Goal: Task Accomplishment & Management: Manage account settings

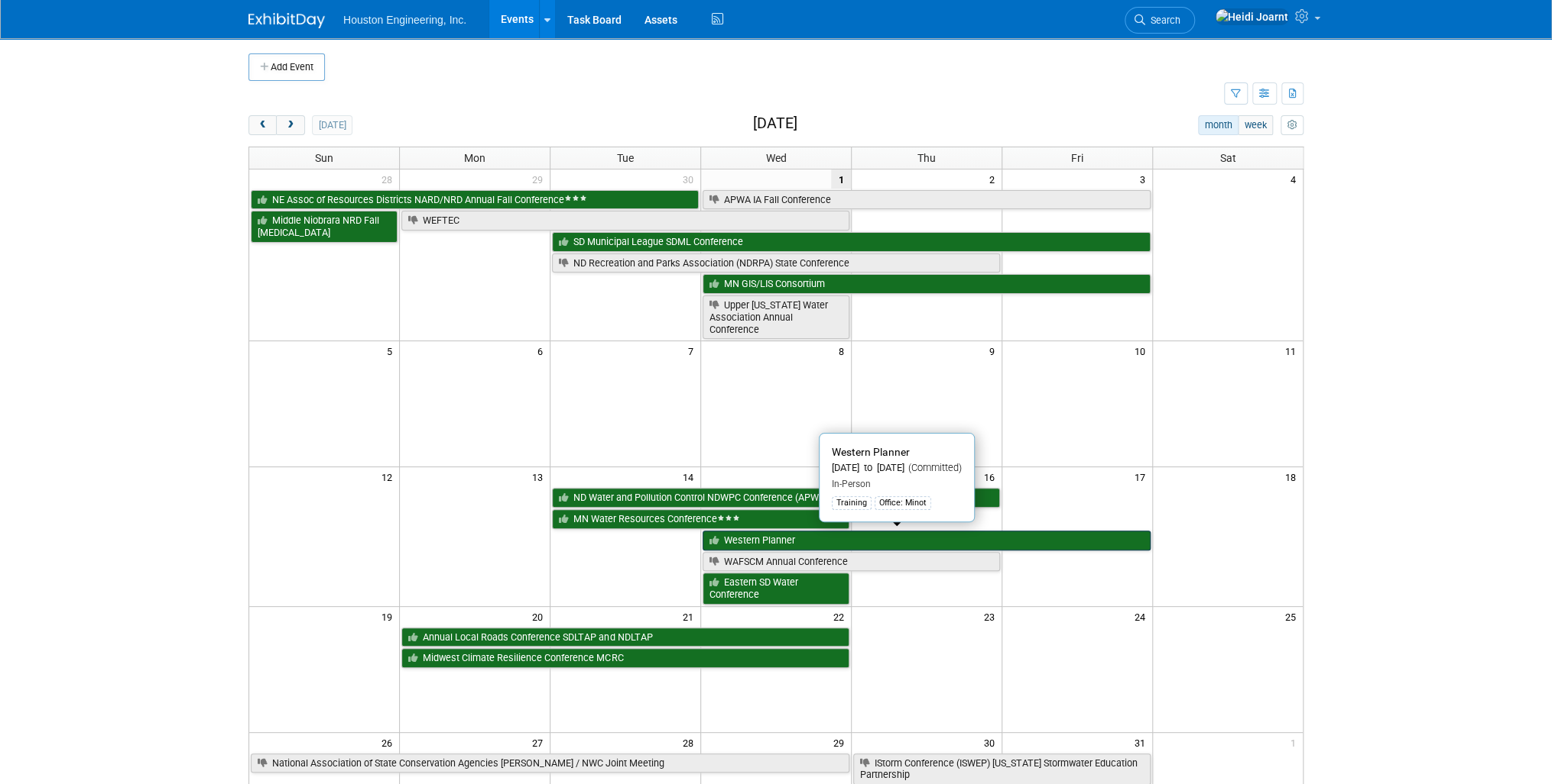
scroll to position [244, 0]
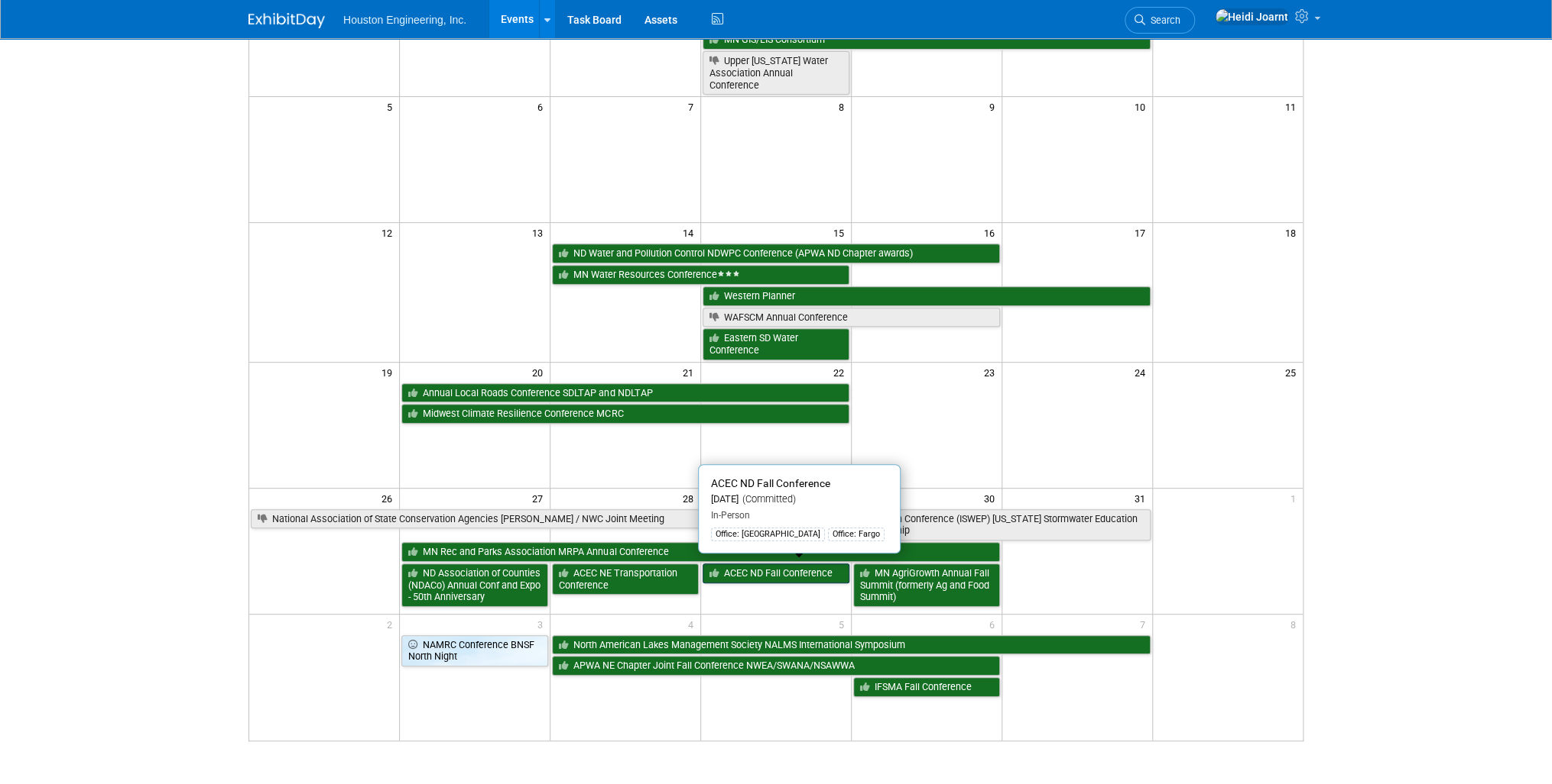
click at [780, 567] on link "ACEC ND Fall Conference" at bounding box center [775, 574] width 146 height 20
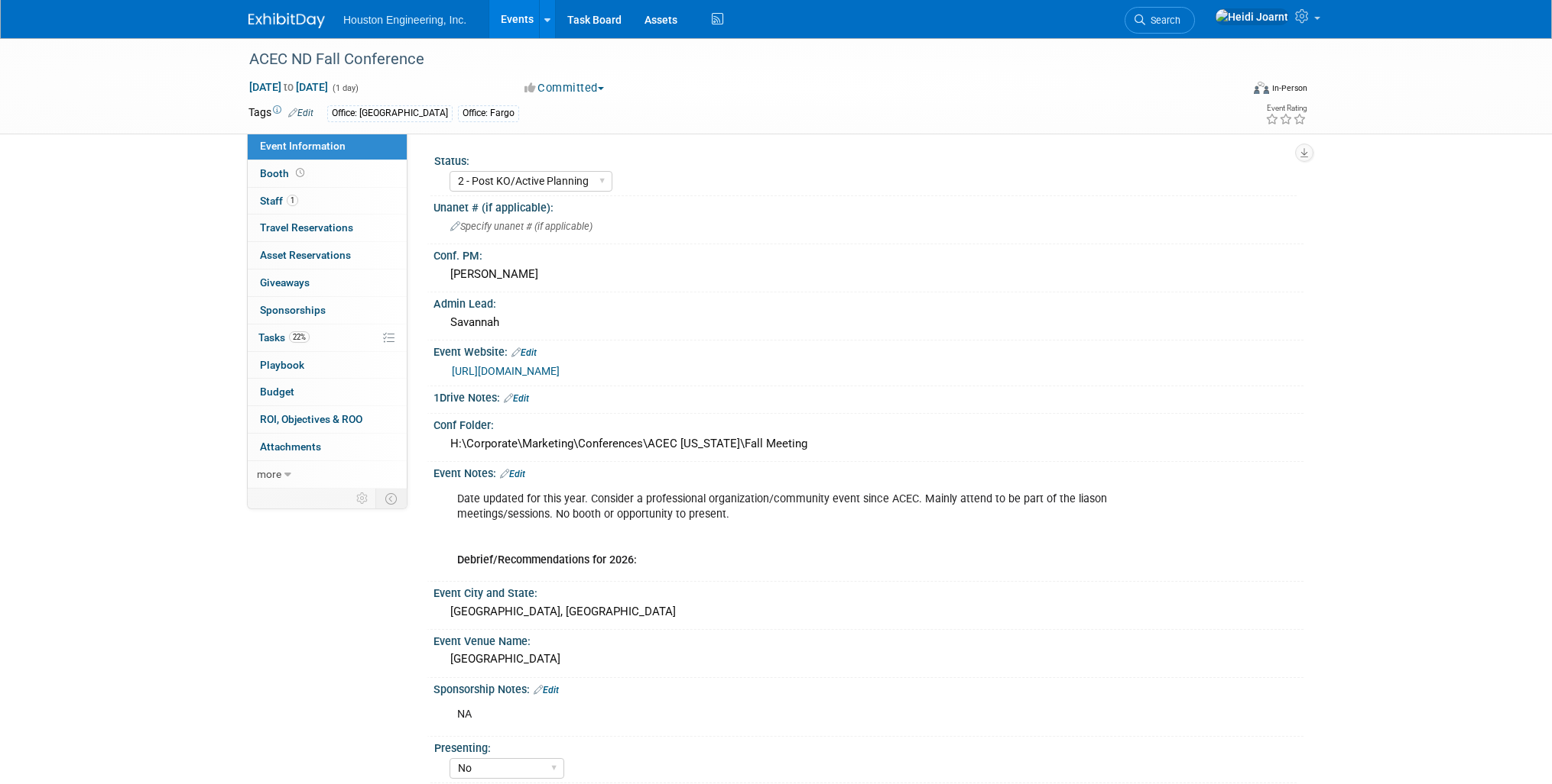
select select "2 - Post KO/Active Planning"
select select "No"
select select "Community/Prof Orgs"
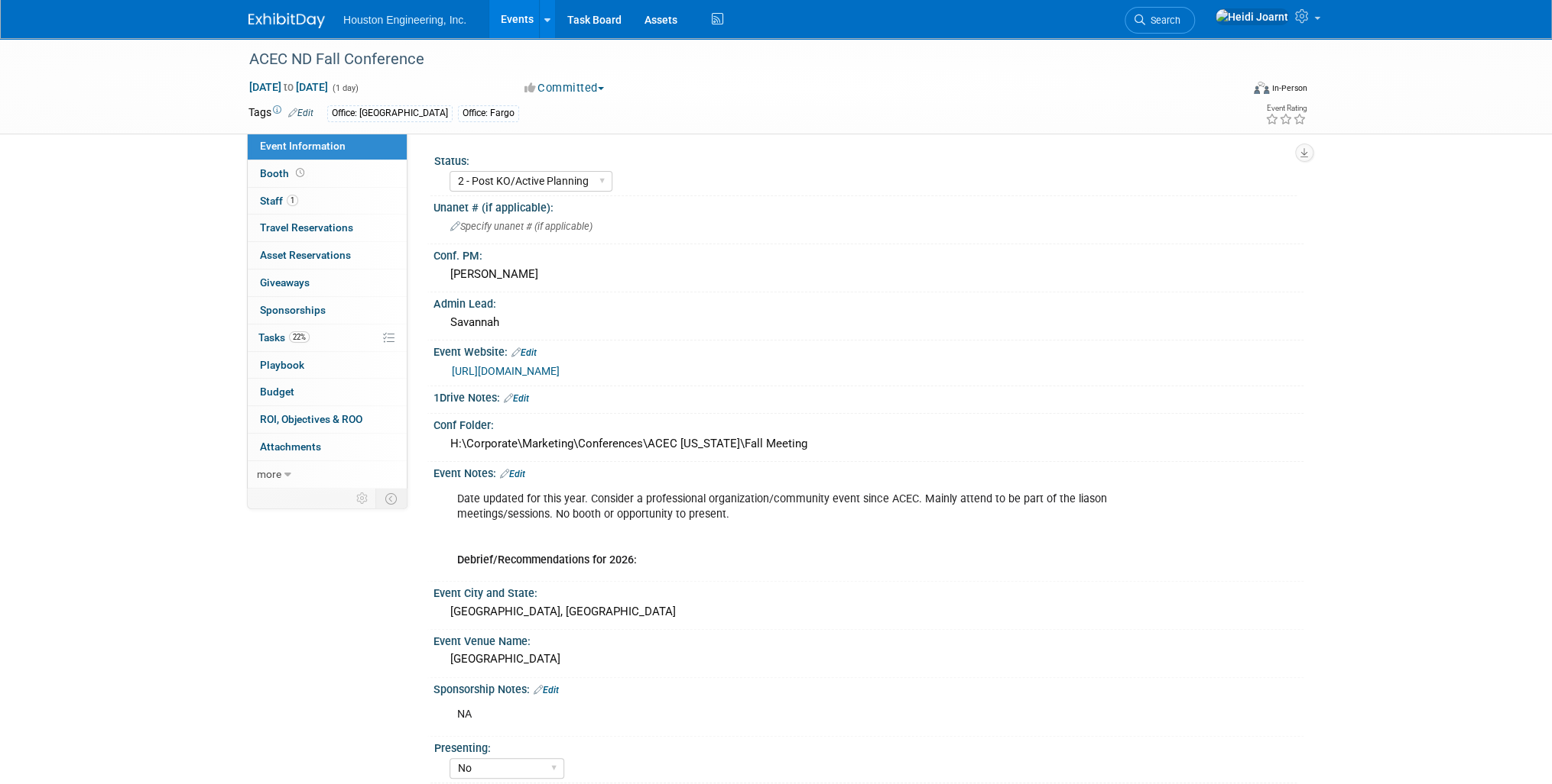
click at [529, 399] on link "Edit" at bounding box center [516, 398] width 25 height 10
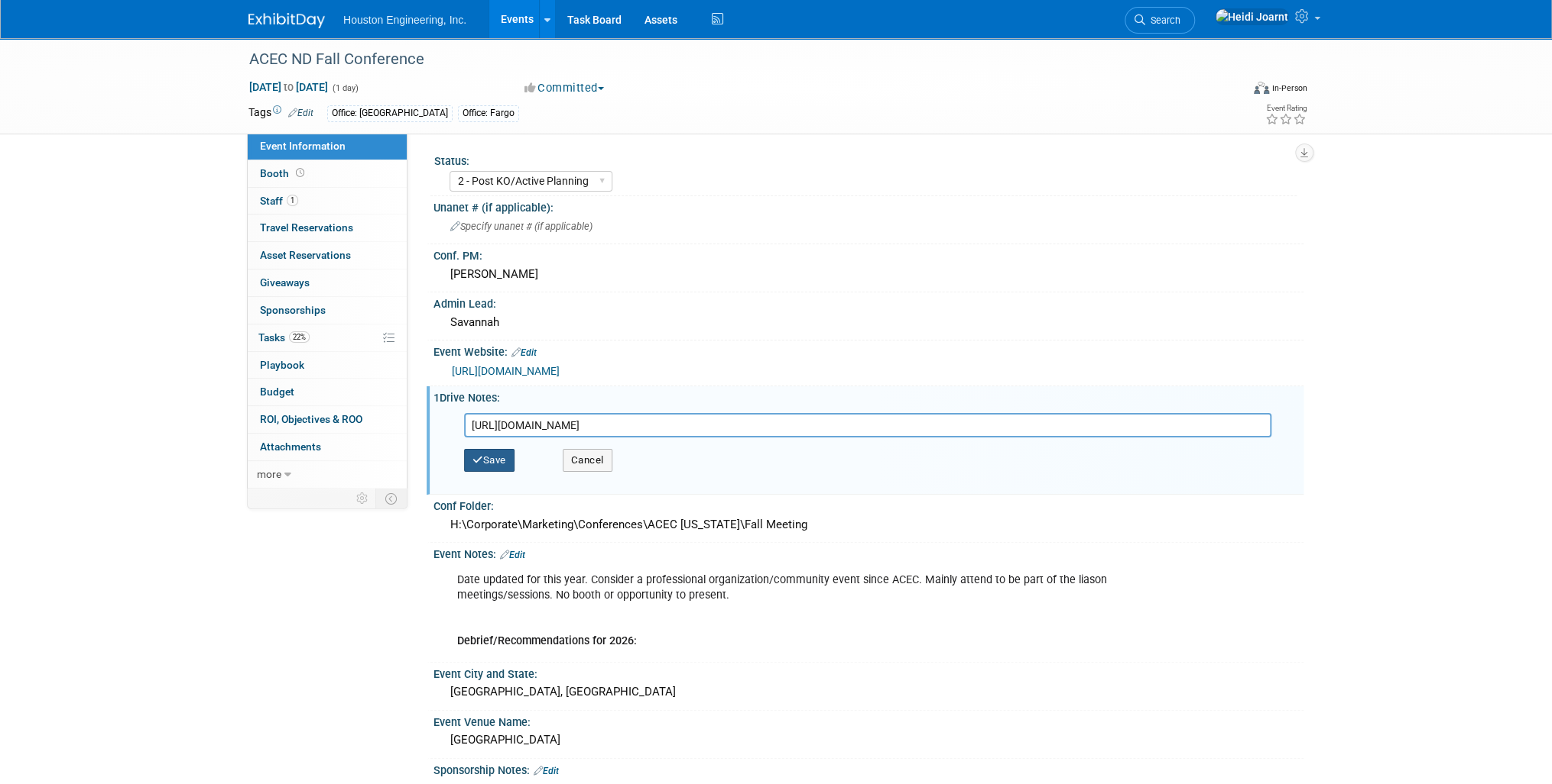
type input "https://houstoneng-my.sharepoint.com/:x:/p/hjoarnt/ETg1Cy7Fc0VCvoCZG-ptgSwB4Cs1…"
click at [495, 461] on button "Save" at bounding box center [488, 460] width 50 height 23
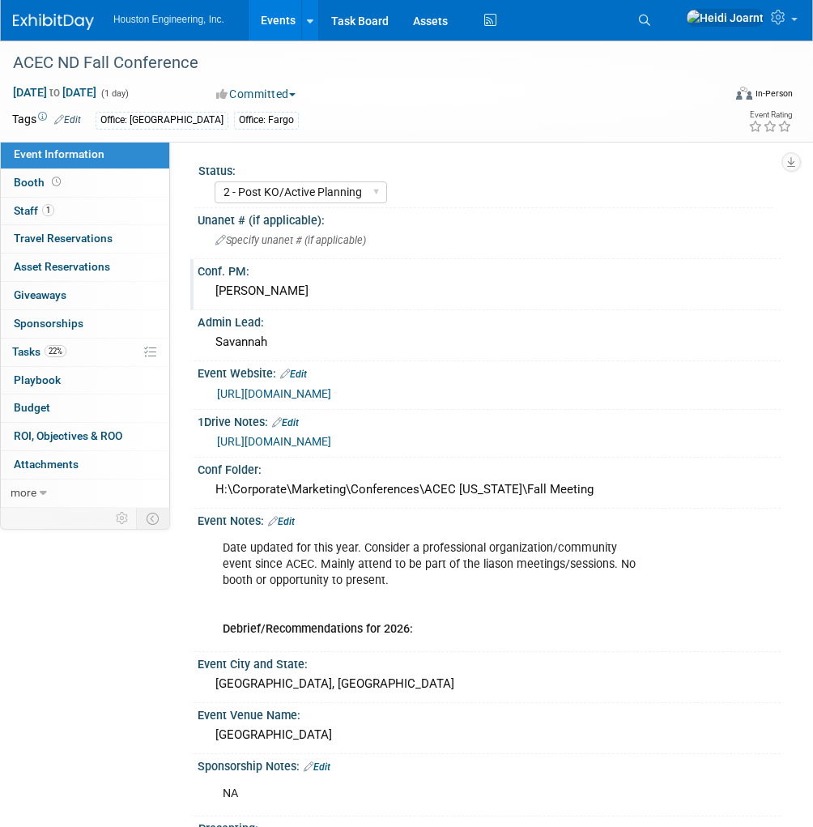
click at [323, 298] on div "Mike Opat" at bounding box center [489, 291] width 559 height 25
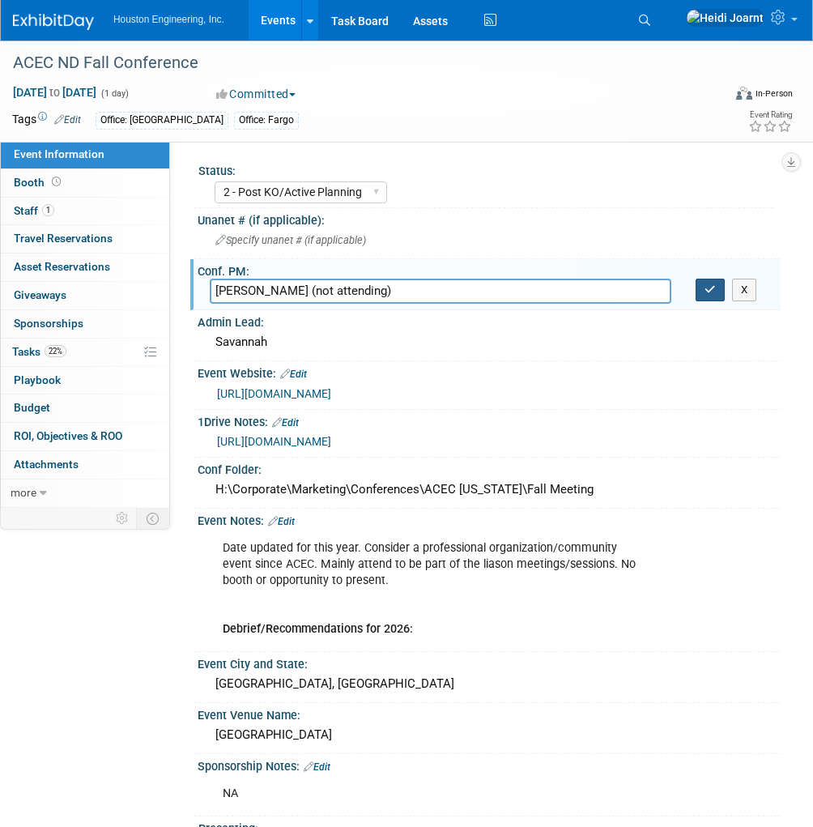
type input "Mike Opat (not attending)"
click at [716, 293] on button "button" at bounding box center [709, 290] width 29 height 23
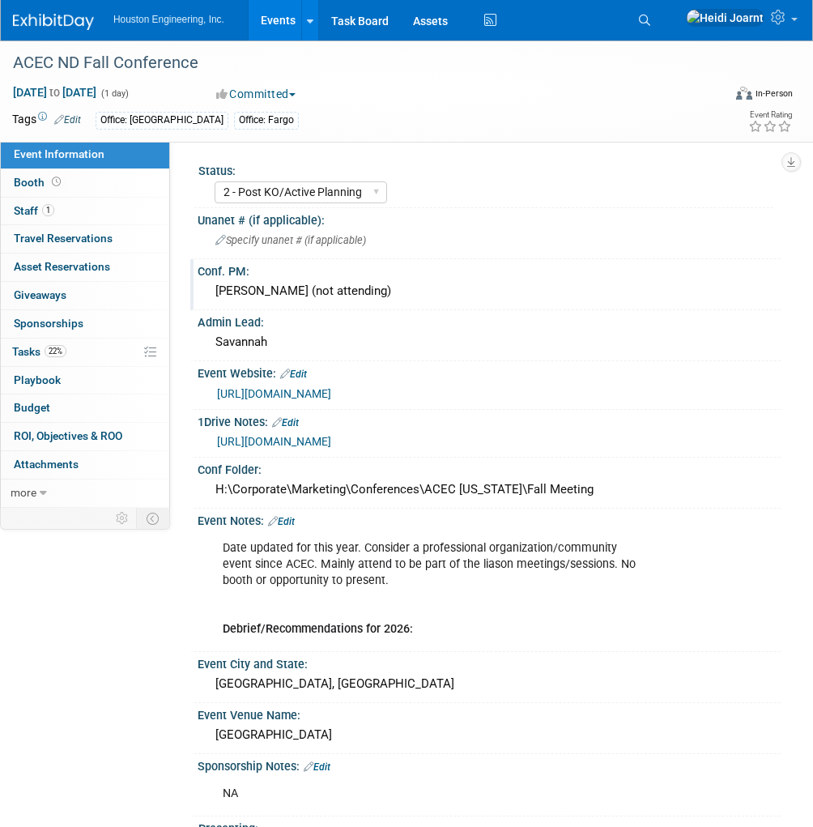
click at [331, 393] on link "https://www.acecnd.org/conferences/fall-conference/" at bounding box center [274, 393] width 114 height 13
click at [67, 348] on link "22% Tasks 22%" at bounding box center [85, 352] width 168 height 28
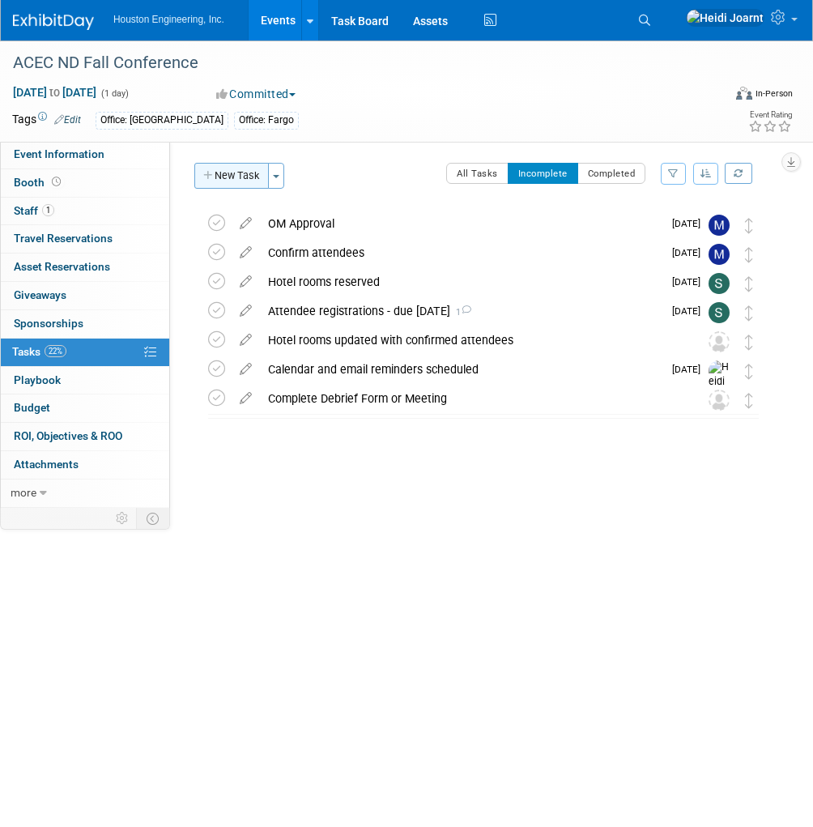
click at [230, 177] on button "New Task" at bounding box center [231, 176] width 74 height 26
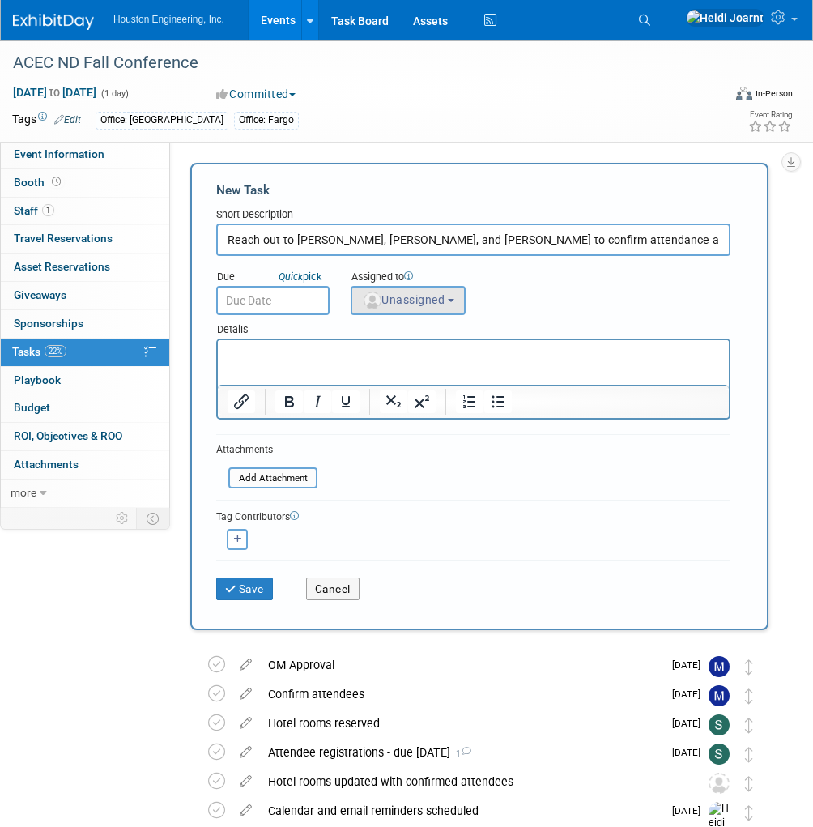
type input "Reach out to Randy, Jeremy, and Lansink to confirm attendance and hotel plans"
click at [397, 308] on button "Unassigned" at bounding box center [408, 300] width 115 height 29
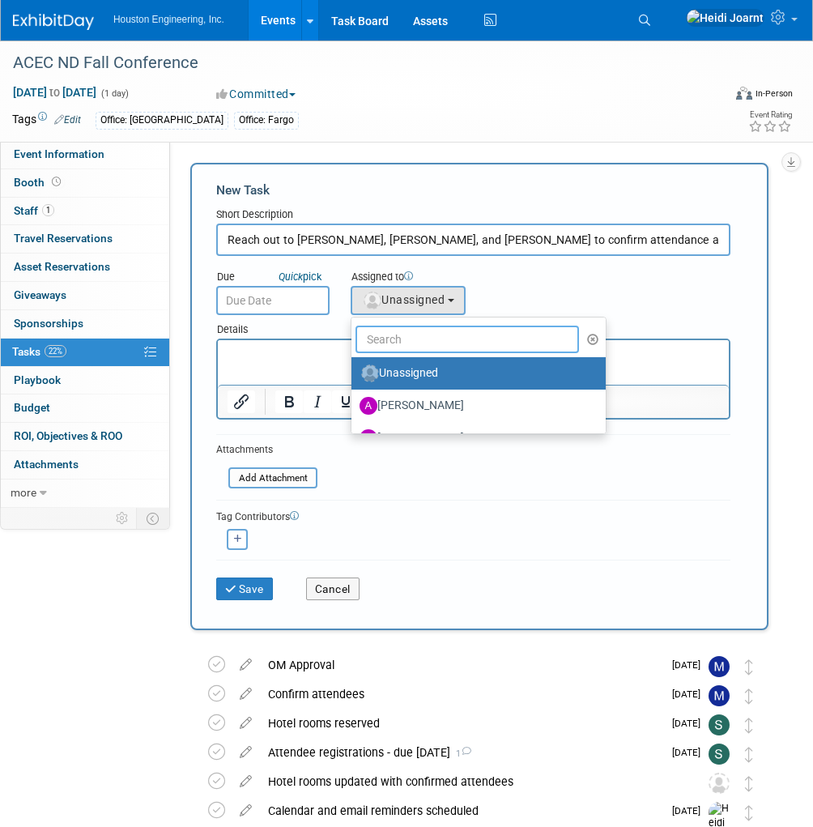
click at [426, 338] on input "text" at bounding box center [466, 339] width 223 height 28
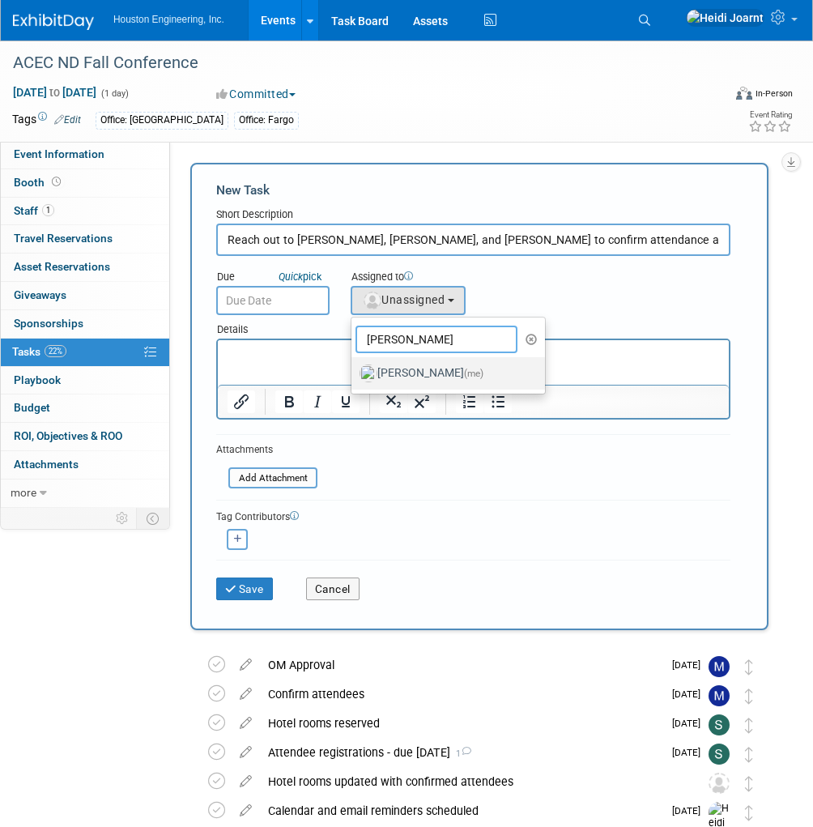
type input "heidi"
click at [466, 372] on span "(me)" at bounding box center [473, 373] width 19 height 11
click at [354, 372] on input "Heidi Joarnt (me)" at bounding box center [348, 371] width 11 height 11
select select "6d2580fd-cc23-403a-9f47-834f17e7f51f"
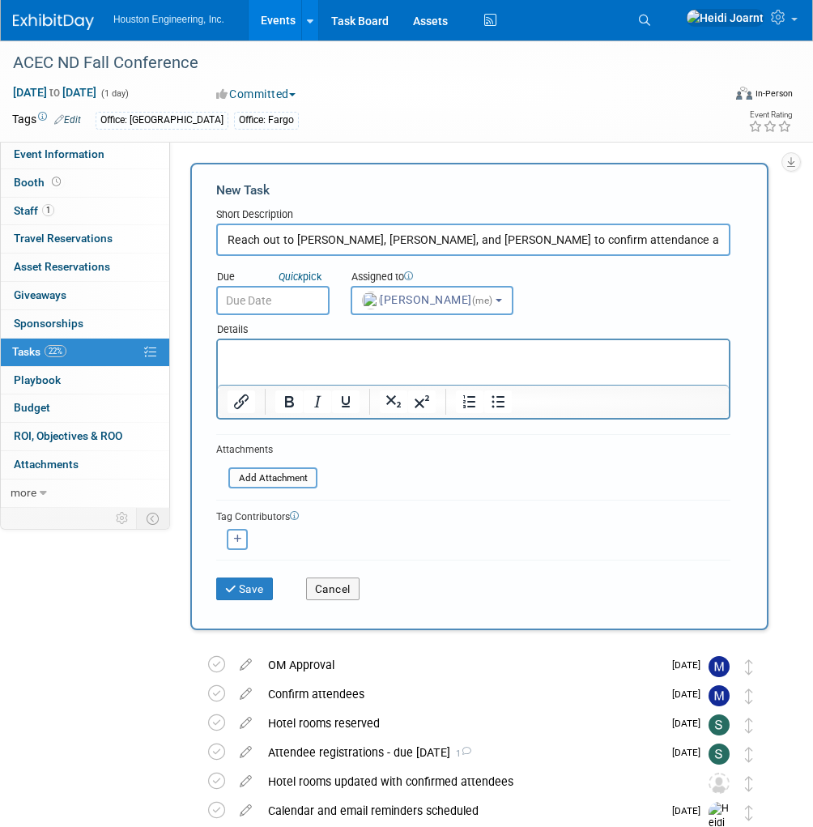
click at [280, 313] on input "text" at bounding box center [272, 300] width 113 height 29
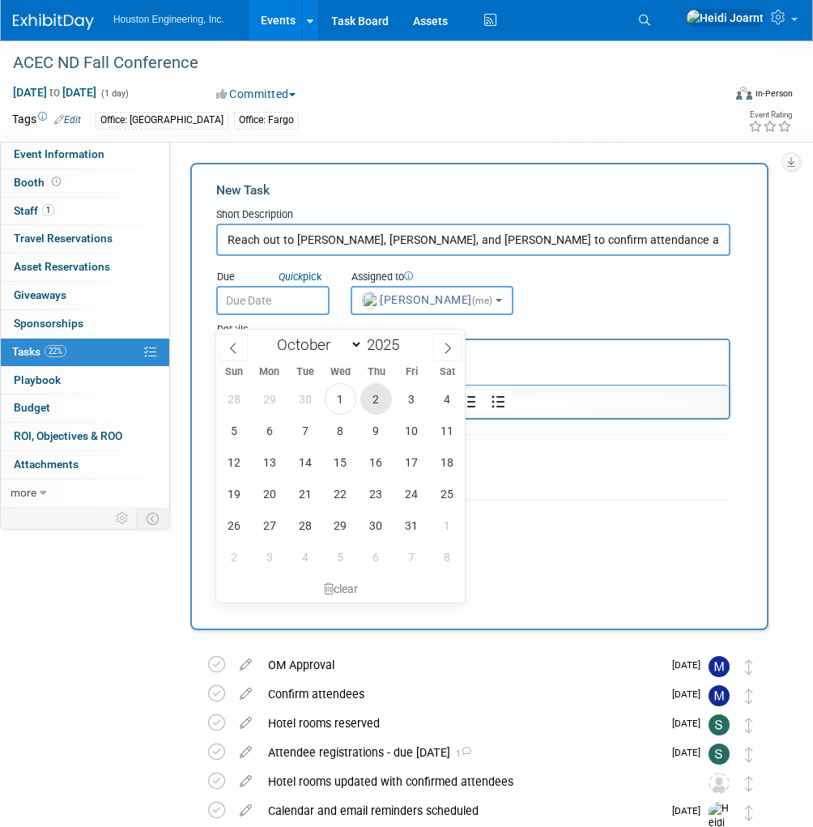
click at [384, 397] on span "2" at bounding box center [376, 399] width 32 height 32
type input "Oct 2, 2025"
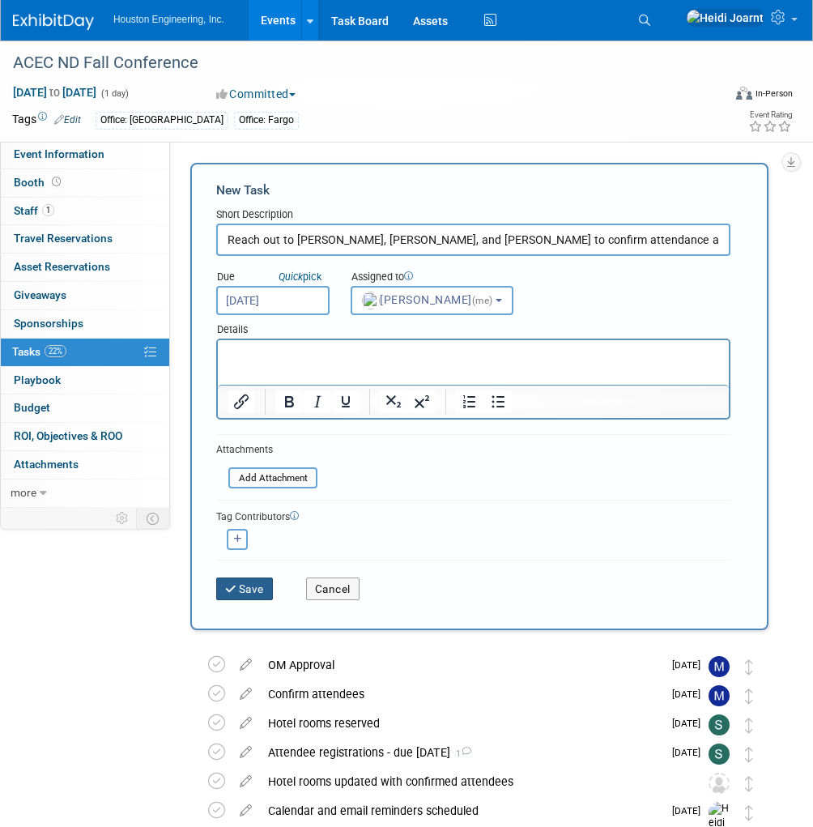
click at [262, 589] on button "Save" at bounding box center [244, 588] width 57 height 23
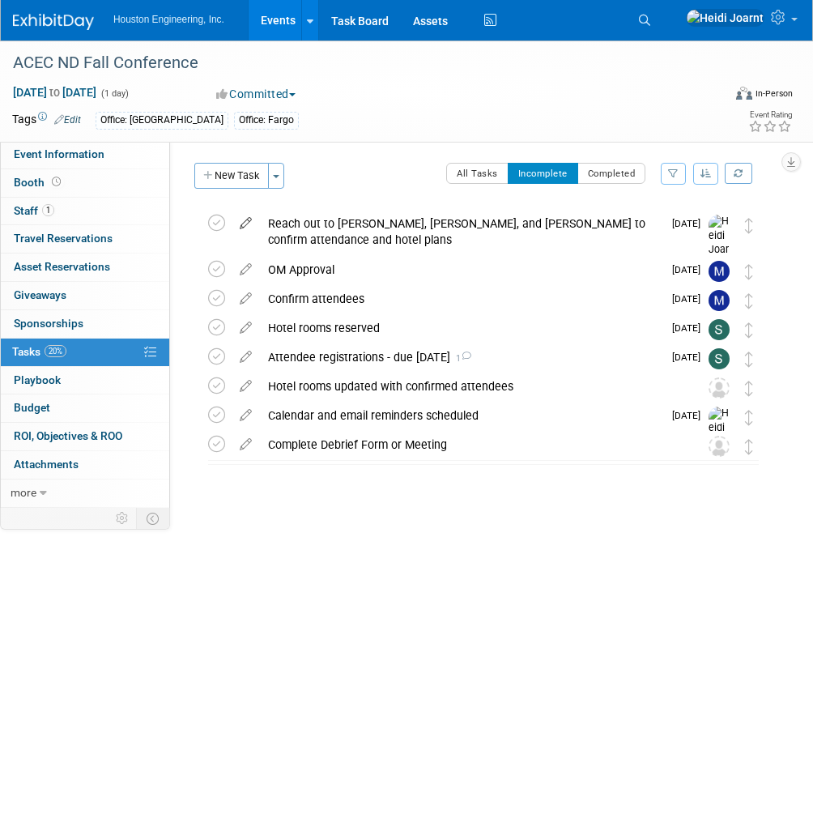
click at [245, 226] on icon at bounding box center [246, 220] width 28 height 20
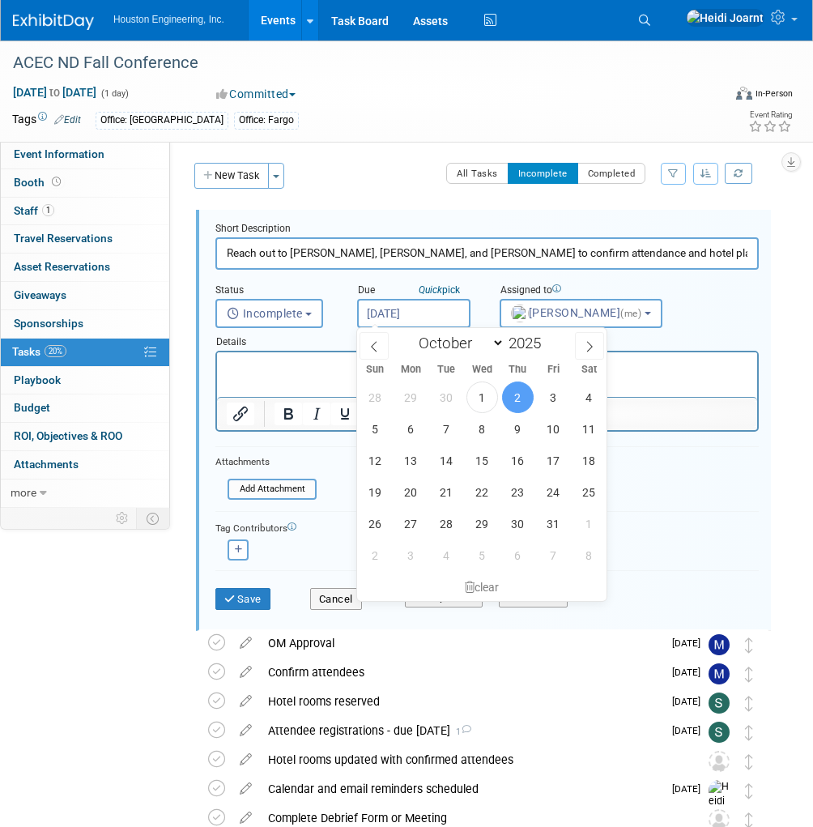
click at [435, 314] on input "Oct 2, 2025" at bounding box center [413, 313] width 113 height 29
click at [542, 397] on span "3" at bounding box center [554, 397] width 32 height 32
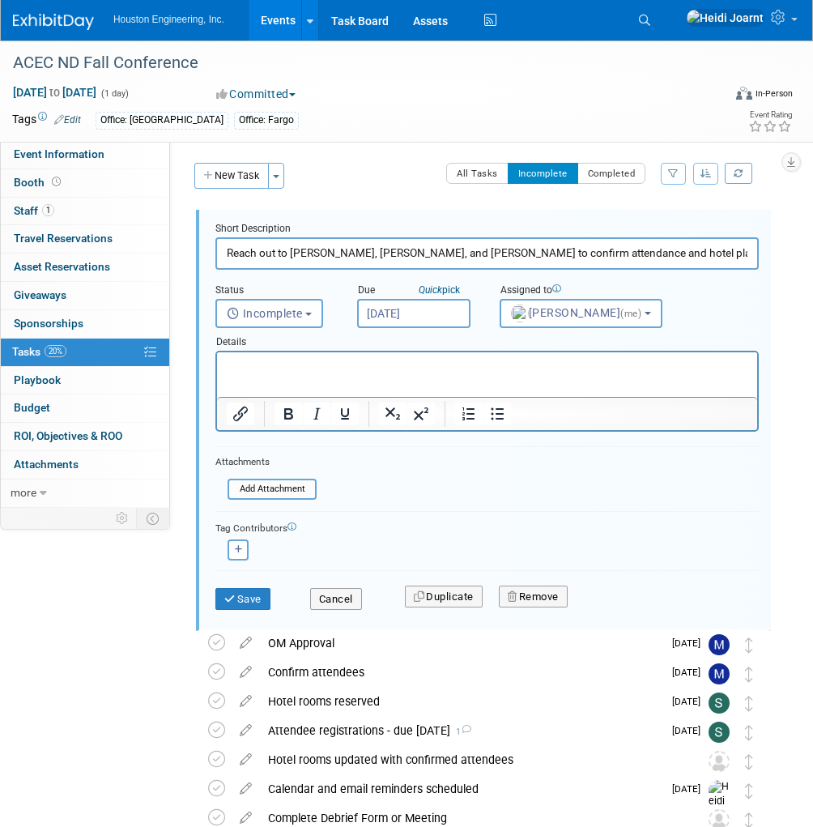
click at [409, 305] on input "Oct 3, 2025" at bounding box center [413, 313] width 113 height 29
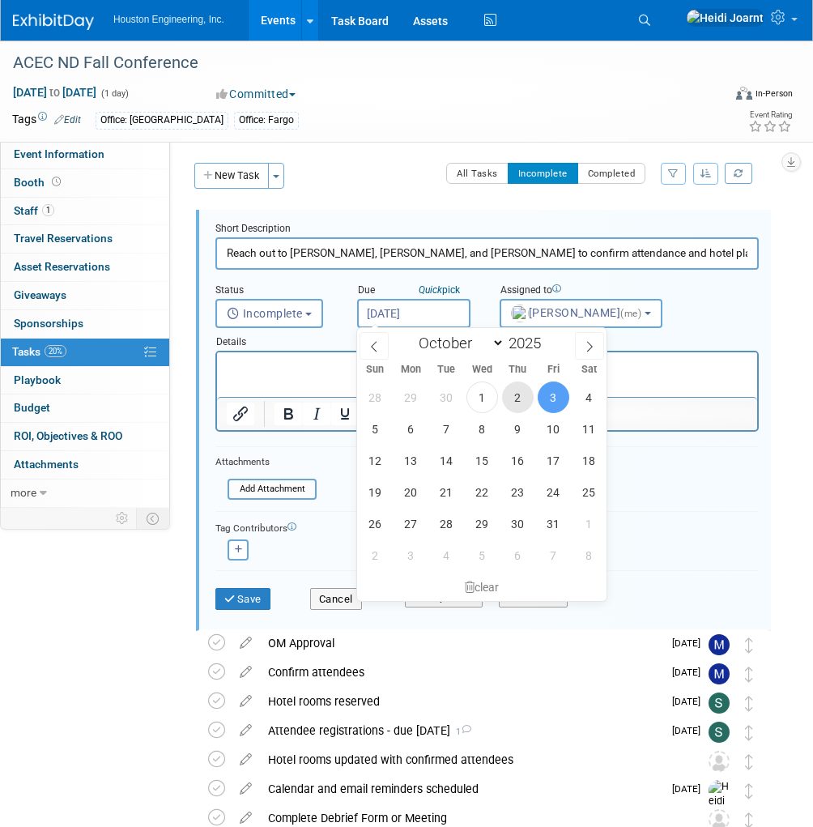
click at [516, 396] on span "2" at bounding box center [518, 397] width 32 height 32
type input "Oct 2, 2025"
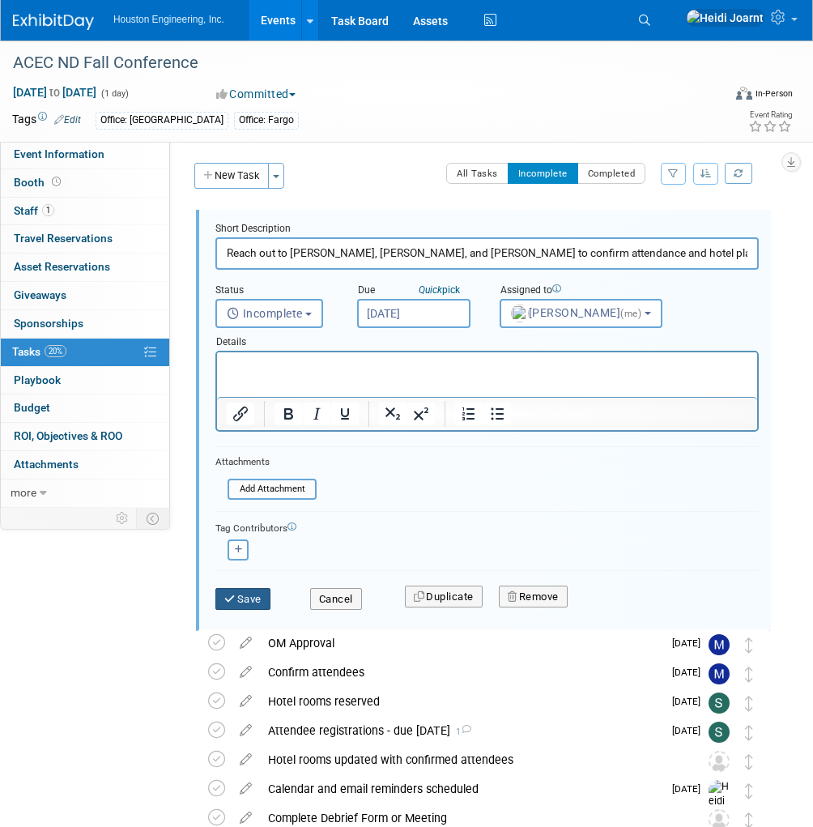
click at [254, 593] on button "Save" at bounding box center [242, 599] width 55 height 23
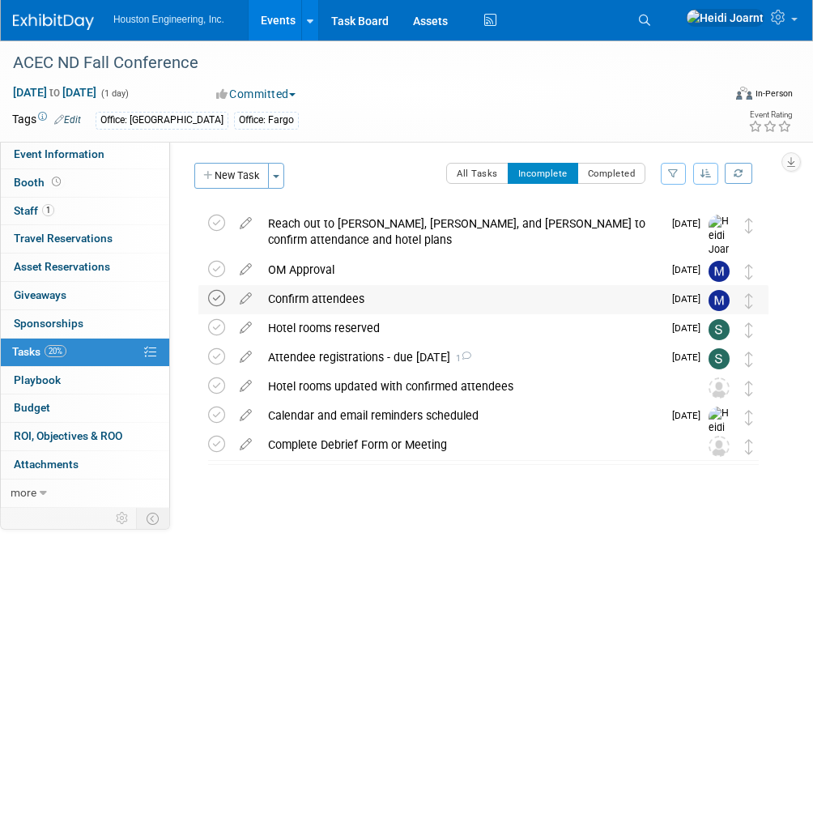
click at [217, 302] on icon at bounding box center [216, 298] width 17 height 17
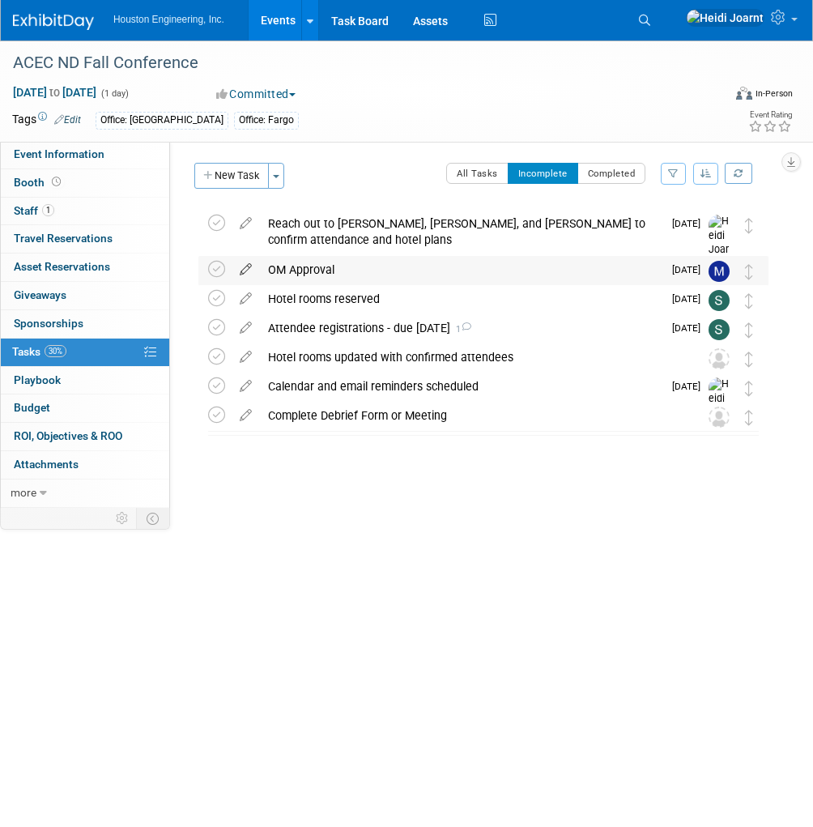
click at [246, 272] on icon at bounding box center [246, 266] width 28 height 20
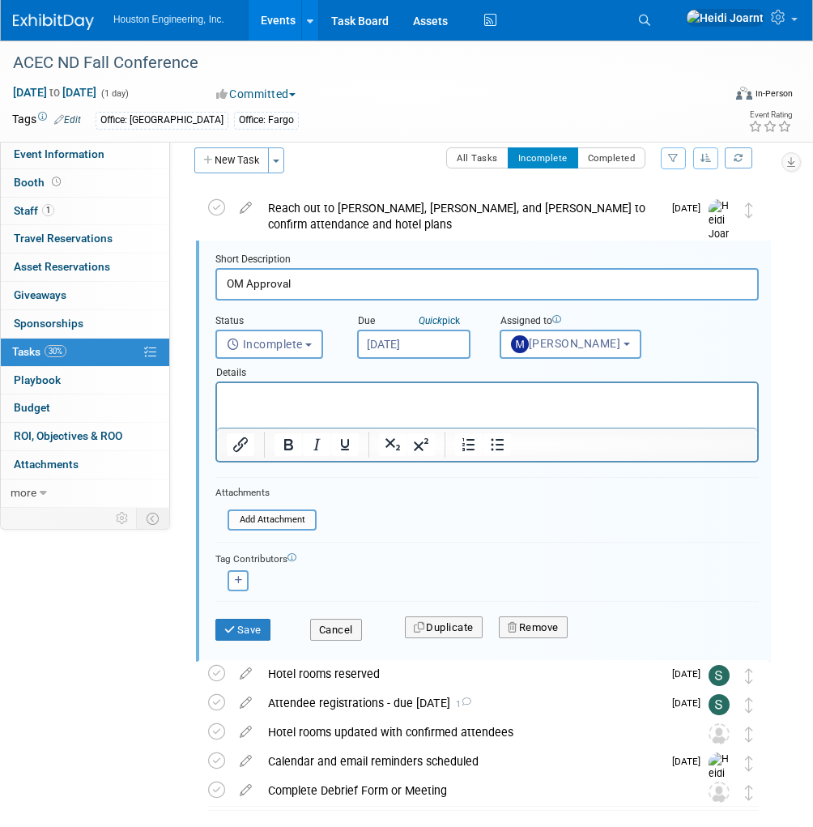
scroll to position [19, 0]
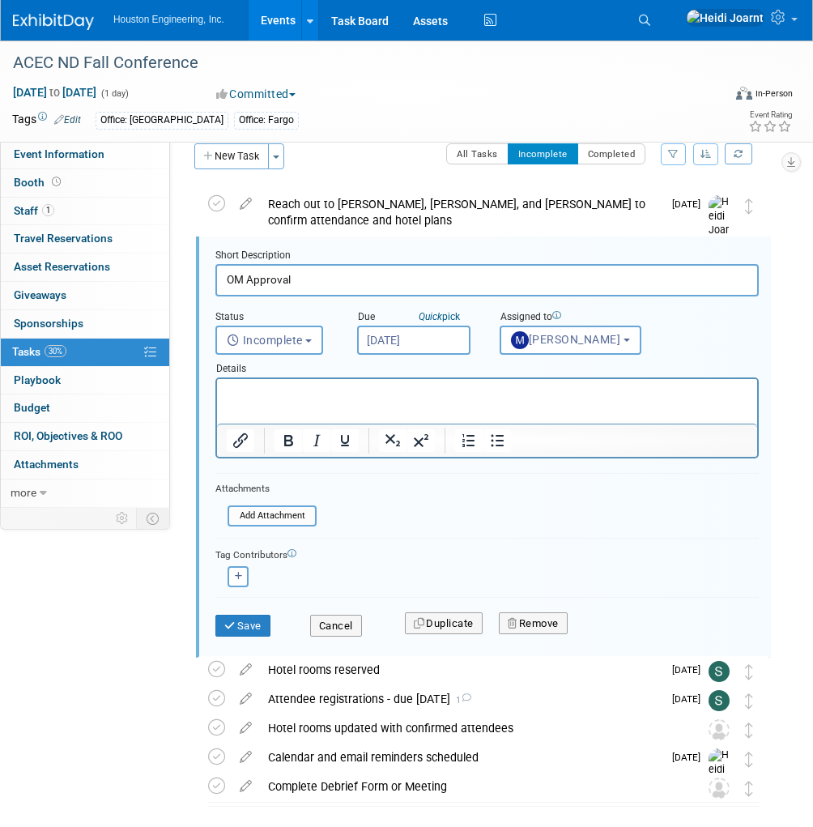
click at [302, 397] on p "Rich Text Area. Press ALT-0 for help." at bounding box center [487, 392] width 521 height 15
click at [409, 347] on input "Oct 9, 2025" at bounding box center [413, 339] width 113 height 29
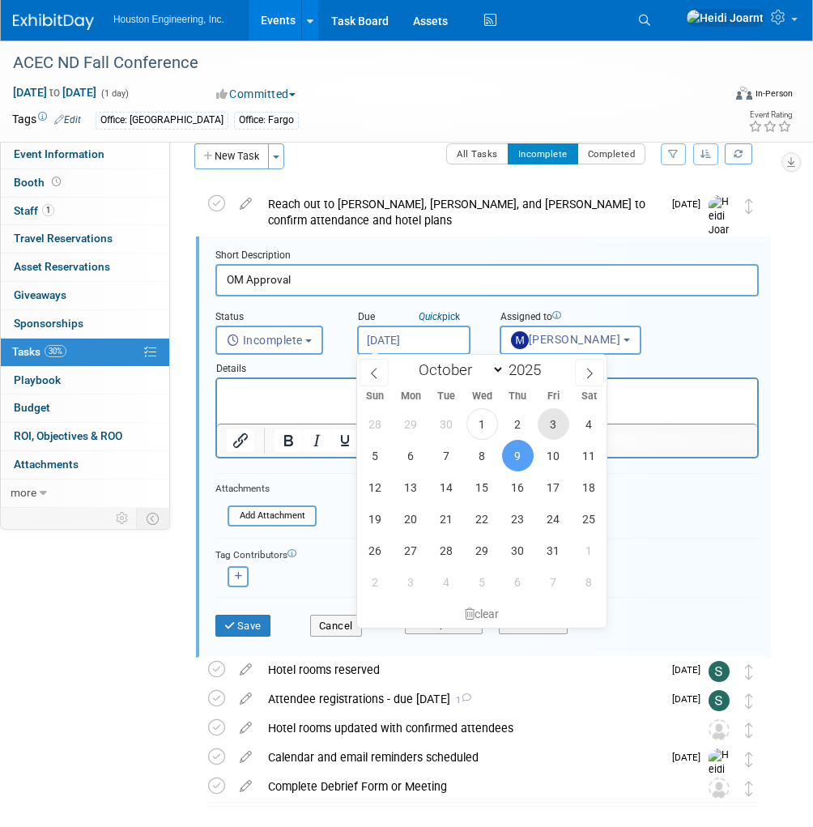
click at [558, 429] on span "3" at bounding box center [554, 424] width 32 height 32
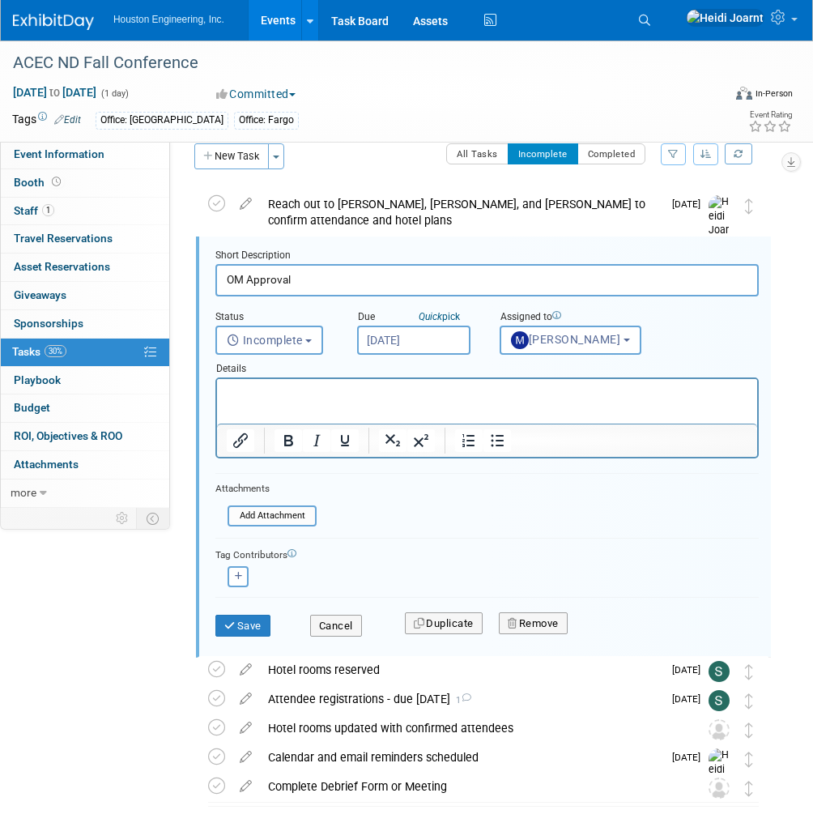
click at [438, 338] on input "Oct 3, 2025" at bounding box center [413, 339] width 113 height 29
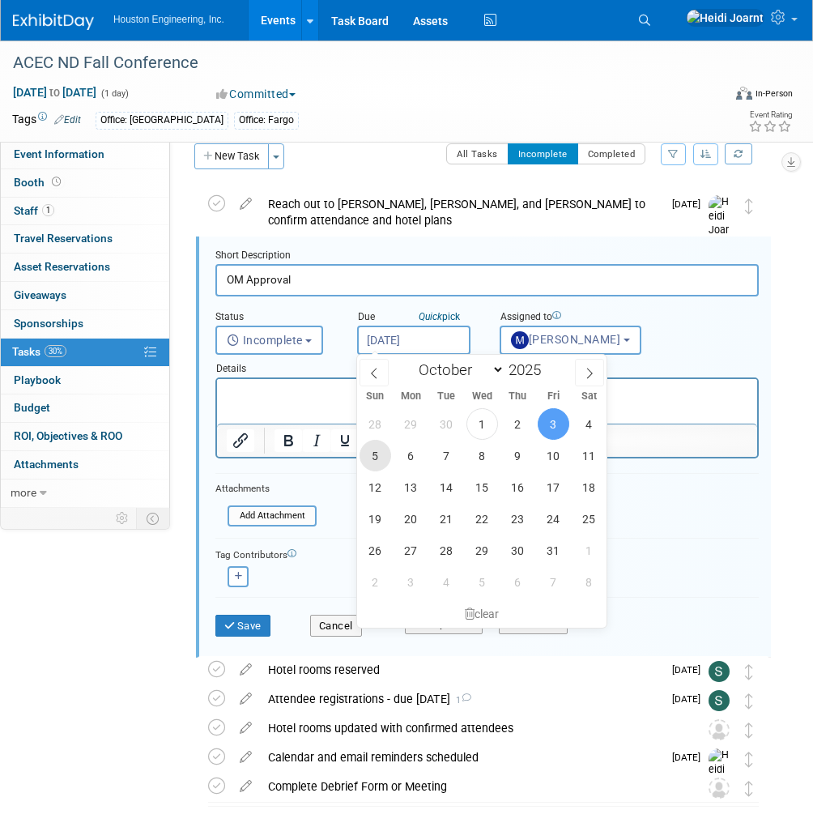
click at [381, 454] on span "5" at bounding box center [375, 456] width 32 height 32
type input "Oct 5, 2025"
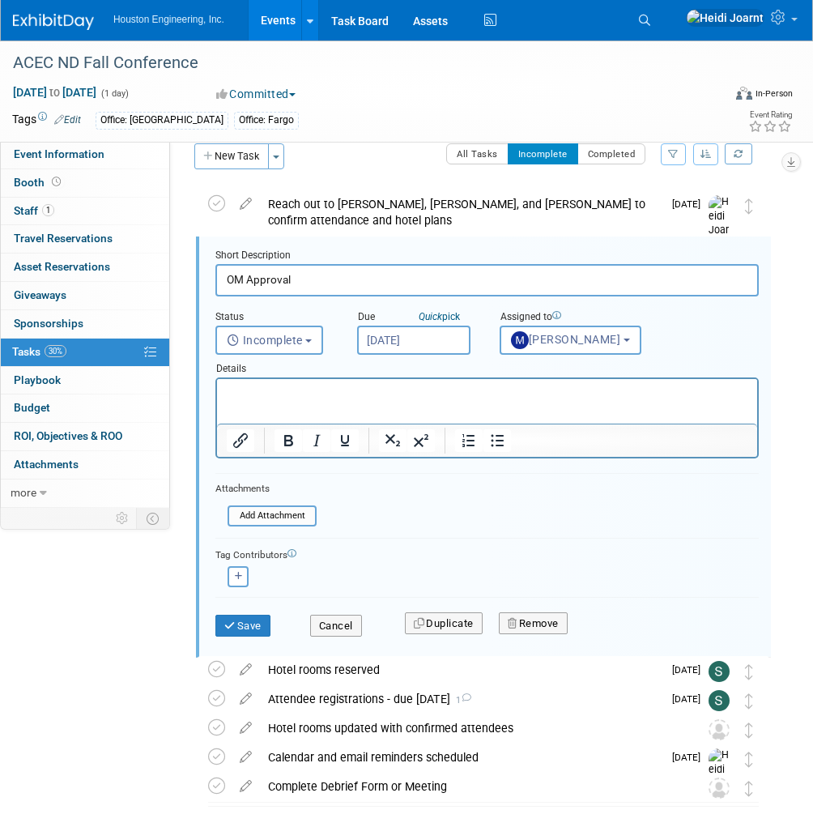
click at [334, 275] on input "OM Approval" at bounding box center [486, 280] width 543 height 32
type input "OM Approval - send form once completed"
click at [259, 617] on button "Save" at bounding box center [242, 626] width 55 height 23
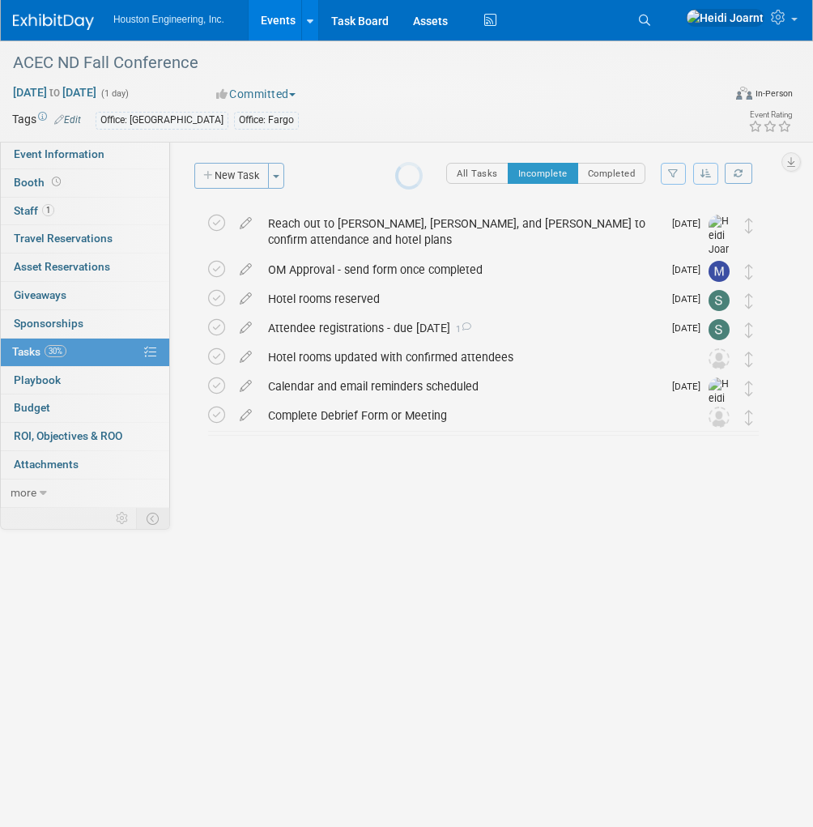
scroll to position [0, 0]
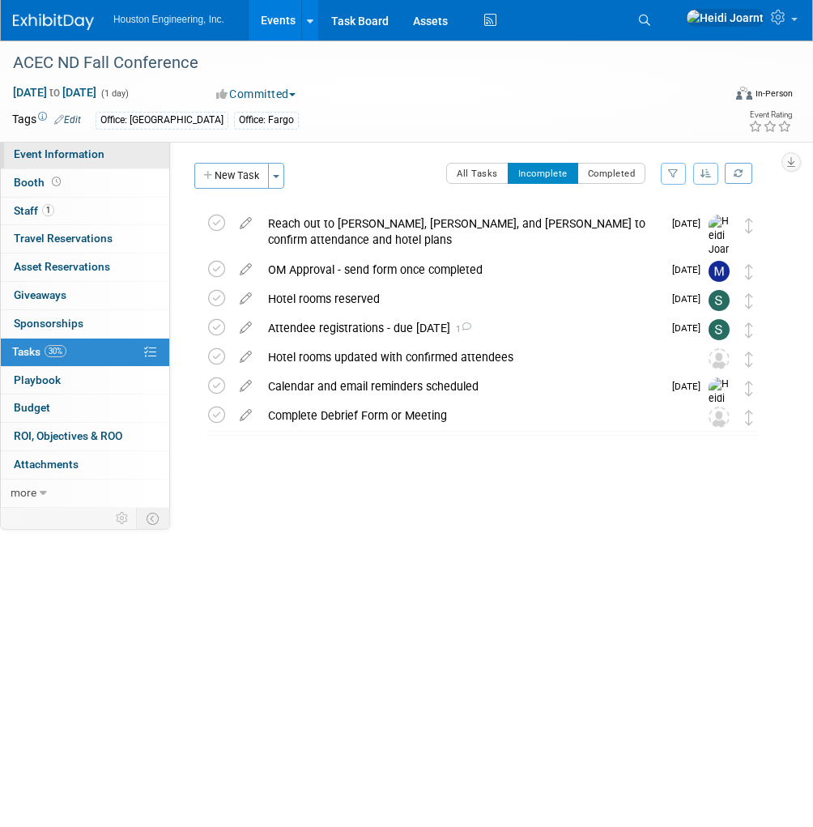
click at [91, 151] on span "Event Information" at bounding box center [59, 153] width 91 height 13
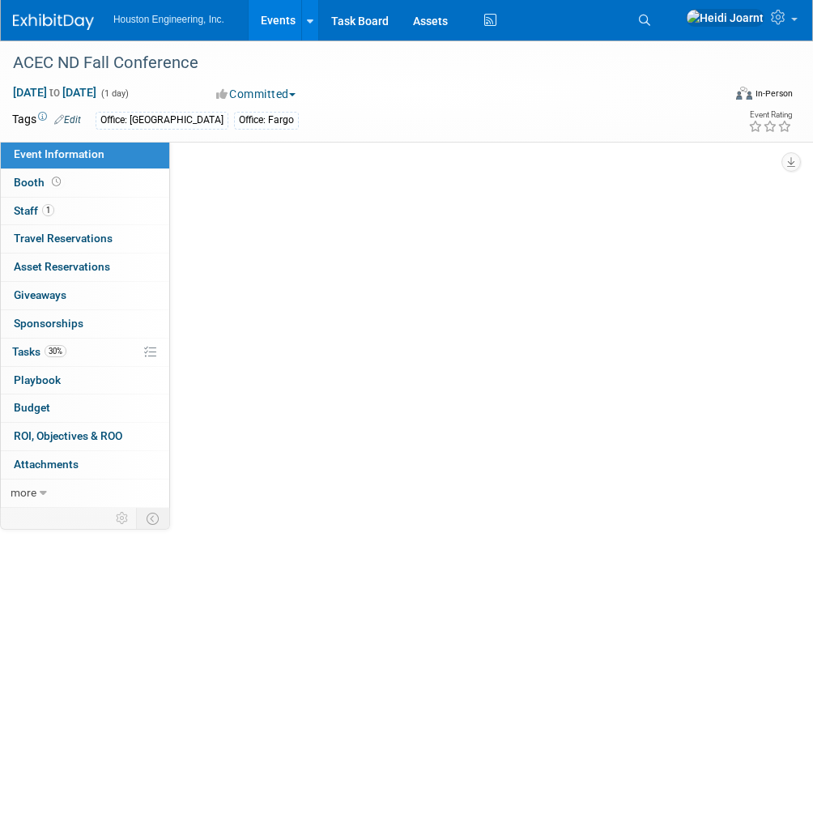
select select "2 - Post KO/Active Planning"
select select "No"
select select "Community/Prof Orgs"
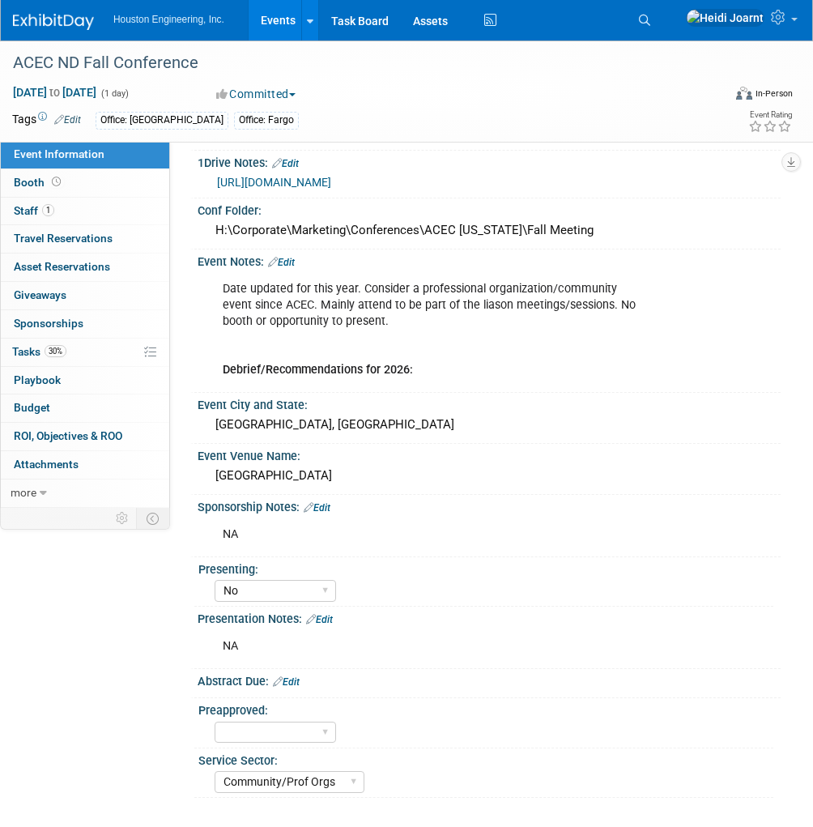
scroll to position [270, 0]
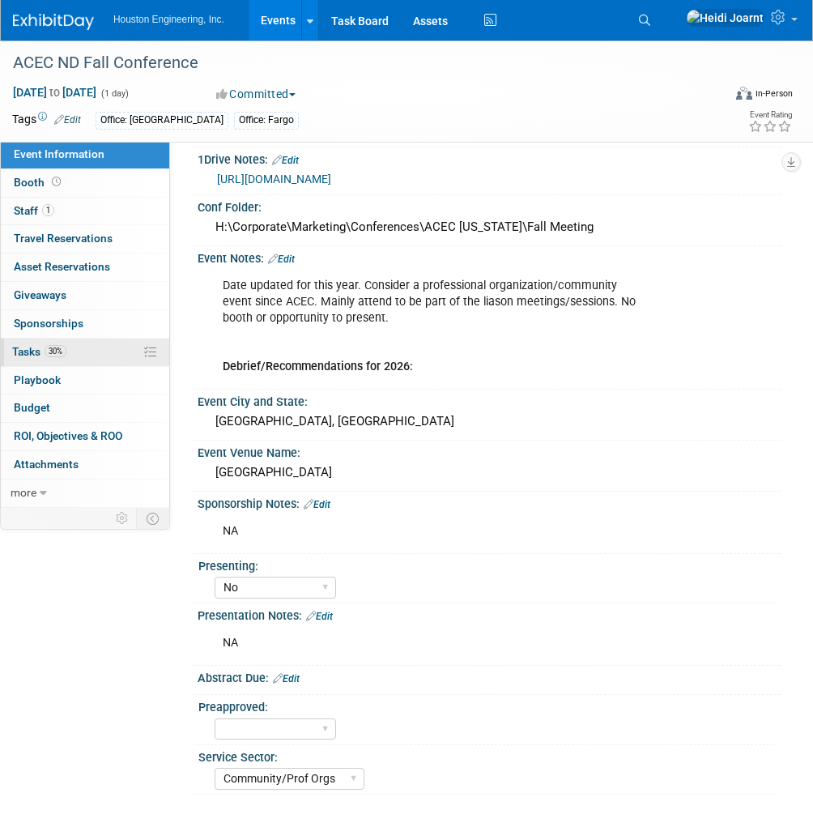
click at [83, 354] on link "30% Tasks 30%" at bounding box center [85, 352] width 168 height 28
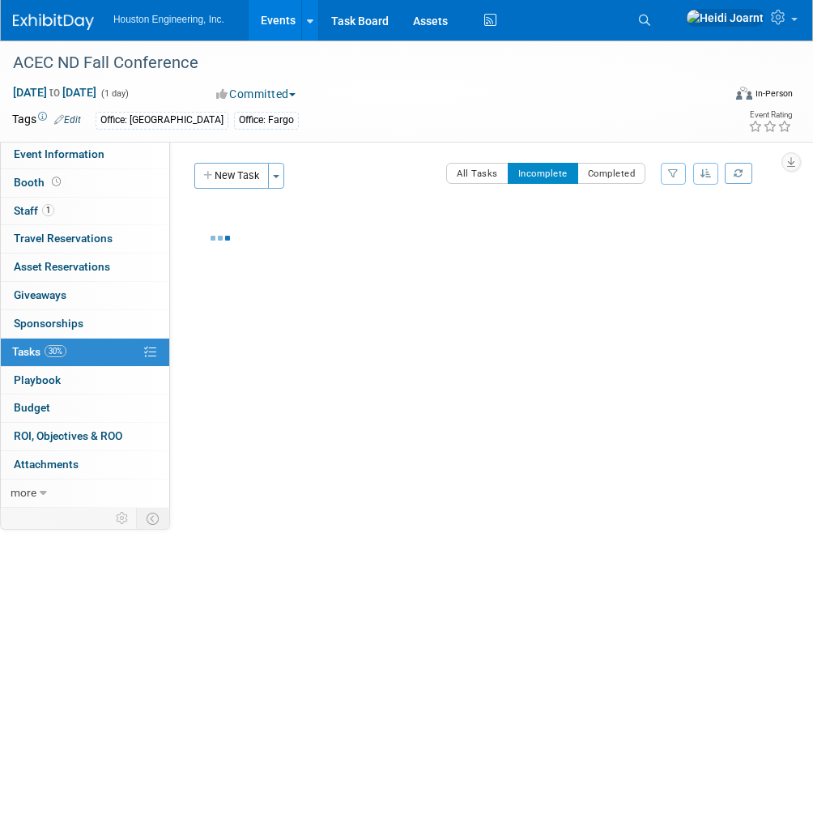
scroll to position [0, 0]
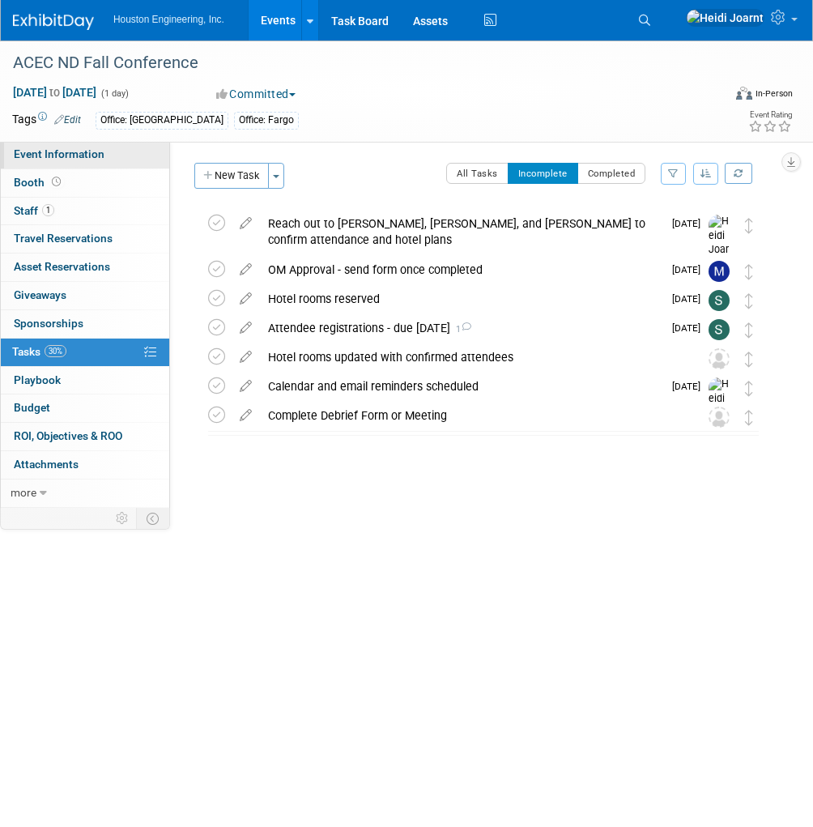
click at [117, 155] on link "Event Information" at bounding box center [85, 155] width 168 height 28
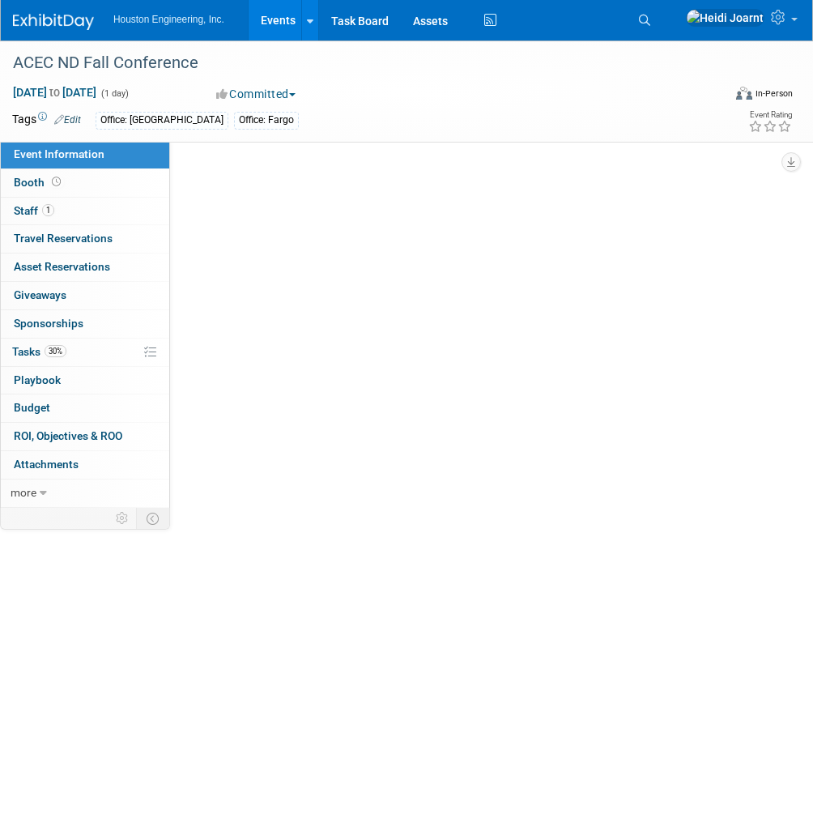
select select "2 - Post KO/Active Planning"
select select "No"
select select "Community/Prof Orgs"
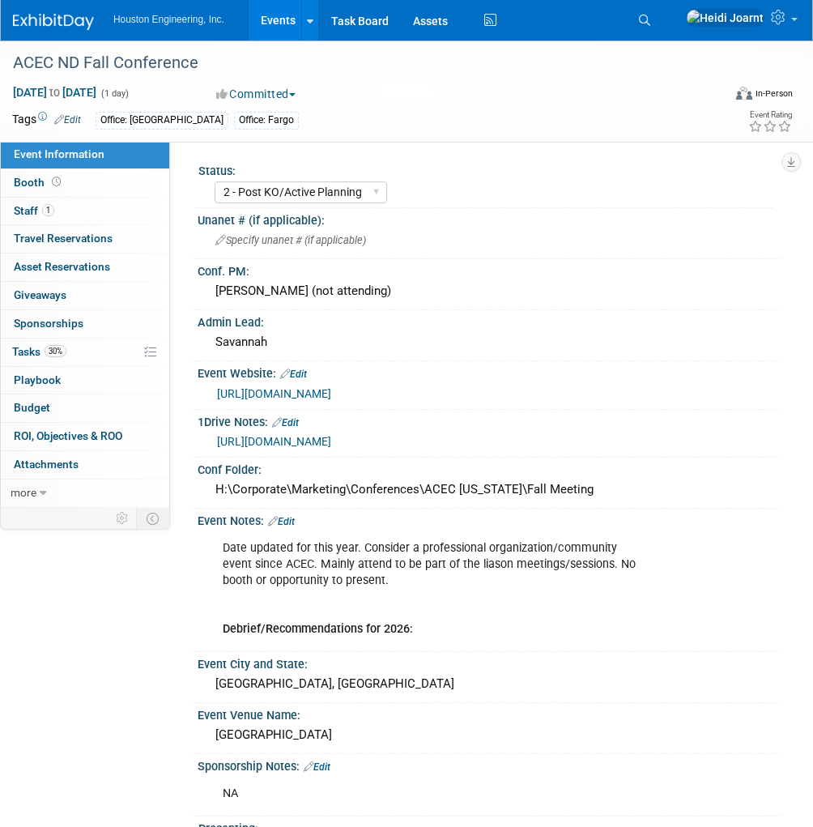
click at [716, 85] on div "Virtual In-Person Hybrid <img src="https://www.exhibitday.com/Images/Format-Vir…" at bounding box center [733, 96] width 120 height 24
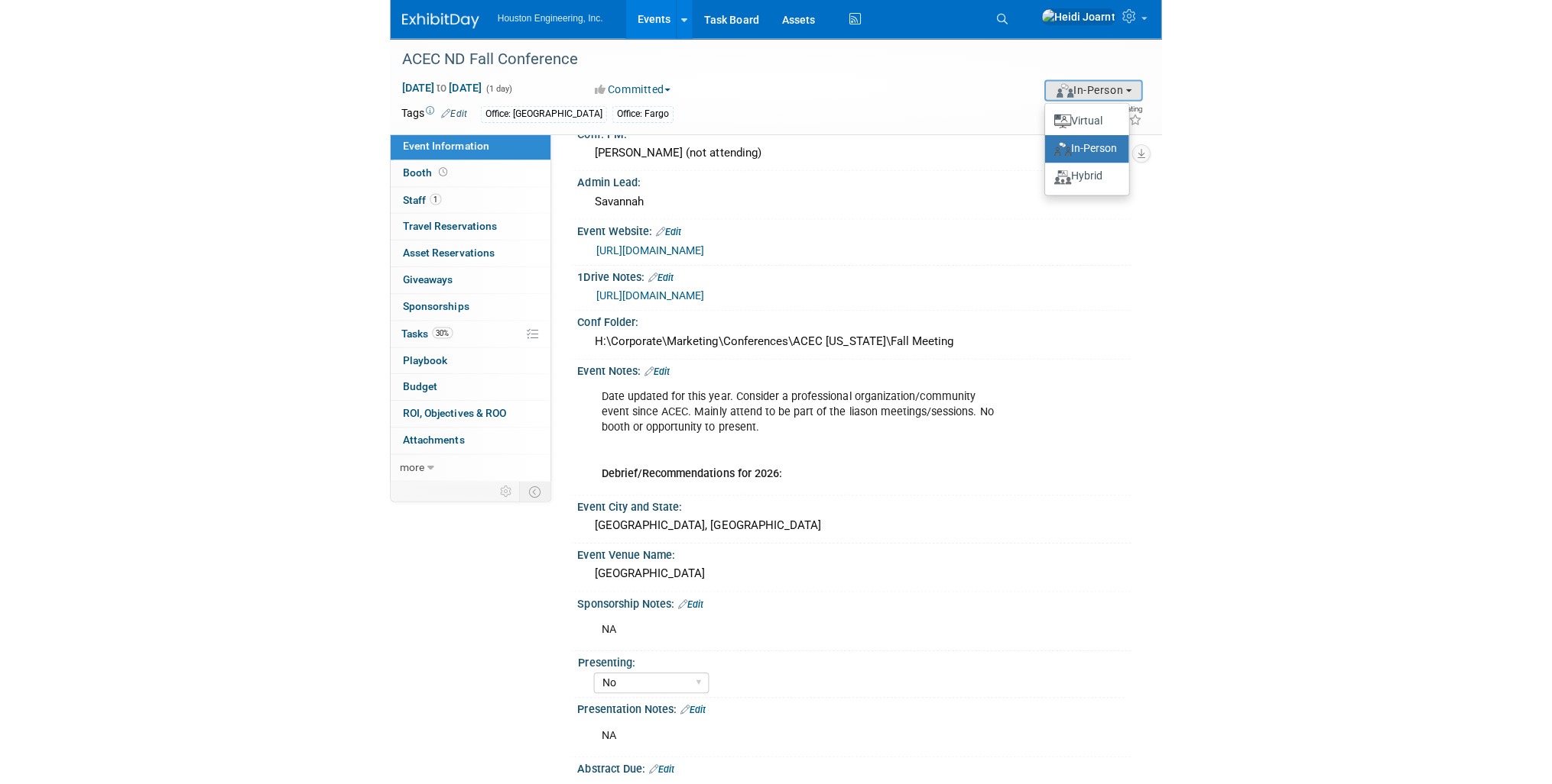
scroll to position [96, 0]
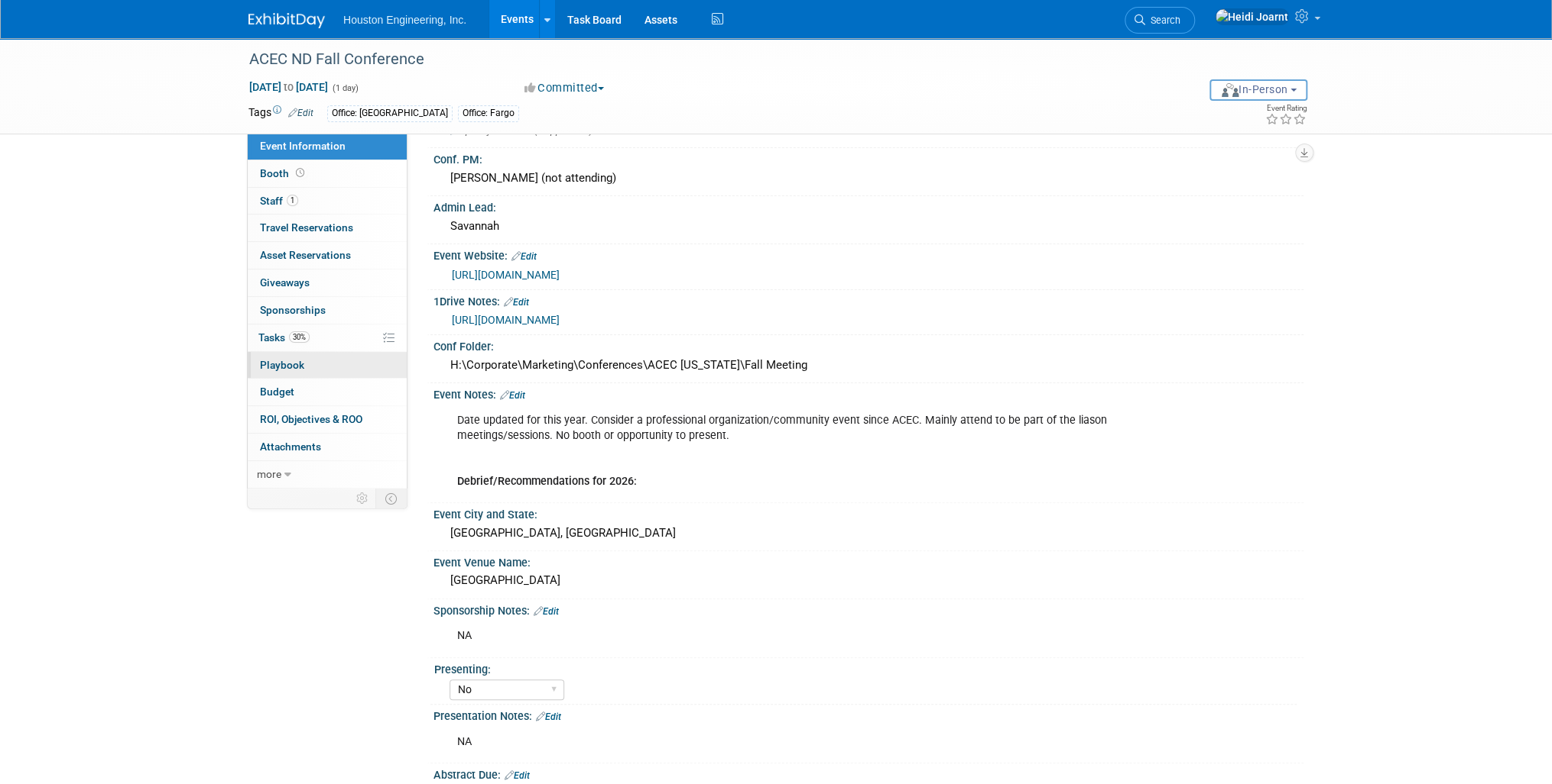
click at [303, 352] on link "0 Playbook 0" at bounding box center [327, 365] width 159 height 26
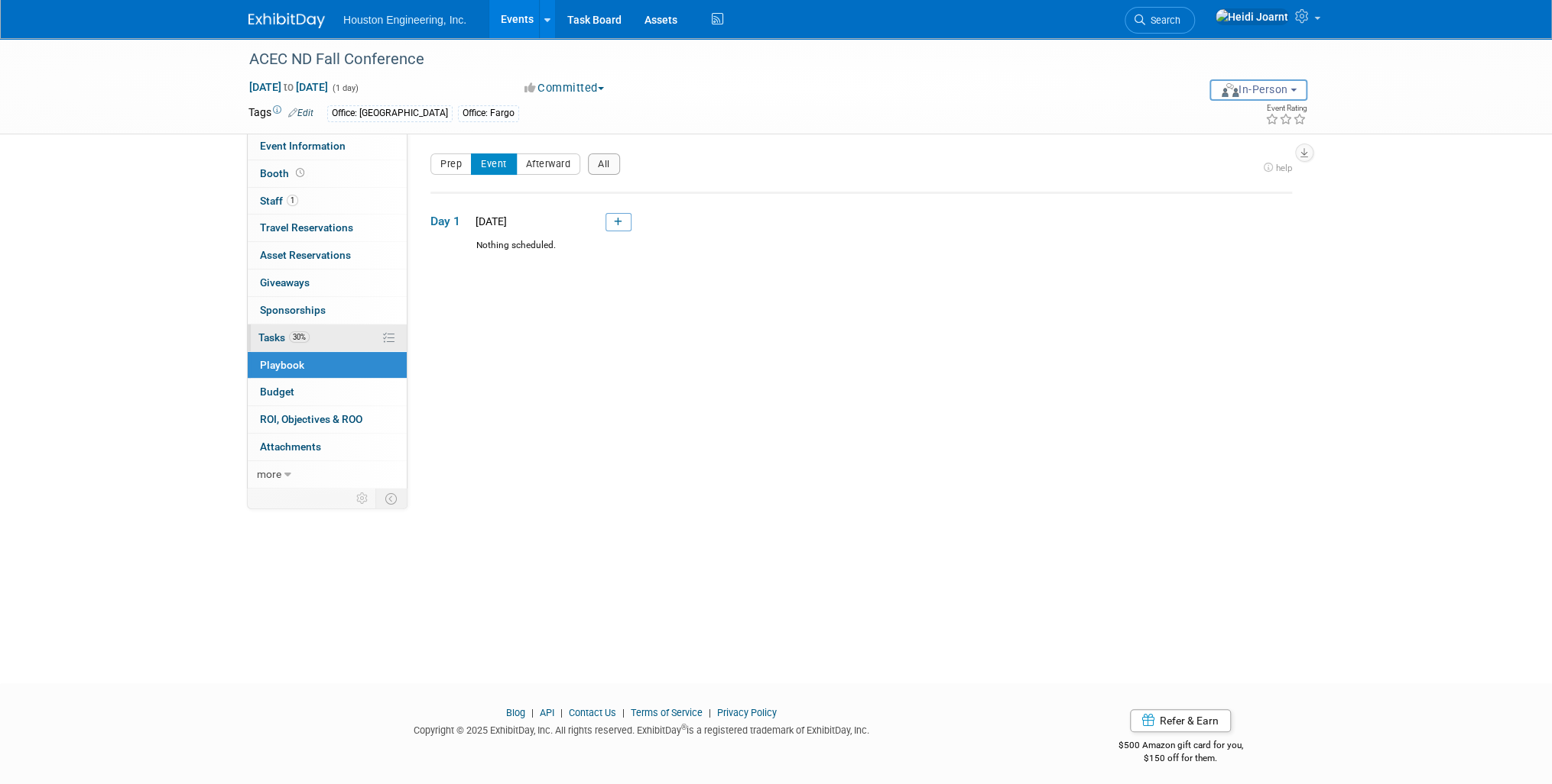
click at [306, 339] on span "30%" at bounding box center [299, 337] width 21 height 11
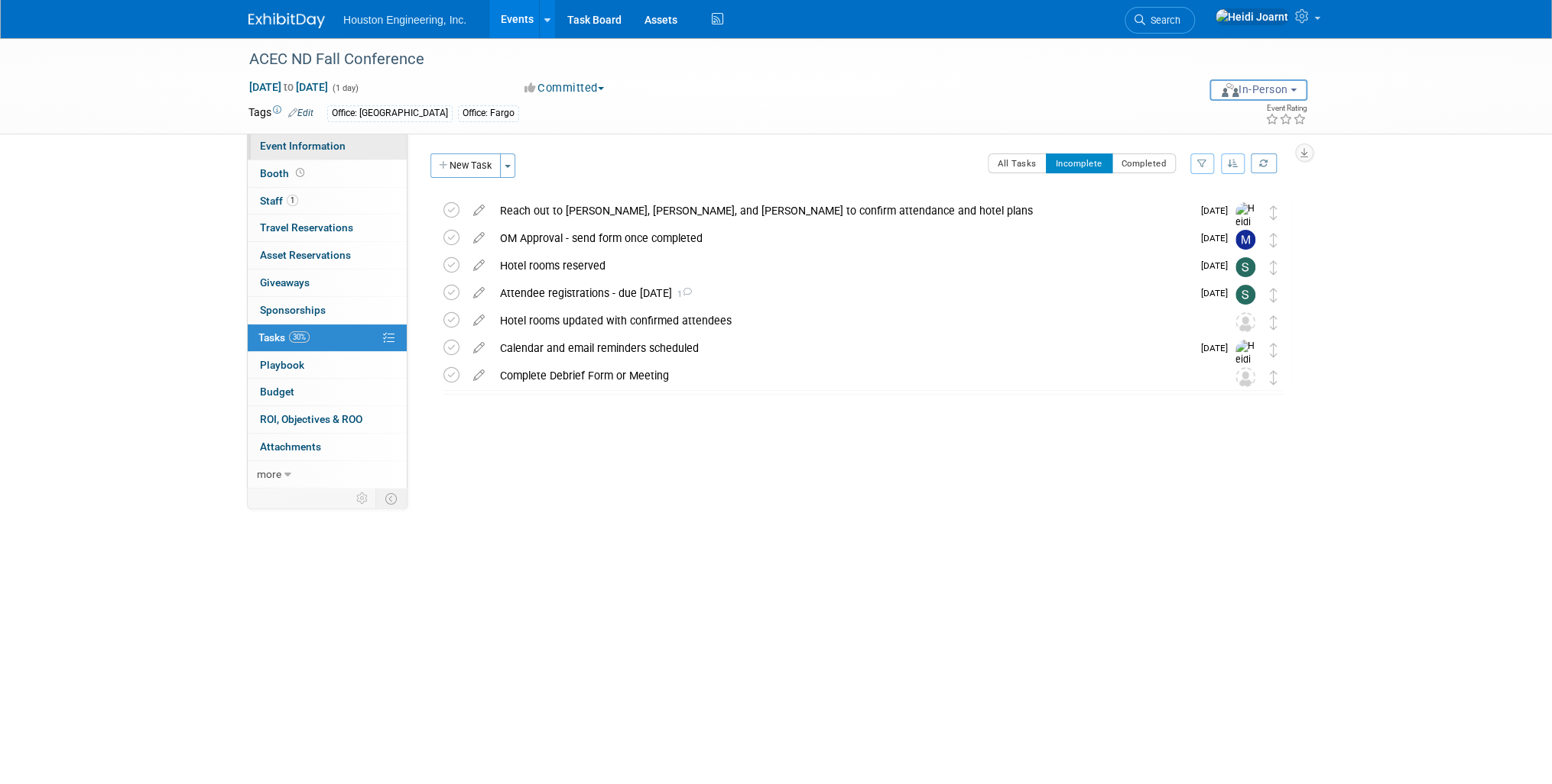
click at [340, 150] on span "Event Information" at bounding box center [302, 145] width 86 height 12
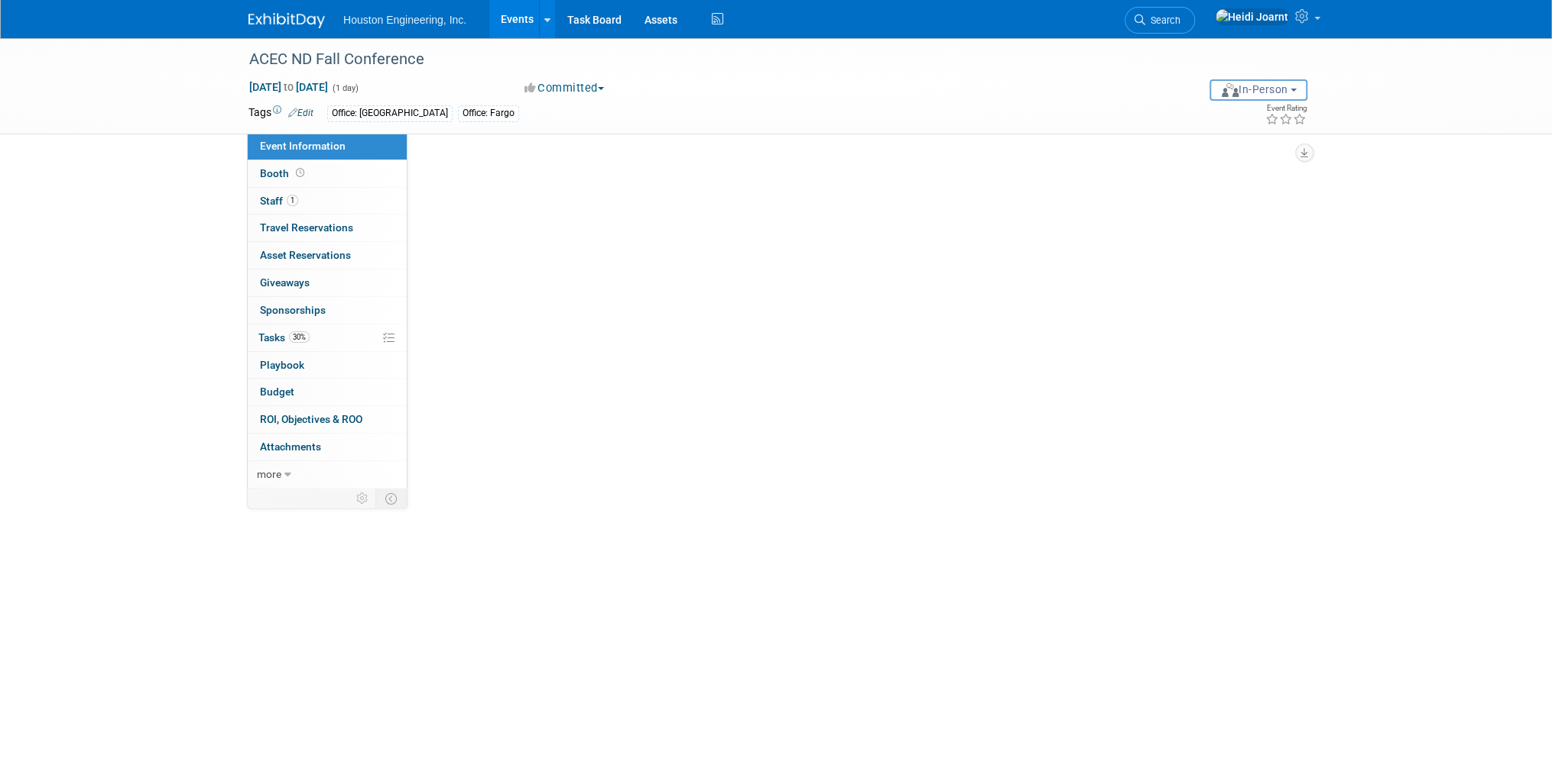
select select "2 - Post KO/Active Planning"
select select "No"
select select "Community/Prof Orgs"
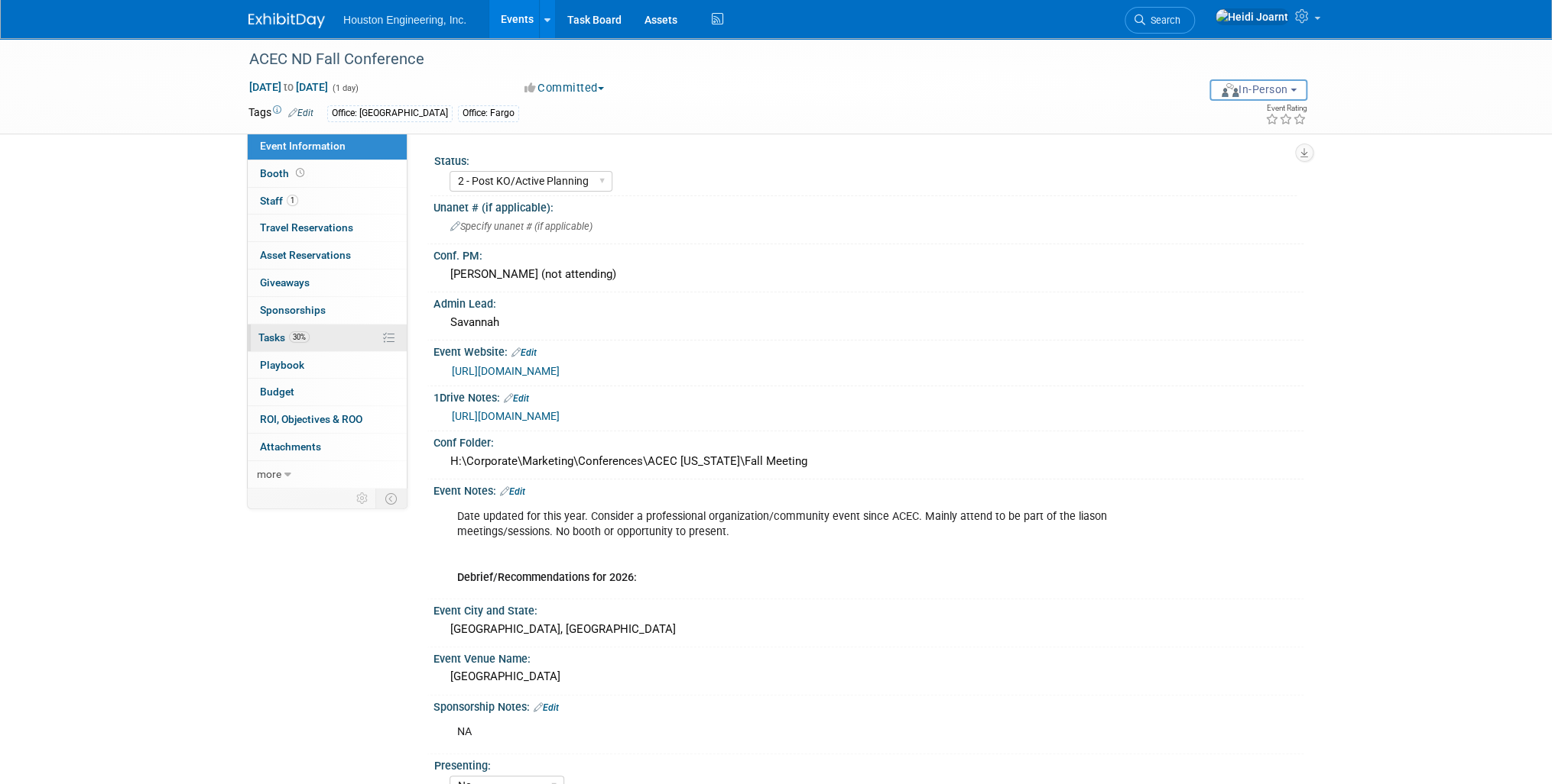
click at [333, 339] on link "30% Tasks 30%" at bounding box center [327, 338] width 159 height 26
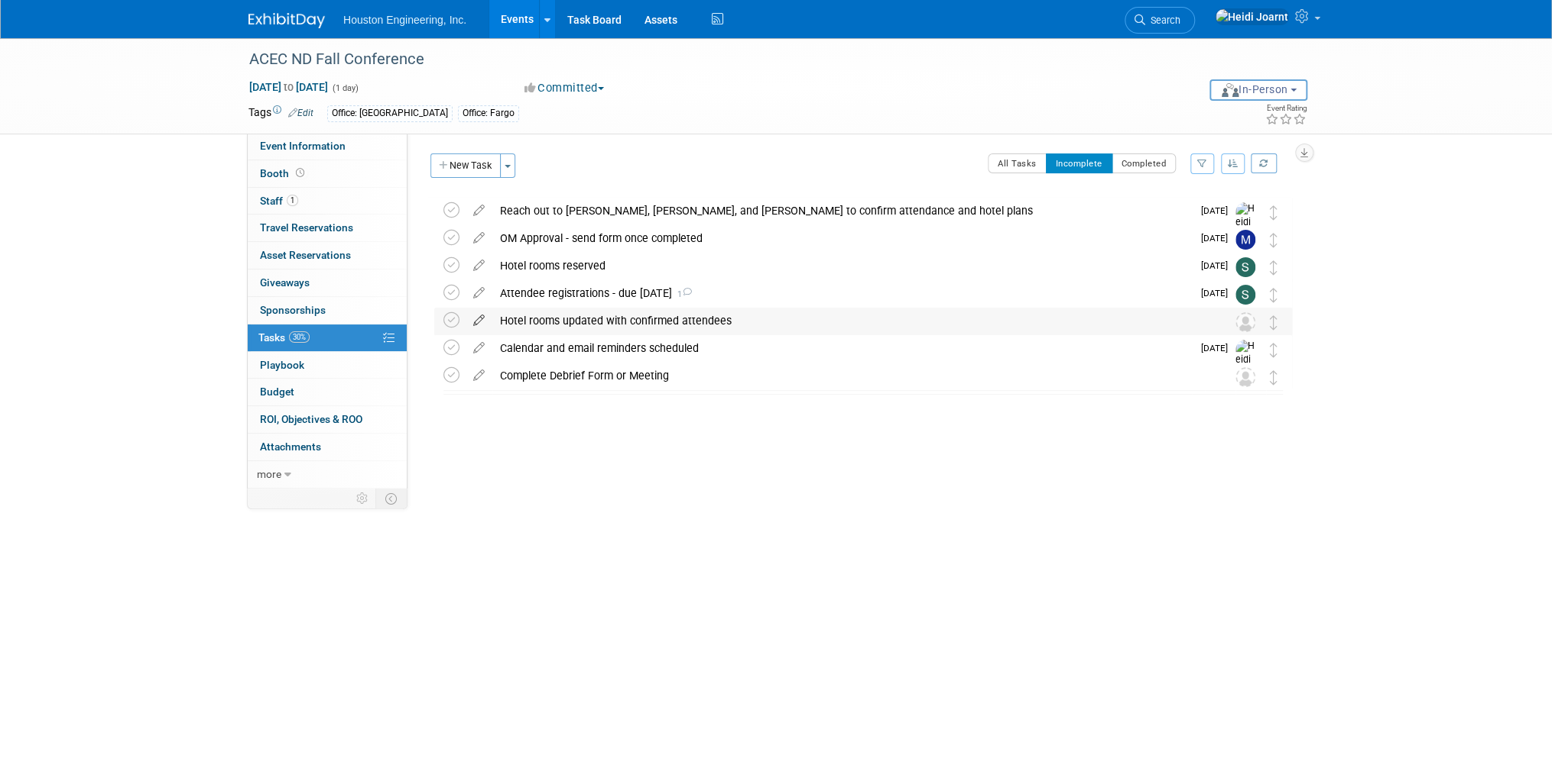
click at [480, 323] on icon at bounding box center [479, 317] width 26 height 19
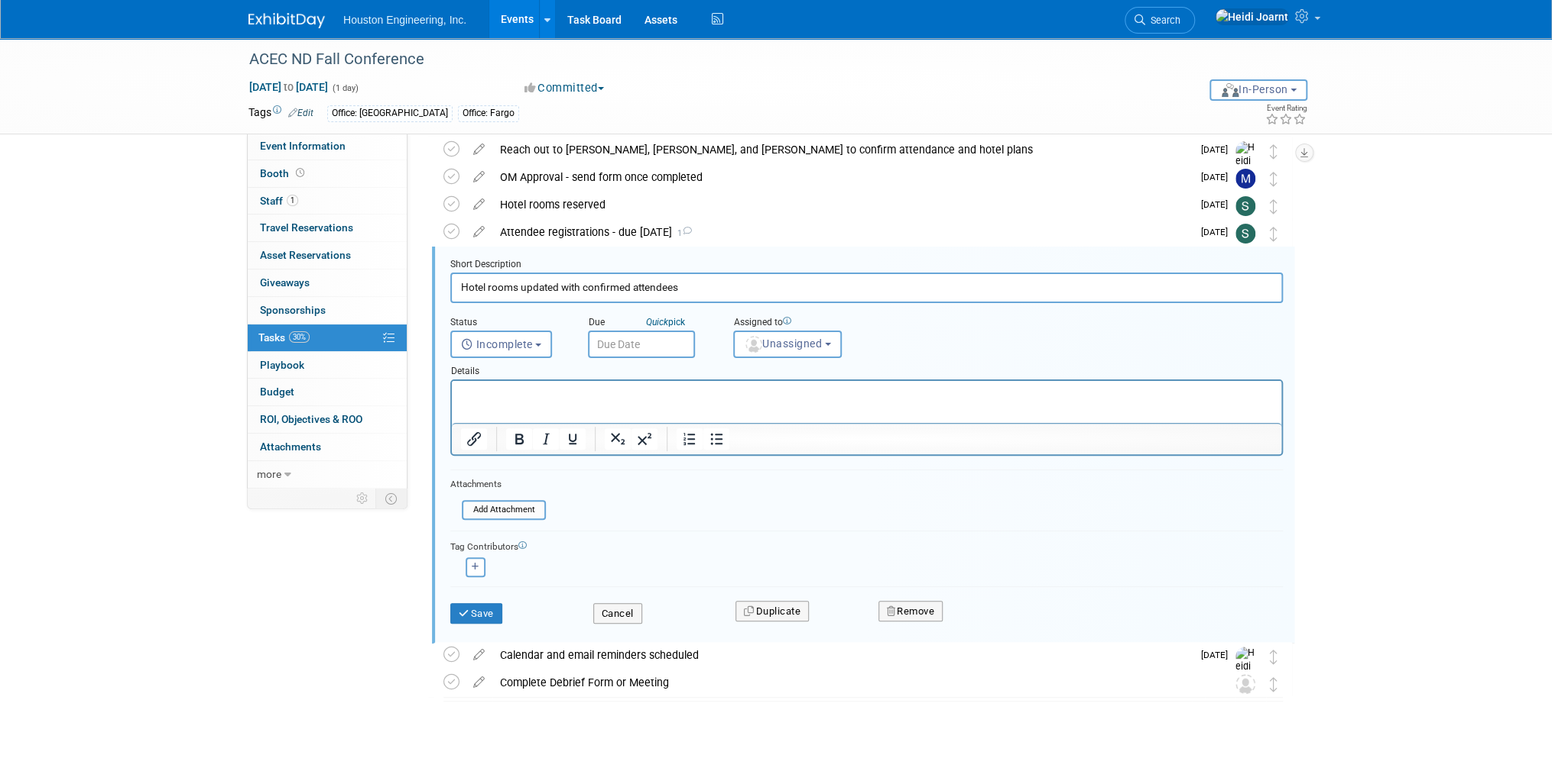
scroll to position [66, 0]
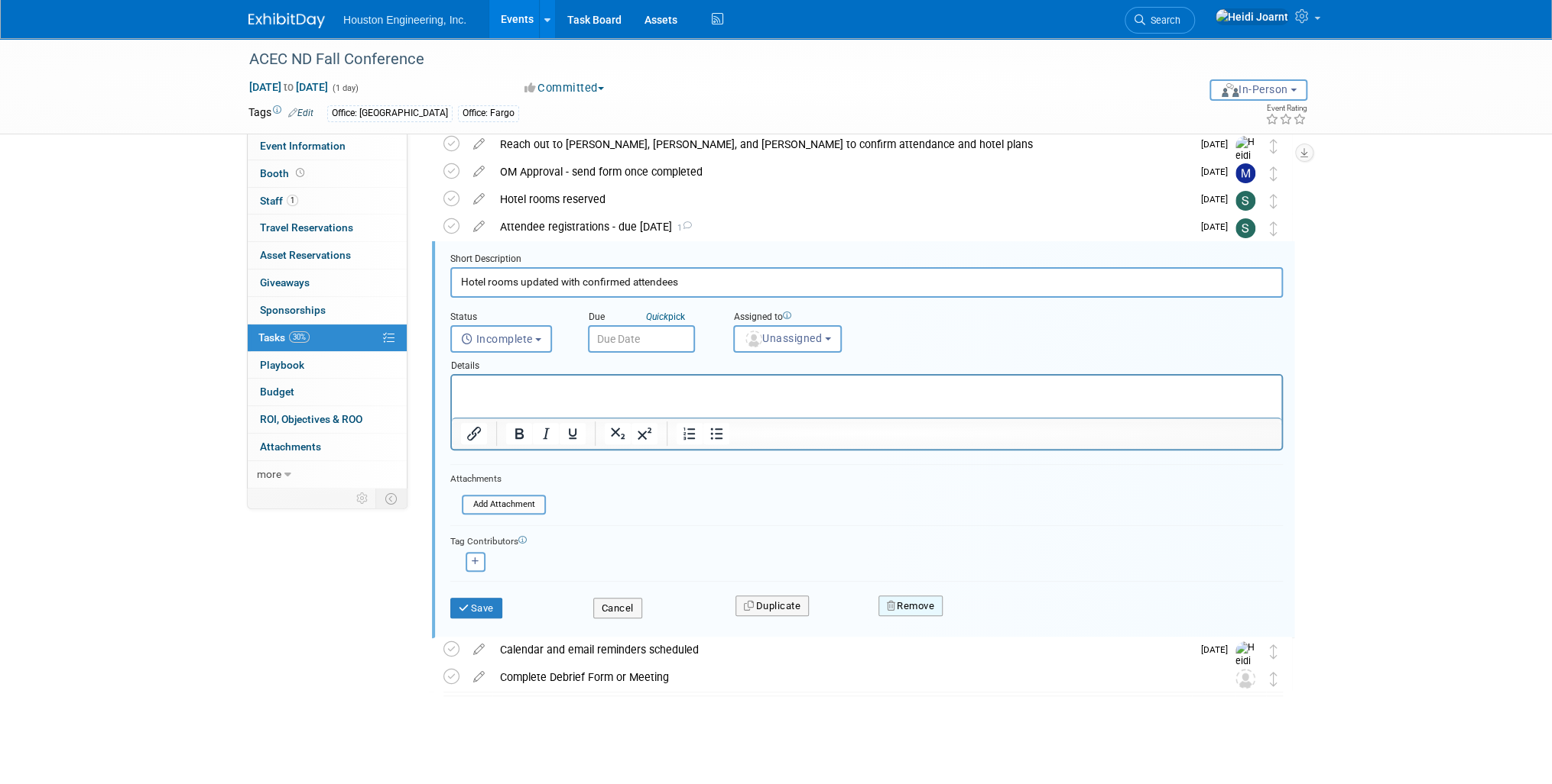
click at [893, 602] on icon "button" at bounding box center [891, 606] width 10 height 10
click at [994, 607] on link "Yes" at bounding box center [995, 619] width 44 height 25
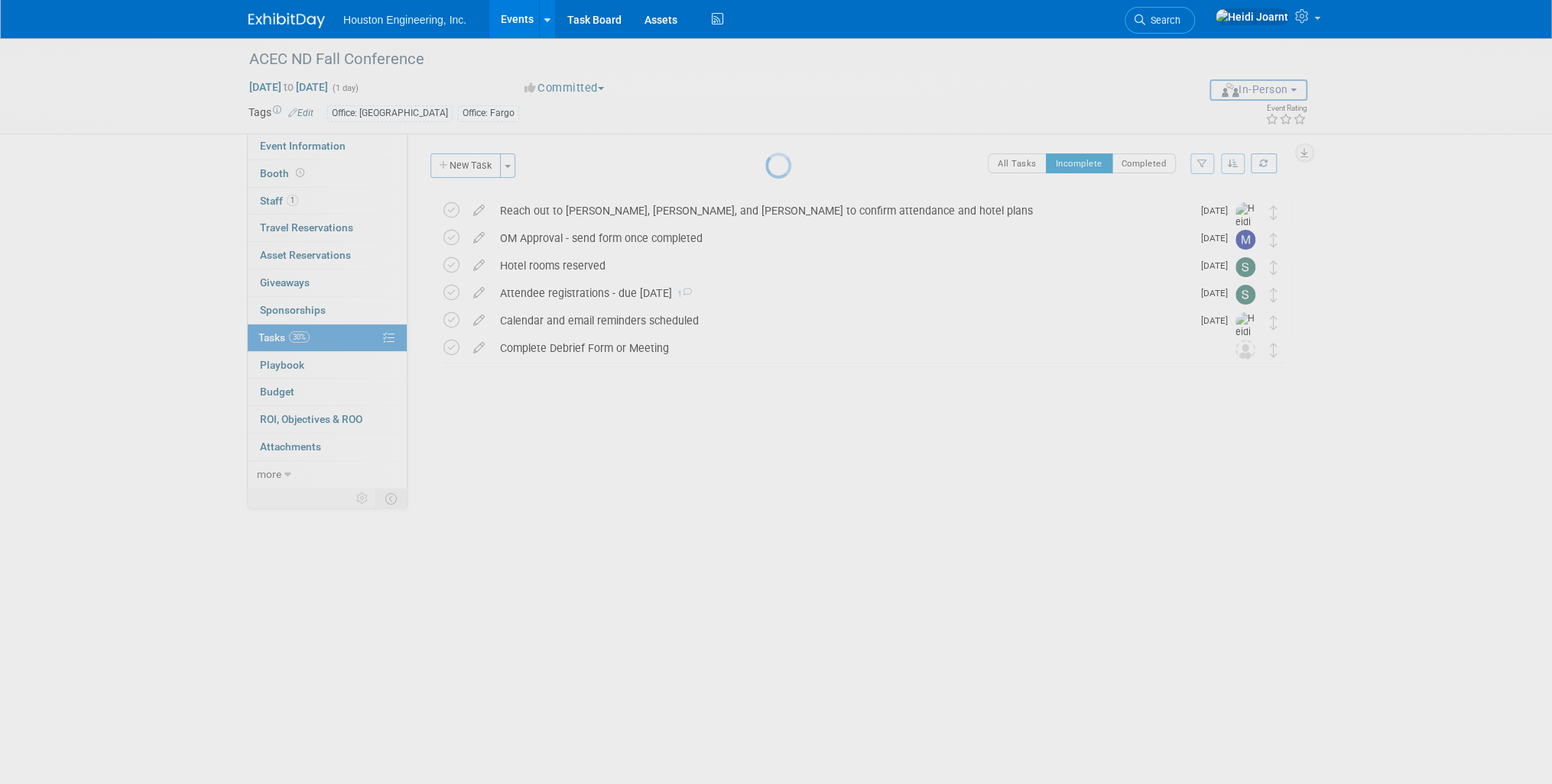
scroll to position [0, 0]
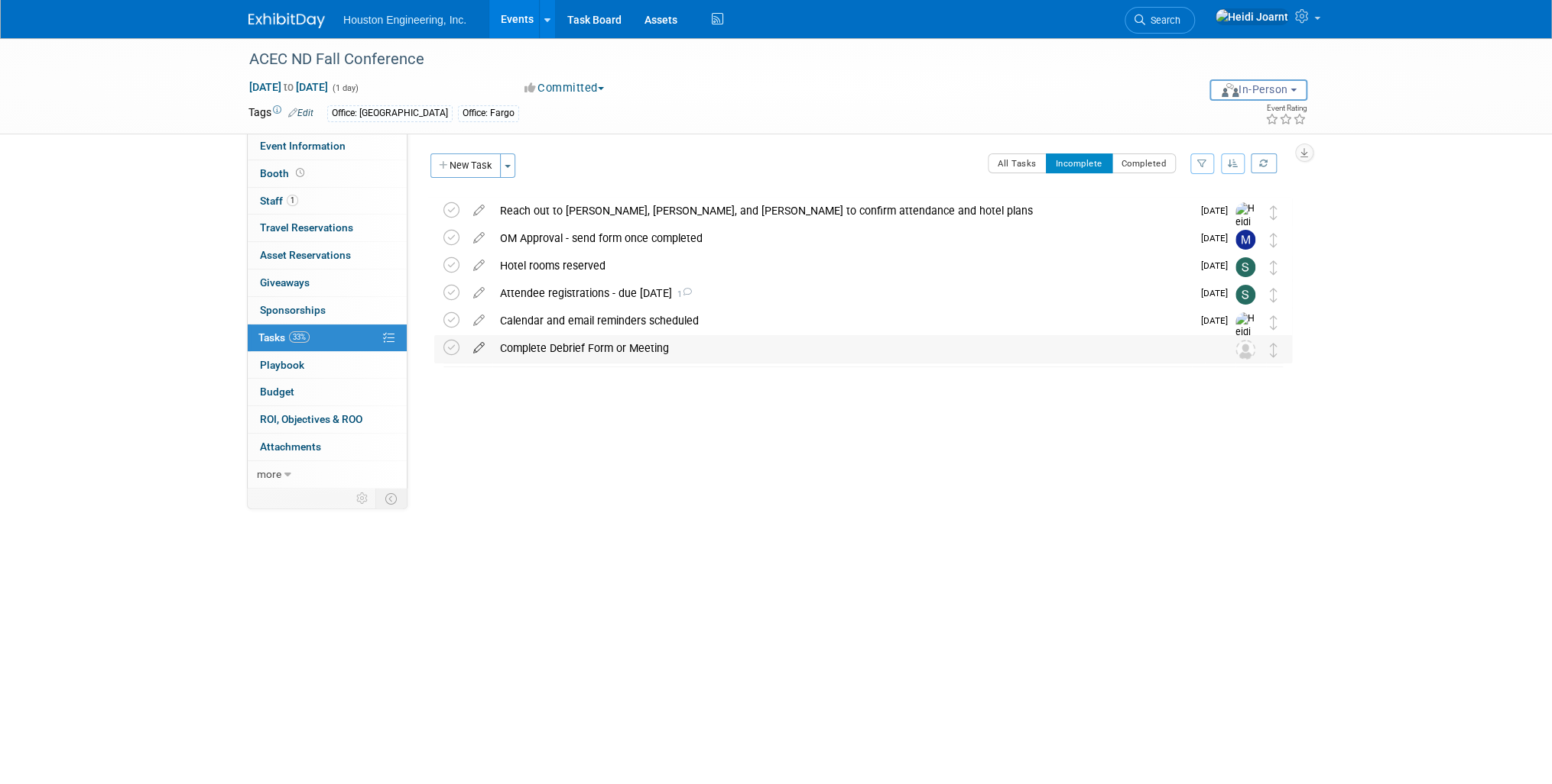
click at [481, 352] on icon at bounding box center [479, 344] width 26 height 19
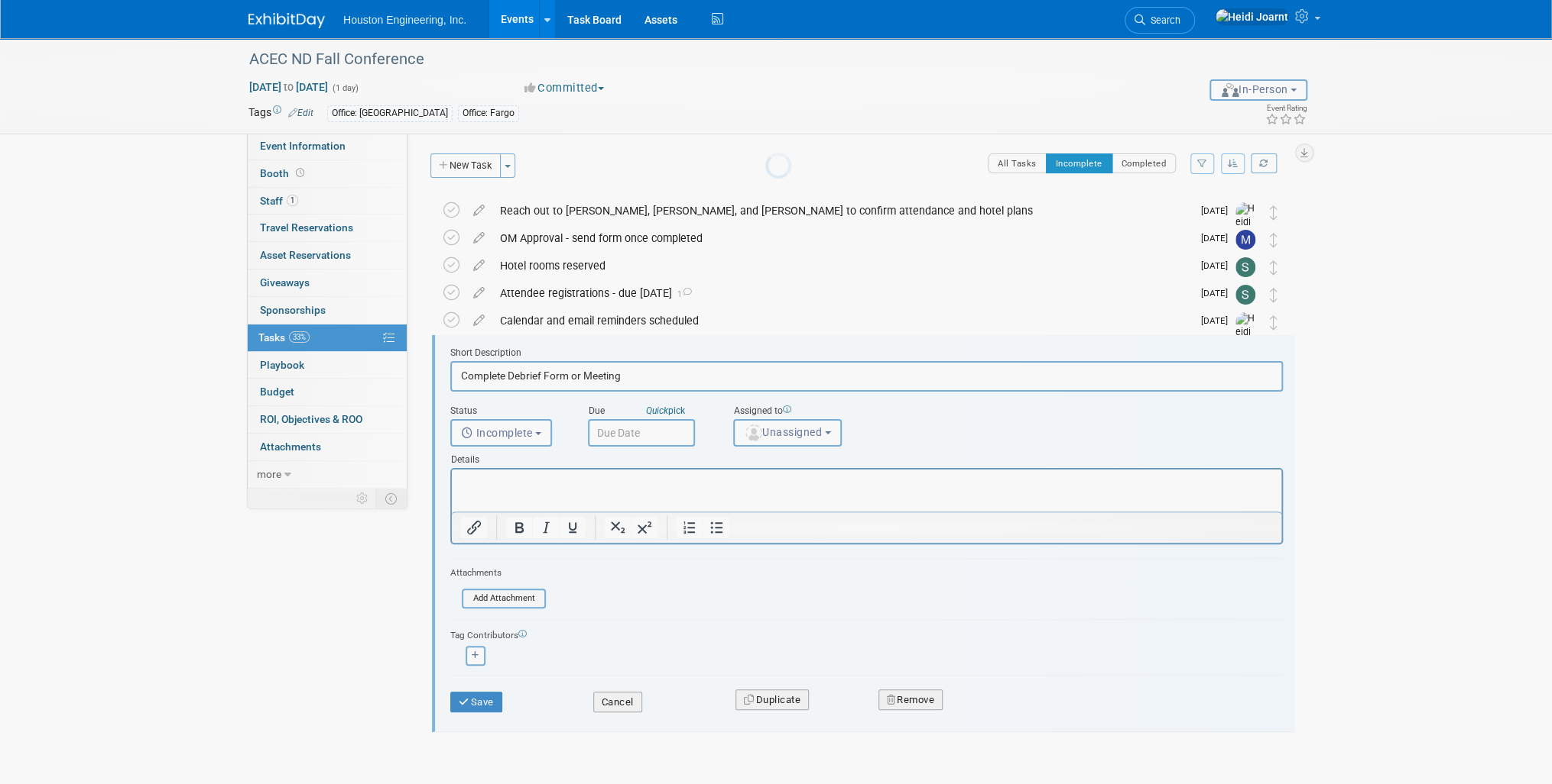
scroll to position [39, 0]
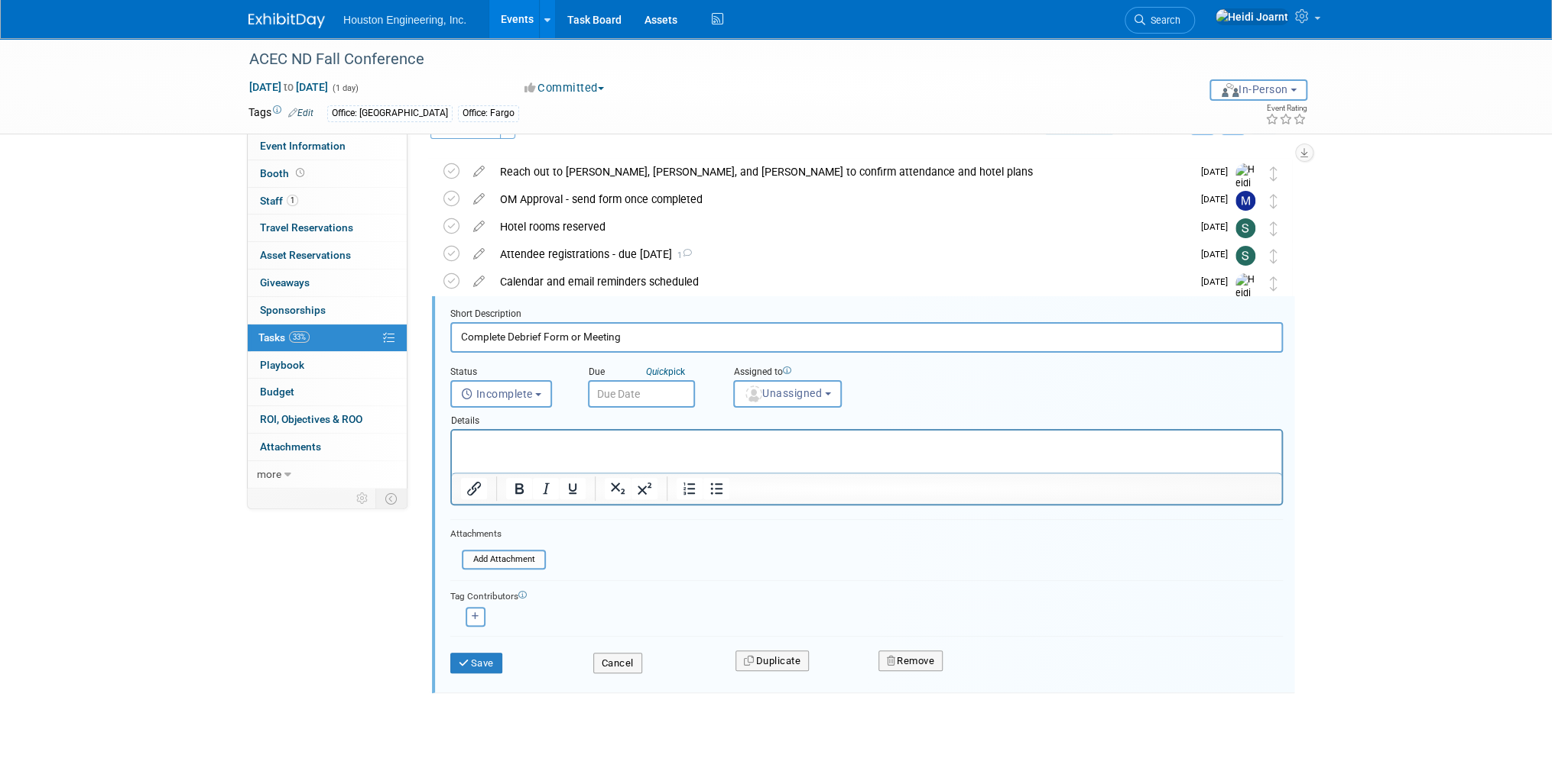
drag, startPoint x: 636, startPoint y: 339, endPoint x: 572, endPoint y: 339, distance: 64.0
click at [572, 339] on input "Complete Debrief Form or Meeting" at bounding box center [867, 338] width 833 height 30
type input "Complete Debrief Form"
click at [590, 431] on iframe at bounding box center [866, 452] width 829 height 42
click at [587, 451] on html at bounding box center [866, 442] width 829 height 21
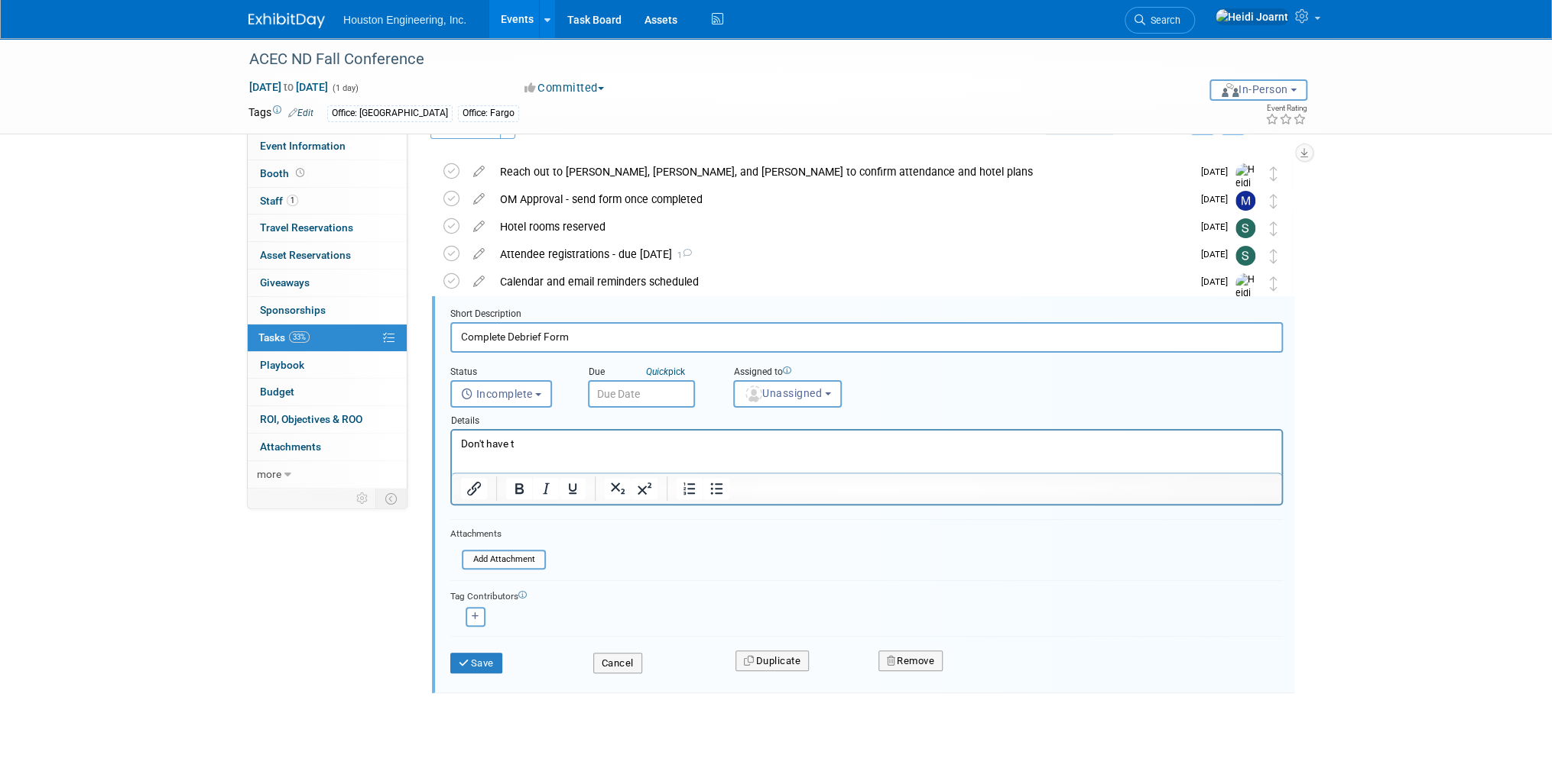
drag, startPoint x: 572, startPoint y: 342, endPoint x: 435, endPoint y: 335, distance: 137.2
click at [435, 335] on div "Short Description Complete Debrief Form Status <i class="far fa-clock" style="p…" at bounding box center [862, 494] width 862 height 397
type input "Send debrief/recommendations for next year to Heidi"
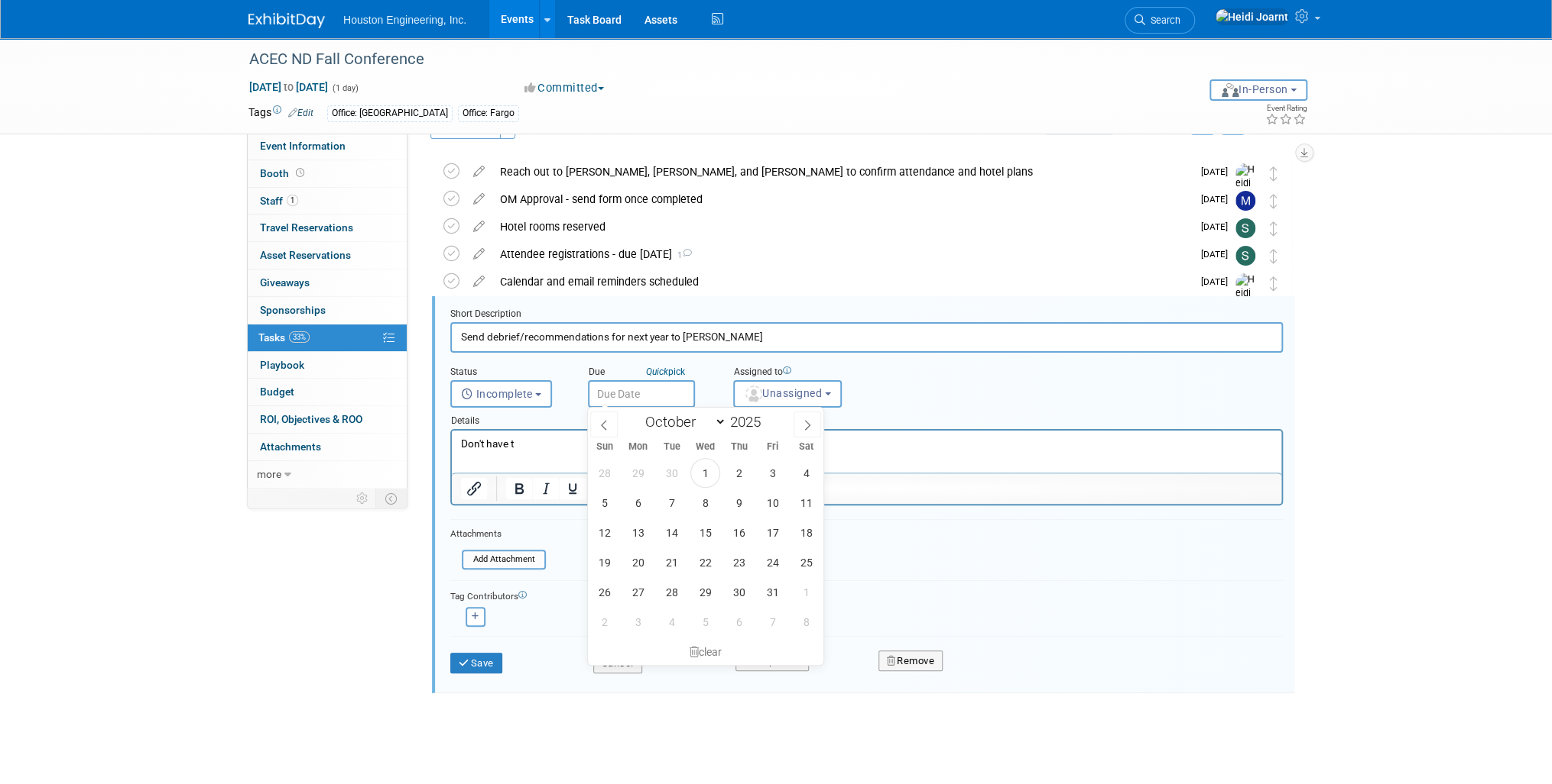
click at [551, 451] on html "Don't have t" at bounding box center [866, 442] width 829 height 21
drag, startPoint x: 532, startPoint y: 448, endPoint x: 455, endPoint y: 442, distance: 77.2
click at [455, 442] on html "Don't have t" at bounding box center [866, 442] width 829 height 21
click at [903, 435] on html "Since event is mainly consultants" at bounding box center [866, 442] width 829 height 21
click at [786, 593] on span "31" at bounding box center [772, 592] width 30 height 30
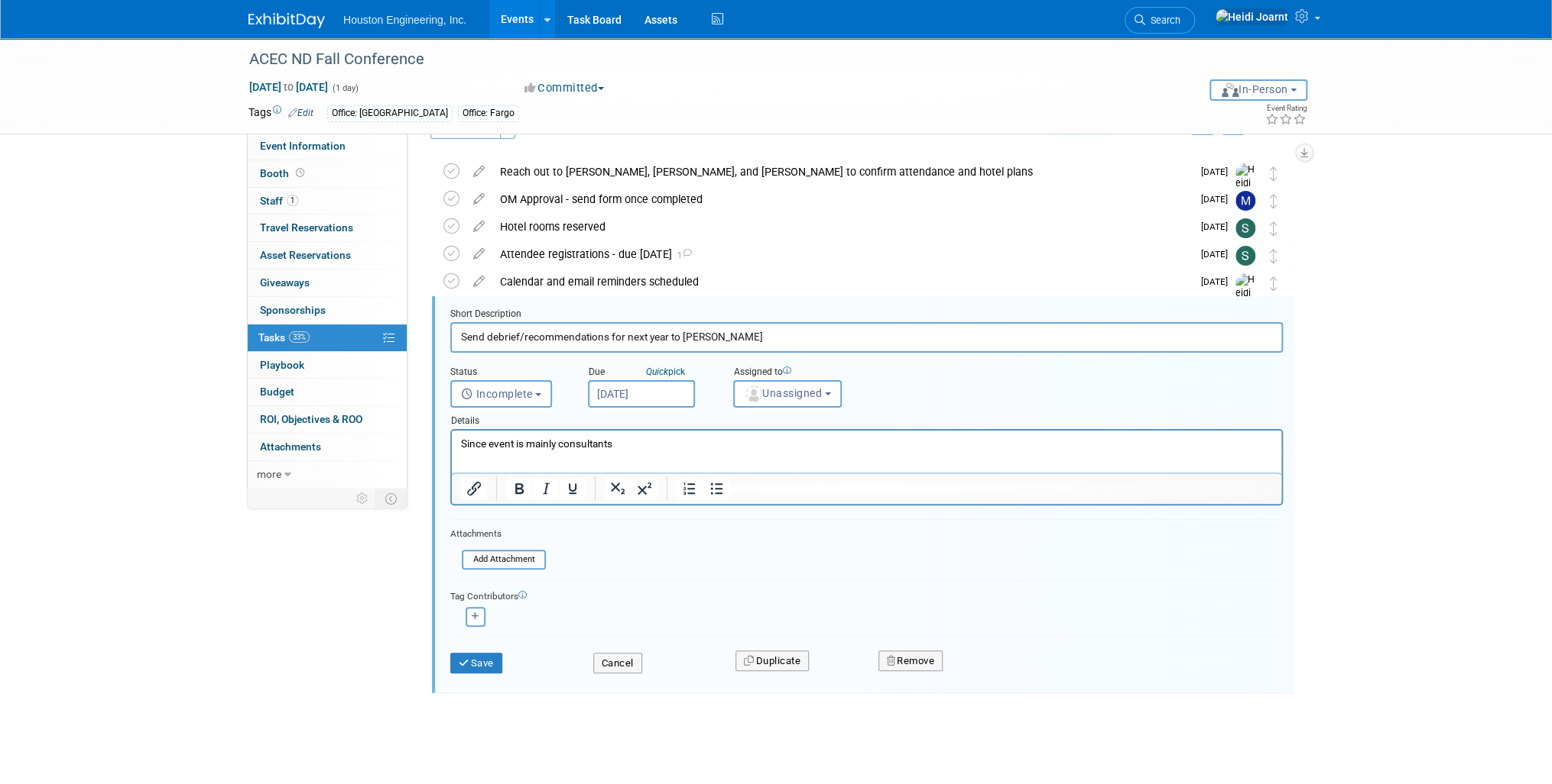
click at [861, 451] on html "Since event is mainly consultants" at bounding box center [866, 442] width 829 height 21
click at [633, 382] on input "Oct 31, 2025" at bounding box center [641, 393] width 107 height 27
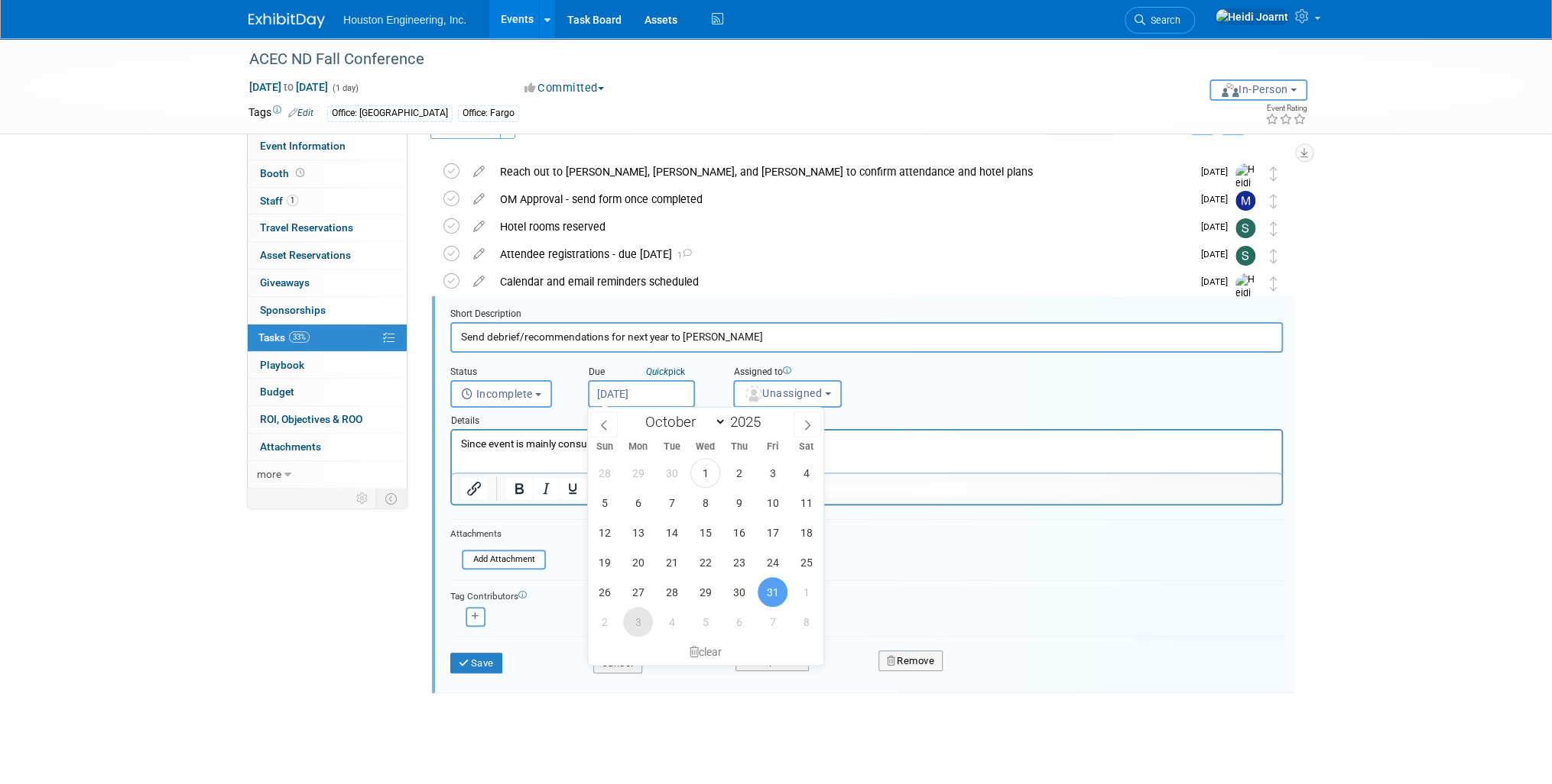
click at [635, 614] on span "3" at bounding box center [638, 623] width 30 height 30
type input "Nov 3, 2025"
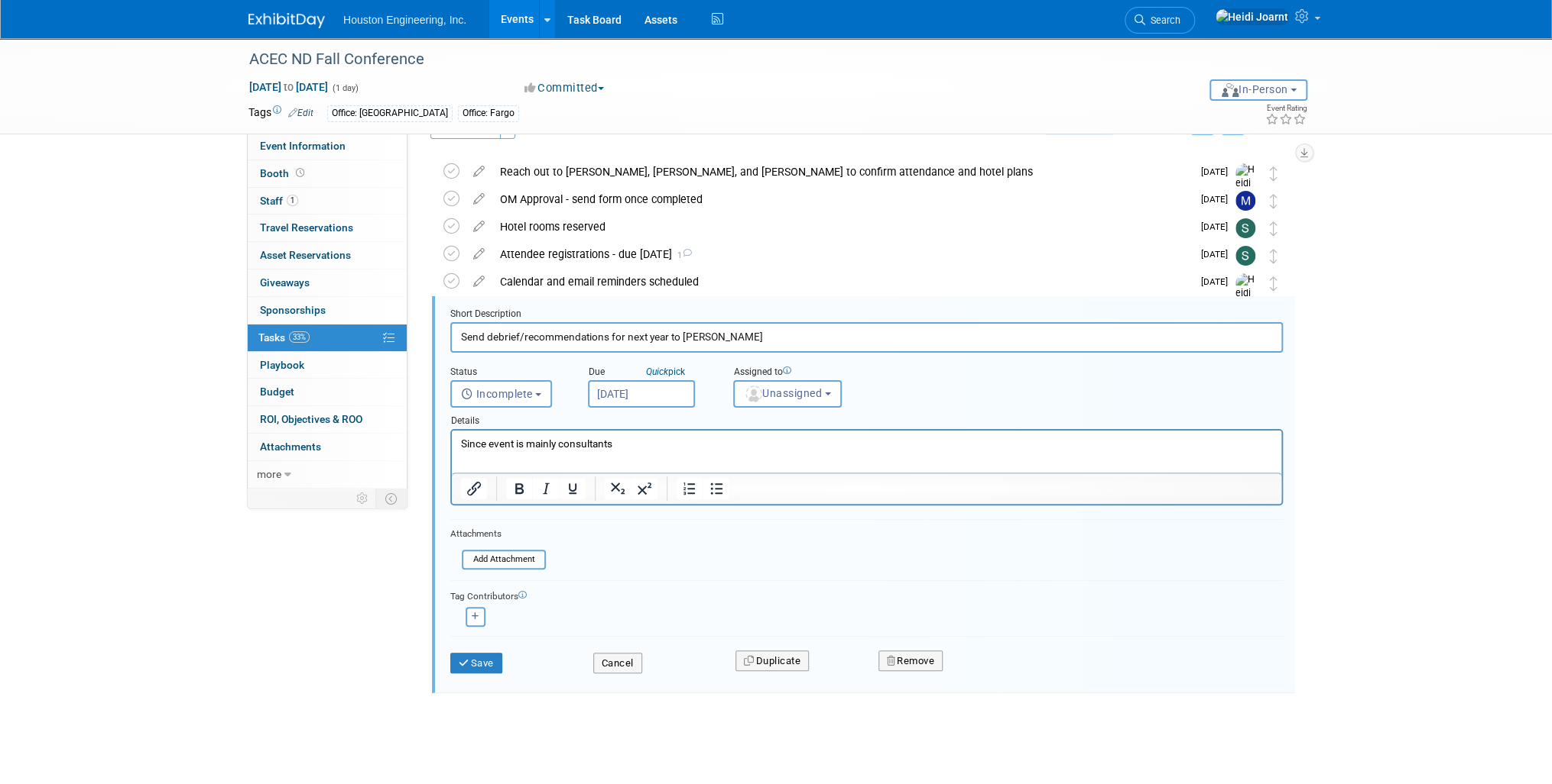
click at [752, 448] on p "Since event is mainly consultants" at bounding box center [867, 443] width 812 height 14
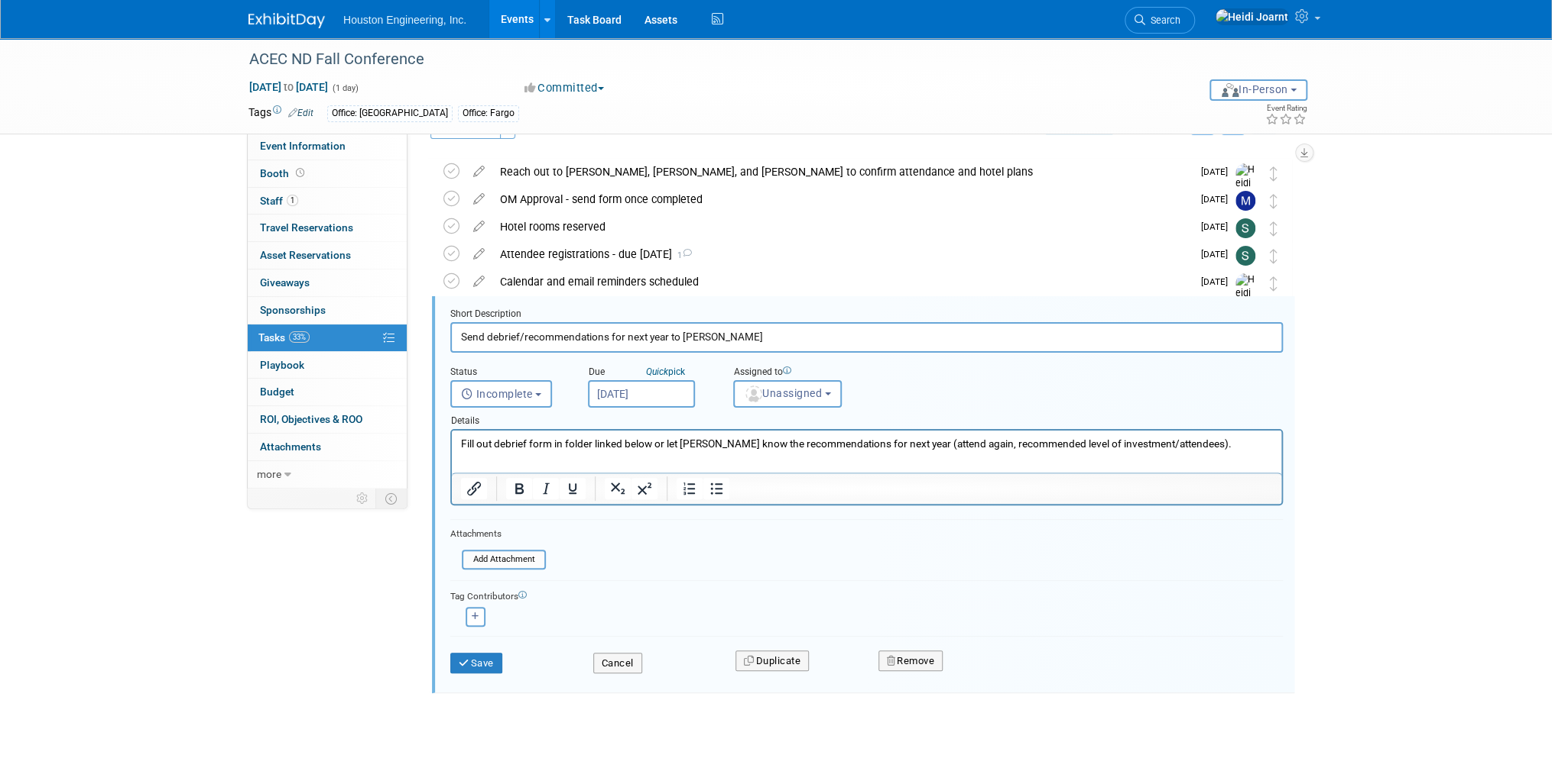
click at [657, 451] on html "Fill out debrief form in folder linked below or let Heidi know the recommendati…" at bounding box center [866, 442] width 829 height 21
click at [1200, 441] on p "Fill out debrief form in folder linked below or let Heidi know the recommendati…" at bounding box center [867, 443] width 812 height 14
click at [653, 447] on p "Fill out debrief form in folder linked below or let Heidi know the recommendati…" at bounding box center [867, 443] width 812 height 14
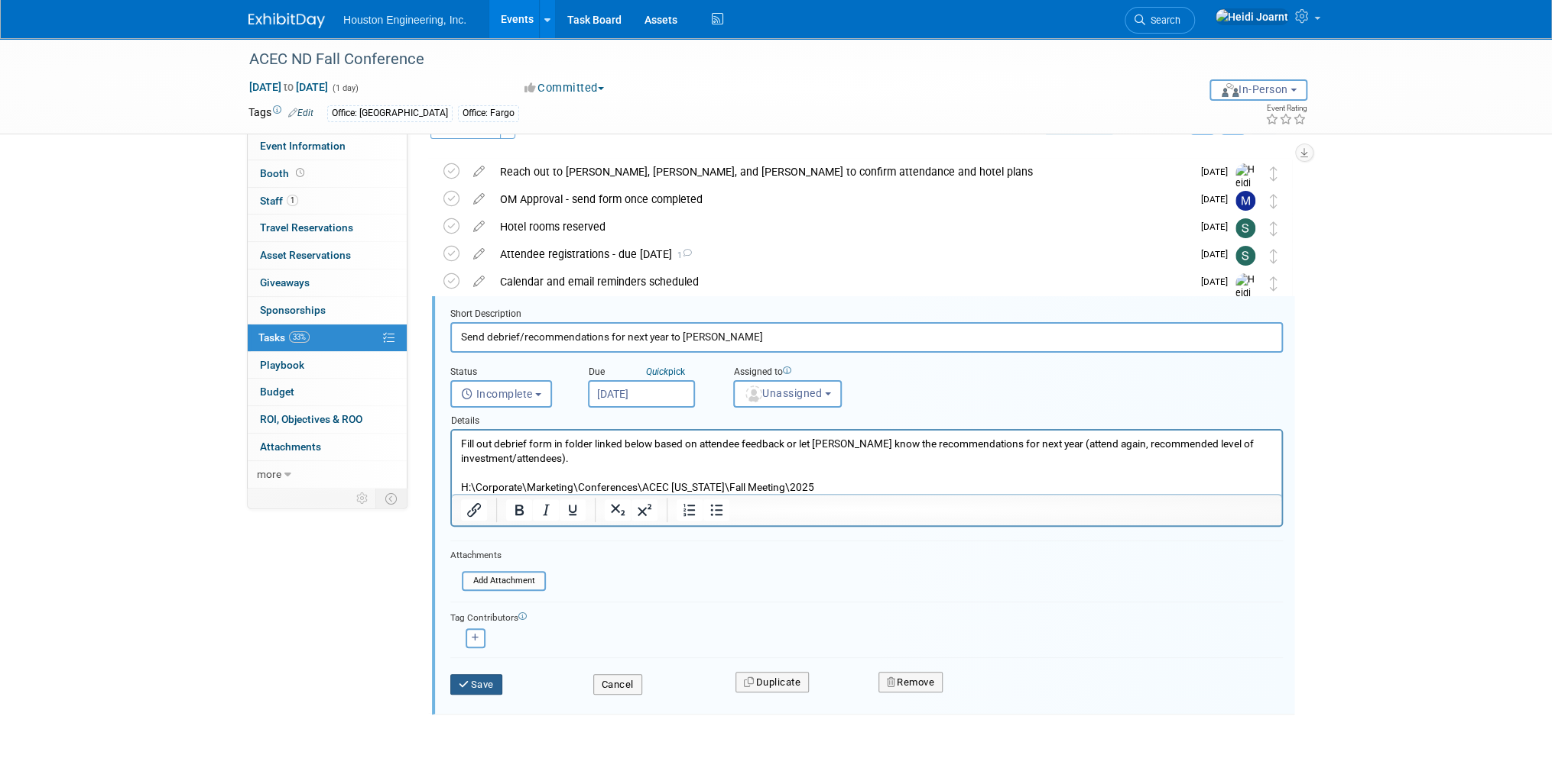
click at [491, 680] on button "Save" at bounding box center [476, 685] width 52 height 22
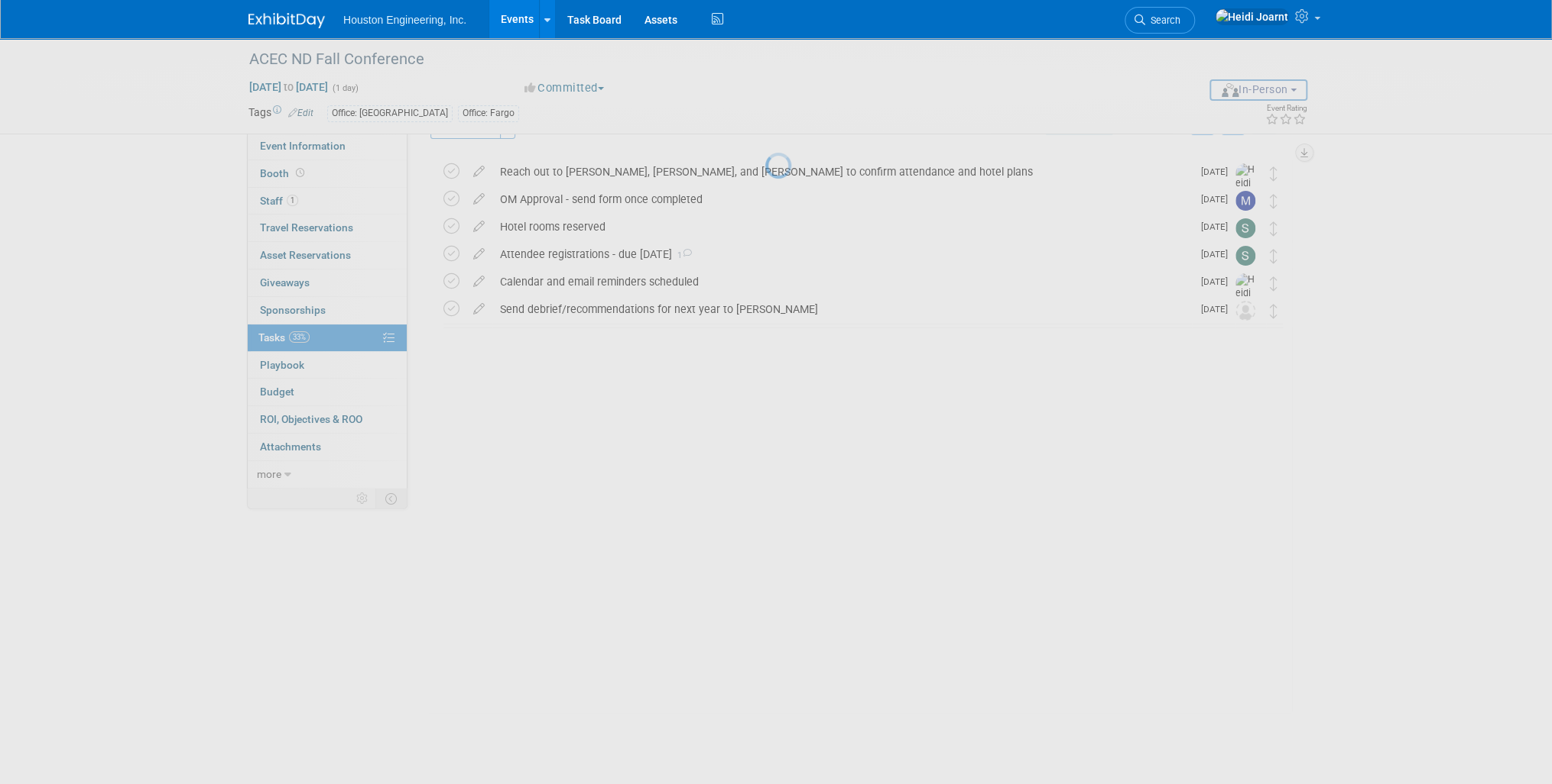
scroll to position [0, 0]
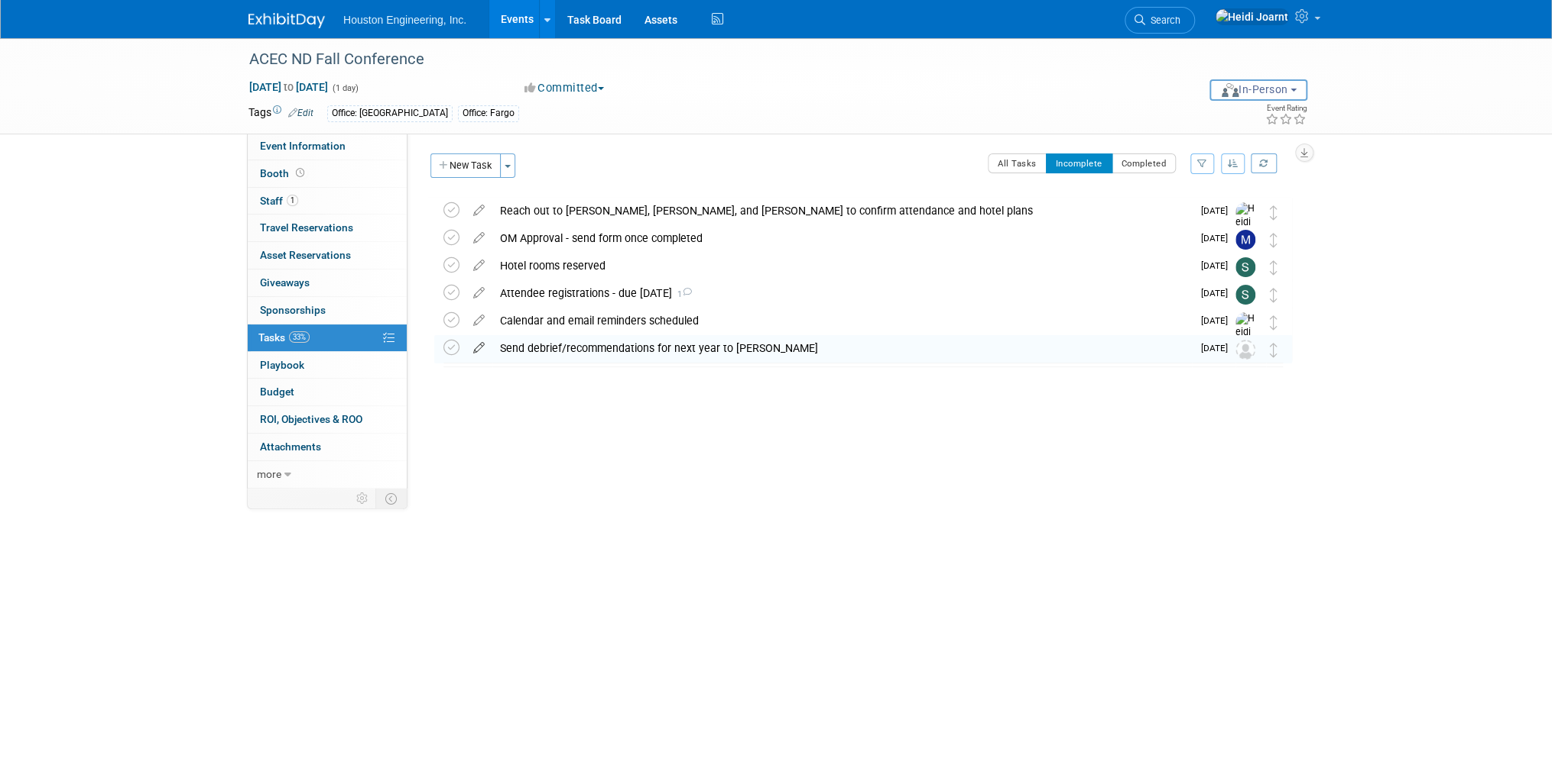
click at [472, 354] on icon at bounding box center [479, 344] width 26 height 19
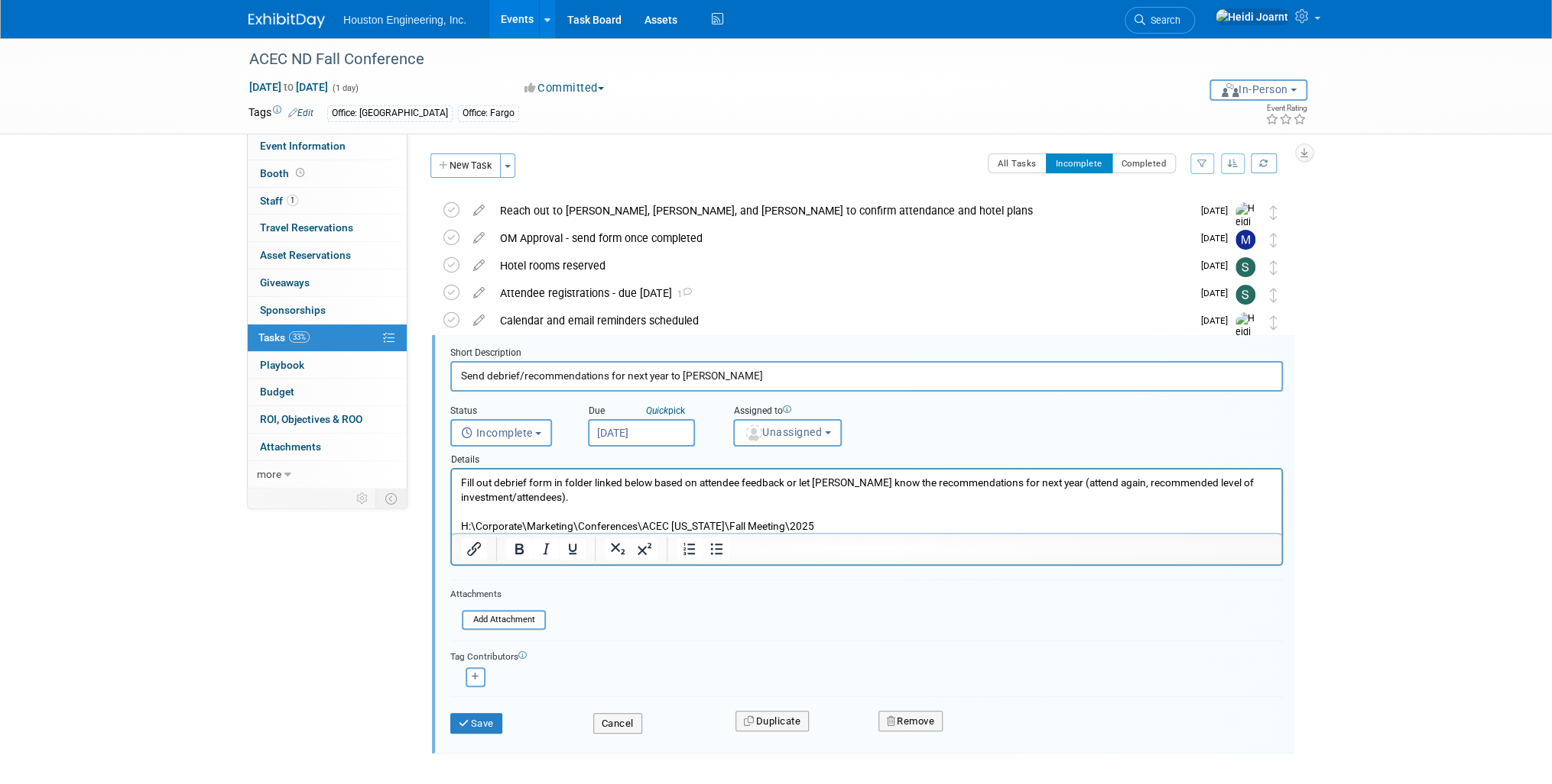
scroll to position [60, 0]
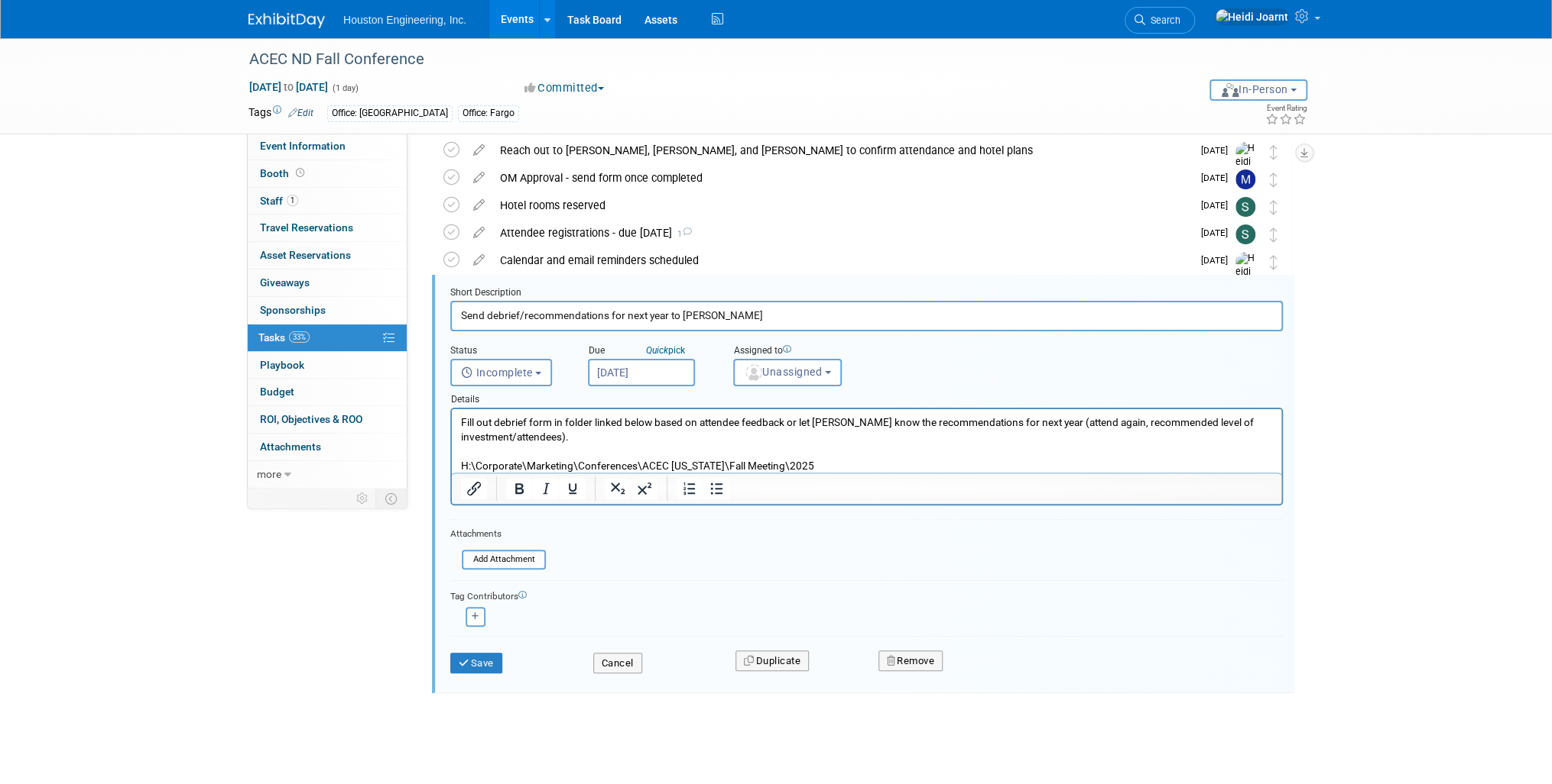
drag, startPoint x: 721, startPoint y: 309, endPoint x: 722, endPoint y: 324, distance: 15.0
click at [666, 315] on input "Send debrief/recommendations for next year to Heidi" at bounding box center [867, 316] width 833 height 30
type input "Send debrief/recommendations for next year"
click at [804, 362] on button "Unassigned" at bounding box center [786, 373] width 109 height 27
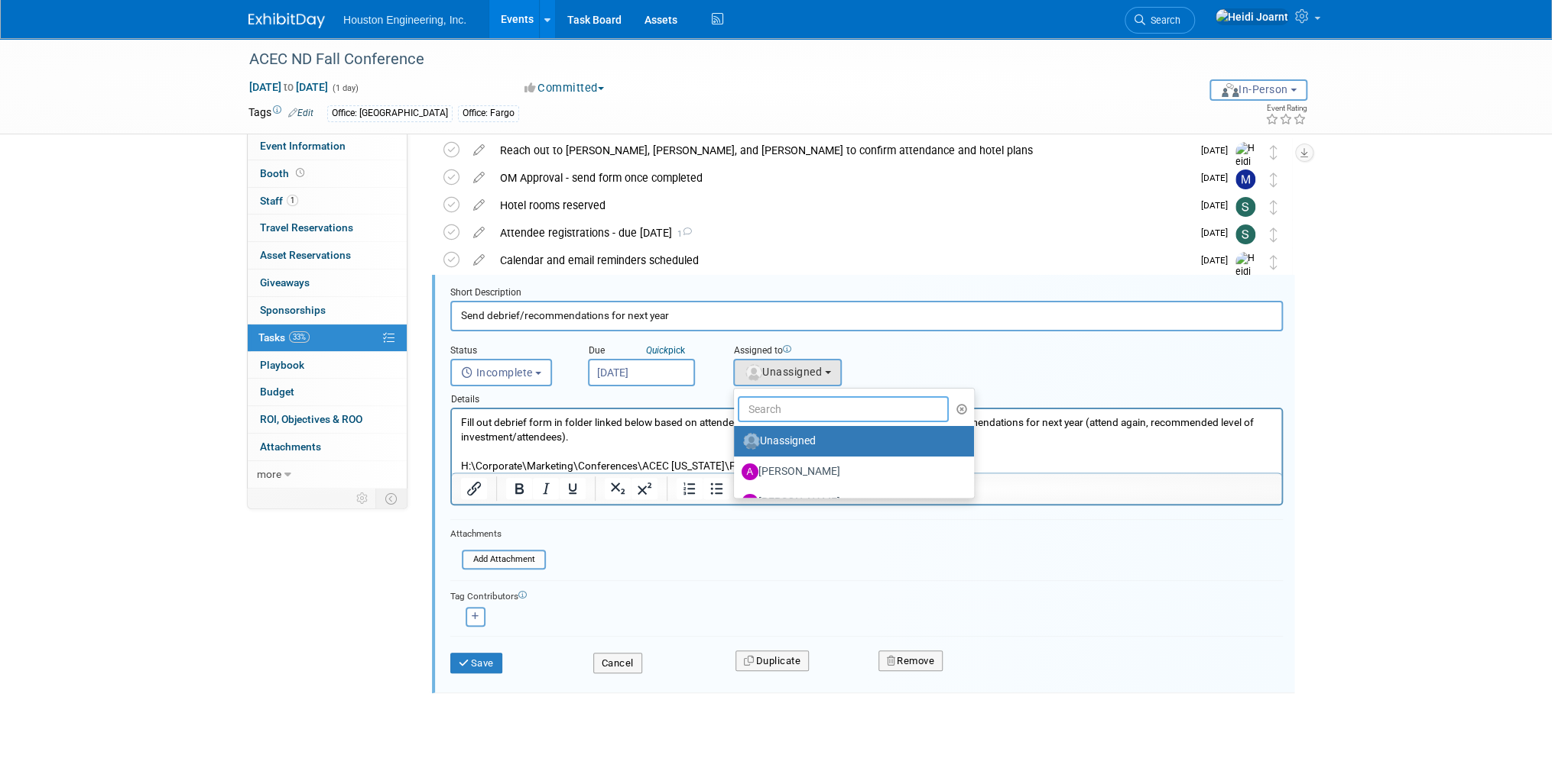
click at [798, 409] on input "text" at bounding box center [842, 409] width 211 height 26
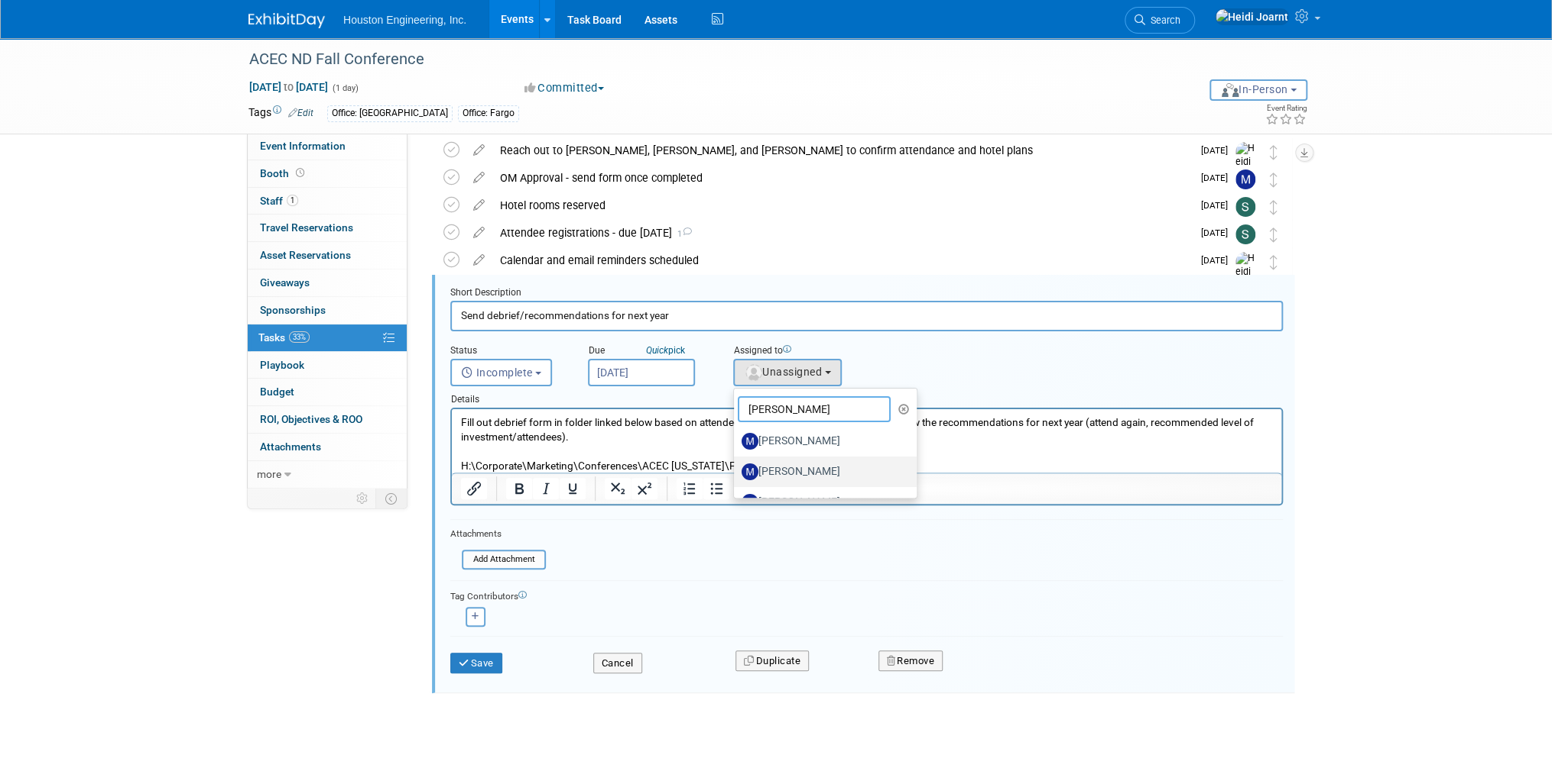
type input "mike"
click at [814, 472] on label "Mike Opat" at bounding box center [820, 472] width 160 height 25
click at [736, 472] on input "Mike Opat" at bounding box center [731, 470] width 10 height 10
select select "ca230584-e87d-4b8e-8506-c670724fea19"
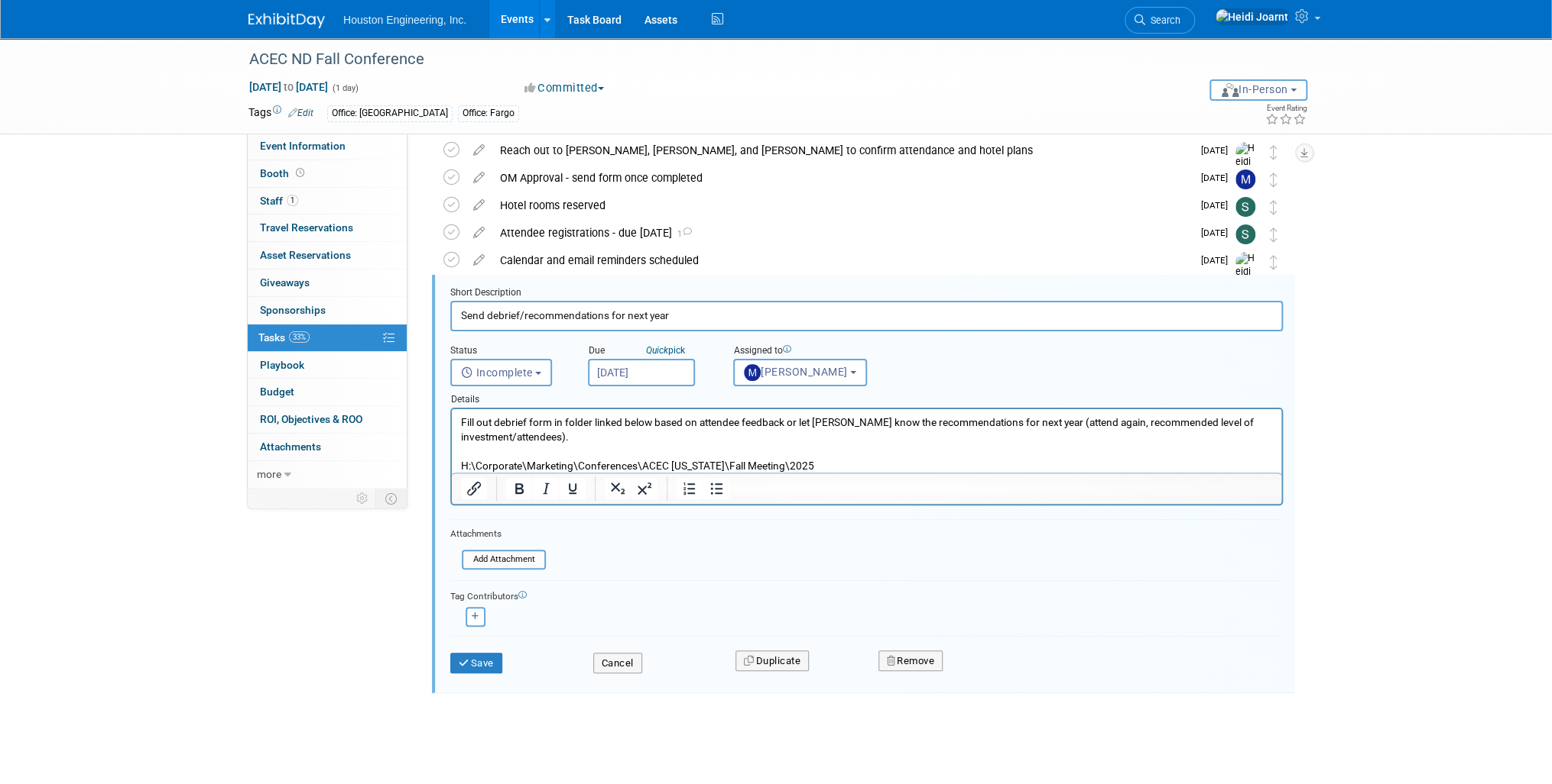
click at [781, 418] on p "Fill out debrief form in folder linked below based on attendee feedback or let …" at bounding box center [867, 444] width 812 height 58
click at [786, 423] on p "Fill out debrief form in folder linked below based on attendee feedback or let …" at bounding box center [867, 444] width 812 height 58
click at [571, 439] on p "Fill out debrief form in folder linked below based on attendee feedback/action …" at bounding box center [867, 444] width 812 height 58
click at [478, 654] on button "Save" at bounding box center [476, 663] width 52 height 22
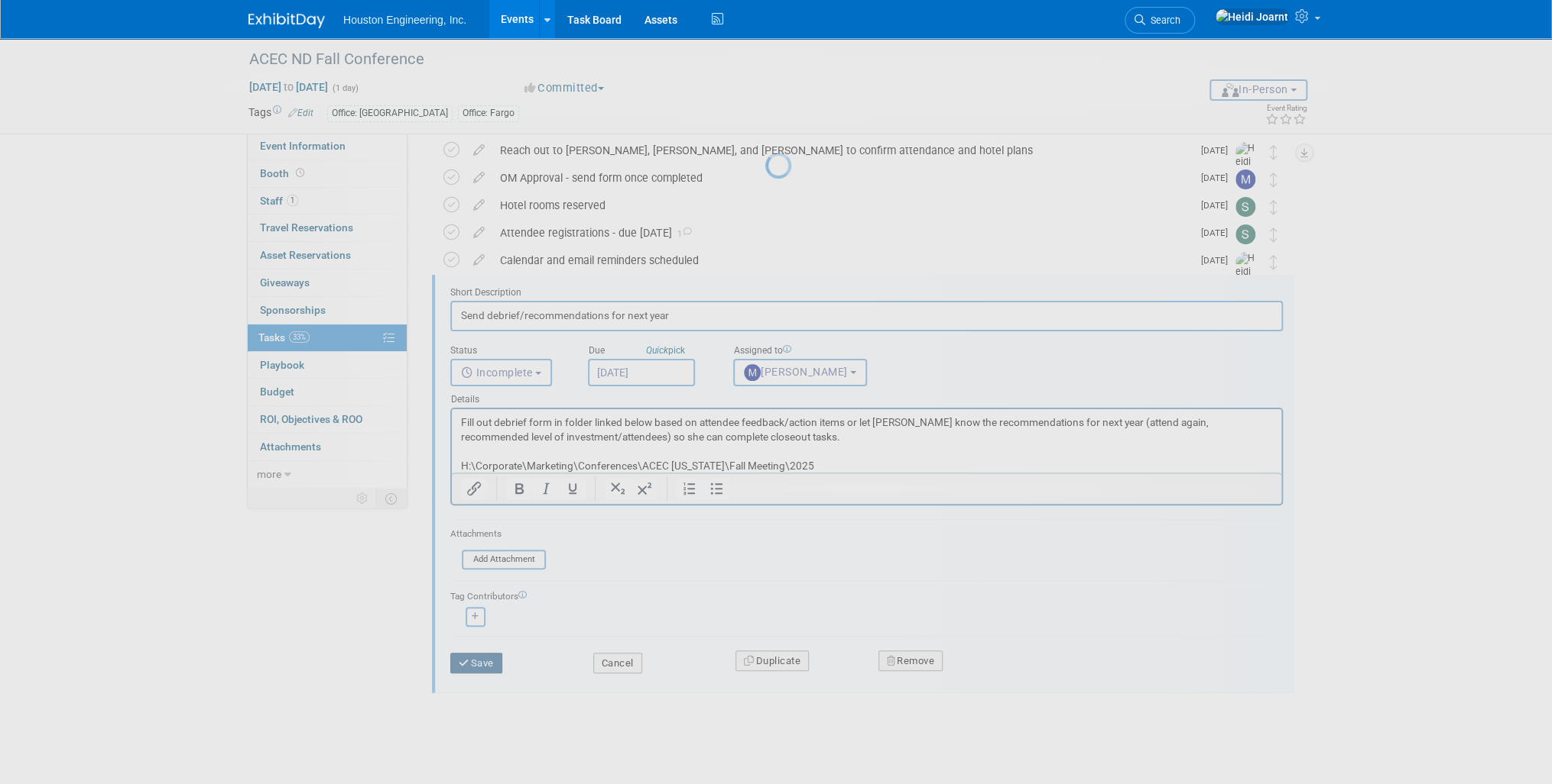
scroll to position [0, 0]
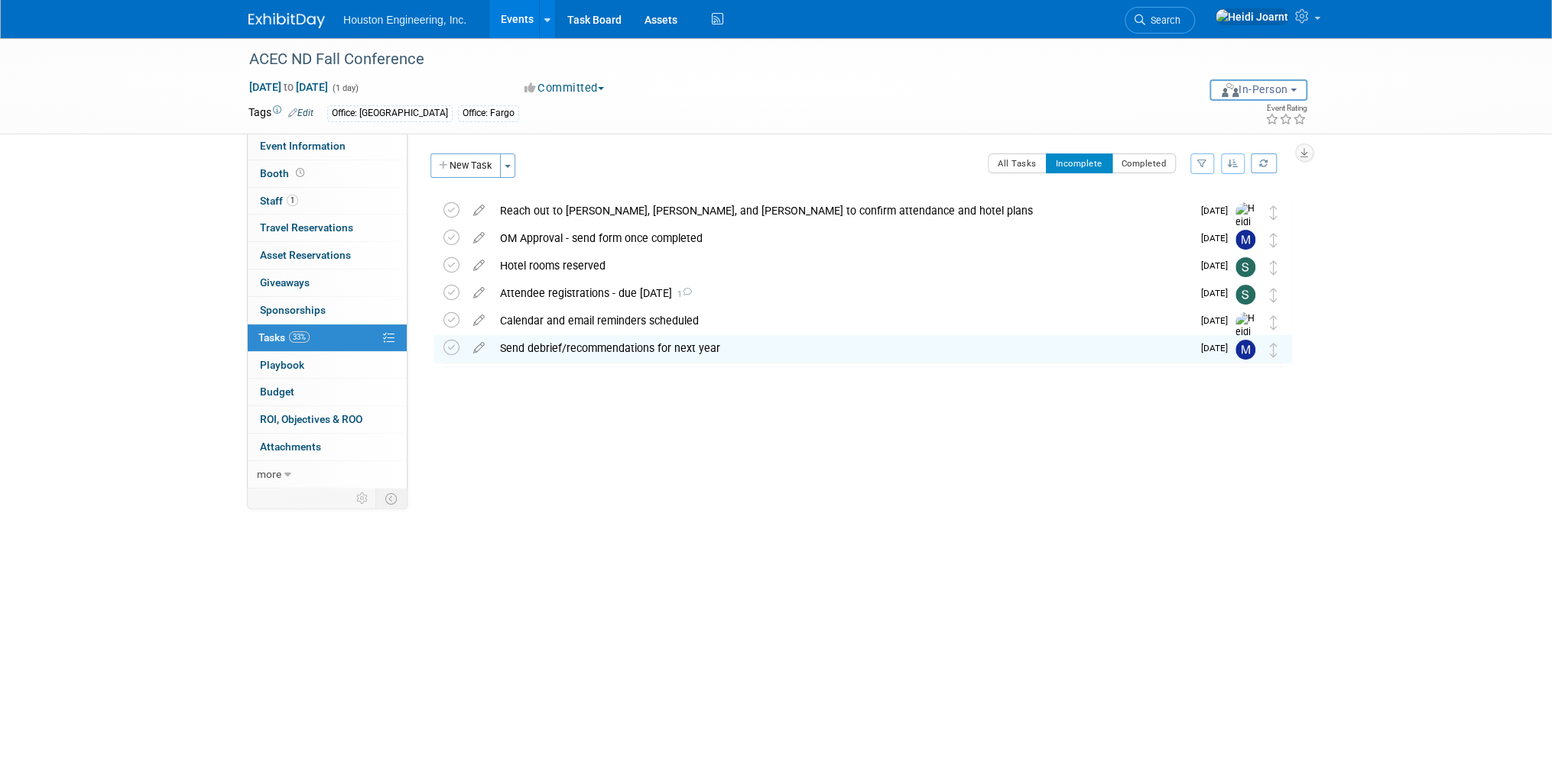
click at [520, 18] on link "Events" at bounding box center [516, 19] width 56 height 38
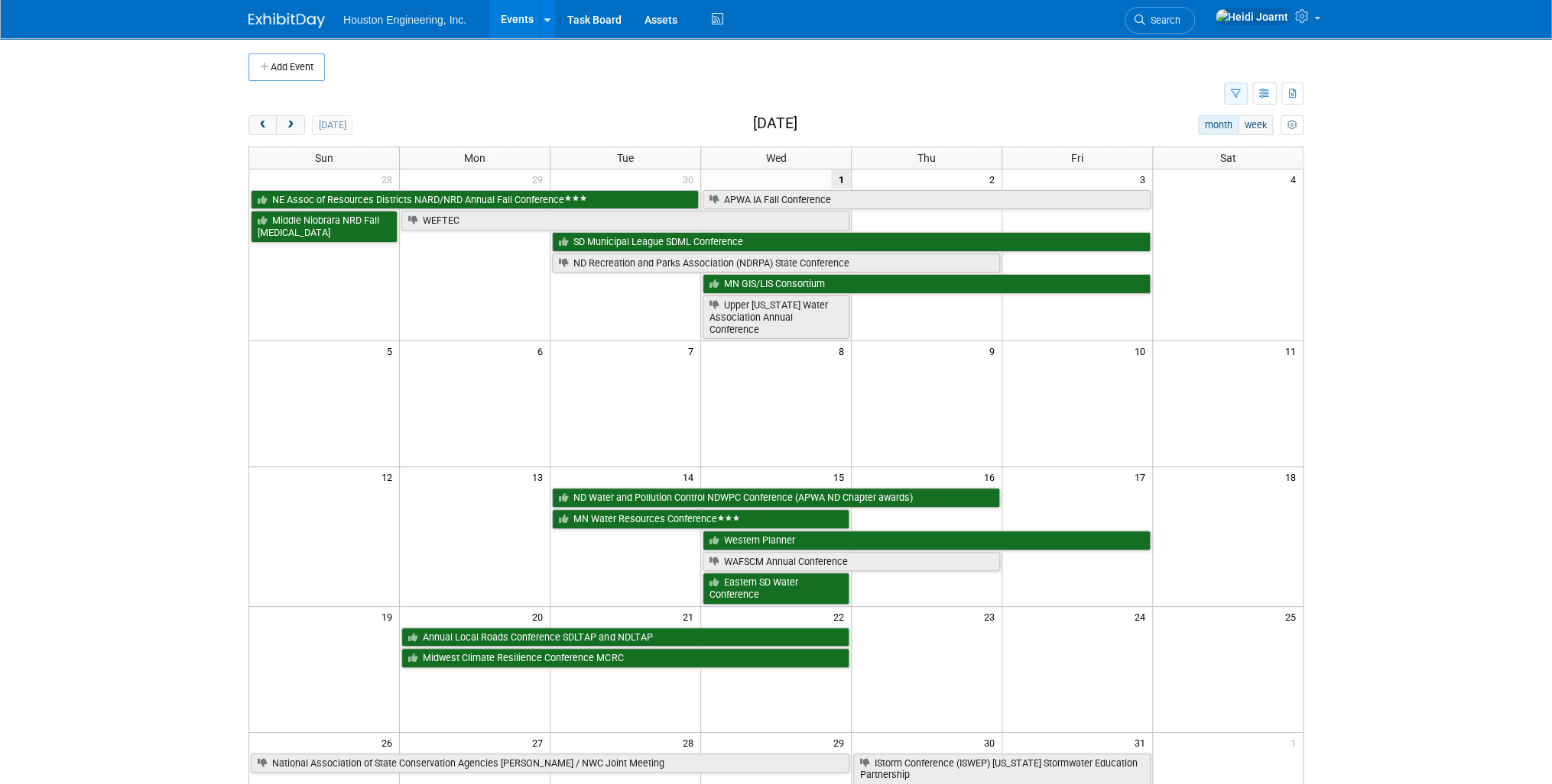
click at [1235, 94] on icon "button" at bounding box center [1235, 94] width 10 height 10
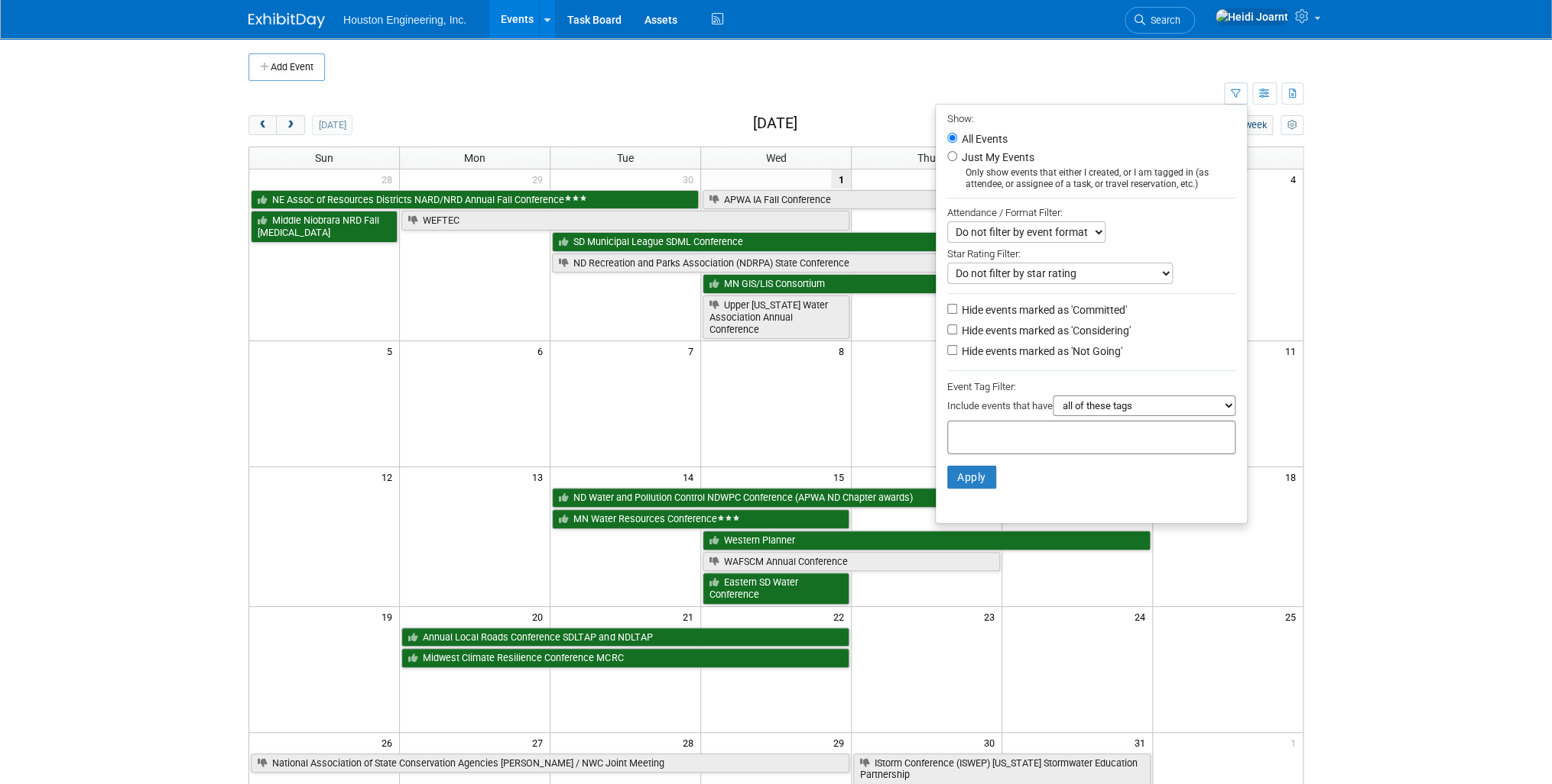
click at [1009, 344] on label "Hide events marked as 'Not Going'" at bounding box center [1039, 351] width 163 height 15
click at [957, 345] on input "Hide events marked as 'Not Going'" at bounding box center [952, 350] width 10 height 10
checkbox input "true"
click at [963, 478] on button "Apply" at bounding box center [971, 477] width 49 height 23
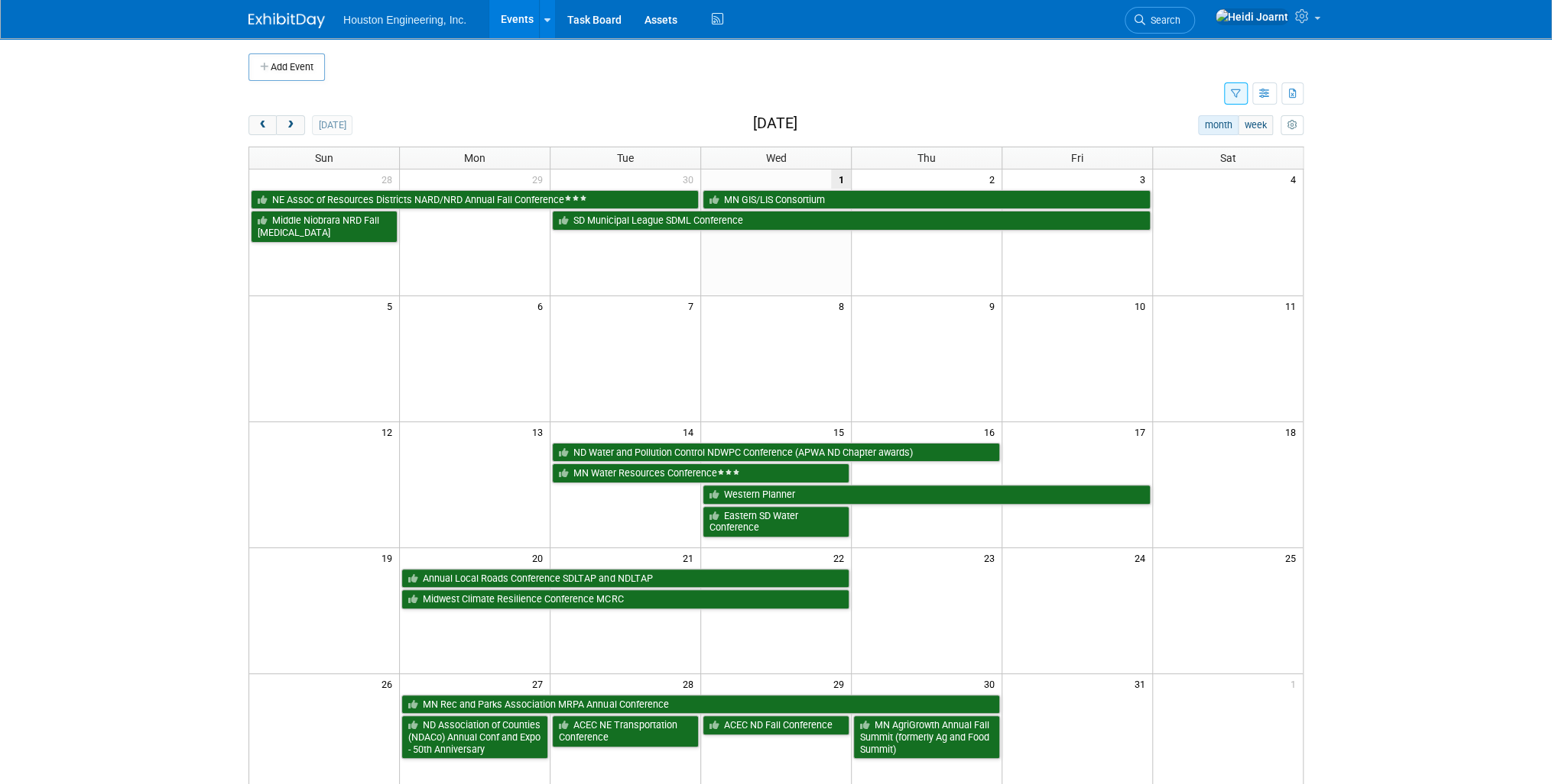
scroll to position [61, 0]
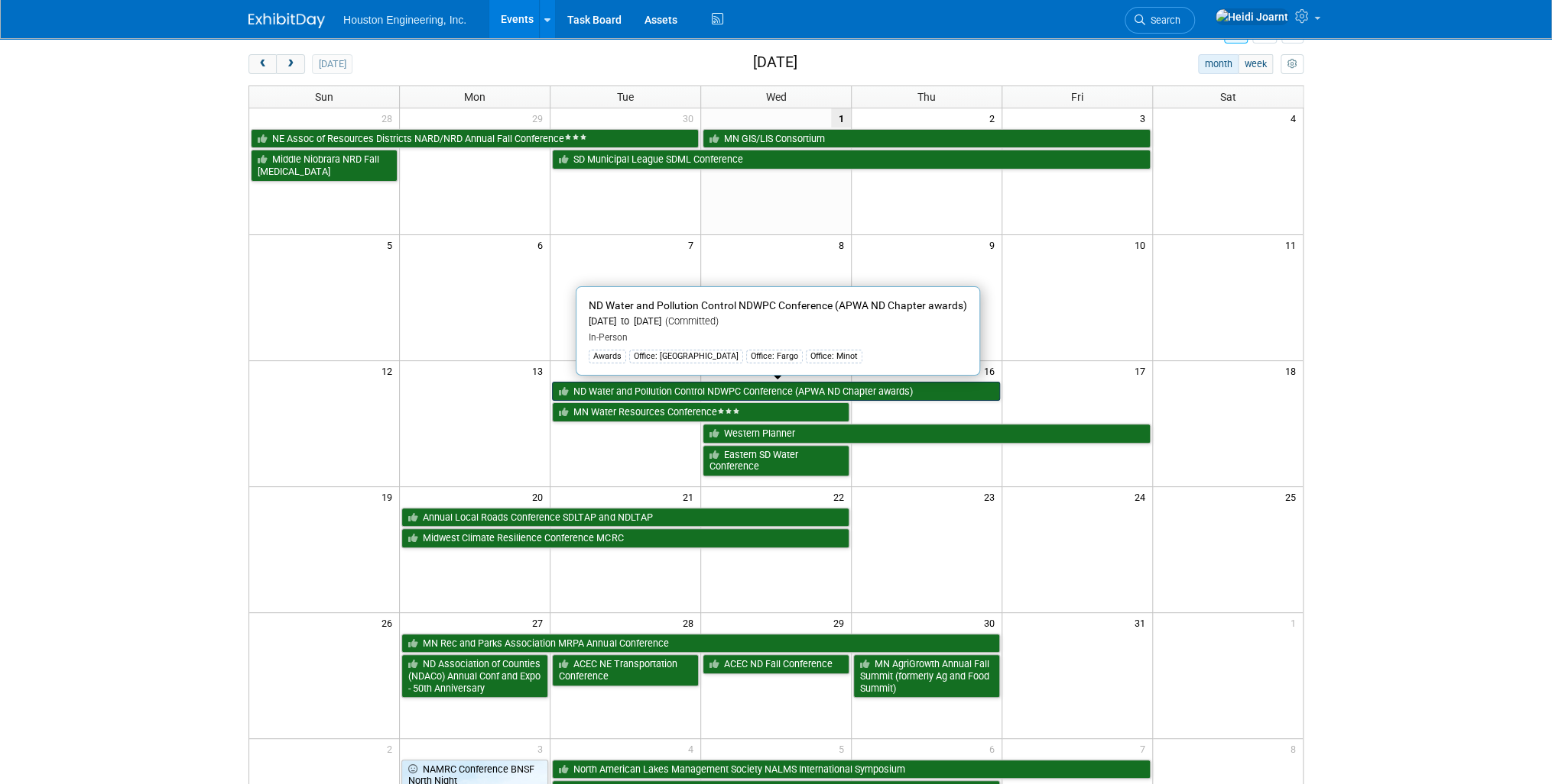
click at [677, 397] on link "ND Water and Pollution Control NDWPC Conference (APWA ND Chapter awards)" at bounding box center [776, 392] width 447 height 20
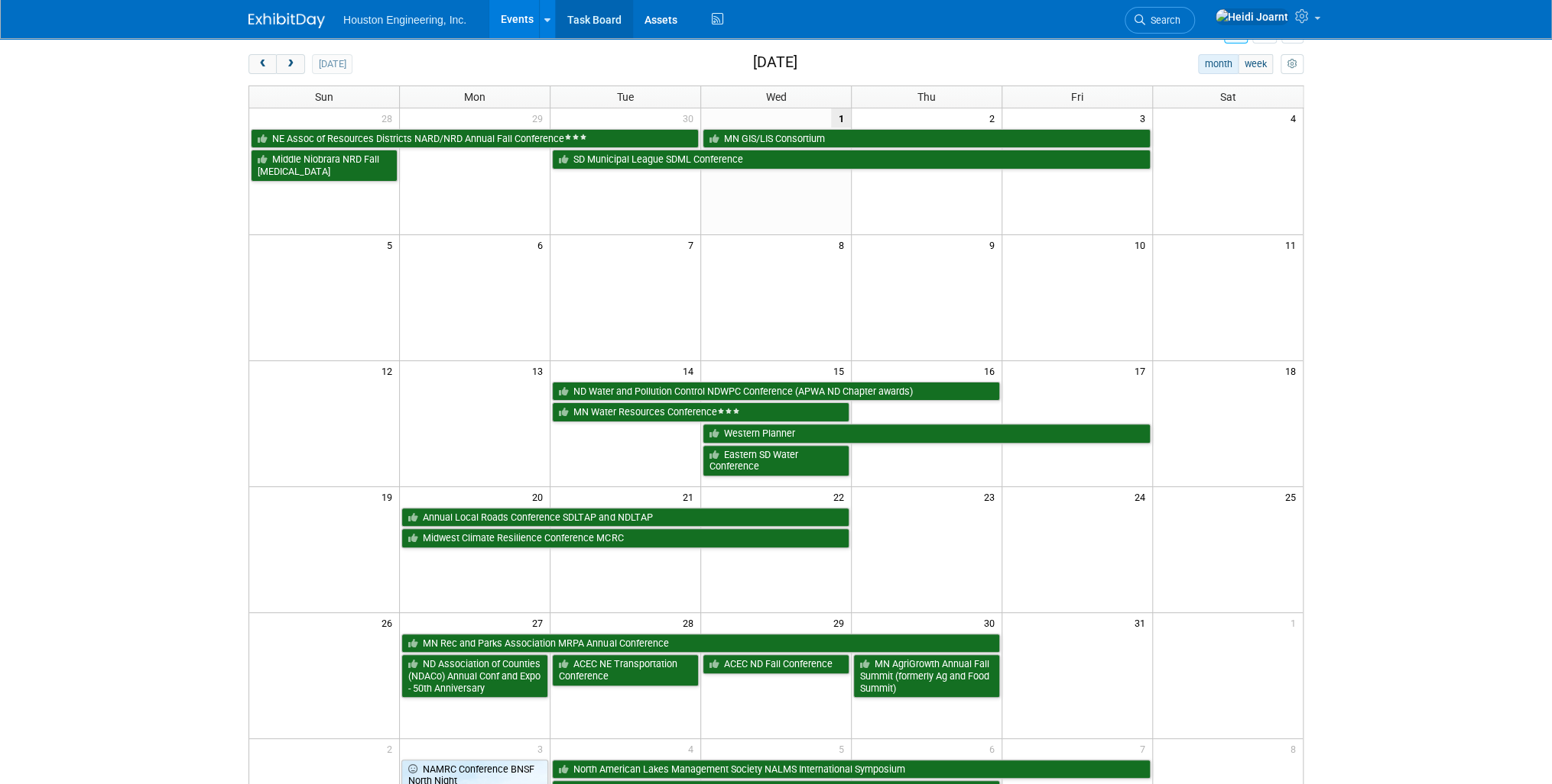
click at [588, 22] on link "Task Board" at bounding box center [595, 19] width 77 height 38
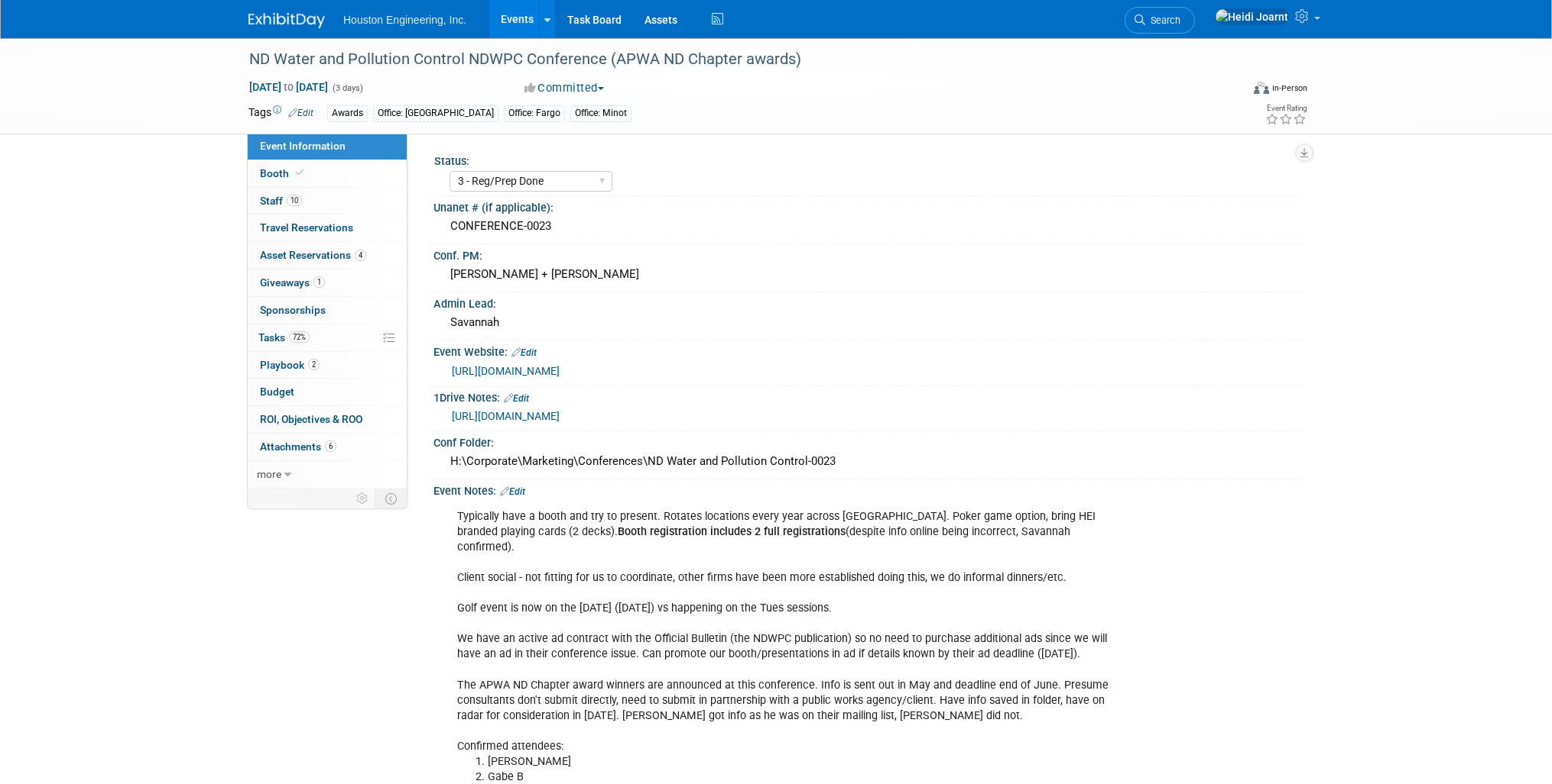
select select "3 - Reg/Prep Done"
select select "Yes"
select select "Mun. Infrastructure"
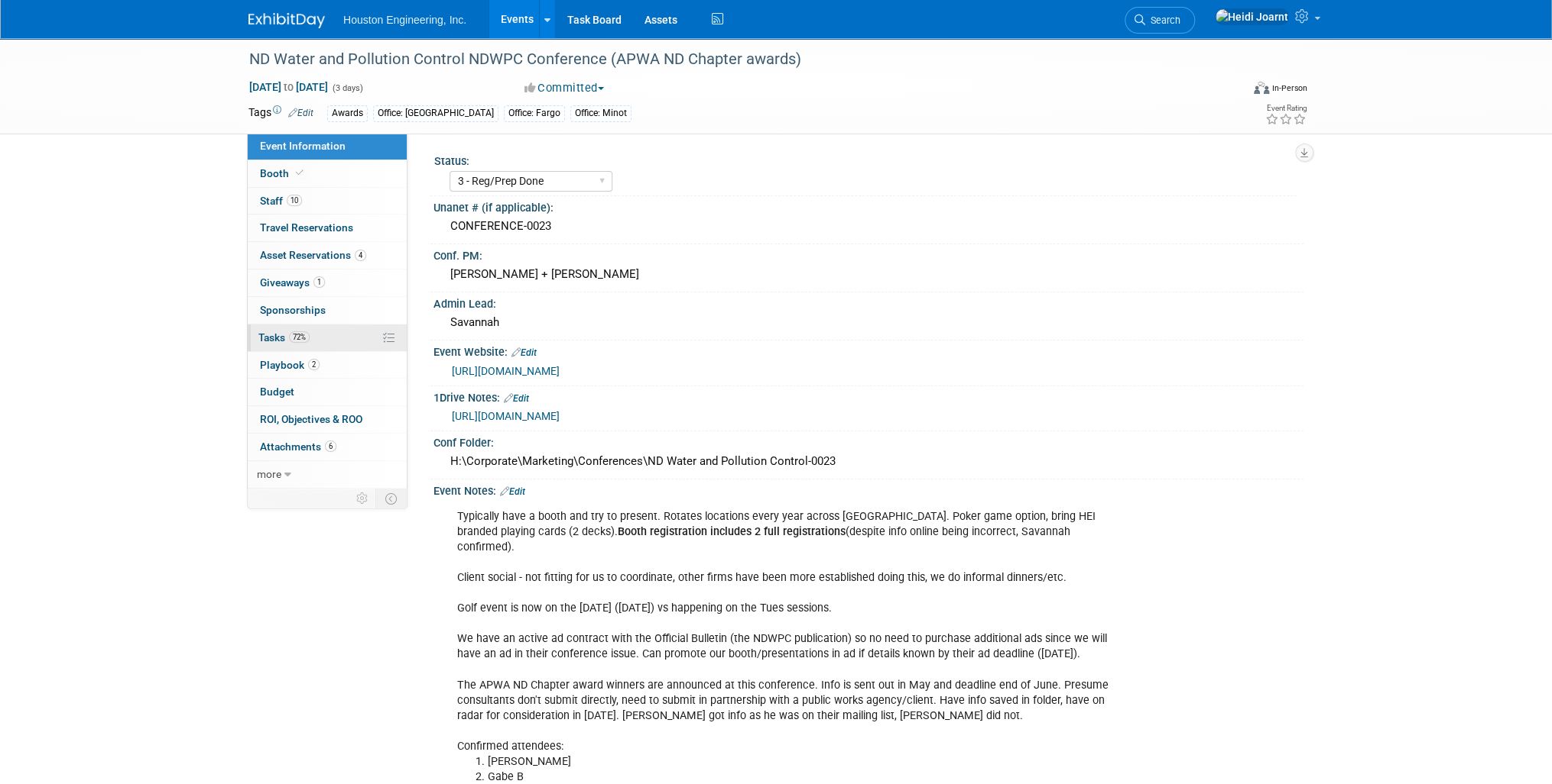
click at [335, 337] on link "72% Tasks 72%" at bounding box center [327, 338] width 159 height 26
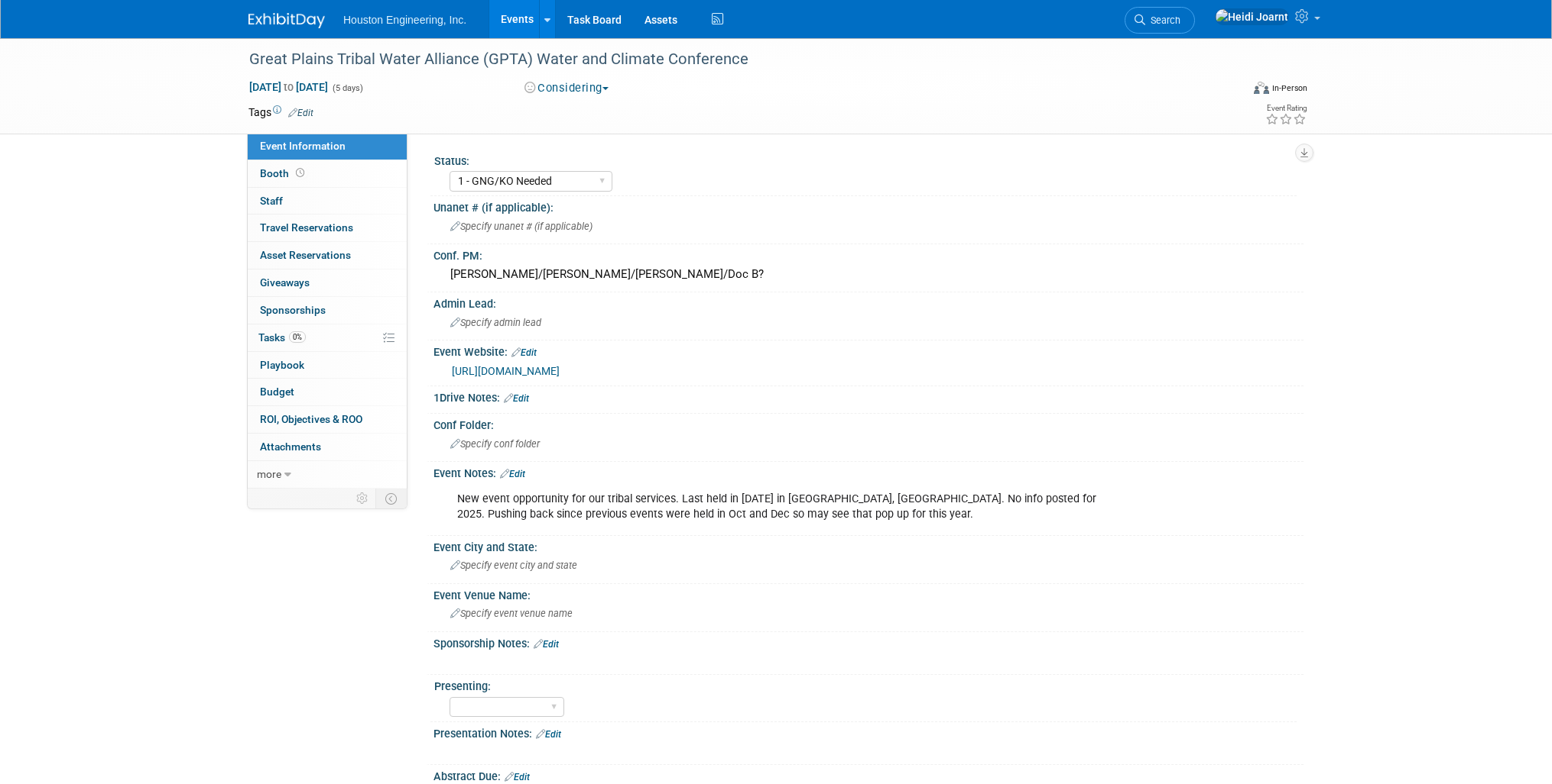
select select "1 - GNG/KO Needed"
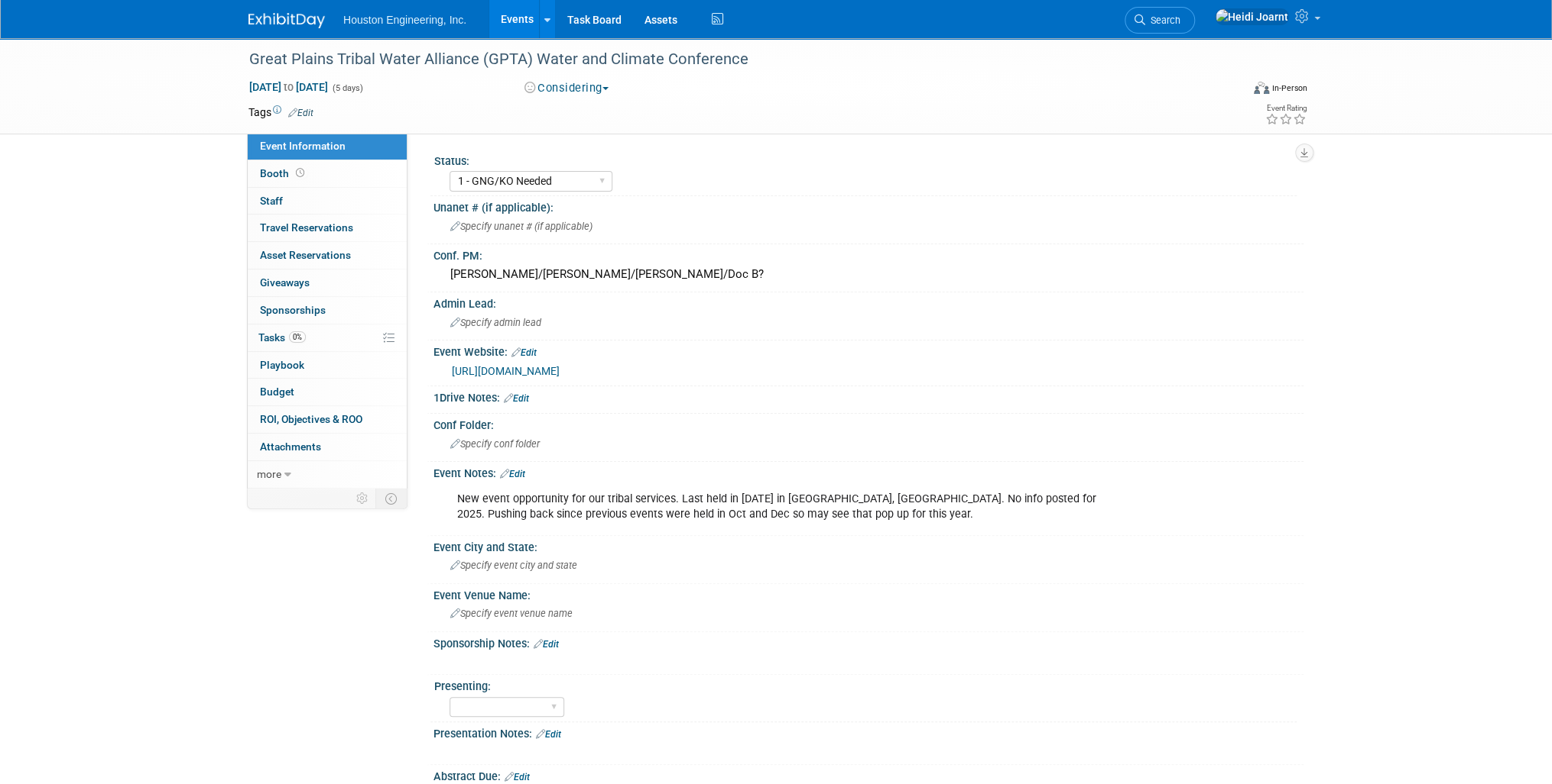
click at [560, 365] on link "[URL][DOMAIN_NAME]" at bounding box center [505, 371] width 108 height 12
click at [329, 91] on span "Sep 14, 2026 to Sep 18, 2026" at bounding box center [288, 87] width 80 height 14
select select "8"
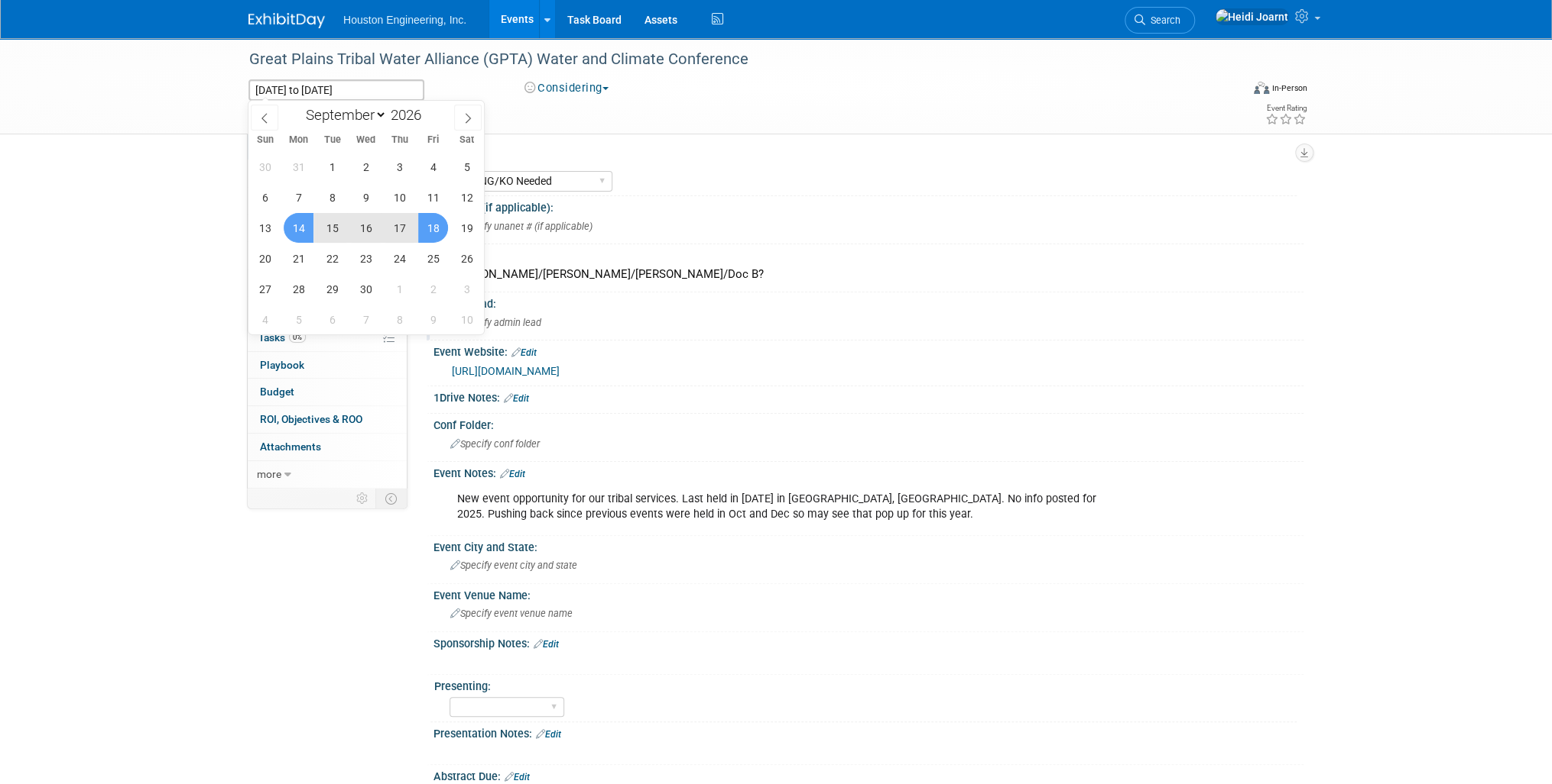
click at [925, 331] on div "Specify admin lead" at bounding box center [868, 323] width 847 height 24
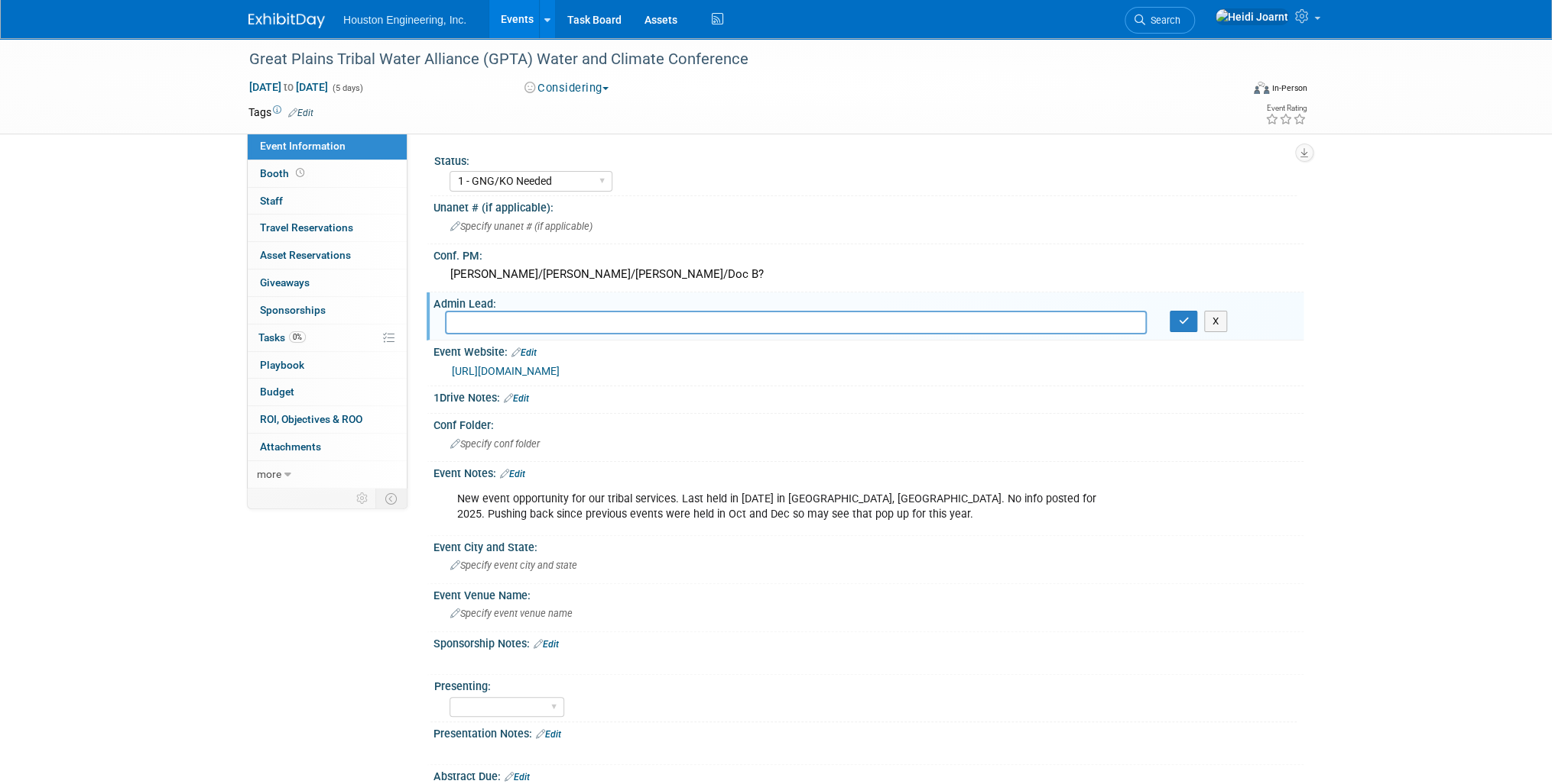
click at [869, 520] on div "New event opportunity for our tribal services. Last held in Sept 2024 in Flandr…" at bounding box center [790, 507] width 688 height 46
click at [862, 508] on div "New event opportunity for our tribal services. Last held in Sept 2024 in Flandr…" at bounding box center [790, 507] width 688 height 46
click at [1178, 318] on icon "button" at bounding box center [1183, 321] width 10 height 10
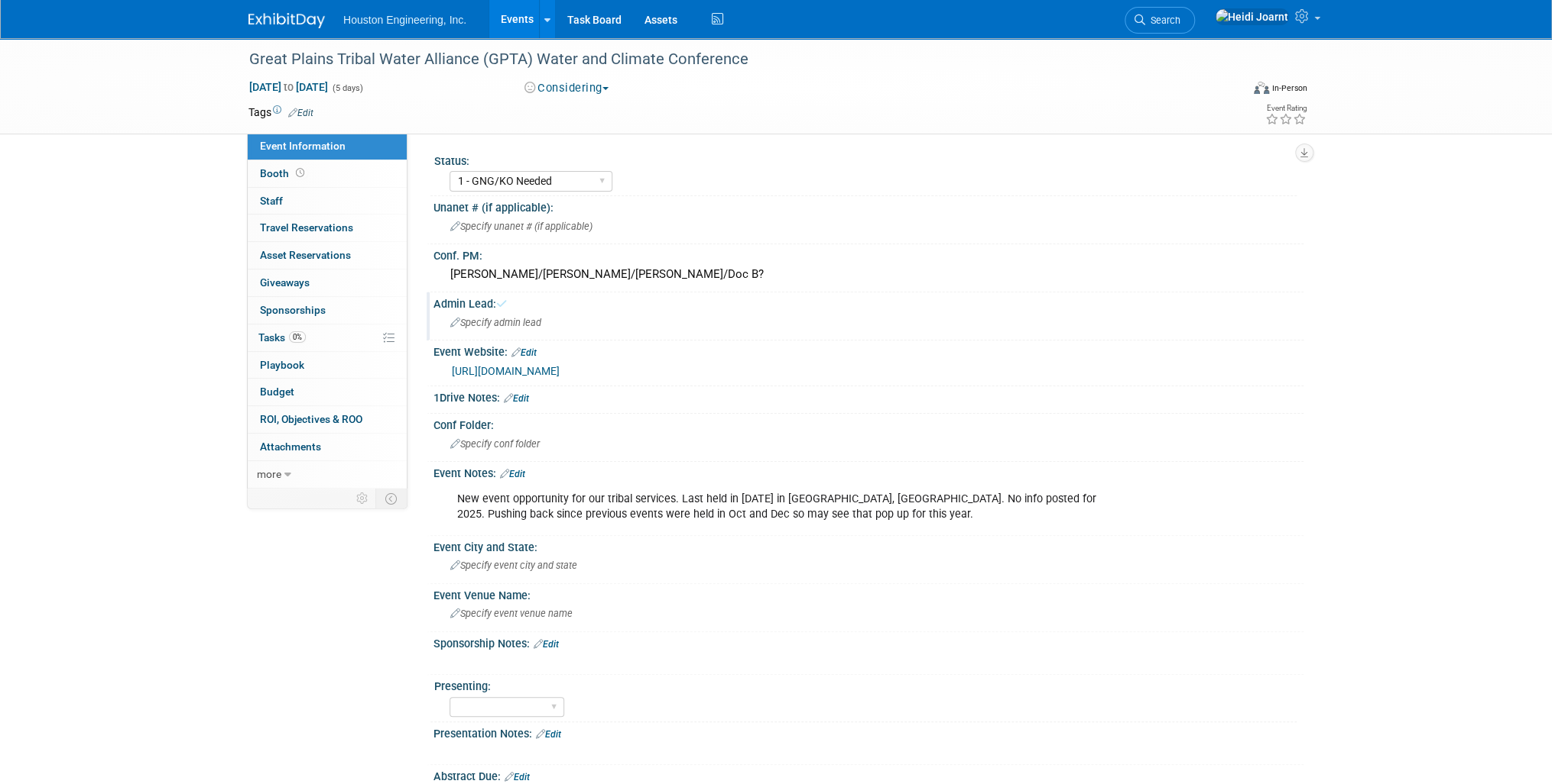
click at [916, 511] on div "New event opportunity for our tribal services. Last held in Sept 2024 in Flandr…" at bounding box center [790, 507] width 688 height 46
click at [519, 469] on link "Edit" at bounding box center [512, 474] width 25 height 10
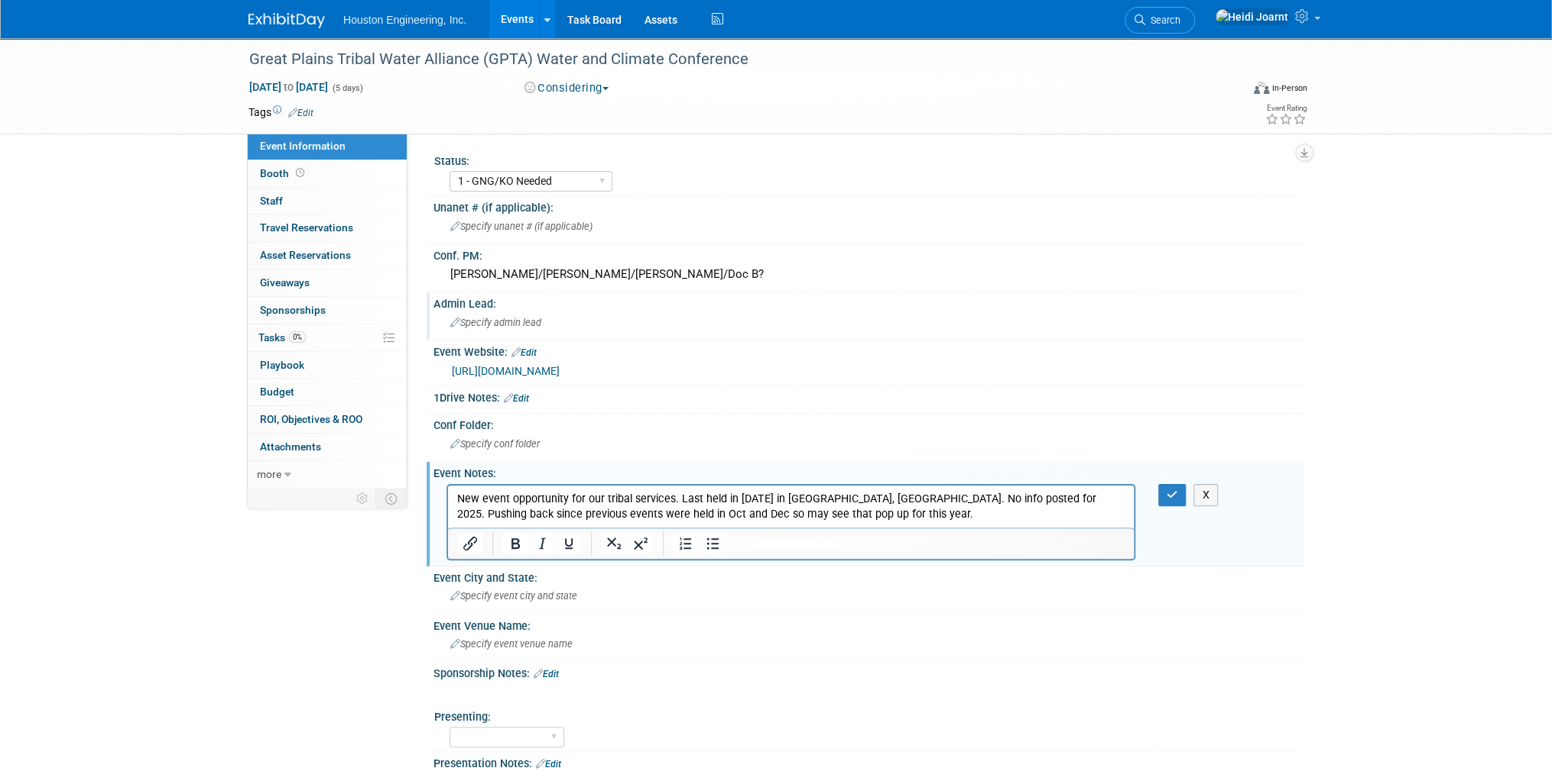
click at [841, 515] on p "New event opportunity for our tribal services. Last held in Sept 2024 in Flandr…" at bounding box center [791, 507] width 668 height 30
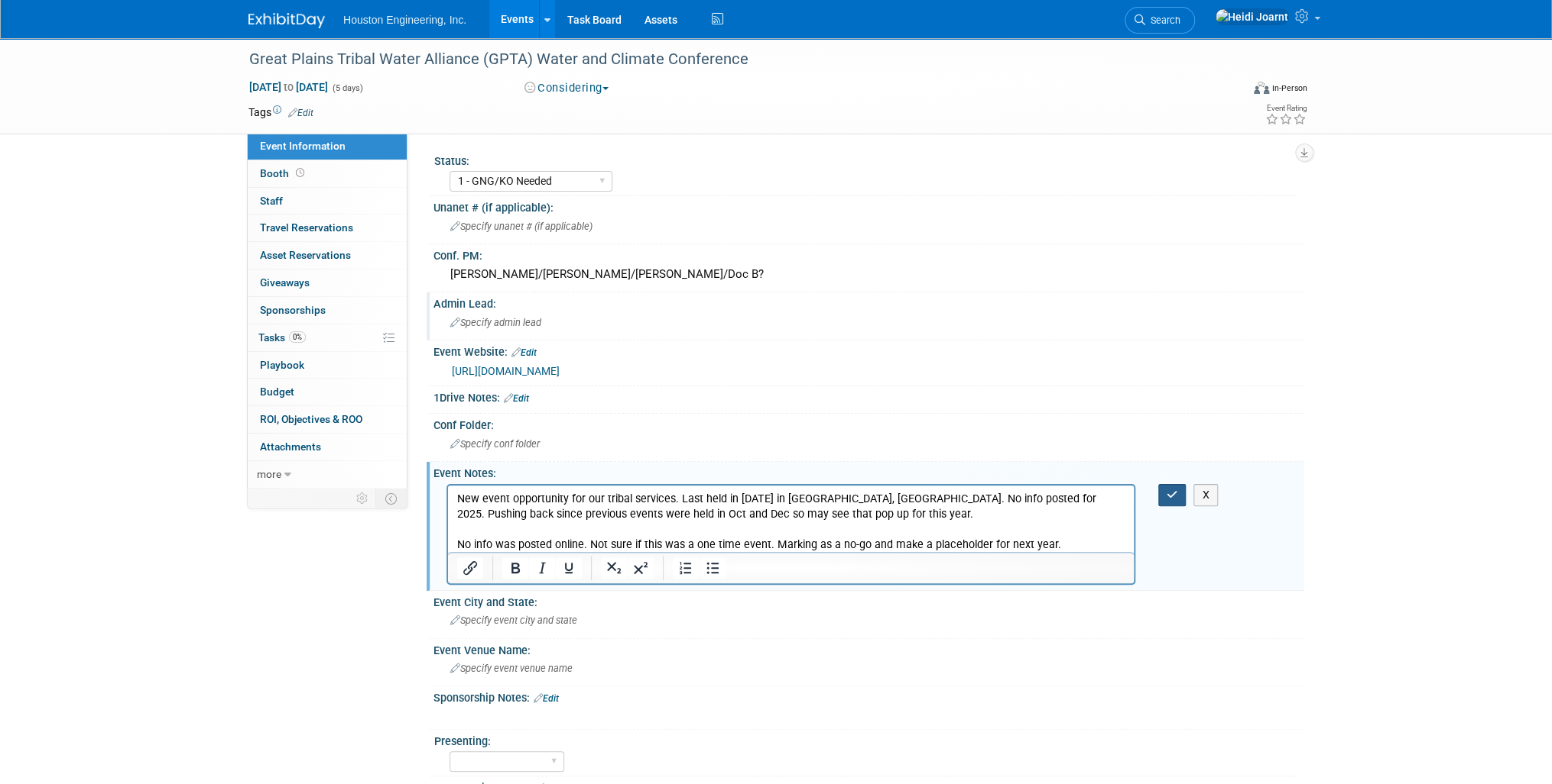
click at [1165, 493] on button "button" at bounding box center [1172, 494] width 28 height 22
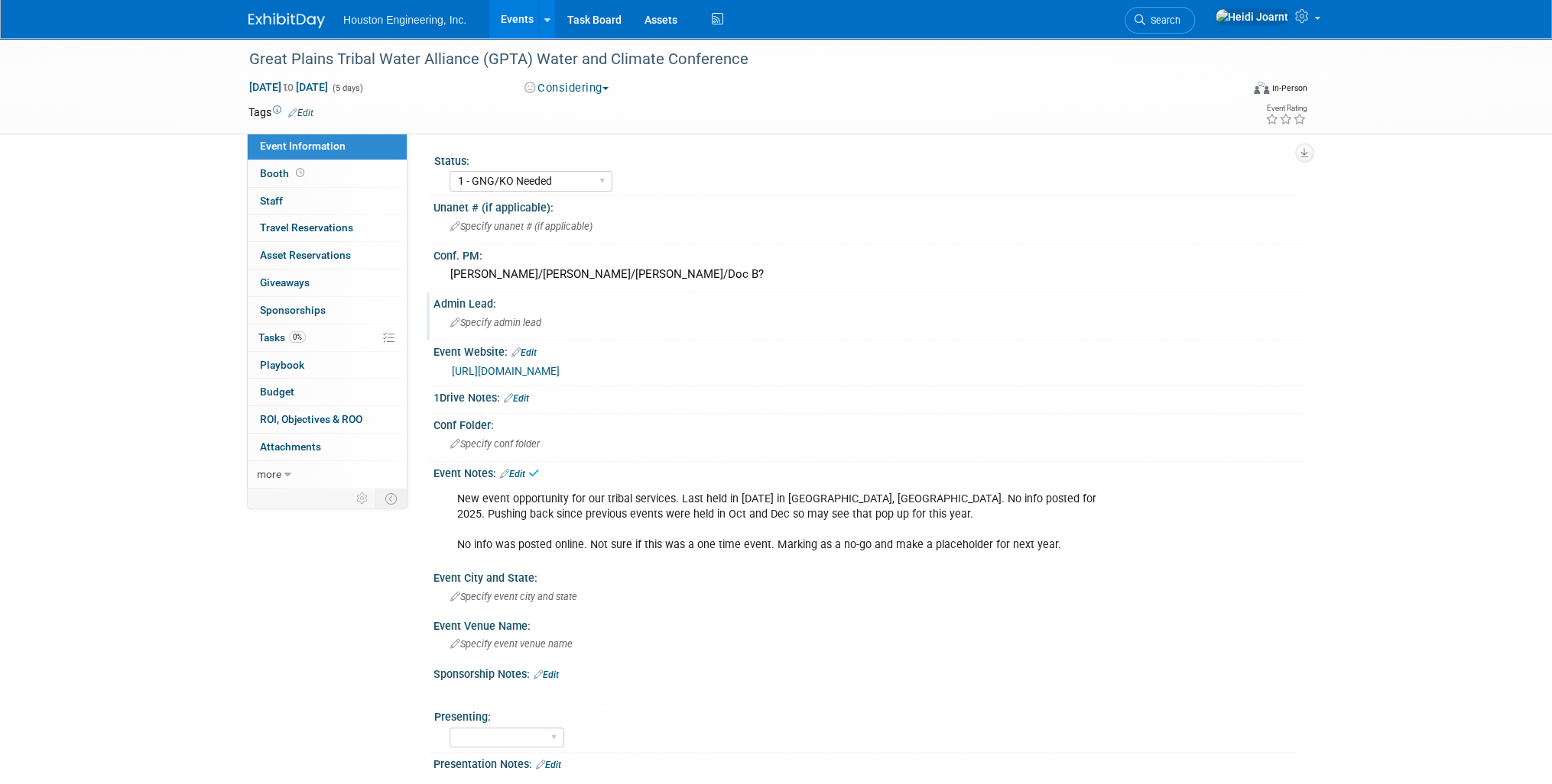
click at [538, 80] on button "Considering" at bounding box center [566, 88] width 95 height 16
click at [562, 155] on link "Not Going" at bounding box center [581, 156] width 121 height 22
click at [284, 476] on icon at bounding box center [287, 475] width 7 height 10
click at [284, 476] on icon at bounding box center [281, 475] width 7 height 10
click at [297, 349] on link "0% Tasks 0%" at bounding box center [327, 338] width 159 height 26
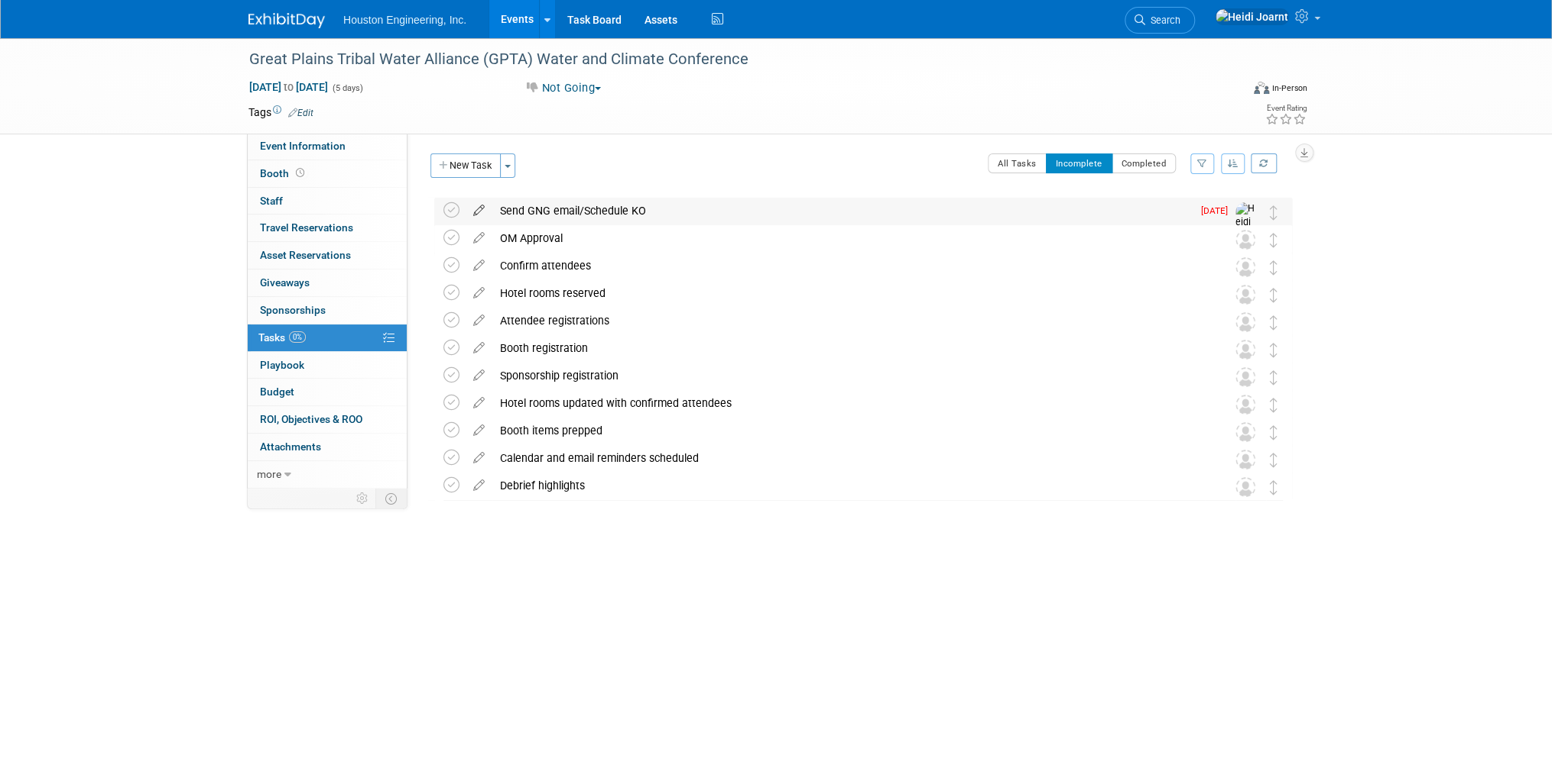
click at [479, 209] on icon at bounding box center [479, 208] width 26 height 19
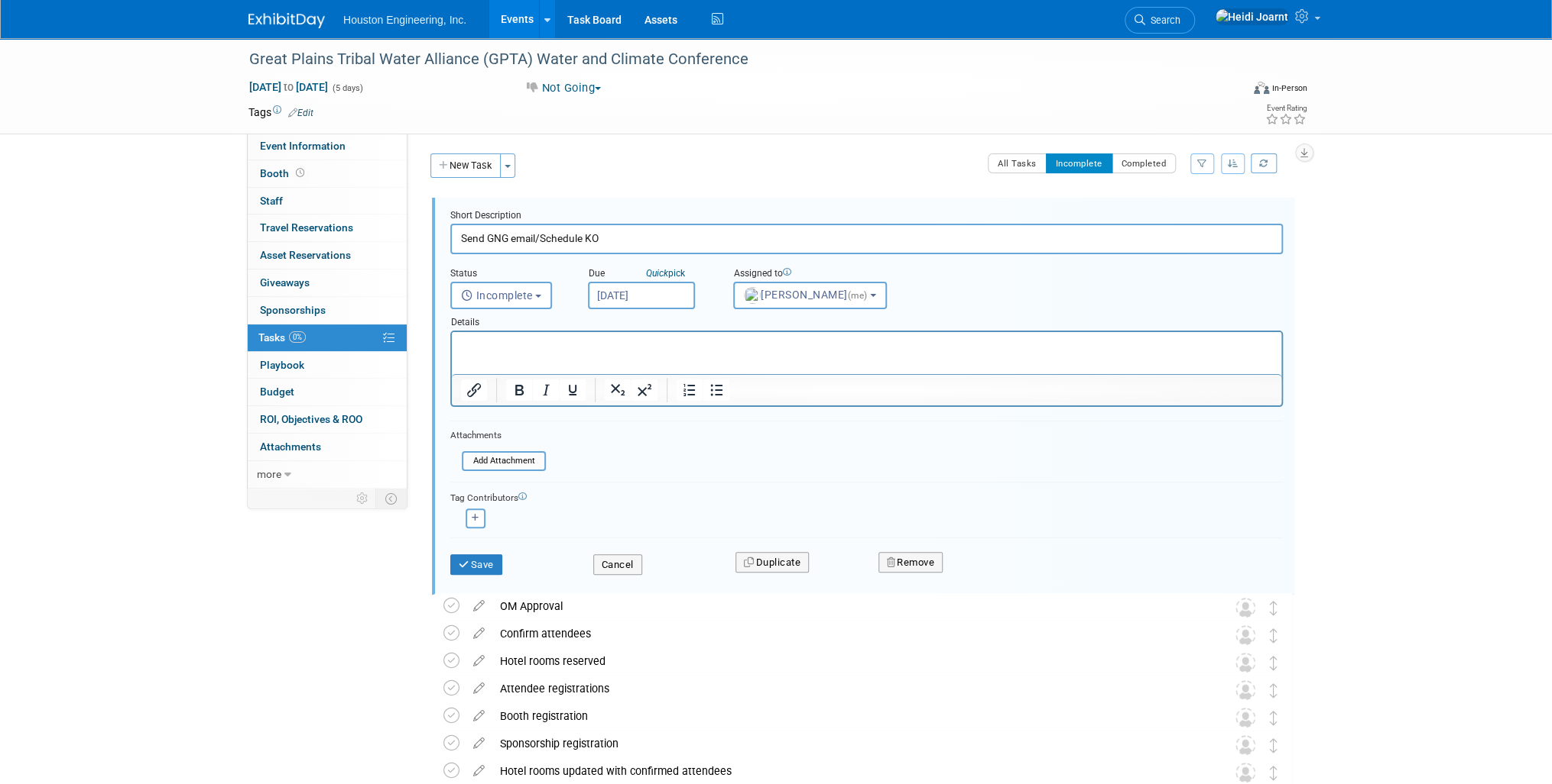
click at [681, 292] on input "Sep 5, 2025" at bounding box center [641, 295] width 107 height 27
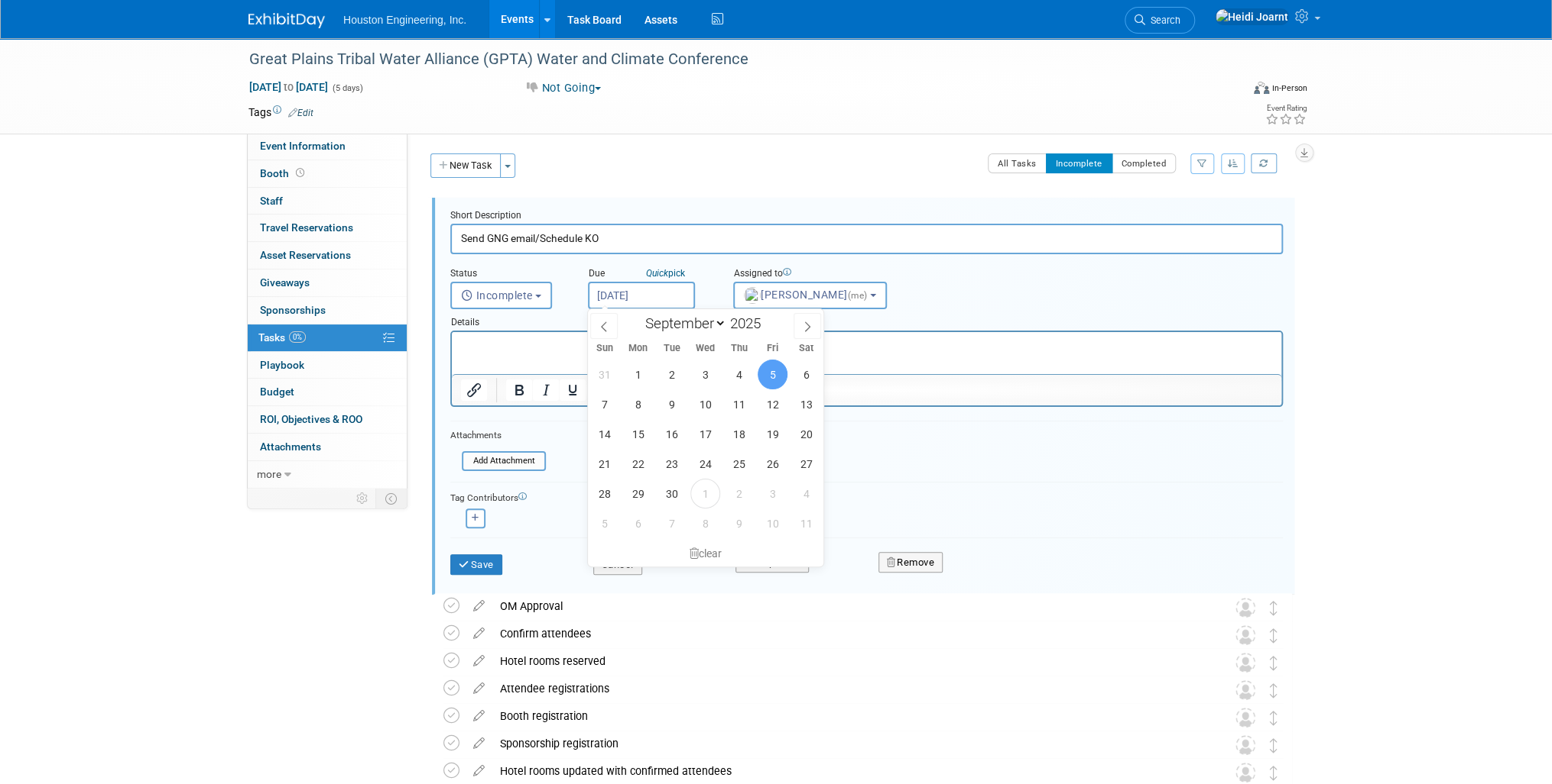
click at [538, 531] on form "Short Description Send GNG email/Schedule KO Status <i class="far fa-clock" sty…" at bounding box center [867, 400] width 855 height 381
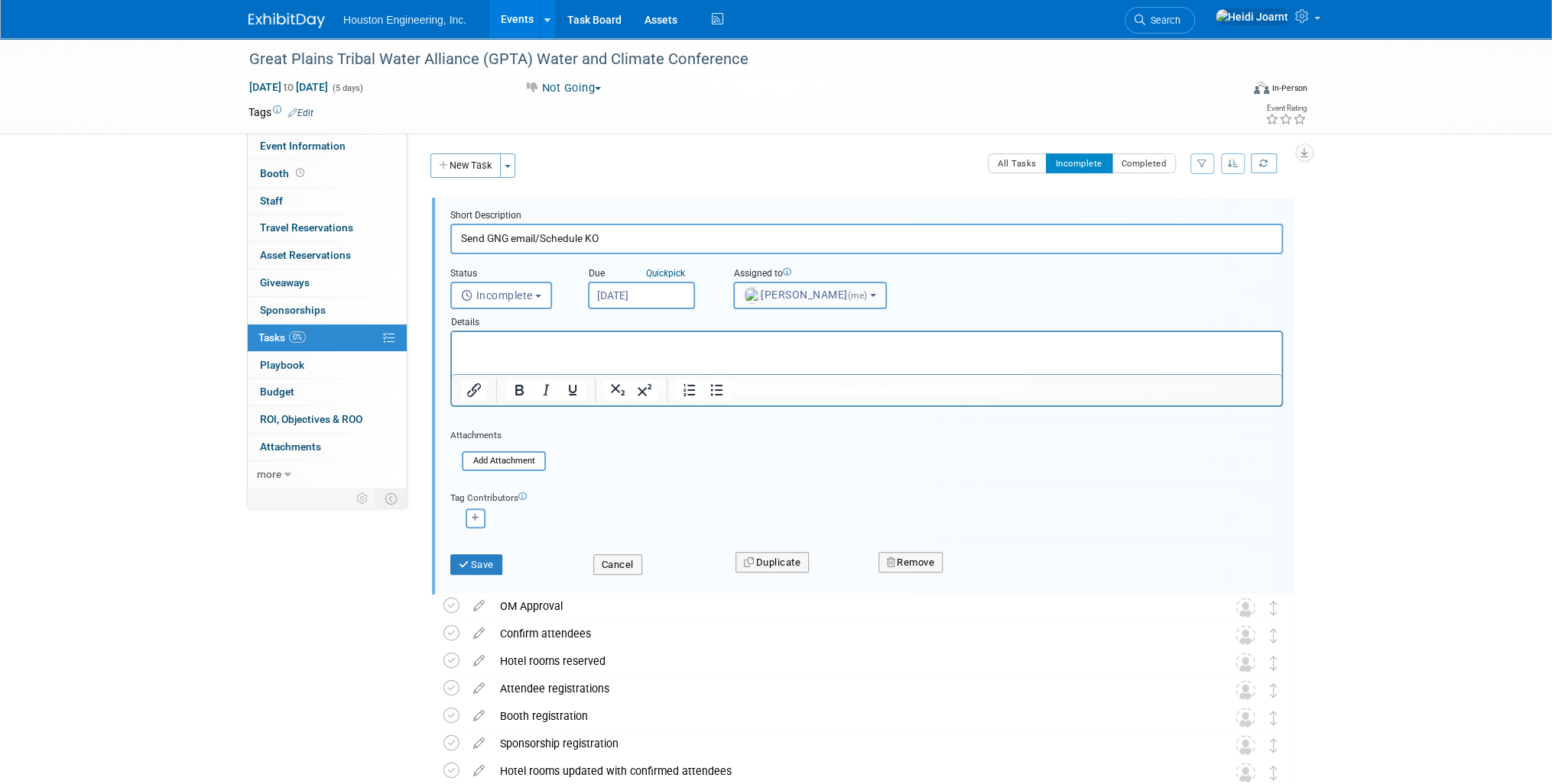
click at [818, 293] on span "[PERSON_NAME] (me)" at bounding box center [807, 294] width 127 height 12
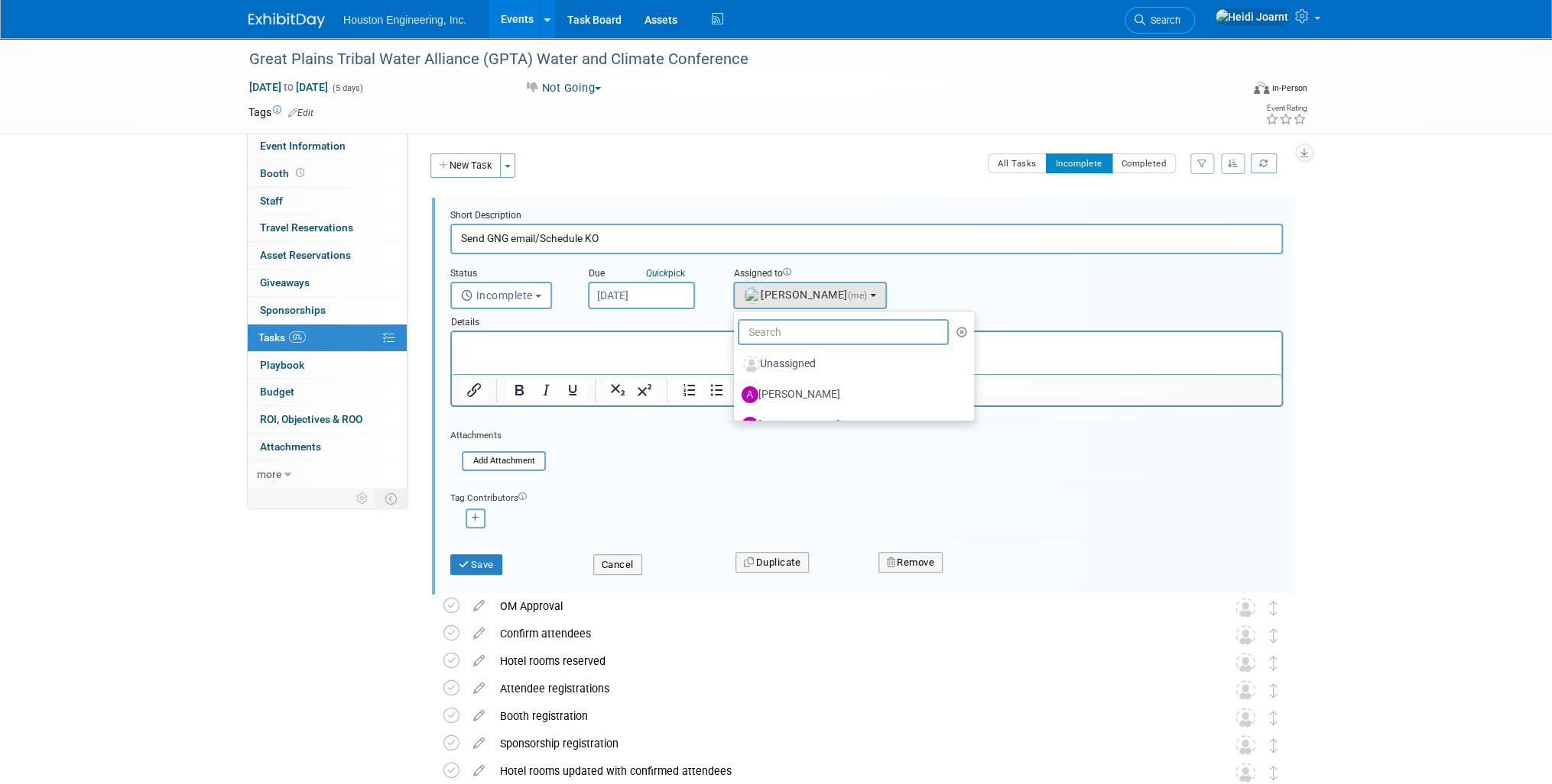
click at [829, 333] on input "text" at bounding box center [842, 332] width 211 height 26
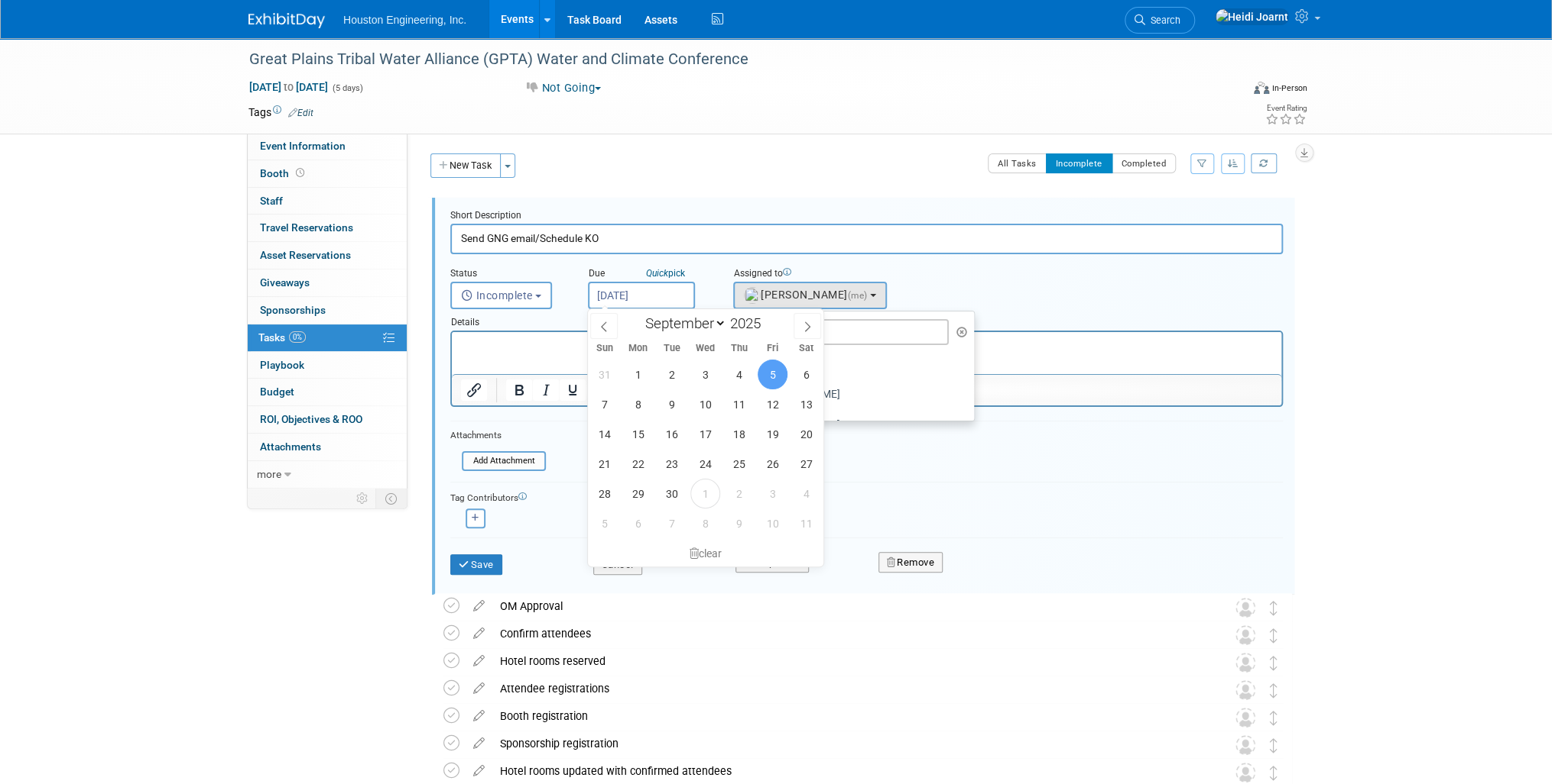
click at [666, 291] on input "Sep 5, 2025" at bounding box center [641, 295] width 107 height 27
click at [704, 564] on div "clear" at bounding box center [705, 554] width 235 height 26
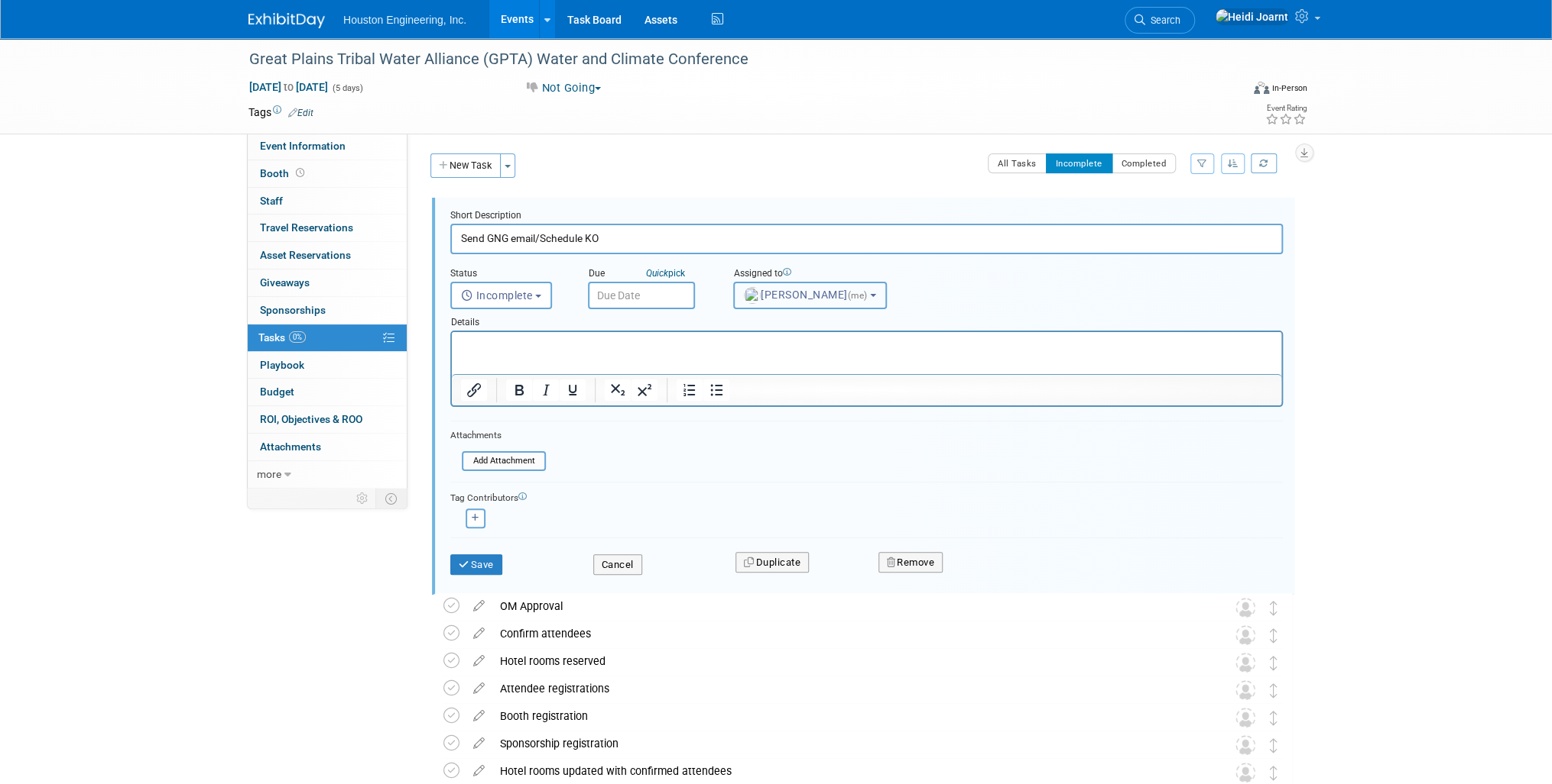
click at [813, 297] on span "Heidi Joarnt (me)" at bounding box center [807, 294] width 127 height 12
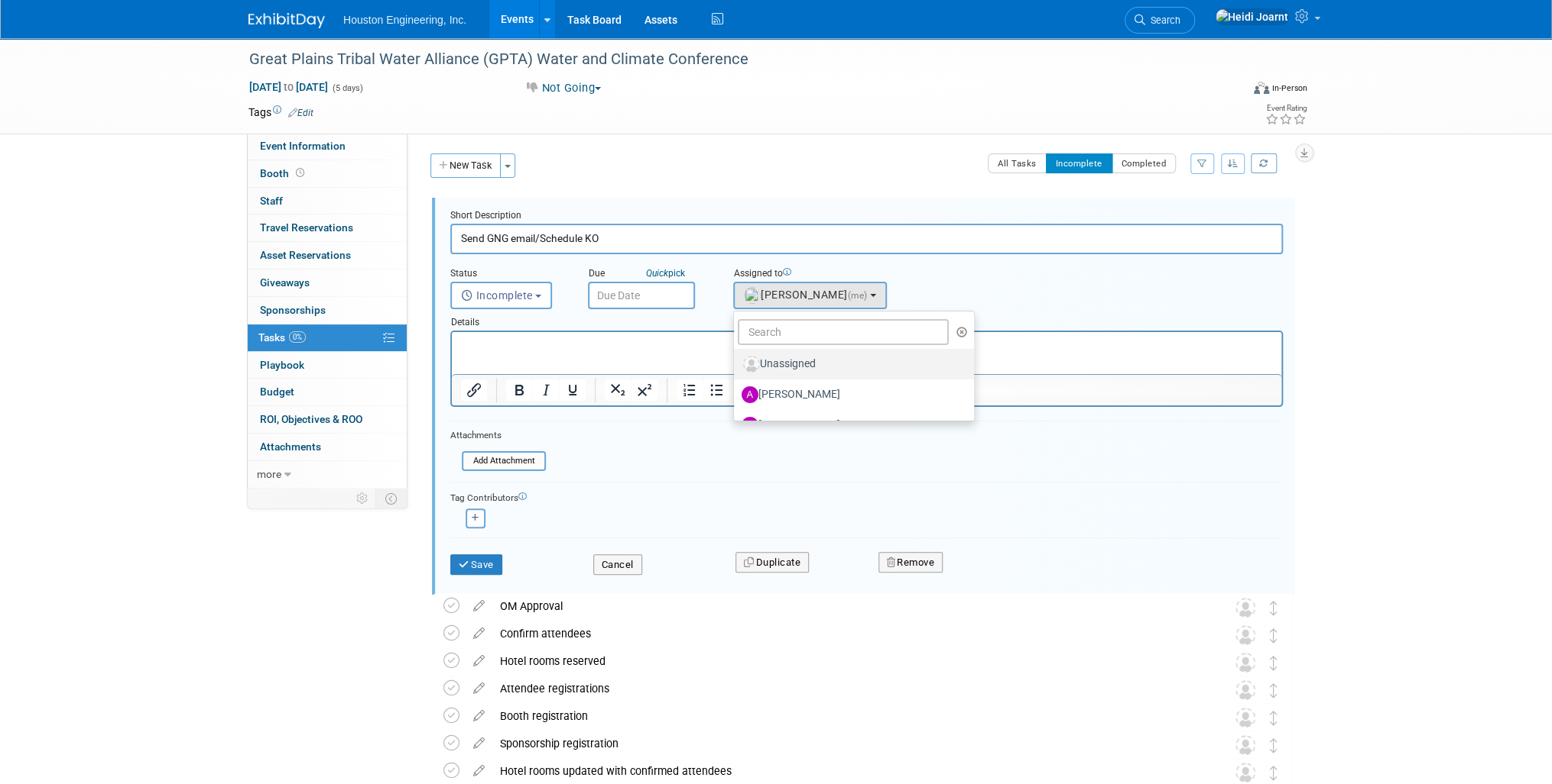
click at [798, 359] on label "Unassigned" at bounding box center [850, 364] width 217 height 25
click at [736, 359] on input "Unassigned" at bounding box center [731, 362] width 10 height 10
select select
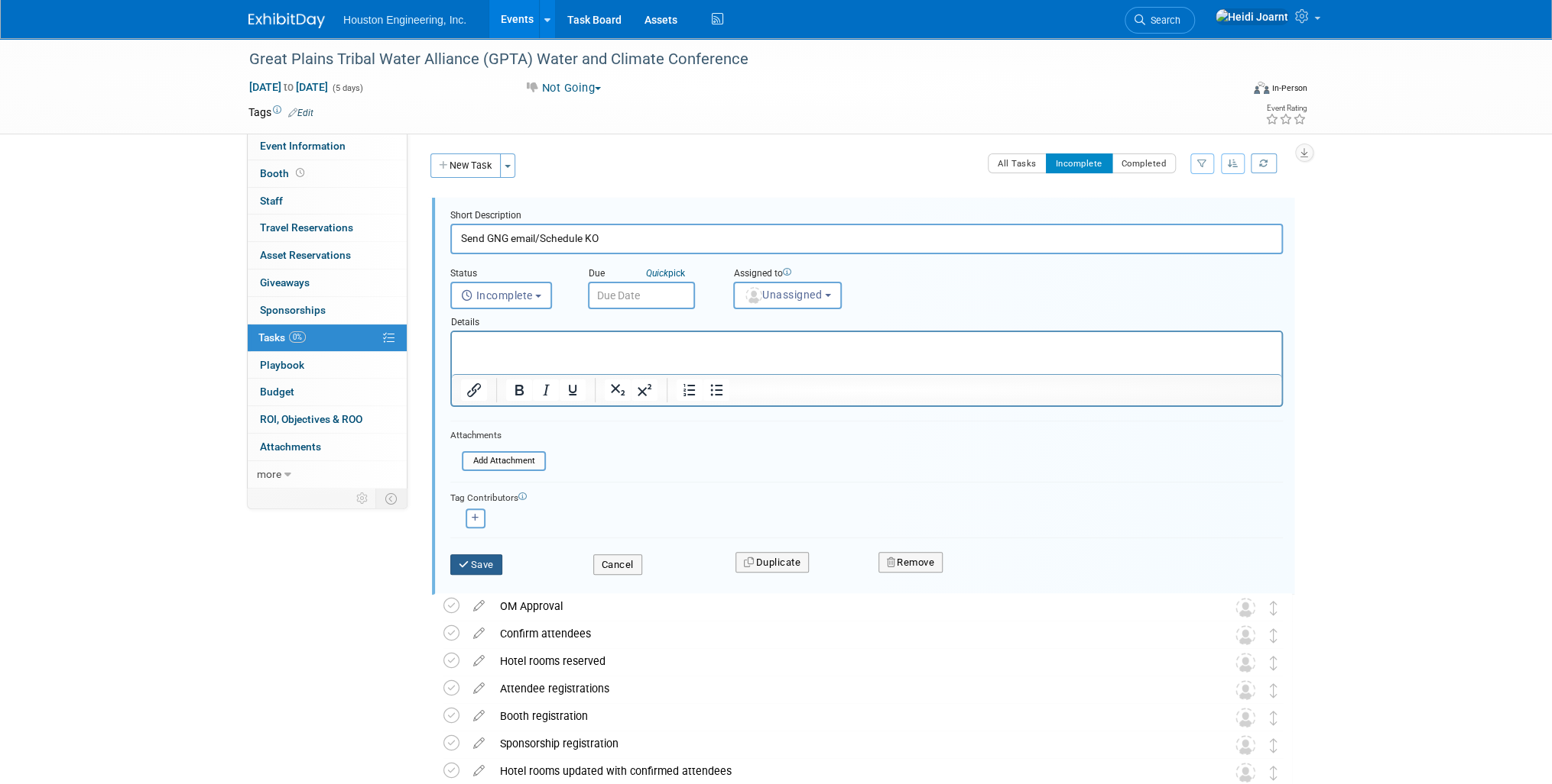
click at [492, 568] on button "Save" at bounding box center [476, 565] width 52 height 22
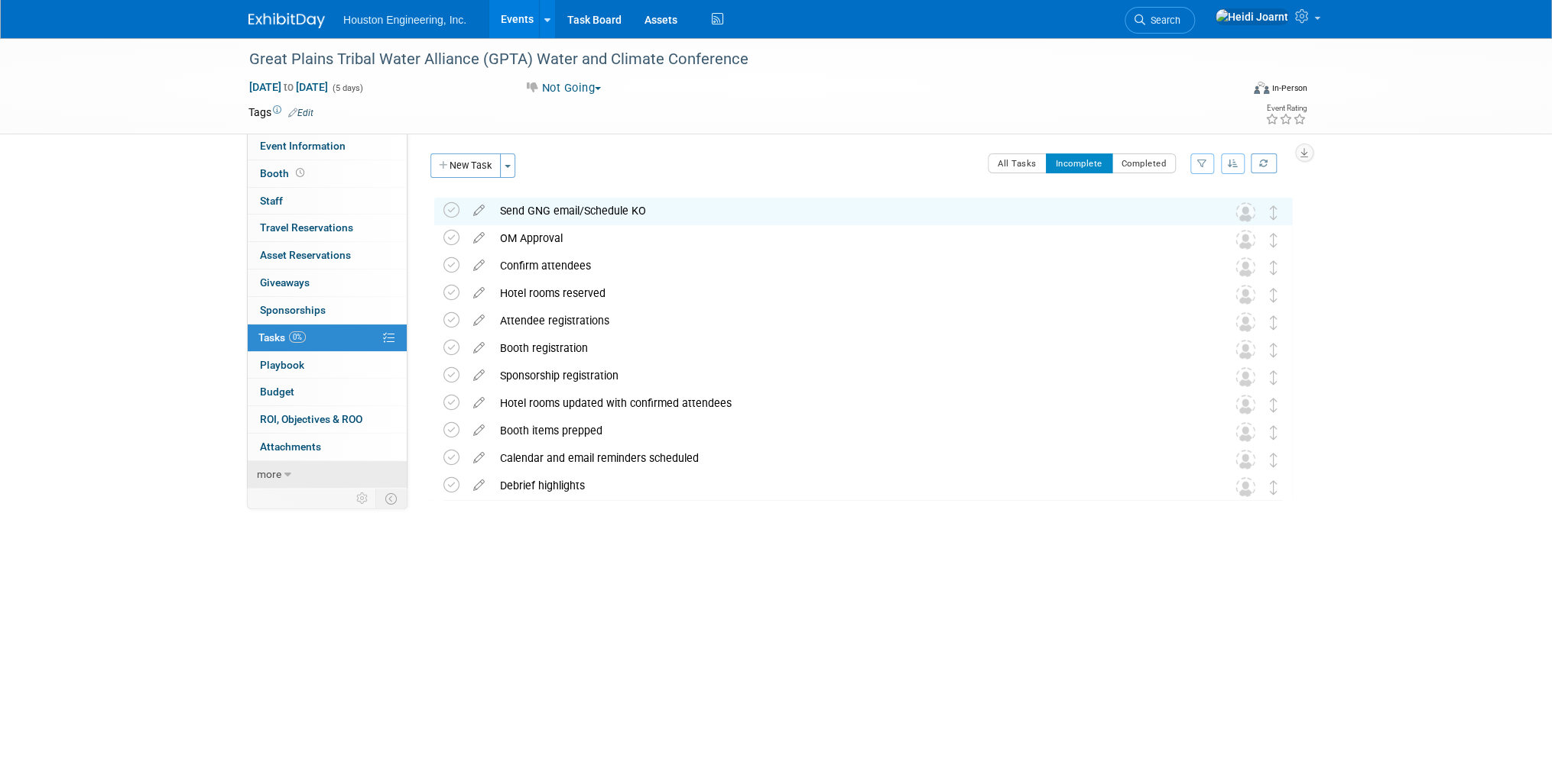
click at [286, 476] on icon at bounding box center [287, 475] width 7 height 10
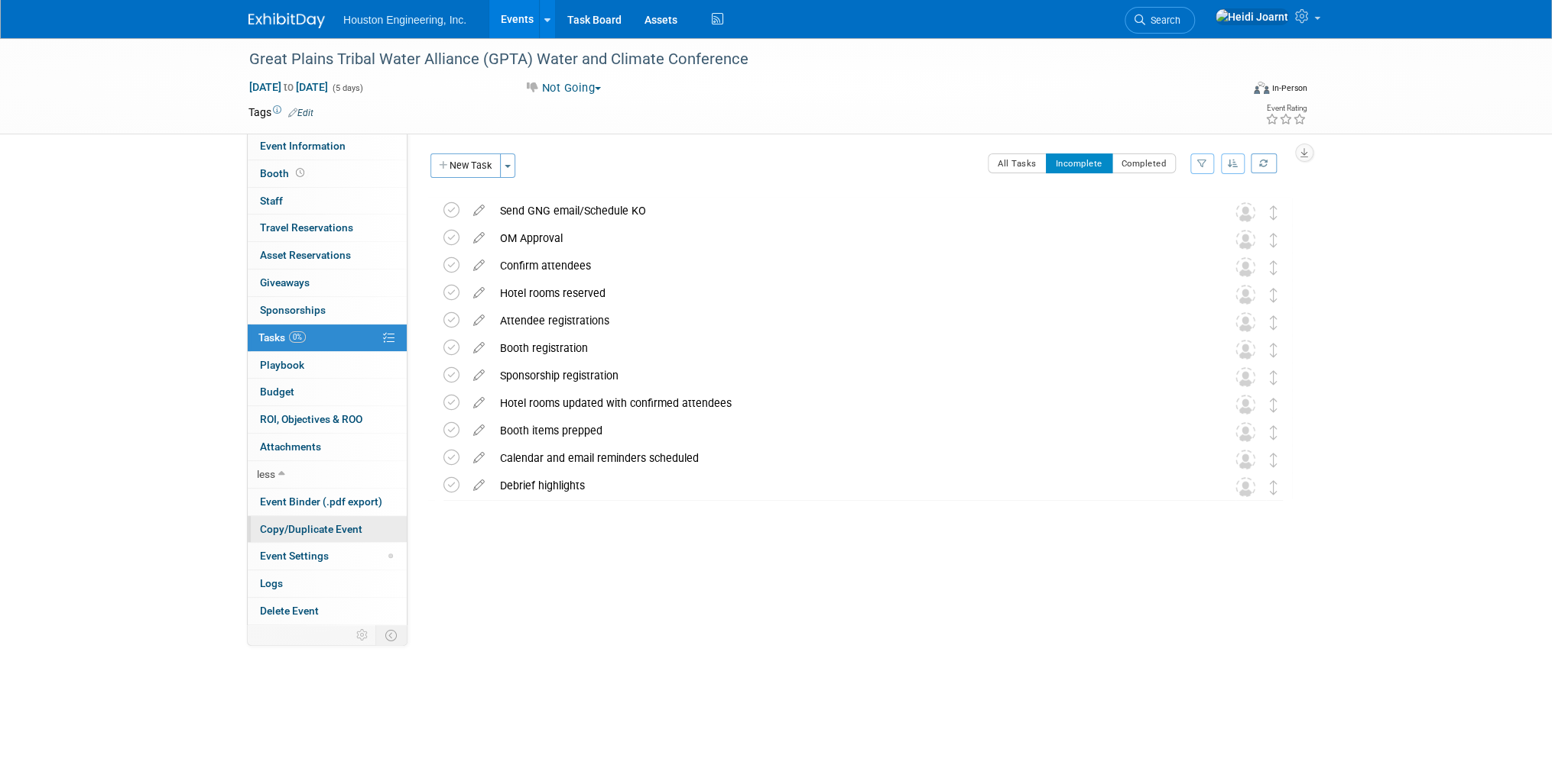
click at [309, 524] on span "Copy/Duplicate Event" at bounding box center [311, 529] width 102 height 12
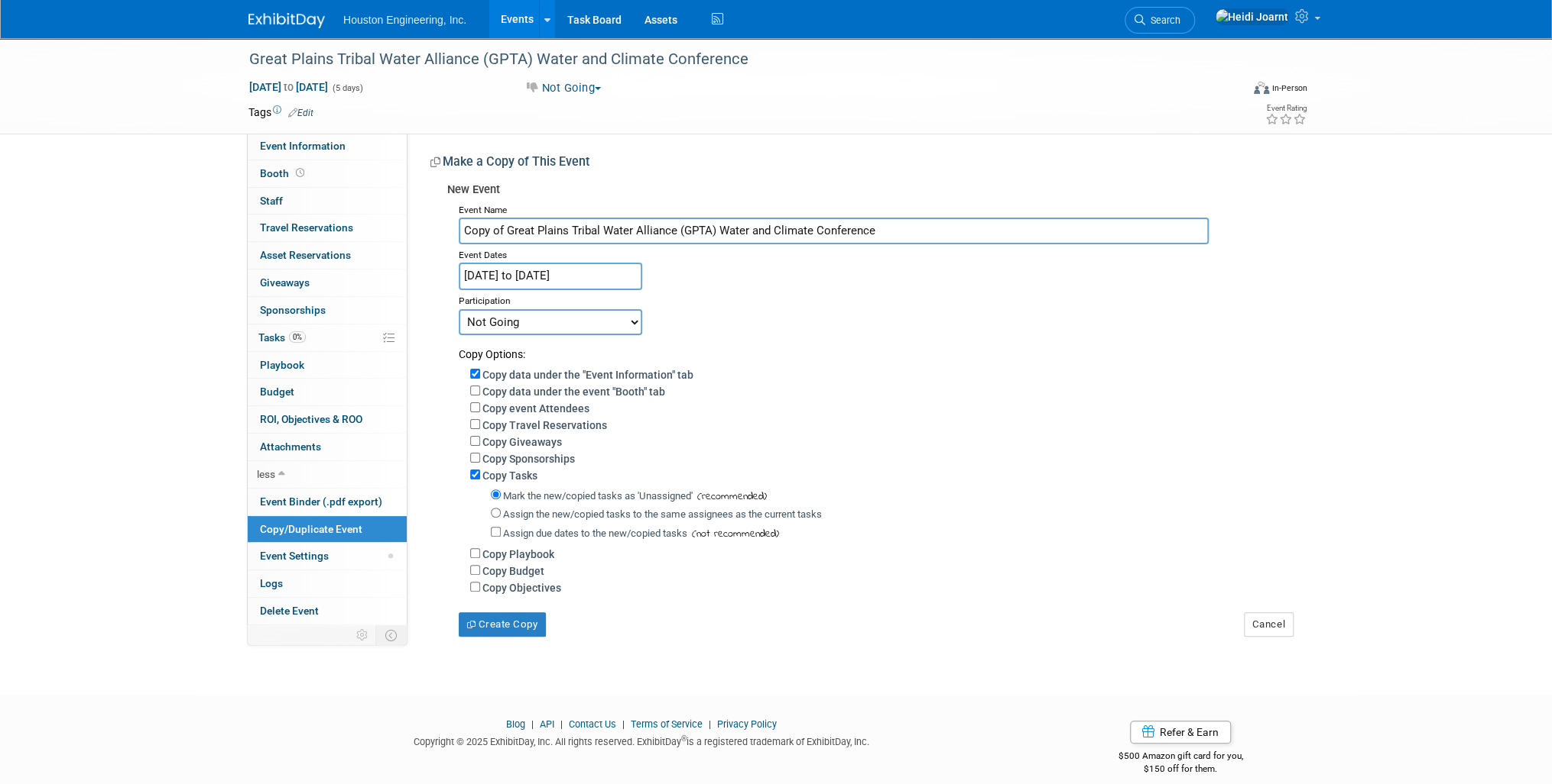
drag, startPoint x: 508, startPoint y: 225, endPoint x: 422, endPoint y: 224, distance: 86.0
click at [422, 224] on div "Status: 1 - GNG/KO Needed 2 - Post KO/Active Planning 3 - Reg/Prep Done Unanet …" at bounding box center [855, 385] width 896 height 504
type input "Great Plains Tribal Water Alliance (GPTA) Water and Climate Conference"
click at [664, 141] on div "Status: 1 - GNG/KO Needed 2 - Post KO/Active Planning 3 - Reg/Prep Done Unanet …" at bounding box center [855, 385] width 896 height 504
click at [327, 139] on link "Event Information" at bounding box center [327, 146] width 159 height 26
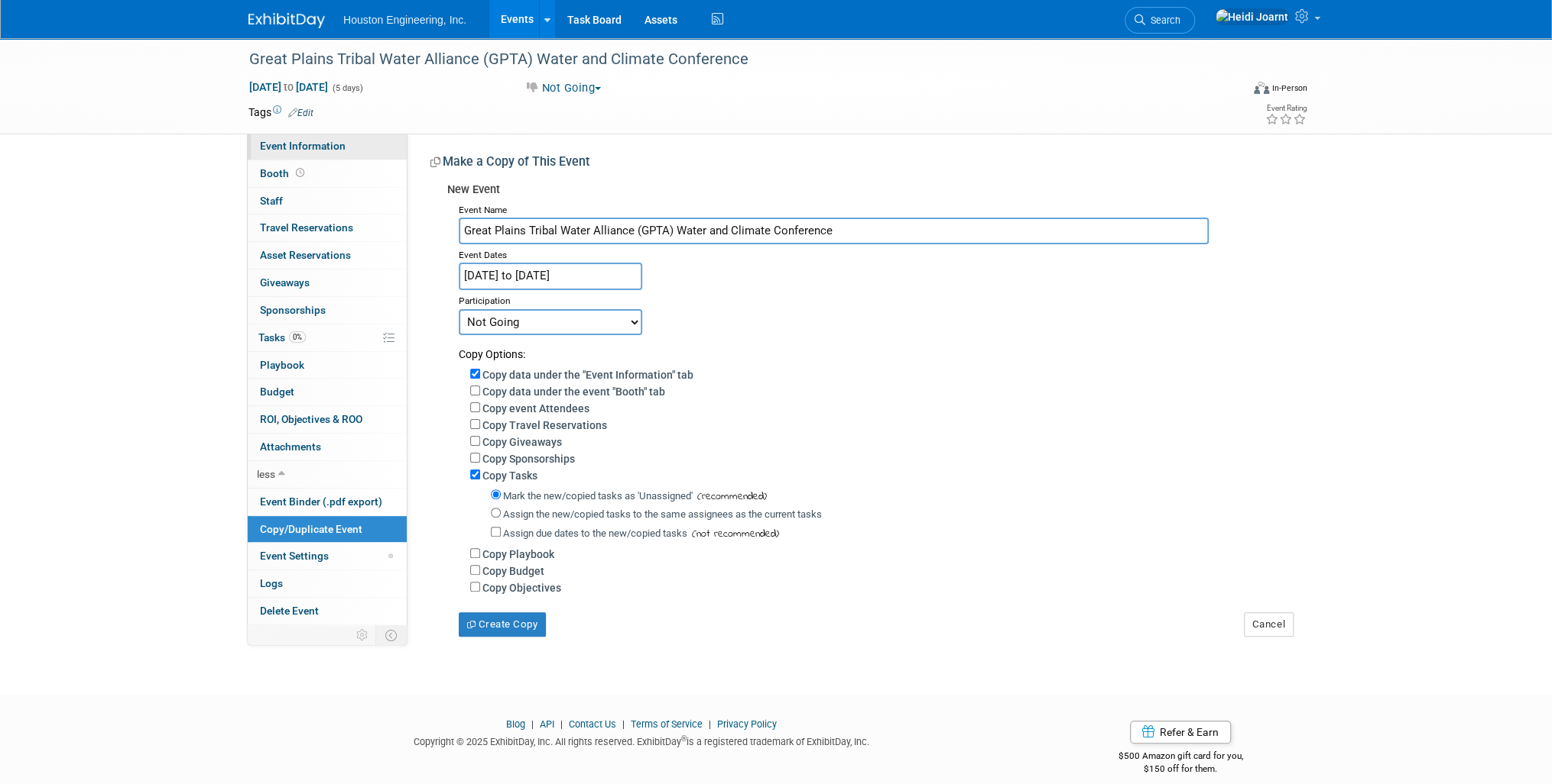
select select "1 - GNG/KO Needed"
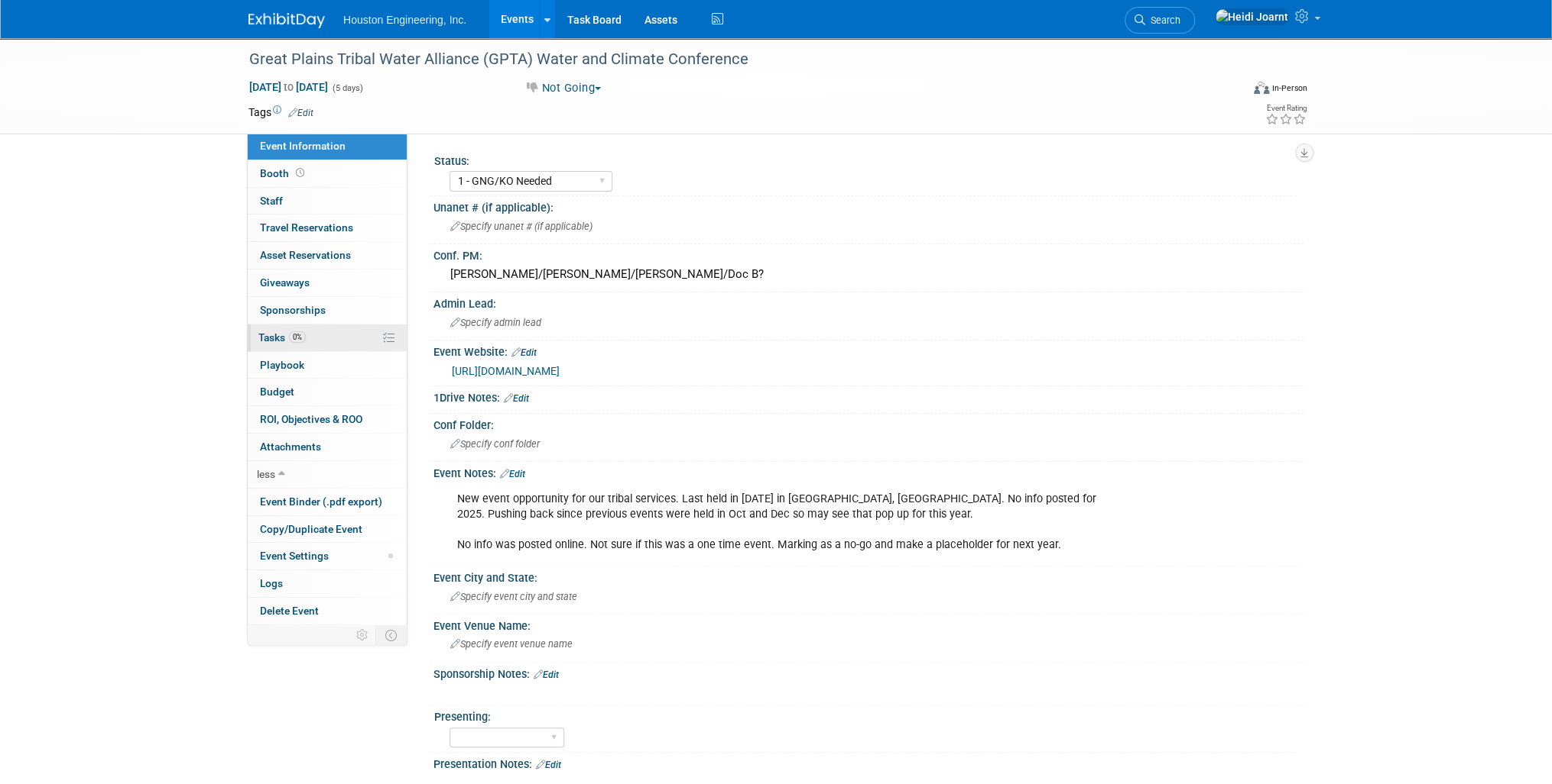
click at [295, 333] on span "0%" at bounding box center [297, 337] width 17 height 11
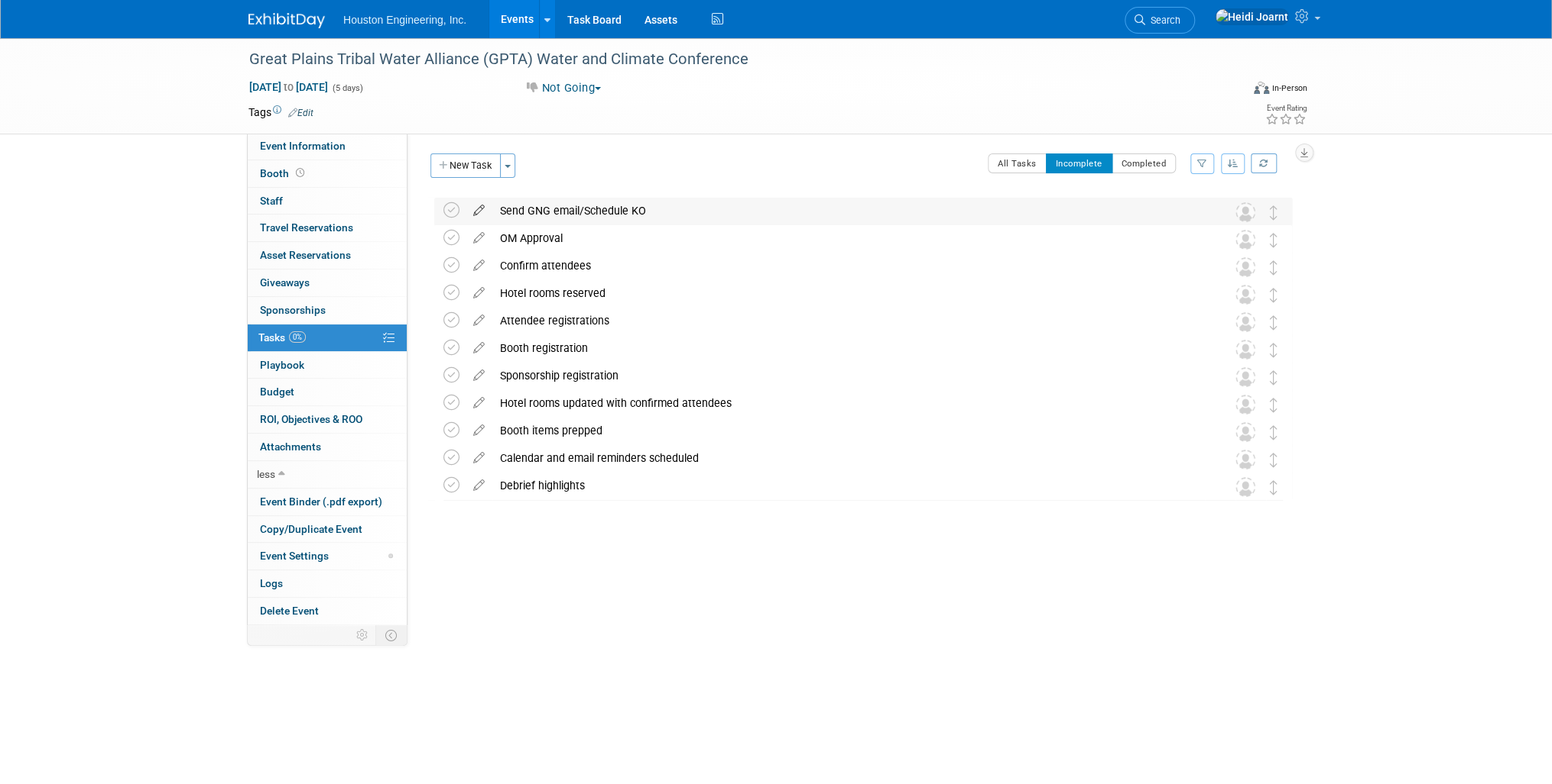
click at [480, 209] on icon at bounding box center [479, 208] width 26 height 19
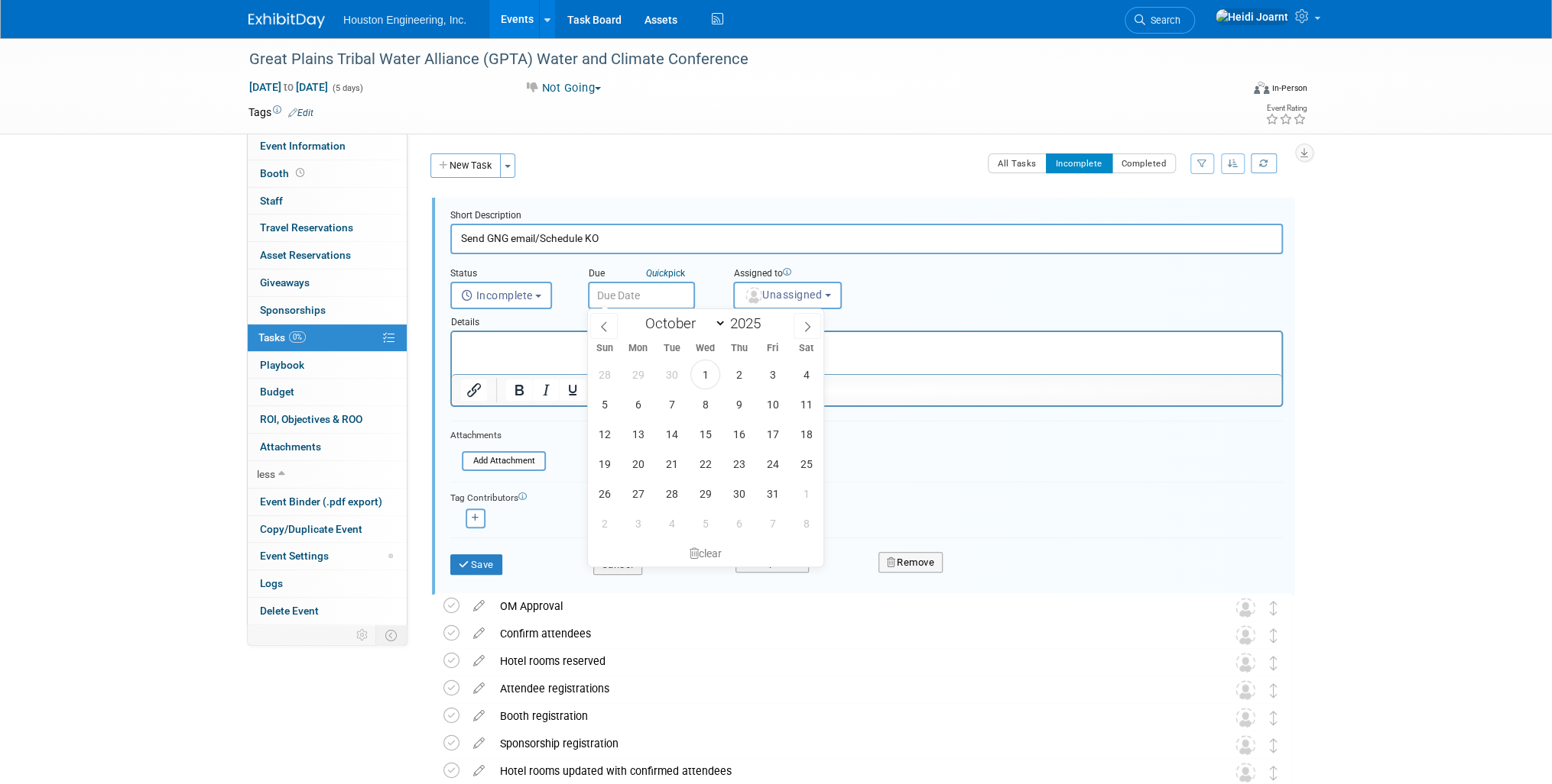
click at [654, 296] on input "text" at bounding box center [641, 295] width 107 height 27
click at [604, 330] on icon at bounding box center [603, 326] width 6 height 10
select select "6"
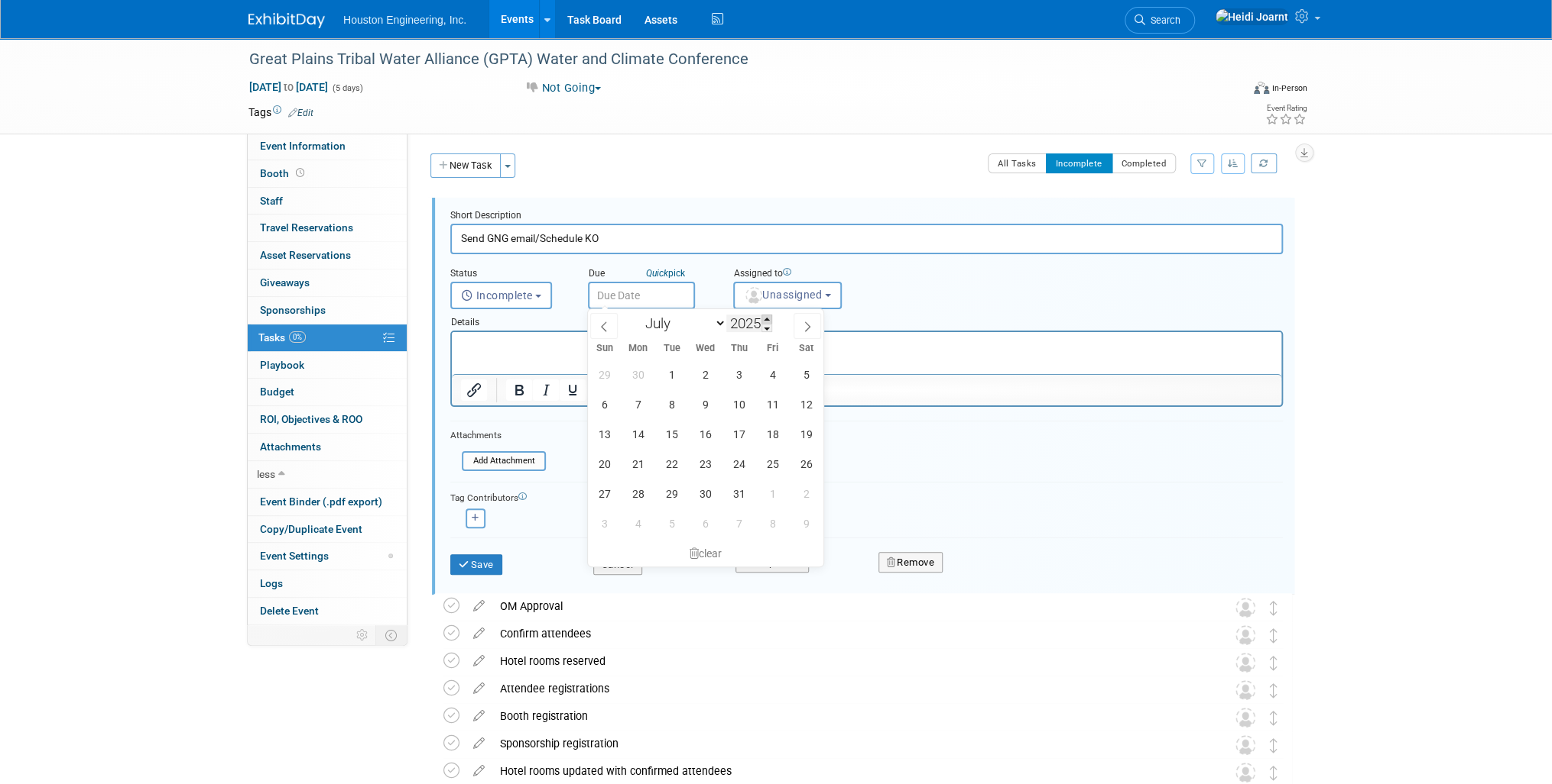
click at [770, 319] on span at bounding box center [766, 320] width 10 height 9
type input "2026"
click at [705, 379] on span "1" at bounding box center [705, 375] width 30 height 30
type input "Jul 1, 2026"
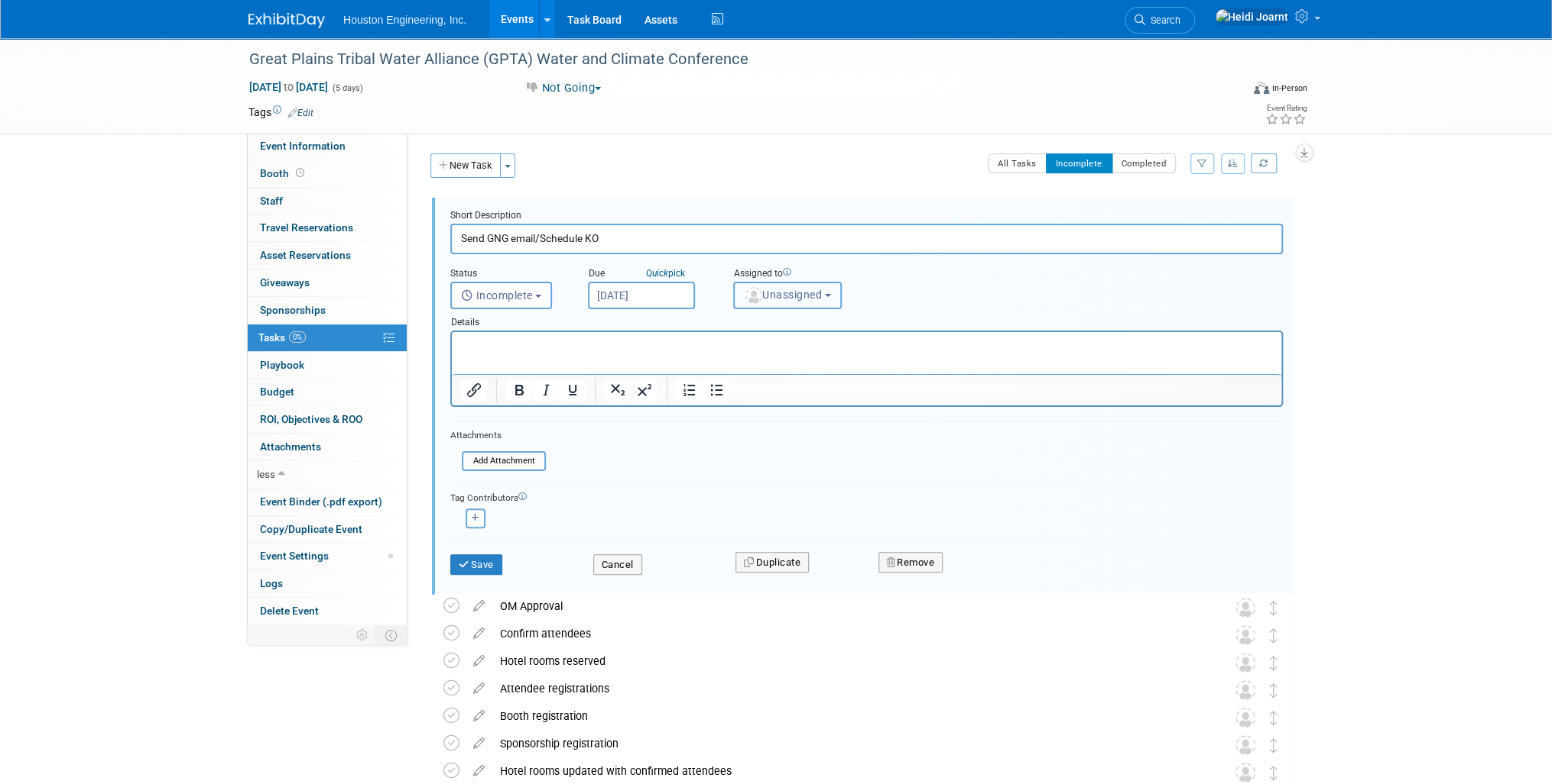
click at [837, 290] on button "Unassigned" at bounding box center [786, 295] width 109 height 27
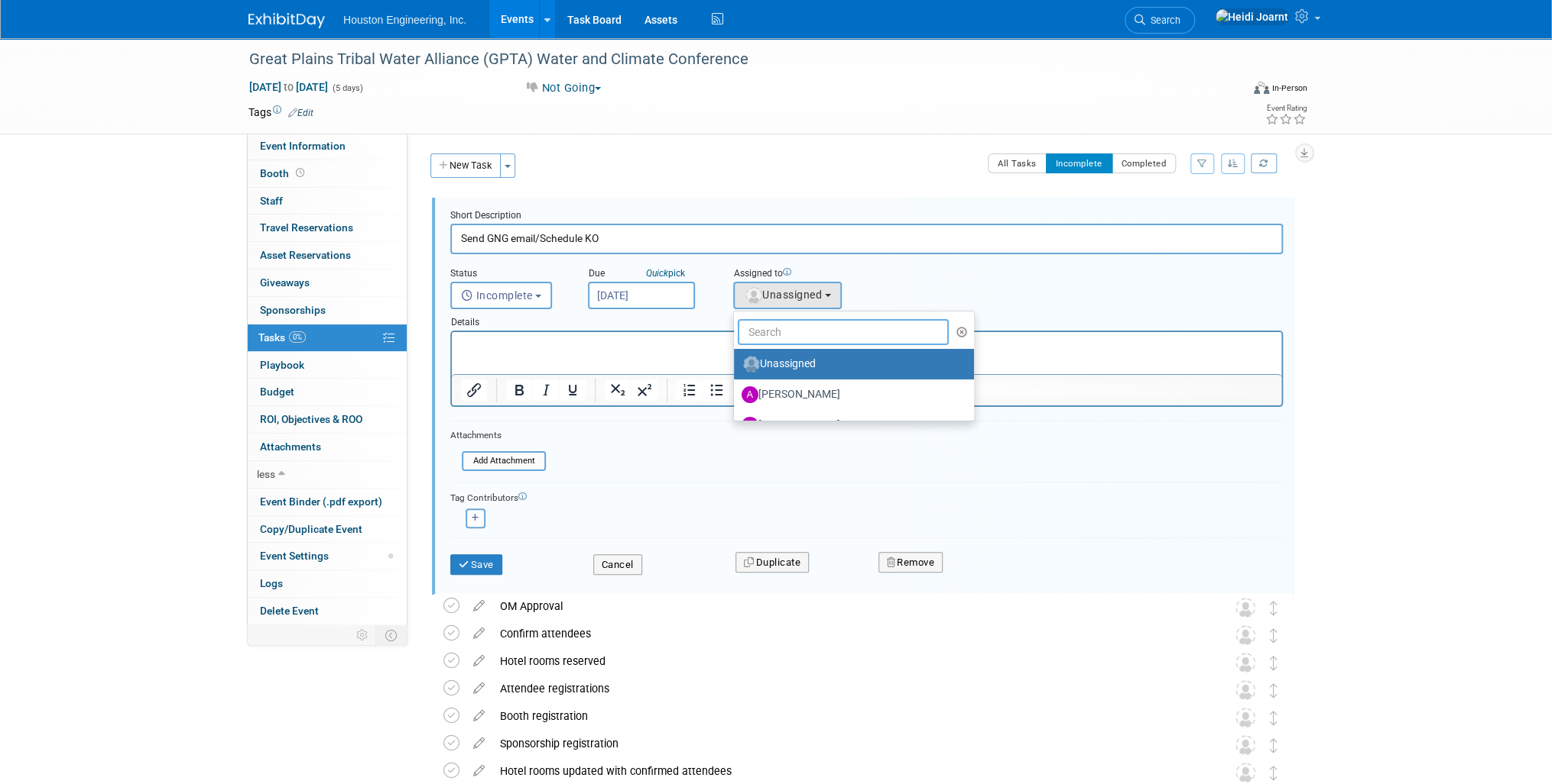
click at [777, 327] on input "text" at bounding box center [842, 332] width 211 height 26
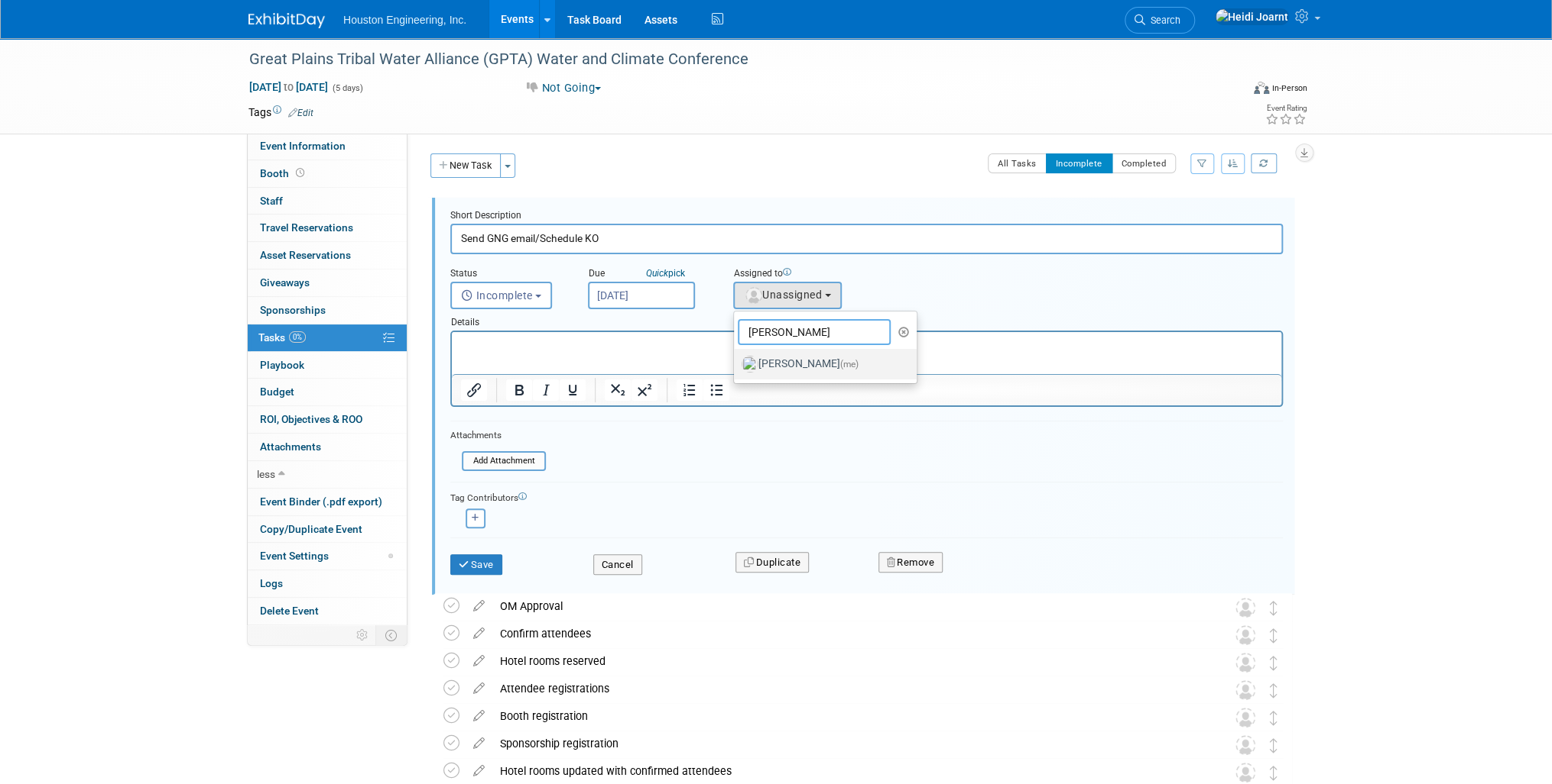
type input "heidi"
click at [802, 357] on label "Heidi Joarnt (me)" at bounding box center [820, 364] width 160 height 25
click at [736, 358] on input "Heidi Joarnt (me)" at bounding box center [731, 362] width 10 height 10
select select "6d2580fd-cc23-403a-9f47-834f17e7f51f"
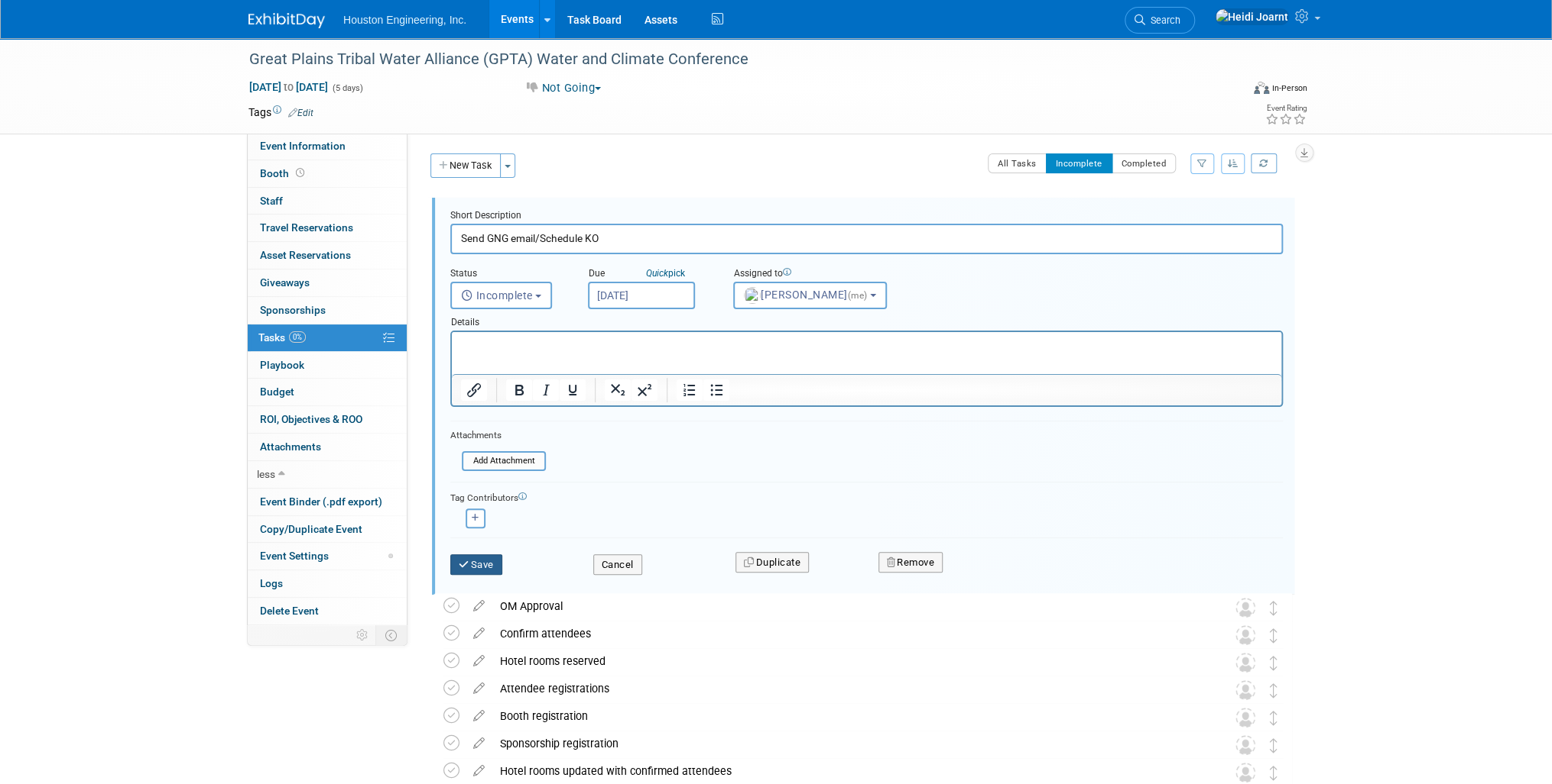
click at [481, 560] on button "Save" at bounding box center [476, 565] width 52 height 22
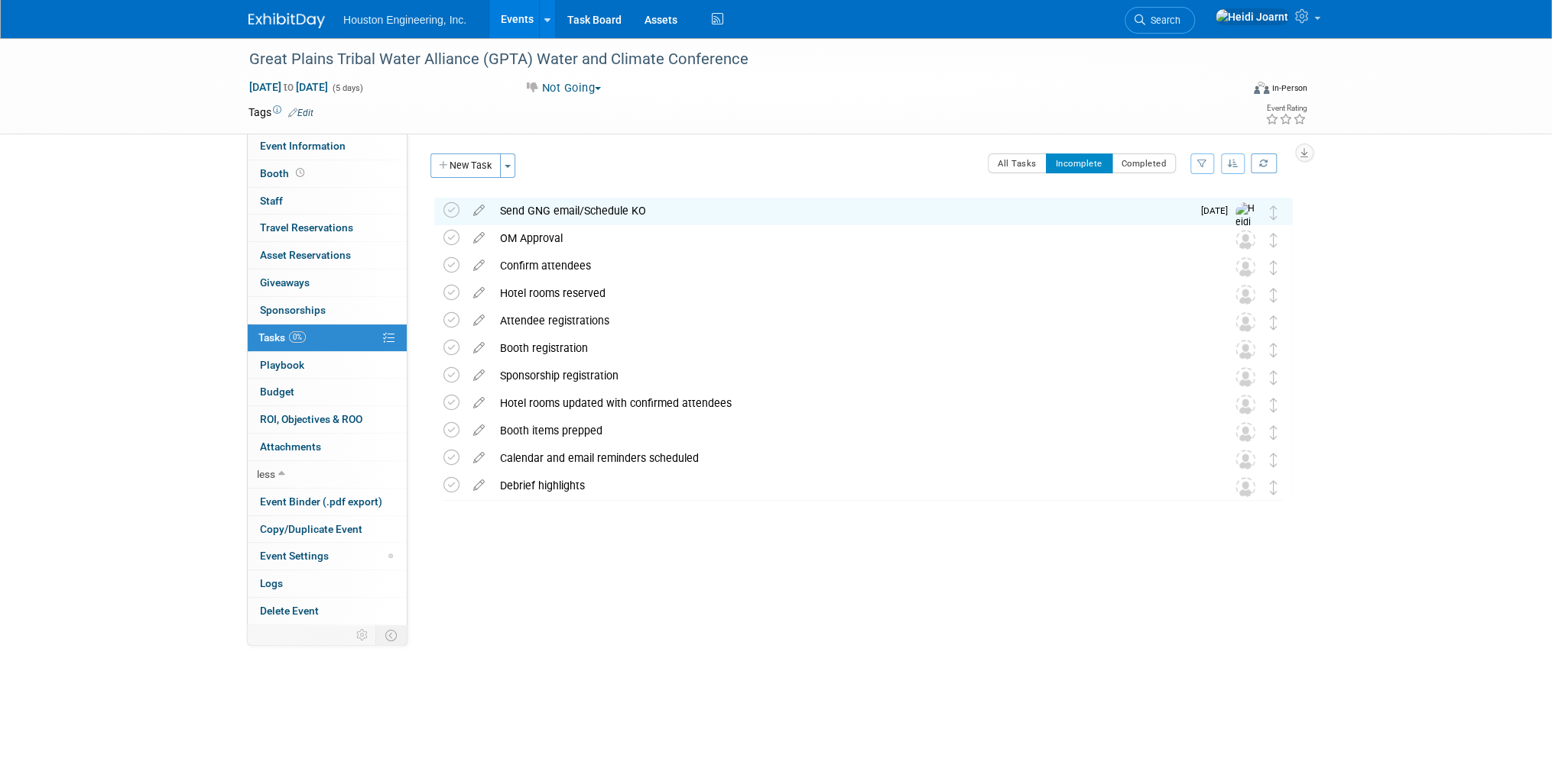
click at [528, 14] on link "Events" at bounding box center [516, 19] width 56 height 38
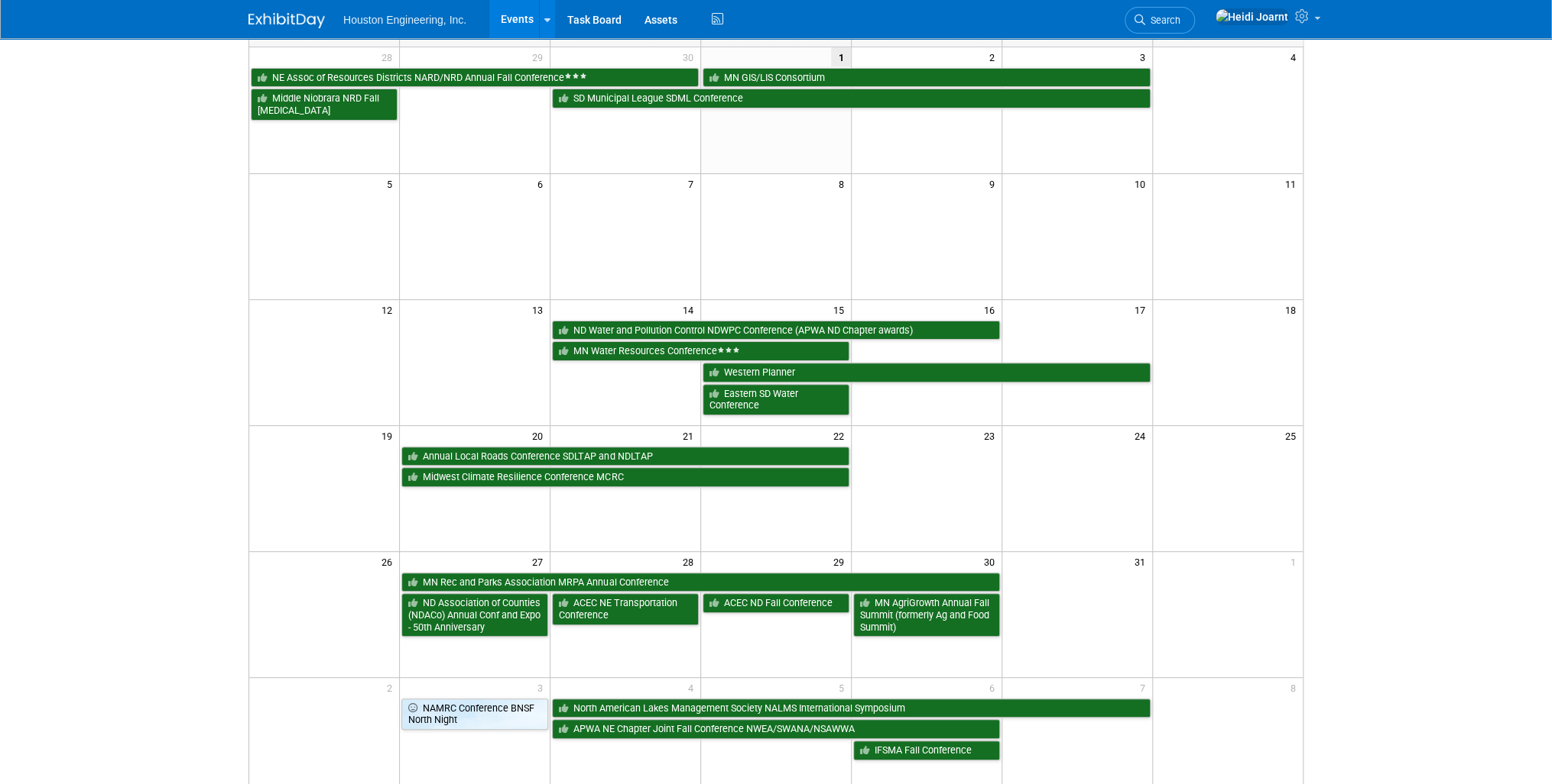
scroll to position [183, 0]
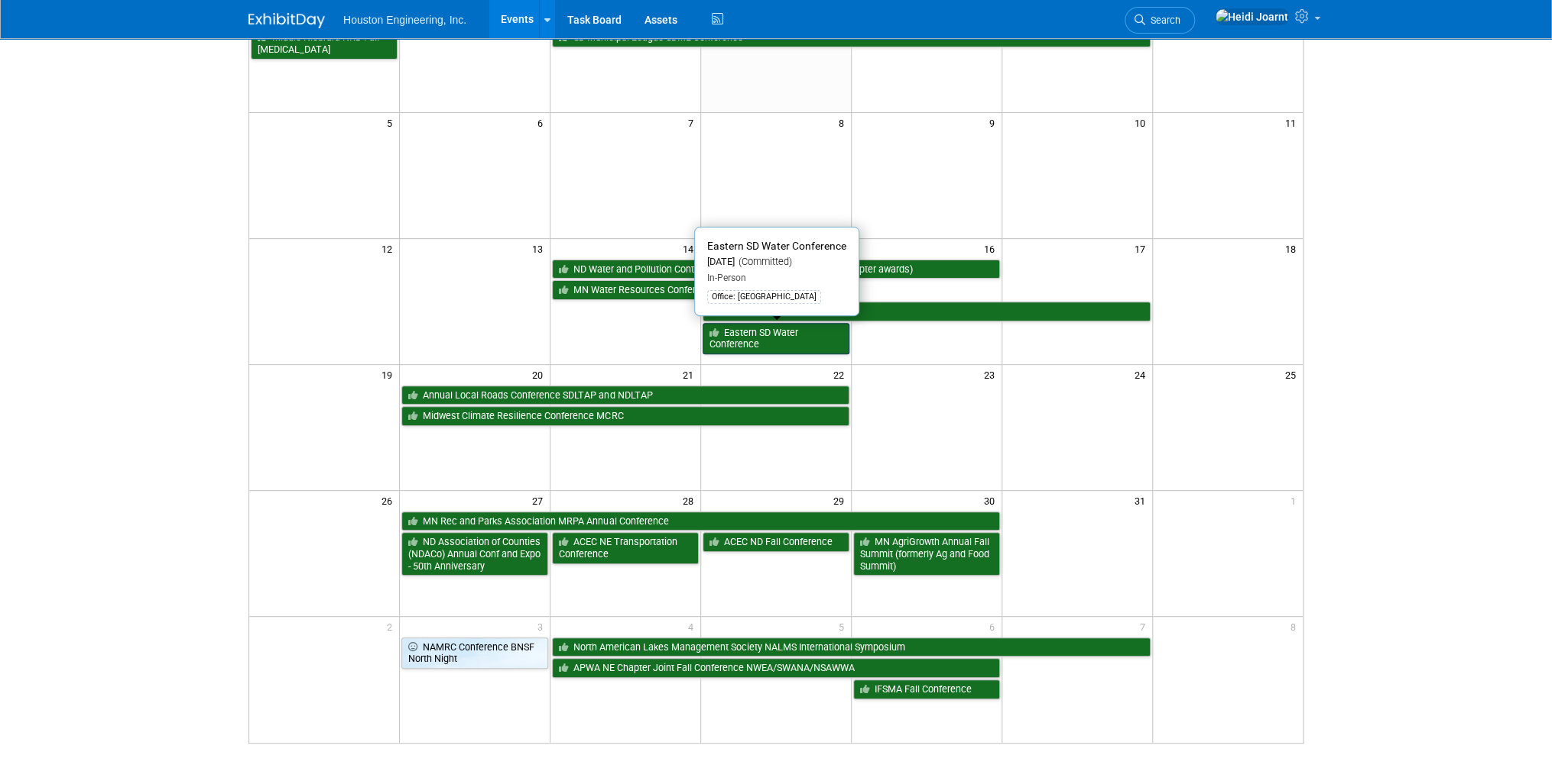
click at [773, 333] on link "Eastern SD Water Conference" at bounding box center [775, 338] width 146 height 31
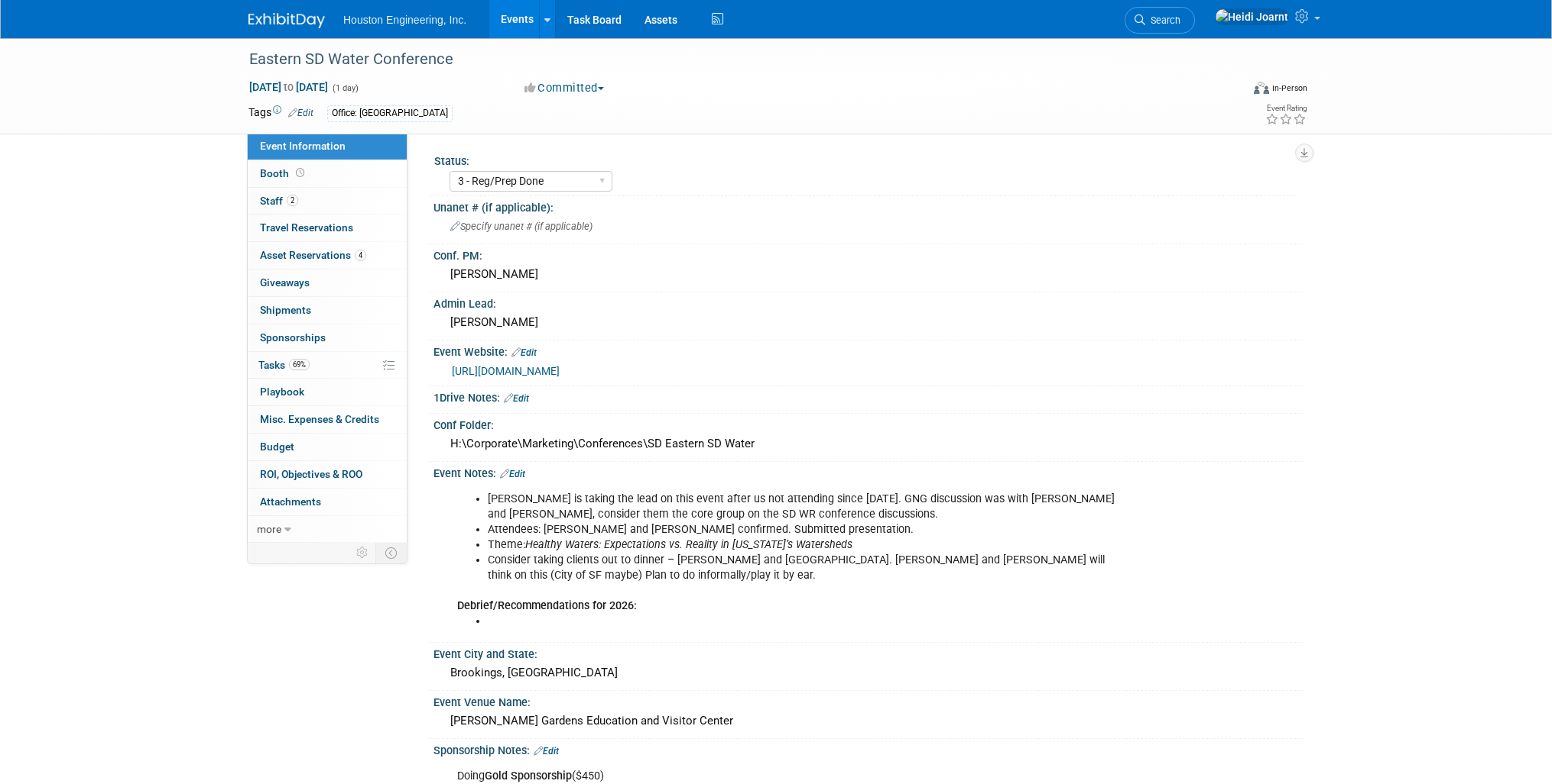
select select "3 - Reg/Prep Done"
select select "Yes"
select select "Water Resources"
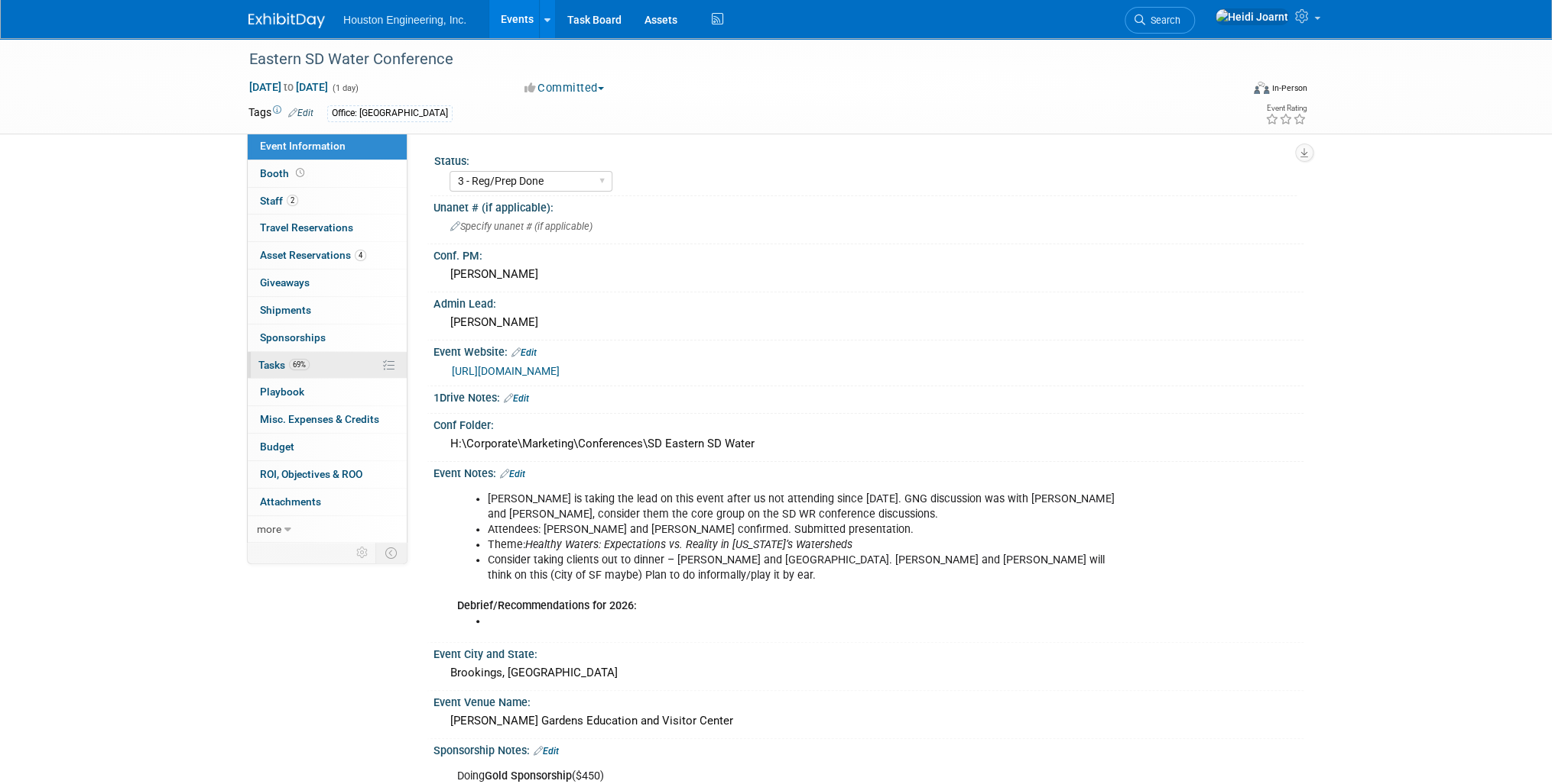
click at [320, 363] on link "69% Tasks 69%" at bounding box center [327, 365] width 159 height 26
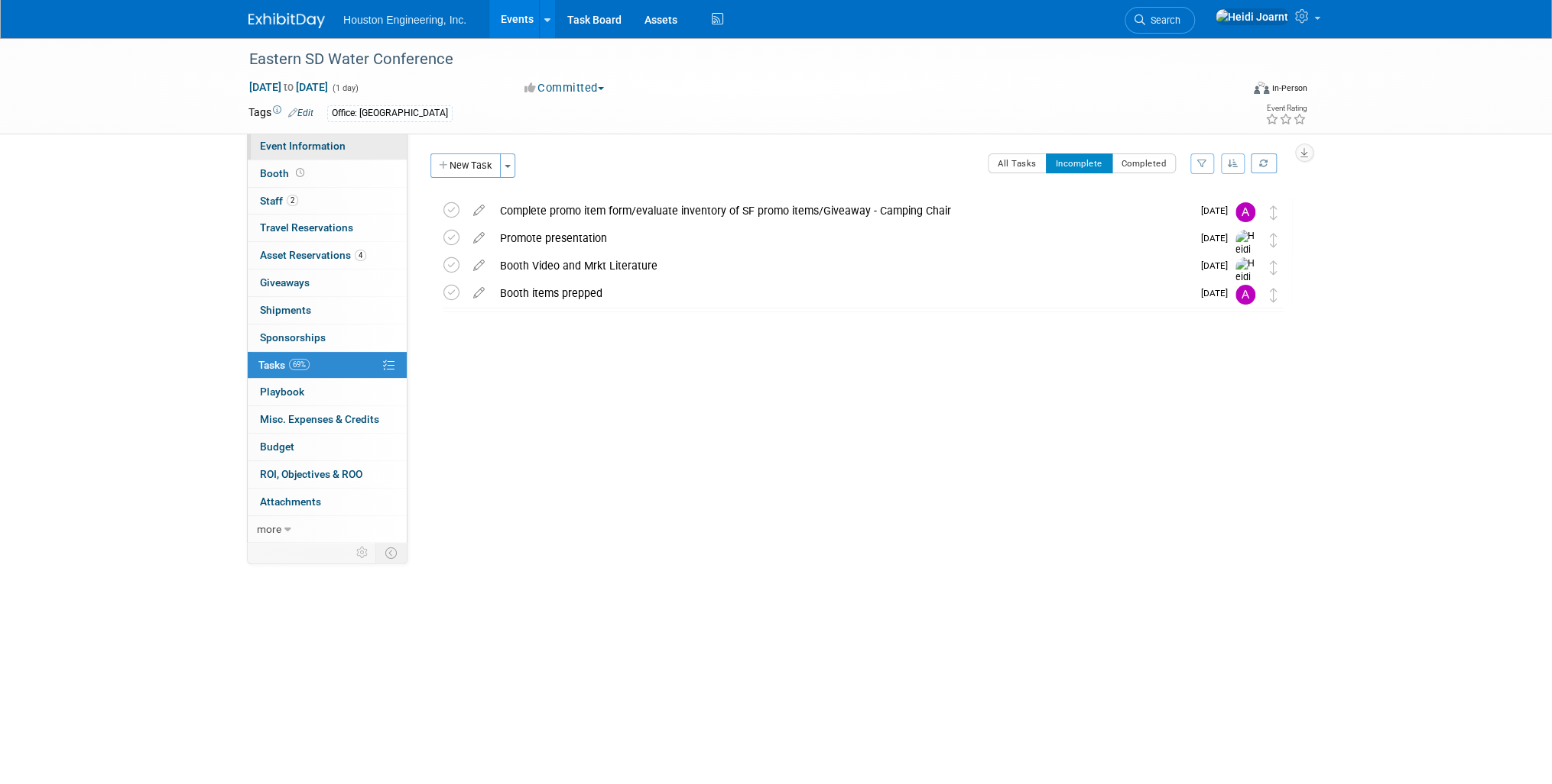
click at [306, 150] on span "Event Information" at bounding box center [302, 145] width 86 height 12
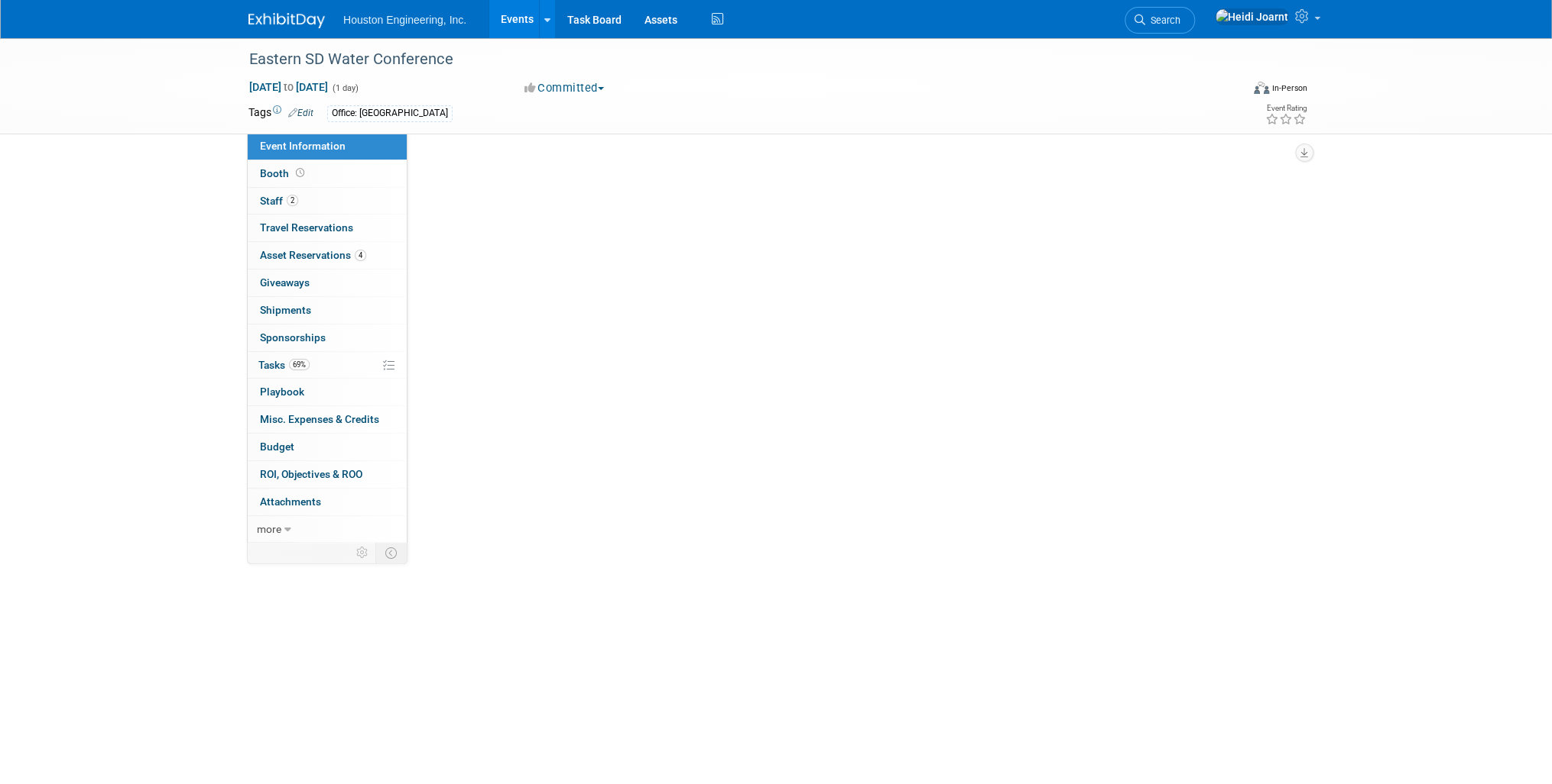
select select "3 - Reg/Prep Done"
select select "Yes"
select select "Water Resources"
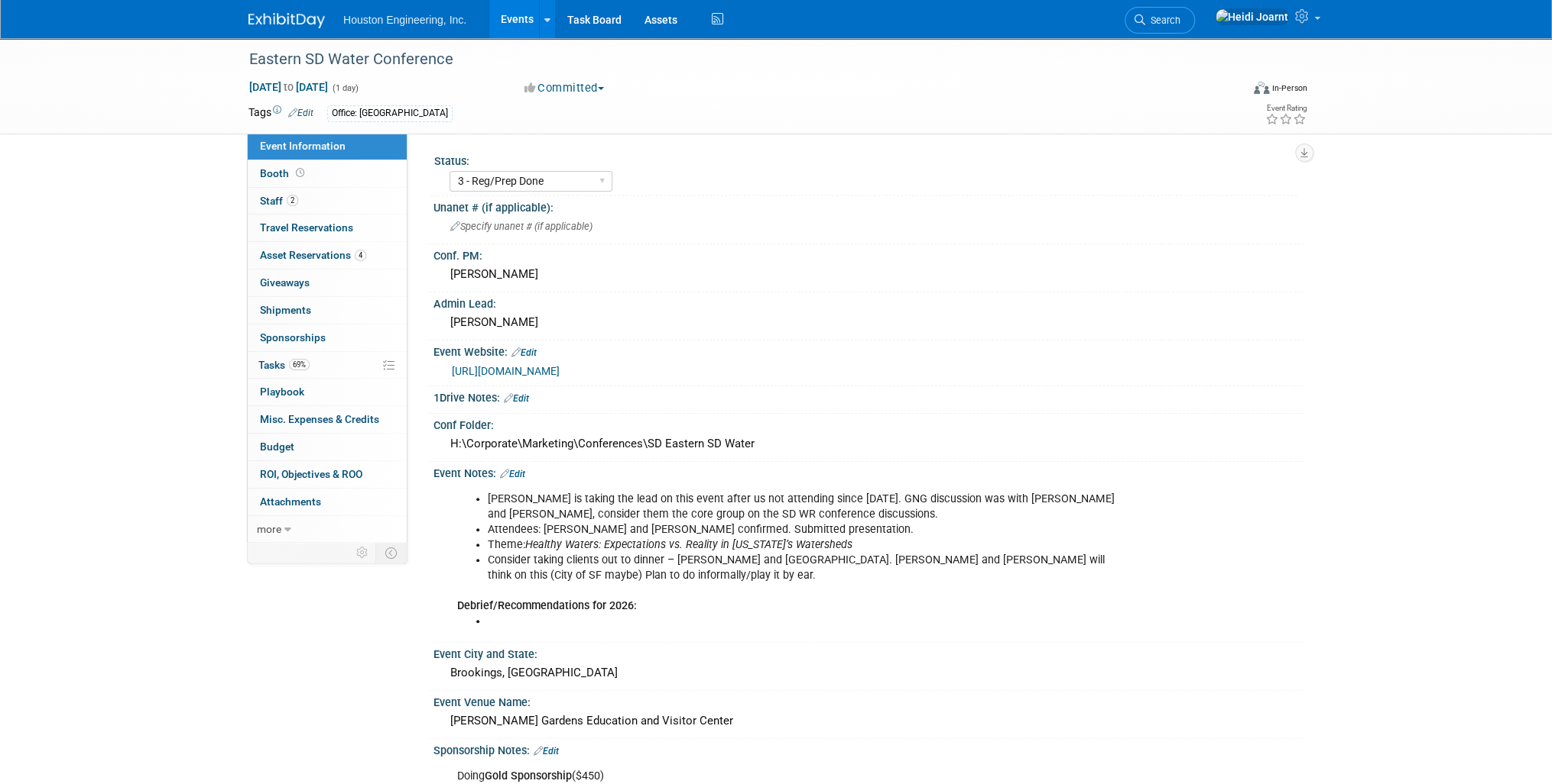
click at [504, 15] on link "Events" at bounding box center [516, 19] width 56 height 38
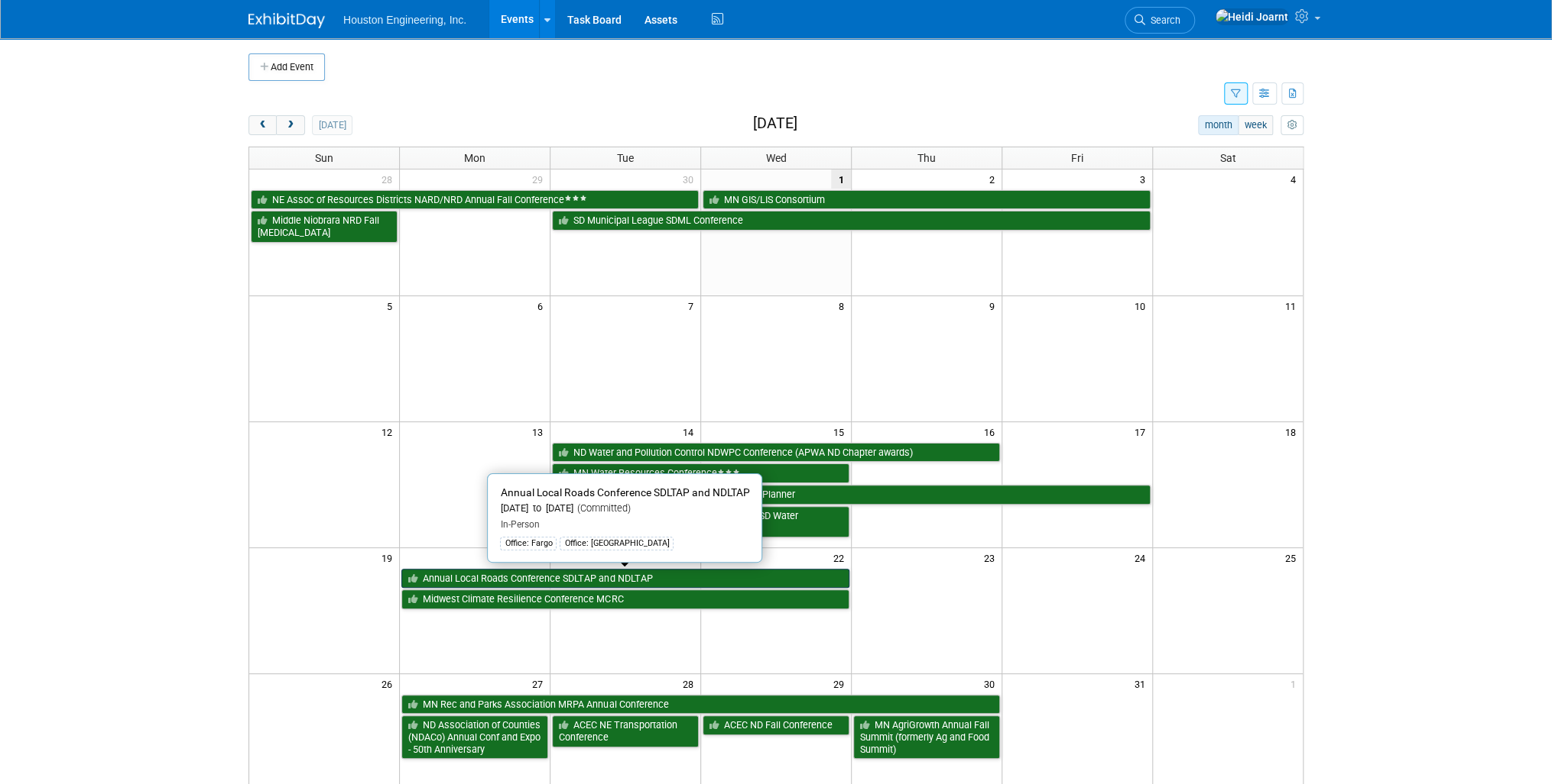
click at [546, 580] on link "Annual Local Roads Conference SDLTAP and NDLTAP" at bounding box center [625, 578] width 447 height 20
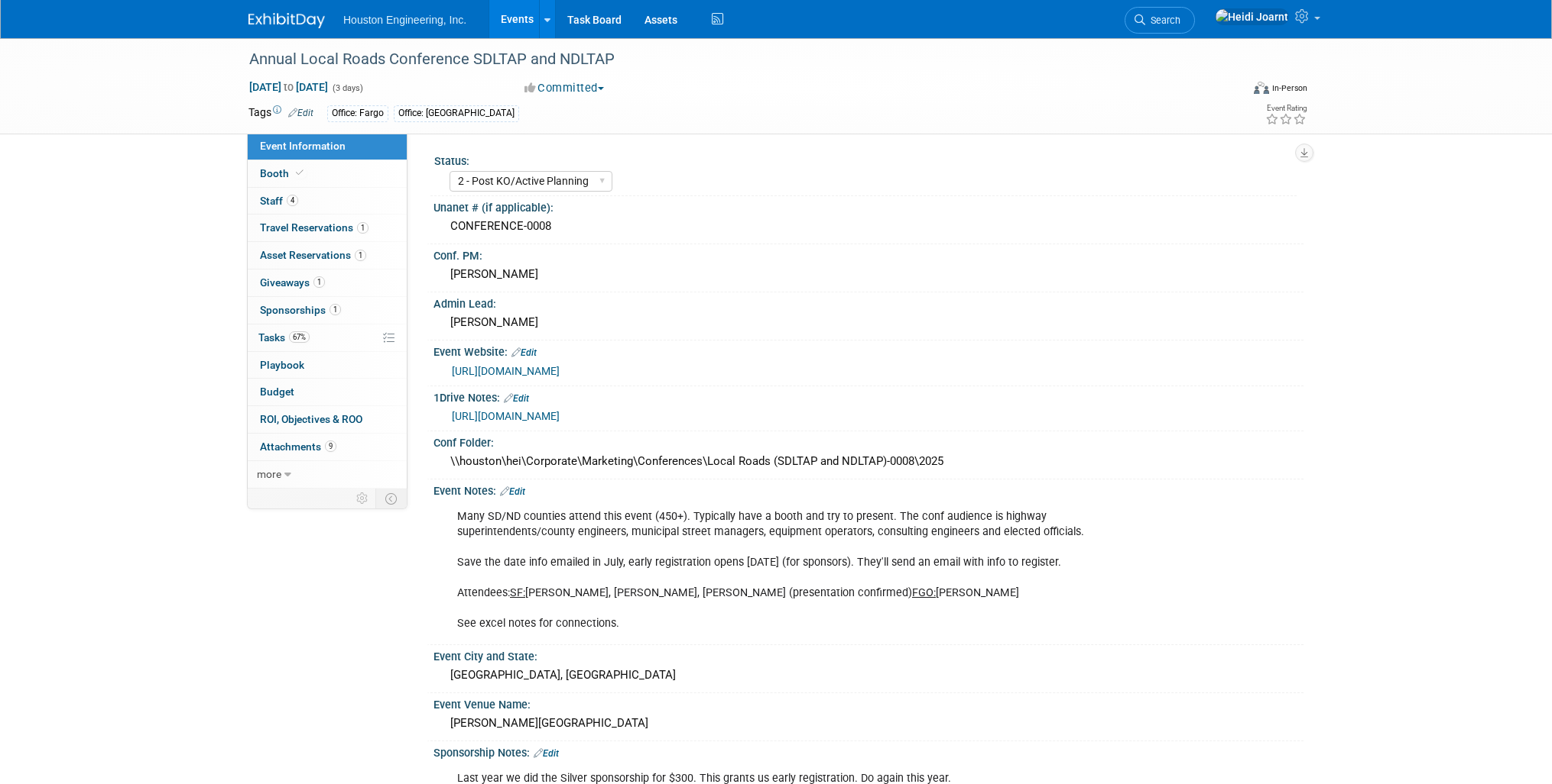
select select "2 - Post KO/Active Planning"
select select "Yes"
select select "Multi-sector/Any/All"
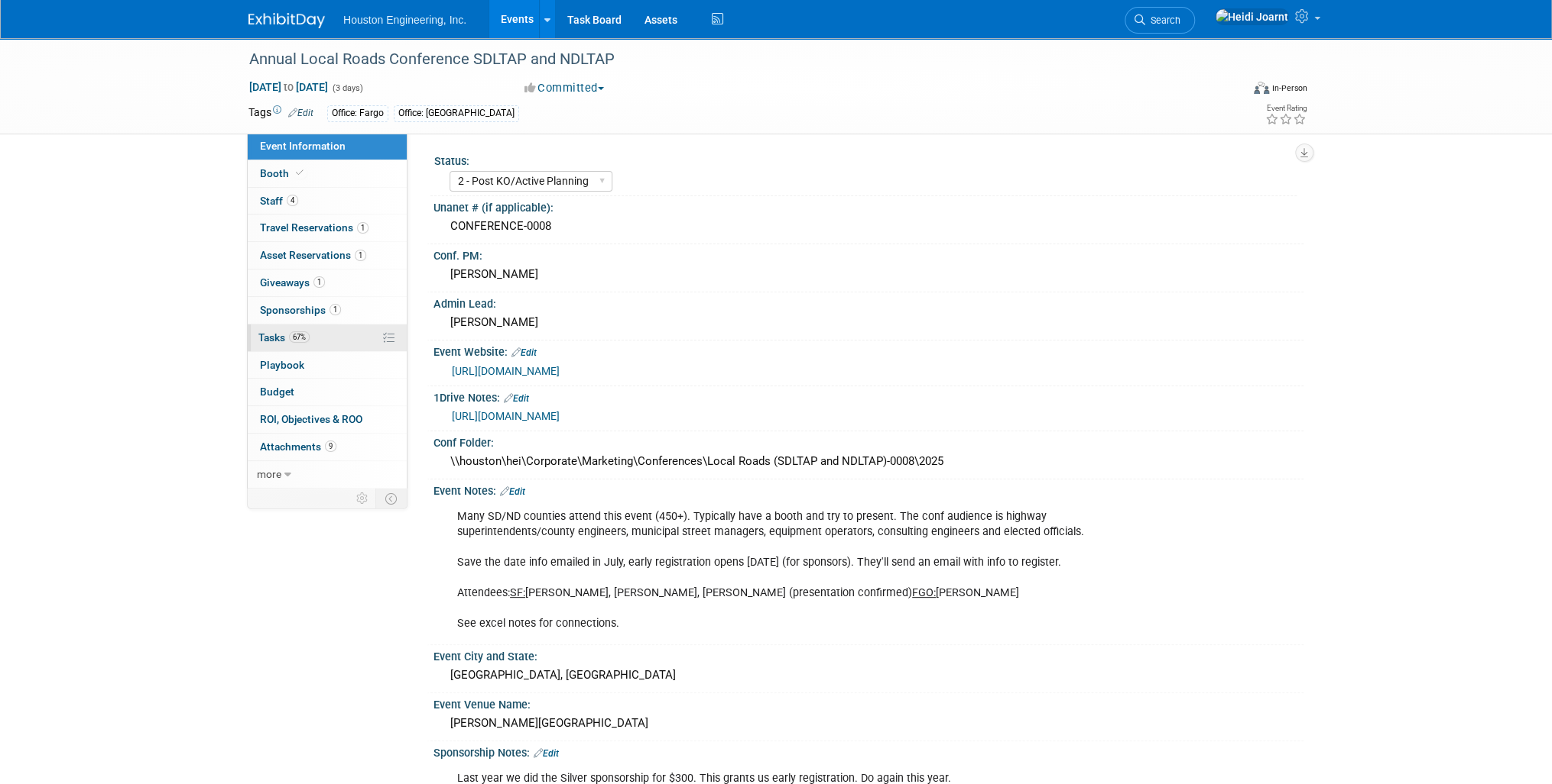
click at [350, 336] on link "67% Tasks 67%" at bounding box center [327, 338] width 159 height 26
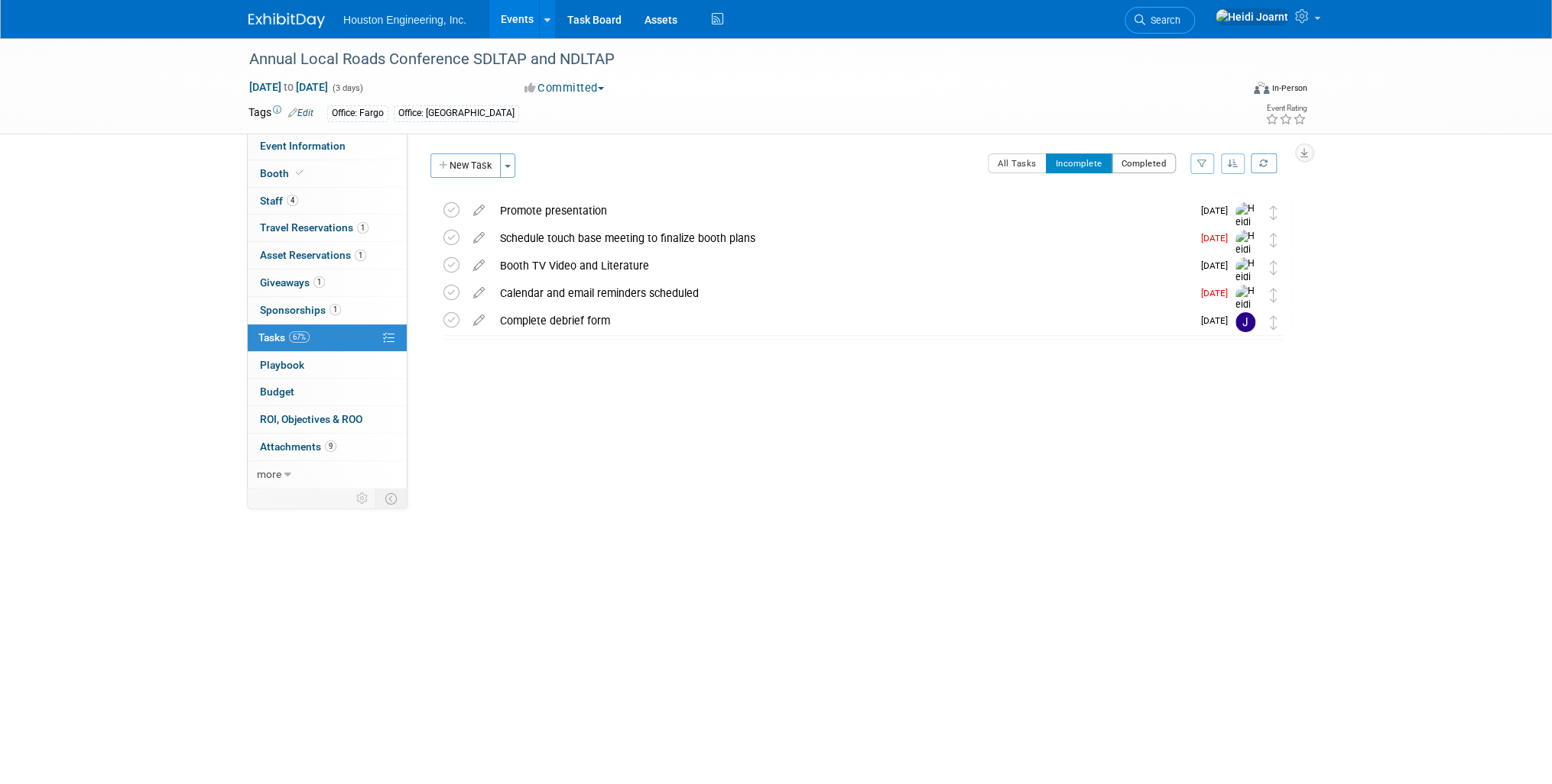
click at [1133, 158] on button "Completed" at bounding box center [1143, 163] width 65 height 20
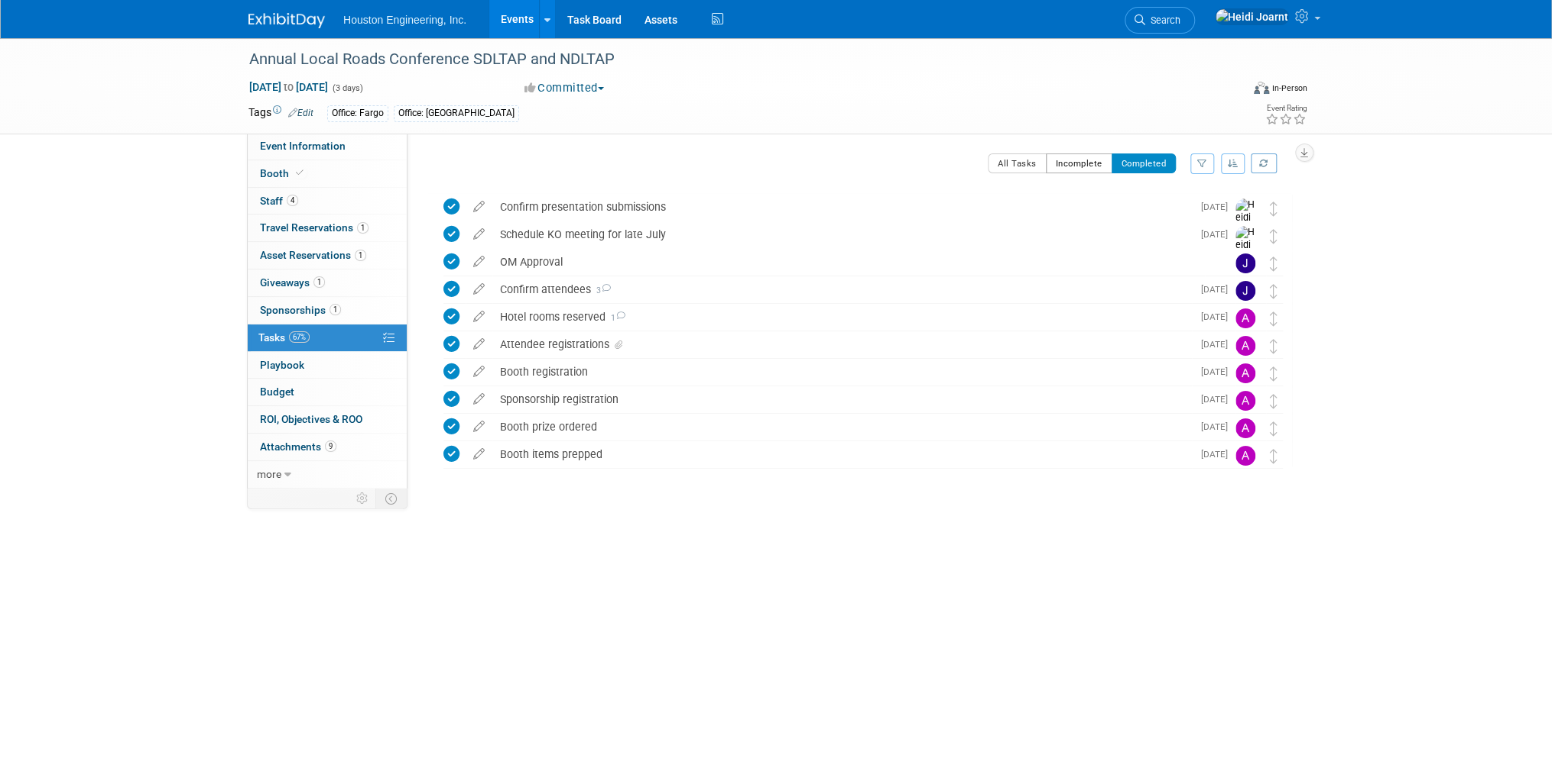
click at [1069, 162] on button "Incomplete" at bounding box center [1079, 163] width 66 height 20
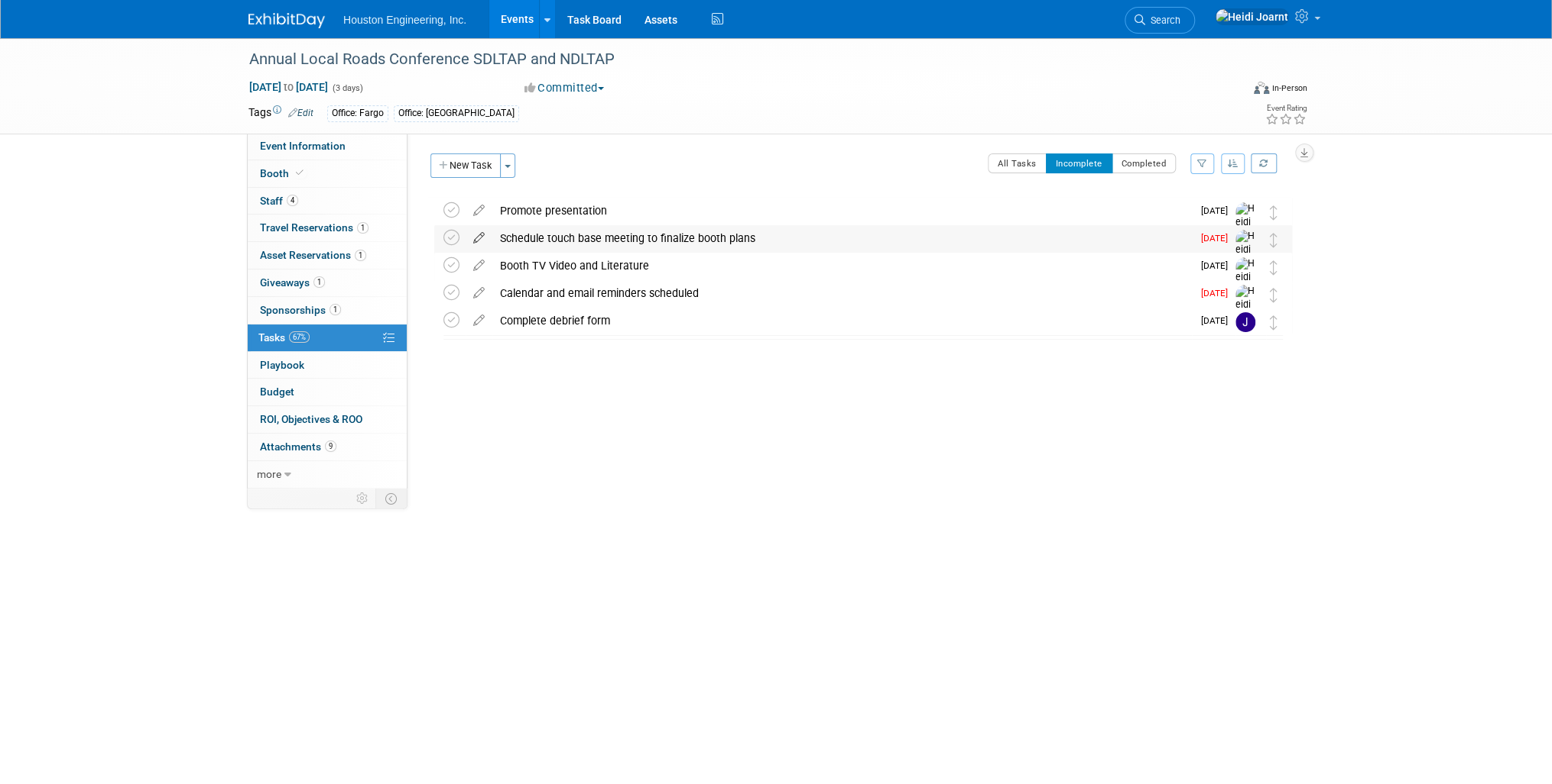
click at [479, 239] on icon at bounding box center [479, 235] width 26 height 19
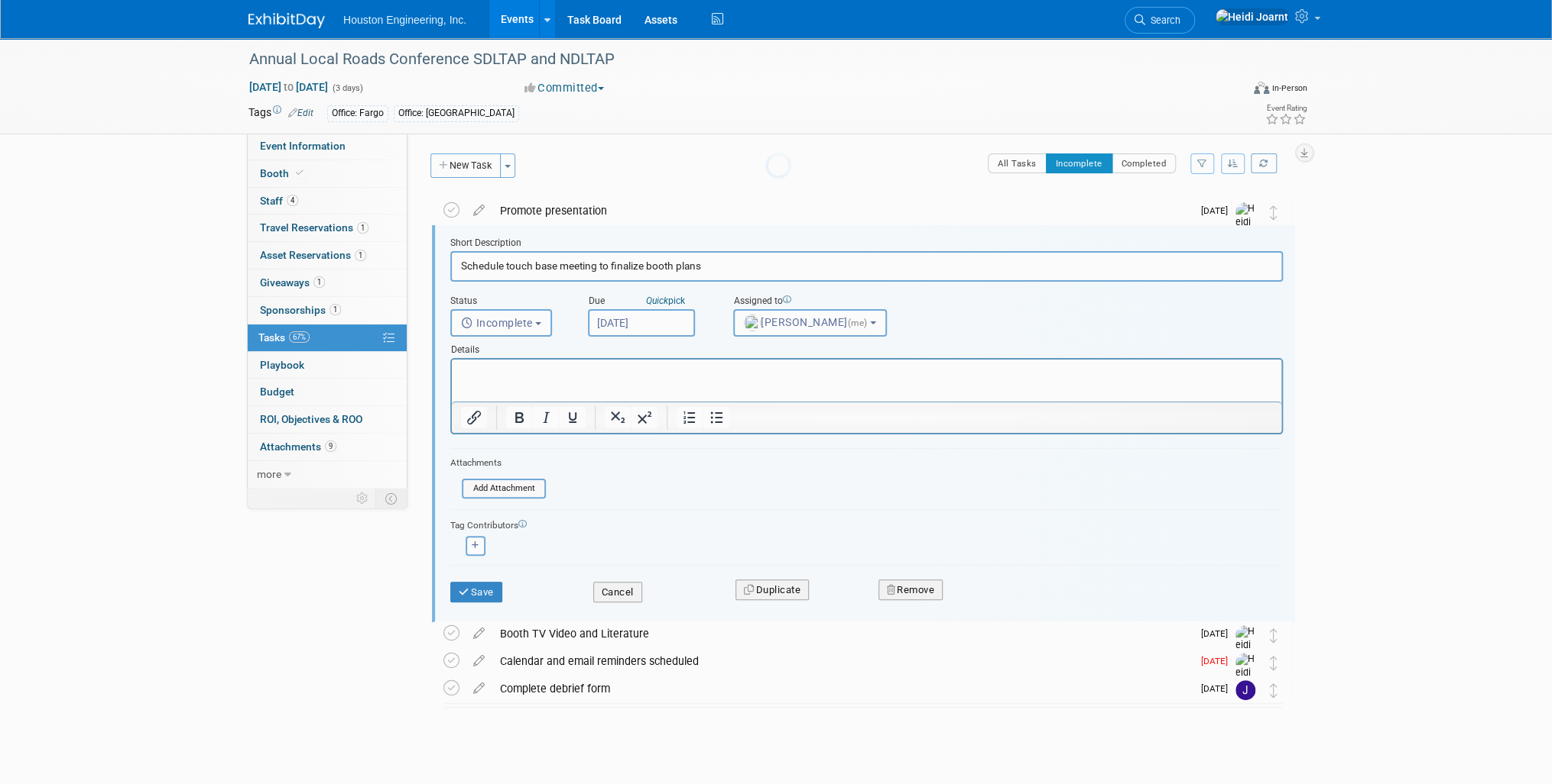
scroll to position [2, 0]
click at [613, 581] on button "Cancel" at bounding box center [617, 591] width 49 height 22
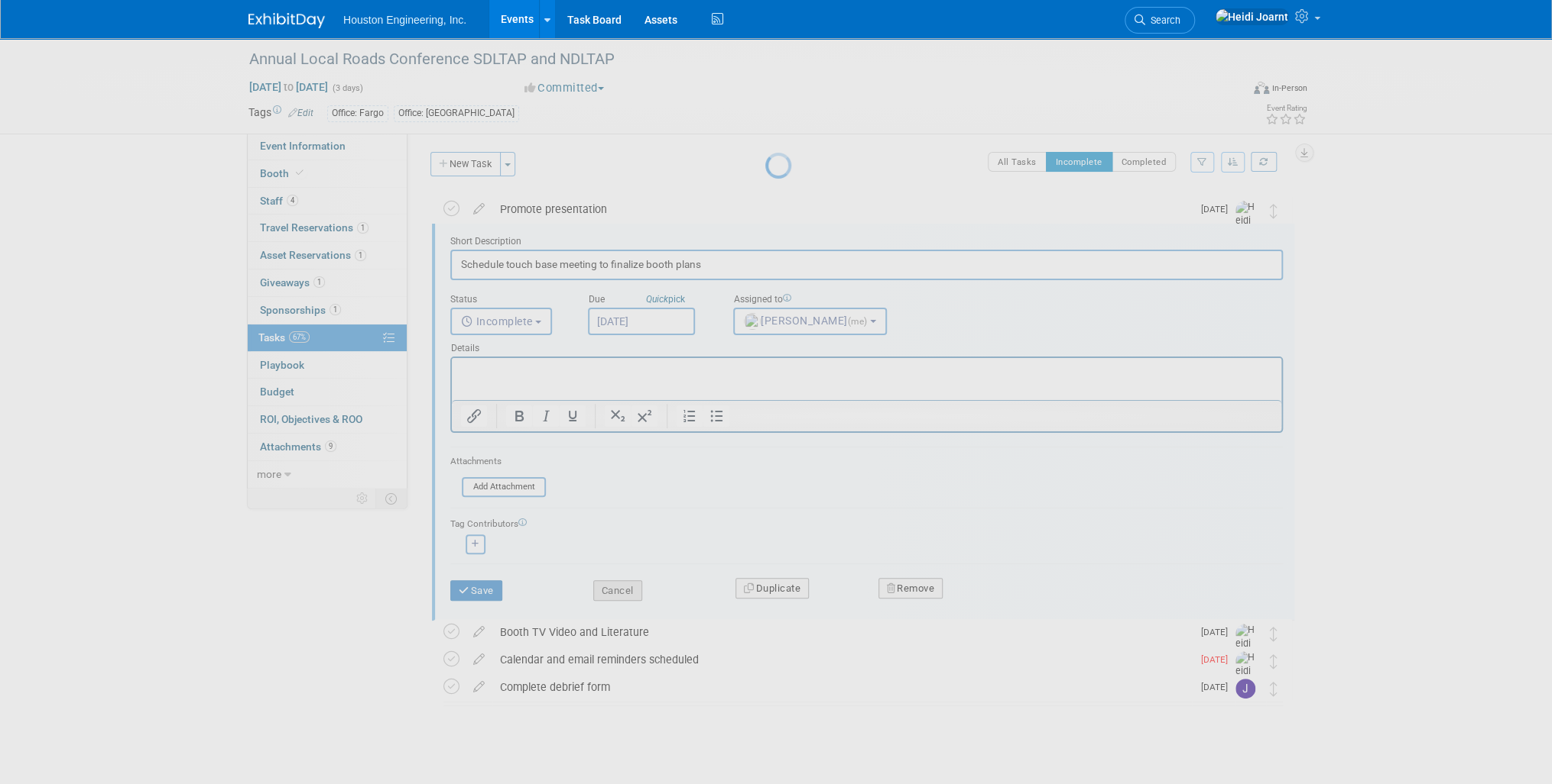
scroll to position [0, 0]
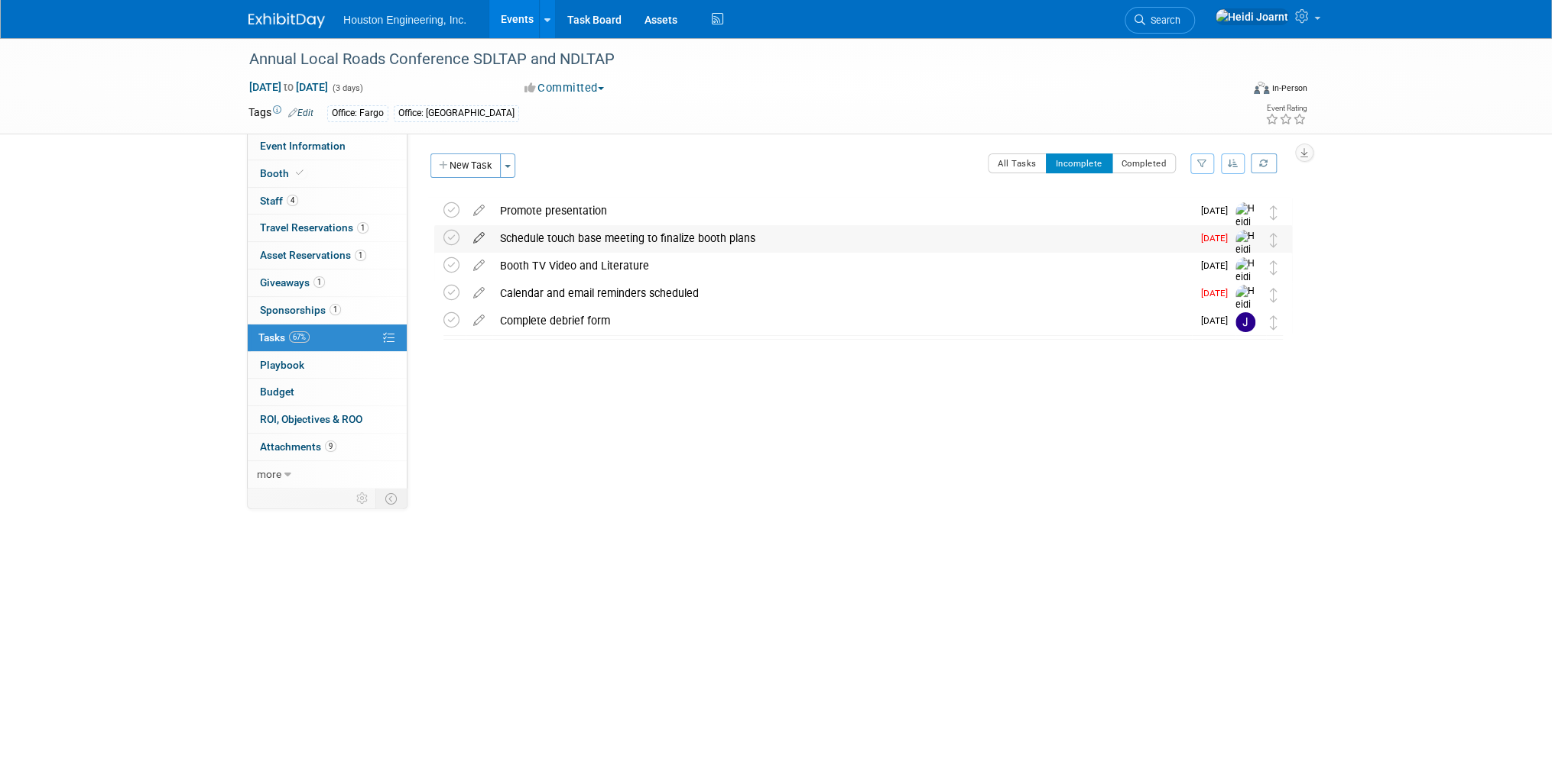
click at [475, 238] on icon at bounding box center [479, 235] width 26 height 19
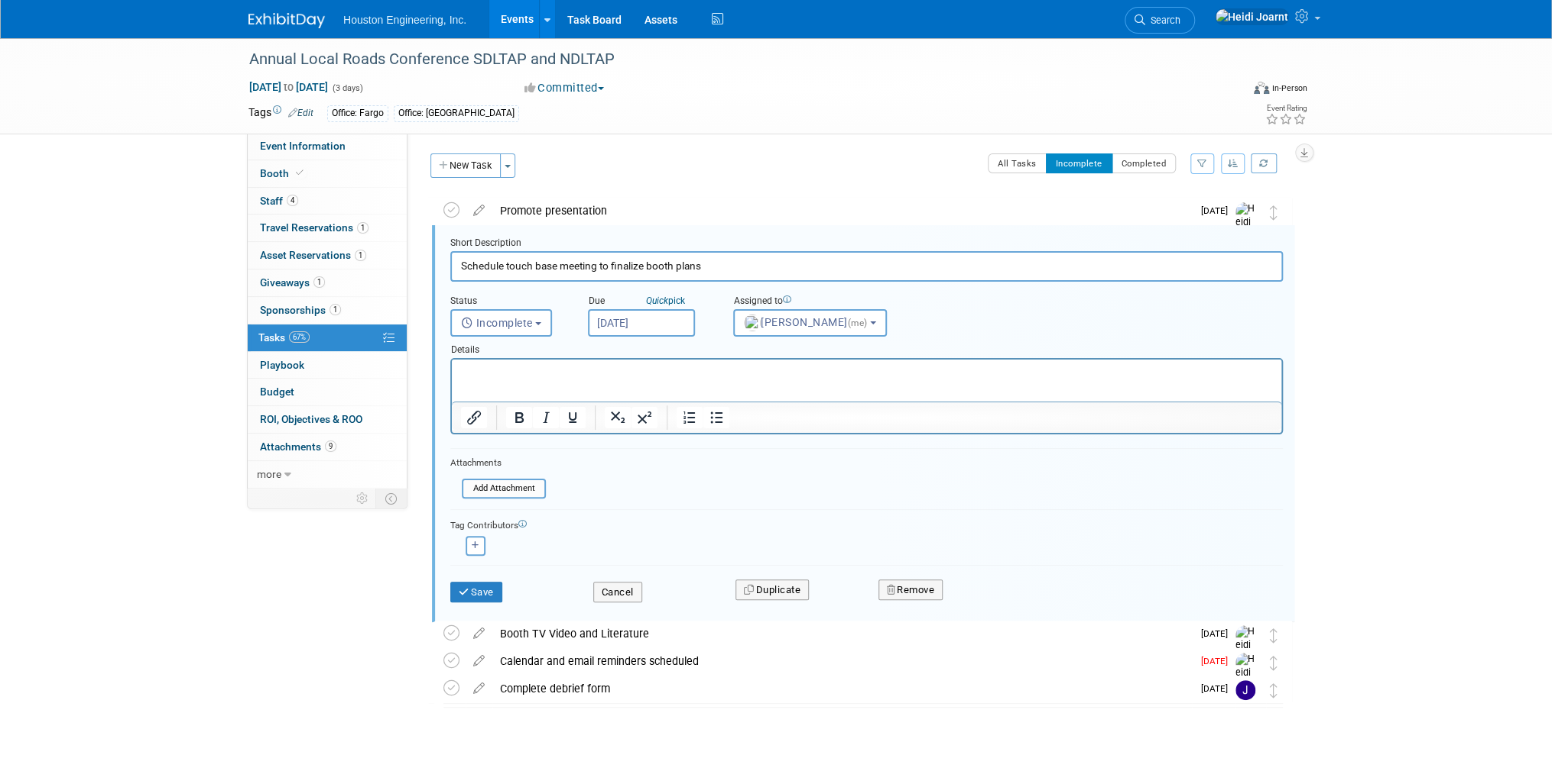
scroll to position [2, 0]
click at [523, 264] on input "Schedule touch base meeting to finalize booth plans" at bounding box center [867, 265] width 833 height 30
click at [664, 263] on input "Schedule final touch base meeting to finalize booth plans" at bounding box center [867, 265] width 833 height 30
click at [521, 263] on input "Schedule final touch base meeting to finalize booth plans" at bounding box center [867, 265] width 833 height 30
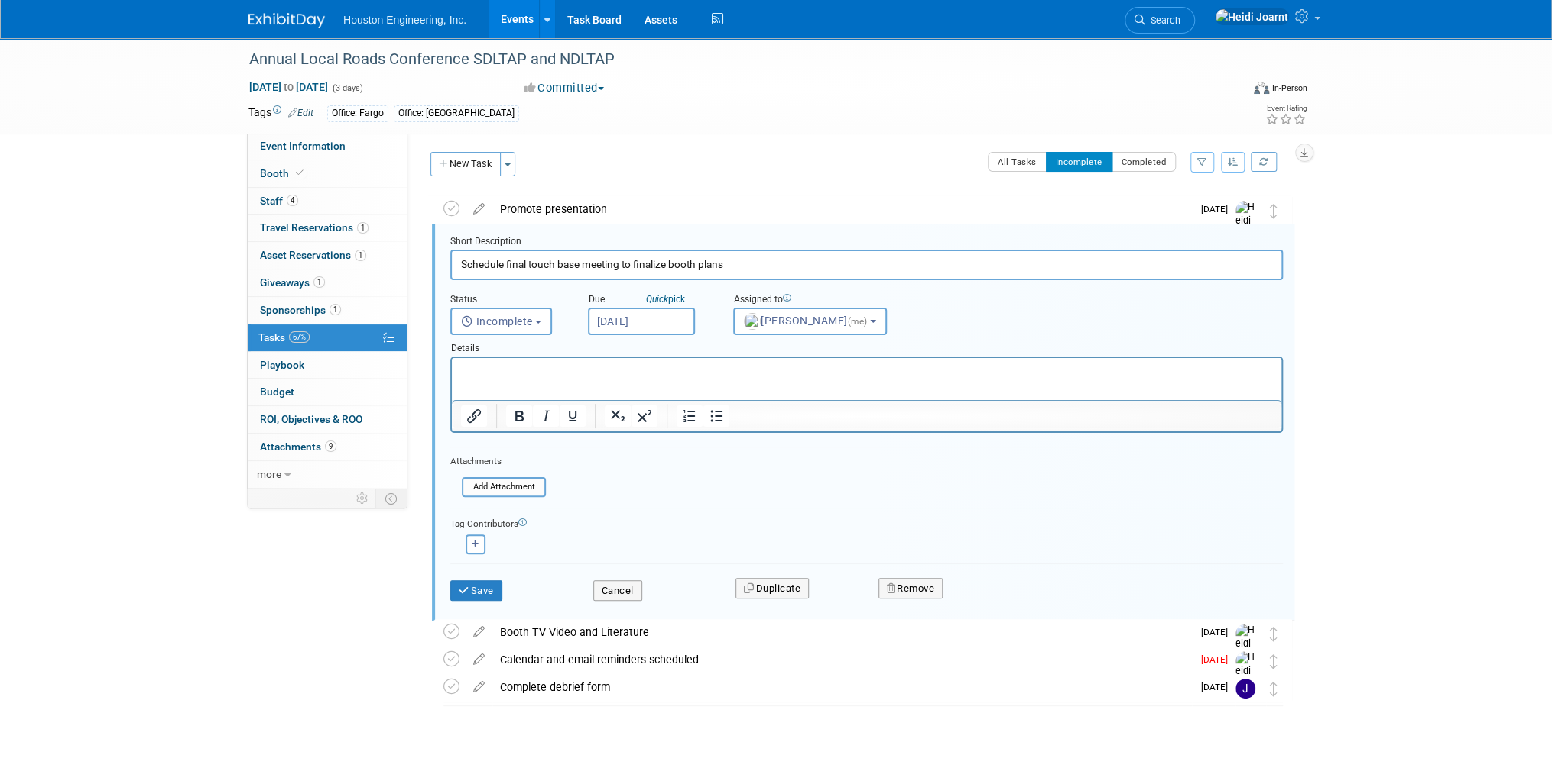
click at [521, 263] on input "Schedule final touch base meeting to finalize booth plans" at bounding box center [867, 265] width 833 height 30
type input "Schedule touch base meeting to finalize booth plans"
click at [649, 325] on input "Sep 22, 2025" at bounding box center [641, 321] width 107 height 27
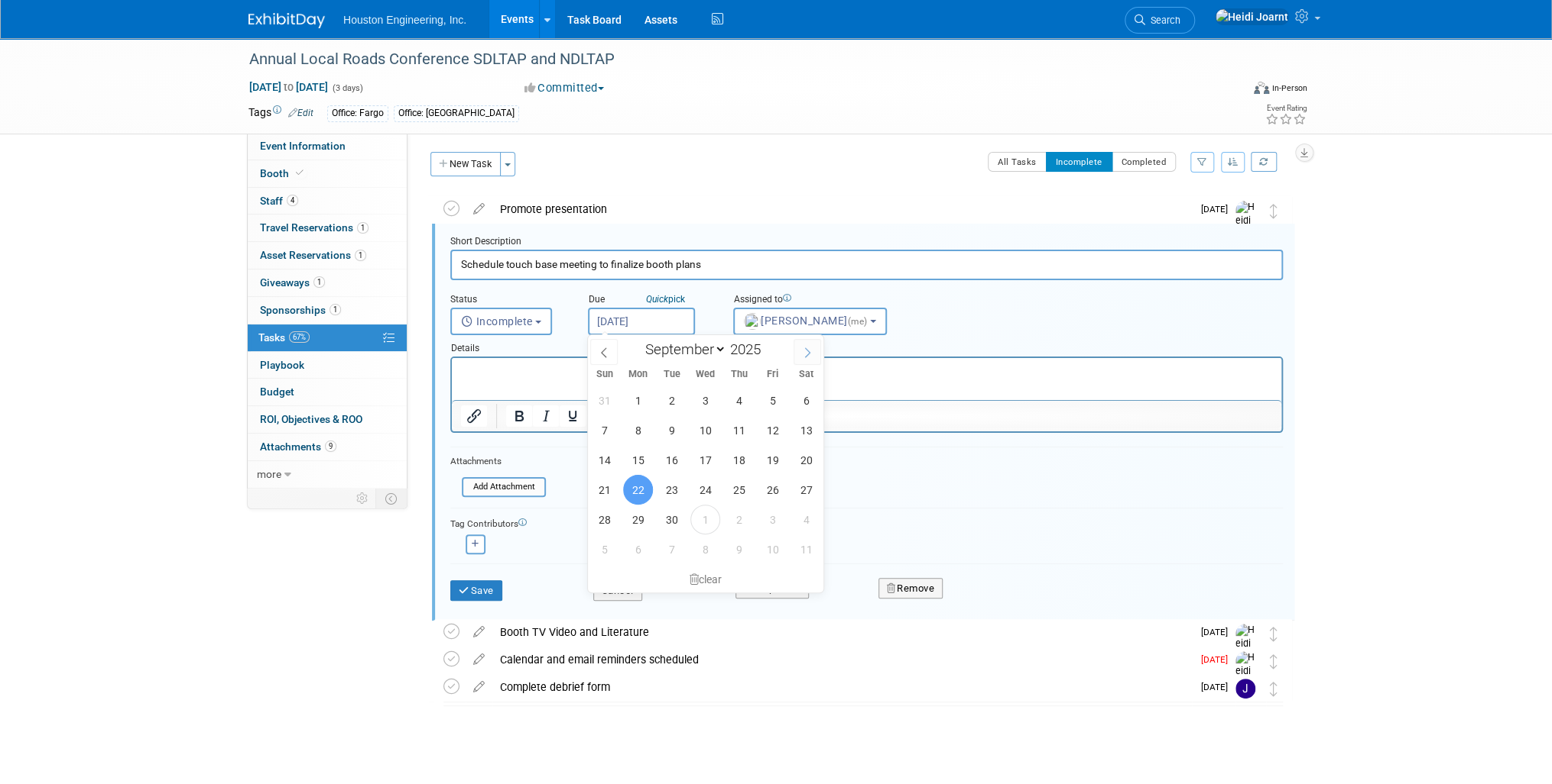
click at [801, 353] on icon at bounding box center [806, 352] width 10 height 10
select select "9"
click at [504, 261] on input "Schedule touch base meeting to finalize booth plans" at bounding box center [867, 265] width 833 height 30
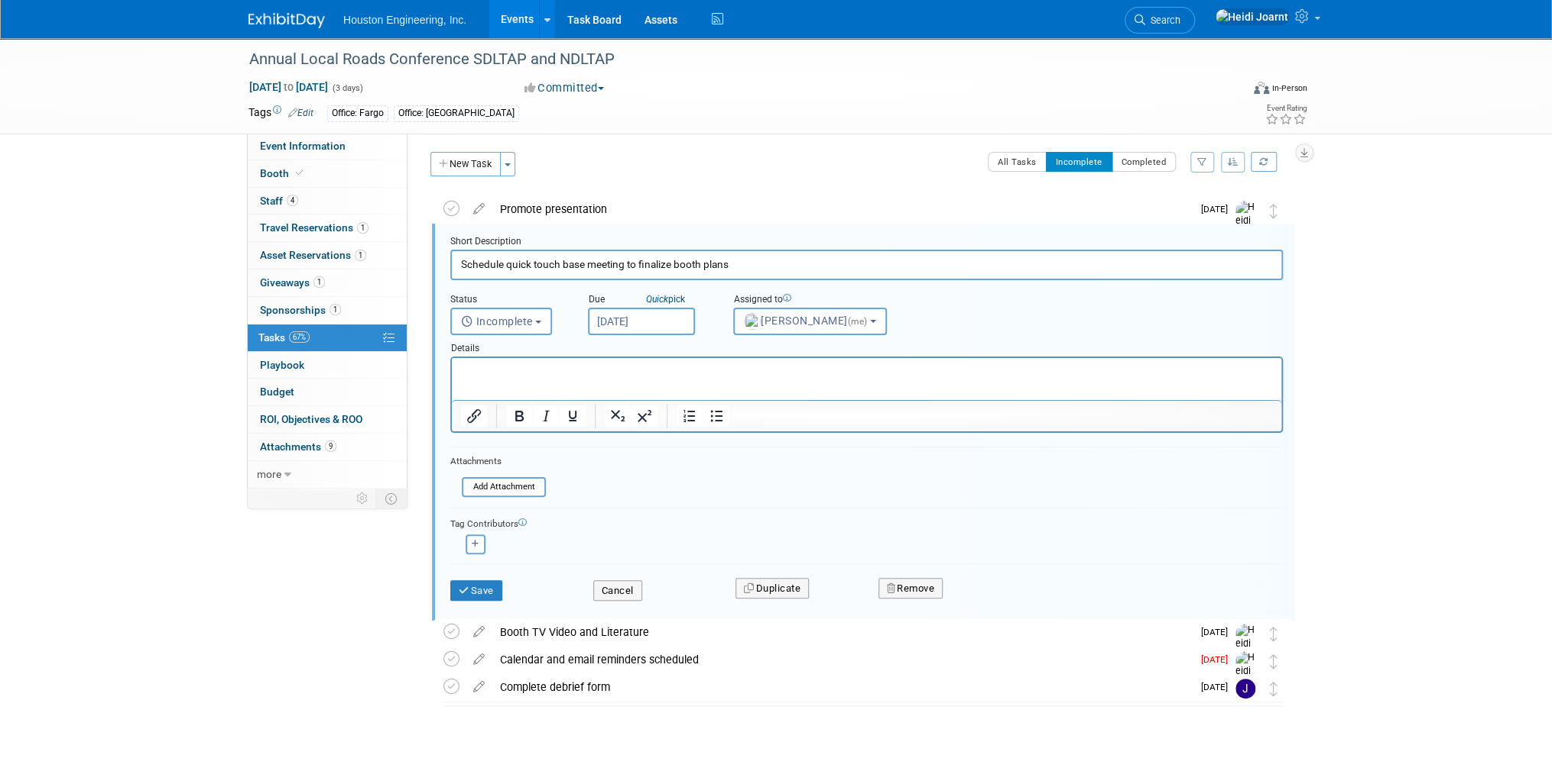
click at [639, 321] on input "Sep 22, 2025" at bounding box center [641, 321] width 107 height 27
click at [654, 264] on input "Schedule quick touch base meeting to finalize booth plans" at bounding box center [867, 265] width 833 height 30
type input "Schedule quick touch base meeting to confirm booth plans"
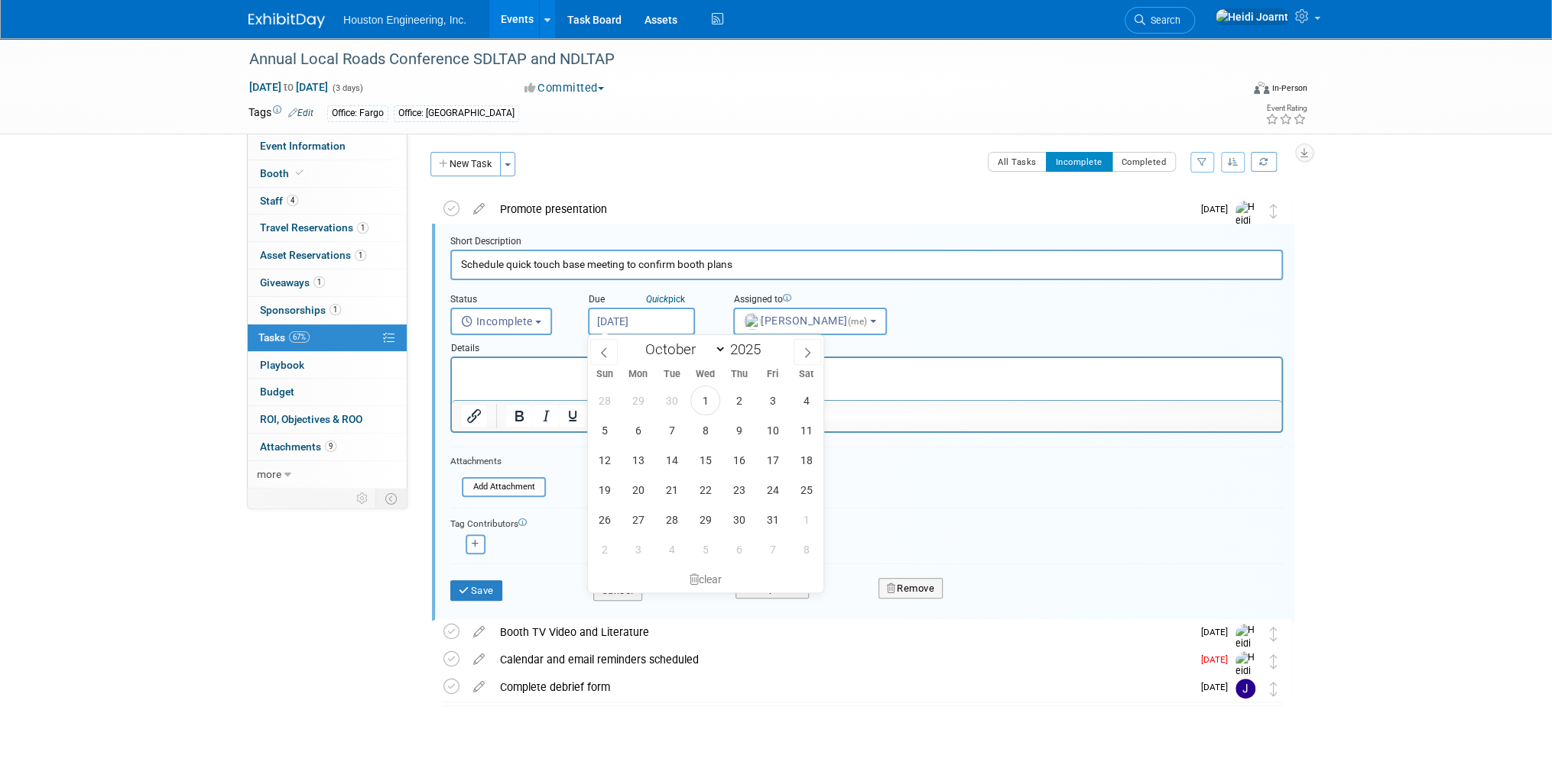
click at [654, 315] on input "Sep 22, 2025" at bounding box center [641, 321] width 107 height 27
click at [765, 399] on span "3" at bounding box center [772, 401] width 30 height 30
type input "Oct 3, 2025"
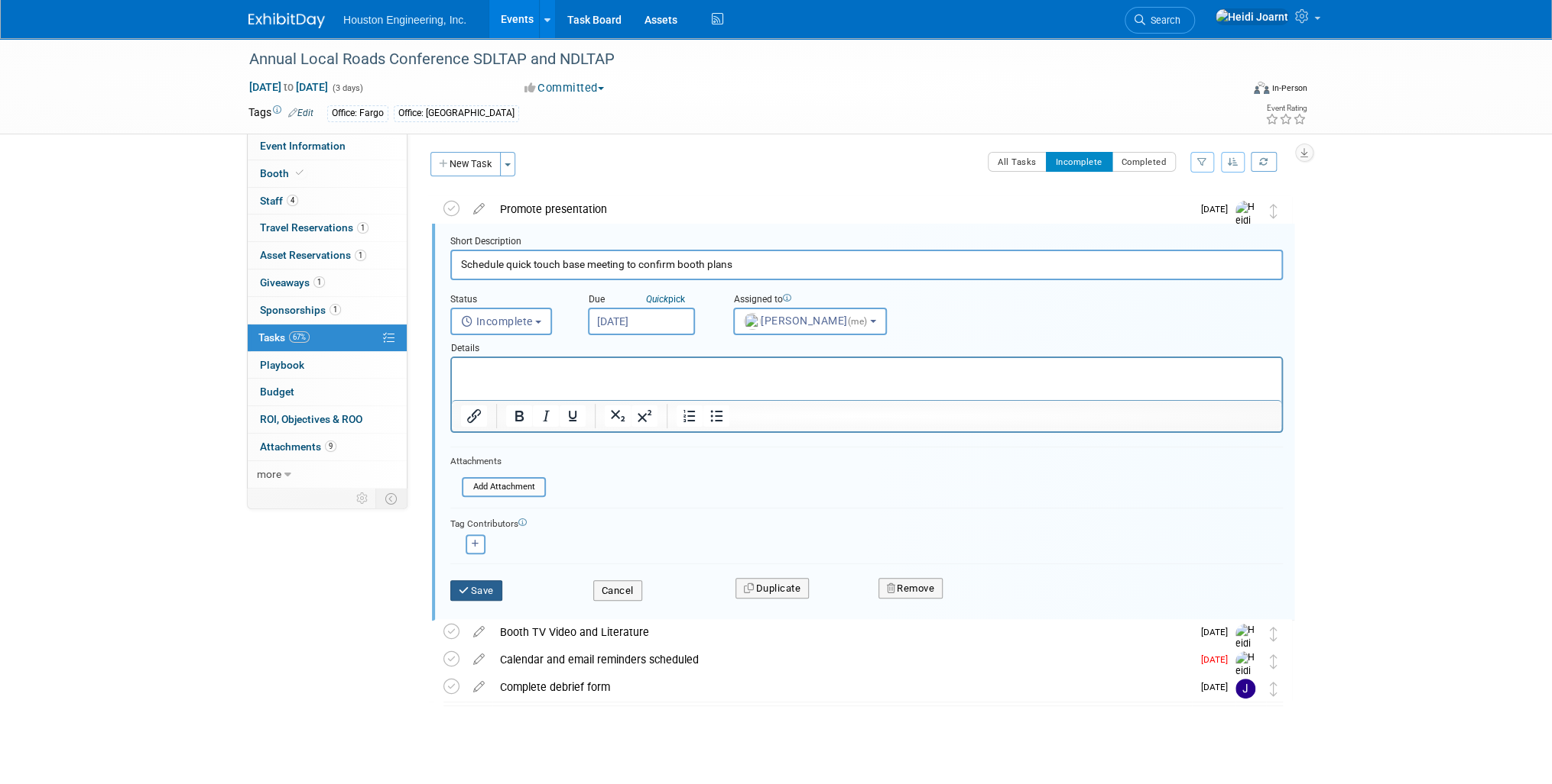
click at [483, 590] on button "Save" at bounding box center [476, 591] width 52 height 22
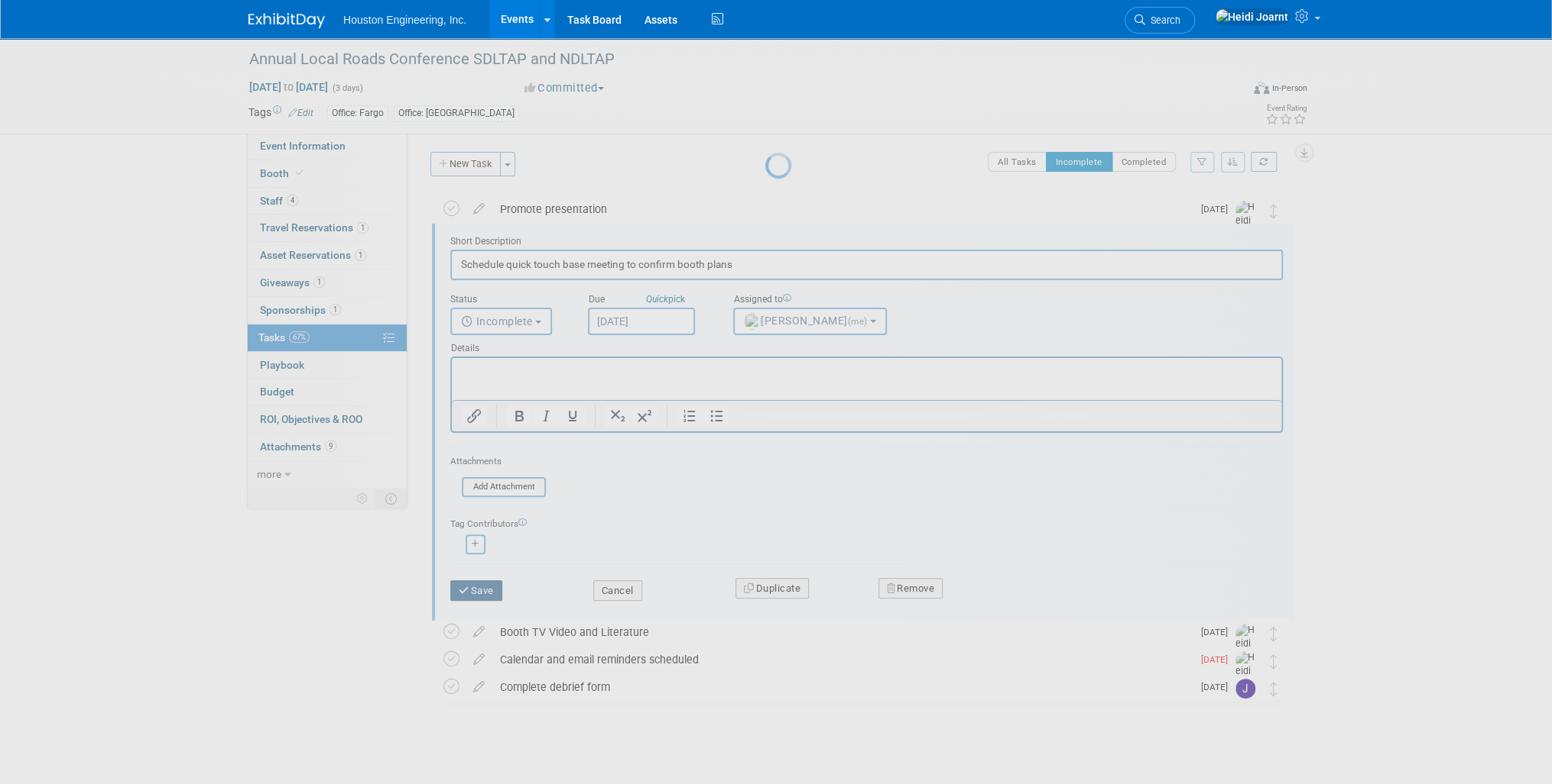
scroll to position [0, 0]
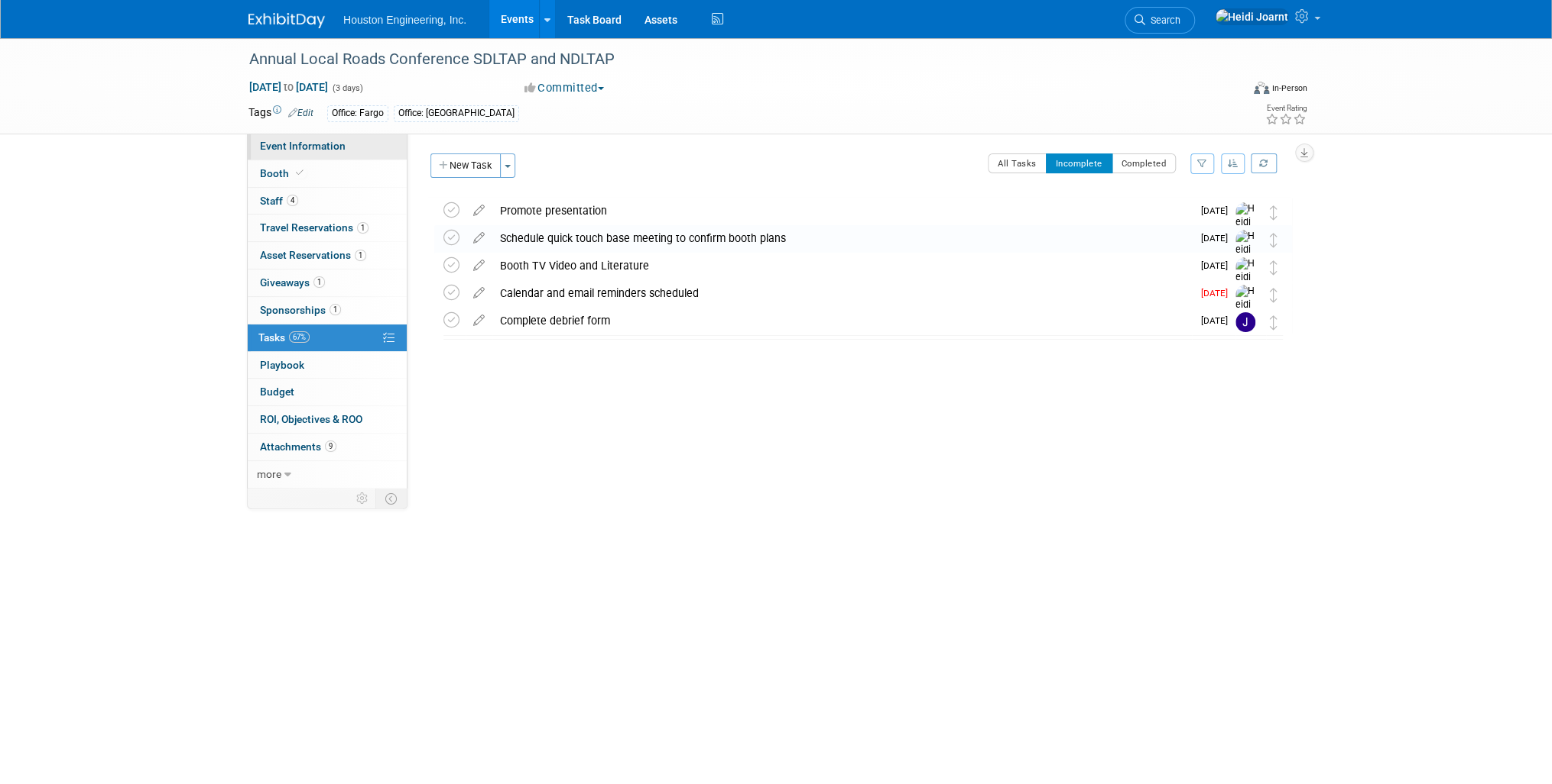
click at [325, 135] on link "Event Information" at bounding box center [327, 146] width 159 height 26
select select "2 - Post KO/Active Planning"
select select "Yes"
select select "Multi-sector/Any/All"
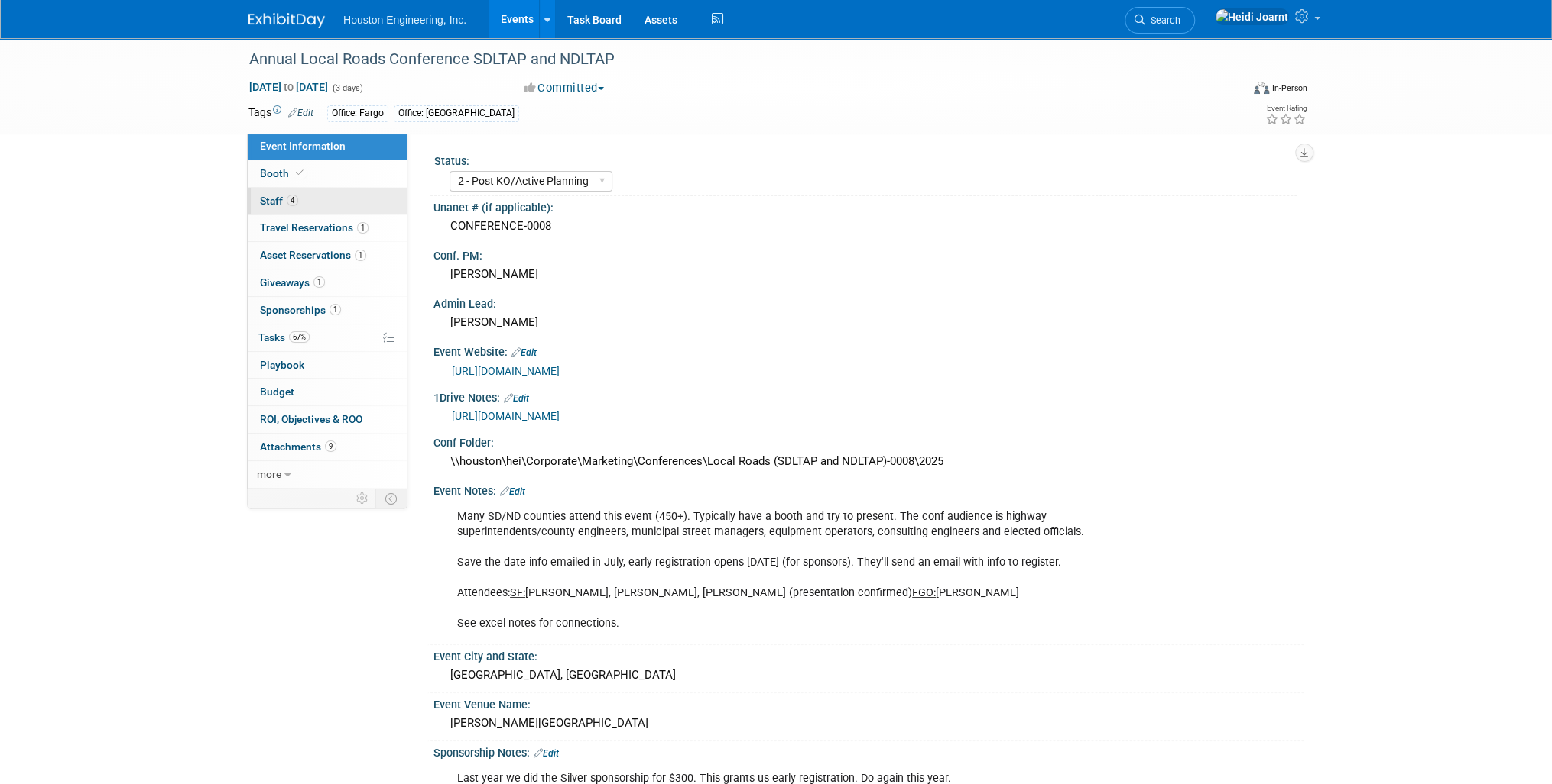
click at [299, 195] on link "4 Staff 4" at bounding box center [327, 201] width 159 height 26
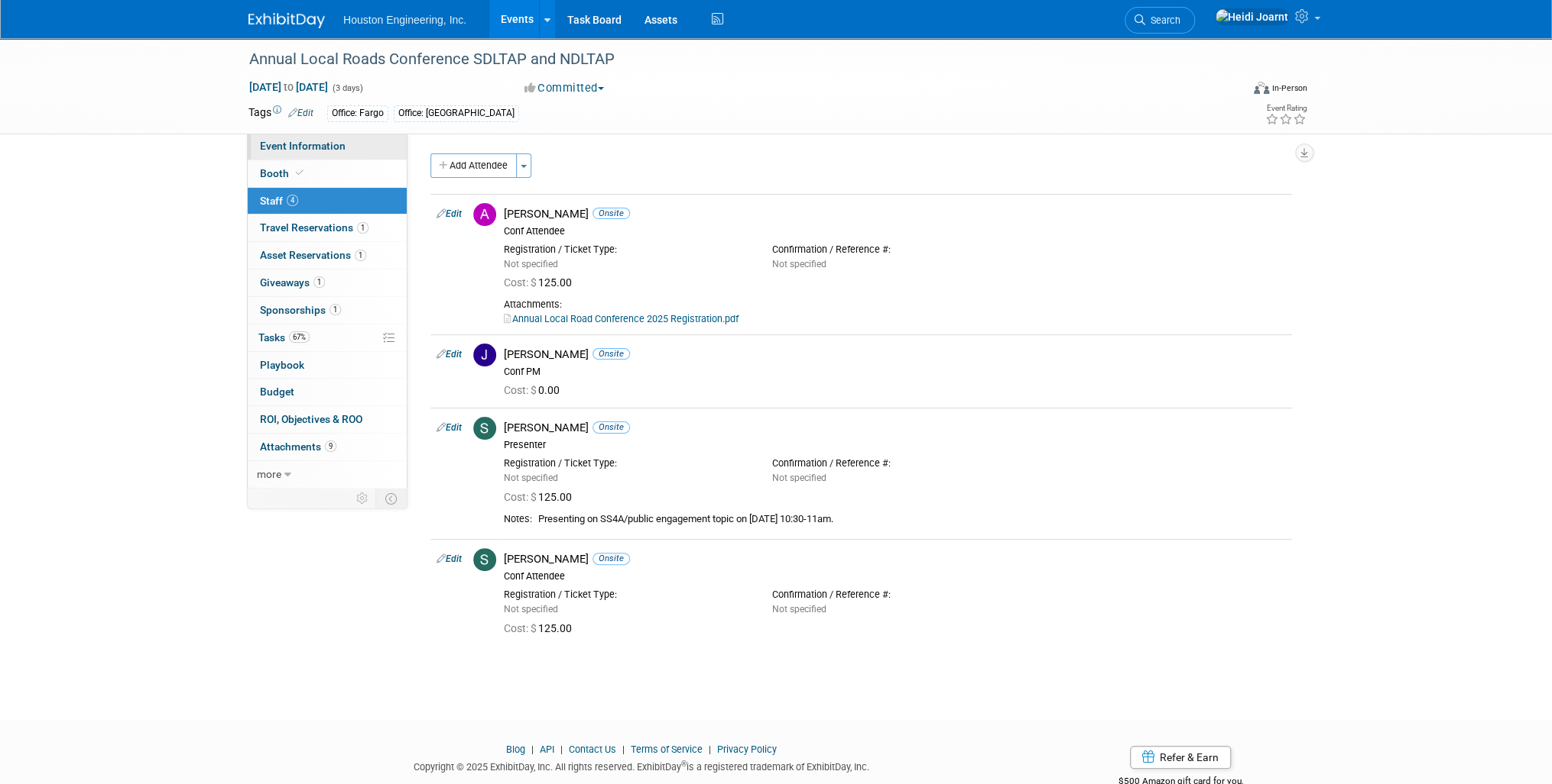
click at [329, 143] on span "Event Information" at bounding box center [302, 145] width 86 height 12
select select "2 - Post KO/Active Planning"
select select "Yes"
select select "Multi-sector/Any/All"
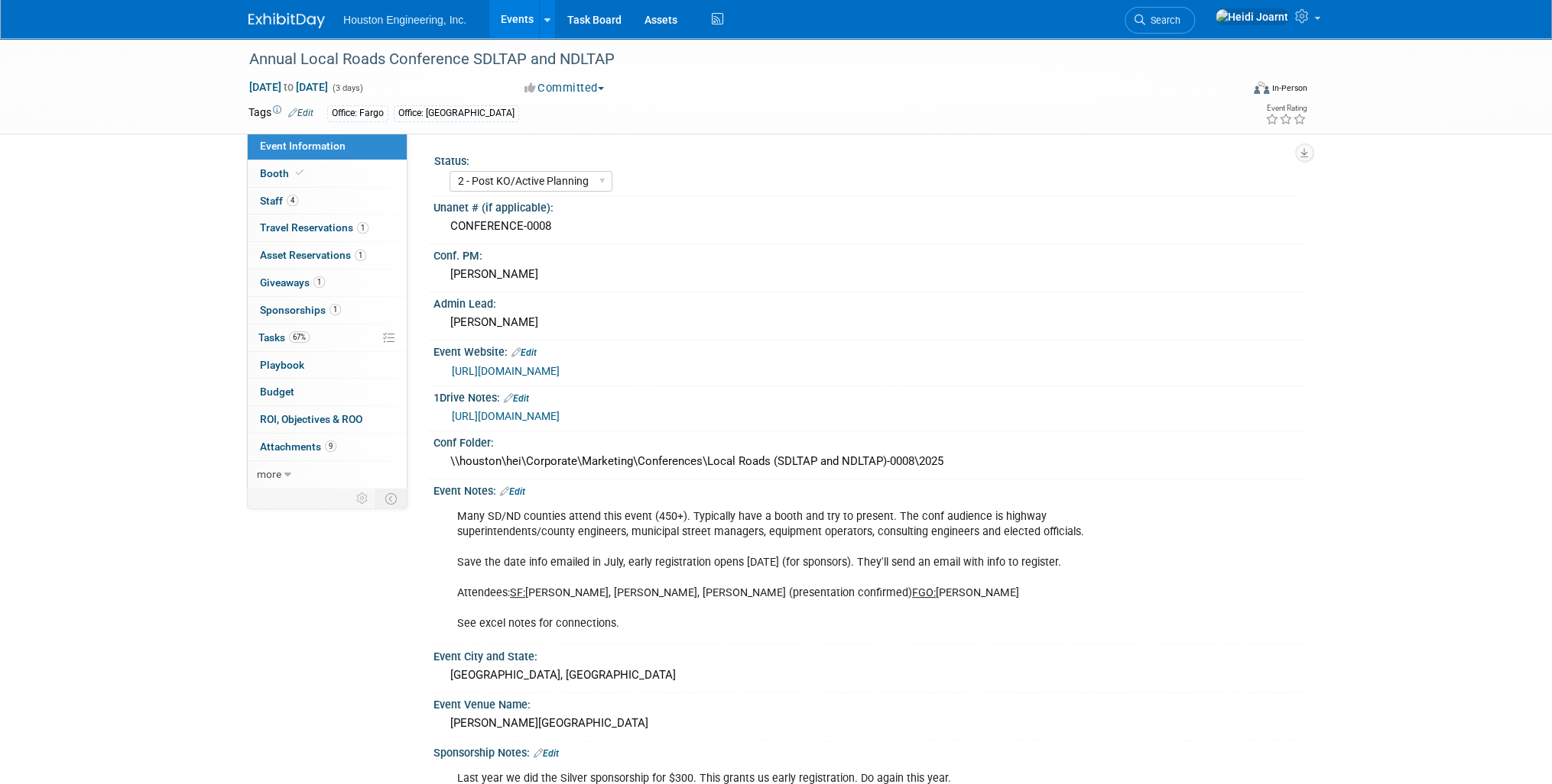
click at [560, 415] on link "[URL][DOMAIN_NAME]" at bounding box center [505, 416] width 108 height 12
click at [296, 169] on icon at bounding box center [299, 173] width 8 height 8
select select "Yes"
select select "[GEOGRAPHIC_DATA]"
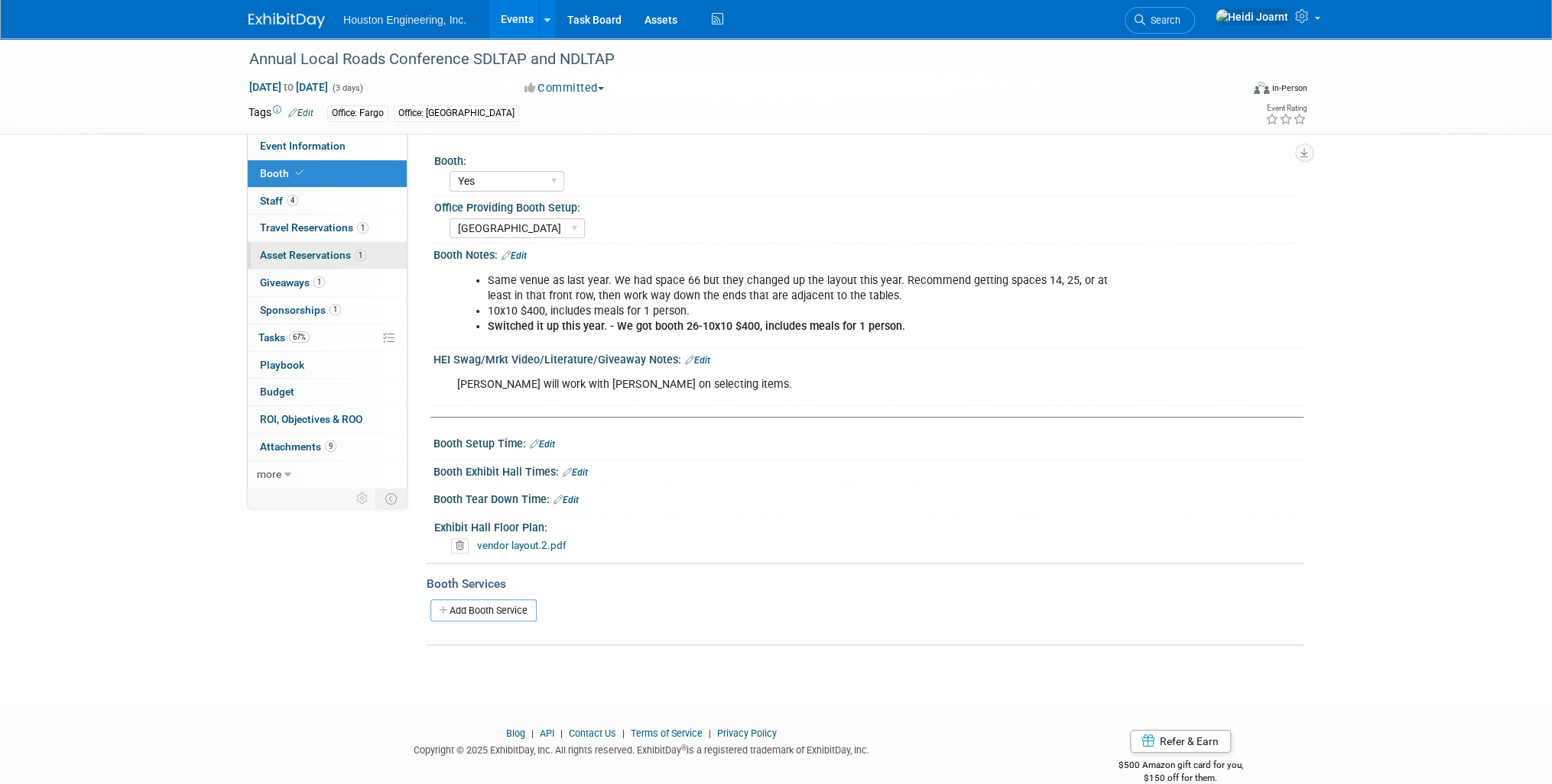
click at [355, 257] on span "1" at bounding box center [361, 256] width 11 height 11
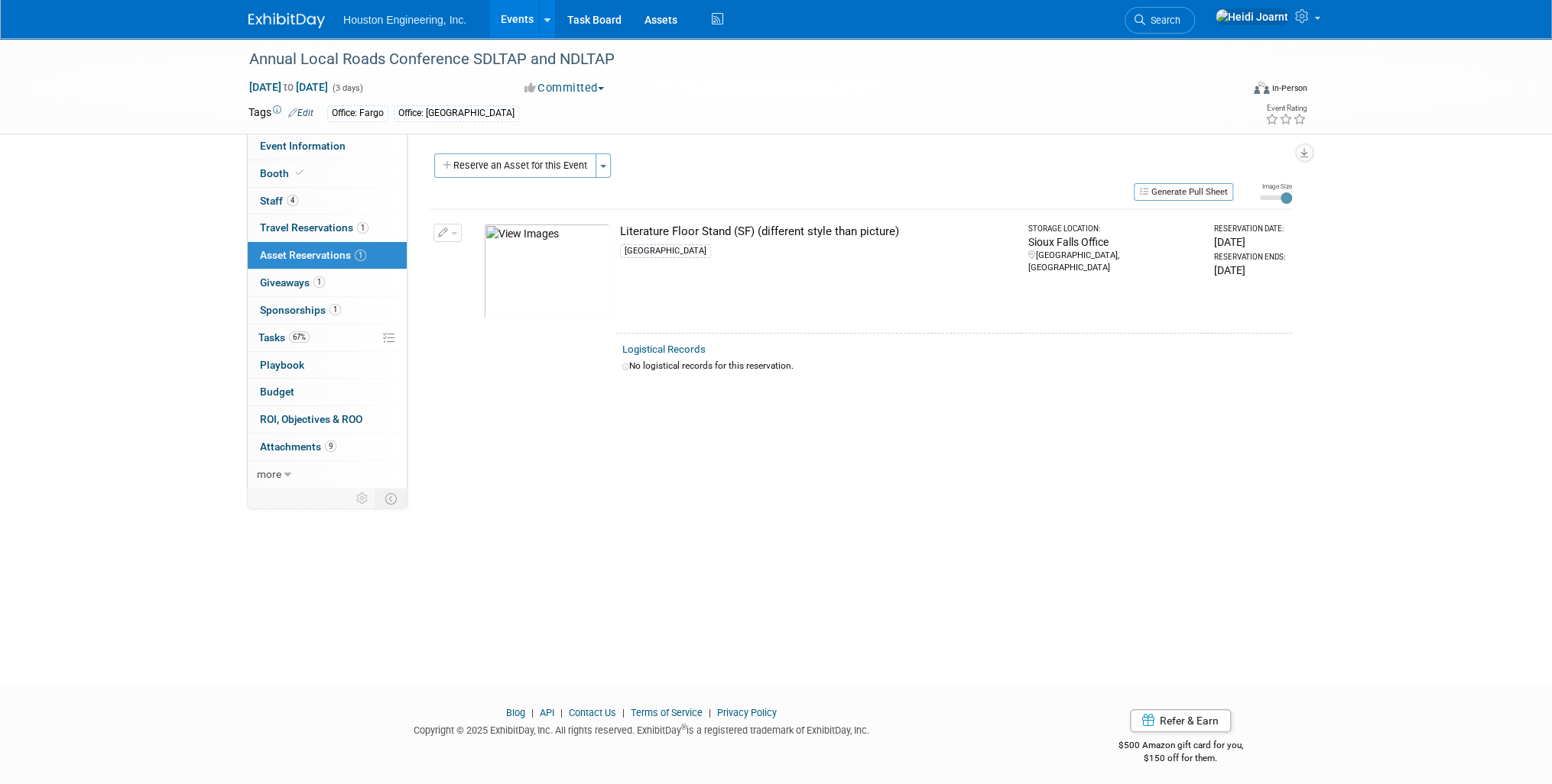
click at [515, 22] on link "Events" at bounding box center [516, 19] width 56 height 38
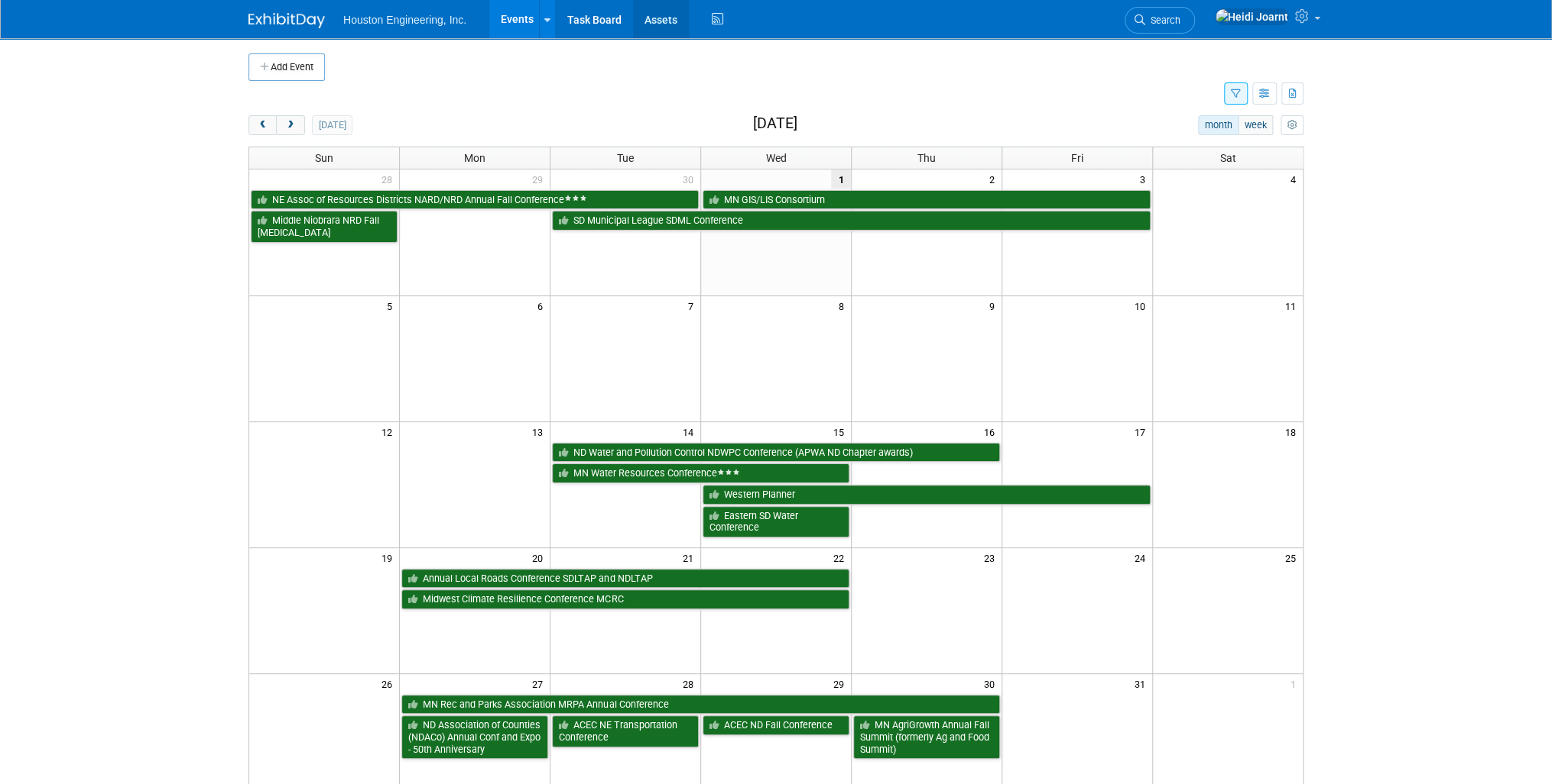
click at [674, 16] on link "Assets" at bounding box center [660, 19] width 56 height 38
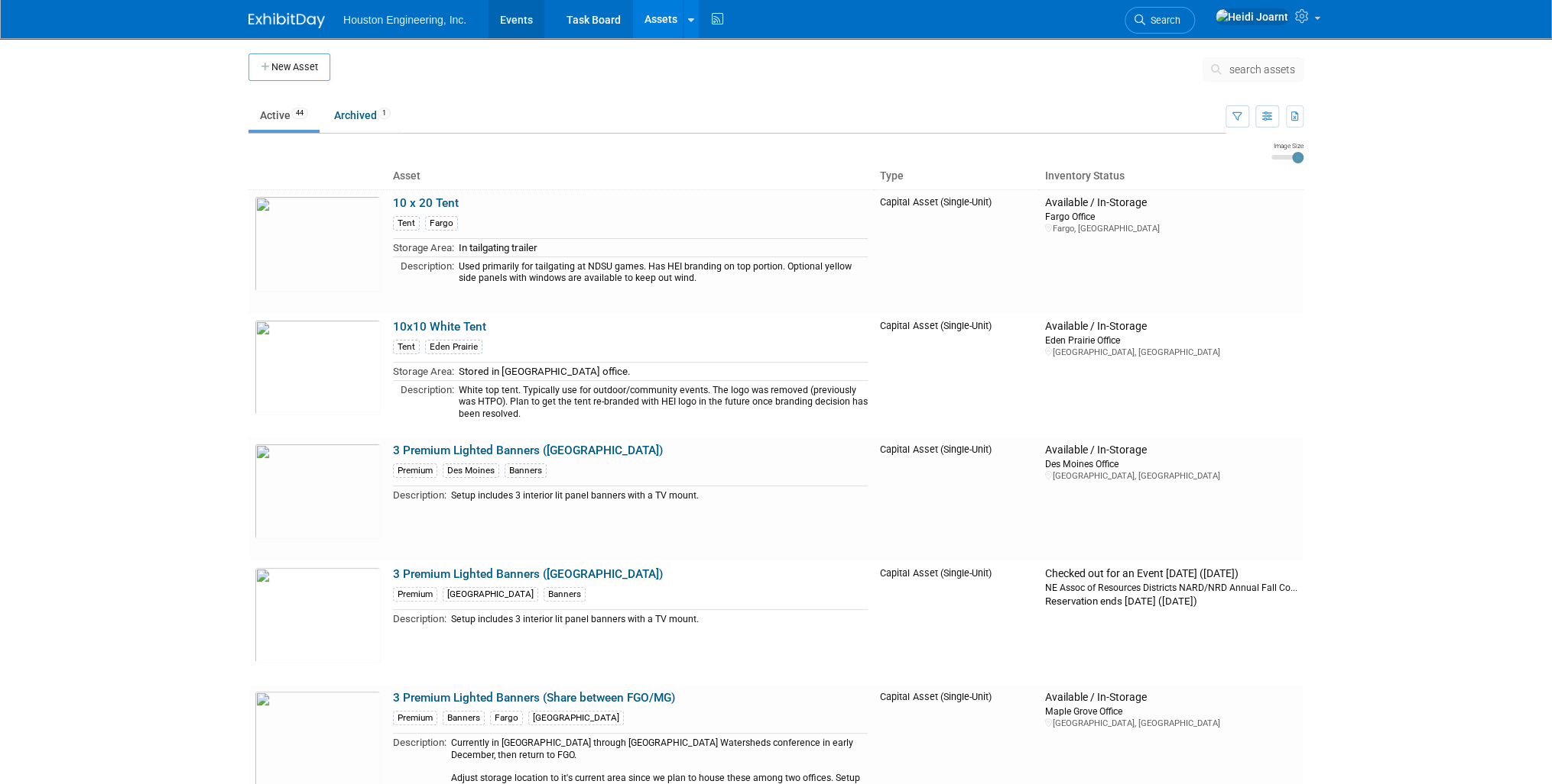
click at [516, 21] on link "Events" at bounding box center [515, 19] width 56 height 38
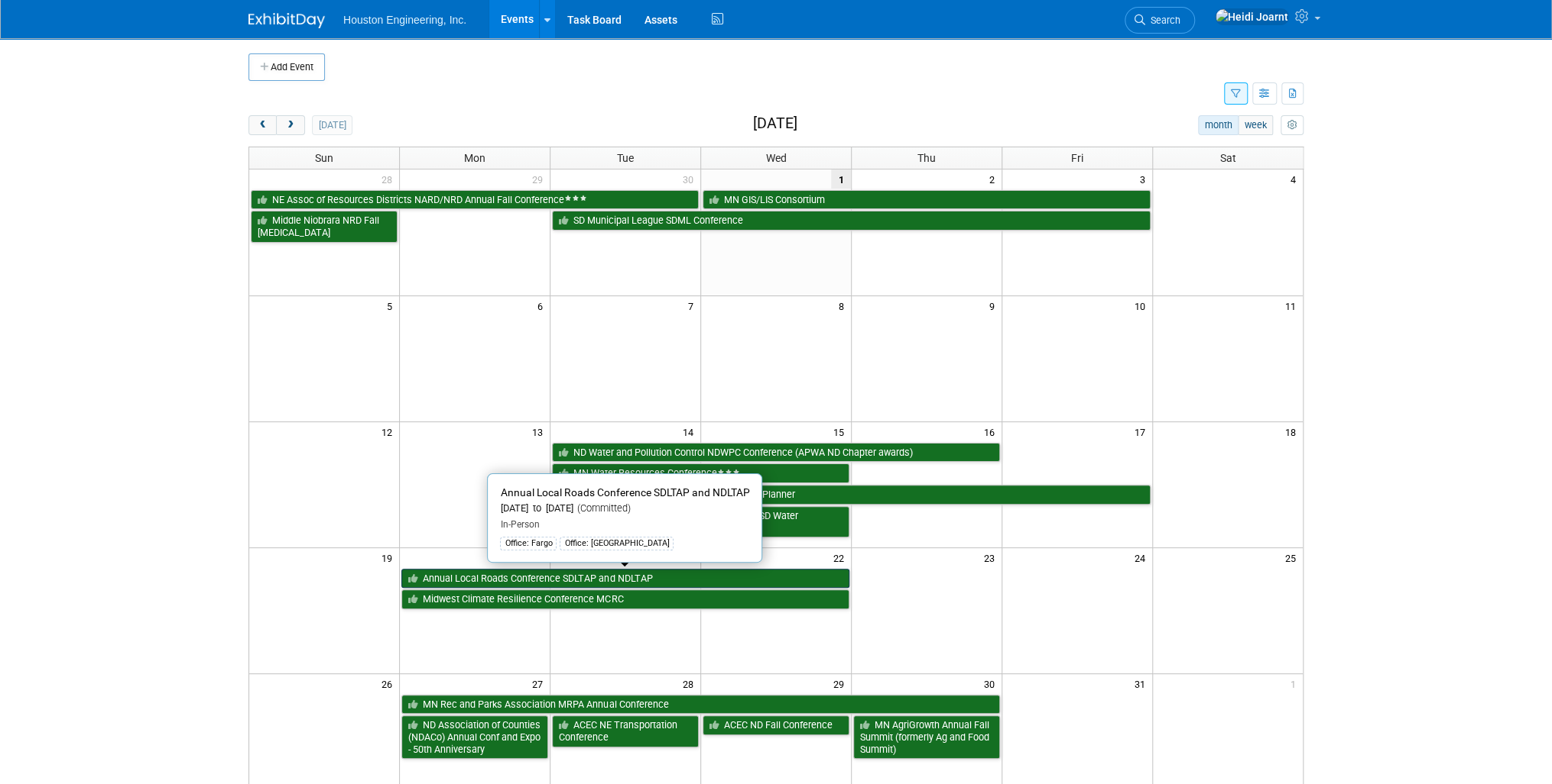
click at [467, 575] on link "Annual Local Roads Conference SDLTAP and NDLTAP" at bounding box center [625, 578] width 447 height 20
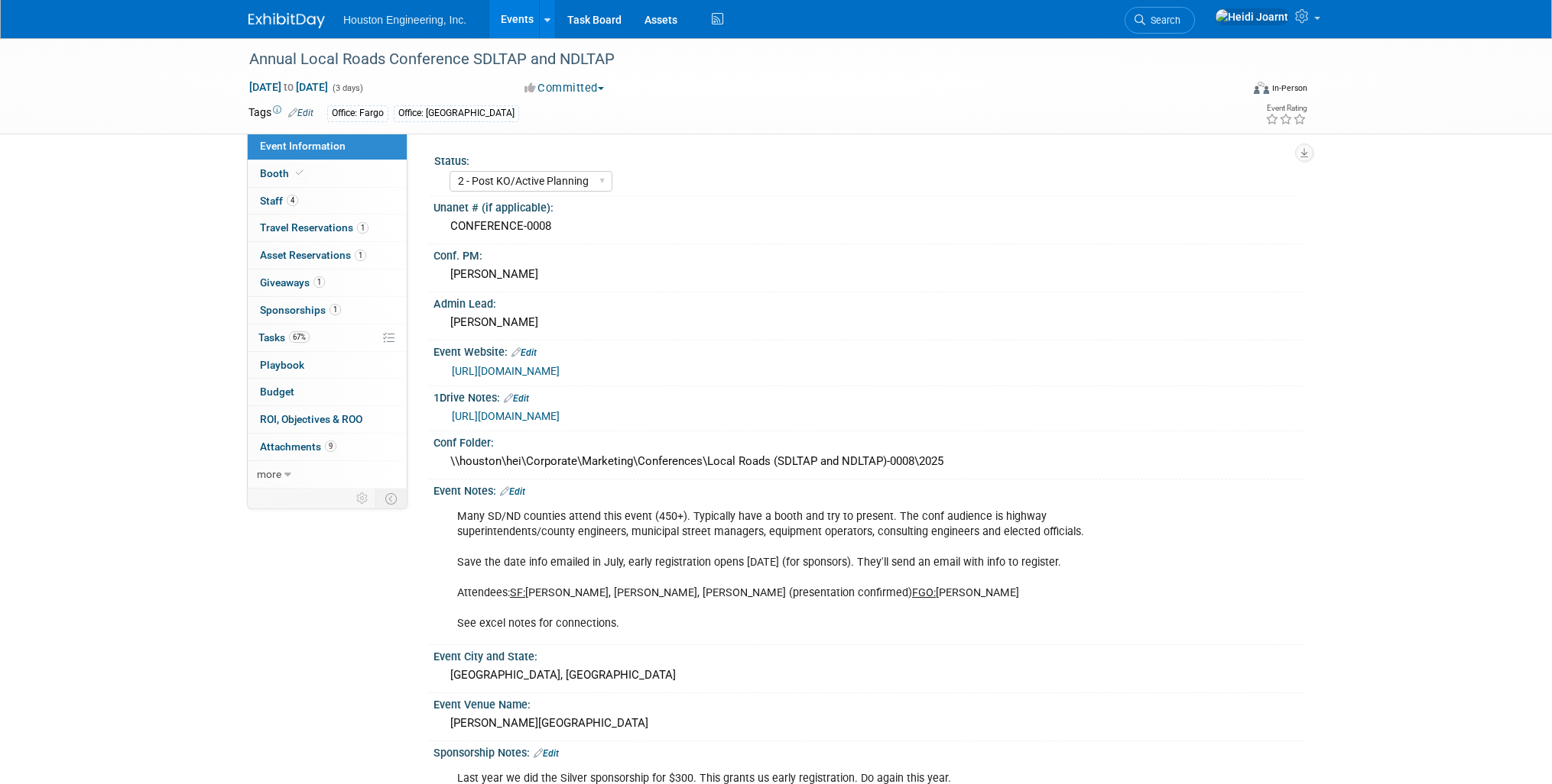
select select "2 - Post KO/Active Planning"
select select "Yes"
select select "Multi-sector/Any/All"
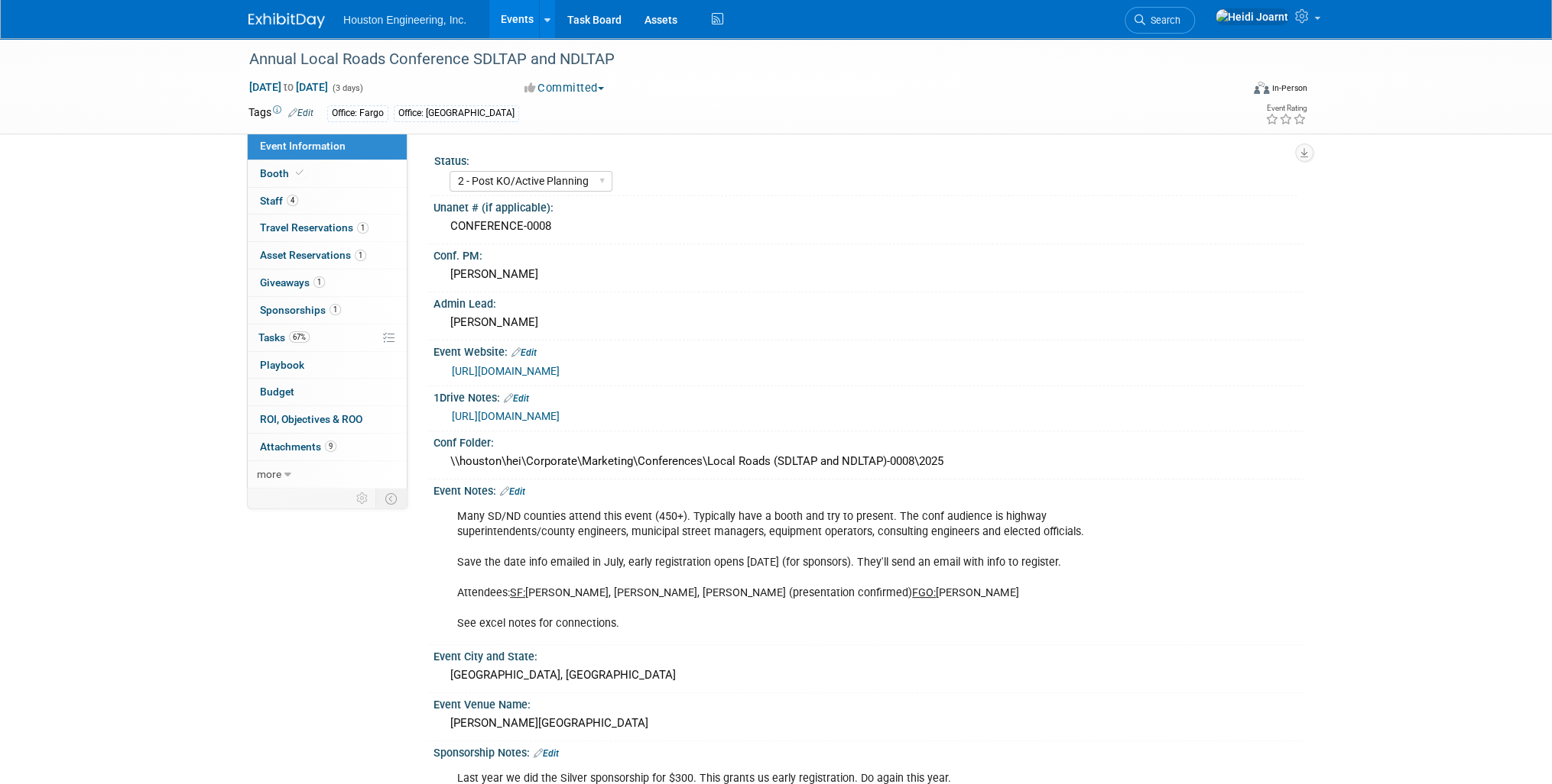
click at [587, 584] on div "Many SD/ND counties attend this event (450+). Typically have a booth and try to…" at bounding box center [790, 571] width 688 height 139
click at [629, 619] on div "Many SD/ND counties attend this event (450+). Typically have a booth and try to…" at bounding box center [790, 571] width 688 height 139
click at [522, 487] on link "Edit" at bounding box center [512, 492] width 25 height 10
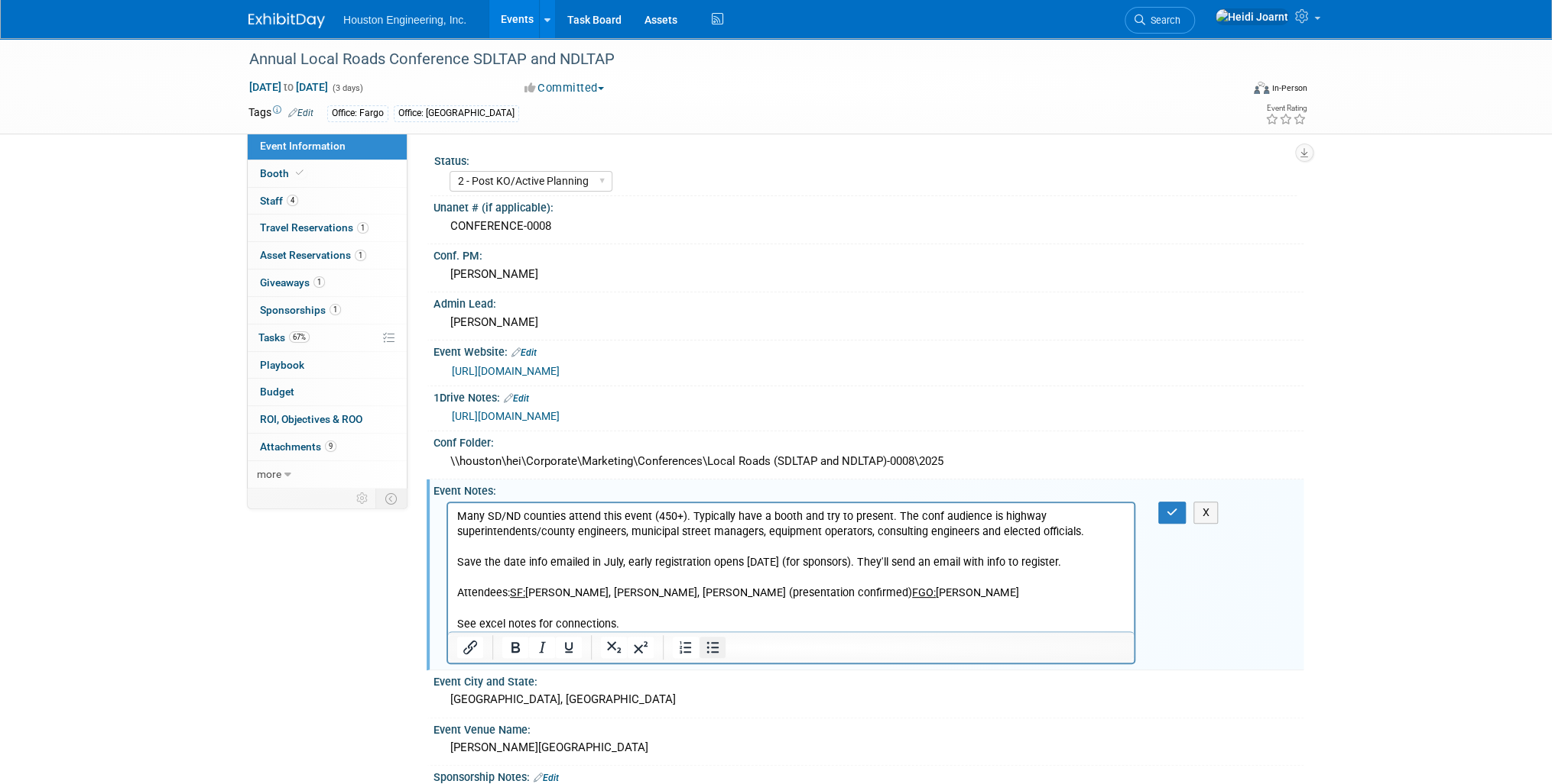
click at [711, 648] on icon "Bullet list" at bounding box center [712, 647] width 18 height 18
click at [1115, 530] on li "Many SD/ND counties attend this event (450+). Typically have a booth and try to…" at bounding box center [806, 570] width 637 height 123
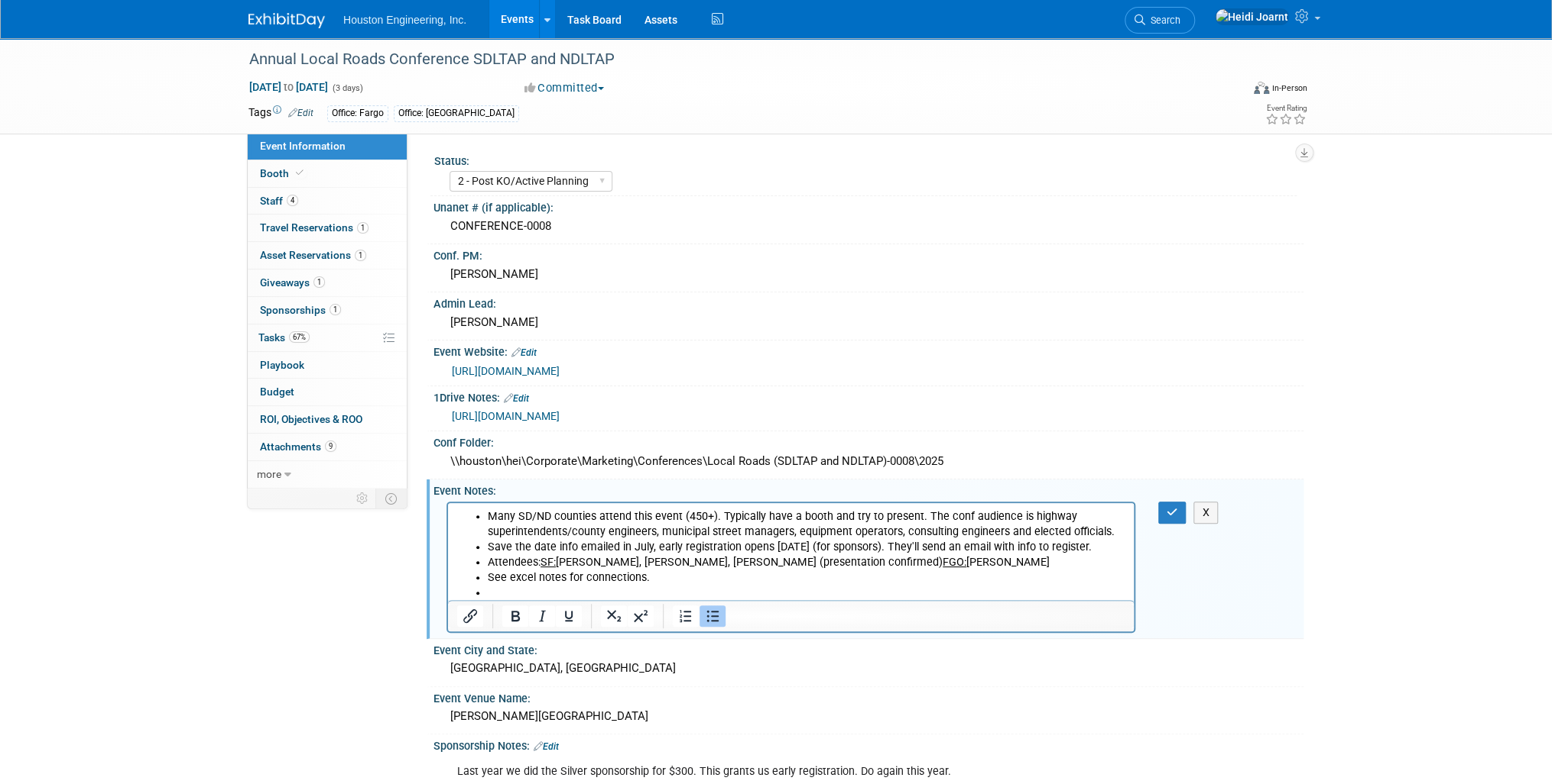
click at [719, 614] on icon "Bullet list" at bounding box center [712, 616] width 18 height 18
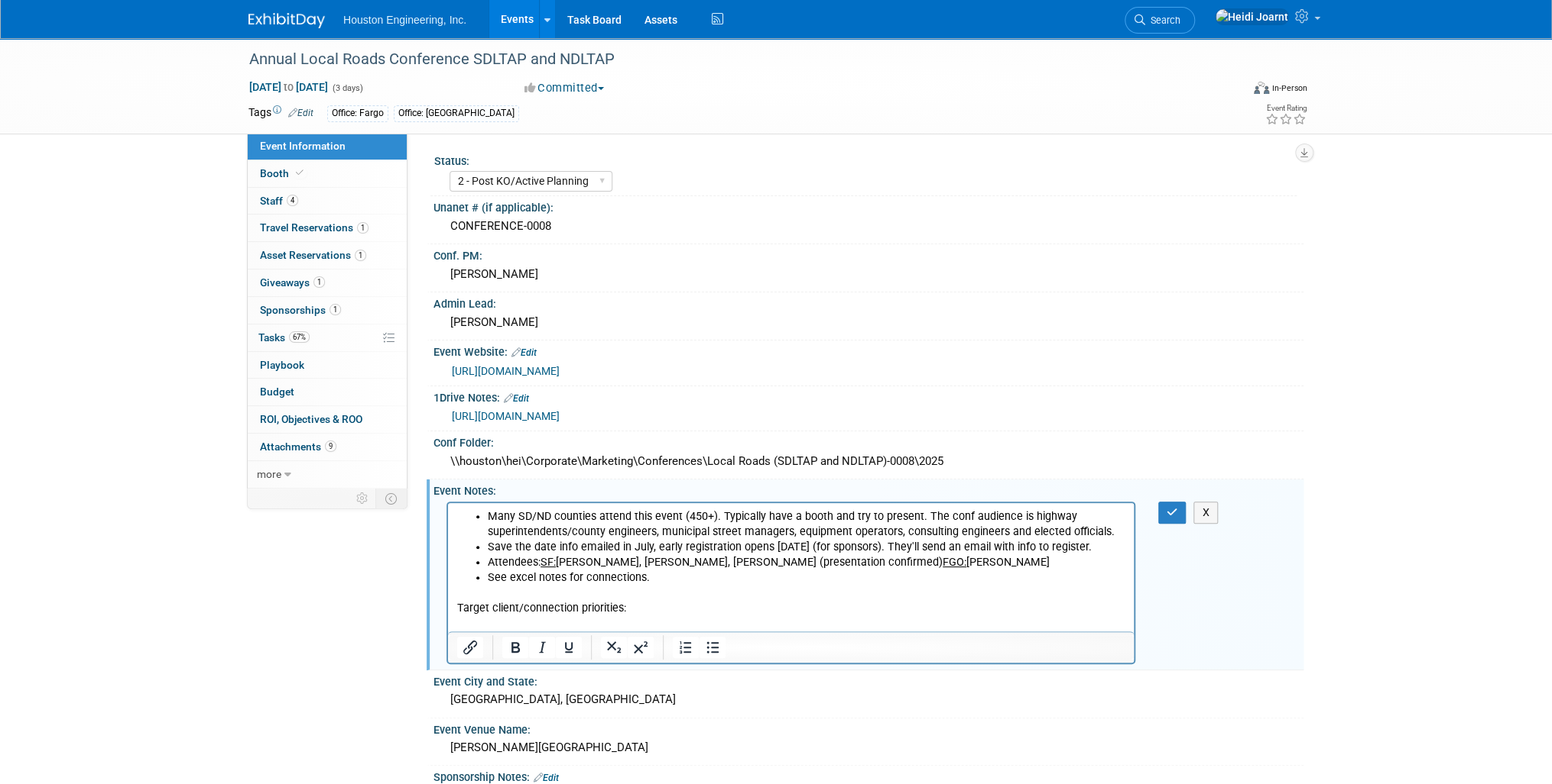
click at [572, 606] on p "Target client/connection priorities:" at bounding box center [791, 608] width 668 height 15
drag, startPoint x: 625, startPoint y: 611, endPoint x: 892, endPoint y: 1109, distance: 565.1
click at [447, 609] on html "Many SD/ND counties attend this event (450+). Typically have a booth and try to…" at bounding box center [790, 567] width 685 height 129
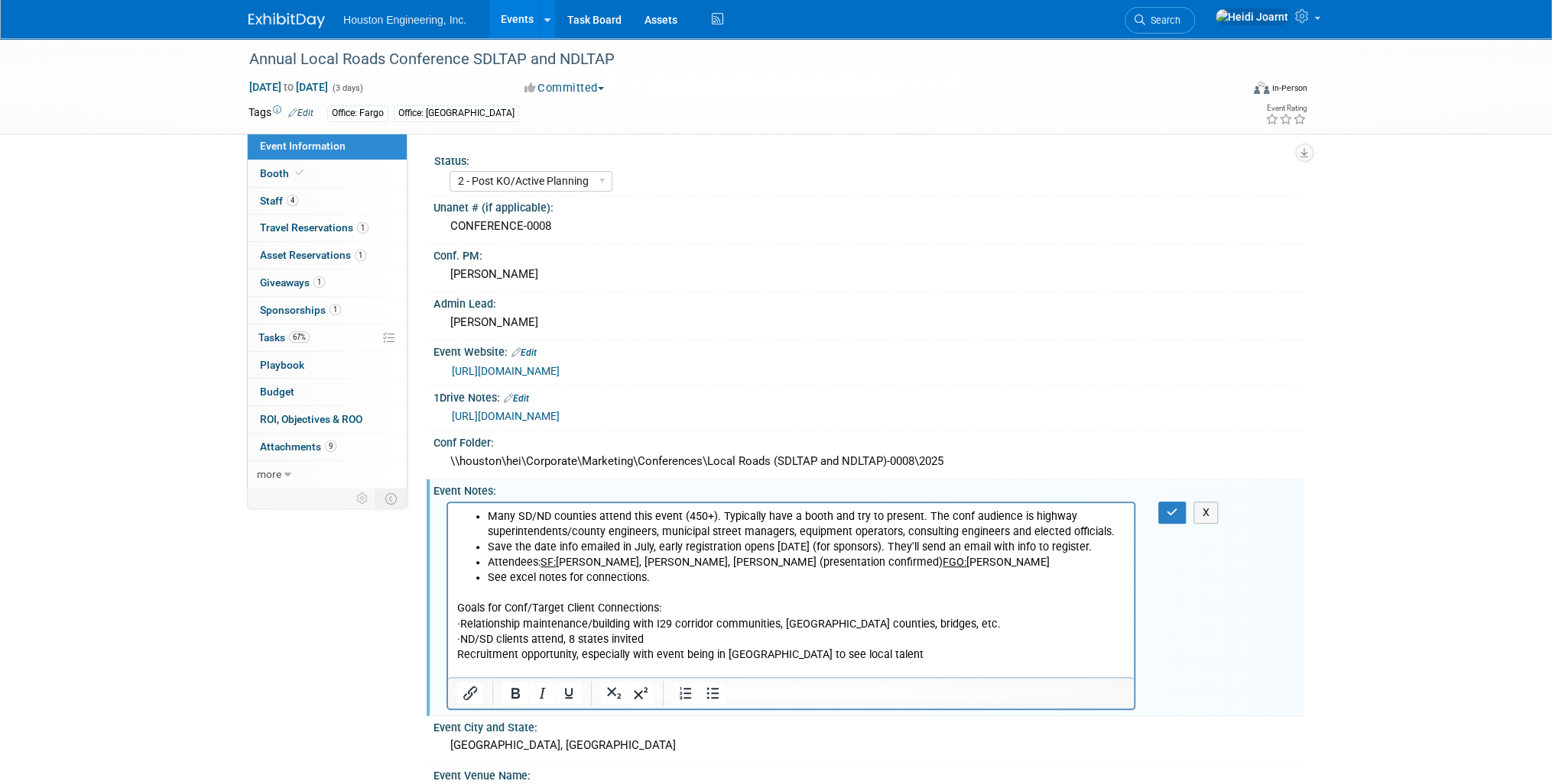
click at [467, 618] on p "· Relationship maintenance/building with I29 corridor communities, [GEOGRAPHIC_…" at bounding box center [791, 624] width 668 height 15
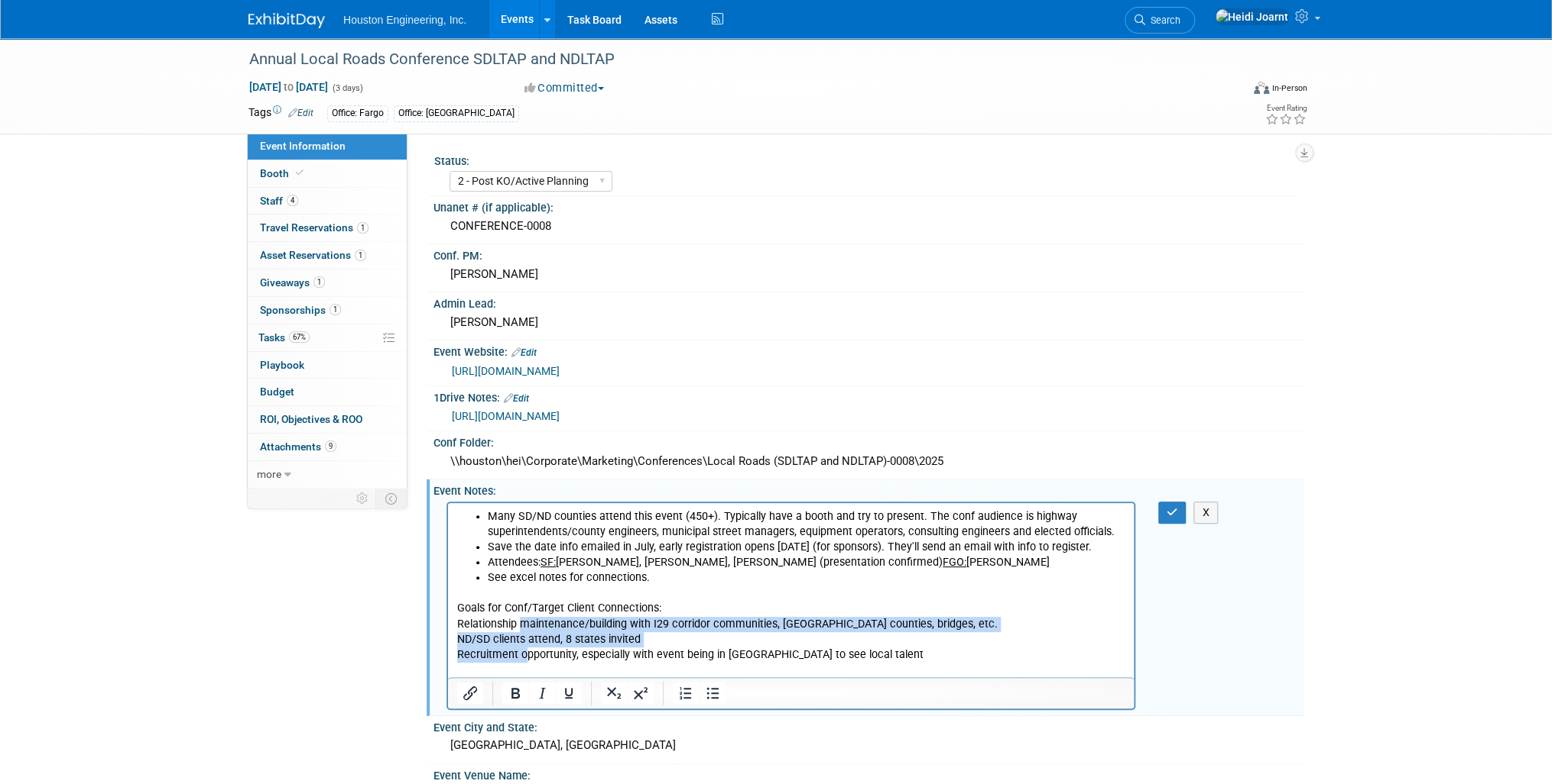
drag, startPoint x: 518, startPoint y: 626, endPoint x: 525, endPoint y: 656, distance: 30.8
click at [525, 656] on body "Many SD/ND counties attend this event (450+). Typically have a booth and try to…" at bounding box center [790, 592] width 669 height 169
click at [713, 692] on icon "Bullet list" at bounding box center [712, 692] width 18 height 18
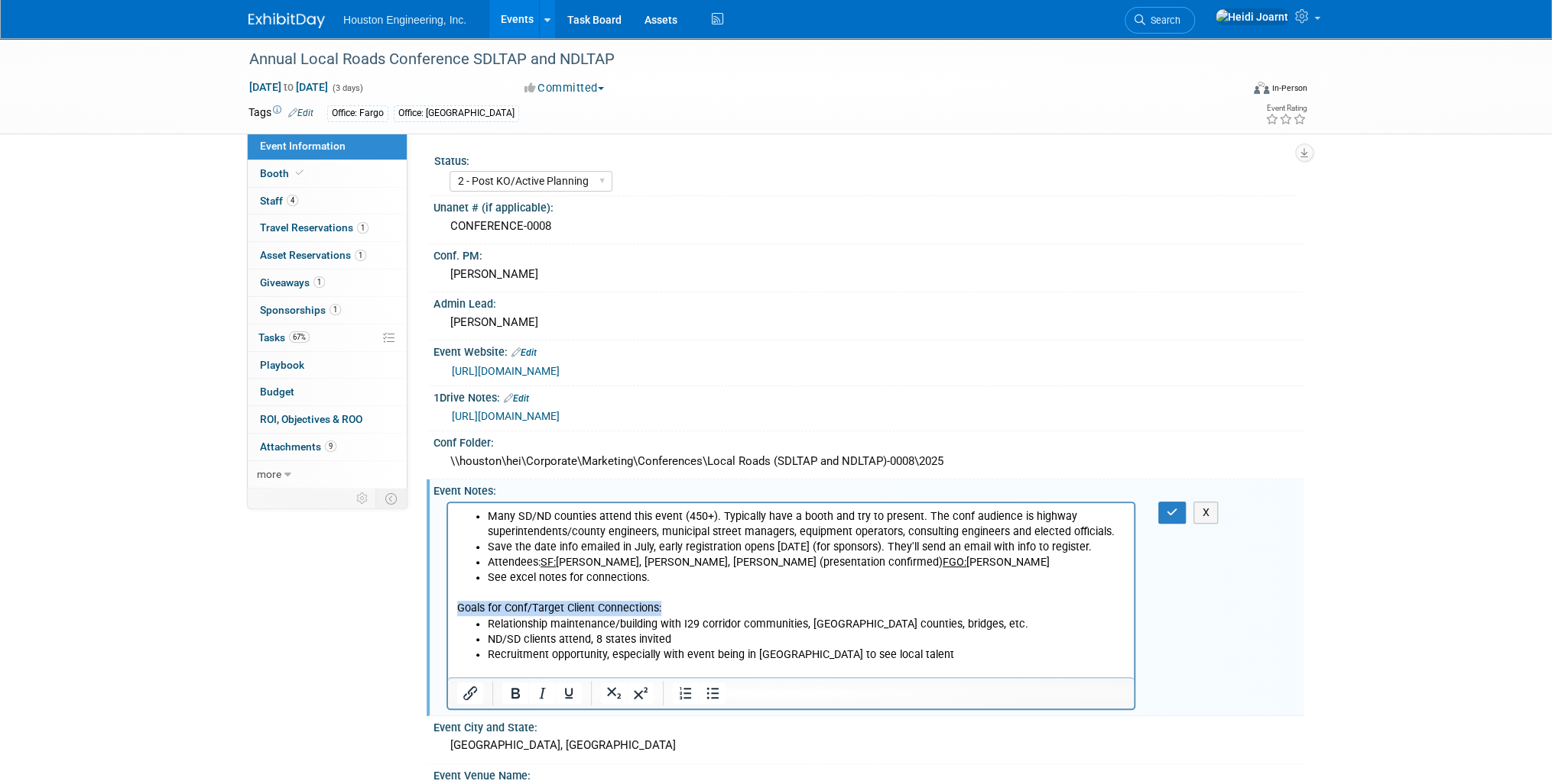
drag, startPoint x: 661, startPoint y: 608, endPoint x: 435, endPoint y: 608, distance: 226.0
click at [447, 608] on html "Many SD/ND counties attend this event (450+). Typically have a booth and try to…" at bounding box center [790, 590] width 685 height 175
click at [518, 688] on icon "Bold" at bounding box center [515, 692] width 18 height 18
click at [754, 633] on li "ND/SD clients attend, 8 states invited" at bounding box center [806, 640] width 637 height 15
click at [856, 653] on li "Recruitment opportunity, especially with event being in SF to see local talent" at bounding box center [806, 655] width 637 height 15
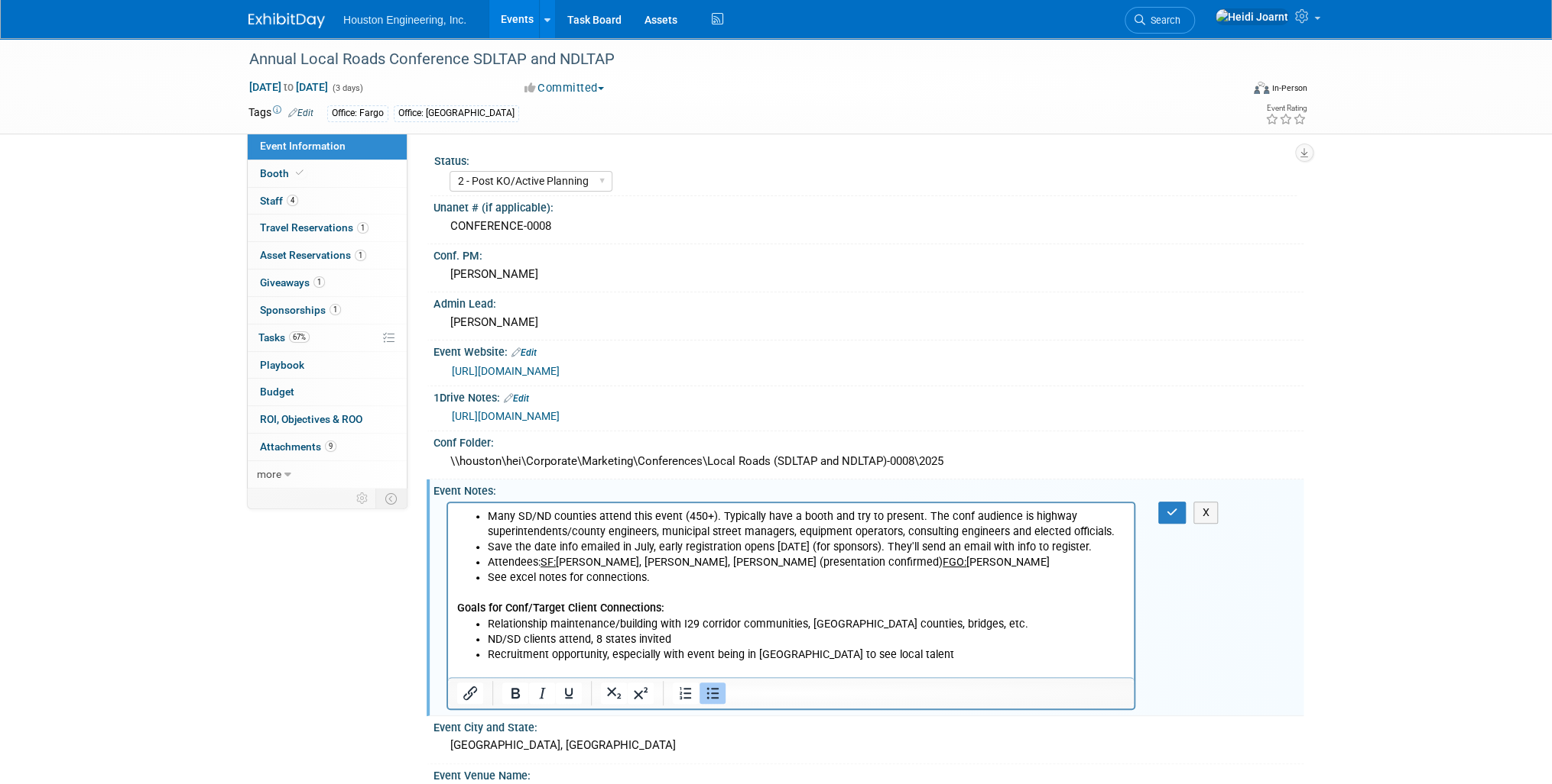
click at [1006, 628] on li "Relationship maintenance/building with I29 corridor communities, Transpo counti…" at bounding box center [806, 624] width 637 height 15
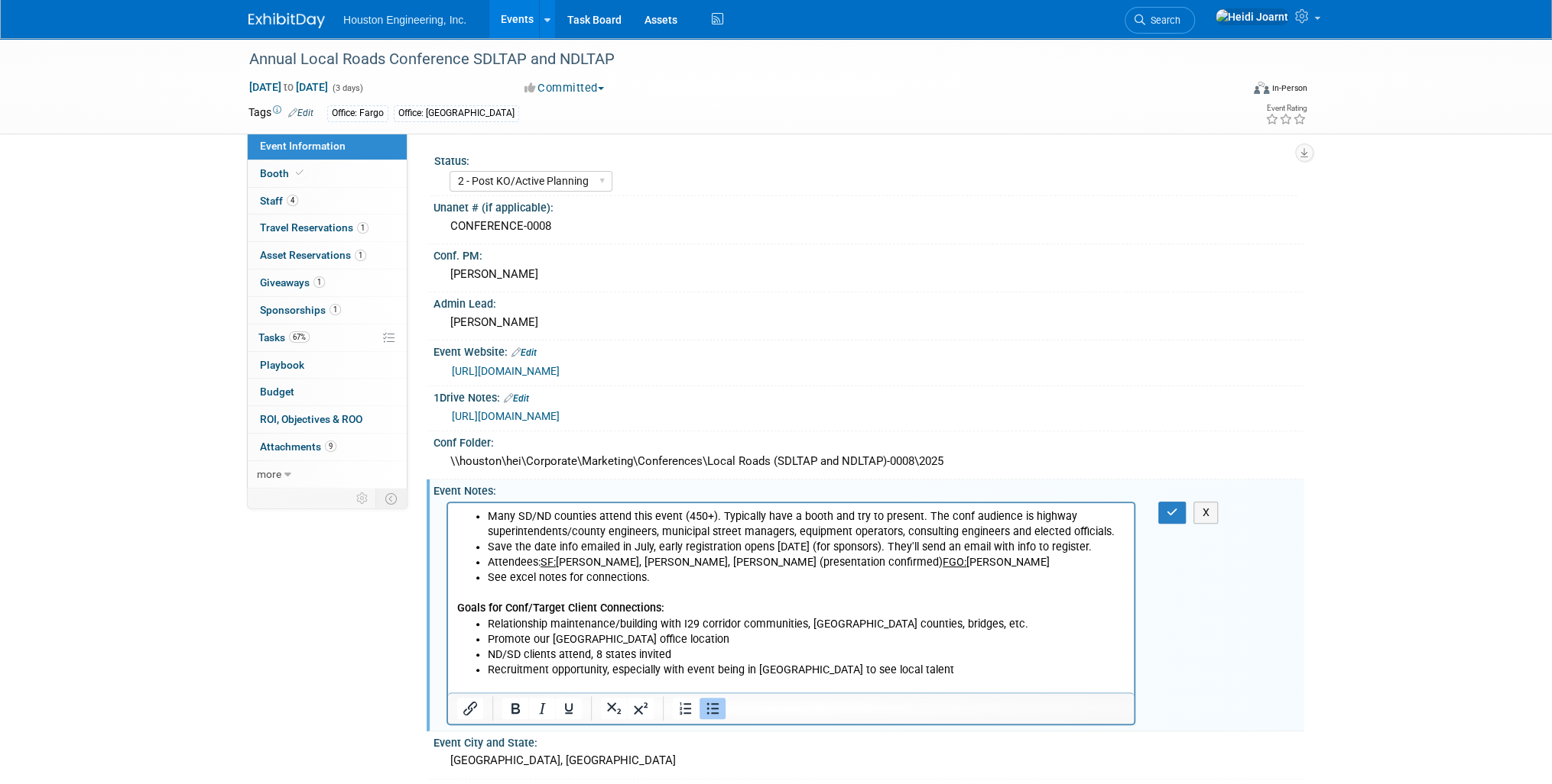
click at [890, 677] on p "Rich Text Area. Press ALT-0 for help." at bounding box center [791, 685] width 668 height 15
click at [890, 672] on li "Recruitment opportunity, especially with event being in SF to see local talent" at bounding box center [806, 670] width 637 height 15
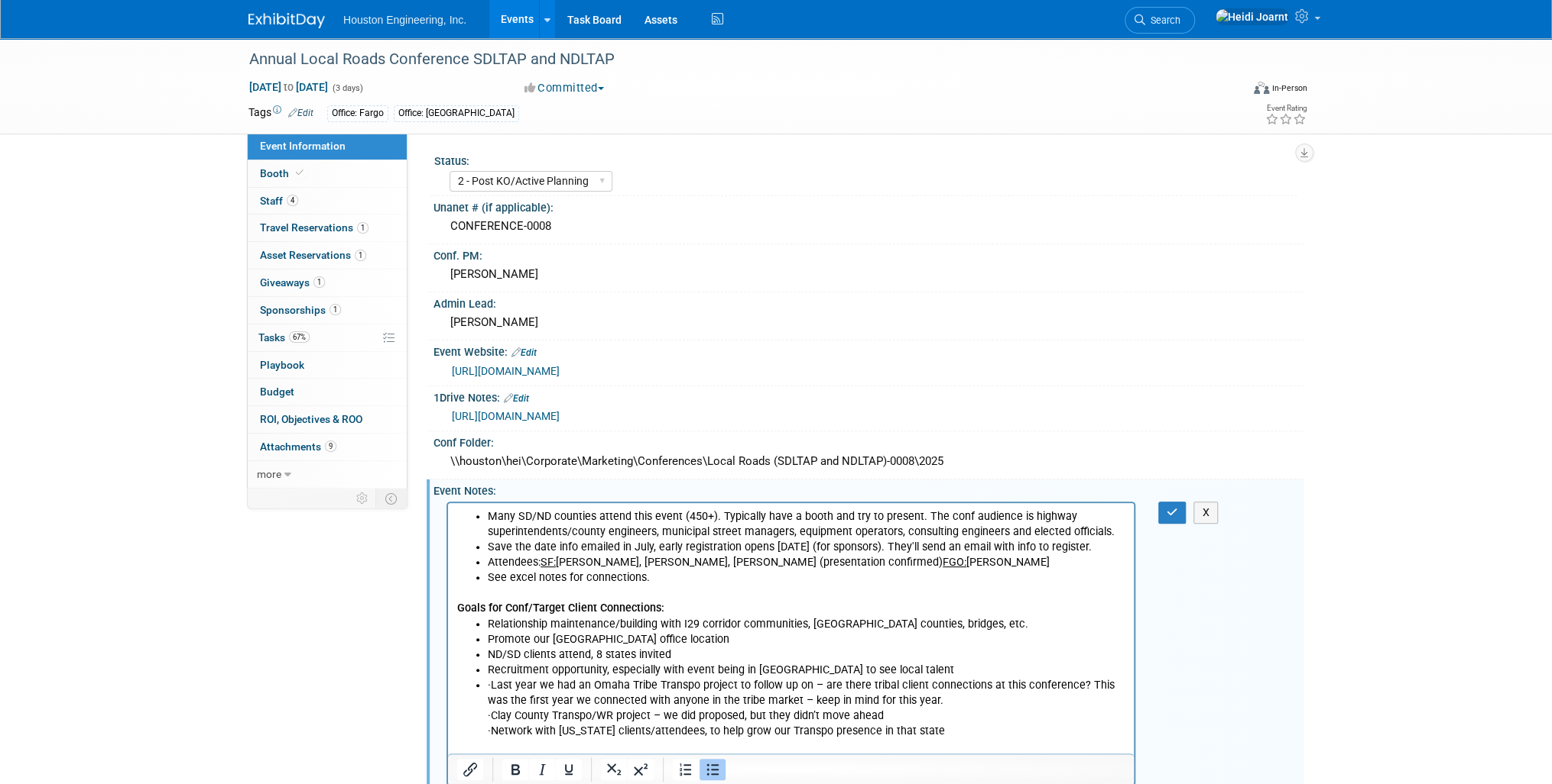
click at [512, 684] on p "· Last year we had an Omaha Tribe Transpo project to follow up on – are there t…" at bounding box center [806, 692] width 637 height 30
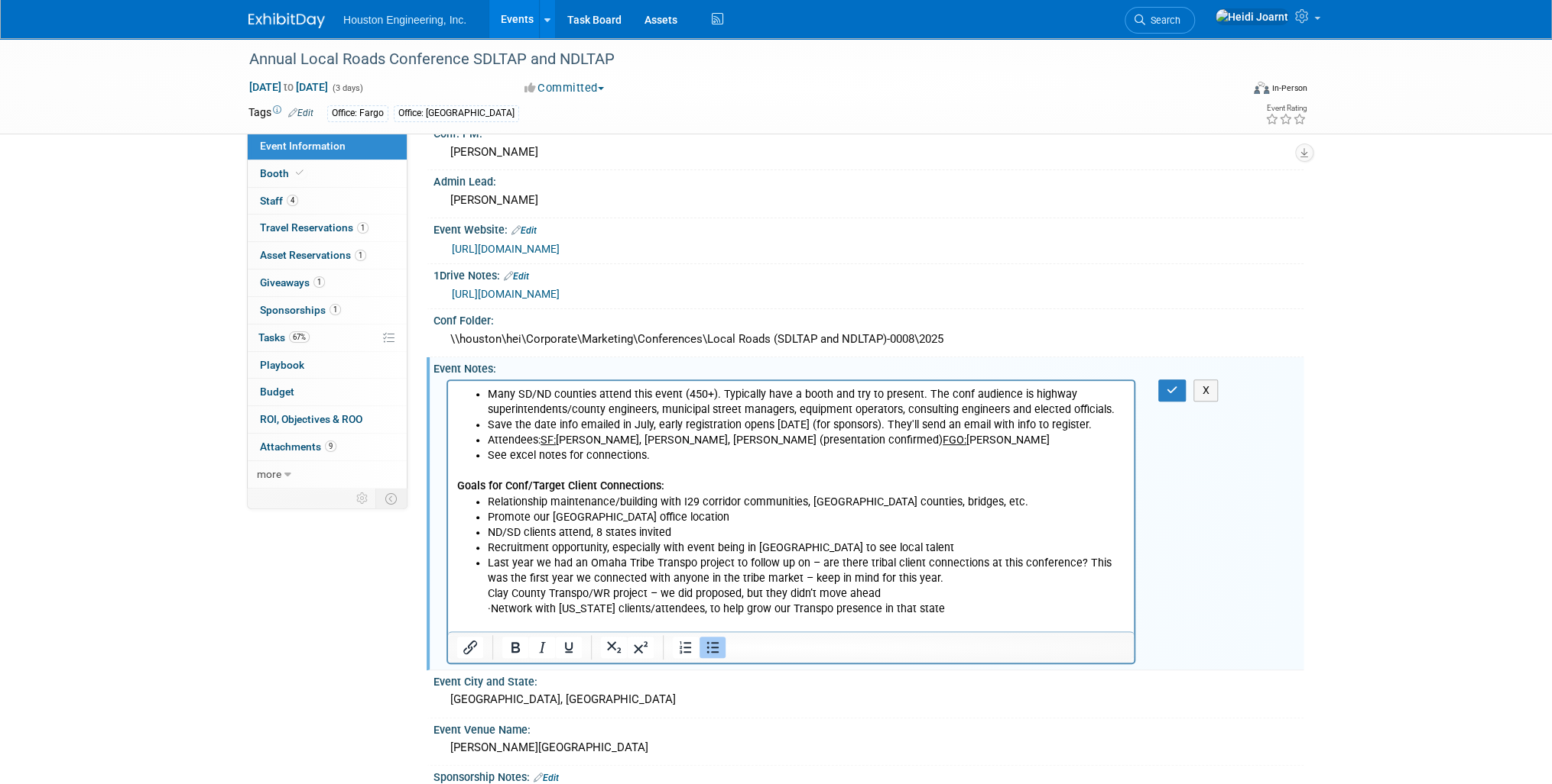
click at [515, 609] on p "· Network with Nebraska clients/attendees, to help grow our Transpo presence in…" at bounding box center [806, 609] width 637 height 15
drag, startPoint x: 512, startPoint y: 608, endPoint x: 476, endPoint y: 608, distance: 36.0
click at [476, 608] on ul "Relationship maintenance/building with I29 corridor communities, Transpo counti…" at bounding box center [791, 556] width 668 height 123
click at [704, 646] on icon "Bullet list" at bounding box center [712, 647] width 18 height 18
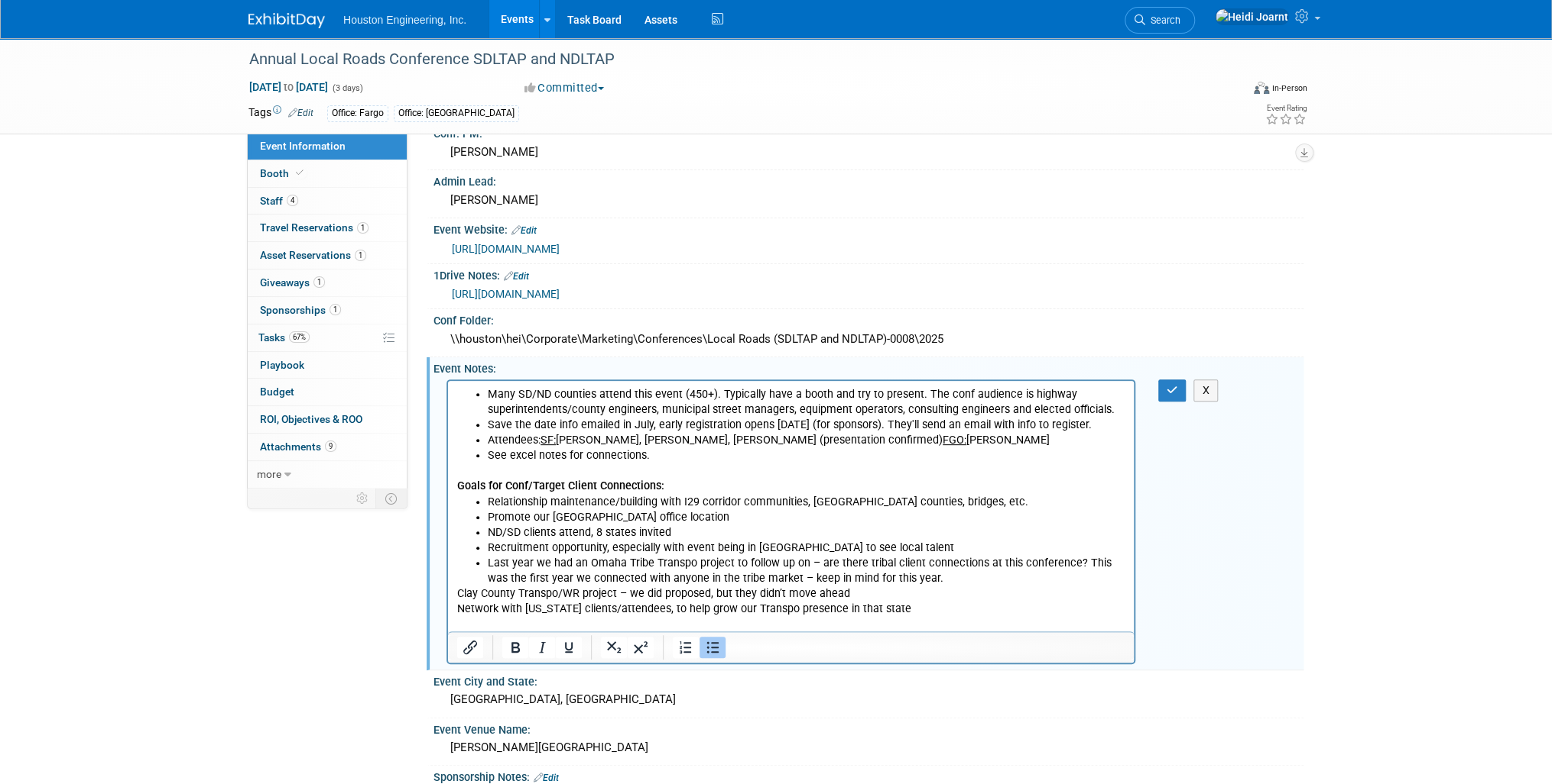
click at [914, 579] on li "Last year we had an Omaha Tribe Transpo project to follow up on – are there tri…" at bounding box center [806, 571] width 637 height 30
drag, startPoint x: 668, startPoint y: 483, endPoint x: 532, endPoint y: 482, distance: 136.0
click at [532, 482] on p "Goals for Conf/Target Client Connections:" at bounding box center [791, 486] width 668 height 15
drag, startPoint x: 545, startPoint y: 483, endPoint x: 456, endPoint y: 483, distance: 89.0
click at [456, 483] on html "Many SD/ND counties attend this event (450+). Typically have a booth and try to…" at bounding box center [790, 506] width 685 height 251
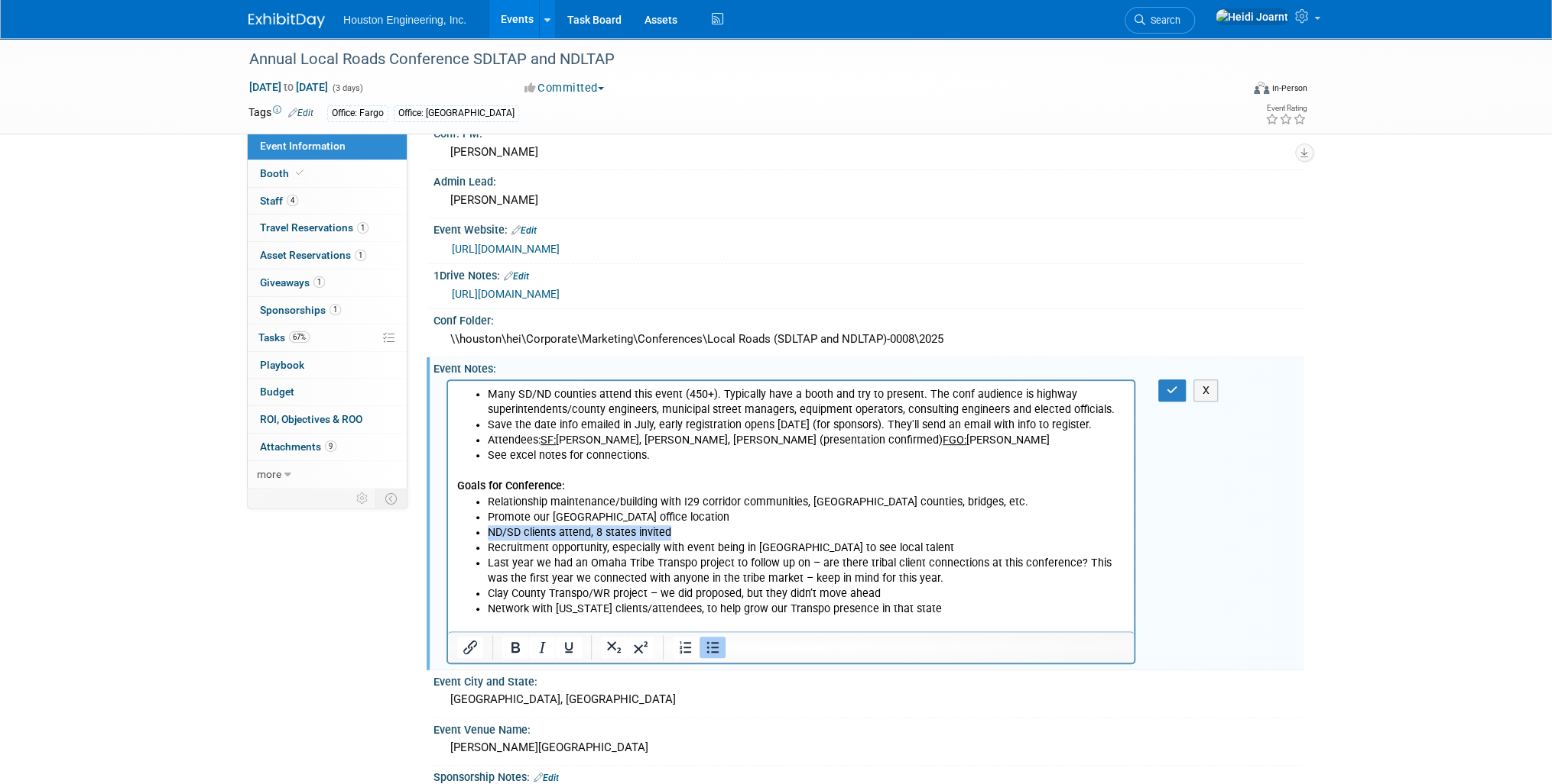
drag, startPoint x: 681, startPoint y: 535, endPoint x: 473, endPoint y: 531, distance: 208.0
click at [473, 531] on ul "Relationship maintenance/building with I29 corridor communities, Transpo counti…" at bounding box center [791, 556] width 668 height 123
click at [970, 501] on li "Relationship maintenance/building with I29 corridor communities, Transpo counti…" at bounding box center [806, 502] width 637 height 15
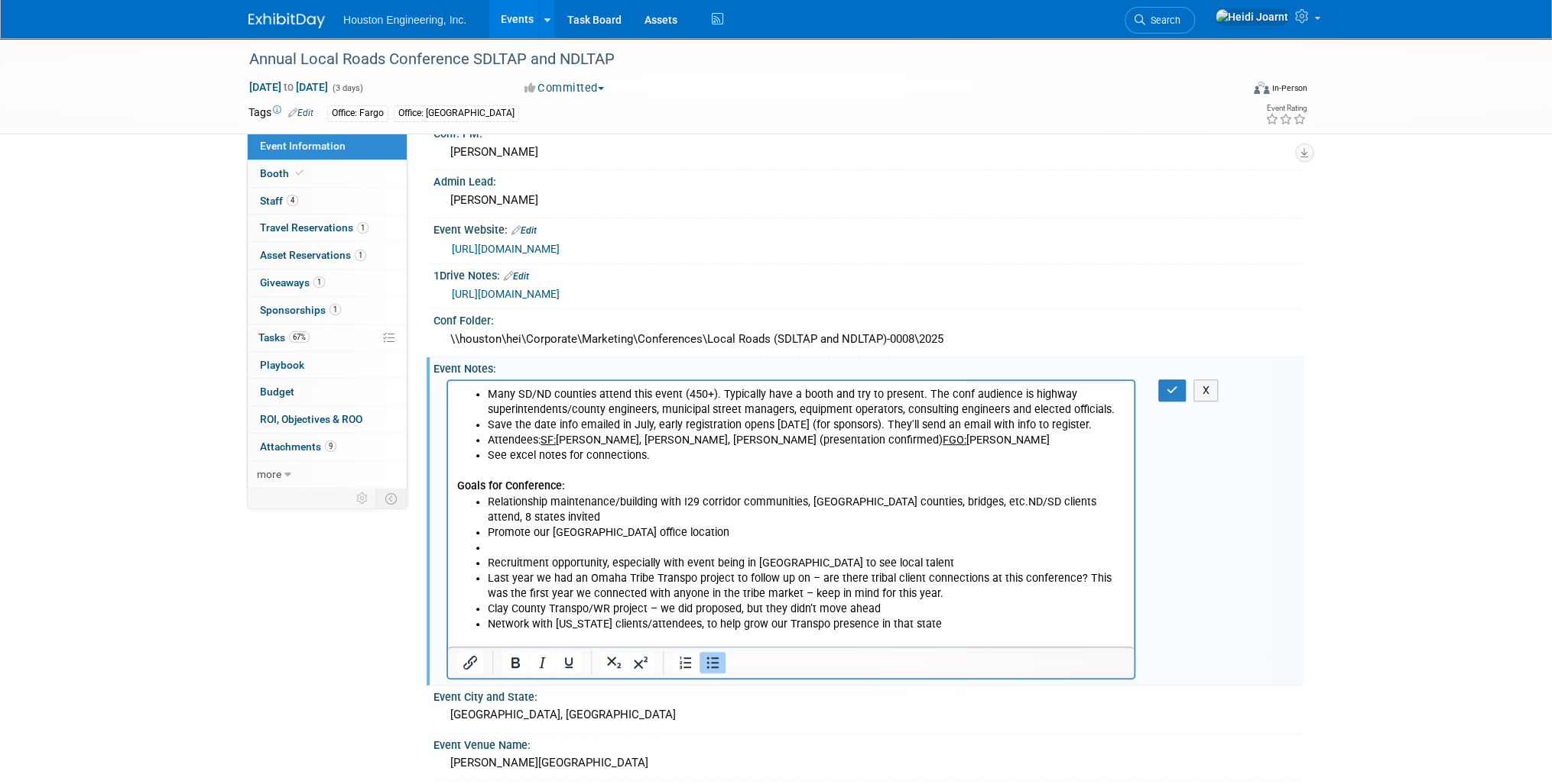
click at [958, 499] on li "Relationship maintenance/building with I29 corridor communities, Transpo counti…" at bounding box center [806, 509] width 637 height 30
click at [660, 523] on li "Relationship maintenance/building with I29 corridor communities, Transpo counti…" at bounding box center [806, 509] width 637 height 30
click at [636, 552] on li "Rich Text Area. Press ALT-0 for help." at bounding box center [806, 547] width 637 height 15
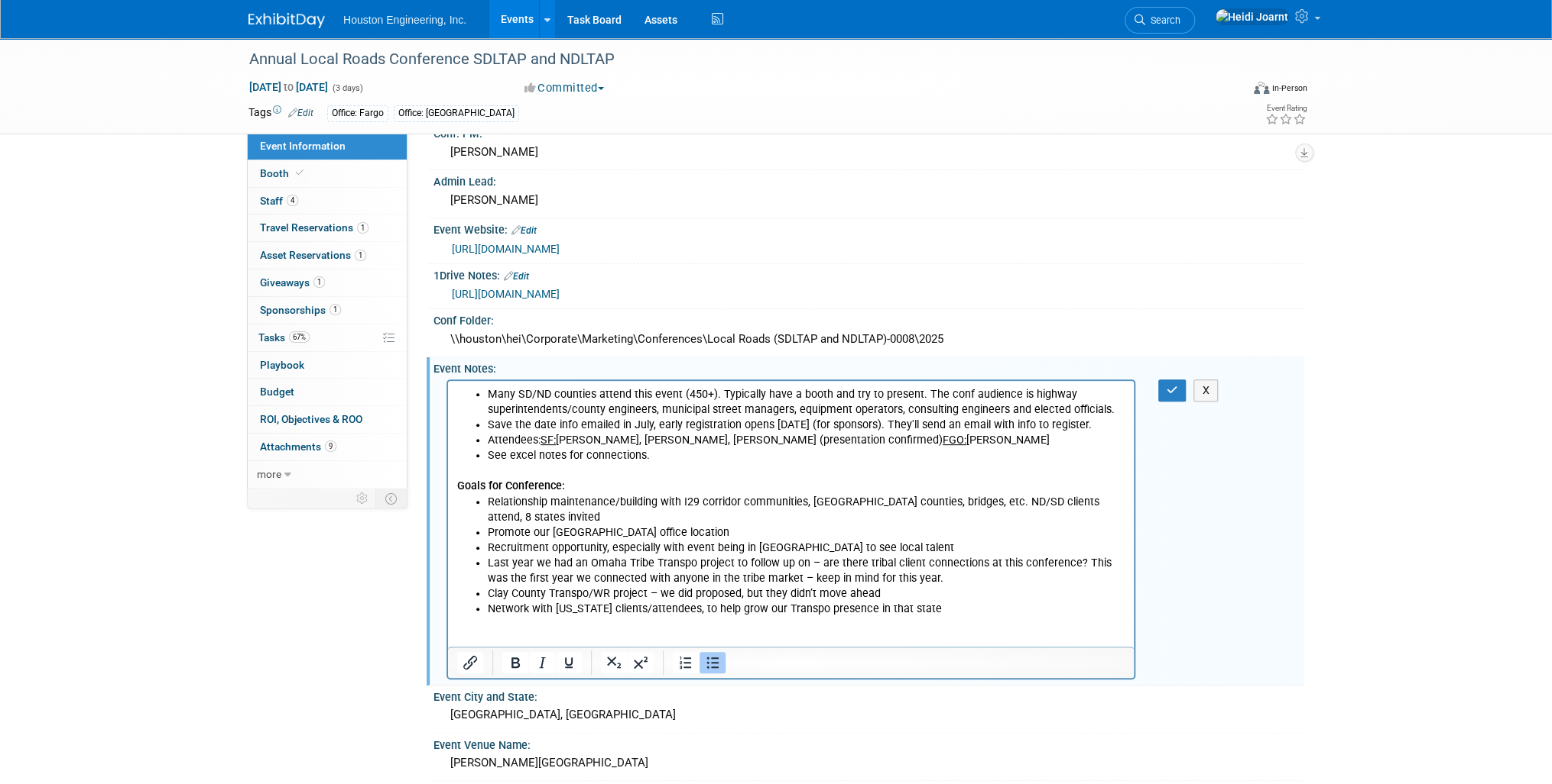
scroll to position [0, 0]
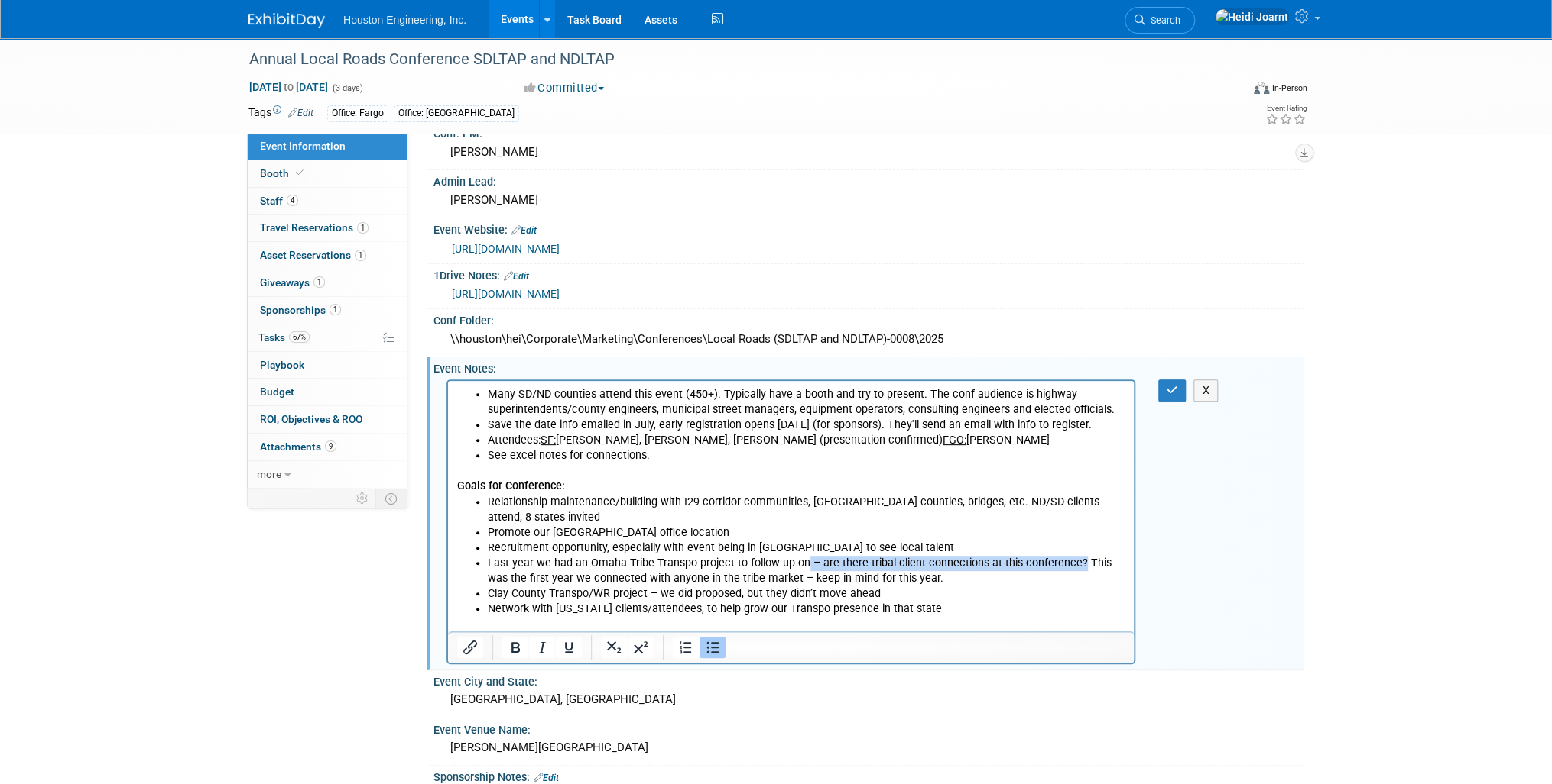
drag, startPoint x: 1071, startPoint y: 562, endPoint x: 808, endPoint y: 559, distance: 263.0
click at [802, 557] on li "Last year we had an Omaha Tribe Transpo project to follow up on – are there tri…" at bounding box center [806, 571] width 637 height 30
click at [797, 564] on li "Last year we had an Omaha Tribe Transpo project to follow up on – are there tri…" at bounding box center [806, 571] width 637 height 30
click at [1073, 561] on li "Last year we had an Omaha Tribe Transpo project to follow up on – are there tri…" at bounding box center [806, 571] width 637 height 30
drag, startPoint x: 560, startPoint y: 582, endPoint x: 807, endPoint y: 561, distance: 247.9
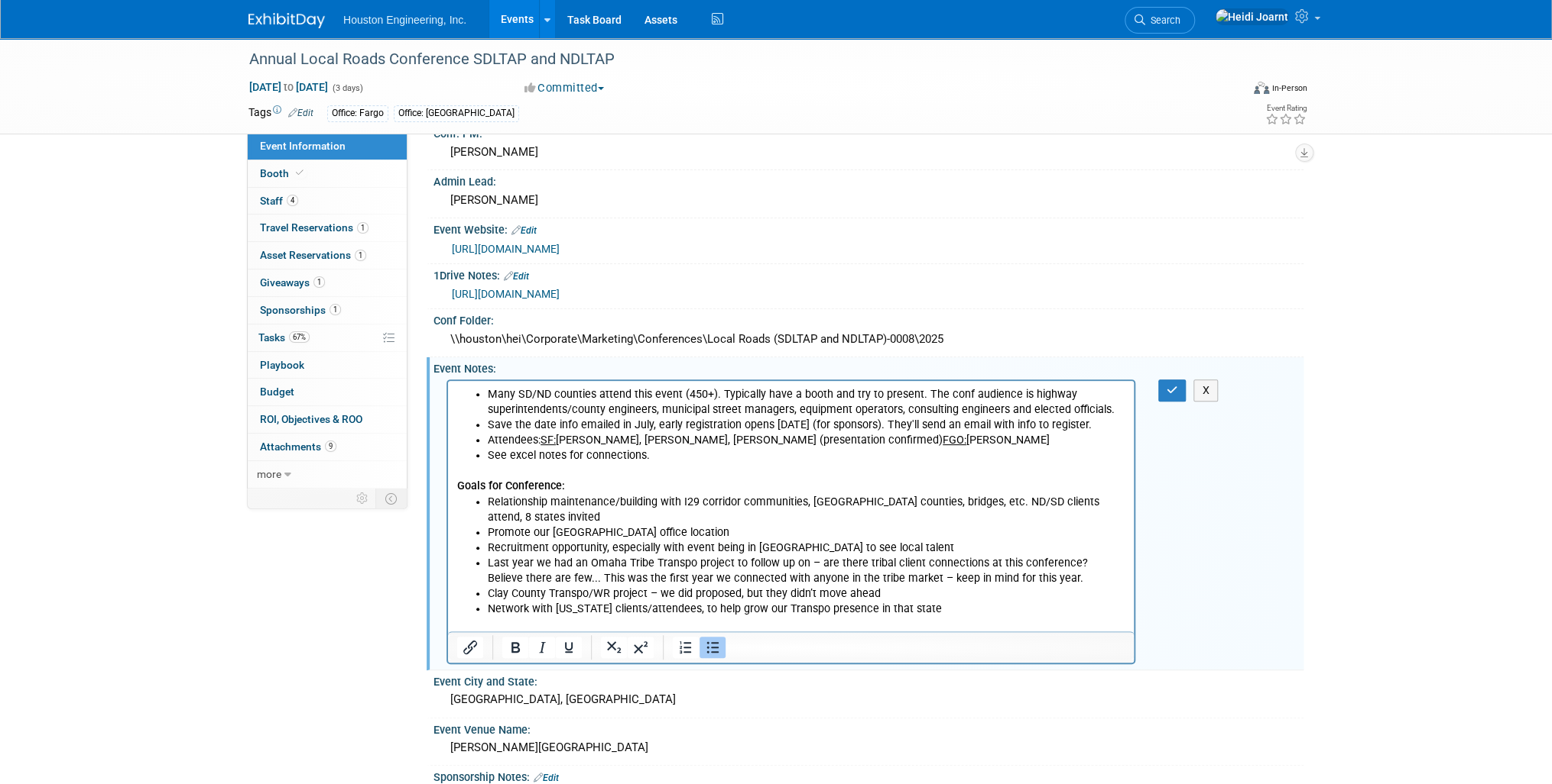
click at [808, 560] on li "Last year we had an Omaha Tribe Transpo project to follow up on – are there tri…" at bounding box center [806, 571] width 637 height 30
drag, startPoint x: 814, startPoint y: 561, endPoint x: 561, endPoint y: 581, distance: 253.8
click at [561, 581] on li "Last year we had an Omaha Tribe Transpo project to follow up on – are there tri…" at bounding box center [806, 571] width 637 height 30
click at [594, 510] on li "Relationship maintenance/building with I29 corridor communities, Transpo counti…" at bounding box center [806, 509] width 637 height 30
click at [779, 504] on li "Relationship maintenance/building with I29 corridor communities, Transpo counti…" at bounding box center [806, 509] width 637 height 30
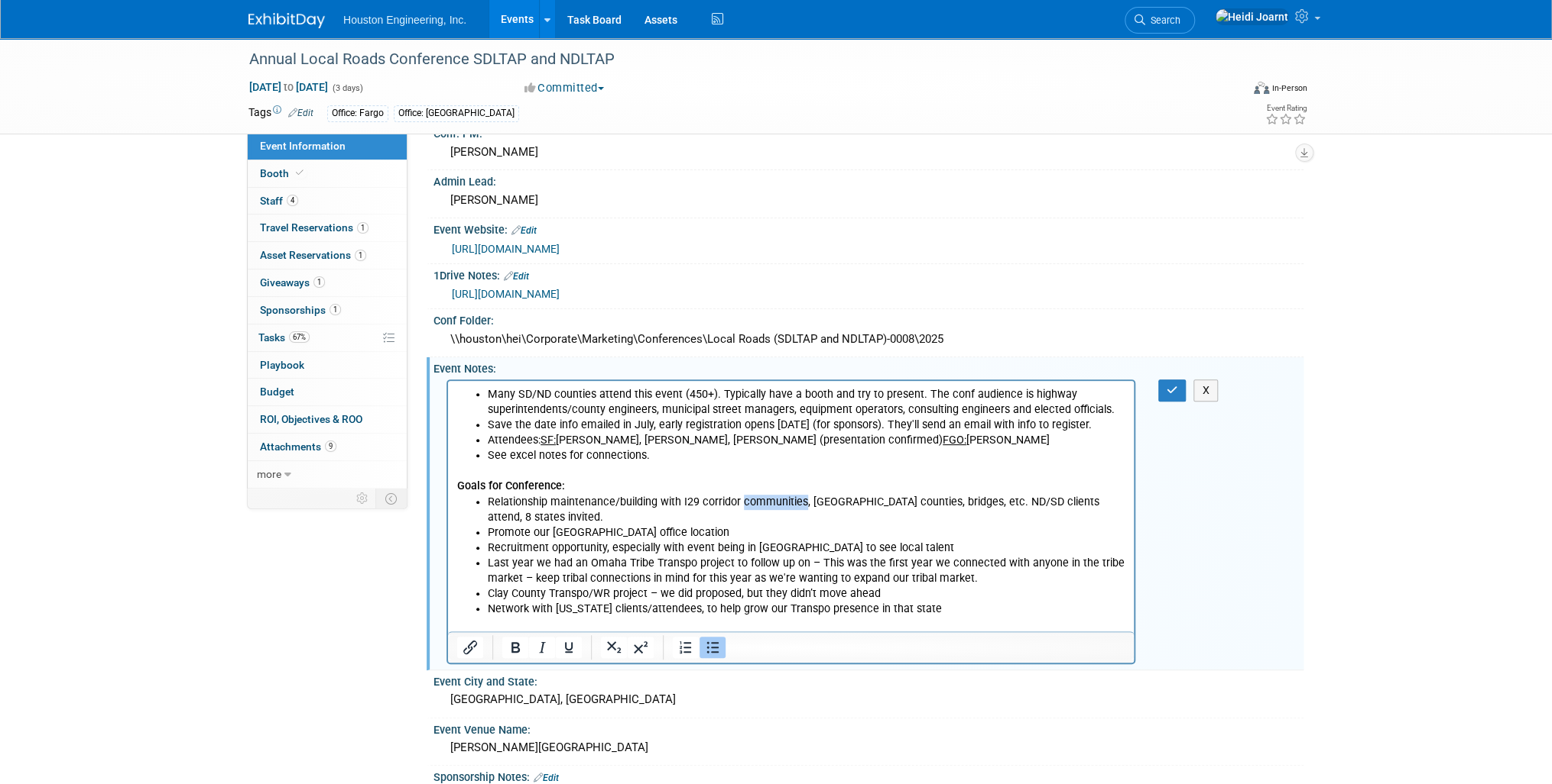
click at [779, 504] on li "Relationship maintenance/building with I29 corridor communities, Transpo counti…" at bounding box center [806, 509] width 637 height 30
click at [1178, 387] on button "button" at bounding box center [1172, 390] width 28 height 22
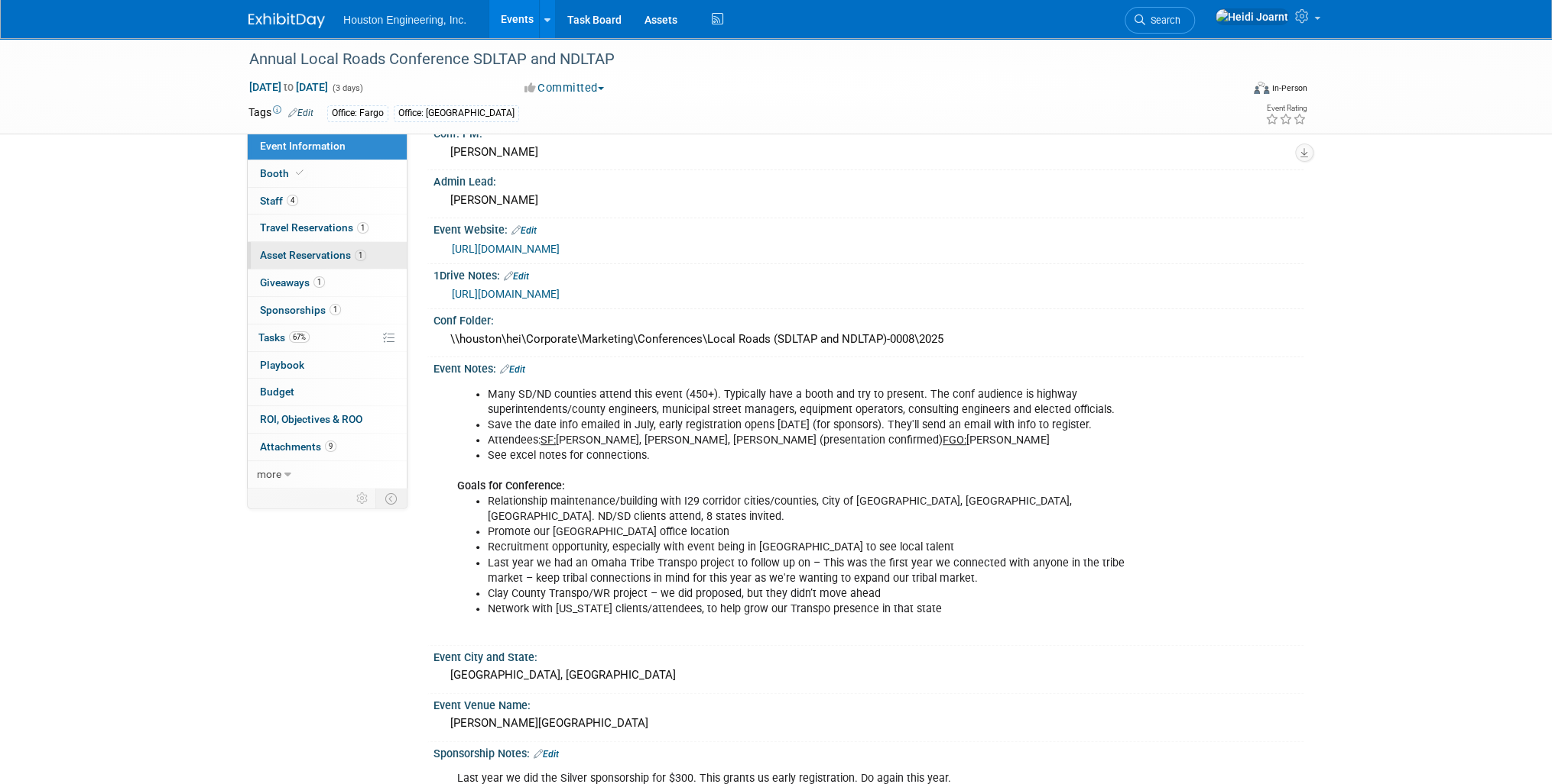
click at [335, 252] on span "Asset Reservations 1" at bounding box center [312, 255] width 107 height 12
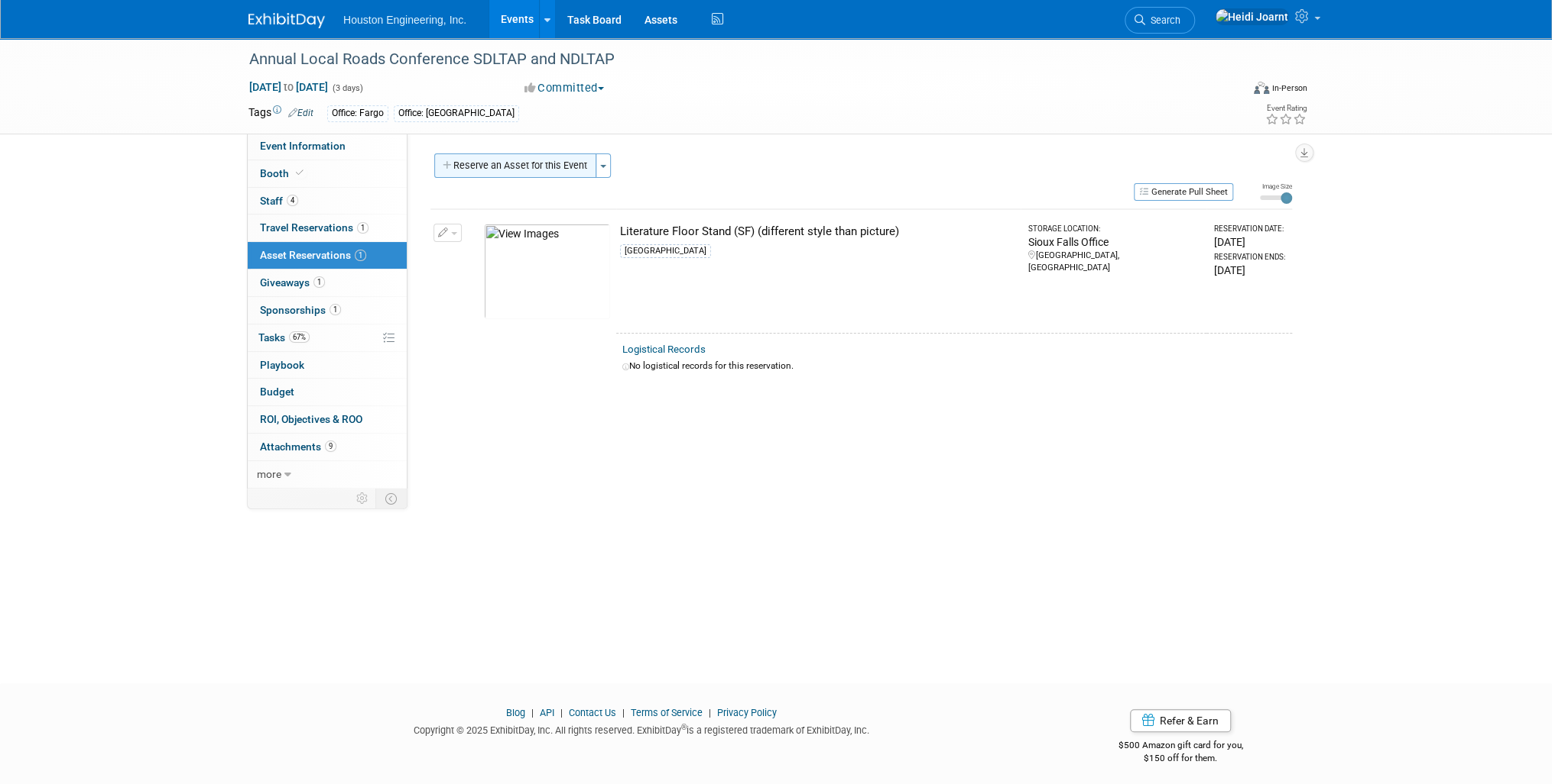
click at [544, 163] on button "Reserve an Asset for this Event" at bounding box center [515, 166] width 162 height 25
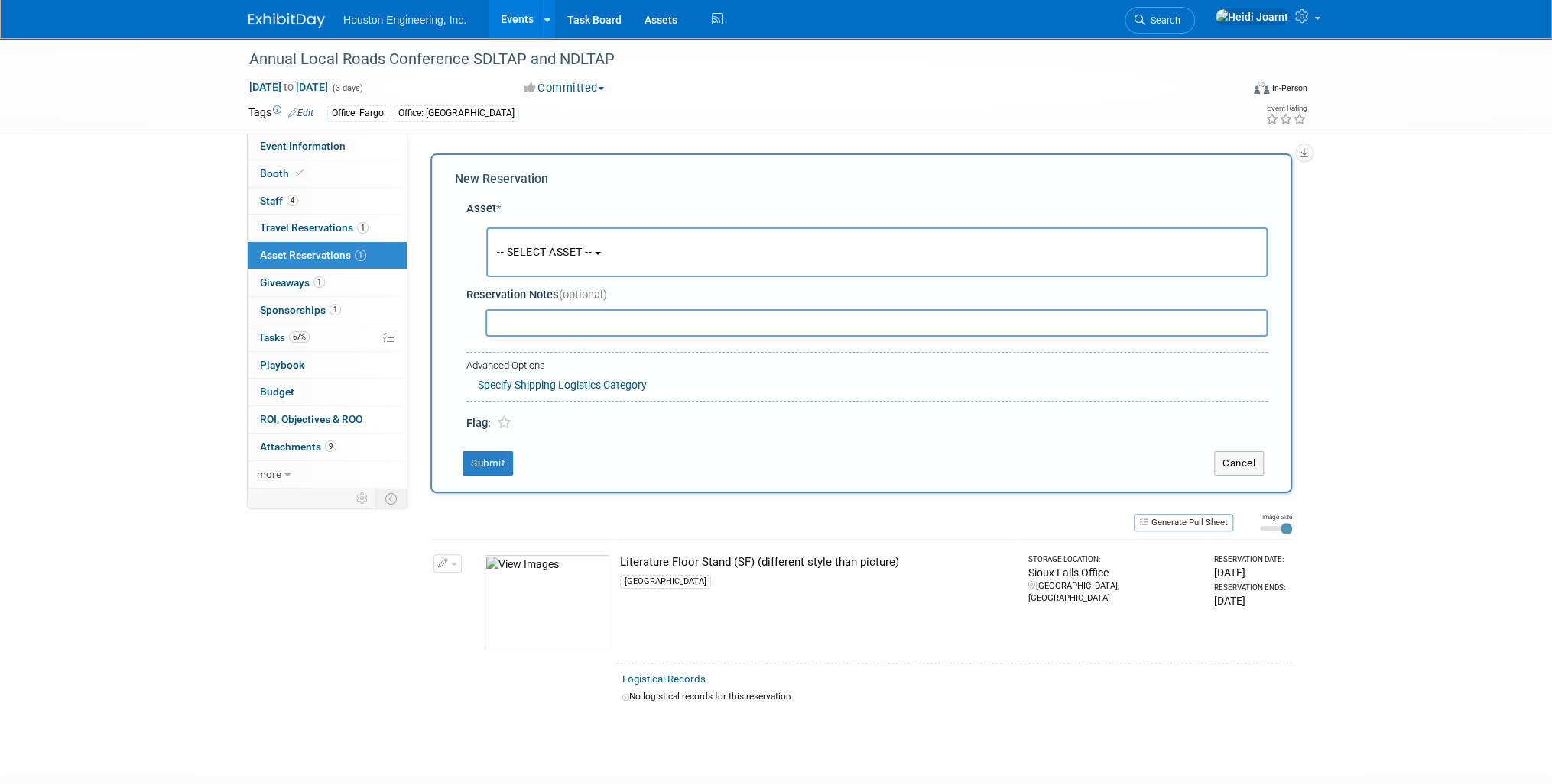
scroll to position [14, 0]
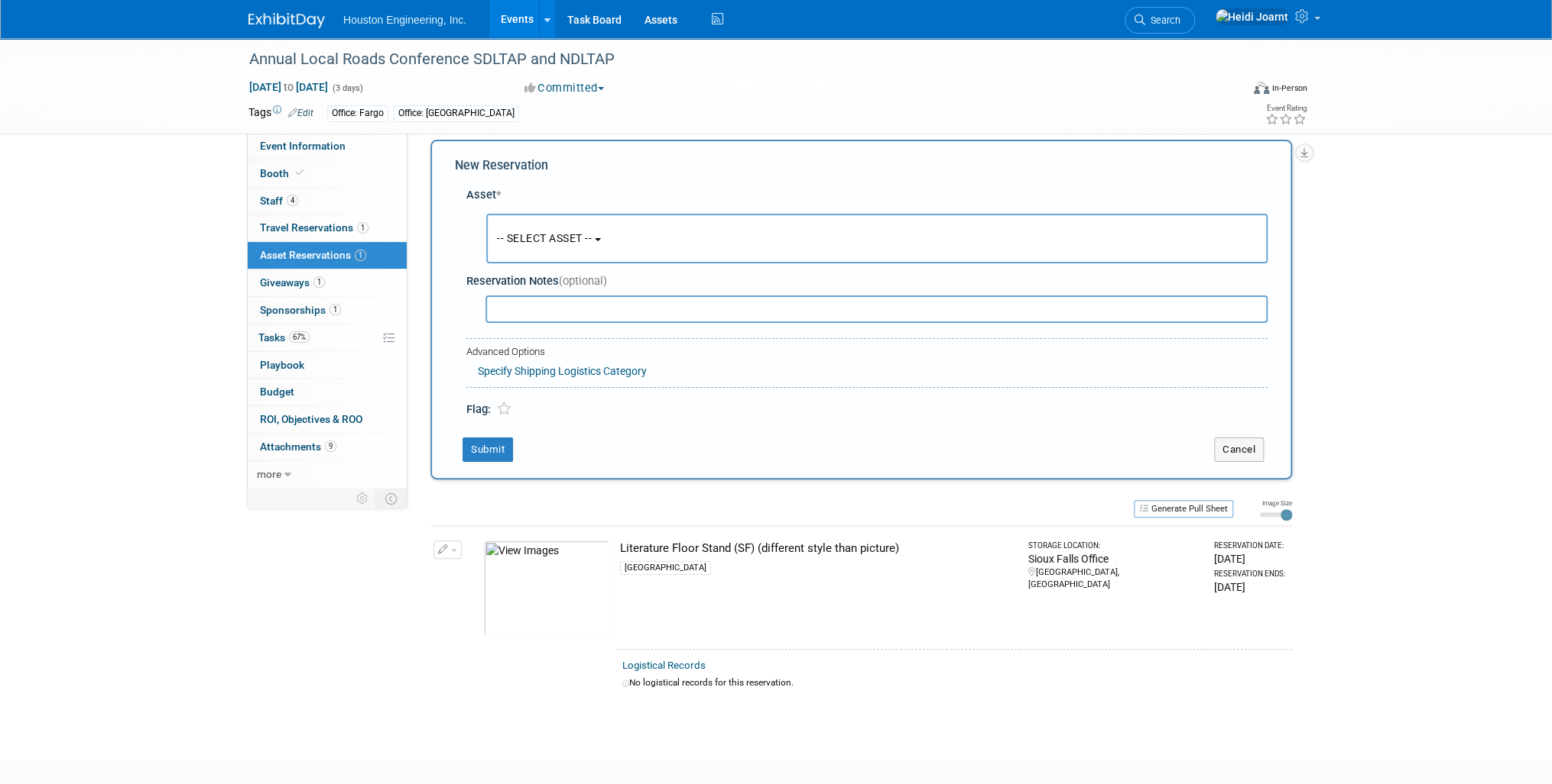
click at [556, 242] on span "-- SELECT ASSET --" at bounding box center [544, 238] width 94 height 12
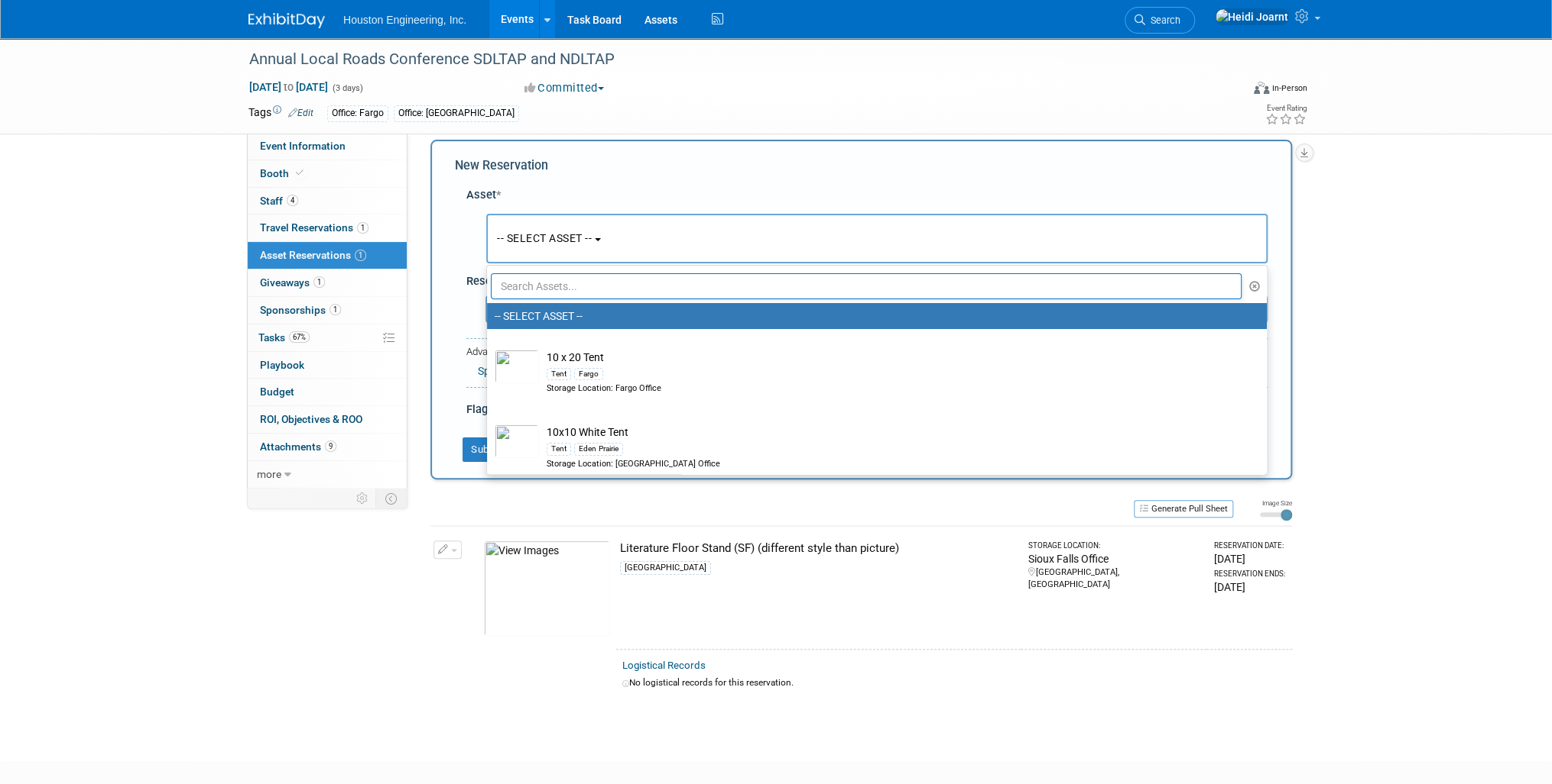
click at [560, 282] on input "text" at bounding box center [866, 287] width 751 height 26
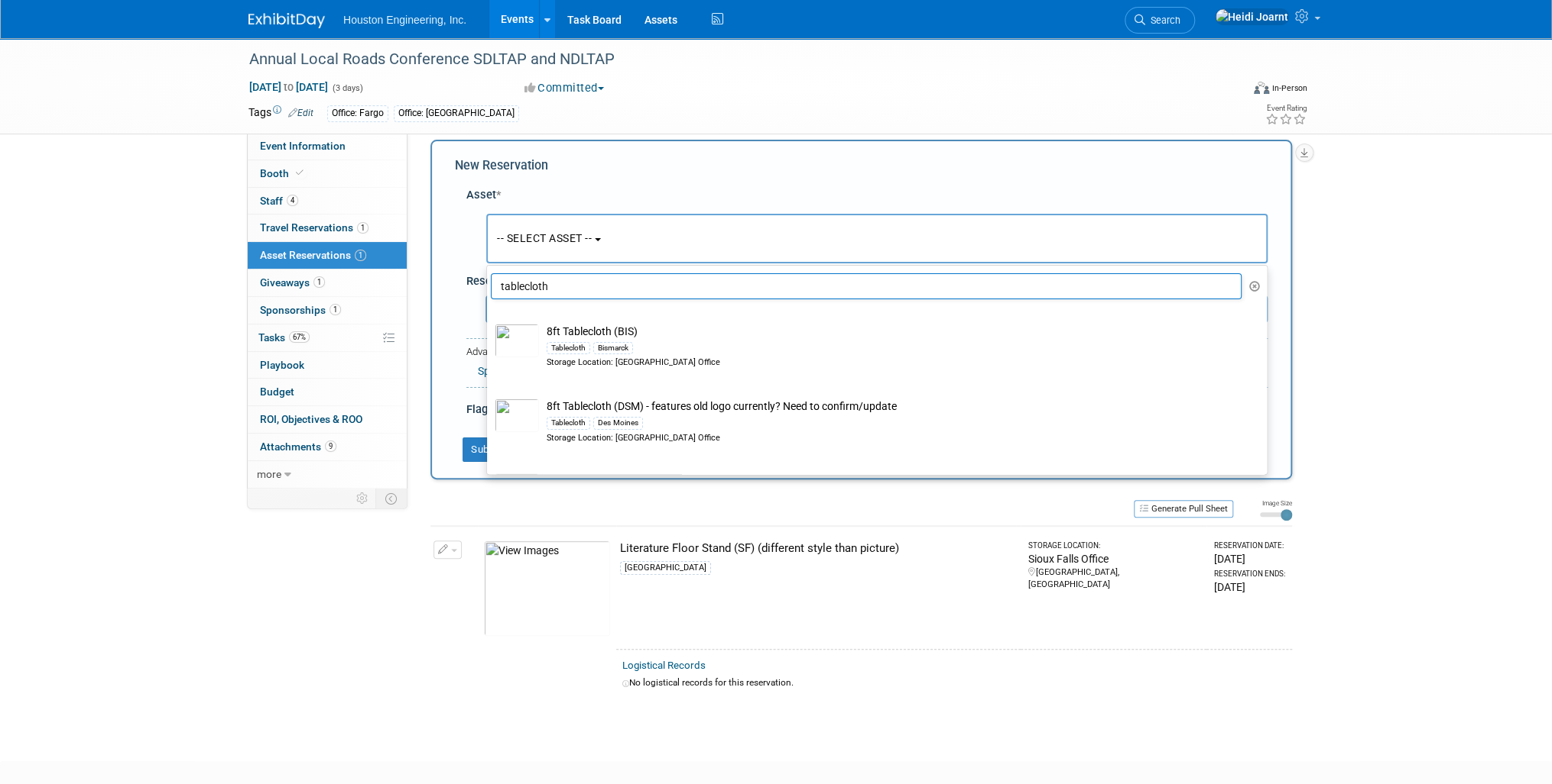
type input "tablecloth"
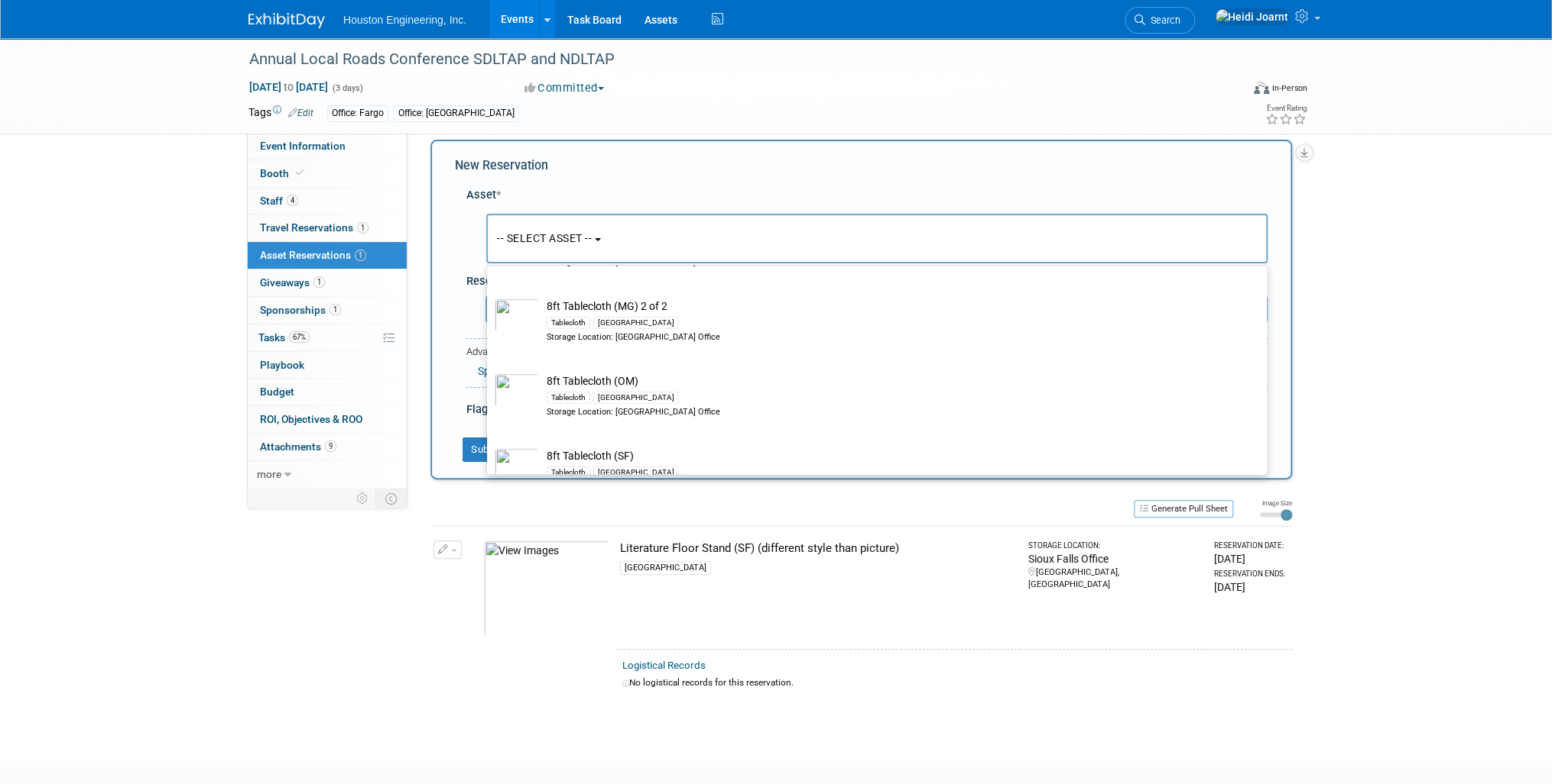
scroll to position [611, 0]
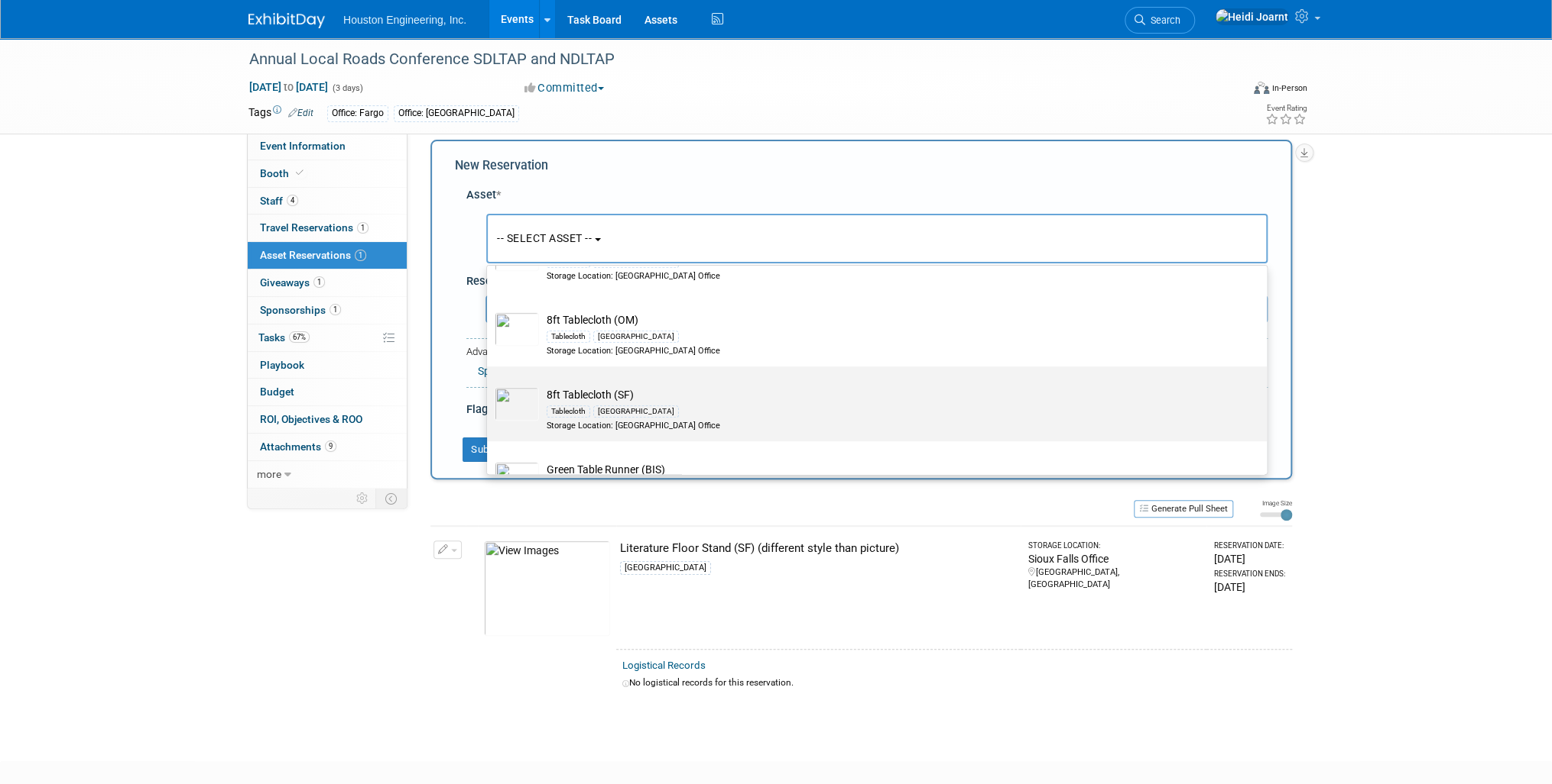
click at [624, 403] on div "Tablecloth Sioux Falls" at bounding box center [891, 411] width 689 height 18
click at [489, 385] on input "8ft Tablecloth (SF) Tablecloth Sioux Falls Storage Location: Sioux Falls Office" at bounding box center [484, 380] width 10 height 10
select select "10728719"
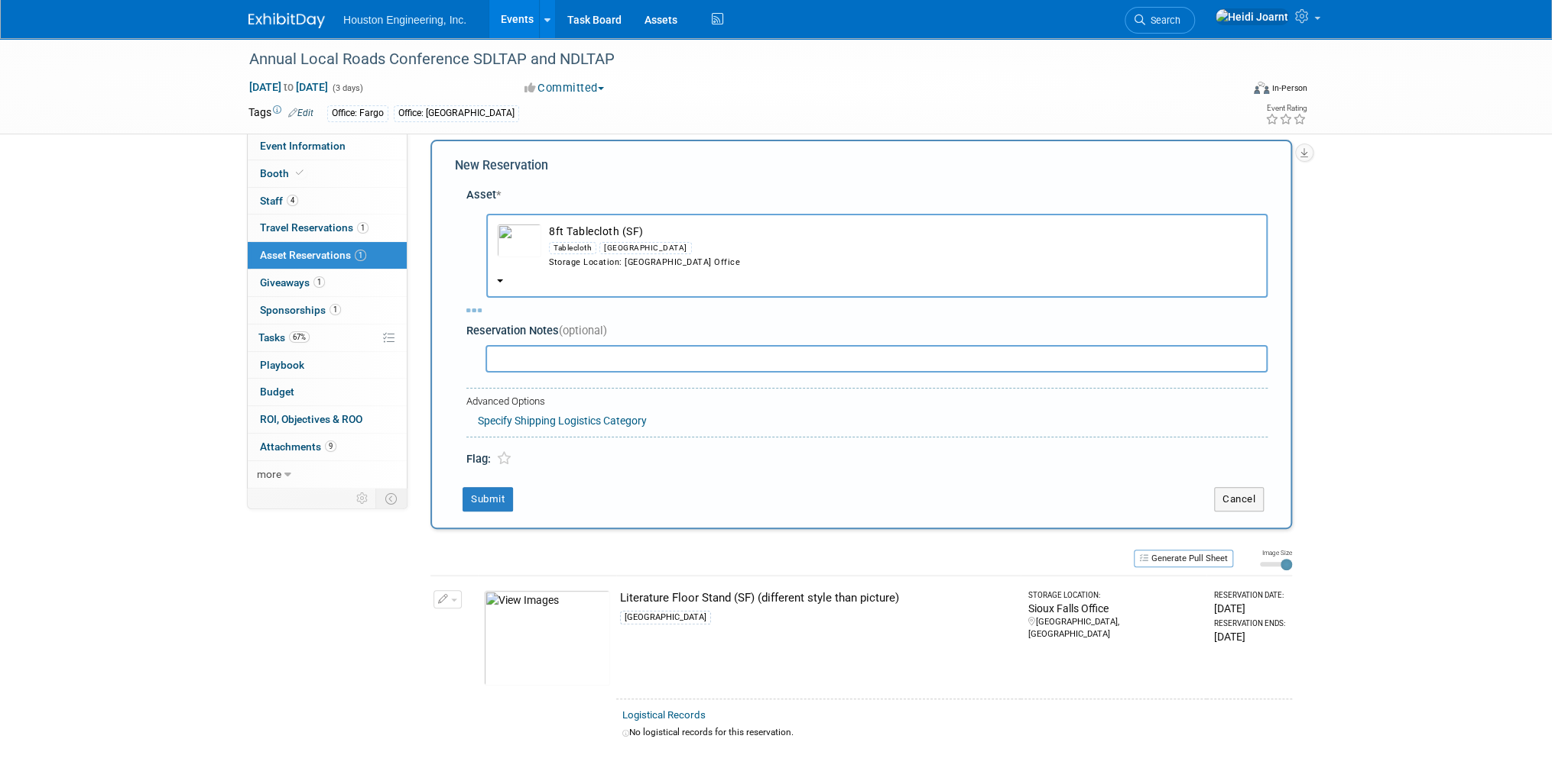
select select "9"
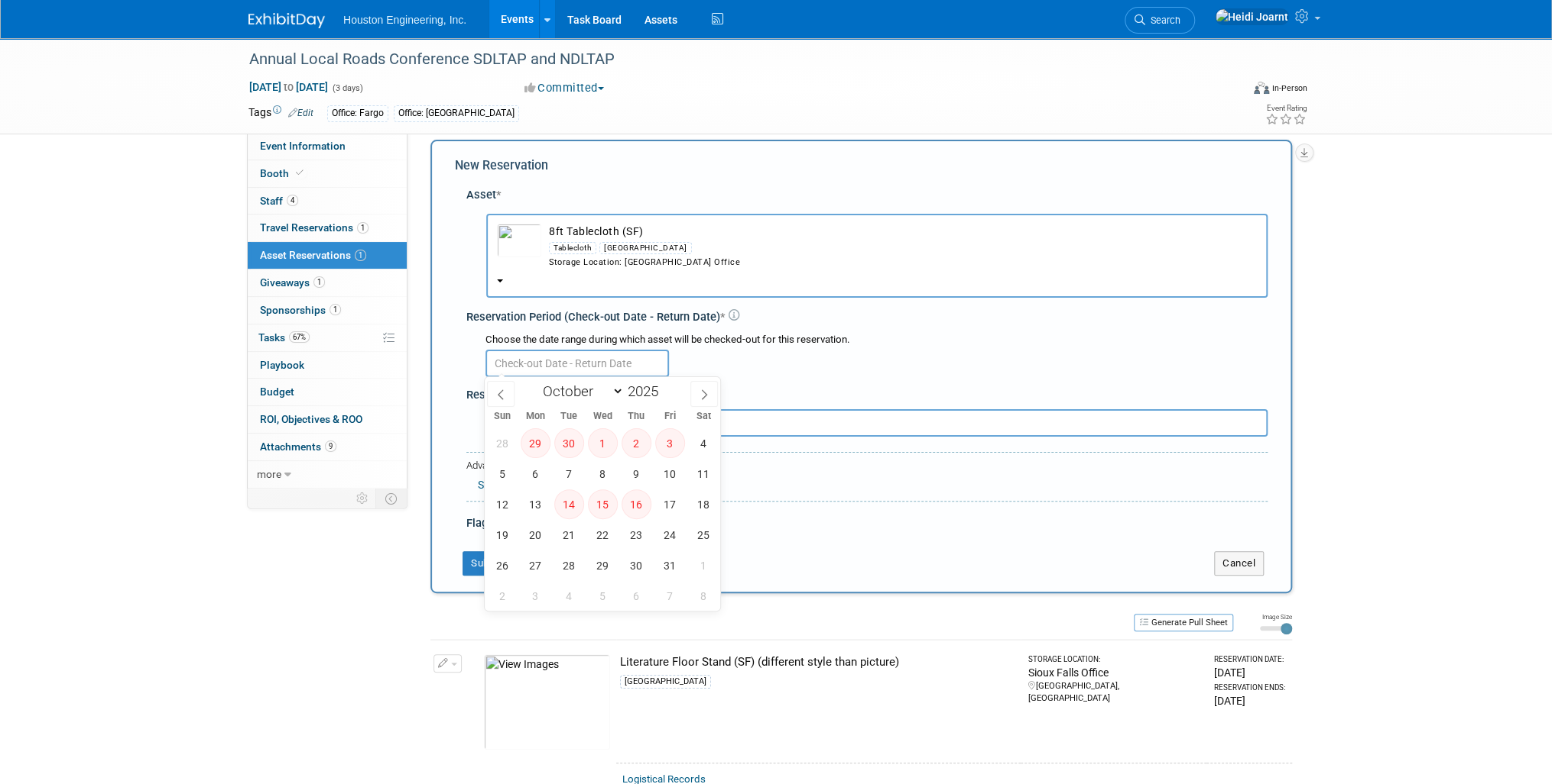
click at [531, 359] on input "text" at bounding box center [577, 363] width 183 height 27
click at [533, 534] on span "20" at bounding box center [535, 535] width 30 height 30
click at [632, 534] on span "23" at bounding box center [636, 535] width 30 height 30
type input "Oct 20, 2025 to Oct 23, 2025"
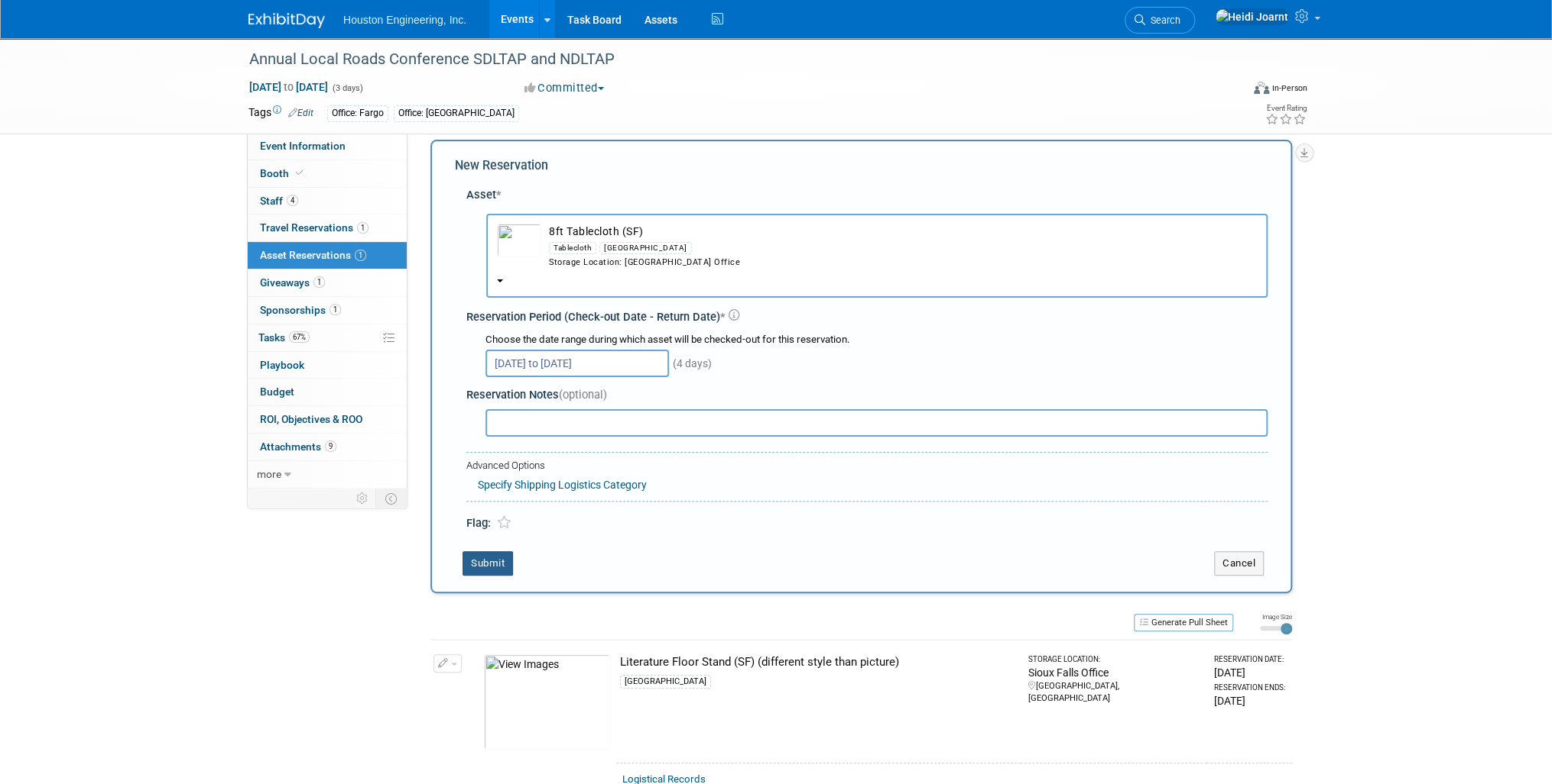
click at [492, 569] on button "Submit" at bounding box center [487, 564] width 50 height 25
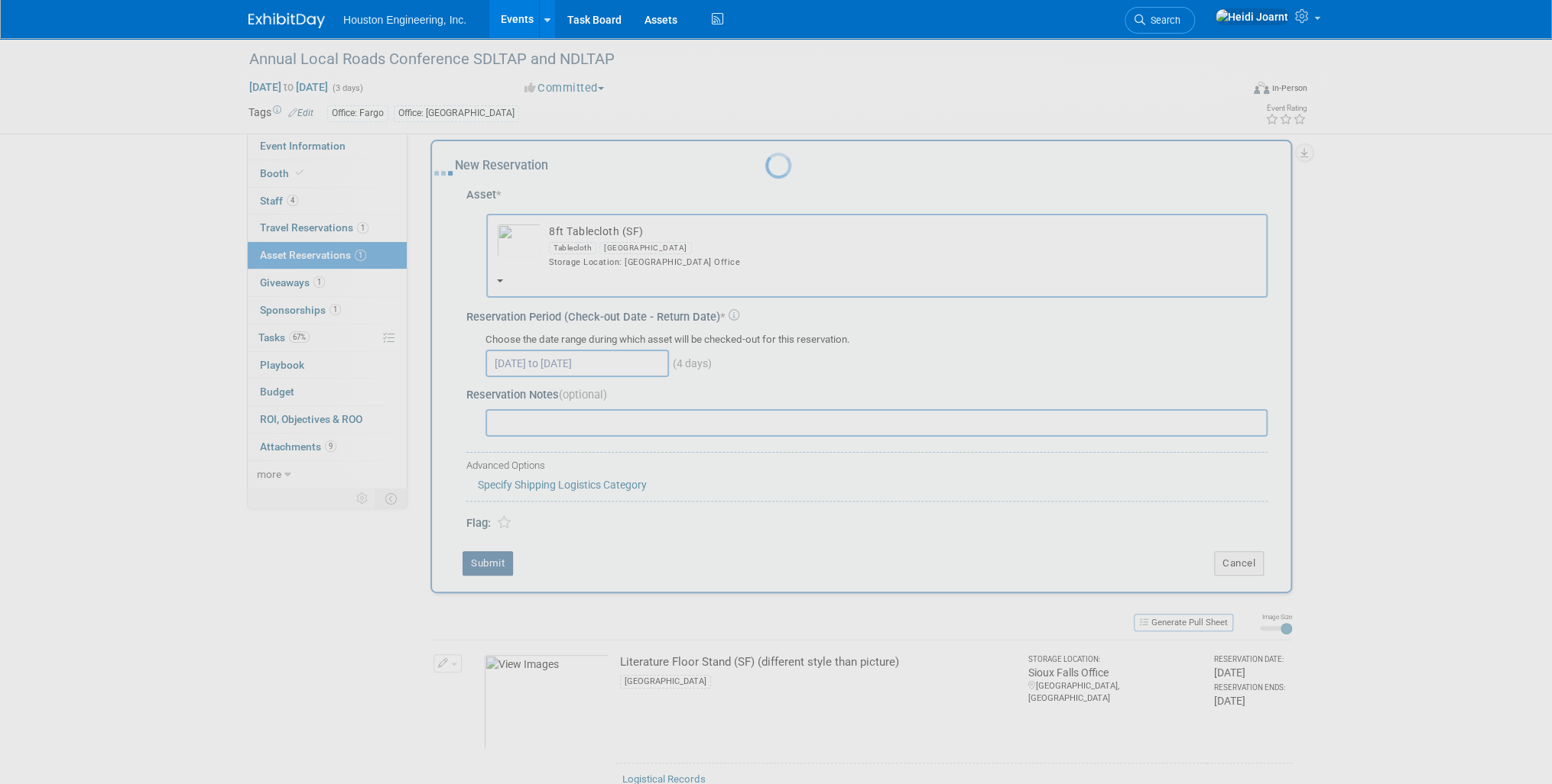
scroll to position [6, 0]
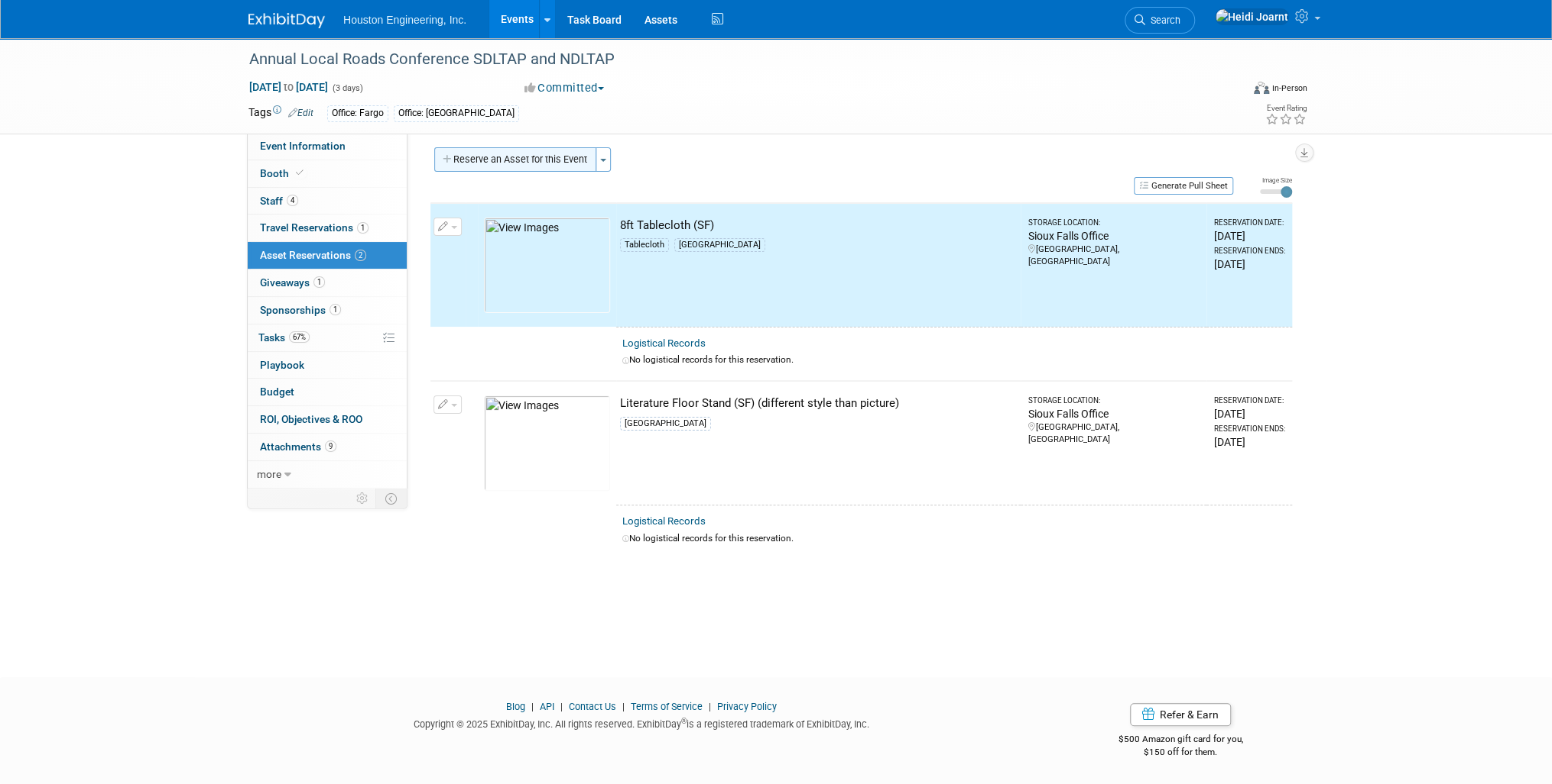
click at [522, 161] on button "Reserve an Asset for this Event" at bounding box center [515, 159] width 162 height 25
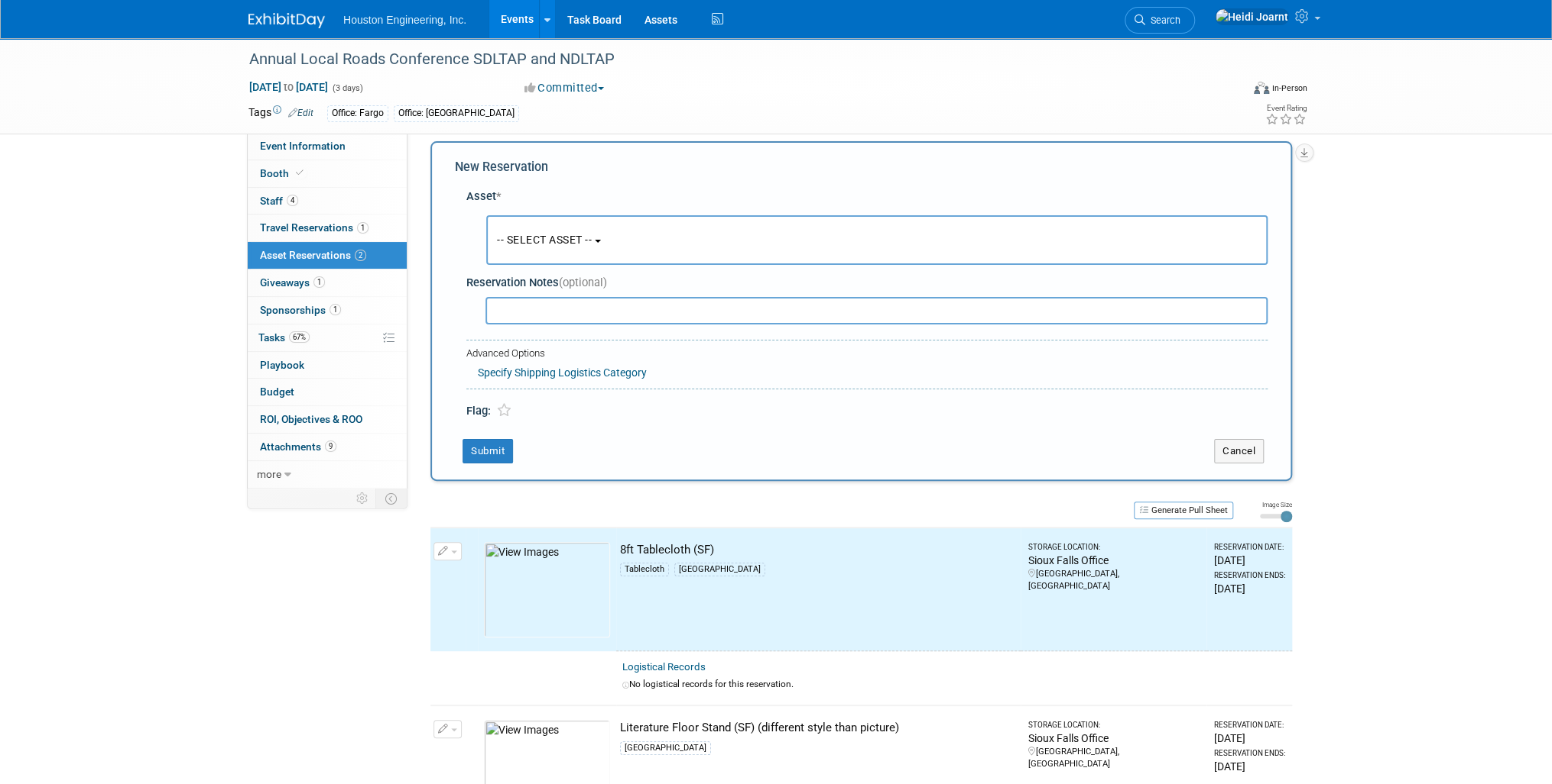
scroll to position [14, 0]
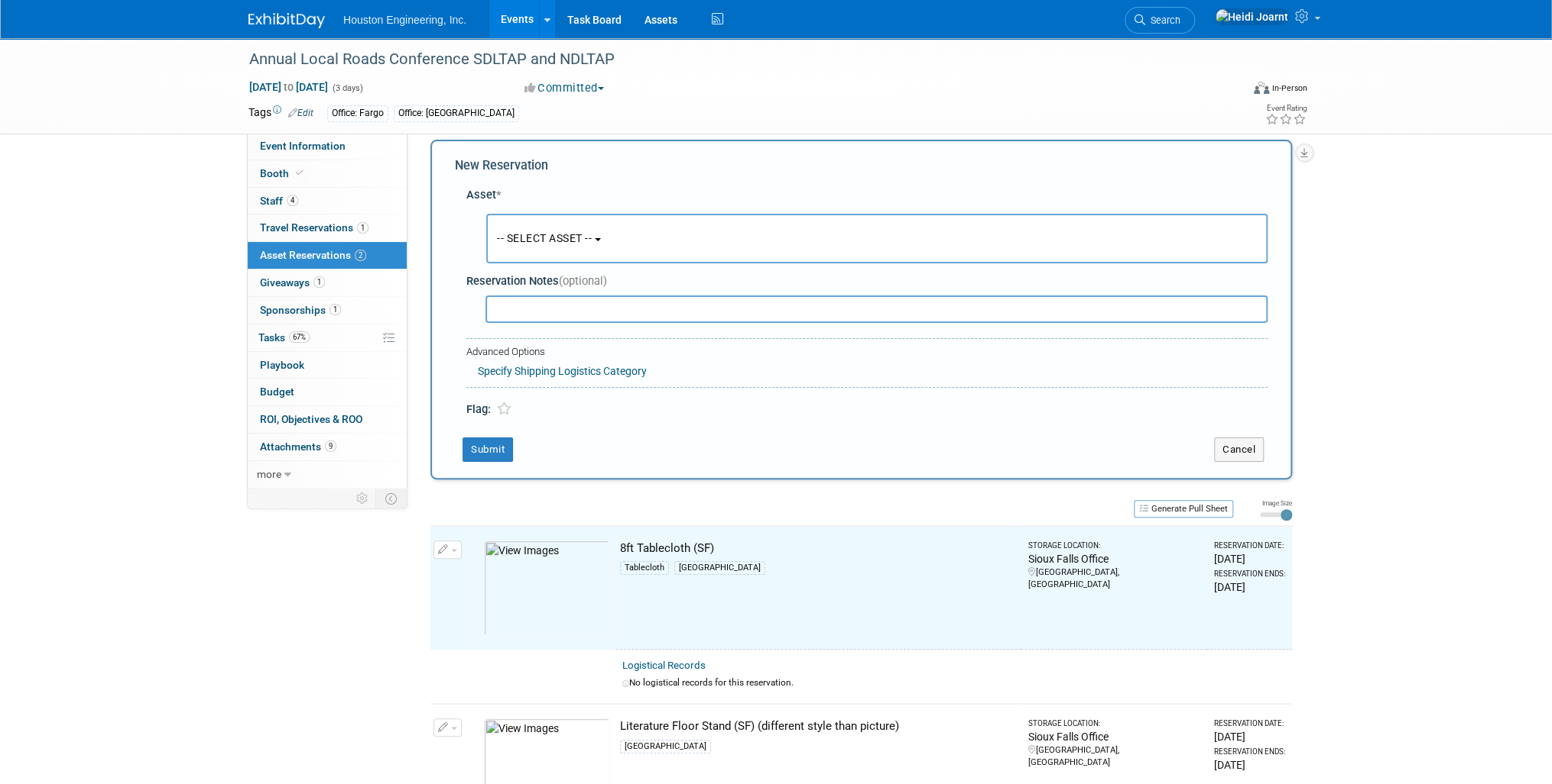
click at [524, 239] on span "-- SELECT ASSET --" at bounding box center [544, 238] width 94 height 12
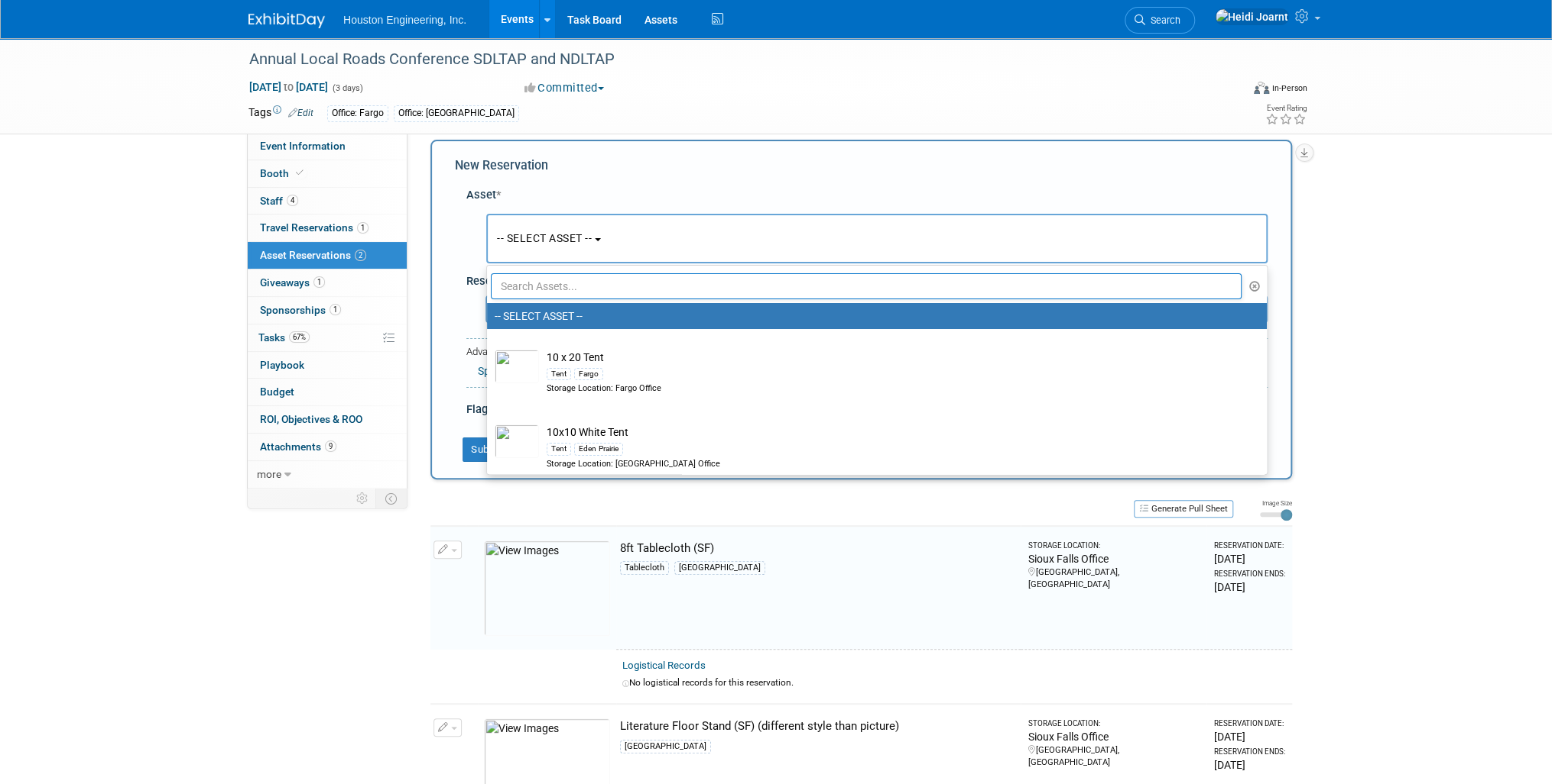
click at [544, 286] on input "text" at bounding box center [866, 287] width 751 height 26
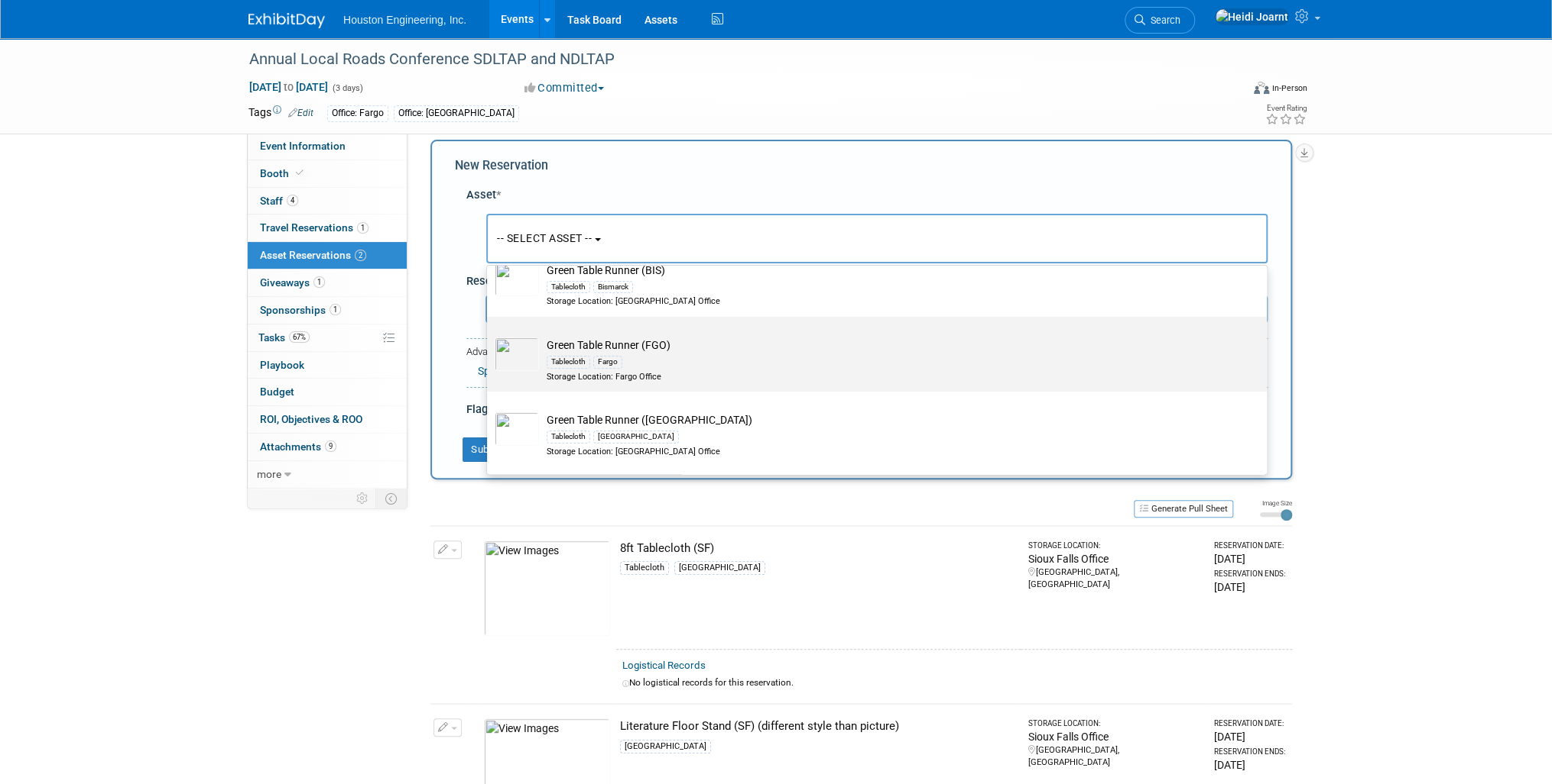
scroll to position [123, 0]
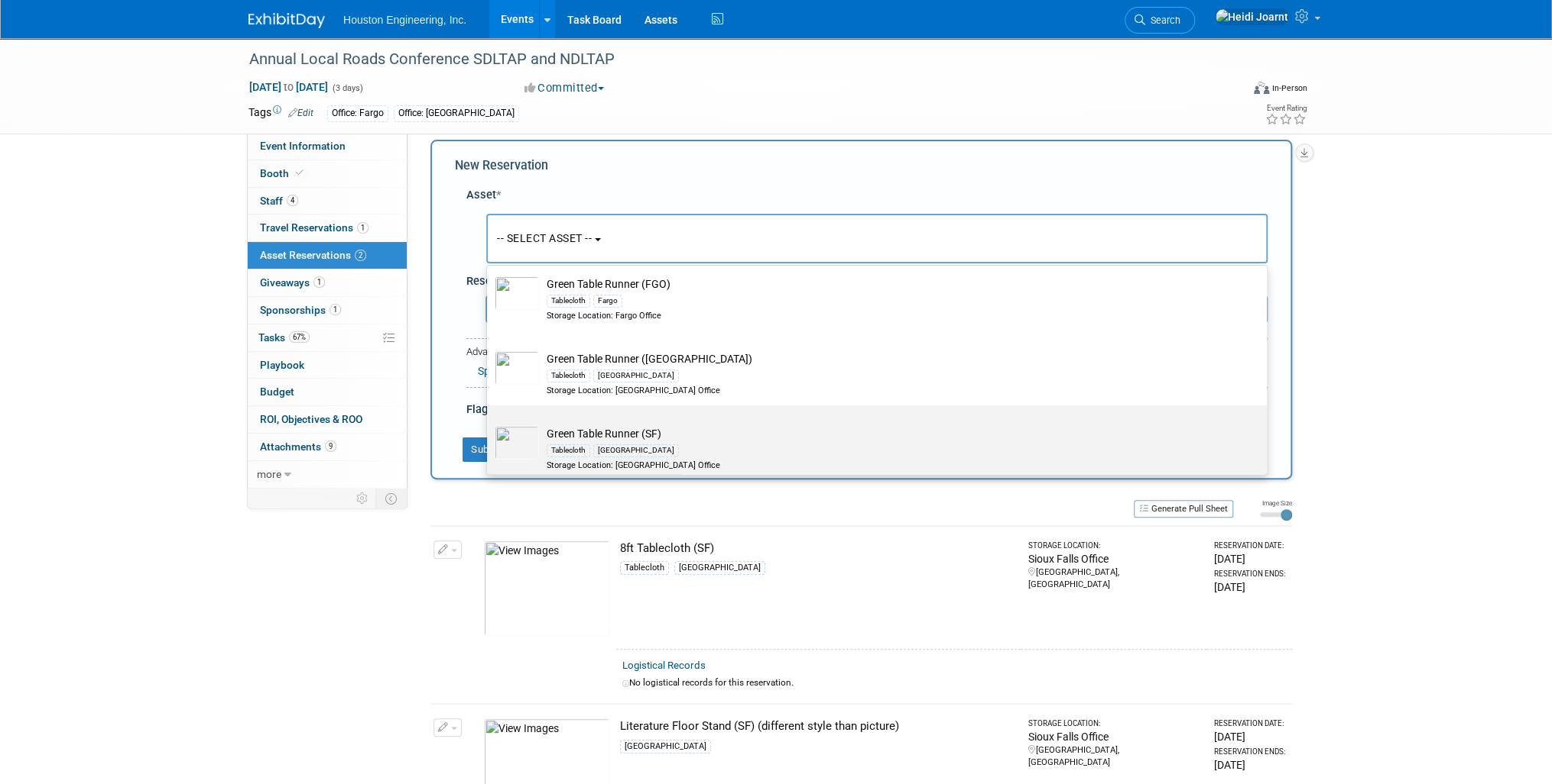
type input "table runner"
click at [590, 442] on div "Tablecloth Sioux Falls" at bounding box center [891, 450] width 689 height 18
click at [489, 424] on input "Green Table Runner (SF) Tablecloth Sioux Falls Storage Location: Sioux Falls Of…" at bounding box center [484, 419] width 10 height 10
select select "10729163"
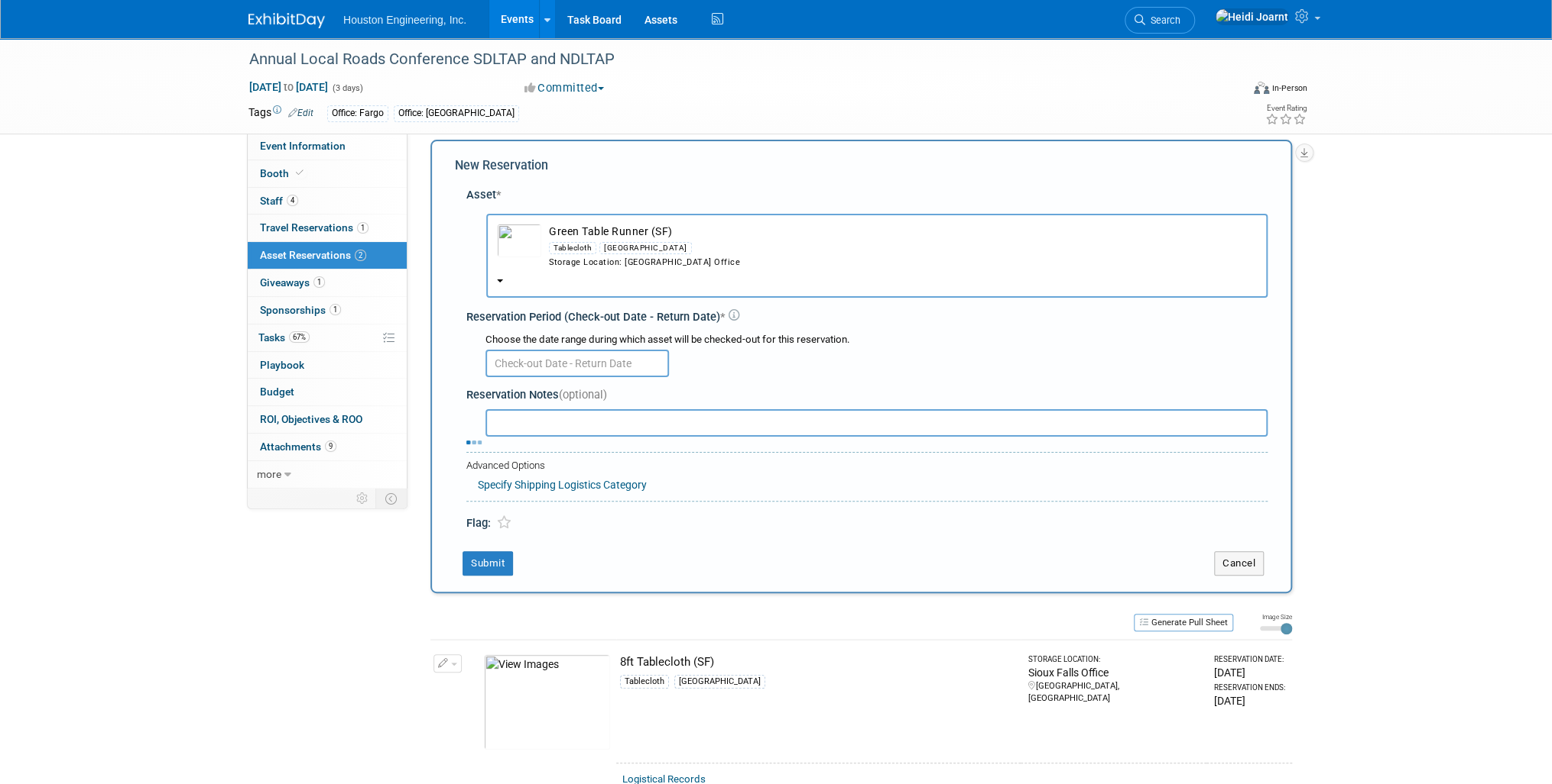
click at [523, 363] on input "text" at bounding box center [577, 363] width 183 height 27
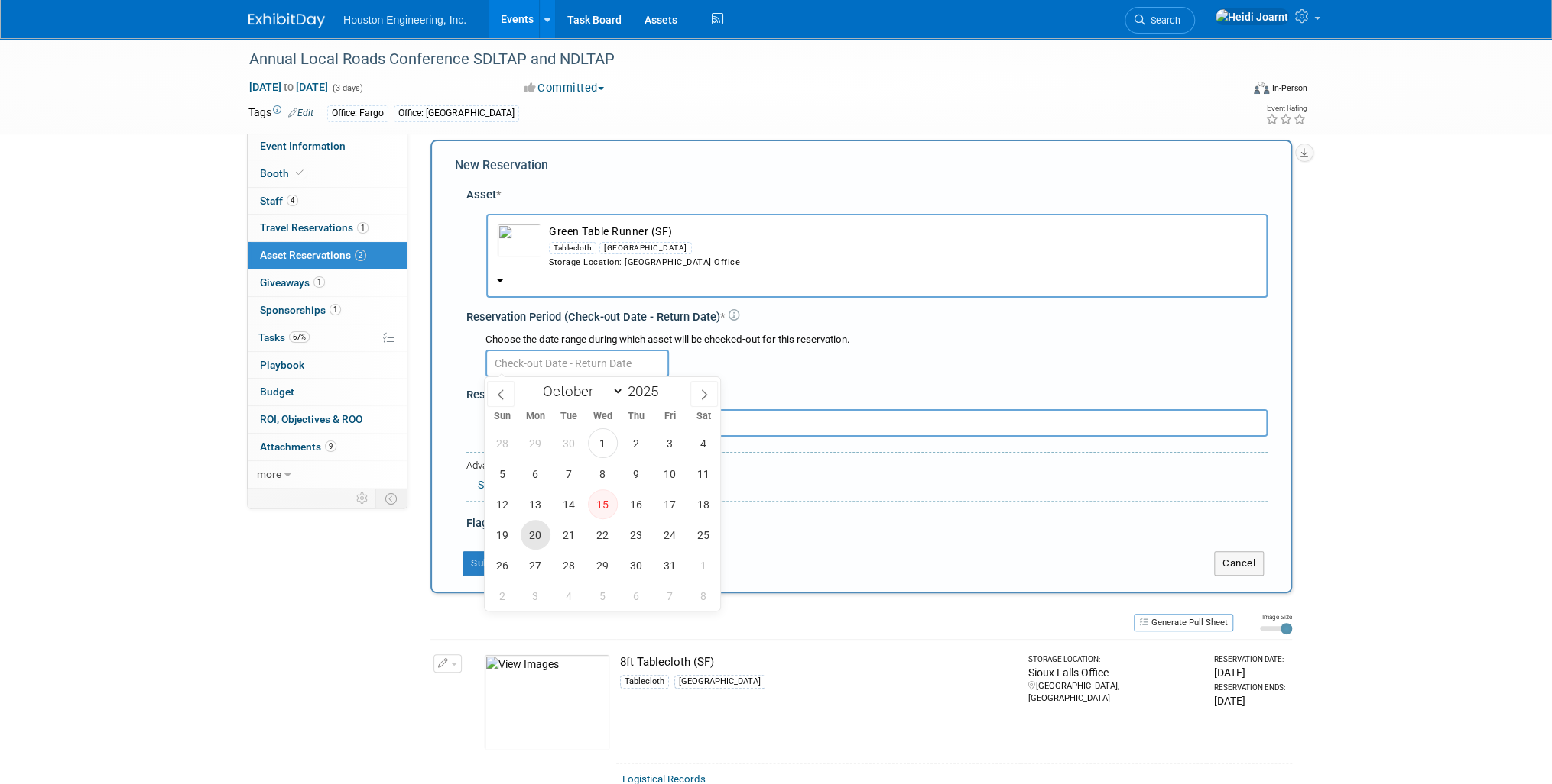
click at [541, 524] on span "20" at bounding box center [535, 535] width 30 height 30
click at [604, 532] on span "22" at bounding box center [603, 535] width 30 height 30
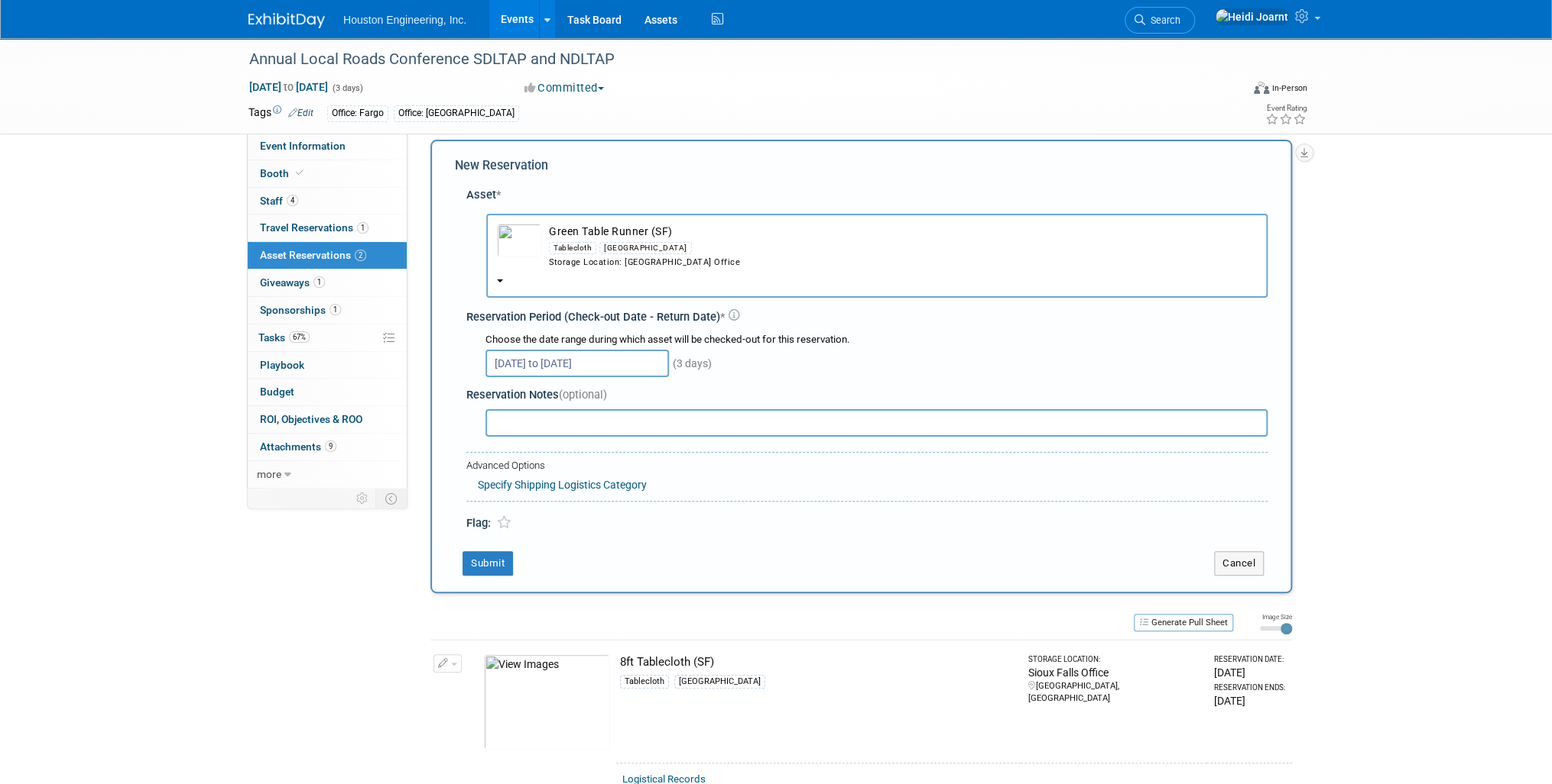
click at [574, 359] on input "Oct 20, 2025 to Oct 22, 2025" at bounding box center [577, 363] width 183 height 27
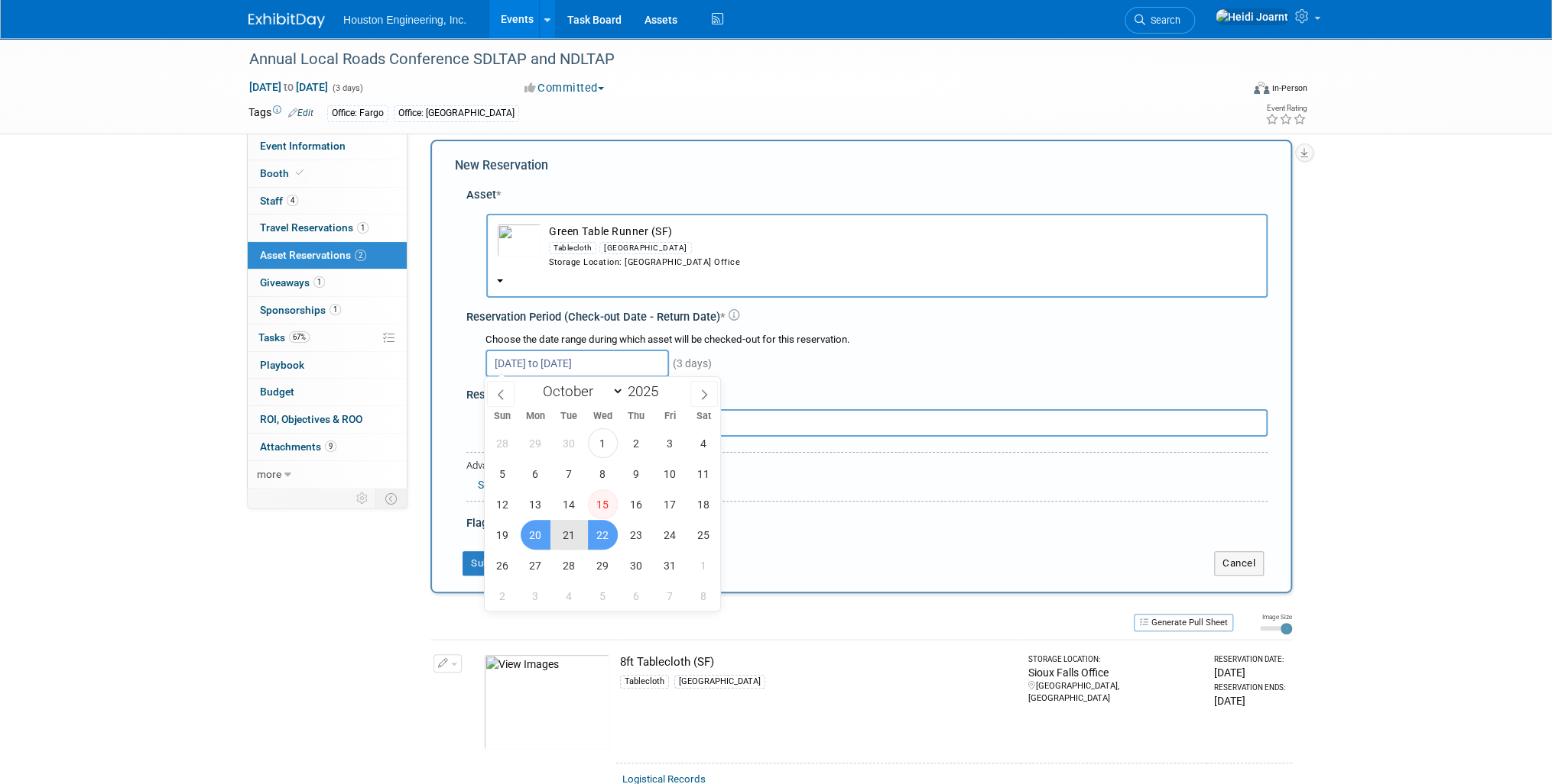
click at [531, 538] on span "20" at bounding box center [535, 535] width 30 height 30
click at [611, 539] on span "22" at bounding box center [603, 535] width 30 height 30
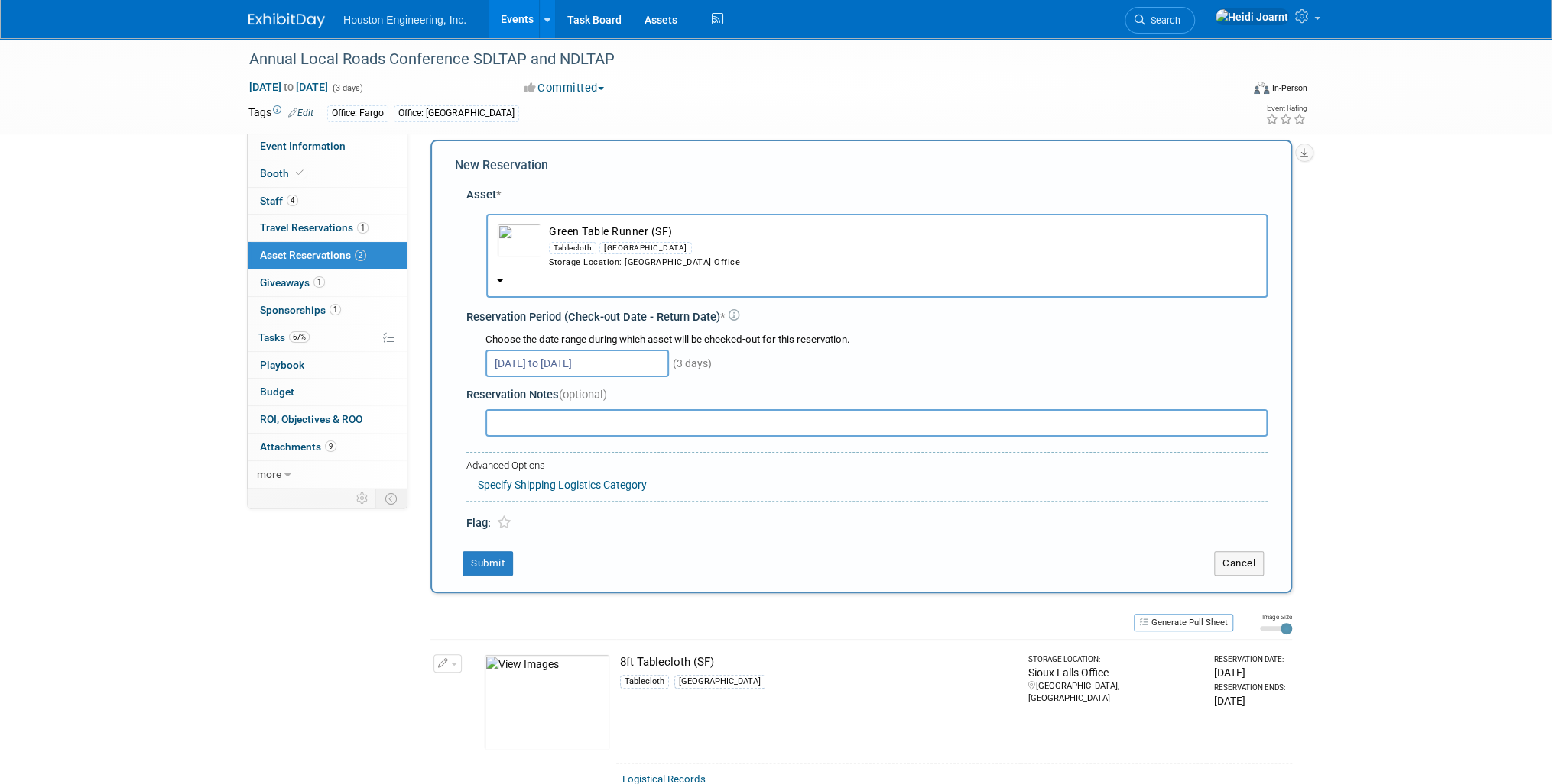
click at [563, 359] on input "Oct 20, 2025 to Oct 22, 2025" at bounding box center [577, 363] width 183 height 27
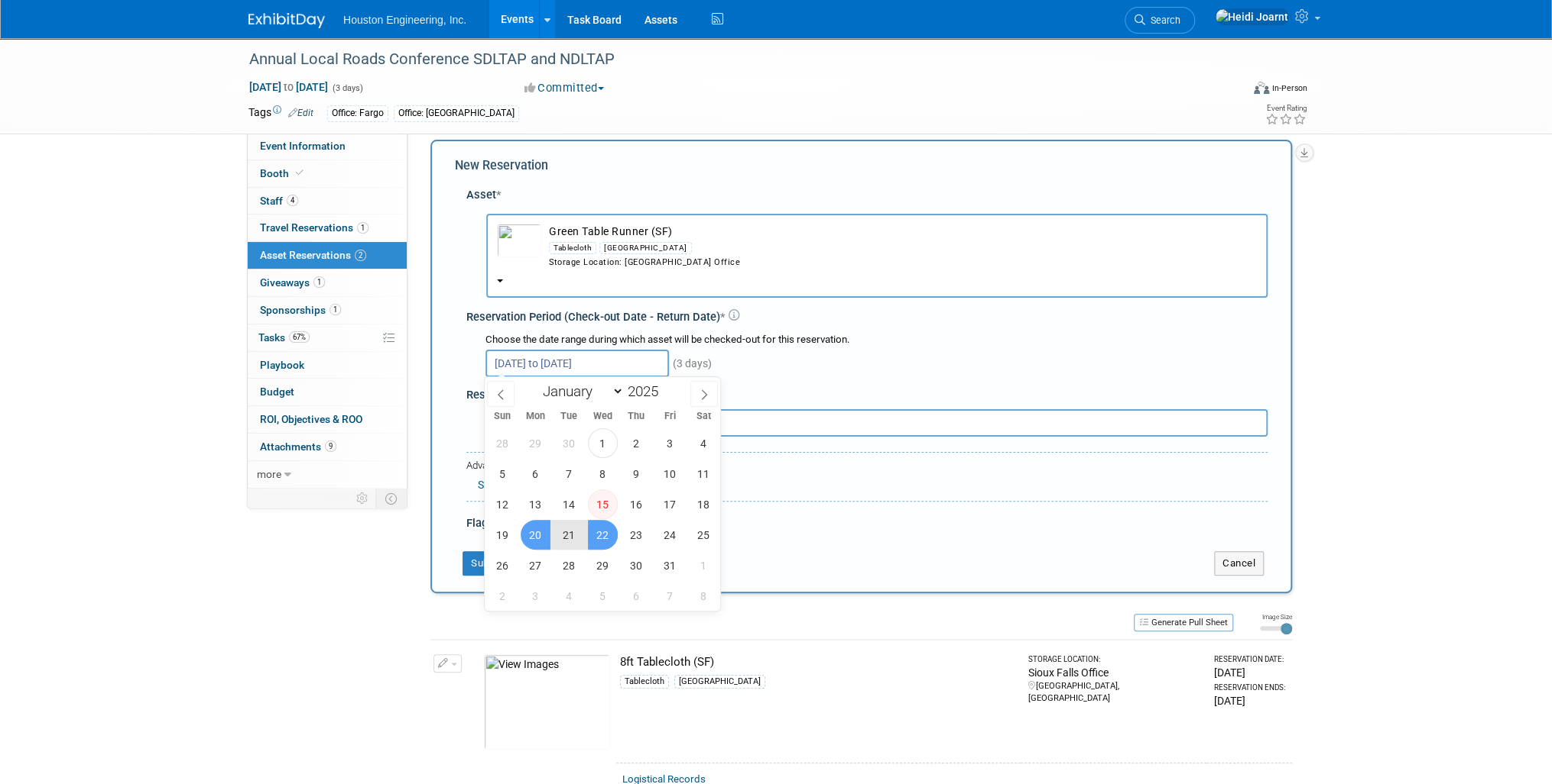
click at [544, 536] on span "20" at bounding box center [535, 535] width 30 height 30
click at [636, 541] on span "23" at bounding box center [636, 535] width 30 height 30
type input "Oct 20, 2025 to Oct 23, 2025"
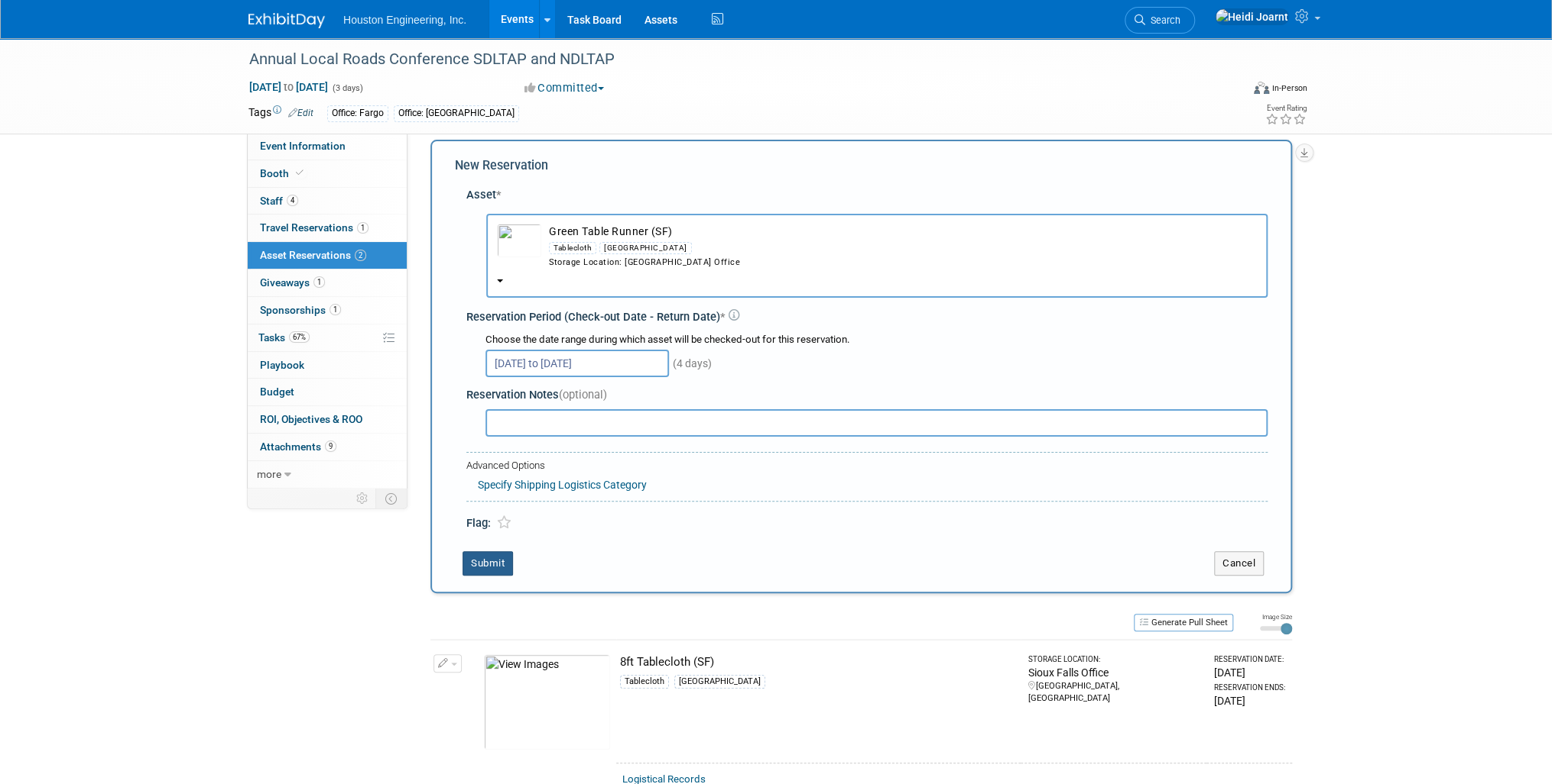
click at [501, 571] on button "Submit" at bounding box center [487, 564] width 50 height 25
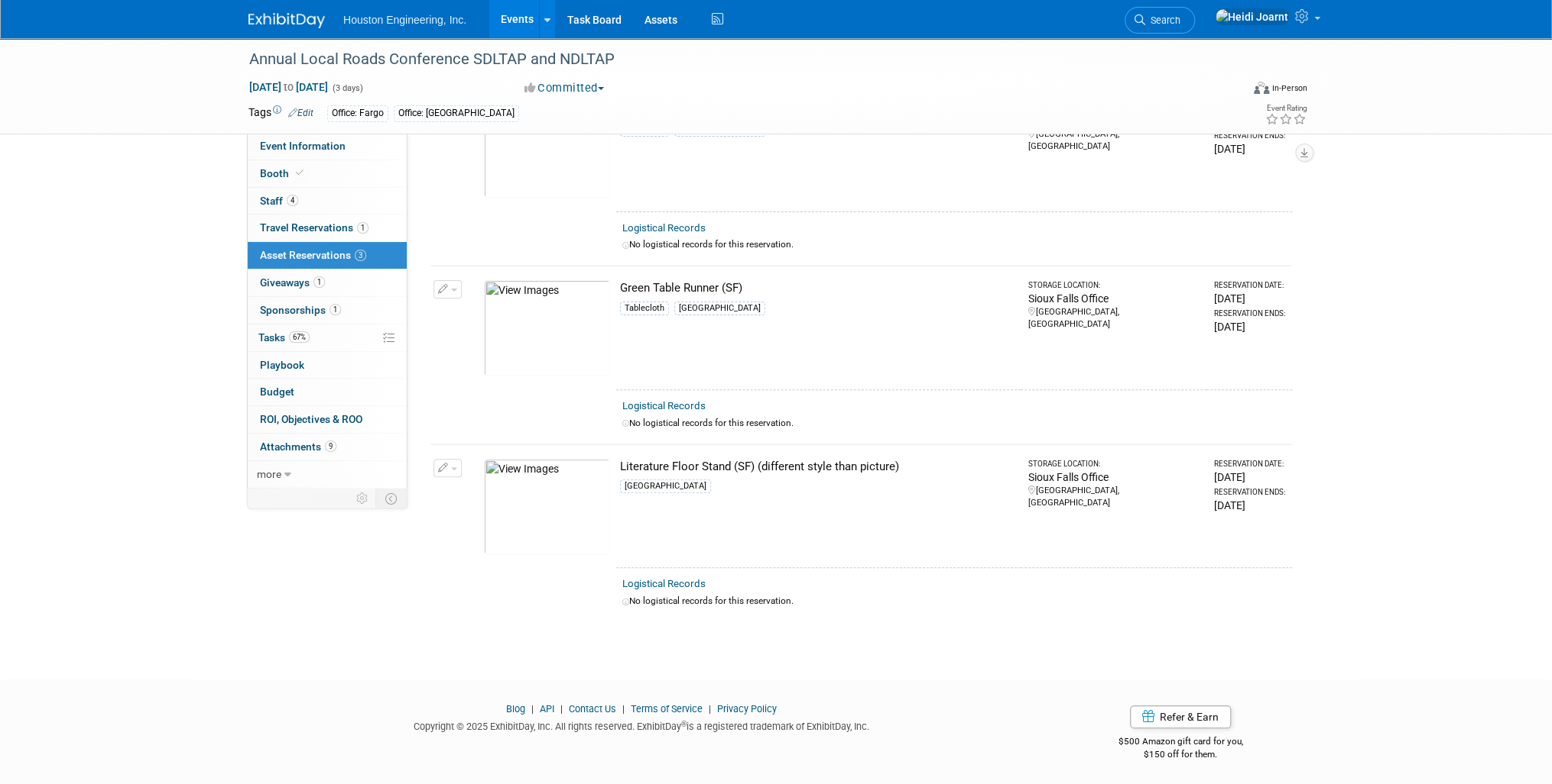
scroll to position [0, 0]
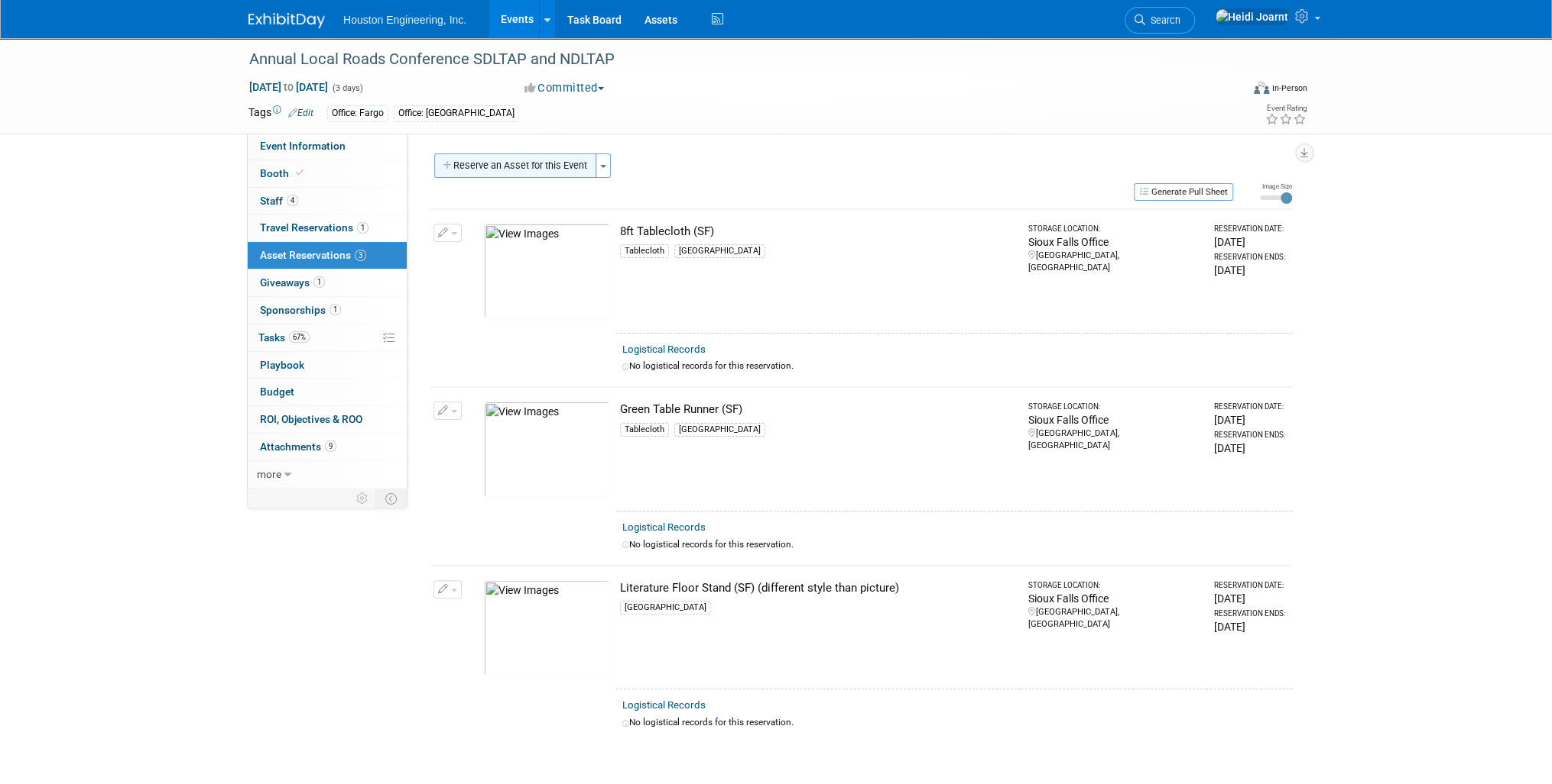
click at [535, 177] on button "Reserve an Asset for this Event" at bounding box center [515, 166] width 162 height 25
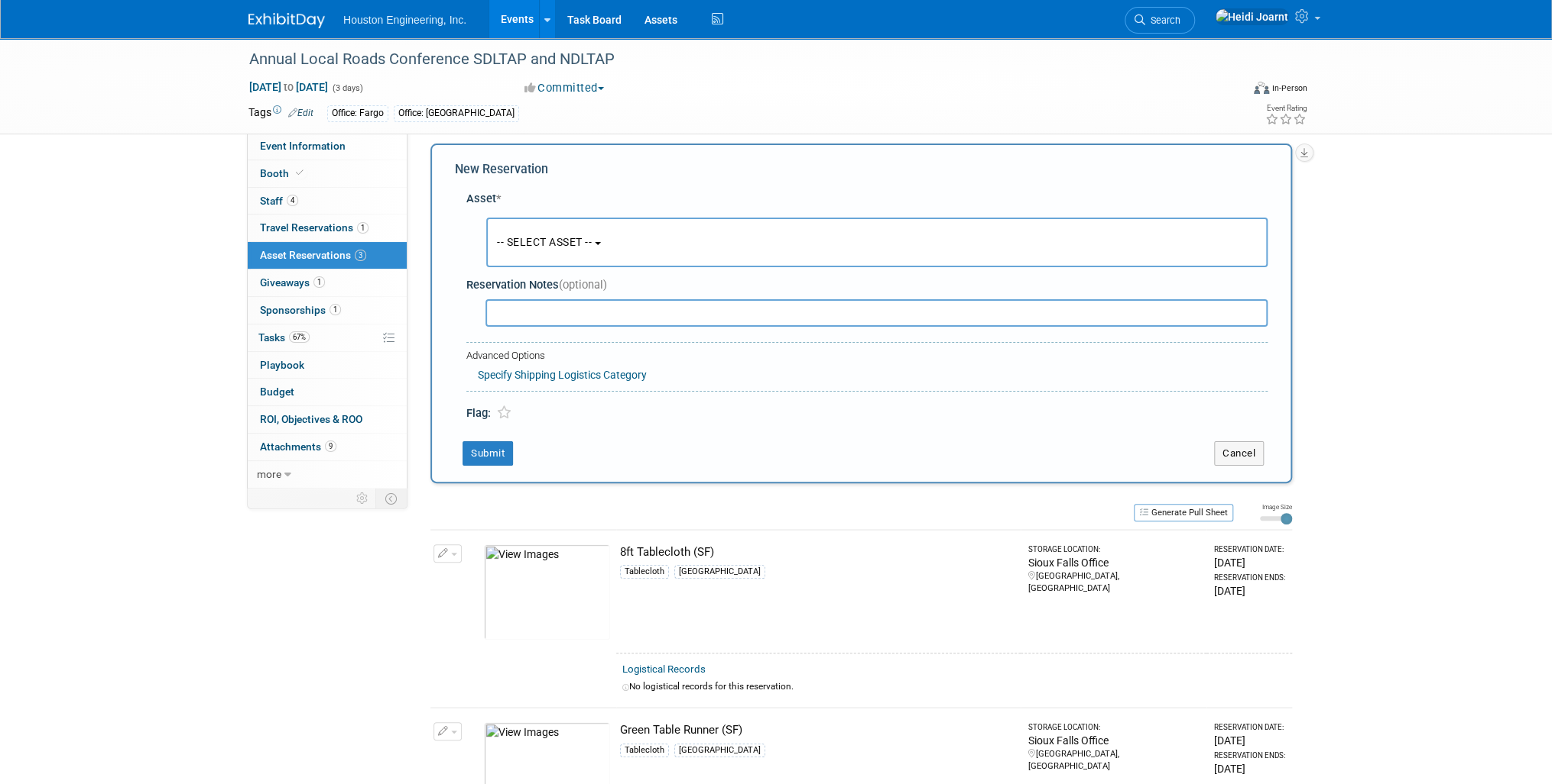
scroll to position [14, 0]
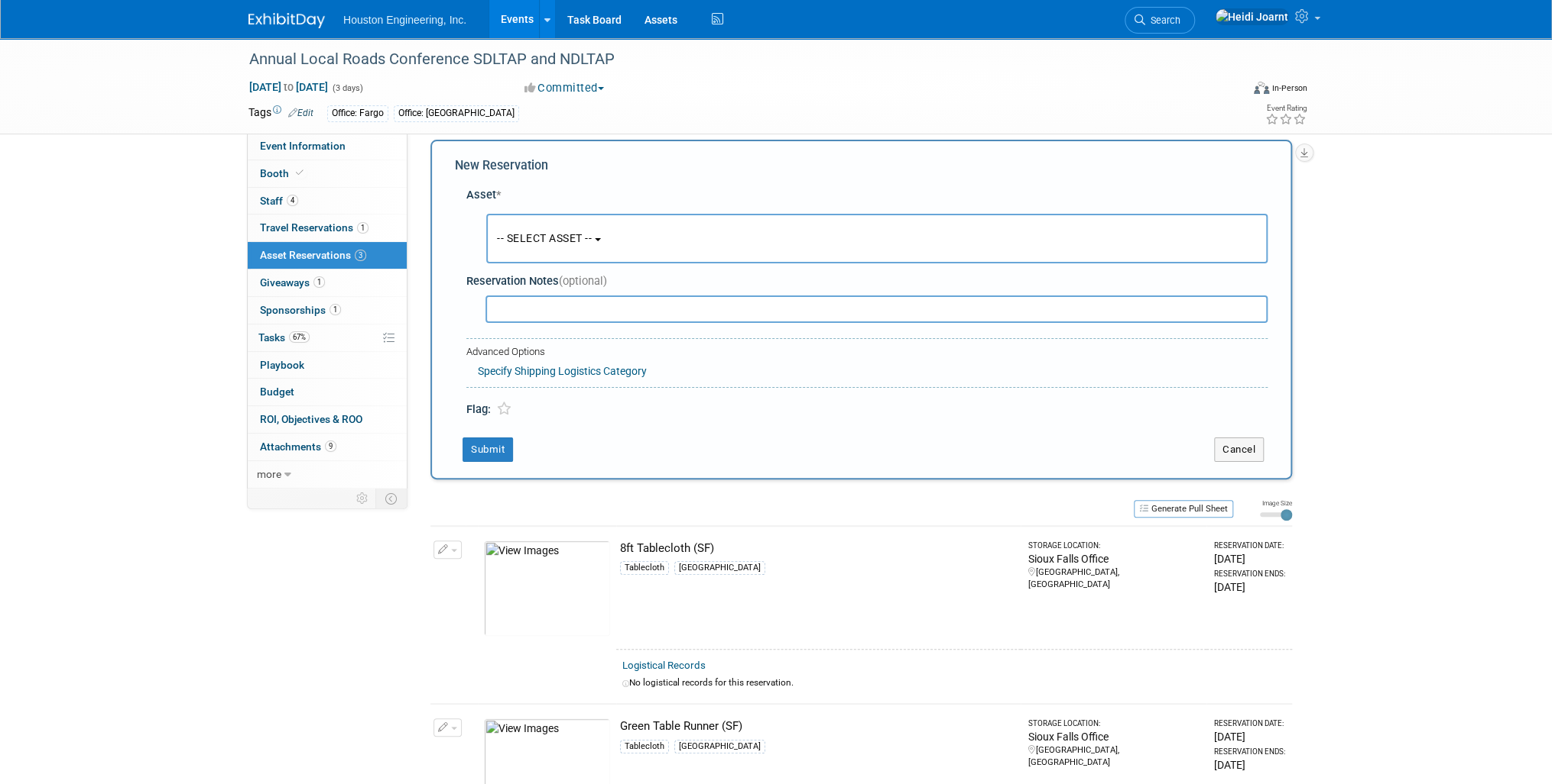
click at [554, 234] on span "-- SELECT ASSET --" at bounding box center [544, 238] width 94 height 12
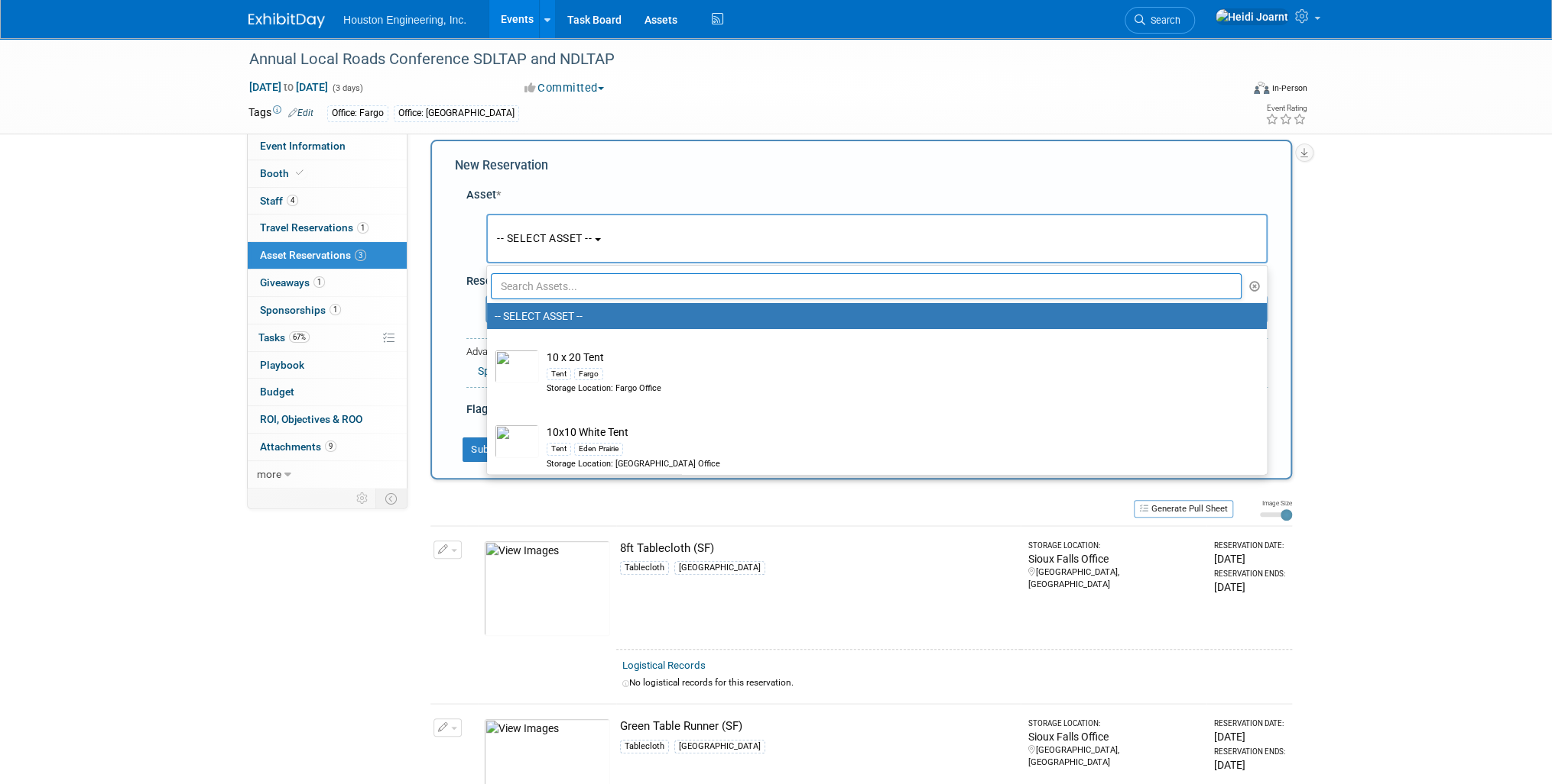
click at [561, 281] on input "text" at bounding box center [866, 287] width 751 height 26
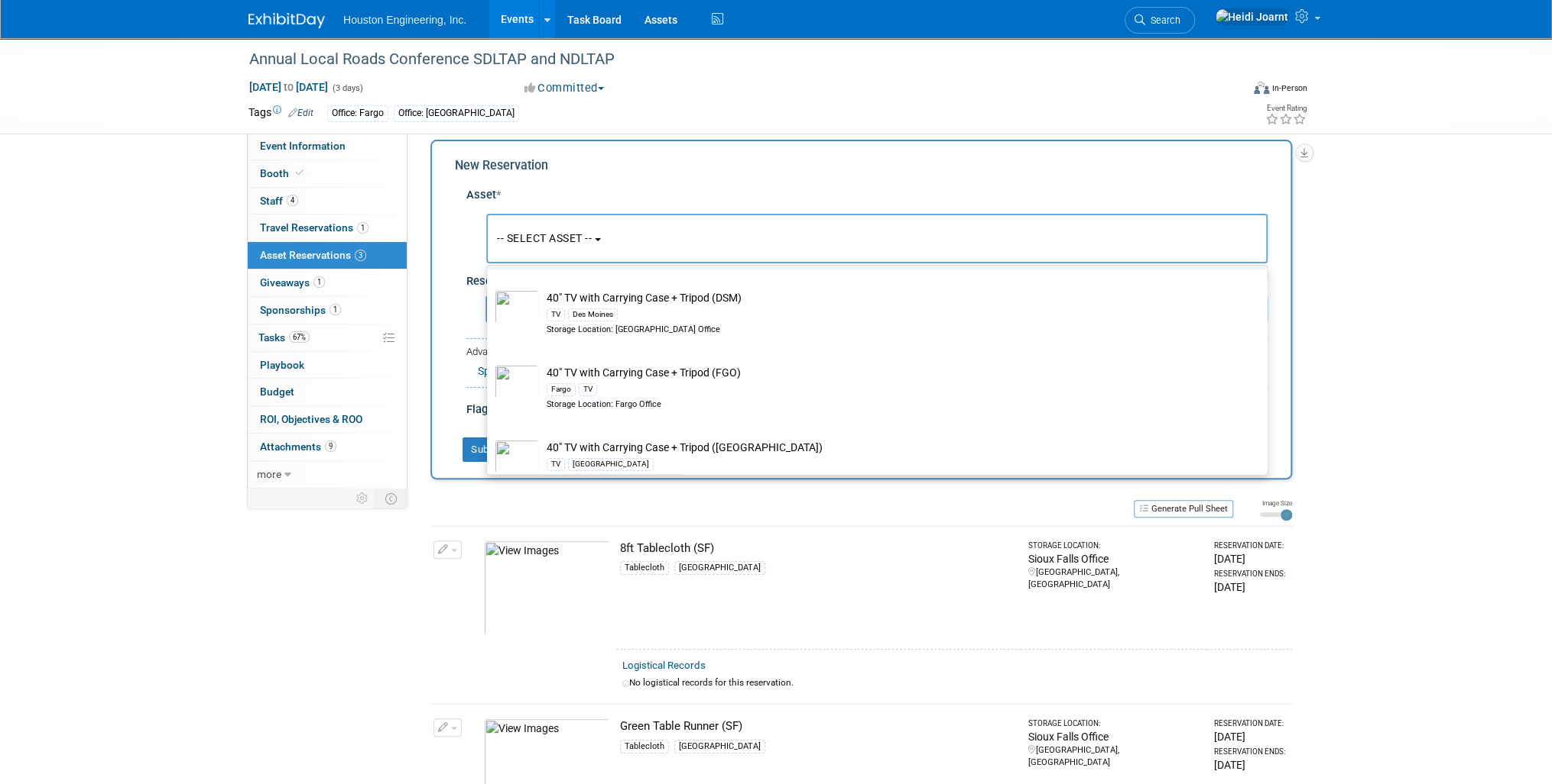
scroll to position [244, 0]
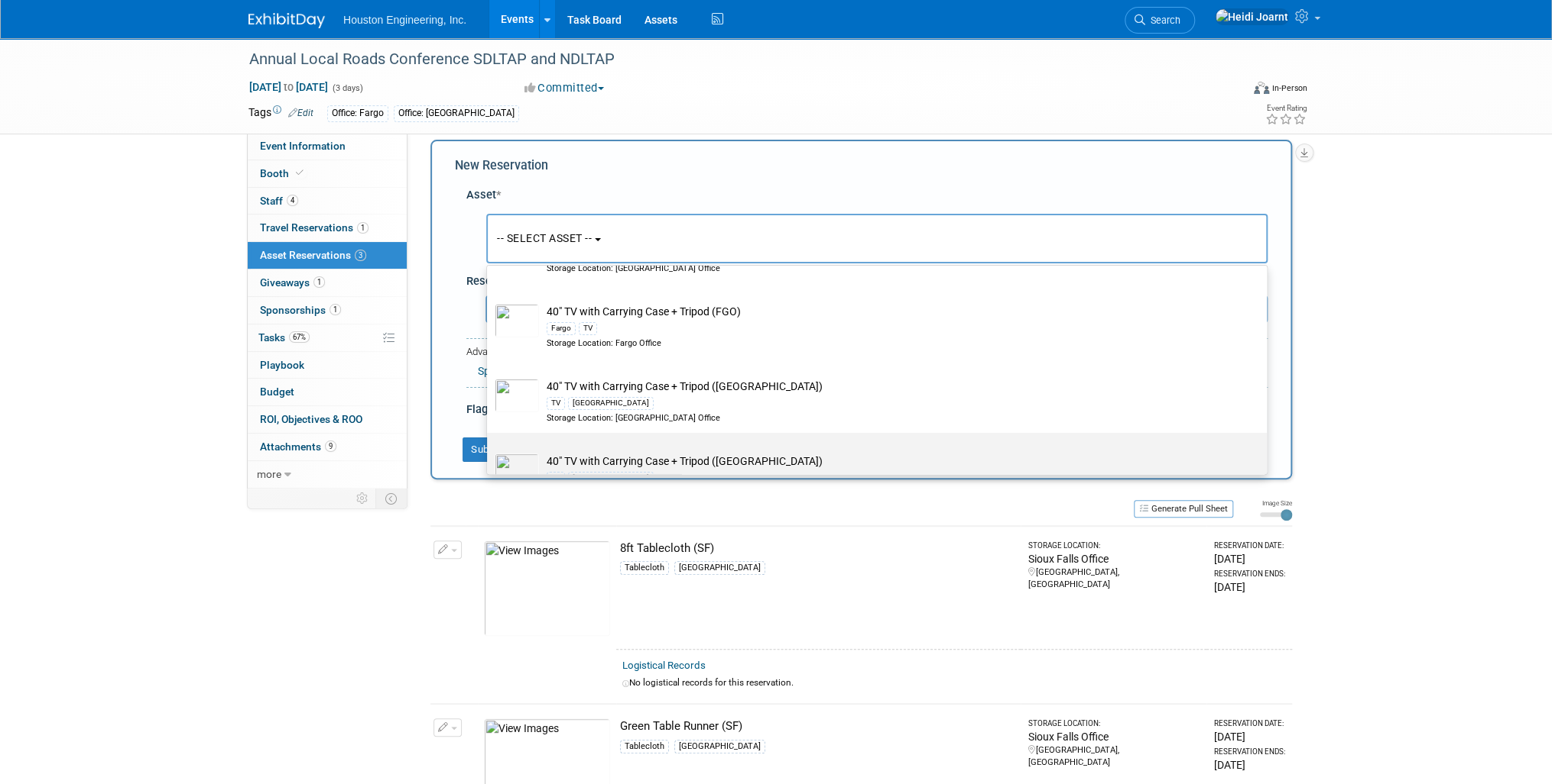
type input "tv"
click at [627, 467] on td "40" TV with Carrying Case + Tripod (SF) TV Sioux Falls Storage Location: Sioux …" at bounding box center [887, 476] width 697 height 45
click at [489, 451] on input "40" TV with Carrying Case + Tripod (SF) TV Sioux Falls Storage Location: Sioux …" at bounding box center [484, 446] width 10 height 10
select select "10728715"
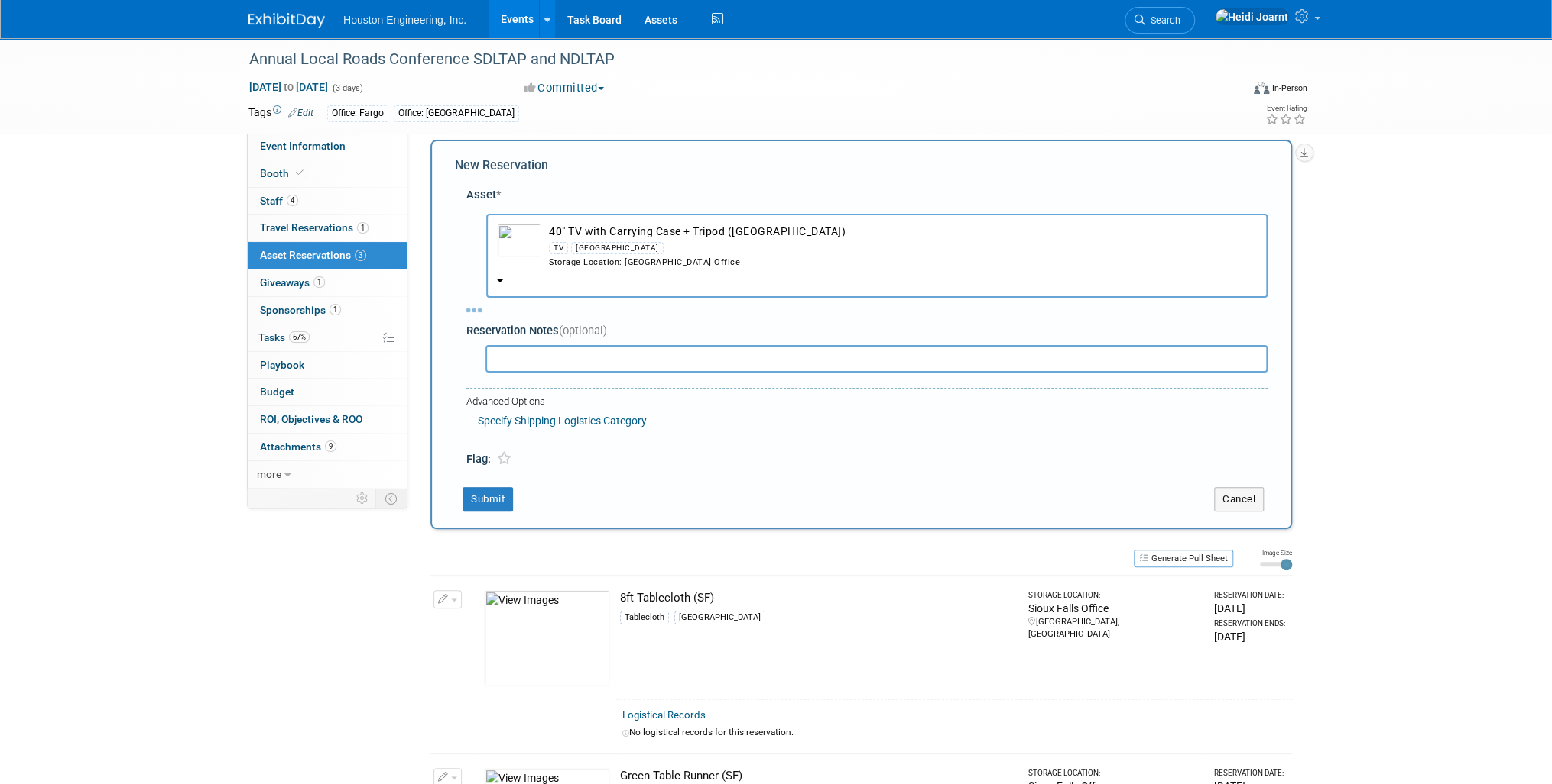
select select "9"
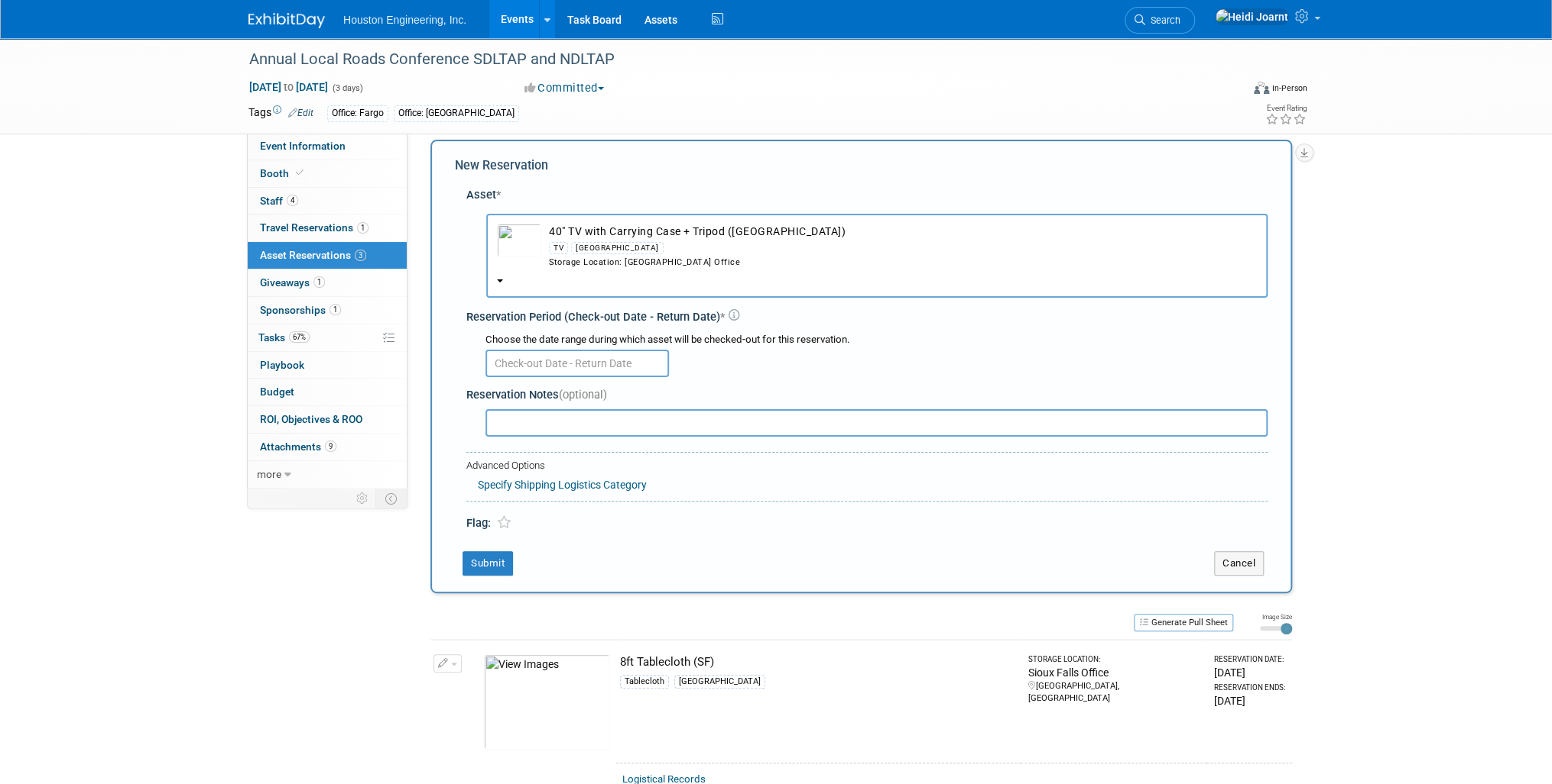
click at [532, 362] on input "text" at bounding box center [577, 363] width 183 height 27
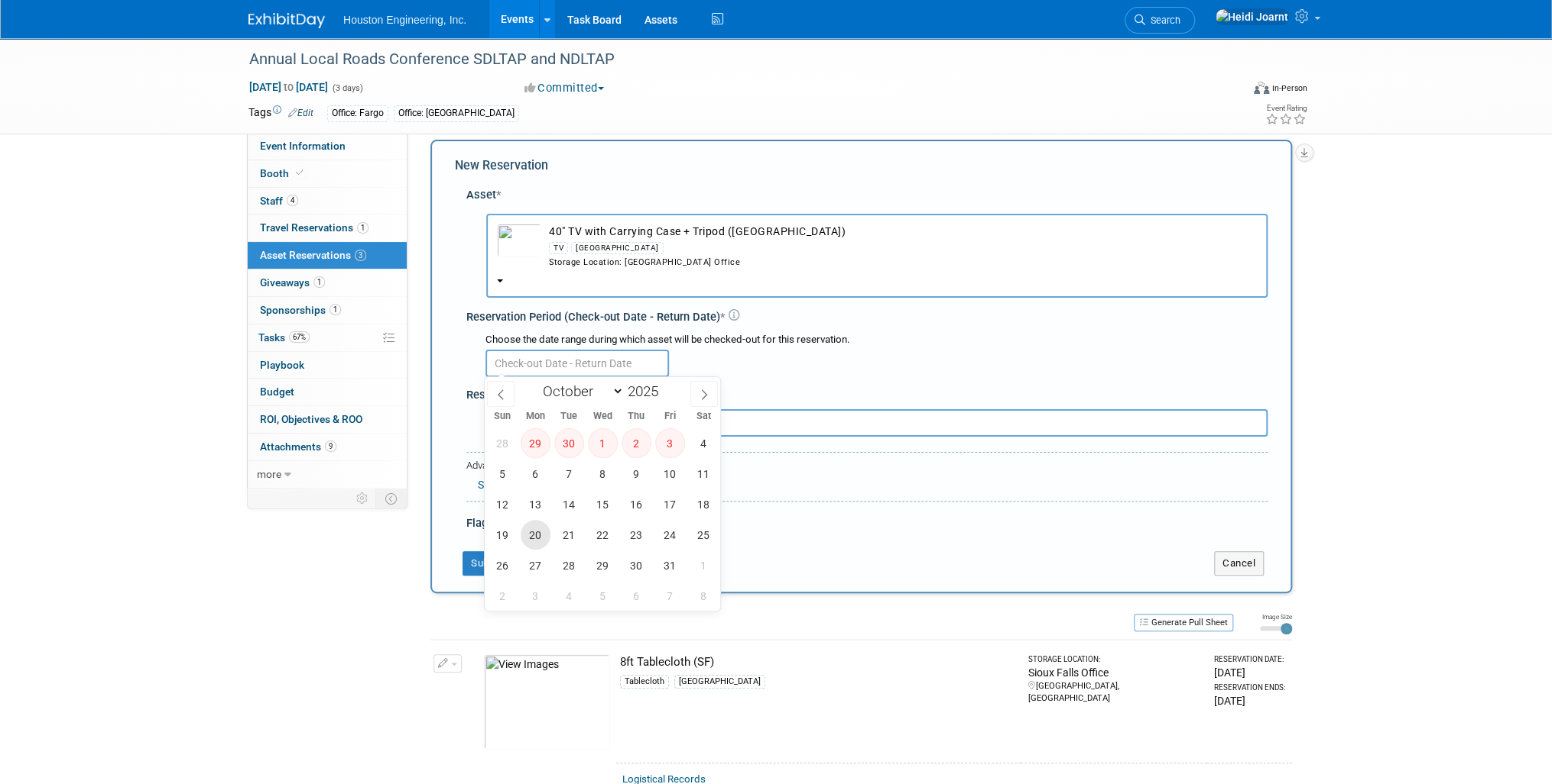
click at [528, 526] on span "20" at bounding box center [535, 535] width 30 height 30
click at [603, 538] on span "22" at bounding box center [603, 535] width 30 height 30
type input "Oct 20, 2025 to Oct 22, 2025"
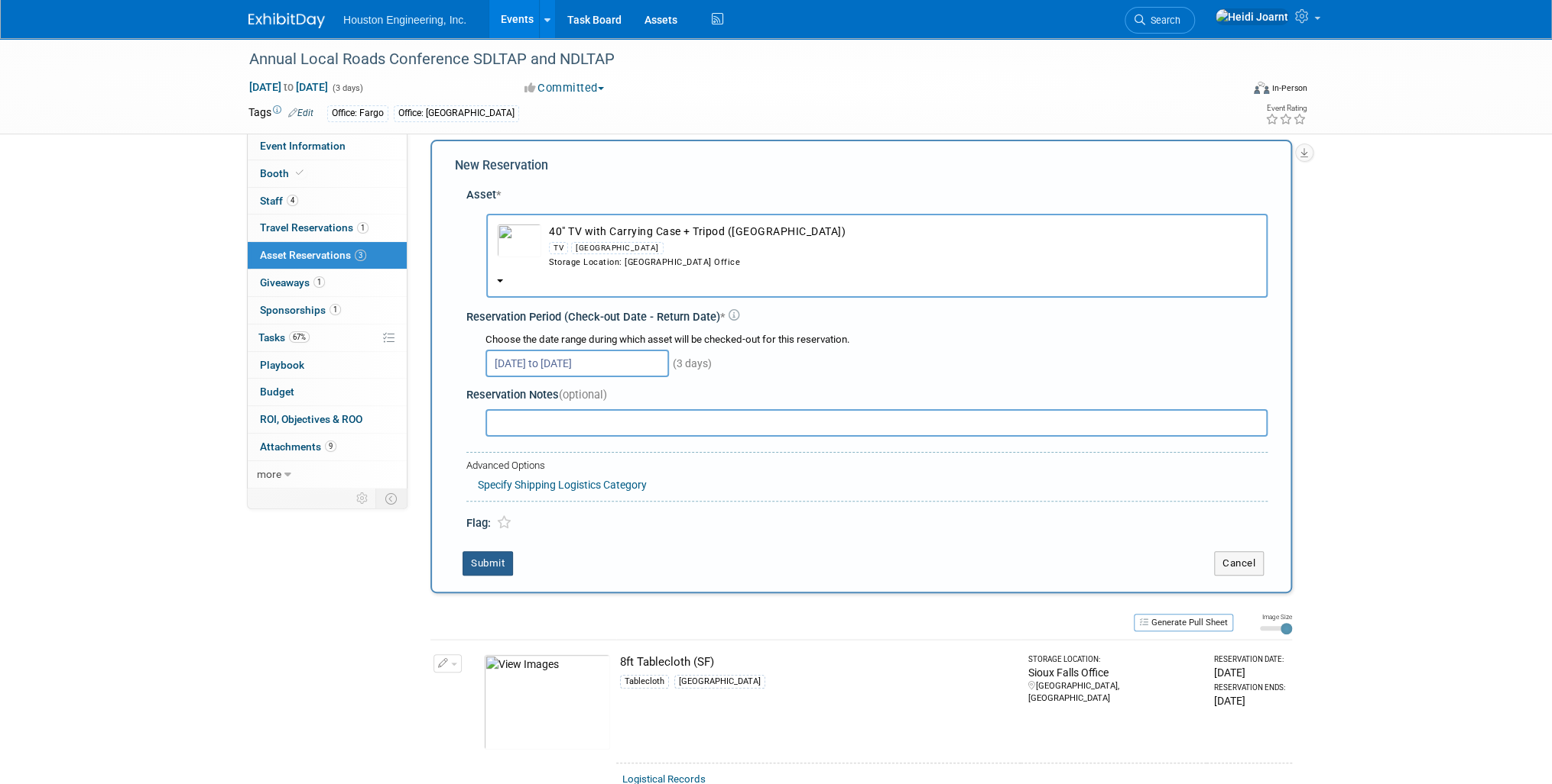
click at [468, 566] on button "Submit" at bounding box center [487, 564] width 50 height 25
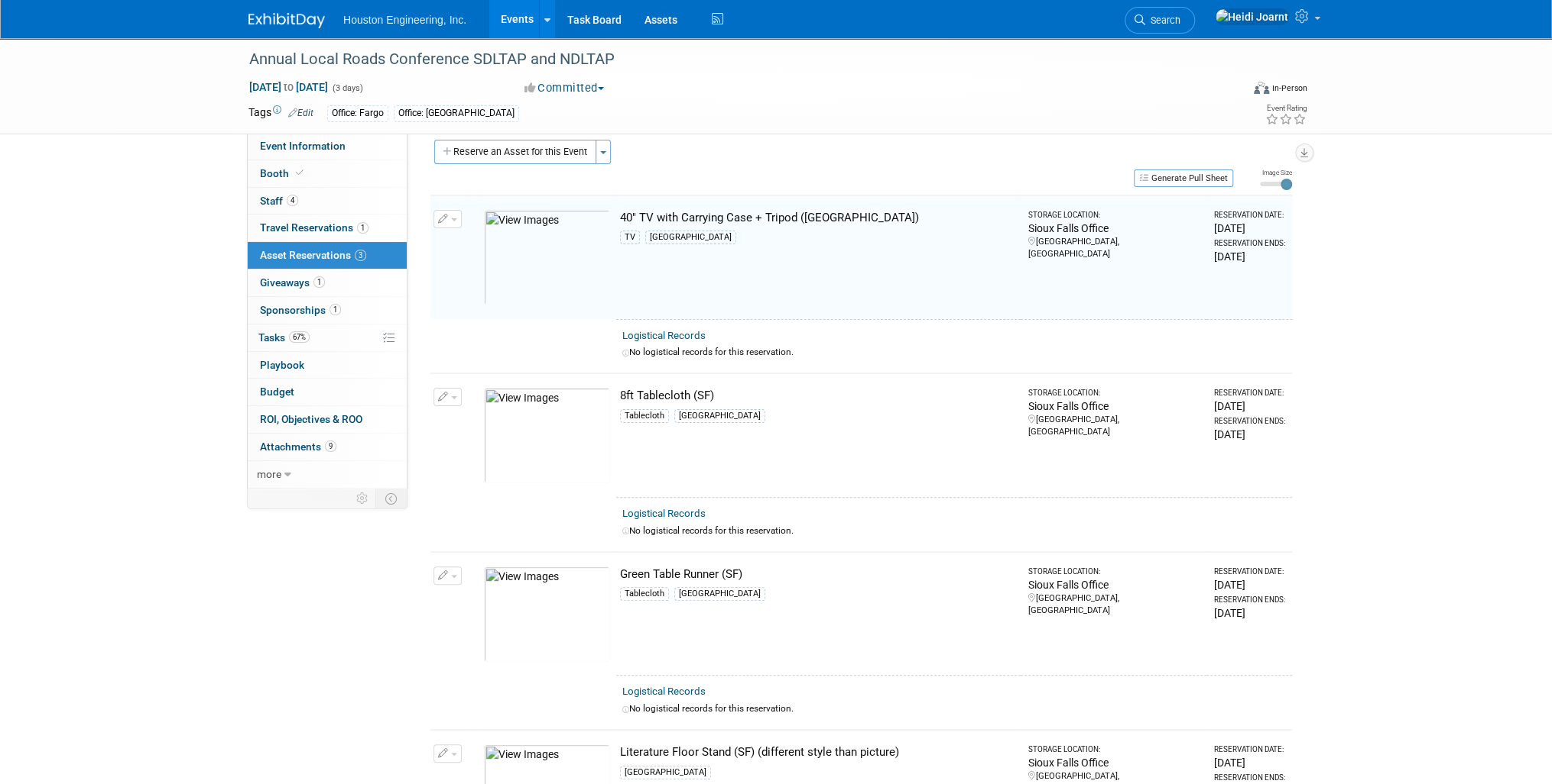
scroll to position [18, 0]
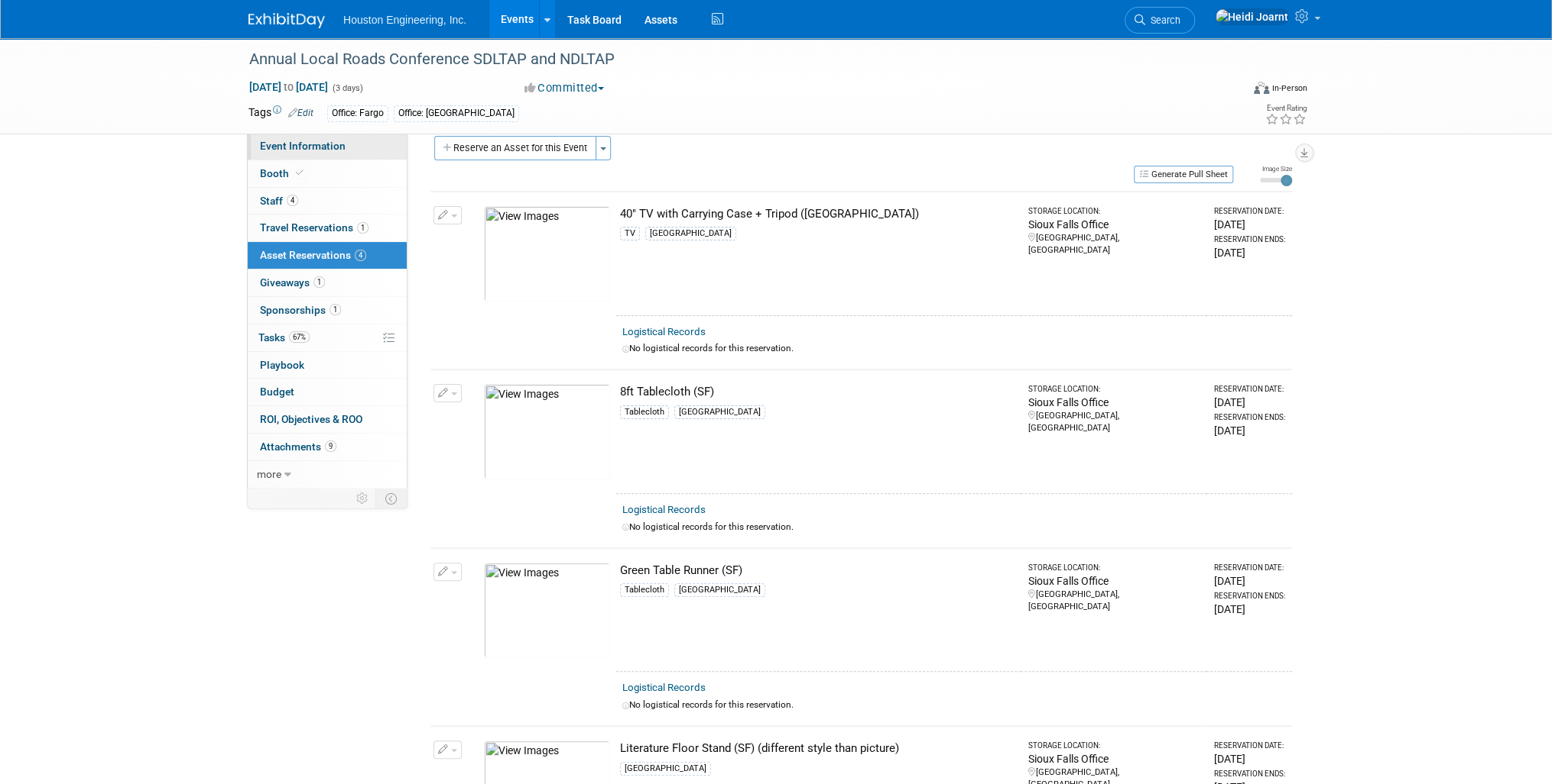
click at [295, 142] on span "Event Information" at bounding box center [302, 145] width 86 height 12
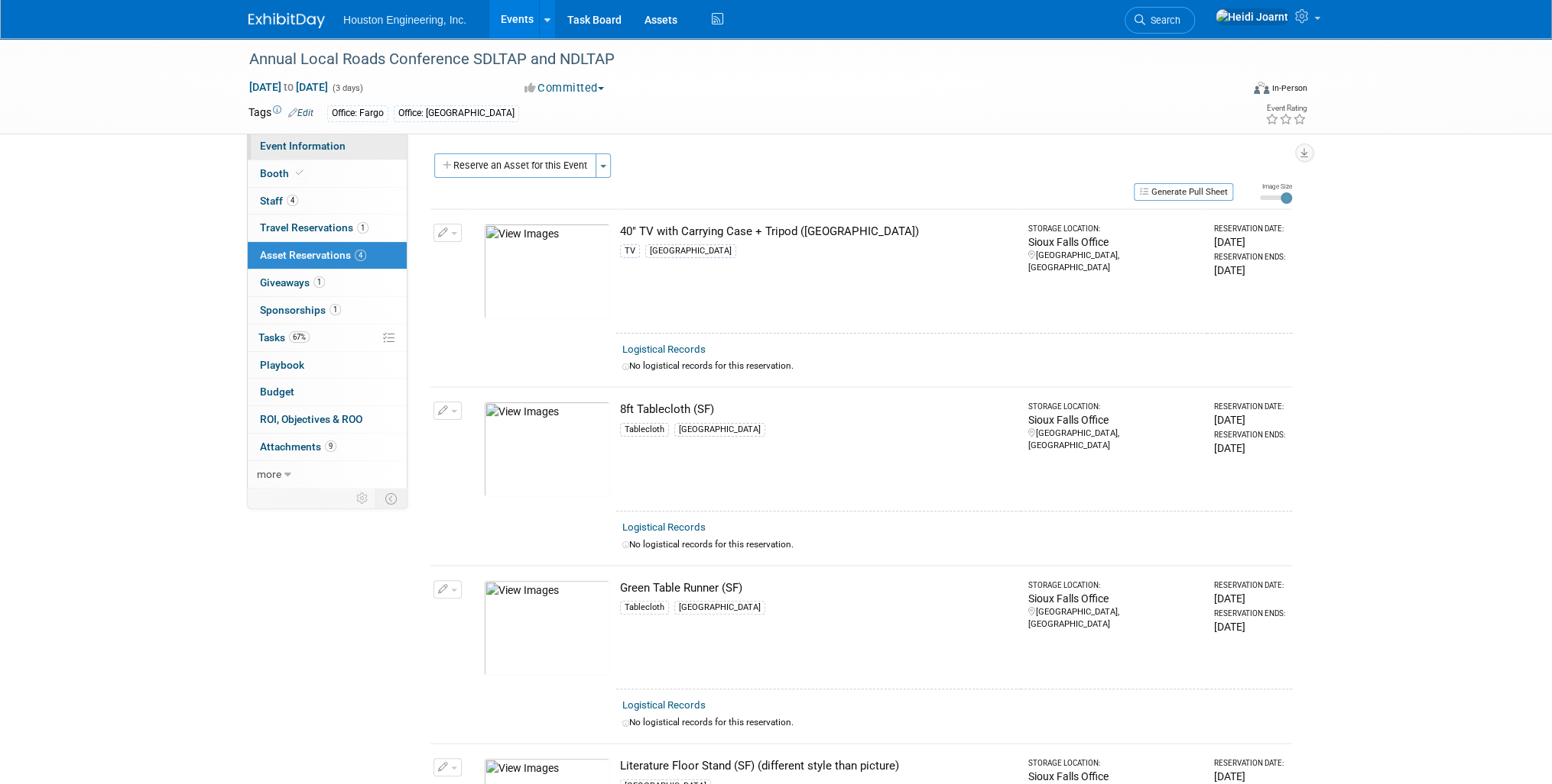
select select "2 - Post KO/Active Planning"
select select "Yes"
select select "Multi-sector/Any/All"
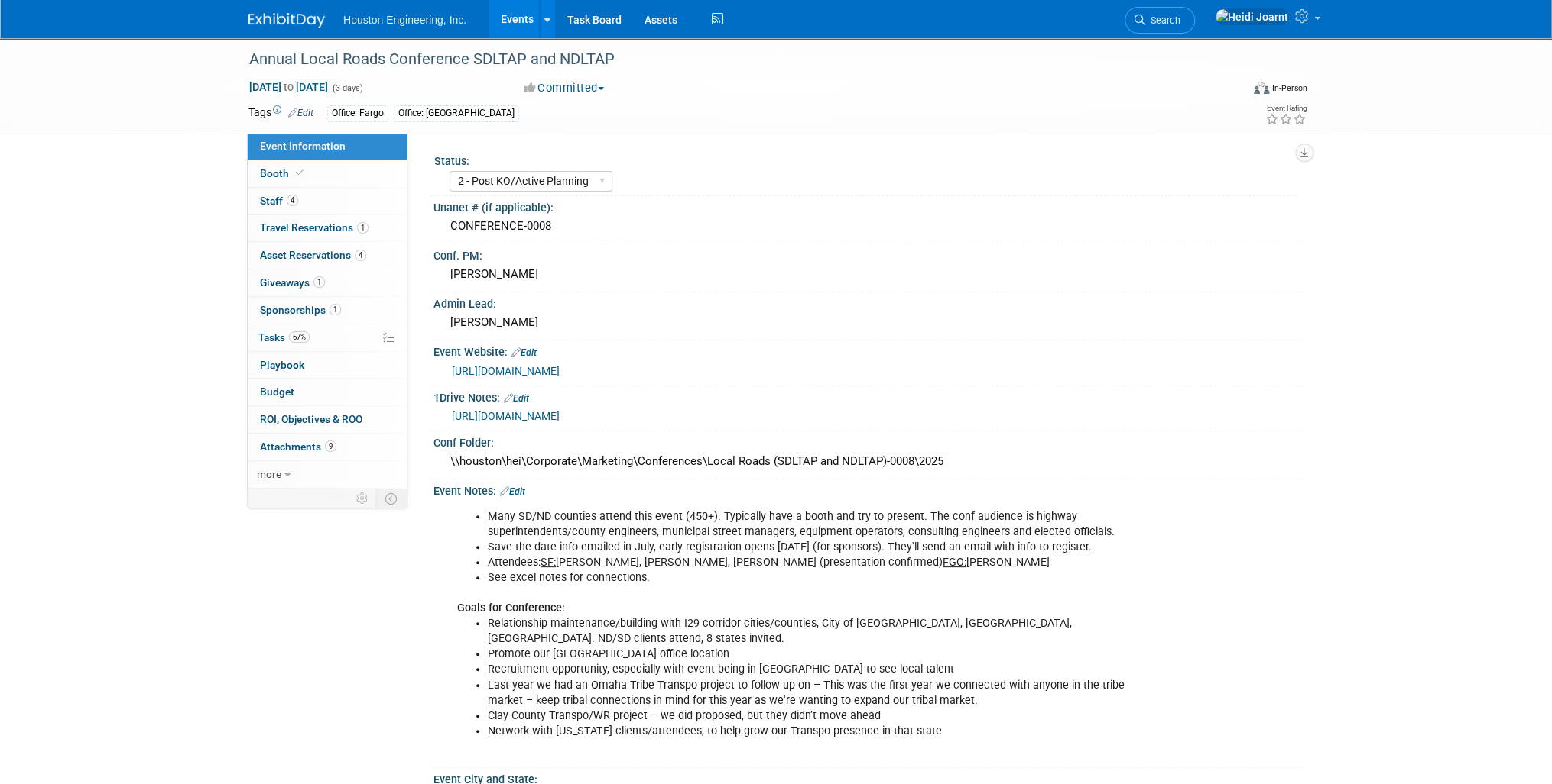
click at [520, 488] on link "Edit" at bounding box center [512, 492] width 25 height 10
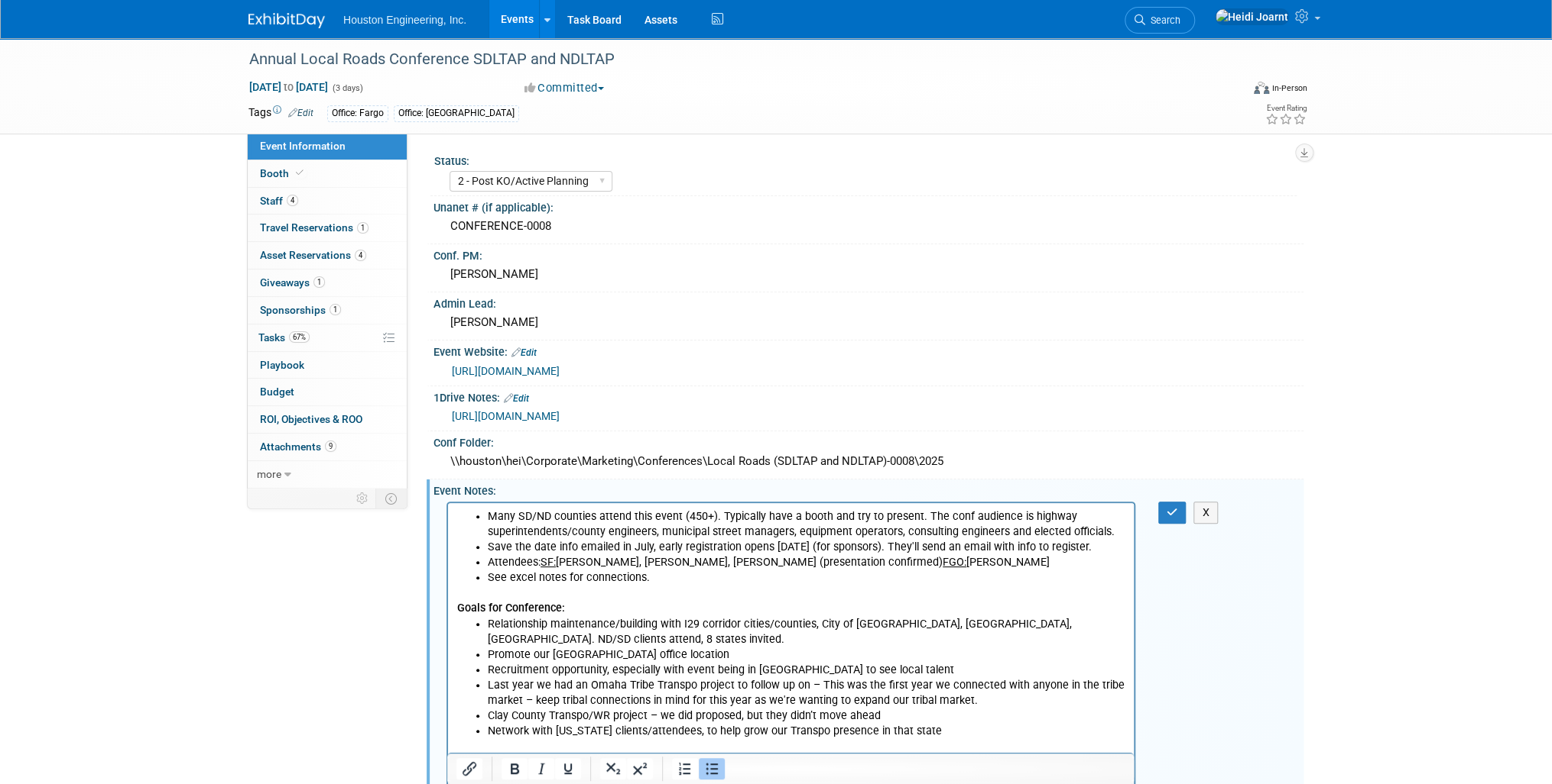
click at [677, 577] on li "See excel notes for connections." at bounding box center [806, 577] width 637 height 15
click at [805, 564] on li "Attendees: SF: Josh Johnson, Stan Hanson, Sam T (presentation confirmed) FGO: A…" at bounding box center [806, 562] width 637 height 15
click at [797, 572] on li "See excel notes for connections. They provide attendee list AFTER conference." at bounding box center [806, 577] width 637 height 15
click at [1163, 513] on button "button" at bounding box center [1172, 512] width 28 height 22
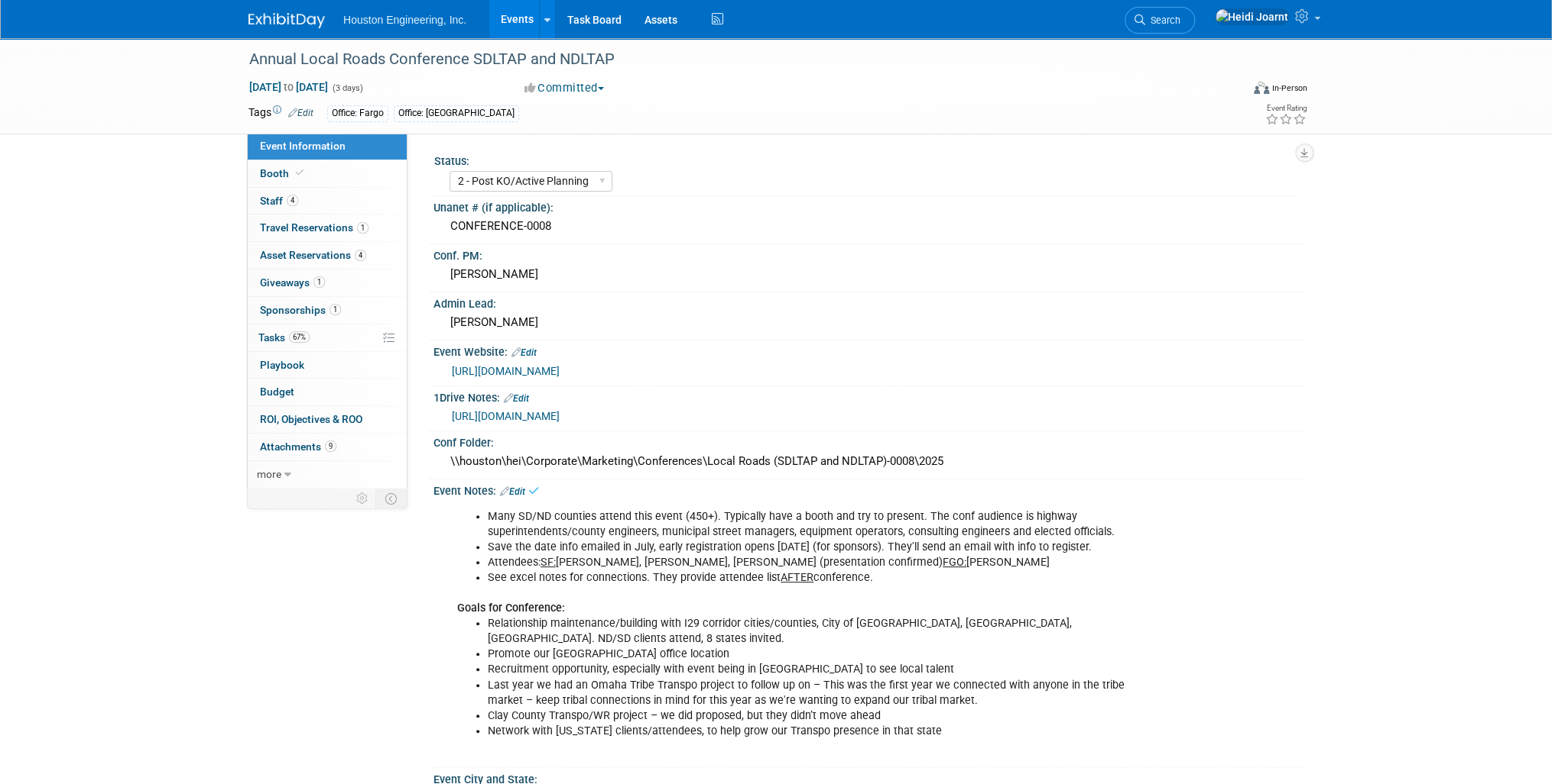
click at [887, 572] on li "See excel notes for connections. They provide attendee list AFTER conference." at bounding box center [807, 578] width 638 height 15
click at [576, 183] on select "1 - GNG/KO Needed 2 - Post KO/Active Planning 3 - Reg/Prep Done" at bounding box center [531, 181] width 162 height 21
select select "3 - Reg/Prep Done"
click at [449, 171] on select "1 - GNG/KO Needed 2 - Post KO/Active Planning 3 - Reg/Prep Done" at bounding box center [531, 181] width 162 height 21
click at [489, 623] on li "Relationship maintenance/building with I29 corridor cities/counties, City of Si…" at bounding box center [807, 631] width 638 height 30
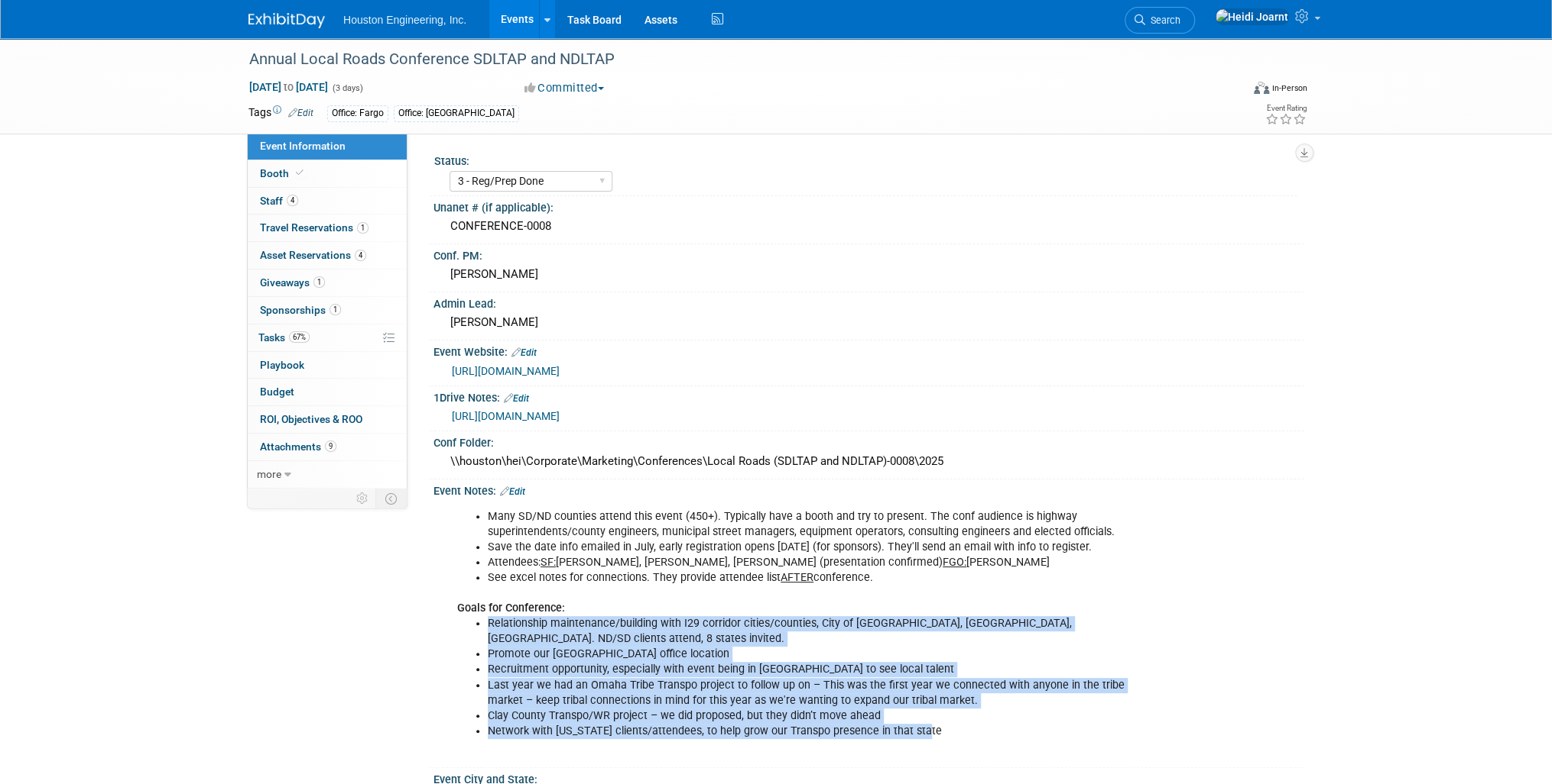
drag, startPoint x: 489, startPoint y: 623, endPoint x: 980, endPoint y: 725, distance: 501.5
click at [980, 725] on ul "Relationship maintenance/building with I29 corridor cities/counties, City of Si…" at bounding box center [791, 677] width 668 height 123
copy ul "Relationship maintenance/building with I29 corridor cities/counties, City of Si…"
click at [560, 416] on link "https://houstoneng-my.sharepoint.com/:x:/p/hjoarnt/EQFMlTu5Rr5BnIhF63T8JaoBLD4D…" at bounding box center [505, 416] width 108 height 12
click at [608, 663] on li "Recruitment opportunity, especially with event being in SF to see local talent" at bounding box center [807, 670] width 638 height 15
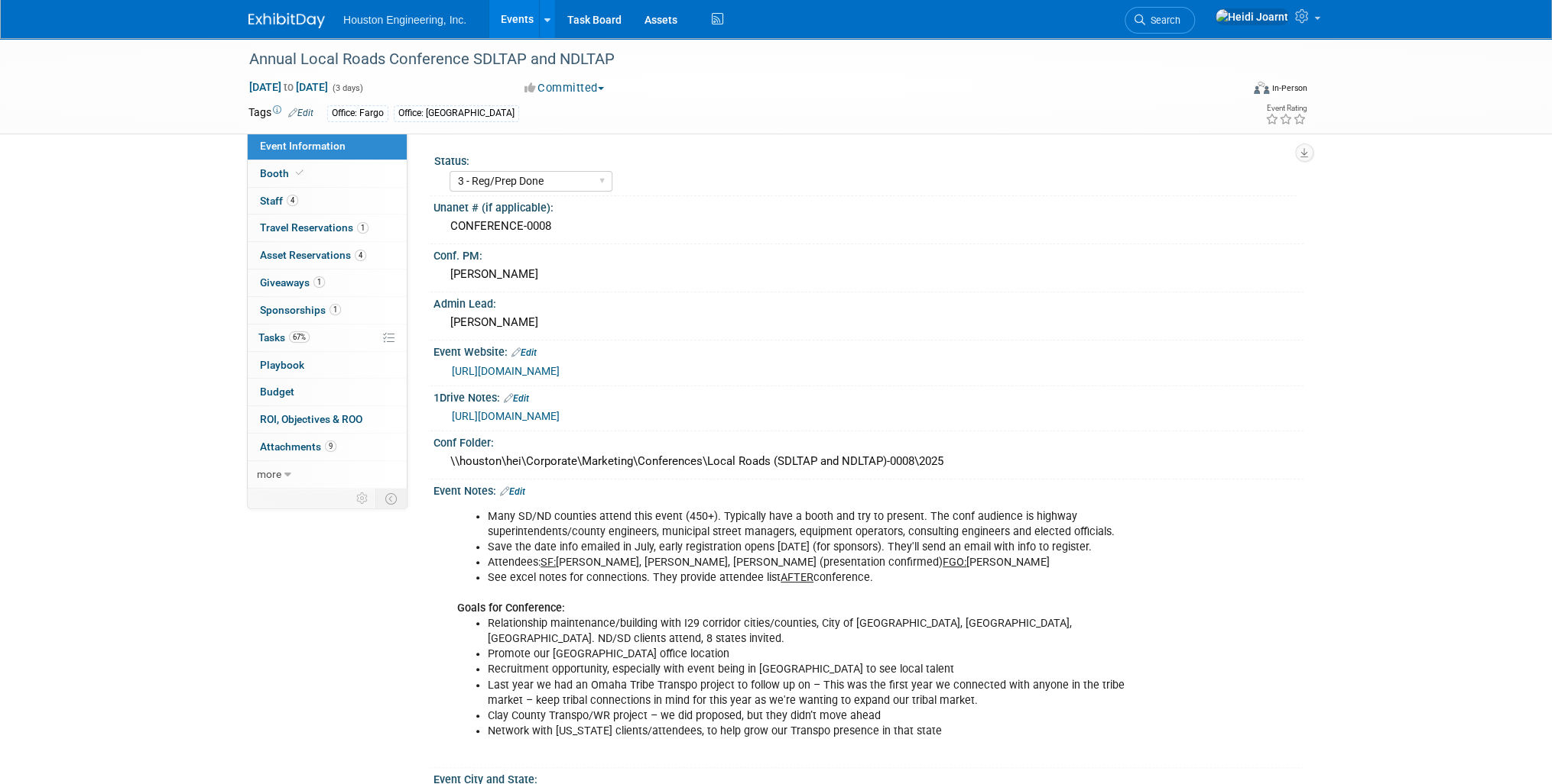
click at [521, 488] on link "Edit" at bounding box center [512, 492] width 25 height 10
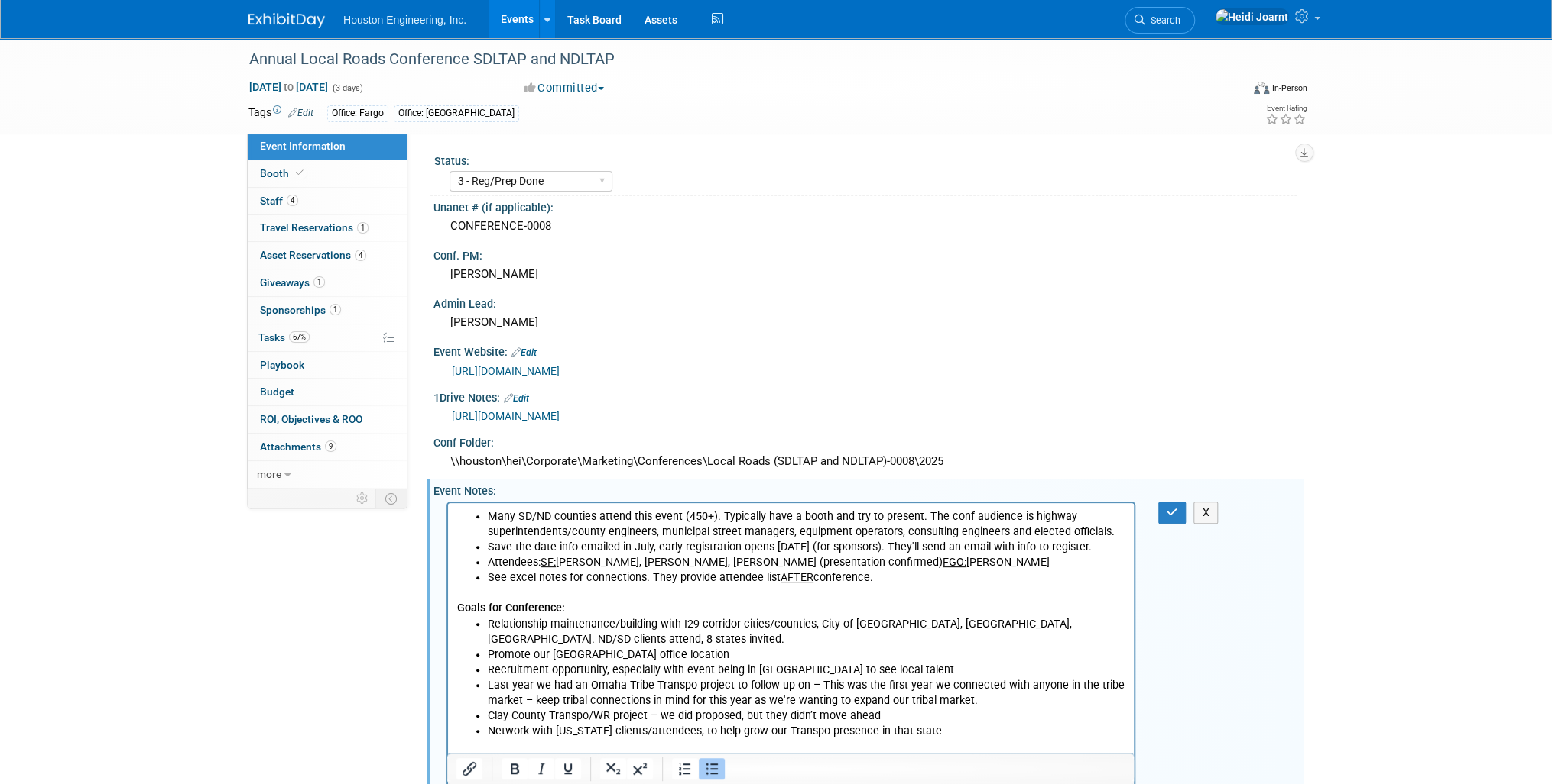
click at [727, 656] on li "Promote our new Aberdeen office location" at bounding box center [806, 655] width 637 height 15
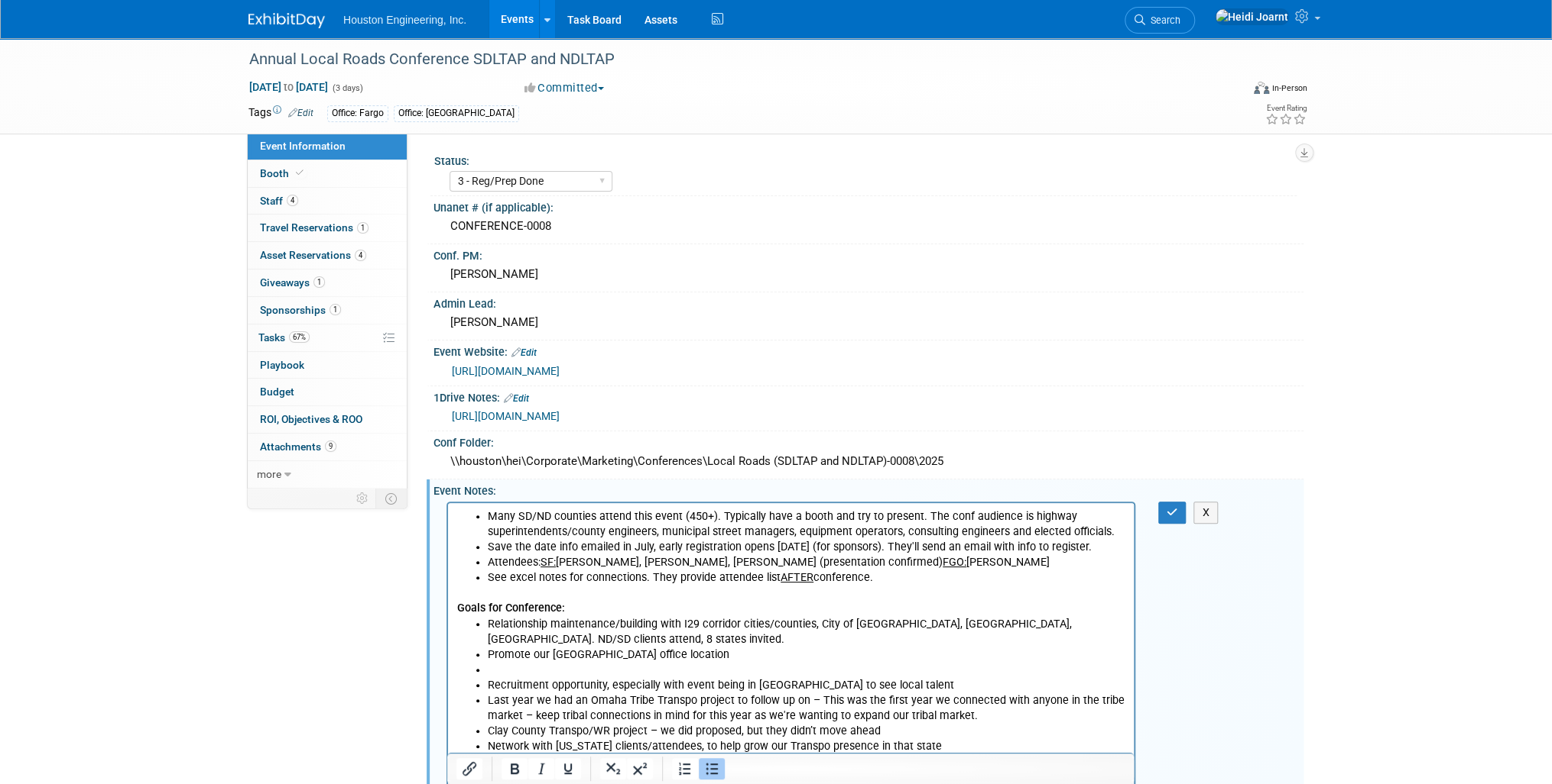
click at [560, 669] on li "Rich Text Area. Press ALT-0 for help." at bounding box center [806, 670] width 637 height 15
click at [890, 668] on li "Connect with SDDOT to discuss recent consultant retaining 26-28 proposal win" at bounding box center [806, 670] width 637 height 15
click at [875, 669] on li "Connect with SDDOT to discuss recent consultant retaining 26-28 proposal win" at bounding box center [806, 670] width 637 height 15
click at [1172, 511] on icon "button" at bounding box center [1172, 512] width 11 height 10
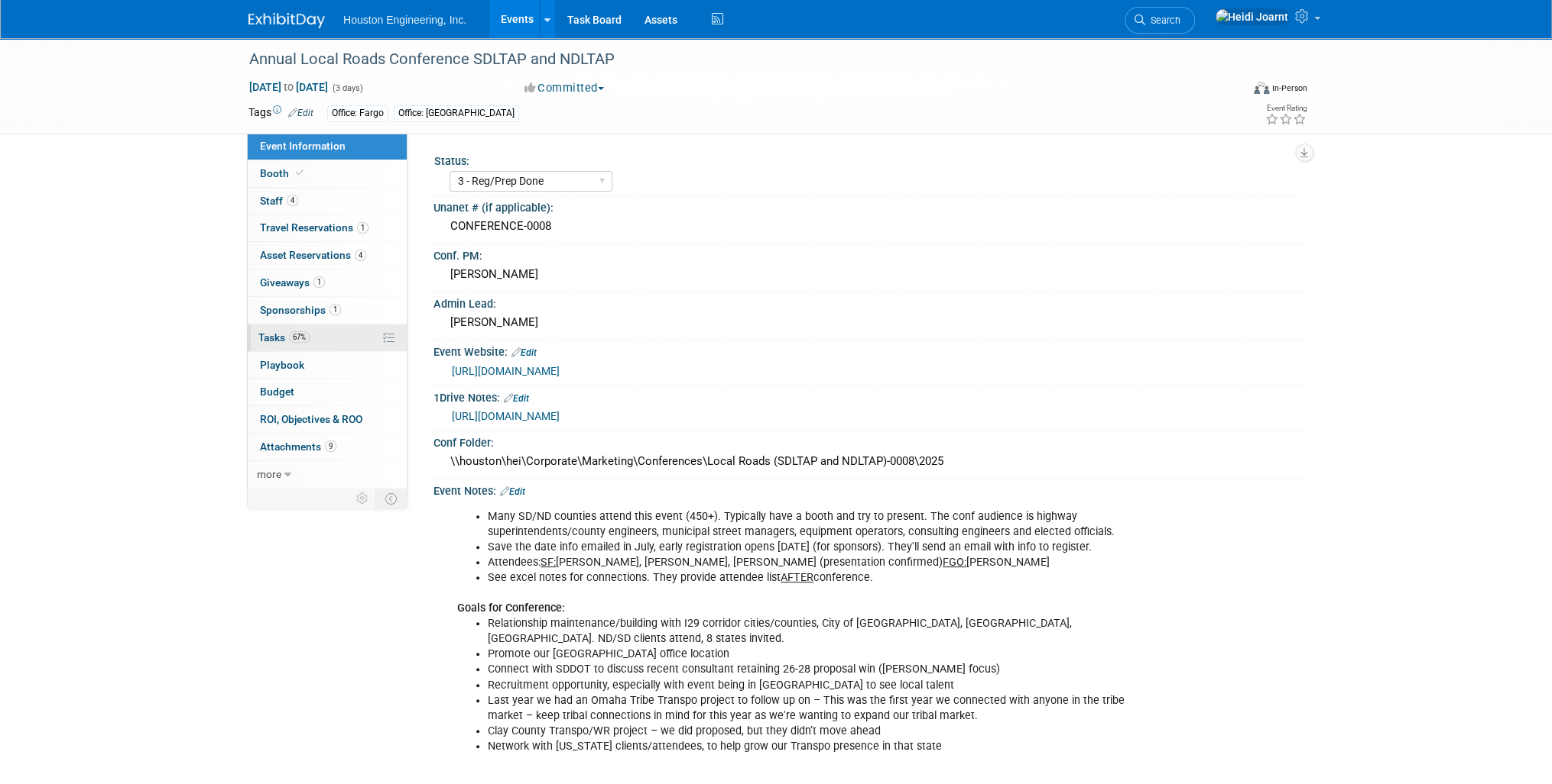
click at [314, 329] on link "67% Tasks 67%" at bounding box center [327, 338] width 159 height 26
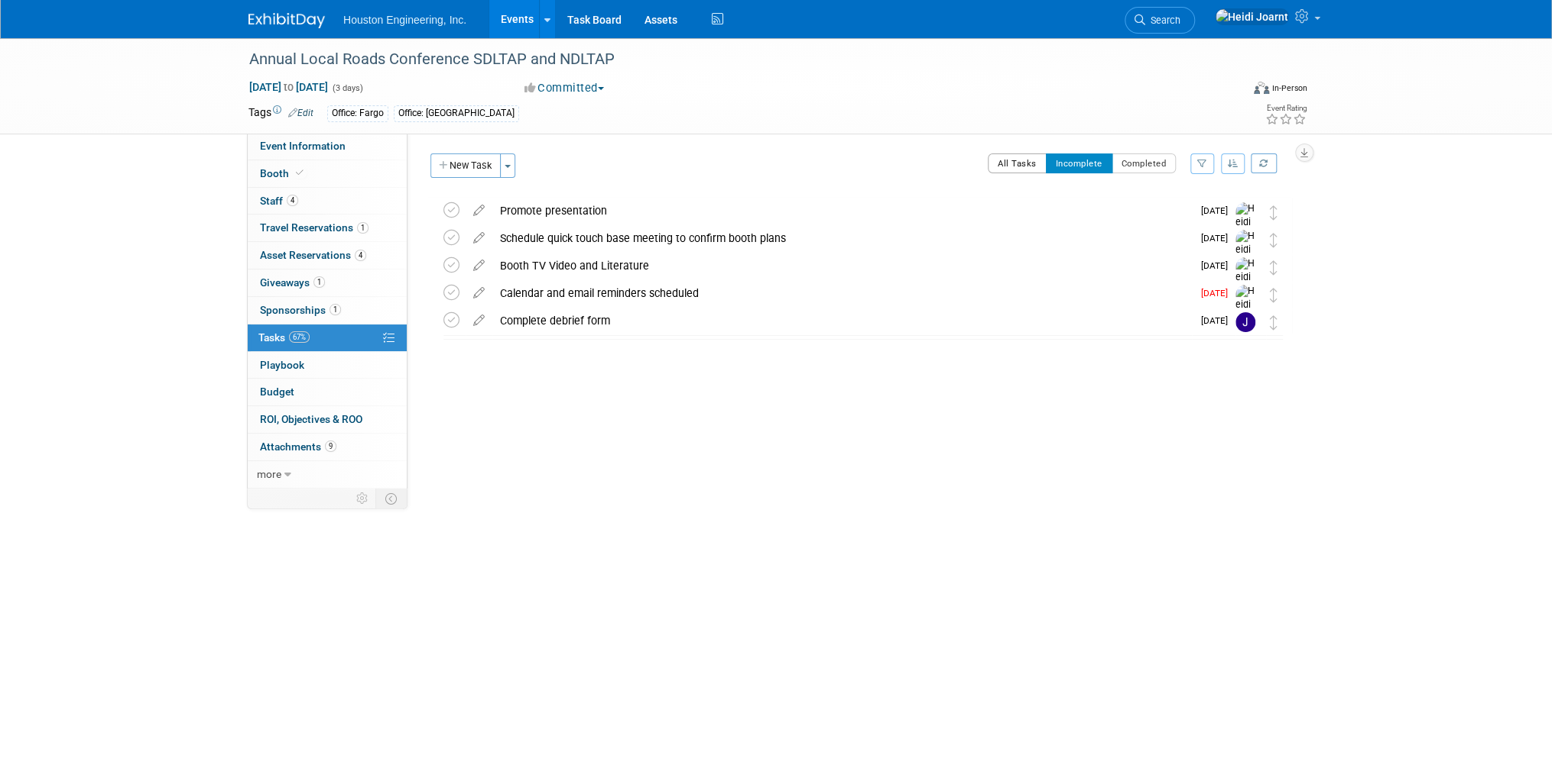
click at [1034, 165] on button "All Tasks" at bounding box center [1017, 163] width 59 height 20
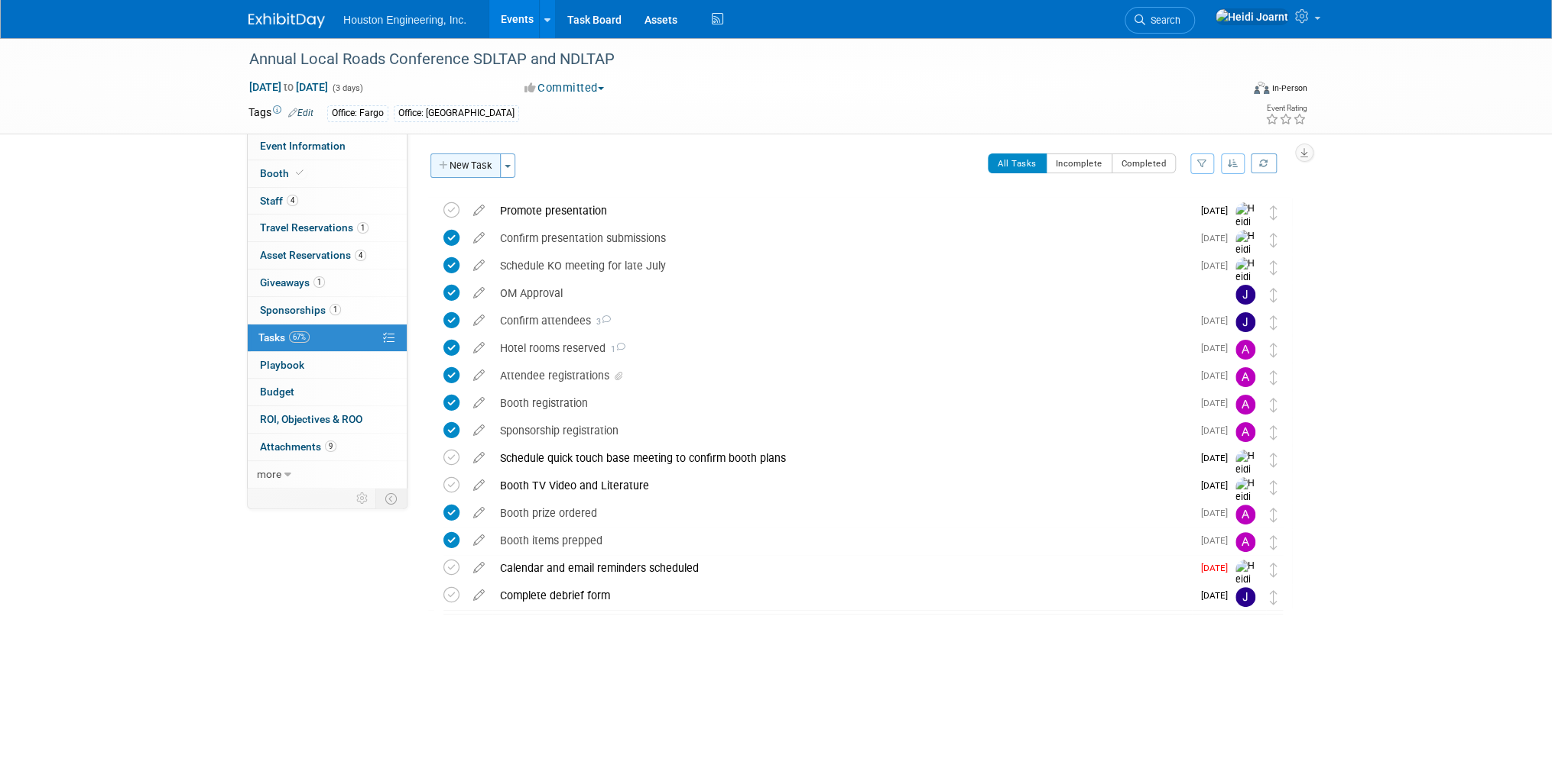
click at [466, 158] on button "New Task" at bounding box center [465, 166] width 70 height 25
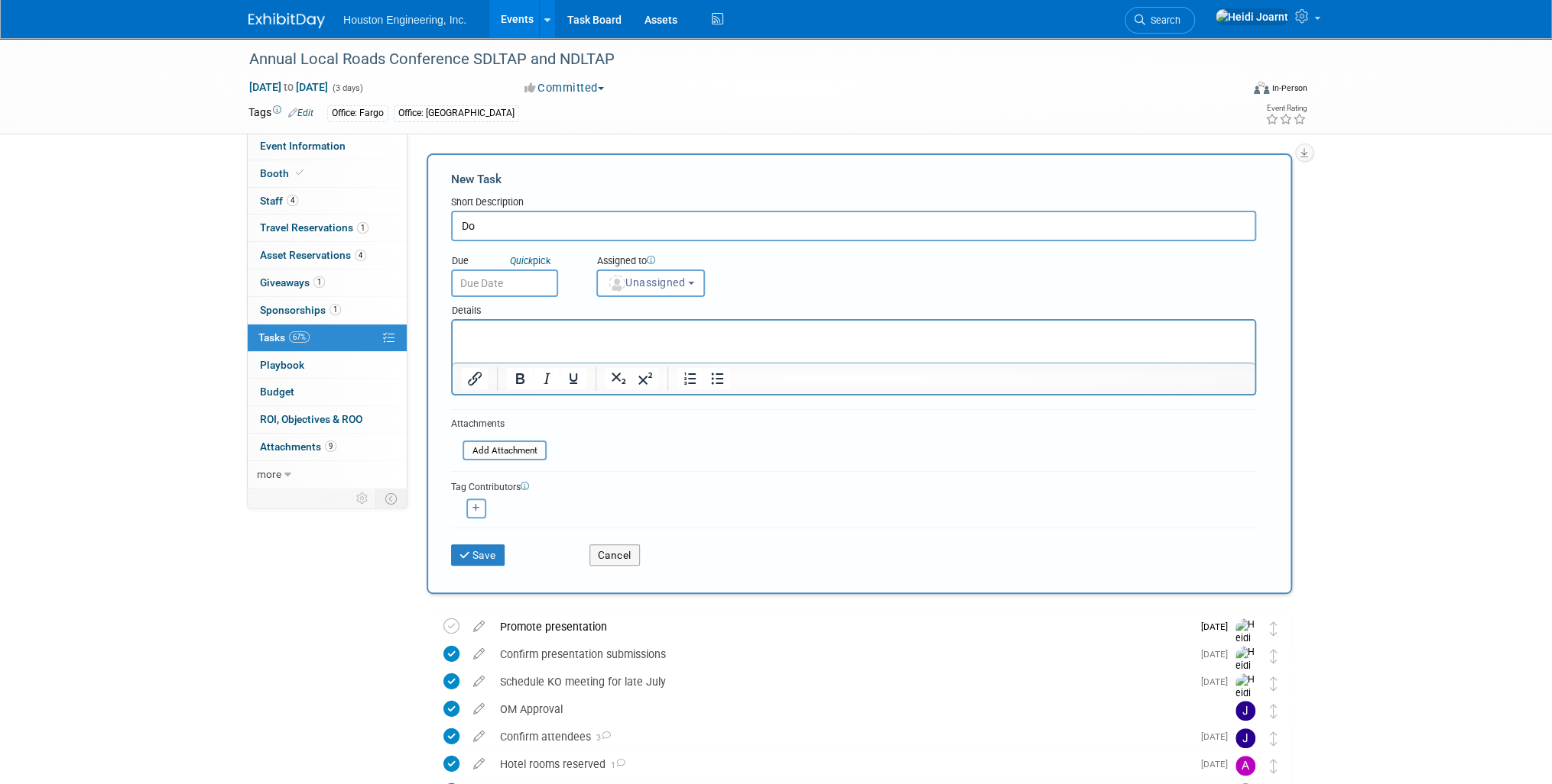
type input "D"
type input "Save attendee list, pass along to HR (receive AFTER conference)"
click at [652, 287] on span "Unassigned" at bounding box center [646, 282] width 78 height 12
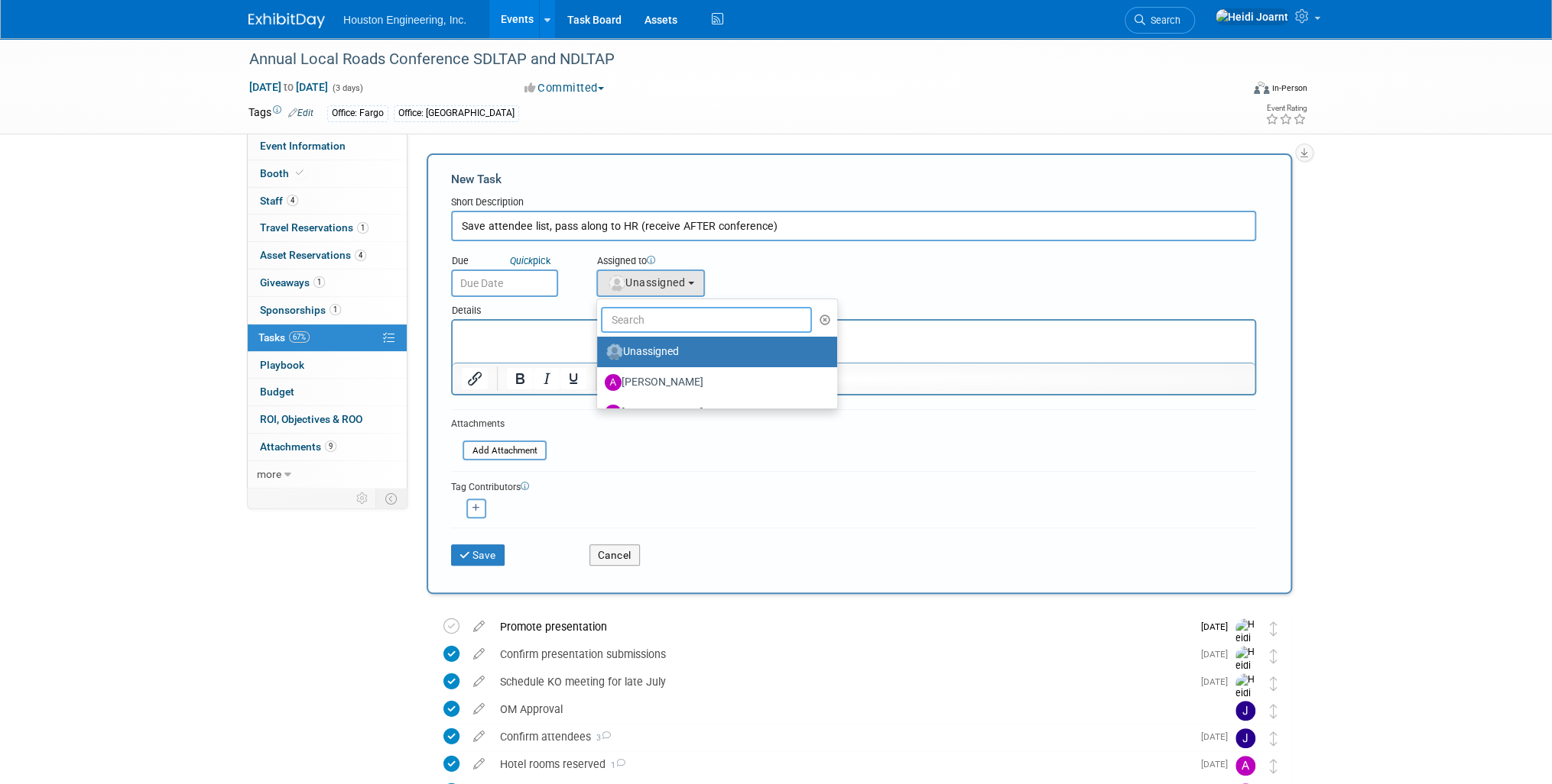
click at [679, 319] on input "text" at bounding box center [705, 320] width 211 height 26
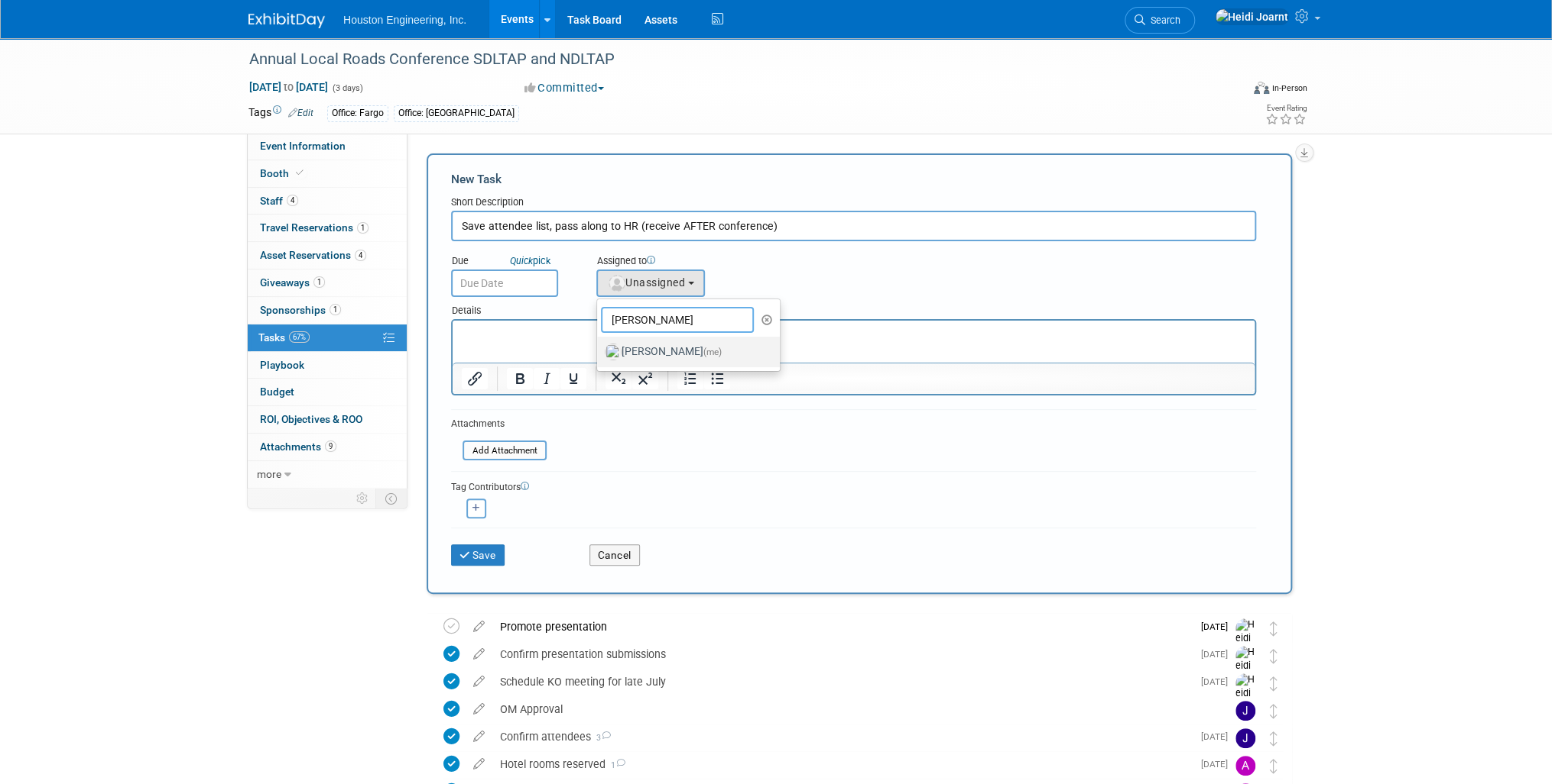
type input "heidi"
click at [684, 351] on label "Heidi Joarnt (me)" at bounding box center [683, 352] width 160 height 25
click at [599, 351] on input "Heidi Joarnt (me)" at bounding box center [594, 350] width 10 height 10
select select "6d2580fd-cc23-403a-9f47-834f17e7f51f"
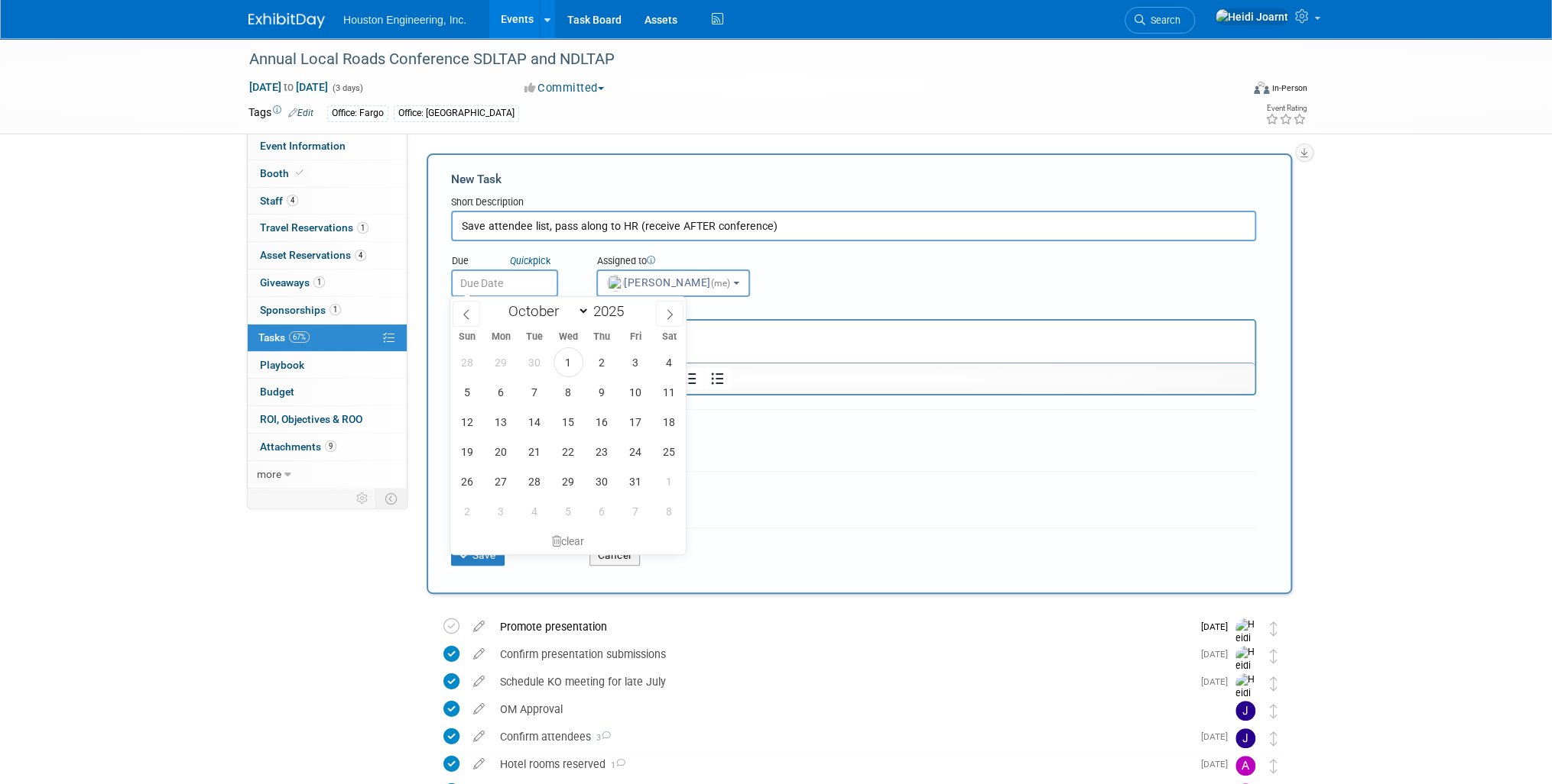
click at [528, 283] on input "text" at bounding box center [504, 283] width 107 height 27
click at [570, 449] on span "22" at bounding box center [568, 452] width 30 height 30
type input "Oct 22, 2025"
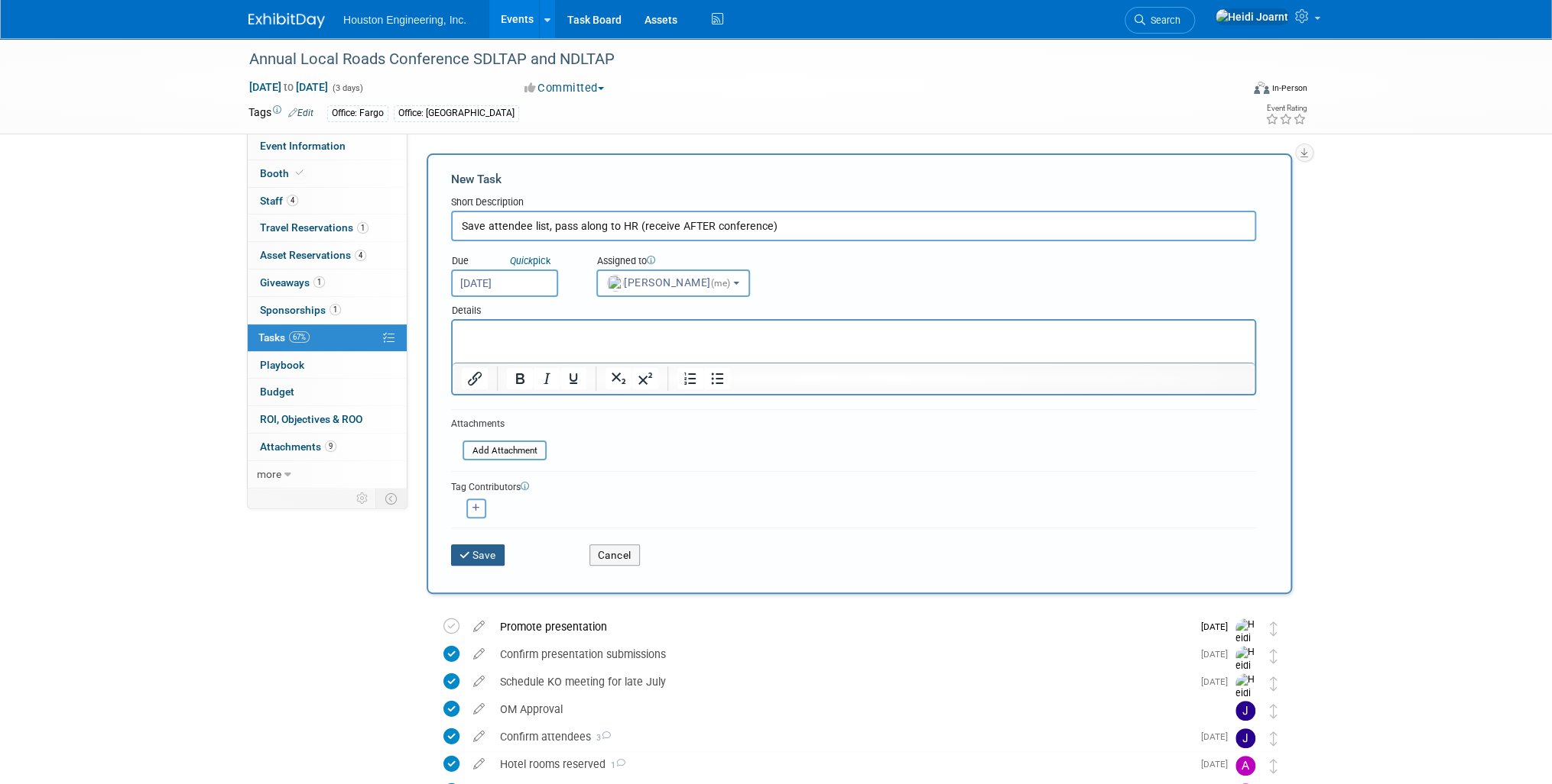
click at [496, 559] on button "Save" at bounding box center [478, 555] width 54 height 22
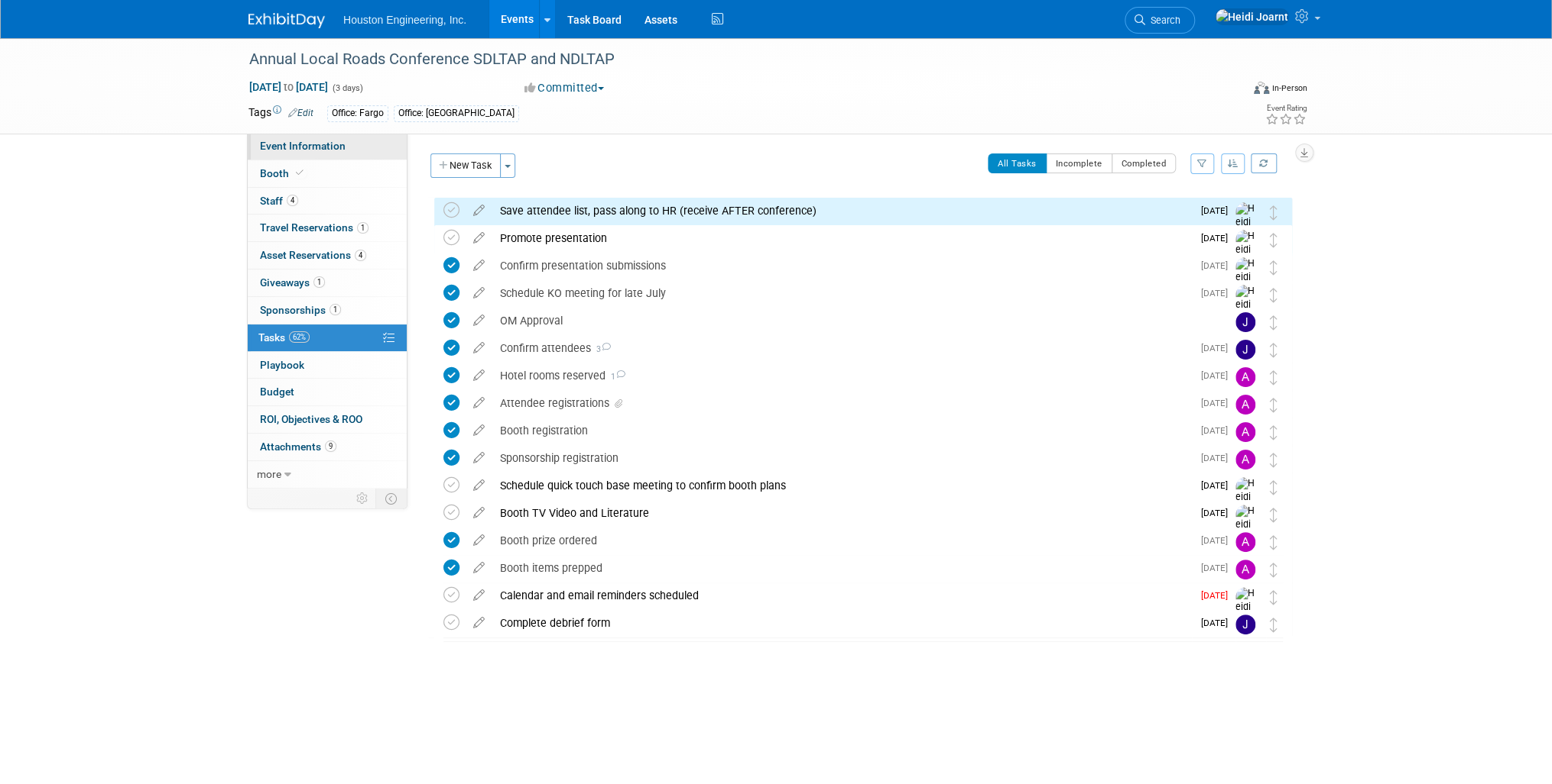
click at [329, 142] on span "Event Information" at bounding box center [302, 145] width 86 height 12
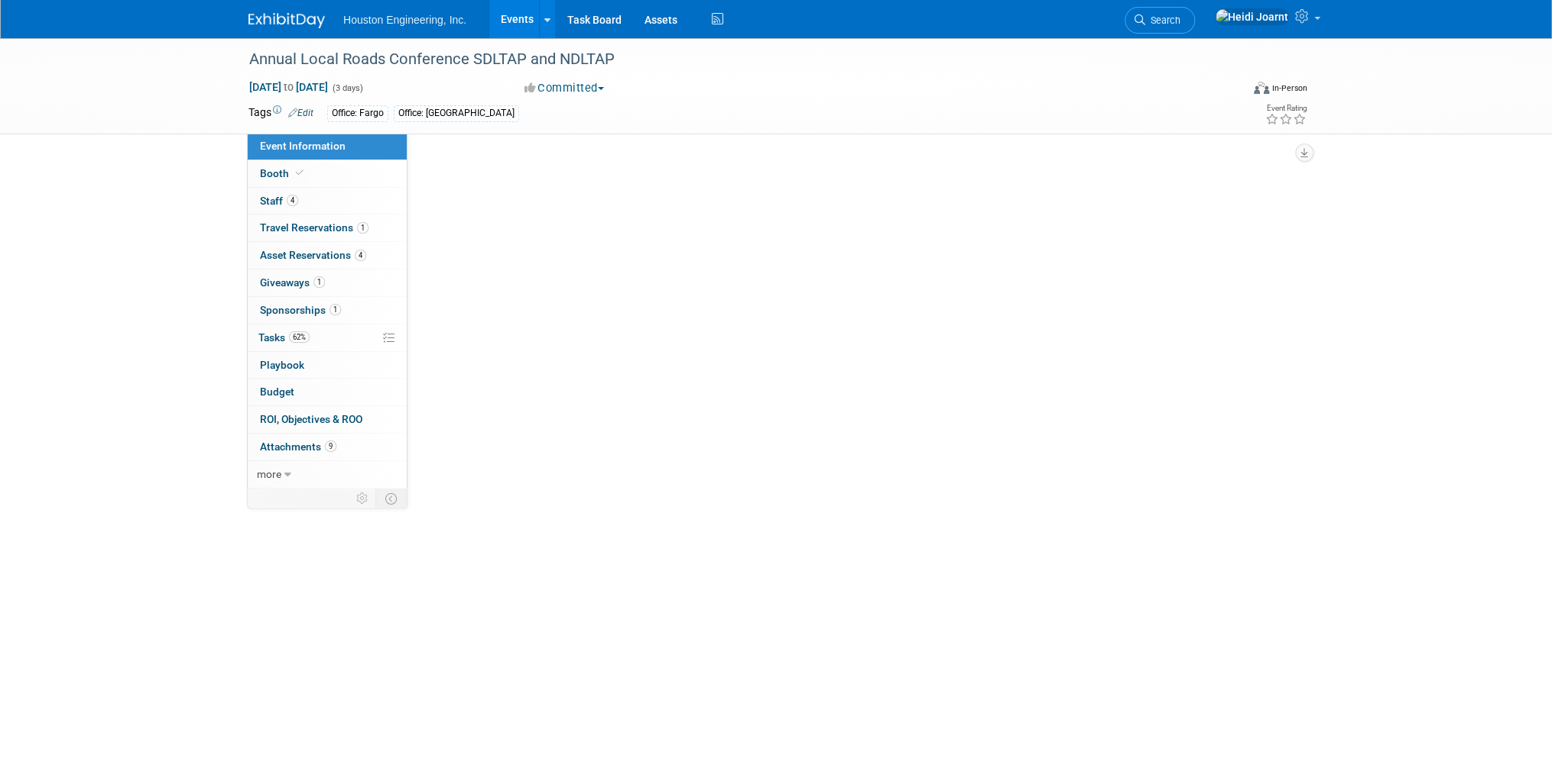
select select "3 - Reg/Prep Done"
select select "Yes"
select select "Multi-sector/Any/All"
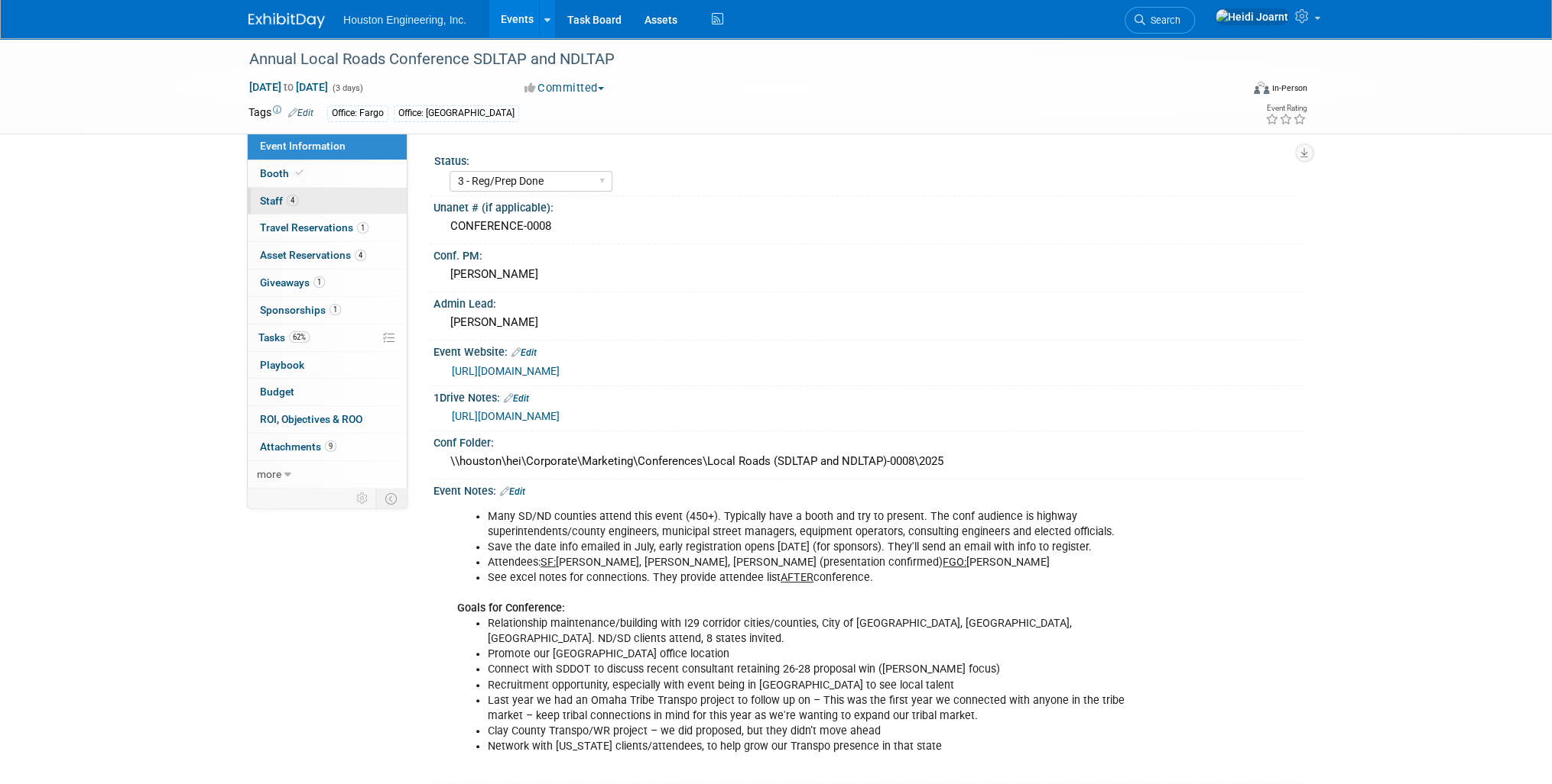
click at [299, 199] on link "4 Staff 4" at bounding box center [327, 201] width 159 height 26
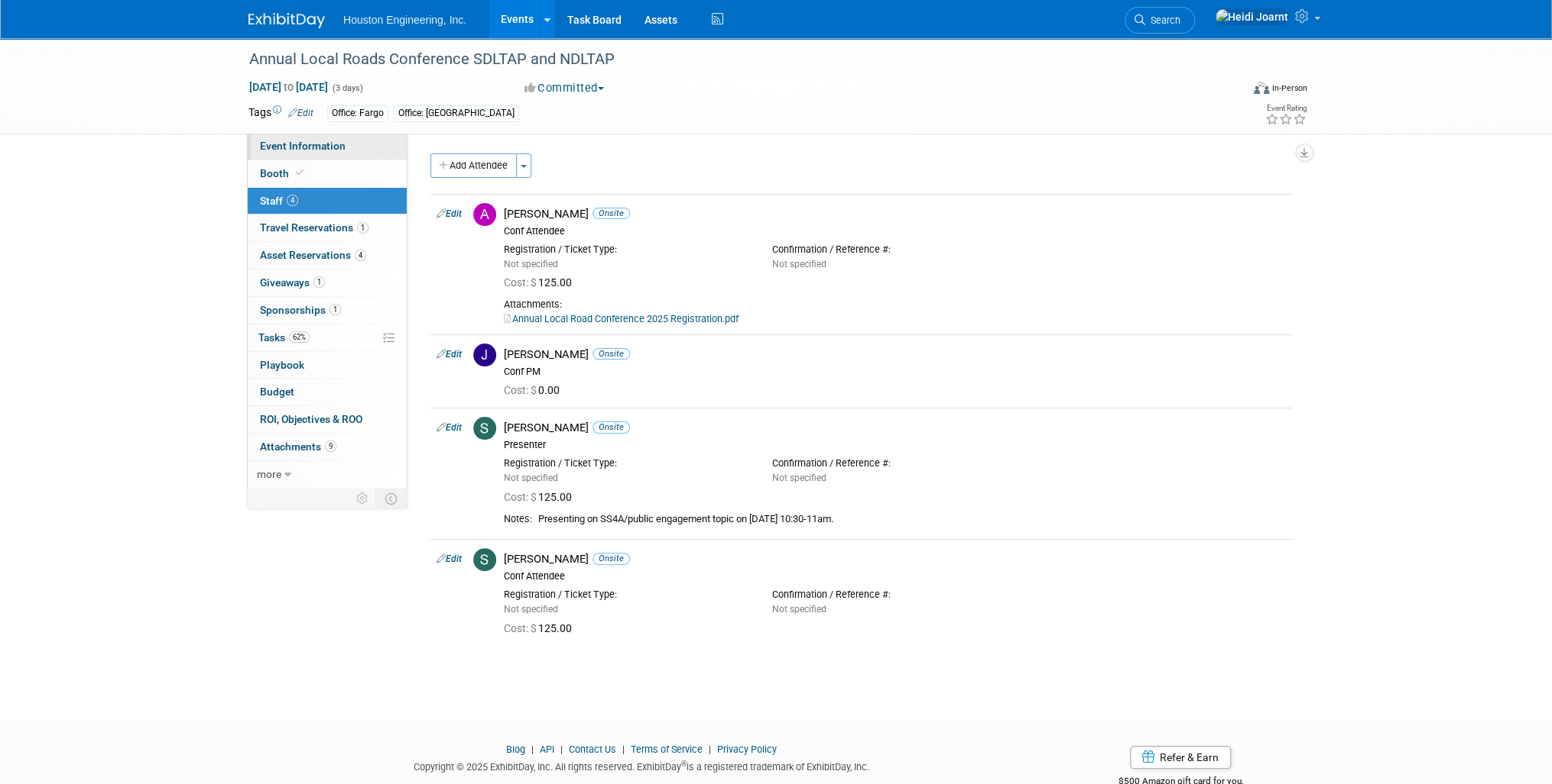
click at [344, 144] on link "Event Information" at bounding box center [327, 146] width 159 height 26
select select "3 - Reg/Prep Done"
select select "Yes"
select select "Multi-sector/Any/All"
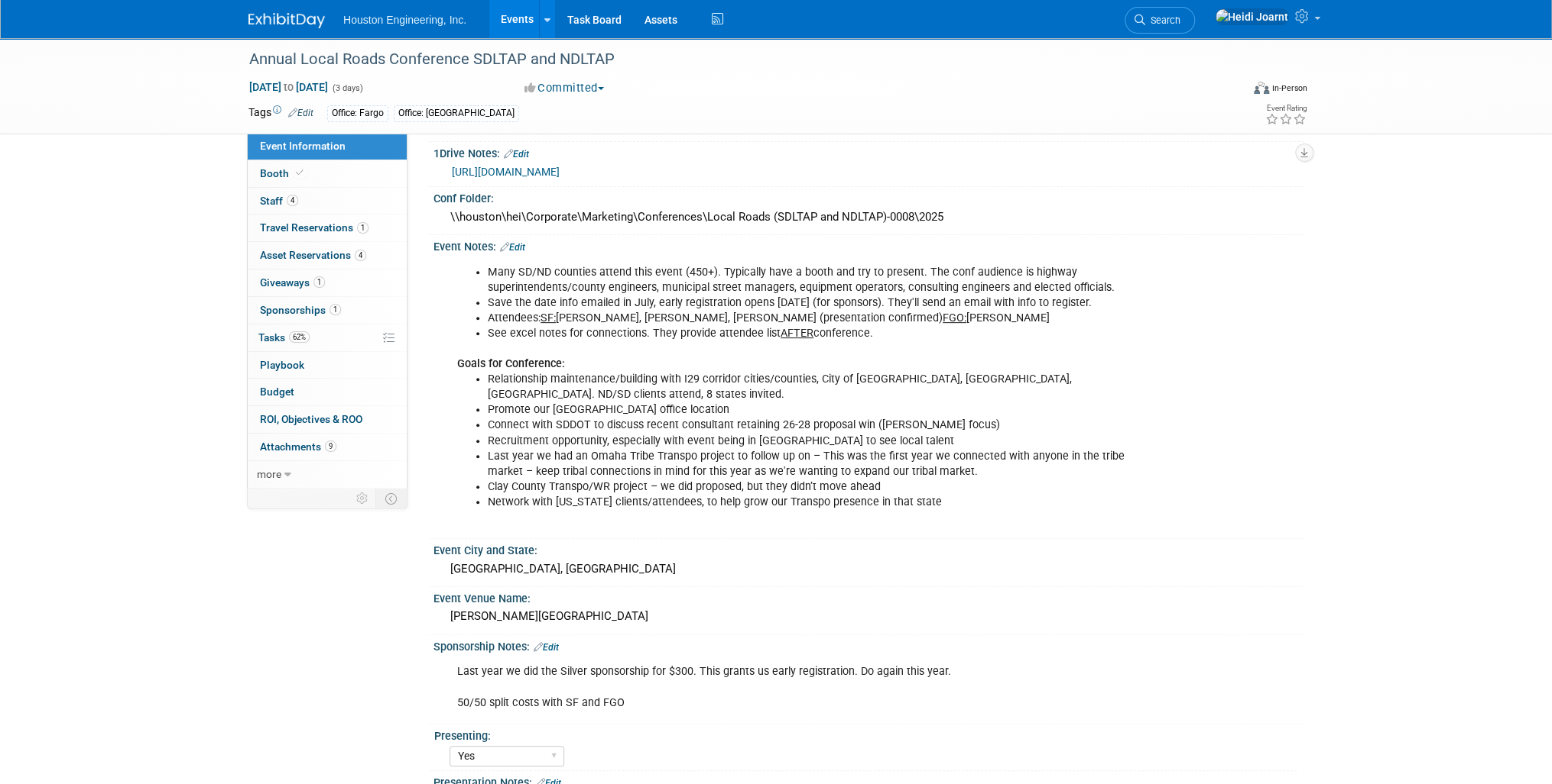
scroll to position [123, 0]
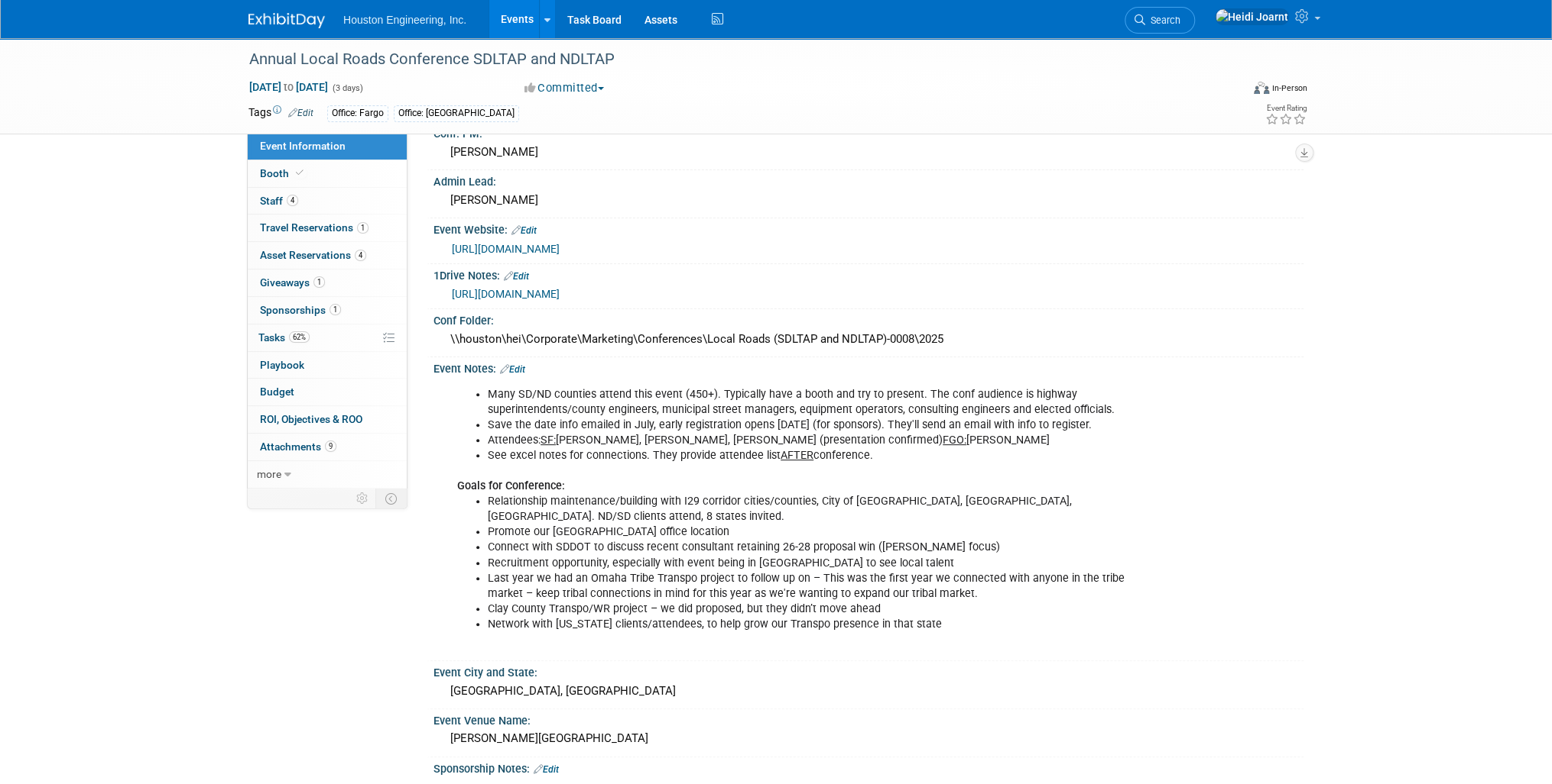
click at [556, 245] on link "https://www.ndltap.org/events/conference/" at bounding box center [505, 248] width 108 height 12
click at [520, 18] on link "Events" at bounding box center [516, 19] width 56 height 38
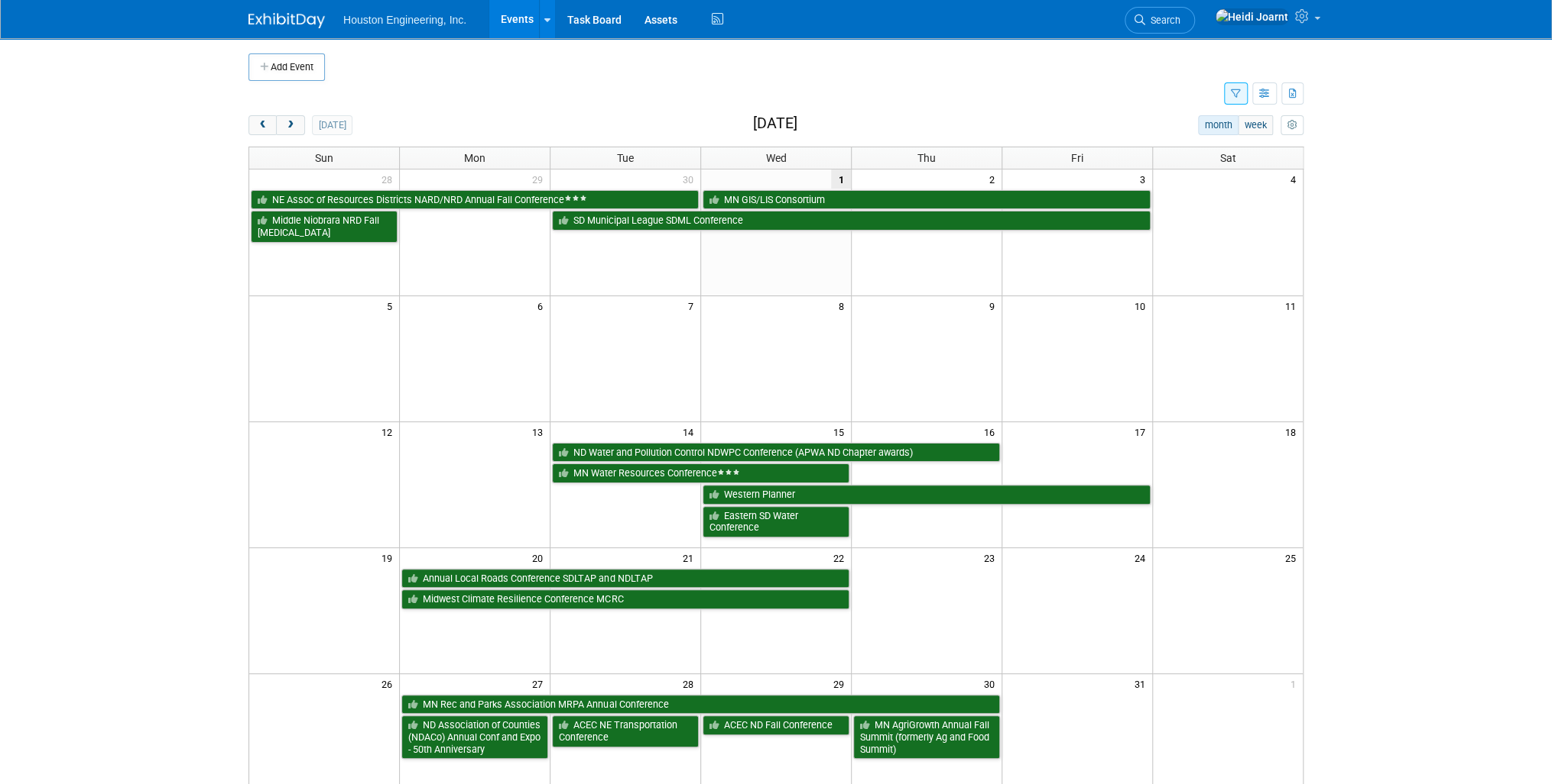
click at [562, 608] on div "19 20 21 22 23 24 25 Annual Local Roads Conference SDLTAP and NDLTAP Midwest Cl…" at bounding box center [776, 578] width 1054 height 63
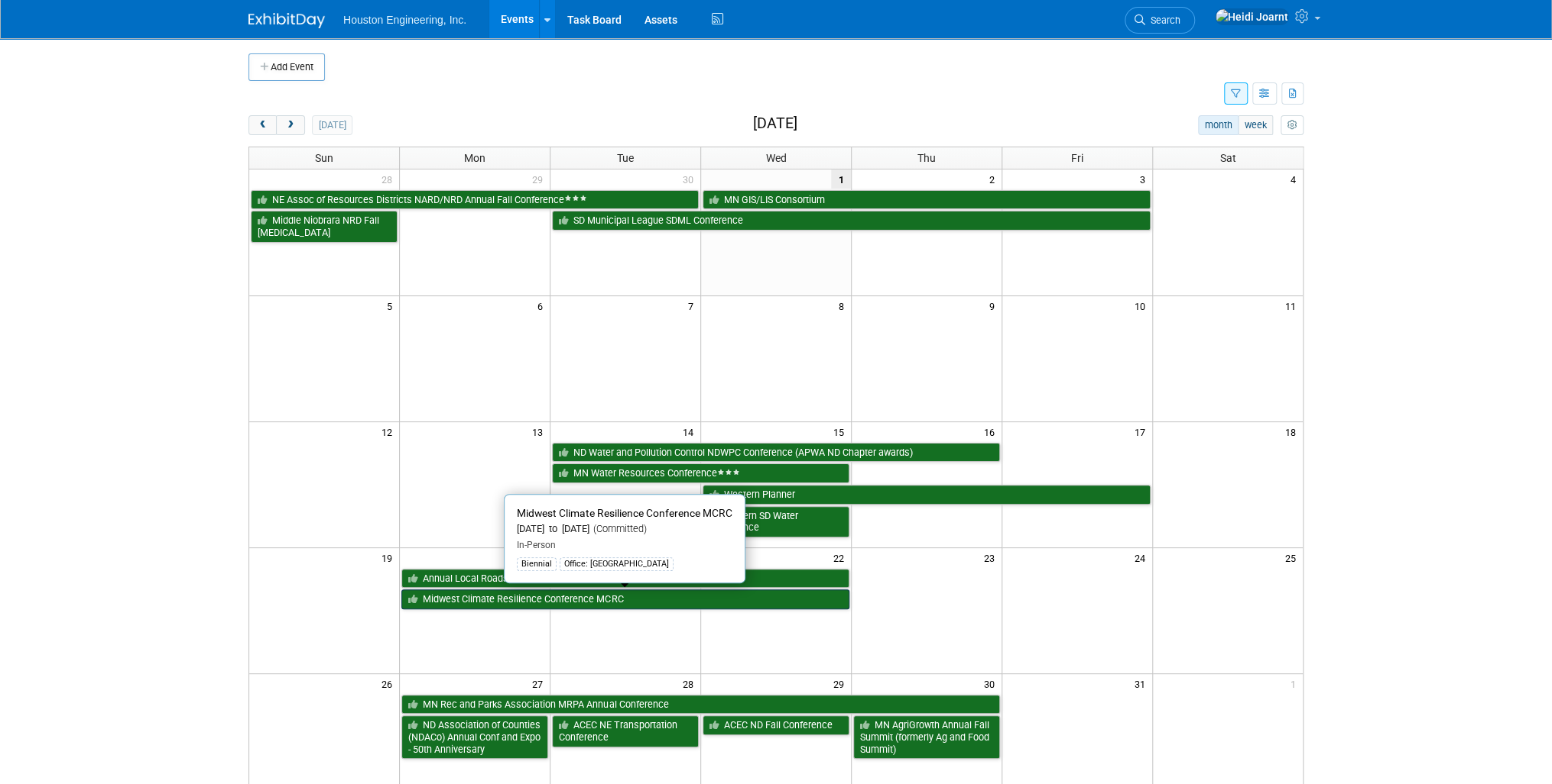
click at [563, 600] on link "Midwest Climate Resilience Conference MCRC" at bounding box center [625, 599] width 447 height 20
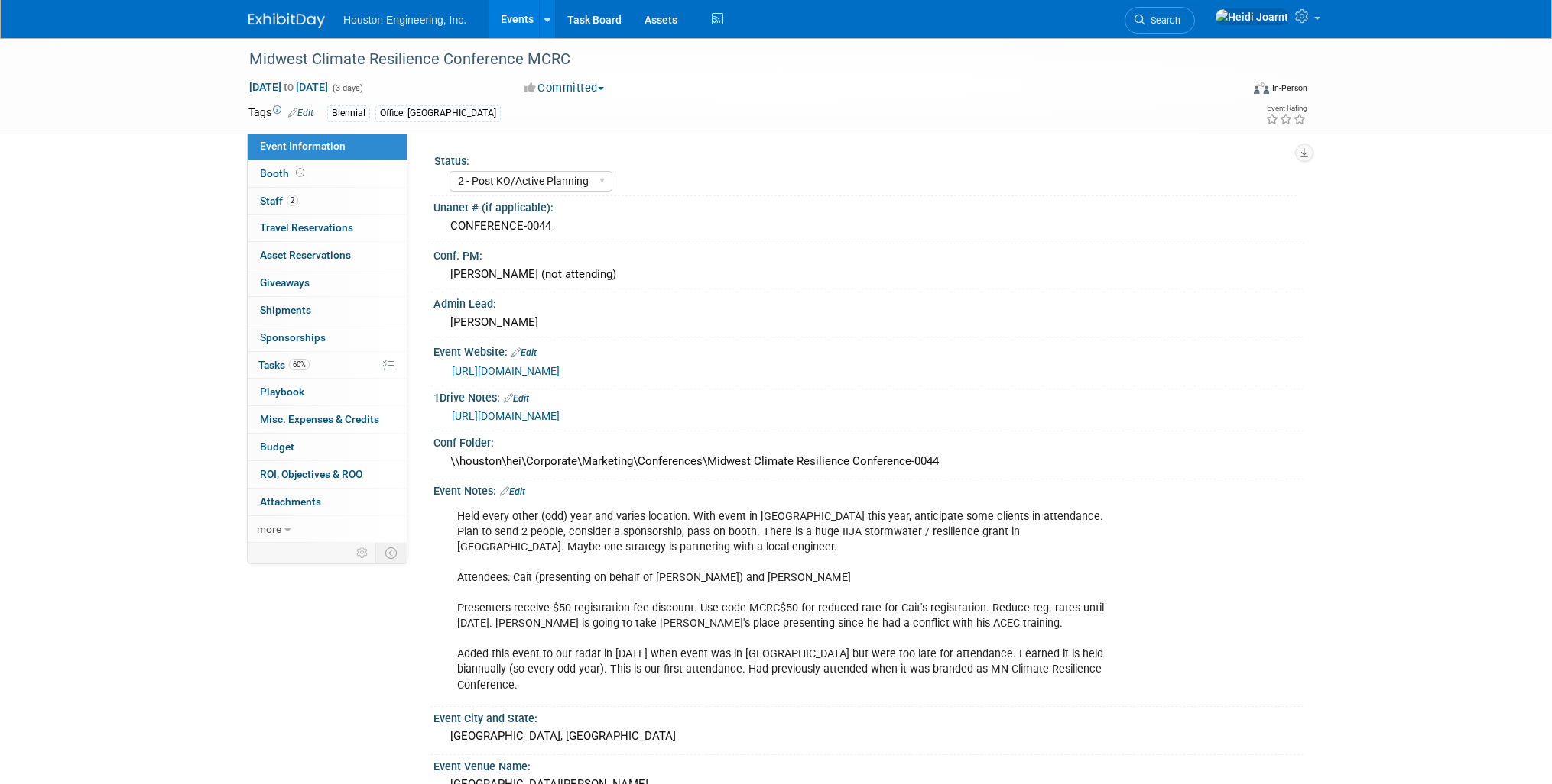
select select "2 - Post KO/Active Planning"
select select "Yes"
select select "Environmental"
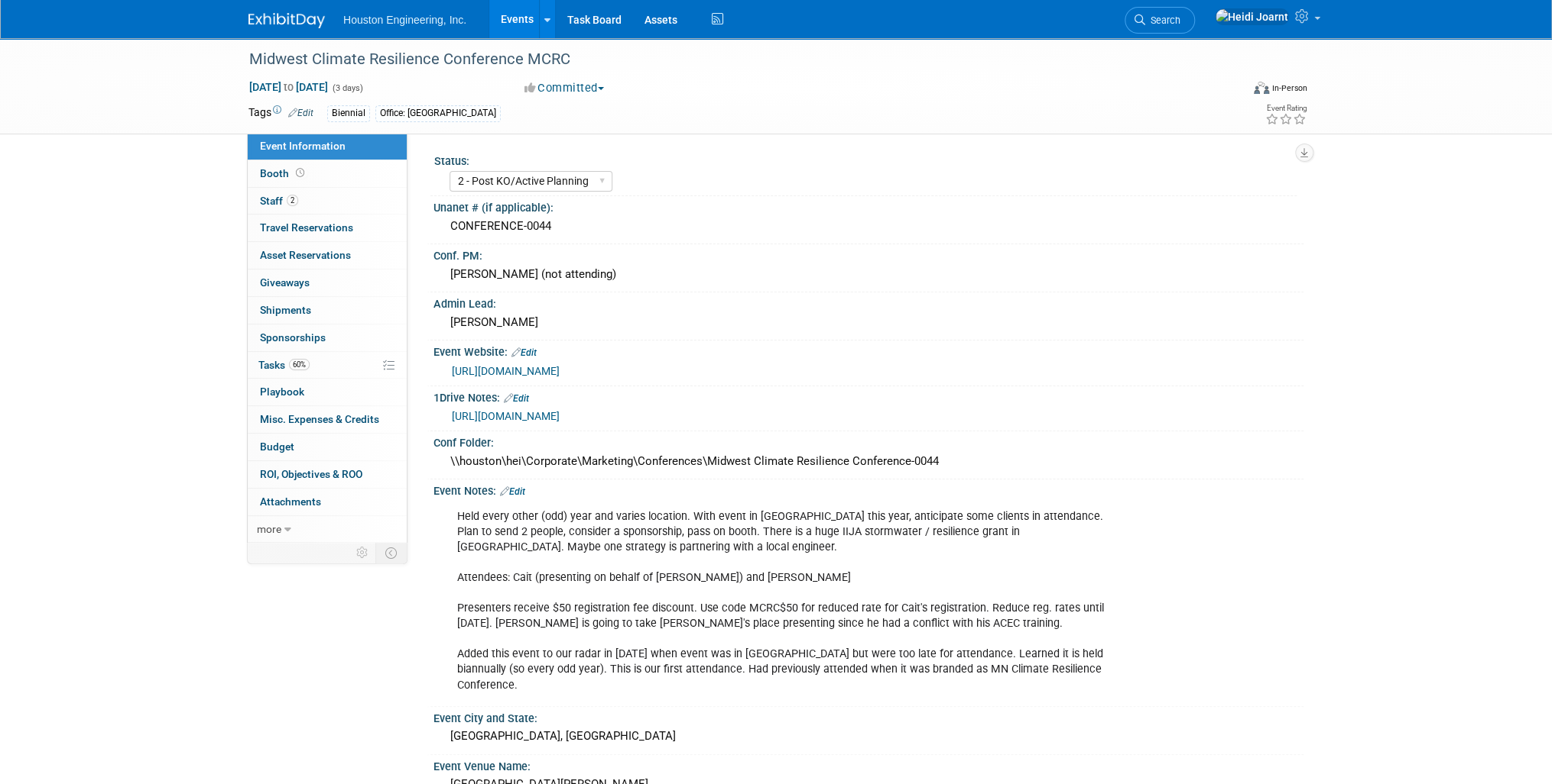
click at [525, 23] on link "Events" at bounding box center [516, 19] width 56 height 38
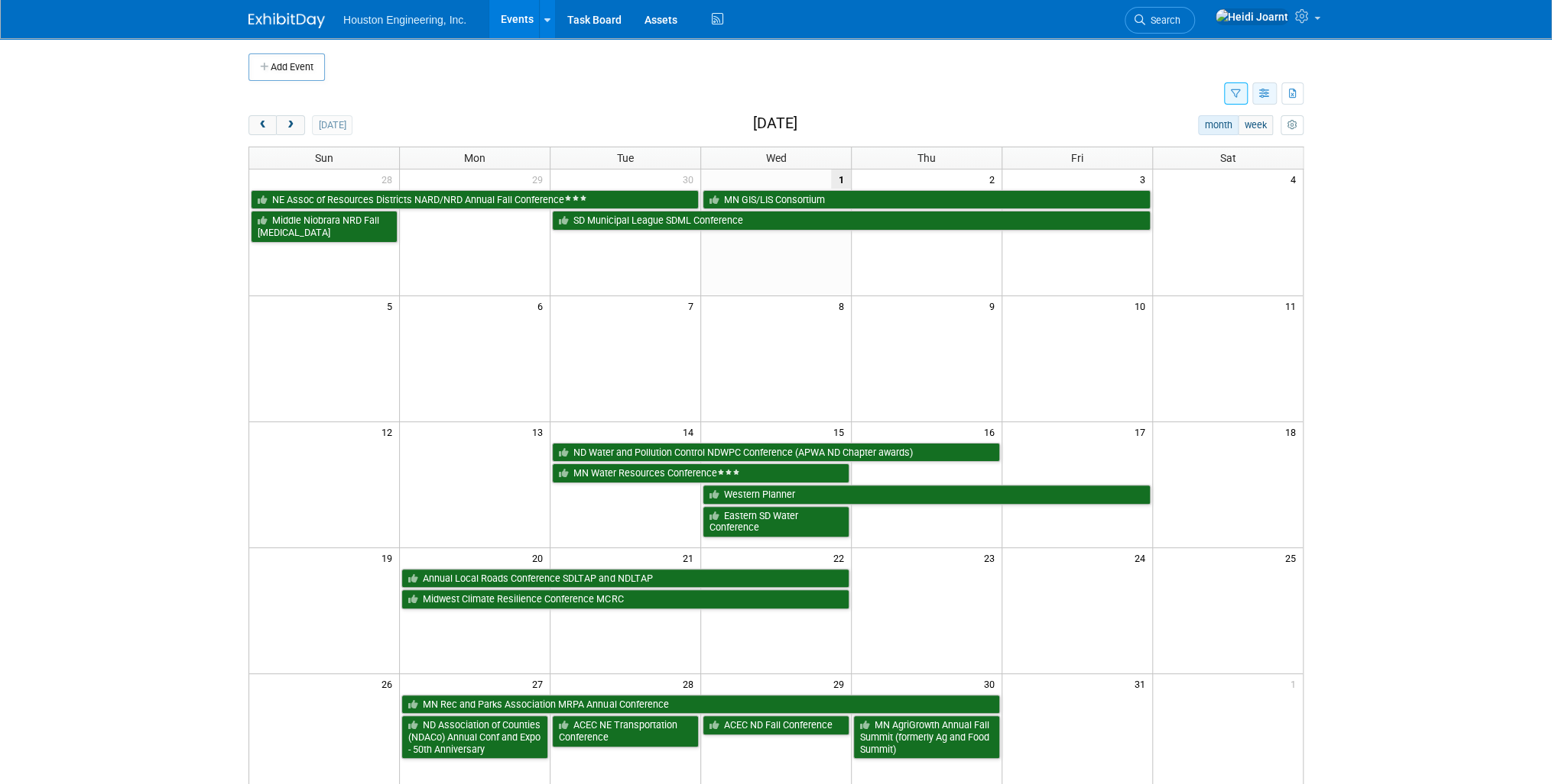
click at [1260, 95] on icon "button" at bounding box center [1264, 94] width 11 height 10
click at [1298, 15] on icon at bounding box center [1303, 16] width 18 height 14
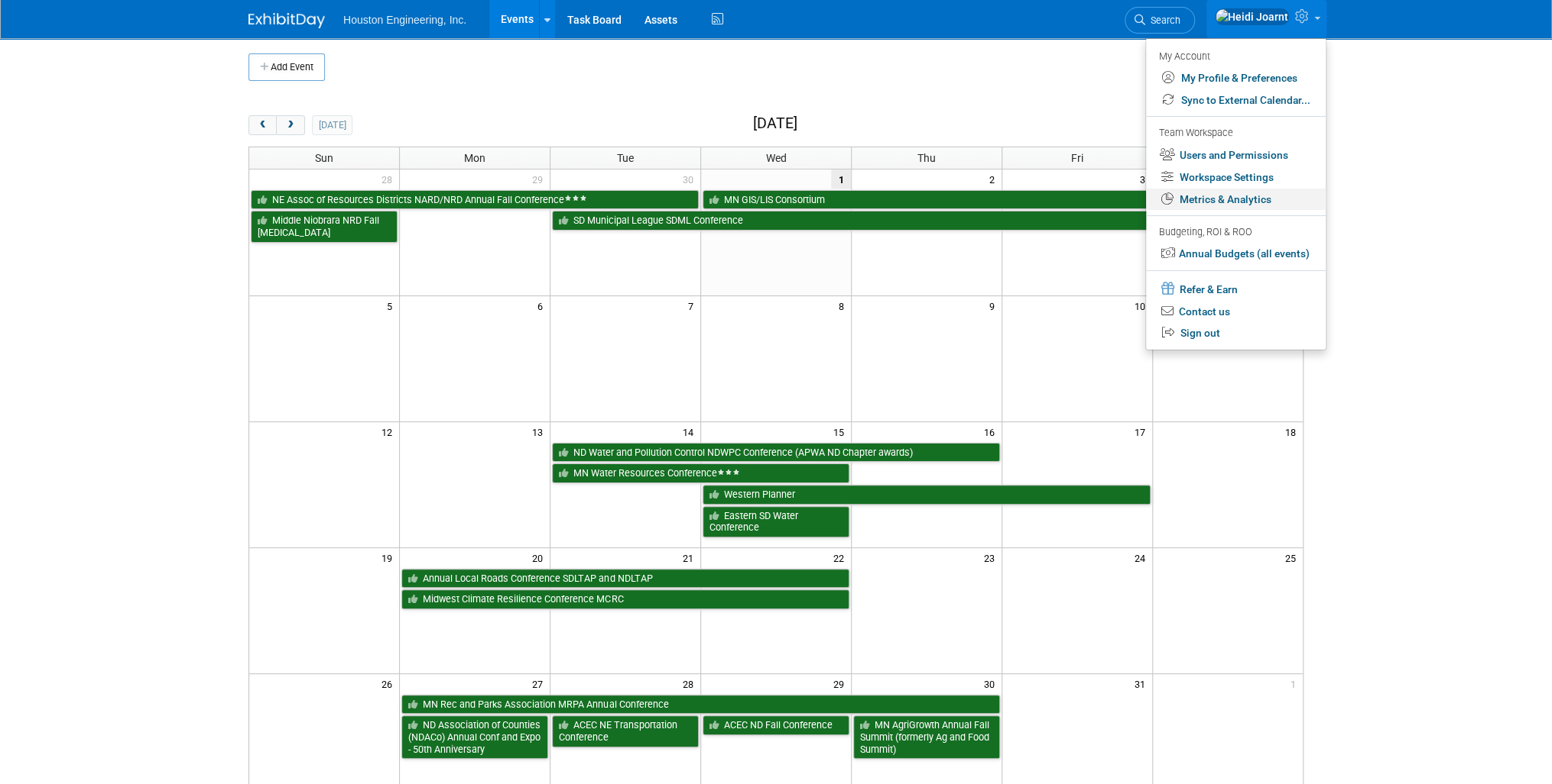
click at [1239, 203] on link "Metrics & Analytics" at bounding box center [1236, 199] width 179 height 22
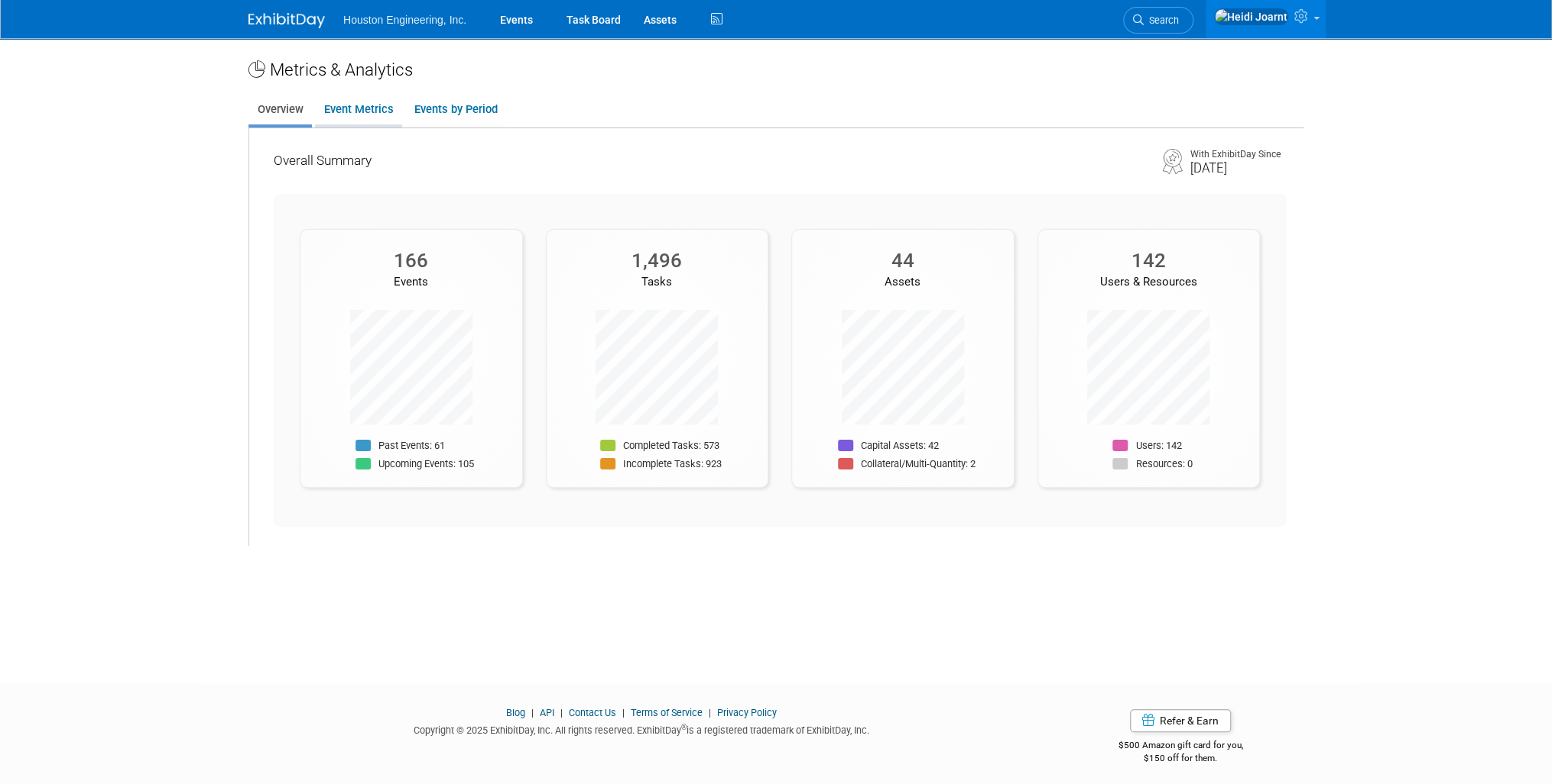
click at [381, 109] on link "Event Metrics" at bounding box center [359, 109] width 87 height 30
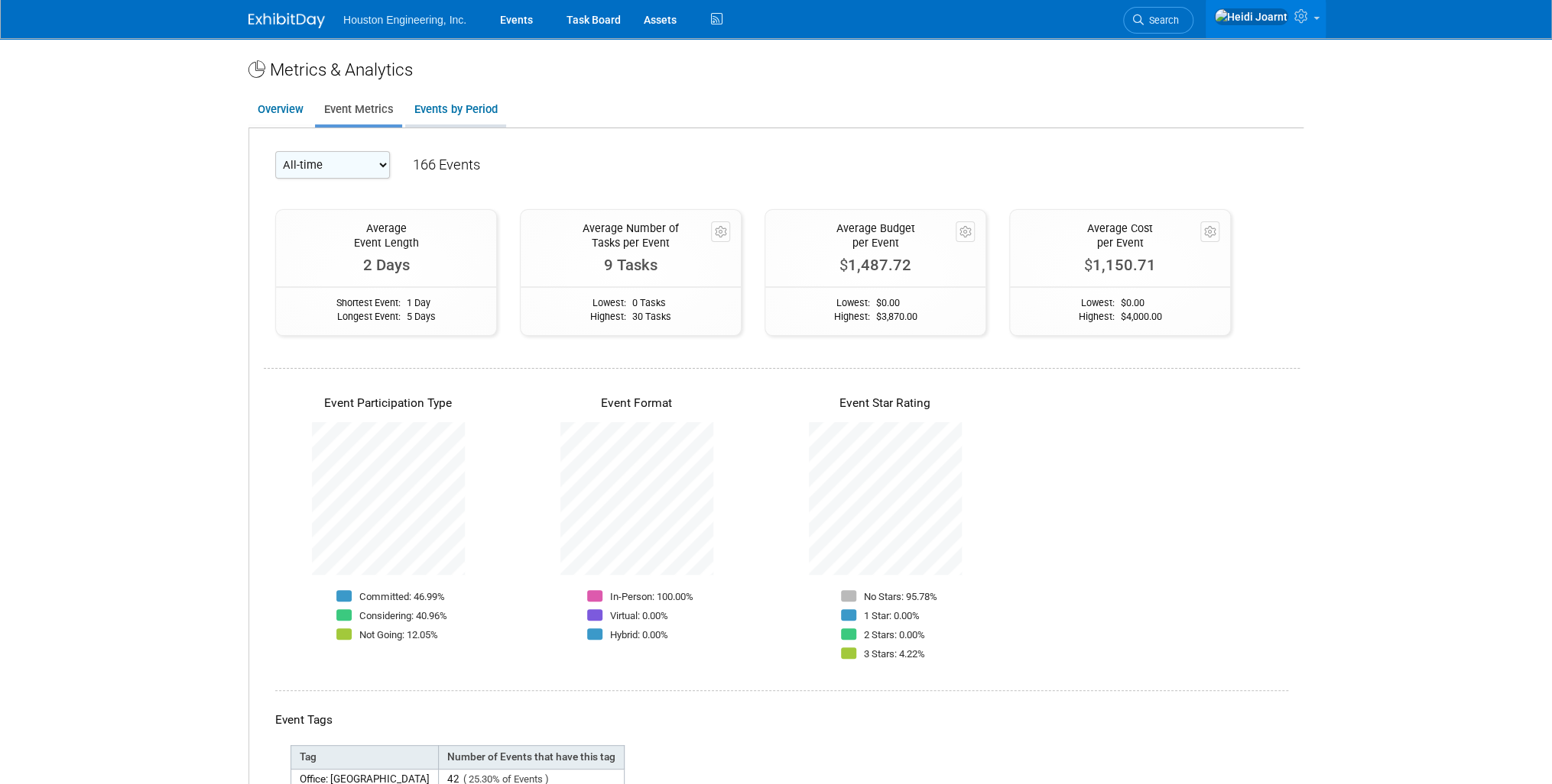
click at [501, 98] on link "Events by Period" at bounding box center [455, 109] width 101 height 30
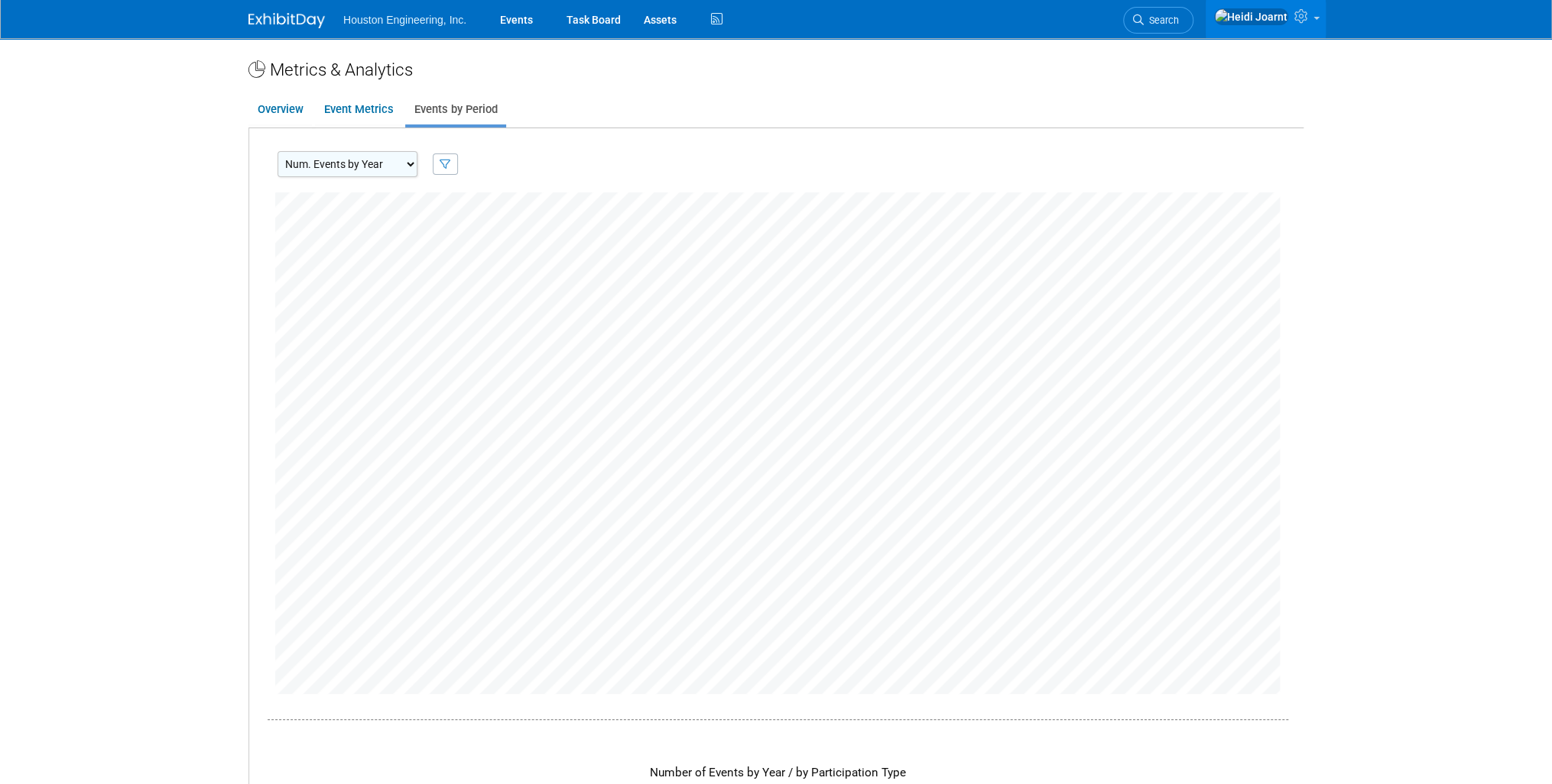
click at [374, 175] on select "Num. Events by Year Num. Events by Quarter Num. Events by Month" at bounding box center [347, 164] width 140 height 26
click at [278, 151] on select "Num. Events by Year Num. Events by Quarter Num. Events by Month" at bounding box center [347, 164] width 140 height 26
click at [378, 170] on select "Num. Events by Year Num. Events by Quarter Num. Events by Month" at bounding box center [347, 164] width 140 height 26
select select "EventsByMonth"
click at [278, 151] on select "Num. Events by Year Num. Events by Quarter Num. Events by Month" at bounding box center [347, 164] width 140 height 26
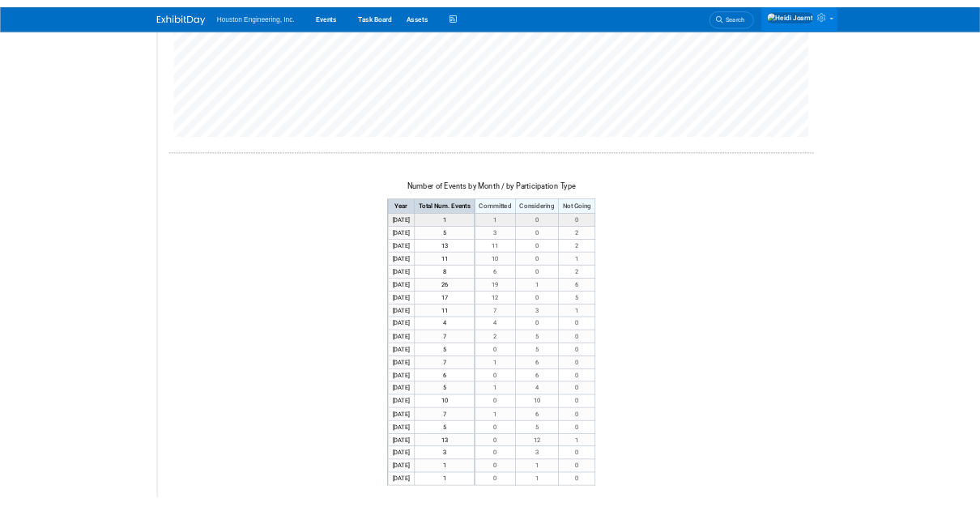
scroll to position [583, 0]
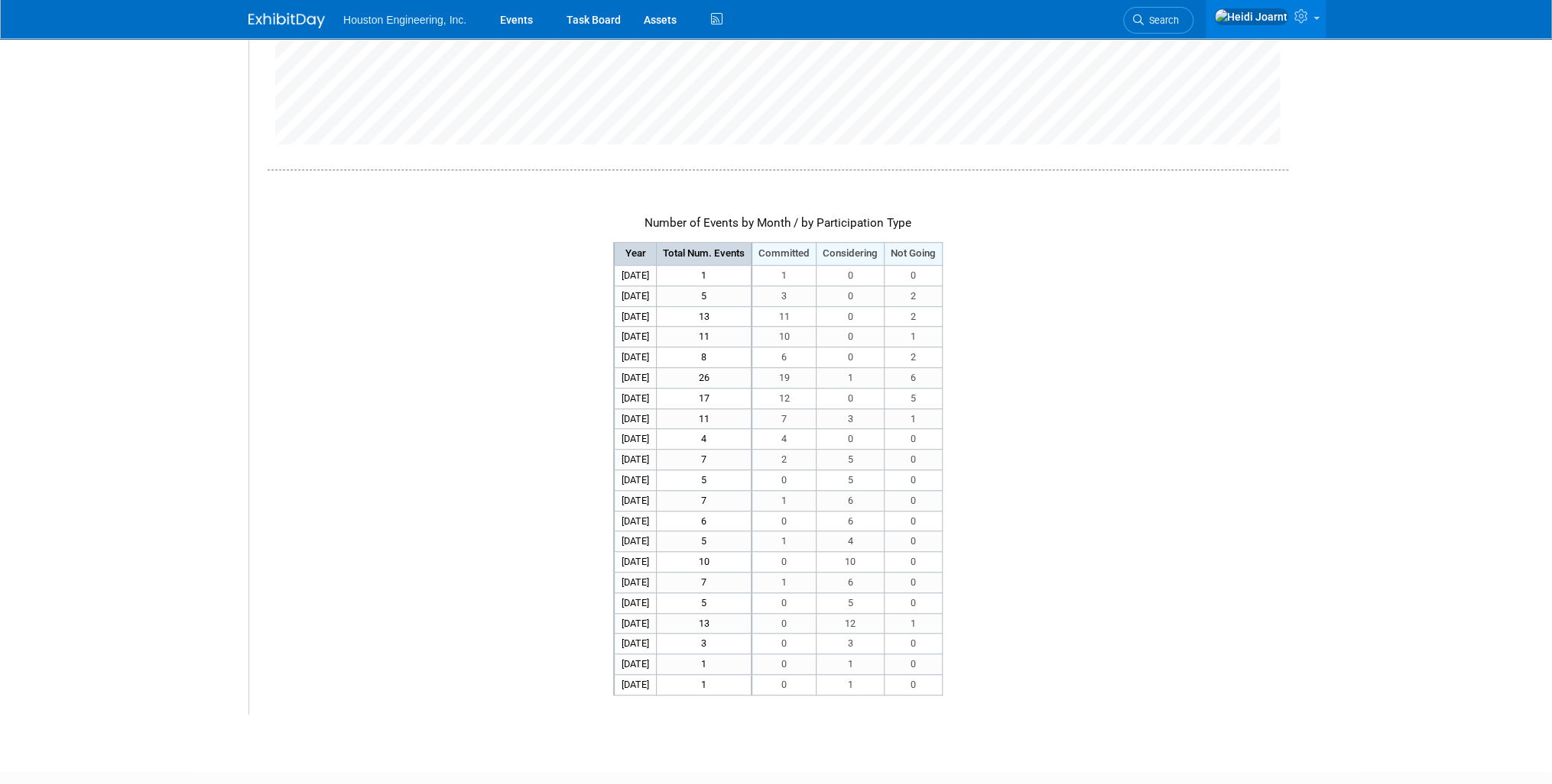
click at [1219, 464] on div "Number of Events by Month / by Participation Type Year Total Num. Events Commit…" at bounding box center [777, 169] width 1021 height 1053
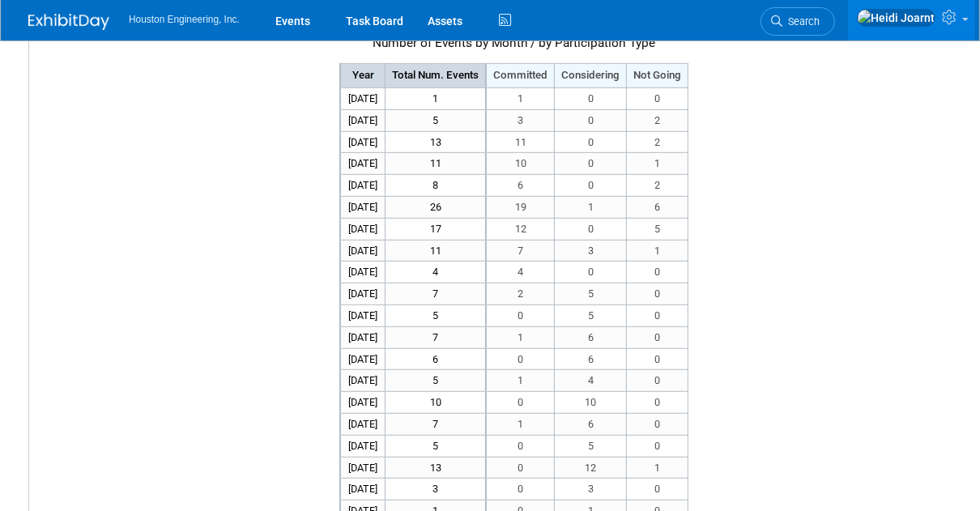
click at [173, 149] on div "Number of Events by Month / by Participation Type Year Total Num. Events Commit…" at bounding box center [514, 82] width 931 height 923
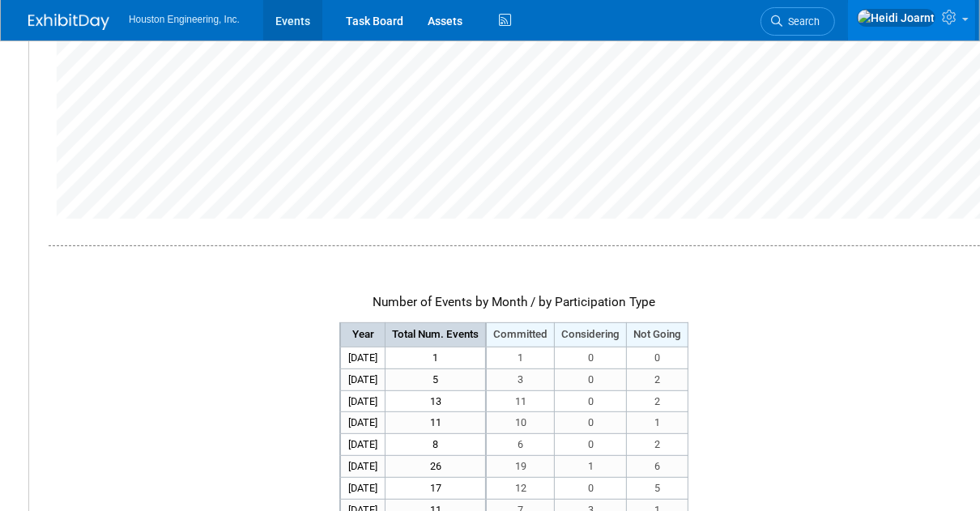
click at [299, 21] on link "Events" at bounding box center [292, 20] width 59 height 40
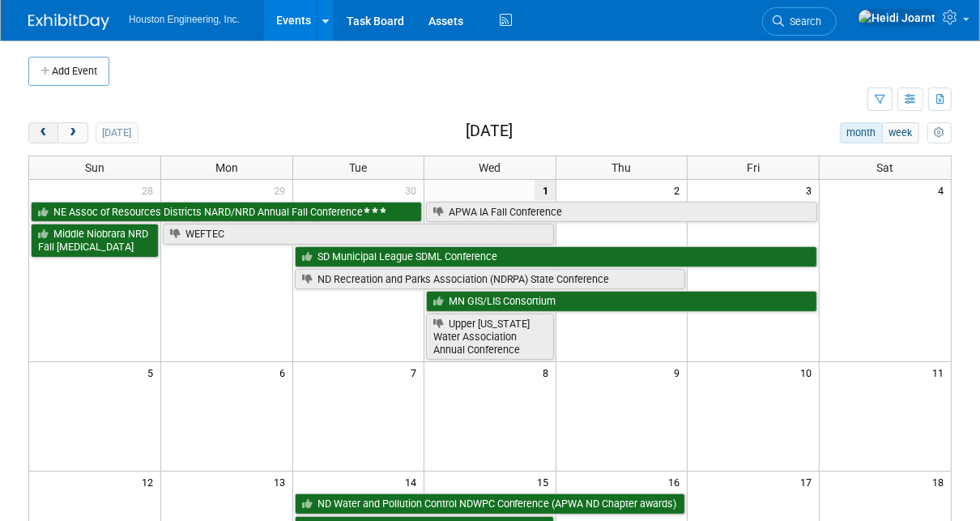
click at [45, 136] on span "prev" at bounding box center [43, 133] width 12 height 11
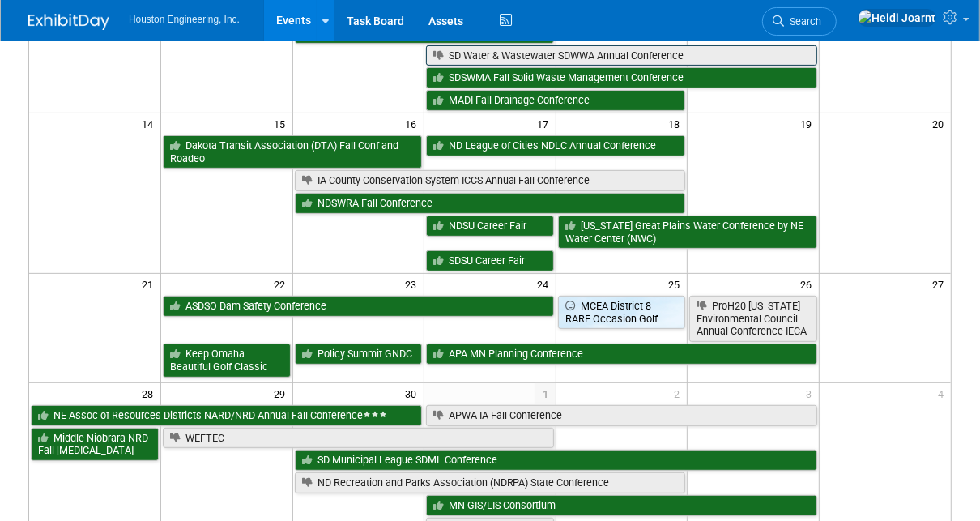
scroll to position [518, 0]
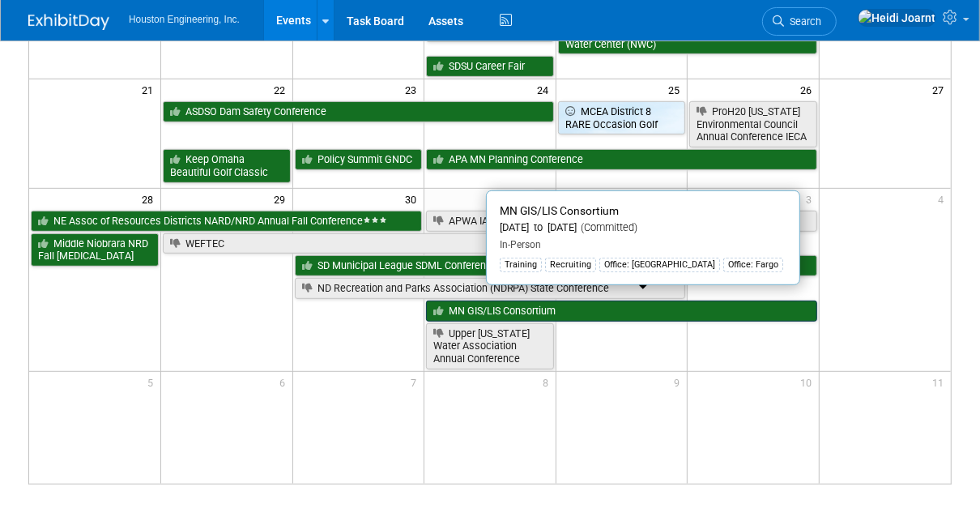
click at [518, 304] on link "MN GIS/LIS Consortium" at bounding box center [621, 310] width 391 height 21
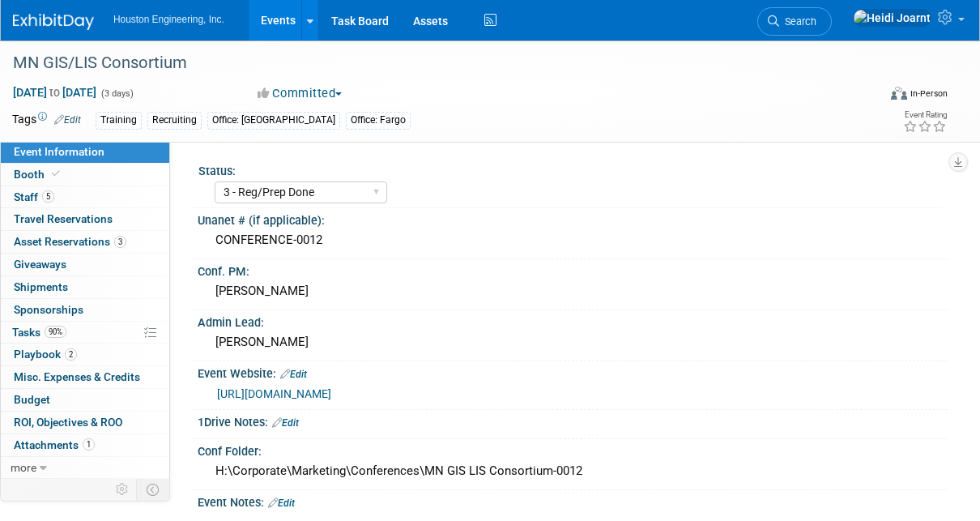
select select "3 - Reg/Prep Done"
select select "Yes"
select select "Geo. Technology"
click at [108, 335] on link "90% Tasks 90%" at bounding box center [85, 332] width 168 height 22
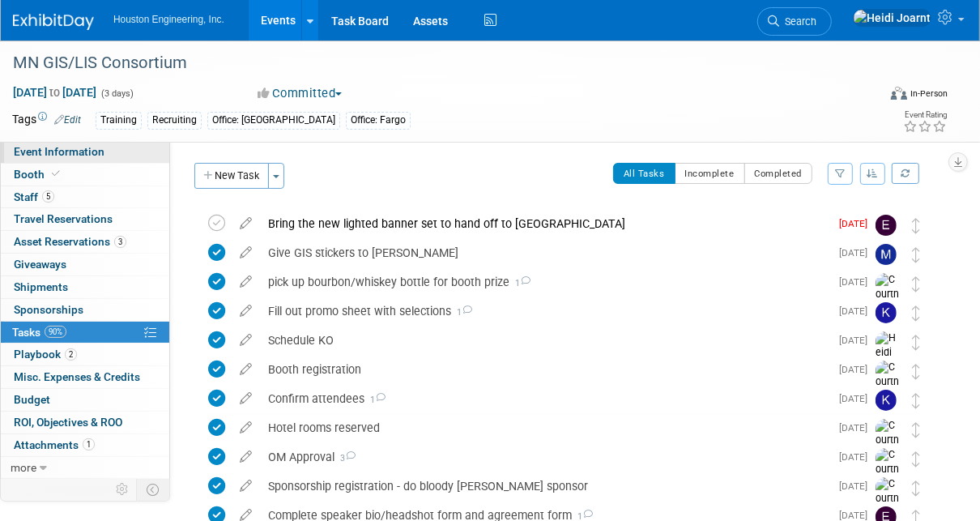
click at [91, 151] on span "Event Information" at bounding box center [59, 151] width 91 height 13
select select "3 - Reg/Prep Done"
select select "Yes"
select select "Geo. Technology"
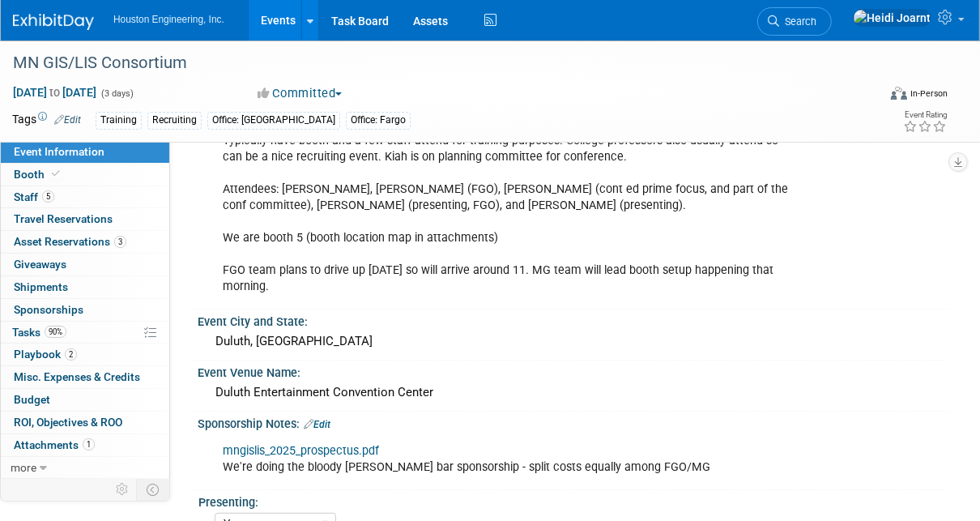
scroll to position [194, 0]
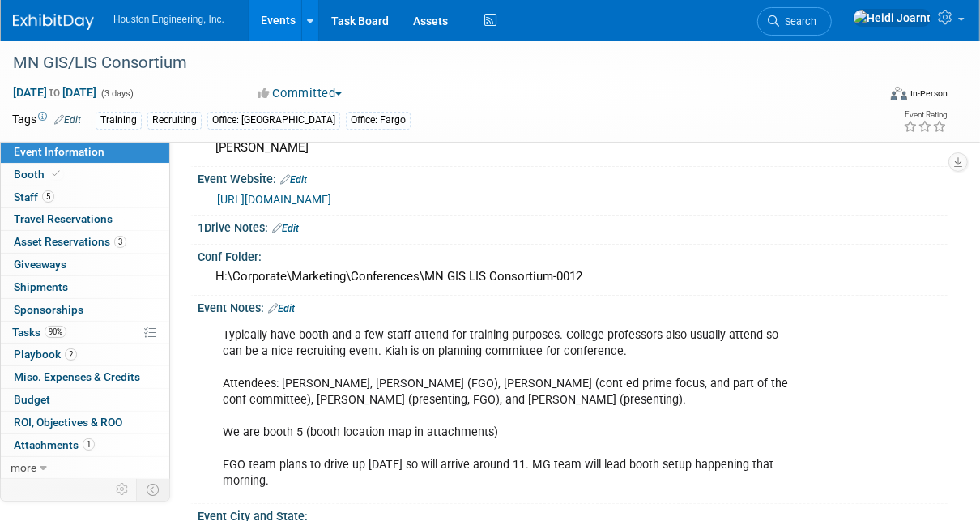
click at [330, 200] on link "https://www.mngislis.org/" at bounding box center [274, 199] width 114 height 13
click at [951, 20] on icon at bounding box center [947, 17] width 19 height 15
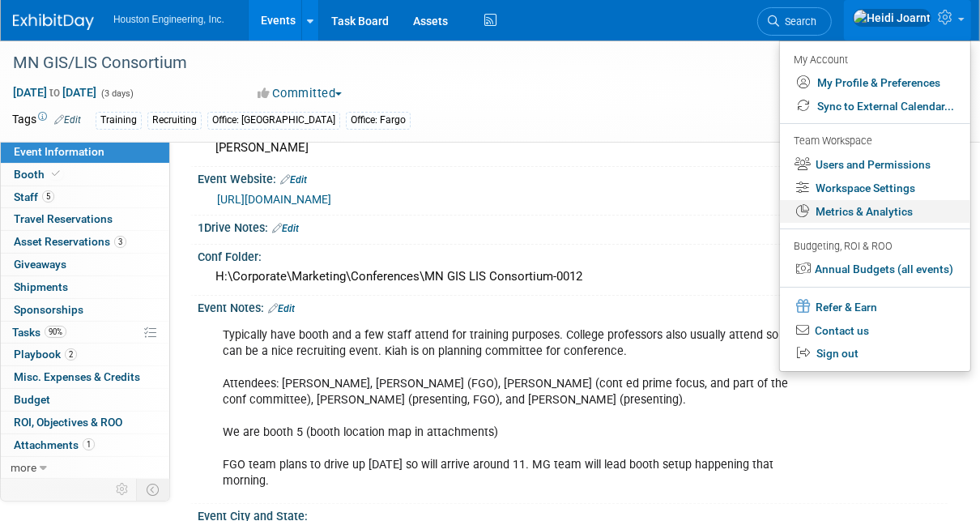
click at [874, 211] on link "Metrics & Analytics" at bounding box center [875, 211] width 190 height 23
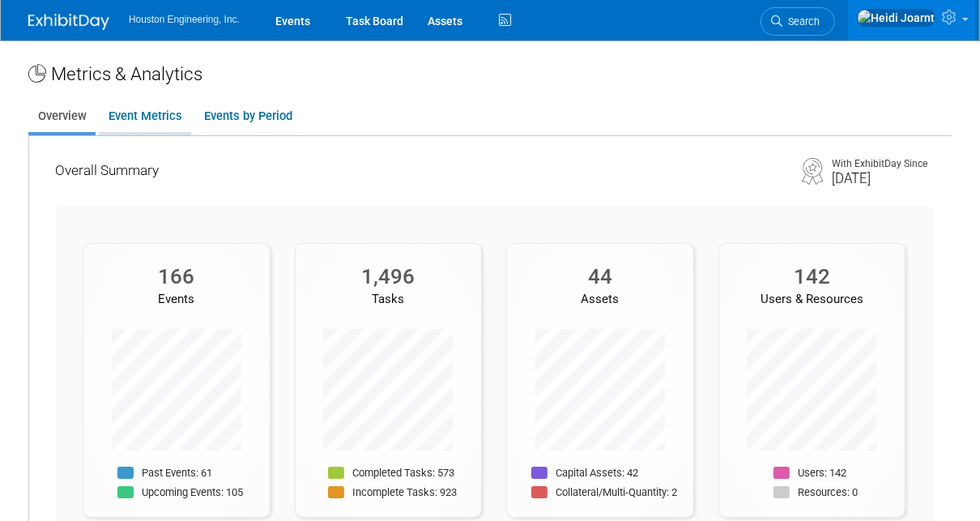
click at [165, 120] on link "Event Metrics" at bounding box center [145, 116] width 92 height 32
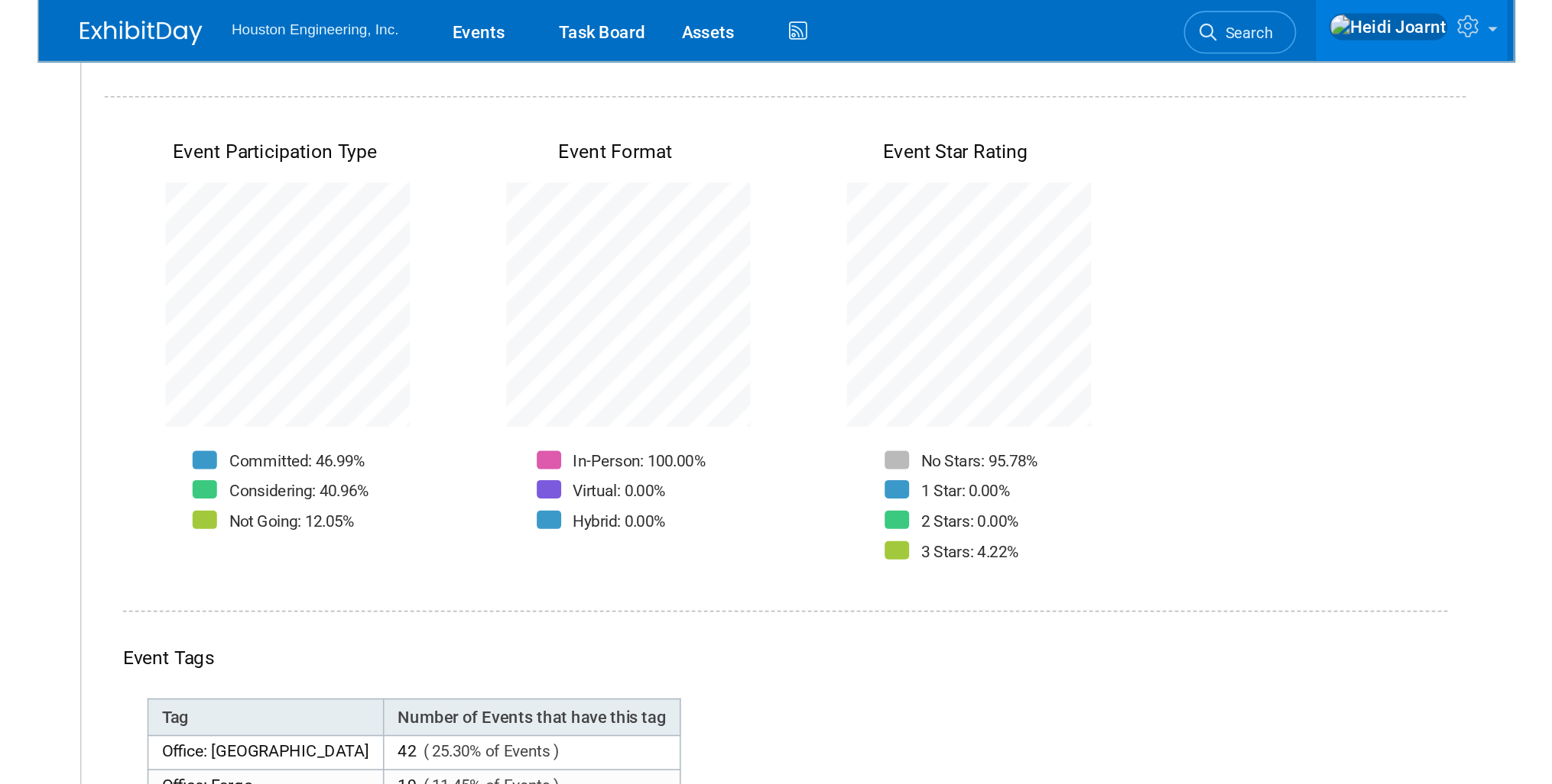
scroll to position [611, 0]
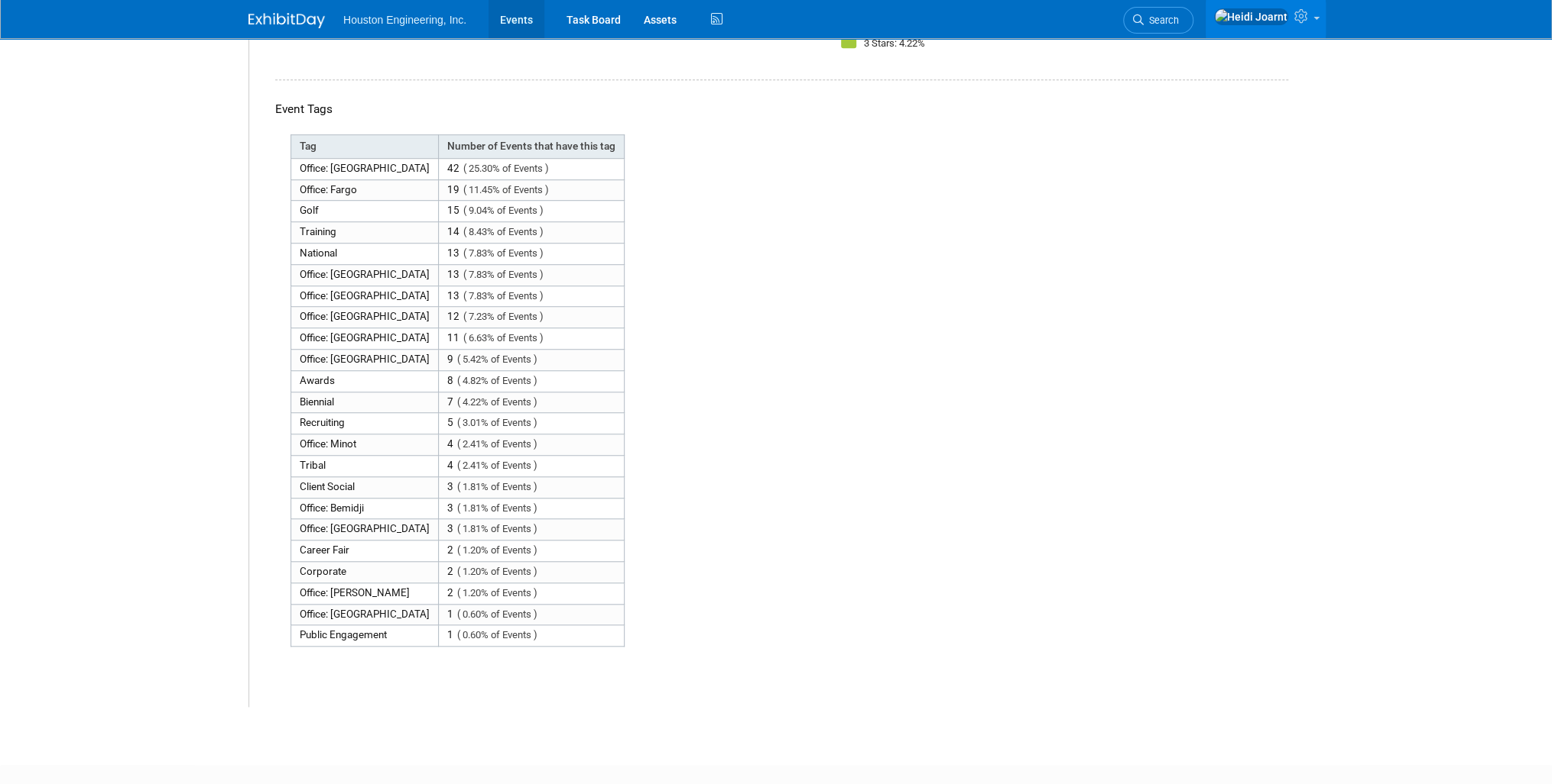
click at [508, 22] on link "Events" at bounding box center [515, 19] width 56 height 38
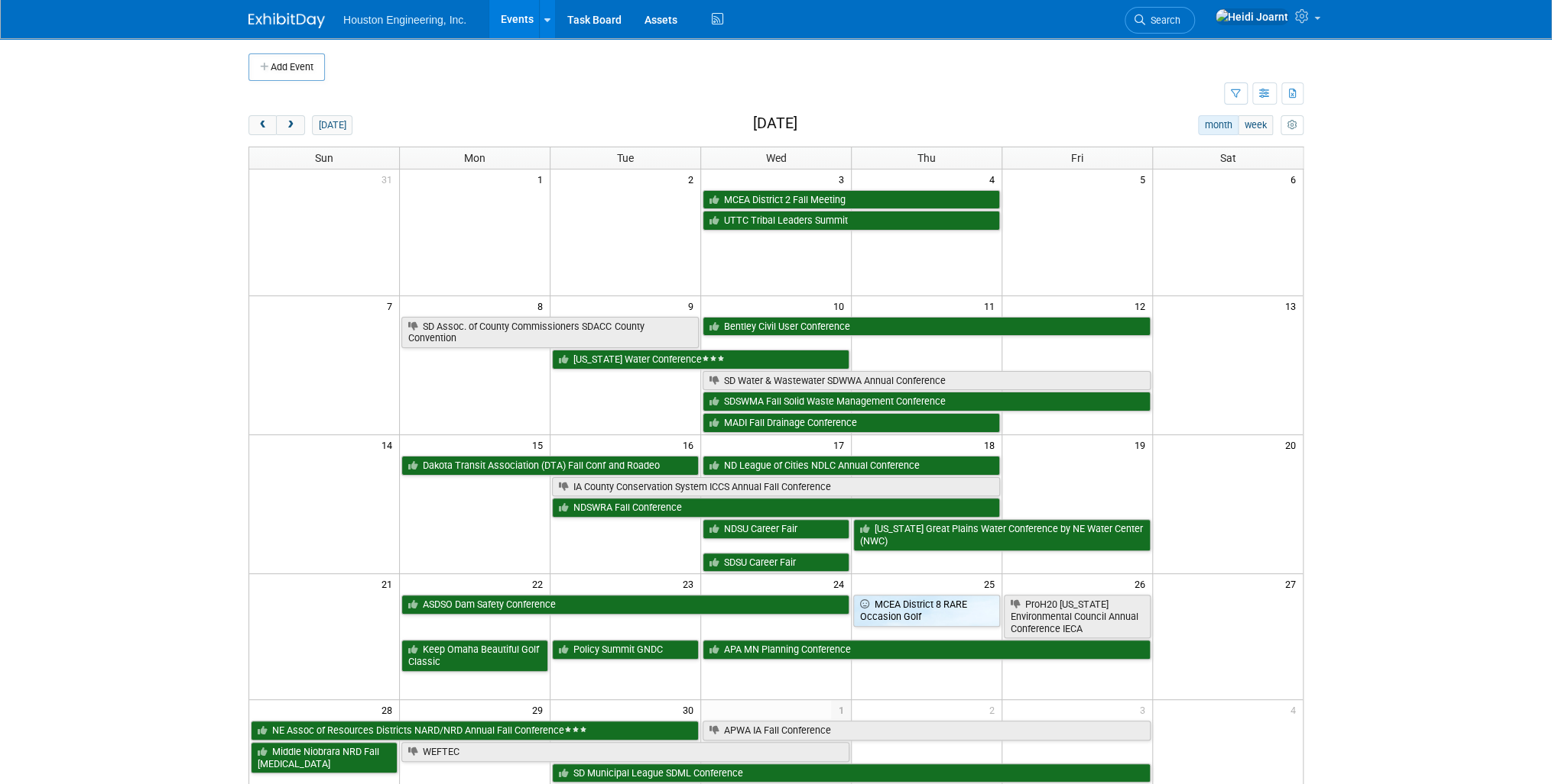
scroll to position [61, 0]
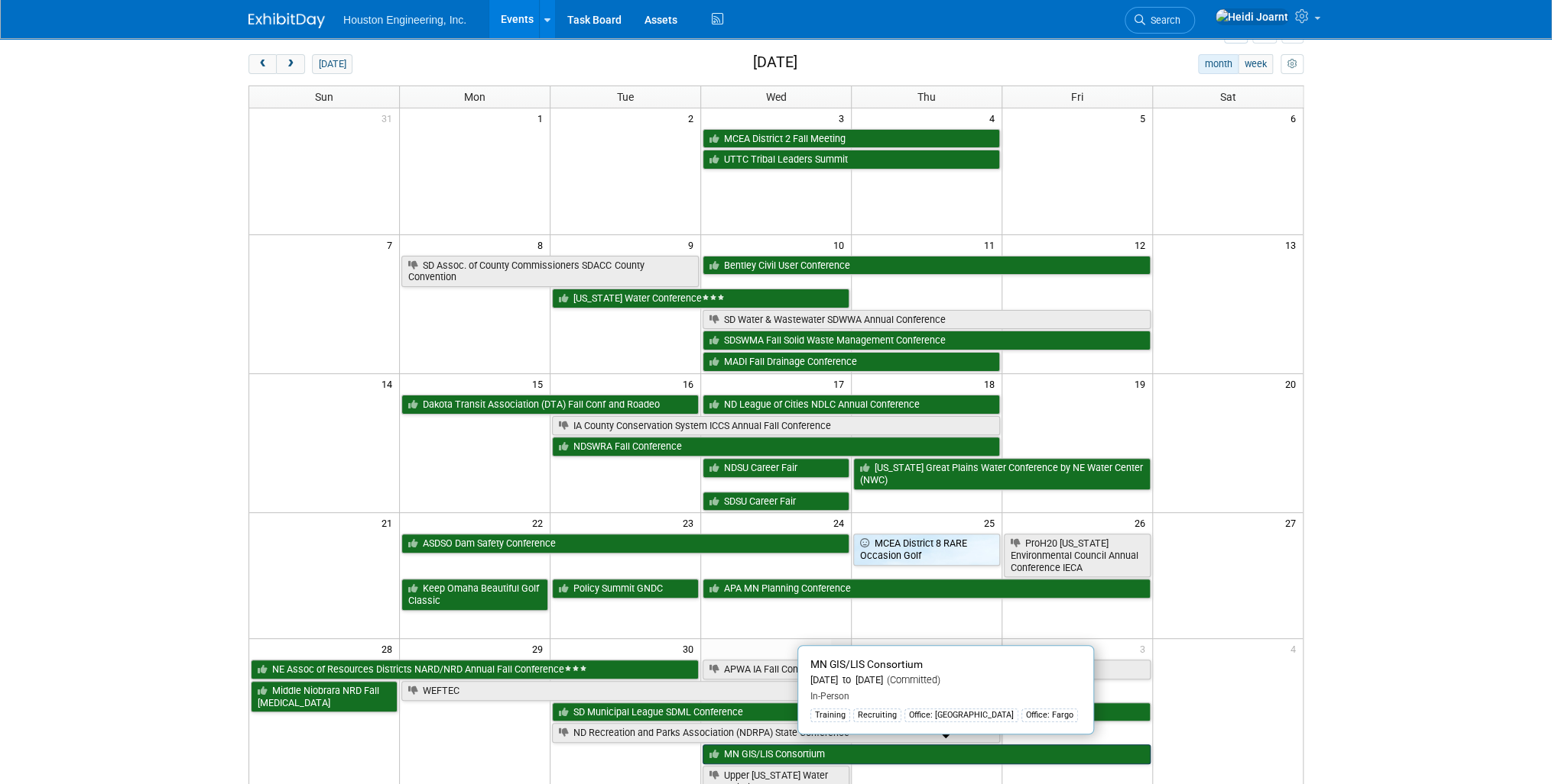
click at [755, 751] on link "MN GIS/LIS Consortium" at bounding box center [926, 754] width 447 height 20
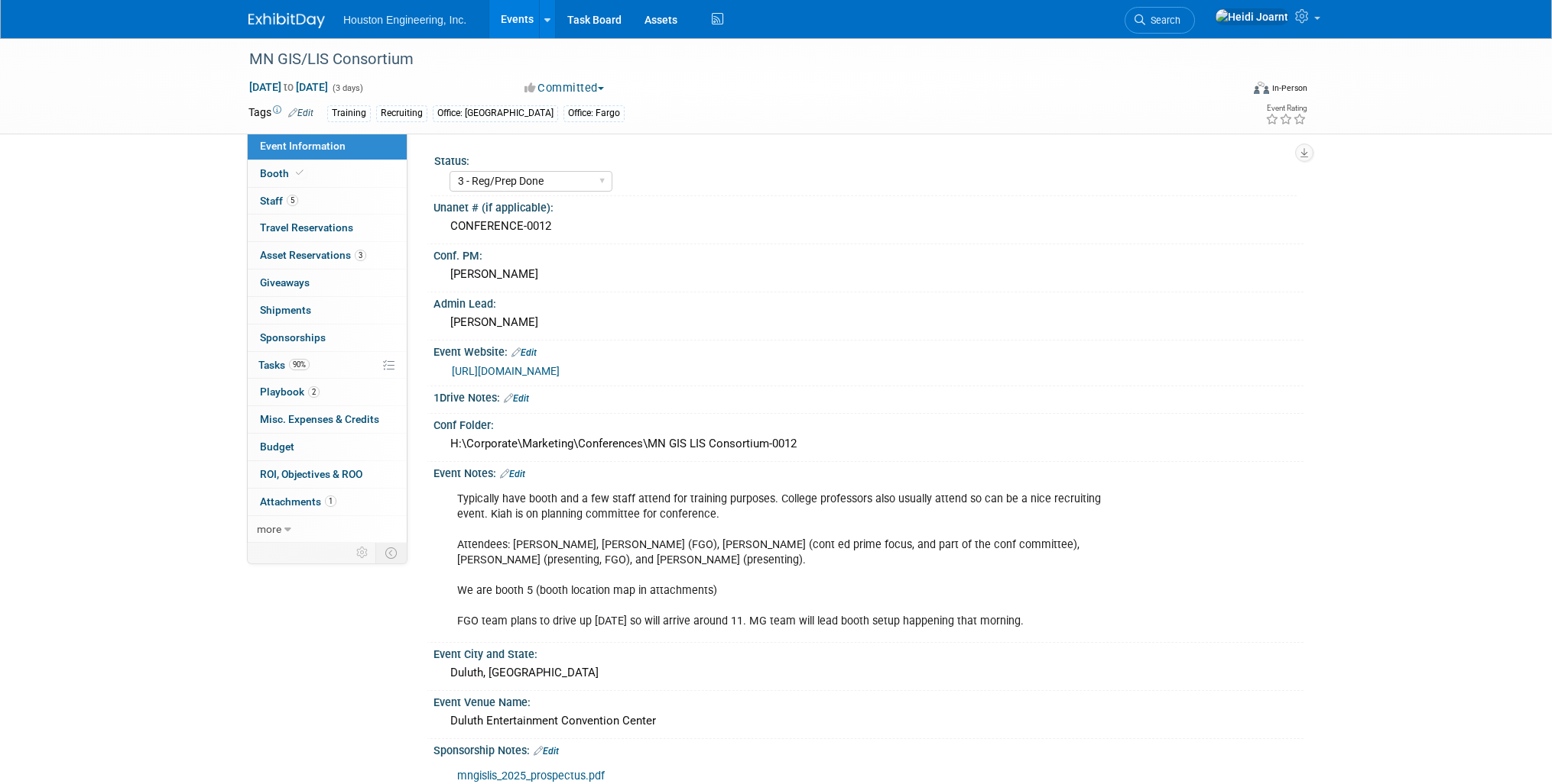
select select "3 - Reg/Prep Done"
select select "Yes"
select select "Geo. Technology"
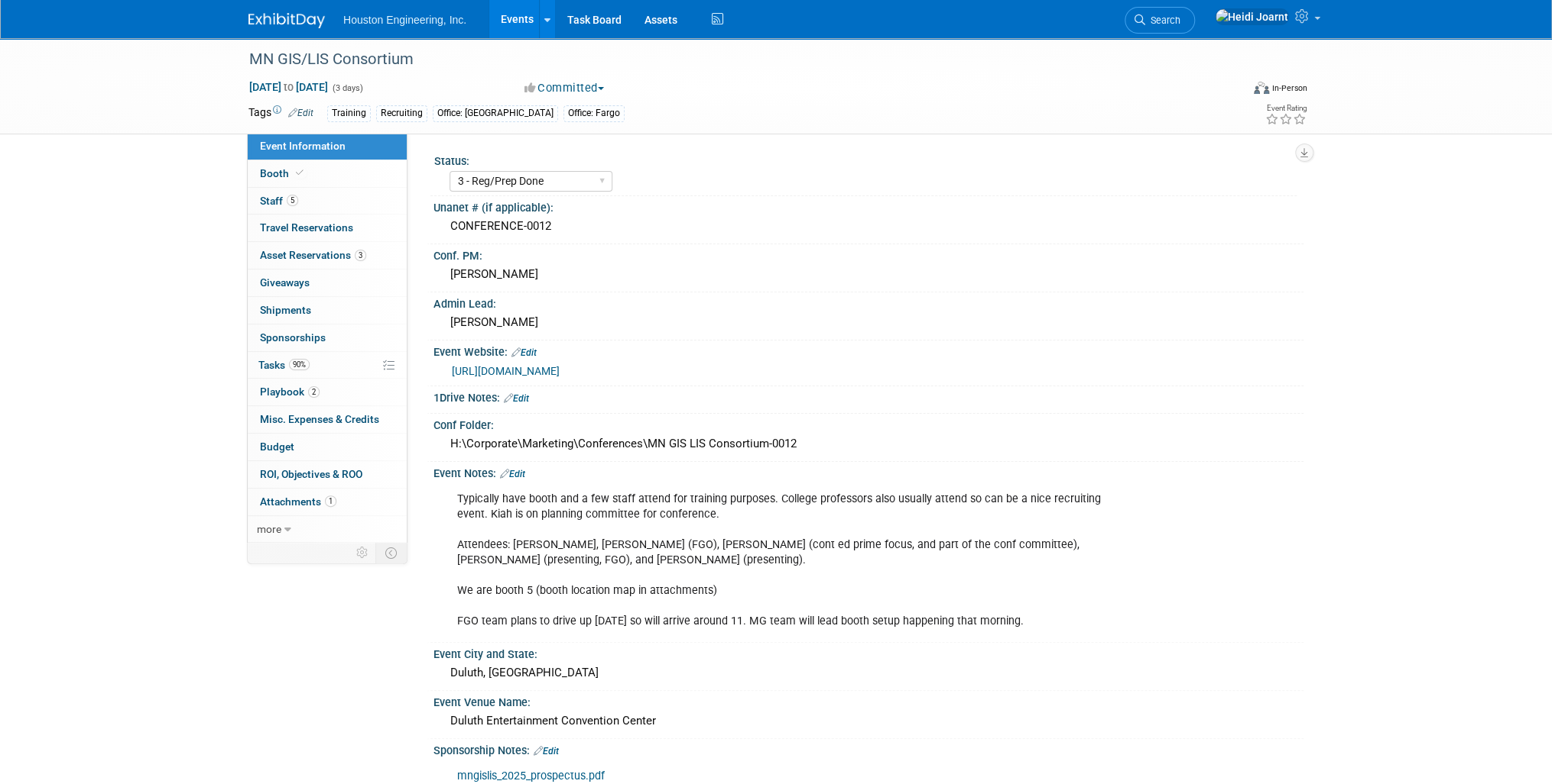
click at [525, 472] on link "Edit" at bounding box center [512, 474] width 25 height 10
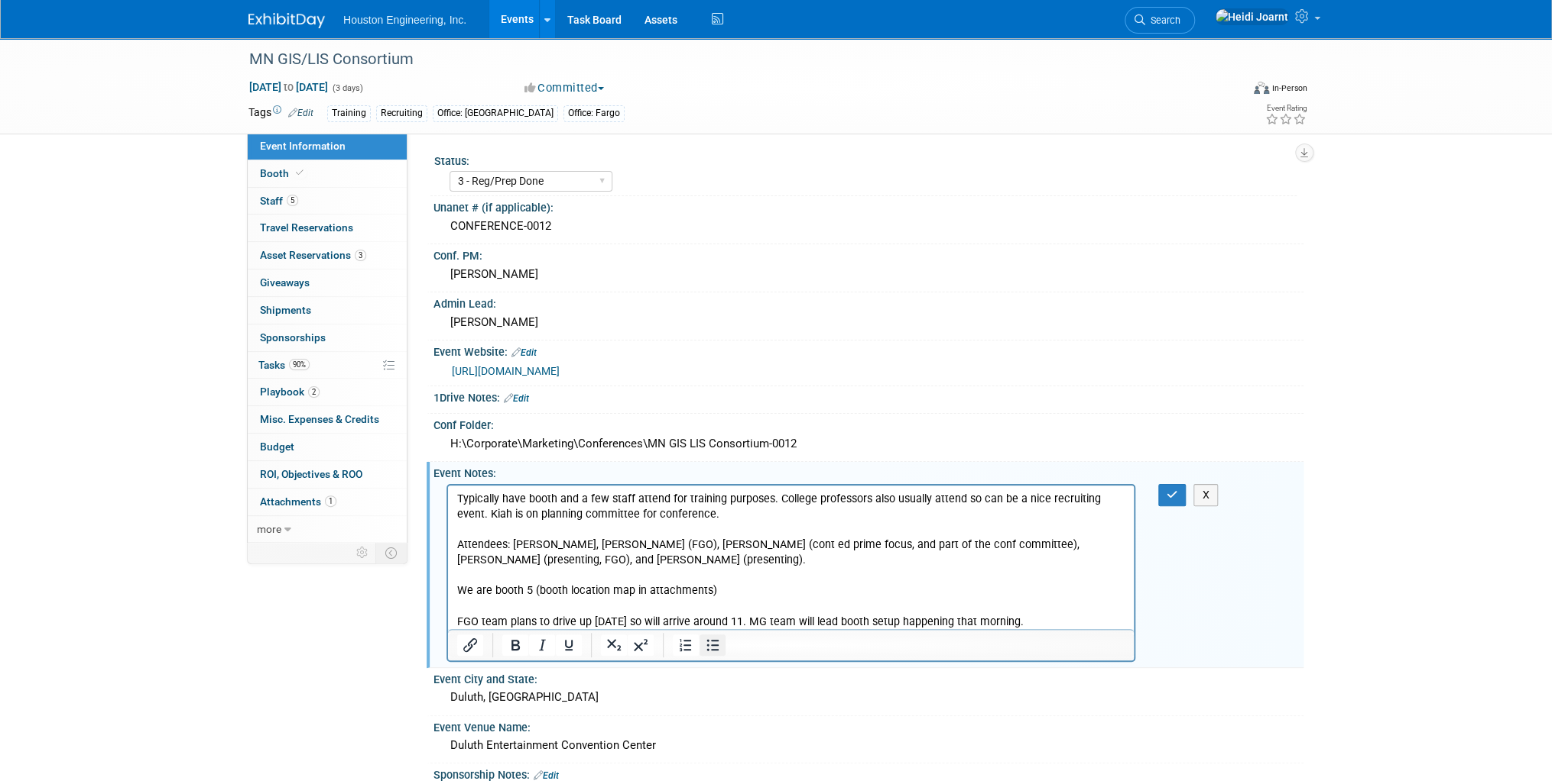
click at [713, 644] on icon "Bullet list" at bounding box center [712, 644] width 18 height 18
click at [779, 510] on li "Typically have booth and a few staff attend for training purposes. College prof…" at bounding box center [806, 560] width 637 height 139
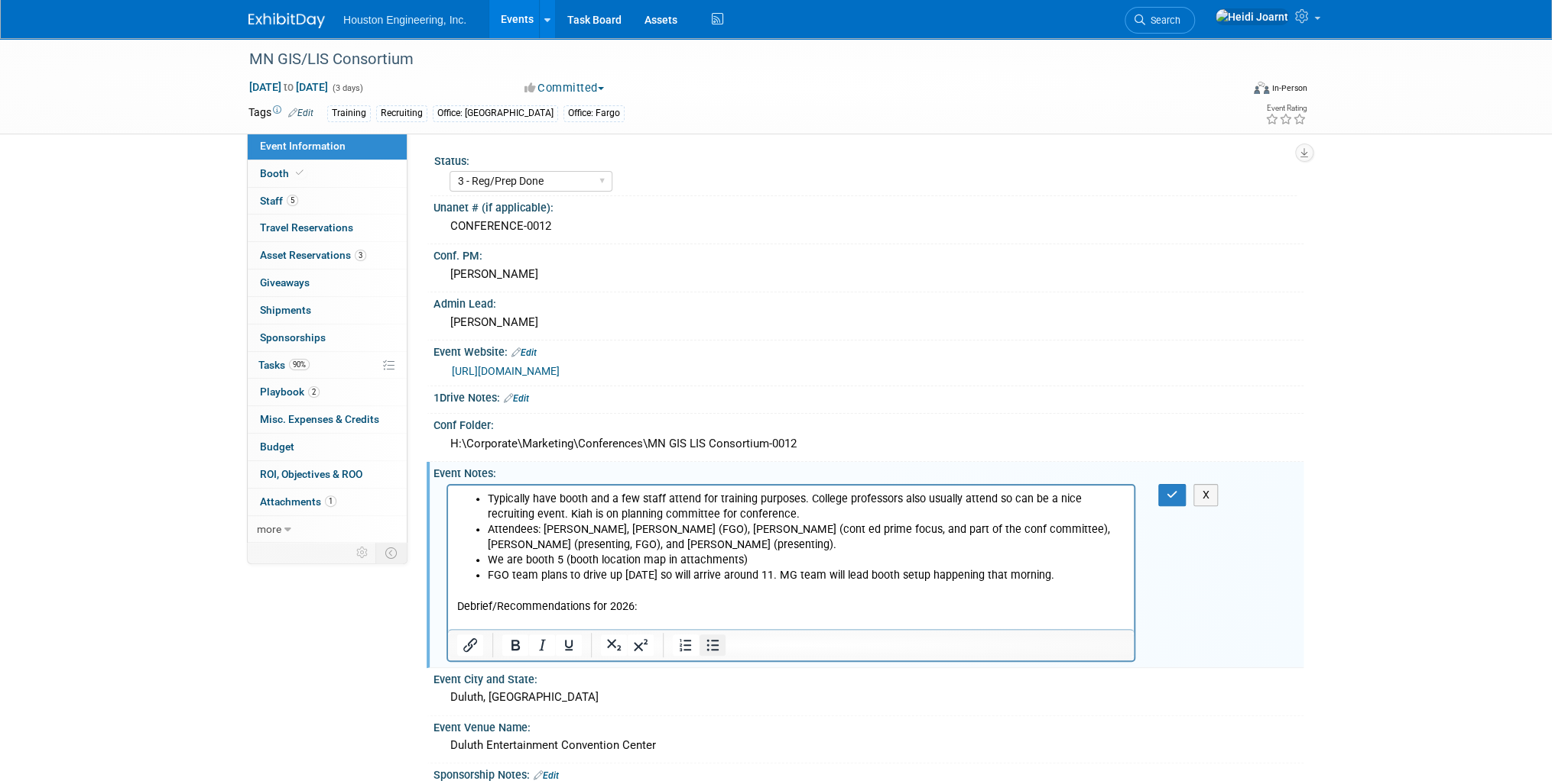
click at [715, 639] on icon "Bullet list" at bounding box center [712, 644] width 18 height 18
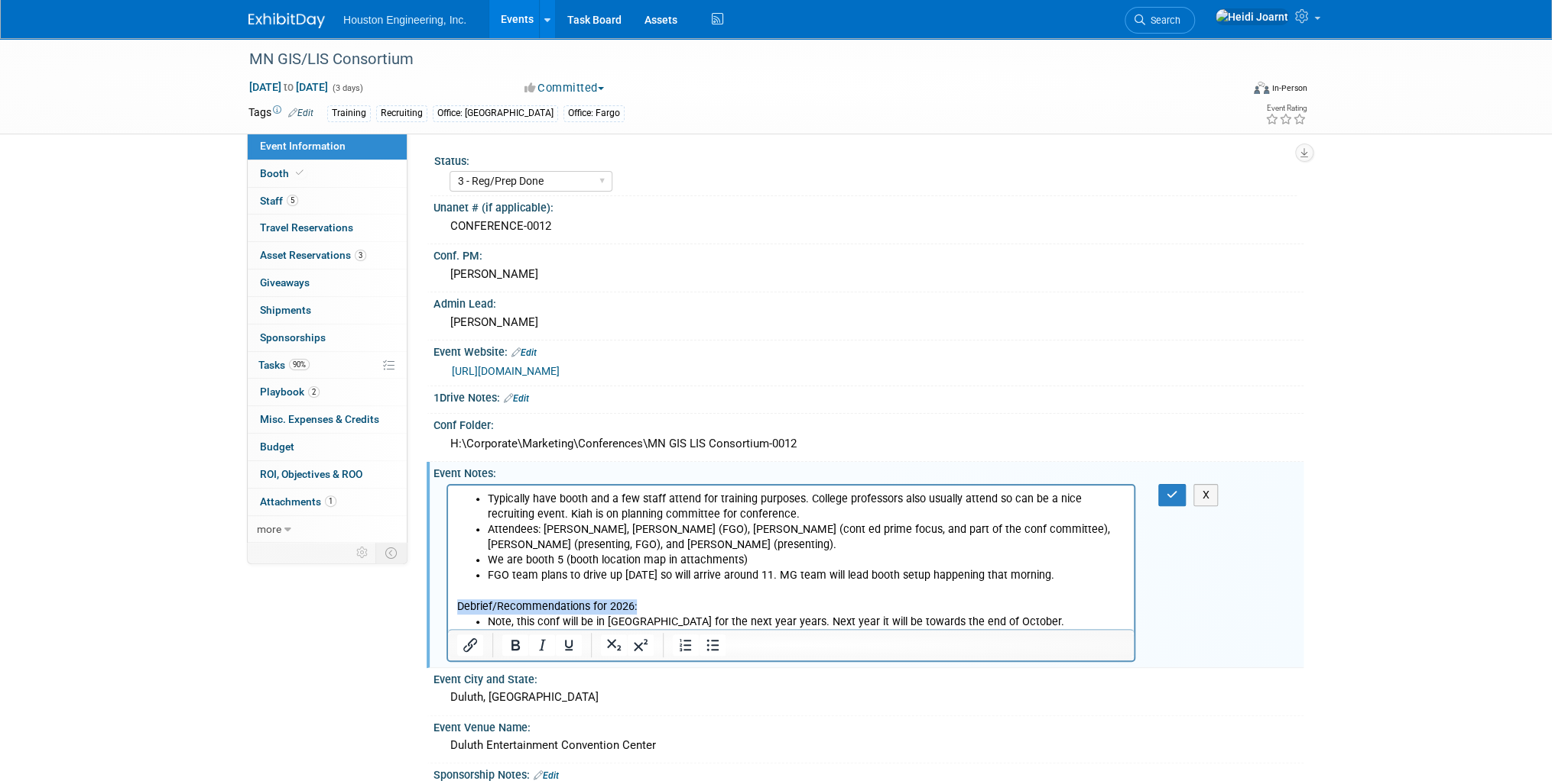
drag, startPoint x: 649, startPoint y: 605, endPoint x: 894, endPoint y: 1093, distance: 546.0
click at [447, 612] on html "Typically have booth and a few staff attend for training purposes. College prof…" at bounding box center [790, 557] width 685 height 144
click at [713, 590] on p "Rich Text Area. Press ALT-0 for help." at bounding box center [791, 591] width 668 height 15
click at [1164, 489] on button "button" at bounding box center [1172, 494] width 28 height 22
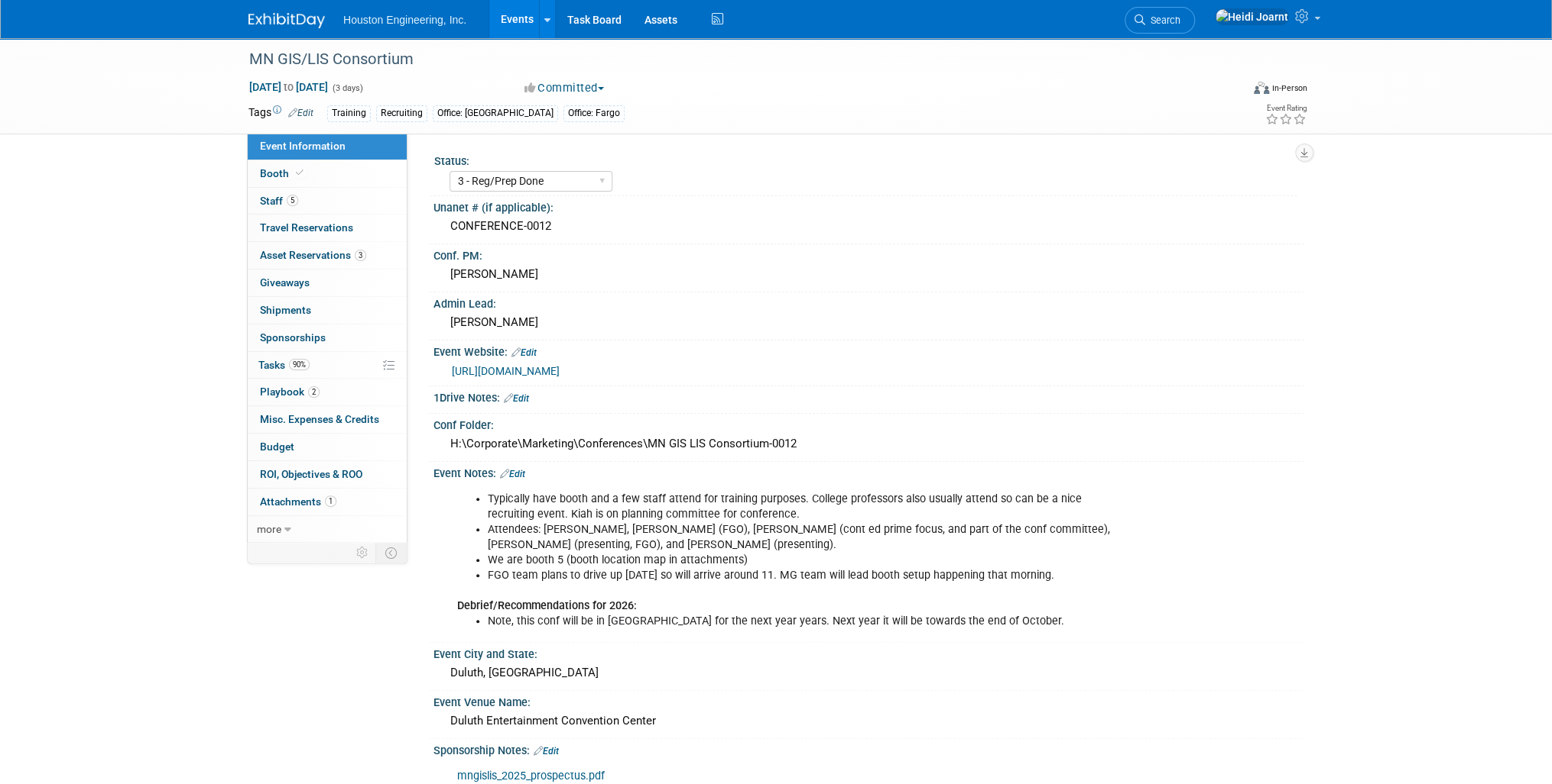
click at [512, 18] on link "Events" at bounding box center [516, 19] width 56 height 38
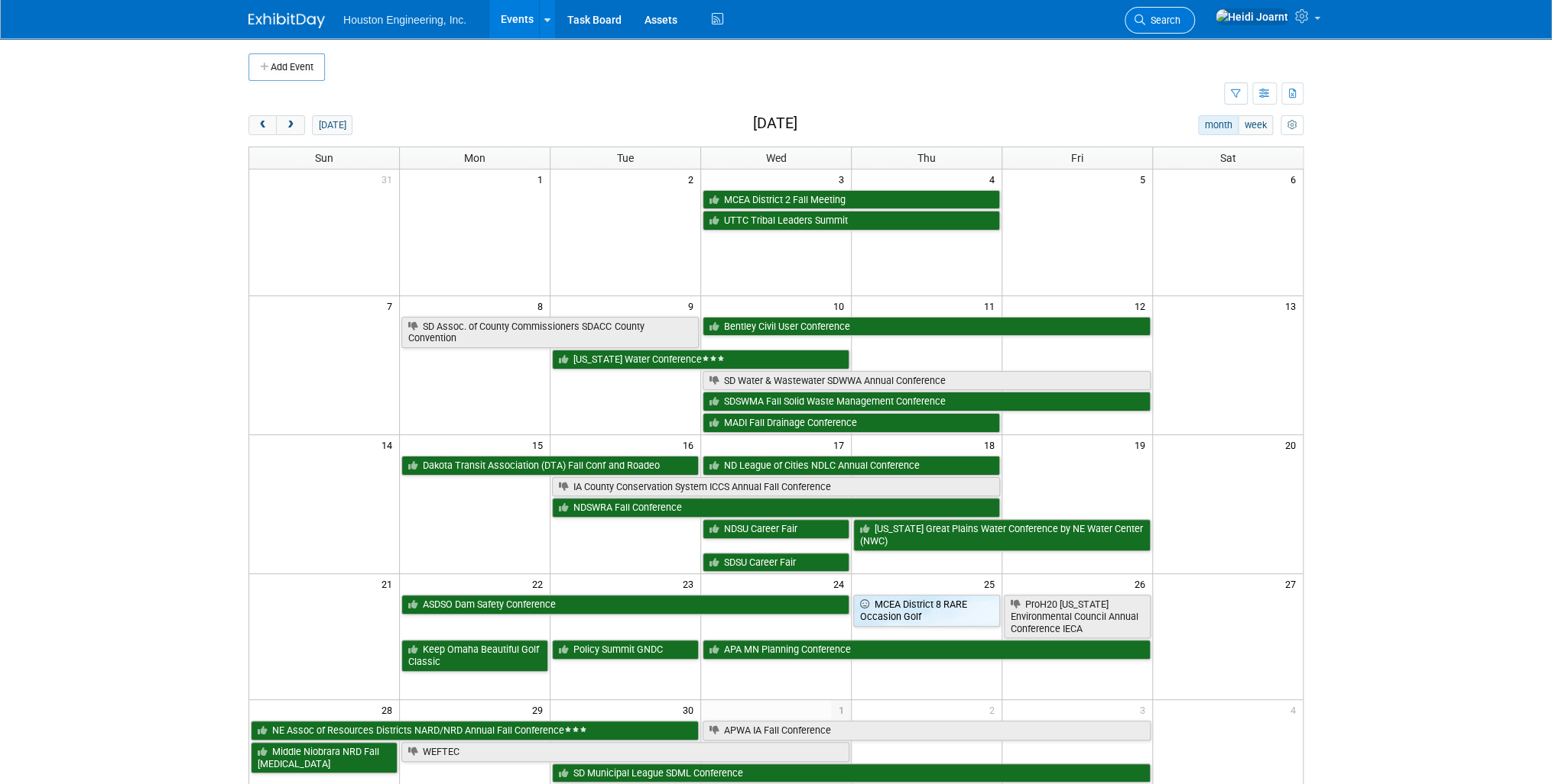
click at [1194, 26] on link "Search" at bounding box center [1159, 20] width 70 height 26
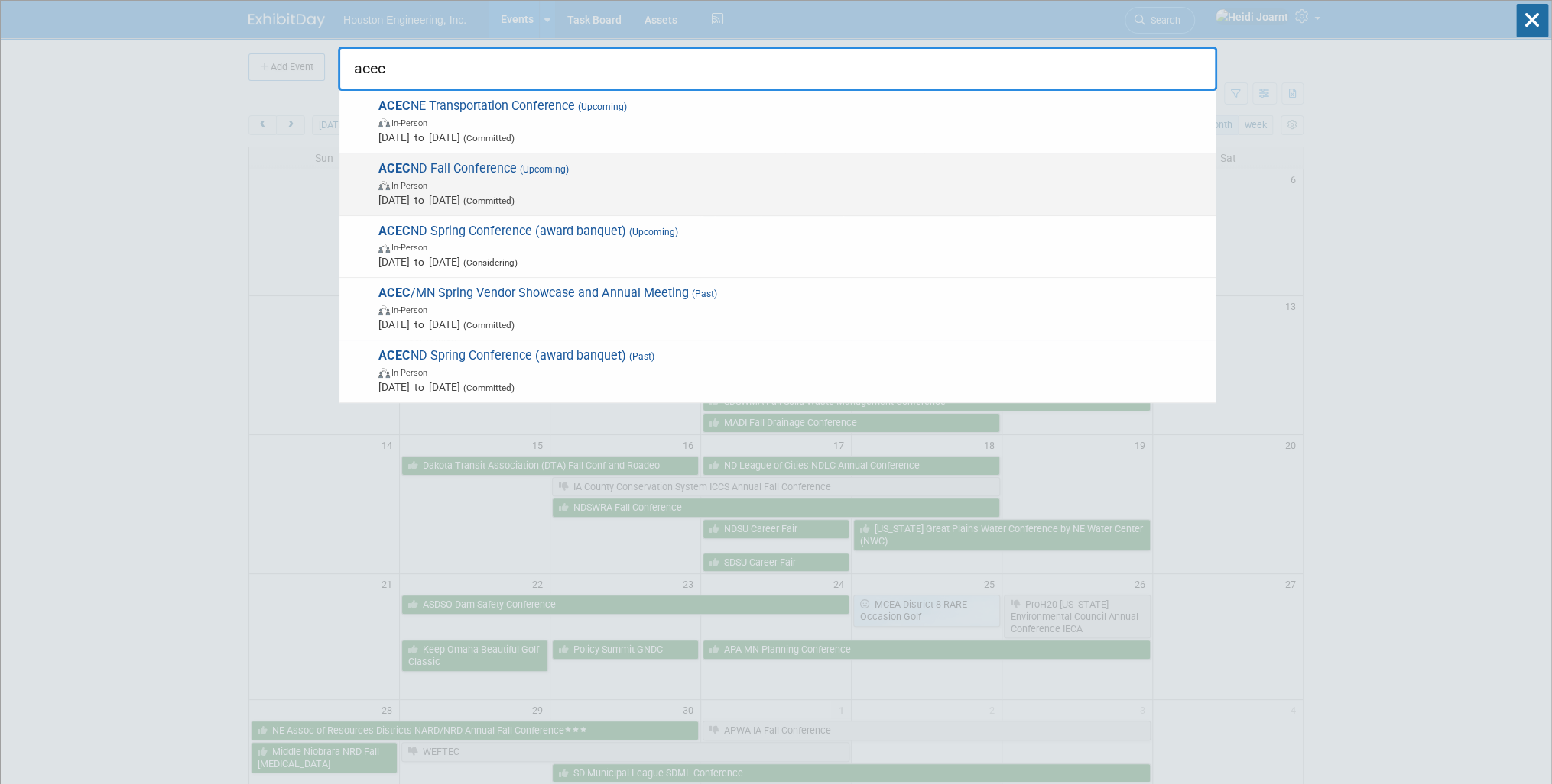
type input "acec"
click at [621, 189] on span "In-Person" at bounding box center [793, 185] width 829 height 15
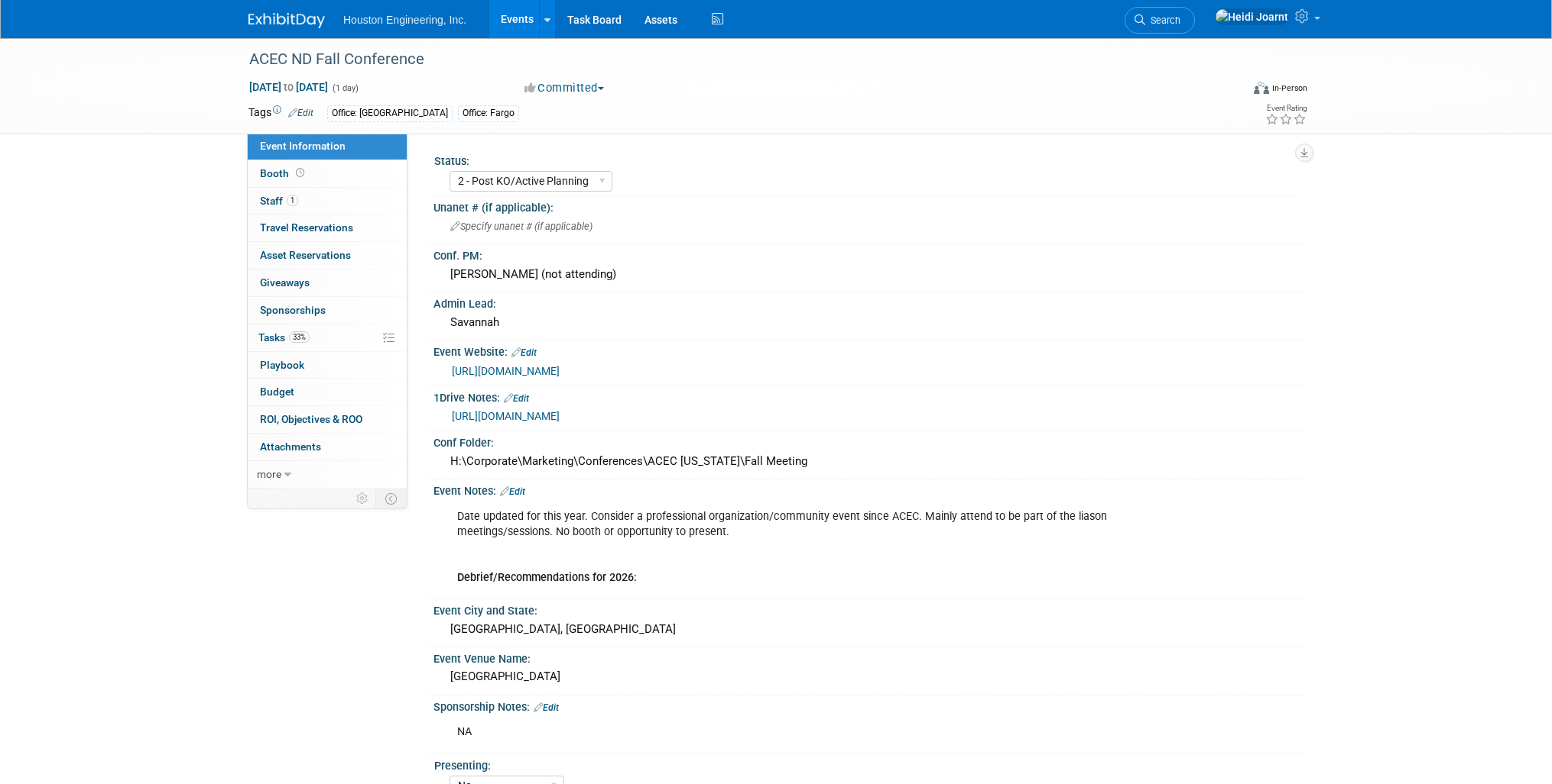
select select "2 - Post KO/Active Planning"
select select "No"
select select "Community/Prof Orgs"
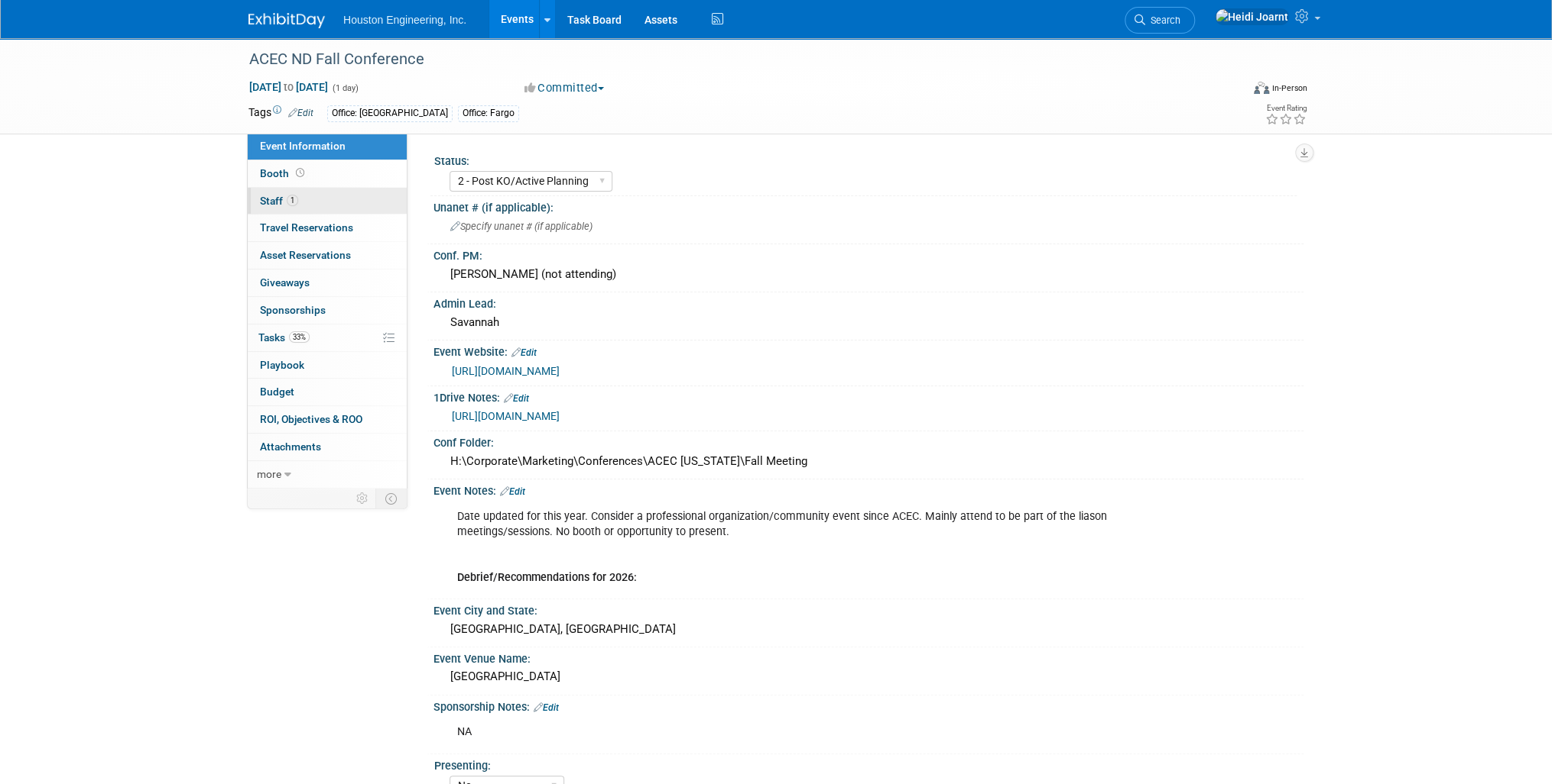
click at [301, 203] on link "1 Staff 1" at bounding box center [327, 201] width 159 height 26
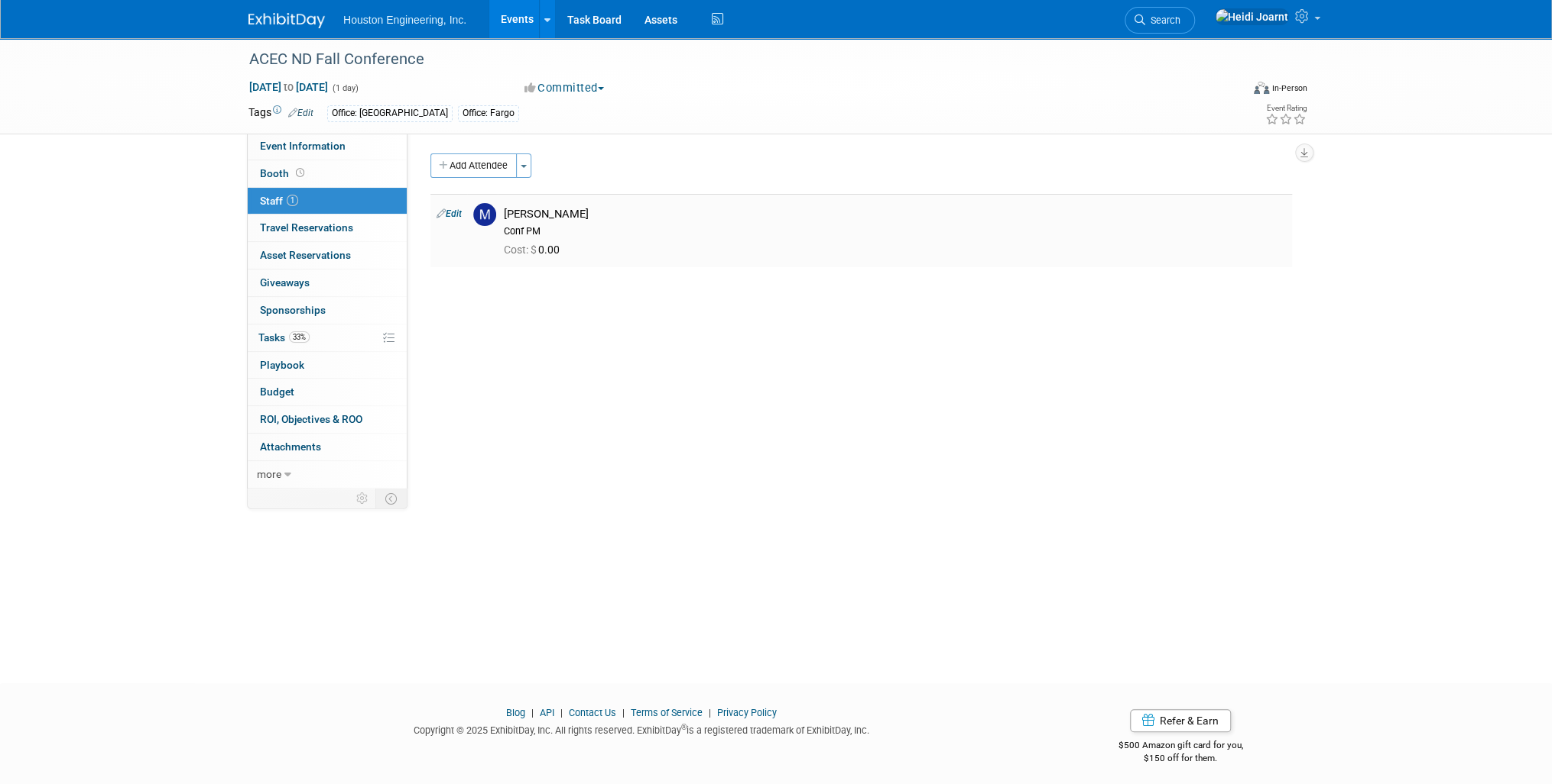
click at [448, 215] on link "Edit" at bounding box center [448, 213] width 25 height 10
select select "ca230584-e87d-4b8e-8506-c670724fea19"
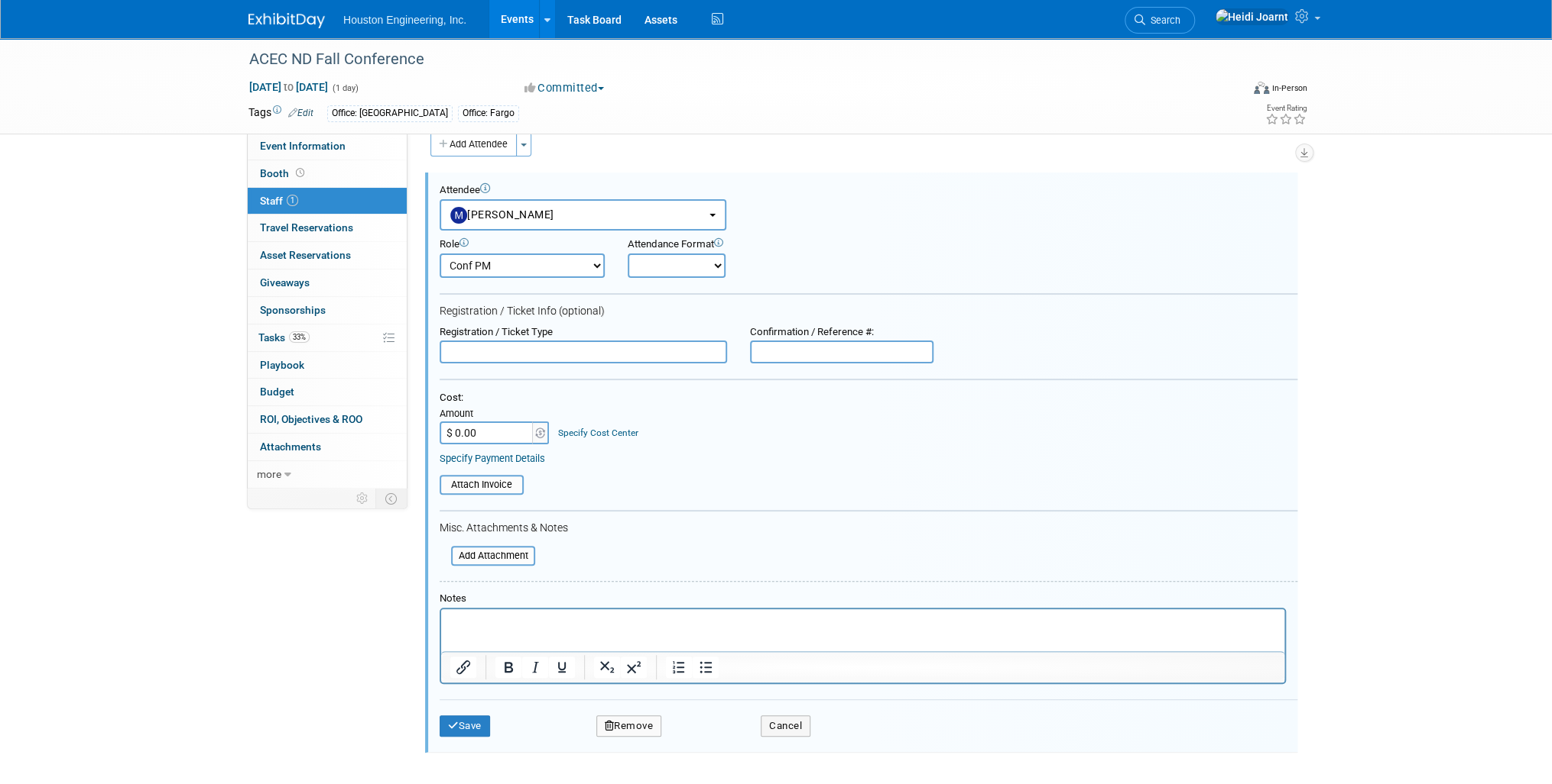
click at [633, 725] on button "Remove" at bounding box center [630, 726] width 66 height 22
click at [707, 738] on link "Yes" at bounding box center [712, 735] width 44 height 25
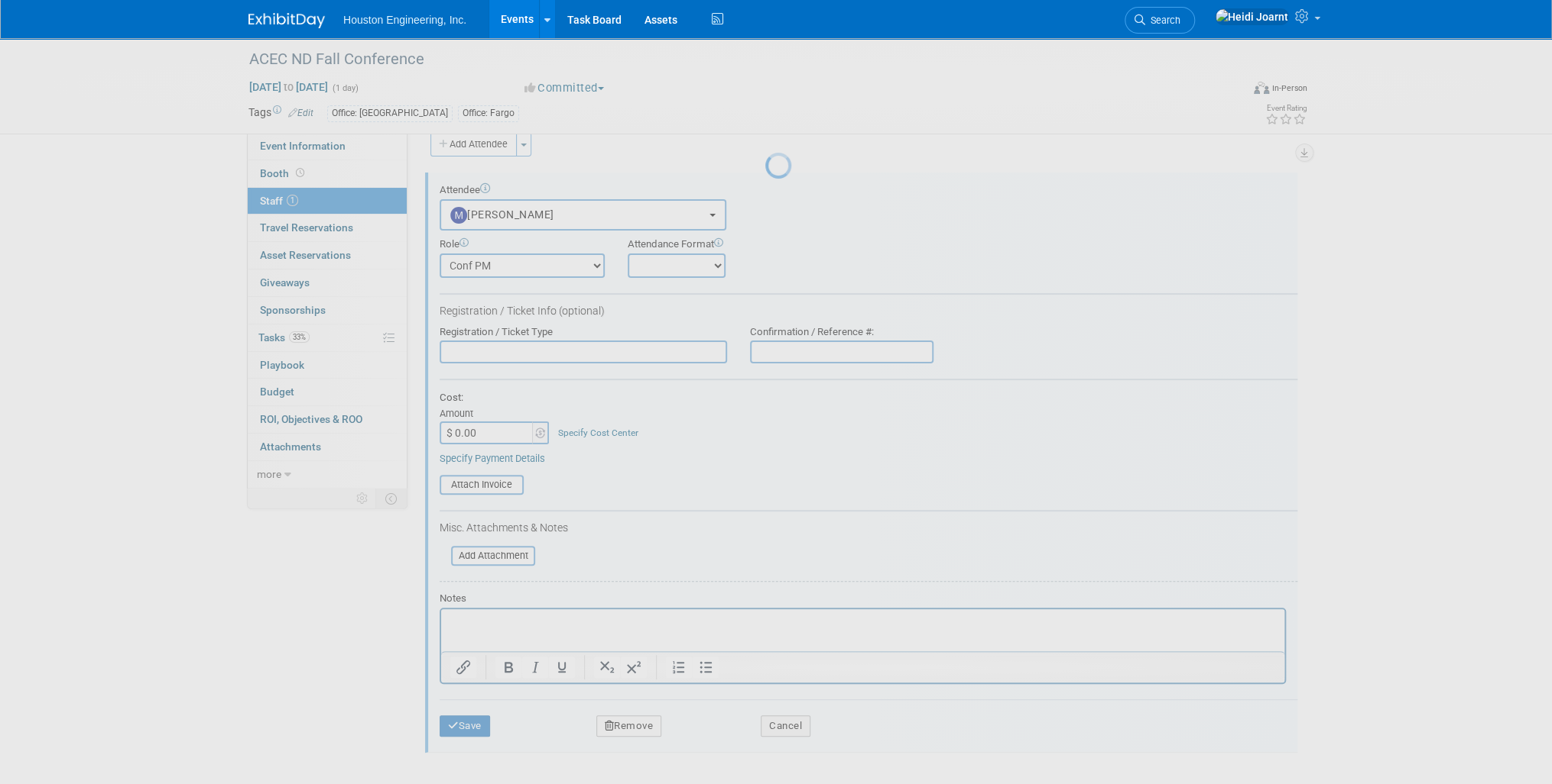
scroll to position [6, 0]
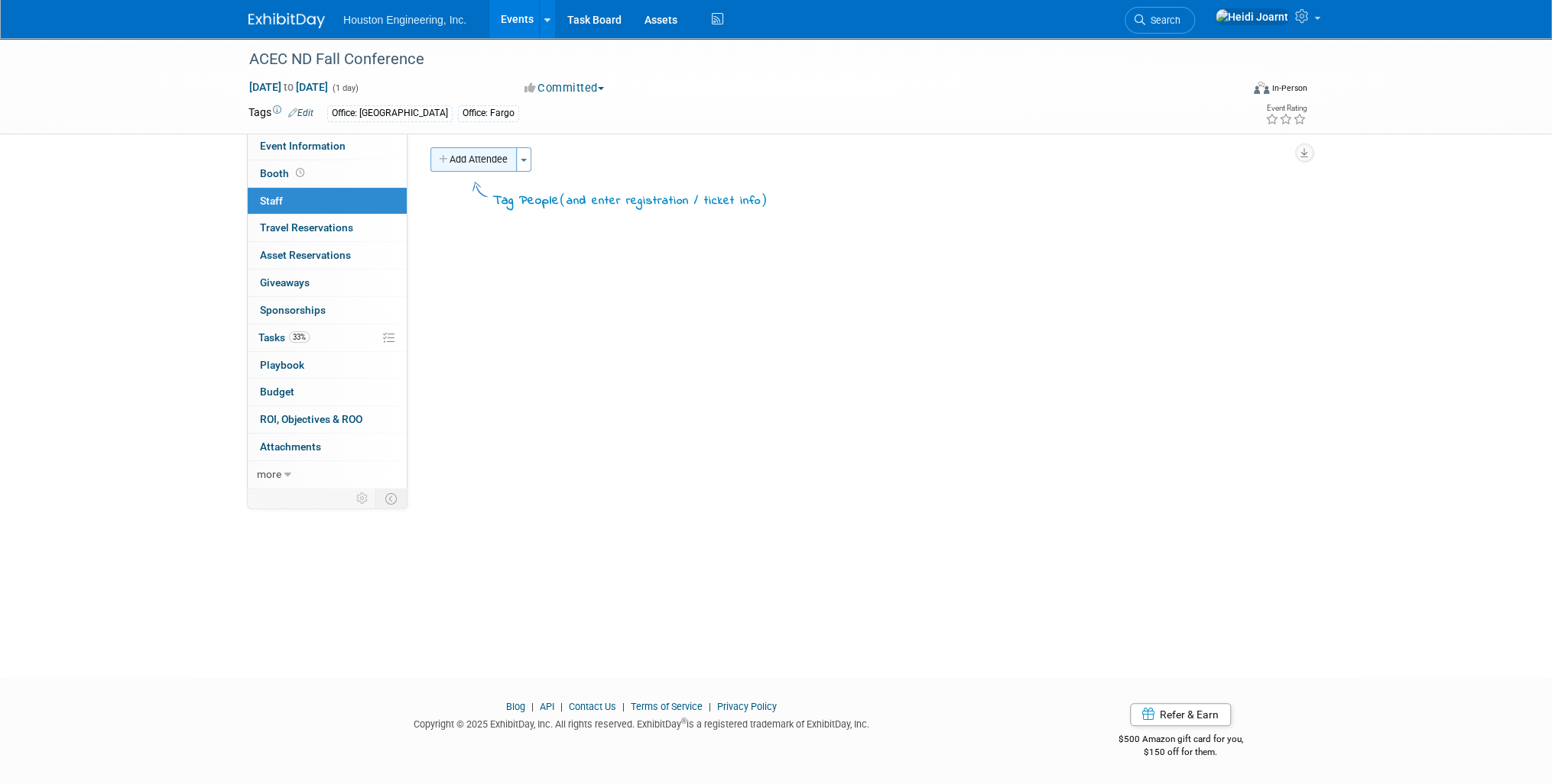
click at [462, 159] on button "Add Attendee" at bounding box center [473, 159] width 86 height 25
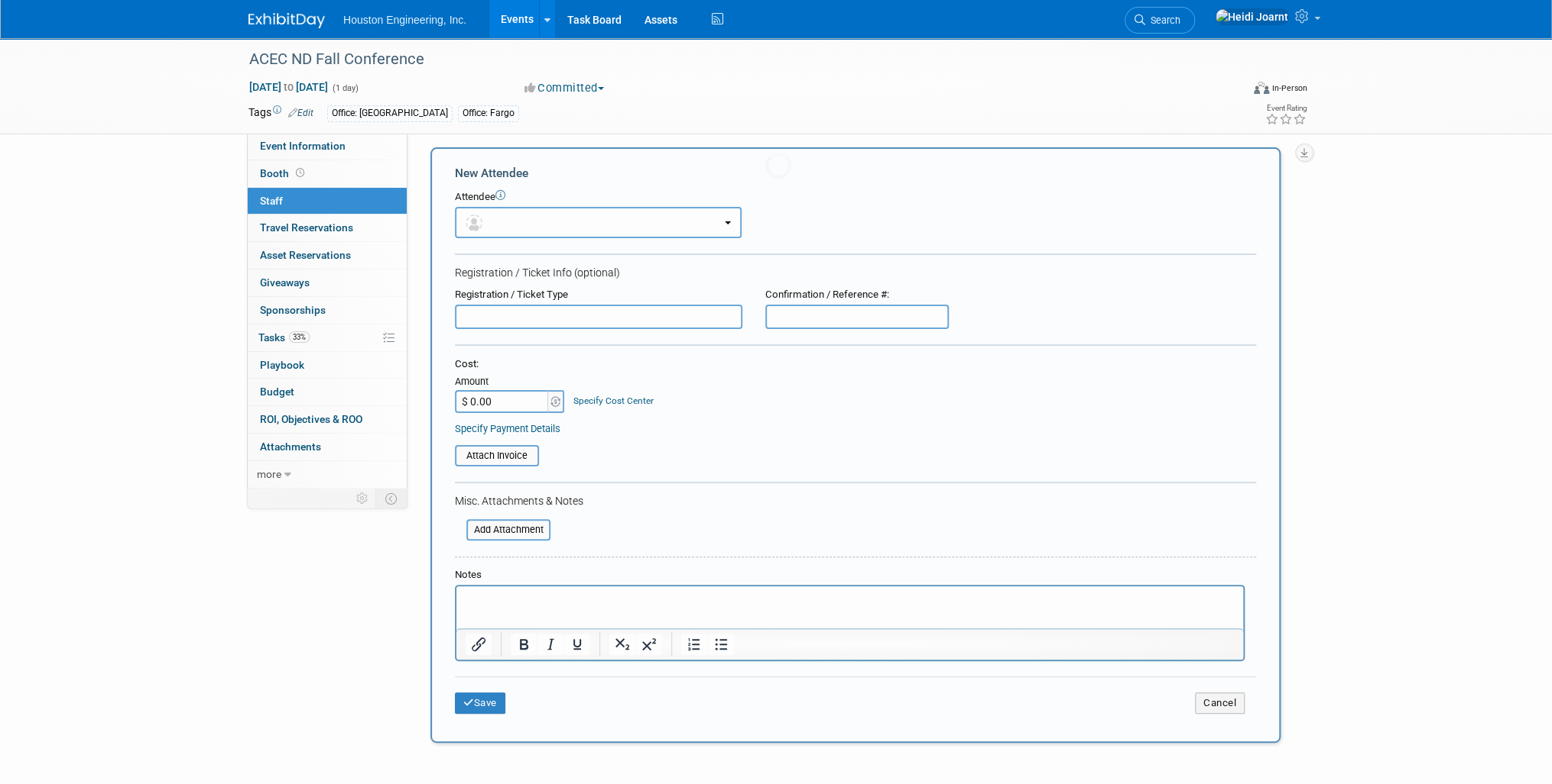
scroll to position [0, 0]
click at [544, 226] on button "button" at bounding box center [599, 222] width 287 height 31
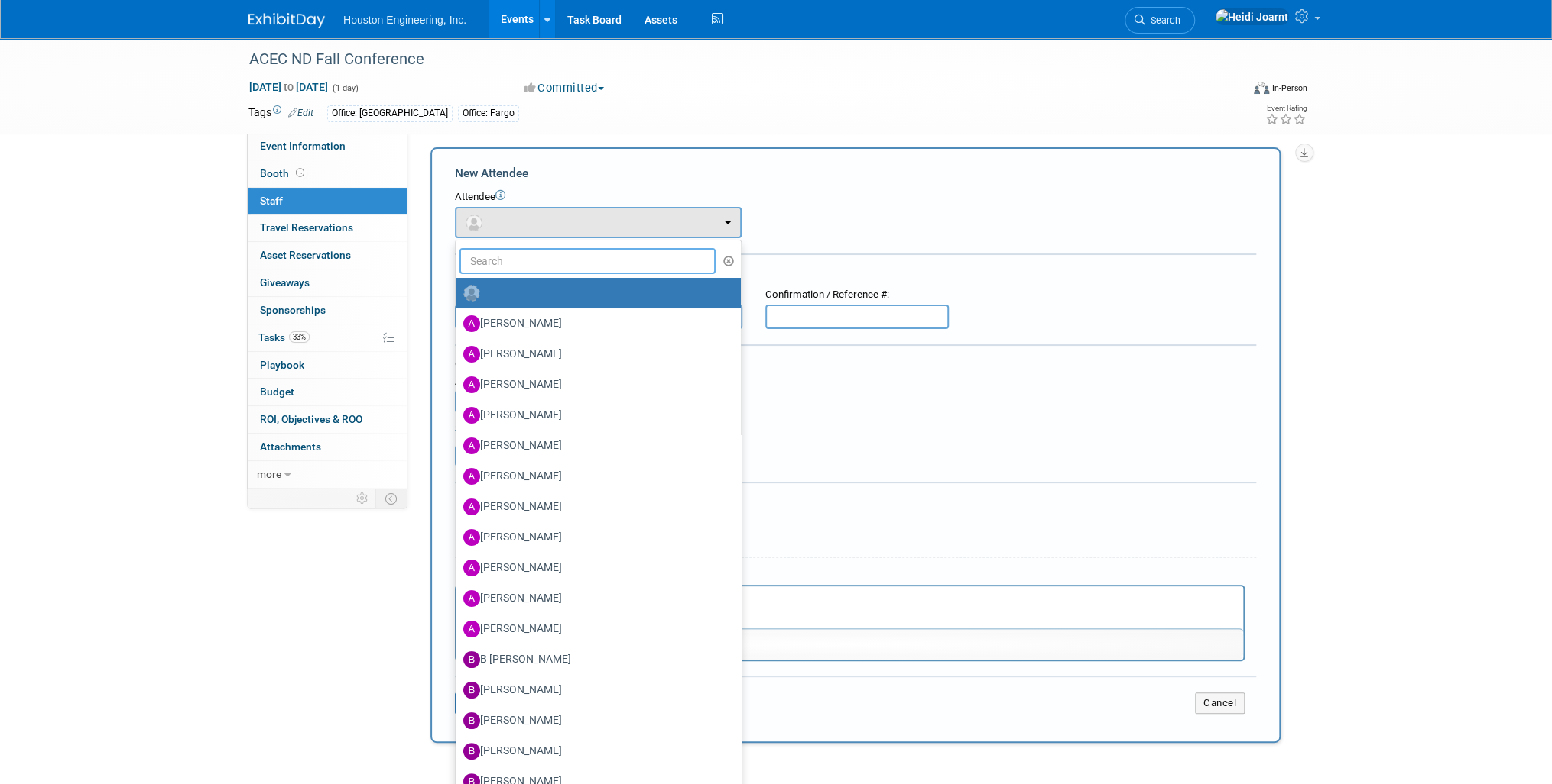
click at [544, 251] on input "text" at bounding box center [587, 261] width 256 height 26
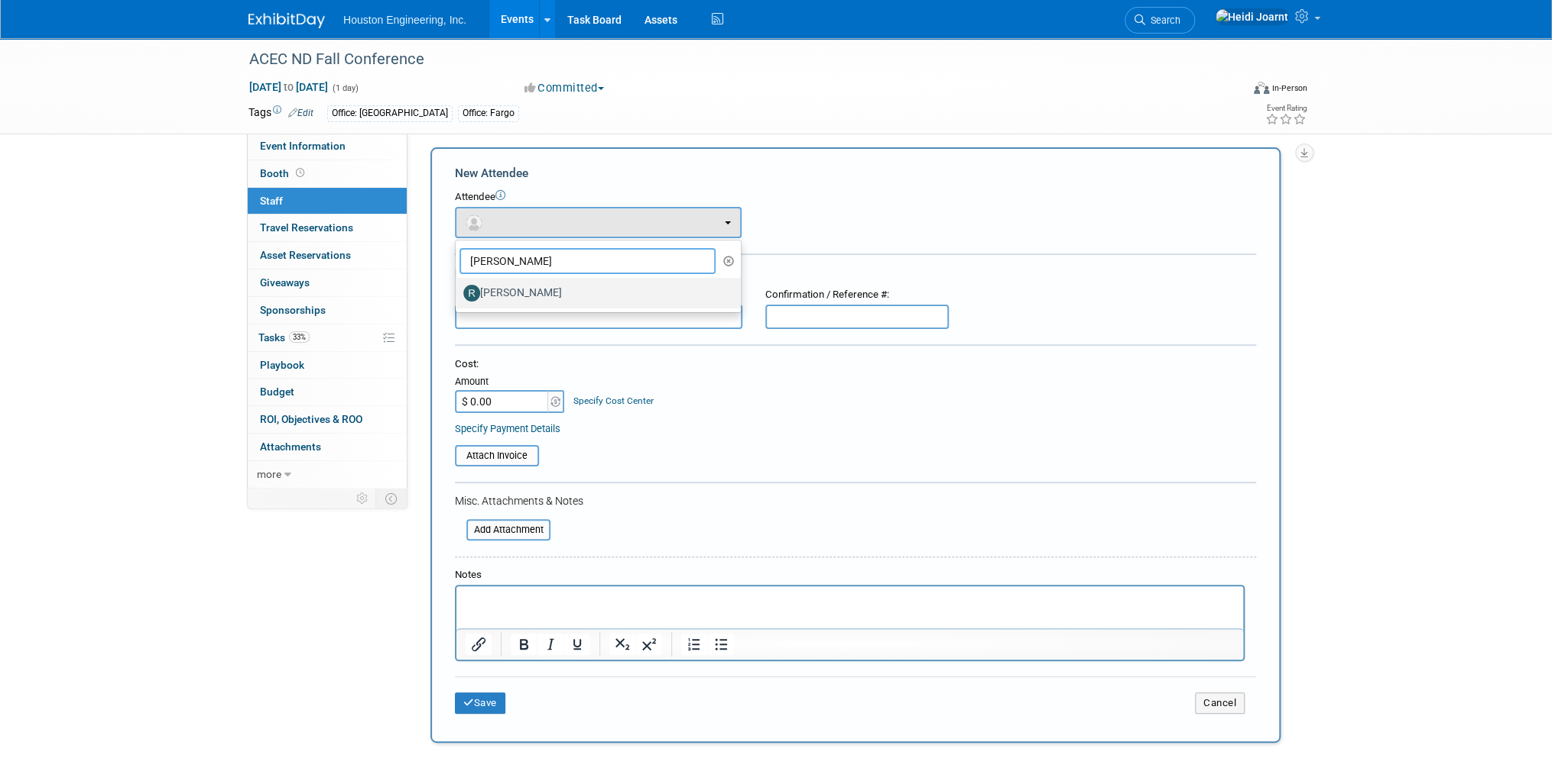
type input "randy"
click at [550, 279] on link "[PERSON_NAME]" at bounding box center [599, 293] width 285 height 30
click at [548, 286] on label "[PERSON_NAME]" at bounding box center [595, 293] width 262 height 25
click at [458, 287] on input "[PERSON_NAME]" at bounding box center [452, 292] width 10 height 10
select select "9ff1664d-f249-4180-a143-19723aa94444"
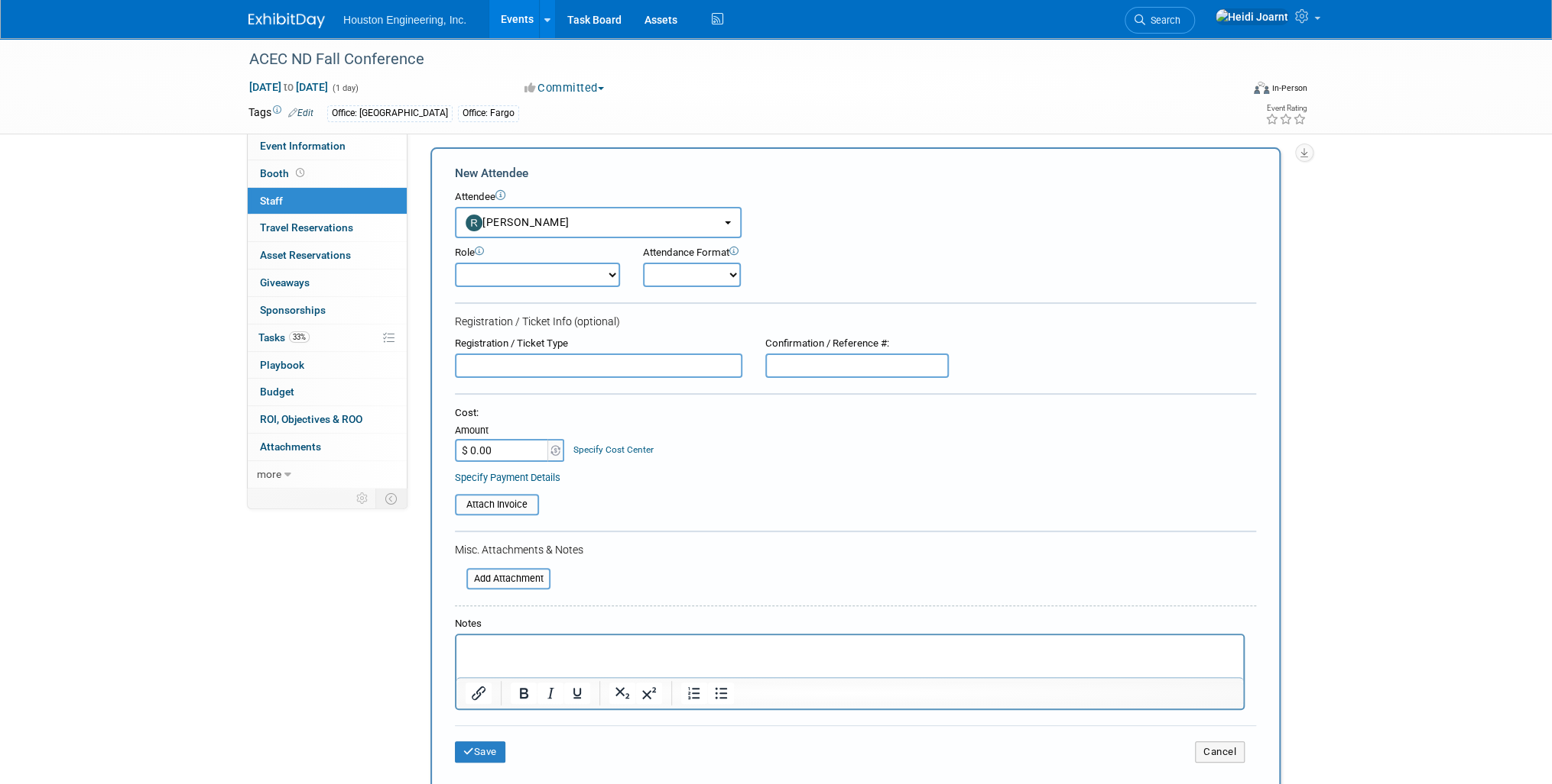
click at [556, 657] on html at bounding box center [849, 646] width 786 height 22
click at [526, 278] on select "Conf Attendee Conf PM Demonstrator Host Planner Presenter Sales Representative" at bounding box center [537, 275] width 165 height 25
select select "200"
click at [455, 263] on select "Conf Attendee Conf PM Demonstrator Host Planner Presenter Sales Representative" at bounding box center [537, 275] width 165 height 25
click at [488, 752] on button "Save" at bounding box center [480, 752] width 50 height 22
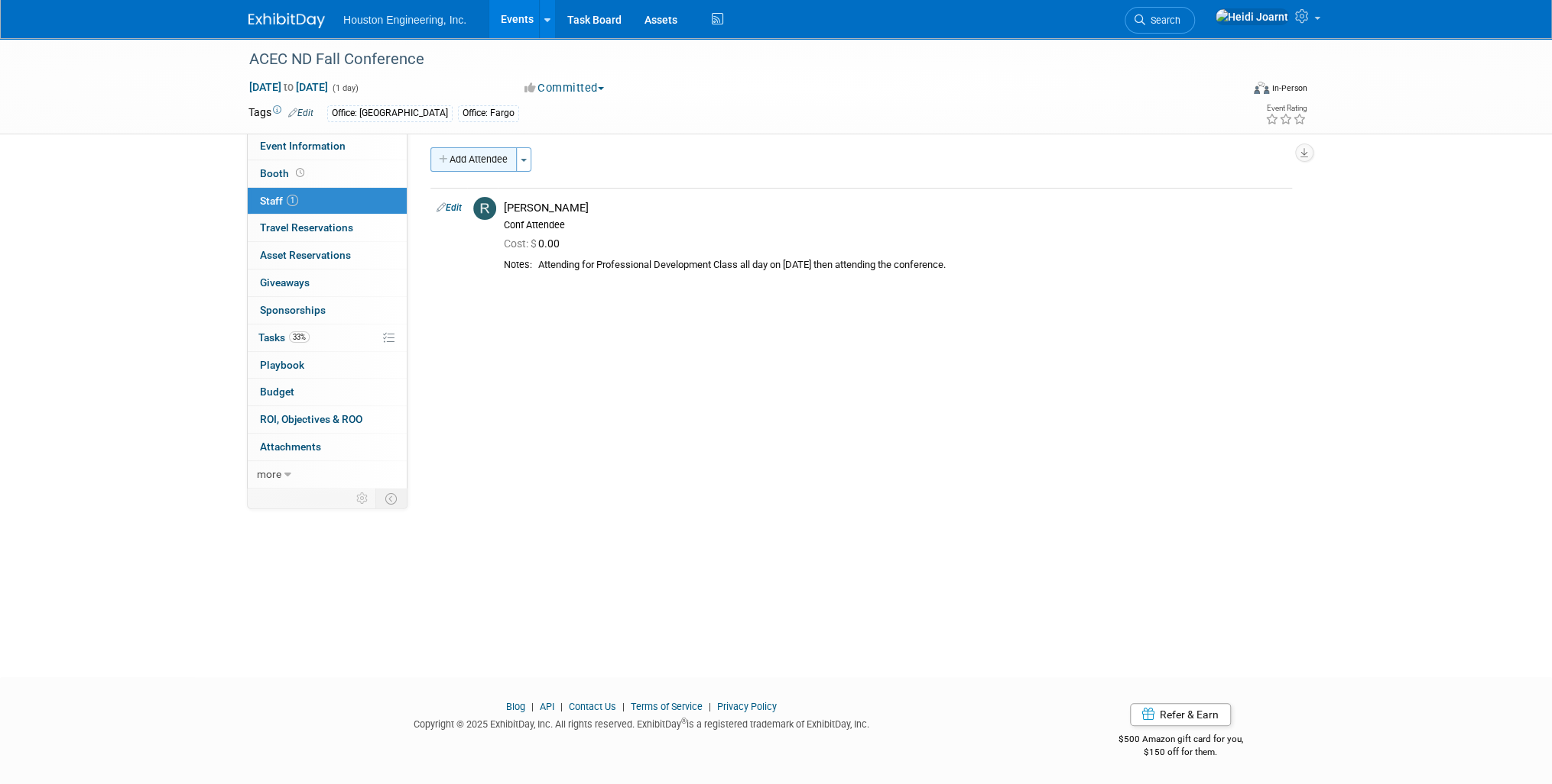
click at [468, 161] on button "Add Attendee" at bounding box center [473, 159] width 86 height 25
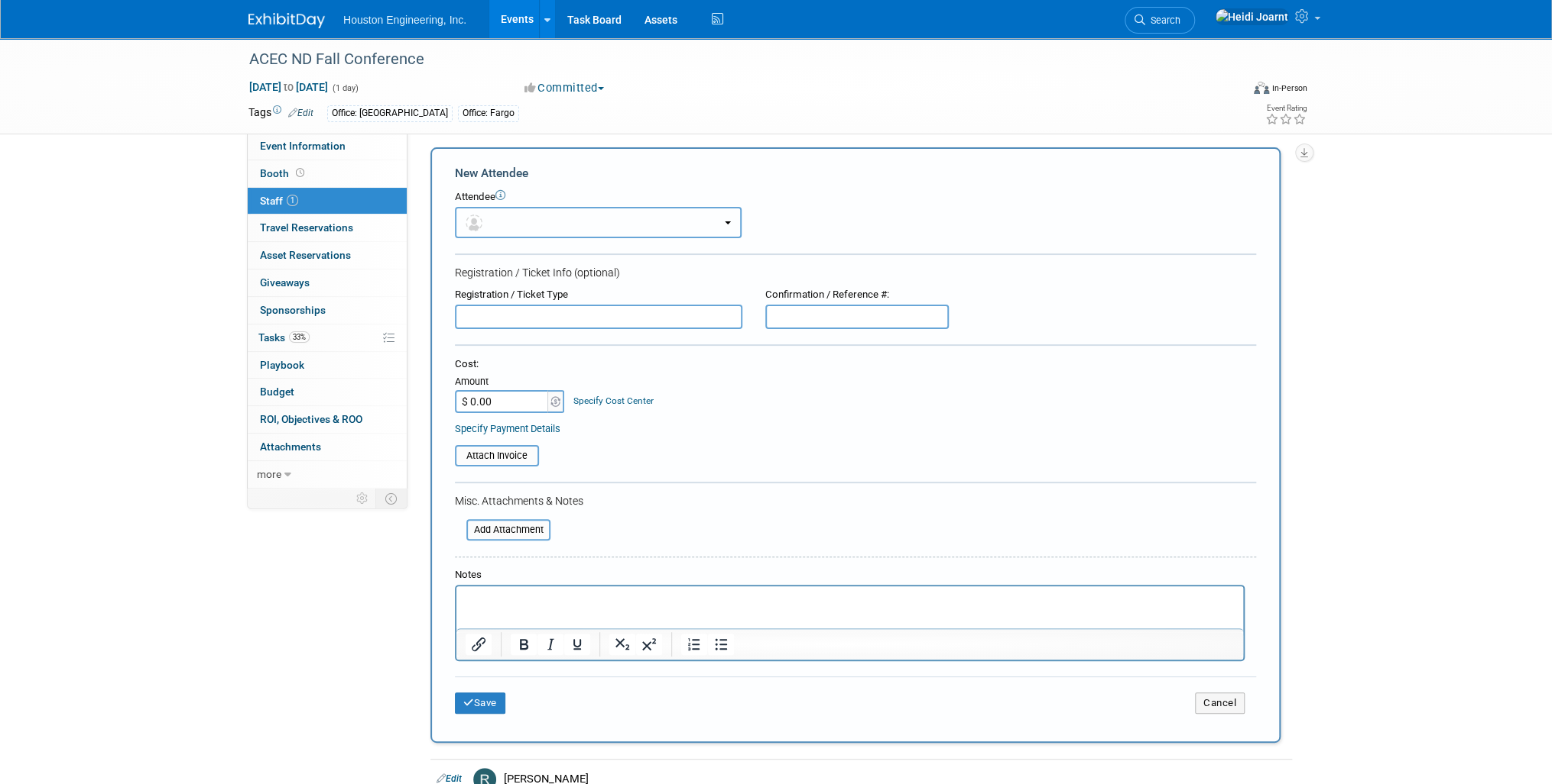
click at [508, 221] on button "button" at bounding box center [599, 222] width 287 height 31
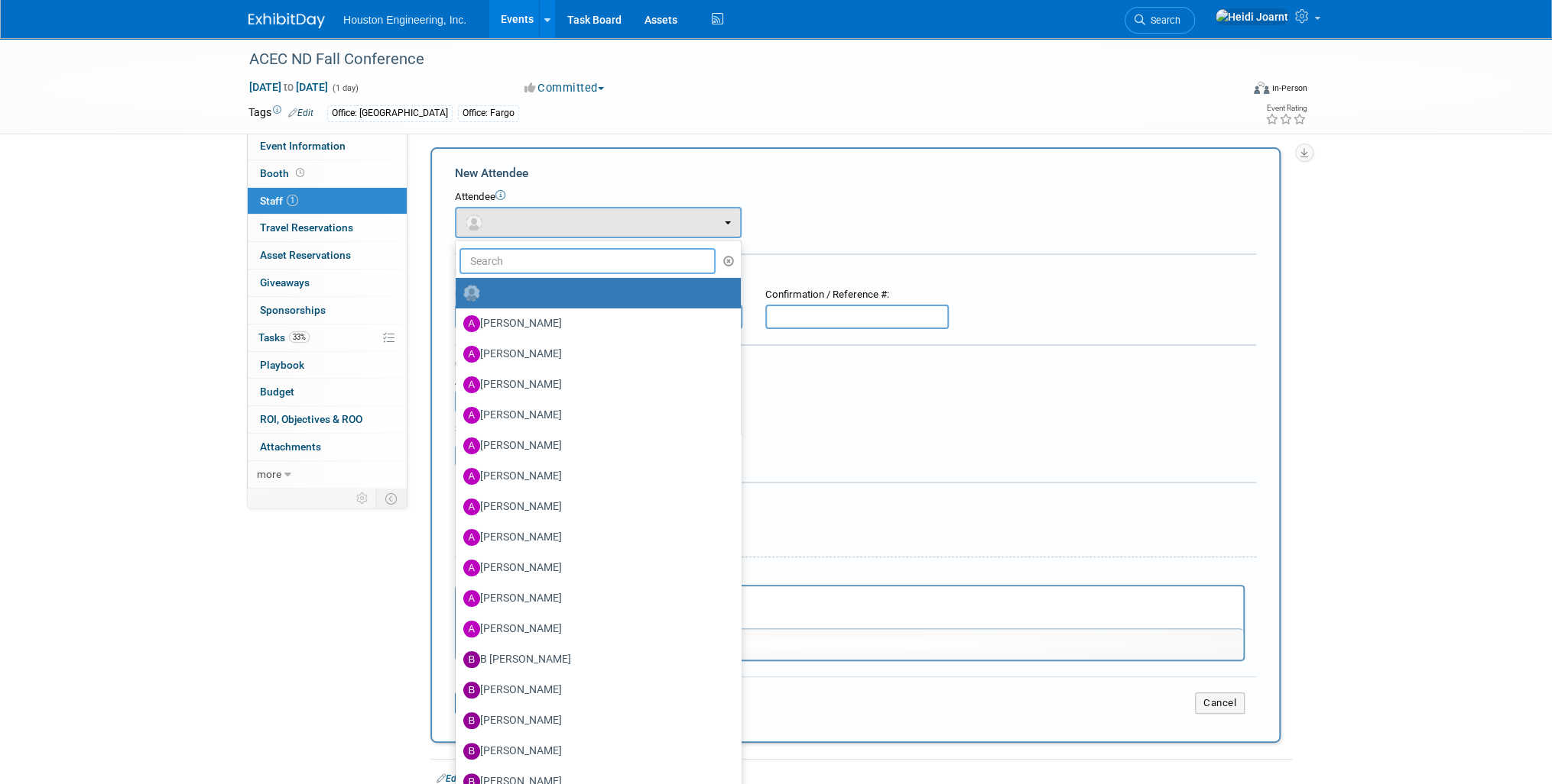
click at [512, 257] on input "text" at bounding box center [587, 261] width 256 height 26
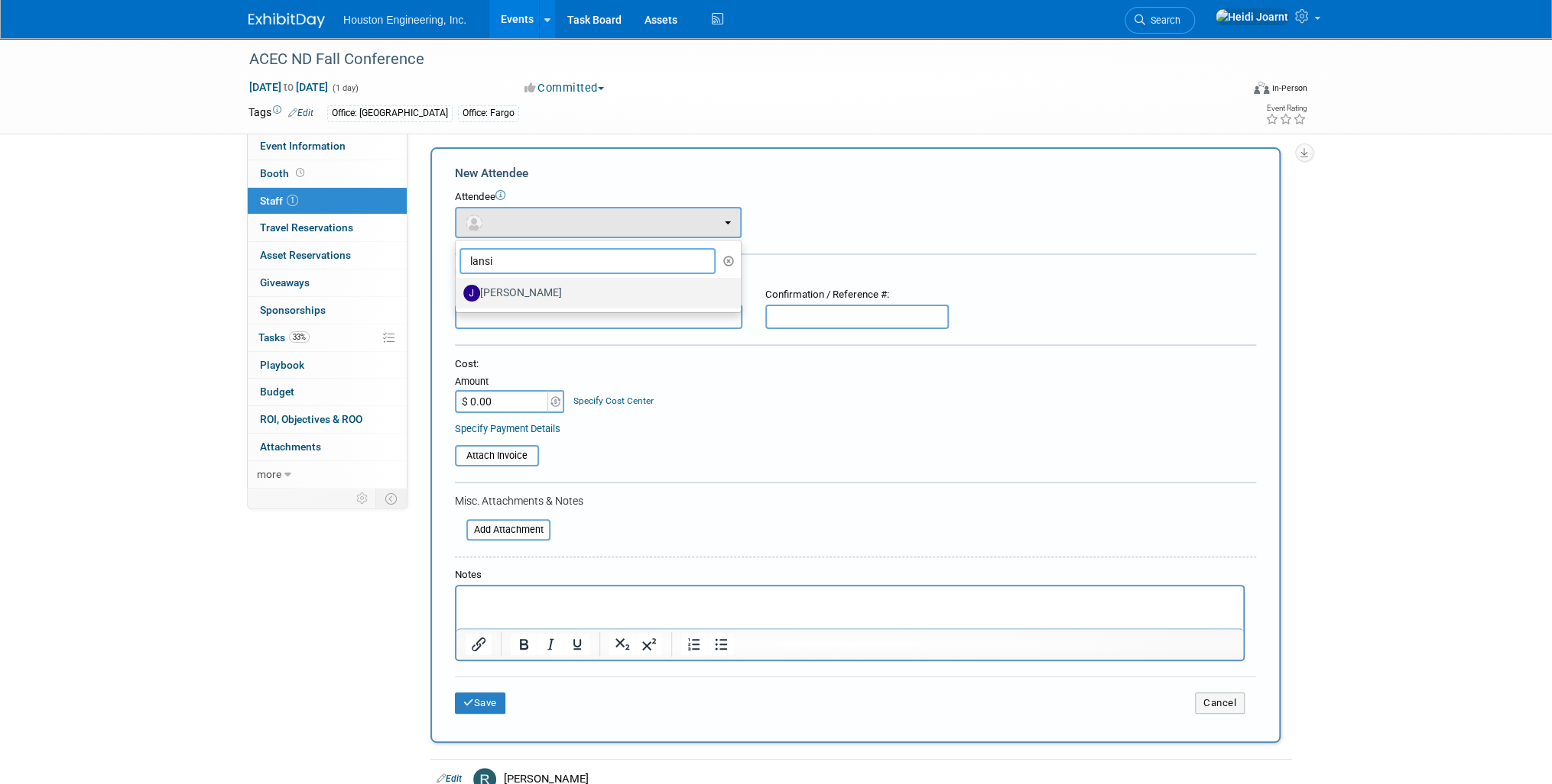
type input "lansi"
click at [568, 287] on label "[PERSON_NAME]" at bounding box center [595, 293] width 262 height 25
click at [458, 287] on input "[PERSON_NAME]" at bounding box center [452, 292] width 10 height 10
select select "4249212b-b6e6-4548-aea9-27ffb0ce953d"
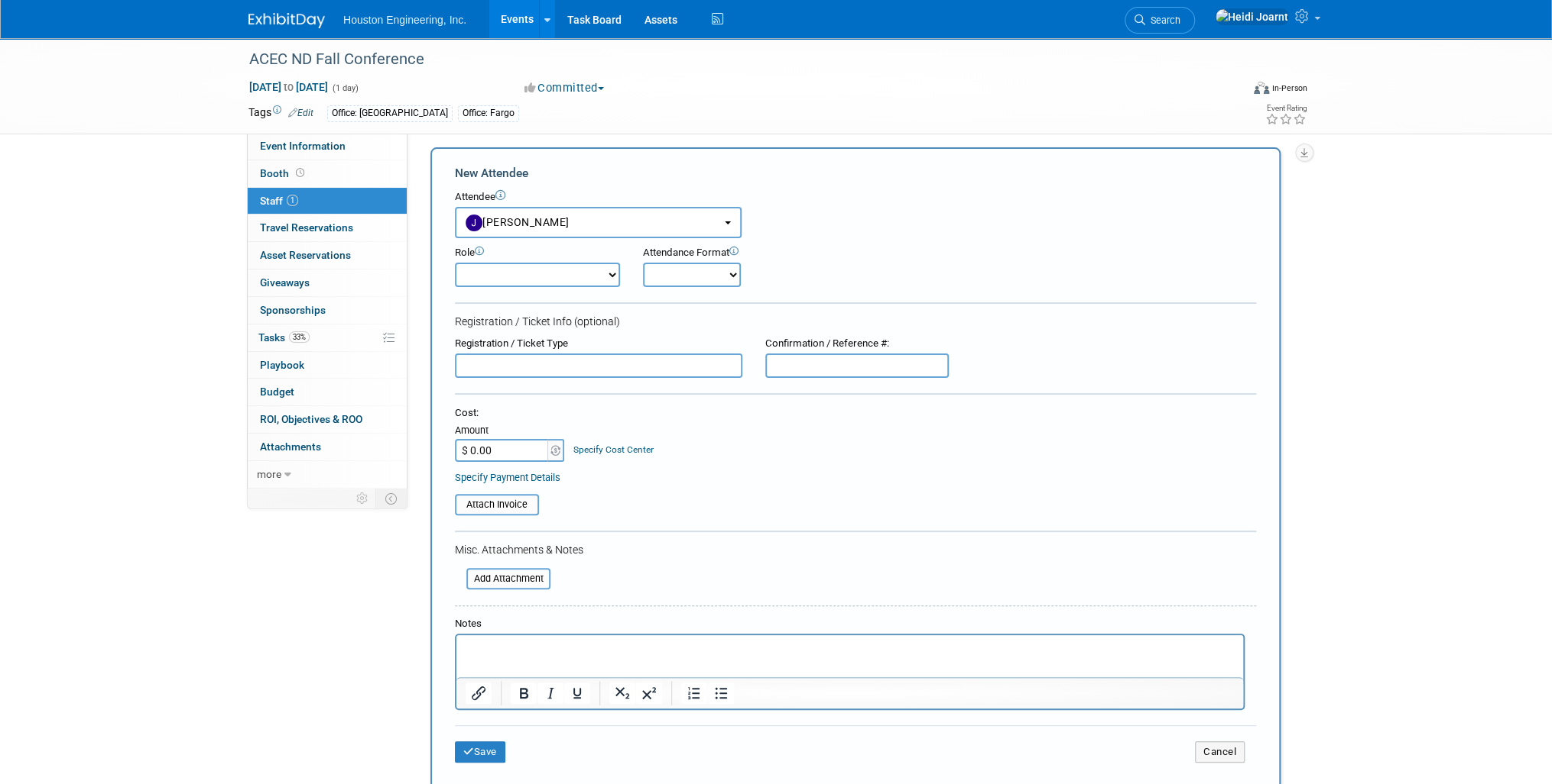
click at [562, 279] on select "Conf Attendee Conf PM Demonstrator Host Planner Presenter Sales Representative" at bounding box center [537, 275] width 165 height 25
select select "200"
click at [455, 263] on select "Conf Attendee Conf PM Demonstrator Host Planner Presenter Sales Representative" at bounding box center [537, 275] width 165 height 25
click at [524, 657] on html at bounding box center [849, 646] width 786 height 22
click at [483, 745] on button "Save" at bounding box center [480, 752] width 50 height 22
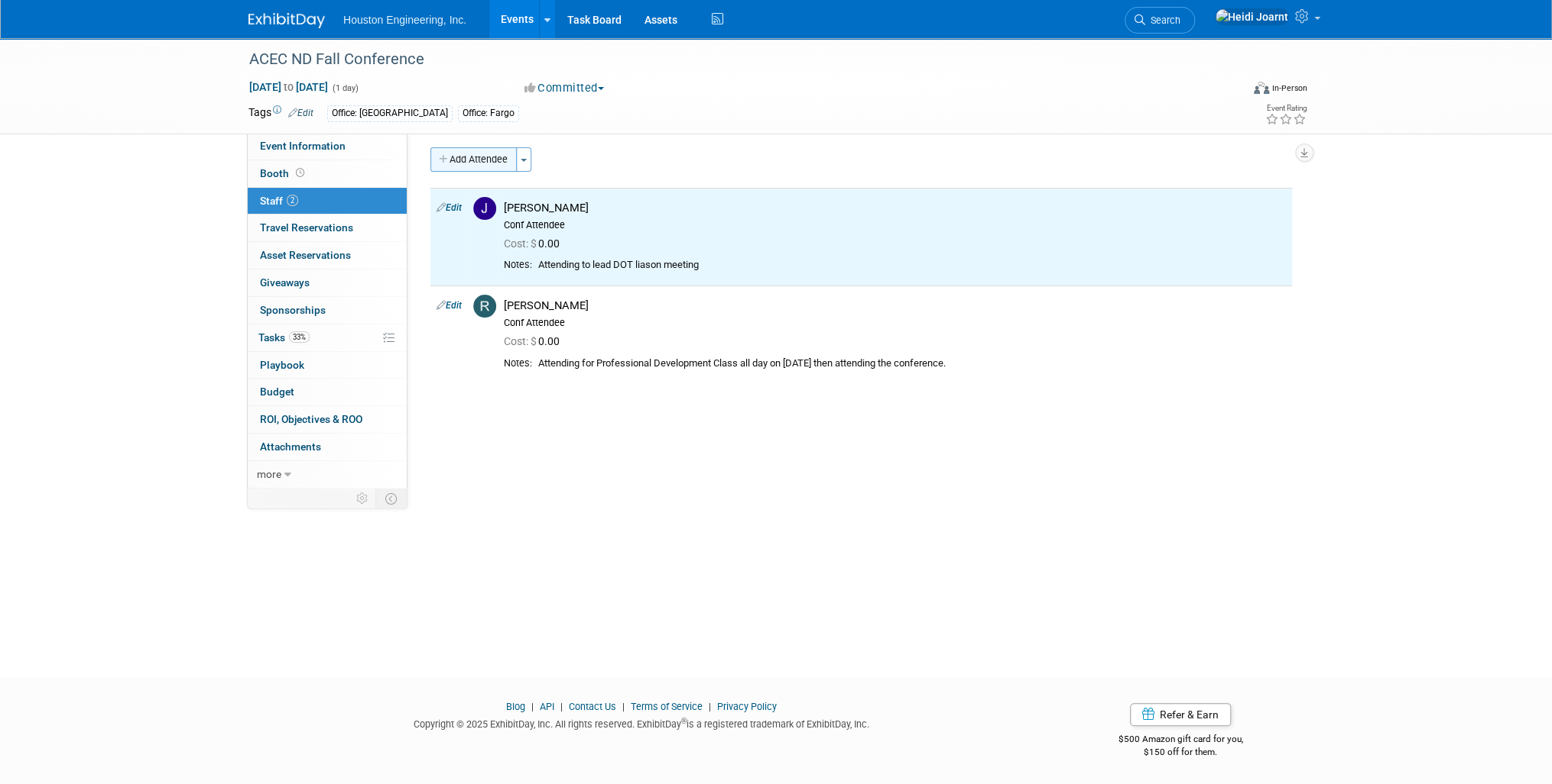
click at [443, 153] on button "Add Attendee" at bounding box center [473, 159] width 86 height 25
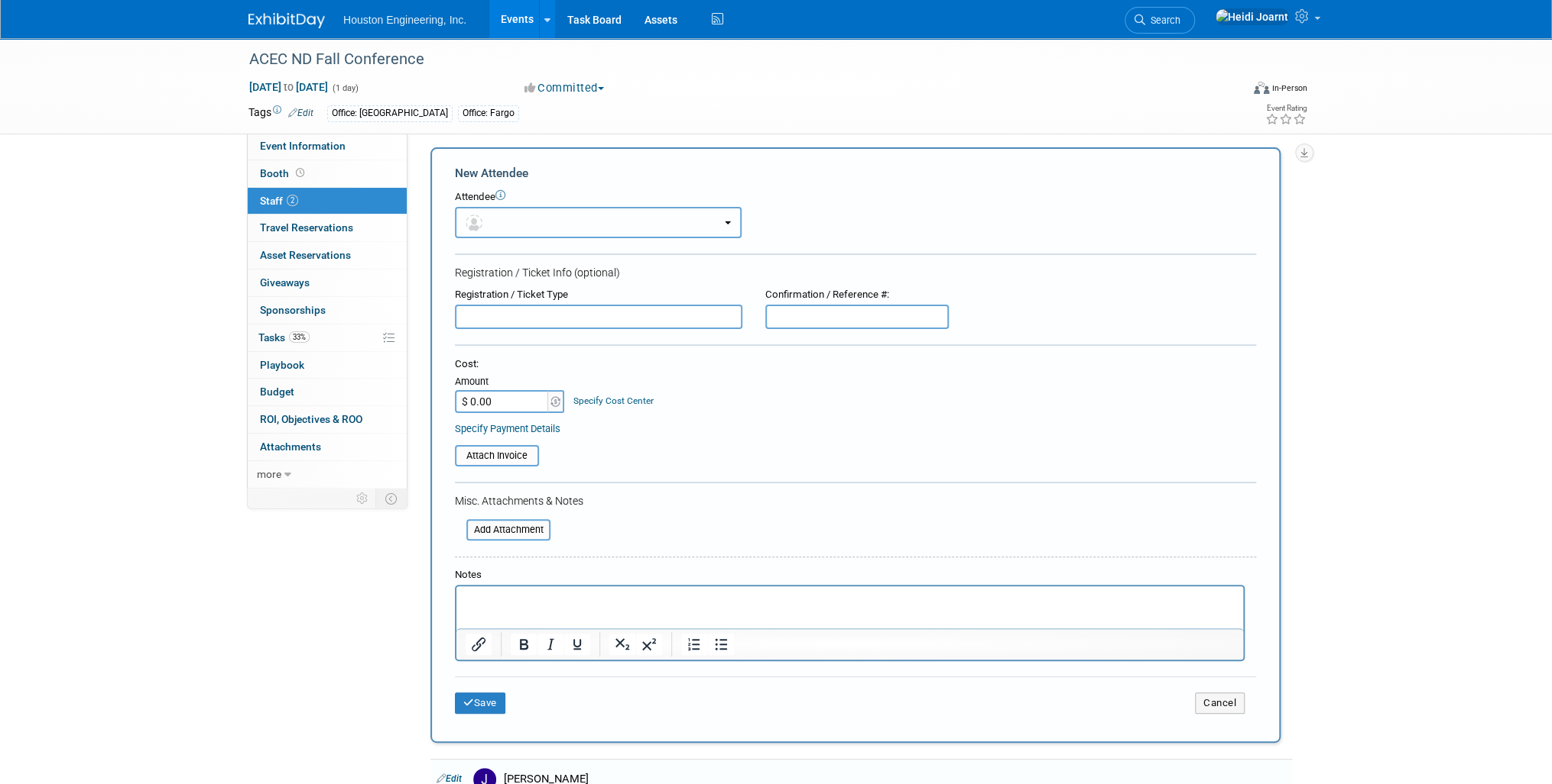
click at [523, 214] on button "button" at bounding box center [599, 222] width 287 height 31
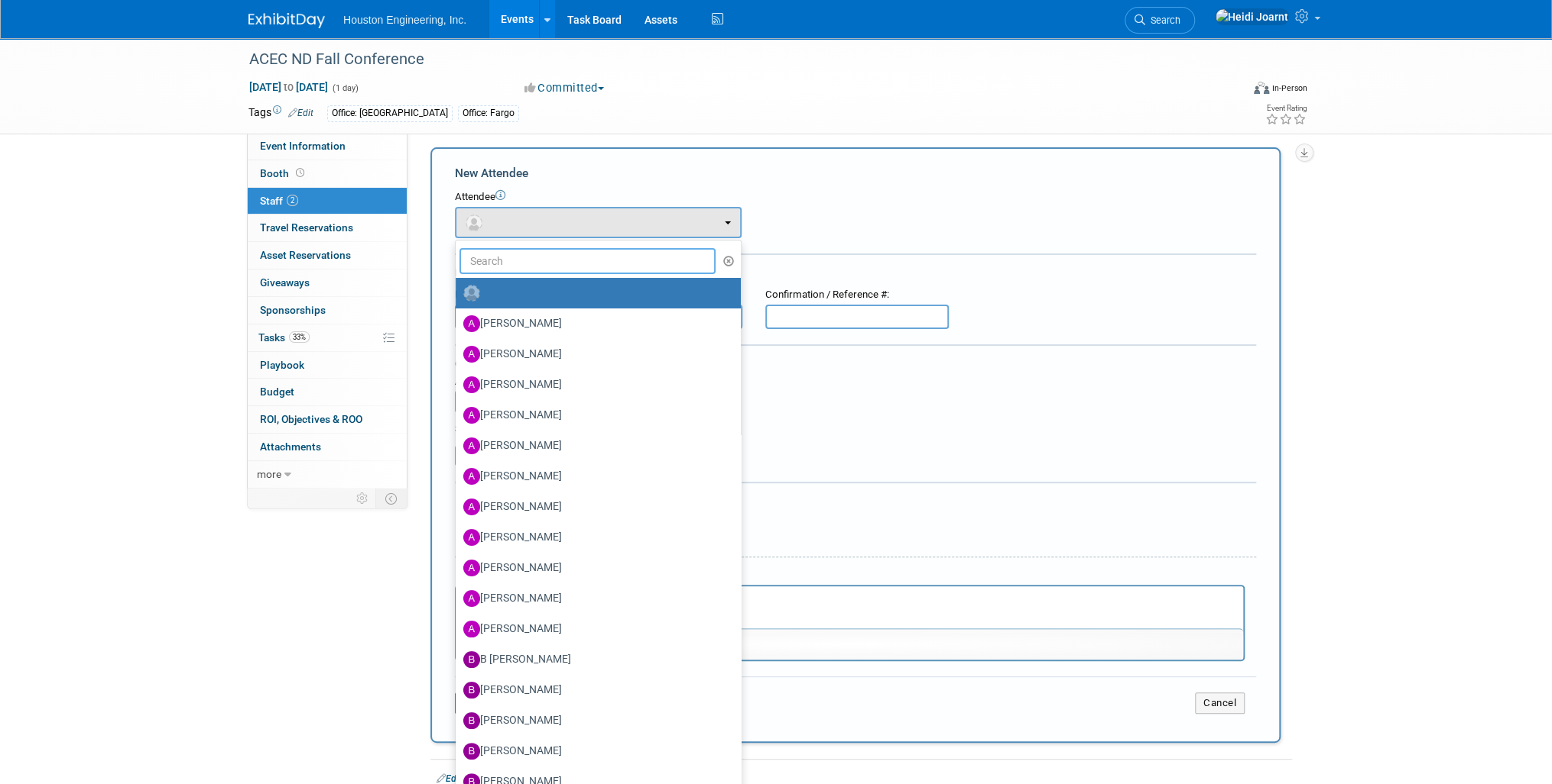
click at [528, 259] on input "text" at bounding box center [587, 261] width 256 height 26
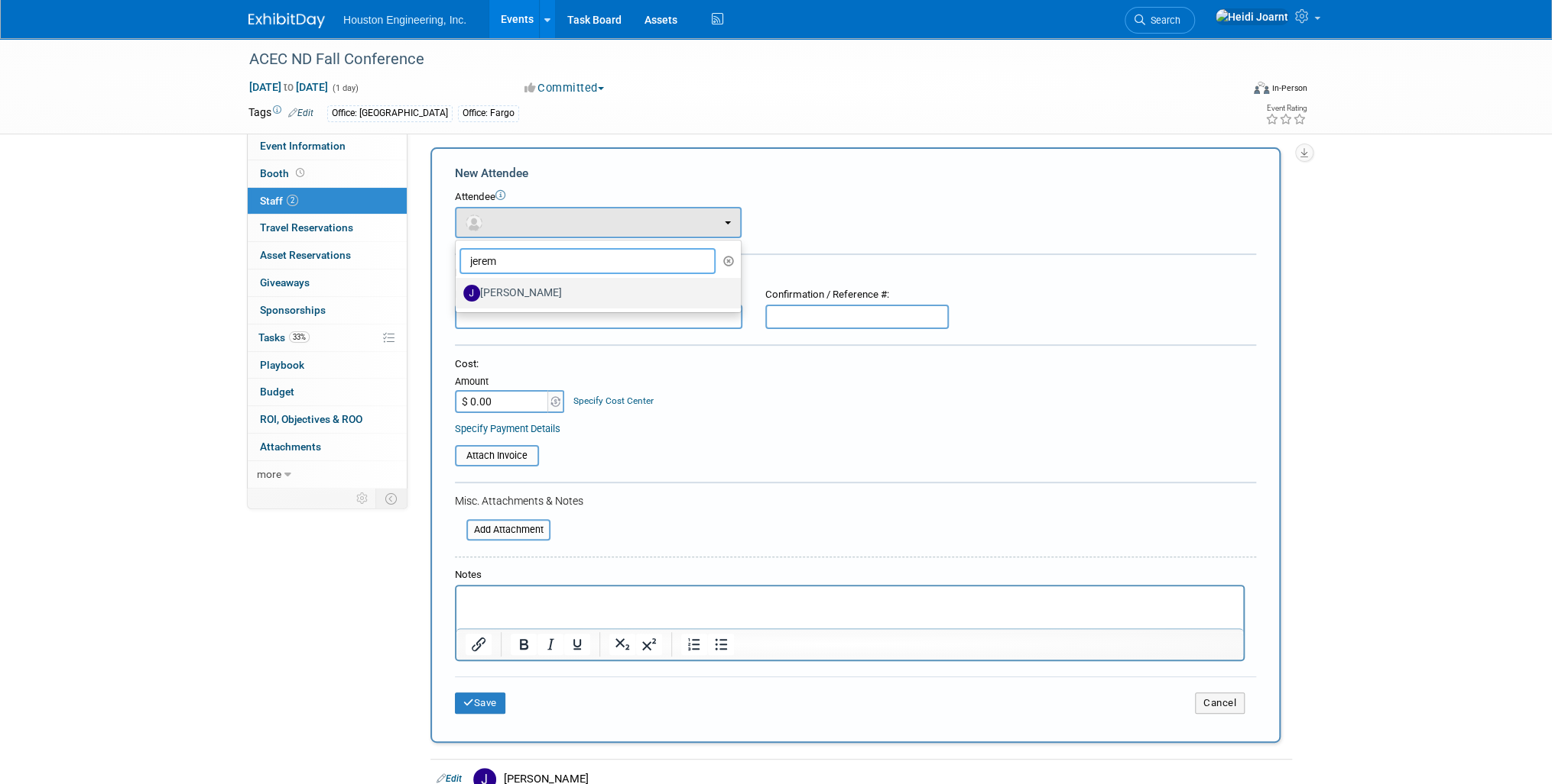
type input "jerem"
click at [531, 297] on label "[PERSON_NAME]" at bounding box center [595, 293] width 262 height 25
click at [458, 296] on input "[PERSON_NAME]" at bounding box center [452, 292] width 10 height 10
select select "215c6164-0066-48c2-a4fc-0e00ac251623"
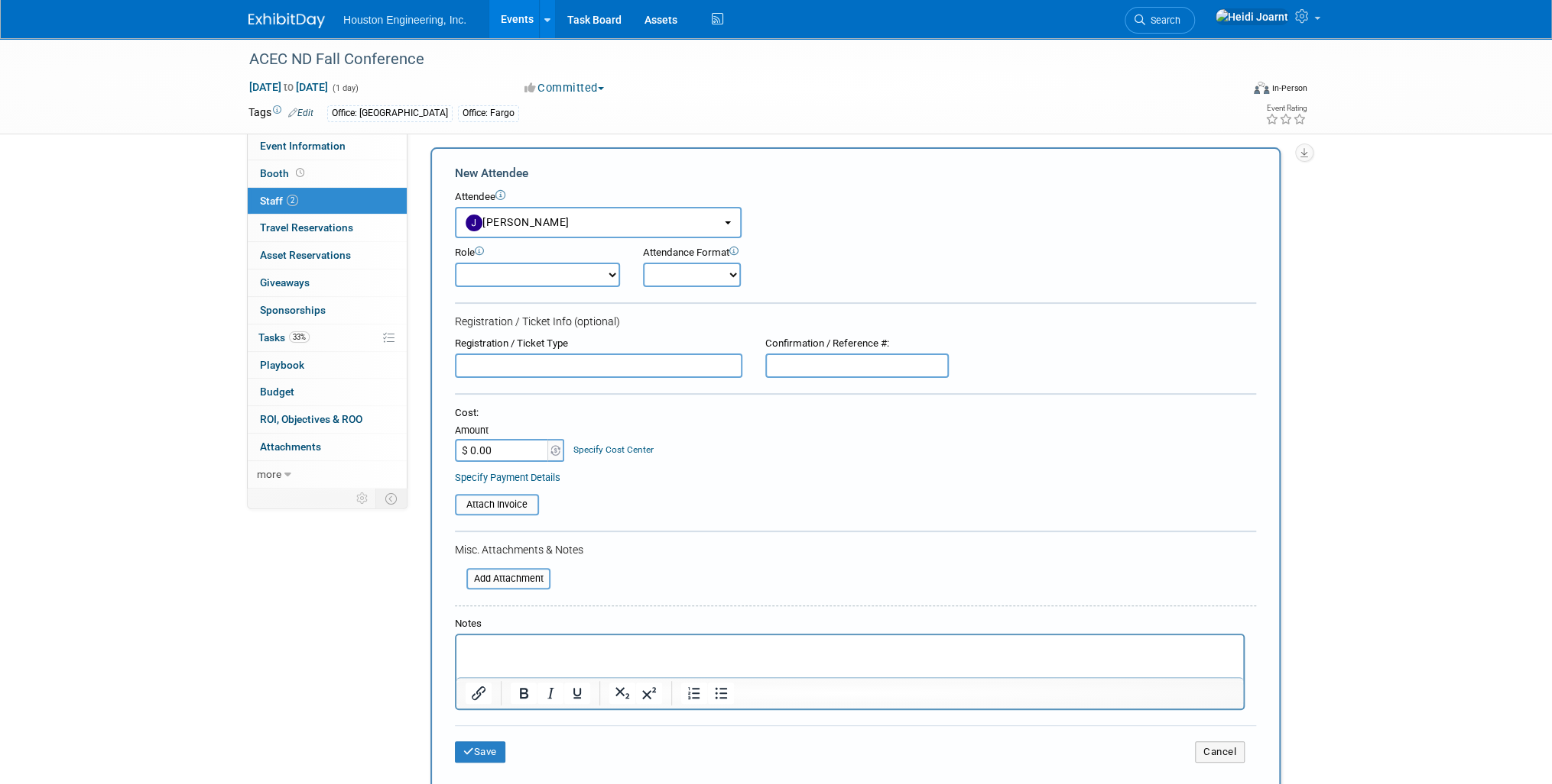
click at [528, 272] on select "Conf Attendee Conf PM Demonstrator Host Planner Presenter Sales Representative" at bounding box center [537, 275] width 165 height 25
select select "200"
click at [455, 263] on select "Conf Attendee Conf PM Demonstrator Host Planner Presenter Sales Representative" at bounding box center [537, 275] width 165 height 25
click at [489, 753] on button "Save" at bounding box center [480, 752] width 50 height 22
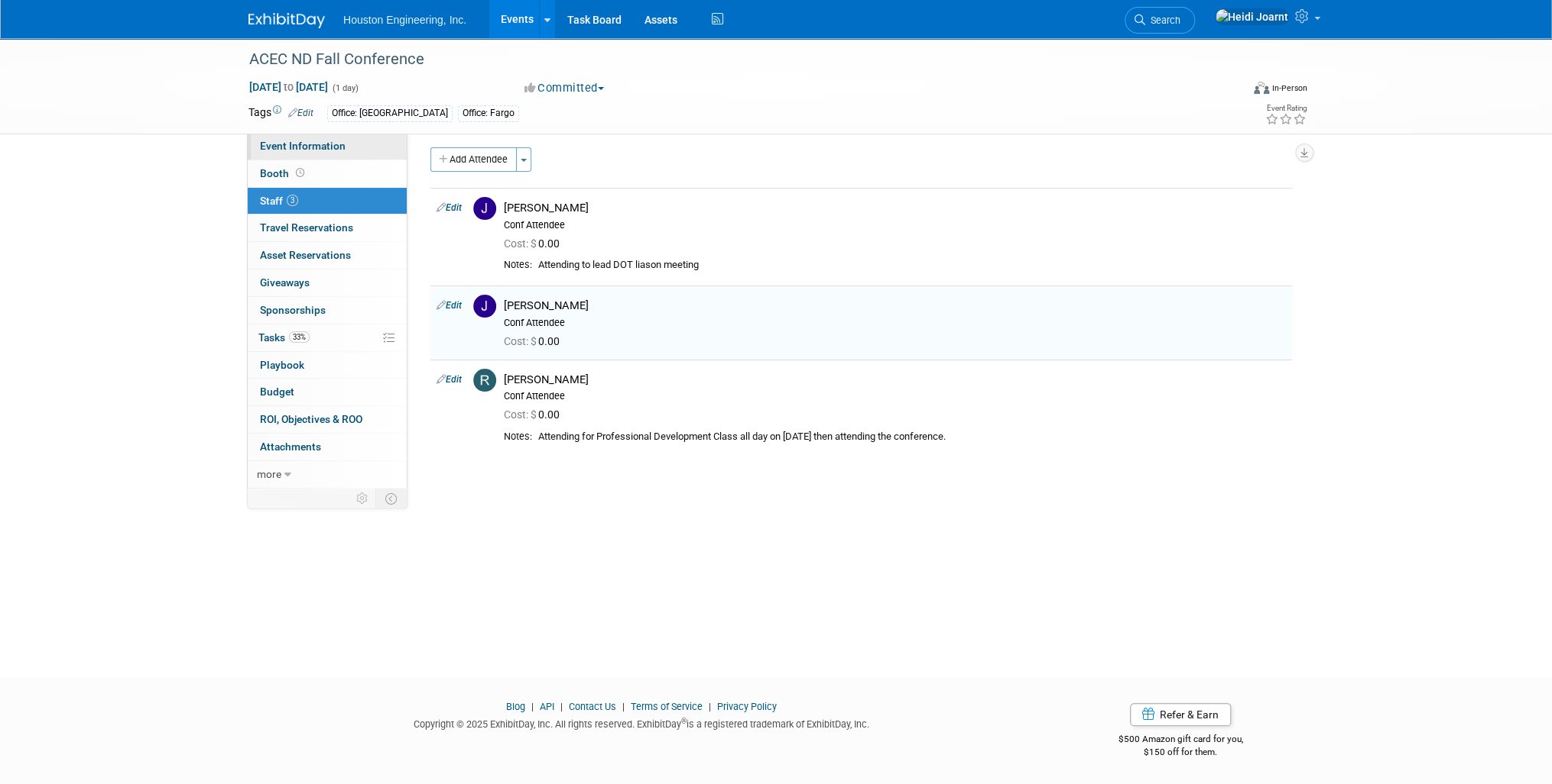
click at [303, 143] on span "Event Information" at bounding box center [302, 145] width 86 height 12
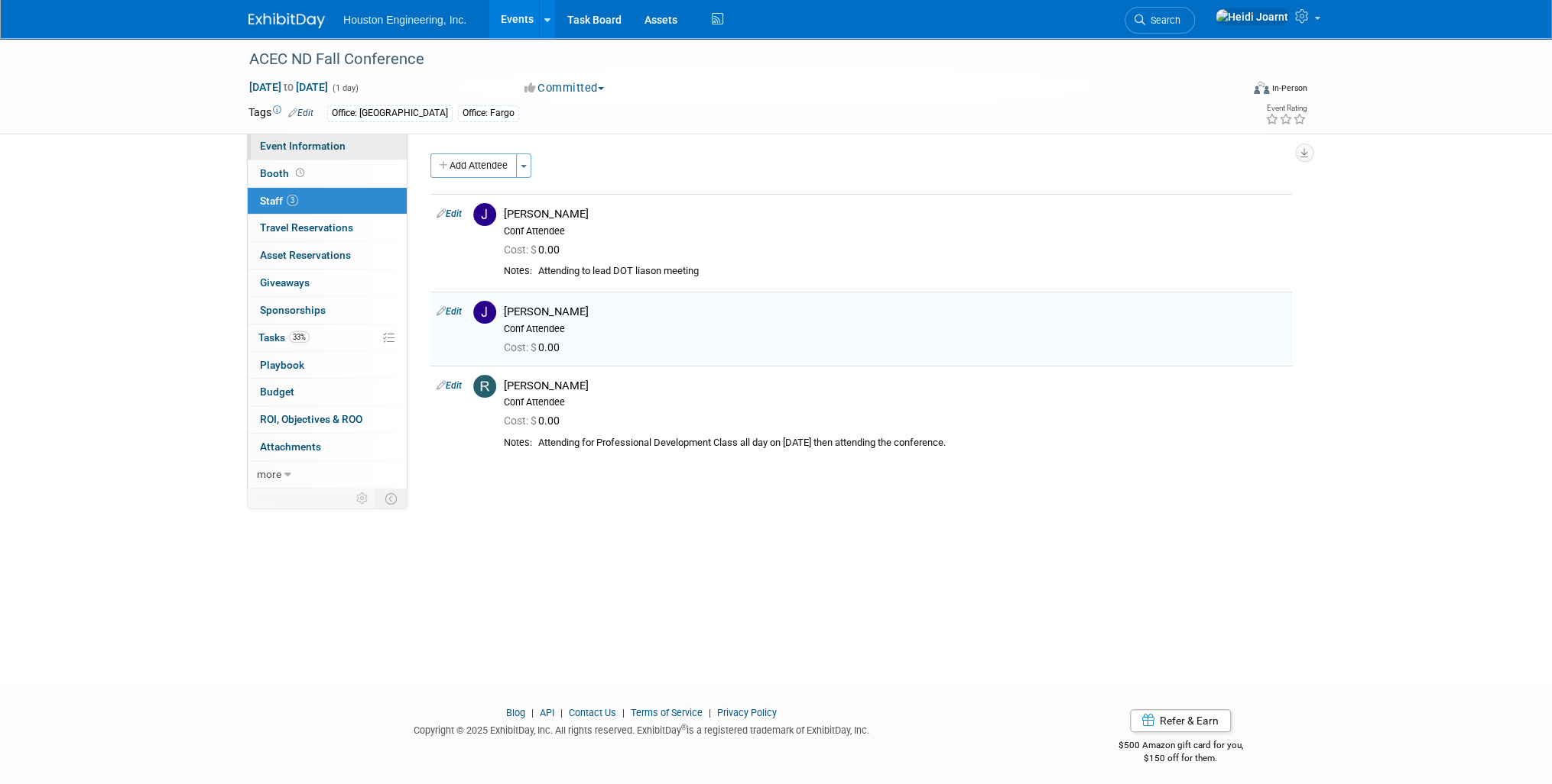
select select "2 - Post KO/Active Planning"
select select "No"
select select "Community/Prof Orgs"
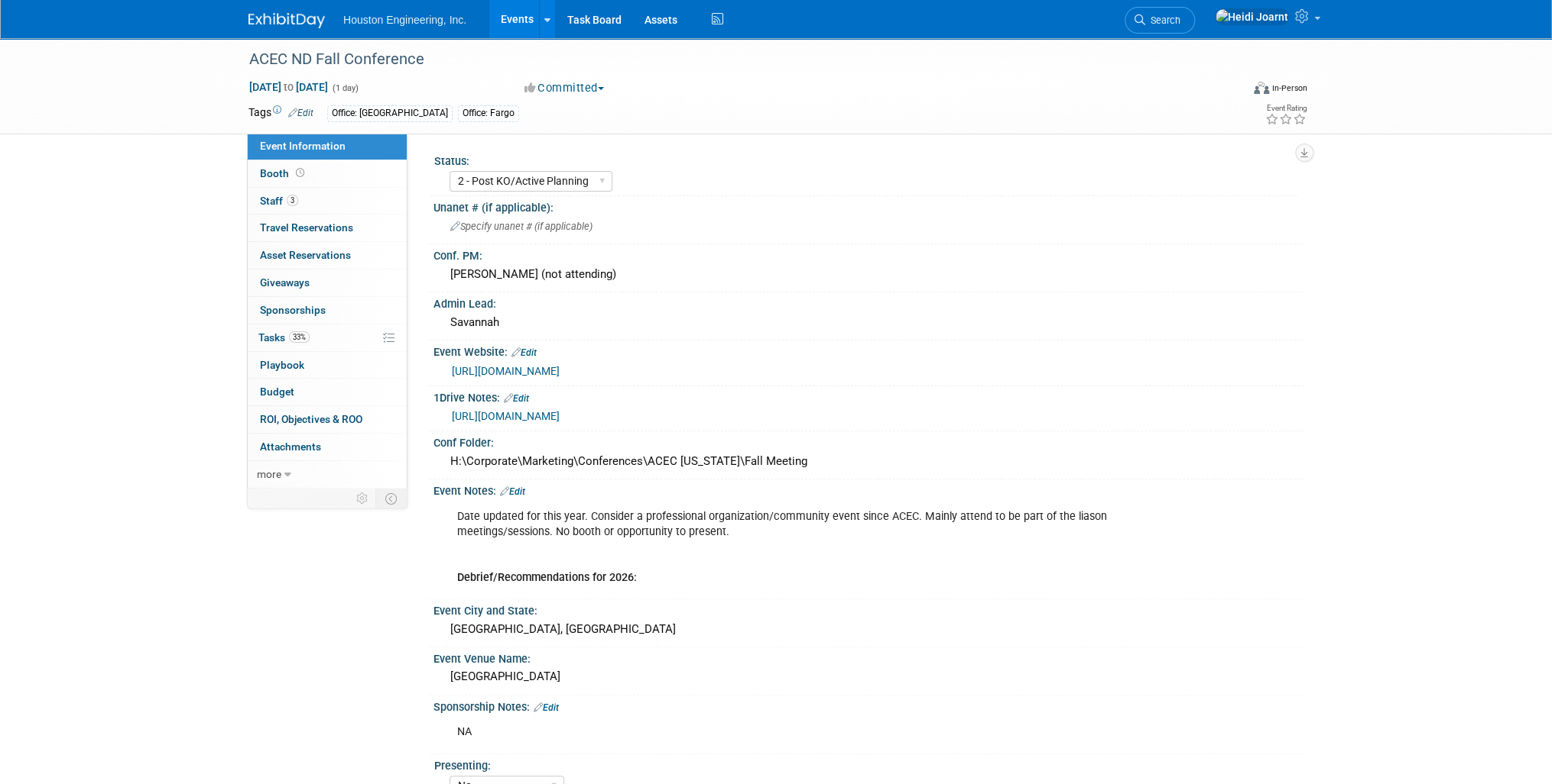
click at [533, 489] on div "Event Notes: Edit" at bounding box center [868, 489] width 869 height 20
click at [525, 488] on link "Edit" at bounding box center [512, 492] width 25 height 10
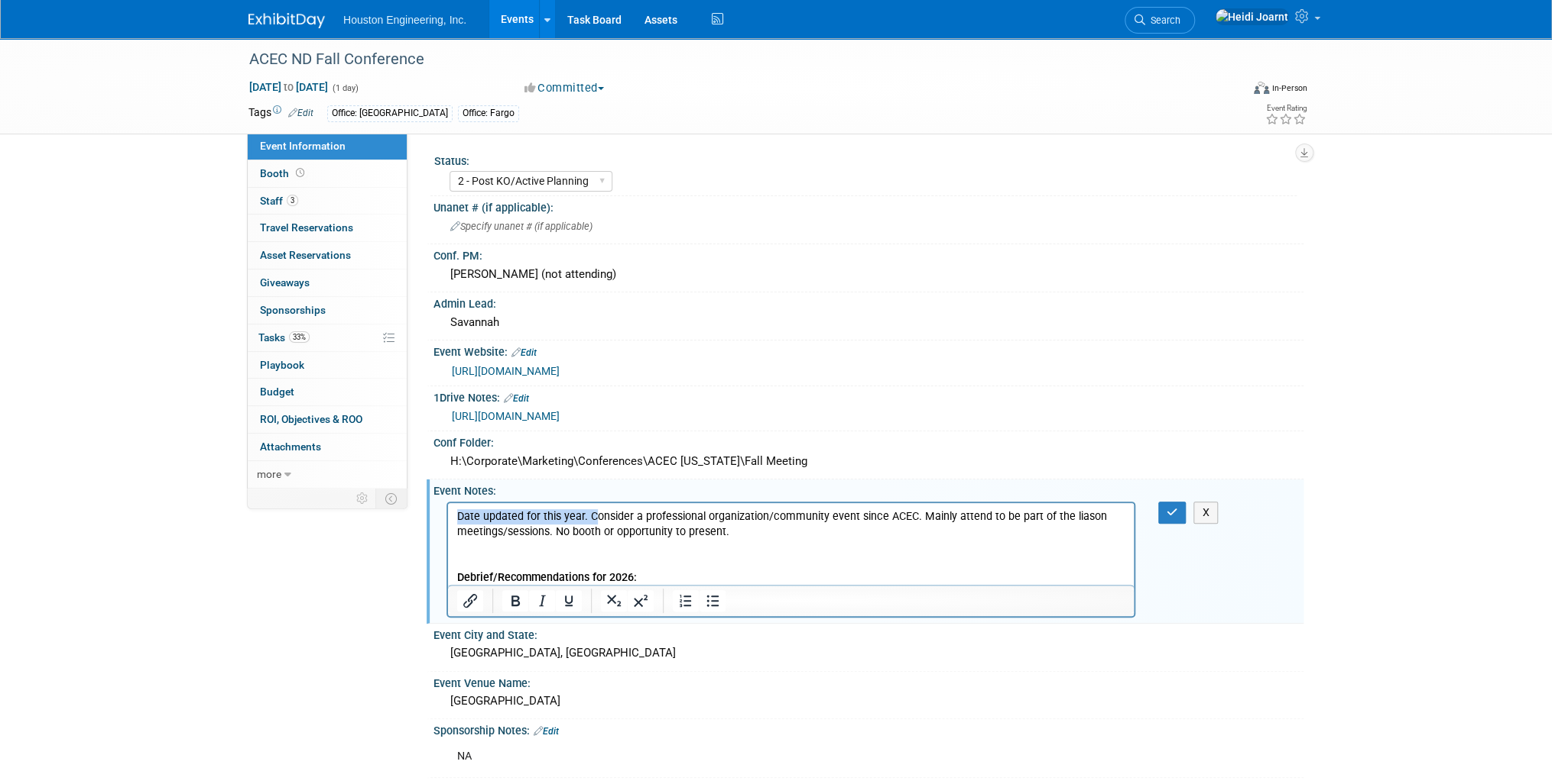
drag, startPoint x: 592, startPoint y: 520, endPoint x: 422, endPoint y: 510, distance: 170.3
click at [447, 510] on html "Date updated for this year. Consider a professional organization/community even…" at bounding box center [790, 543] width 685 height 82
drag, startPoint x: 784, startPoint y: 516, endPoint x: 754, endPoint y: 519, distance: 30.1
click at [754, 518] on p "Consider a professional organization/community event since ACEC. Mainly attend …" at bounding box center [791, 546] width 668 height 76
click at [893, 521] on p "Consider a professional organization/community event since mainly consultants a…" at bounding box center [791, 546] width 668 height 76
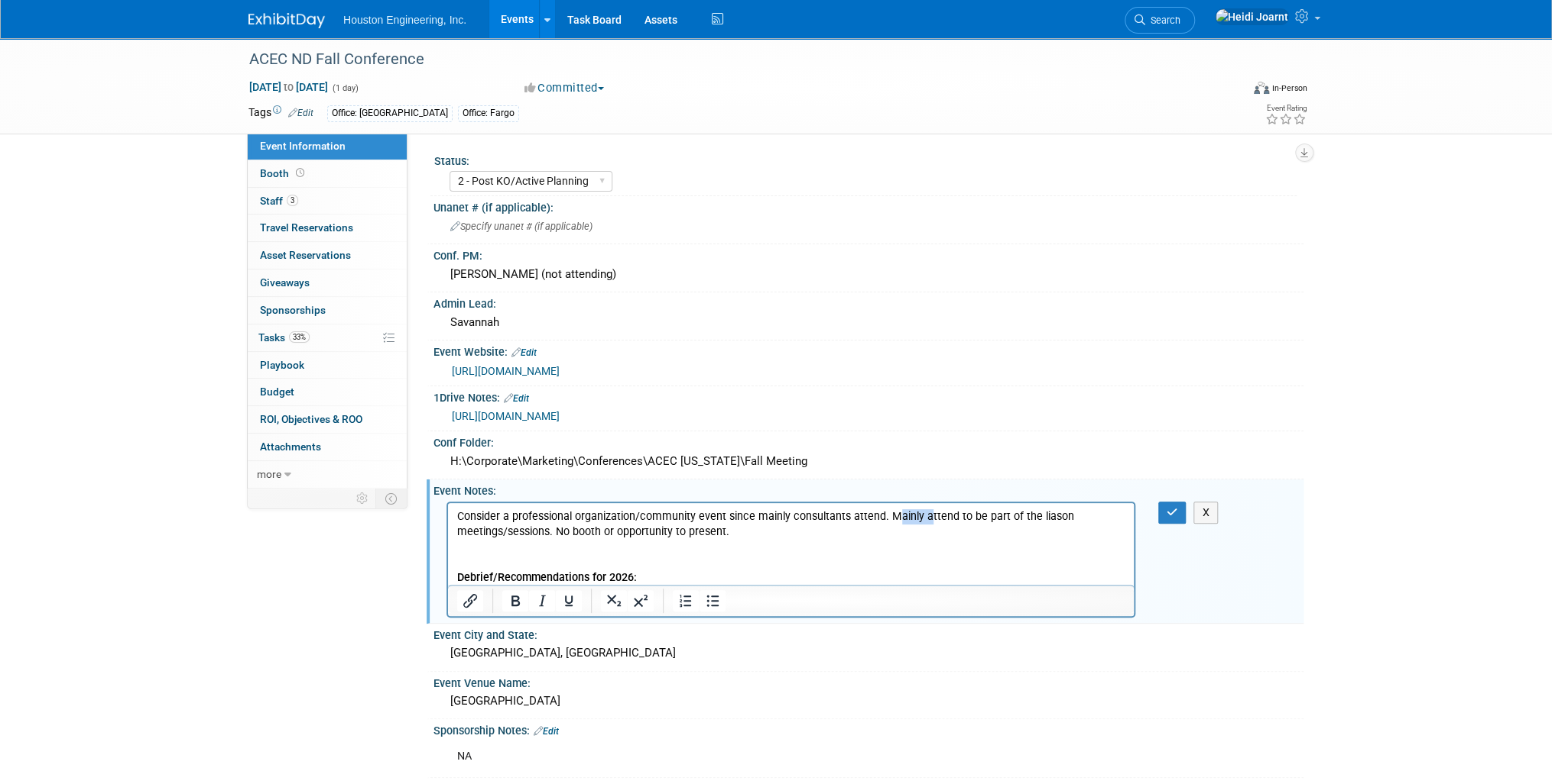
click at [893, 521] on p "Consider a professional organization/community event since mainly consultants a…" at bounding box center [791, 546] width 668 height 76
click at [1187, 504] on div "X" at bounding box center [1182, 512] width 47 height 22
click at [1172, 508] on icon "button" at bounding box center [1172, 512] width 11 height 10
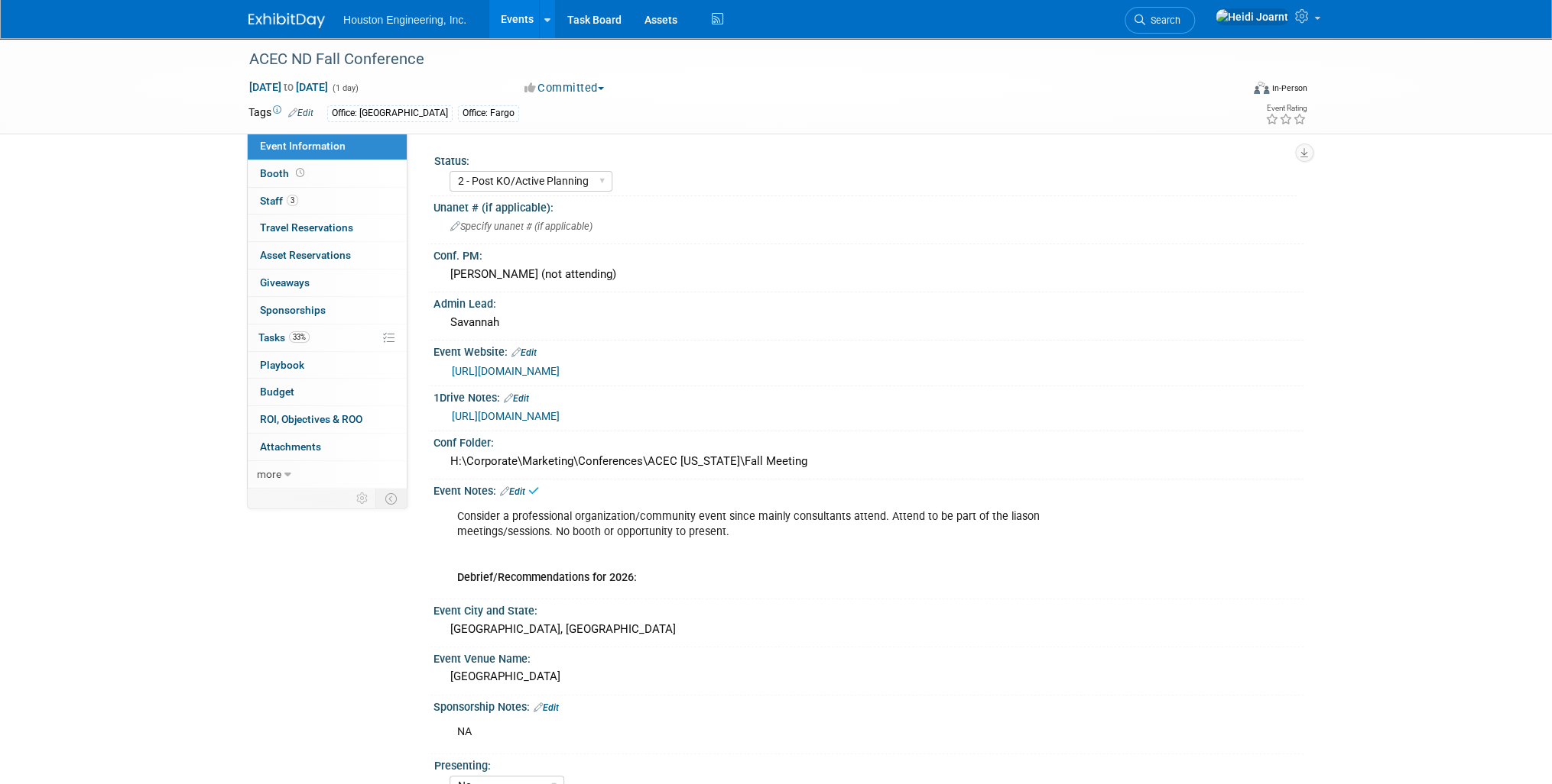
click at [306, 113] on link "Edit" at bounding box center [300, 112] width 25 height 10
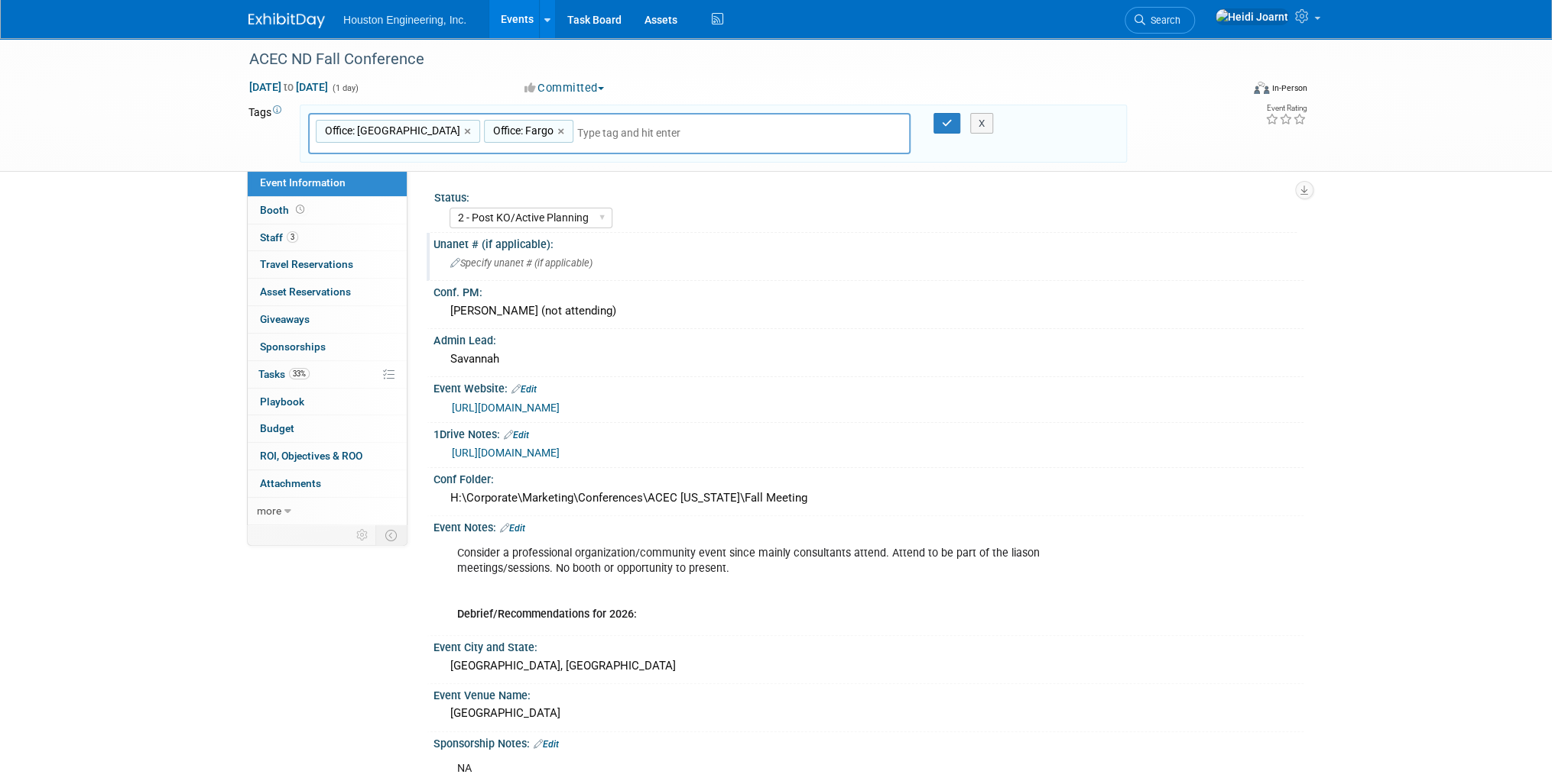
click at [1037, 241] on div "Unanet # (if applicable):" at bounding box center [868, 242] width 869 height 19
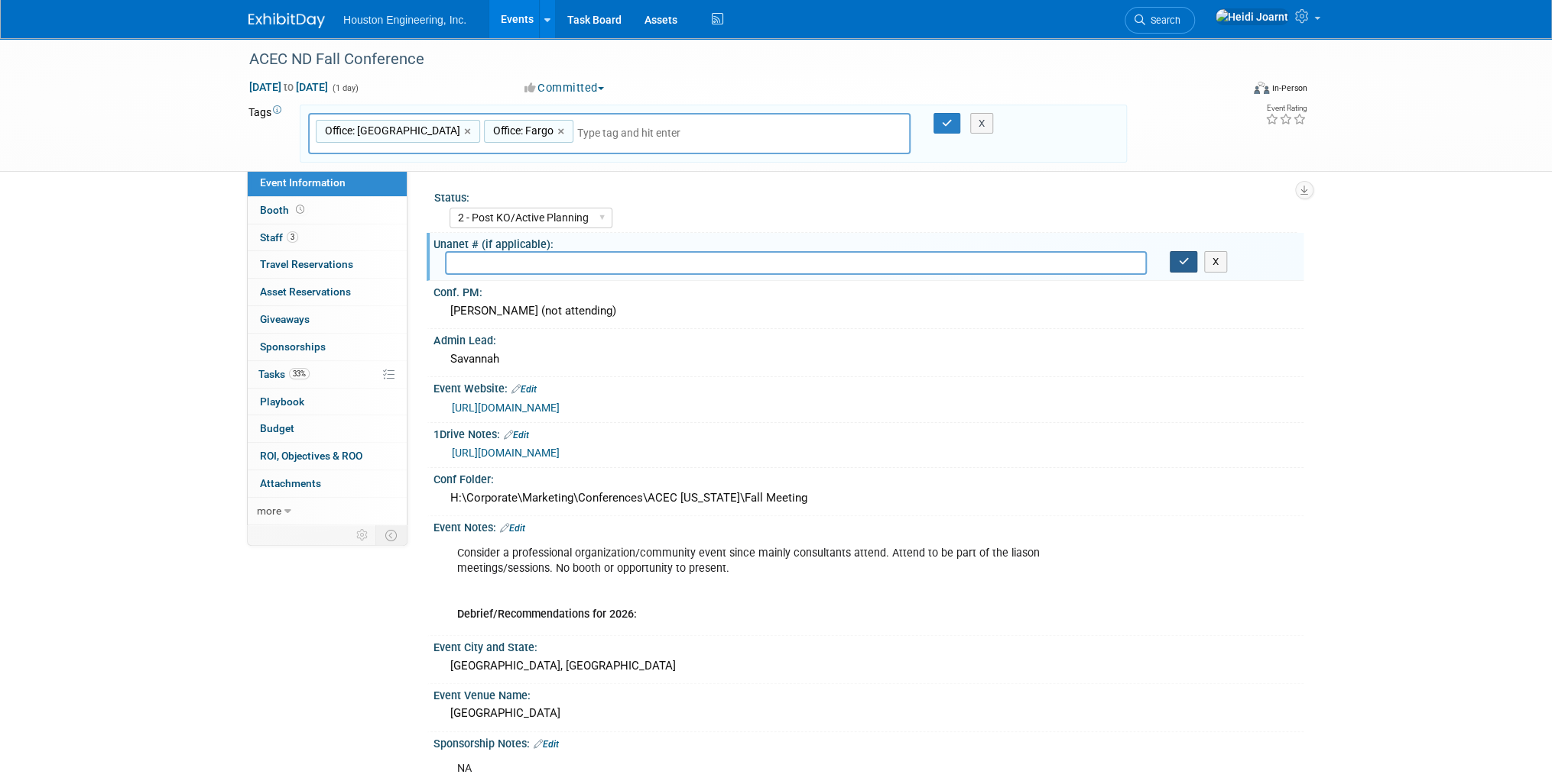
click at [1186, 263] on icon "button" at bounding box center [1183, 261] width 10 height 10
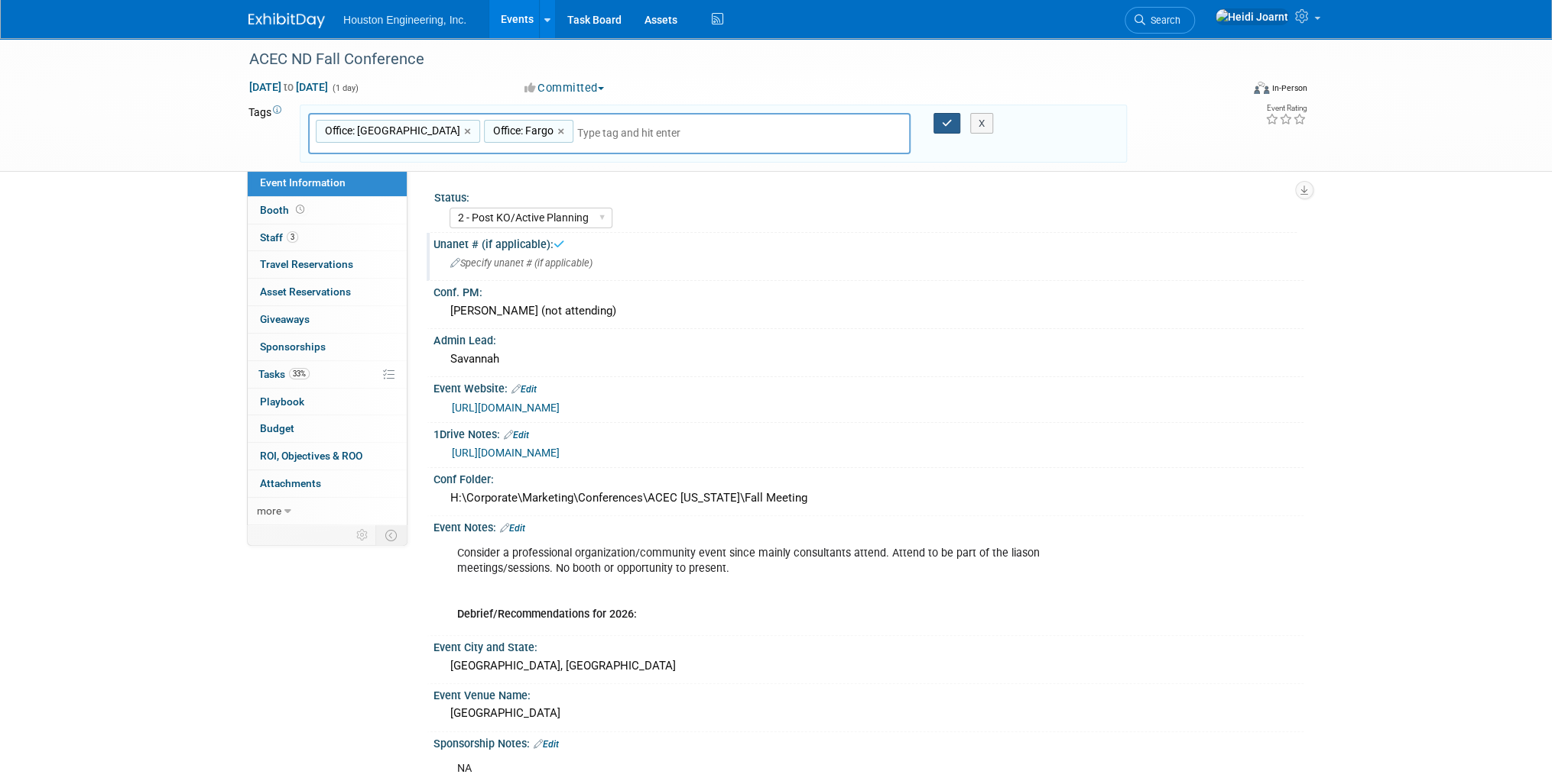
click at [950, 126] on icon "button" at bounding box center [946, 123] width 10 height 10
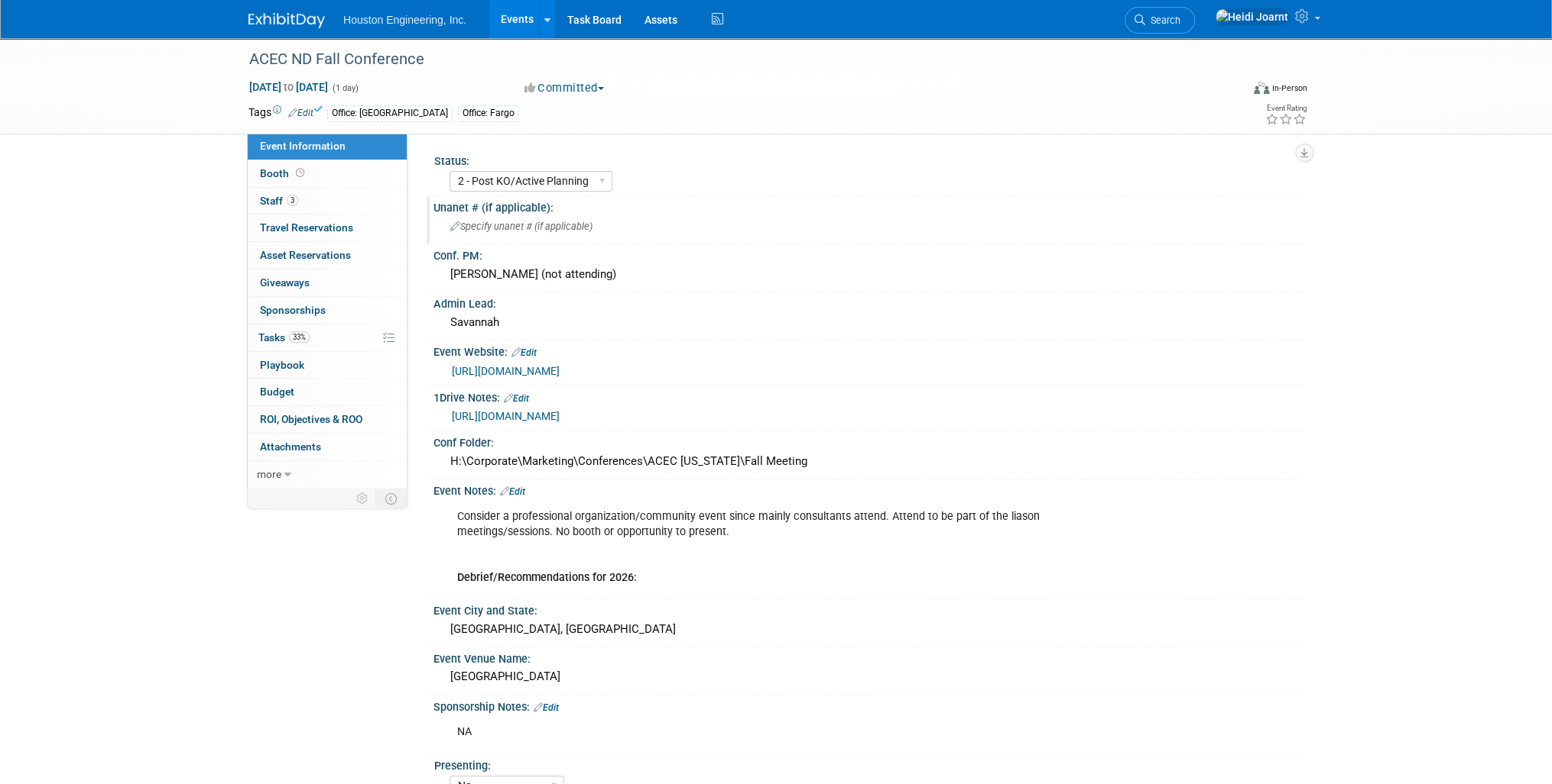
click at [525, 487] on link "Edit" at bounding box center [512, 492] width 25 height 10
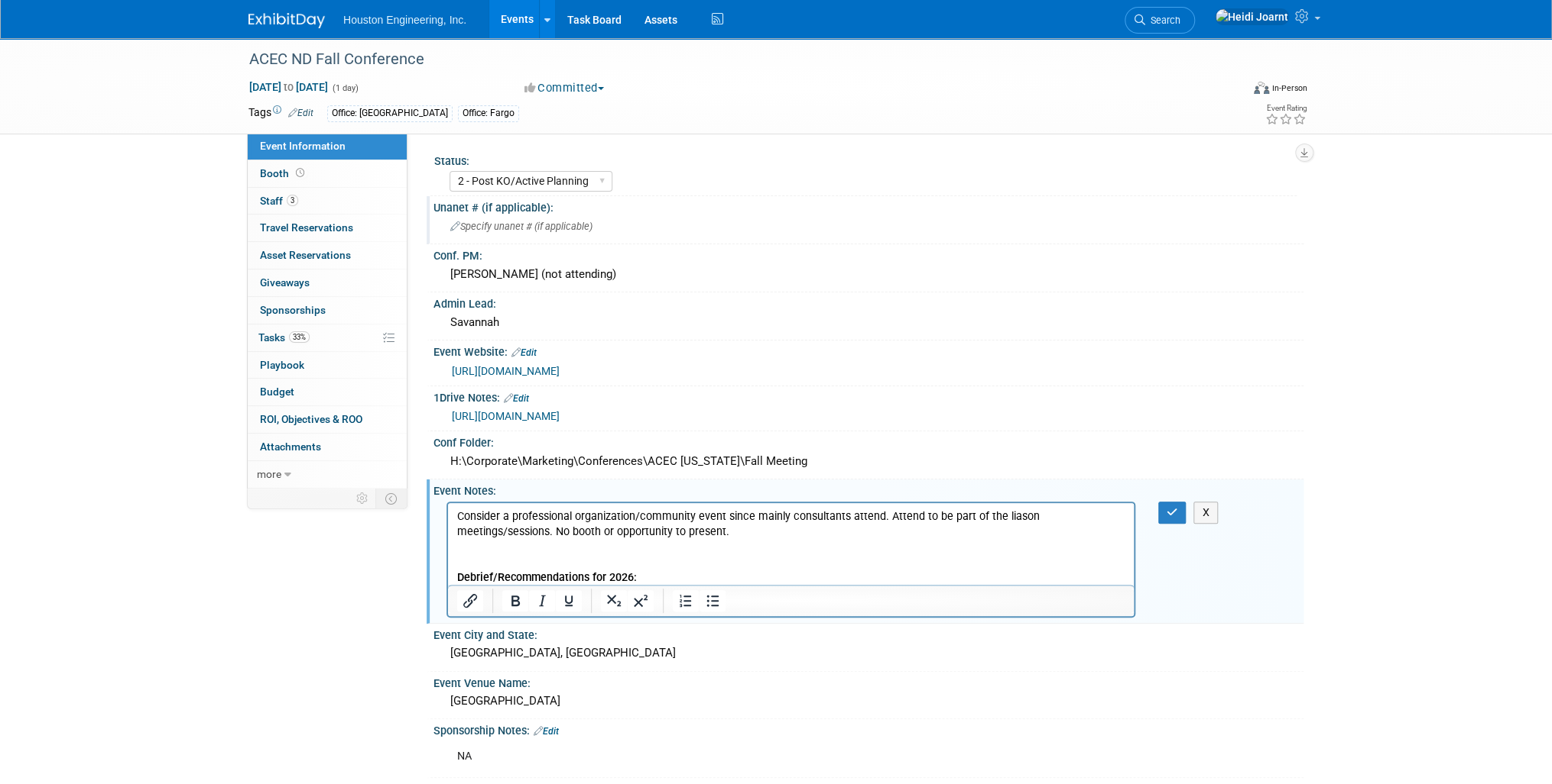
click at [679, 519] on p "Consider a professional organization/community event since mainly consultants a…" at bounding box center [791, 546] width 668 height 76
drag, startPoint x: 697, startPoint y: 516, endPoint x: 360, endPoint y: 511, distance: 337.0
click at [447, 511] on html "Consider a professional organization event since mainly consultants attend. Att…" at bounding box center [790, 543] width 685 height 82
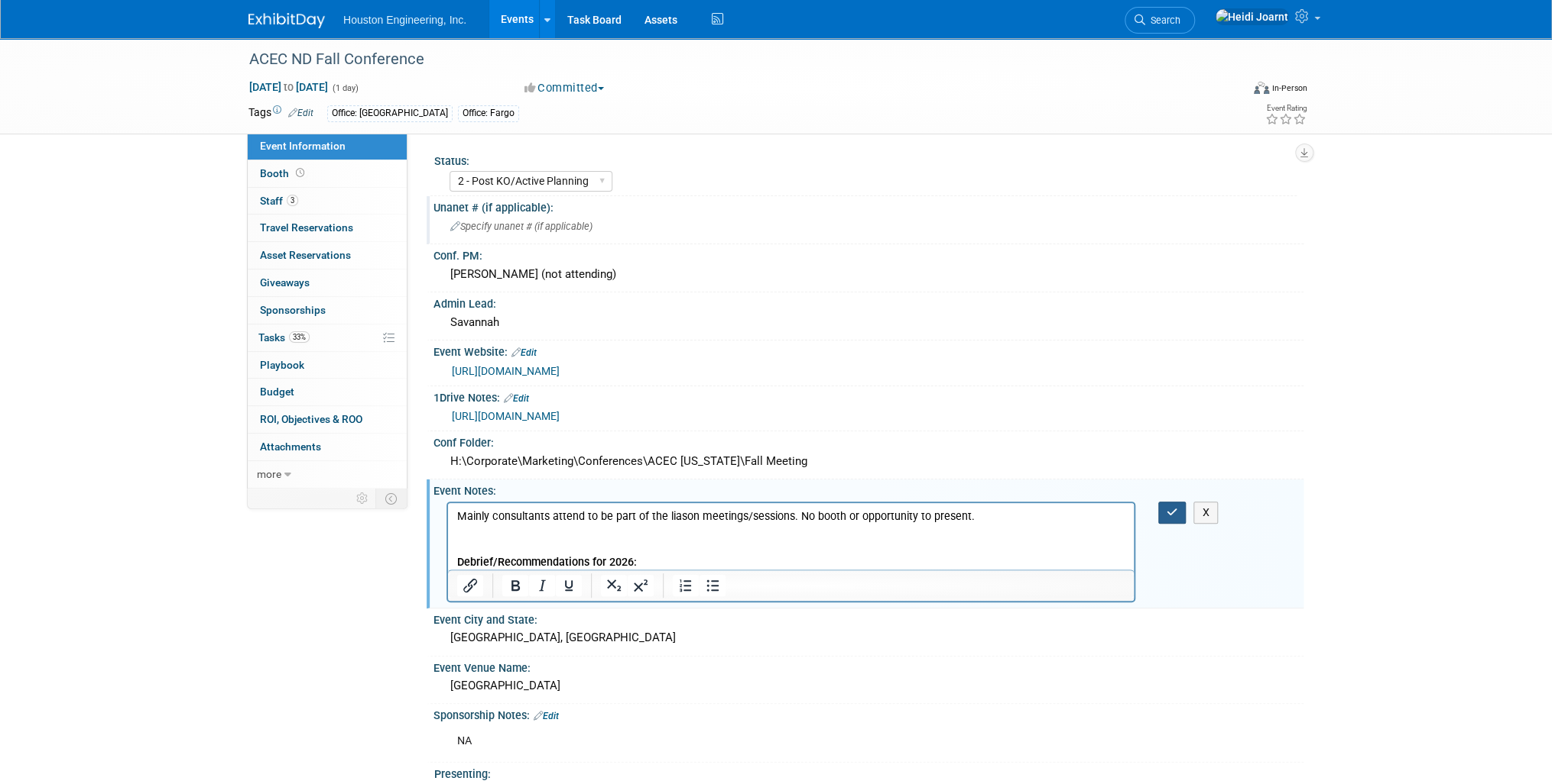
click at [1172, 513] on button "button" at bounding box center [1172, 512] width 28 height 22
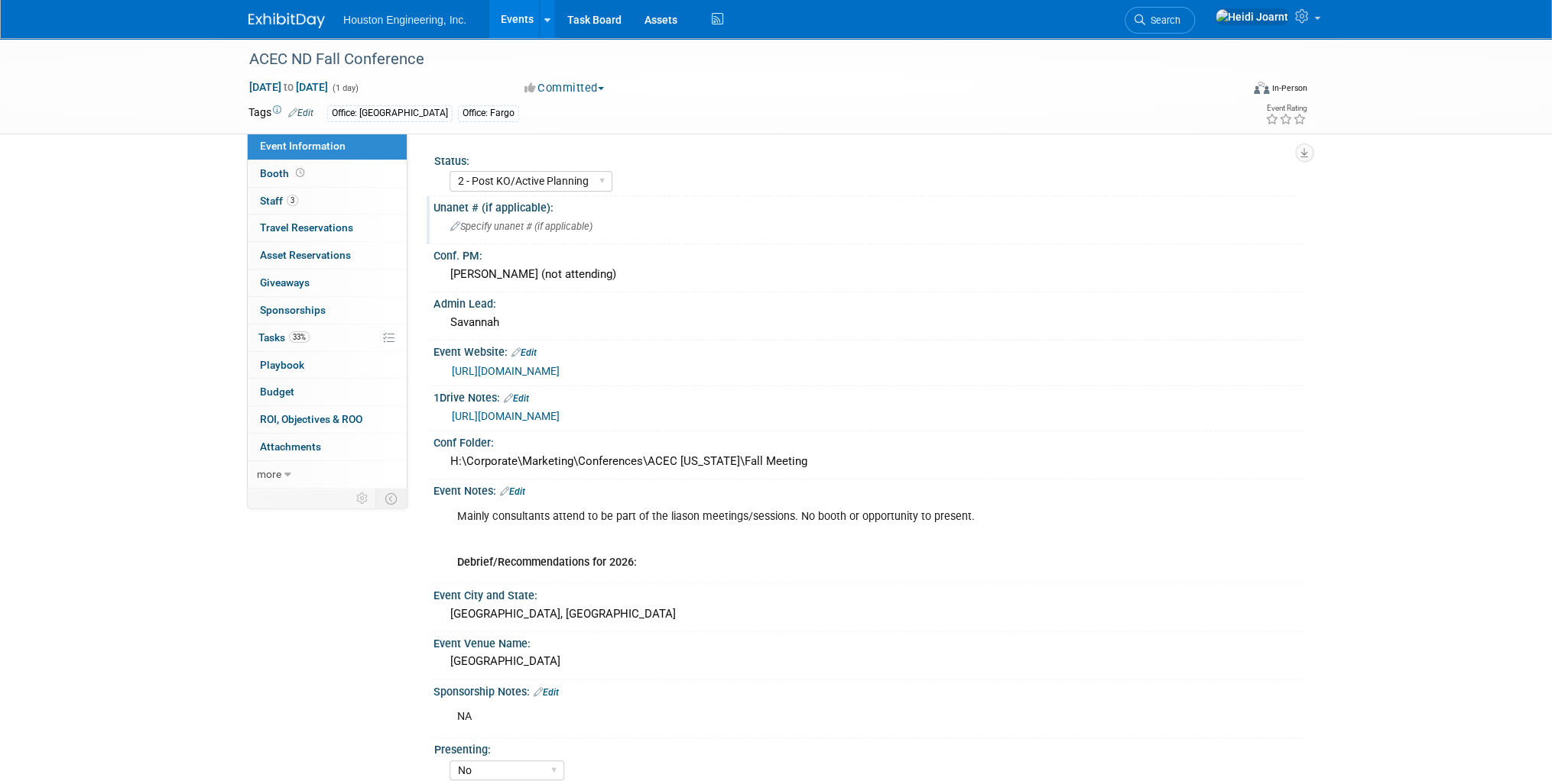
click at [515, 489] on link "Edit" at bounding box center [512, 492] width 25 height 10
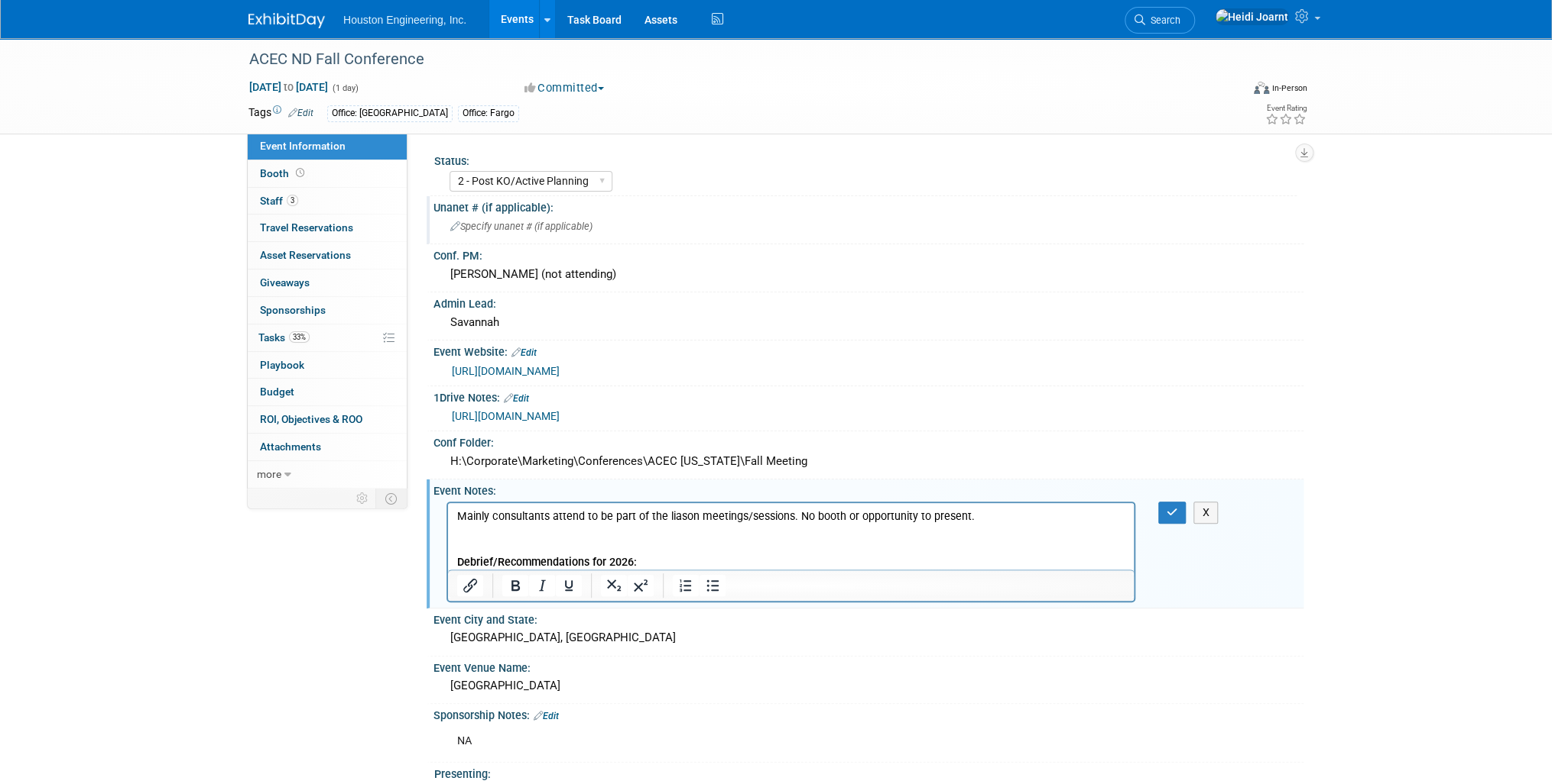
click at [512, 535] on p "Mainly consultants attend to be part of the liason meetings/sessions. No booth …" at bounding box center [791, 539] width 668 height 61
click at [792, 515] on p "Mainly consultants attend to be part of the liason meetings/sessions. No booth …" at bounding box center [791, 539] width 668 height 61
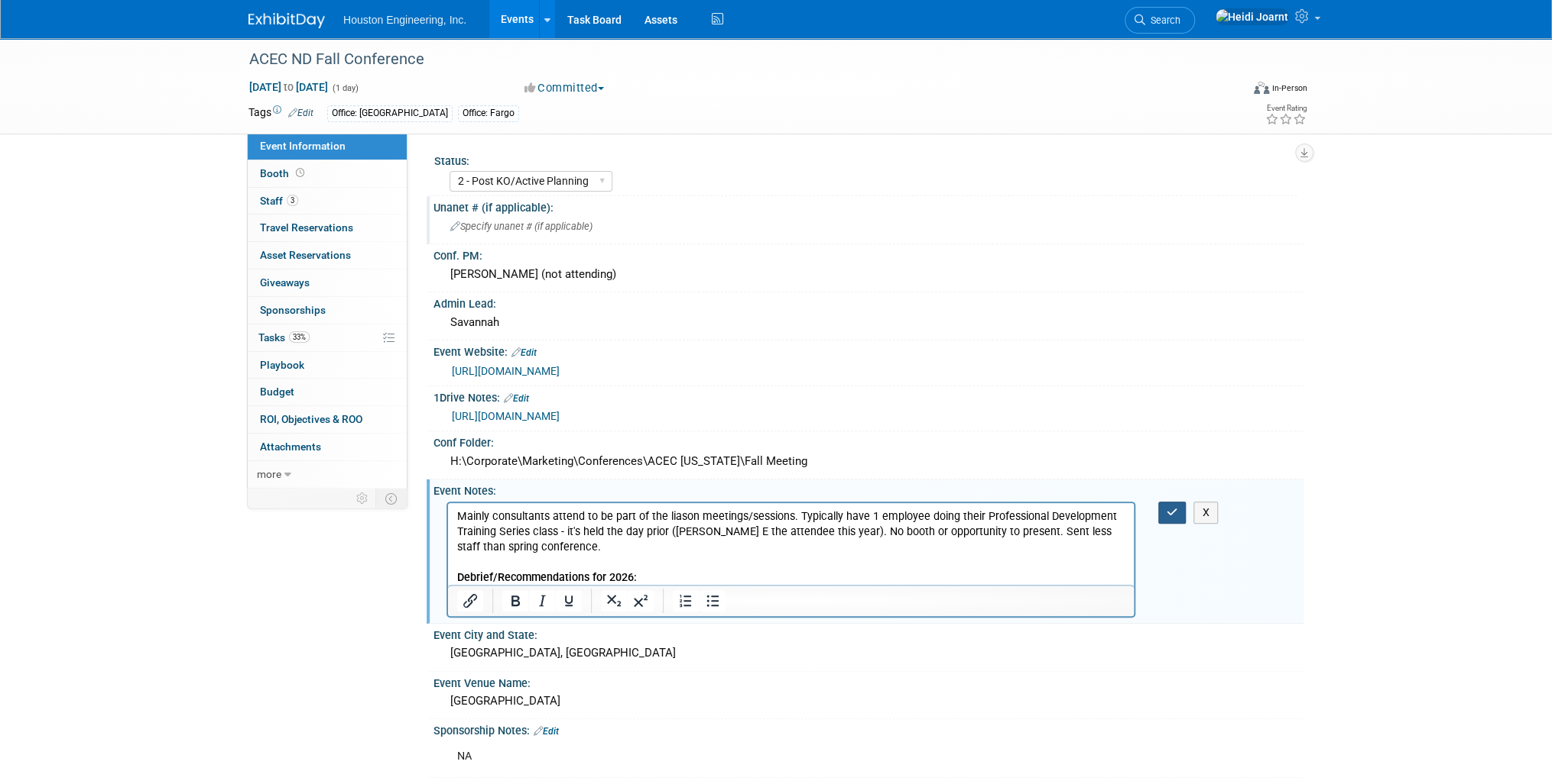
click at [1174, 508] on icon "button" at bounding box center [1172, 512] width 11 height 10
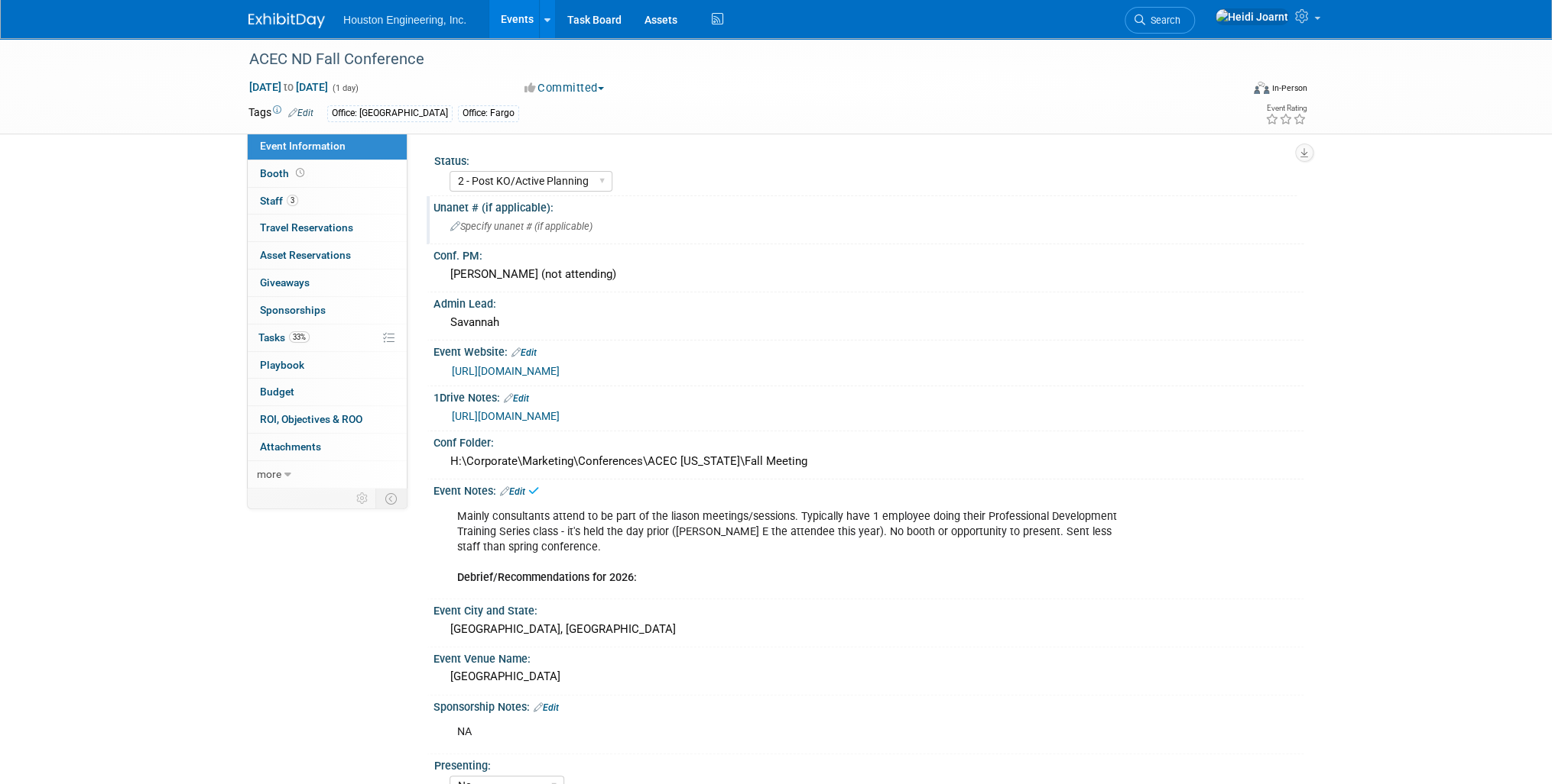
click at [520, 487] on link "Edit" at bounding box center [512, 492] width 25 height 10
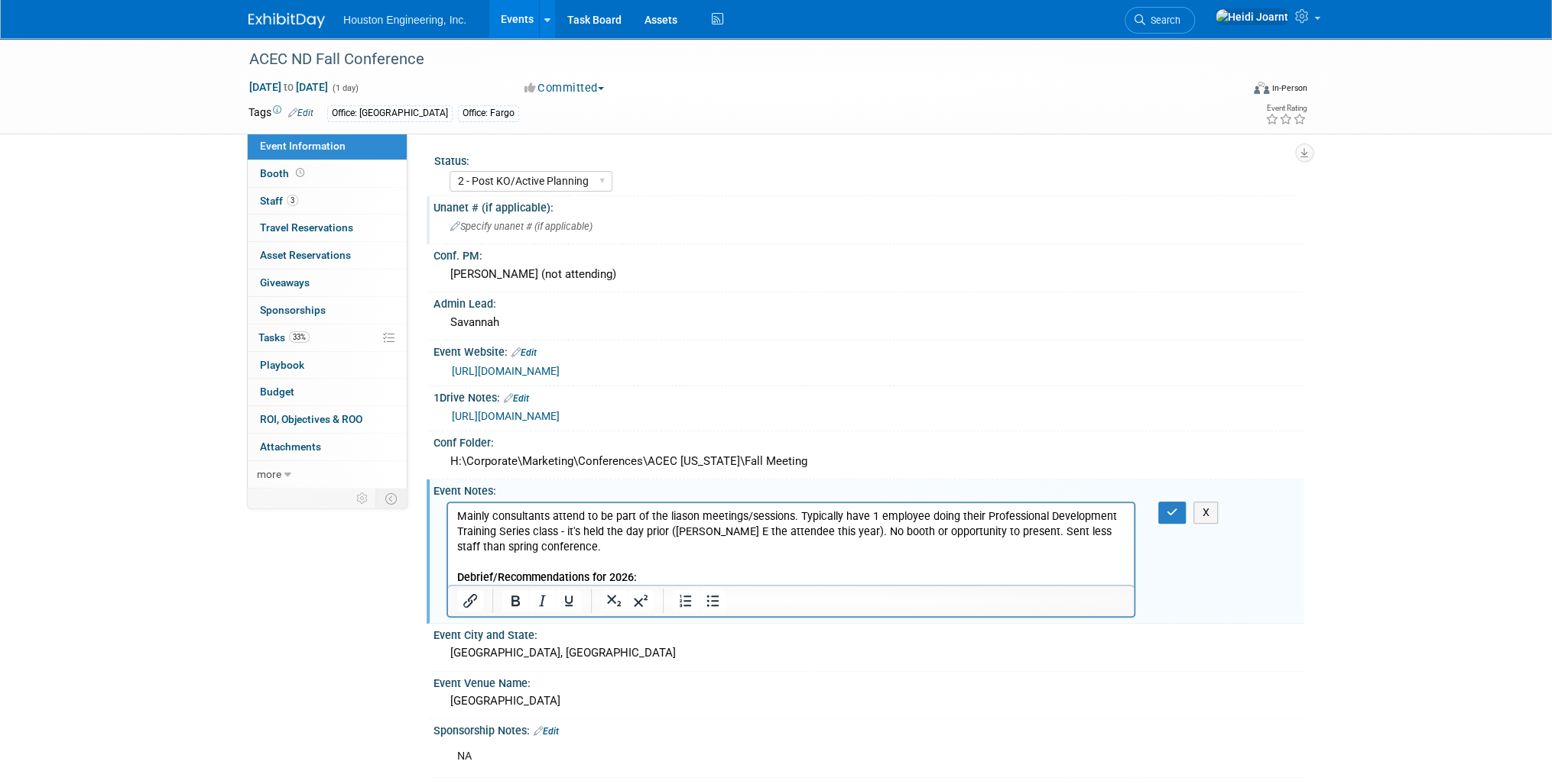
click at [834, 534] on p "Mainly consultants attend to be part of the liason meetings/sessions. Typically…" at bounding box center [791, 546] width 668 height 76
click at [814, 531] on p "Mainly consultants attend to be part of the liason meetings/sessions. Typically…" at bounding box center [791, 546] width 668 height 76
click at [1177, 511] on button "button" at bounding box center [1172, 512] width 28 height 22
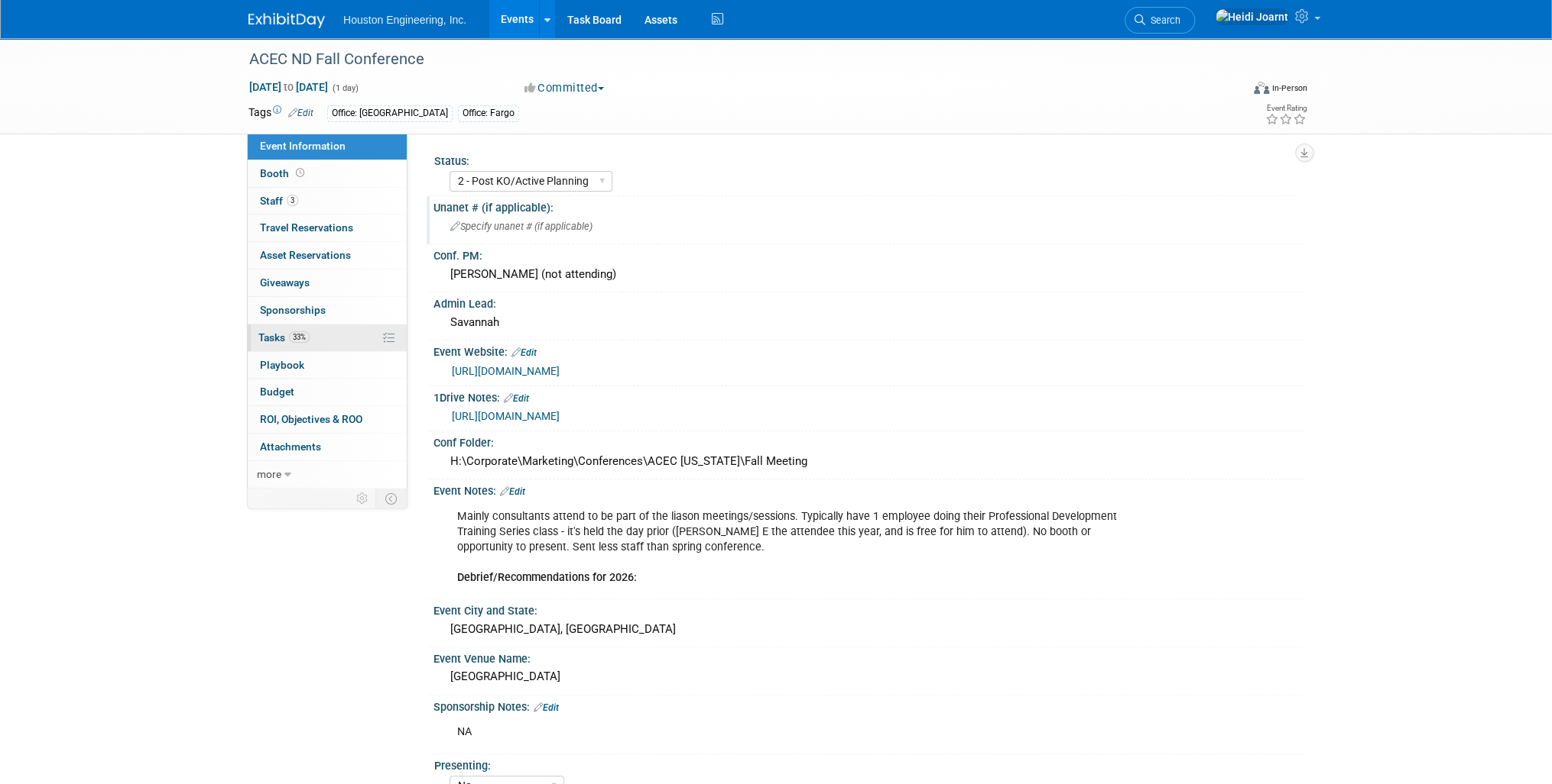
click at [327, 339] on link "33% Tasks 33%" at bounding box center [327, 338] width 159 height 26
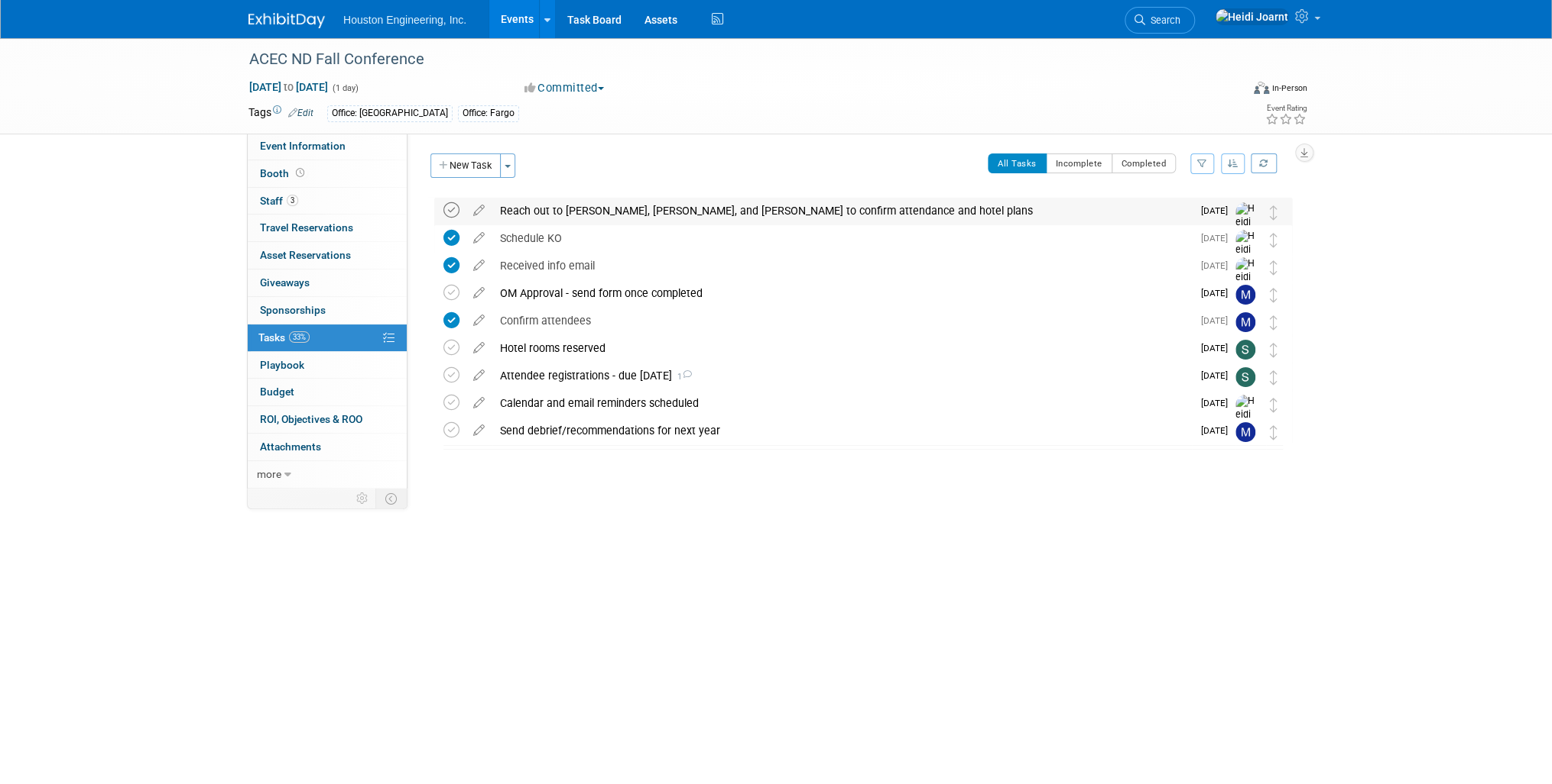
click at [456, 214] on icon at bounding box center [451, 210] width 16 height 16
click at [177, 194] on div "ACEC ND Fall Conference Oct 29, 2025 to Oct 29, 2025 (1 day) Oct 29, 2025 to Oc…" at bounding box center [776, 346] width 1552 height 618
click at [1180, 14] on span "Search" at bounding box center [1162, 20] width 35 height 11
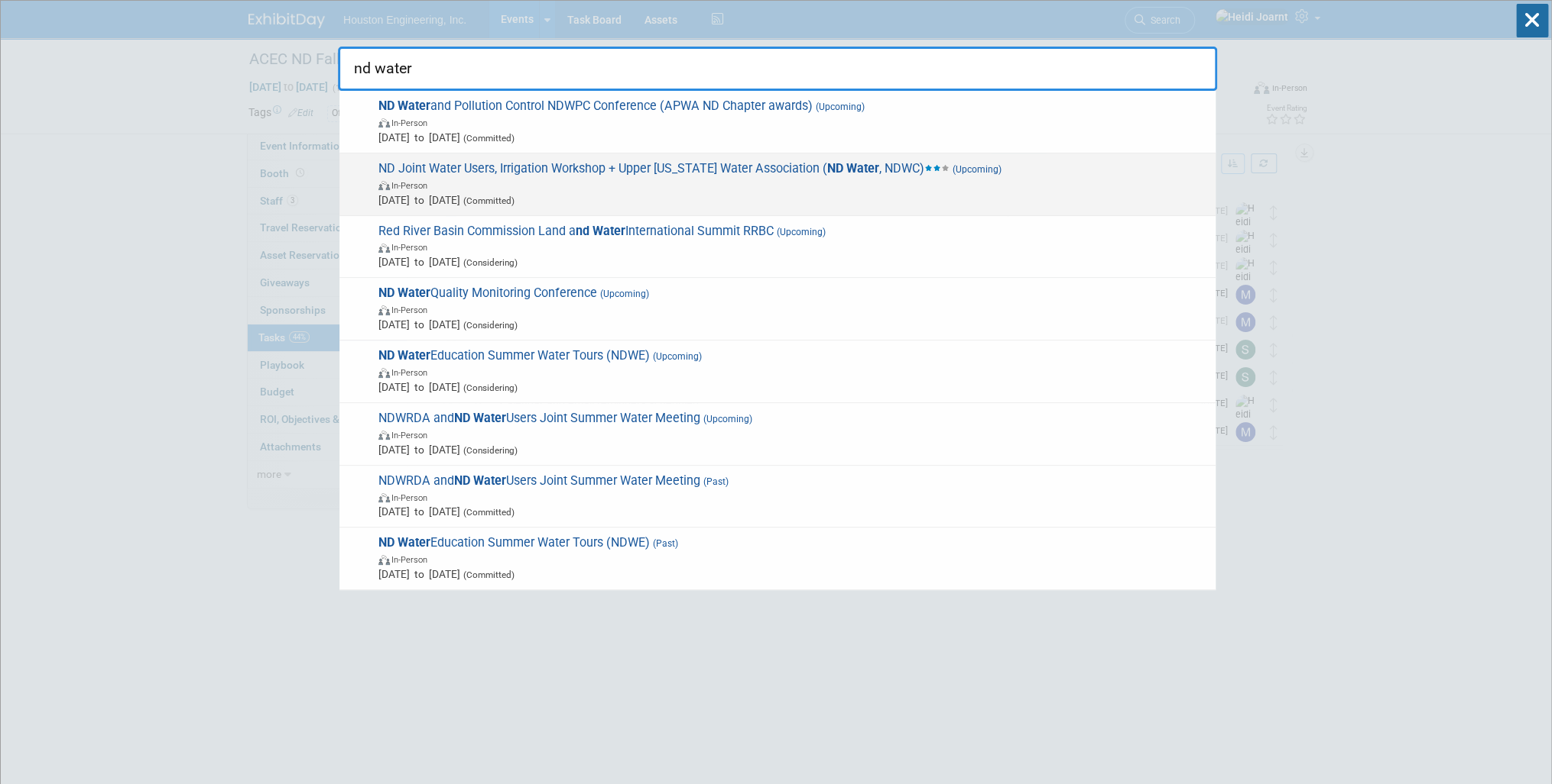
type input "nd water"
click at [684, 192] on span "Dec 9, 2025 to Dec 12, 2025 (Committed)" at bounding box center [793, 200] width 829 height 15
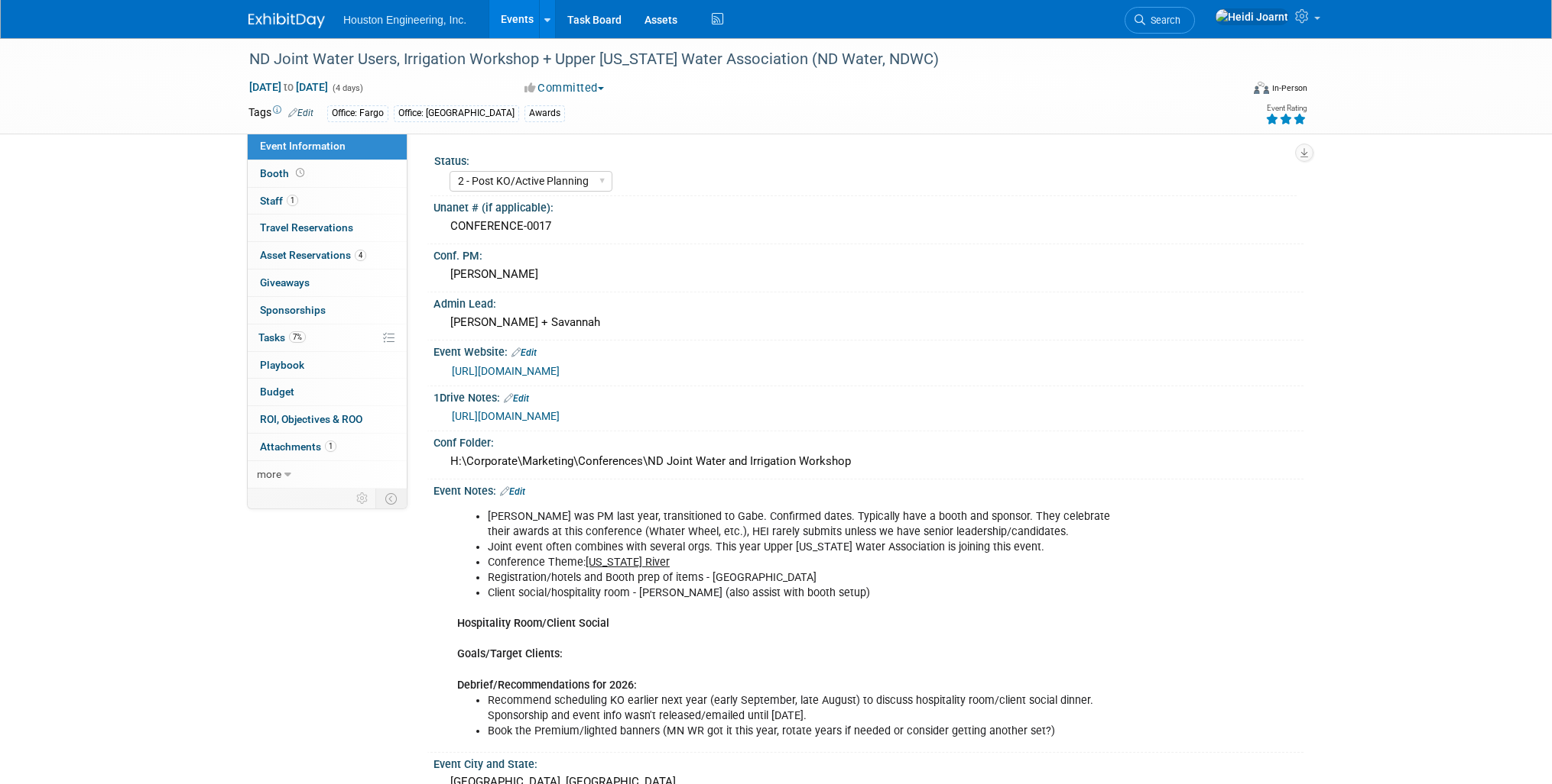
select select "2 - Post KO/Active Planning"
select select "Pending"
select select "Water Resources"
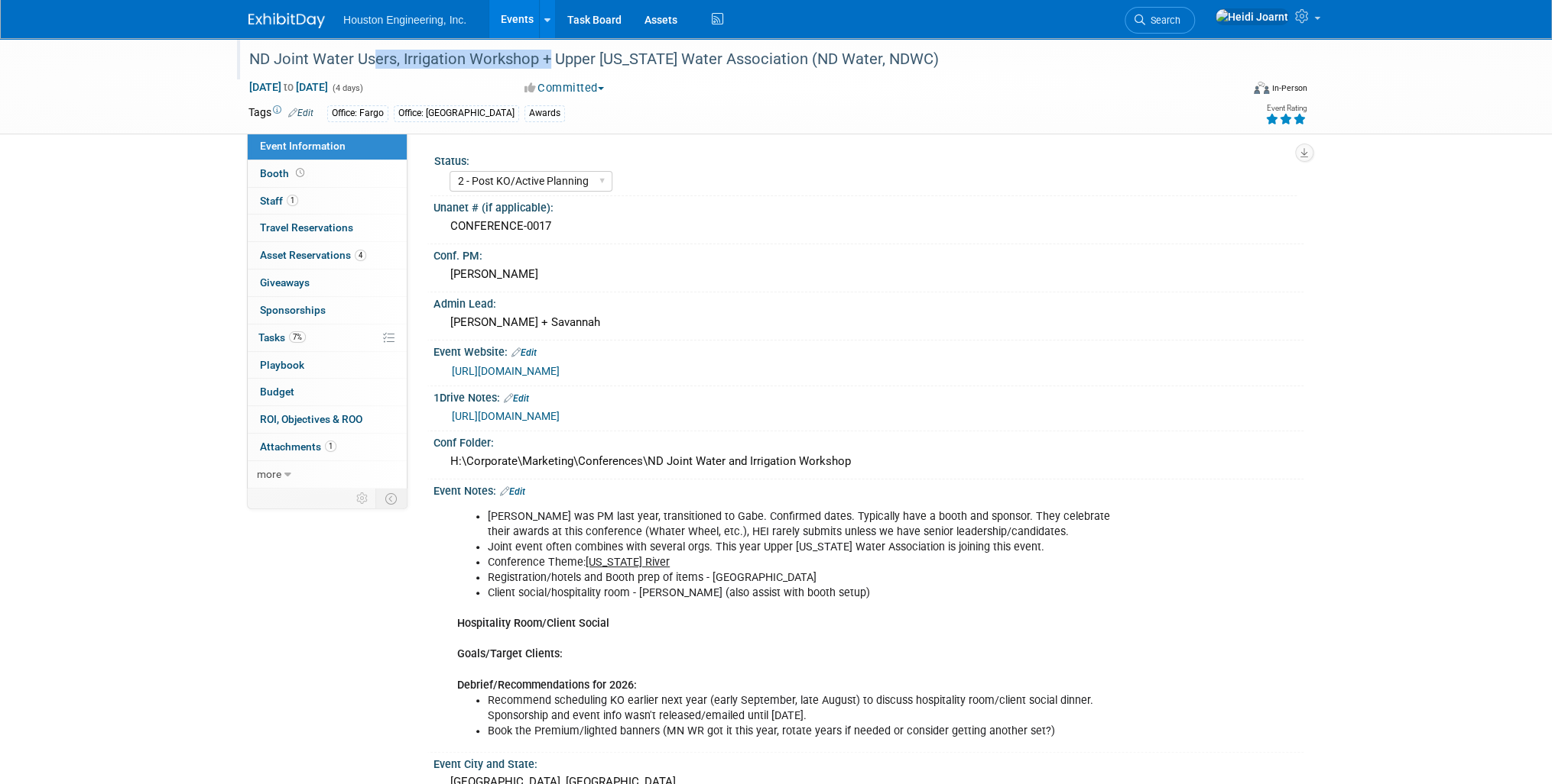
drag, startPoint x: 361, startPoint y: 59, endPoint x: 538, endPoint y: 61, distance: 177.0
click at [538, 61] on div "ND Joint Water Users, Irrigation Workshop + Upper [US_STATE] Water Association …" at bounding box center [730, 59] width 973 height 27
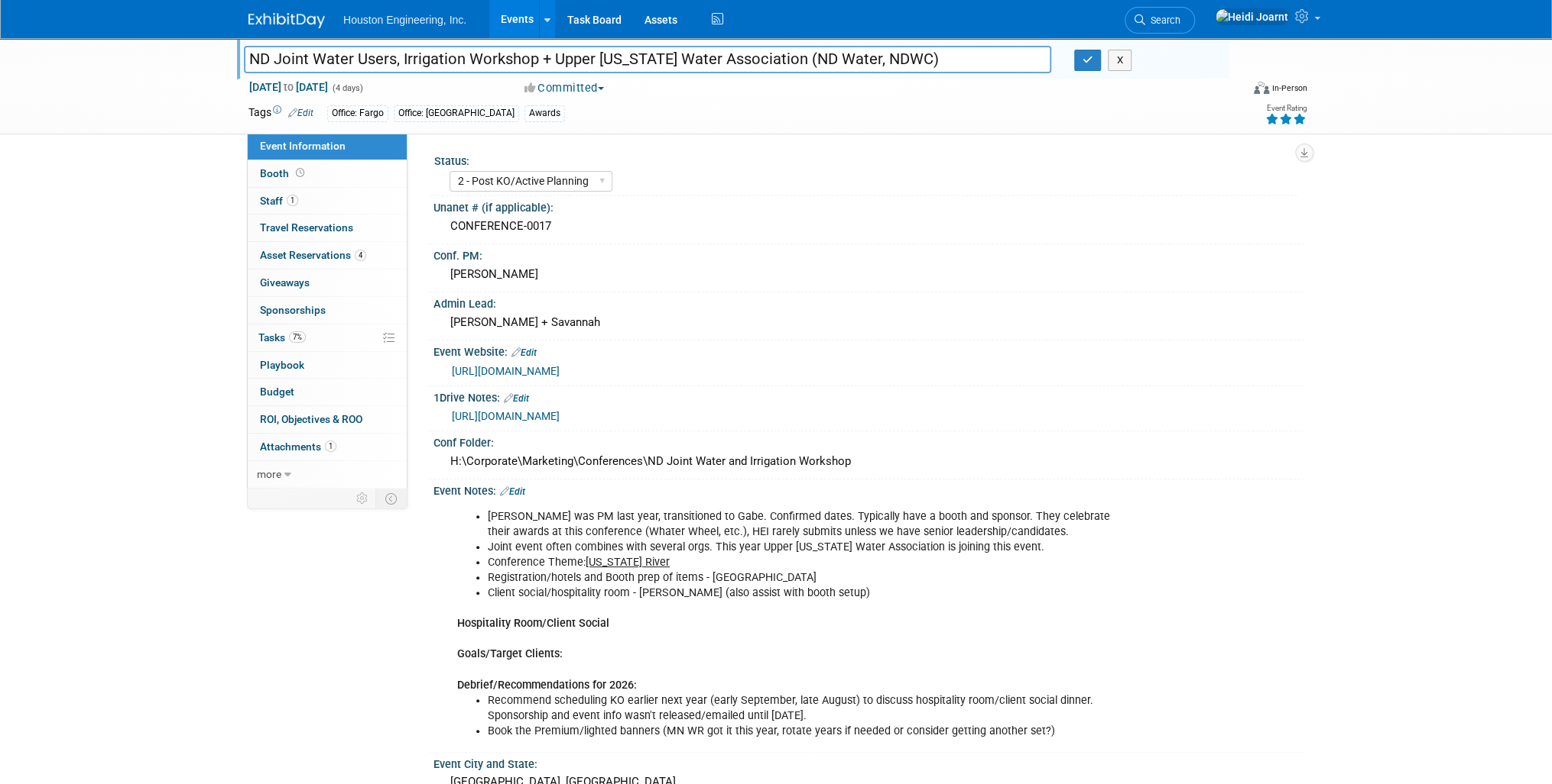
drag, startPoint x: 360, startPoint y: 59, endPoint x: 536, endPoint y: 64, distance: 176.1
click at [536, 64] on input "ND Joint Water Users, Irrigation Workshop + Upper [US_STATE] Water Association …" at bounding box center [647, 59] width 807 height 26
type input "ND Joint Water Users, Irrigation Workshop + Upper [US_STATE] Water Association …"
click at [439, 58] on input "ND Joint Water Users, Irrigation Workshop + Upper [US_STATE] Water Association …" at bounding box center [647, 59] width 807 height 26
click at [525, 497] on link "Edit" at bounding box center [512, 492] width 25 height 10
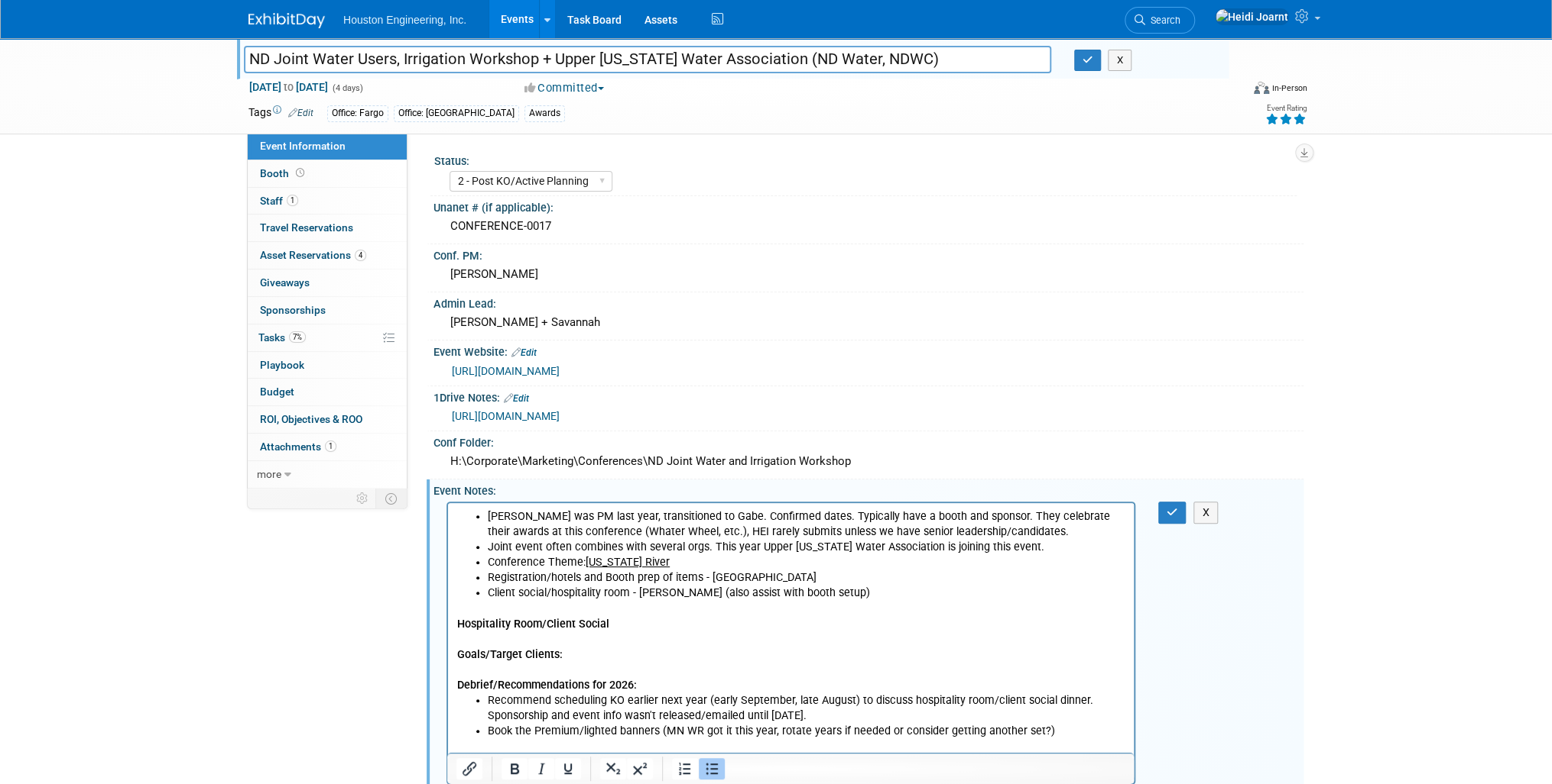
click at [715, 548] on li "Joint event often combines with several orgs. This year Upper [US_STATE] Water …" at bounding box center [806, 547] width 637 height 15
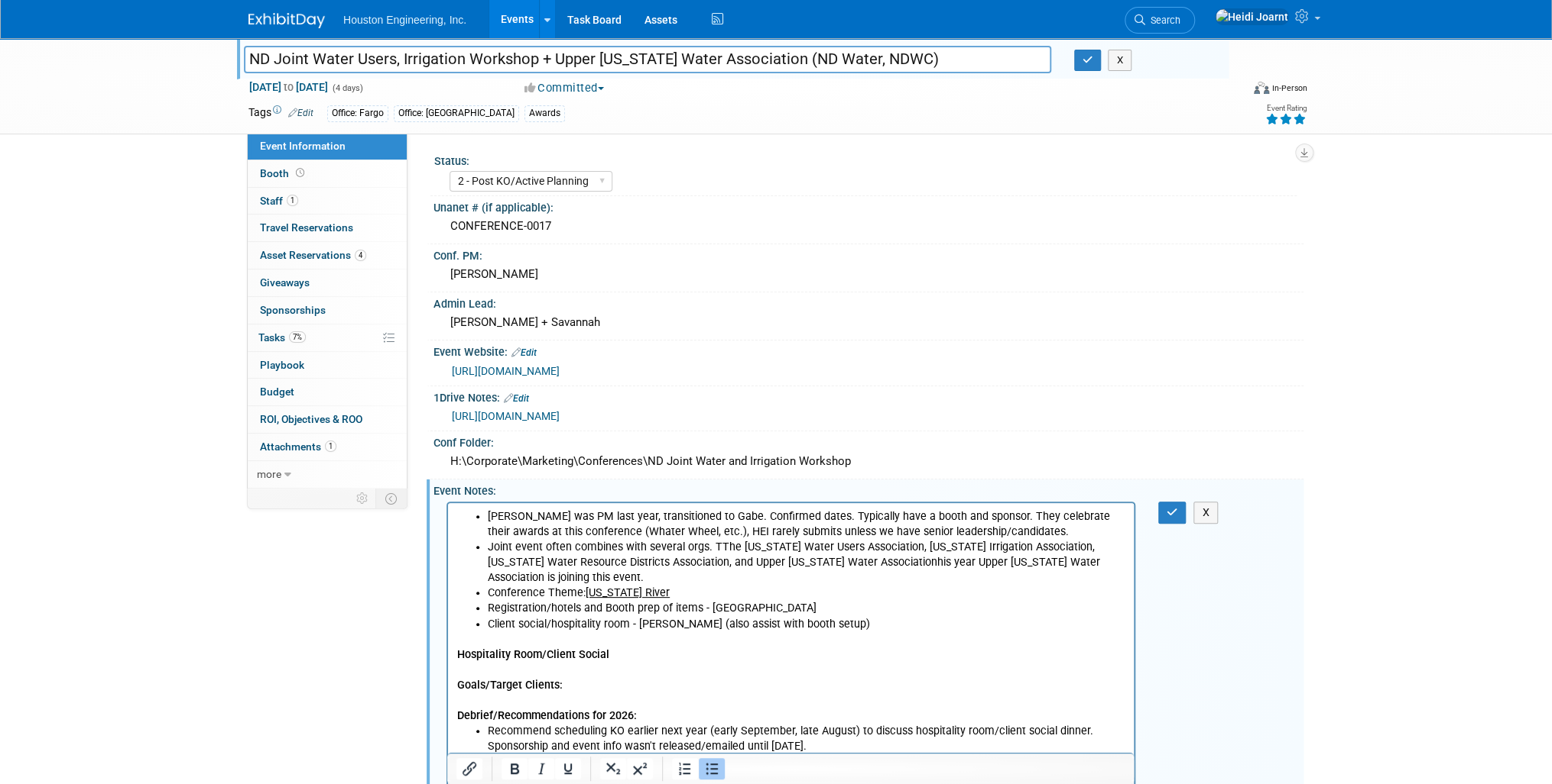
click at [708, 543] on li "Joint event often combines with several orgs. TThe [US_STATE] Water Users Assoc…" at bounding box center [806, 562] width 637 height 46
click at [737, 565] on li "Joint event often combines with several orgs.(The [US_STATE] Water Users Associ…" at bounding box center [806, 562] width 637 height 46
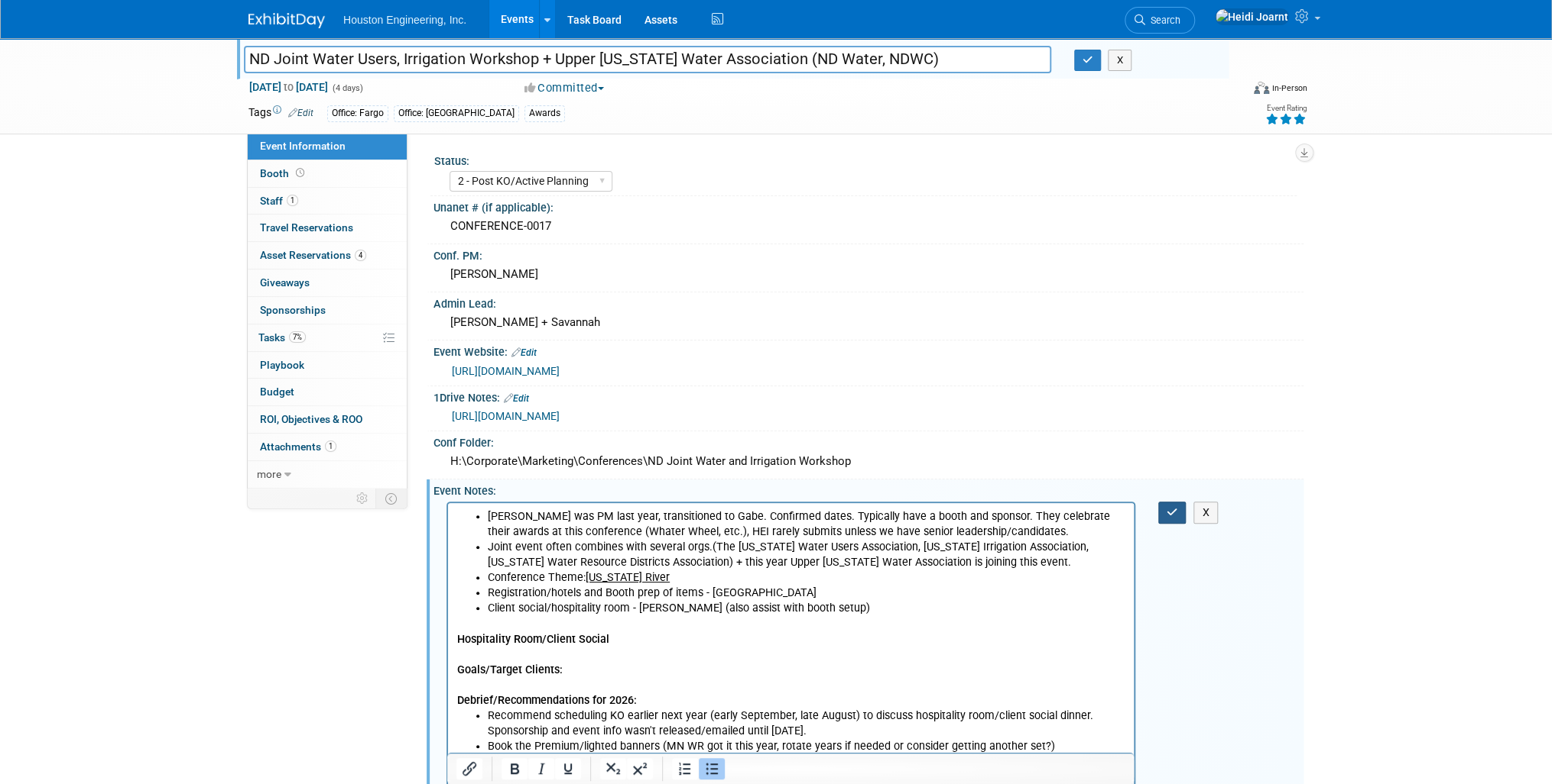
click at [1168, 518] on icon "button" at bounding box center [1172, 512] width 11 height 10
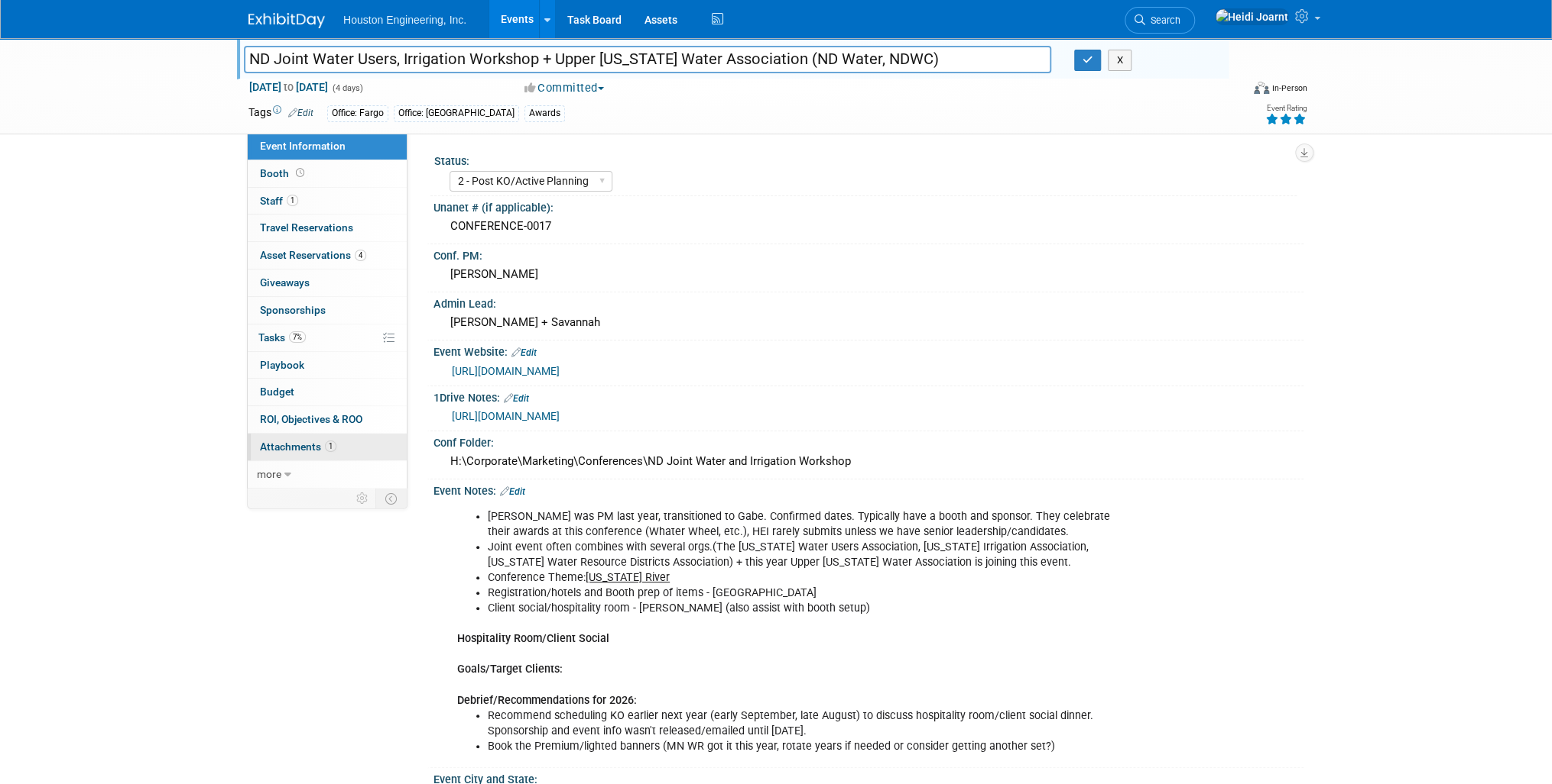
click at [328, 447] on span "1" at bounding box center [330, 446] width 11 height 11
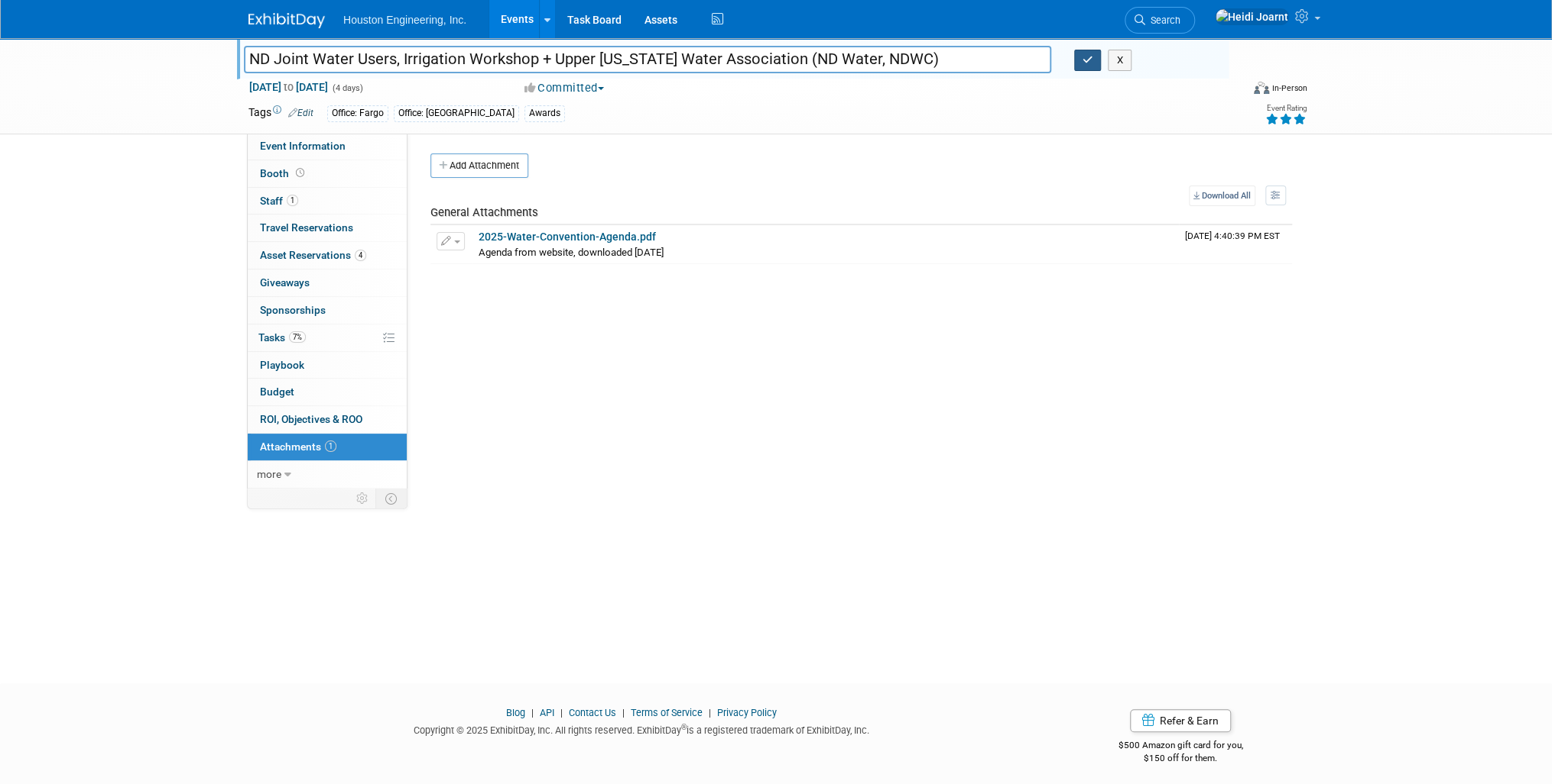
click at [1090, 66] on button "button" at bounding box center [1088, 60] width 27 height 22
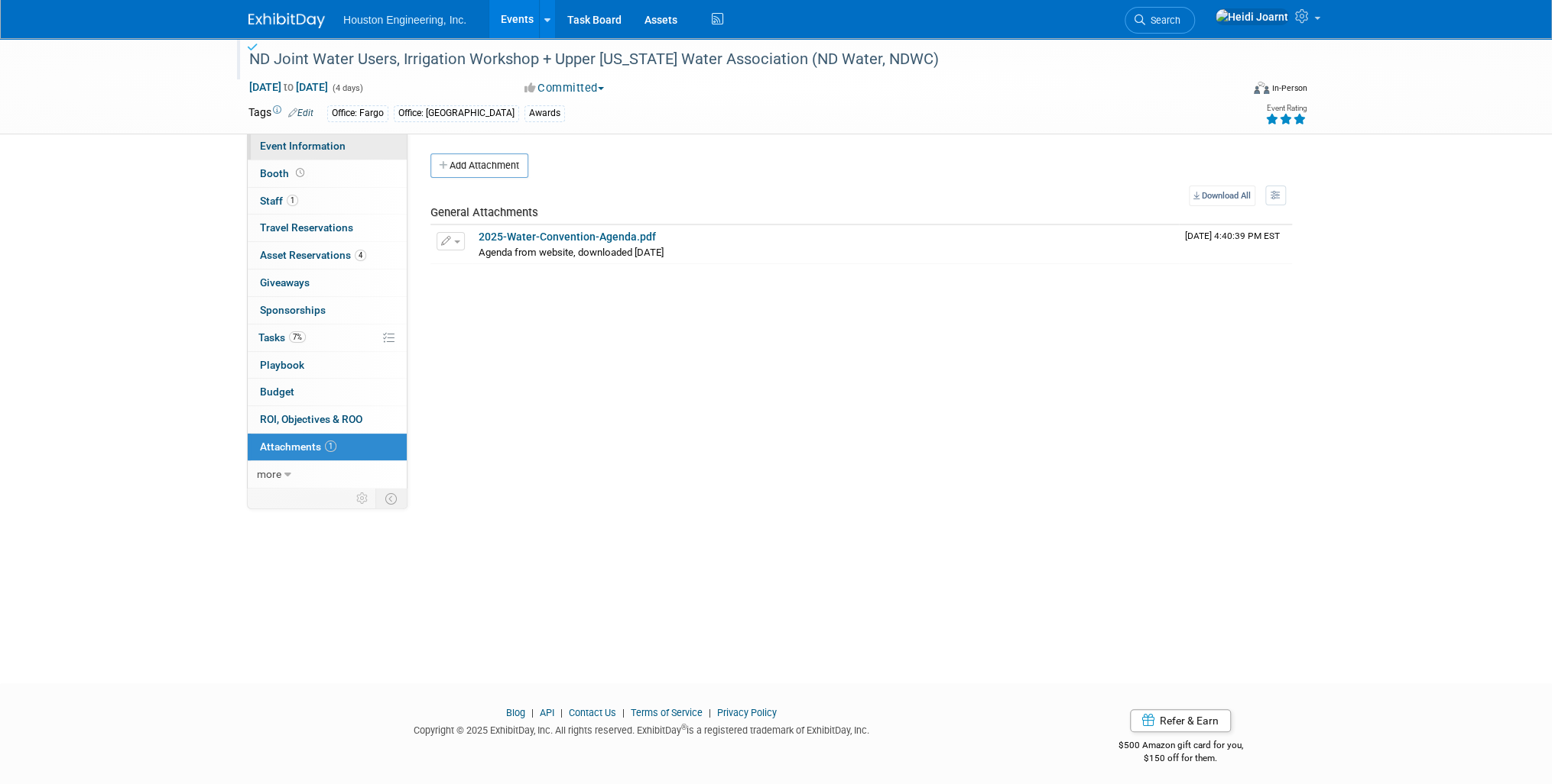
click at [364, 150] on link "Event Information" at bounding box center [327, 146] width 159 height 26
select select "2 - Post KO/Active Planning"
select select "Pending"
select select "Water Resources"
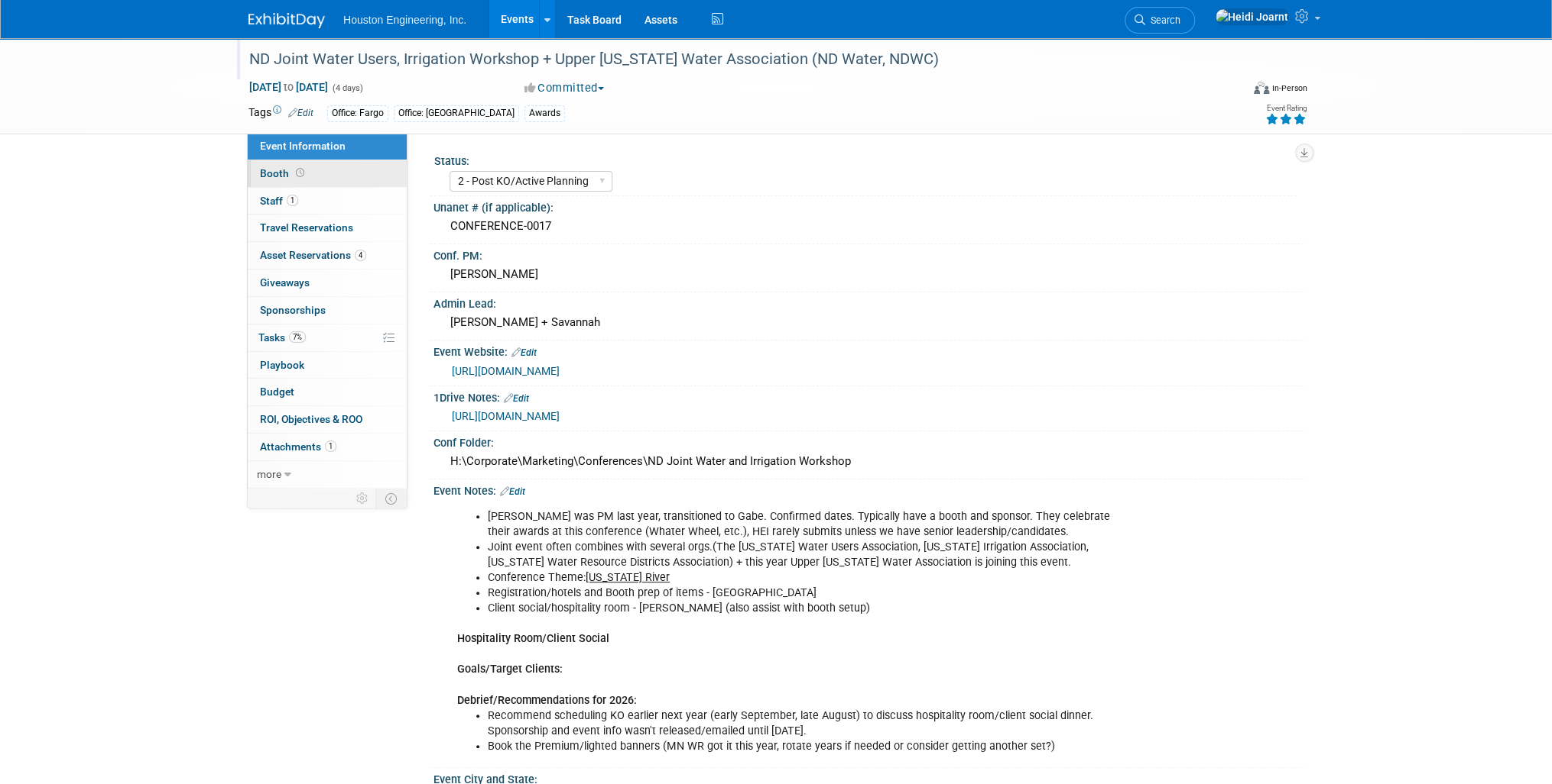
click at [328, 177] on link "Booth" at bounding box center [327, 174] width 159 height 26
select select "Yes"
select select "Fargo"
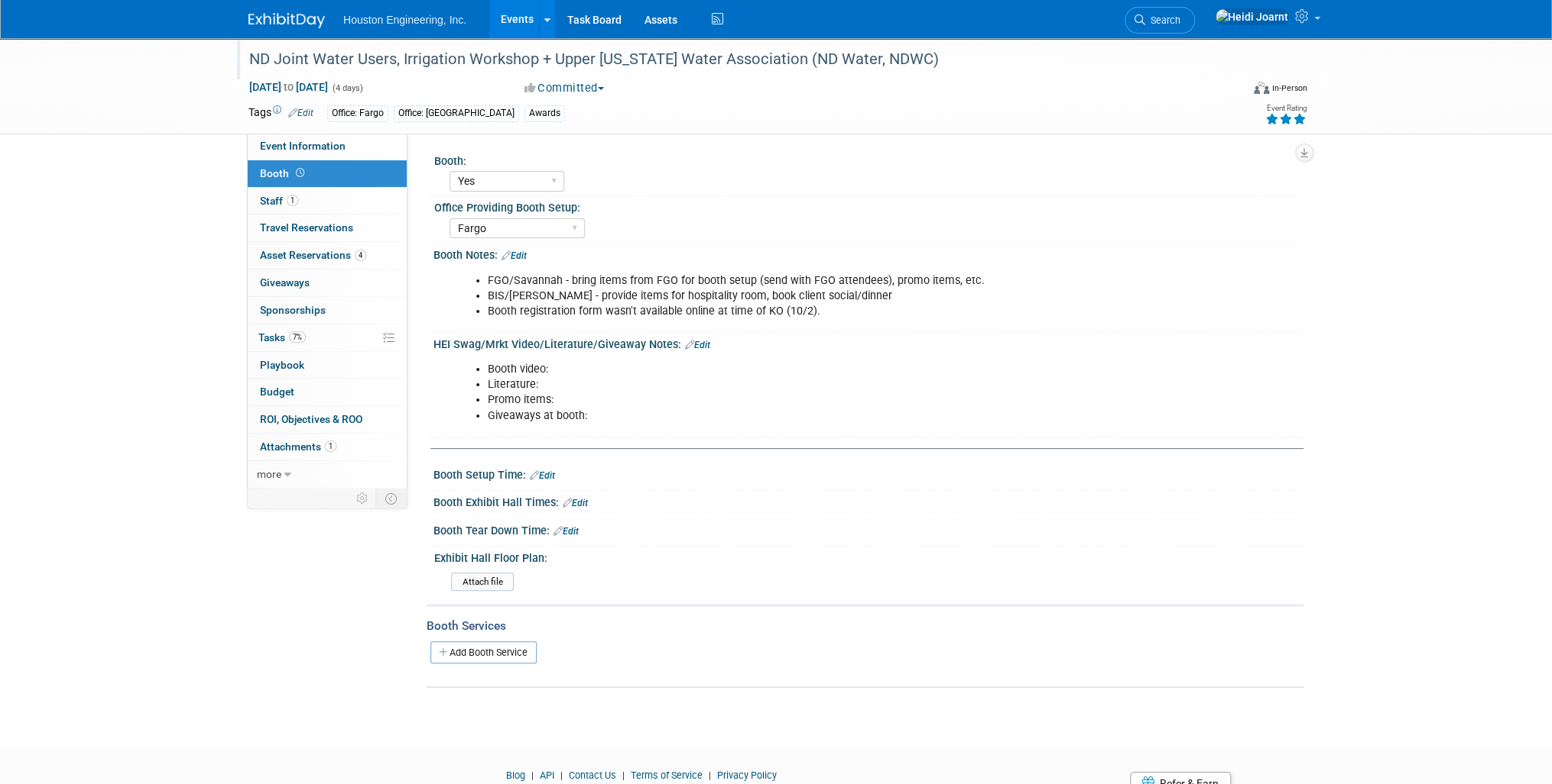
click at [522, 255] on link "Edit" at bounding box center [514, 256] width 25 height 10
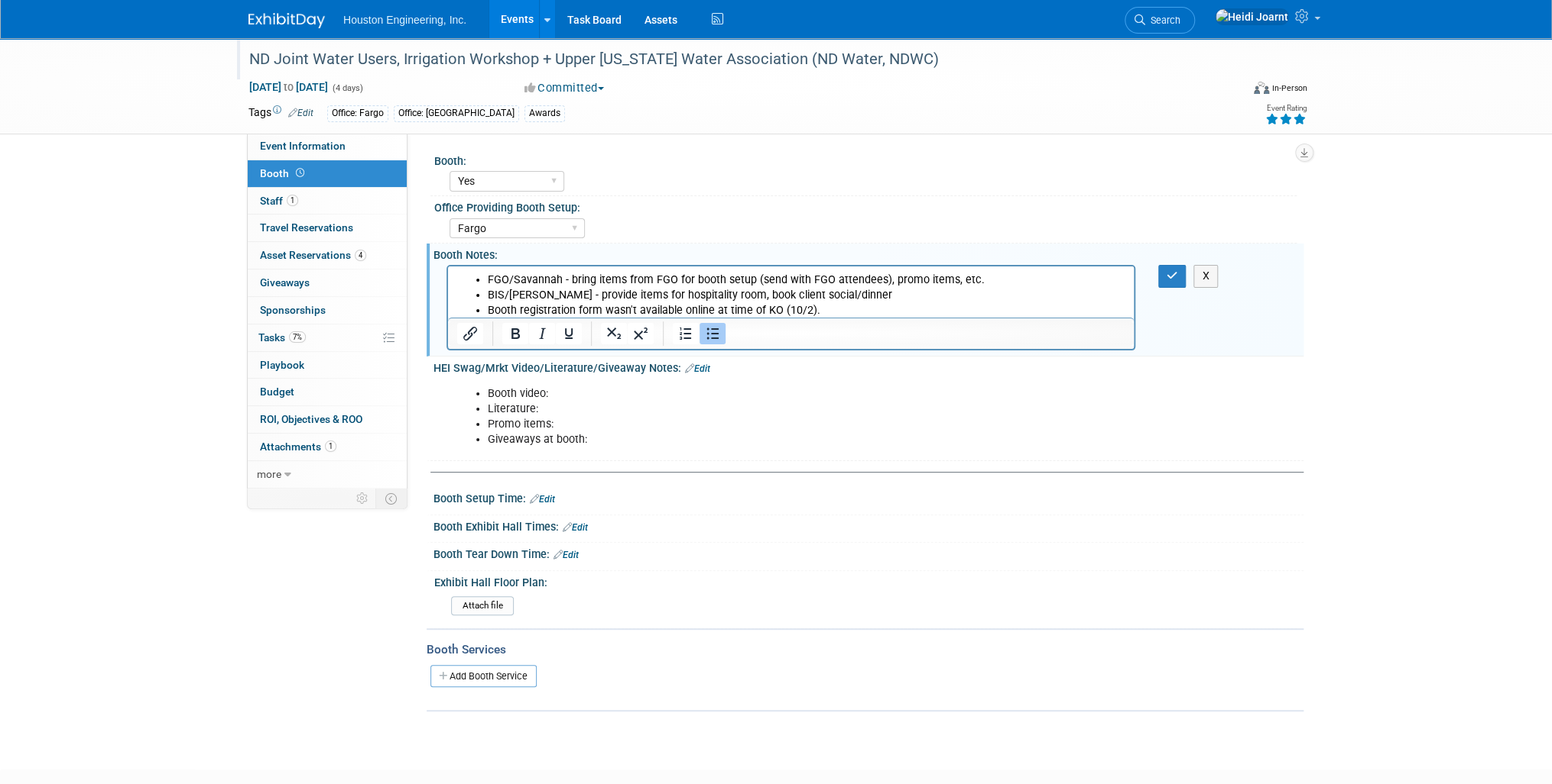
click at [833, 310] on li "Booth registration form wasn't available online at time of KO (10/2)." at bounding box center [806, 310] width 637 height 15
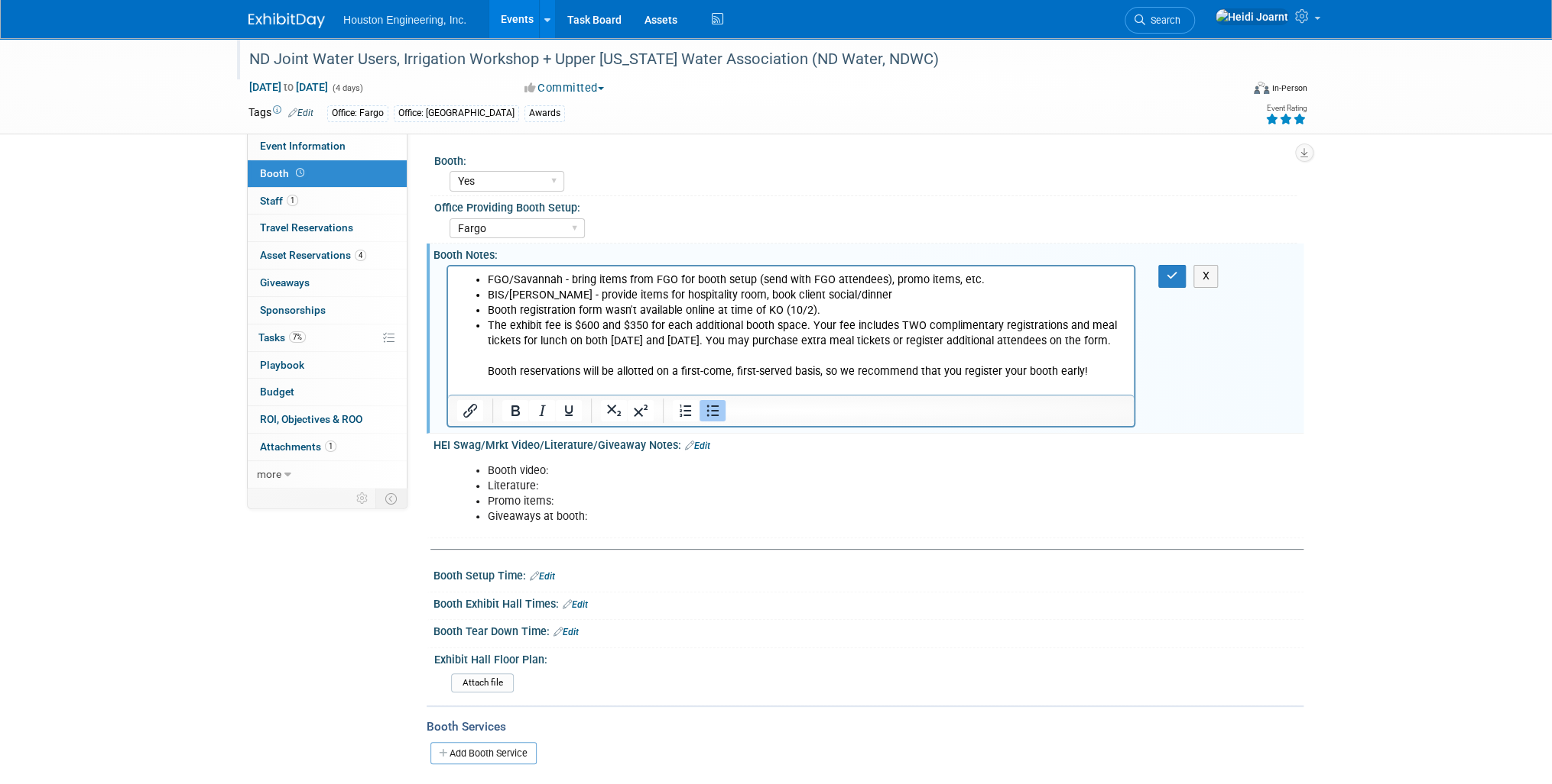
click at [823, 314] on li "Booth registration form wasn't available online at time of KO (10/2)." at bounding box center [806, 310] width 637 height 15
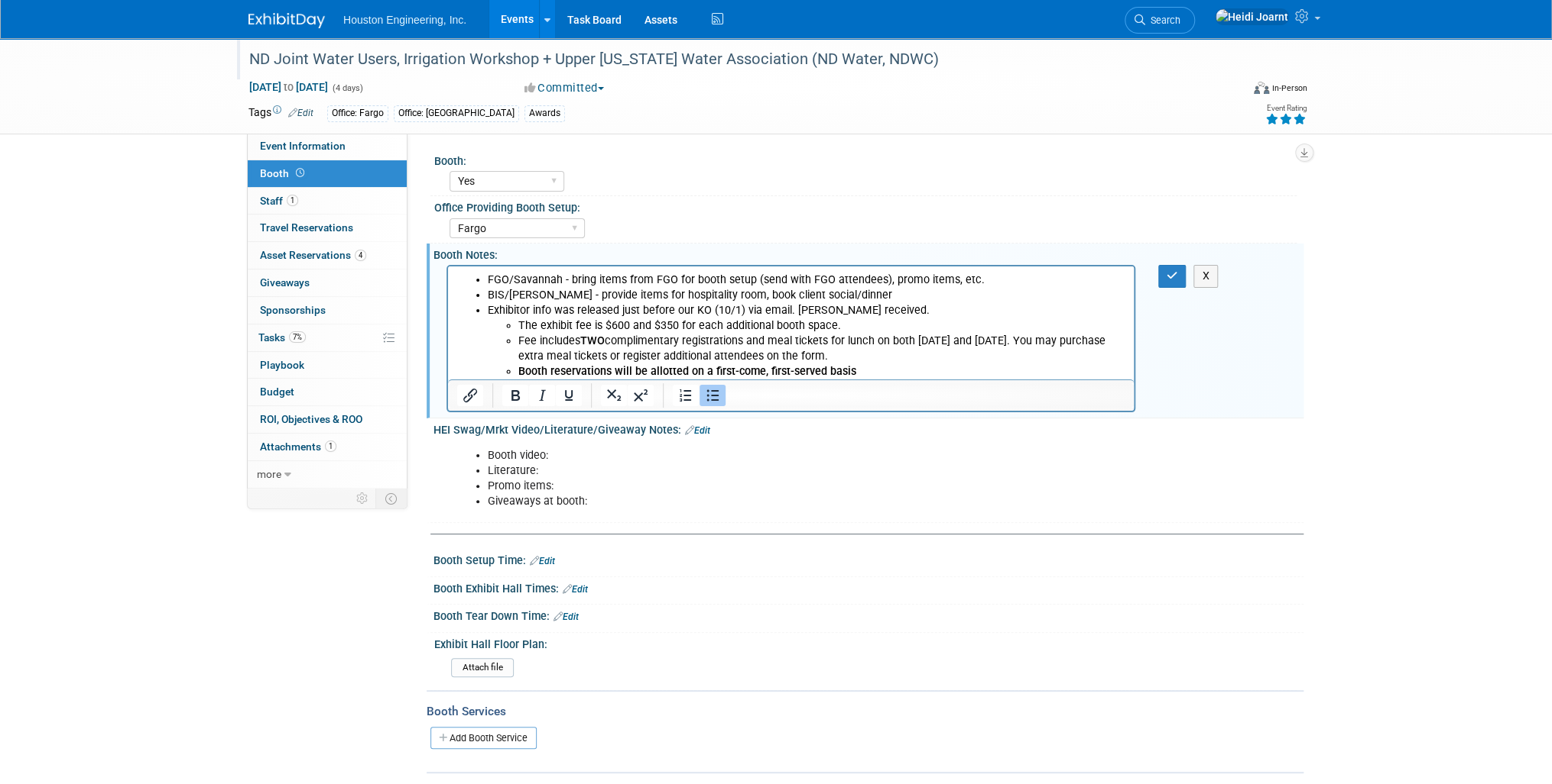
click at [963, 355] on p "Fee includes TWO complimentary registrations and meal tickets for lunch on both…" at bounding box center [821, 349] width 607 height 30
click at [886, 372] on p "Booth reservations will be allotted on a first-come, first-served basis" at bounding box center [821, 372] width 607 height 15
click at [1182, 274] on button "button" at bounding box center [1172, 275] width 28 height 22
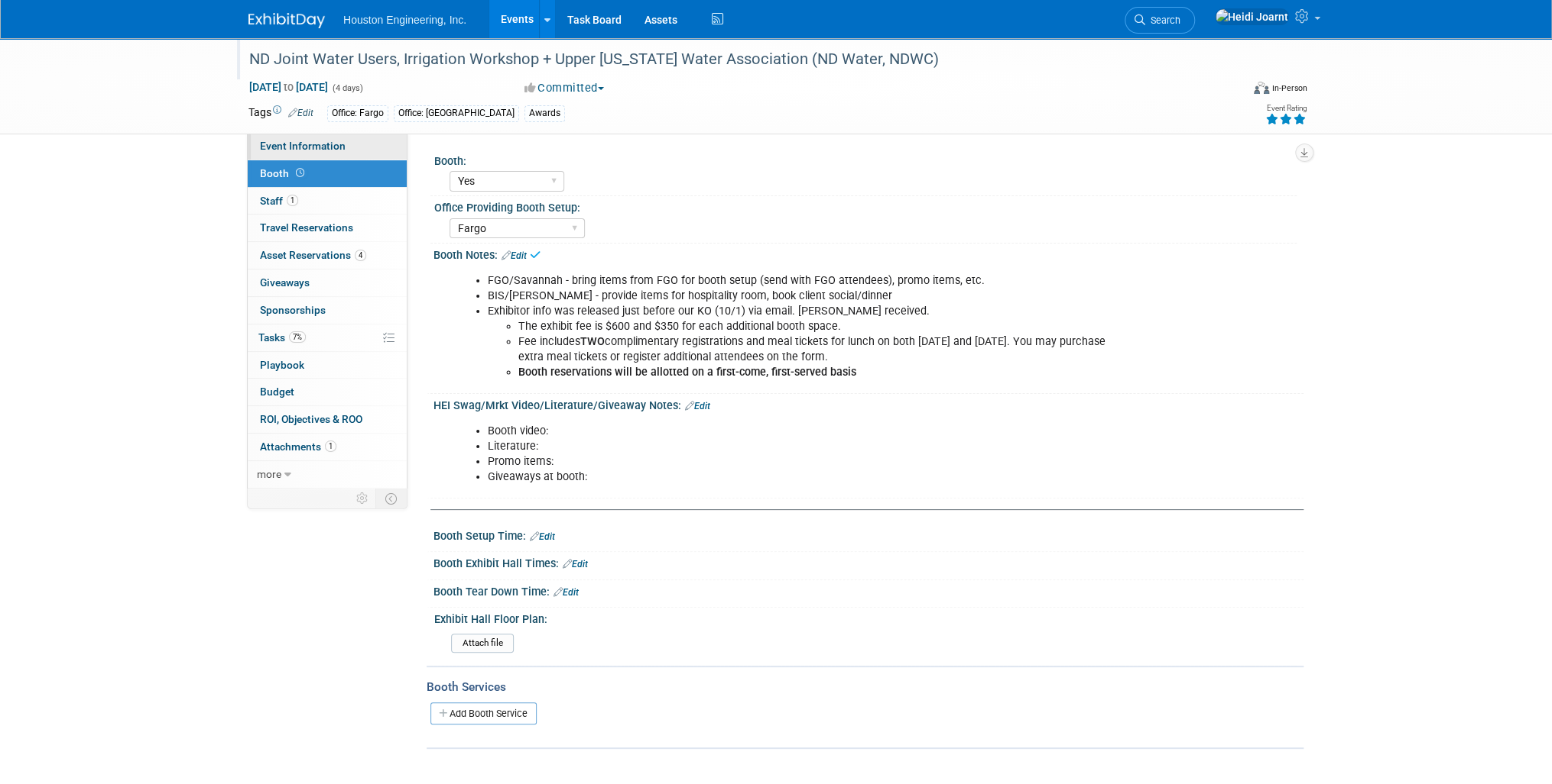
click at [351, 153] on link "Event Information" at bounding box center [327, 146] width 159 height 26
select select "2 - Post KO/Active Planning"
select select "Pending"
select select "Water Resources"
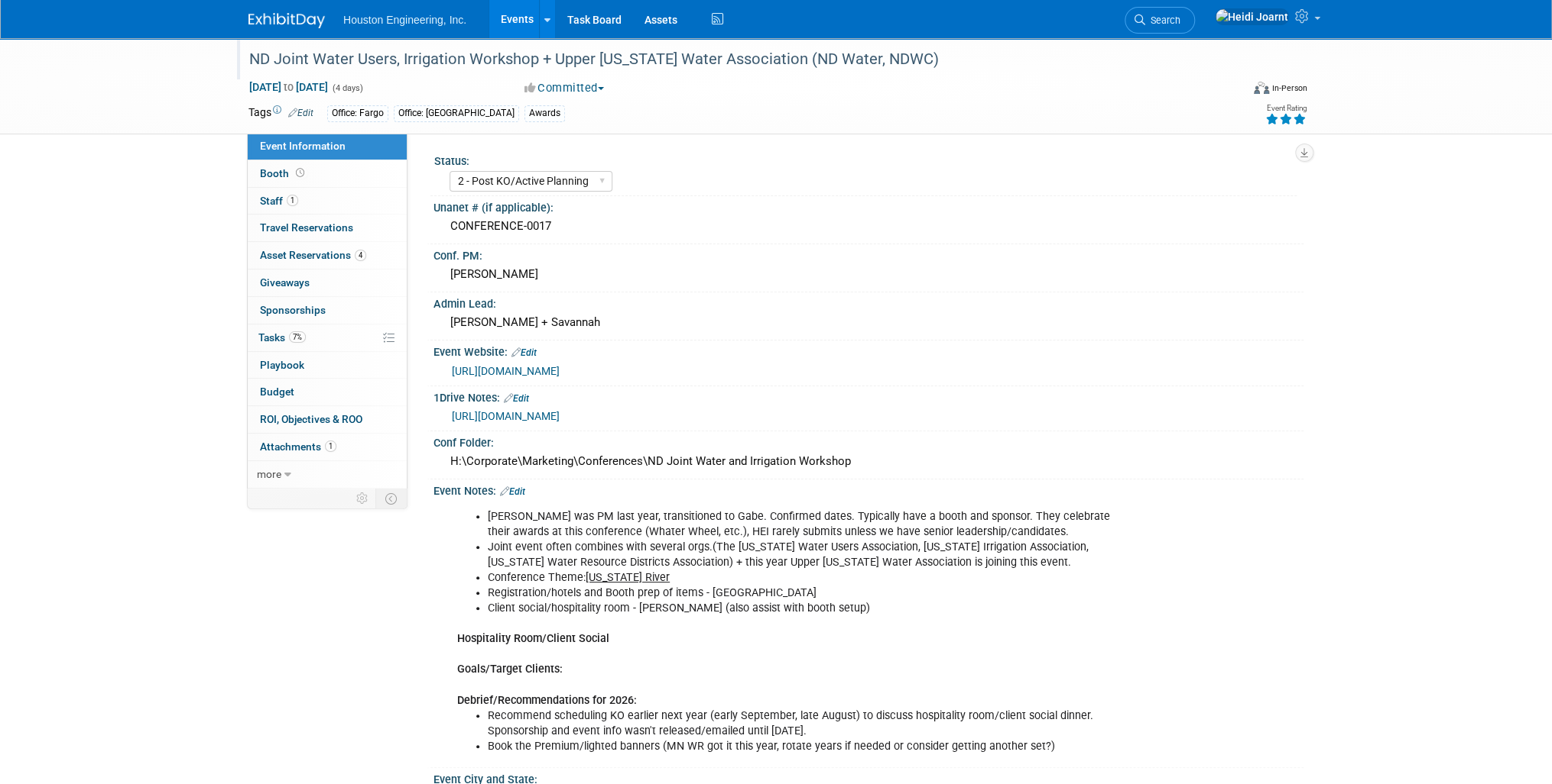
click at [520, 497] on link "Edit" at bounding box center [512, 492] width 25 height 10
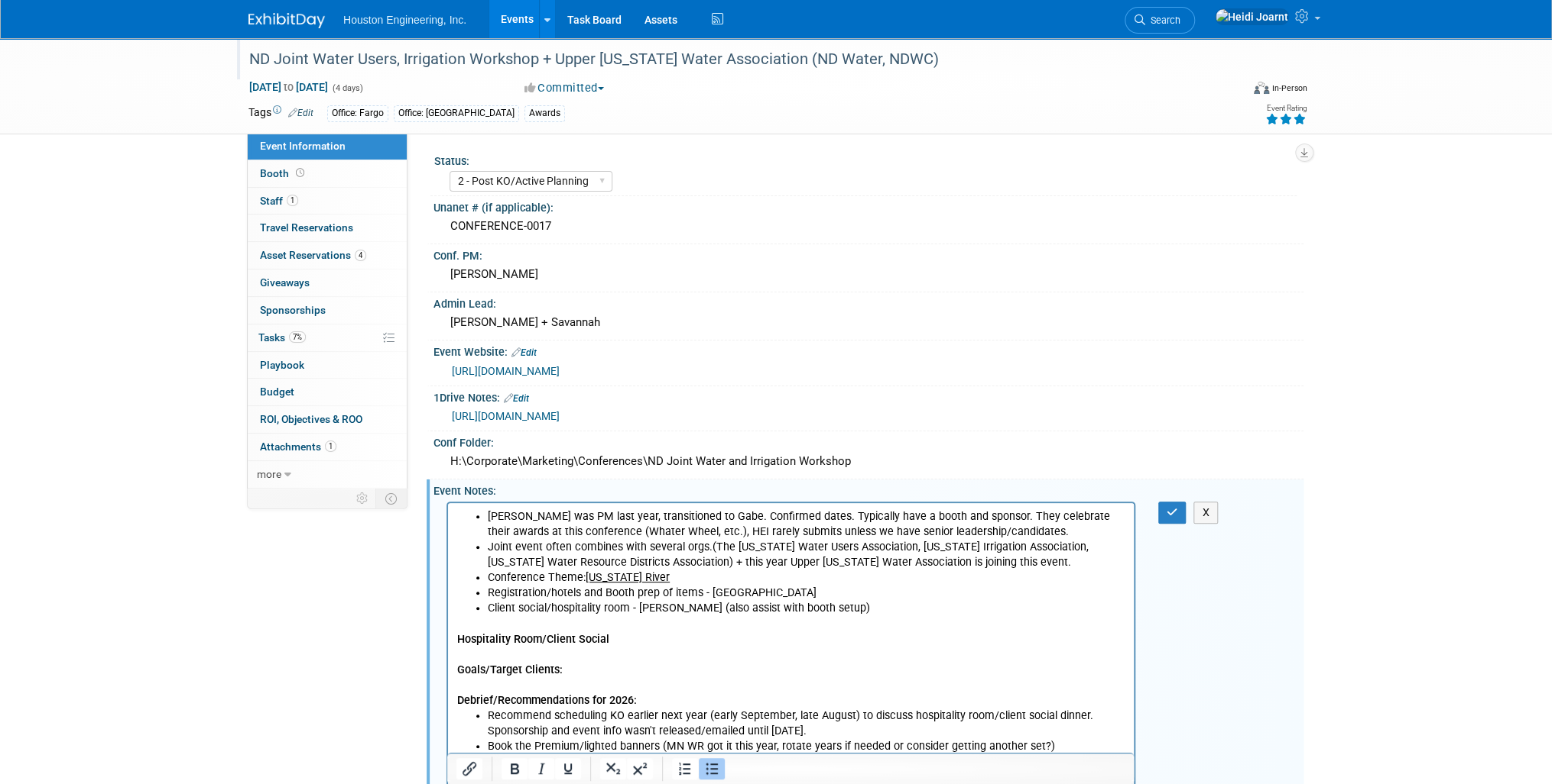
click at [628, 643] on p "Hospitality Room/Client Social Goals/Target Clients: Debrief/Recommendations fo…" at bounding box center [791, 661] width 668 height 92
click at [781, 592] on li "Registration/hotels and Booth prep of items - [GEOGRAPHIC_DATA]" at bounding box center [806, 592] width 637 height 15
click at [850, 592] on li "Registration/hotels and Booth prep of items - [GEOGRAPHIC_DATA]. See booth note…" at bounding box center [806, 592] width 637 height 15
click at [1163, 524] on button "button" at bounding box center [1172, 512] width 28 height 22
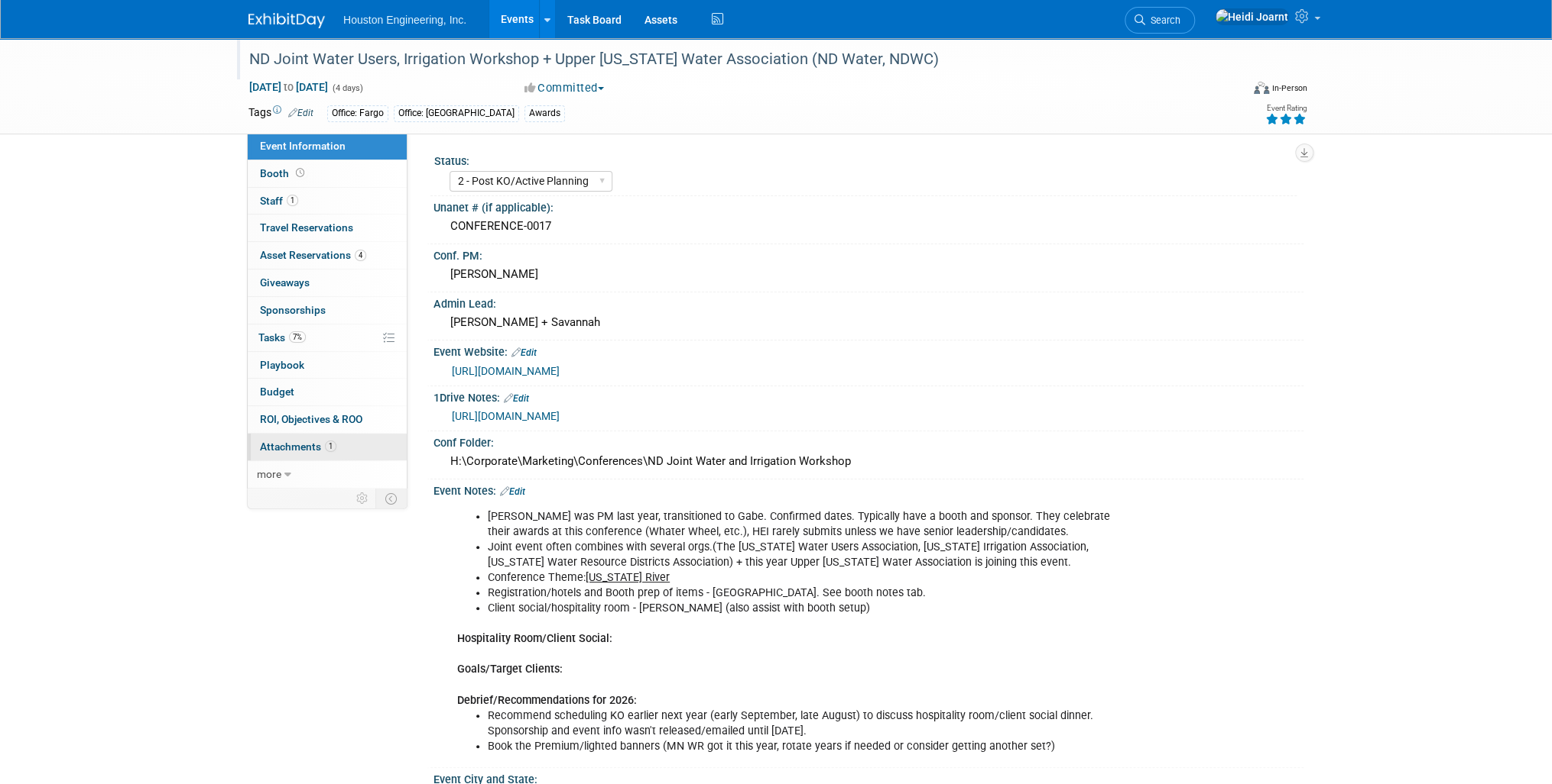
click at [290, 437] on link "1 Attachments 1" at bounding box center [327, 447] width 159 height 26
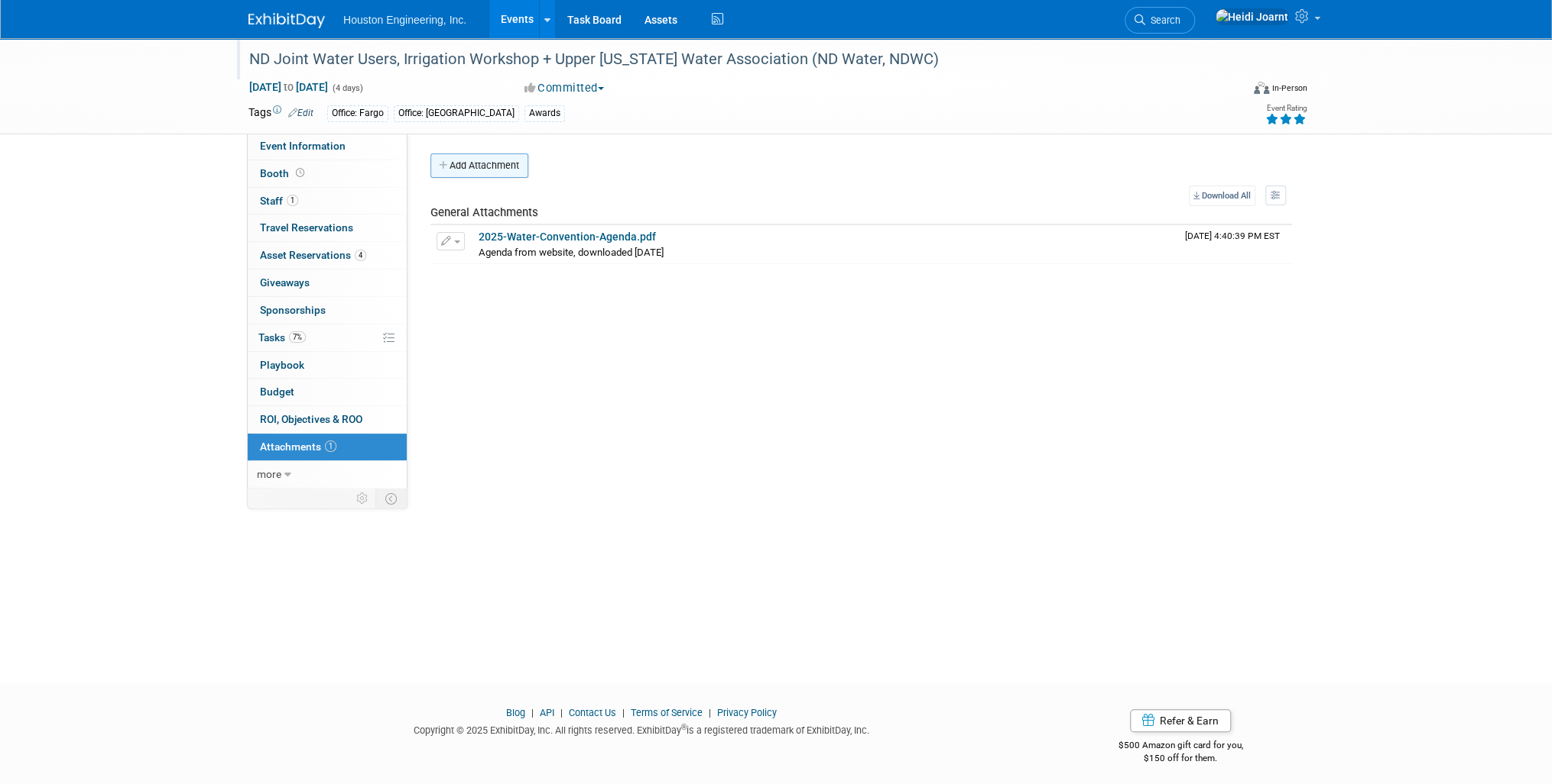
click at [473, 158] on button "Add Attachment" at bounding box center [480, 166] width 98 height 25
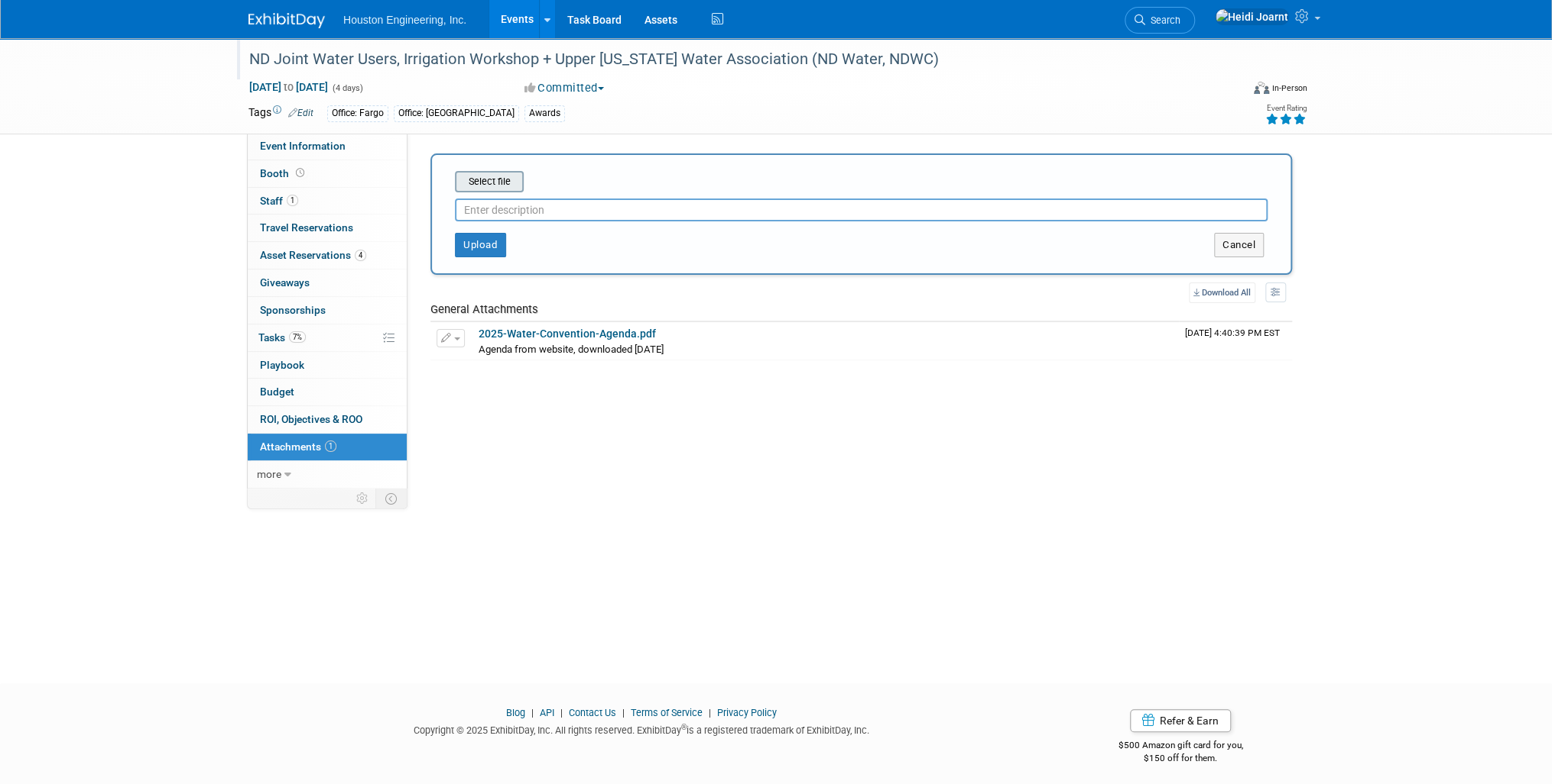
click at [496, 180] on input "file" at bounding box center [430, 181] width 182 height 18
click at [582, 210] on input "text" at bounding box center [861, 204] width 813 height 23
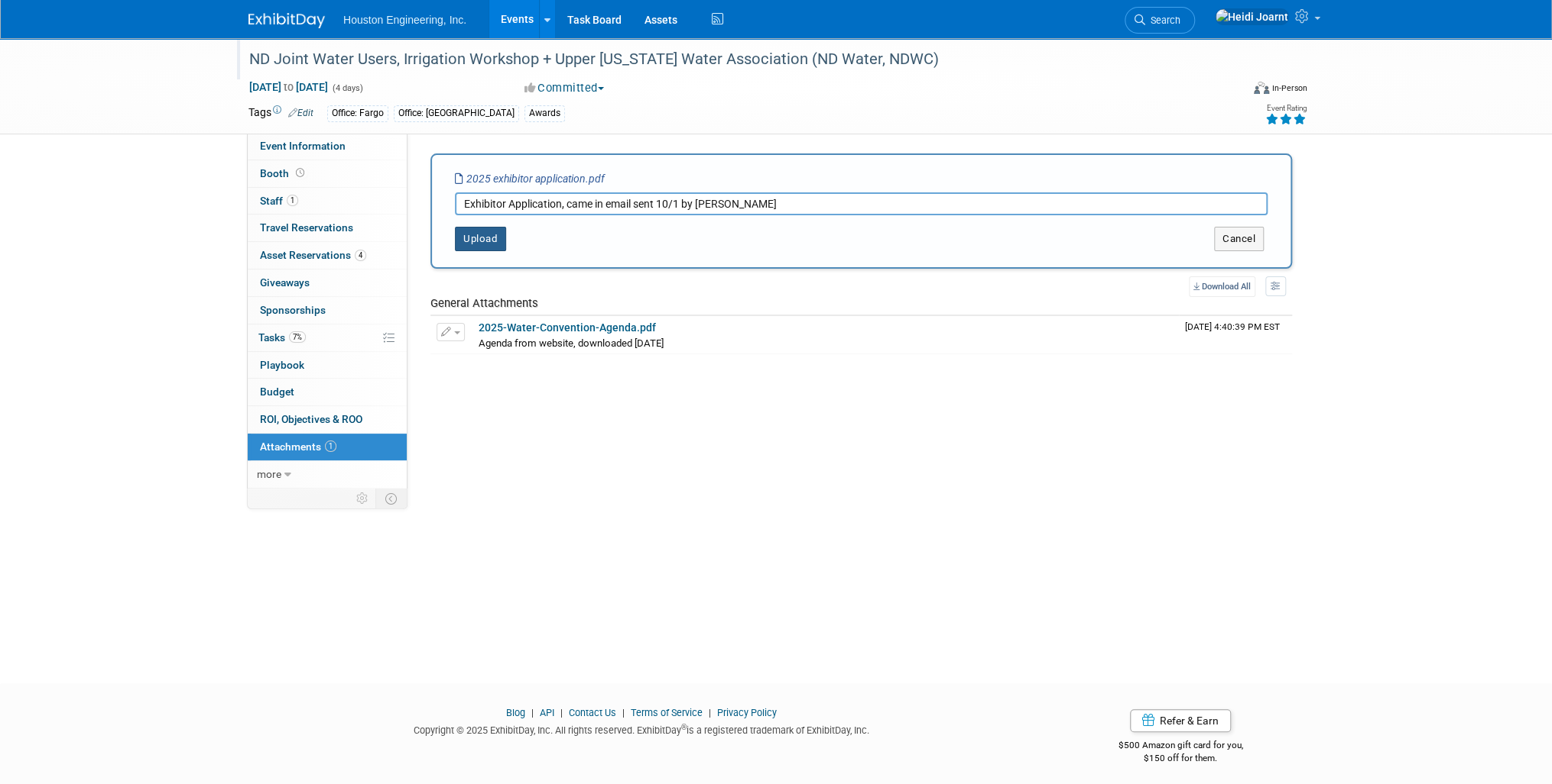
type input "Exhibitor Application, came in email sent 10/1 by [PERSON_NAME]"
click at [480, 239] on button "Upload" at bounding box center [481, 239] width 51 height 25
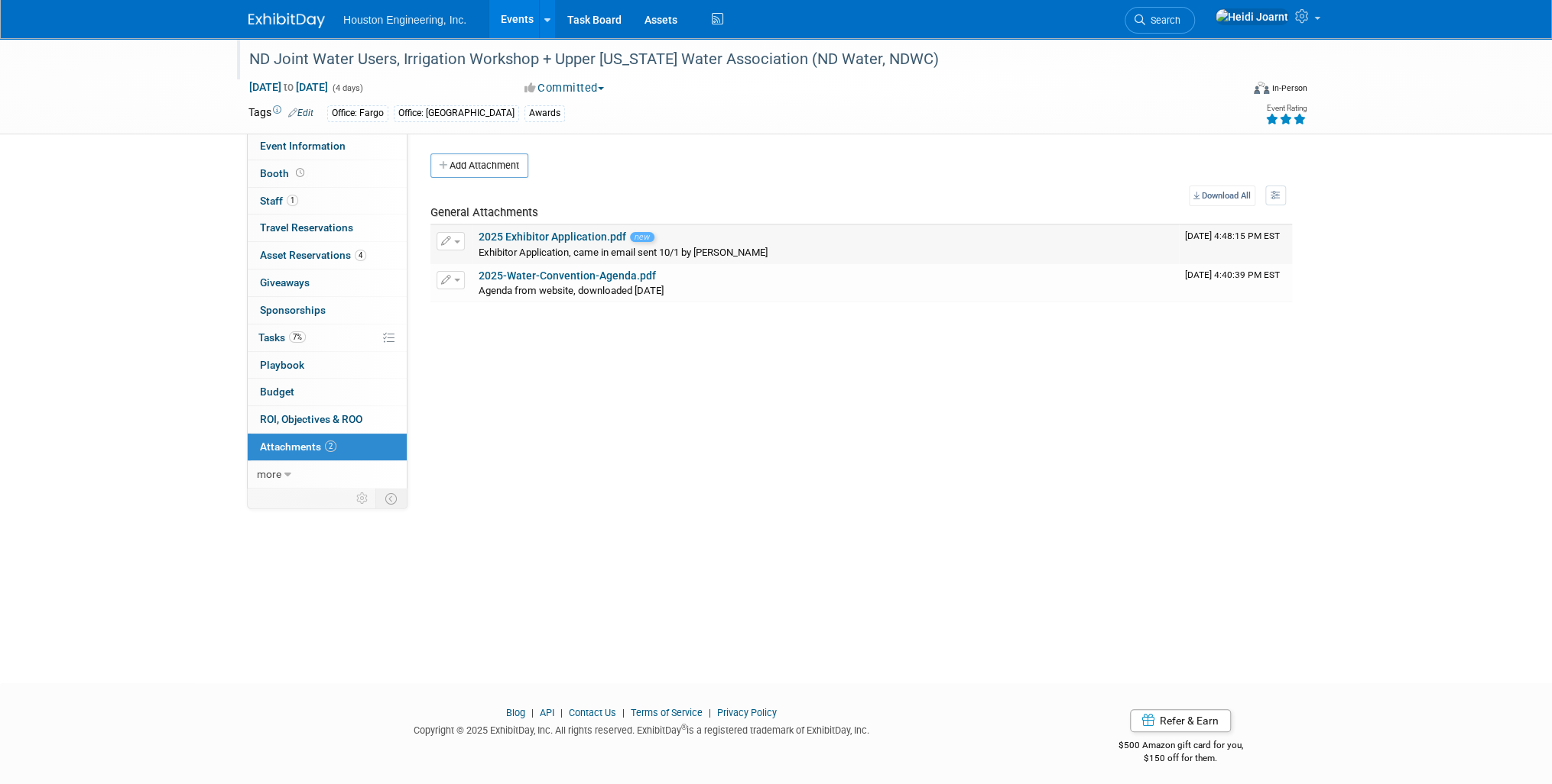
click at [480, 239] on link "2025 Exhibitor Application.pdf" at bounding box center [552, 237] width 147 height 12
click at [295, 149] on span "Event Information" at bounding box center [302, 145] width 86 height 12
select select "2 - Post KO/Active Planning"
select select "Pending"
select select "Water Resources"
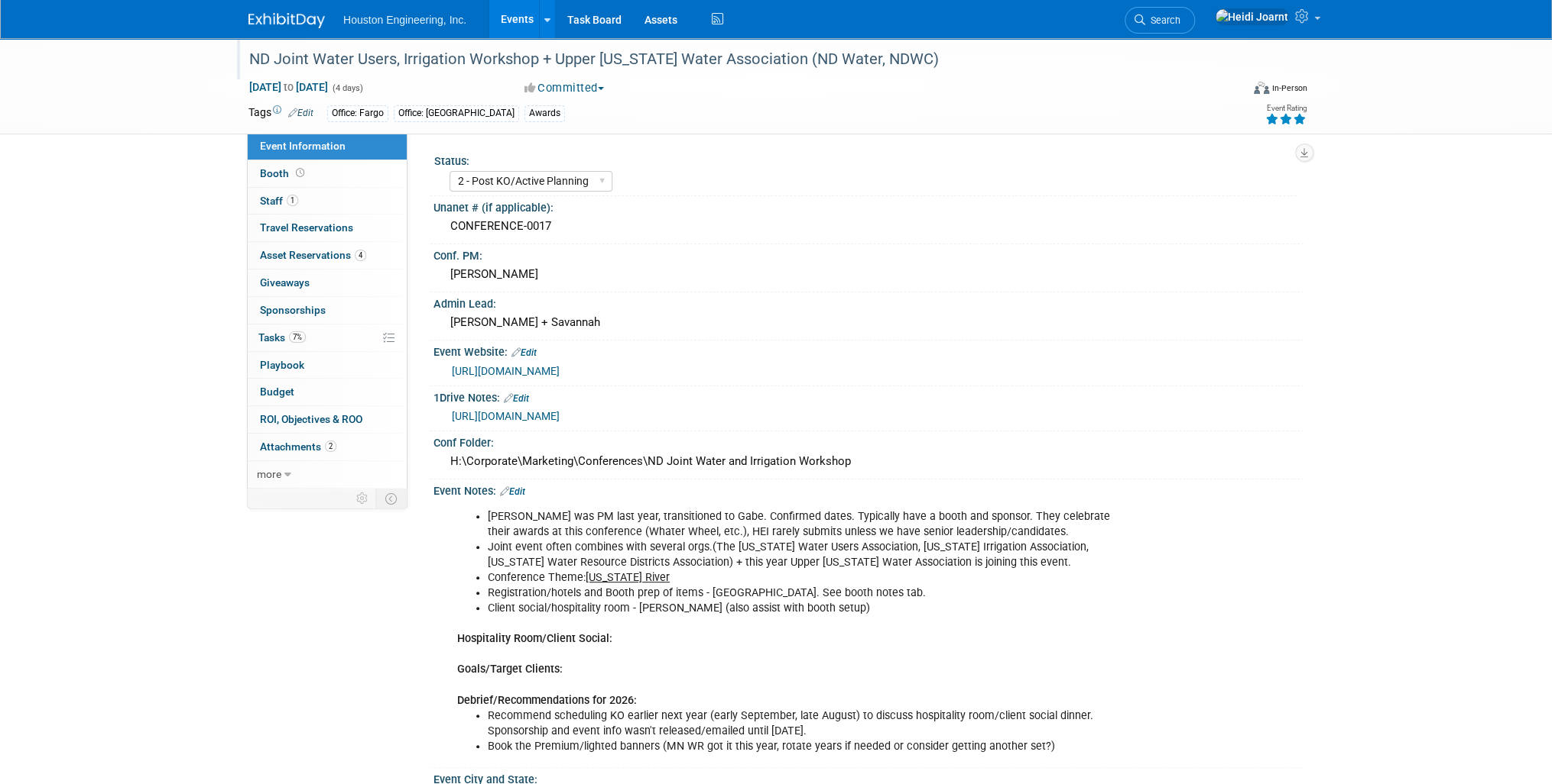
click at [529, 425] on div "[URL][DOMAIN_NAME]" at bounding box center [871, 416] width 840 height 18
click at [529, 423] on link "https://houstoneng-my.sharepoint.com/:x:/r/personal/hjoarnt_houstoneng_com/Docu…" at bounding box center [505, 416] width 108 height 12
click at [333, 342] on link "7% Tasks 7%" at bounding box center [327, 338] width 159 height 26
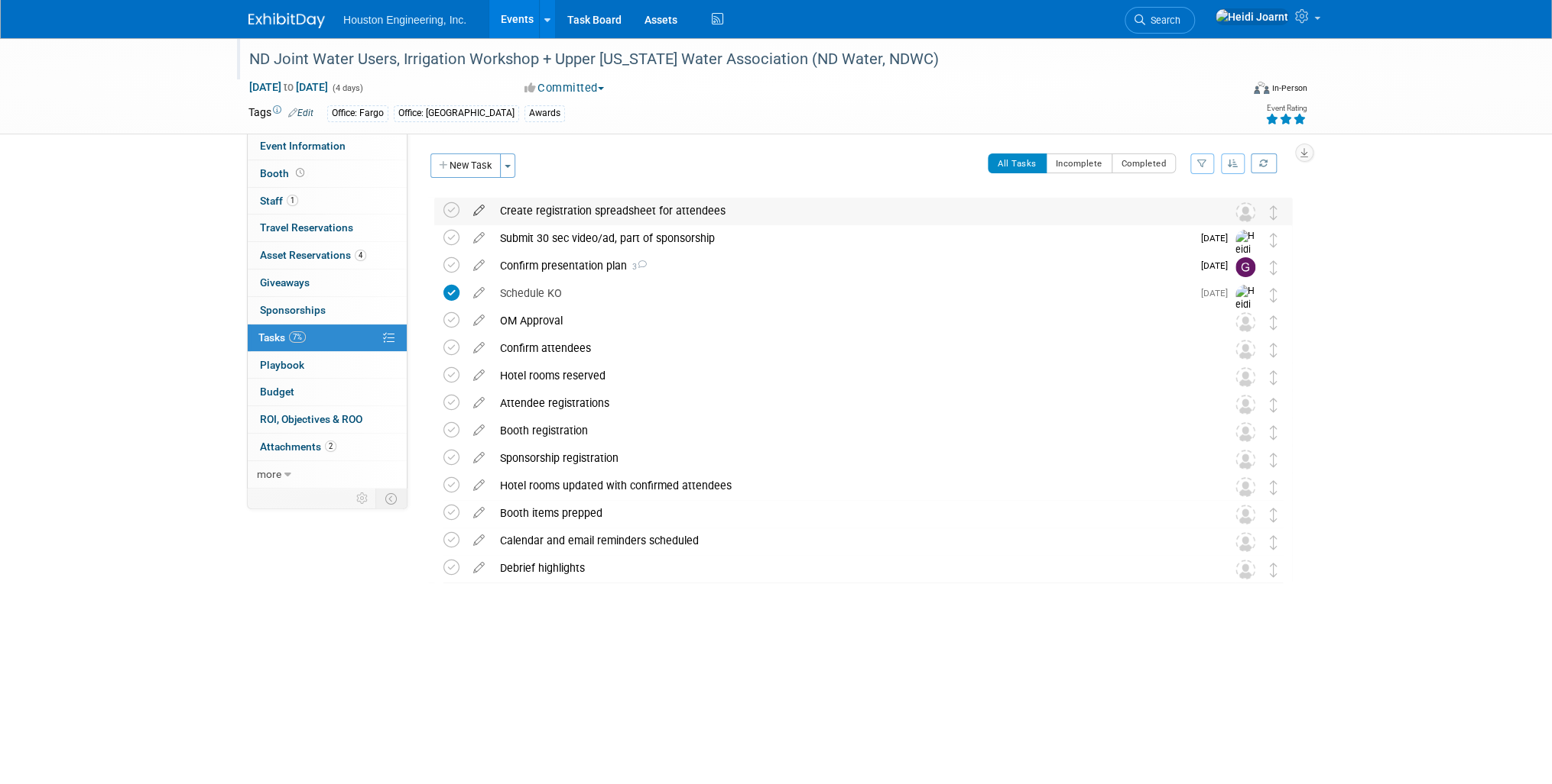
click at [475, 210] on icon at bounding box center [479, 208] width 26 height 19
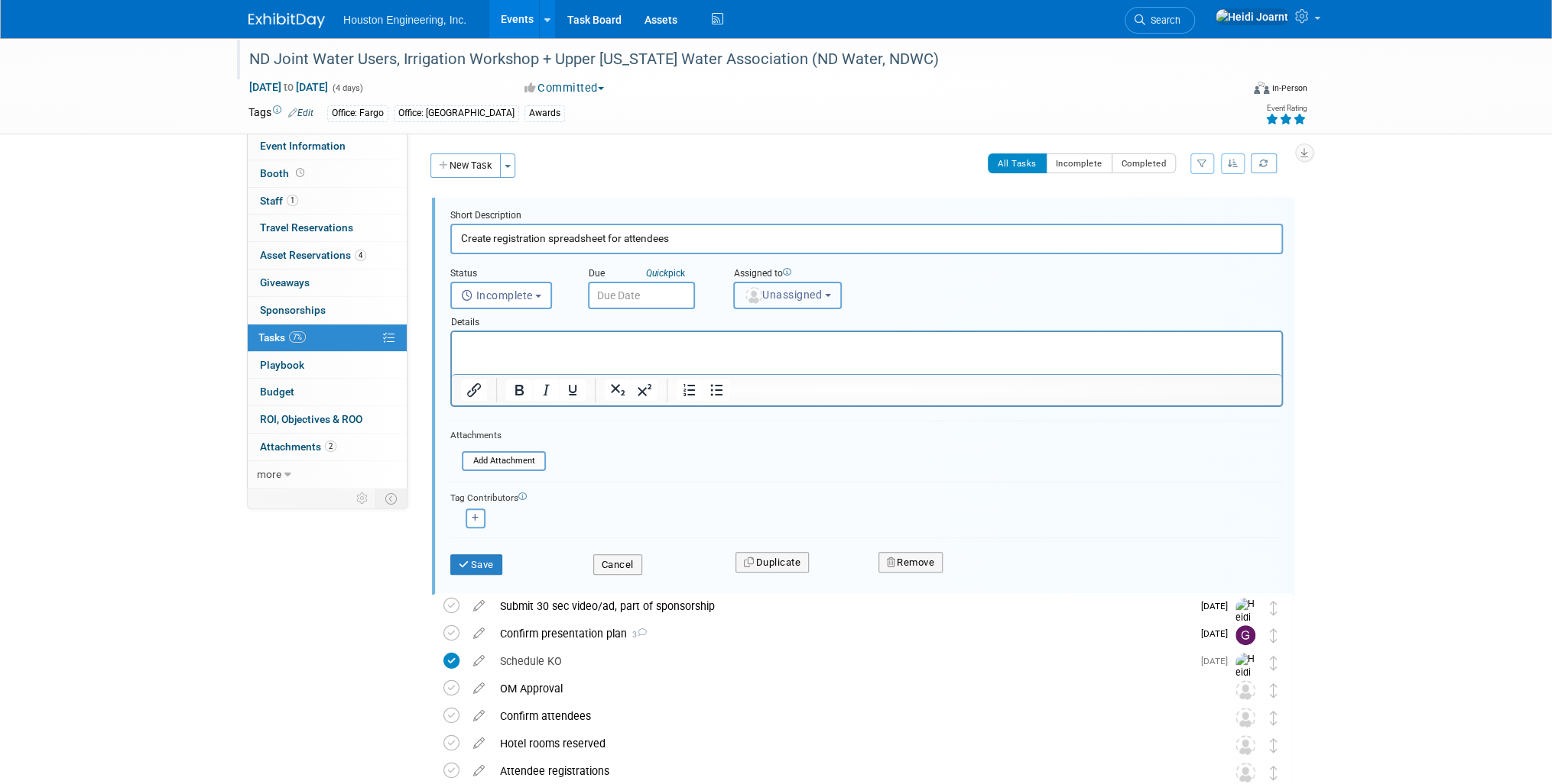
click at [784, 302] on button "Unassigned" at bounding box center [786, 295] width 109 height 27
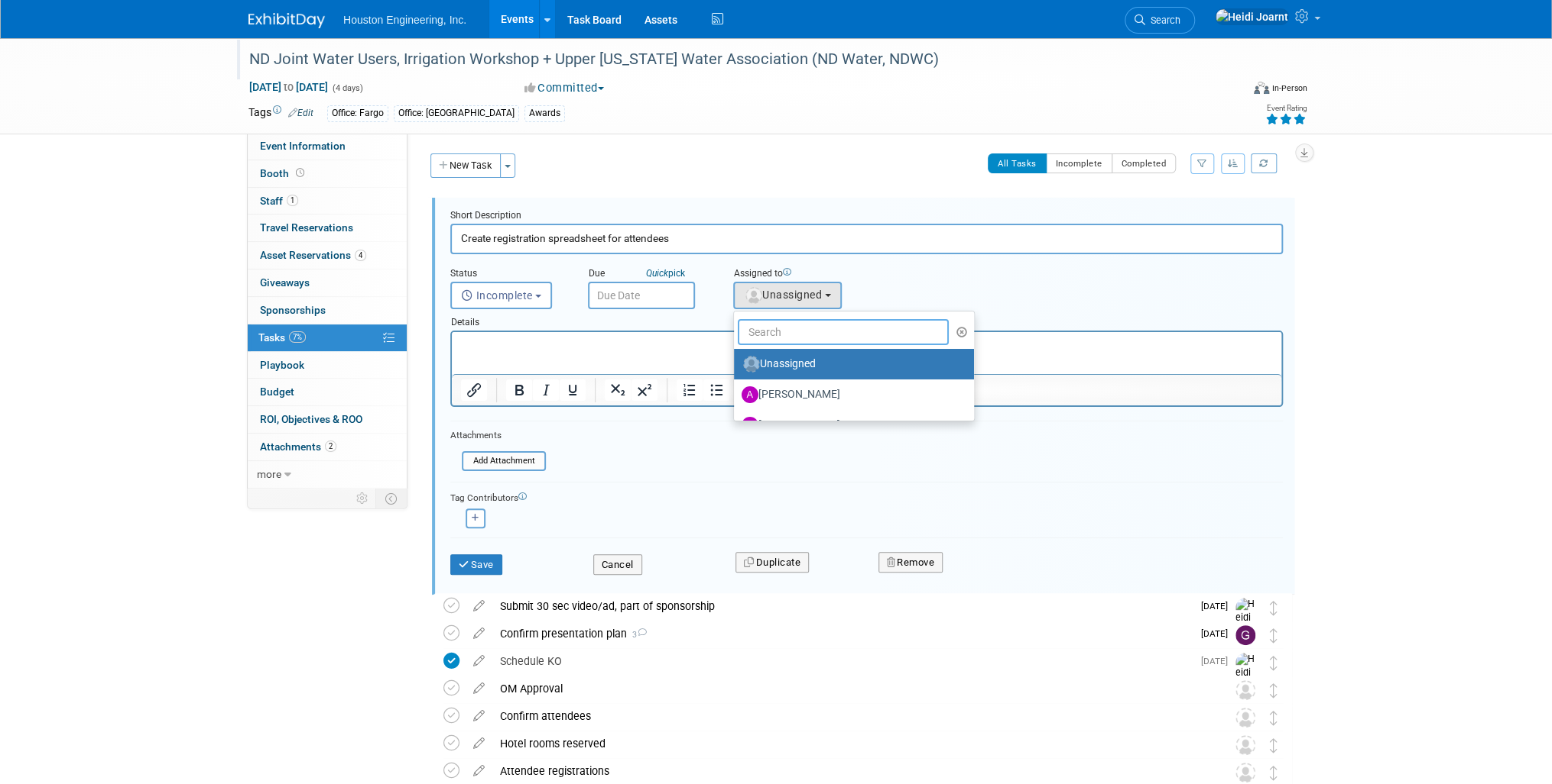
click at [791, 333] on input "text" at bounding box center [842, 332] width 211 height 26
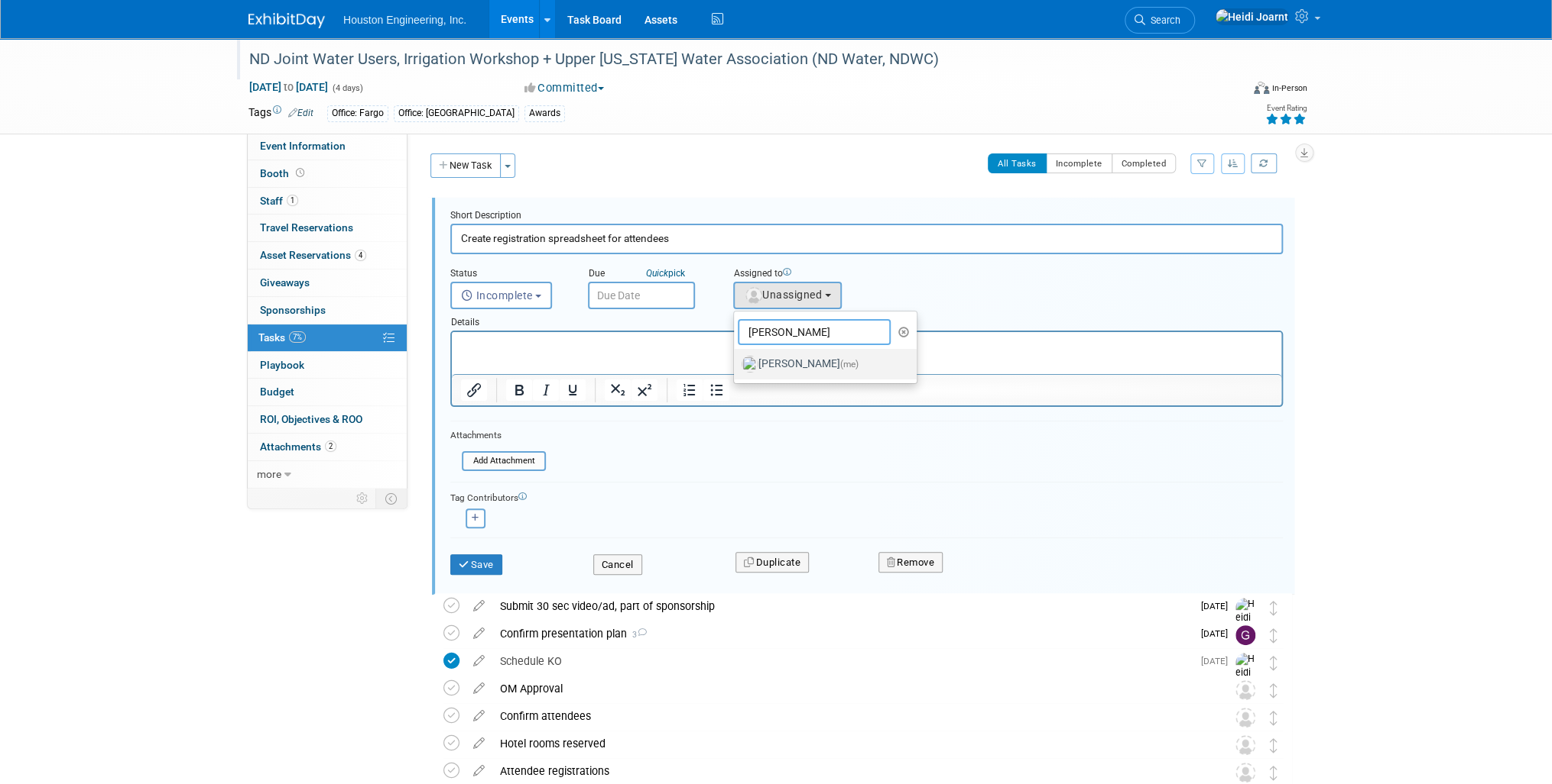
type input "heidi"
click at [777, 375] on link "Heidi Joarnt (me)" at bounding box center [824, 364] width 182 height 30
drag, startPoint x: 812, startPoint y: 367, endPoint x: 351, endPoint y: 42, distance: 564.0
click at [812, 367] on label "Heidi Joarnt (me)" at bounding box center [820, 364] width 160 height 25
click at [736, 367] on input "Heidi Joarnt (me)" at bounding box center [731, 362] width 10 height 10
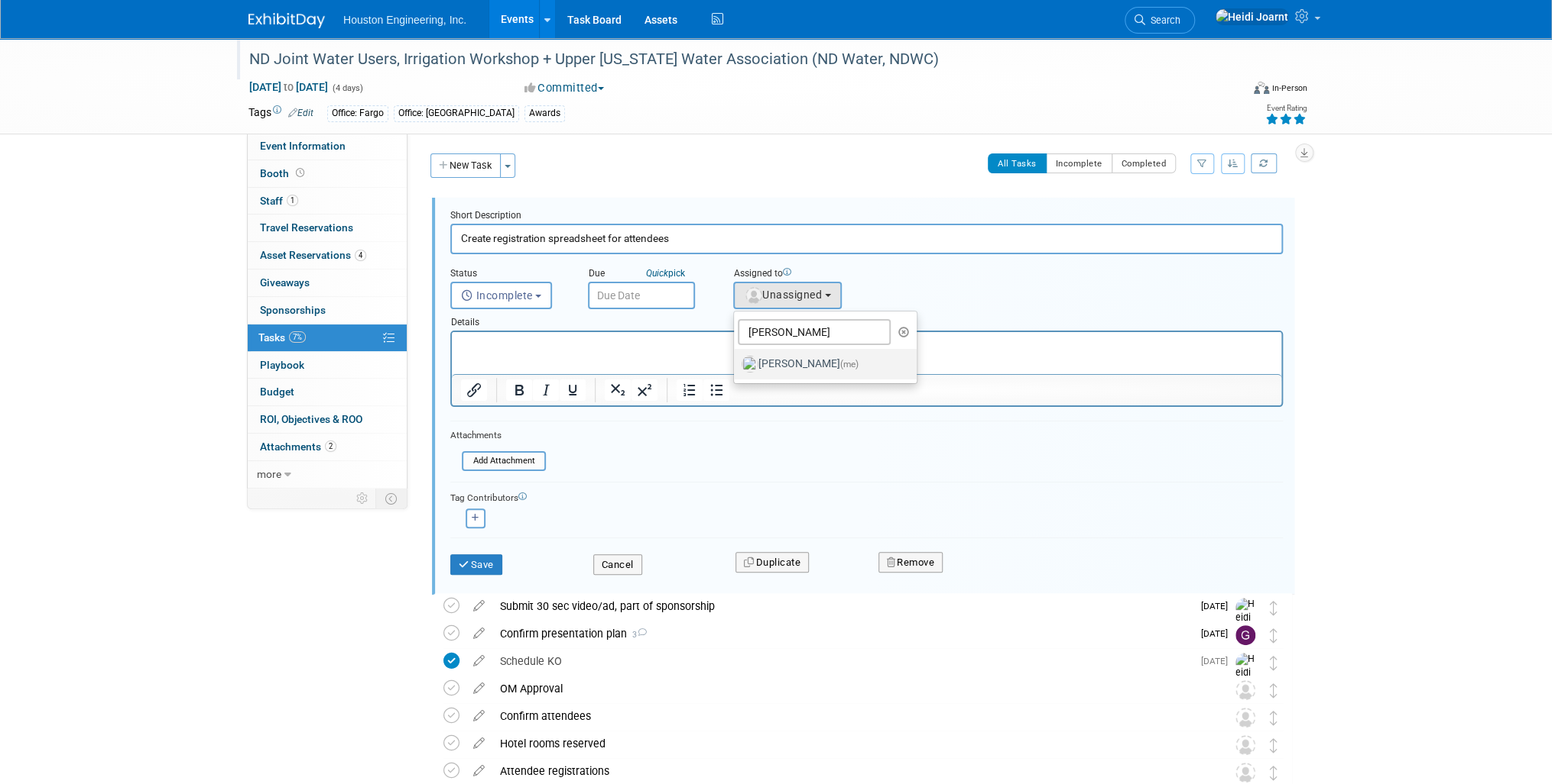
select select "6d2580fd-cc23-403a-9f47-834f17e7f51f"
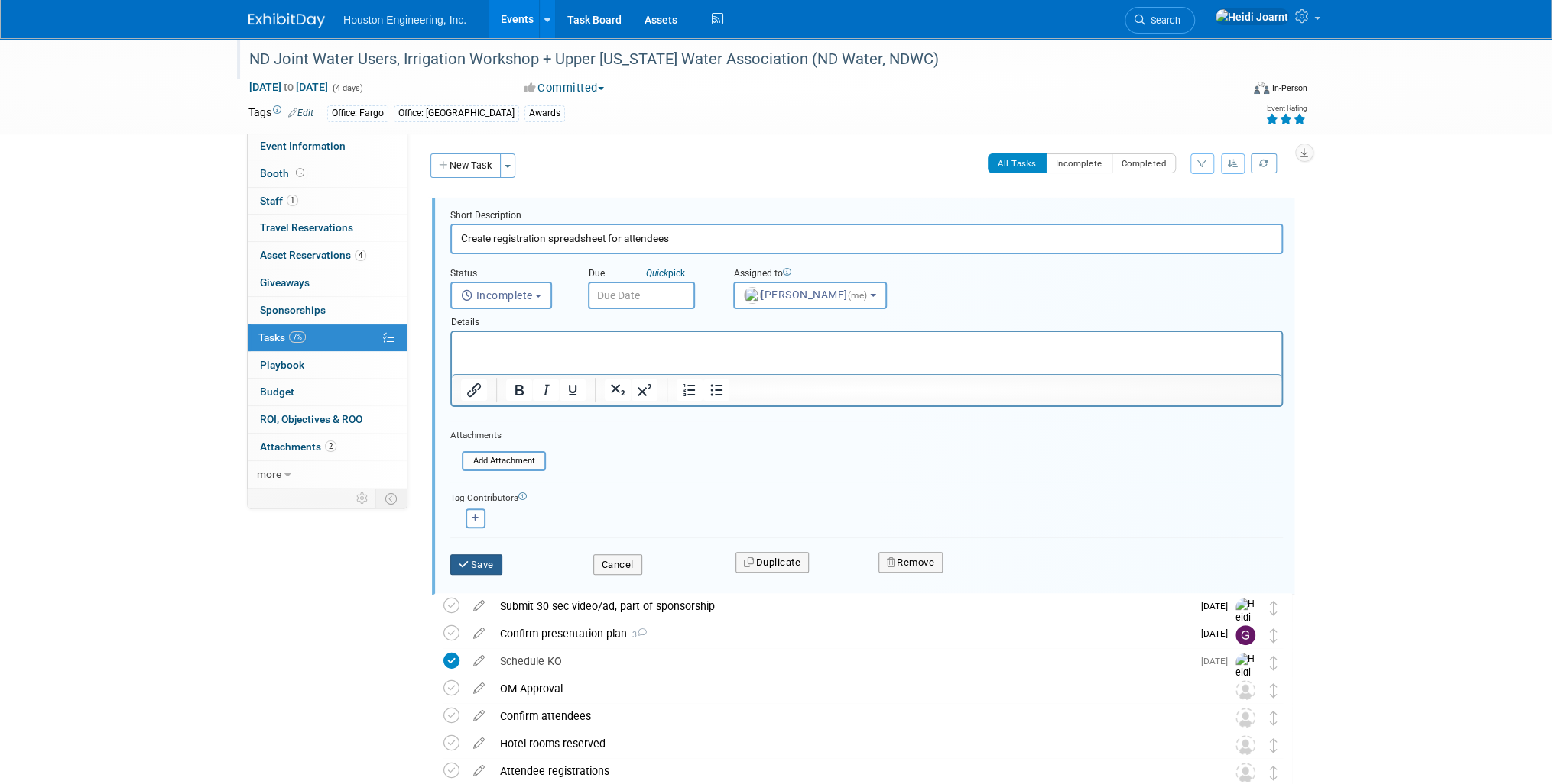
click at [488, 561] on button "Save" at bounding box center [476, 565] width 52 height 22
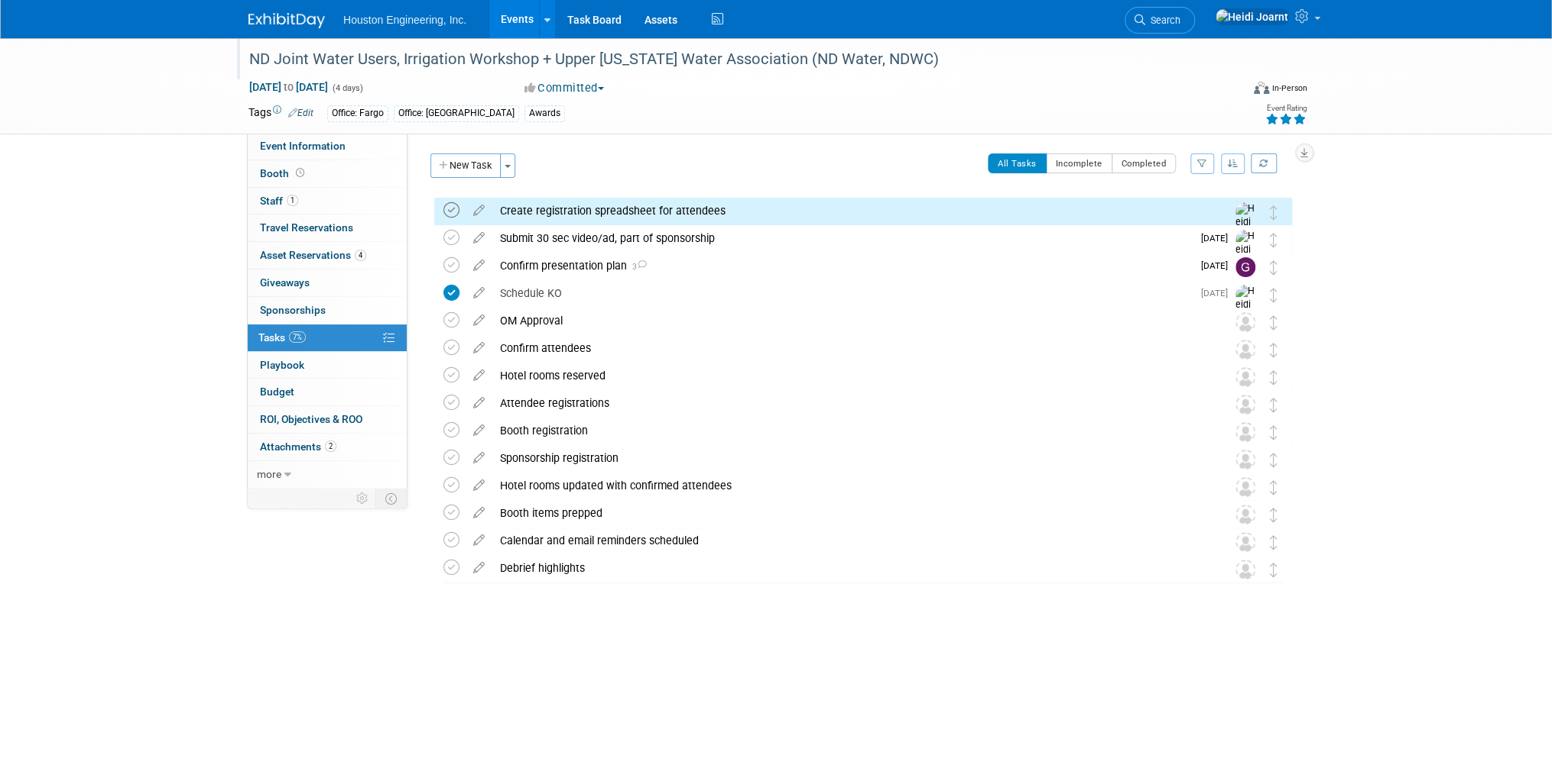
click at [457, 209] on icon at bounding box center [451, 210] width 16 height 16
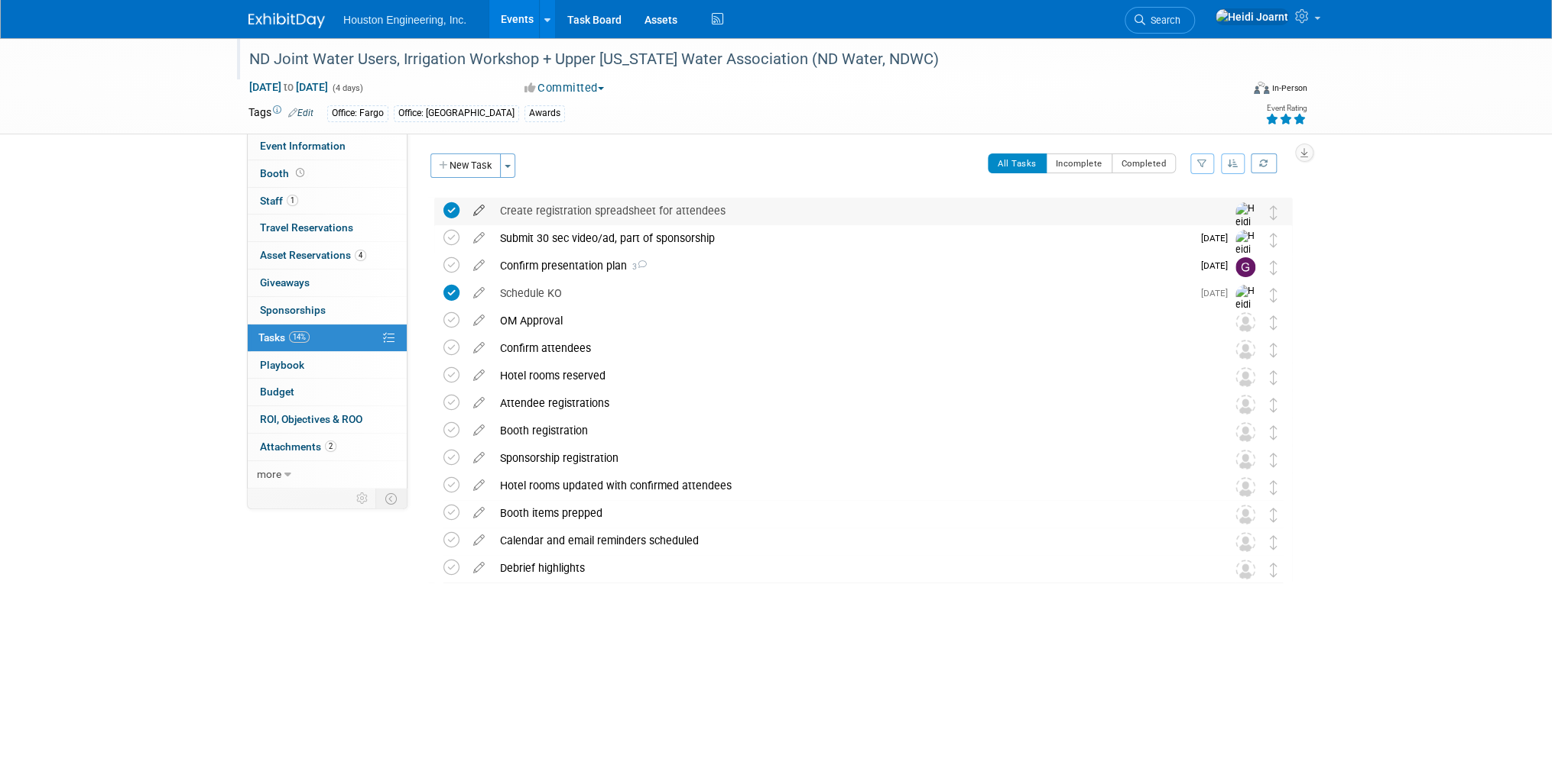
click at [485, 213] on icon at bounding box center [479, 208] width 26 height 19
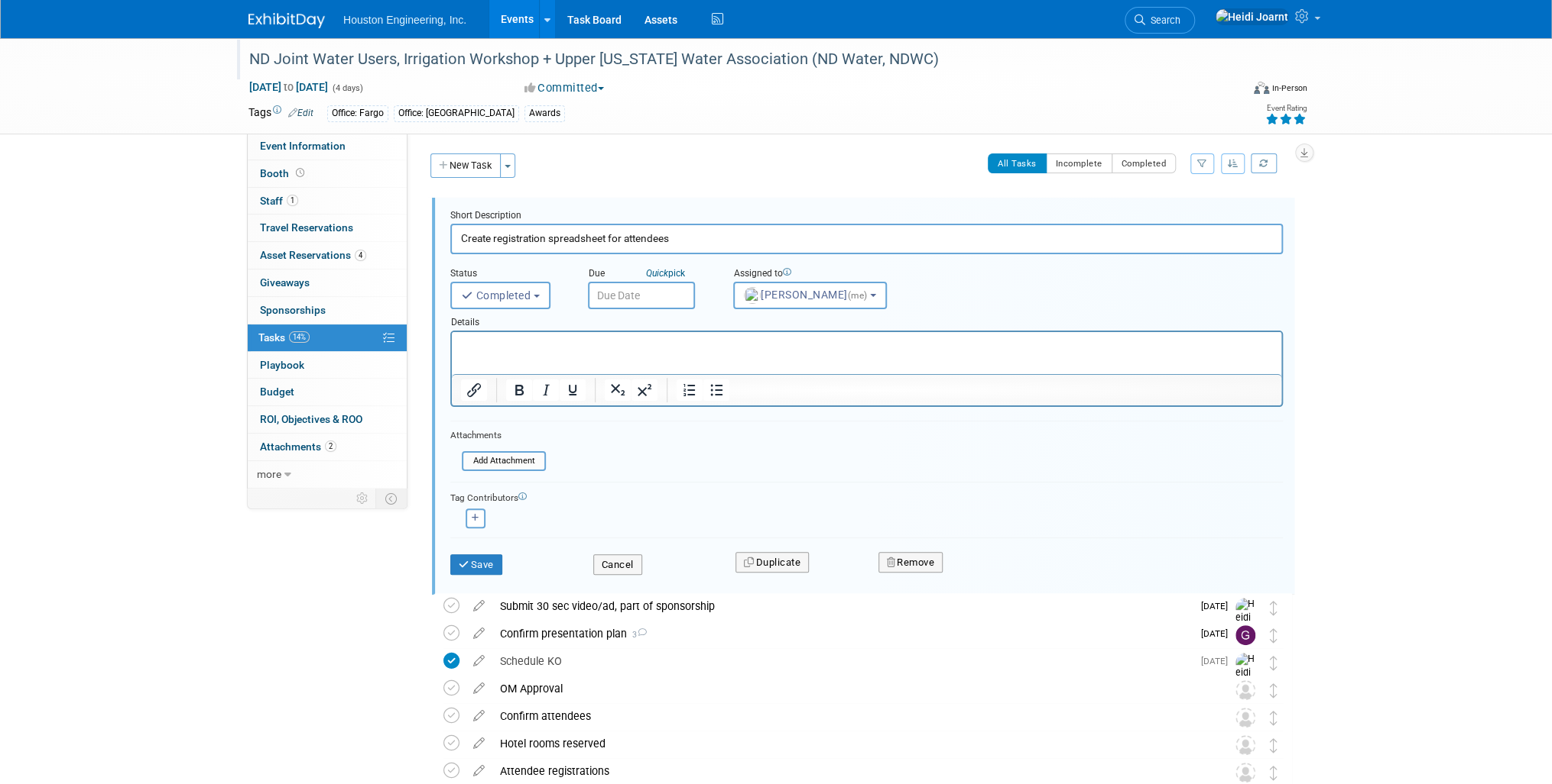
click at [631, 299] on input "text" at bounding box center [641, 295] width 107 height 27
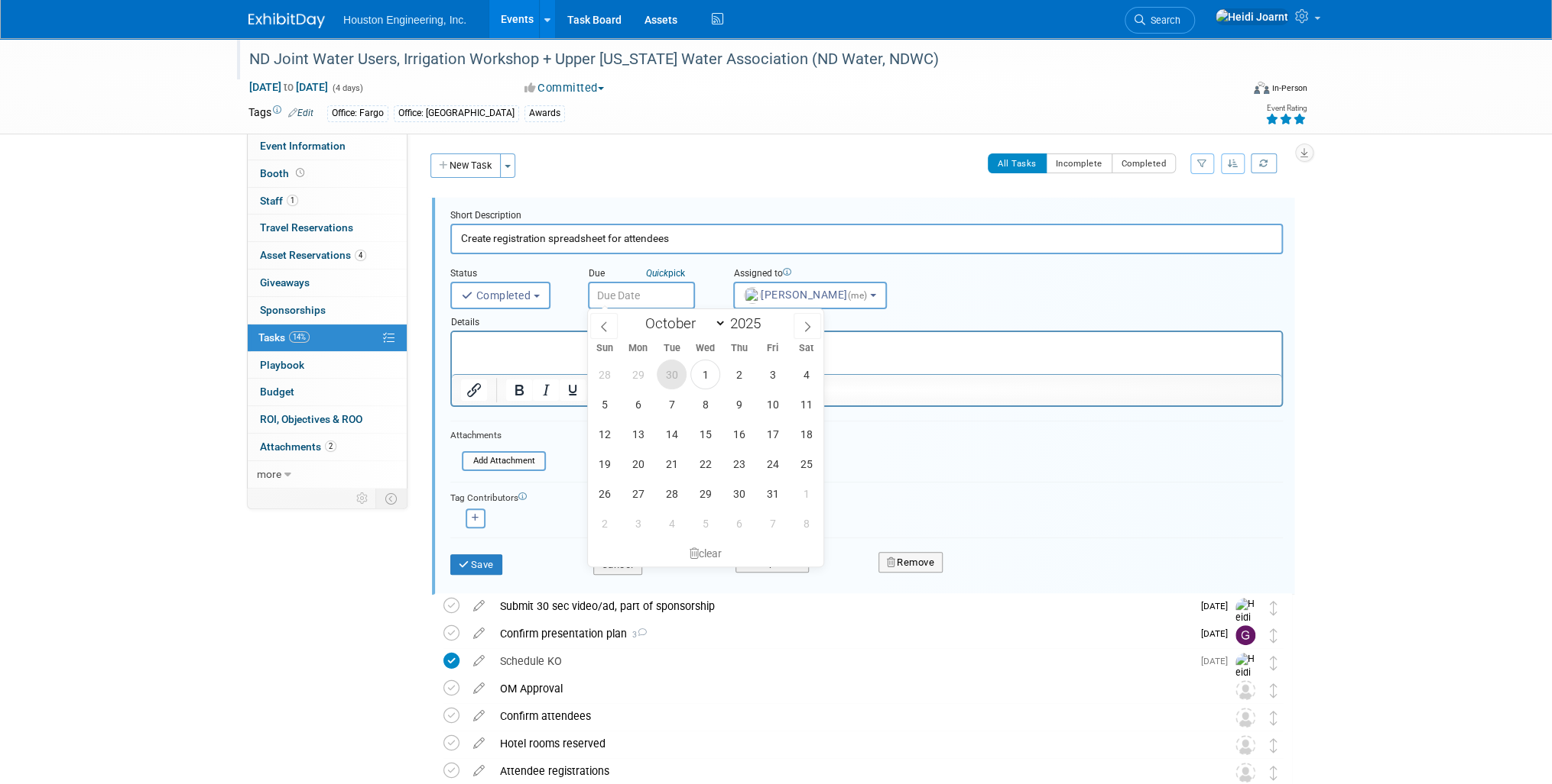
drag, startPoint x: 676, startPoint y: 374, endPoint x: 224, endPoint y: 42, distance: 560.8
click at [676, 374] on span "30" at bounding box center [671, 375] width 30 height 30
type input "Sep 30, 2025"
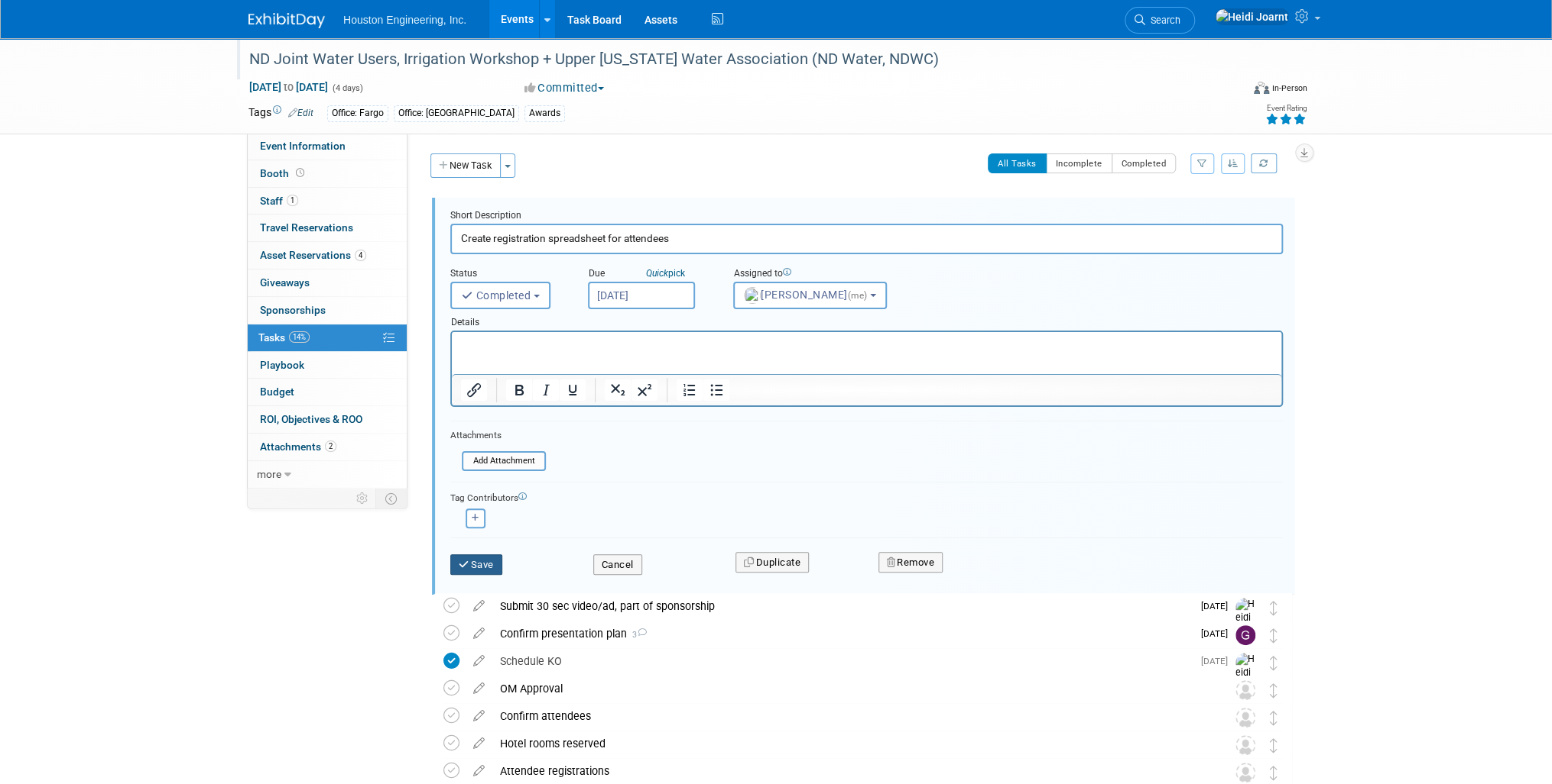
click at [475, 559] on button "Save" at bounding box center [476, 565] width 52 height 22
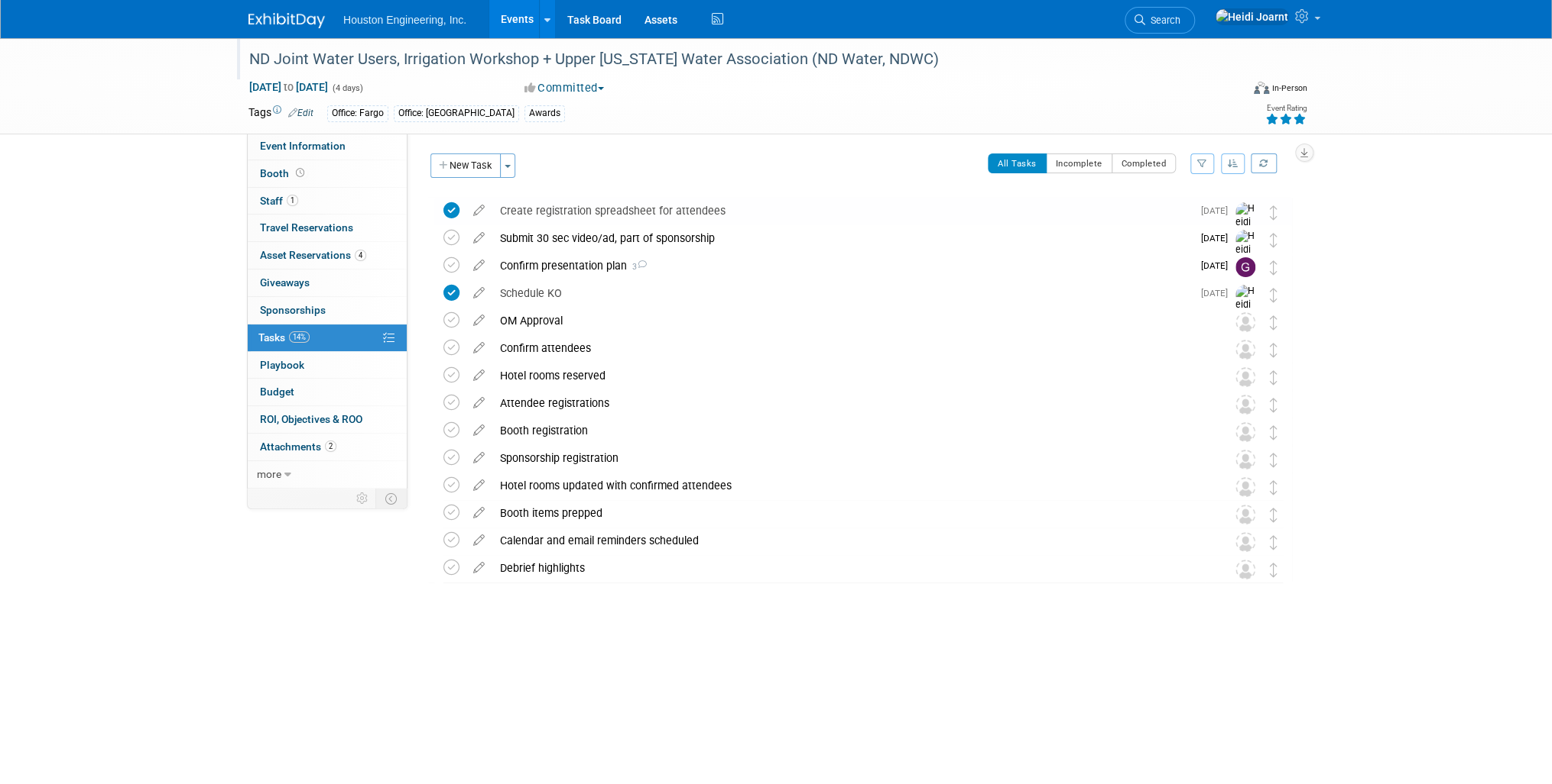
click at [1223, 165] on button "button" at bounding box center [1233, 164] width 25 height 21
click at [1194, 228] on link "By Due Date" at bounding box center [1189, 233] width 110 height 22
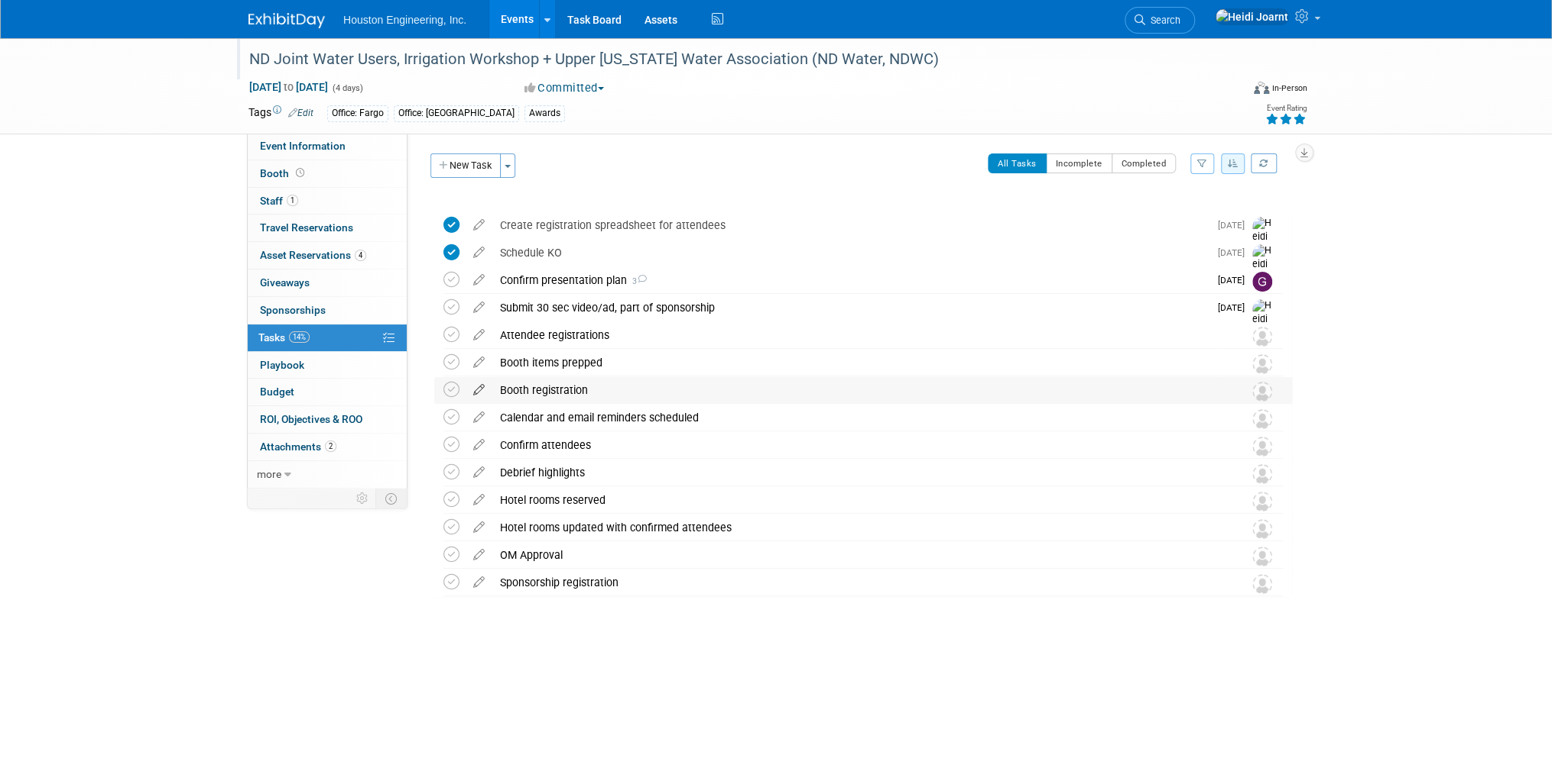
click at [478, 386] on icon at bounding box center [479, 387] width 26 height 19
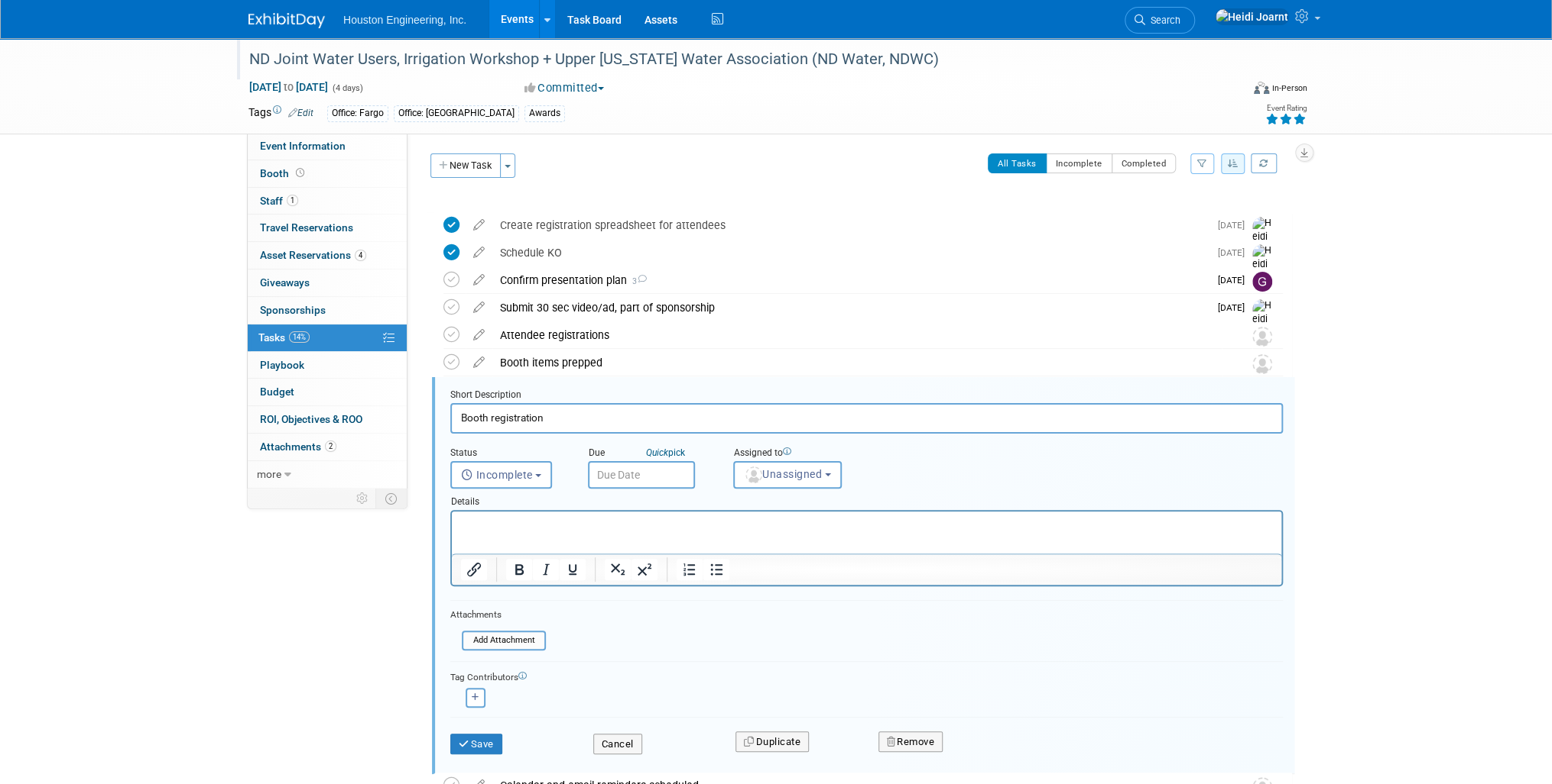
scroll to position [154, 0]
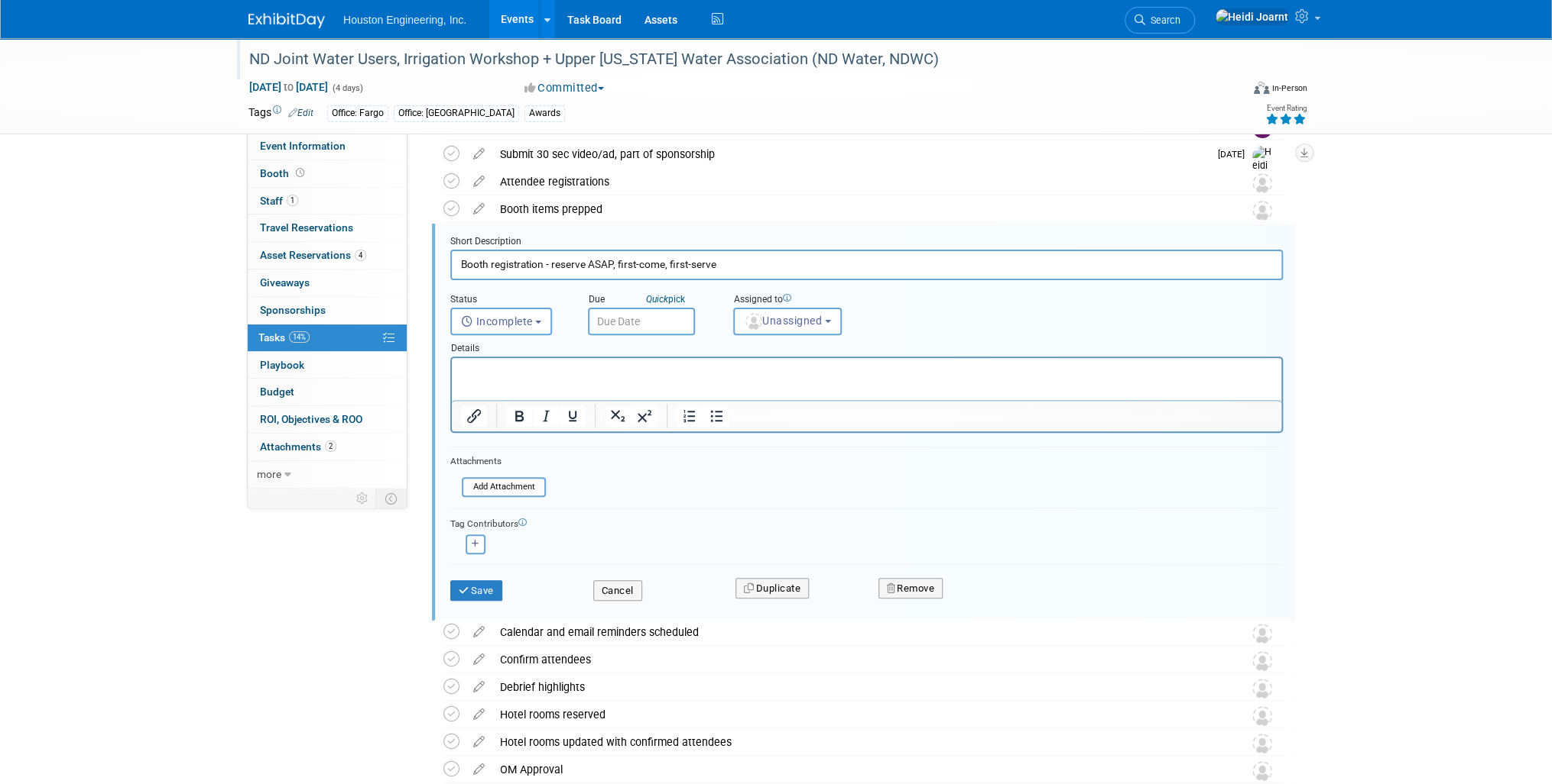
type input "Booth registration - reserve ASAP, first-come, first-serve"
click at [765, 379] on html at bounding box center [866, 369] width 829 height 21
click at [484, 587] on button "Save" at bounding box center [476, 591] width 52 height 22
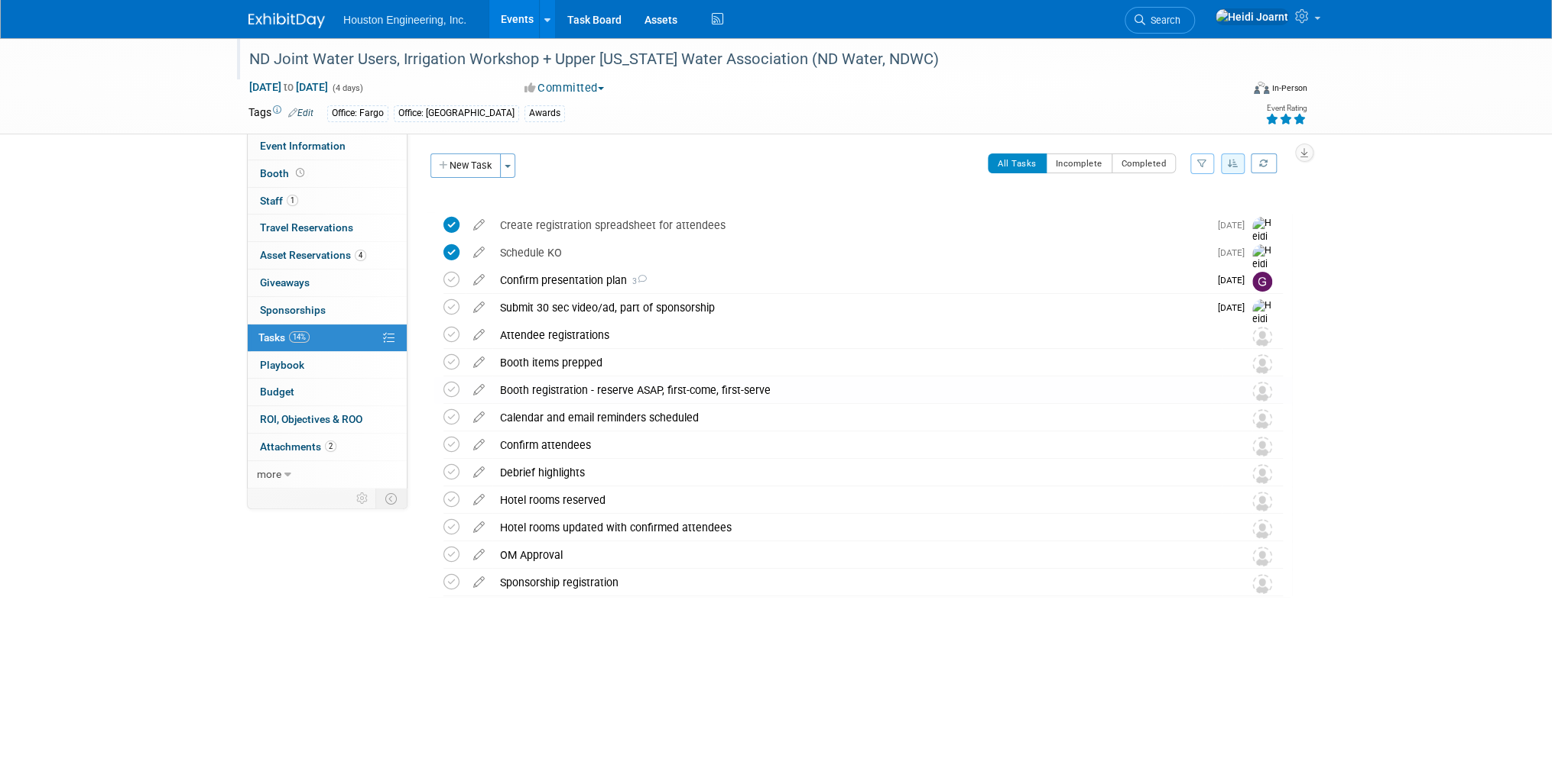
scroll to position [0, 0]
click at [315, 167] on link "Booth" at bounding box center [327, 174] width 159 height 26
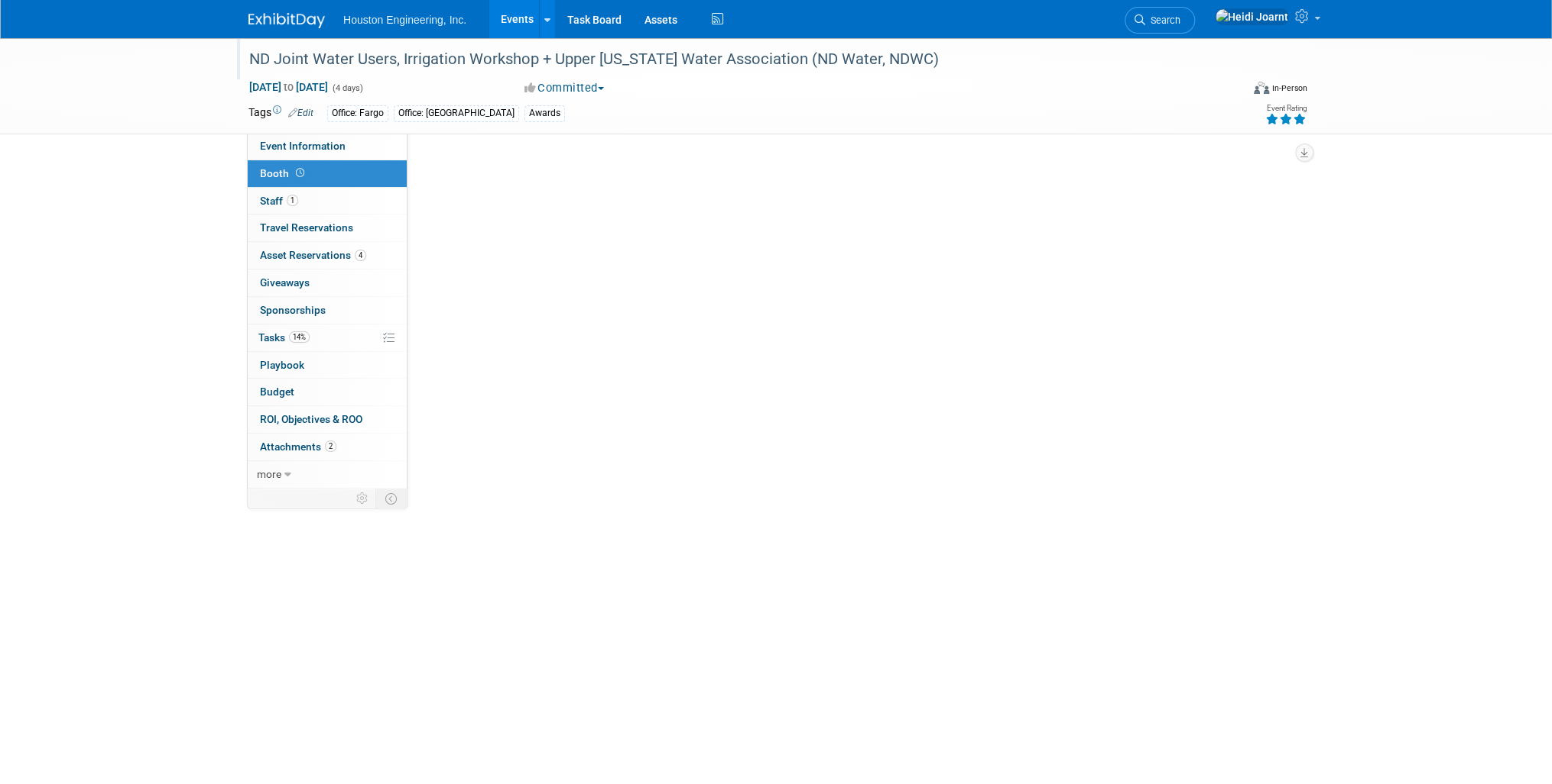
select select "Yes"
select select "Fargo"
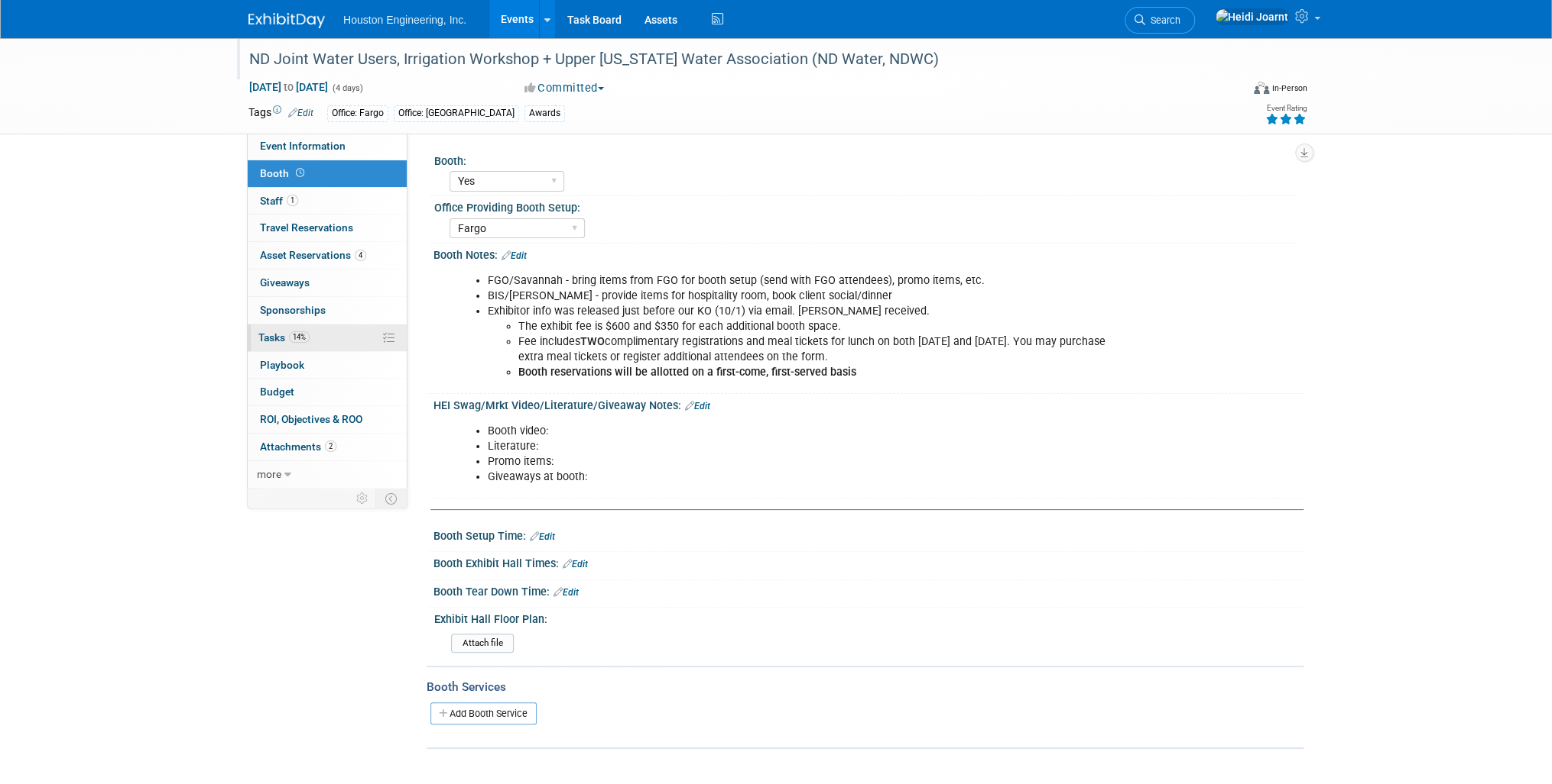
click at [321, 335] on link "14% Tasks 14%" at bounding box center [327, 338] width 159 height 26
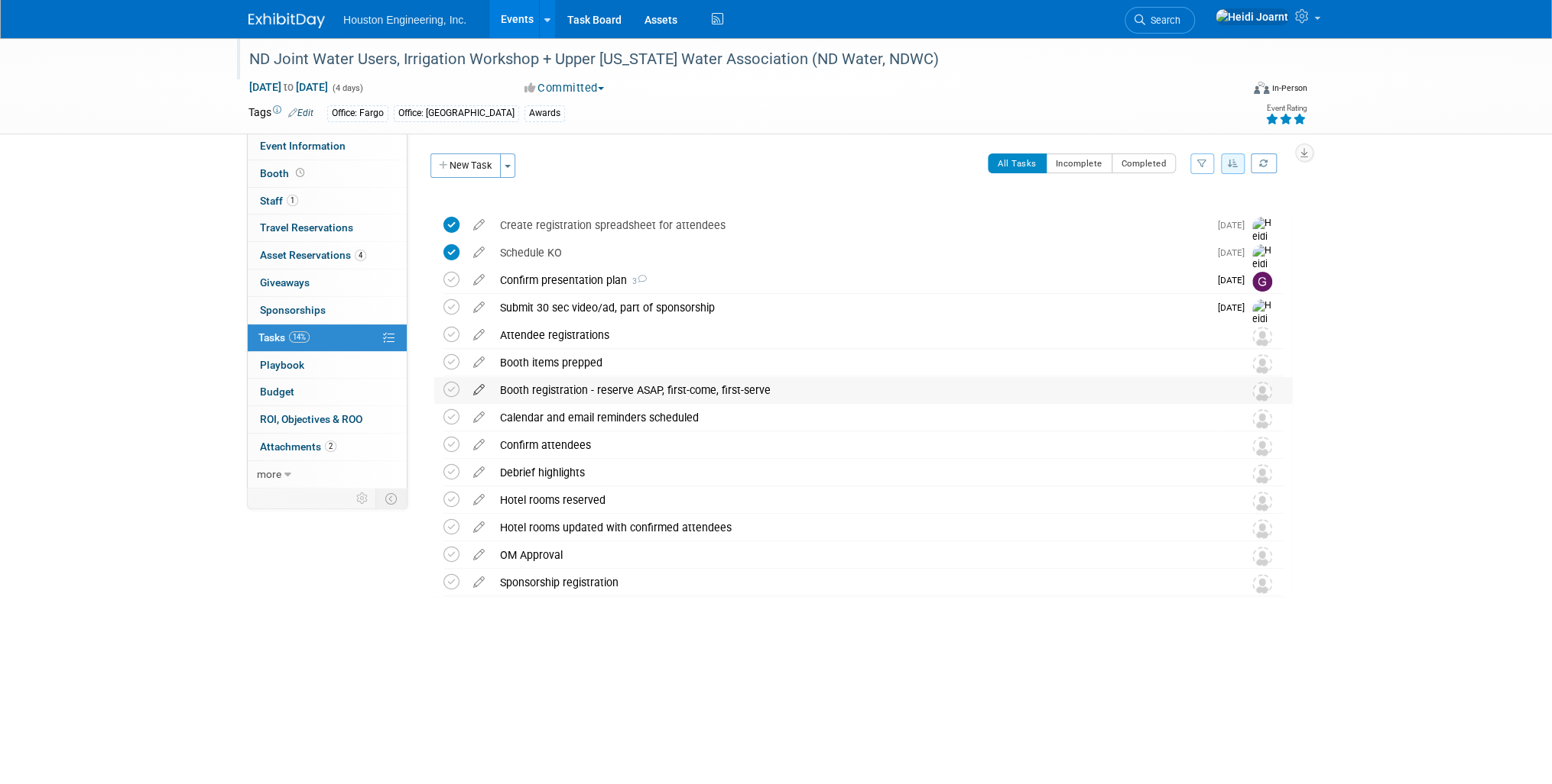
click at [478, 393] on icon at bounding box center [479, 387] width 26 height 19
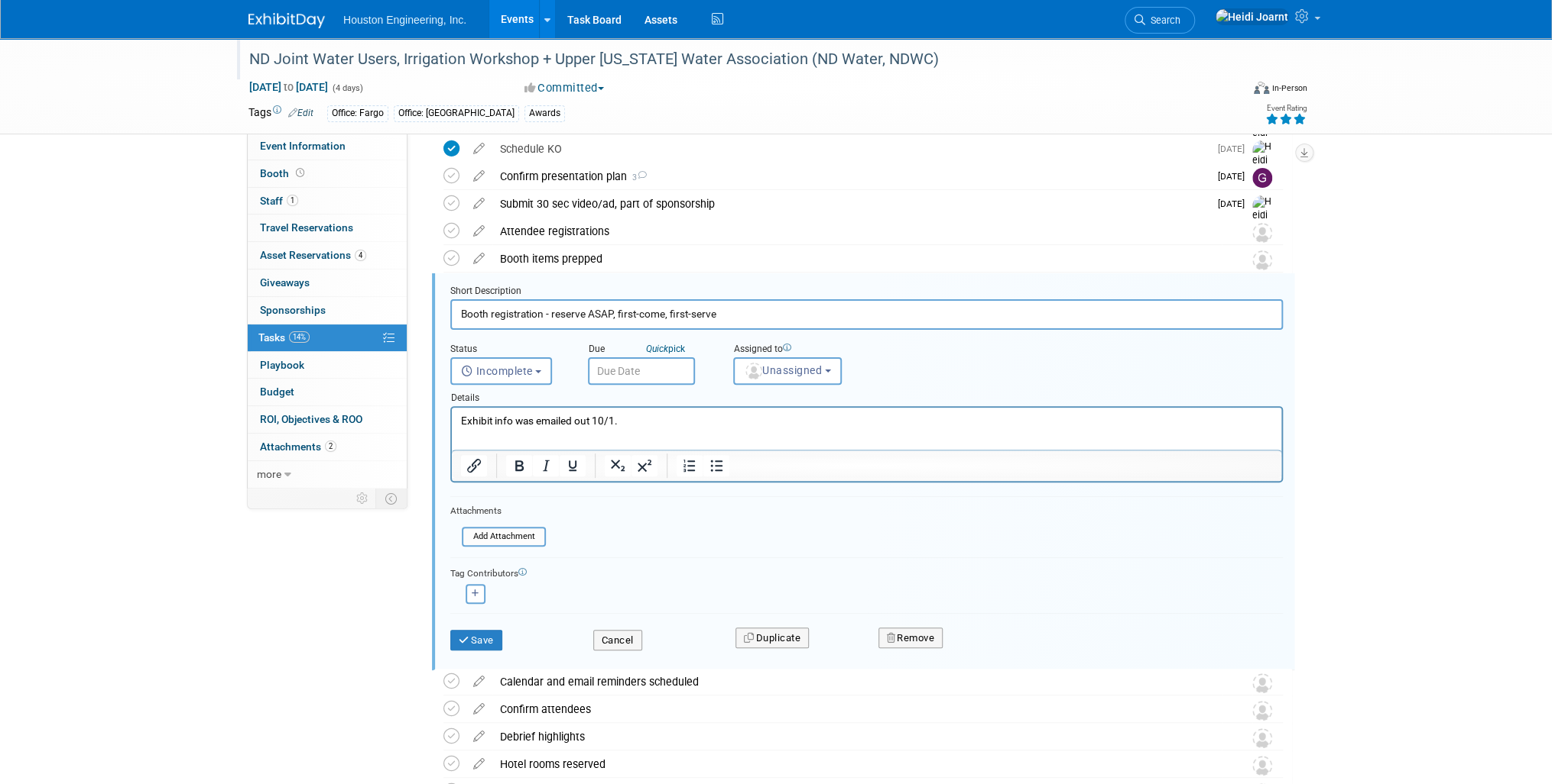
scroll to position [154, 0]
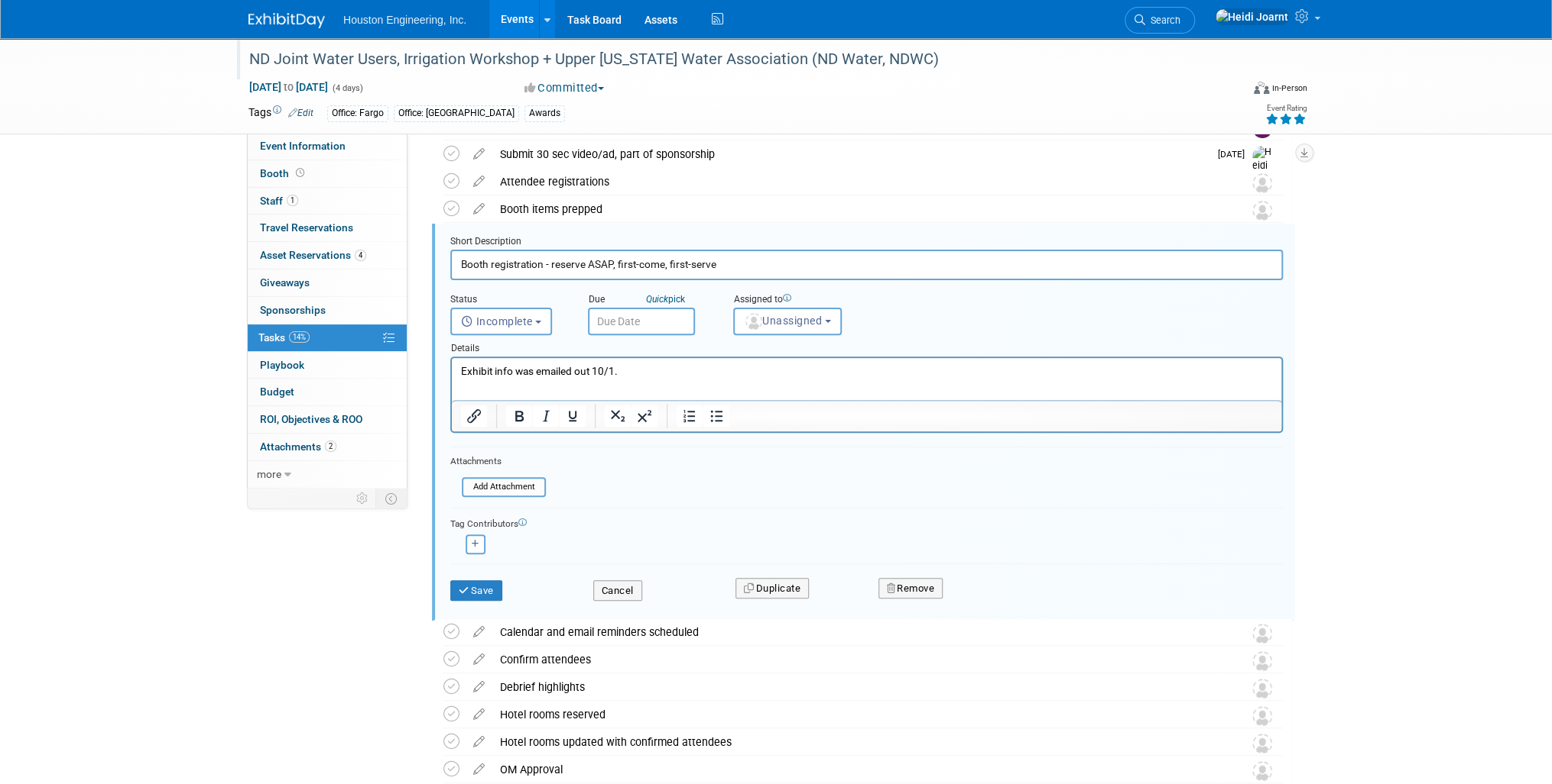
click at [660, 379] on html "Exhibit info was emailed out 10/1." at bounding box center [866, 369] width 829 height 21
drag, startPoint x: 475, startPoint y: 587, endPoint x: 582, endPoint y: 727, distance: 176.2
click at [568, 537] on form "Short Description Booth registration - reserve ASAP, first-come, first-serve St…" at bounding box center [867, 425] width 855 height 381
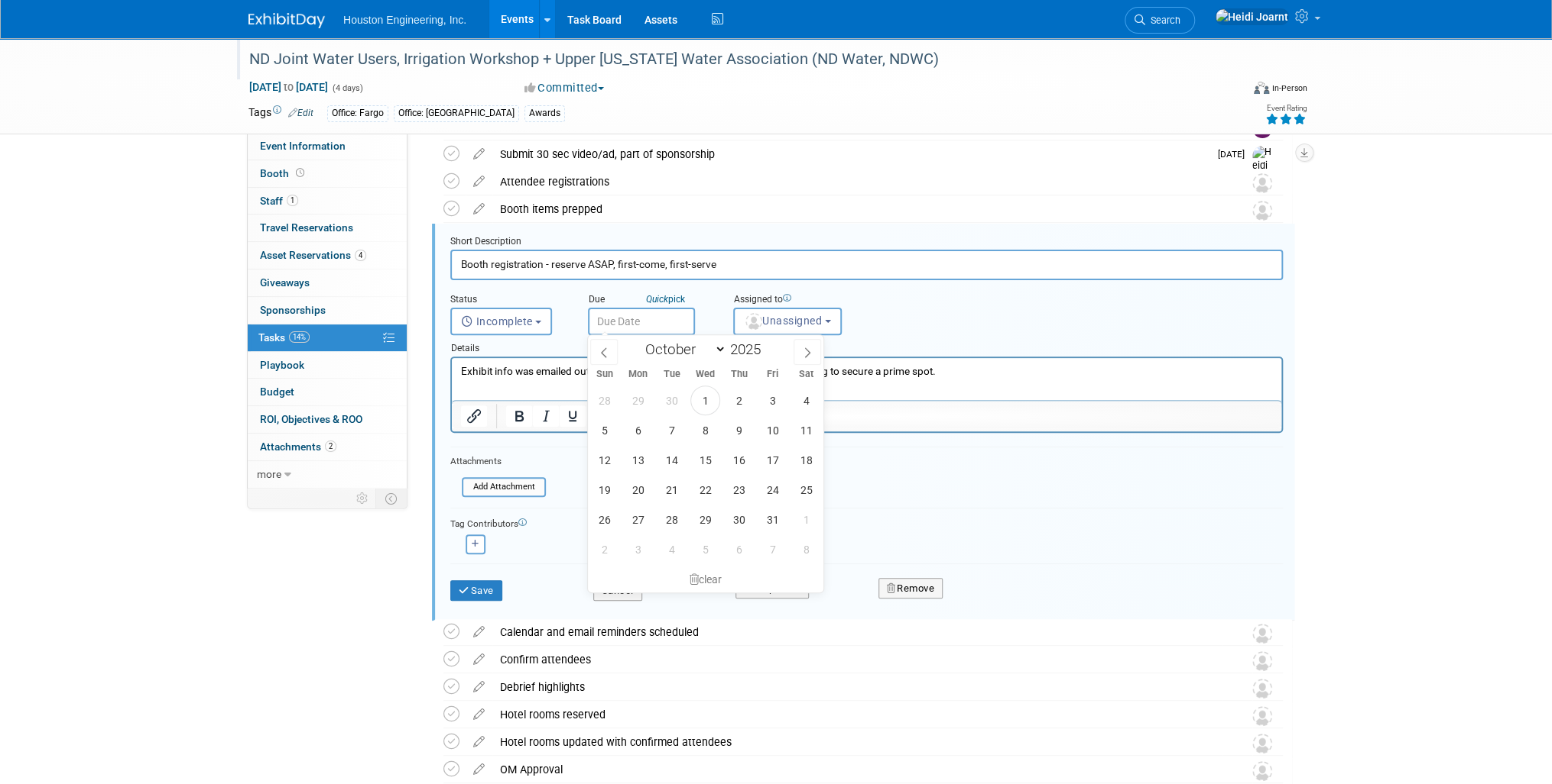
click at [629, 319] on input "text" at bounding box center [641, 321] width 107 height 27
click at [736, 394] on span "2" at bounding box center [739, 401] width 30 height 30
type input "Oct 2, 2025"
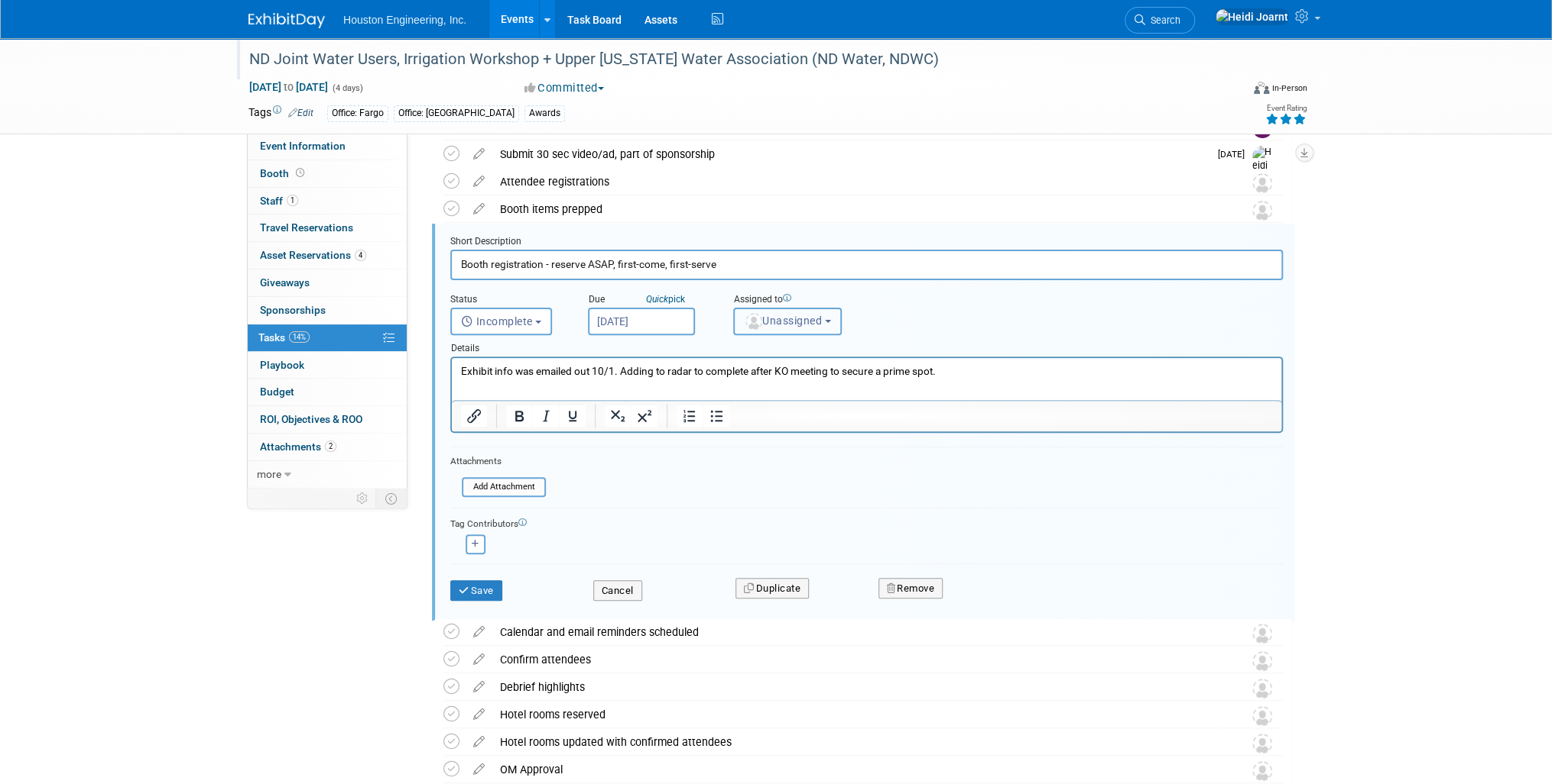
click at [809, 308] on button "Unassigned" at bounding box center [786, 321] width 109 height 27
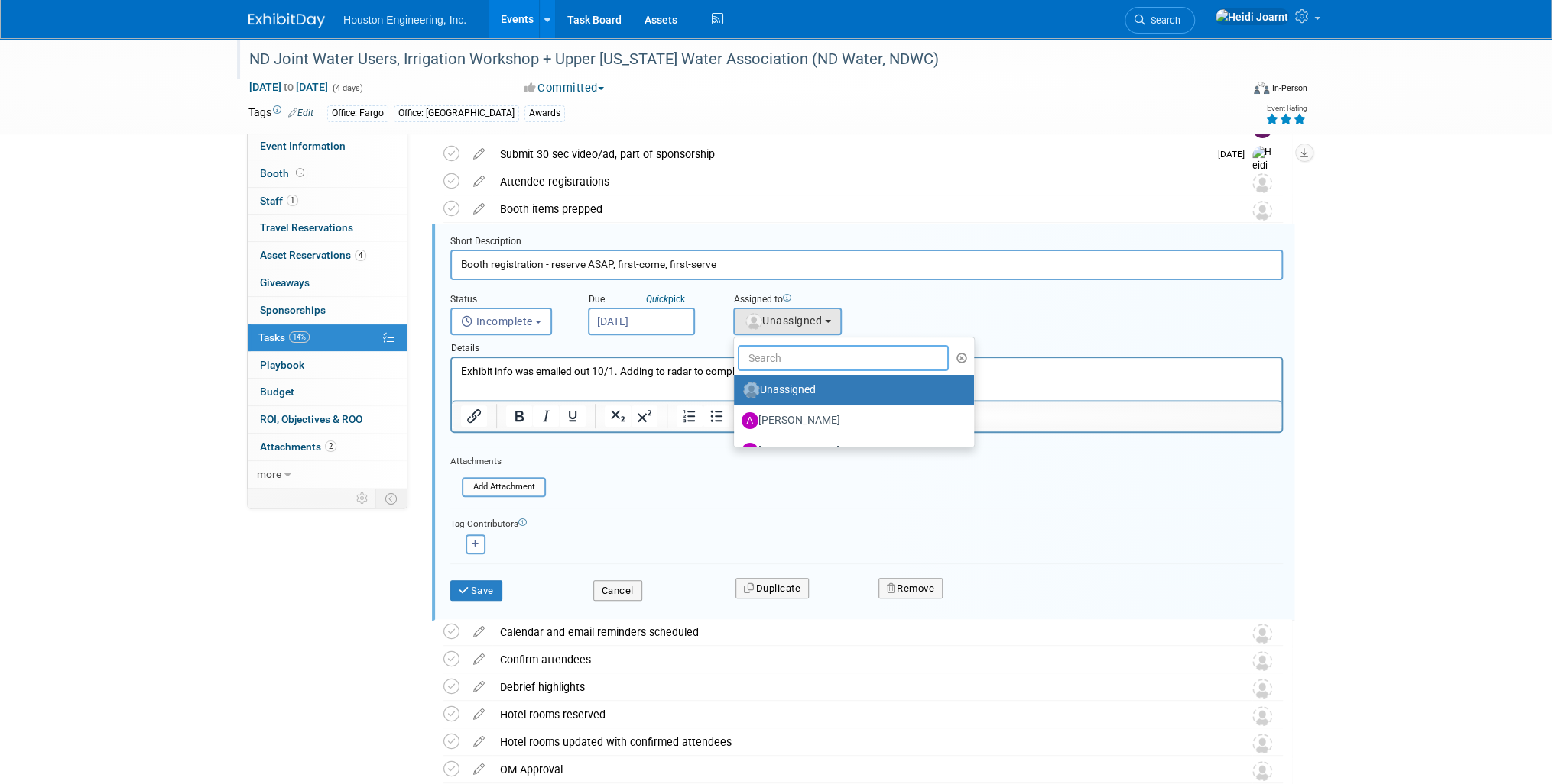
click at [813, 347] on input "text" at bounding box center [842, 359] width 211 height 26
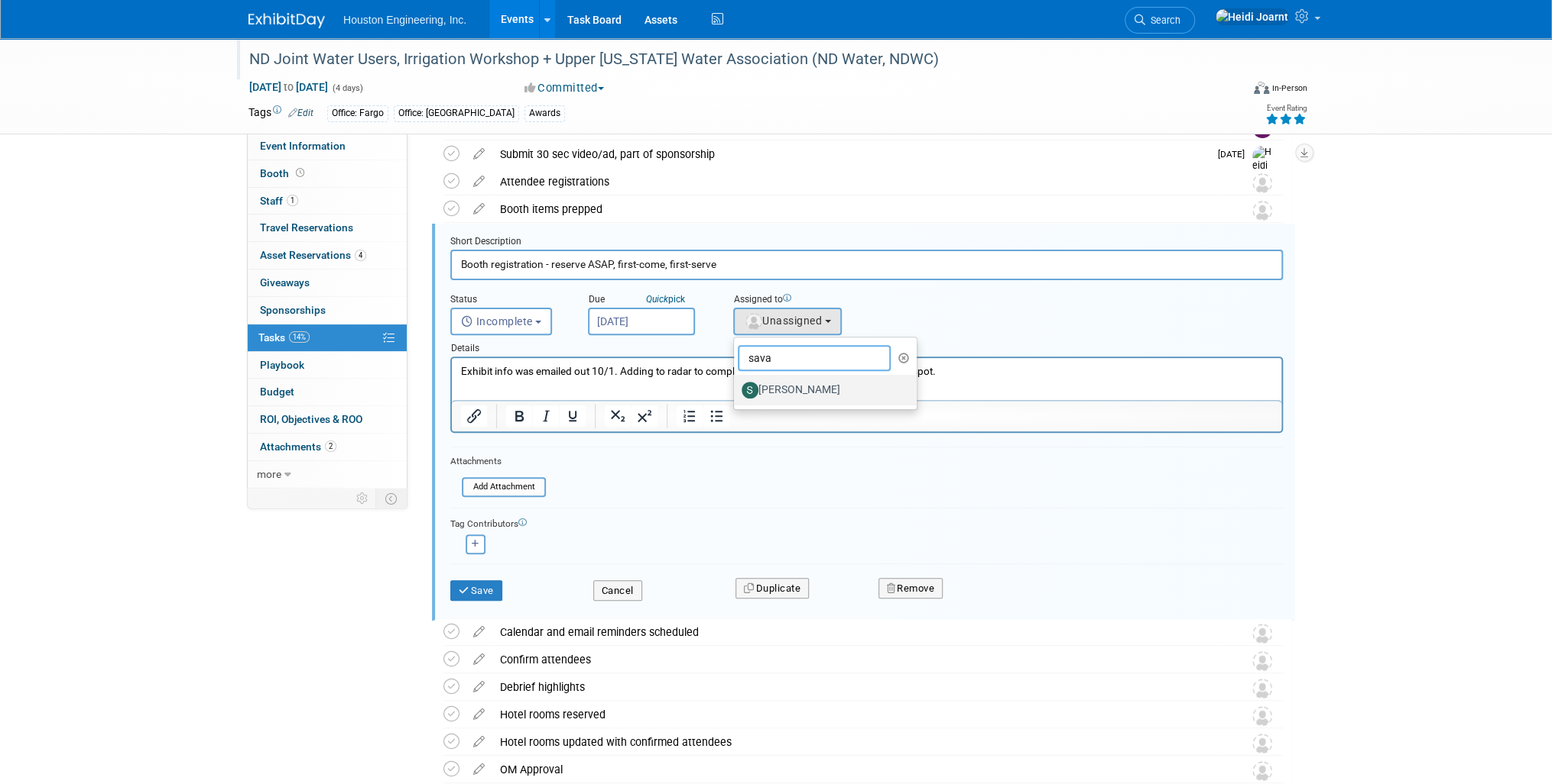
type input "sava"
click at [815, 392] on label "[PERSON_NAME]" at bounding box center [820, 391] width 160 height 25
click at [736, 392] on input "[PERSON_NAME]" at bounding box center [731, 388] width 10 height 10
select select "c702a704-28dd-4af3-9315-4f34ebeeff3e"
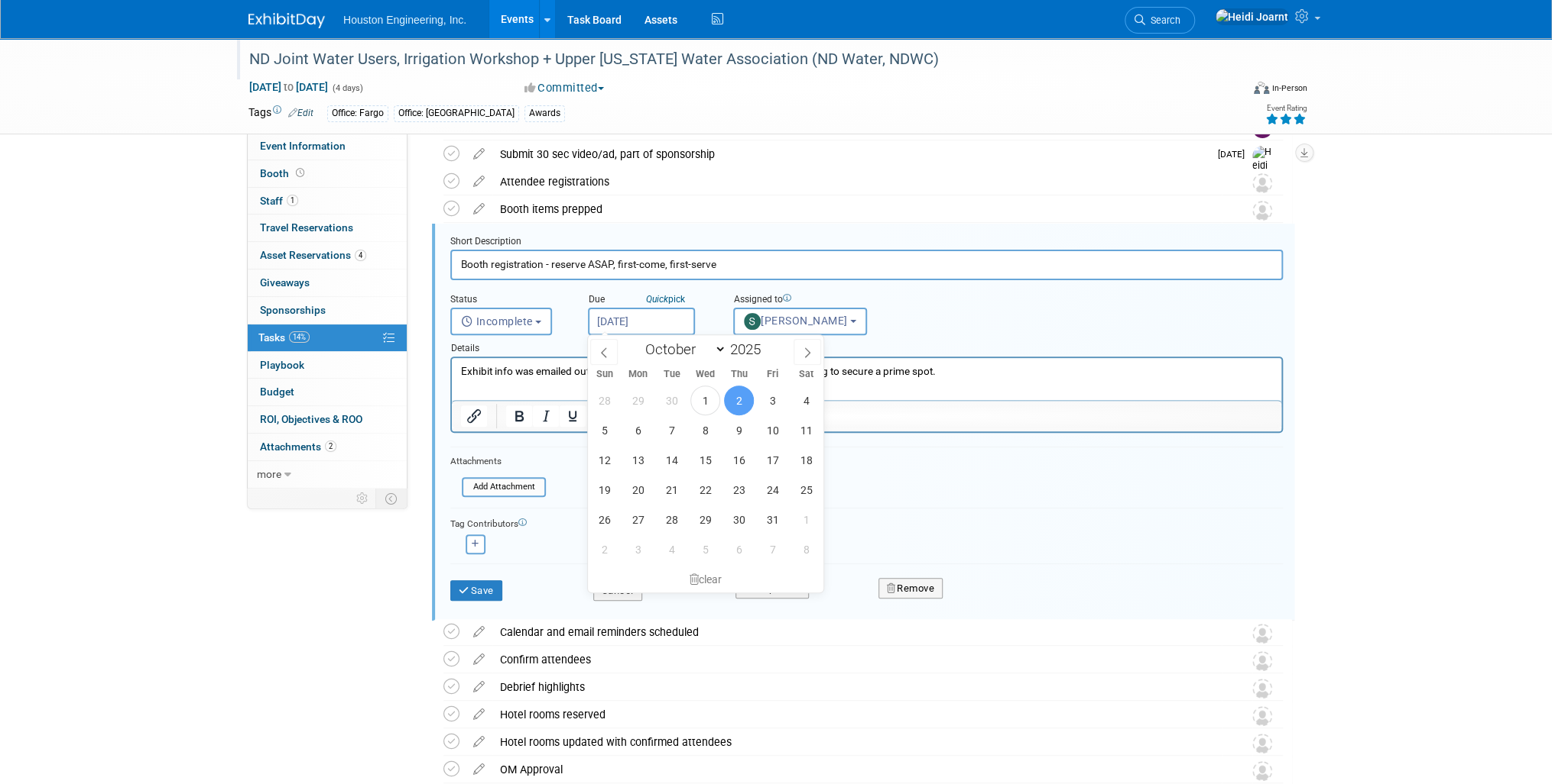
click at [636, 327] on input "Oct 2, 2025" at bounding box center [641, 321] width 107 height 27
click at [768, 399] on span "3" at bounding box center [772, 401] width 30 height 30
type input "Oct 3, 2025"
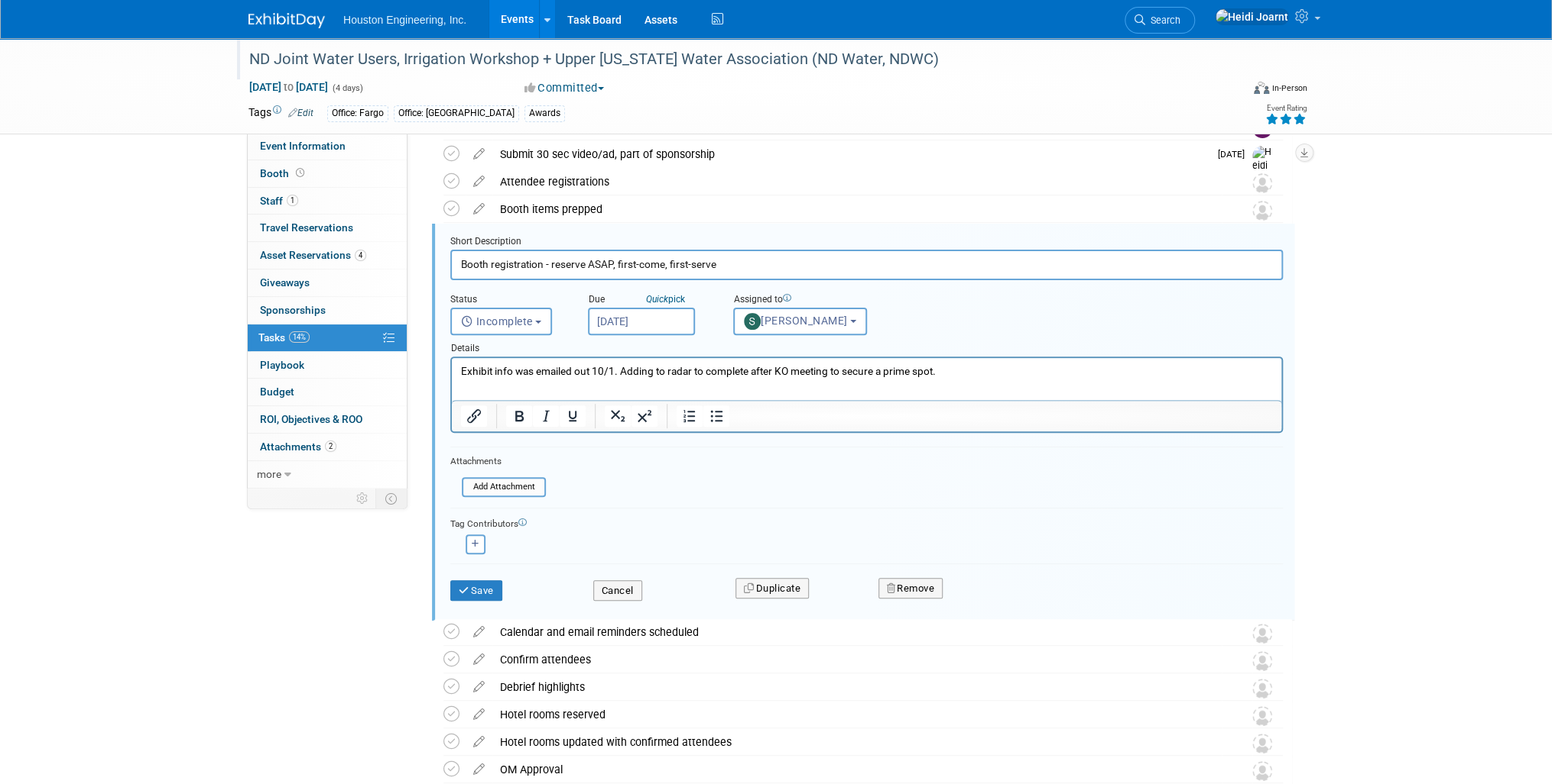
click at [958, 371] on p "Exhibit info was emailed out 10/1. Adding to radar to complete after KO meeting…" at bounding box center [867, 371] width 812 height 14
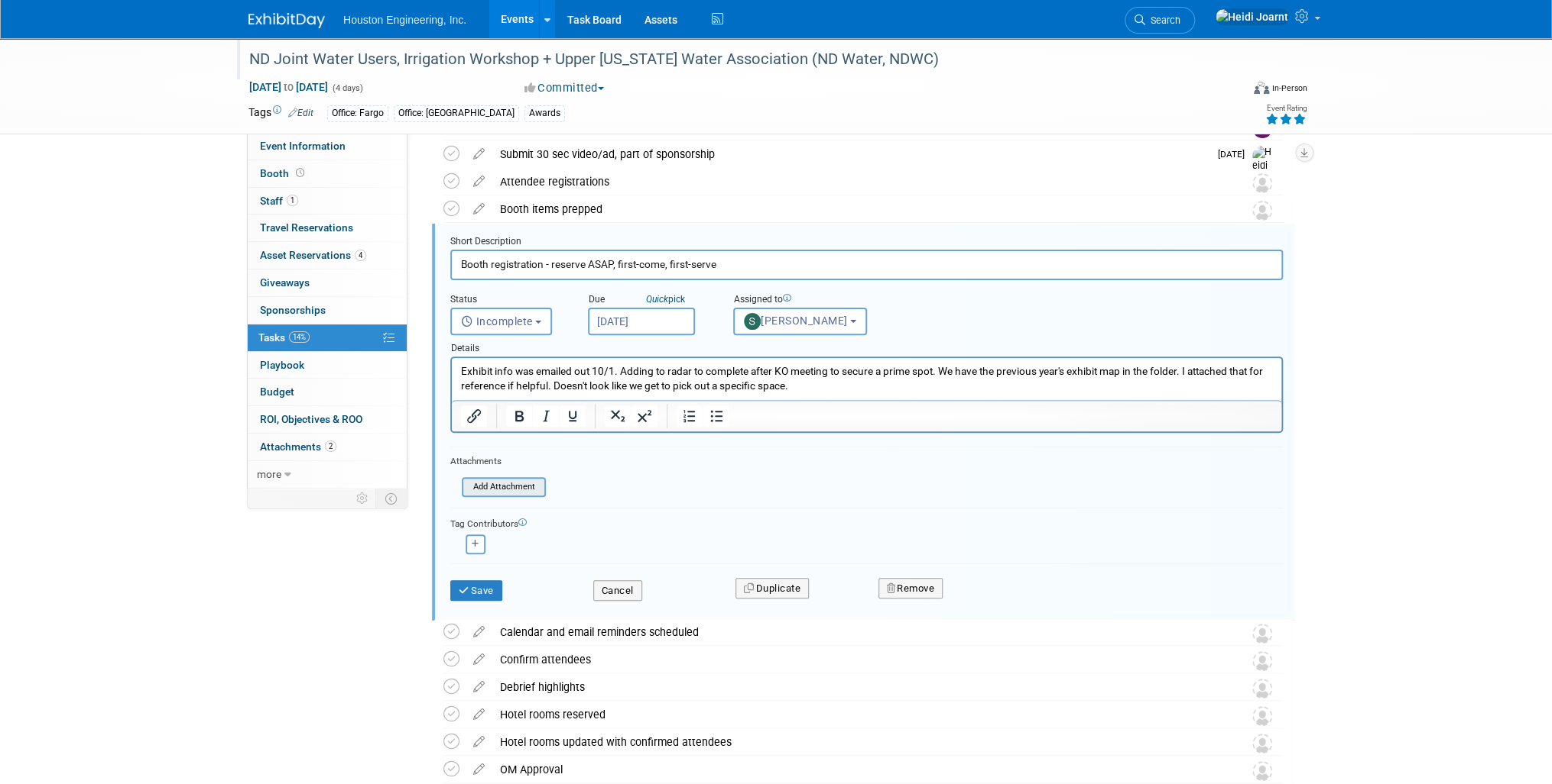
click at [508, 487] on input "file" at bounding box center [465, 488] width 156 height 17
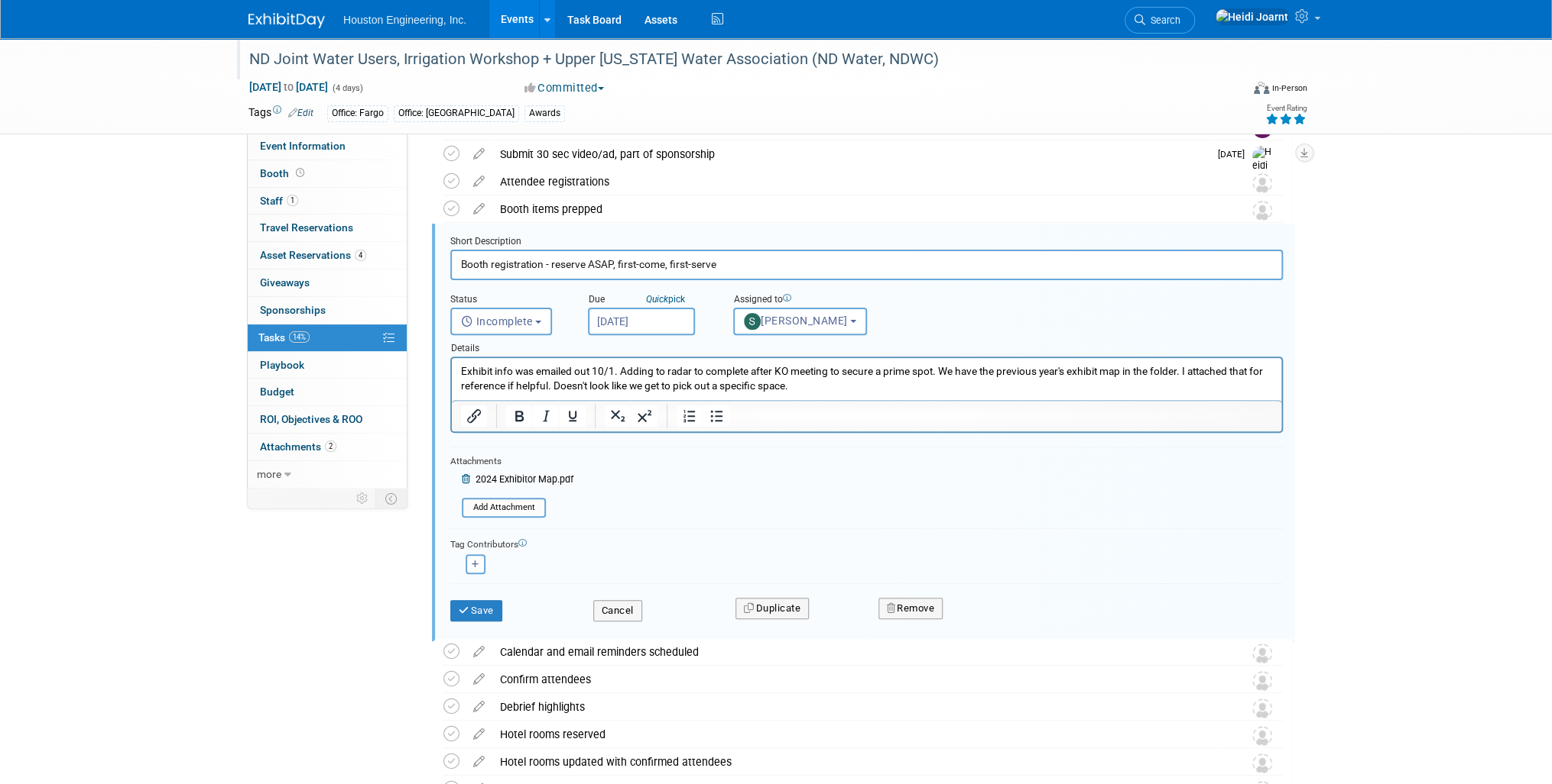
click at [1182, 371] on p "Exhibit info was emailed out 10/1. Adding to radar to complete after KO meeting…" at bounding box center [867, 378] width 812 height 29
click at [483, 611] on button "Save" at bounding box center [476, 610] width 52 height 22
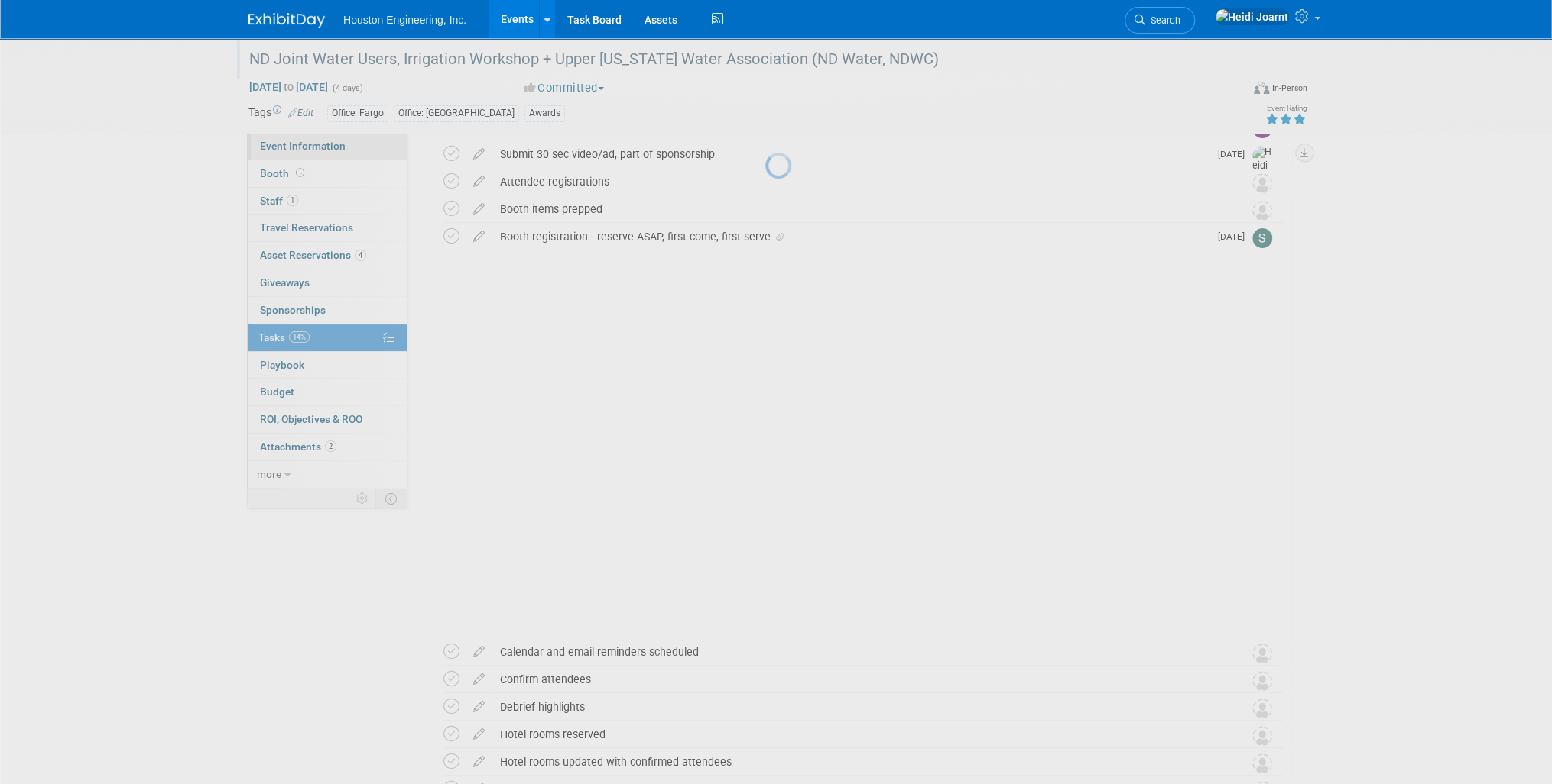
scroll to position [0, 0]
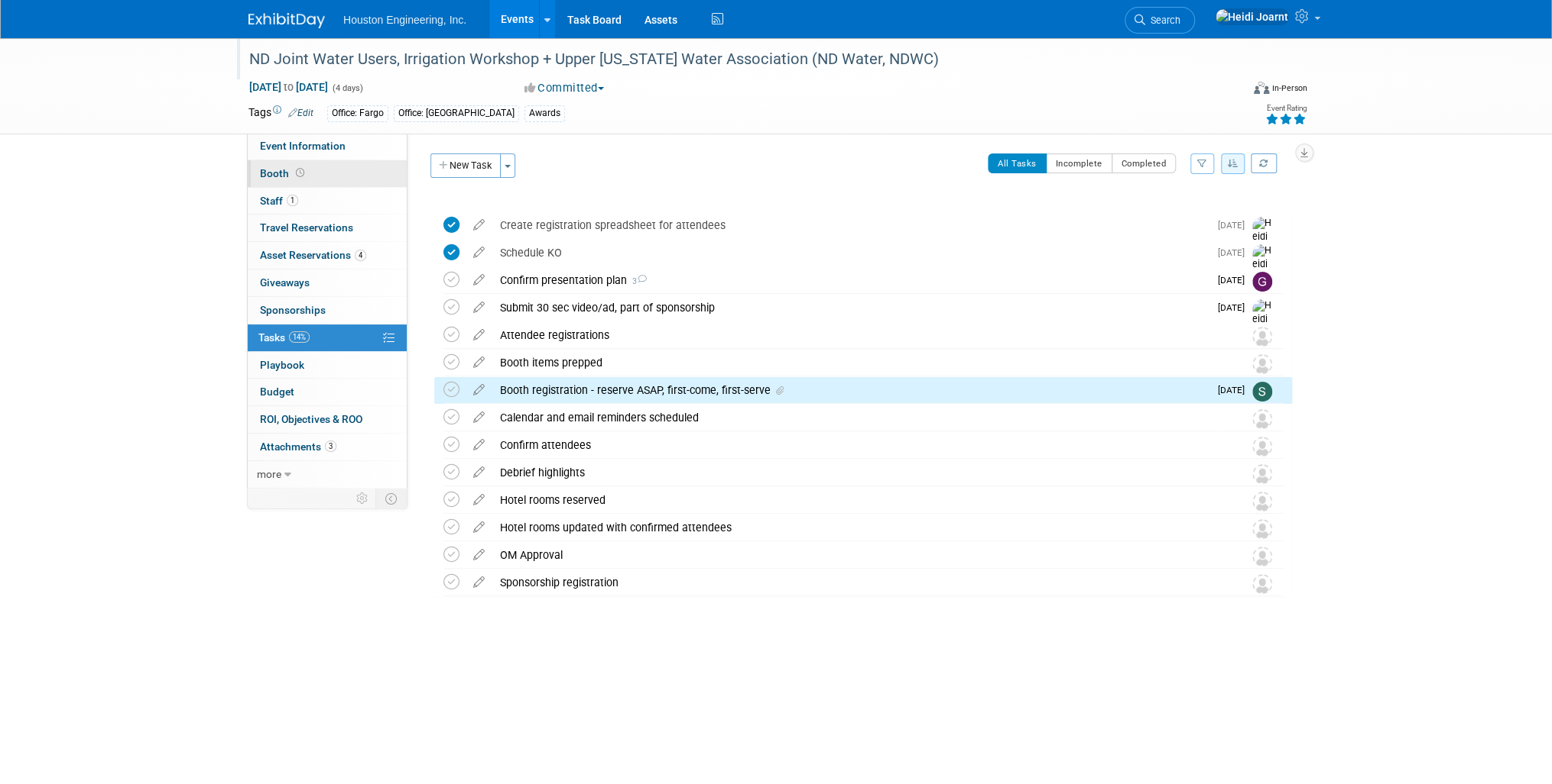
click at [323, 169] on link "Booth" at bounding box center [327, 174] width 159 height 26
select select "Yes"
select select "Fargo"
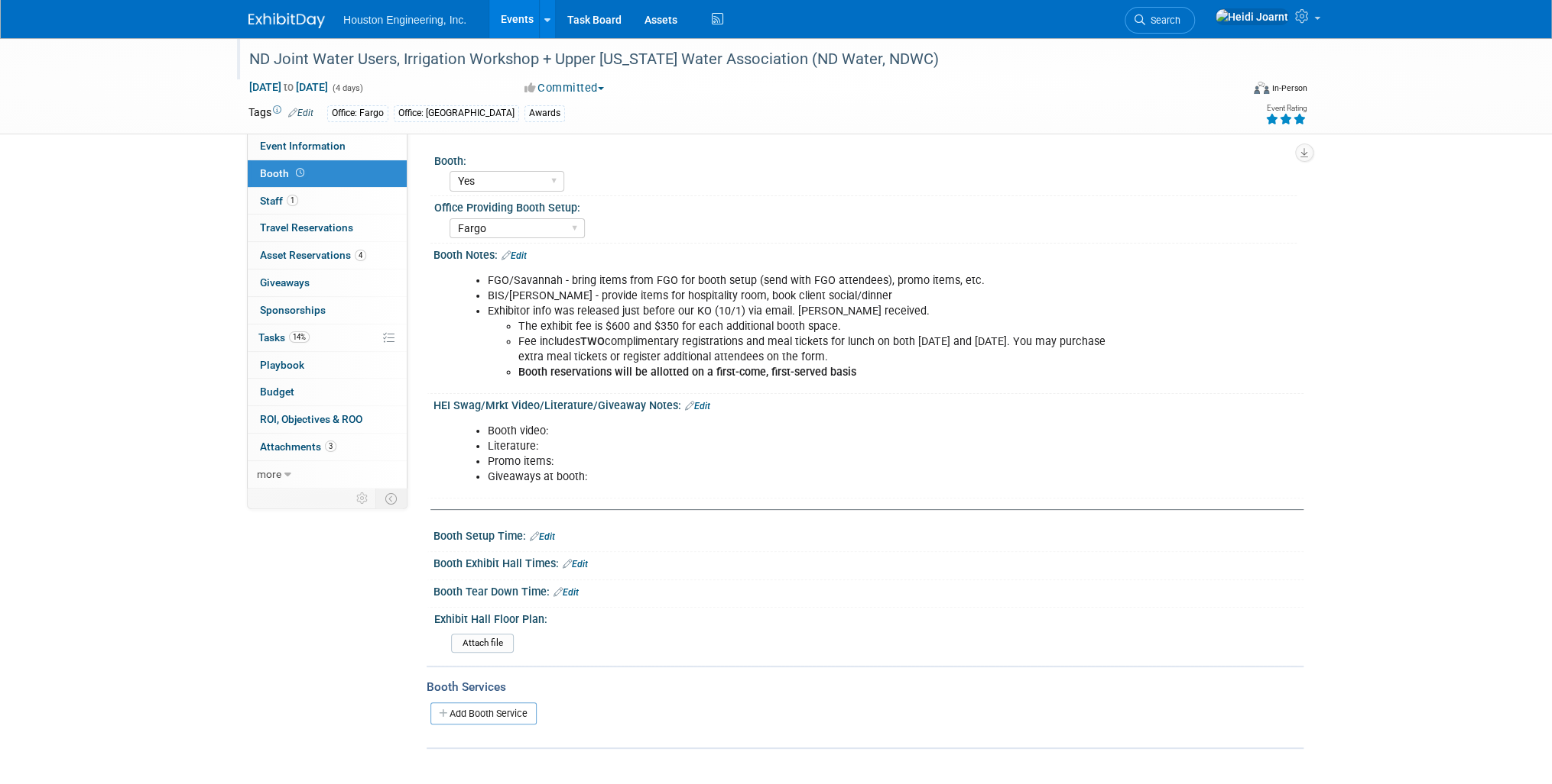
click at [525, 22] on link "Events" at bounding box center [516, 19] width 56 height 38
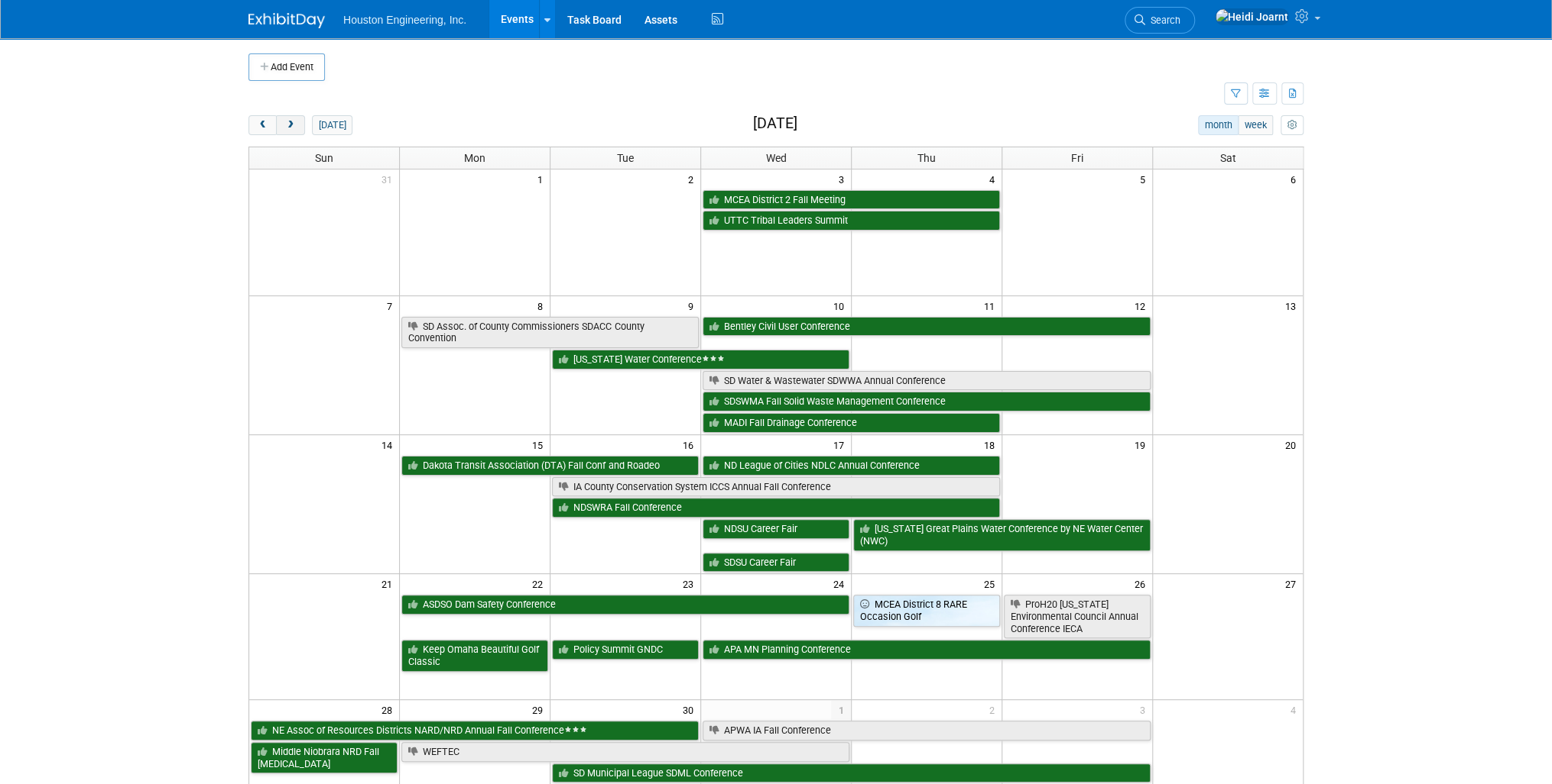
click at [299, 125] on button "next" at bounding box center [290, 125] width 28 height 20
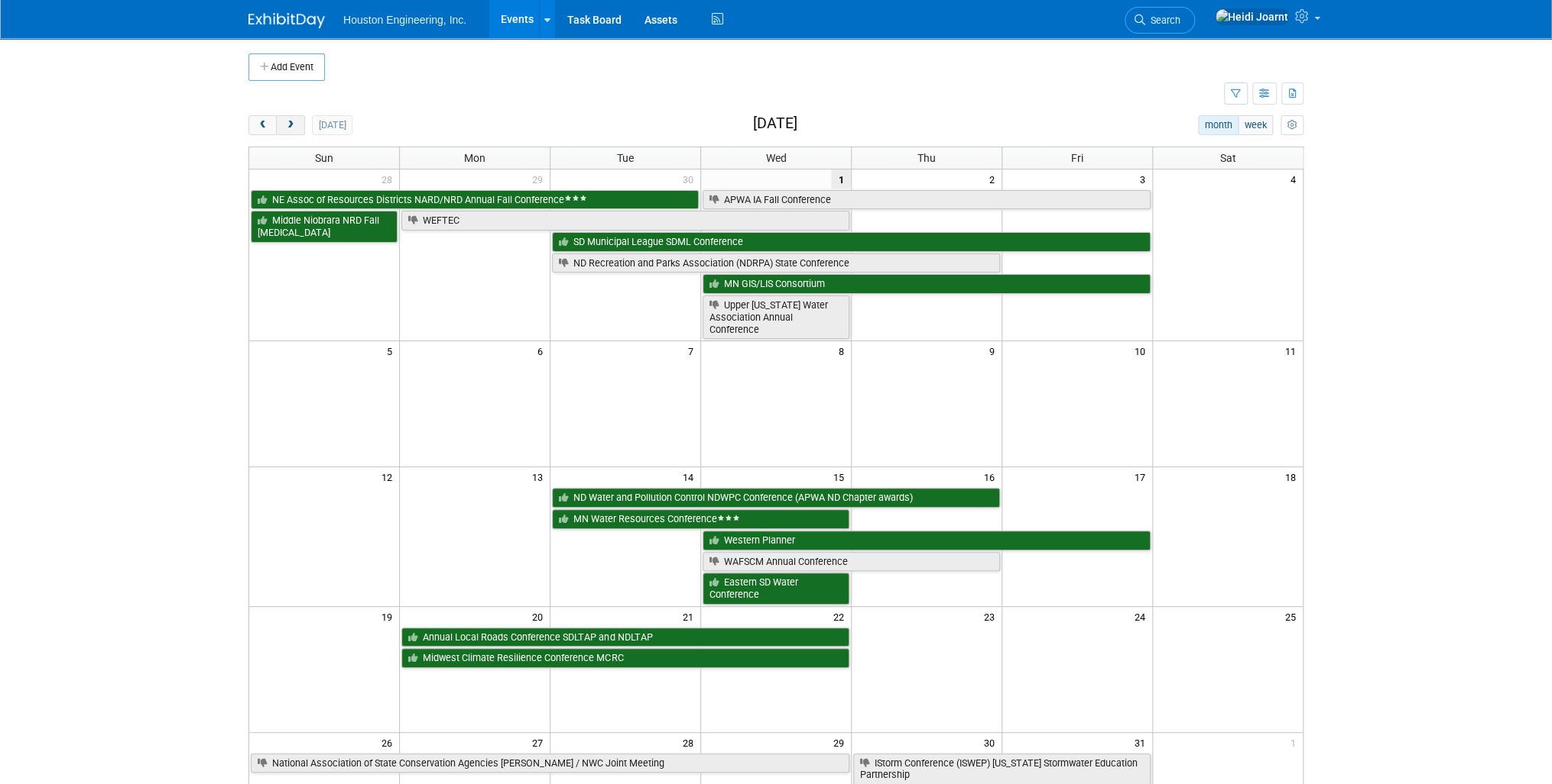
click at [294, 126] on span "next" at bounding box center [290, 125] width 11 height 10
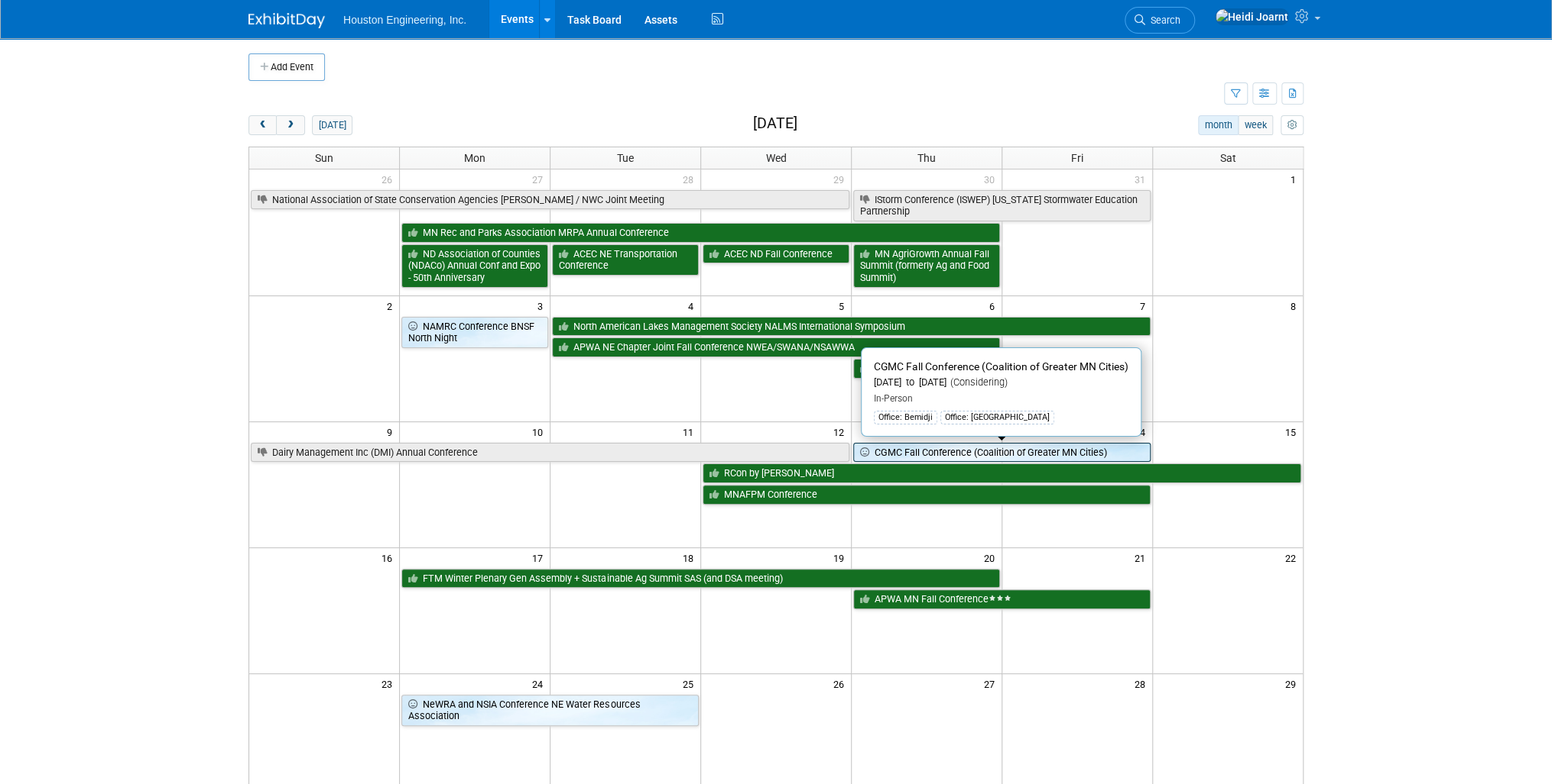
click at [967, 455] on link "CGMC Fall Conference (Coalition of Greater MN Cities)" at bounding box center [1002, 453] width 297 height 20
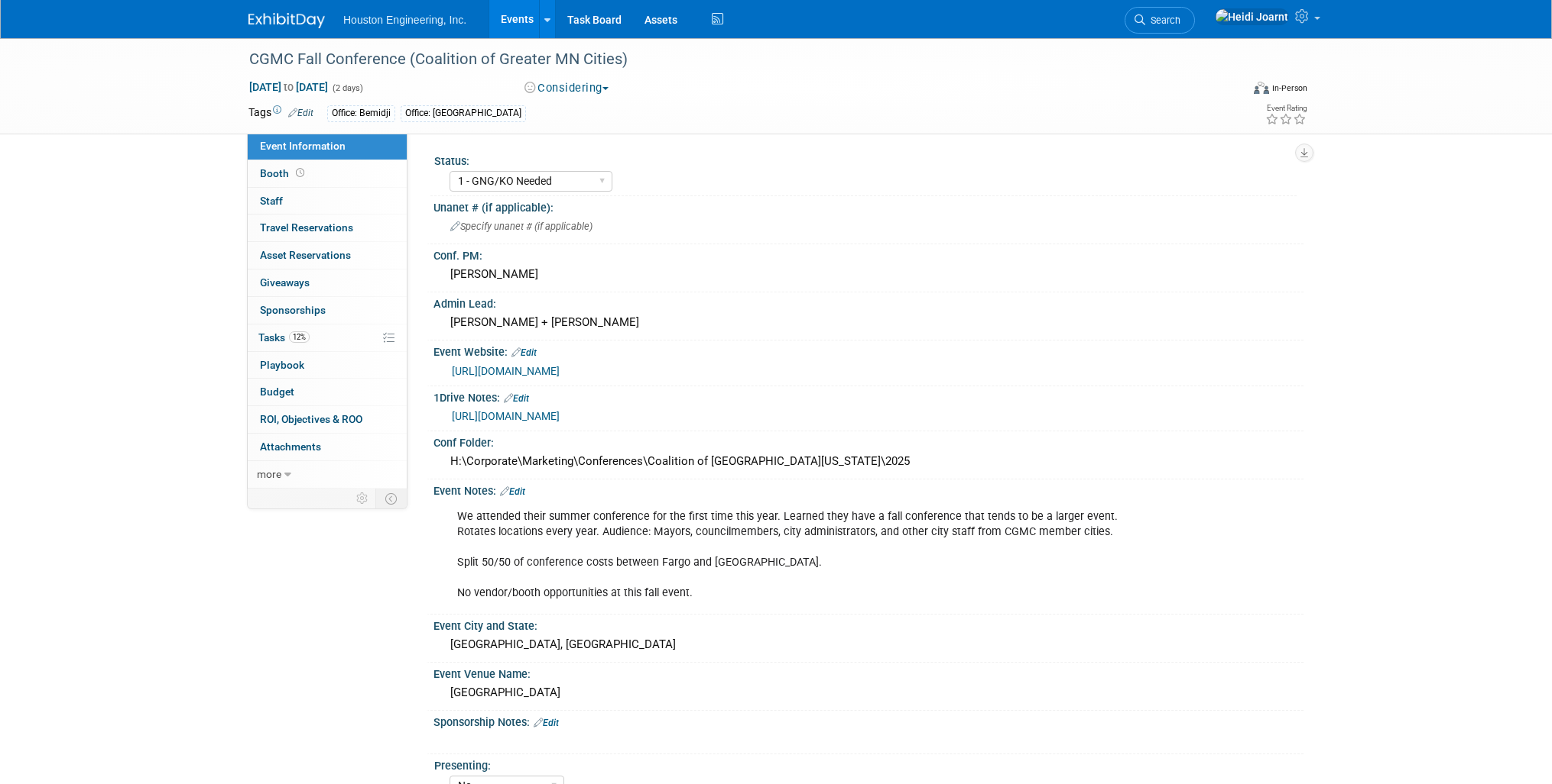
select select "1 - GNG/KO Needed"
select select "No"
select select "Transportation"
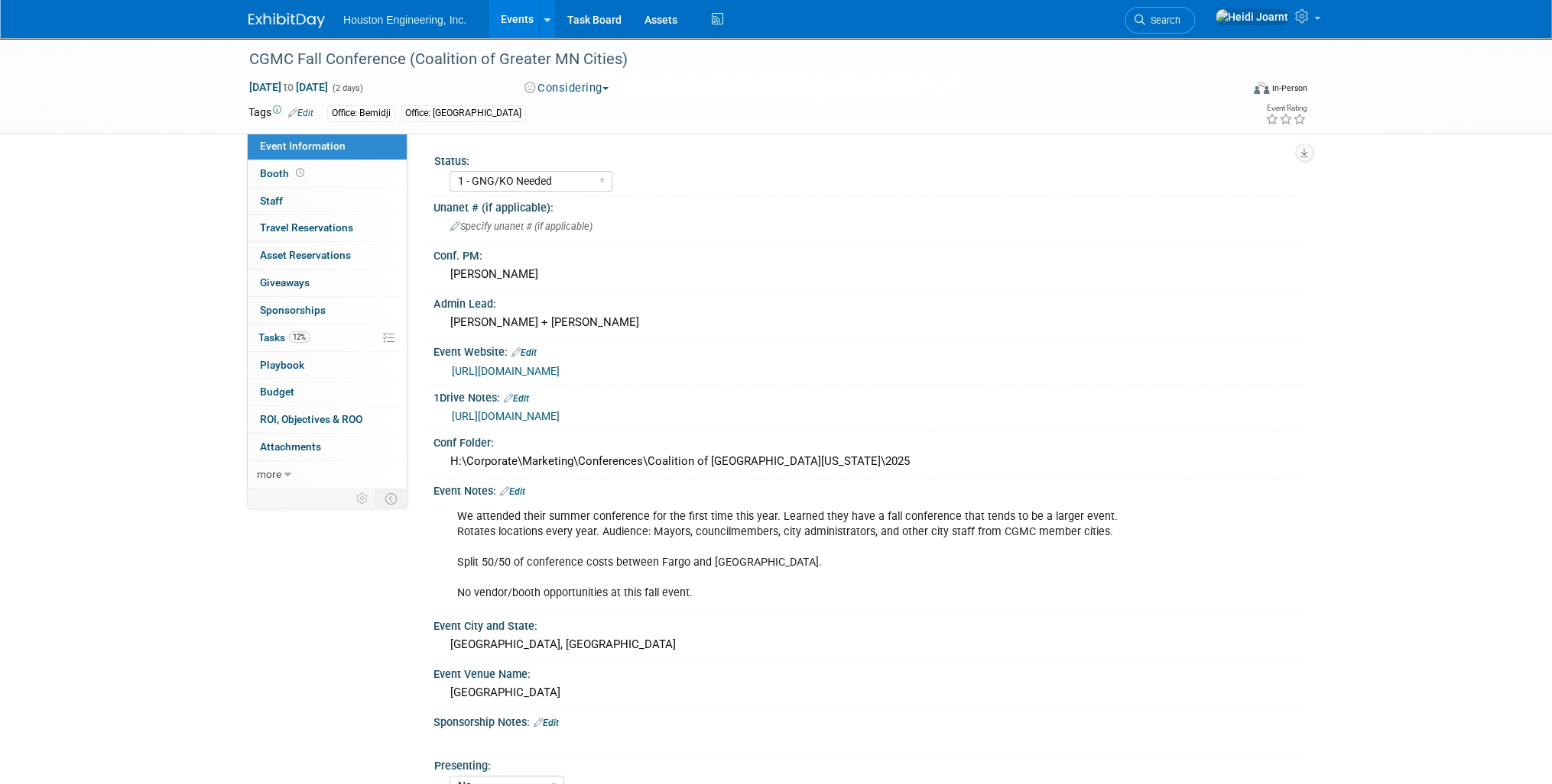
click at [568, 93] on button "Considering" at bounding box center [566, 88] width 95 height 16
click at [593, 157] on link "Not Going" at bounding box center [581, 156] width 121 height 22
click at [523, 491] on link "Edit" at bounding box center [512, 492] width 25 height 10
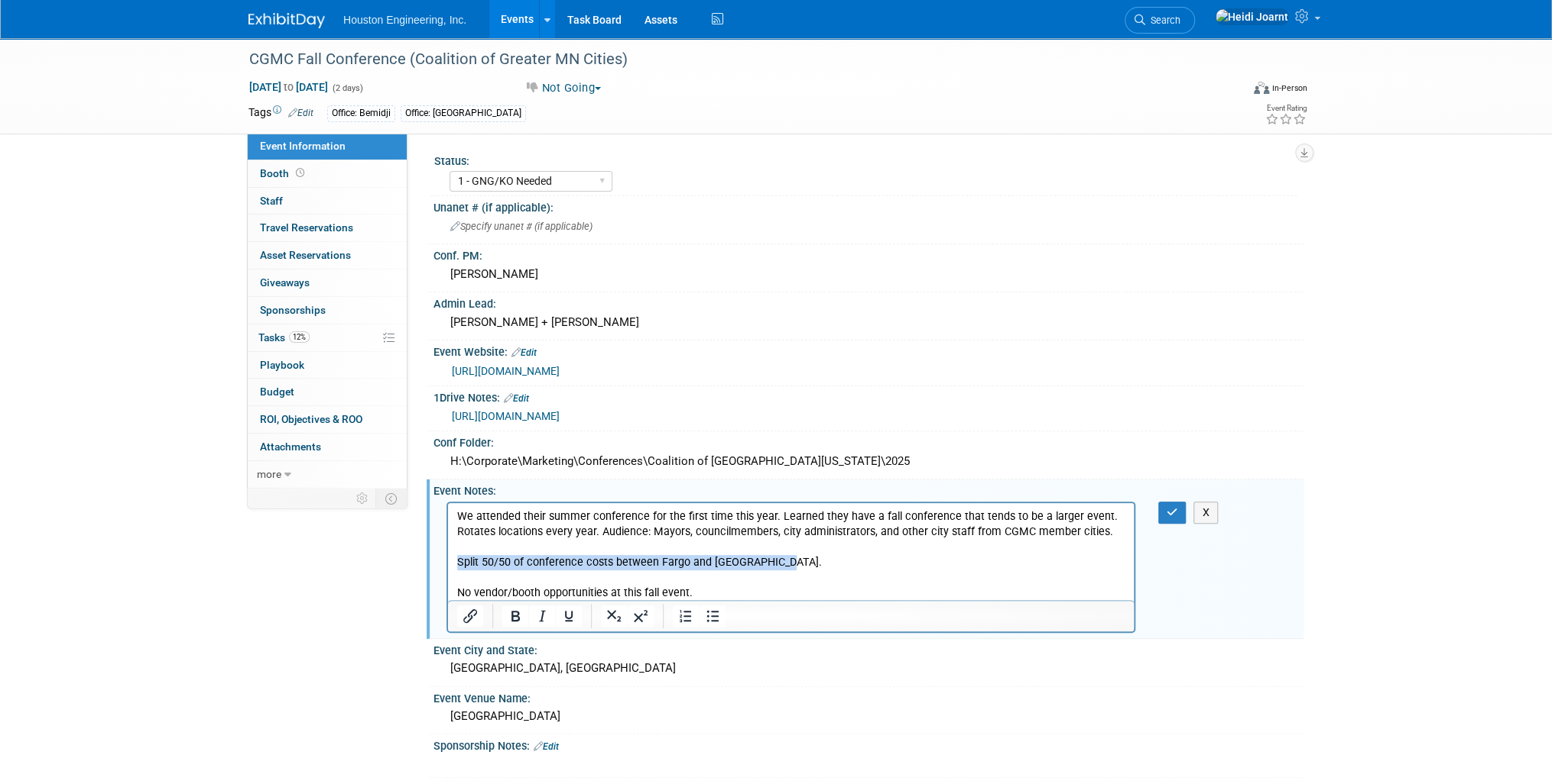
drag, startPoint x: 784, startPoint y: 564, endPoint x: 447, endPoint y: 559, distance: 337.0
click at [447, 559] on html "We attended their summer conference for the first time this year. Learned they …" at bounding box center [790, 552] width 685 height 98
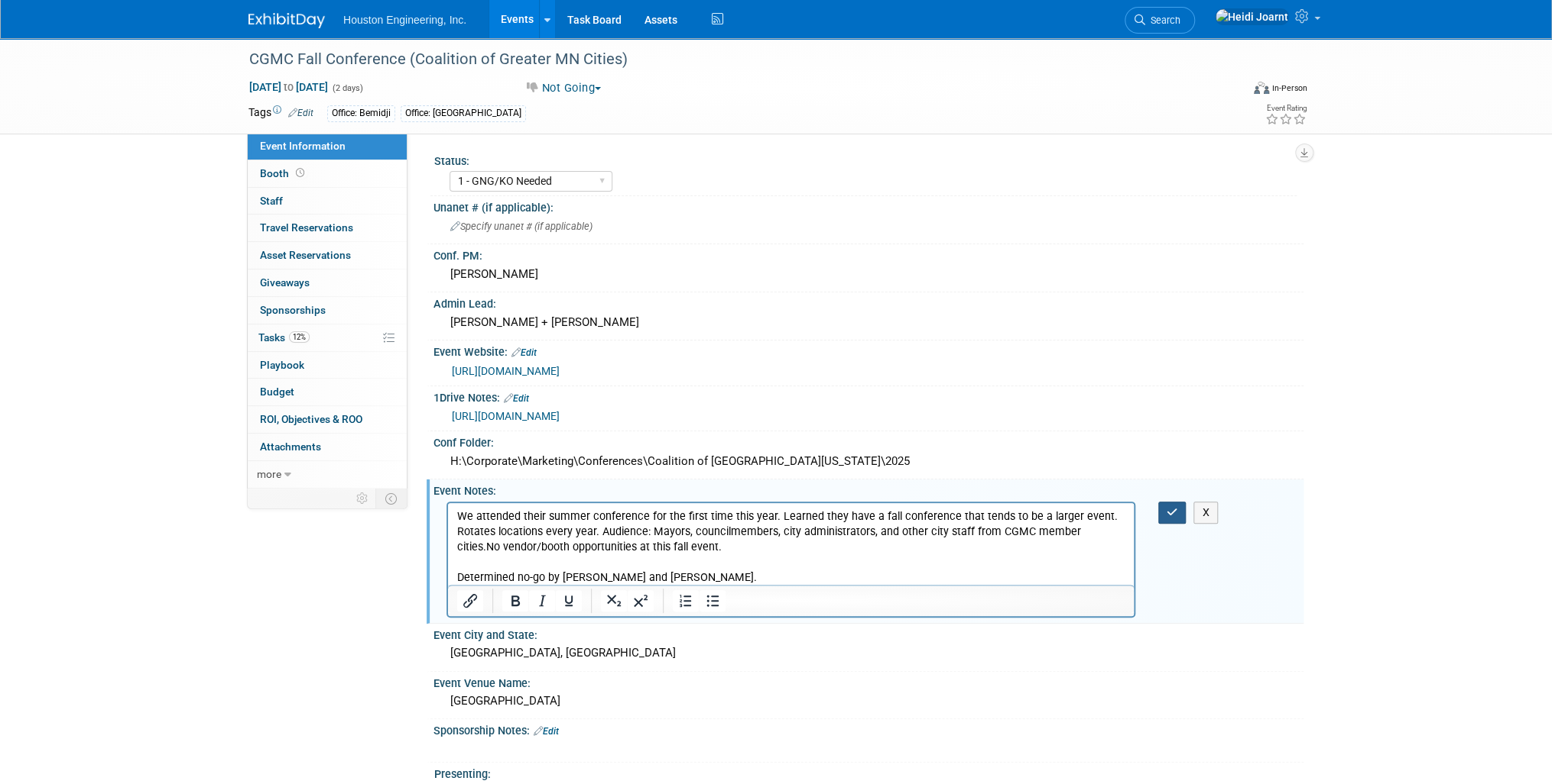
click at [1177, 514] on button "button" at bounding box center [1172, 512] width 28 height 22
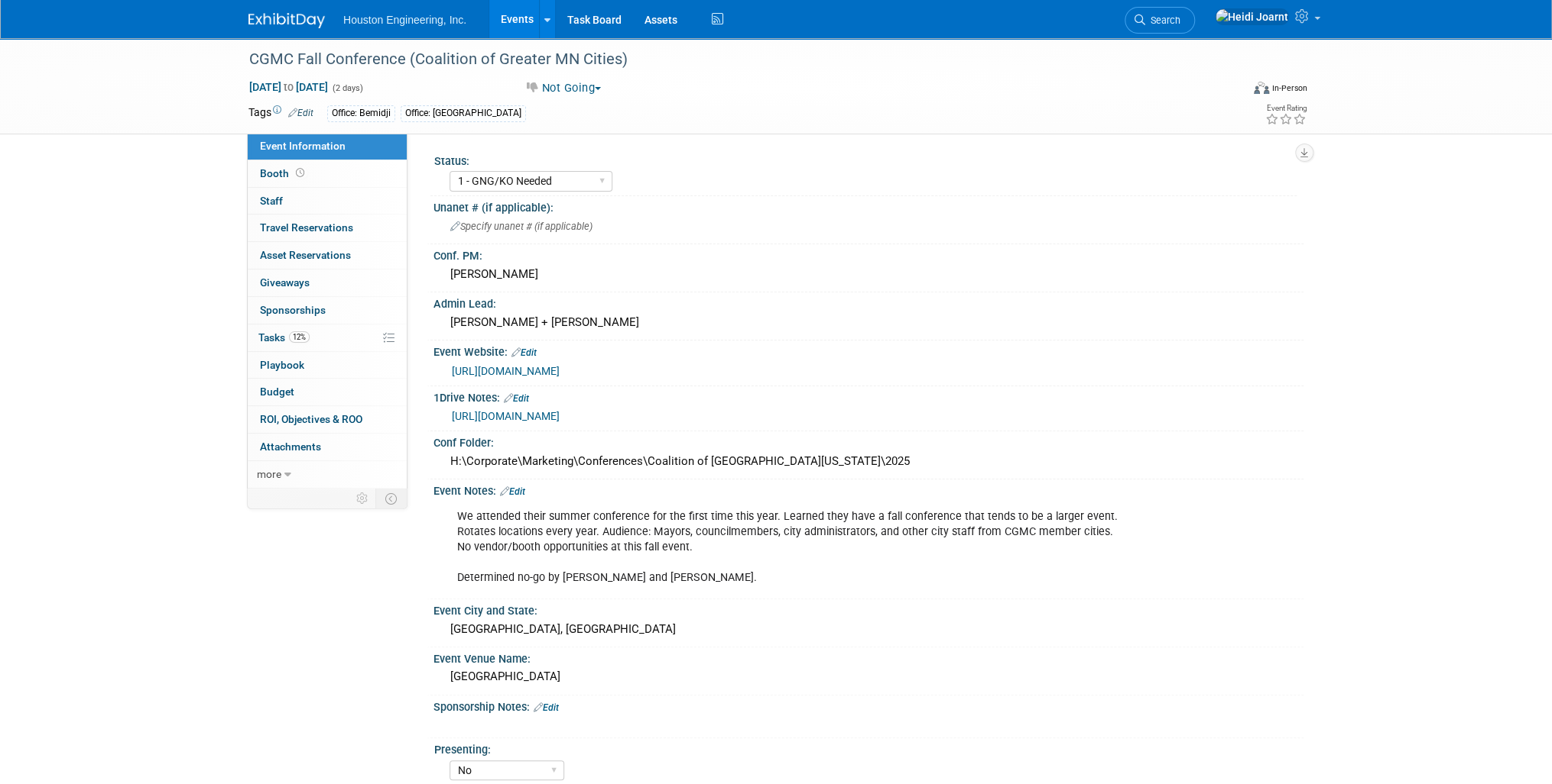
click at [523, 22] on link "Events" at bounding box center [516, 19] width 56 height 38
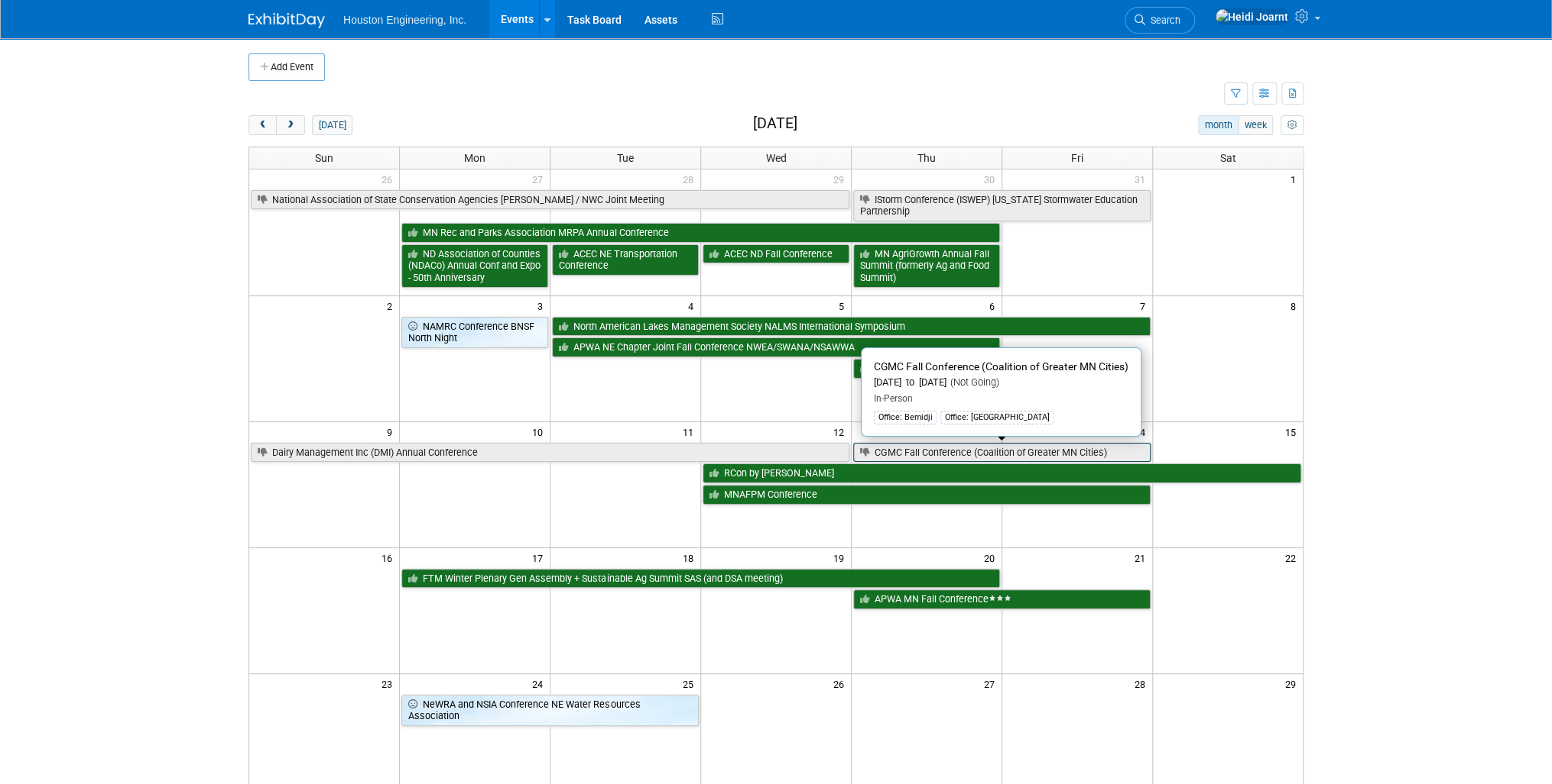
click at [945, 459] on link "CGMC Fall Conference (Coalition of Greater MN Cities)" at bounding box center [1002, 453] width 297 height 20
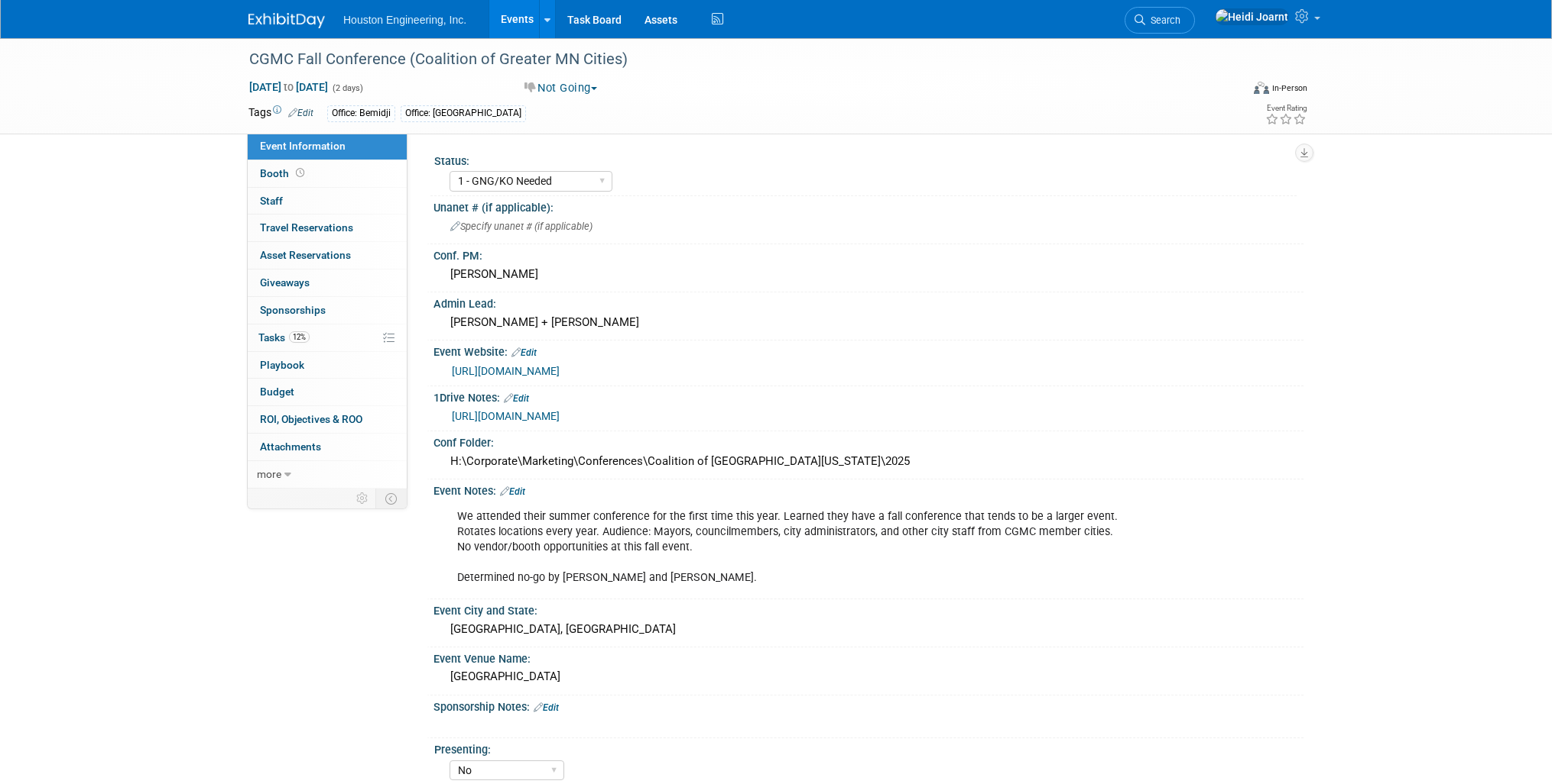
select select "1 - GNG/KO Needed"
select select "No"
select select "Transportation"
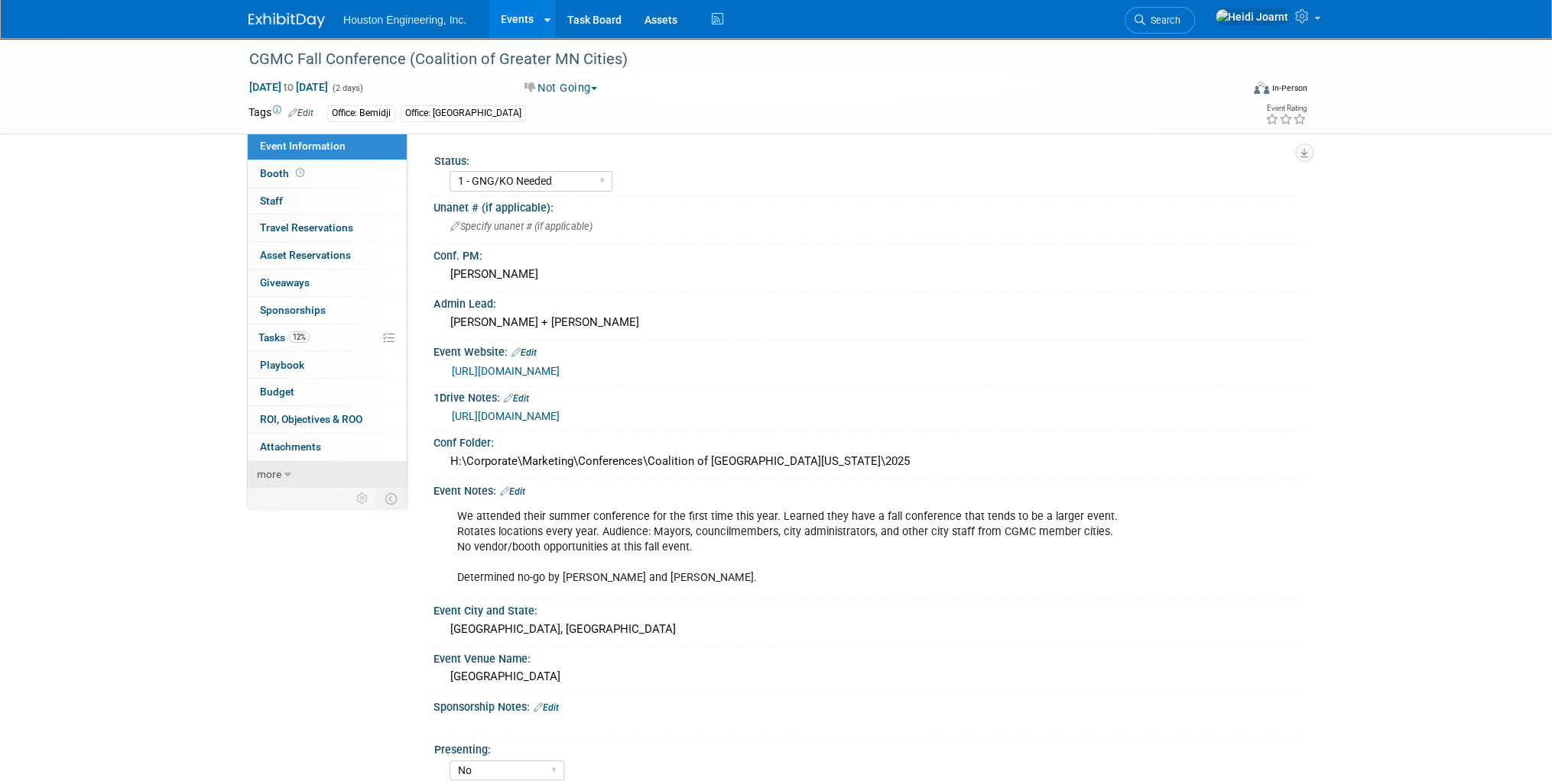
click at [284, 471] on icon at bounding box center [287, 475] width 7 height 10
click at [317, 527] on span "Copy/Duplicate Event" at bounding box center [311, 529] width 102 height 12
select select "10"
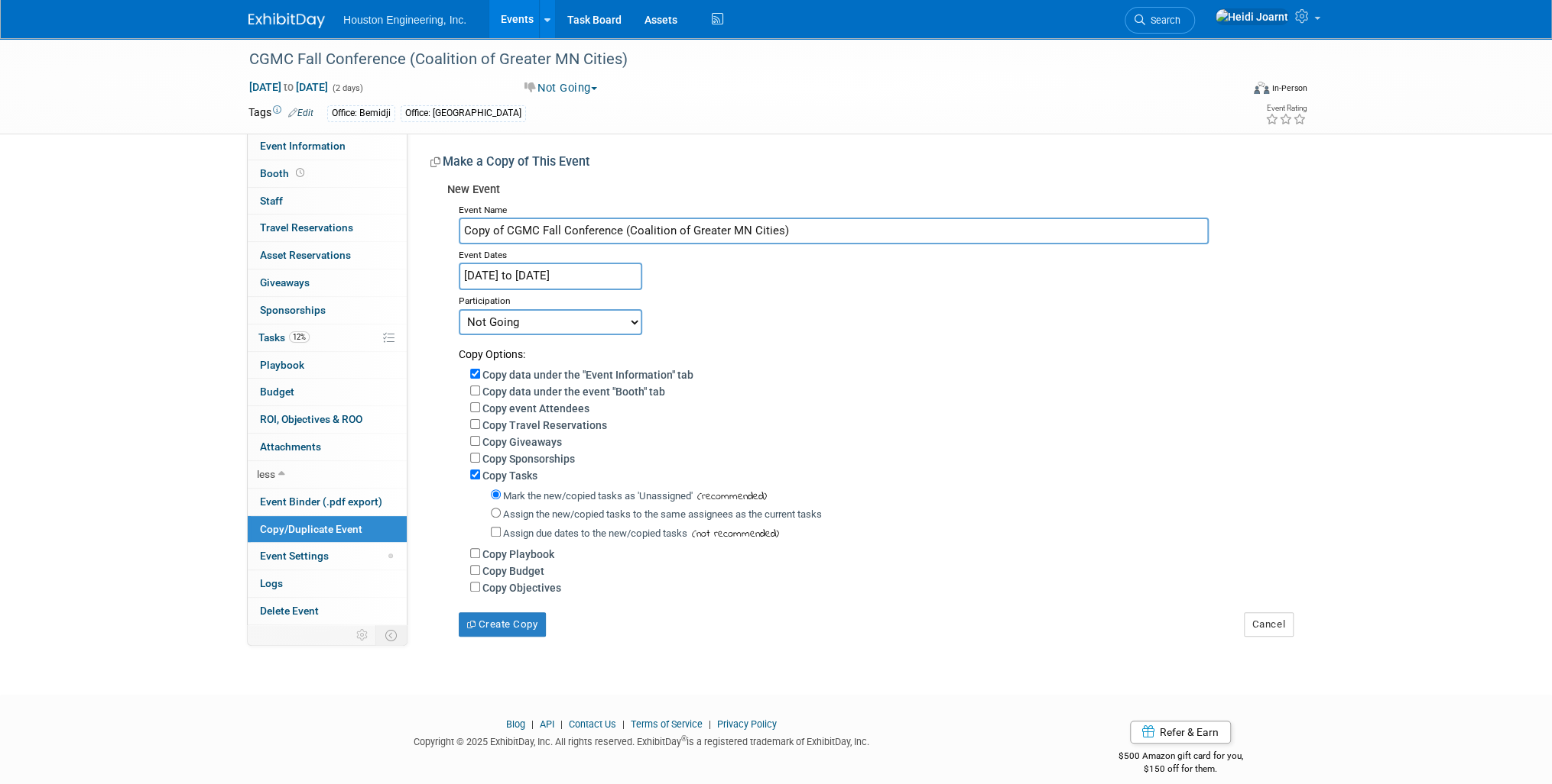
click at [573, 271] on input "[DATE] to [DATE]" at bounding box center [550, 276] width 183 height 26
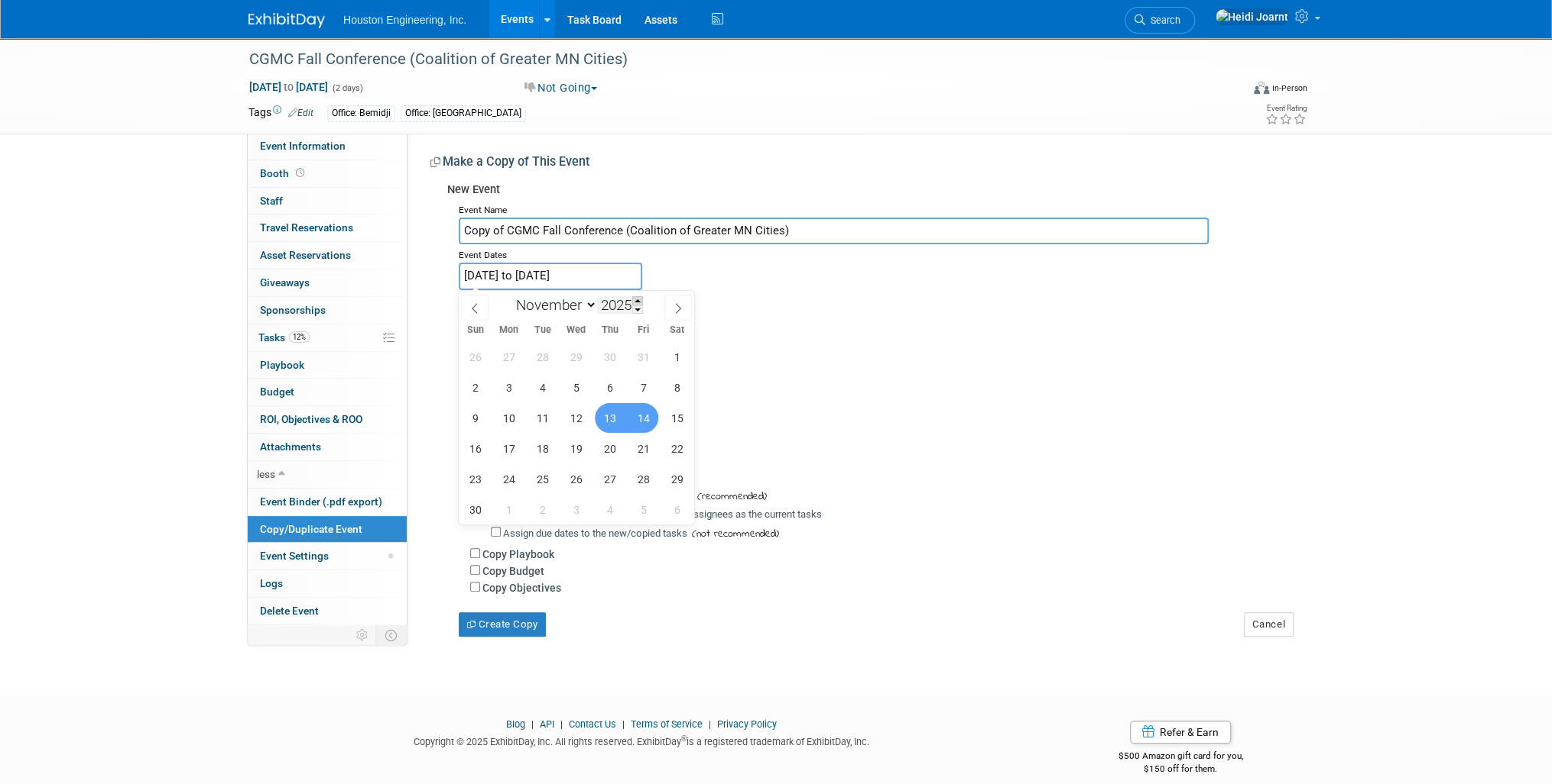
click at [640, 298] on span at bounding box center [637, 301] width 10 height 9
type input "2026"
click at [576, 387] on span "11" at bounding box center [576, 388] width 30 height 30
click at [615, 386] on span "12" at bounding box center [610, 388] width 30 height 30
type input "[DATE] to [DATE]"
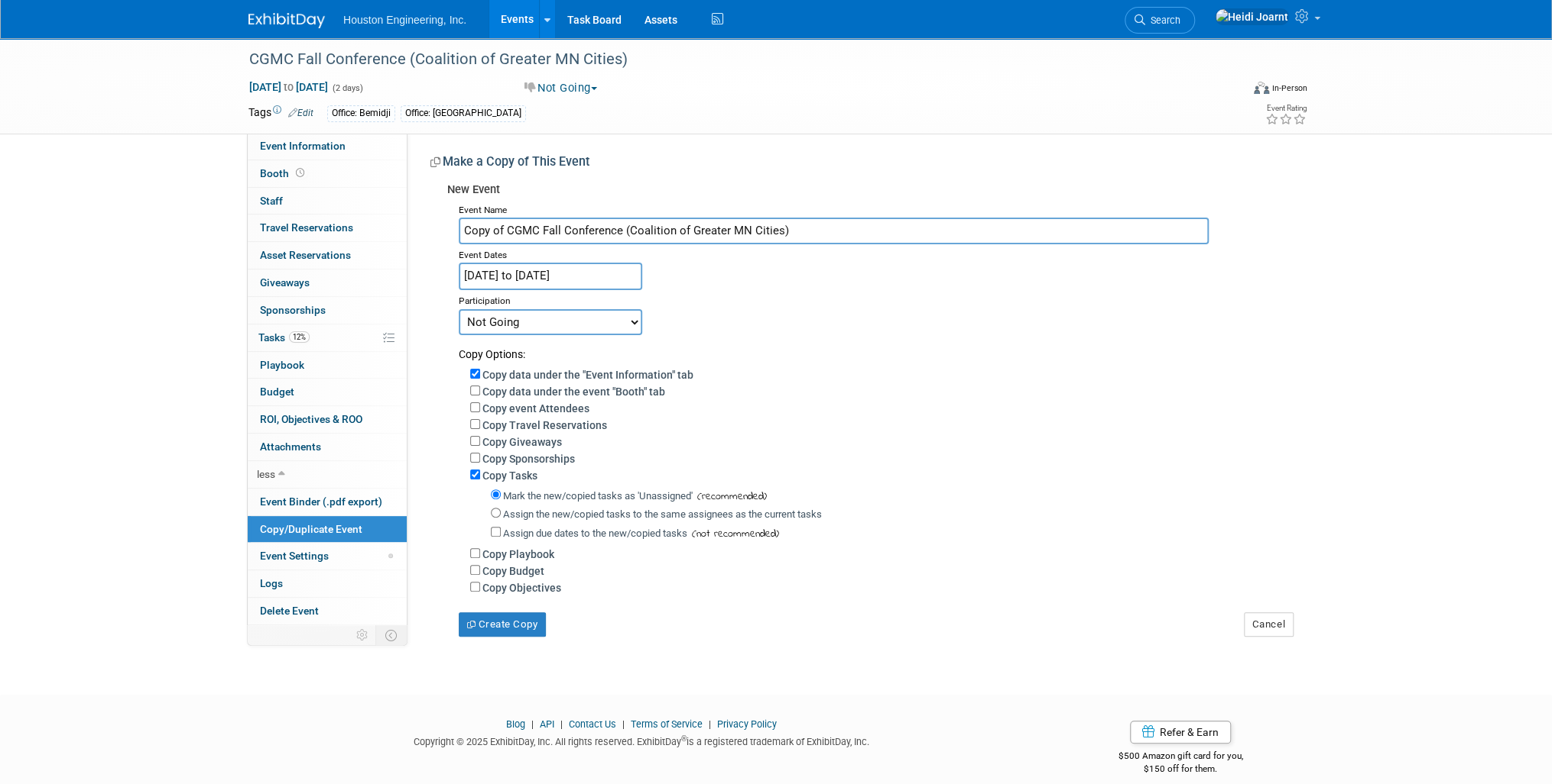
click at [557, 324] on select "Committed Considering Not Going" at bounding box center [550, 323] width 183 height 26
select select "2"
click at [459, 309] on select "Committed Considering Not Going" at bounding box center [550, 323] width 183 height 26
click at [474, 387] on input "Copy data under the event "Booth" tab" at bounding box center [475, 391] width 10 height 10
checkbox input "true"
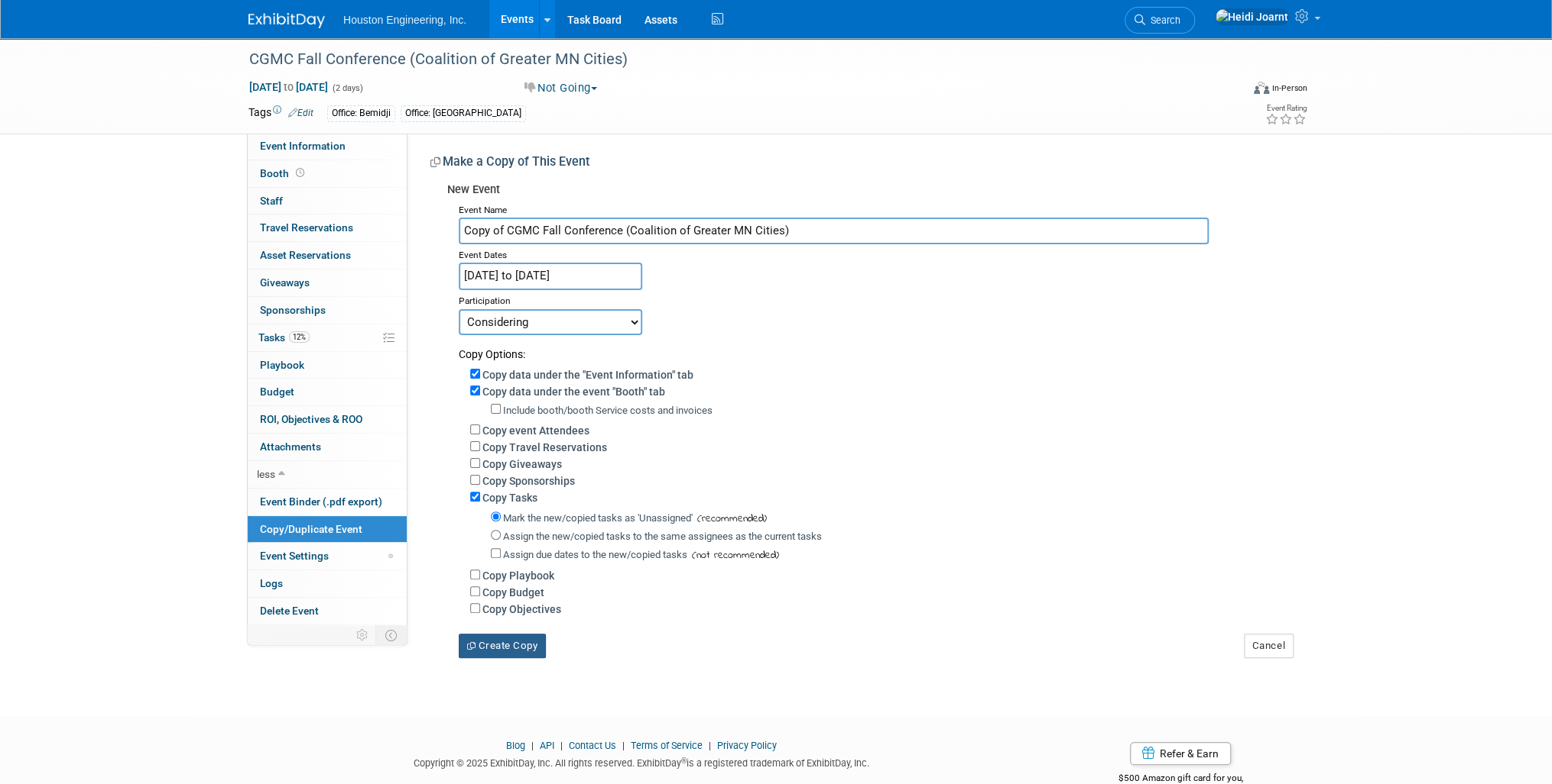
click at [511, 648] on button "Create Copy" at bounding box center [502, 646] width 87 height 25
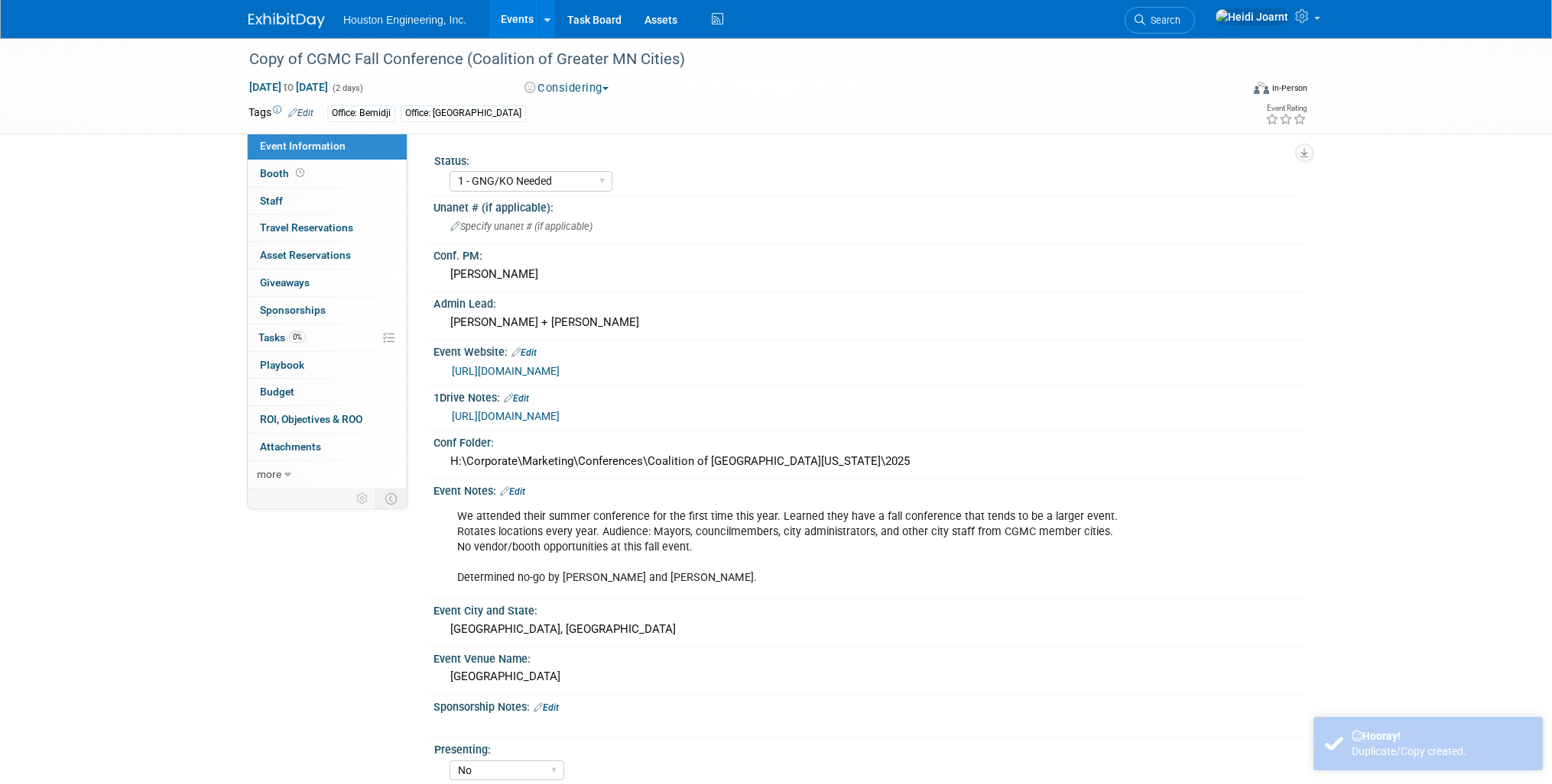
select select "1 - GNG/KO Needed"
select select "No"
select select "Transportation"
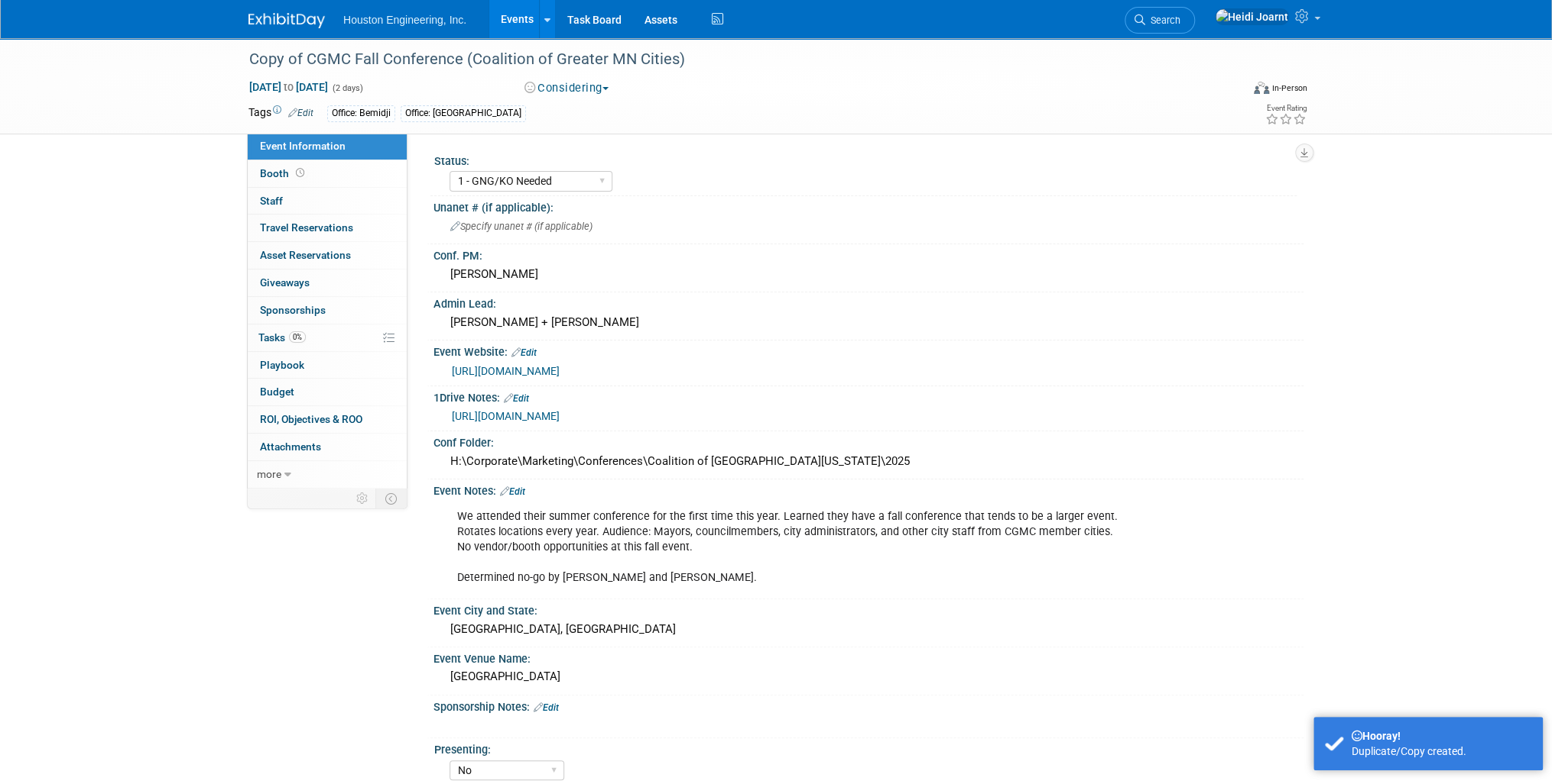
click at [520, 498] on div "We attended their summer conference for the first time this year. Learned they …" at bounding box center [866, 502] width 851 height 8
click at [523, 491] on link "Edit" at bounding box center [512, 492] width 25 height 10
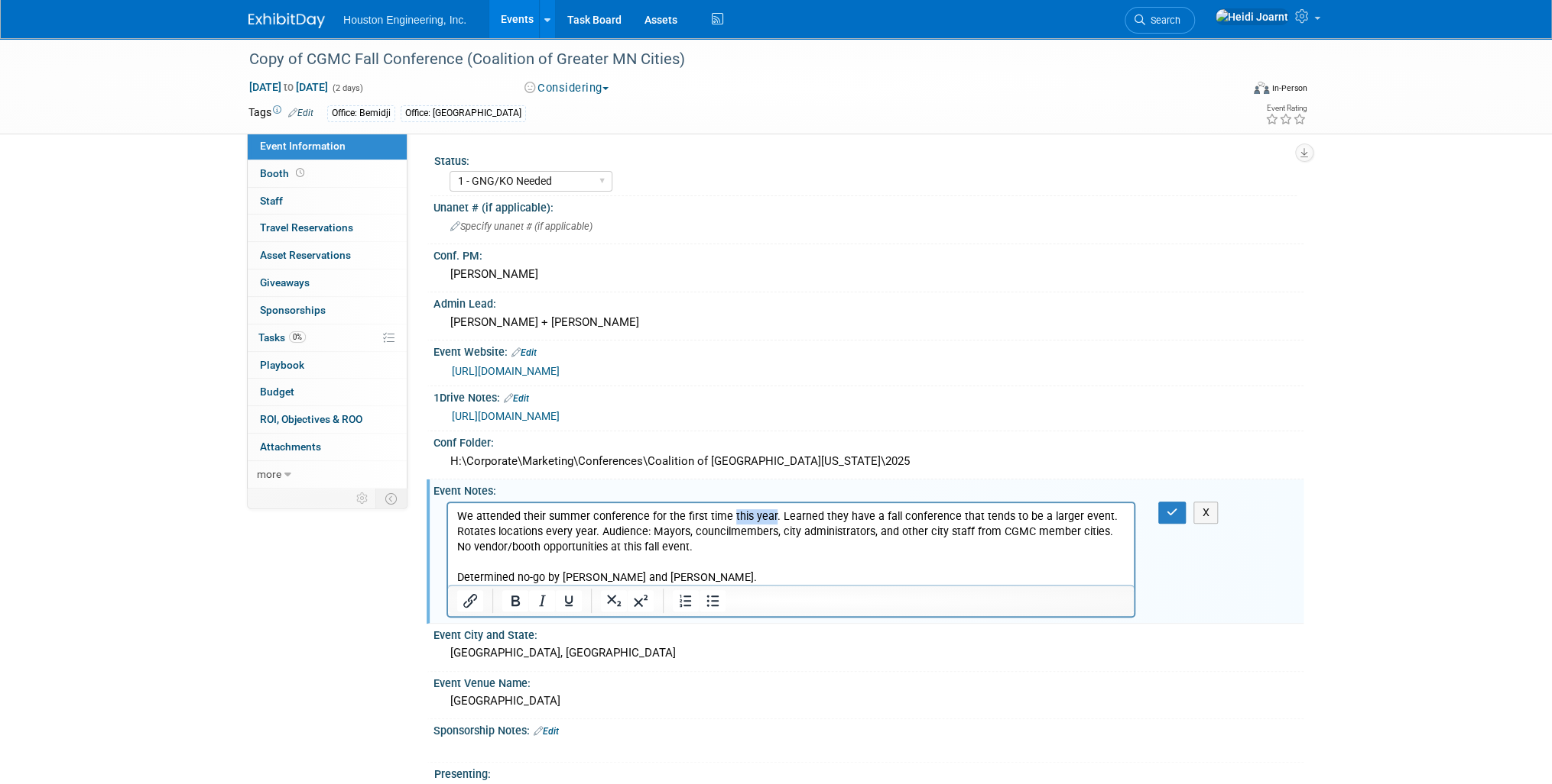
drag, startPoint x: 726, startPoint y: 515, endPoint x: 768, endPoint y: 515, distance: 42.0
click at [768, 515] on p "We attended their summer conference for the first time this year. Learned they …" at bounding box center [791, 546] width 668 height 76
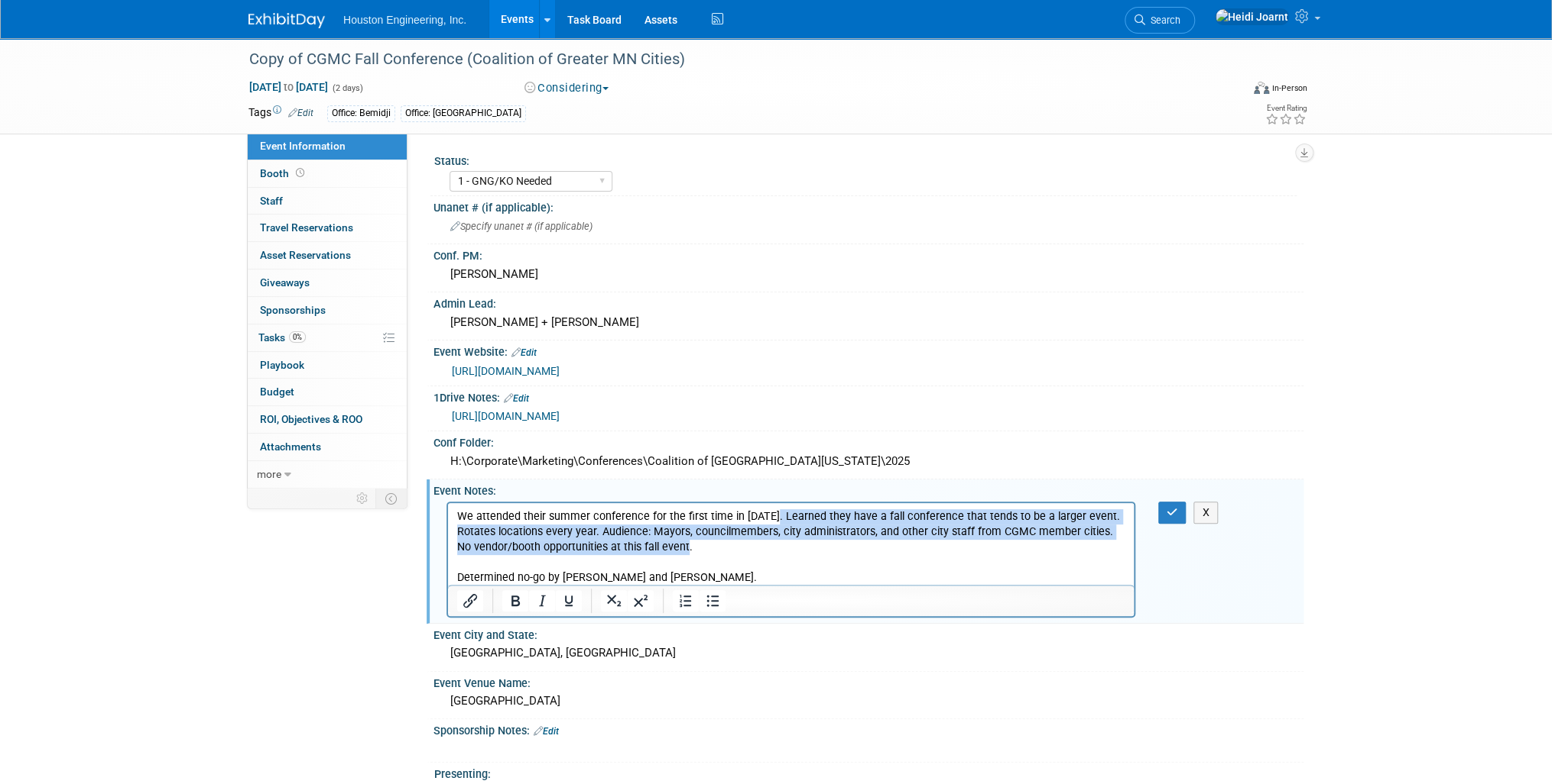
drag, startPoint x: 770, startPoint y: 517, endPoint x: 921, endPoint y: 544, distance: 153.4
click at [921, 544] on p "We attended their summer conference for the first time in [DATE]. Learned they …" at bounding box center [791, 546] width 668 height 76
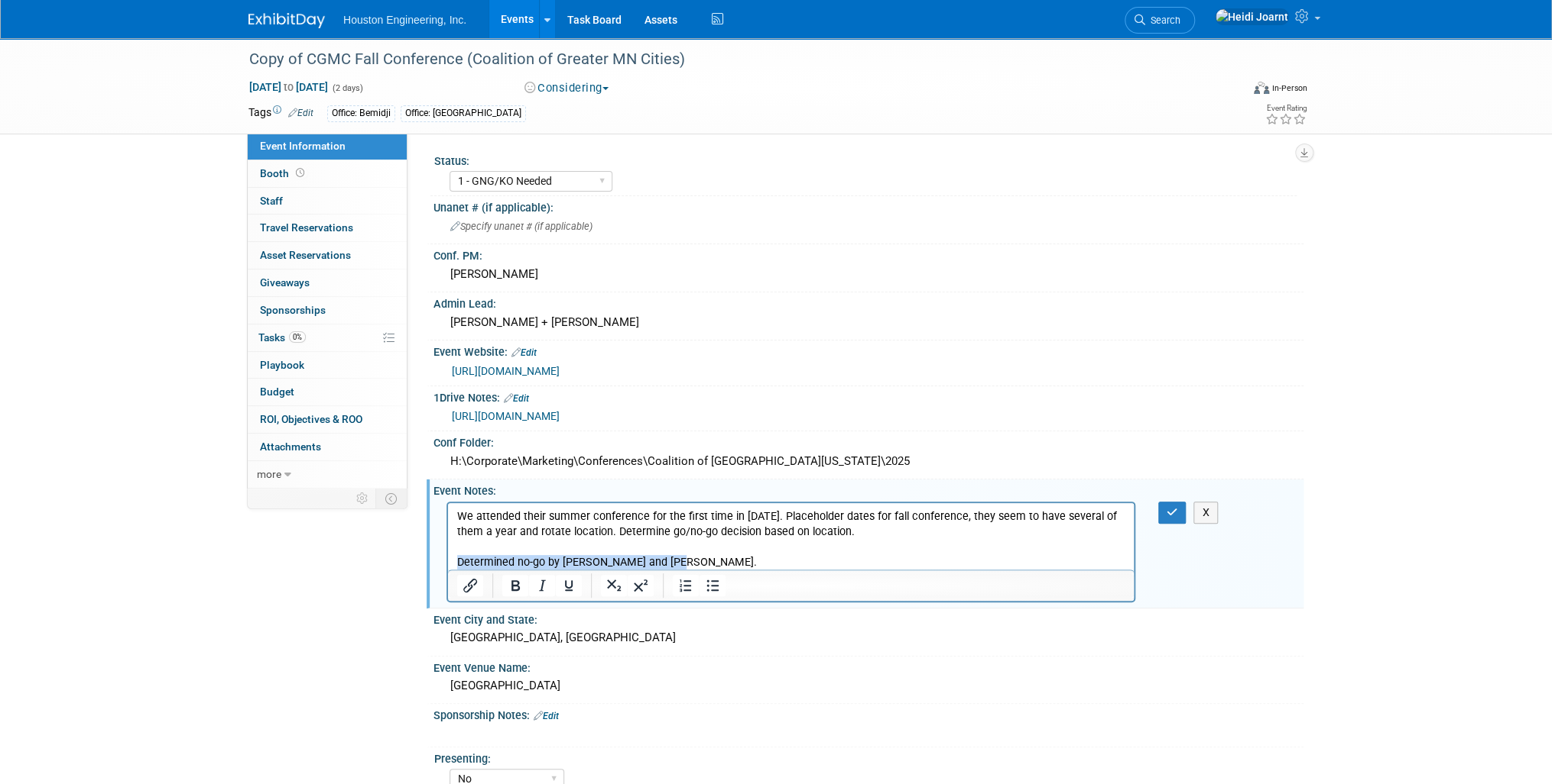
drag, startPoint x: 679, startPoint y: 560, endPoint x: 889, endPoint y: 1061, distance: 543.2
click at [447, 563] on html "We attended their summer conference for the first time in [DATE]. Placeholder d…" at bounding box center [790, 536] width 685 height 67
click at [533, 632] on div "[GEOGRAPHIC_DATA], [GEOGRAPHIC_DATA]" at bounding box center [868, 638] width 847 height 24
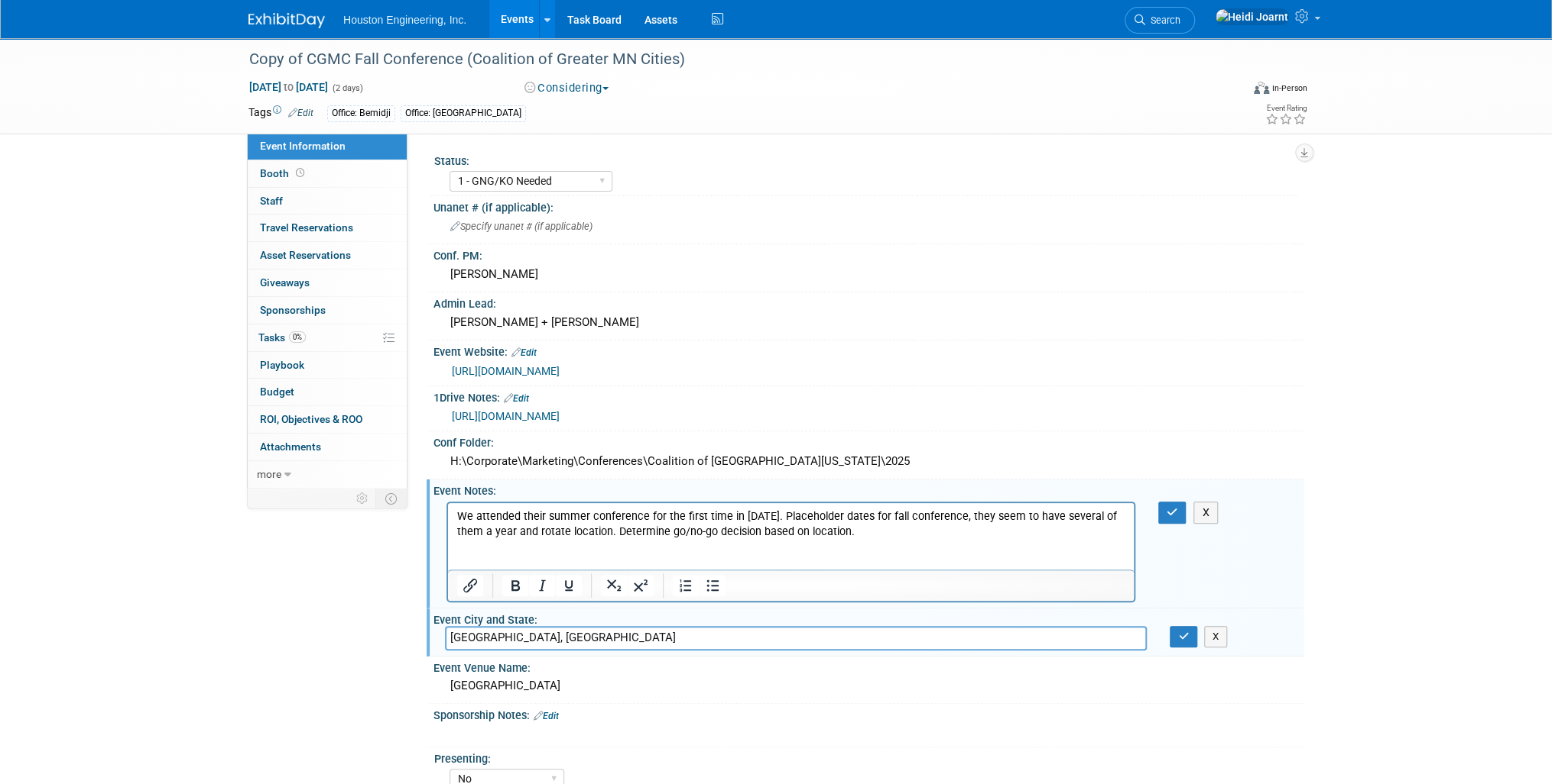
drag, startPoint x: 533, startPoint y: 632, endPoint x: 341, endPoint y: 628, distance: 192.0
click at [341, 628] on div "Event Information Event Info Booth Booth 0 Staff 0 Staff 0 Travel Reservations …" at bounding box center [776, 498] width 1078 height 922
click at [1193, 637] on button "button" at bounding box center [1183, 637] width 27 height 22
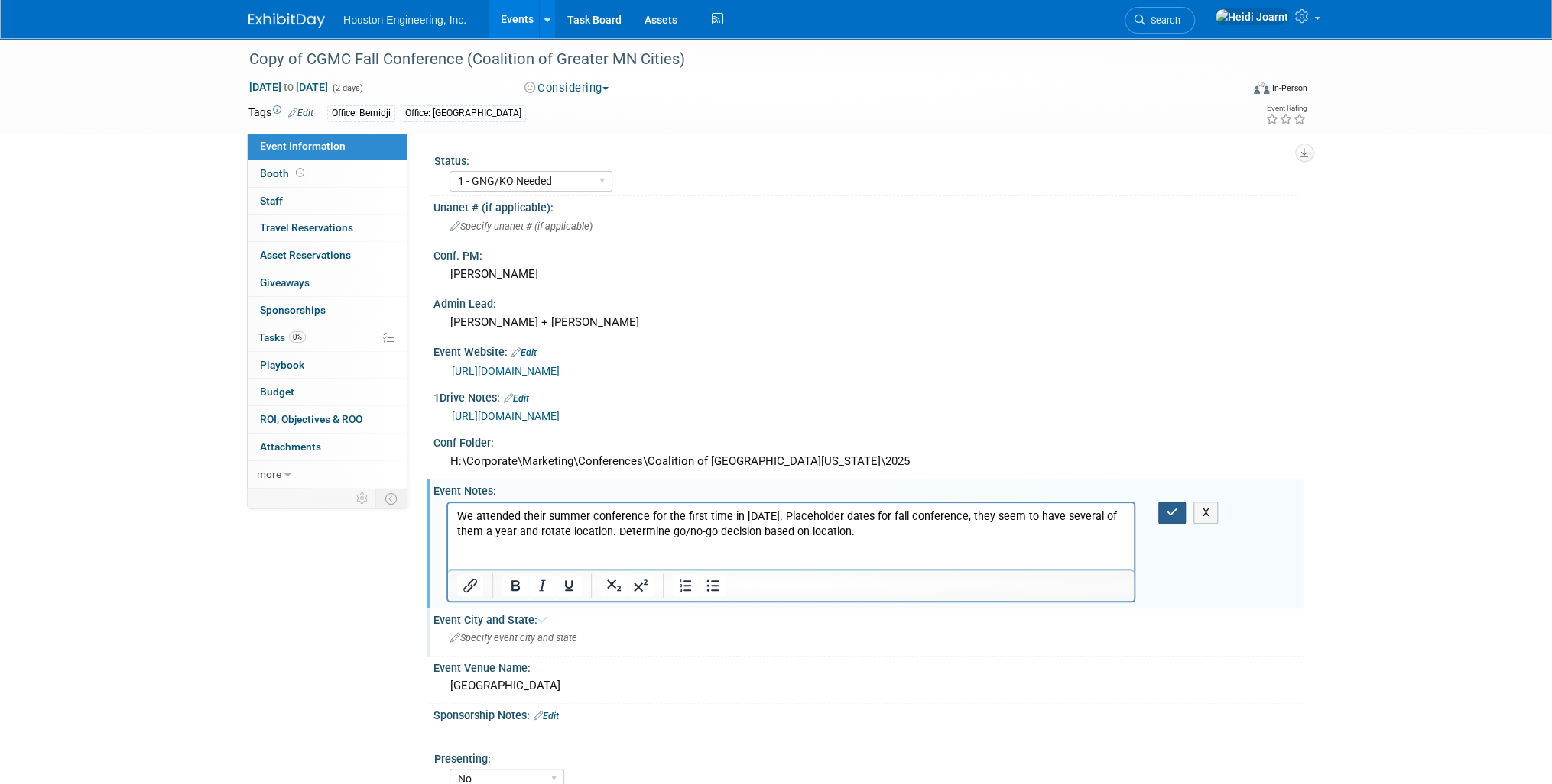
click at [1178, 502] on button "button" at bounding box center [1172, 512] width 28 height 22
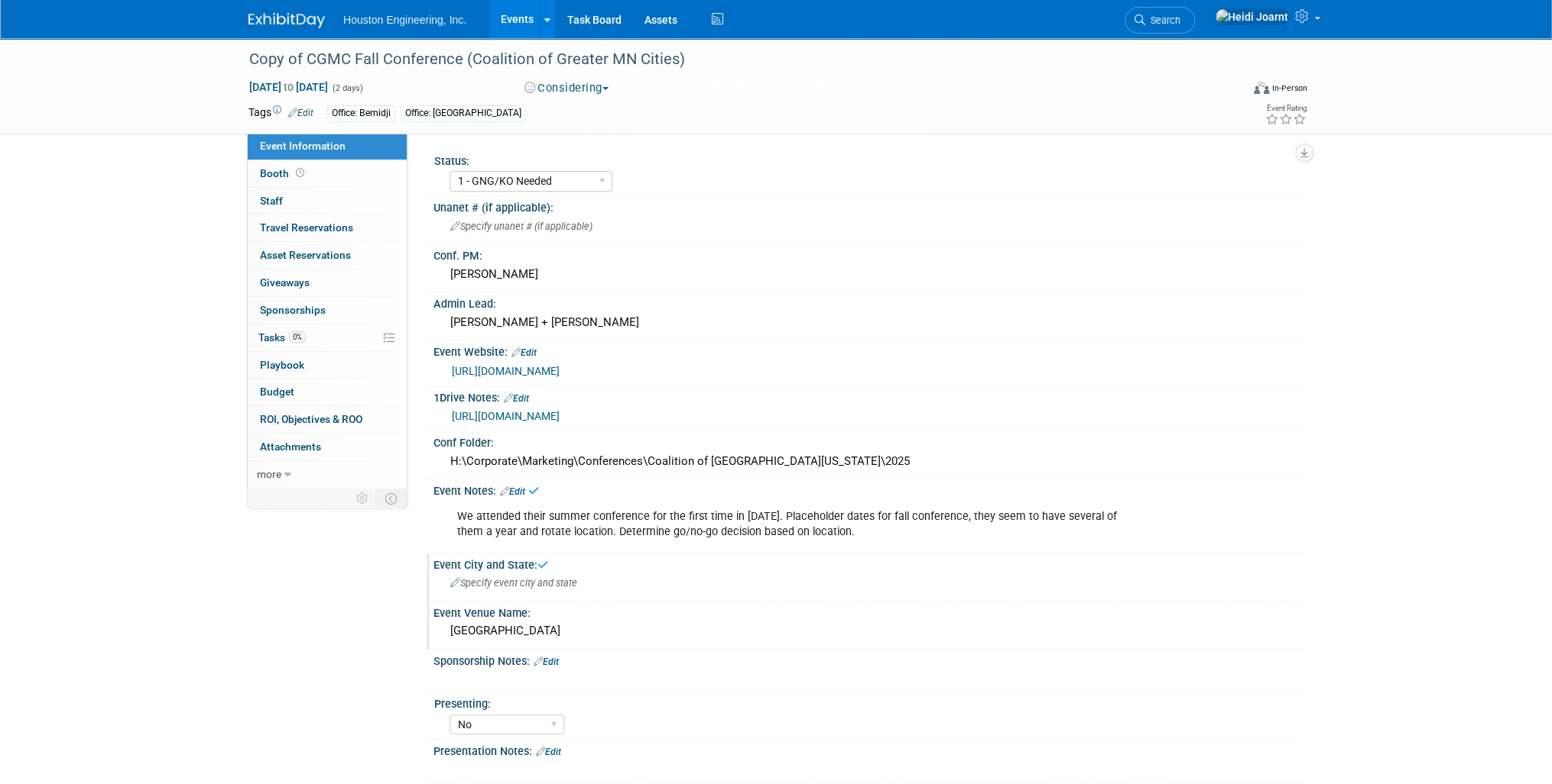
click at [602, 626] on div "[GEOGRAPHIC_DATA]" at bounding box center [868, 631] width 847 height 24
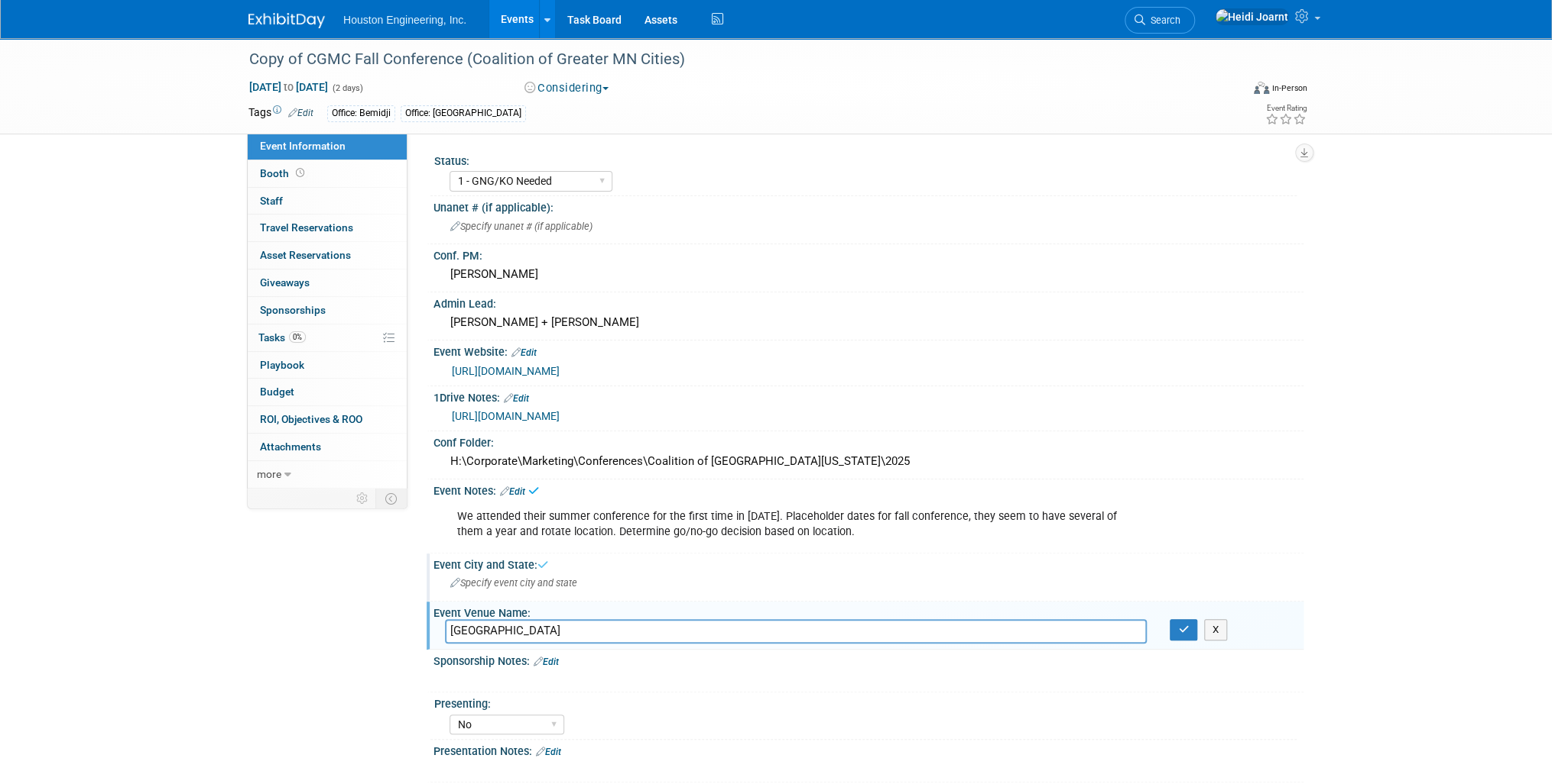
drag, startPoint x: 346, startPoint y: 633, endPoint x: 295, endPoint y: 636, distance: 51.1
click at [295, 636] on div "Event Information Event Info Booth Booth 0 Staff 0 Staff 0 Travel Reservations …" at bounding box center [776, 471] width 1078 height 867
click at [1175, 621] on button "button" at bounding box center [1183, 630] width 27 height 22
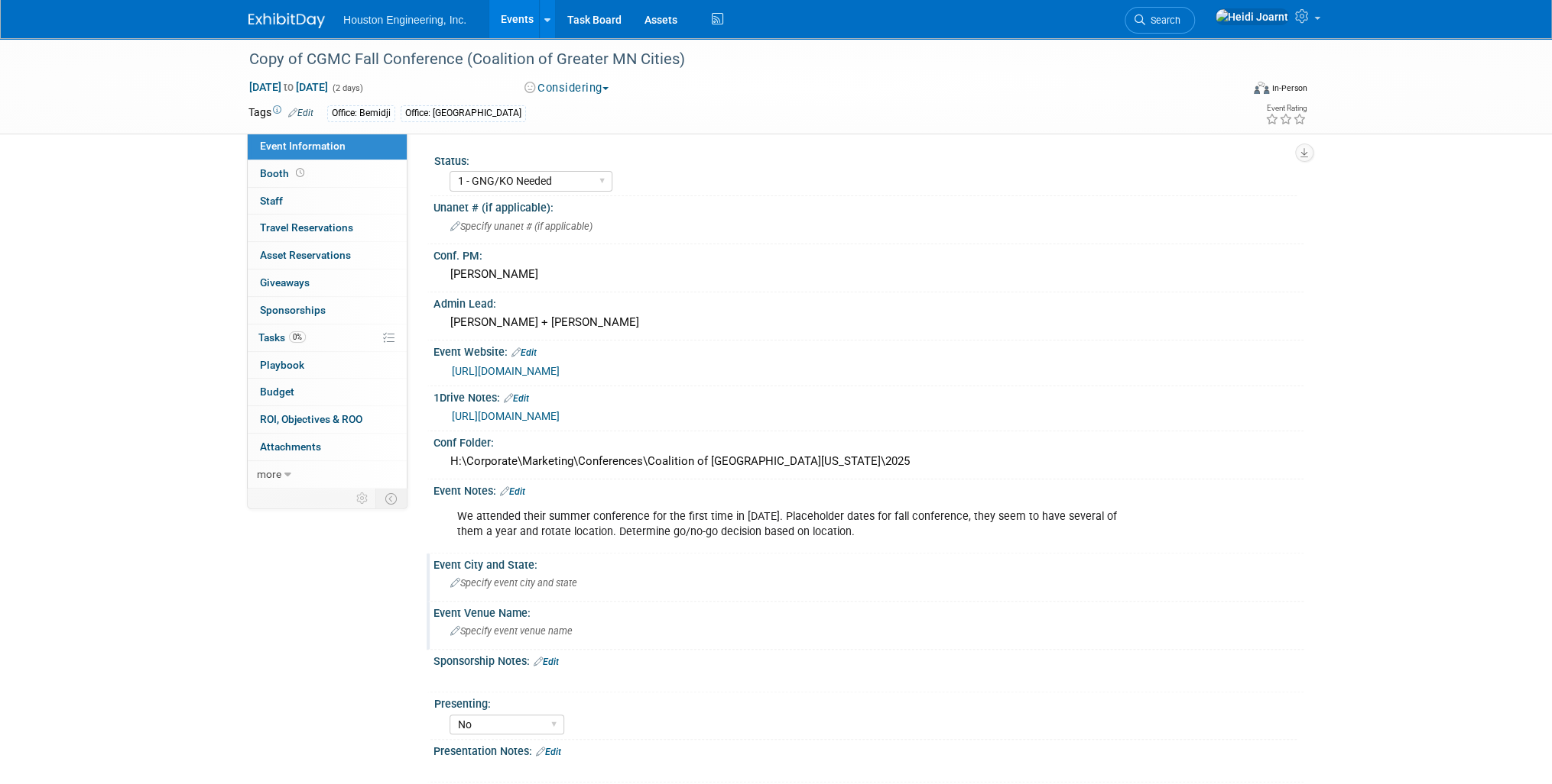
click at [560, 372] on link "[URL][DOMAIN_NAME]" at bounding box center [505, 371] width 108 height 12
click at [560, 373] on link "[URL][DOMAIN_NAME]" at bounding box center [505, 371] width 108 height 12
click at [1012, 363] on div "[URL][DOMAIN_NAME]" at bounding box center [871, 372] width 840 height 18
click at [997, 367] on div "[URL][DOMAIN_NAME]" at bounding box center [871, 372] width 840 height 18
click at [536, 347] on link "Edit" at bounding box center [524, 352] width 25 height 10
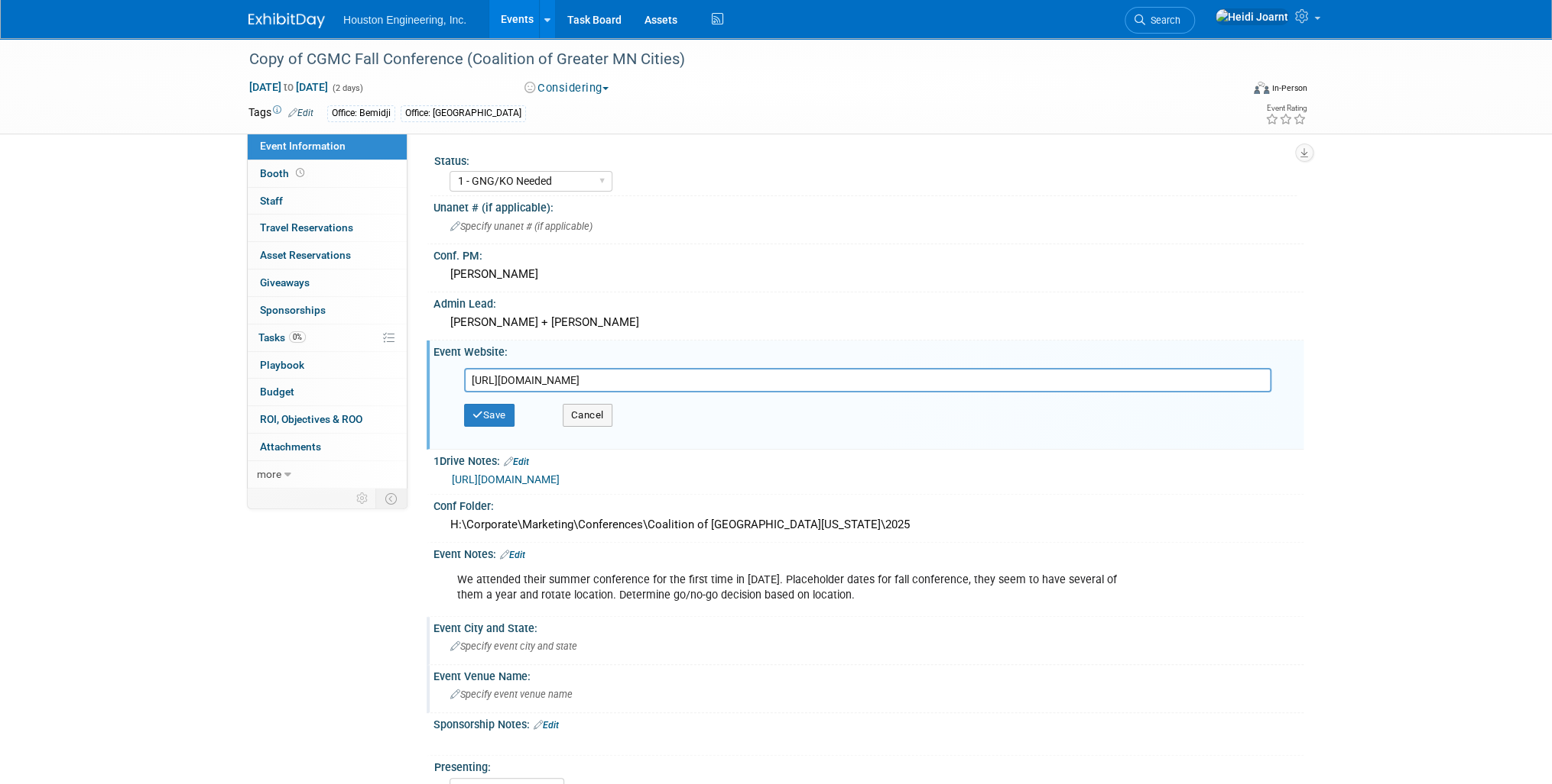
drag, startPoint x: 768, startPoint y: 362, endPoint x: 452, endPoint y: 363, distance: 316.0
click at [452, 363] on div "[URL][DOMAIN_NAME] Save Cancel" at bounding box center [871, 404] width 840 height 81
type input "[URL][DOMAIN_NAME]"
click at [502, 411] on button "Save" at bounding box center [488, 415] width 50 height 23
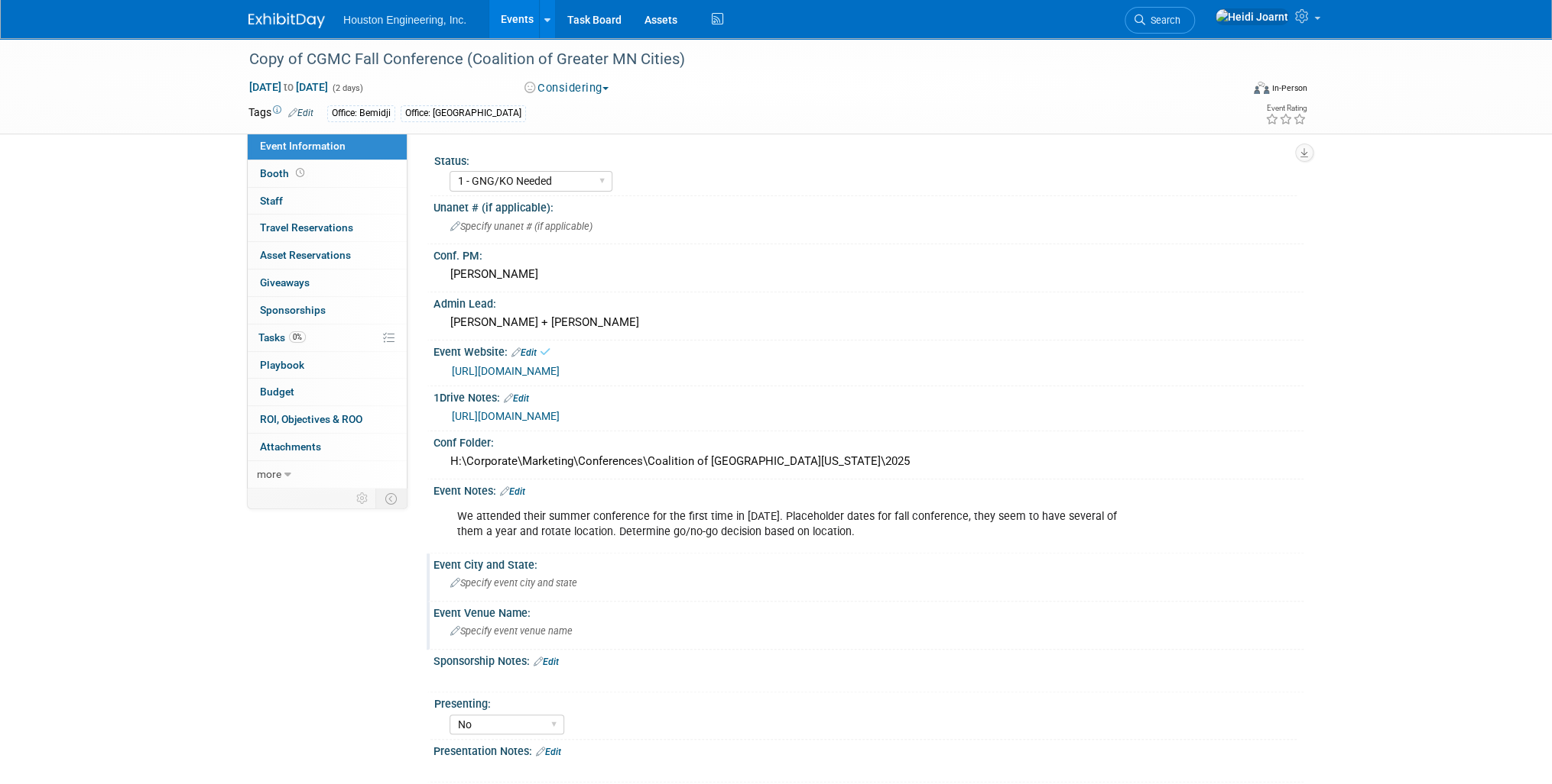
click at [537, 416] on link "[URL][DOMAIN_NAME]" at bounding box center [505, 416] width 108 height 12
click at [1194, 27] on link "Search" at bounding box center [1159, 20] width 70 height 26
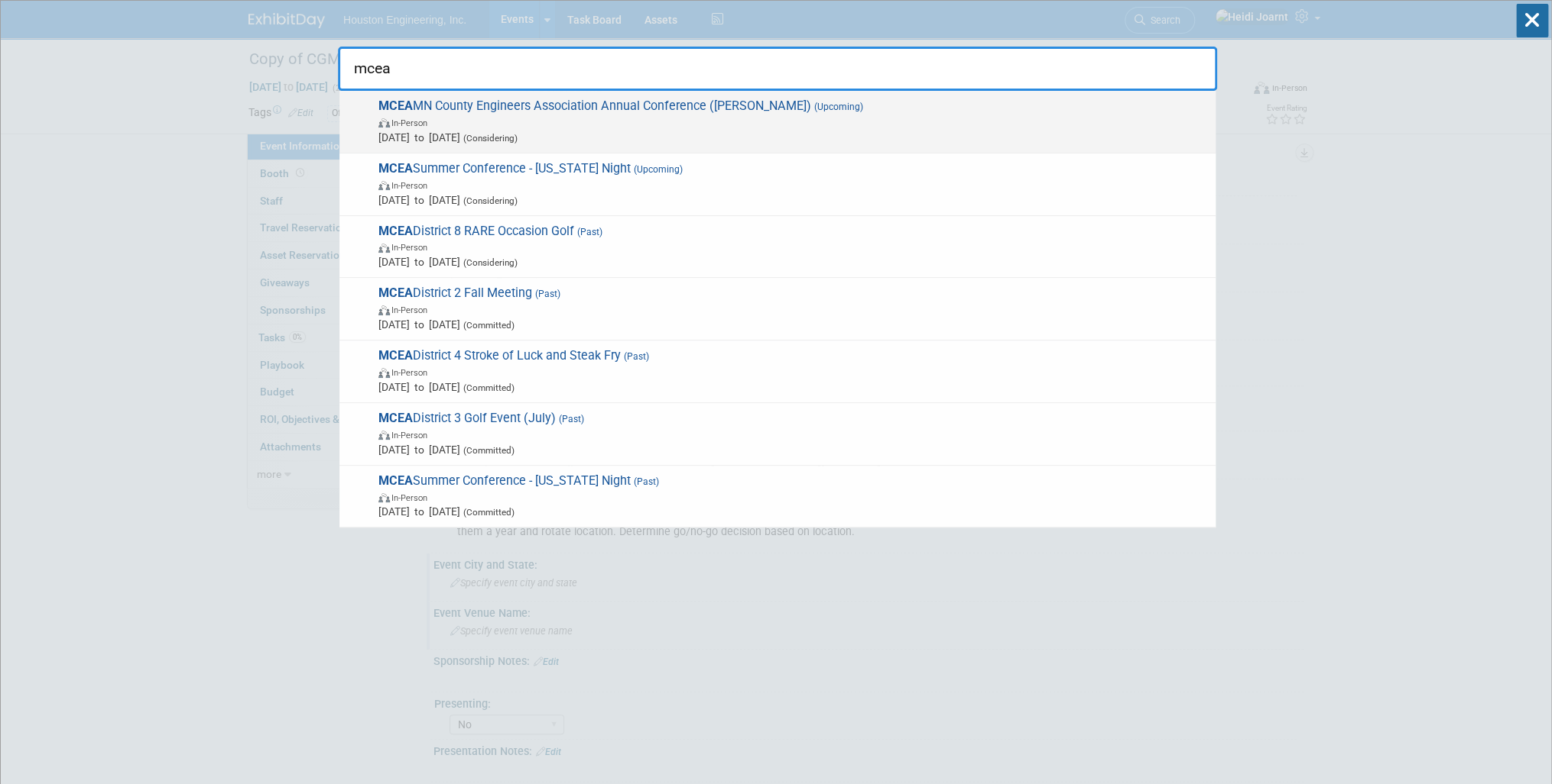
type input "mcea"
click at [641, 131] on span "Jan 20, 2026 to Jan 23, 2026 (Considering)" at bounding box center [793, 138] width 829 height 15
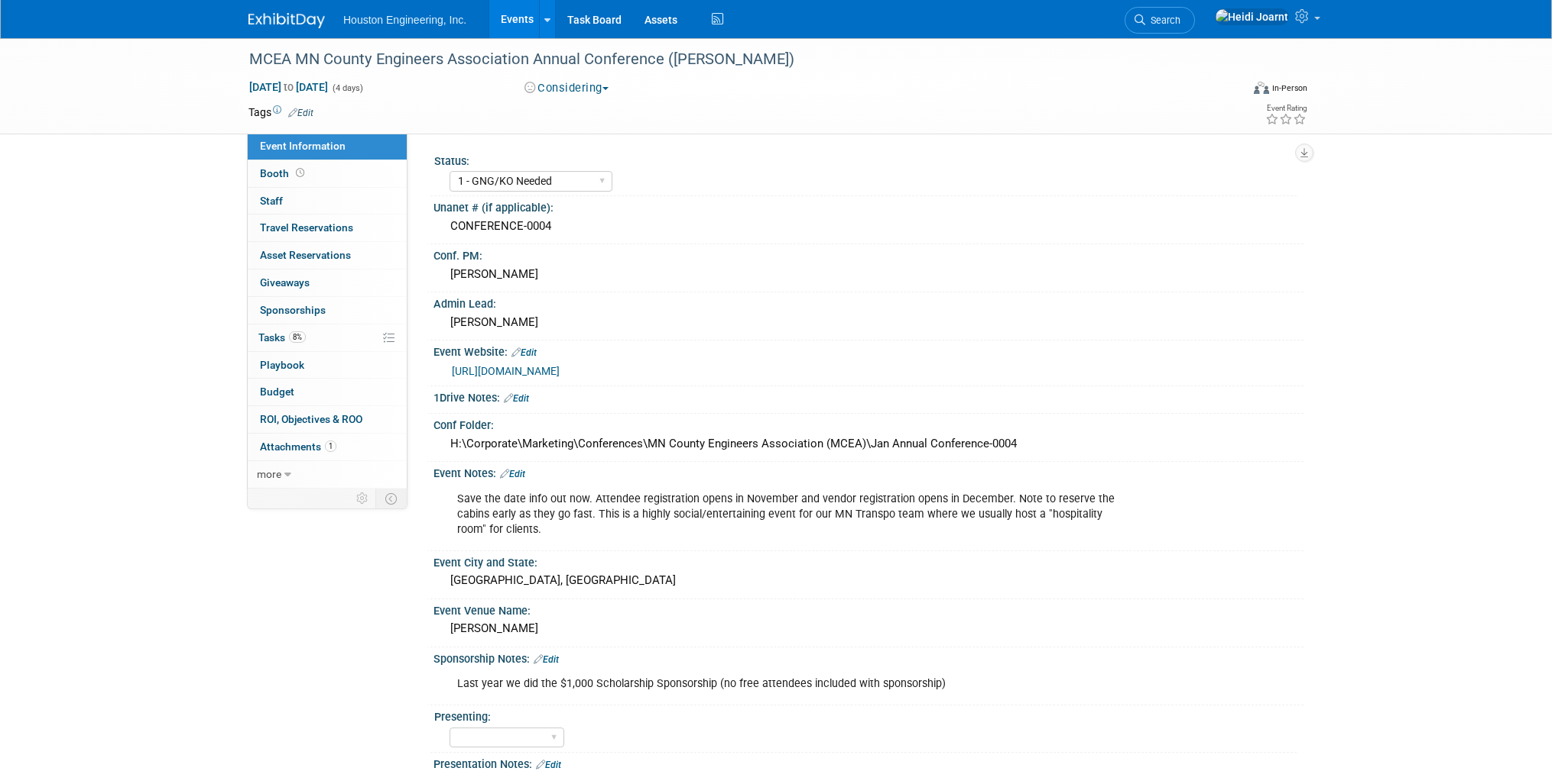
select select "1 - GNG/KO Needed"
select select "Transportation"
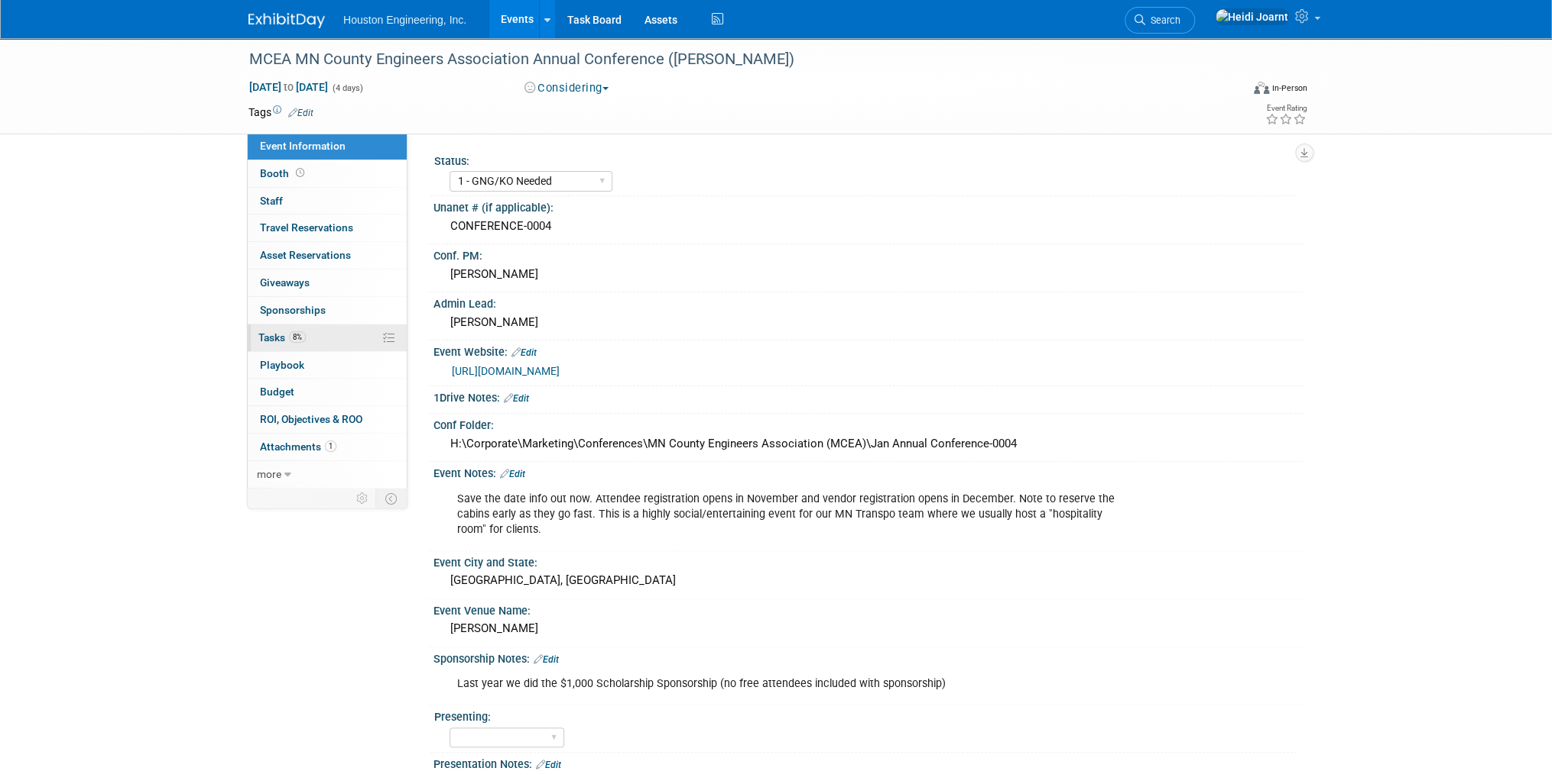
click at [311, 339] on link "8% Tasks 8%" at bounding box center [327, 338] width 159 height 26
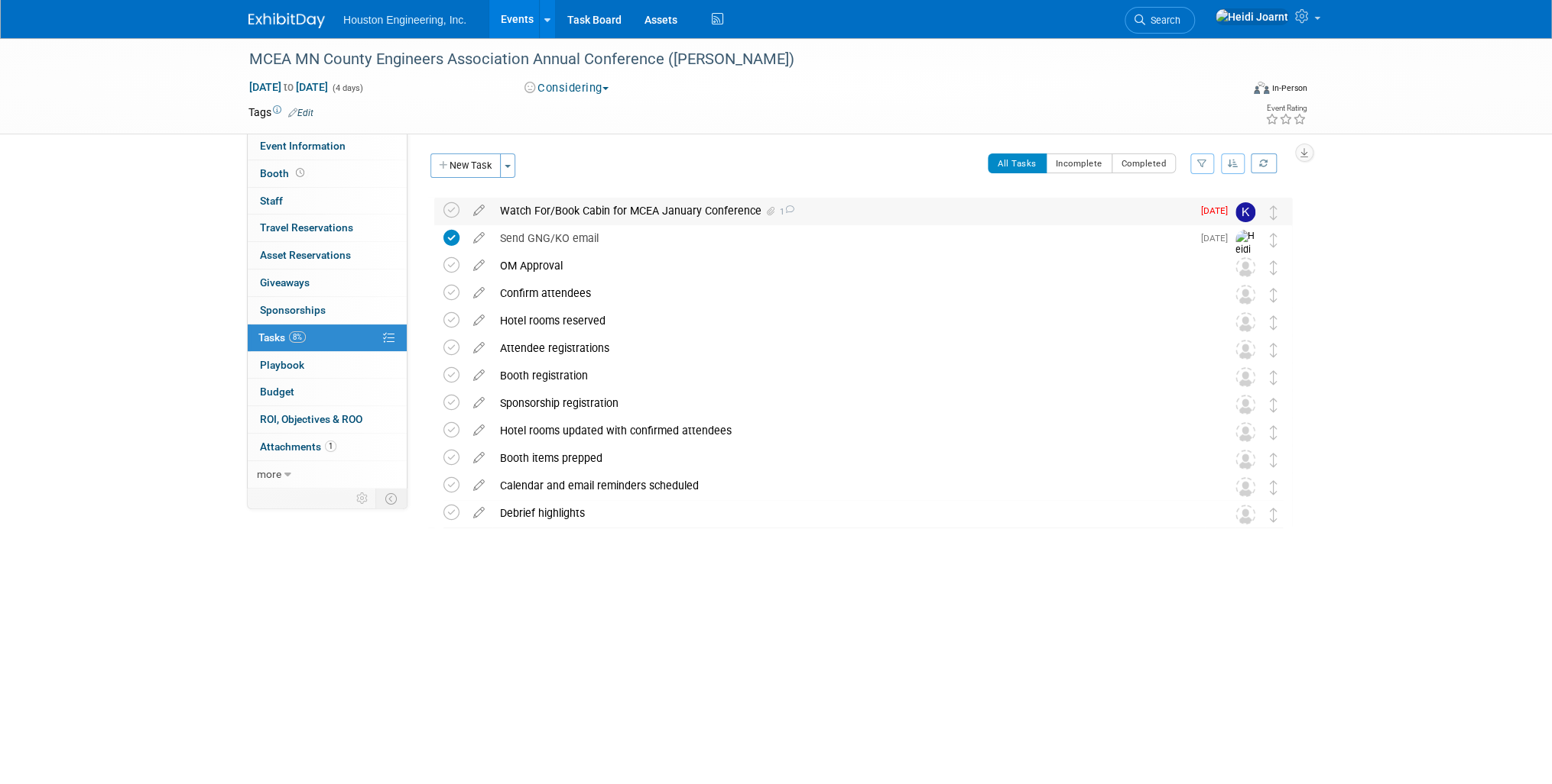
click at [520, 208] on div "Watch For/Book Cabin for MCEA January Conference 1" at bounding box center [841, 211] width 700 height 26
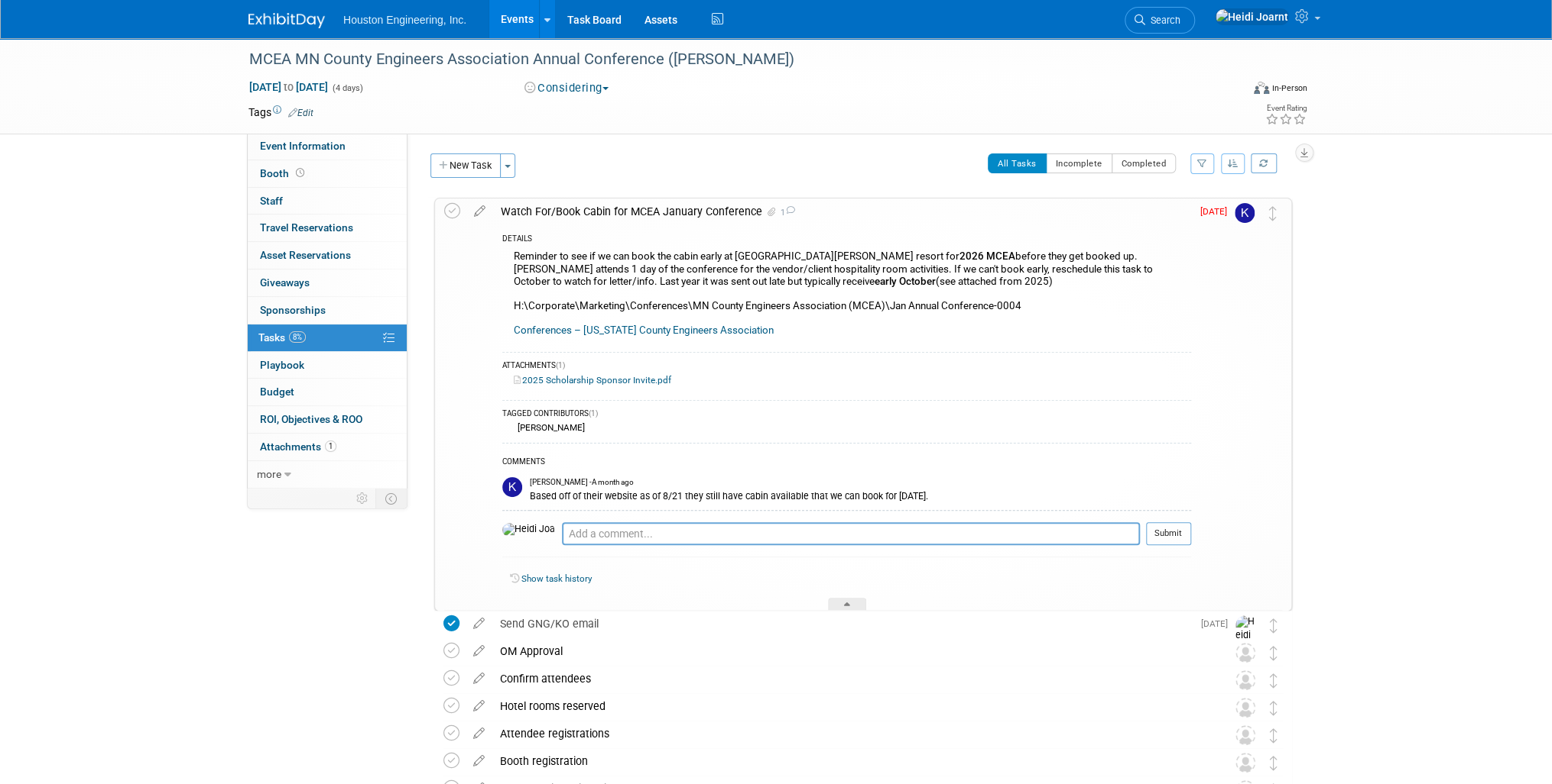
click at [520, 208] on div "Watch For/Book Cabin for MCEA January Conference 1" at bounding box center [841, 212] width 698 height 26
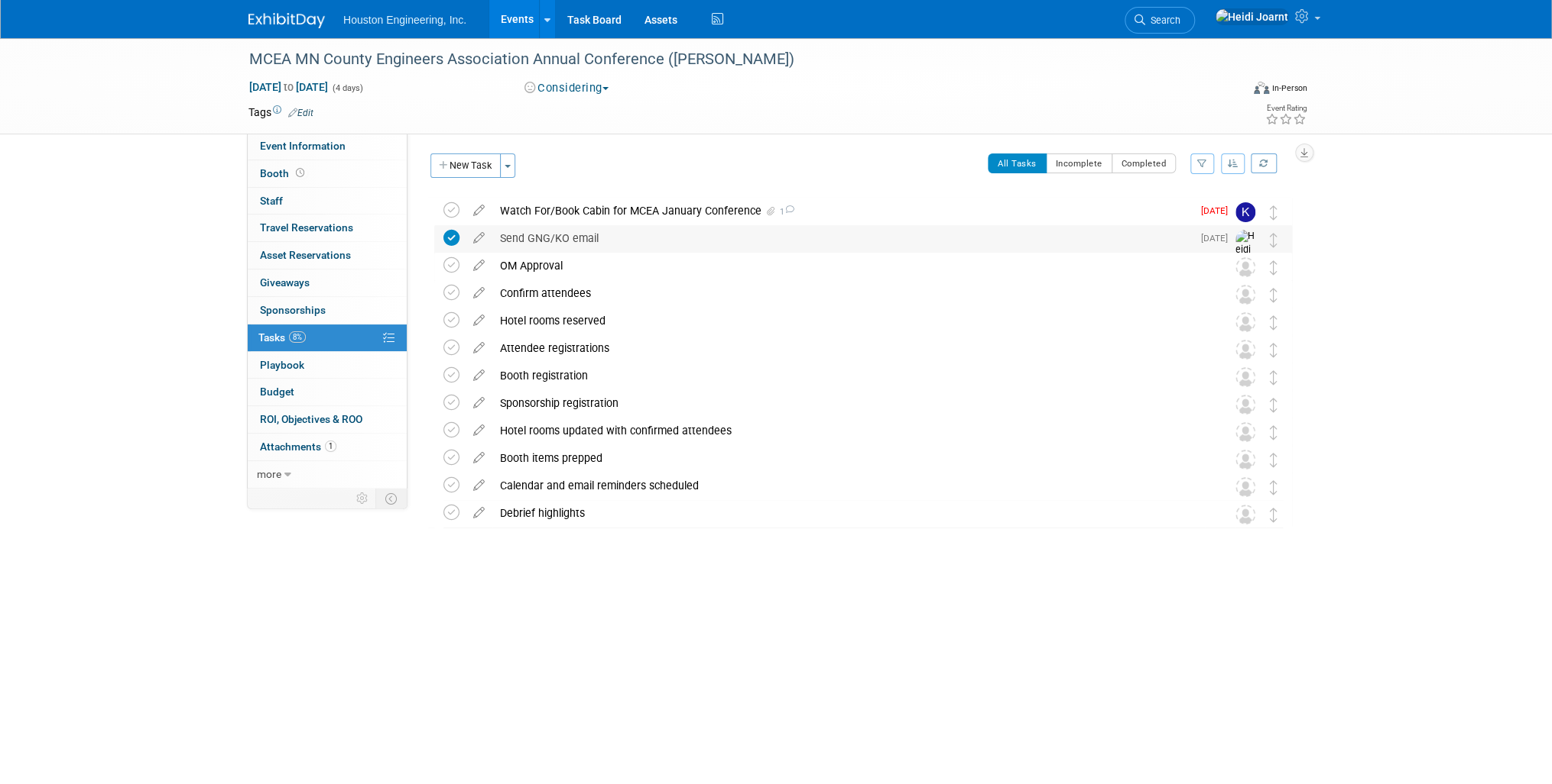
click at [599, 242] on div "Send GNG/KO email" at bounding box center [841, 239] width 700 height 26
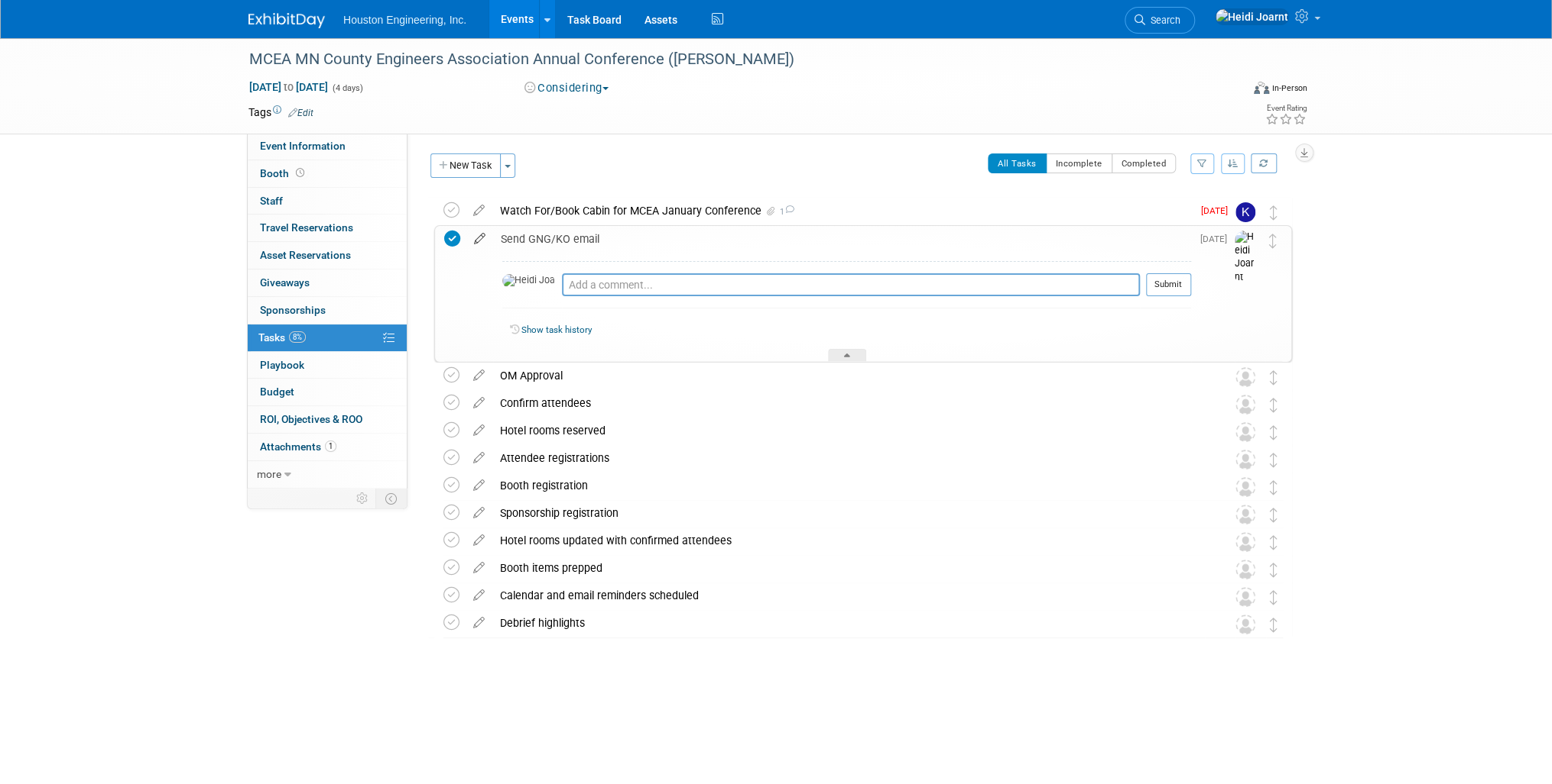
click at [479, 238] on icon at bounding box center [480, 236] width 26 height 19
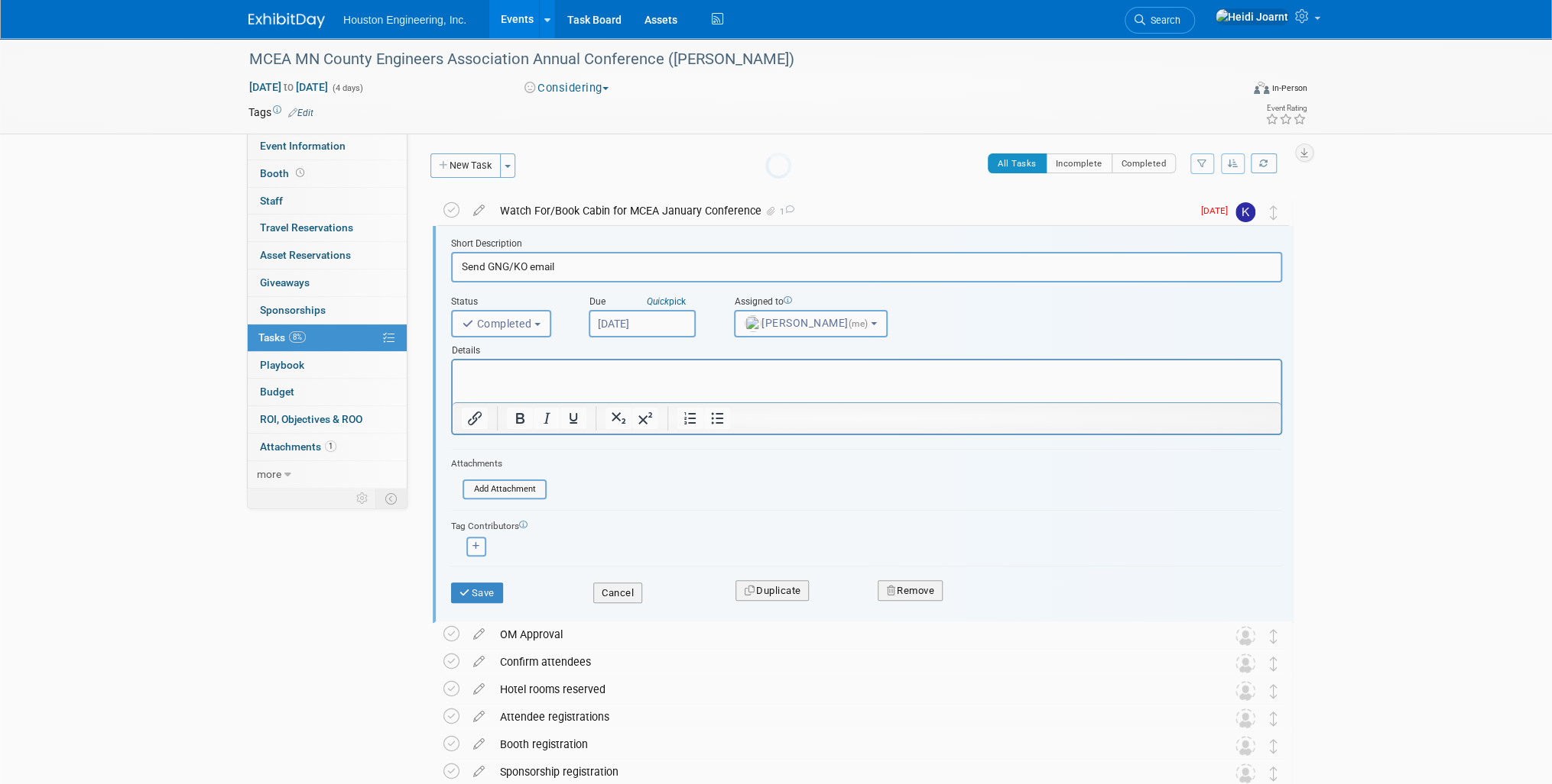
scroll to position [2, 0]
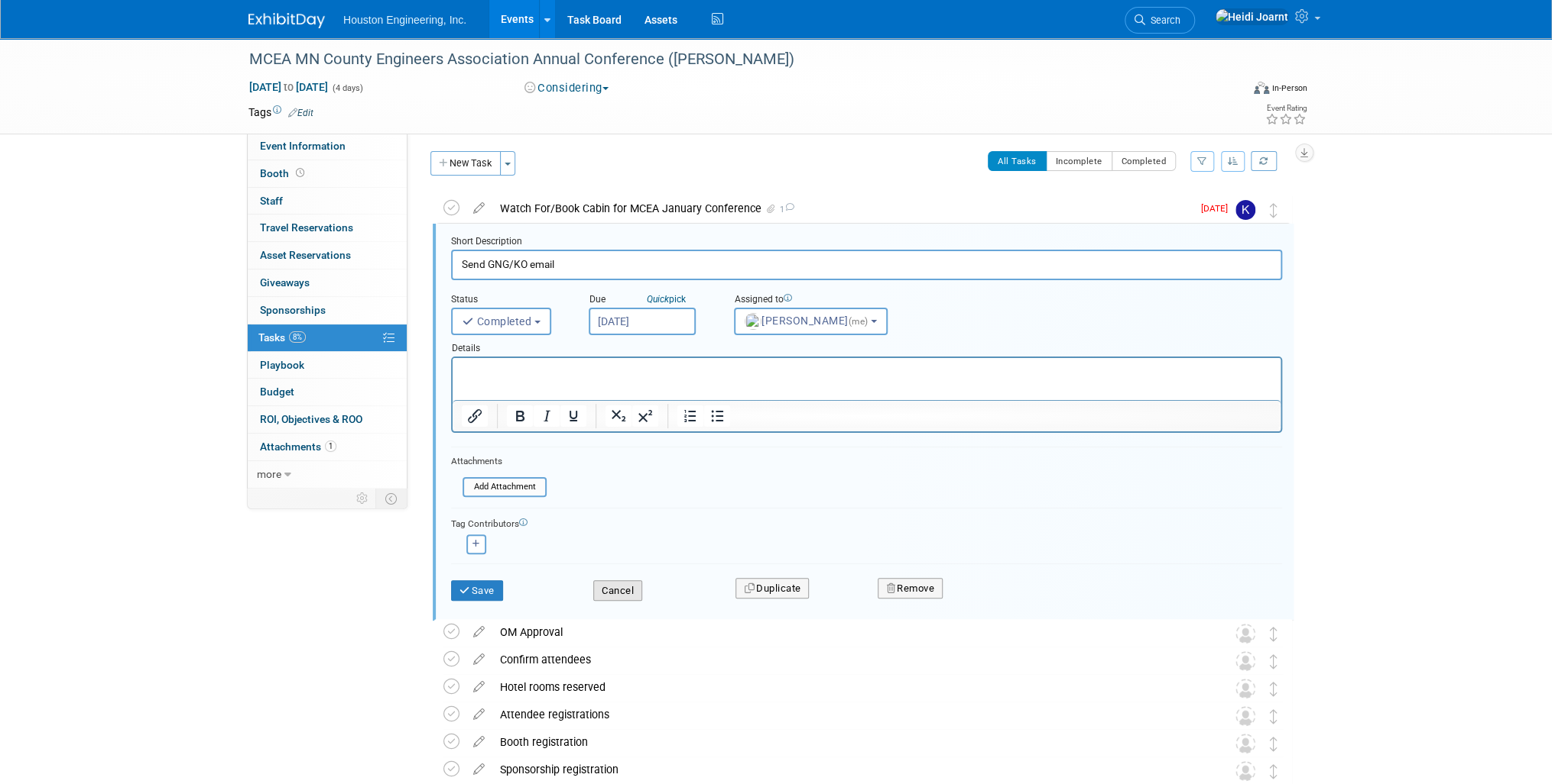
click at [602, 589] on button "Cancel" at bounding box center [617, 591] width 49 height 22
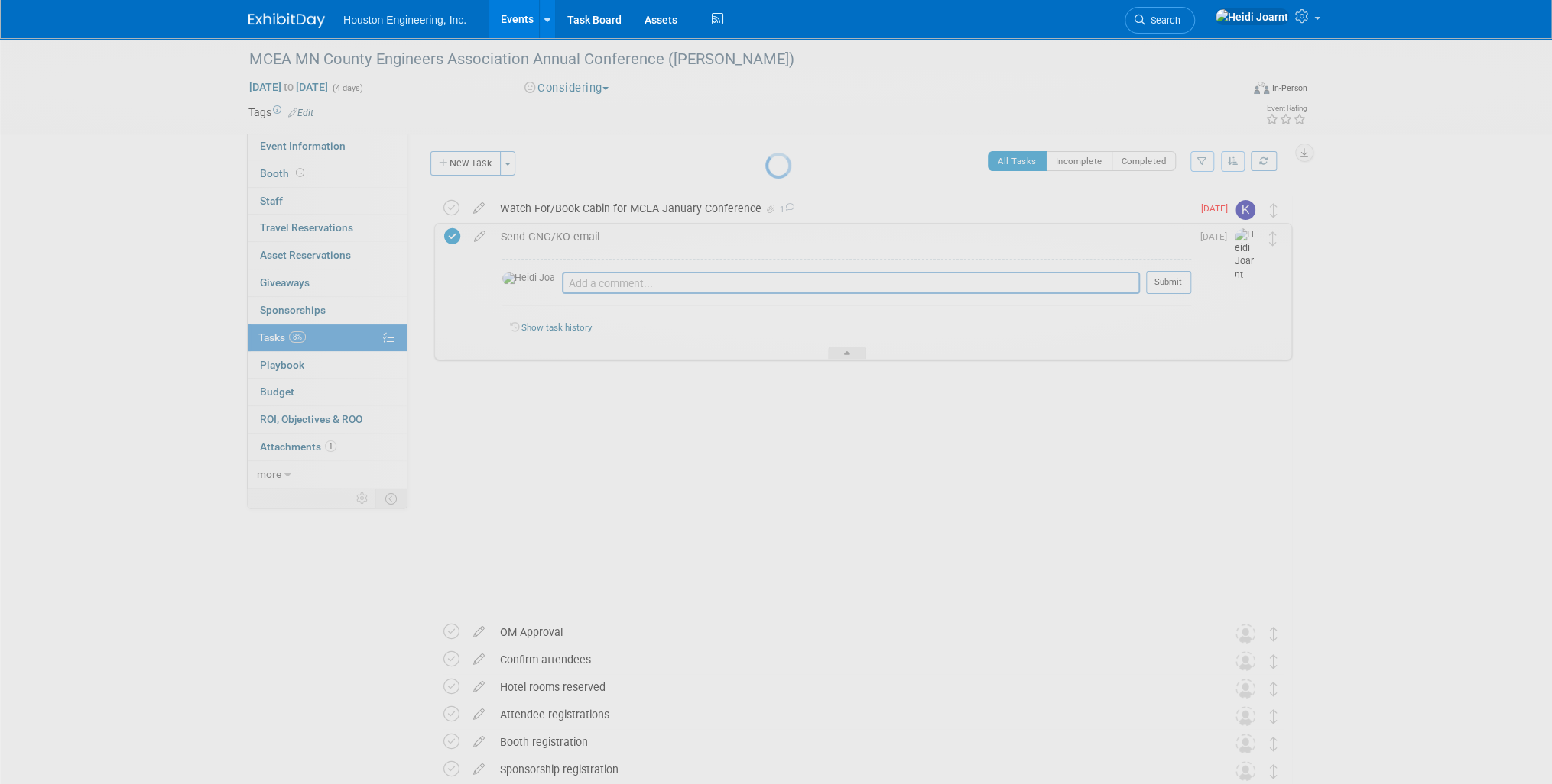
scroll to position [0, 0]
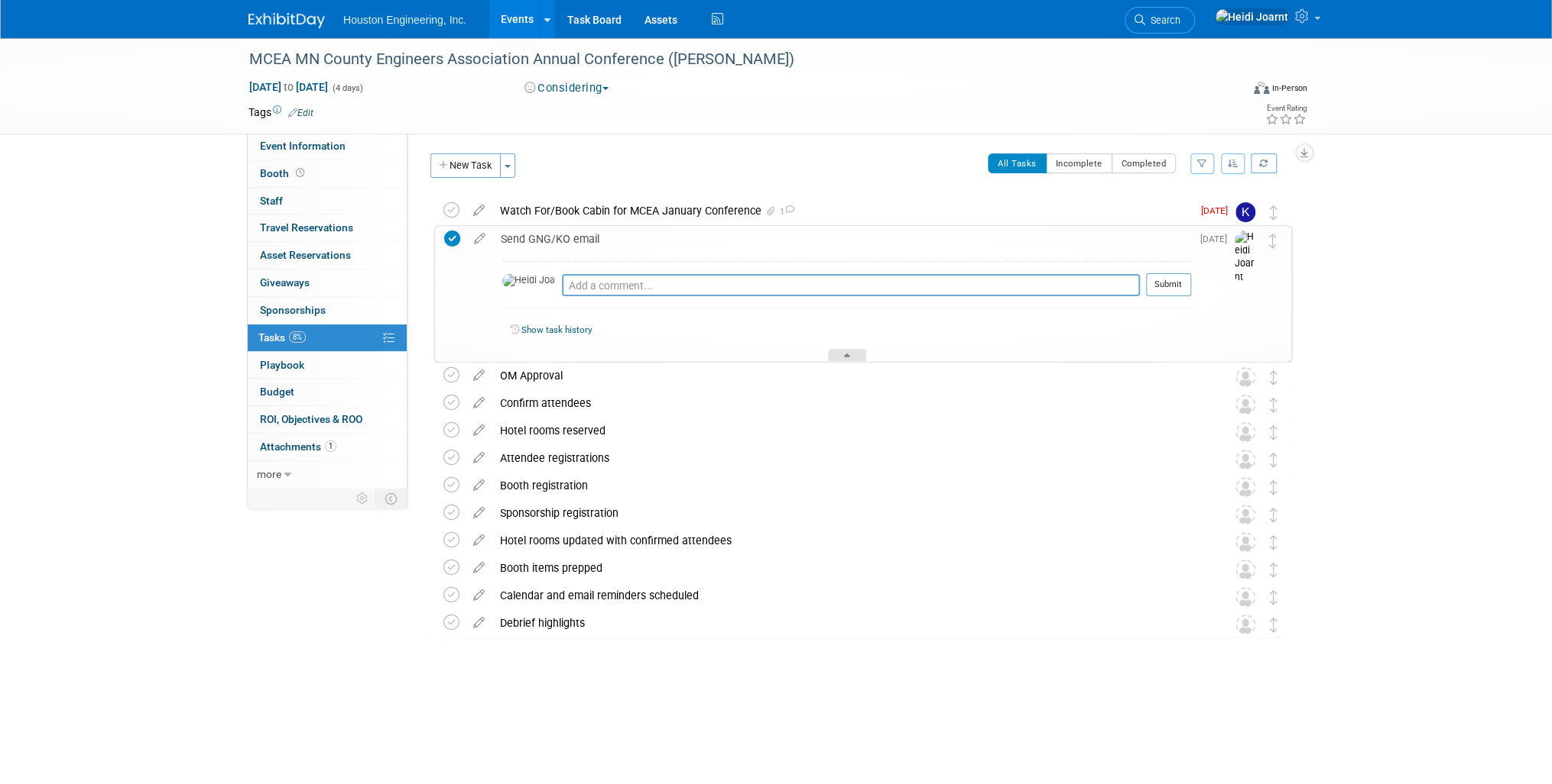
click at [838, 356] on div at bounding box center [847, 356] width 38 height 13
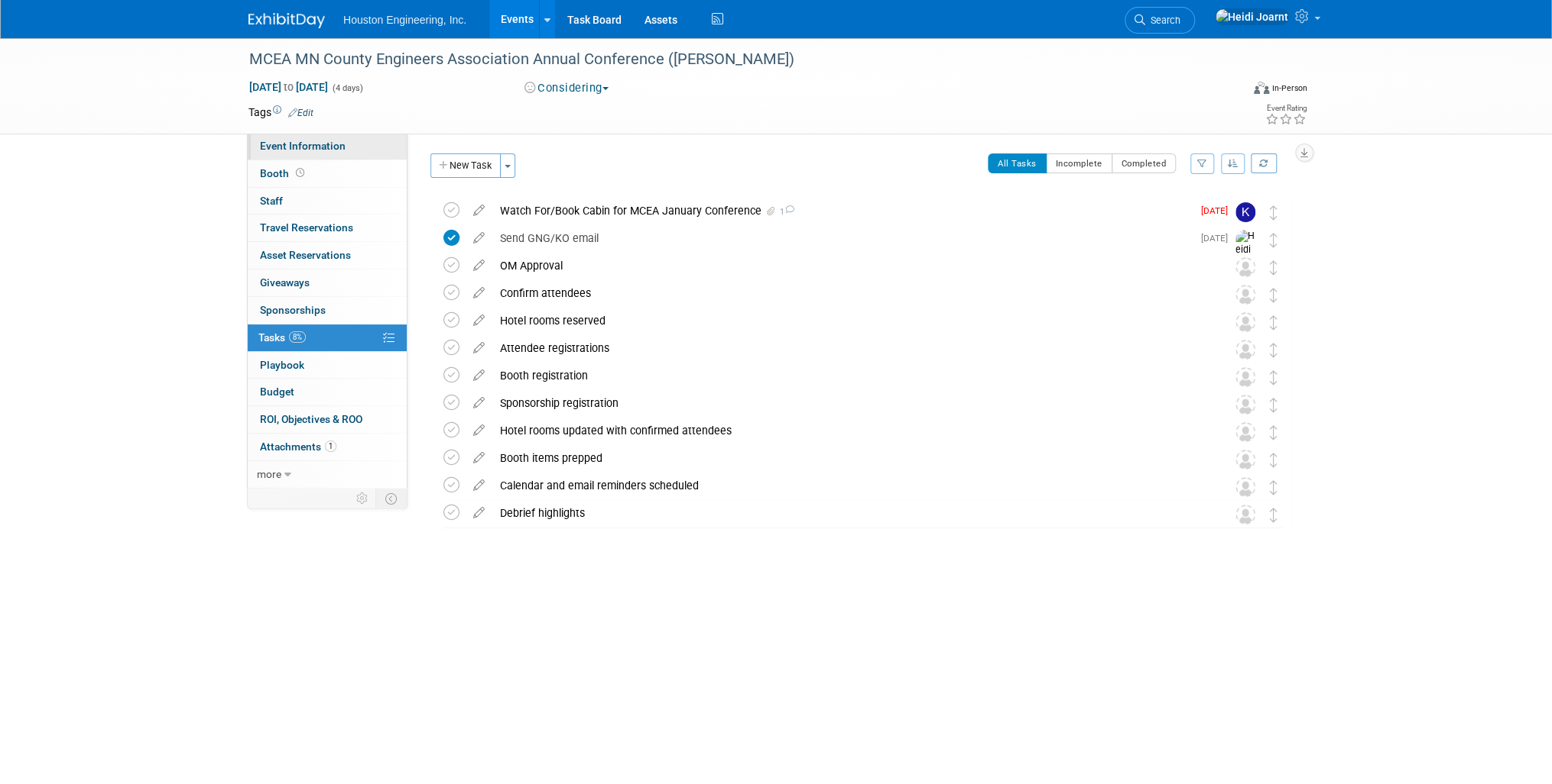
click at [318, 148] on span "Event Information" at bounding box center [302, 145] width 86 height 12
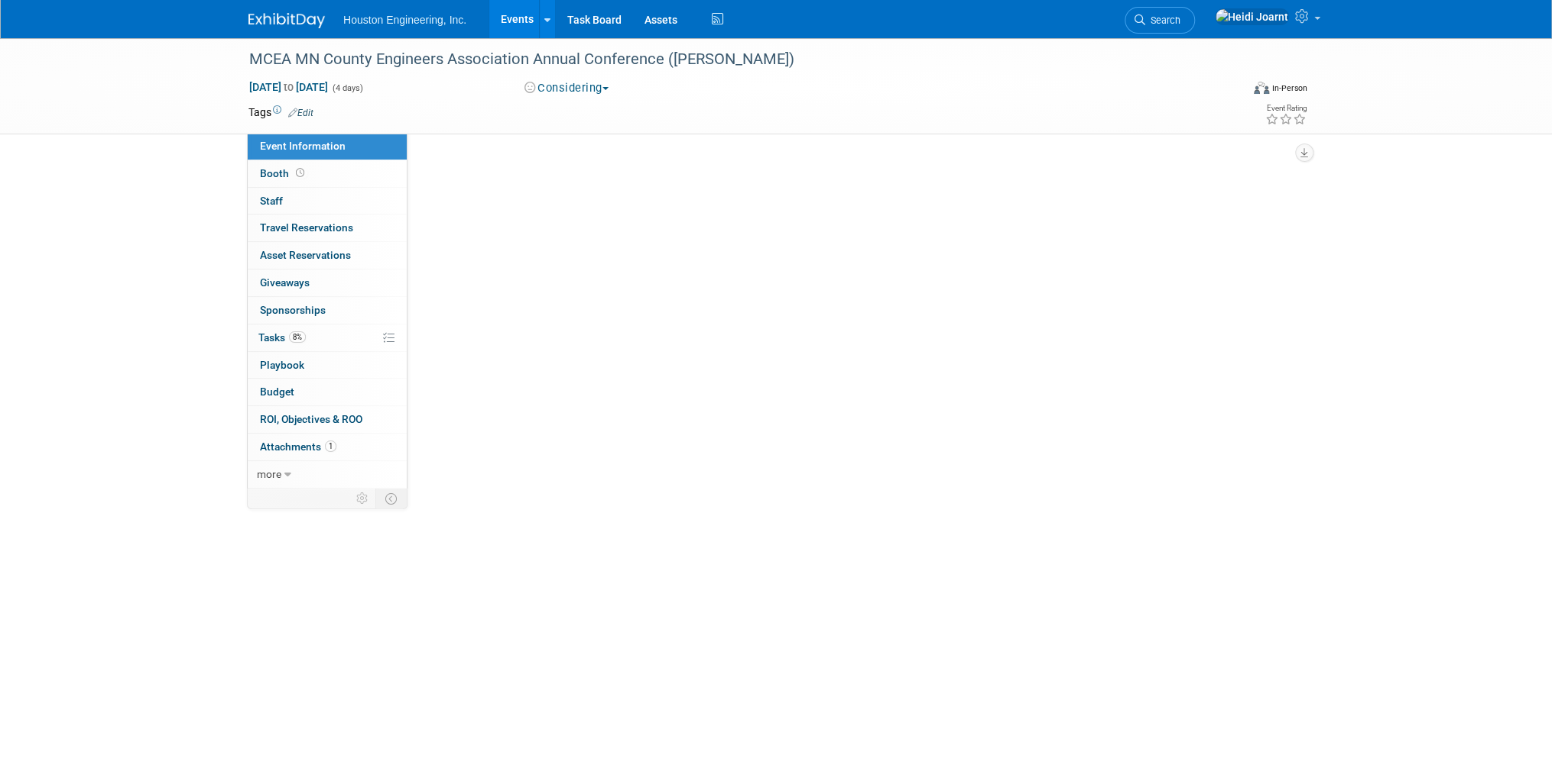
select select "1 - GNG/KO Needed"
select select "Transportation"
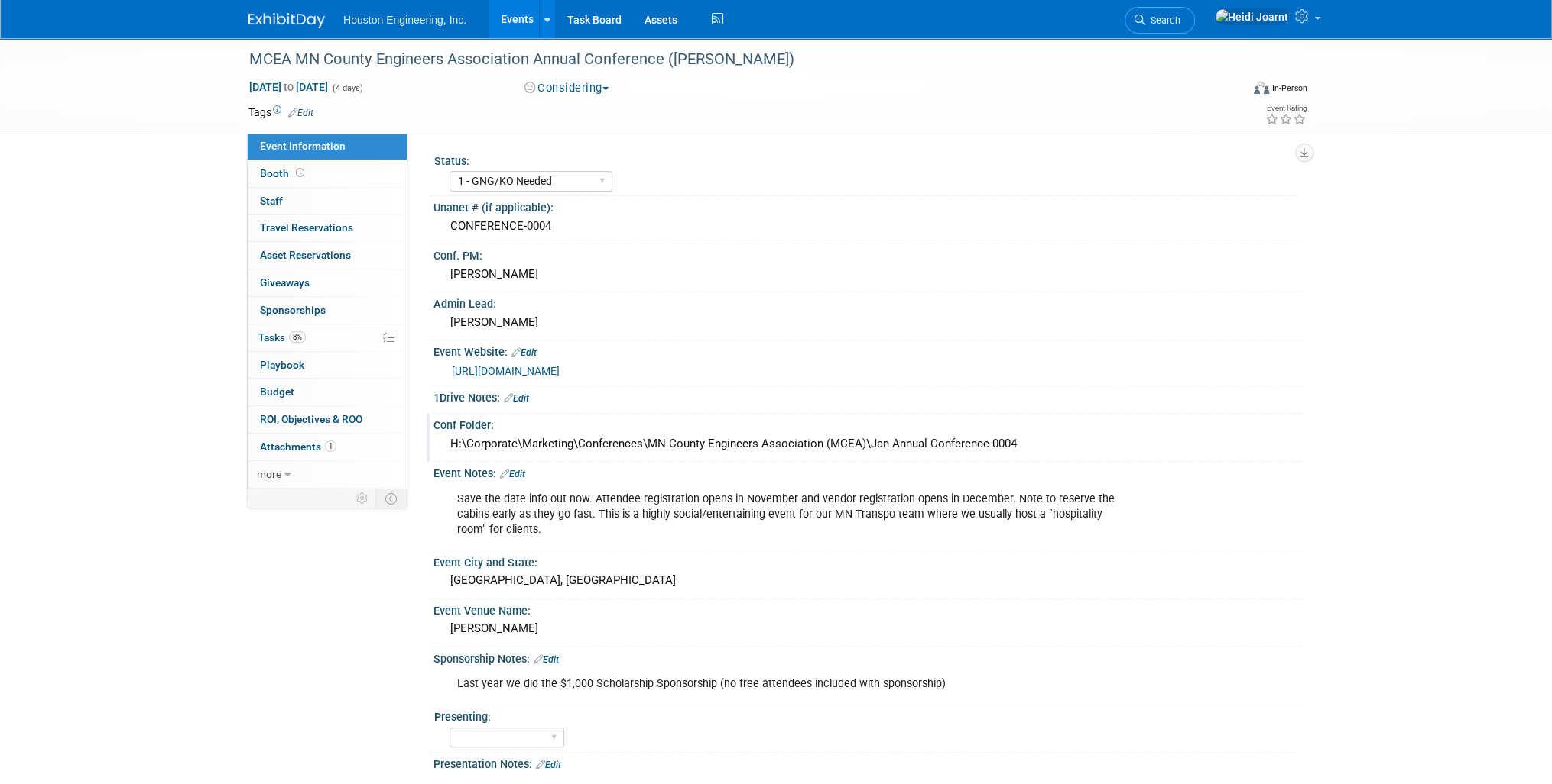
click at [608, 443] on div "H:\Corporate\Marketing\Conferences\MN County Engineers Association (MCEA)\Jan A…" at bounding box center [868, 443] width 847 height 24
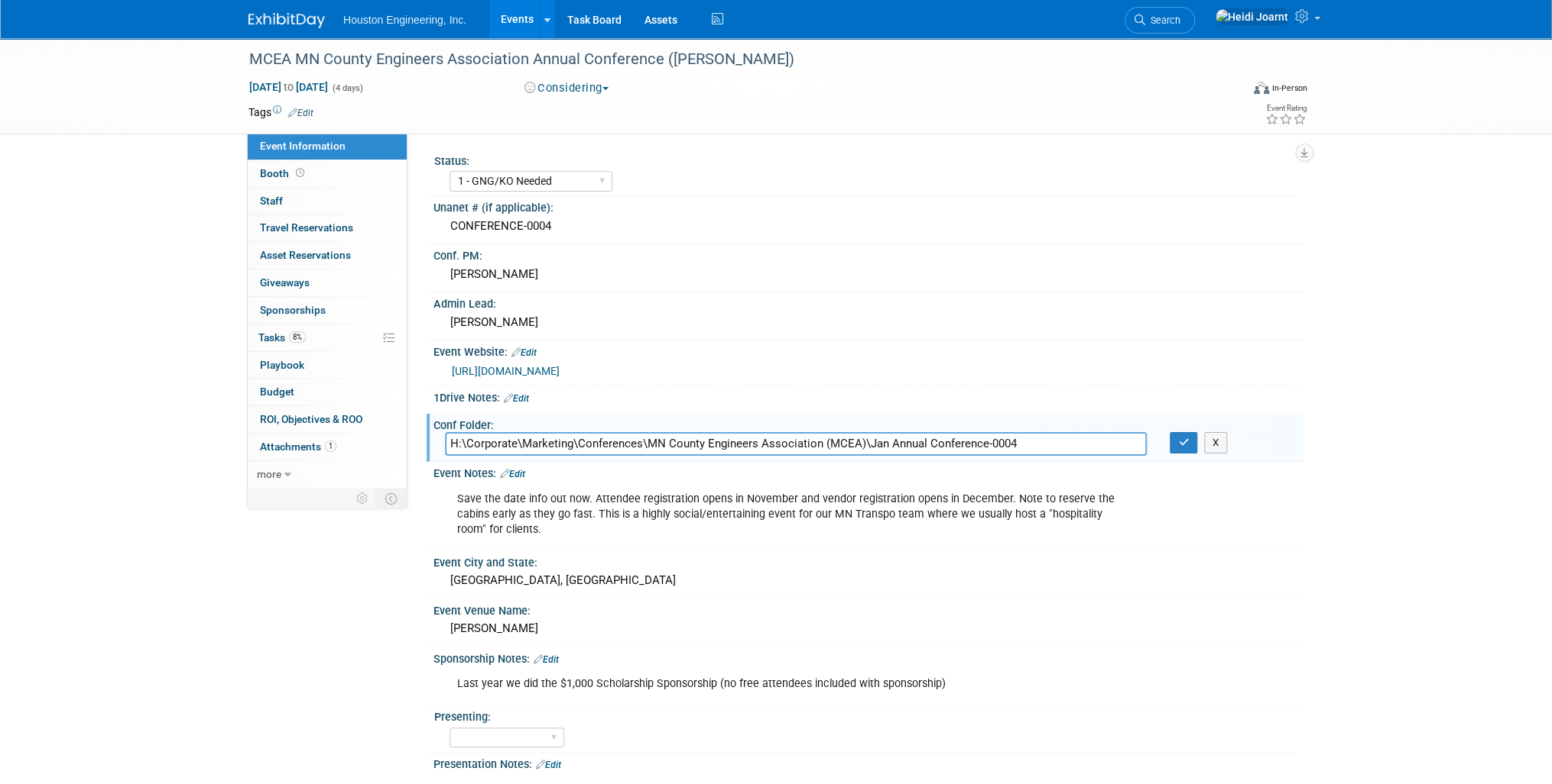
drag, startPoint x: 1049, startPoint y: 441, endPoint x: 408, endPoint y: 436, distance: 641.0
click at [408, 436] on div "Status: 1 - GNG/KO Needed 2 - Post KO/Active Planning 3 - Reg/Prep Done Unanet …" at bounding box center [855, 309] width 896 height 354
click at [1187, 441] on icon "button" at bounding box center [1183, 442] width 10 height 10
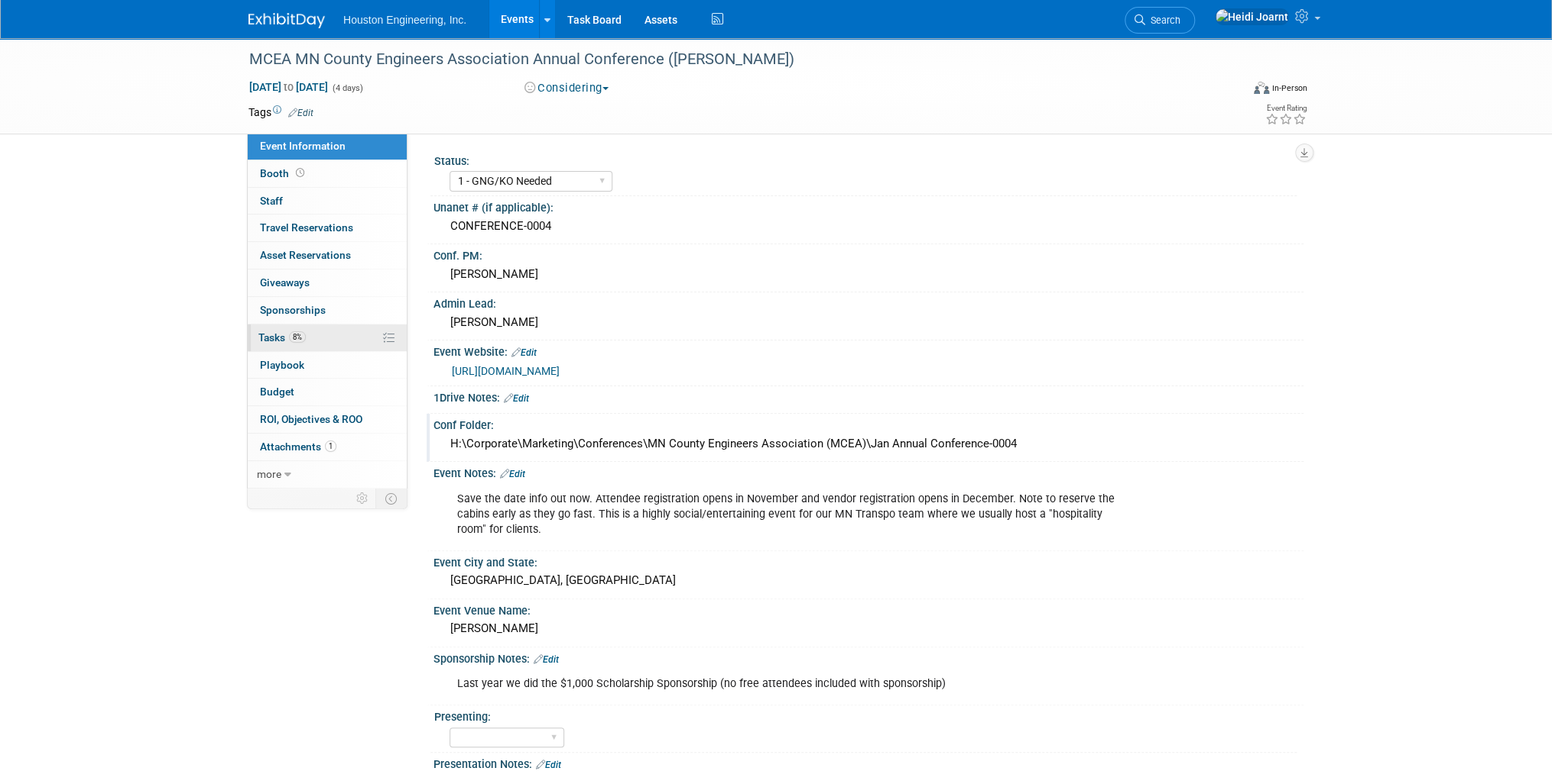
click at [312, 346] on link "8% Tasks 8%" at bounding box center [327, 338] width 159 height 26
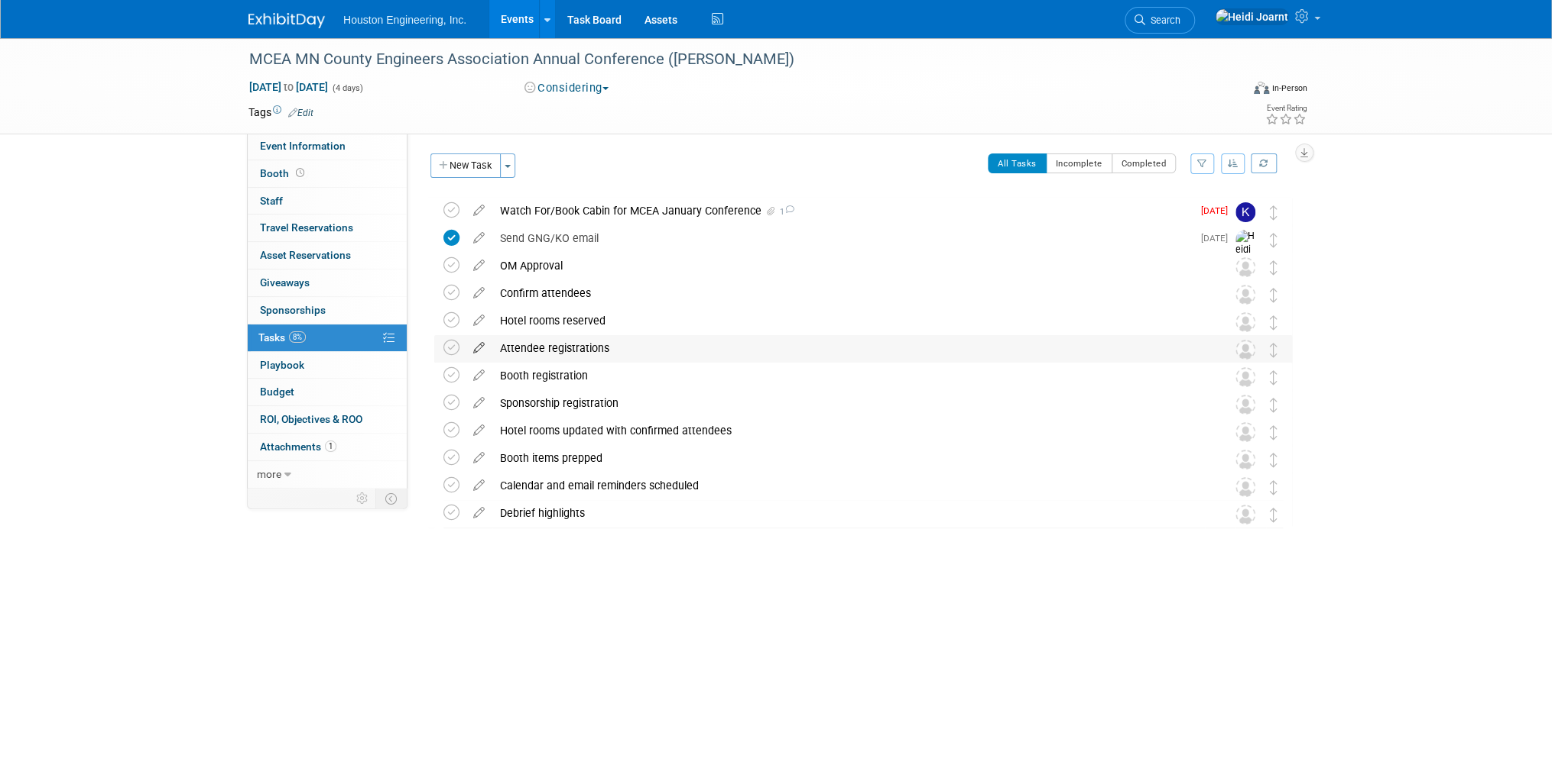
click at [477, 343] on icon at bounding box center [479, 344] width 26 height 19
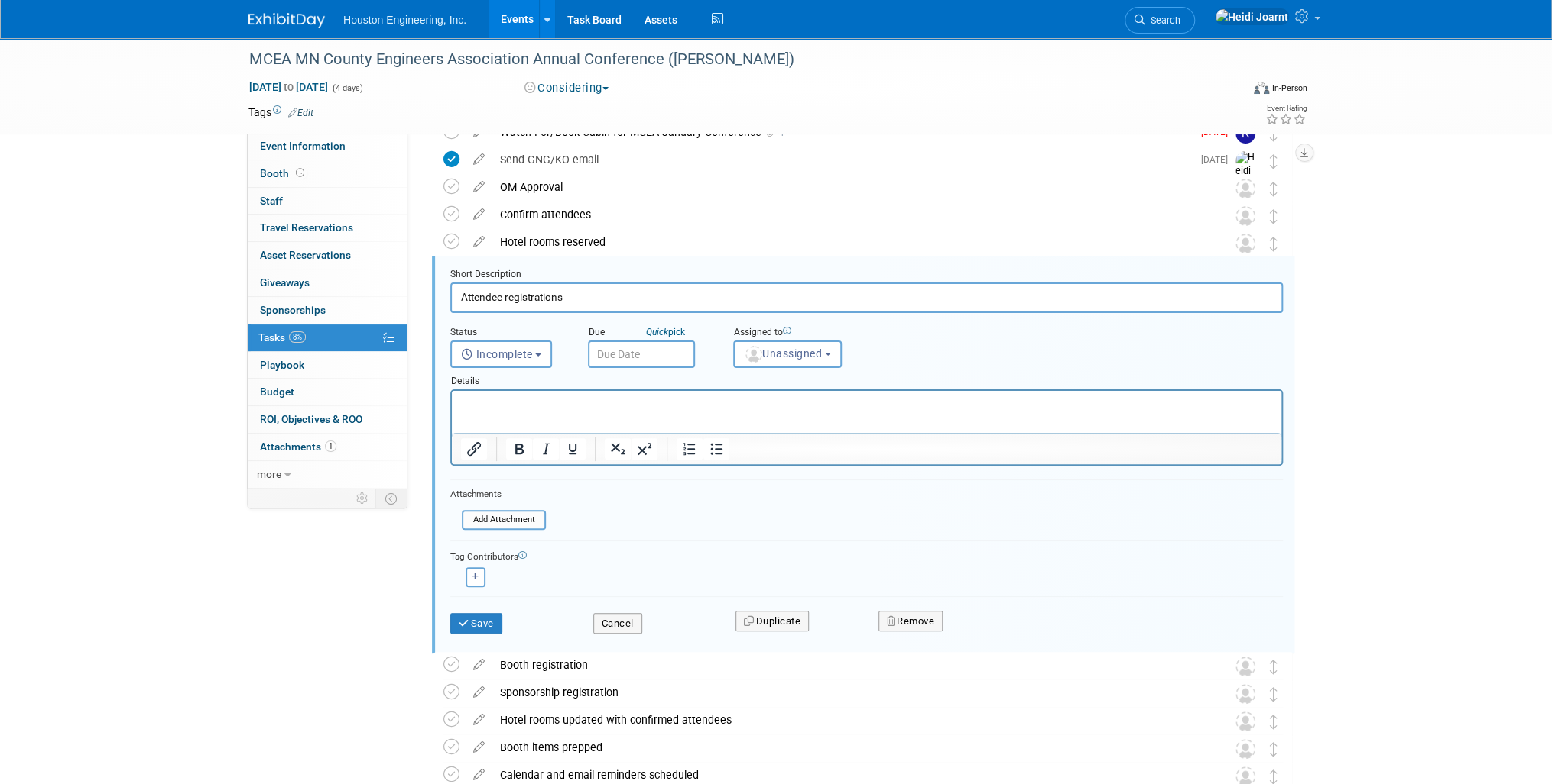
scroll to position [111, 0]
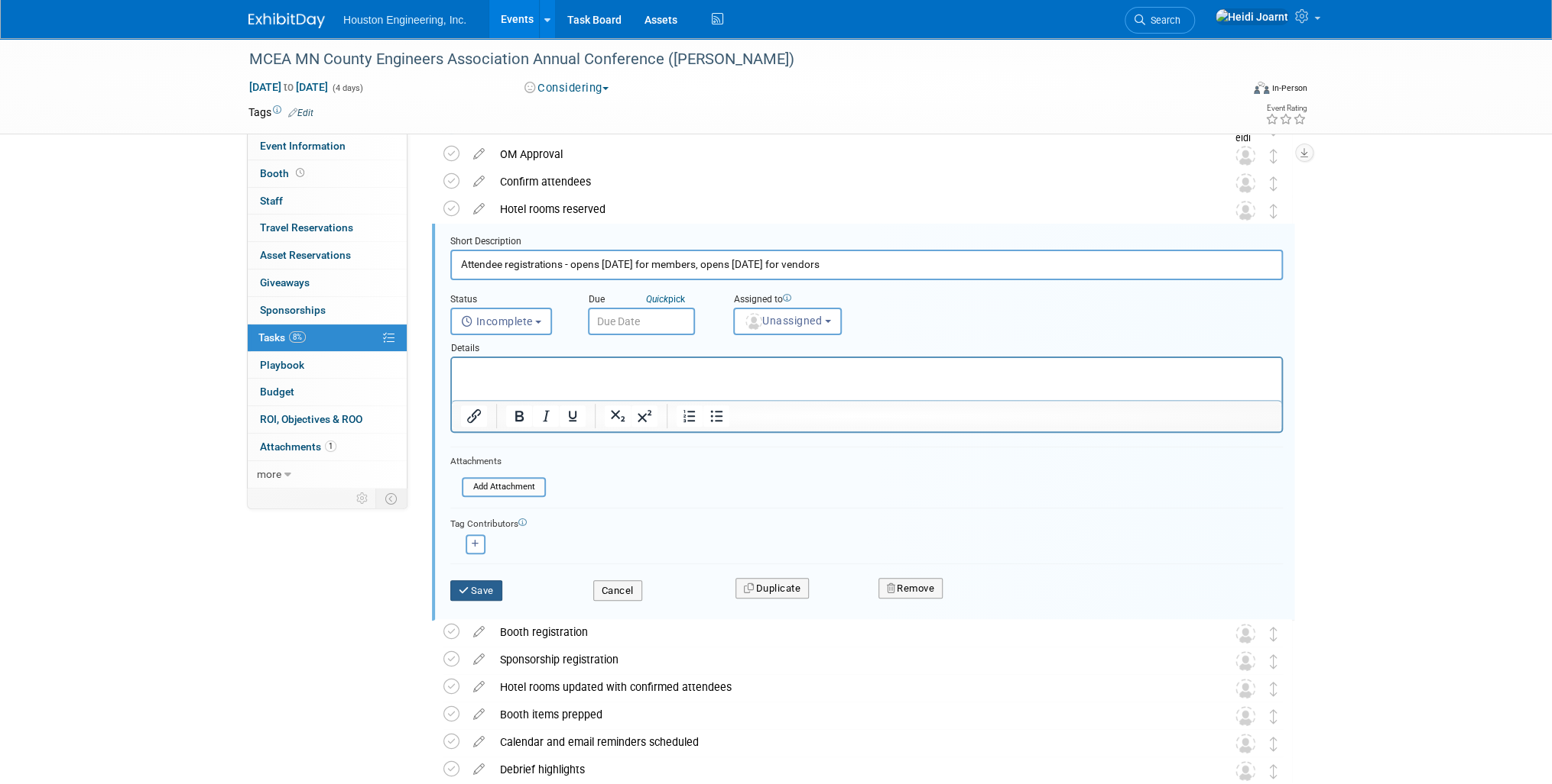
type input "Attendee registrations - opens Nov 7 for members, opens Dec 1 for vendors"
click at [472, 583] on button "Save" at bounding box center [476, 591] width 52 height 22
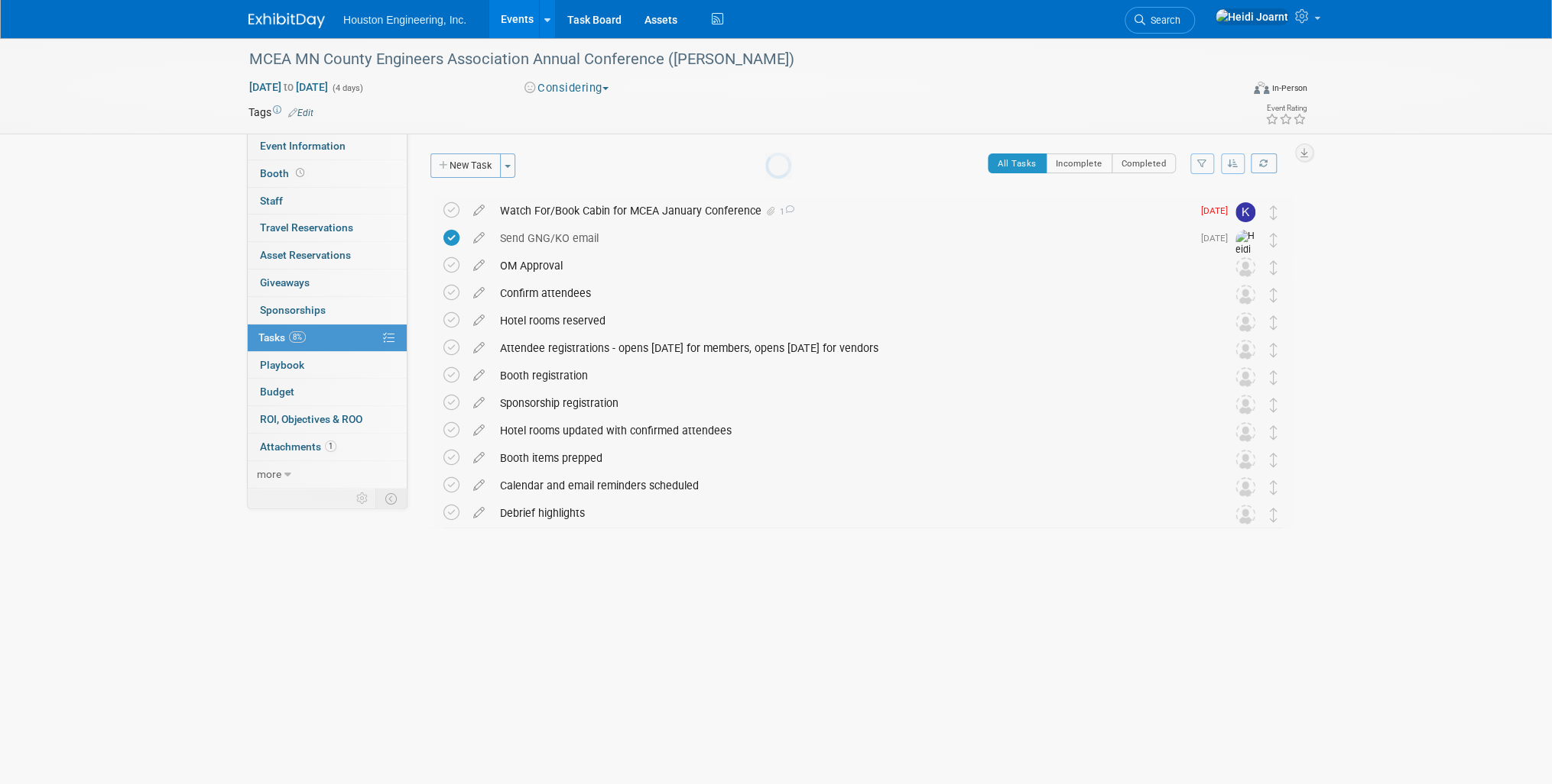
scroll to position [0, 0]
click at [483, 431] on icon at bounding box center [479, 427] width 26 height 19
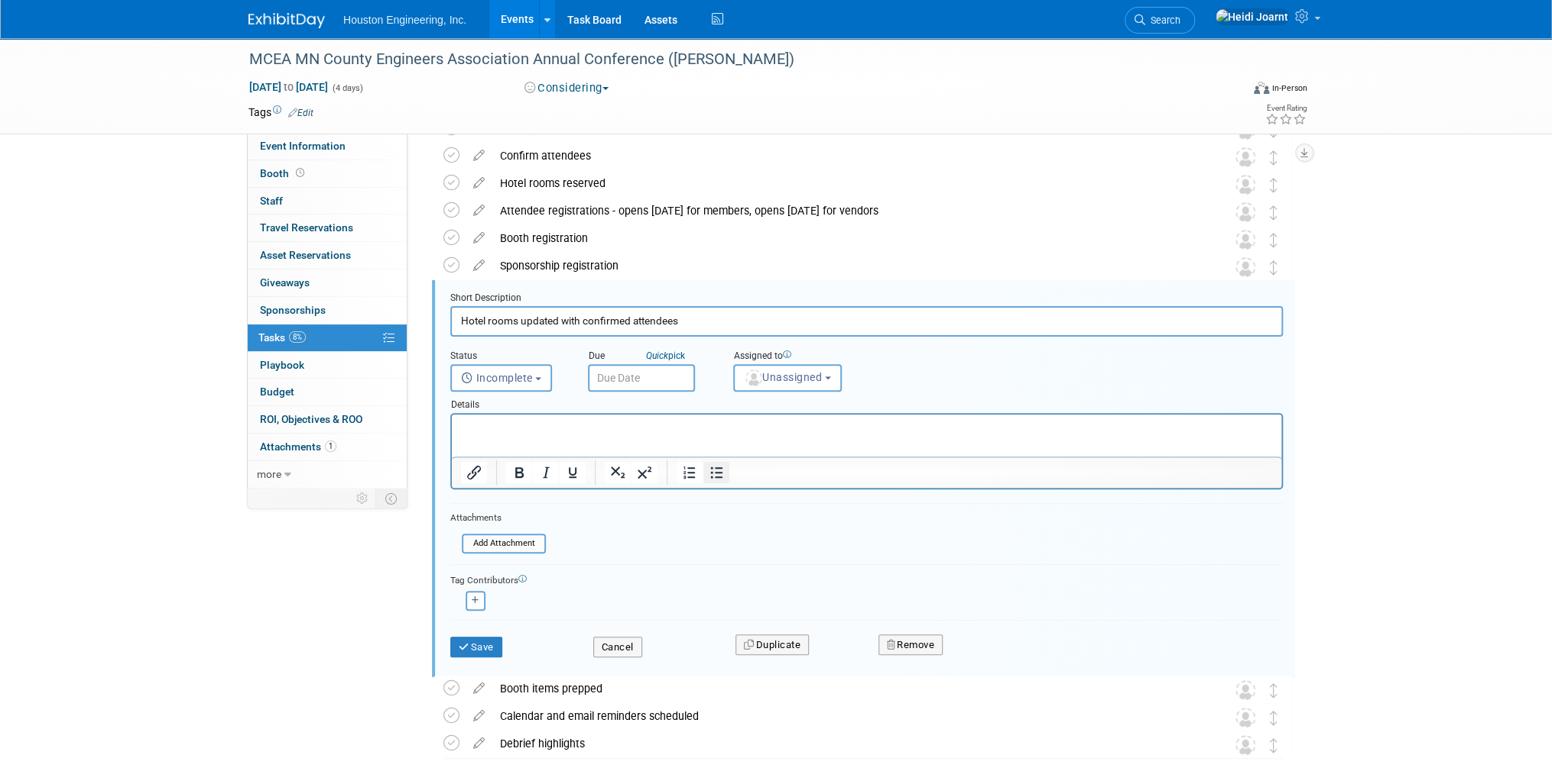
scroll to position [194, 0]
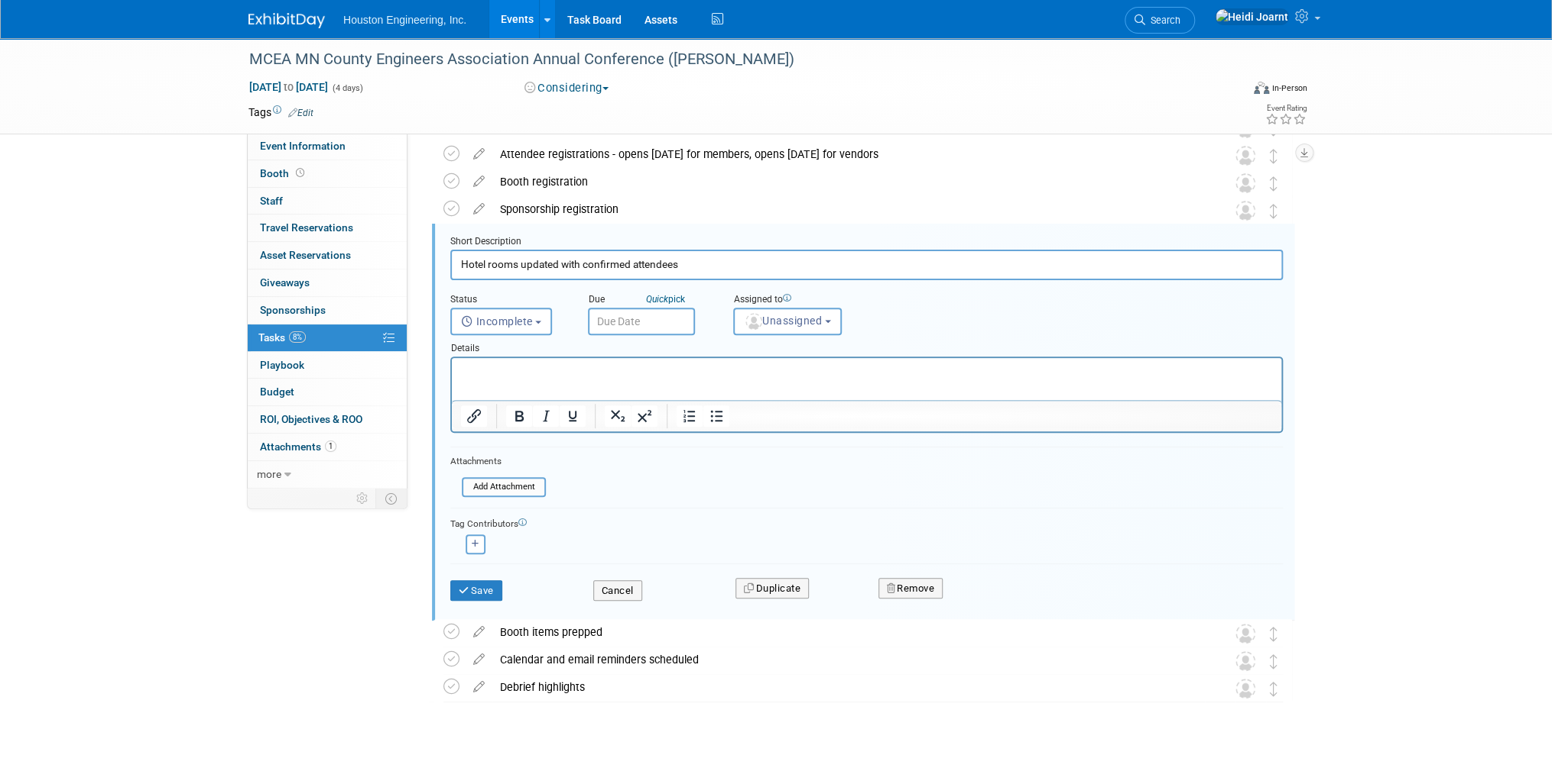
drag, startPoint x: 707, startPoint y: 265, endPoint x: 468, endPoint y: 254, distance: 239.3
click at [468, 254] on input "Hotel rooms updated with confirmed attendees" at bounding box center [867, 265] width 833 height 30
type input "Hospitality room/cabin booked"
click at [479, 588] on button "Save" at bounding box center [476, 591] width 52 height 22
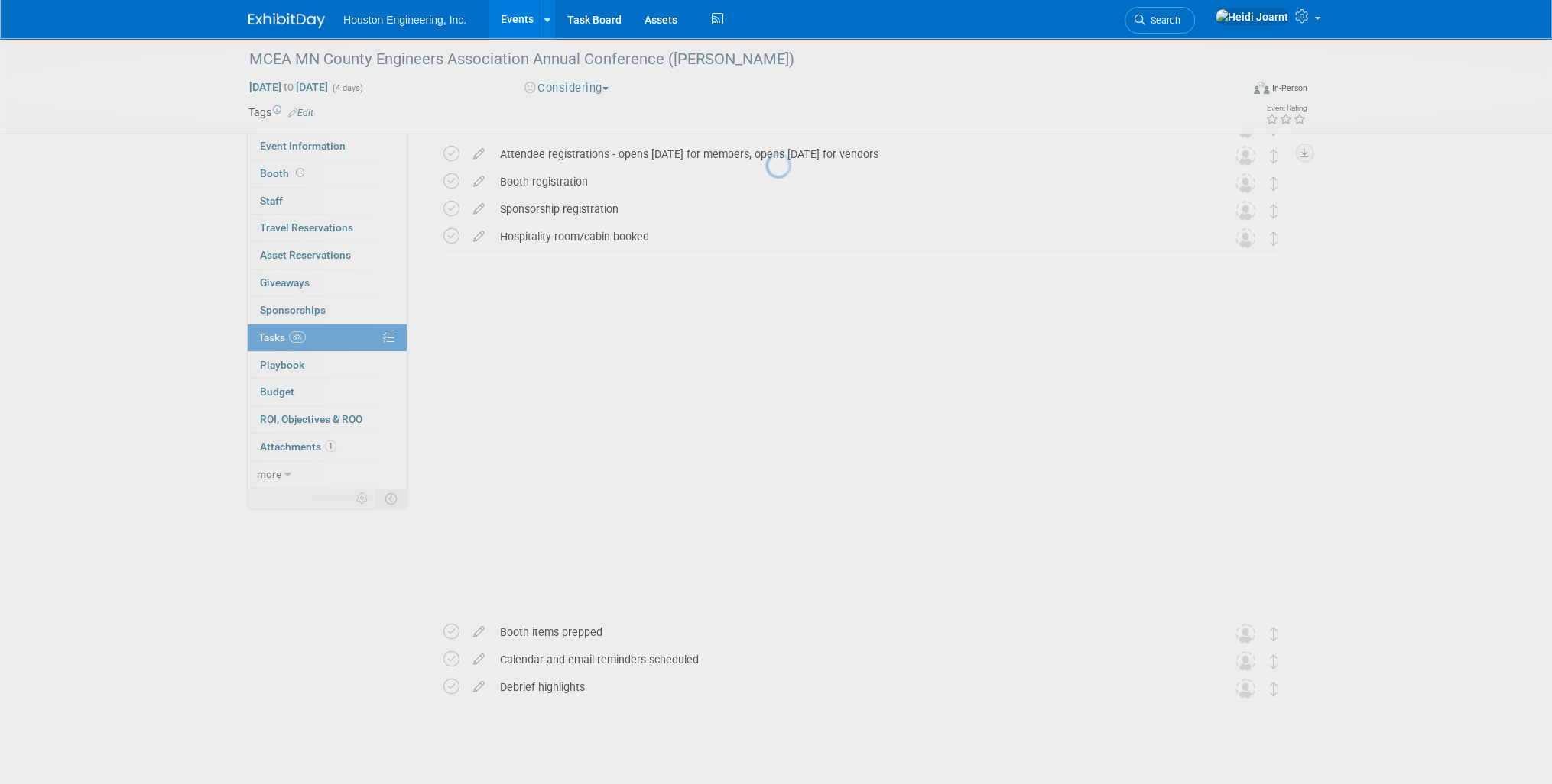
scroll to position [0, 0]
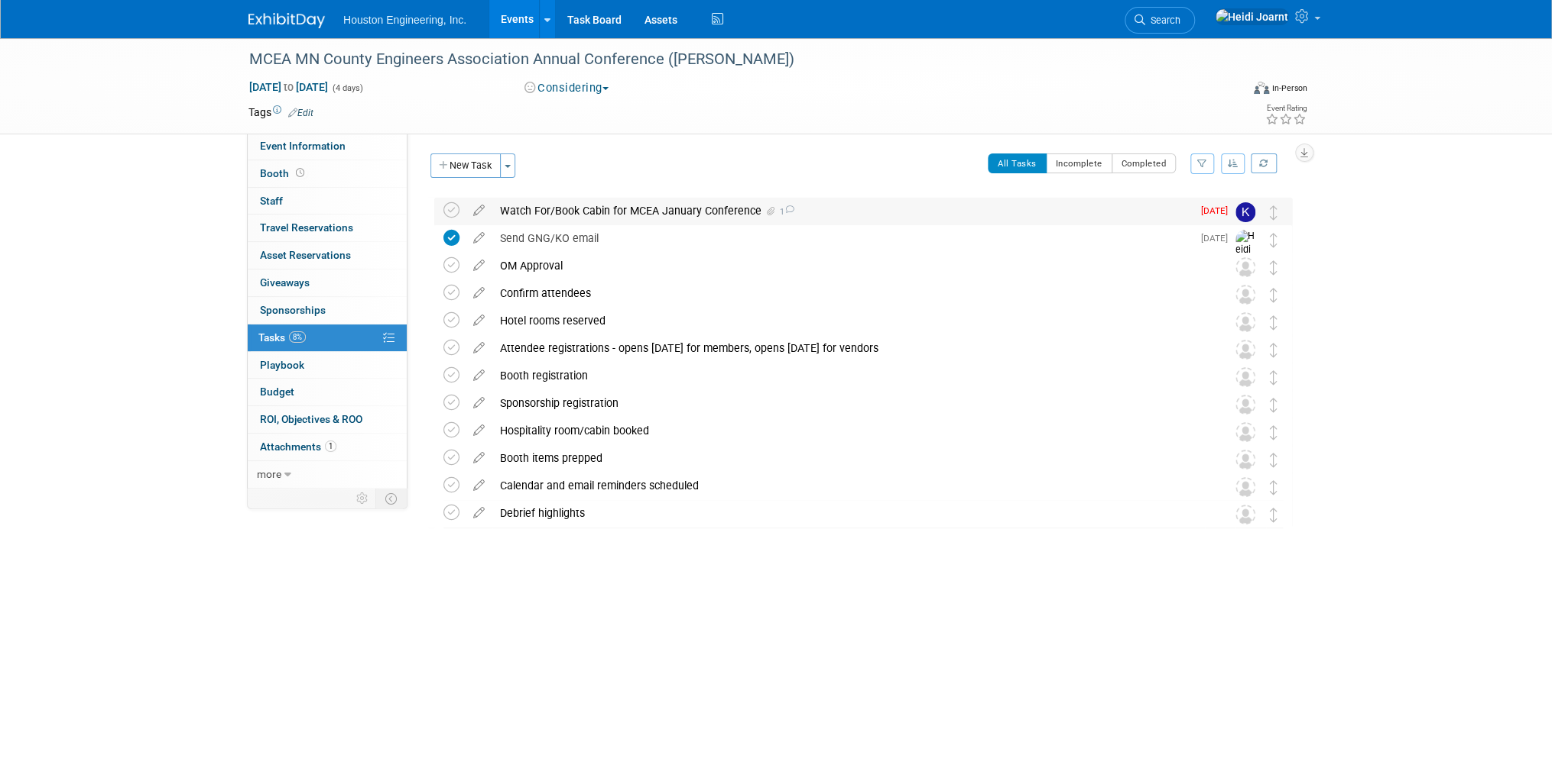
click at [575, 207] on div "Watch For/Book Cabin for MCEA January Conference 1" at bounding box center [841, 211] width 700 height 26
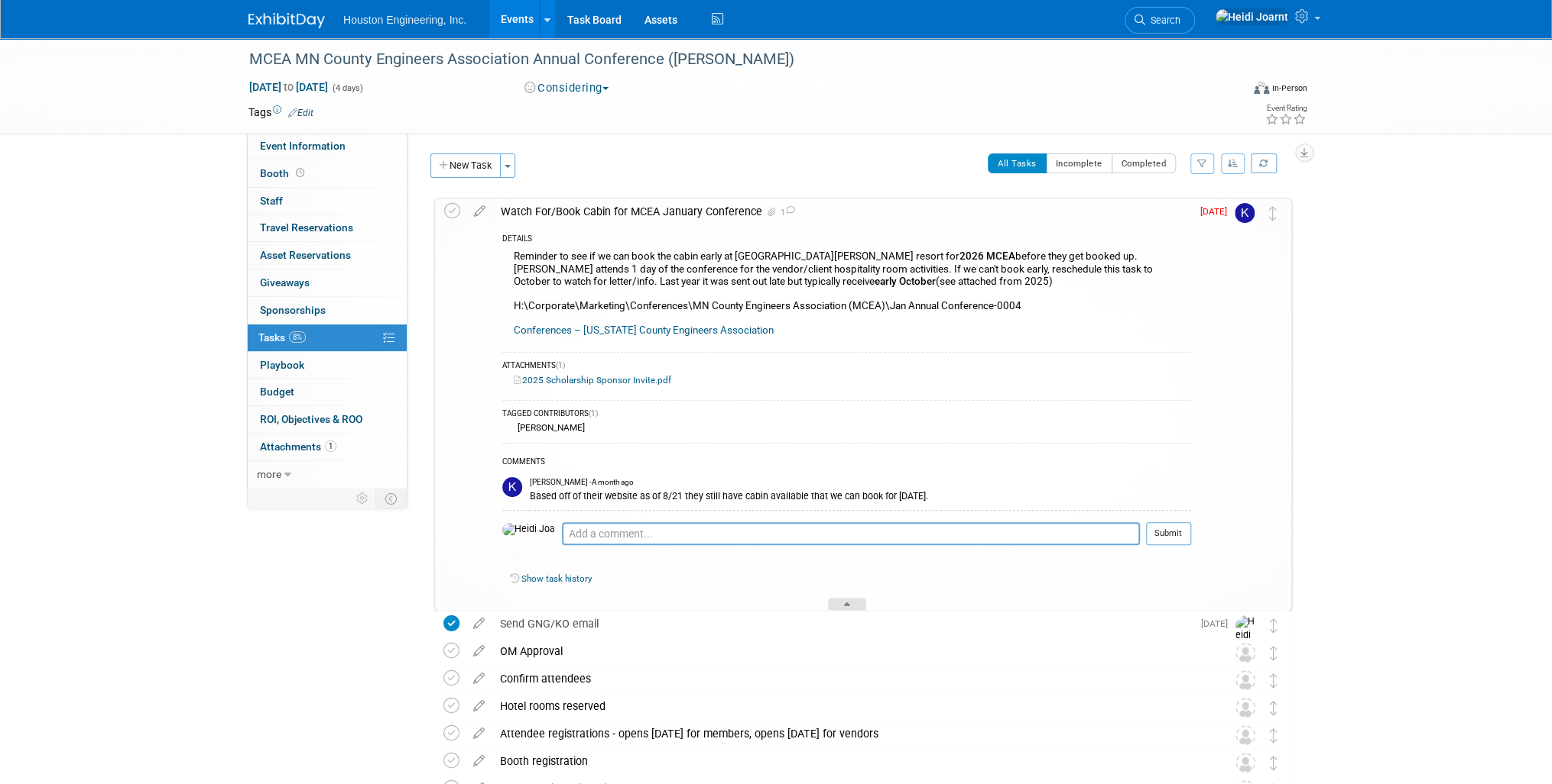
click at [847, 603] on icon at bounding box center [847, 608] width 6 height 9
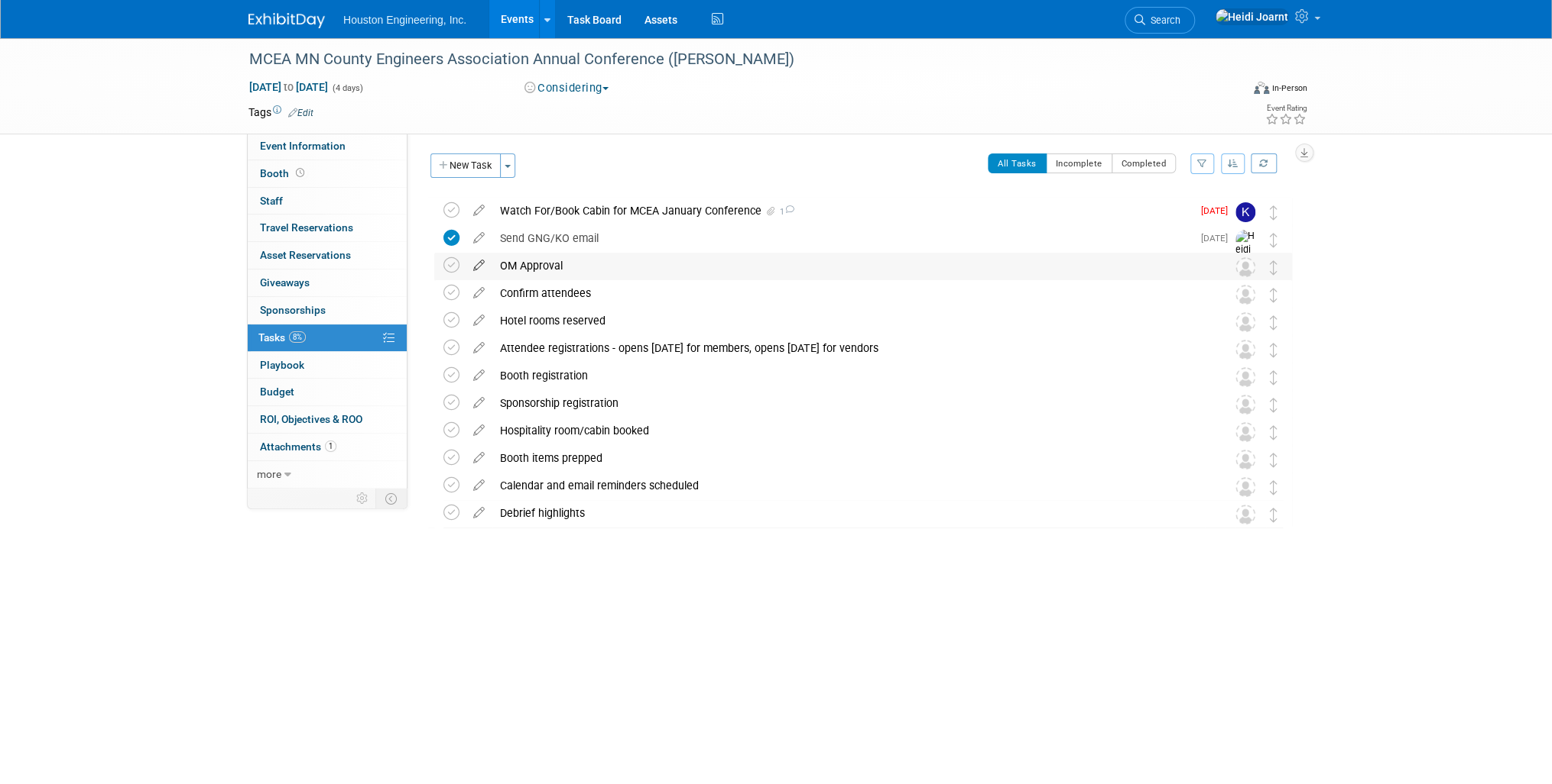
click at [475, 268] on icon at bounding box center [479, 262] width 26 height 19
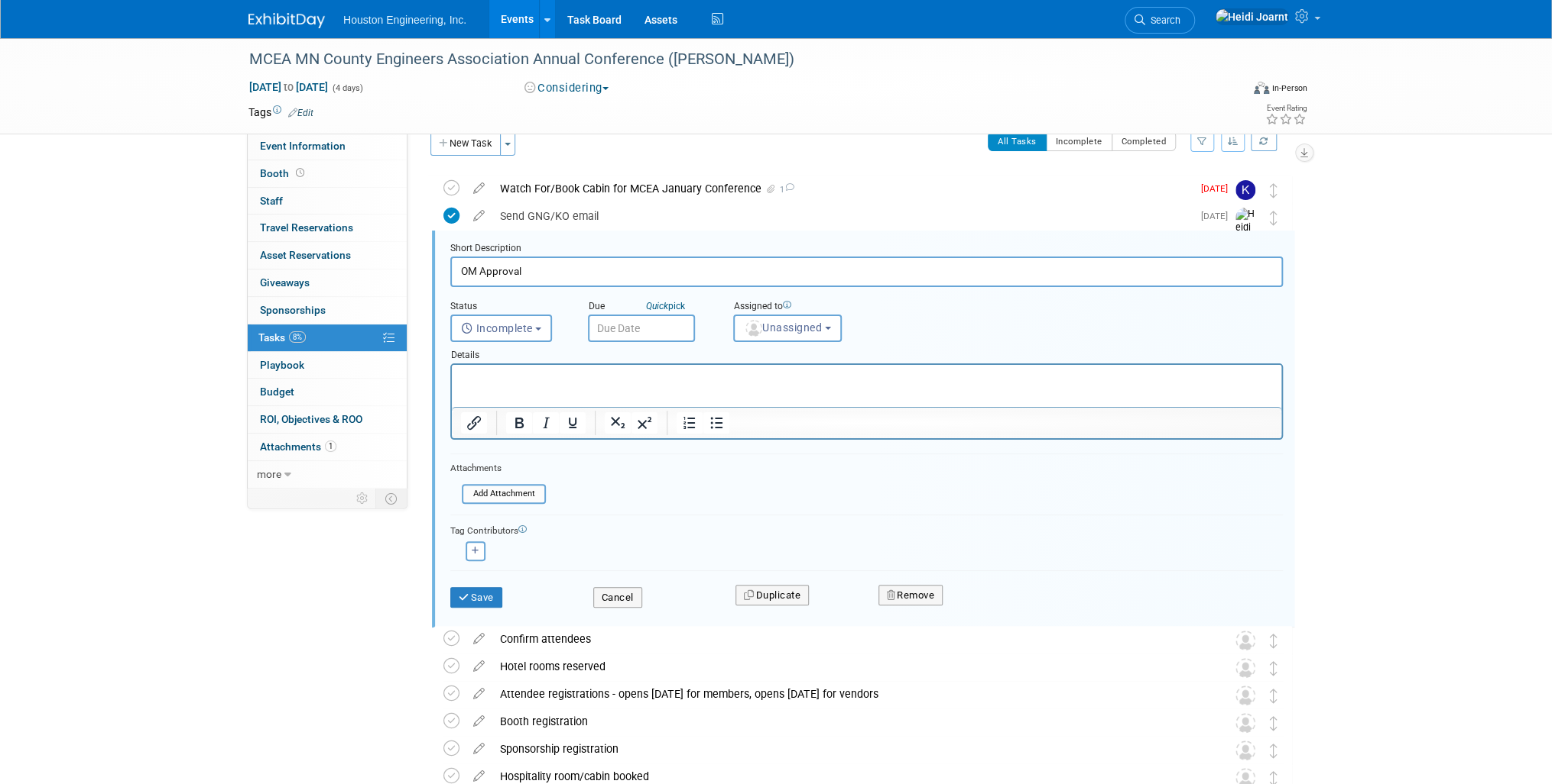
scroll to position [29, 0]
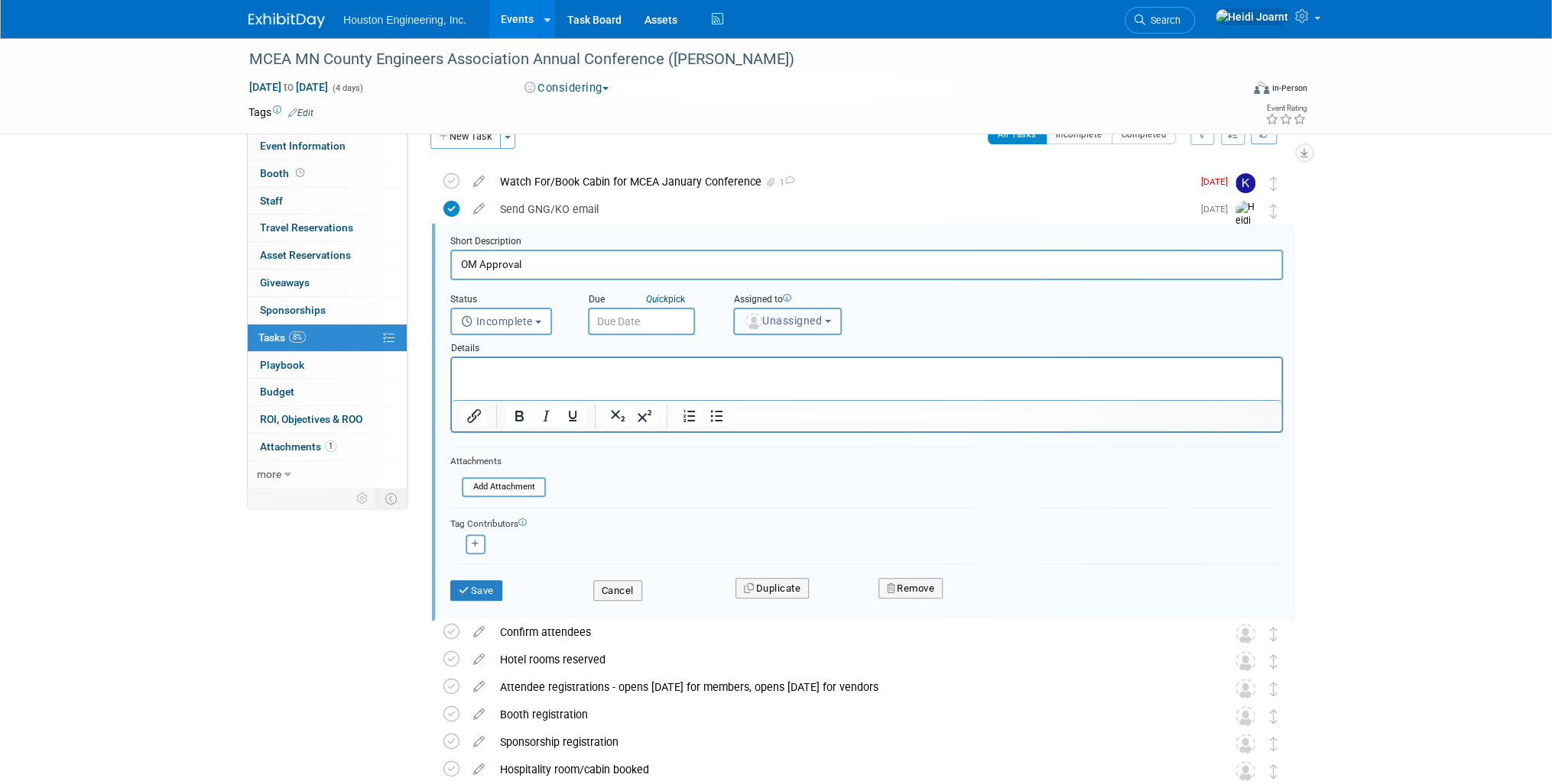
click at [768, 327] on button "Unassigned" at bounding box center [786, 321] width 109 height 27
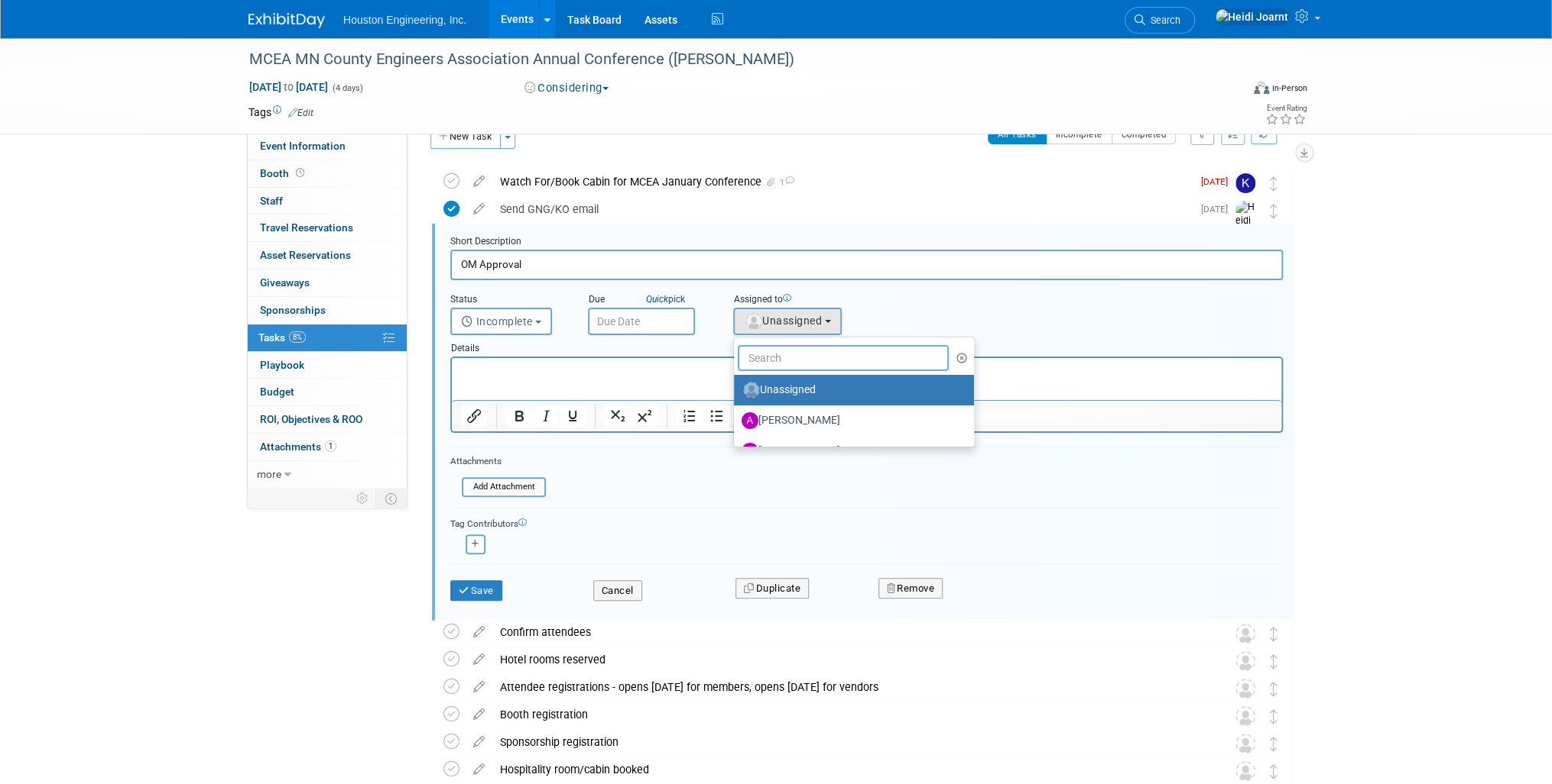
click at [778, 351] on input "text" at bounding box center [842, 359] width 211 height 26
type input "f"
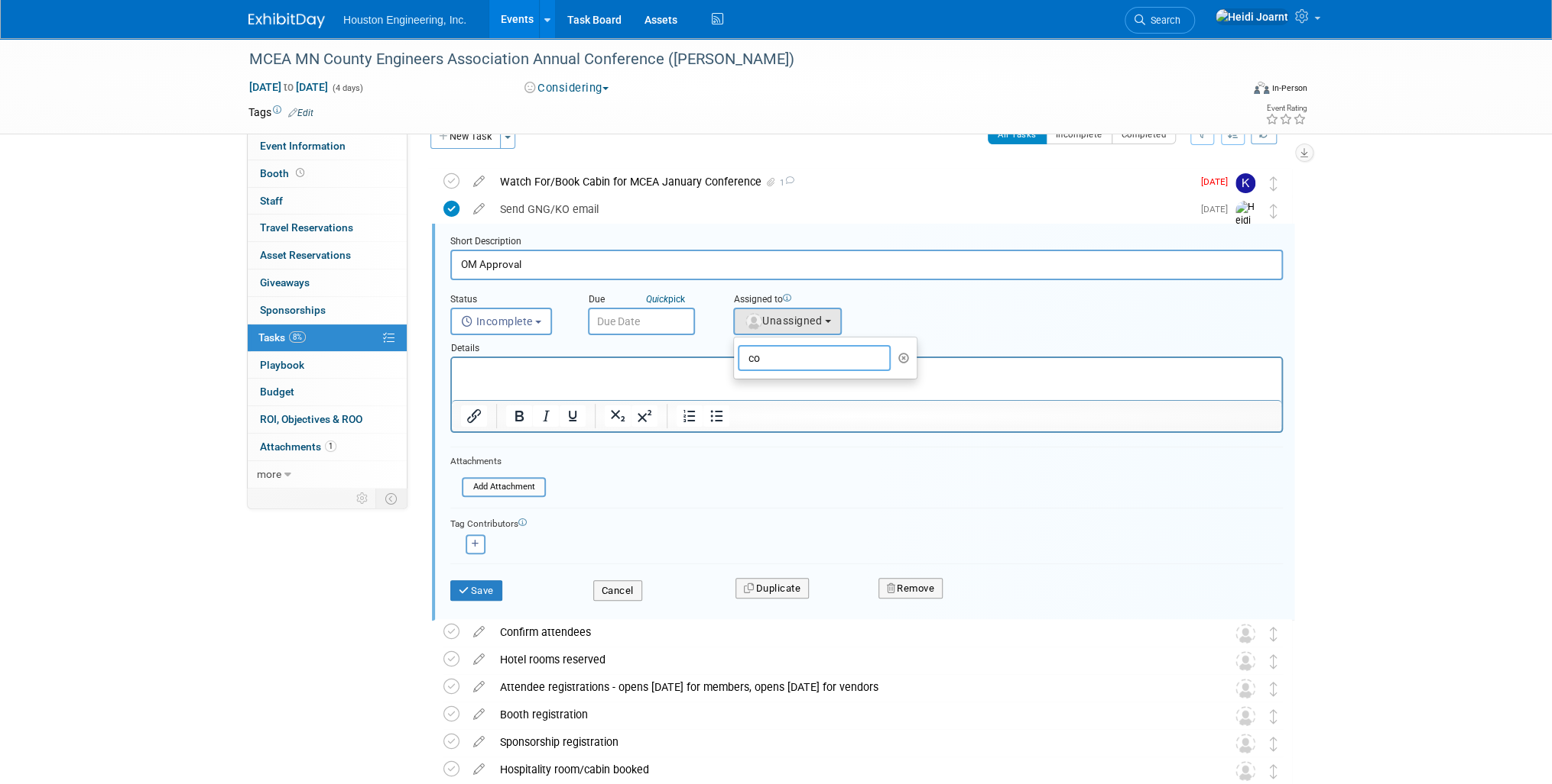
type input "c"
type input "[PERSON_NAME]"
click at [800, 392] on label "[PERSON_NAME]" at bounding box center [820, 391] width 160 height 25
click at [736, 392] on input "[PERSON_NAME]" at bounding box center [731, 388] width 10 height 10
select select "6d6e2801-0169-4bbe-92d0-2aab87cb08db"
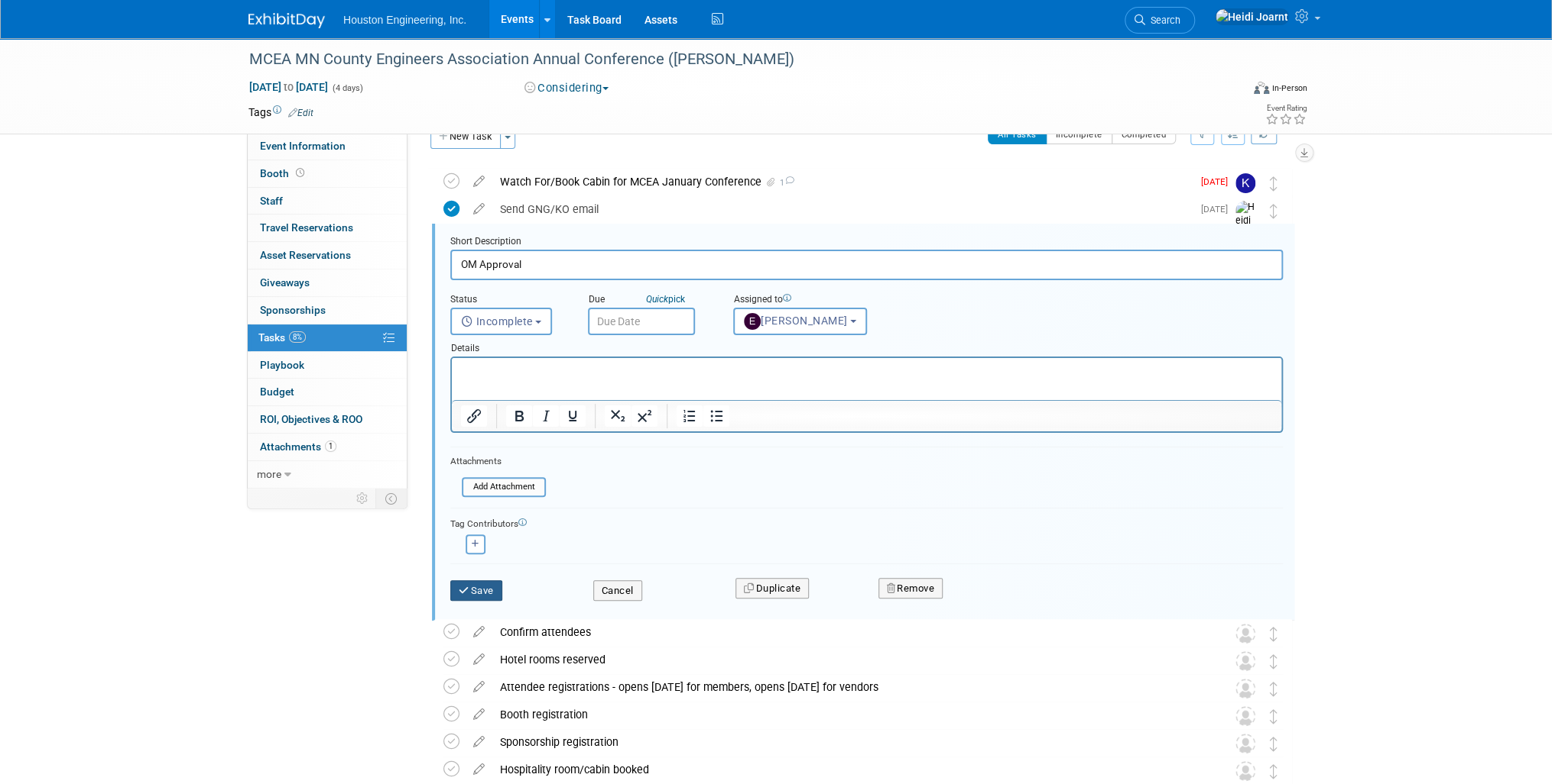
click at [478, 591] on button "Save" at bounding box center [476, 591] width 52 height 22
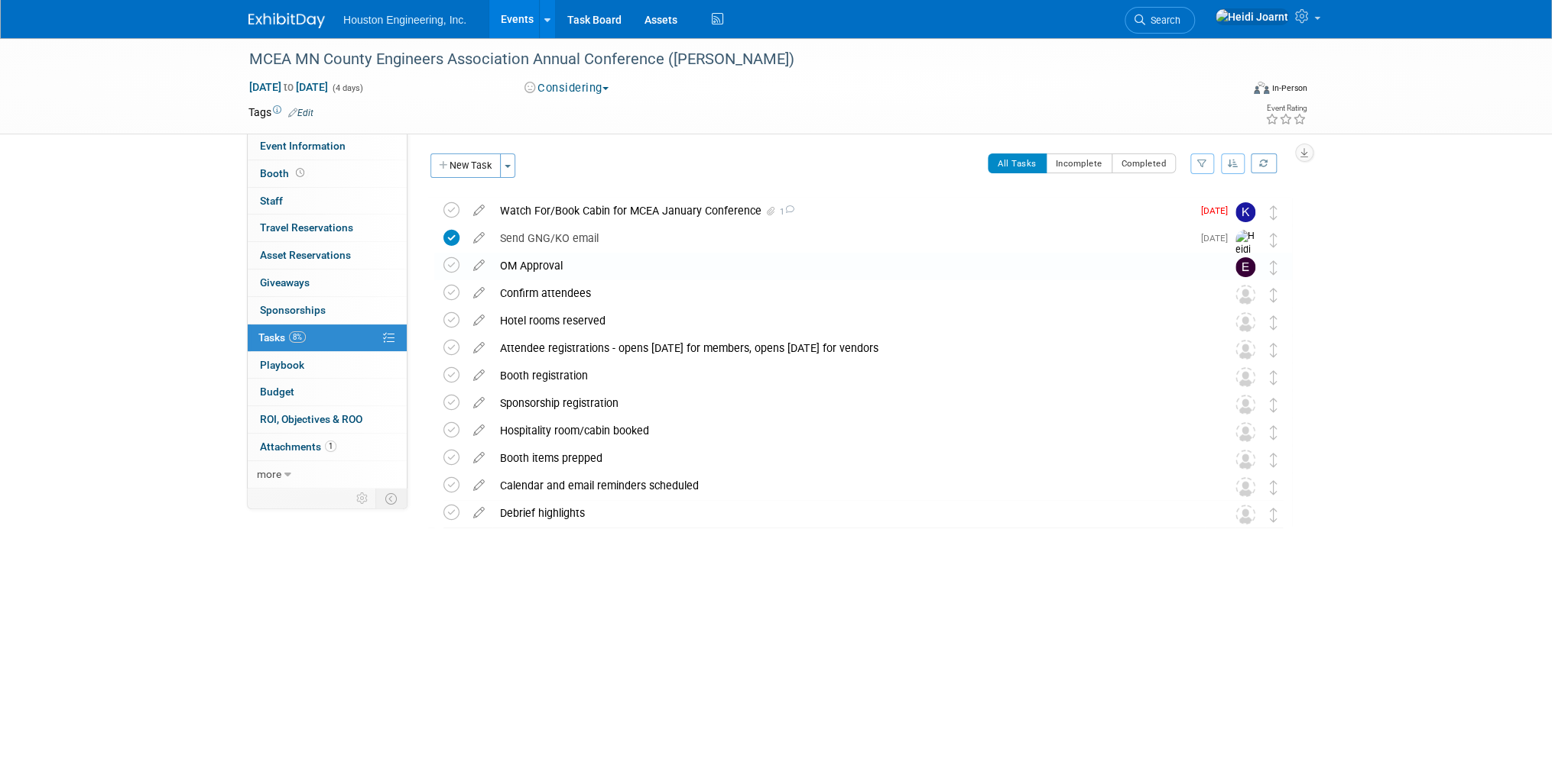
scroll to position [0, 0]
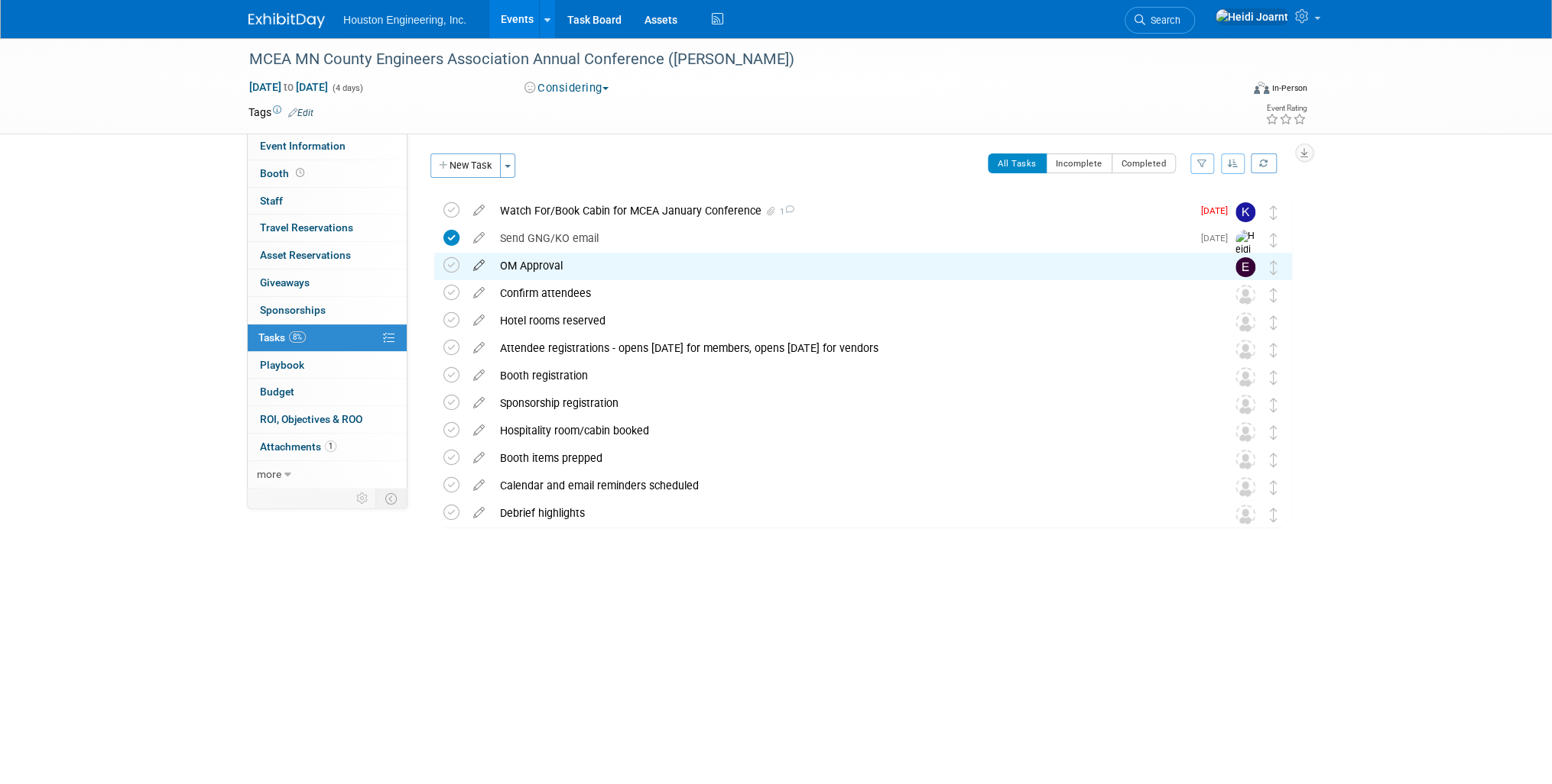
click at [480, 262] on icon at bounding box center [479, 262] width 26 height 19
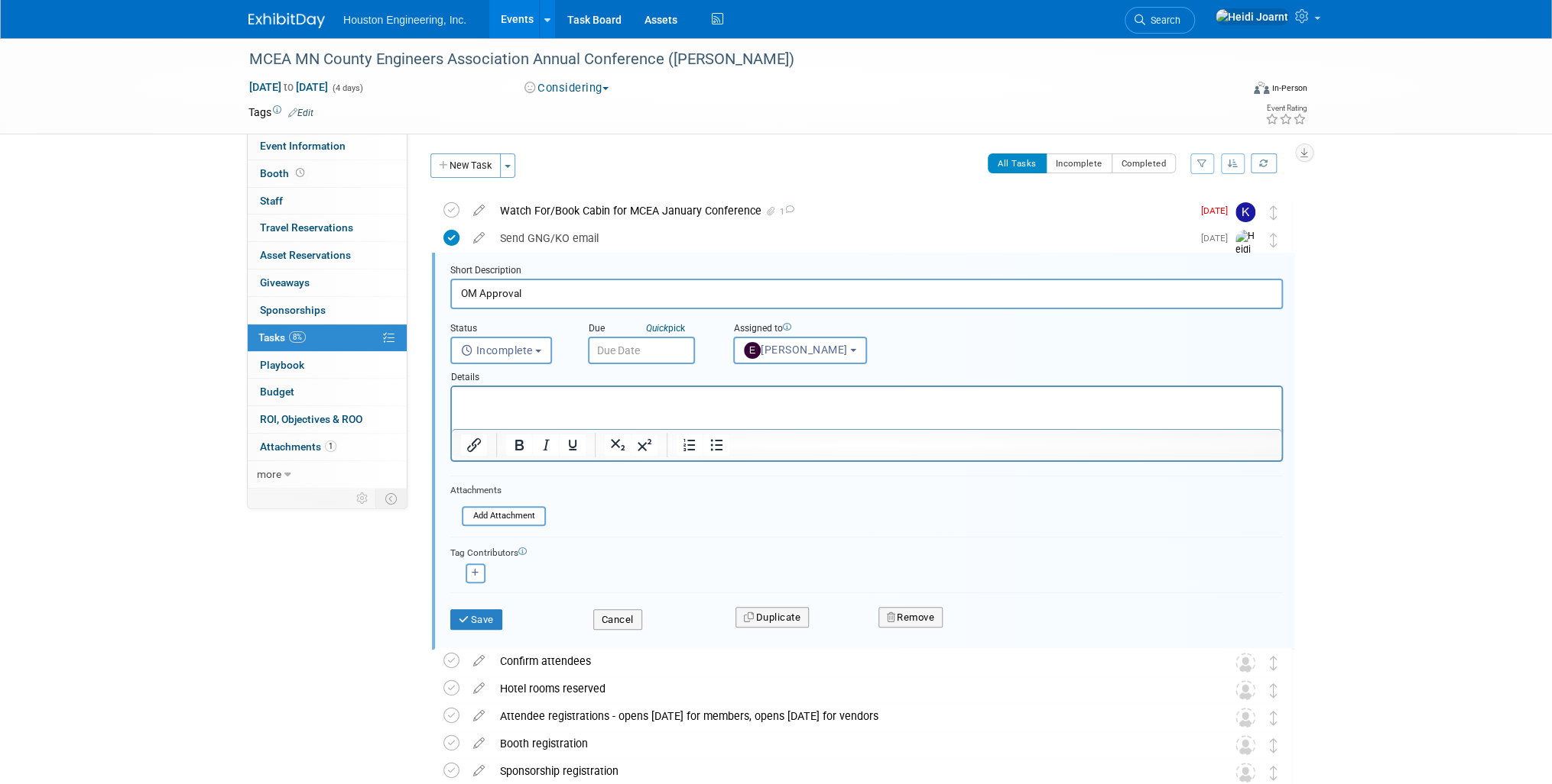
scroll to position [29, 0]
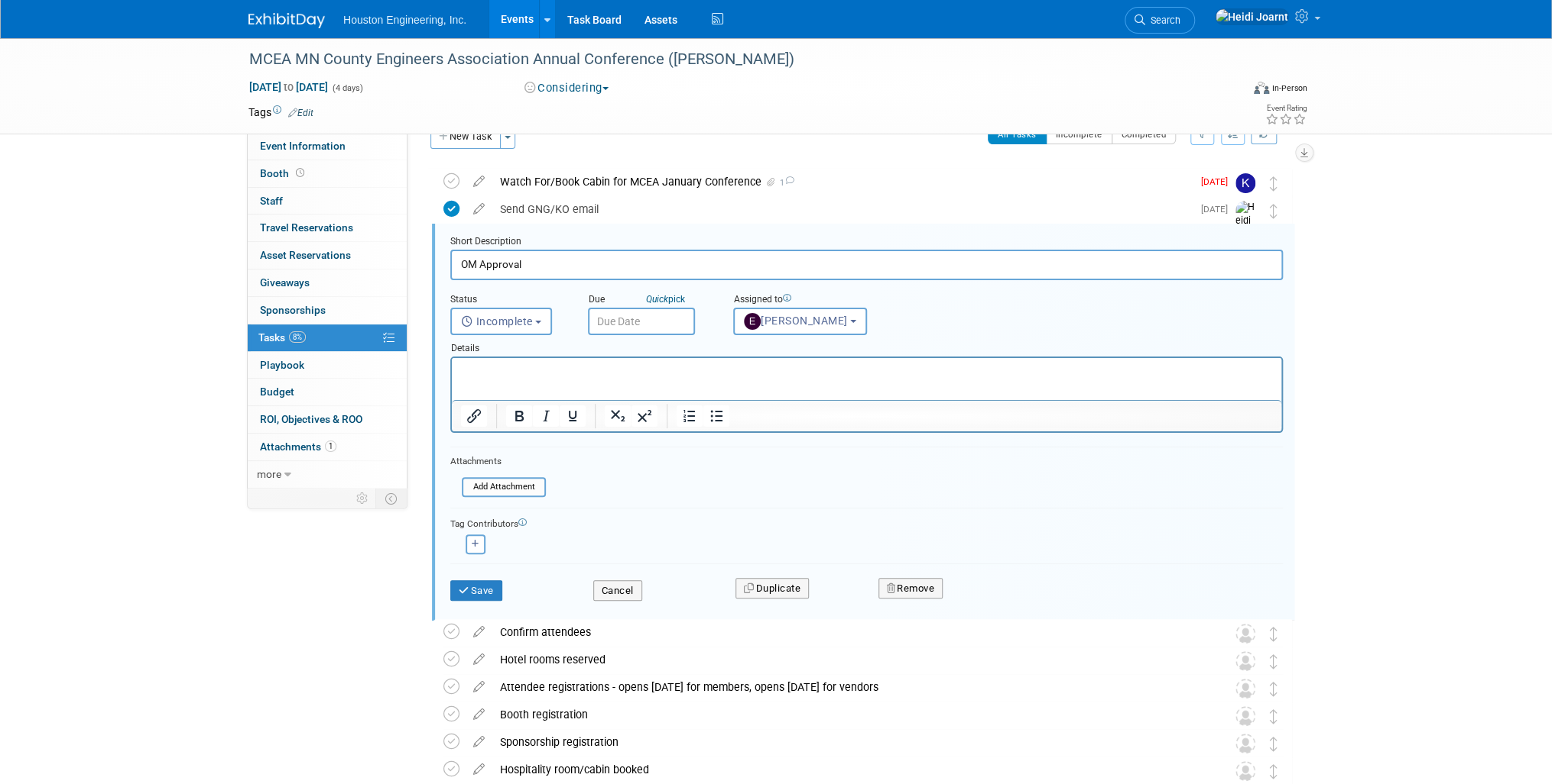
click at [611, 375] on p "Rich Text Area. Press ALT-0 for help." at bounding box center [867, 371] width 812 height 14
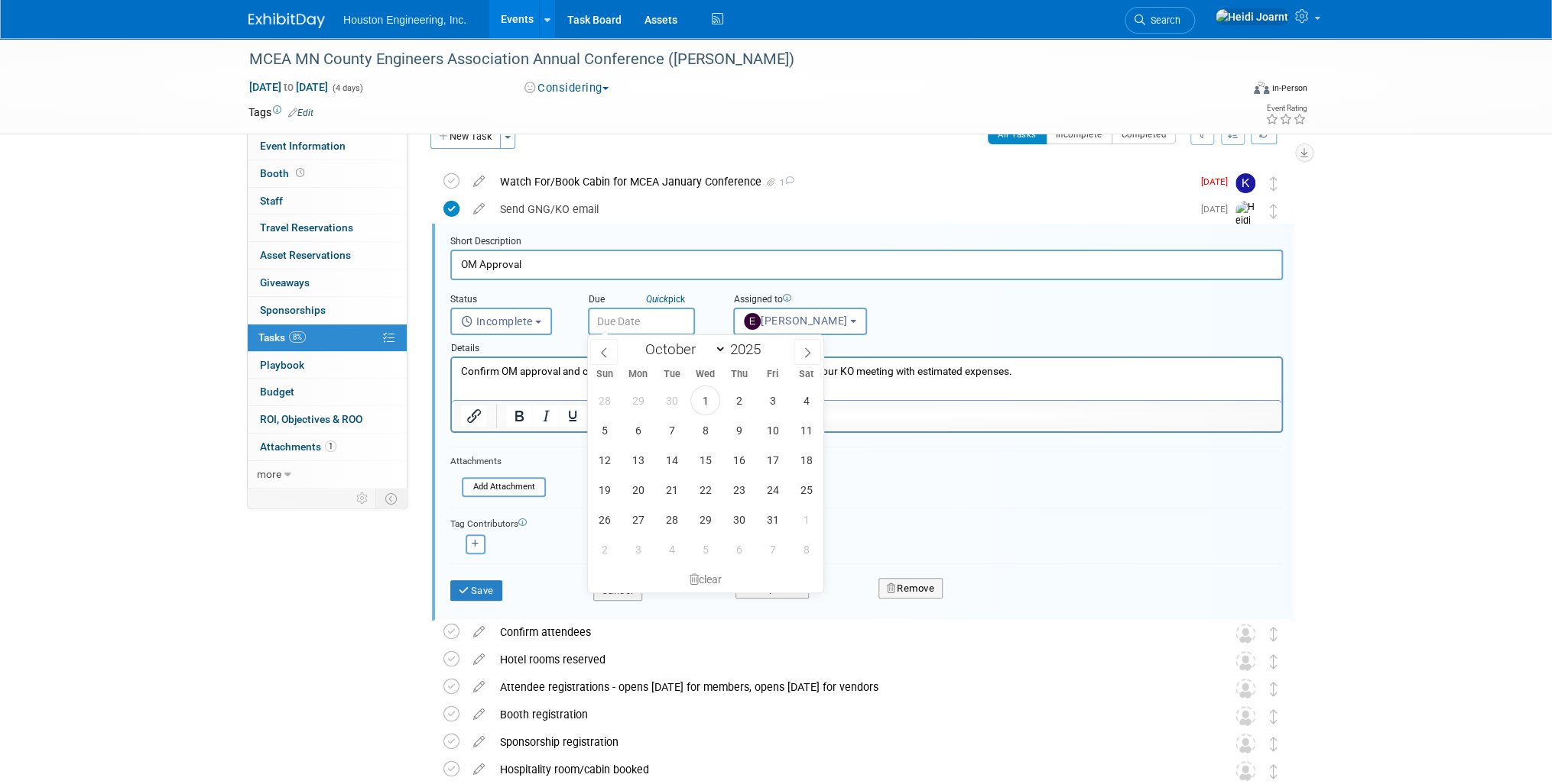
click at [633, 331] on input "text" at bounding box center [641, 321] width 107 height 27
click at [932, 374] on p "Confirm OM approval and cost-share split once we fill out the approval form at …" at bounding box center [867, 371] width 812 height 14
click at [476, 587] on button "Save" at bounding box center [476, 591] width 52 height 22
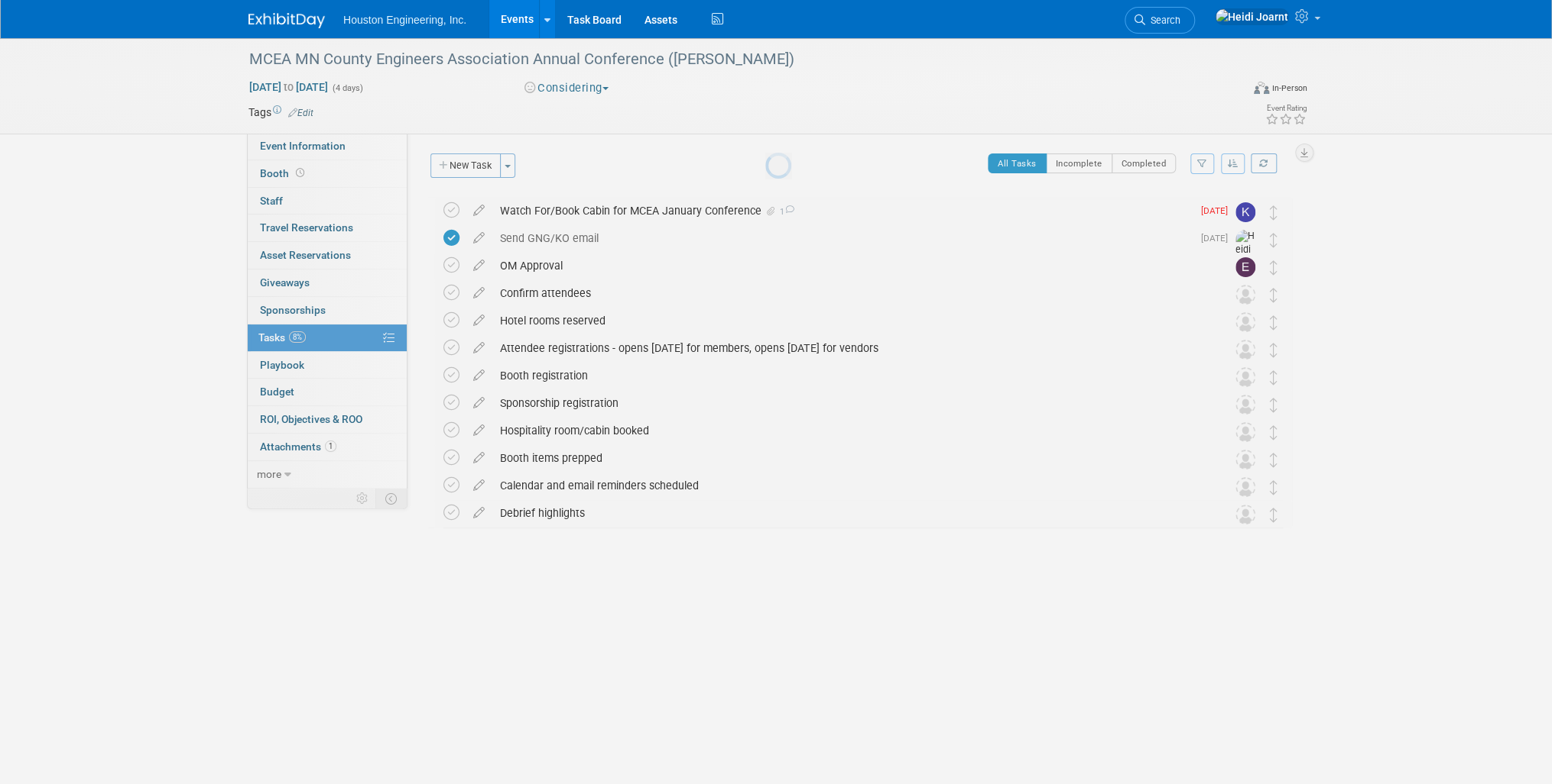
scroll to position [0, 0]
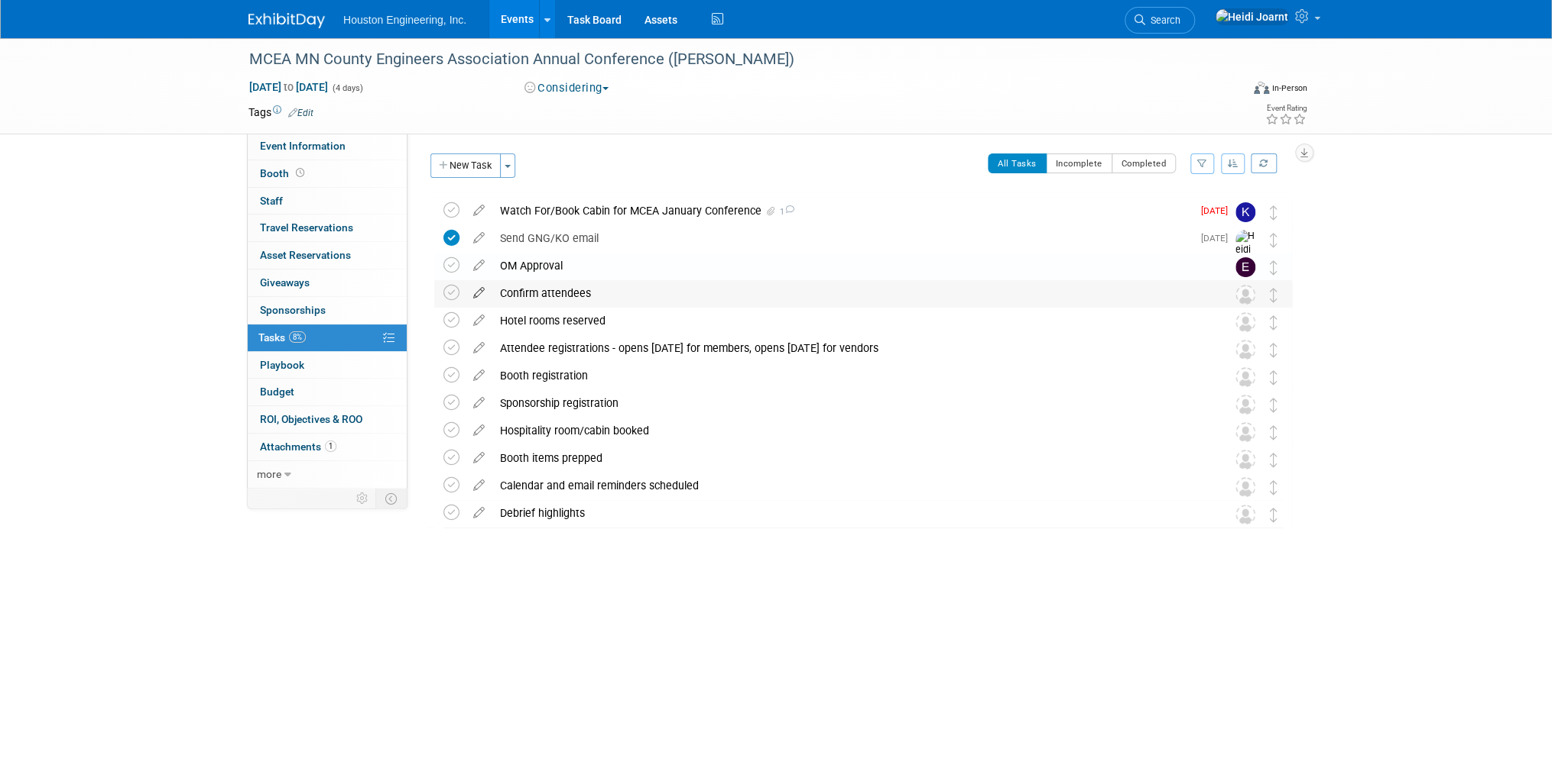
click at [478, 295] on icon at bounding box center [479, 290] width 26 height 19
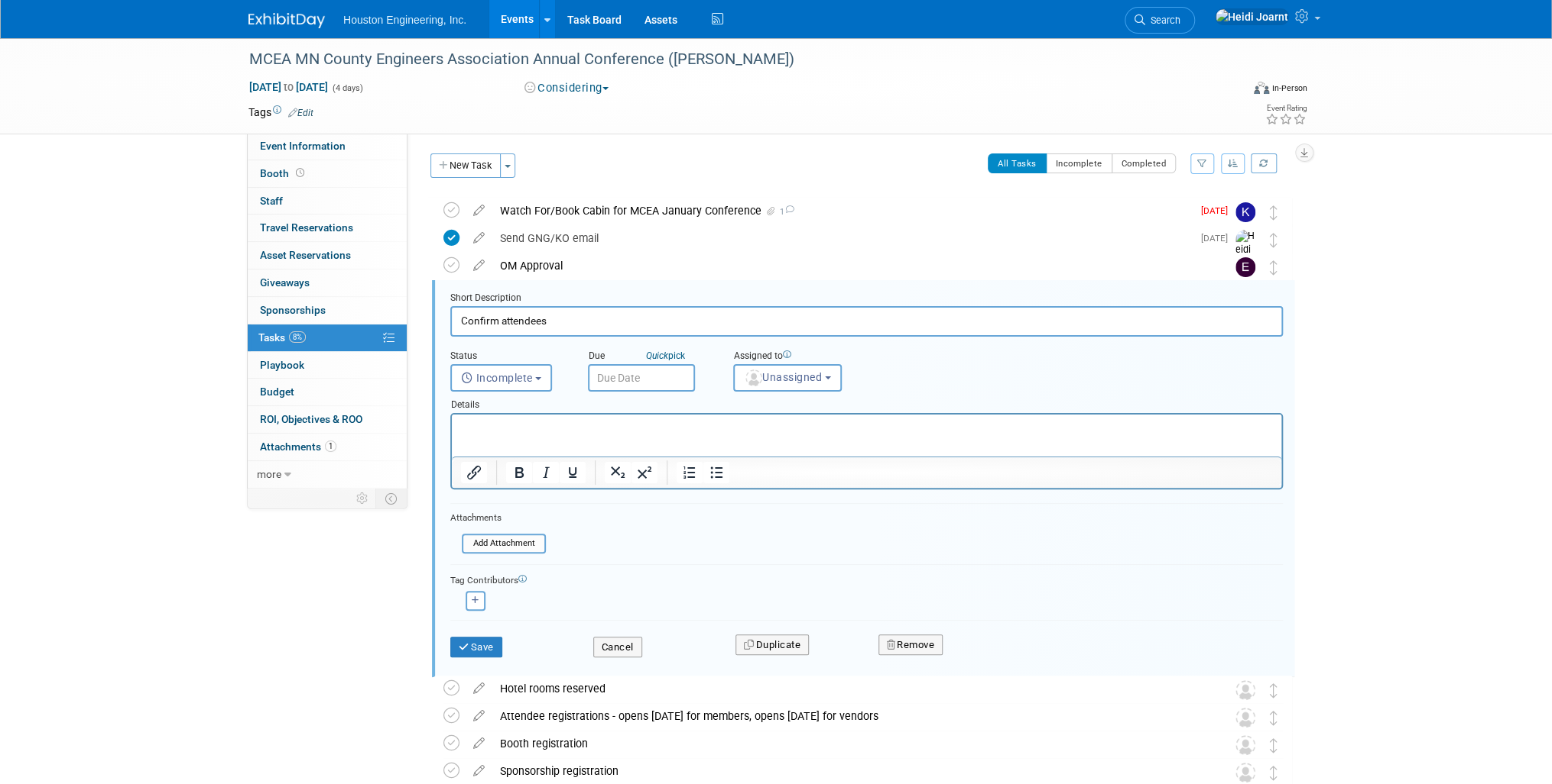
scroll to position [57, 0]
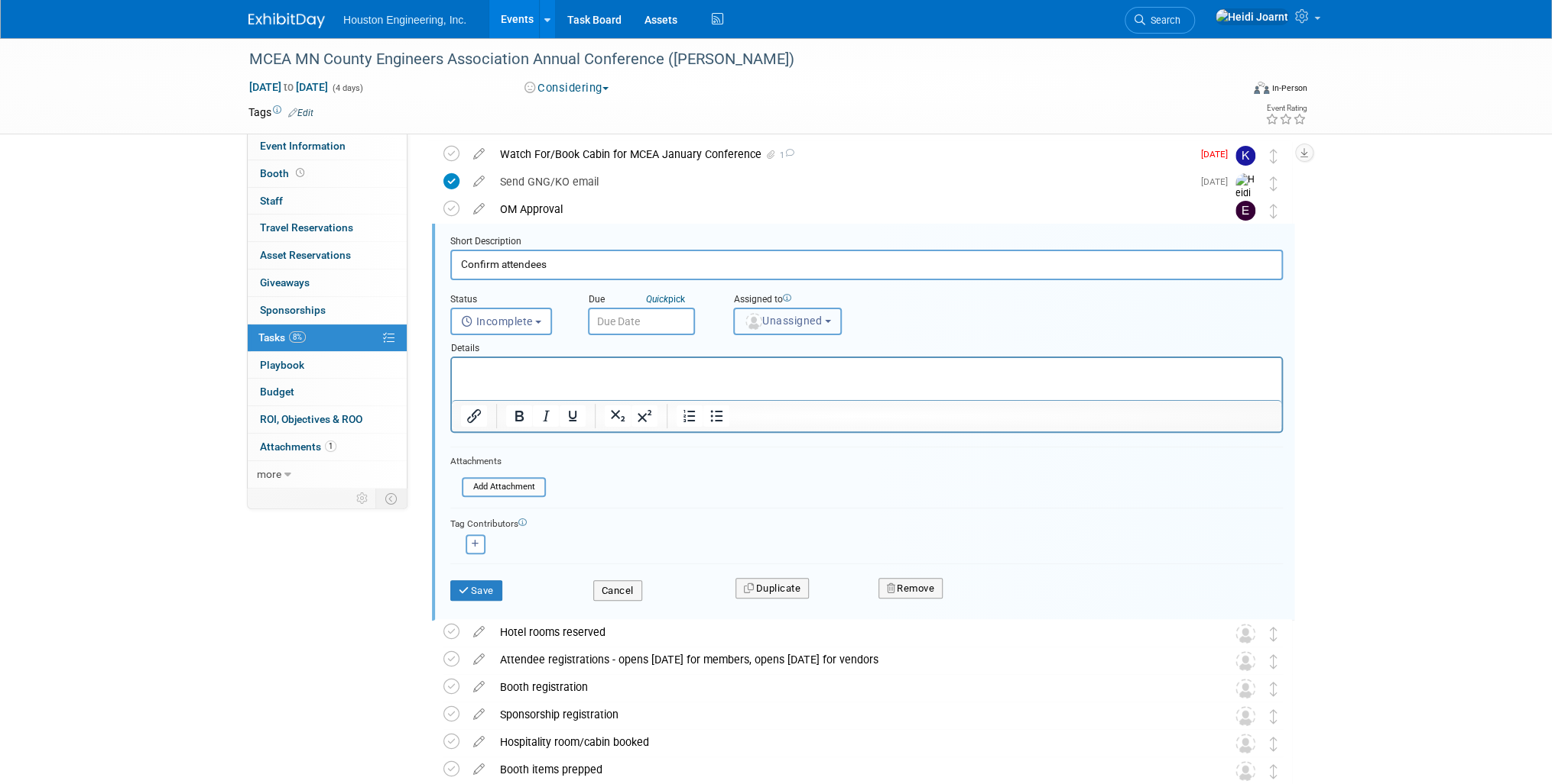
click at [765, 316] on span "Unassigned" at bounding box center [783, 321] width 78 height 12
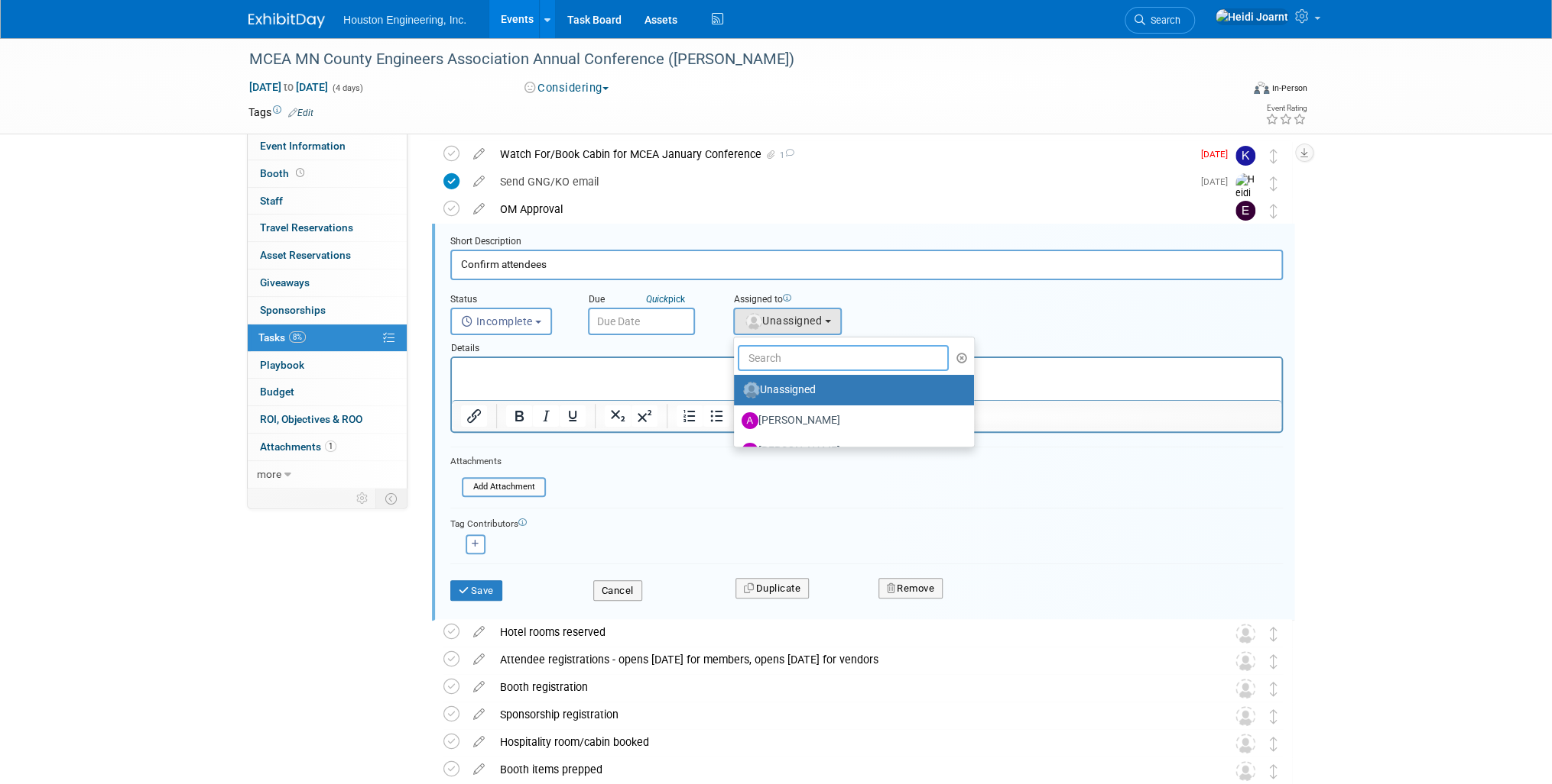
click at [787, 346] on input "text" at bounding box center [842, 359] width 211 height 26
type input "[PERSON_NAME]"
click at [798, 397] on label "[PERSON_NAME]" at bounding box center [820, 391] width 160 height 25
click at [736, 393] on input "[PERSON_NAME]" at bounding box center [731, 388] width 10 height 10
select select "6d6e2801-0169-4bbe-92d0-2aab87cb08db"
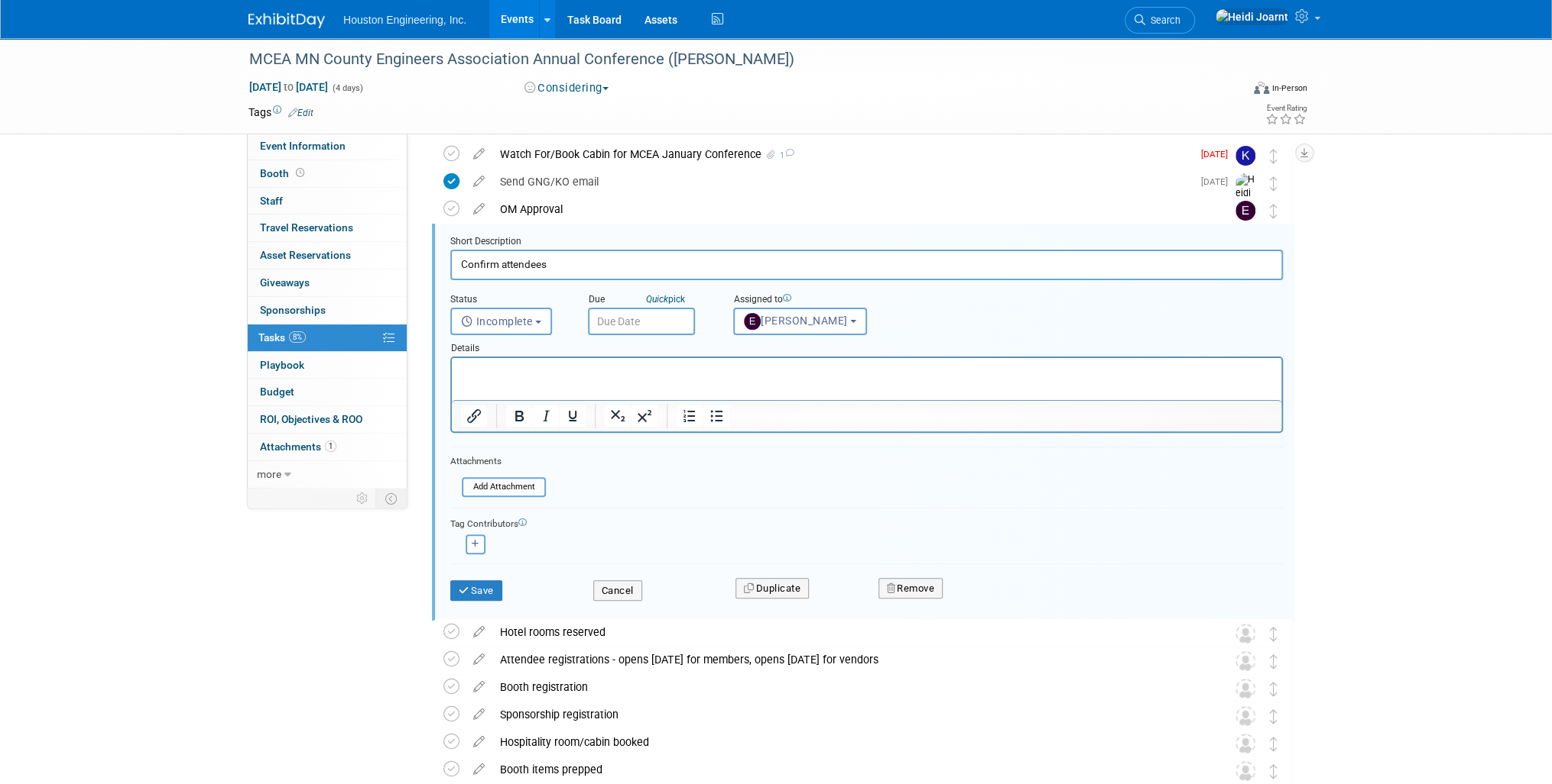
click at [751, 379] on html at bounding box center [866, 369] width 829 height 21
click at [488, 591] on button "Save" at bounding box center [476, 591] width 52 height 22
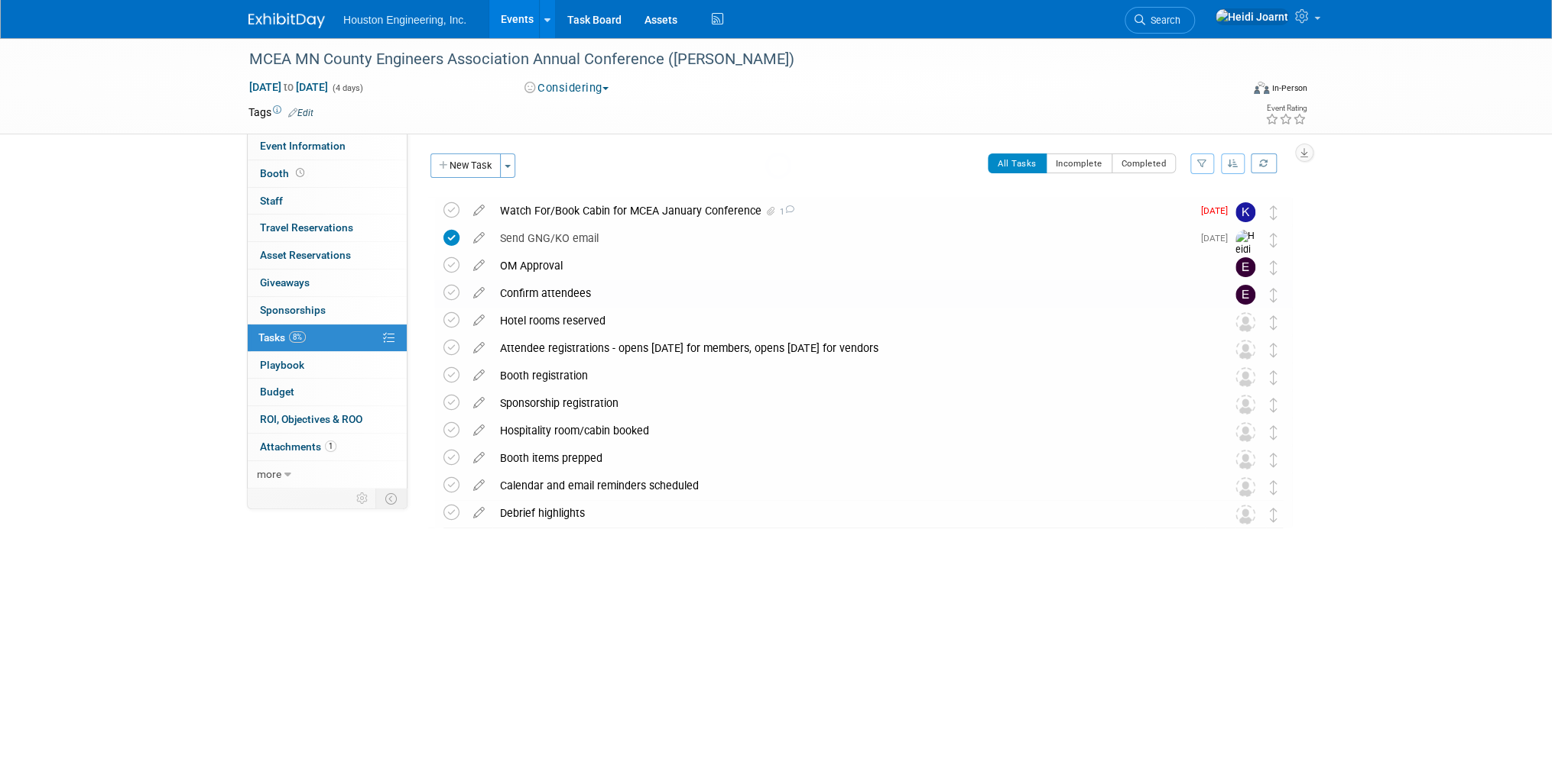
scroll to position [0, 0]
click at [479, 347] on icon at bounding box center [479, 344] width 26 height 19
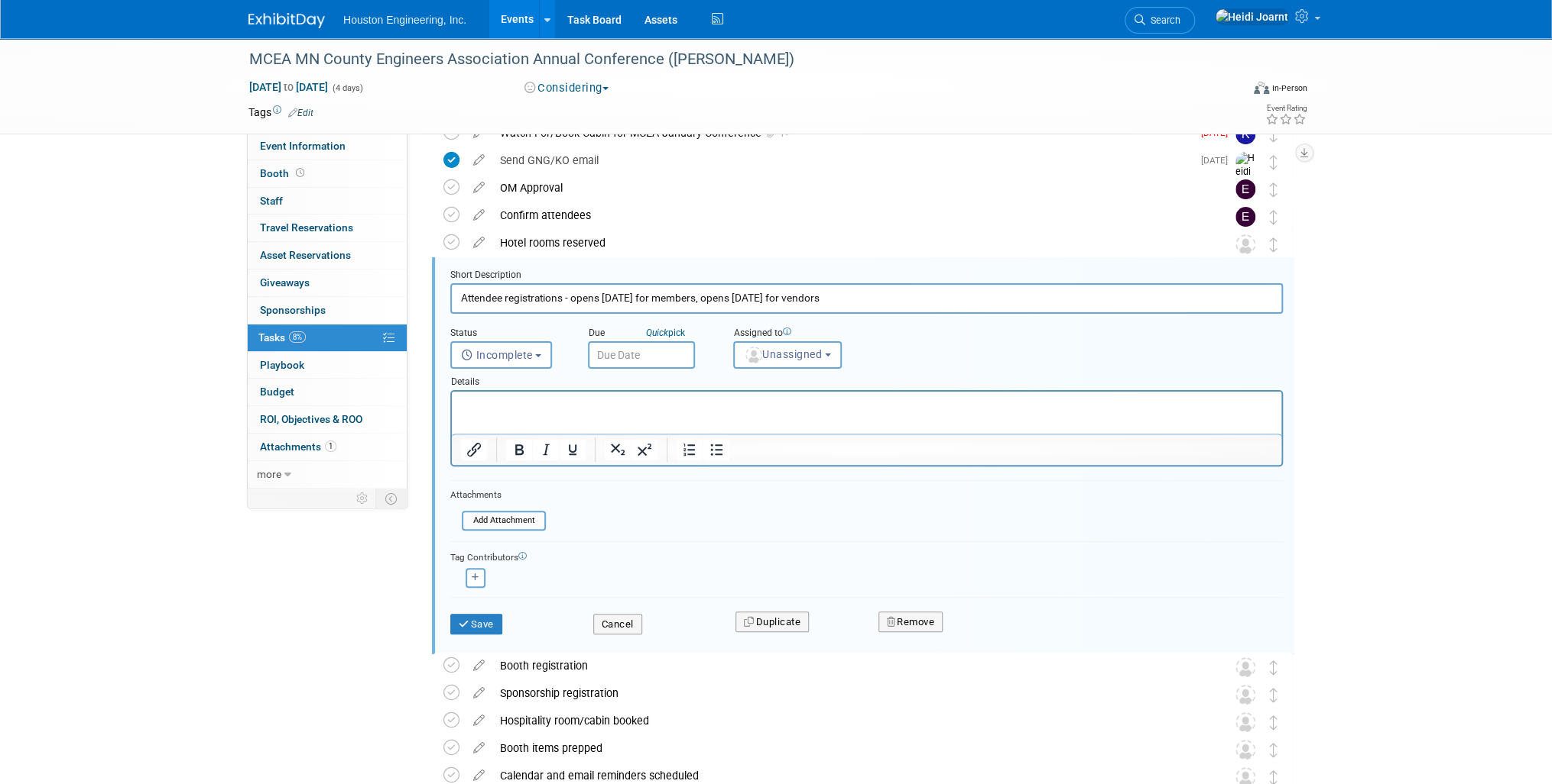
scroll to position [111, 0]
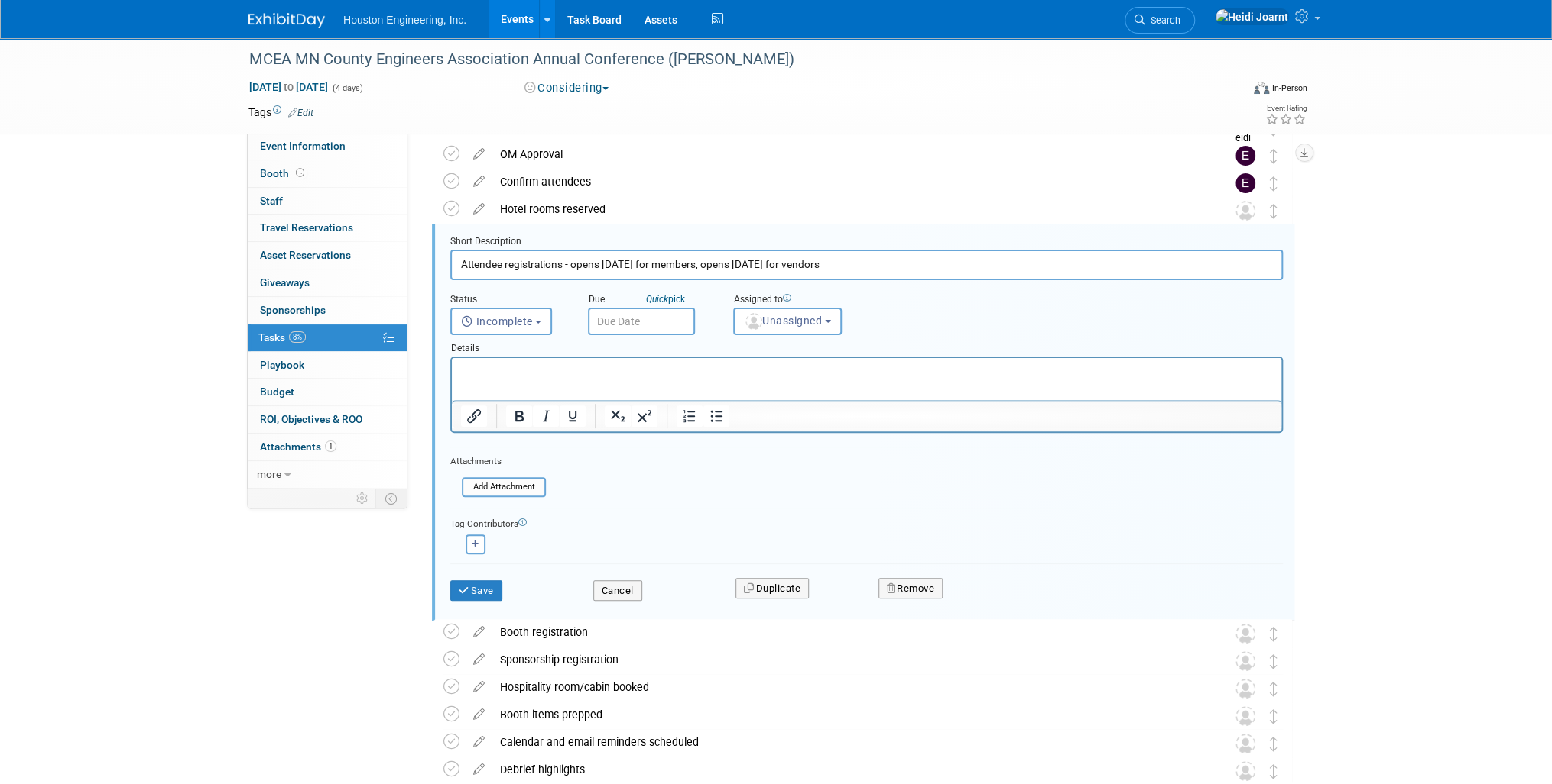
drag, startPoint x: 693, startPoint y: 265, endPoint x: 605, endPoint y: 267, distance: 88.0
click at [605, 267] on input "Attendee registrations - opens Nov 7 for members, opens Dec 1 for vendors" at bounding box center [867, 265] width 833 height 30
type input "Attendee registrations - opens Dec 1 for vendors"
click at [593, 368] on p "Rich Text Area. Press ALT-0 for help." at bounding box center [867, 371] width 812 height 14
click at [478, 580] on button "Save" at bounding box center [476, 591] width 52 height 22
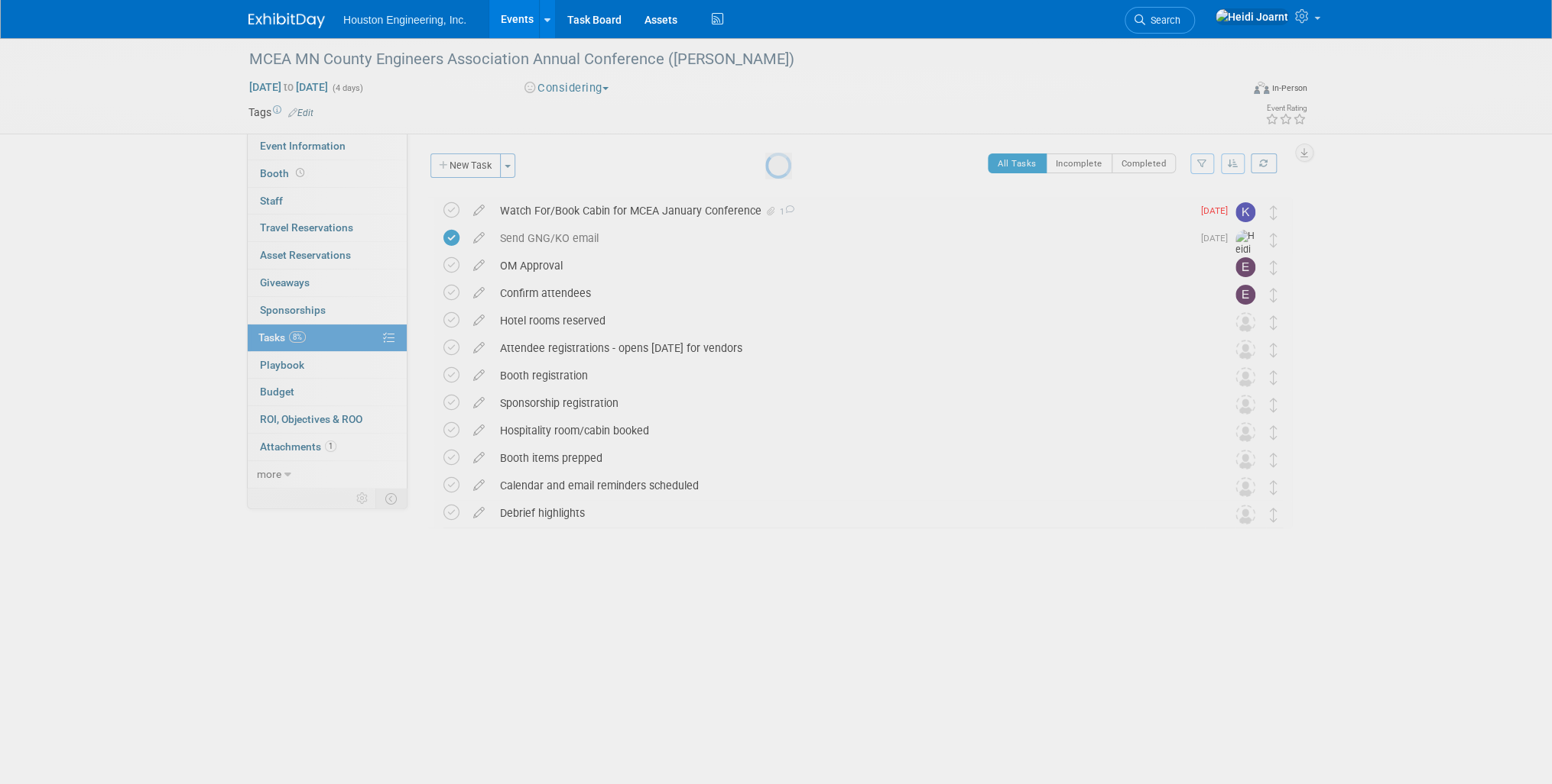
scroll to position [0, 0]
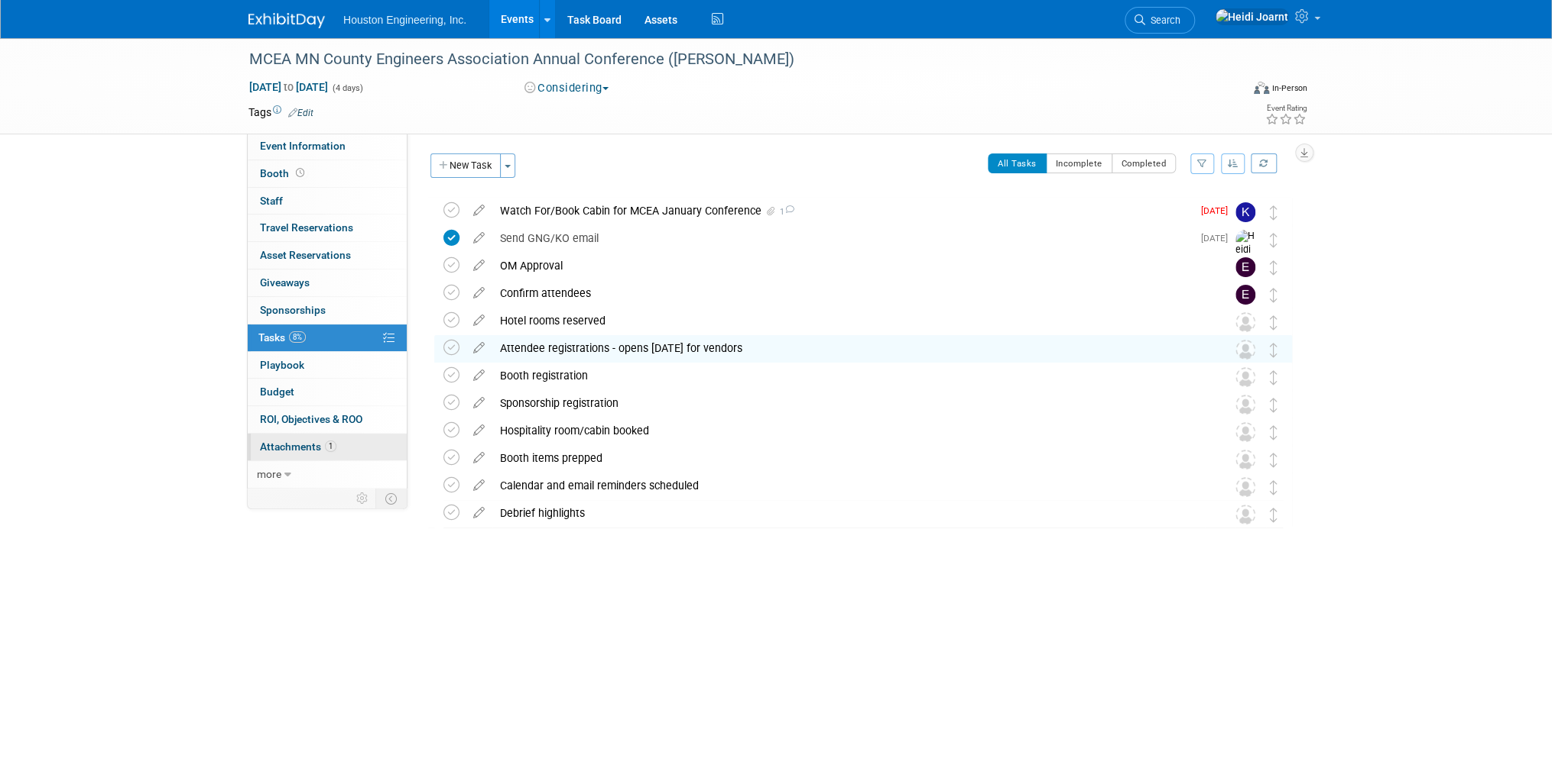
click at [326, 442] on span "1" at bounding box center [330, 446] width 11 height 11
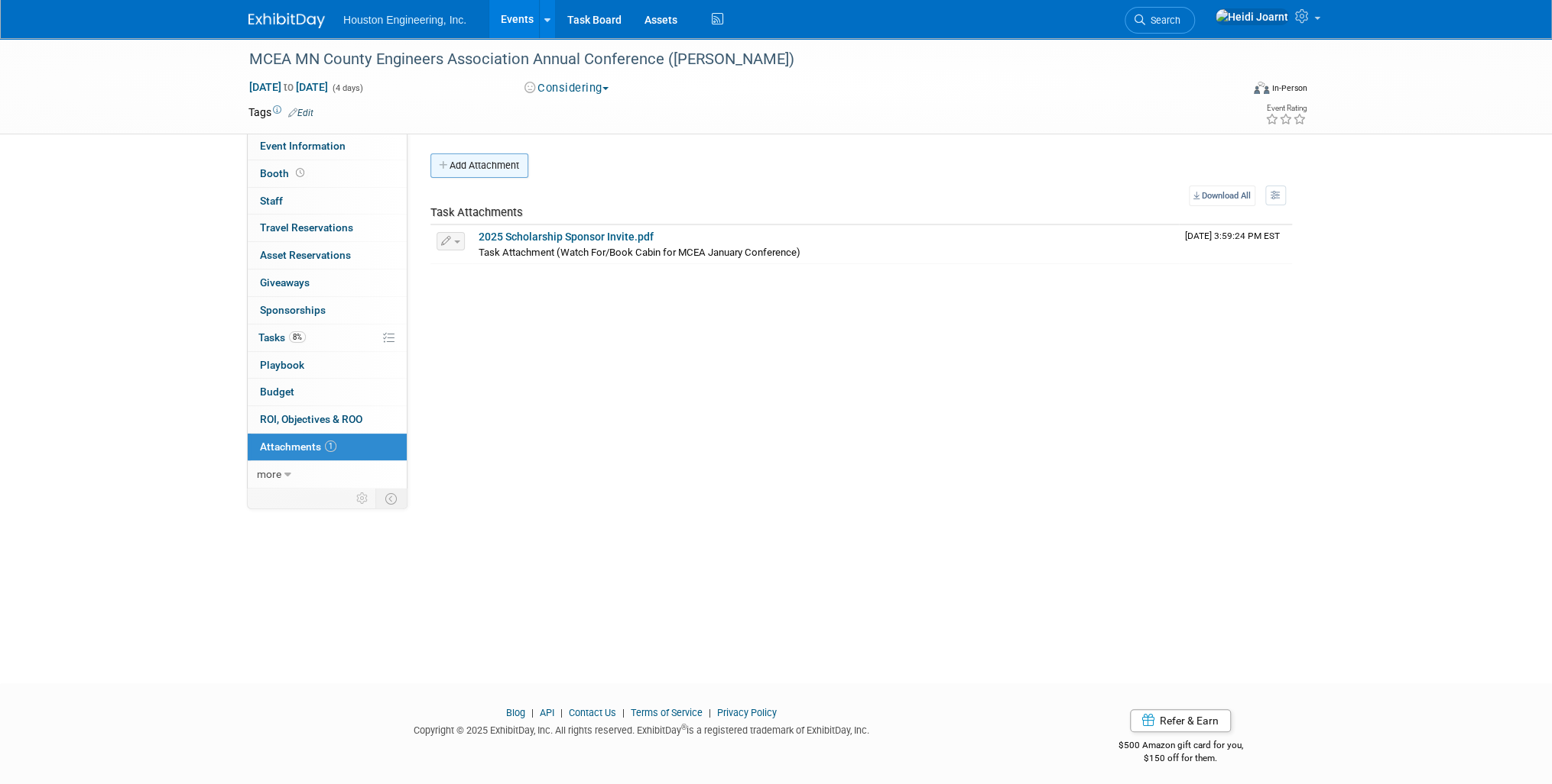
click at [474, 163] on button "Add Attachment" at bounding box center [480, 166] width 98 height 25
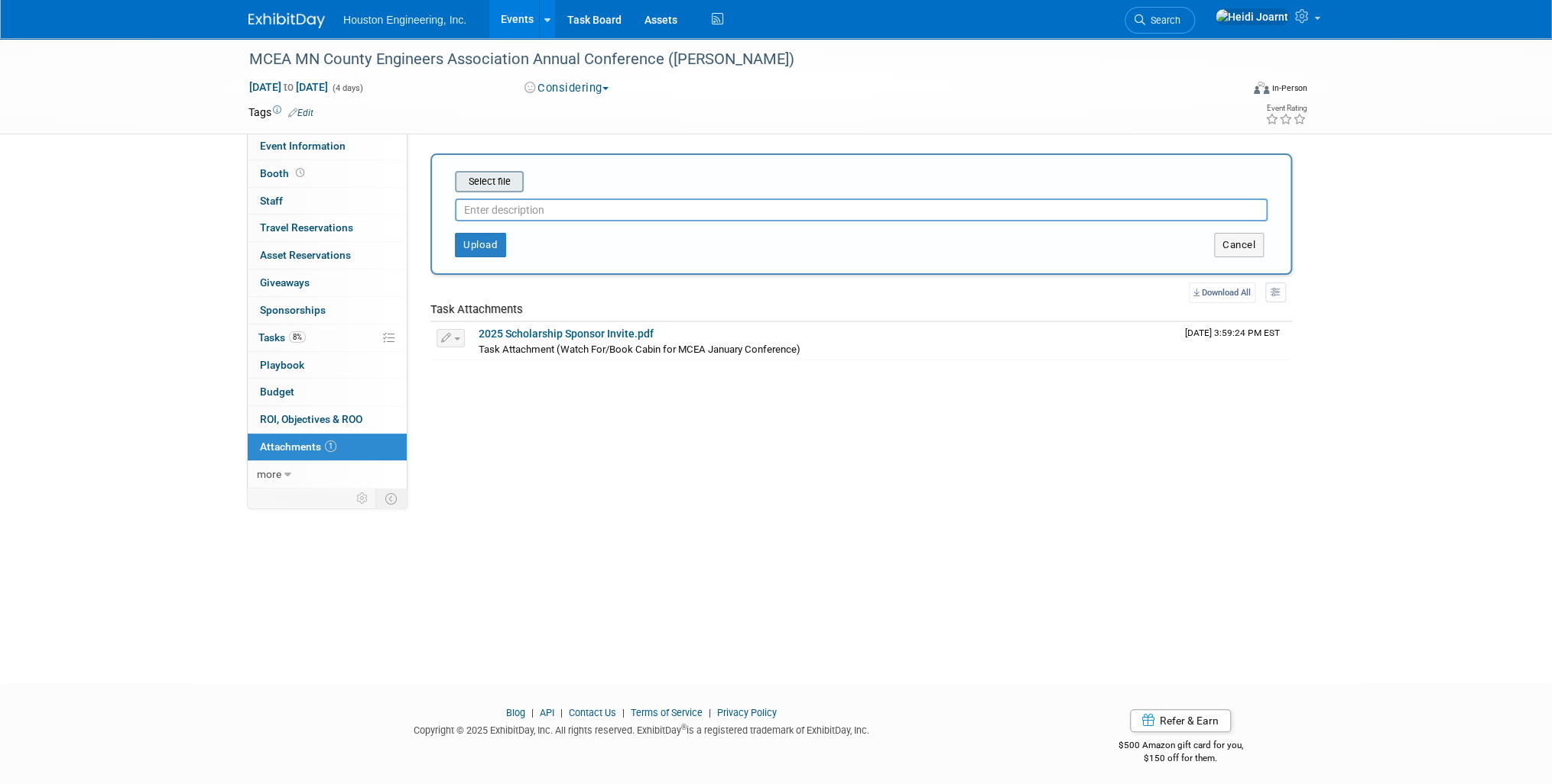
click at [477, 180] on input "file" at bounding box center [430, 181] width 182 height 18
click at [540, 207] on input "text" at bounding box center [861, 204] width 813 height 23
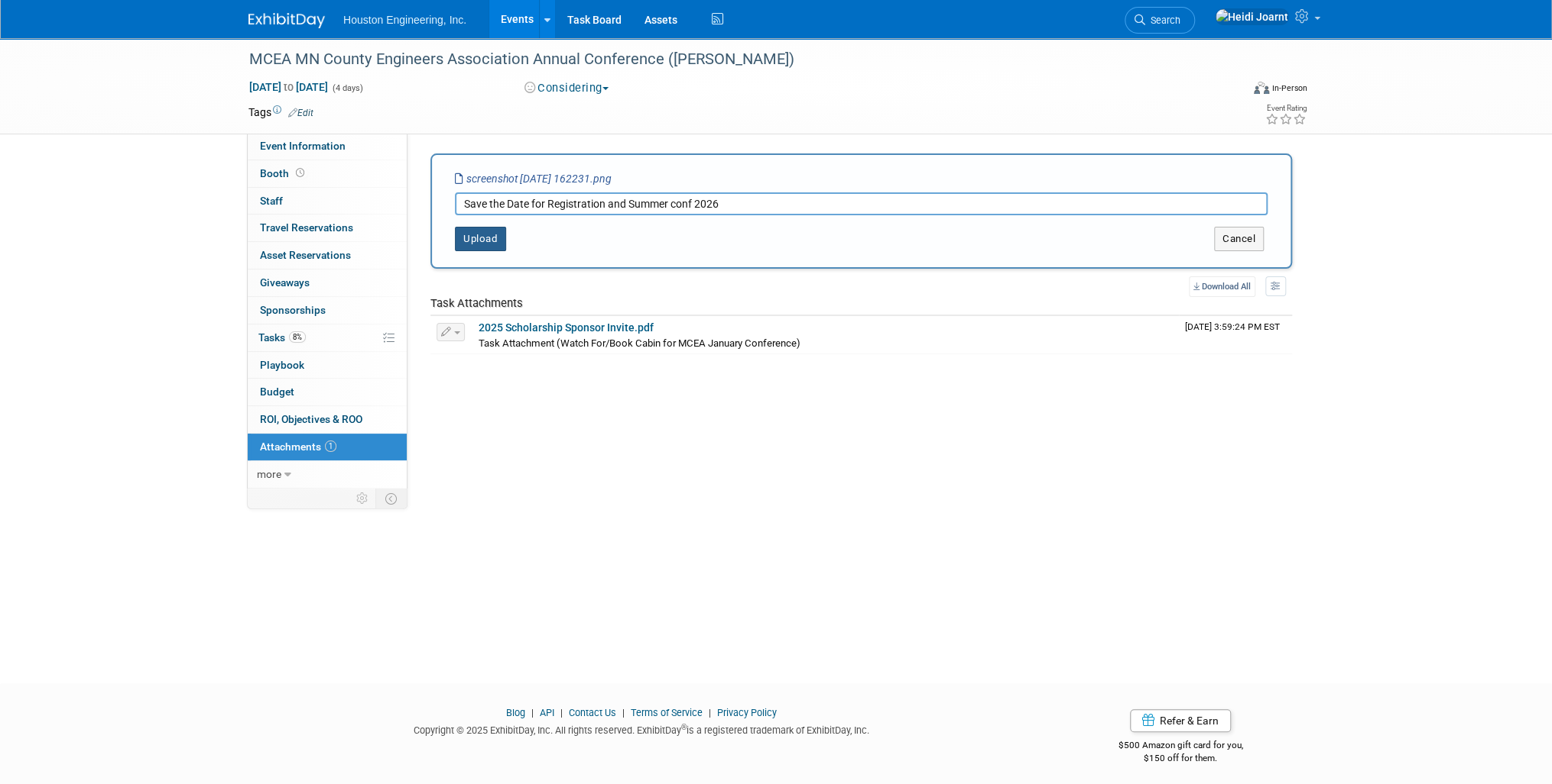
type input "Save the Date for Registration and Summer conf 2026"
click at [471, 234] on button "Upload" at bounding box center [481, 239] width 51 height 25
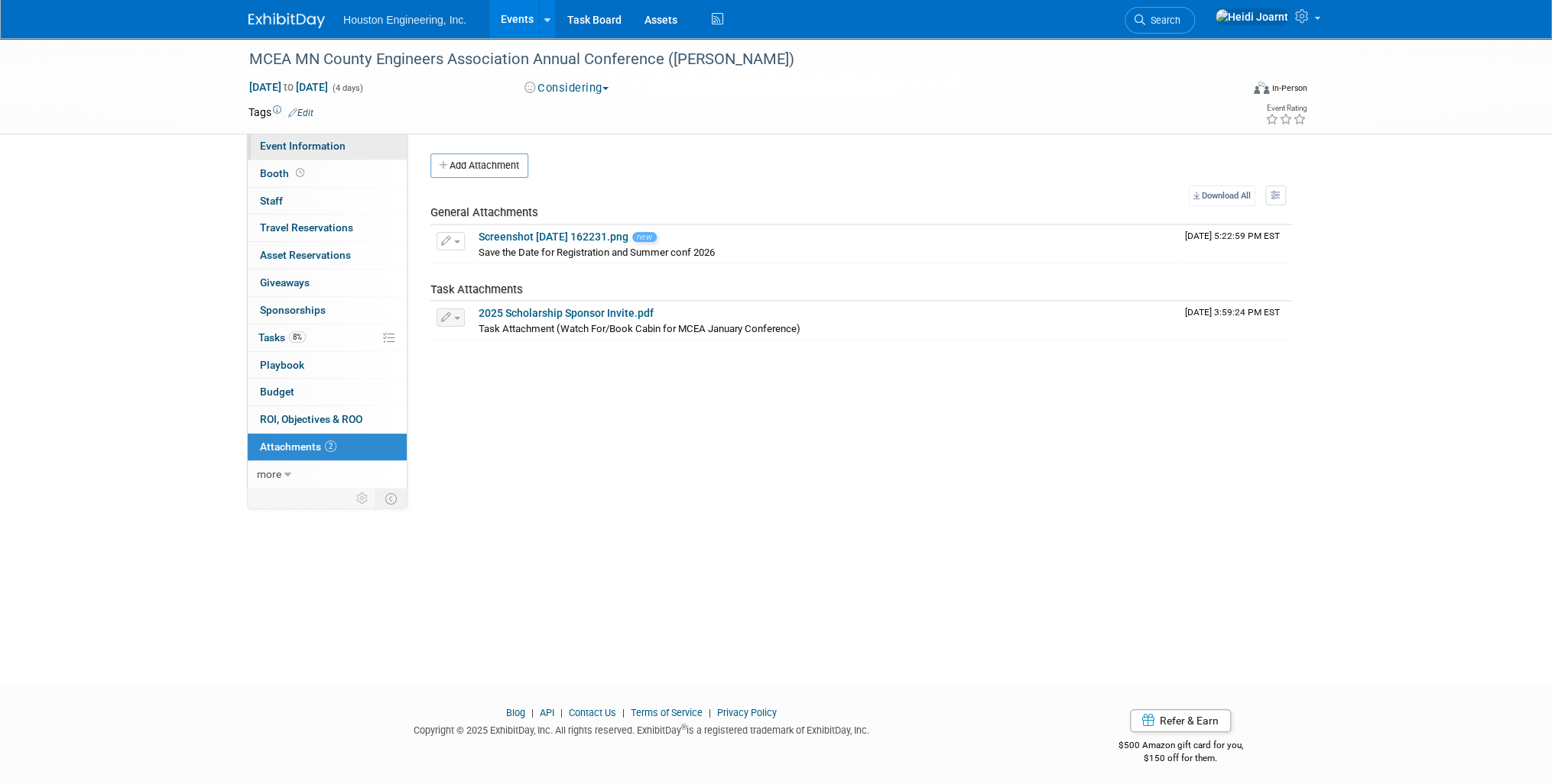
click at [339, 140] on span "Event Information" at bounding box center [302, 145] width 86 height 12
select select "1 - GNG/KO Needed"
select select "Transportation"
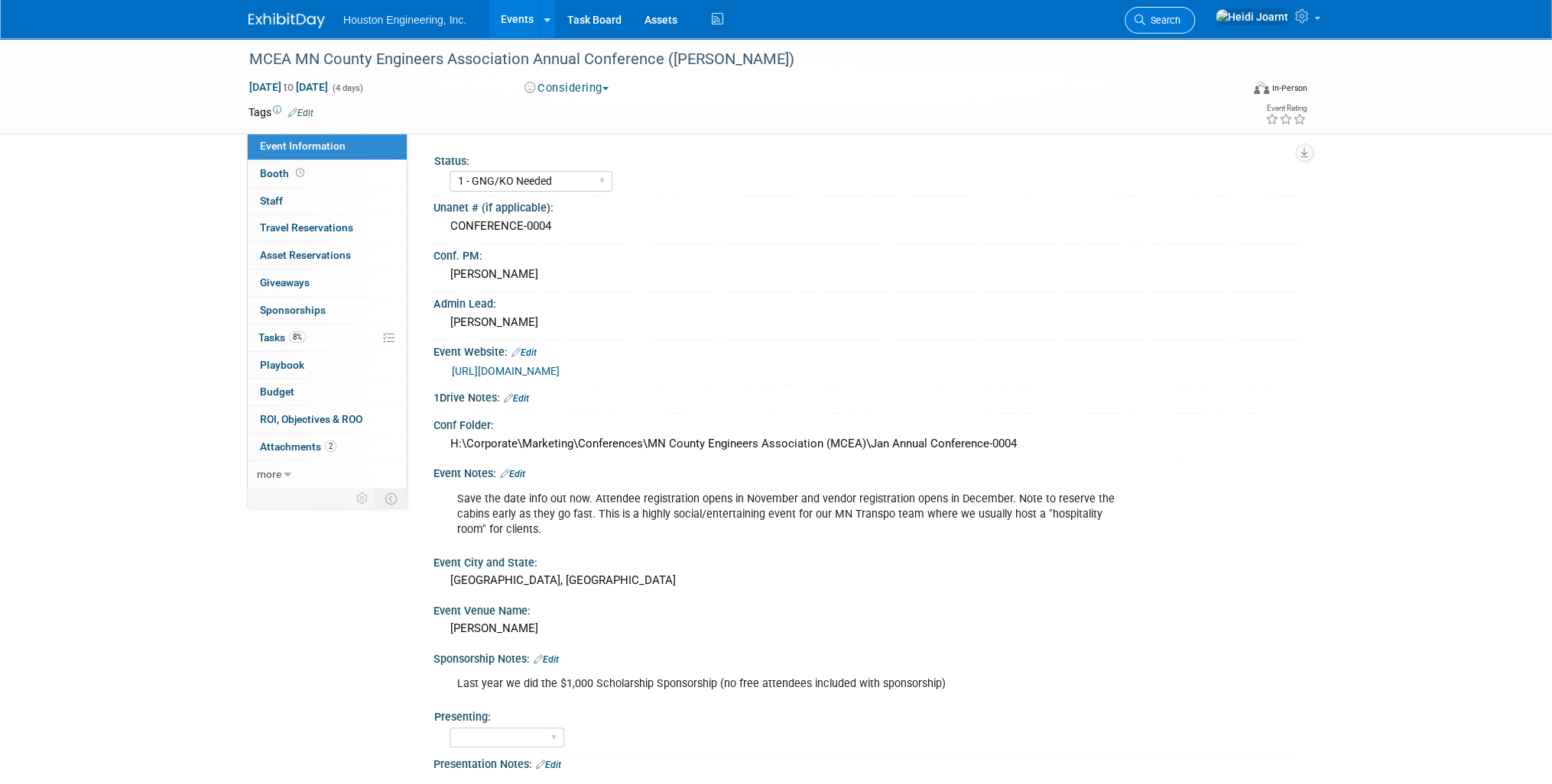
click at [1180, 19] on span "Search" at bounding box center [1162, 20] width 35 height 11
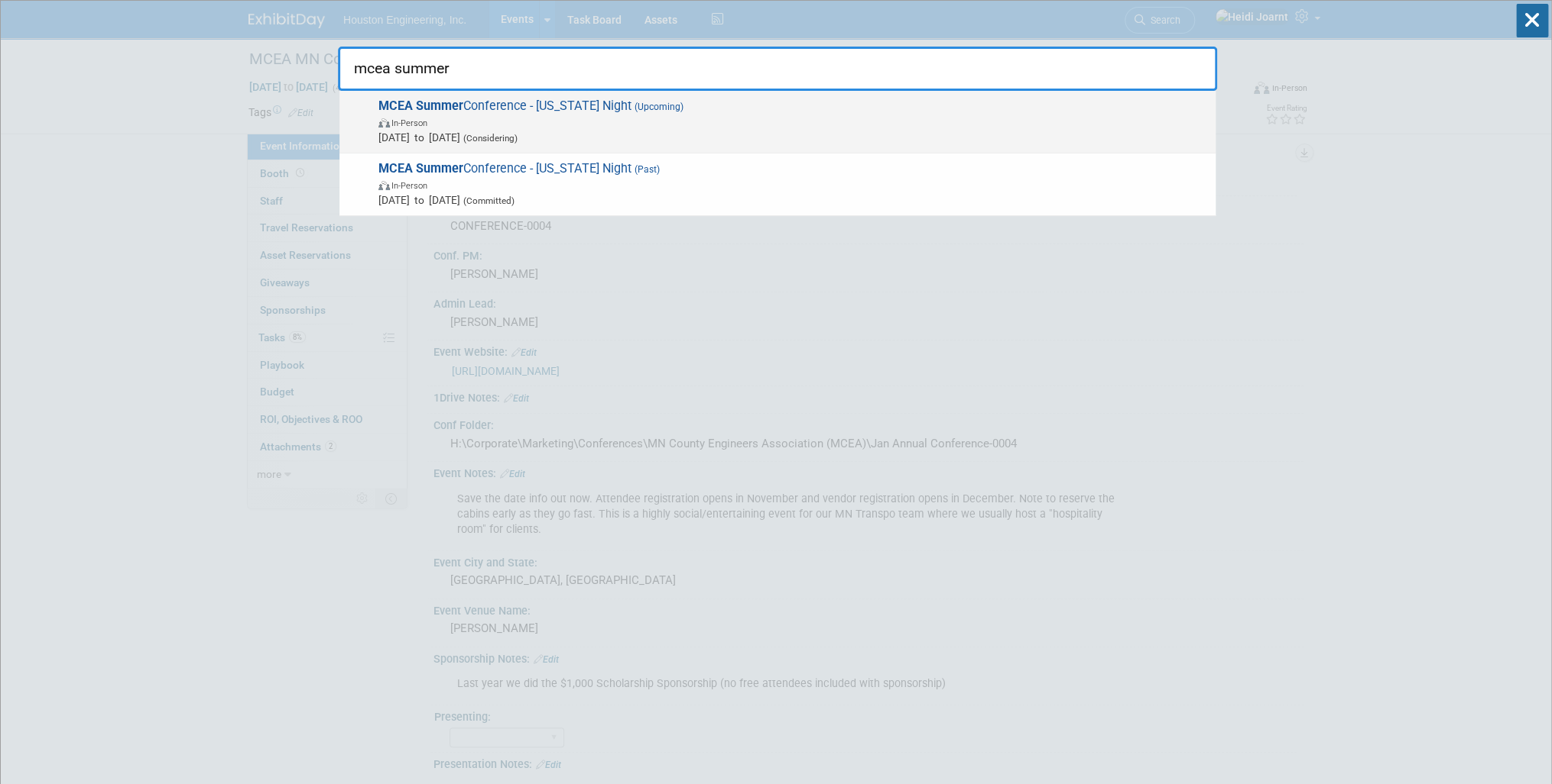
type input "mcea summer"
click at [517, 134] on span "(Considering)" at bounding box center [488, 138] width 58 height 10
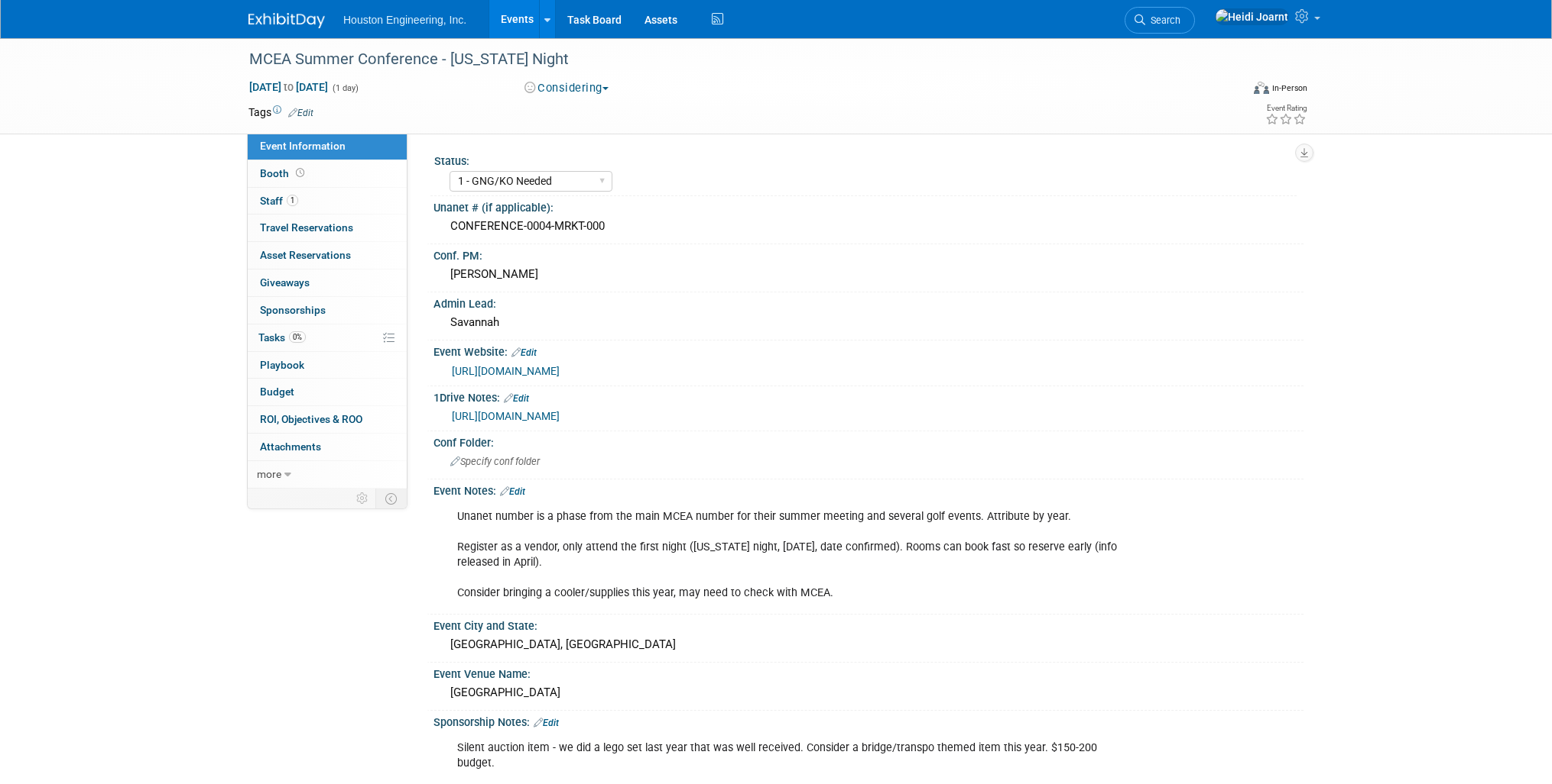
select select "1 - GNG/KO Needed"
select select "No"
select select "Transportation"
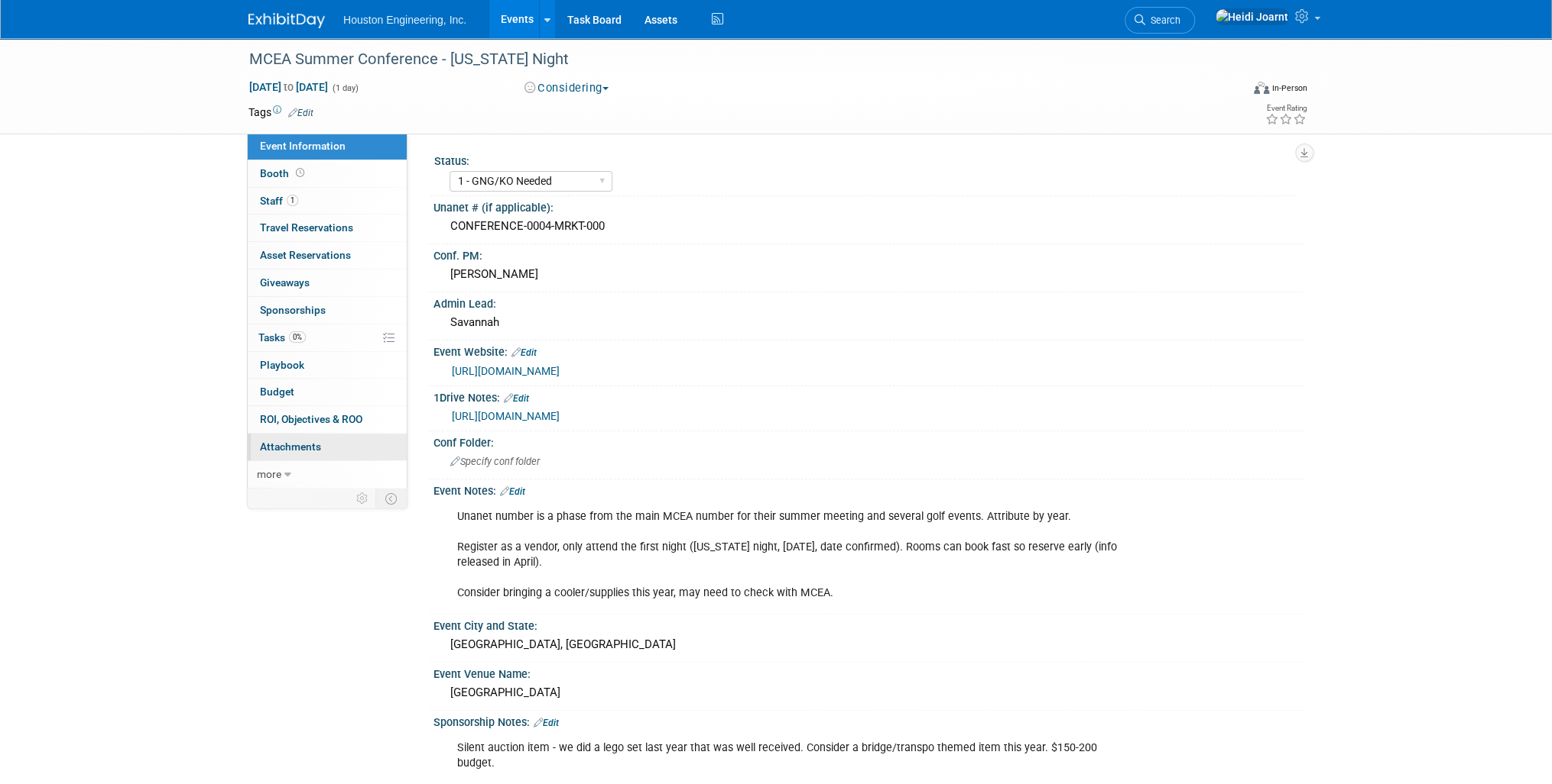
click at [296, 450] on span "Attachments 0" at bounding box center [290, 446] width 61 height 12
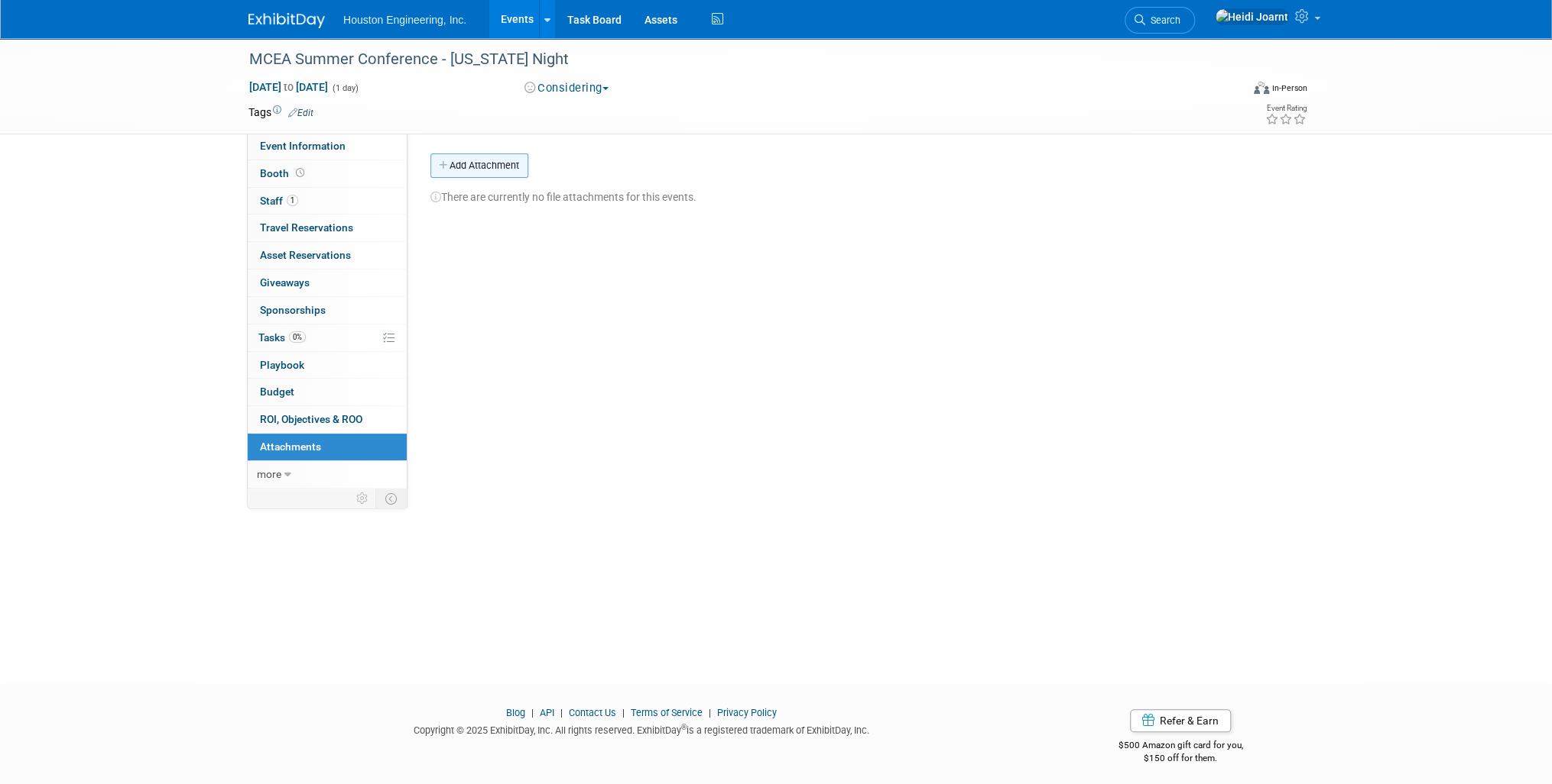
click at [480, 167] on button "Add Attachment" at bounding box center [480, 166] width 98 height 25
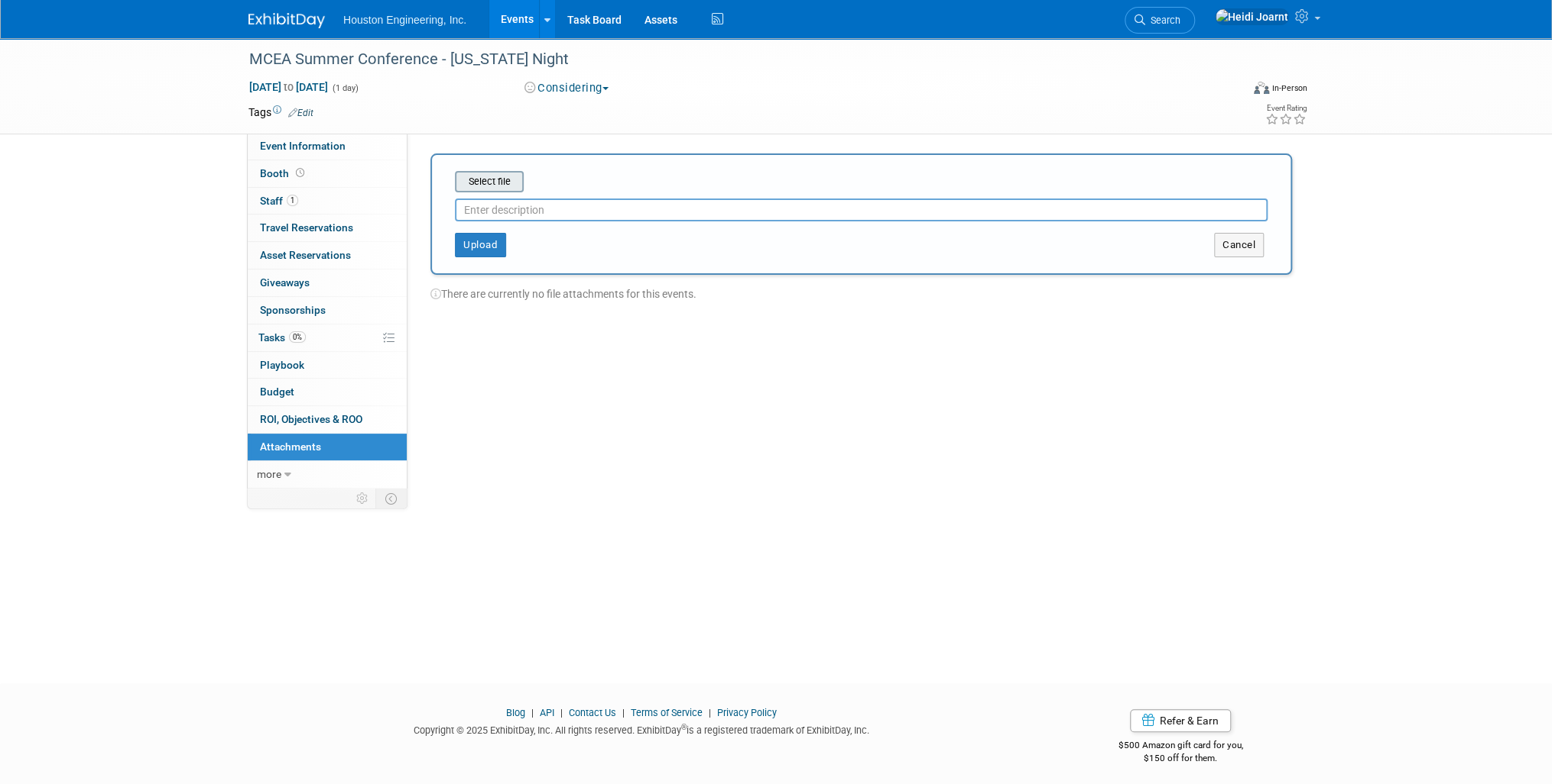
click at [471, 175] on input "file" at bounding box center [430, 181] width 182 height 18
type input "Save the date info for 2026"
click at [472, 235] on button "Upload" at bounding box center [481, 239] width 51 height 25
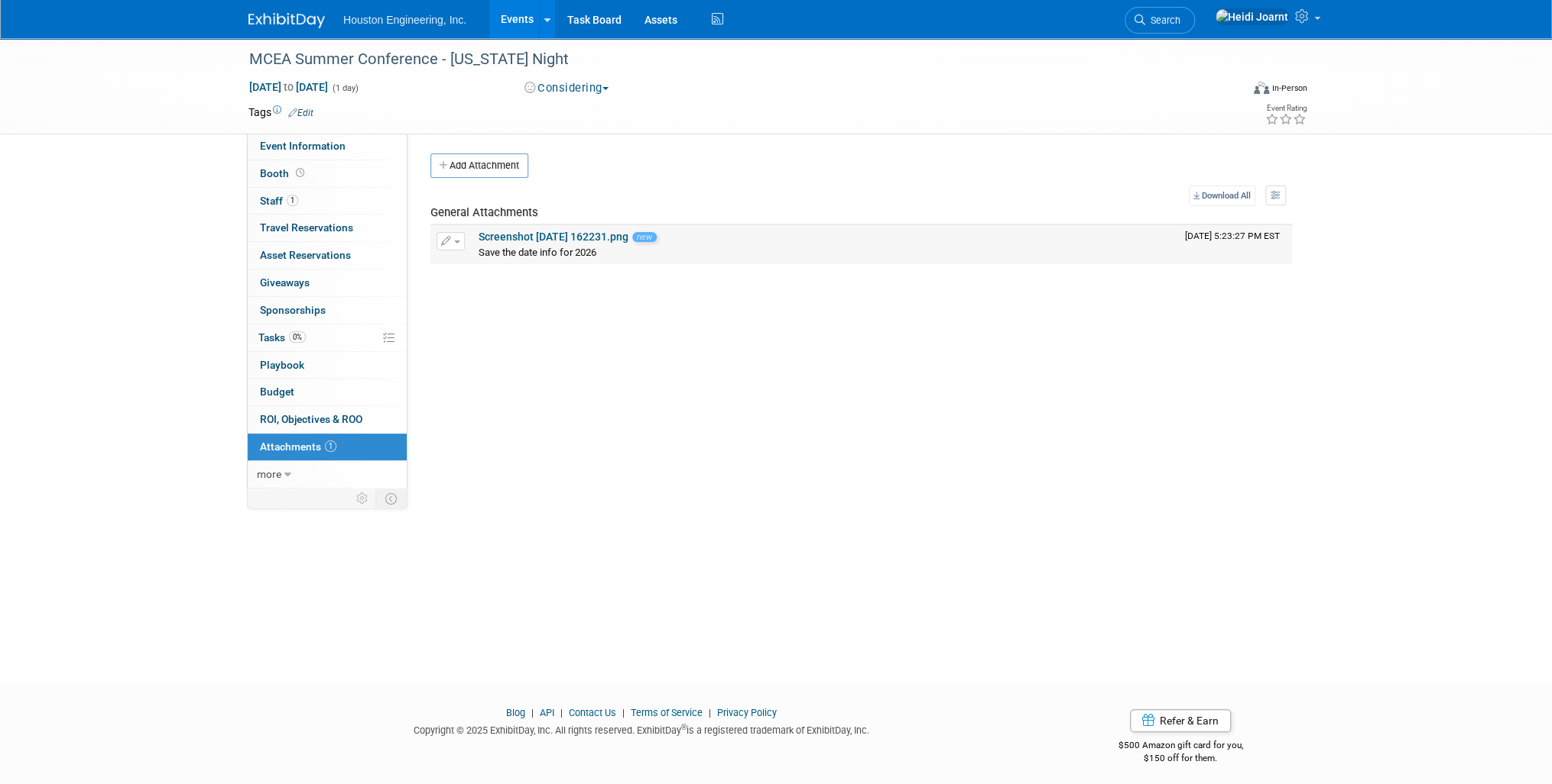
click at [532, 232] on link "Screenshot 2025-10-01 162231.png" at bounding box center [553, 237] width 150 height 12
click at [329, 82] on span "Jun 10, 2026 to Jun 10, 2026" at bounding box center [288, 87] width 80 height 14
type input "Jun 10, 2026"
select select "5"
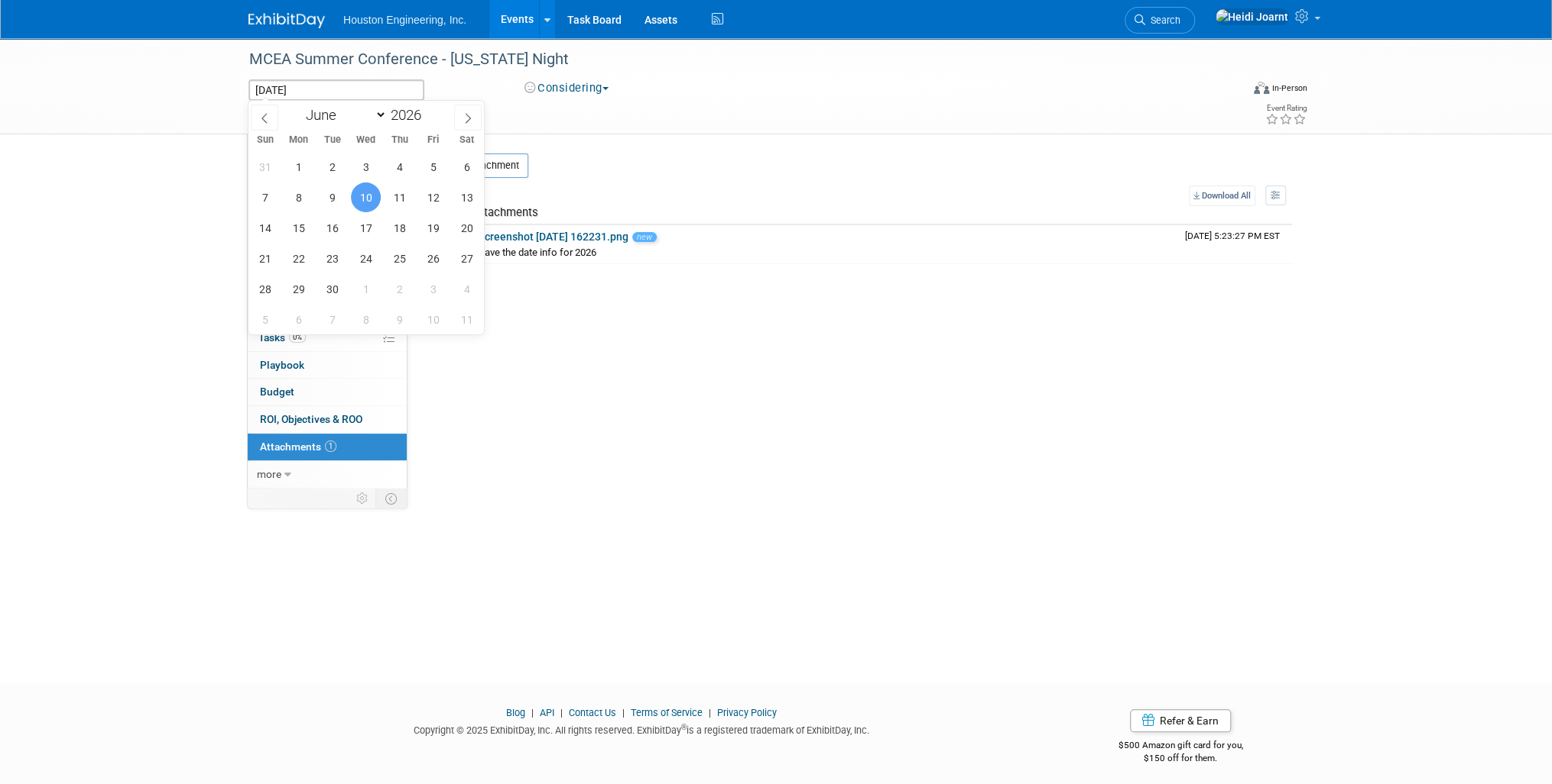
click at [373, 194] on span "10" at bounding box center [366, 197] width 30 height 30
type input "Jun 10, 2026"
click at [433, 195] on span "12" at bounding box center [433, 197] width 30 height 30
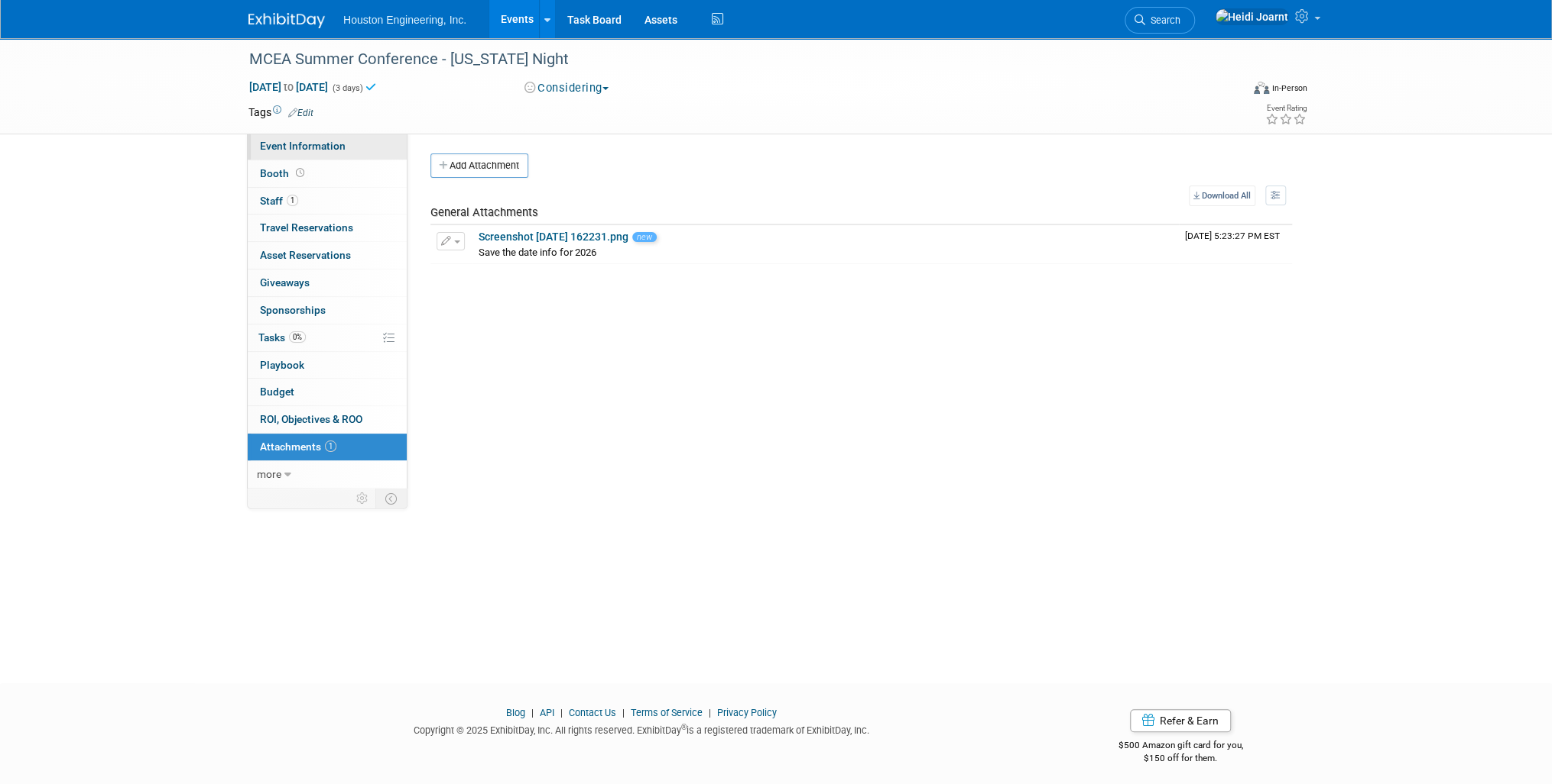
click at [339, 146] on span "Event Information" at bounding box center [302, 145] width 86 height 12
select select "1 - GNG/KO Needed"
select select "No"
select select "Transportation"
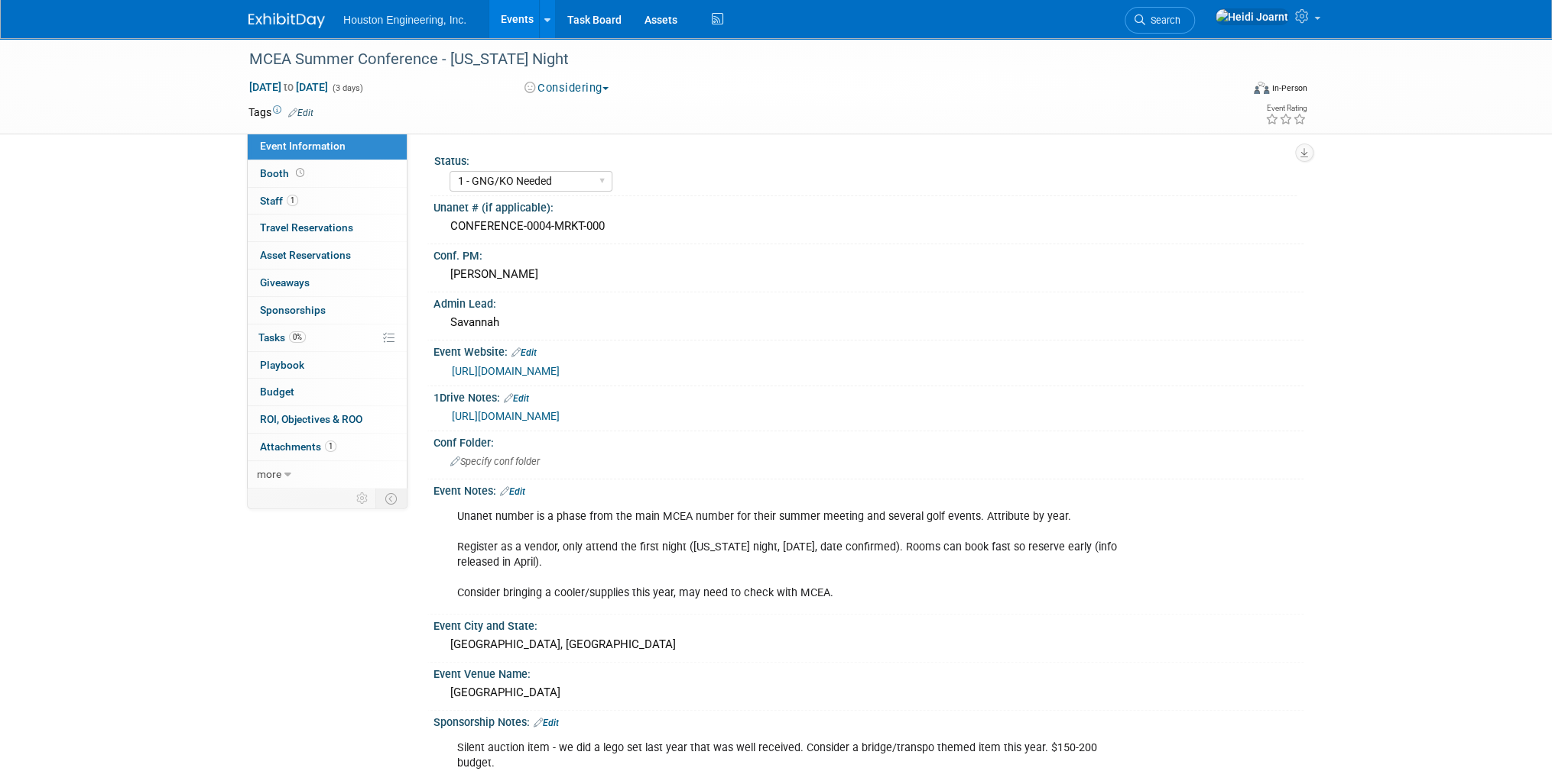
click at [523, 489] on link "Edit" at bounding box center [512, 492] width 25 height 10
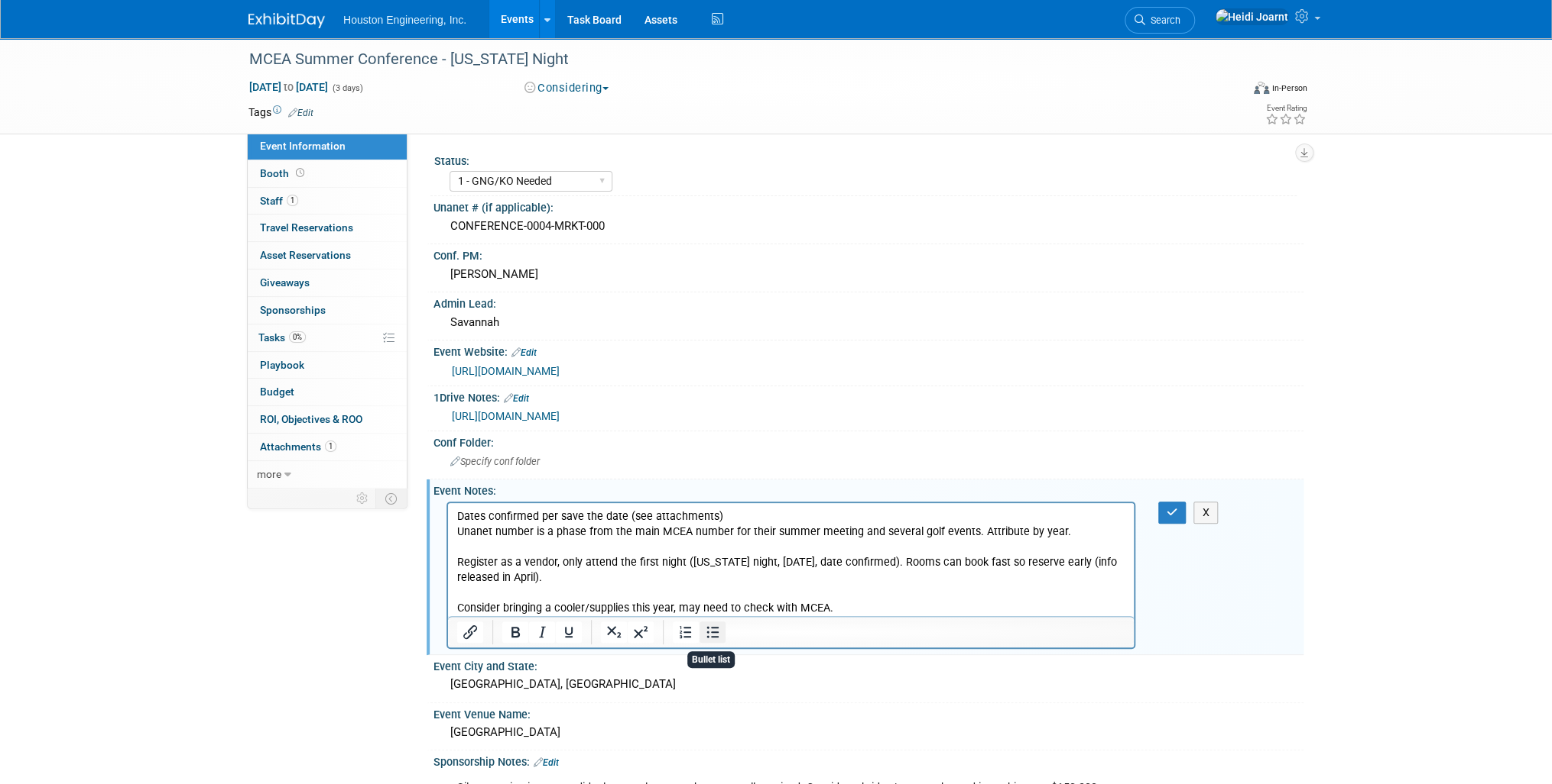
click at [712, 634] on icon "Bullet list" at bounding box center [712, 632] width 18 height 18
click at [771, 510] on p "Dates confirmed per save the date (see attachments)" at bounding box center [791, 516] width 668 height 15
click at [713, 636] on icon "Bullet list" at bounding box center [712, 632] width 18 height 18
click at [609, 565] on li "Unanet number is a phase from the main MCEA number for their summer meeting and…" at bounding box center [806, 569] width 637 height 92
click at [714, 632] on icon "Bullet list" at bounding box center [712, 632] width 18 height 18
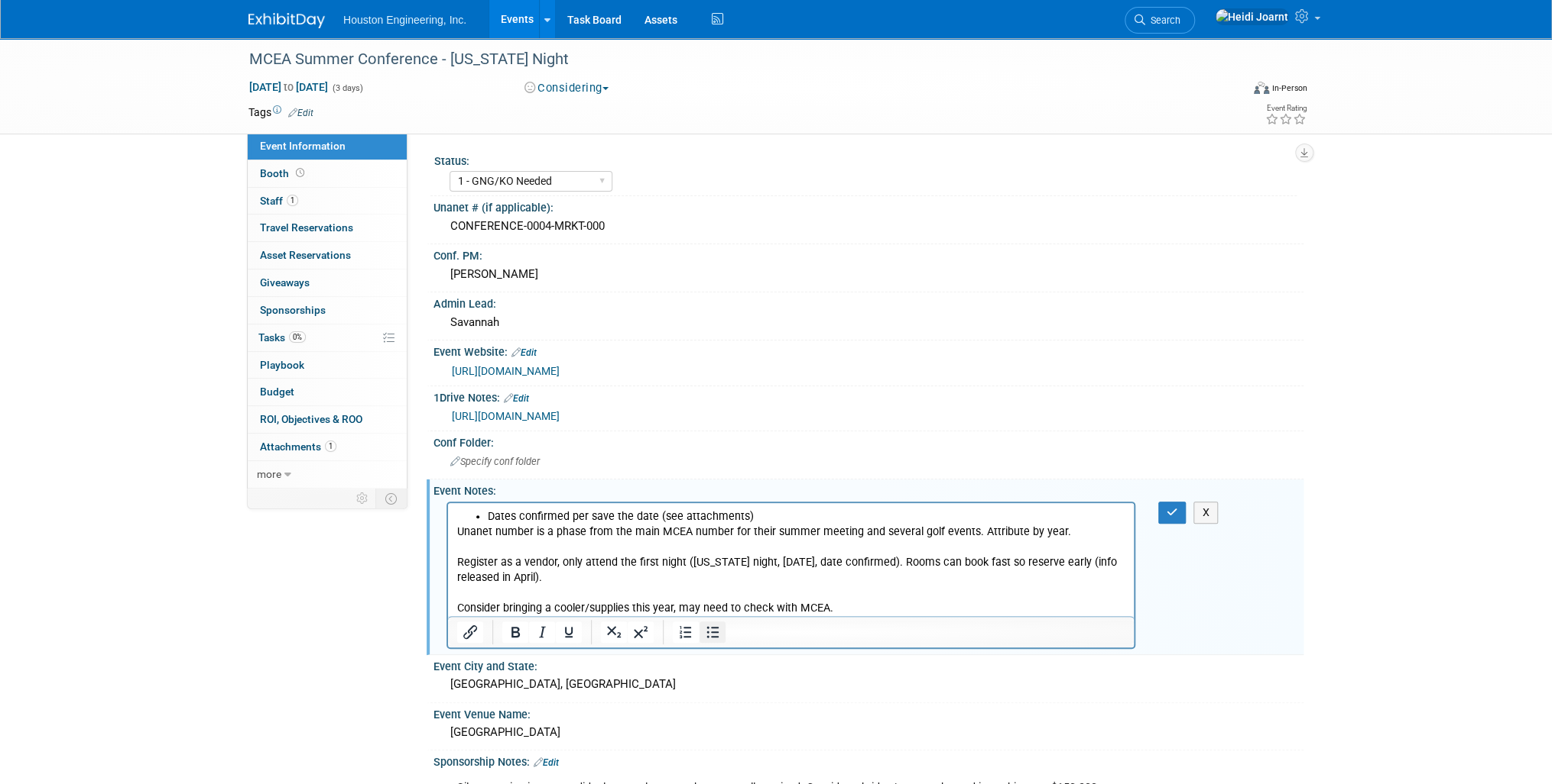
click at [709, 631] on icon "Bullet list" at bounding box center [712, 632] width 18 height 18
click at [1091, 528] on li "Unanet number is a phase from the main MCEA number for their summer meeting and…" at bounding box center [806, 569] width 637 height 92
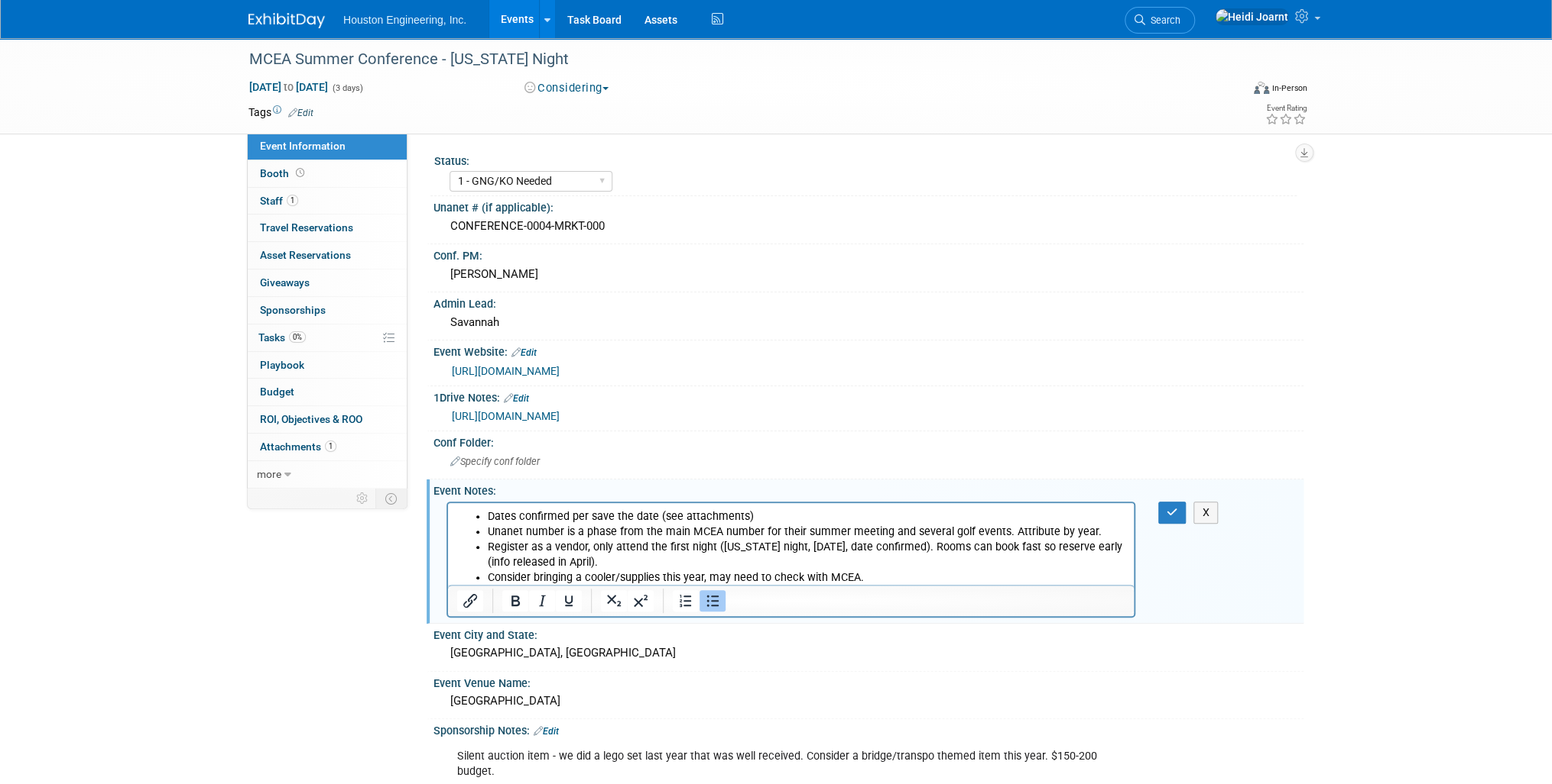
click at [1098, 531] on li "Unanet number is a phase from the main MCEA number for their summer meeting and…" at bounding box center [806, 531] width 637 height 15
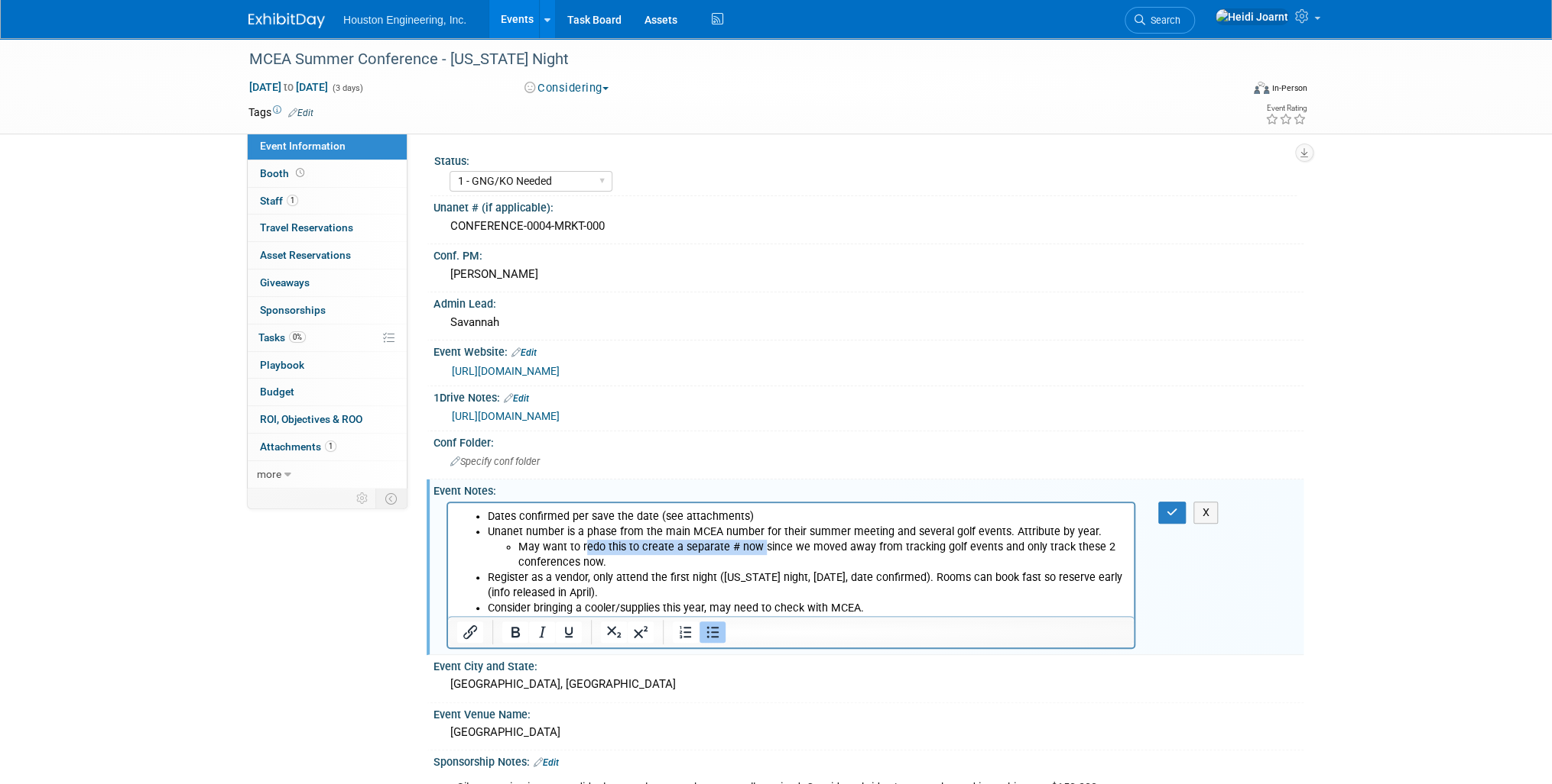
drag, startPoint x: 583, startPoint y: 543, endPoint x: 759, endPoint y: 546, distance: 176.0
click at [759, 546] on li "May want to redo this to create a separate # now since we moved away from track…" at bounding box center [821, 555] width 607 height 30
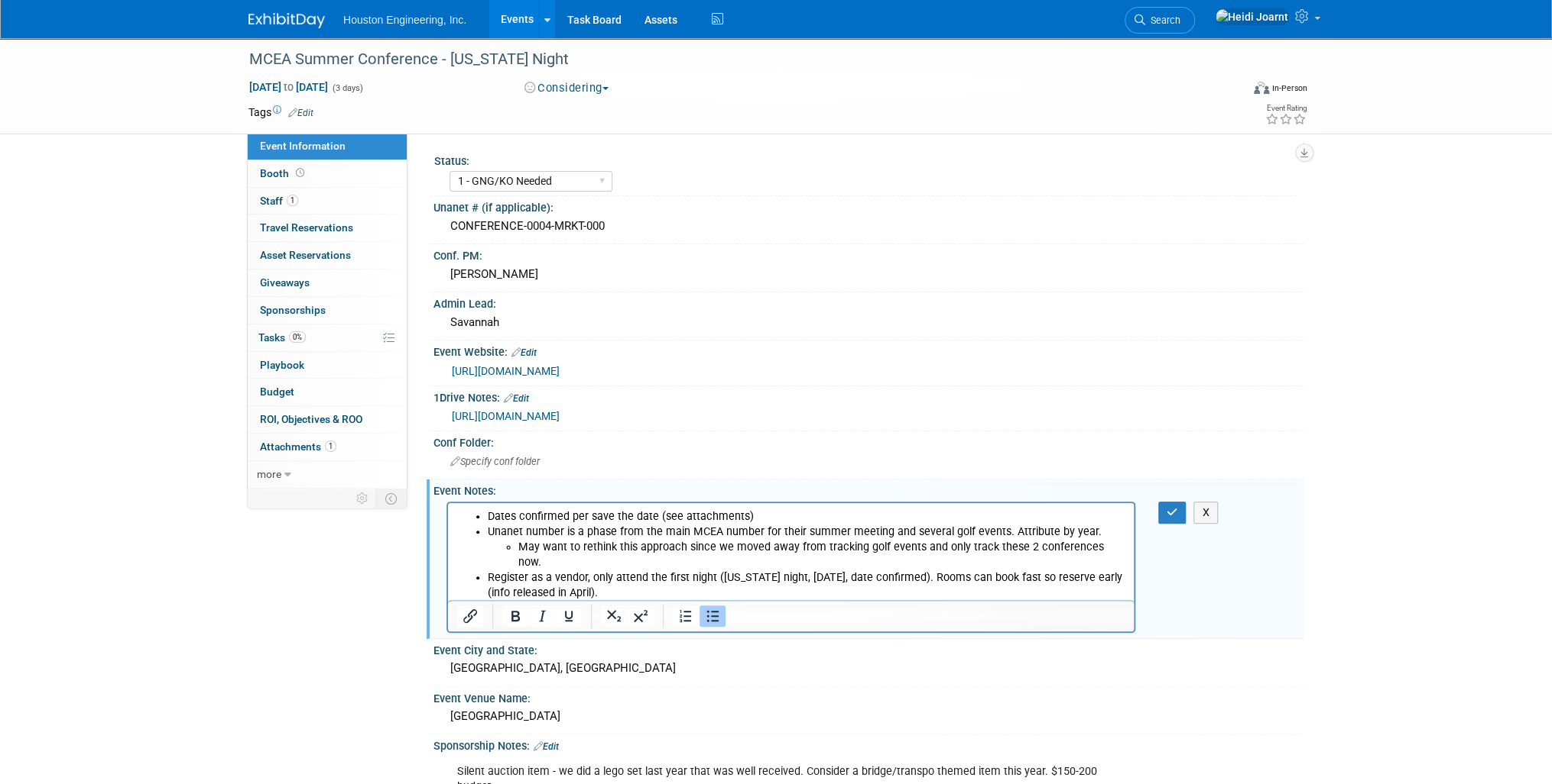
click at [1122, 547] on li "May want to rethink this approach since we moved away from tracking golf events…" at bounding box center [821, 555] width 607 height 30
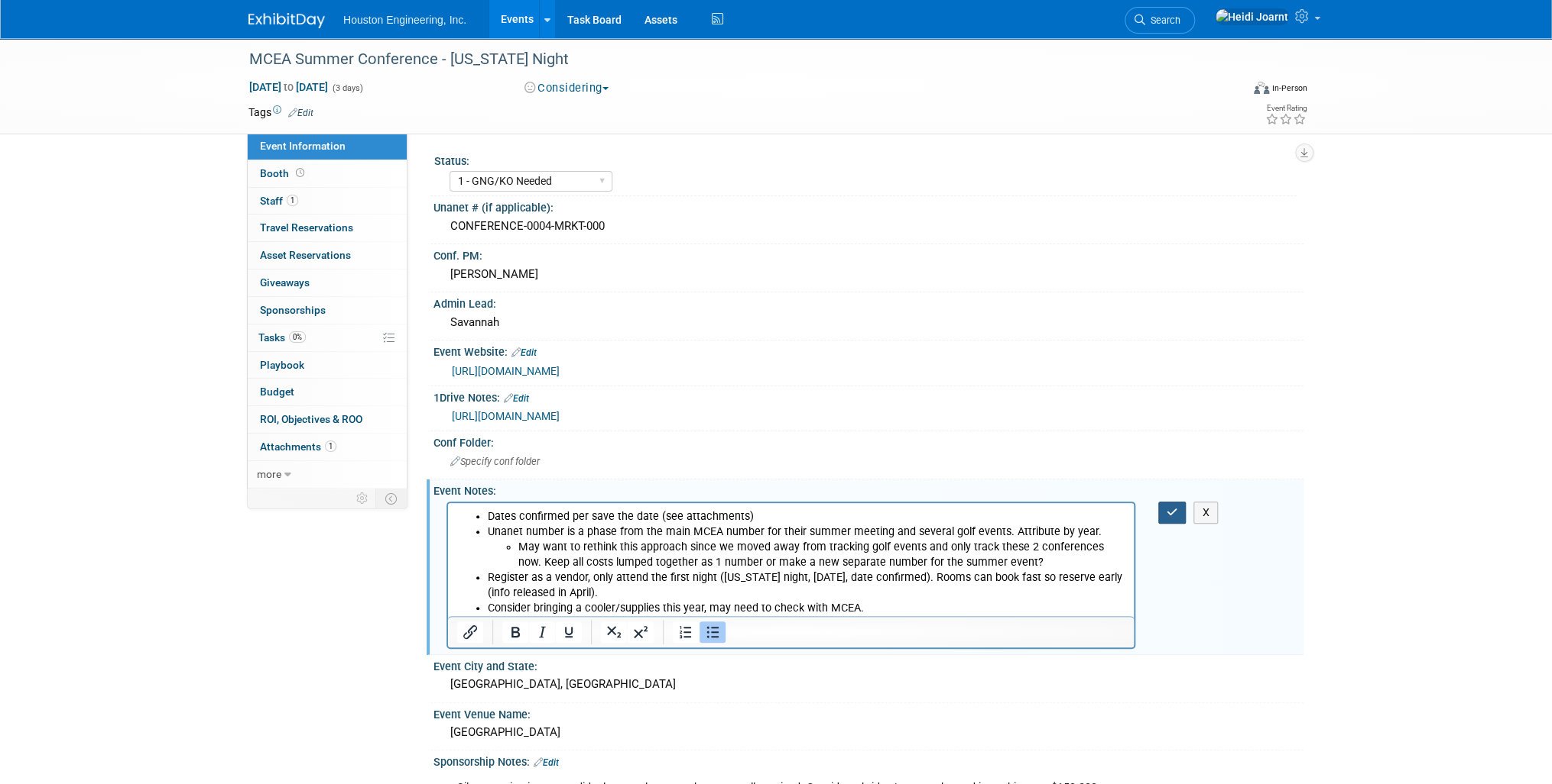
click at [1173, 508] on icon "button" at bounding box center [1172, 512] width 11 height 10
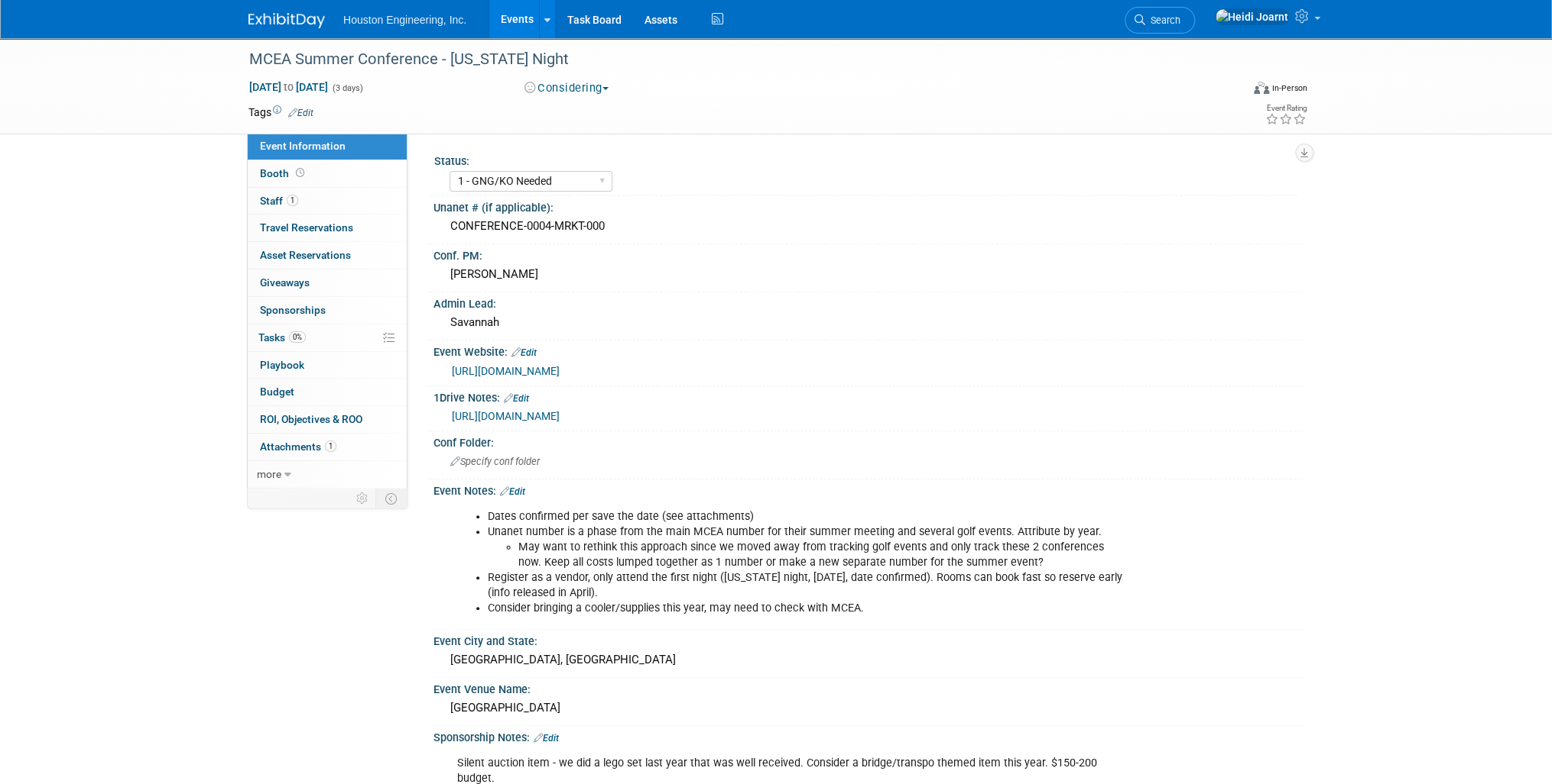
click at [524, 18] on link "Events" at bounding box center [516, 19] width 56 height 38
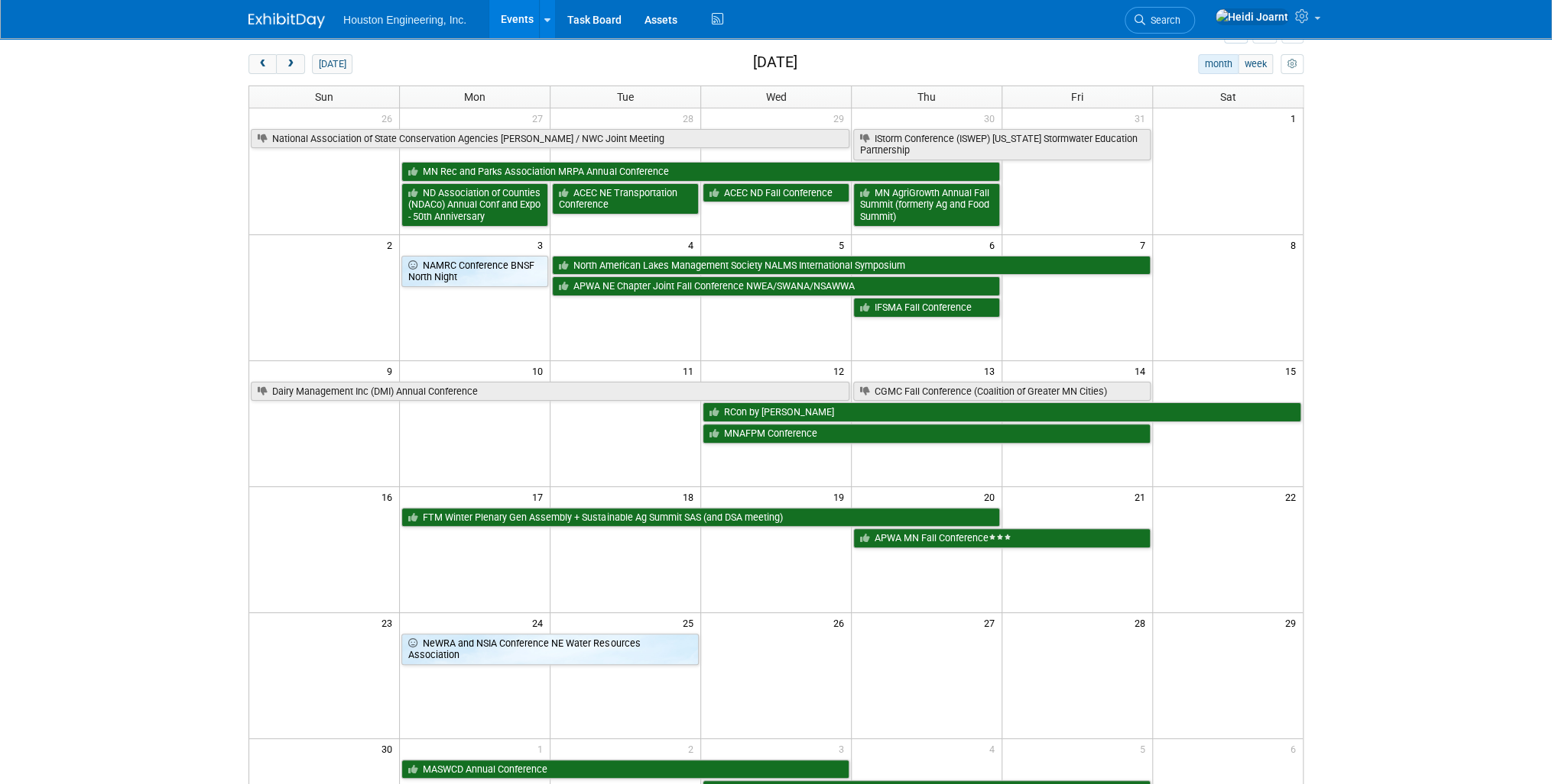
scroll to position [183, 0]
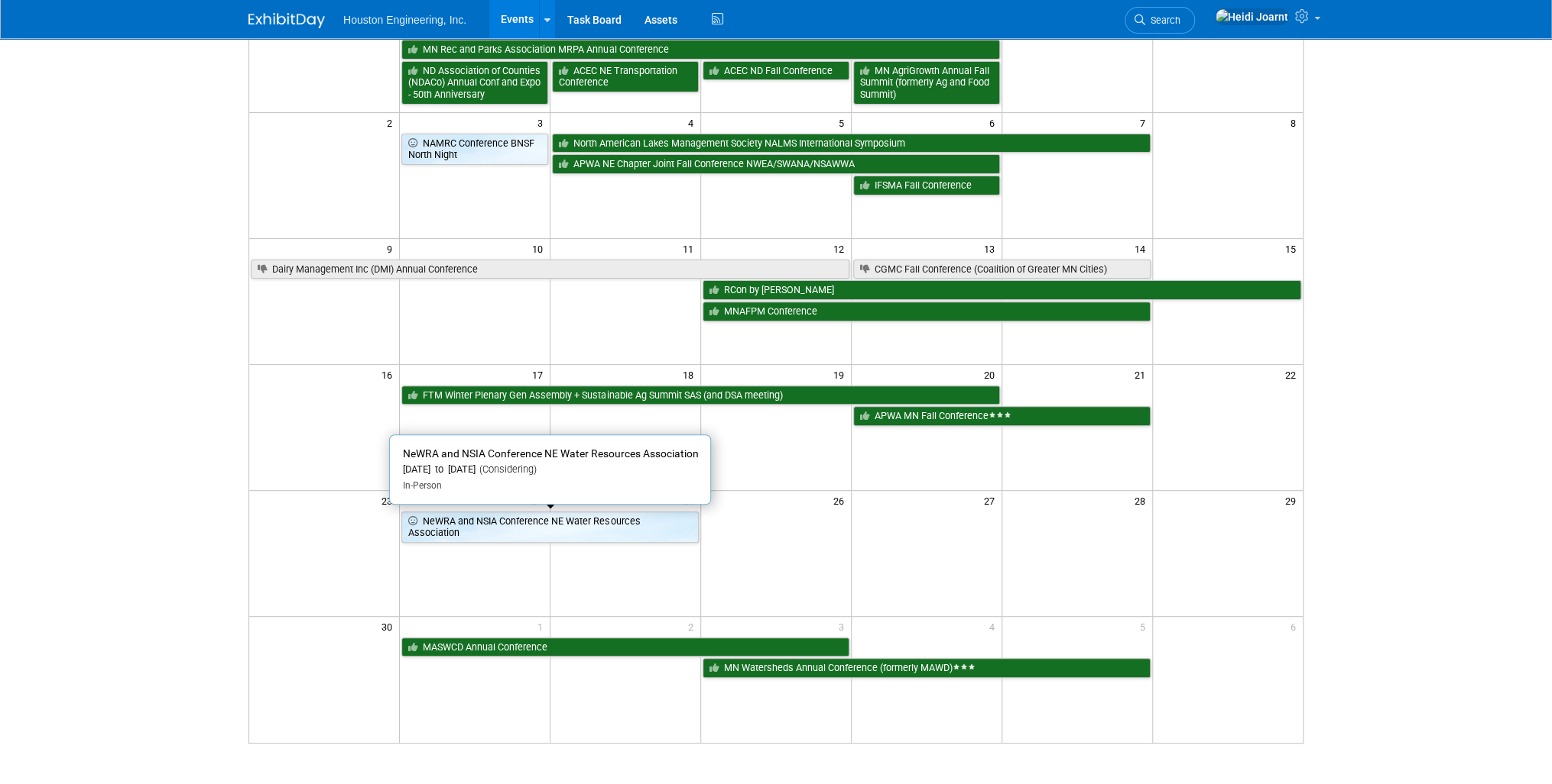
click at [649, 528] on link "NeWRA and NSIA Conference NE Water Resources Association" at bounding box center [549, 526] width 297 height 31
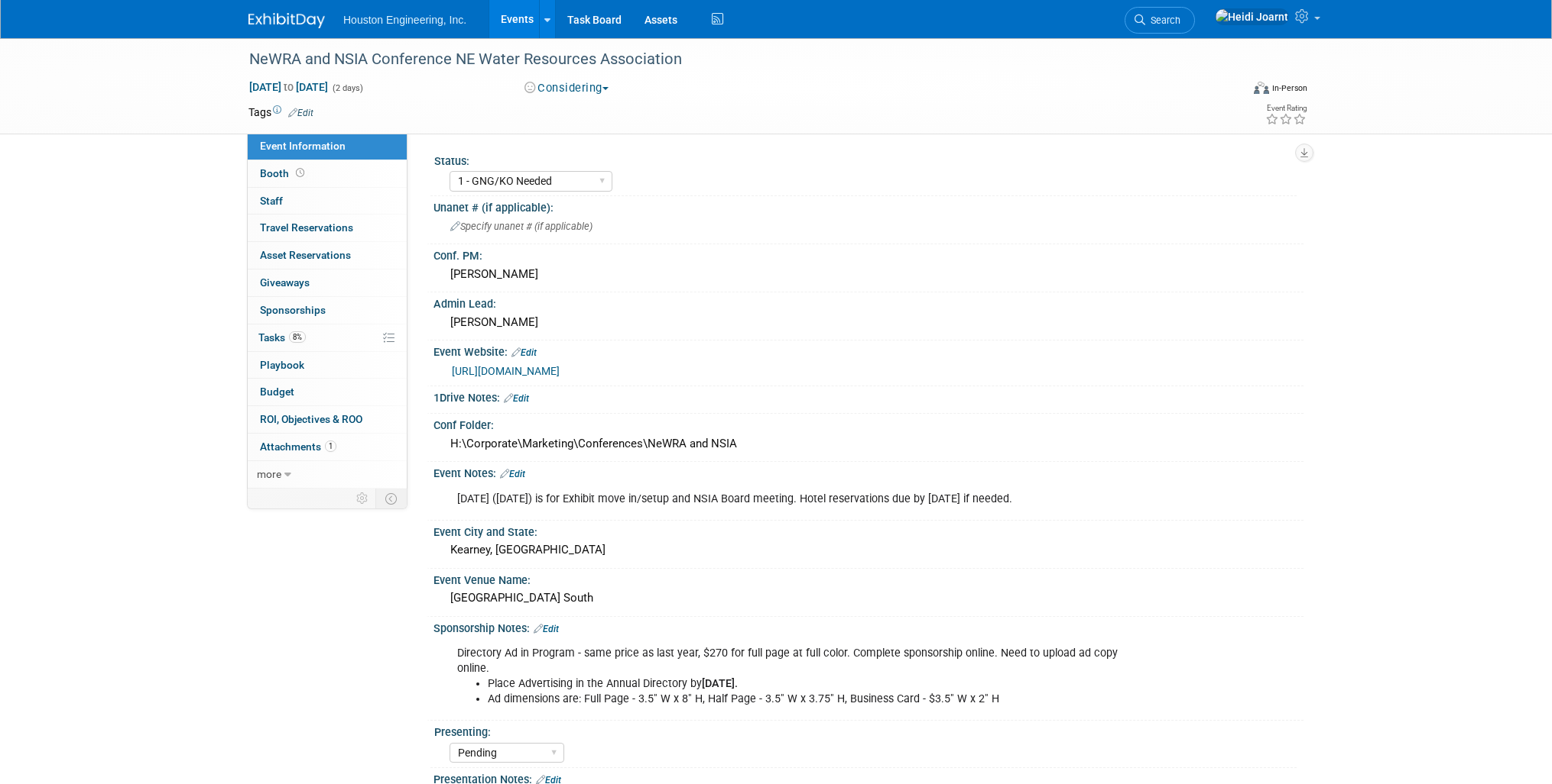
select select "1 - GNG/KO Needed"
select select "Pending"
select select "Water Resources"
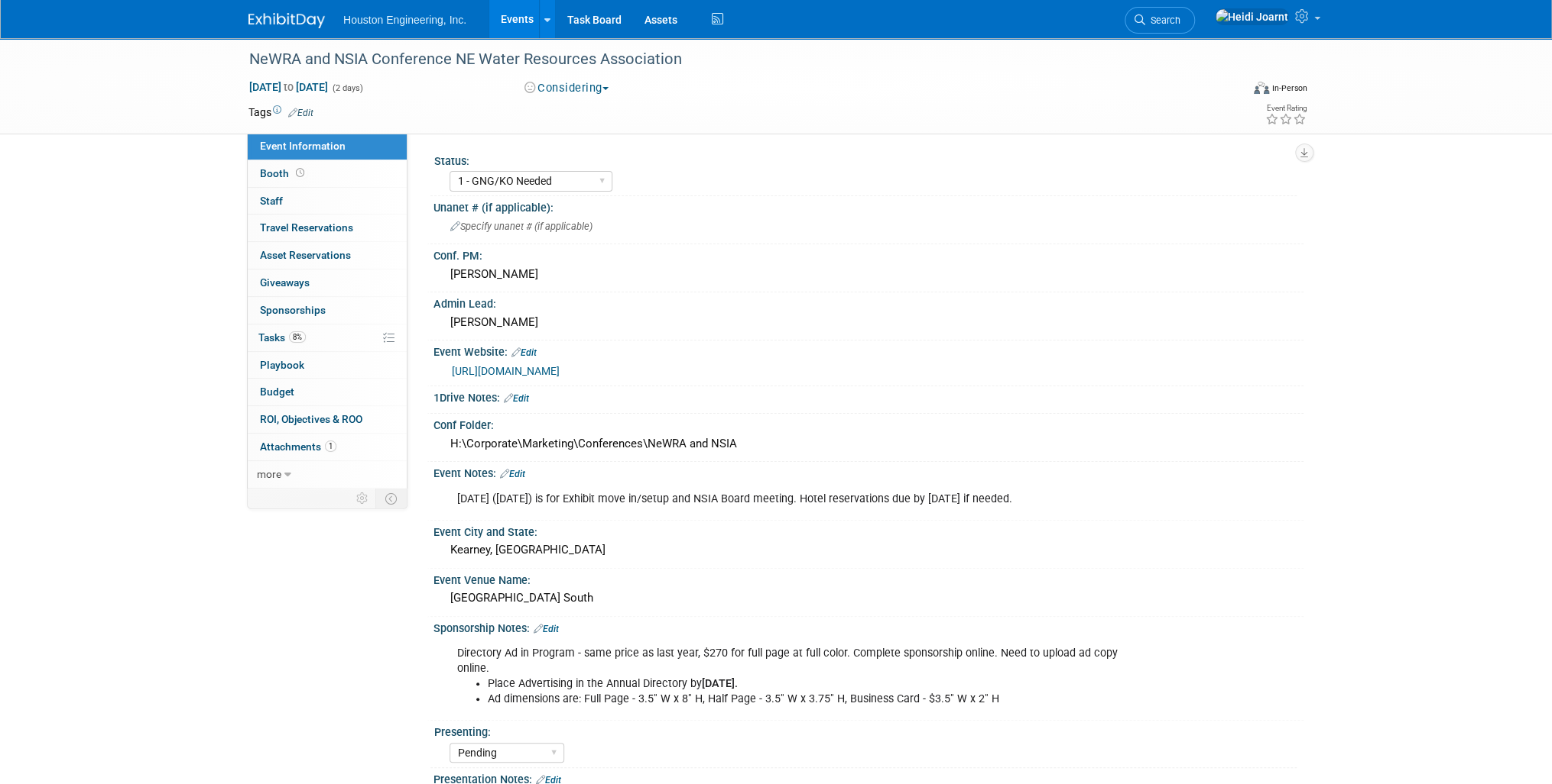
click at [588, 91] on button "Considering" at bounding box center [566, 88] width 95 height 16
click at [589, 111] on link "Committed" at bounding box center [581, 112] width 121 height 22
click at [578, 175] on select "1 - GNG/KO Needed 2 - Post KO/Active Planning 3 - Reg/Prep Done" at bounding box center [531, 181] width 162 height 21
click at [449, 171] on select "1 - GNG/KO Needed 2 - Post KO/Active Planning 3 - Reg/Prep Done" at bounding box center [531, 181] width 162 height 21
click at [565, 178] on select "1 - GNG/KO Needed 2 - Post KO/Active Planning 3 - Reg/Prep Done" at bounding box center [531, 181] width 162 height 21
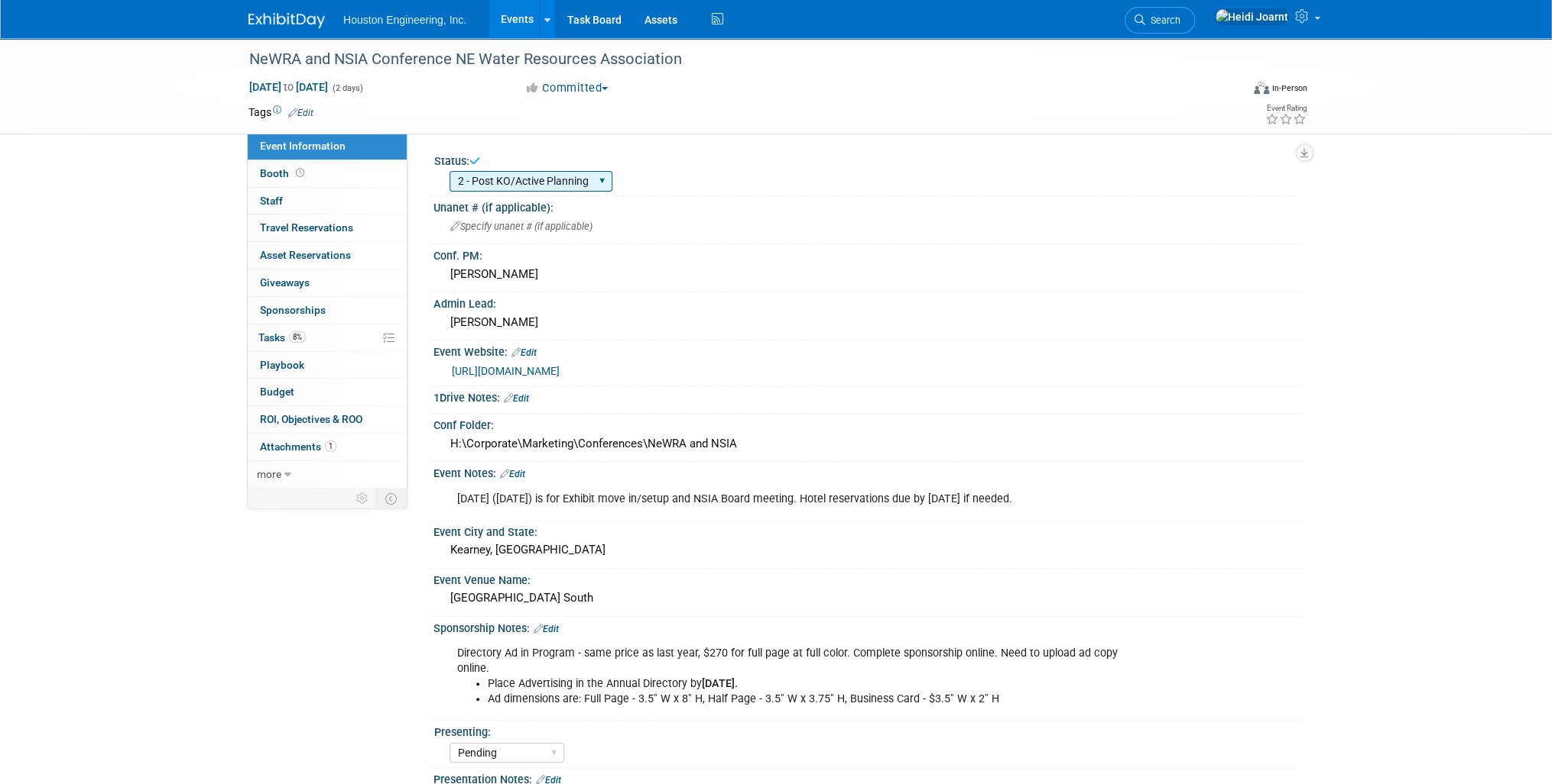
select select "1 - GNG/KO Needed"
click at [449, 171] on select "1 - GNG/KO Needed 2 - Post KO/Active Planning 3 - Reg/Prep Done" at bounding box center [531, 181] width 162 height 21
click at [684, 194] on div "Status: 1 - GNG/KO Needed 2 - Post KO/Active Planning 3 - Reg/Prep Done" at bounding box center [863, 173] width 866 height 46
click at [524, 472] on link "Edit" at bounding box center [512, 474] width 25 height 10
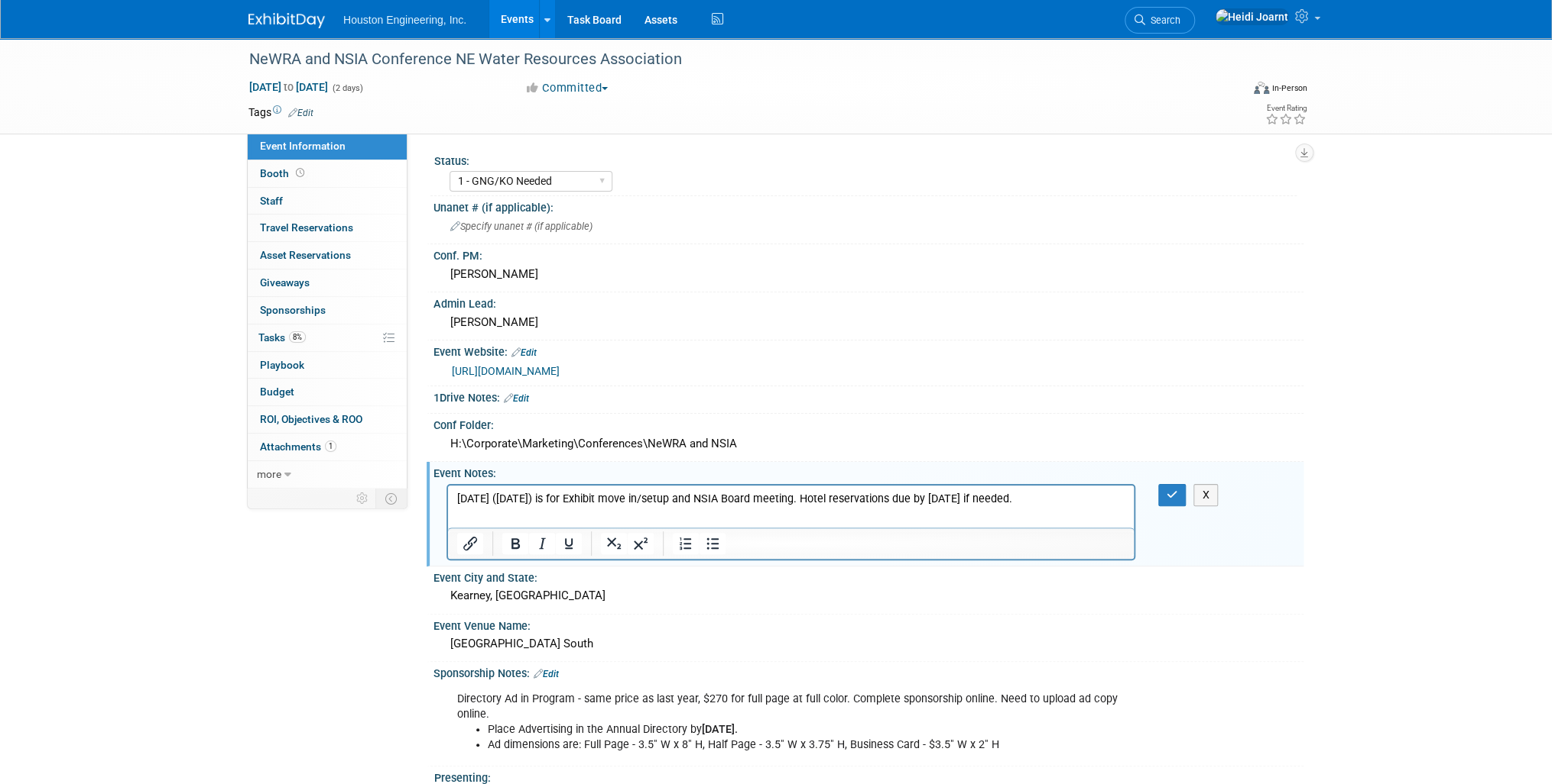
click at [1022, 504] on p "[DATE] ([DATE]) is for Exhibit move in/setup and NSIA Board meeting. Hotel rese…" at bounding box center [791, 499] width 668 height 15
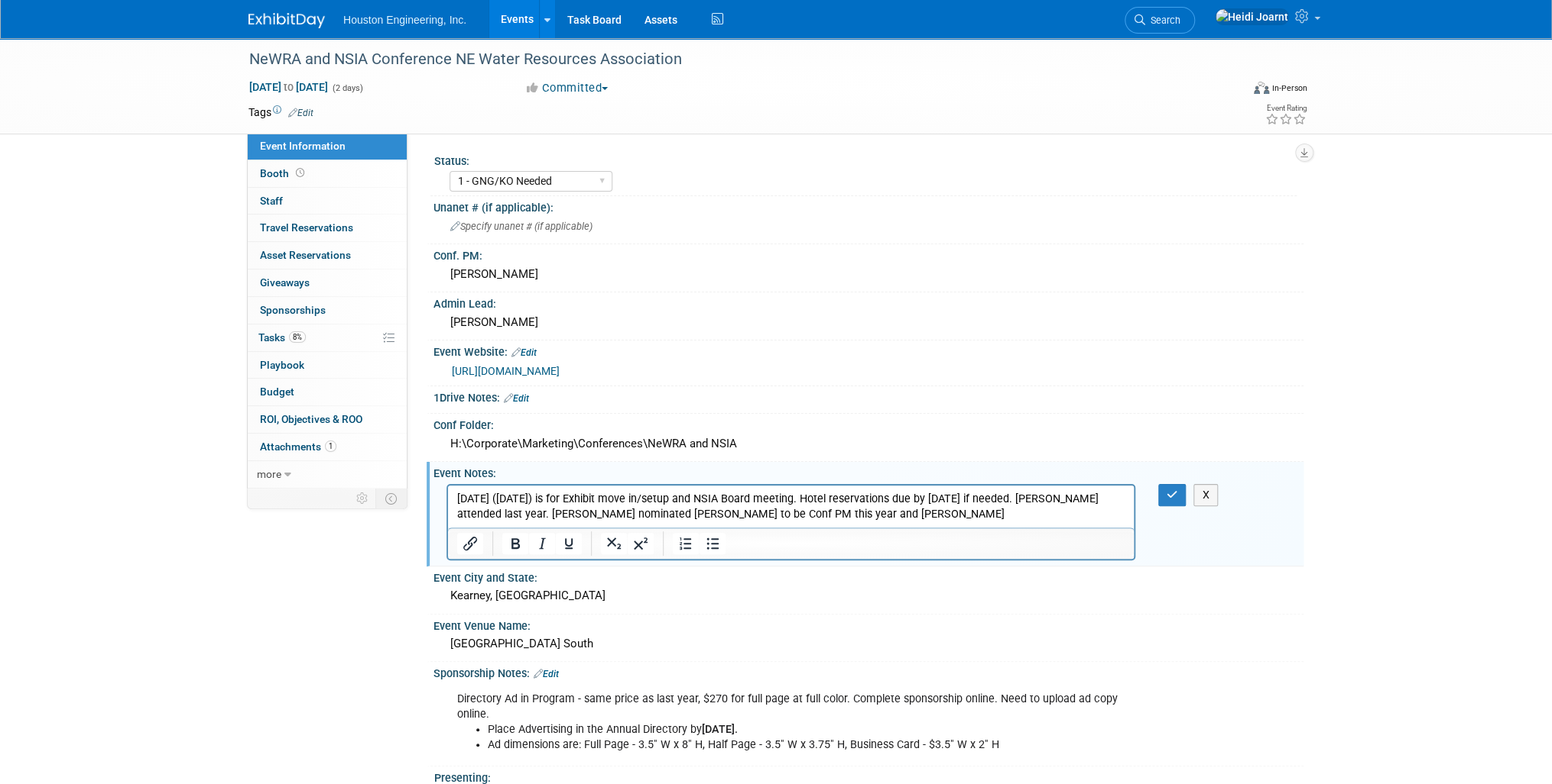
click at [807, 513] on p "[DATE] ([DATE]) is for Exhibit move in/setup and NSIA Board meeting. Hotel rese…" at bounding box center [791, 507] width 668 height 30
click at [487, 515] on p "[DATE] ([DATE]) is for Exhibit move in/setup and NSIA Board meeting. Hotel rese…" at bounding box center [791, 507] width 668 height 30
click at [486, 513] on p "[DATE] ([DATE]) is for Exhibit move in/setup and NSIA Board meeting. Hotel rese…" at bounding box center [791, 514] width 668 height 46
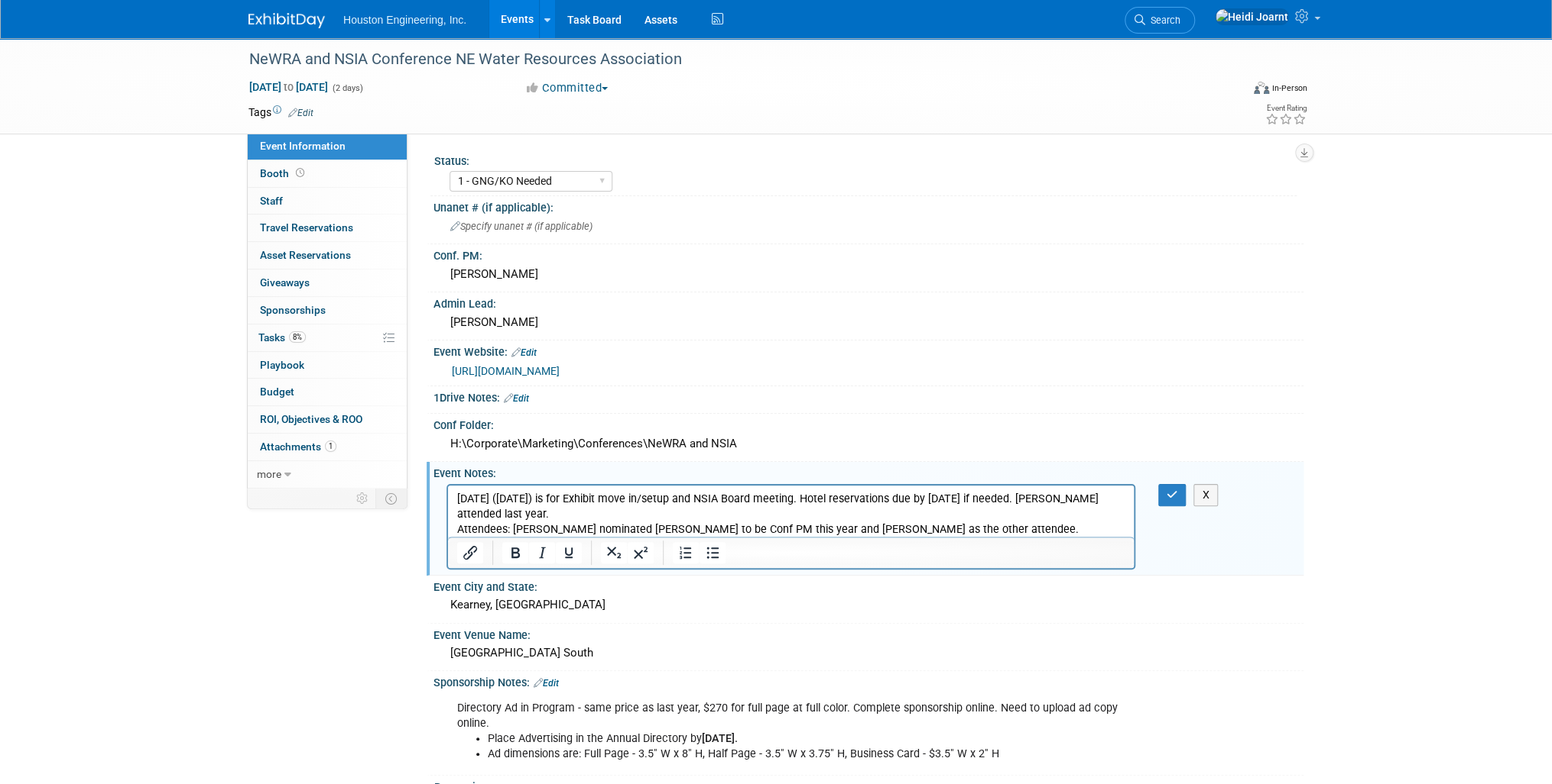
click at [460, 494] on p "[DATE] ([DATE]) is for Exhibit move in/setup and NSIA Board meeting. Hotel rese…" at bounding box center [791, 507] width 668 height 30
click at [707, 553] on icon "Bullet list" at bounding box center [713, 553] width 12 height 11
click at [642, 514] on li "[DATE] ([DATE]) is for Exhibit move in/setup and NSIA Board meeting. Hotel rese…" at bounding box center [806, 507] width 637 height 30
click at [781, 529] on li "Attendees: [PERSON_NAME] nominated [PERSON_NAME] to be Conf PM this year and [P…" at bounding box center [806, 529] width 637 height 15
click at [1156, 498] on div "X" at bounding box center [1181, 494] width 70 height 22
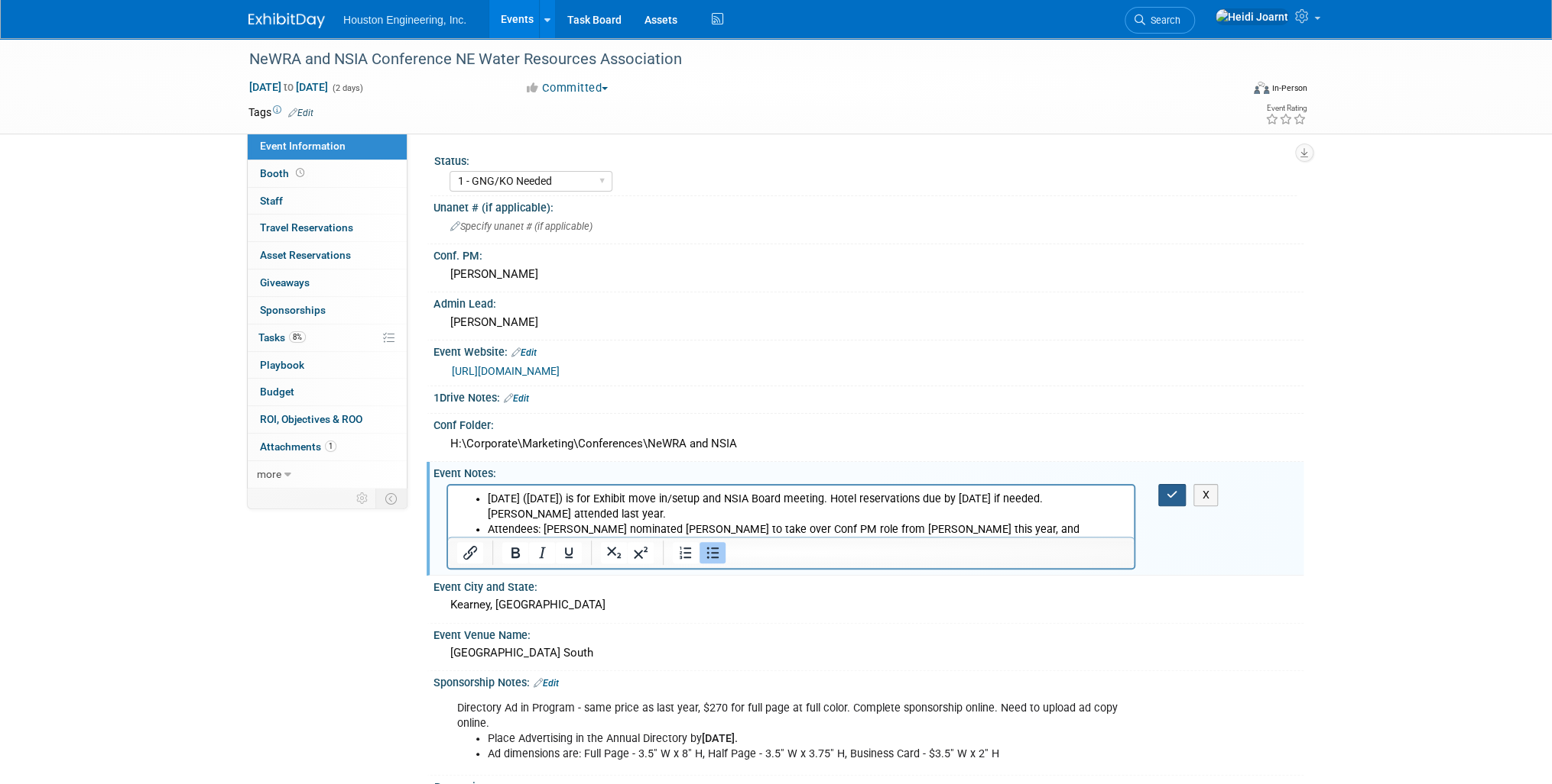
click at [1171, 495] on icon "button" at bounding box center [1172, 494] width 11 height 10
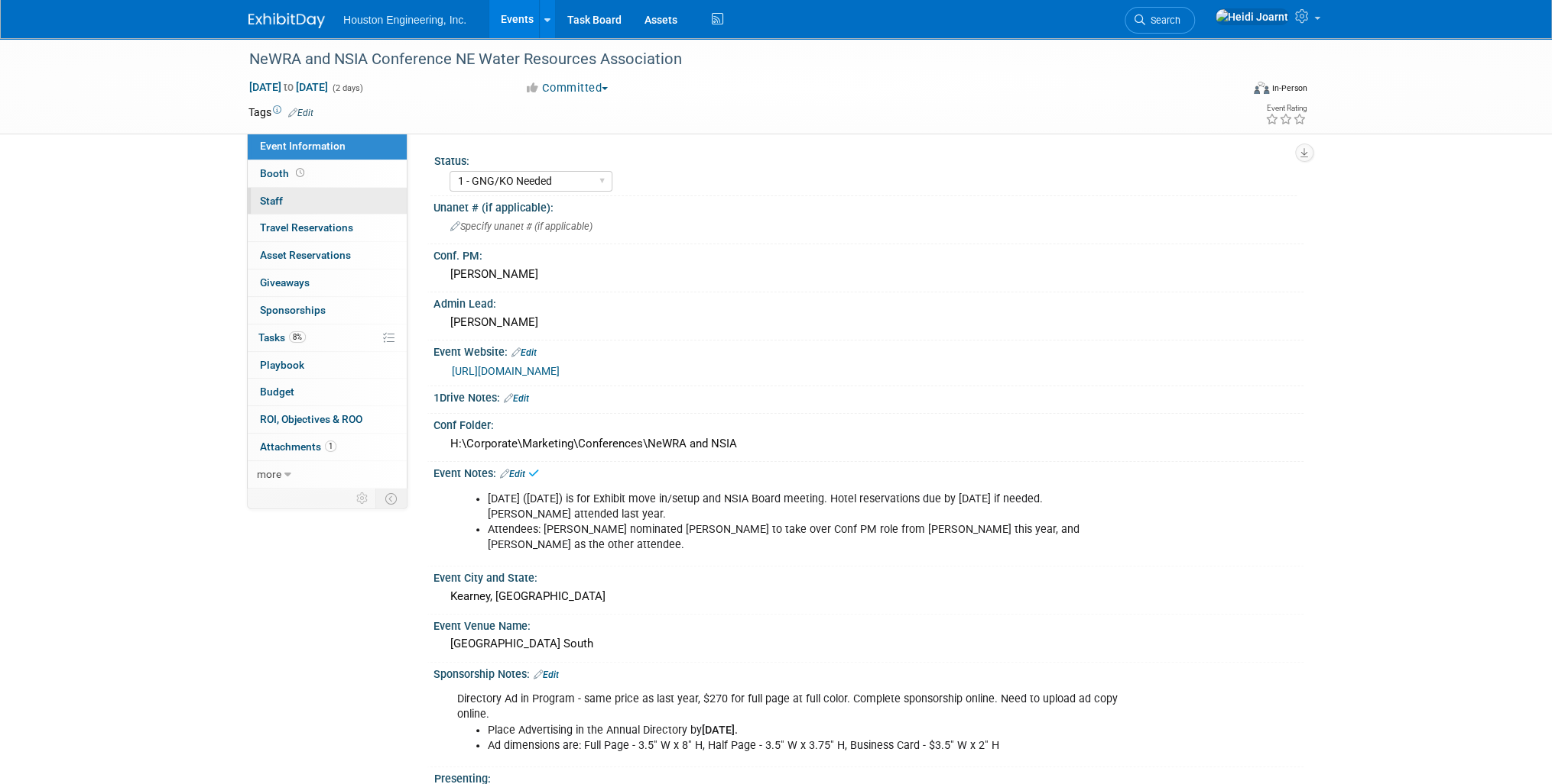
click at [306, 195] on link "0 Staff 0" at bounding box center [327, 201] width 159 height 26
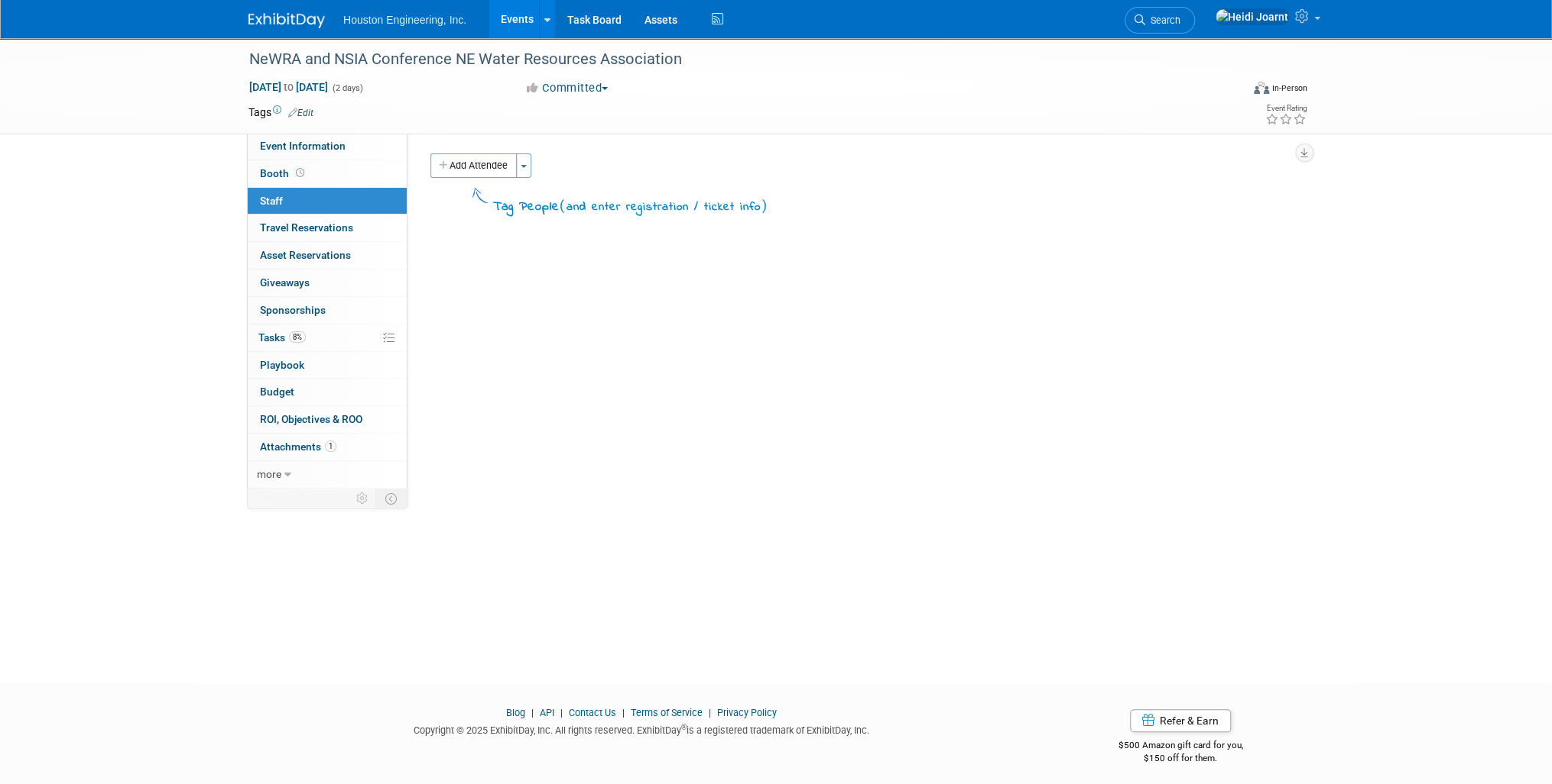
drag, startPoint x: 464, startPoint y: 167, endPoint x: 492, endPoint y: 189, distance: 35.6
click at [464, 167] on button "Add Attendee" at bounding box center [473, 166] width 86 height 25
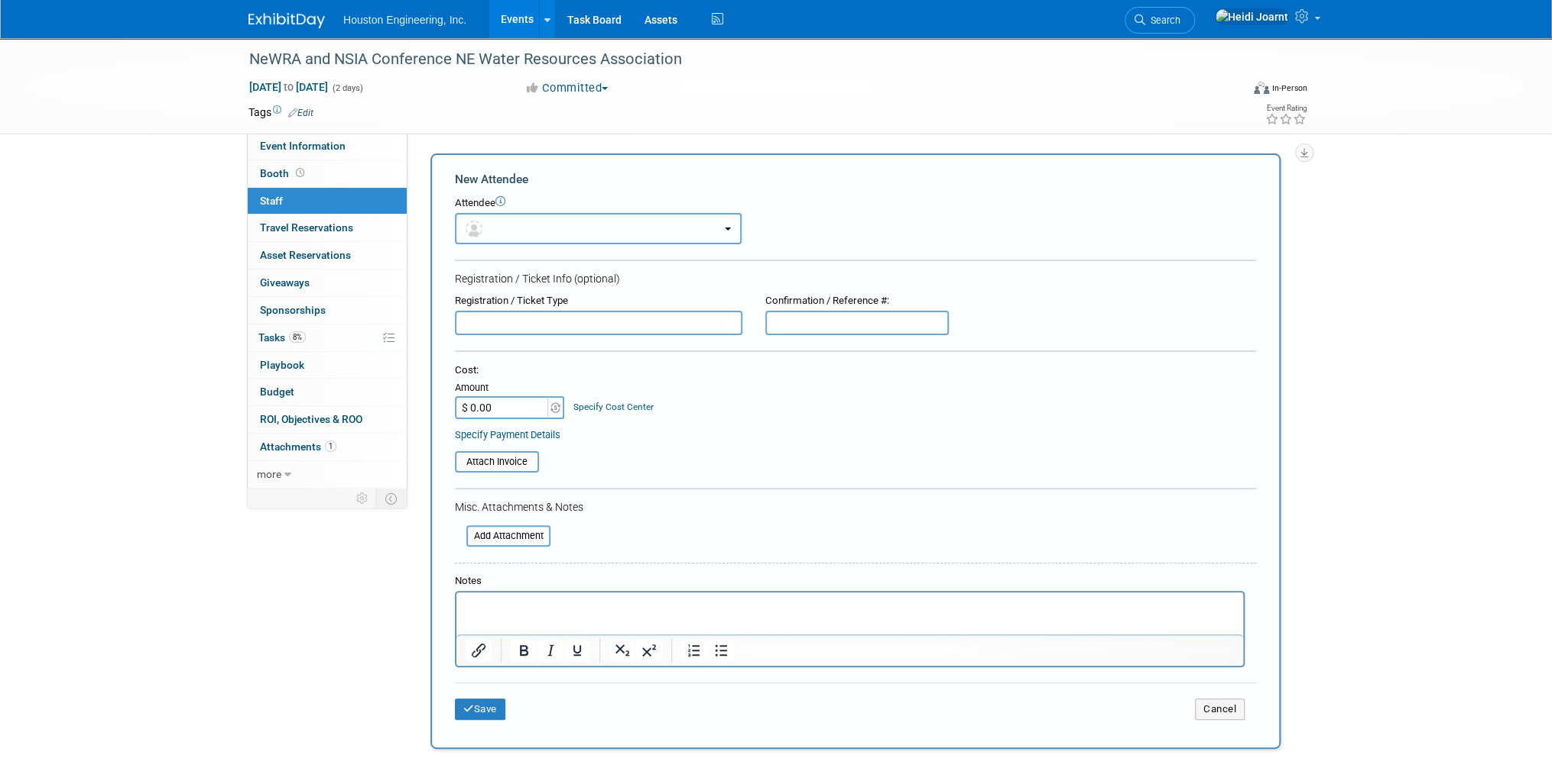
click at [520, 213] on button "button" at bounding box center [599, 228] width 287 height 31
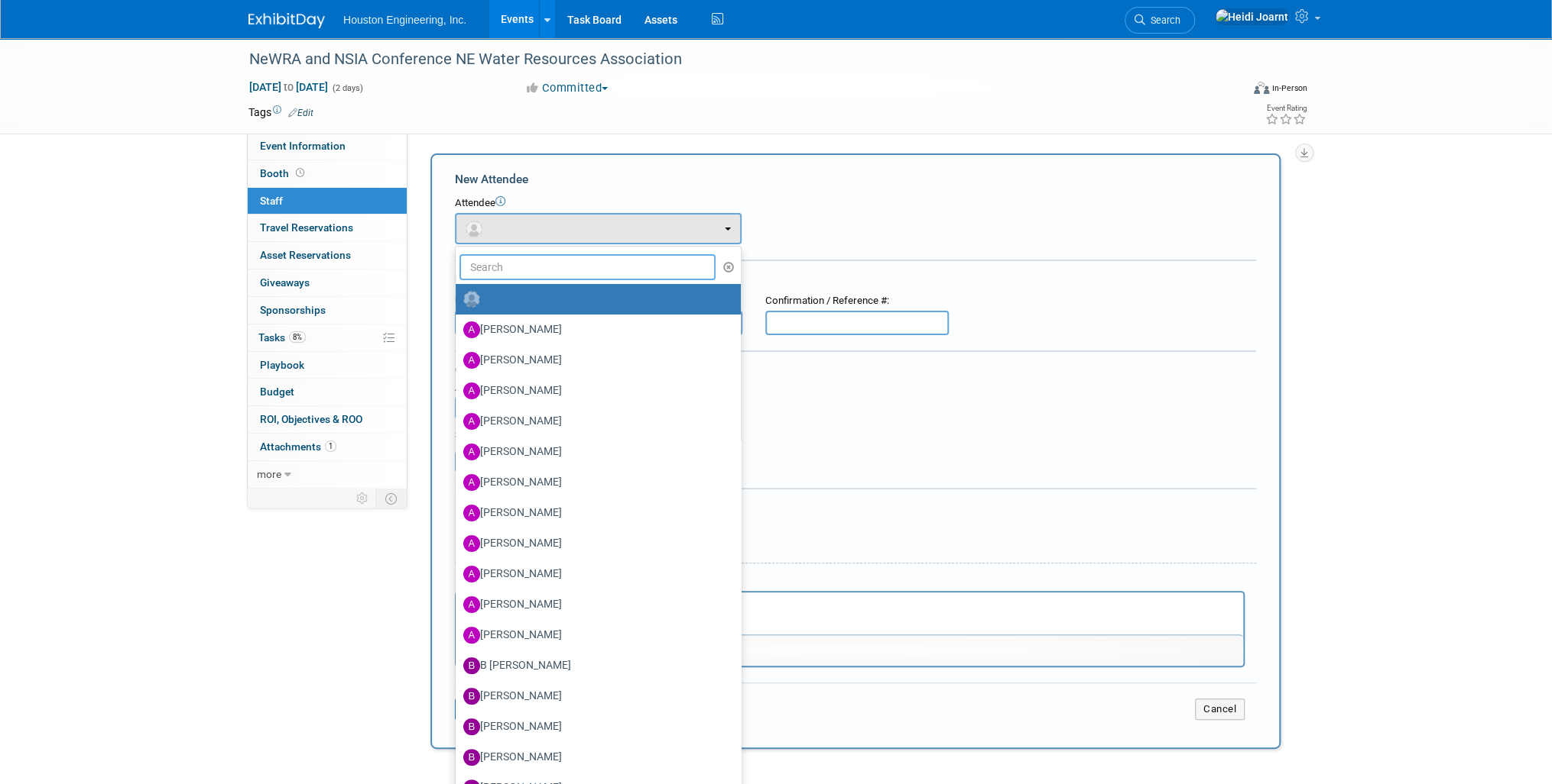
click at [535, 258] on input "text" at bounding box center [587, 268] width 256 height 26
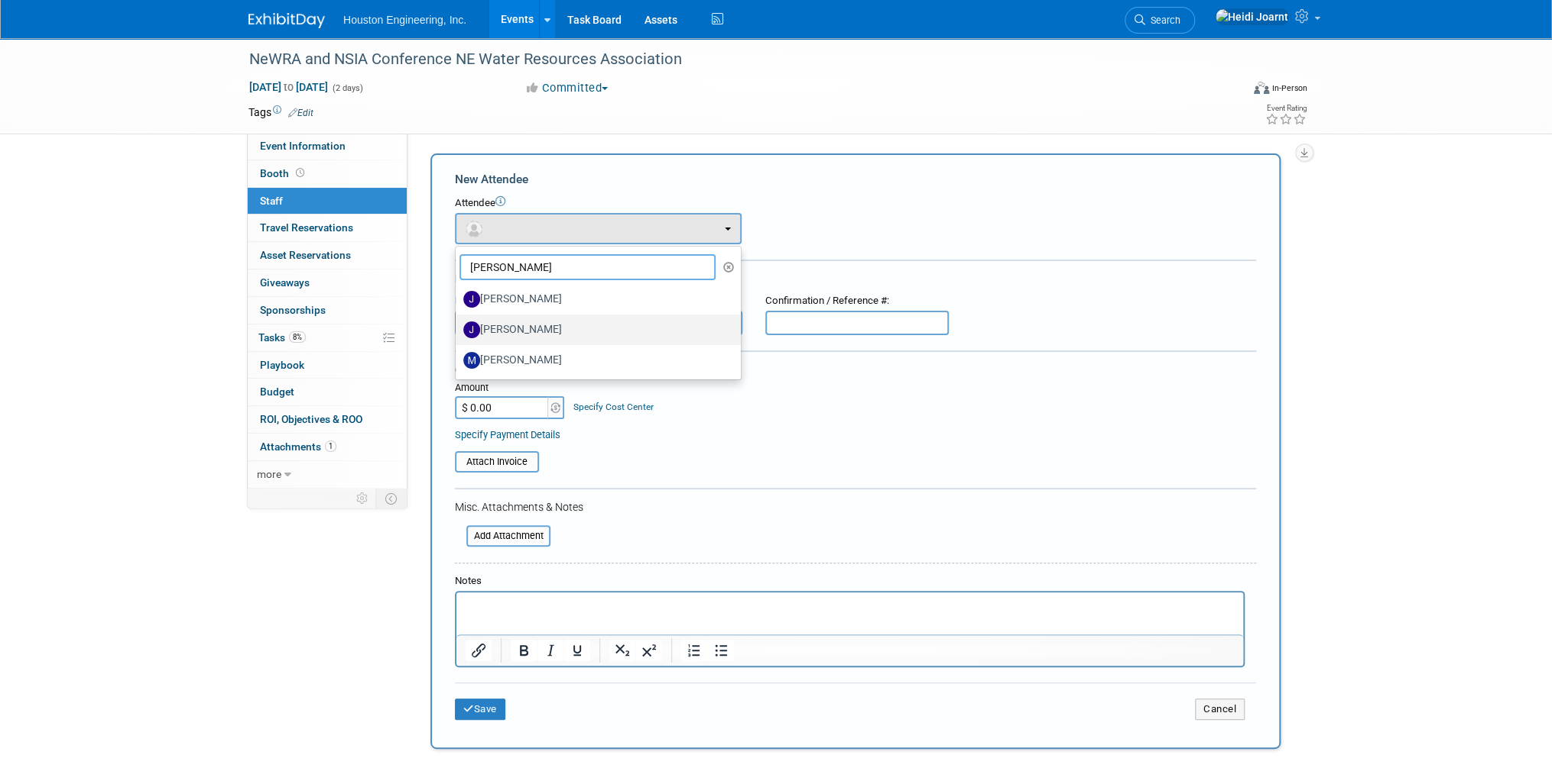
type input "jacob"
click at [552, 330] on label "Jacob Garder" at bounding box center [595, 330] width 262 height 25
click at [458, 330] on input "Jacob Garder" at bounding box center [452, 327] width 10 height 10
select select "fa011afd-ce51-445f-9d75-211197020dea"
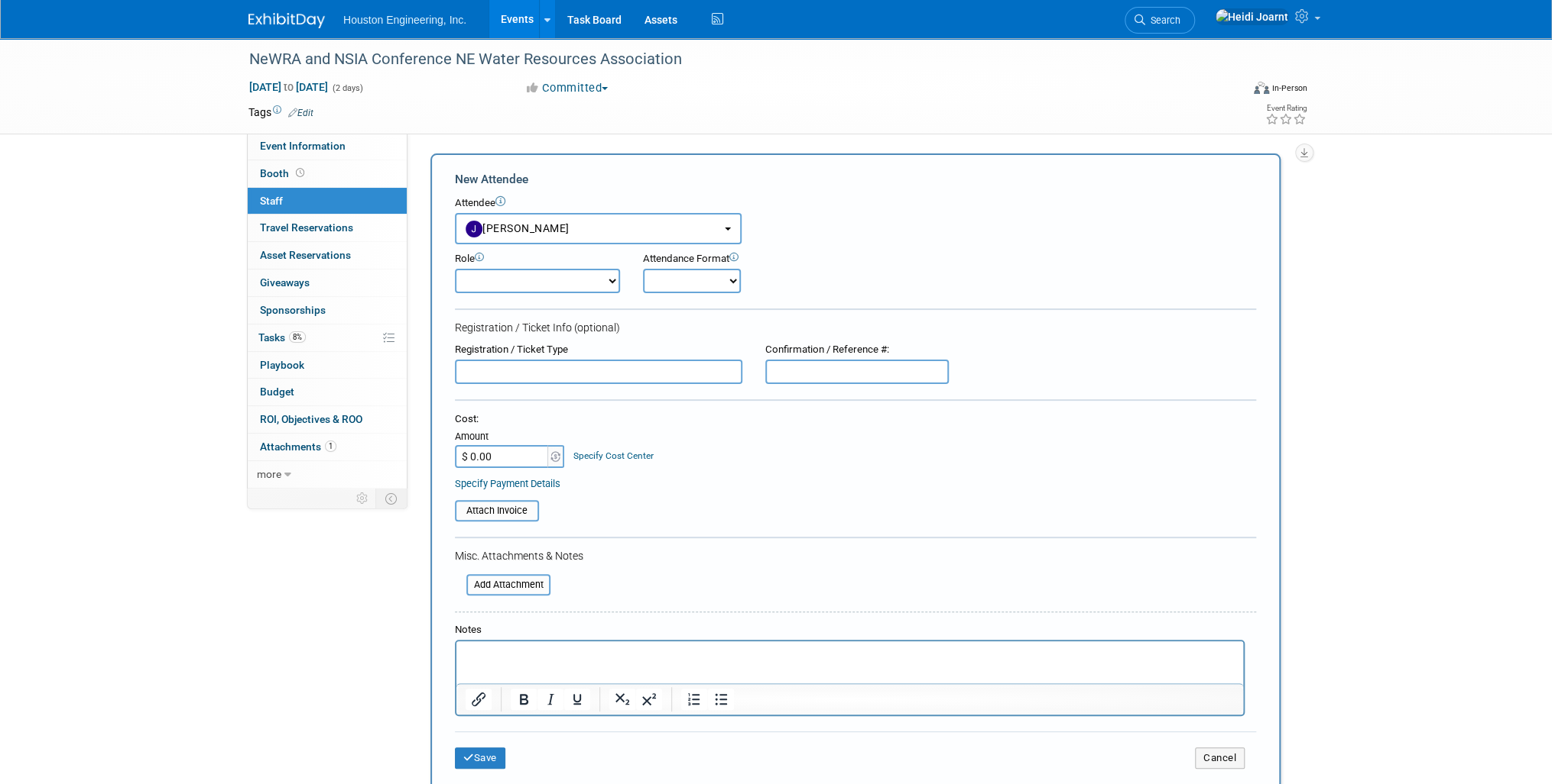
click at [512, 287] on select "Conf Attendee Conf PM Demonstrator Host Planner Presenter Sales Representative" at bounding box center [537, 281] width 165 height 25
select select "100"
click at [455, 269] on select "Conf Attendee Conf PM Demonstrator Host Planner Presenter Sales Representative" at bounding box center [537, 281] width 165 height 25
click at [498, 759] on button "Save" at bounding box center [480, 759] width 50 height 22
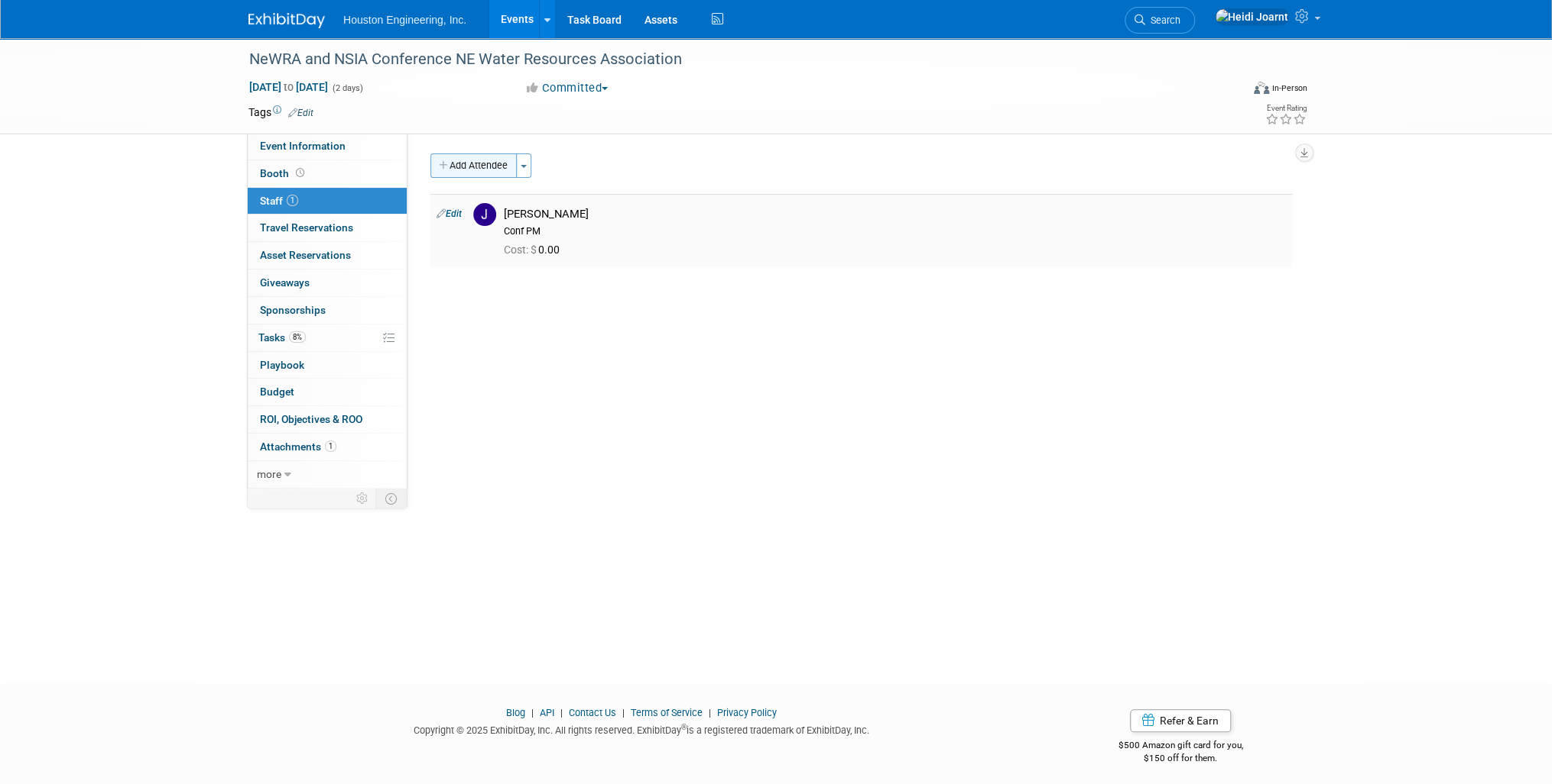
click at [475, 155] on button "Add Attendee" at bounding box center [473, 166] width 86 height 25
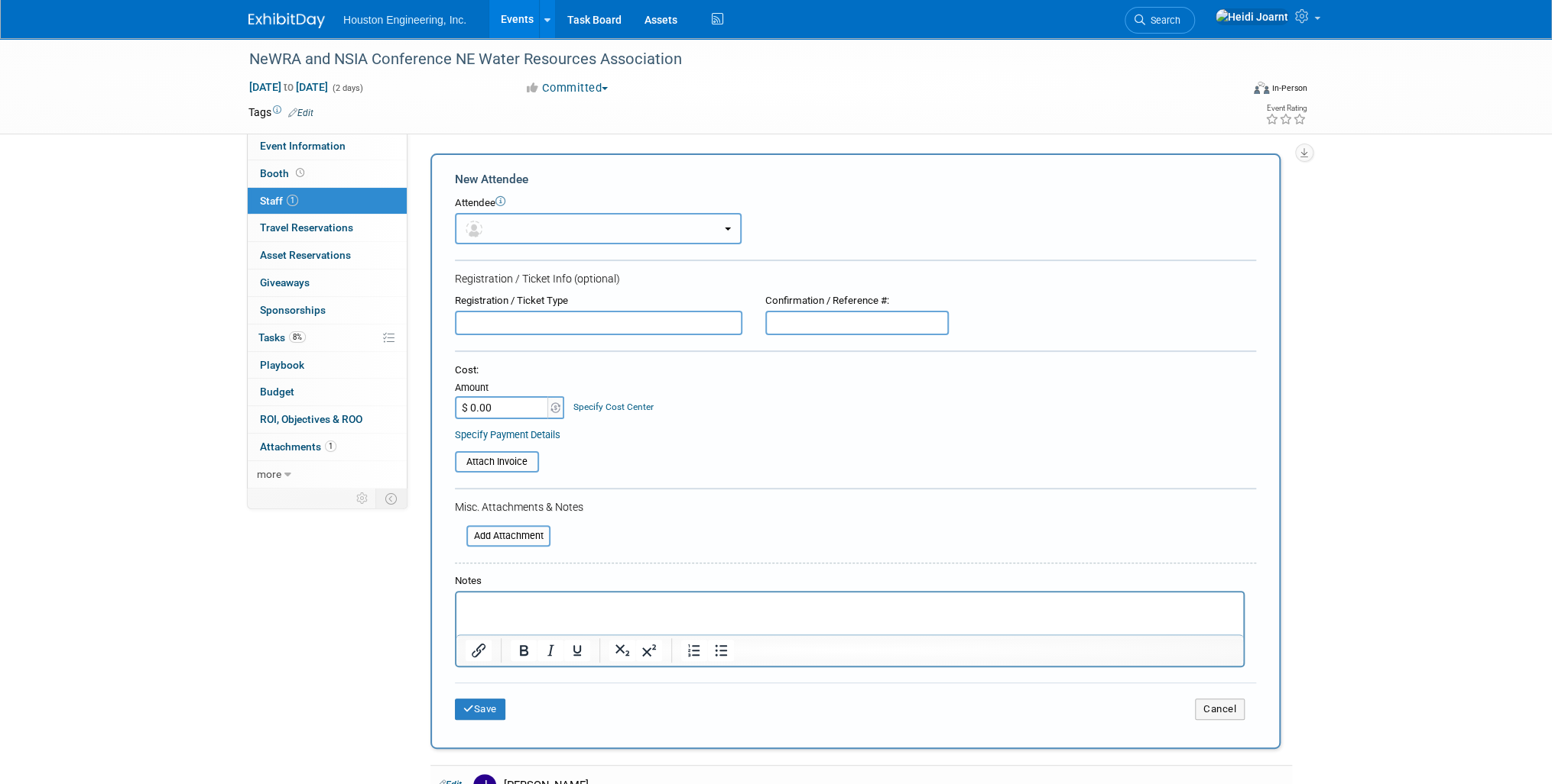
click at [500, 239] on button "button" at bounding box center [599, 228] width 287 height 31
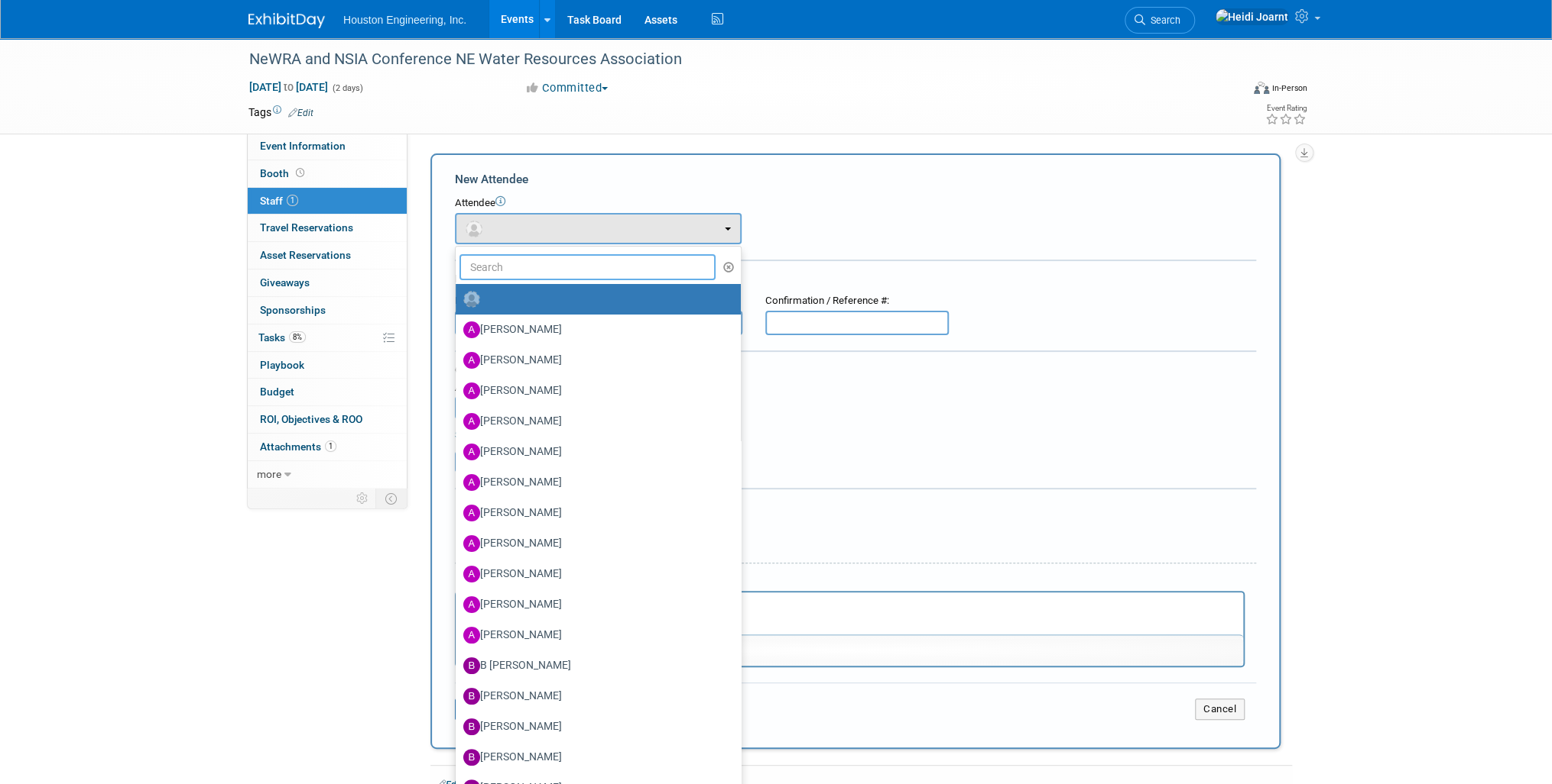
click at [526, 262] on input "text" at bounding box center [587, 268] width 256 height 26
type input "shawn s"
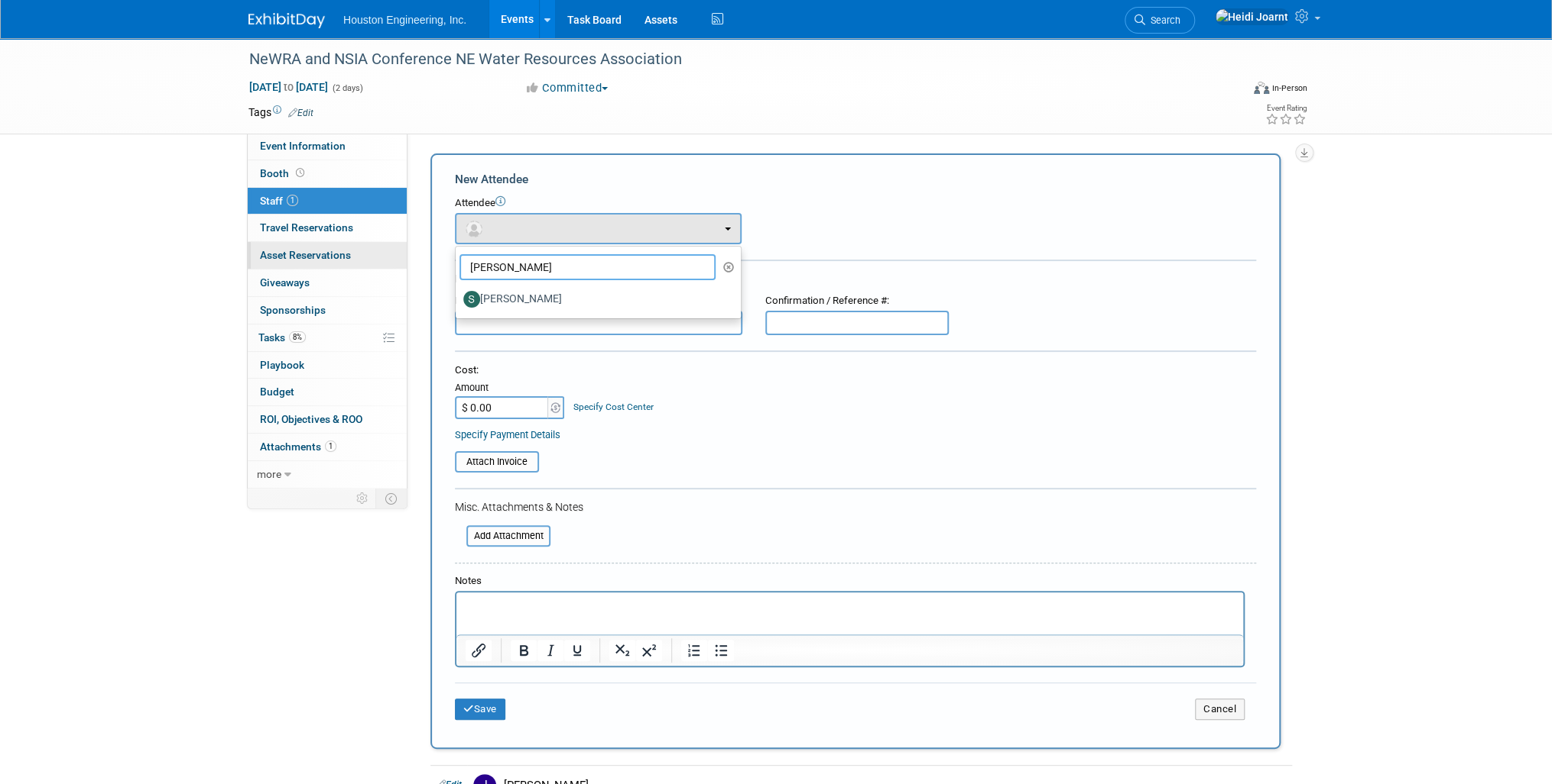
drag, startPoint x: 527, startPoint y: 263, endPoint x: 399, endPoint y: 257, distance: 128.1
click at [399, 257] on div "Event Information Event Info Booth Booth 1 Staff 1 Staff 0 Travel Reservations …" at bounding box center [776, 445] width 1078 height 816
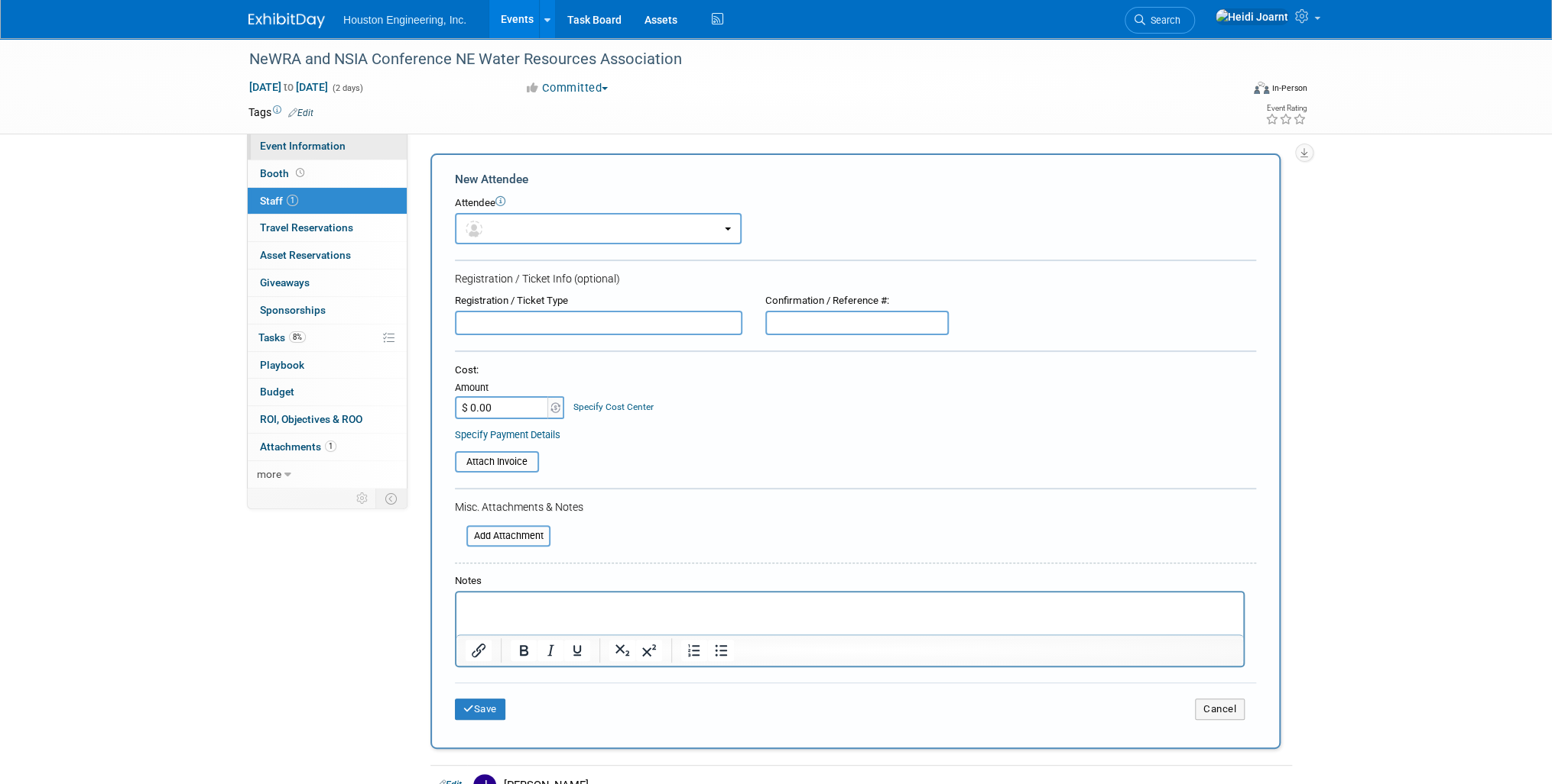
click at [356, 150] on link "Event Information" at bounding box center [327, 146] width 159 height 26
select select "1 - GNG/KO Needed"
select select "Pending"
select select "Water Resources"
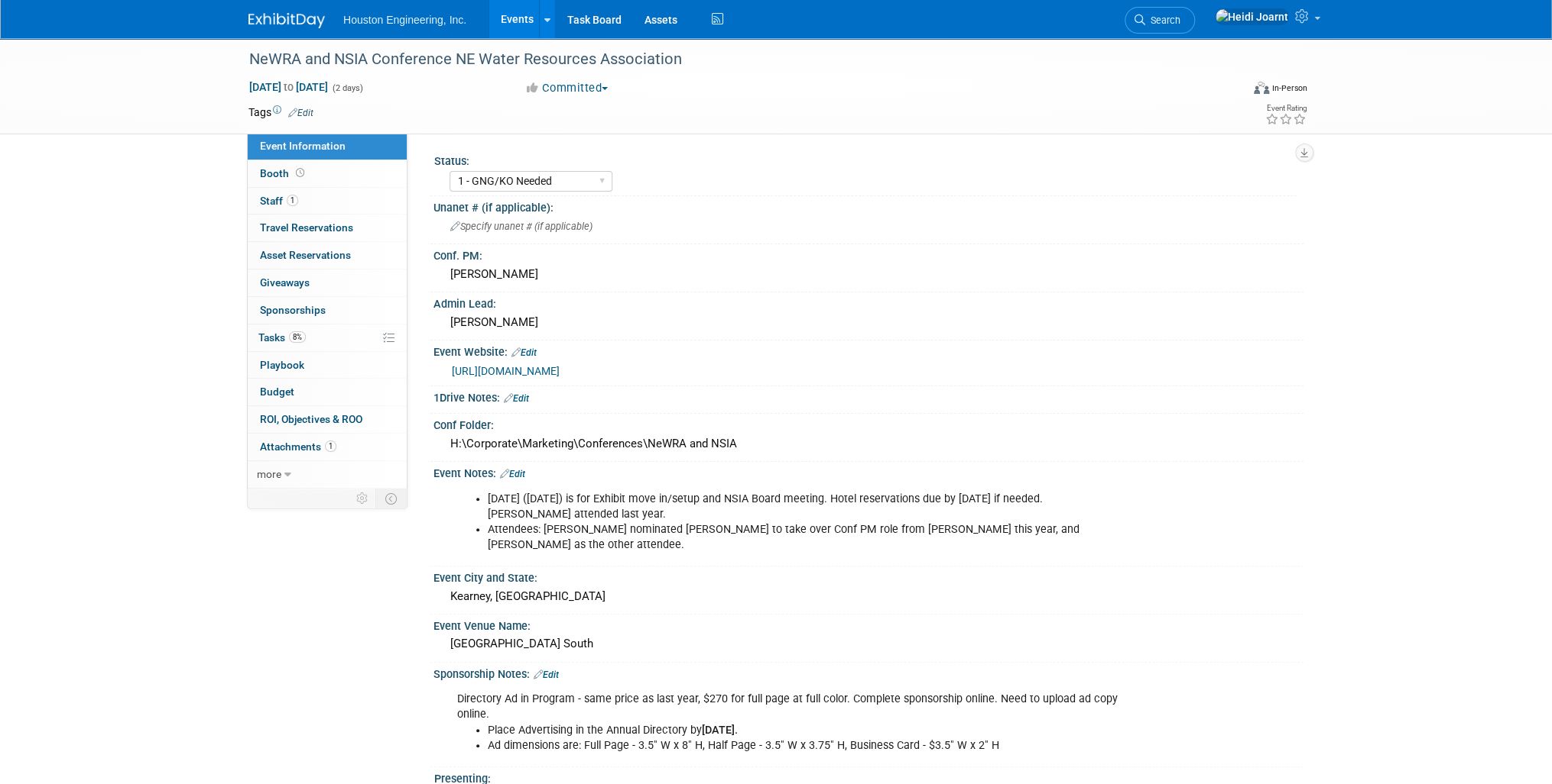
click at [515, 469] on link "Edit" at bounding box center [512, 474] width 25 height 10
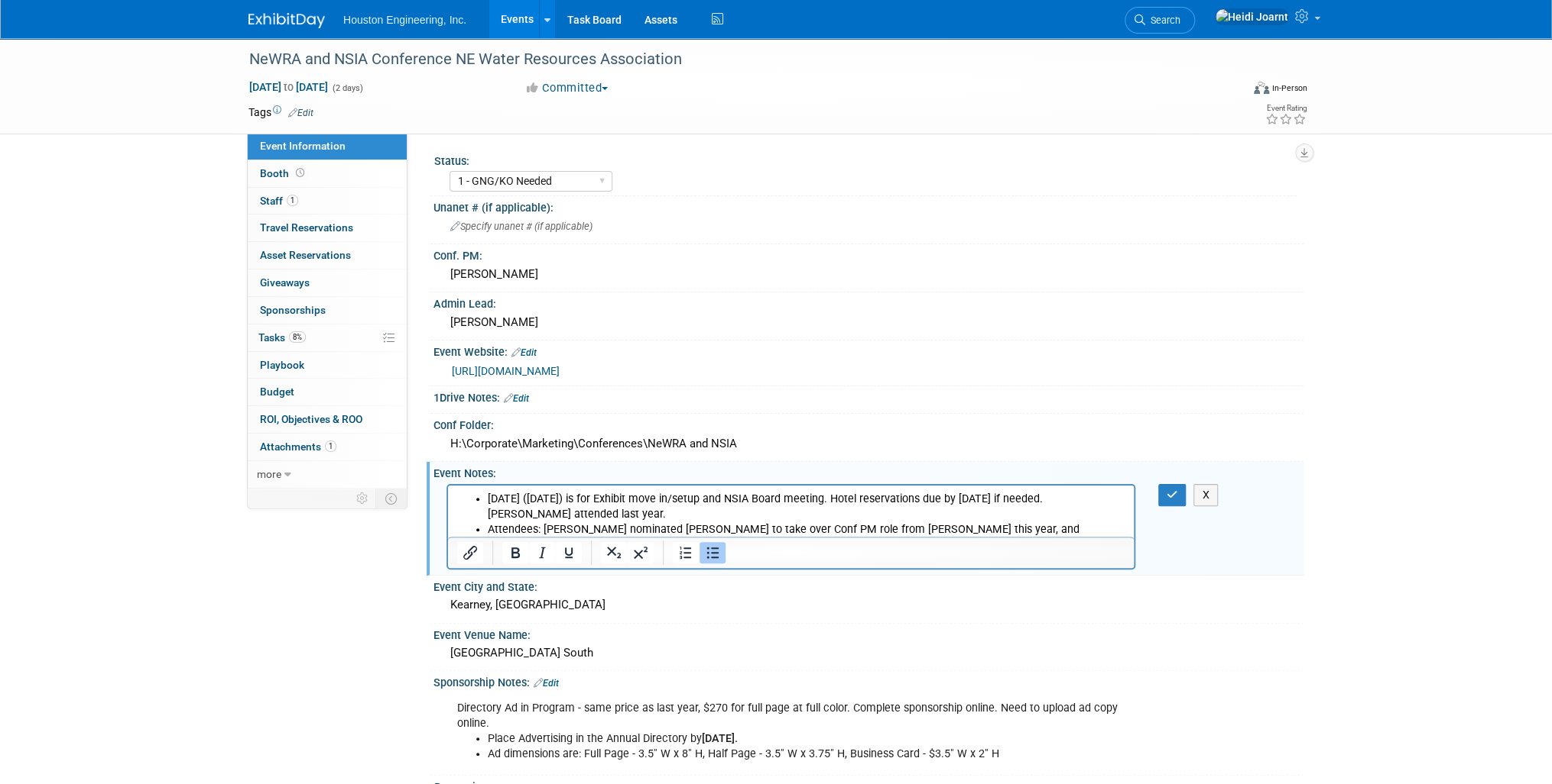
click at [994, 531] on li "Attendees: Sara nominated Jacob G to take over Conf PM role from Sotak this yea…" at bounding box center [806, 537] width 637 height 30
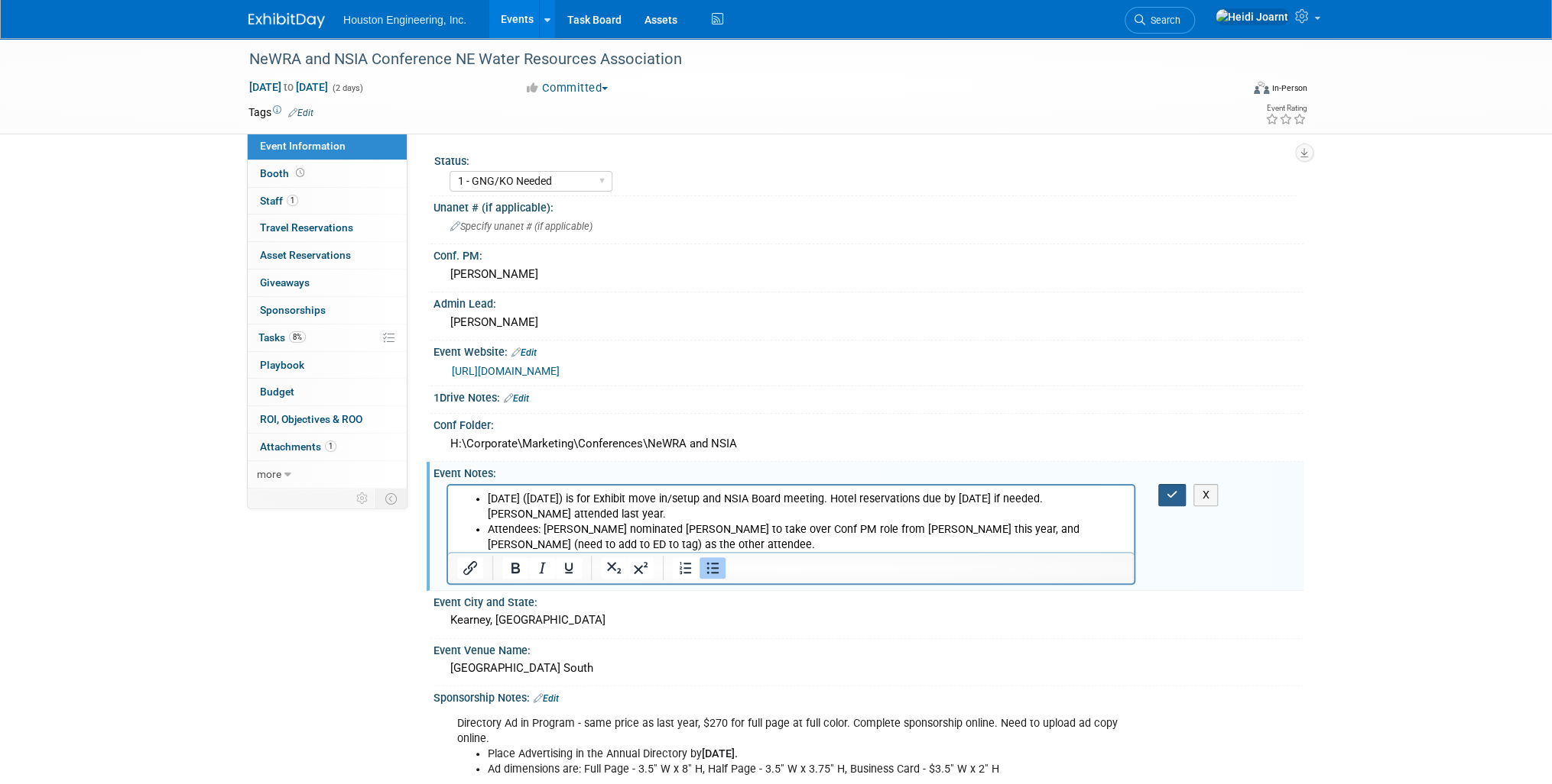
click at [1178, 491] on button "button" at bounding box center [1172, 494] width 28 height 22
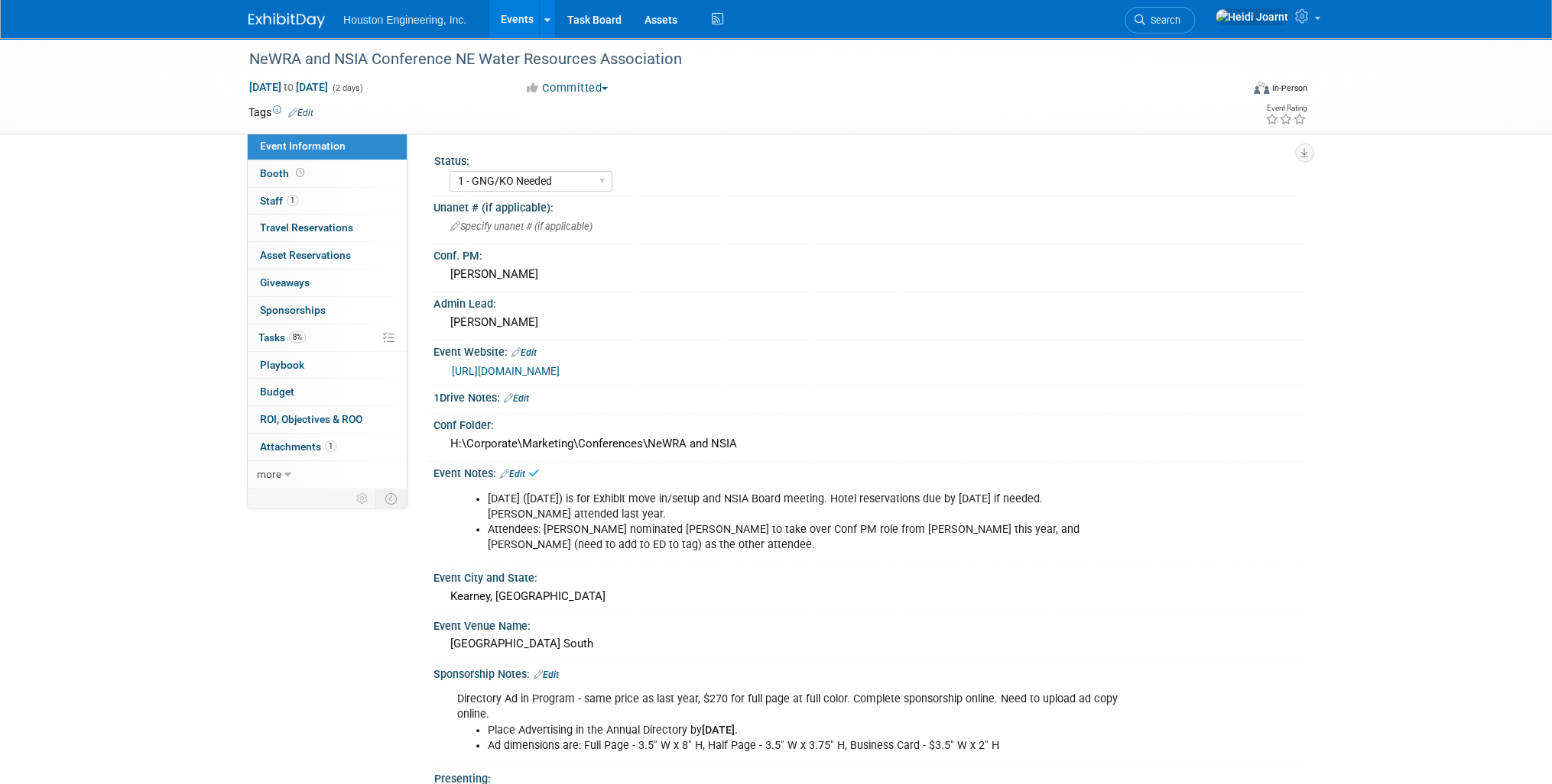
click at [532, 14] on link "Events" at bounding box center [516, 19] width 56 height 38
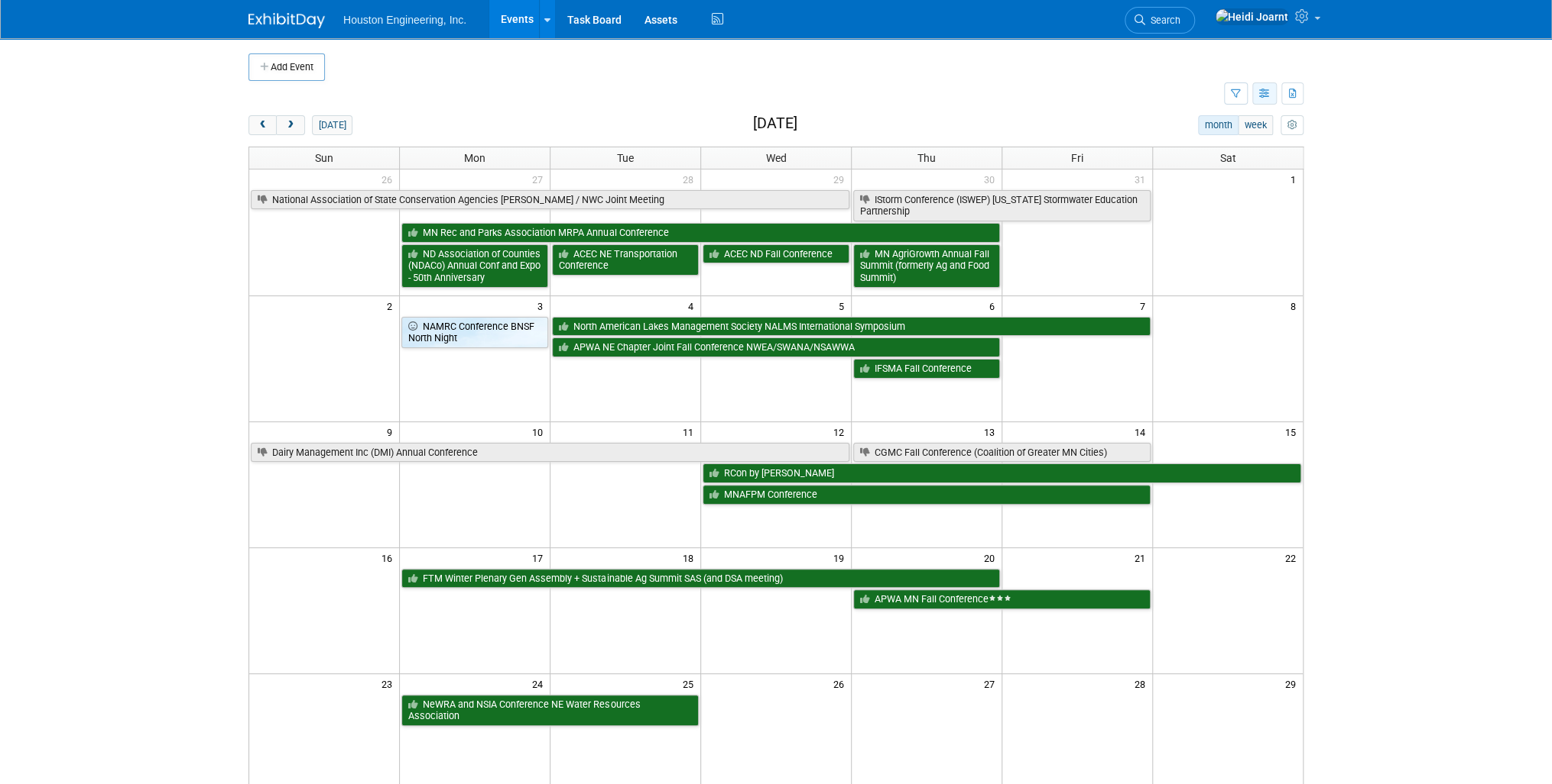
click at [1260, 93] on icon "button" at bounding box center [1264, 94] width 11 height 10
click at [1194, 220] on link "Expert Grid" at bounding box center [1200, 217] width 128 height 22
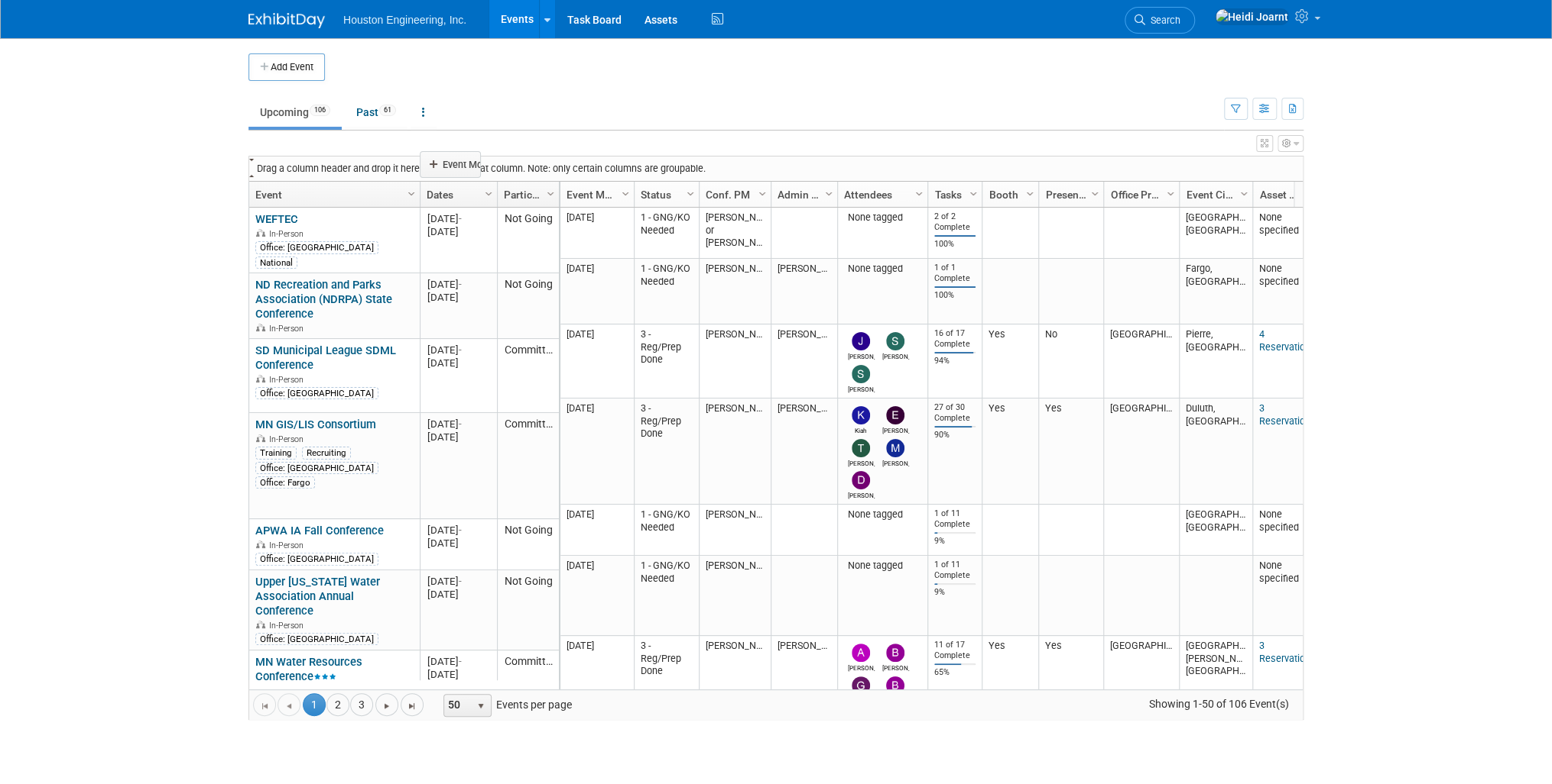
drag, startPoint x: 604, startPoint y: 199, endPoint x: 464, endPoint y: 171, distance: 142.8
click at [464, 171] on body "Houston Engineering, Inc. Events Add Event Bulk Upload Events Shareable Event B…" at bounding box center [776, 392] width 1552 height 784
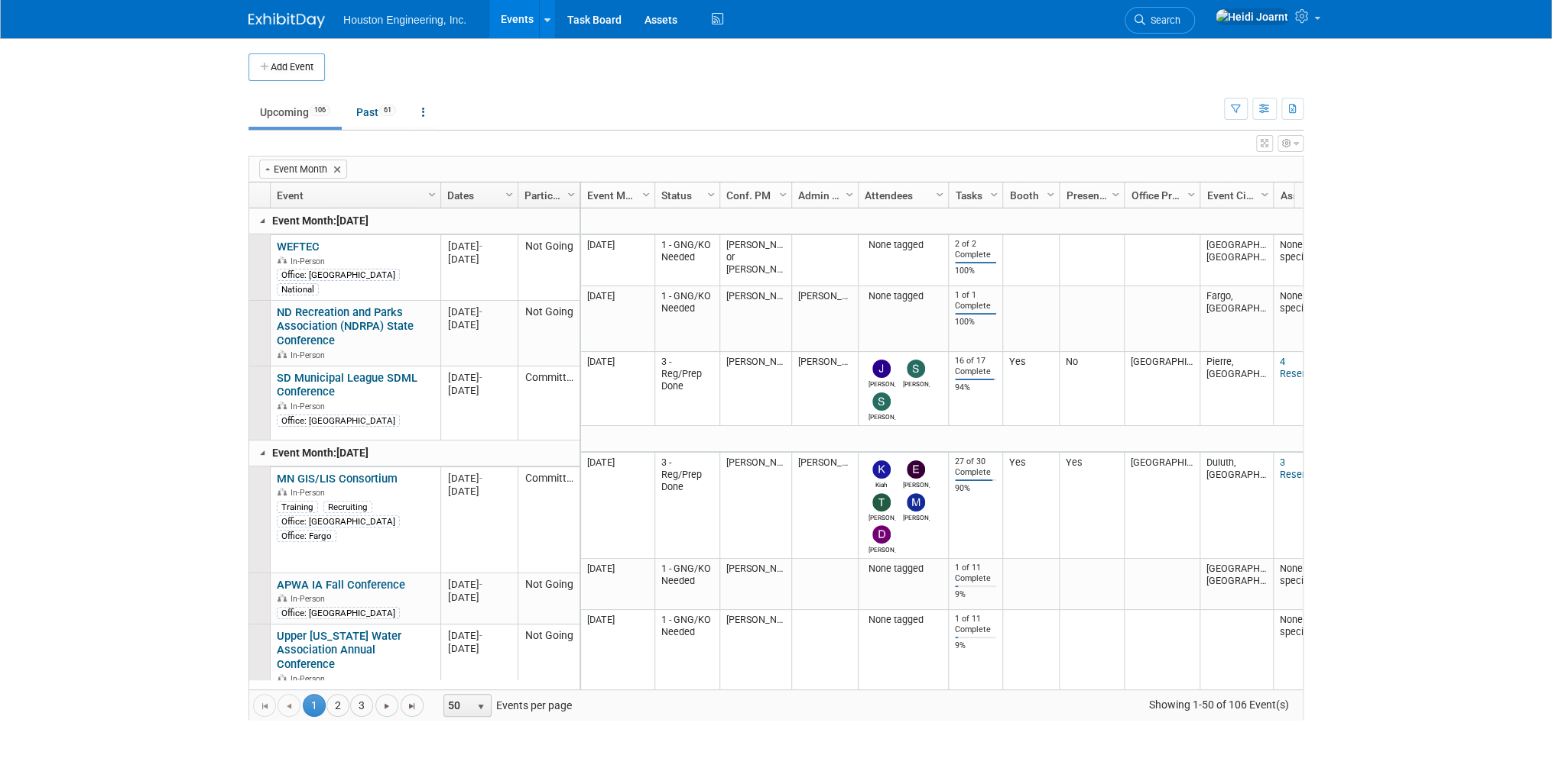
click at [1262, 142] on icon "button" at bounding box center [1264, 143] width 8 height 9
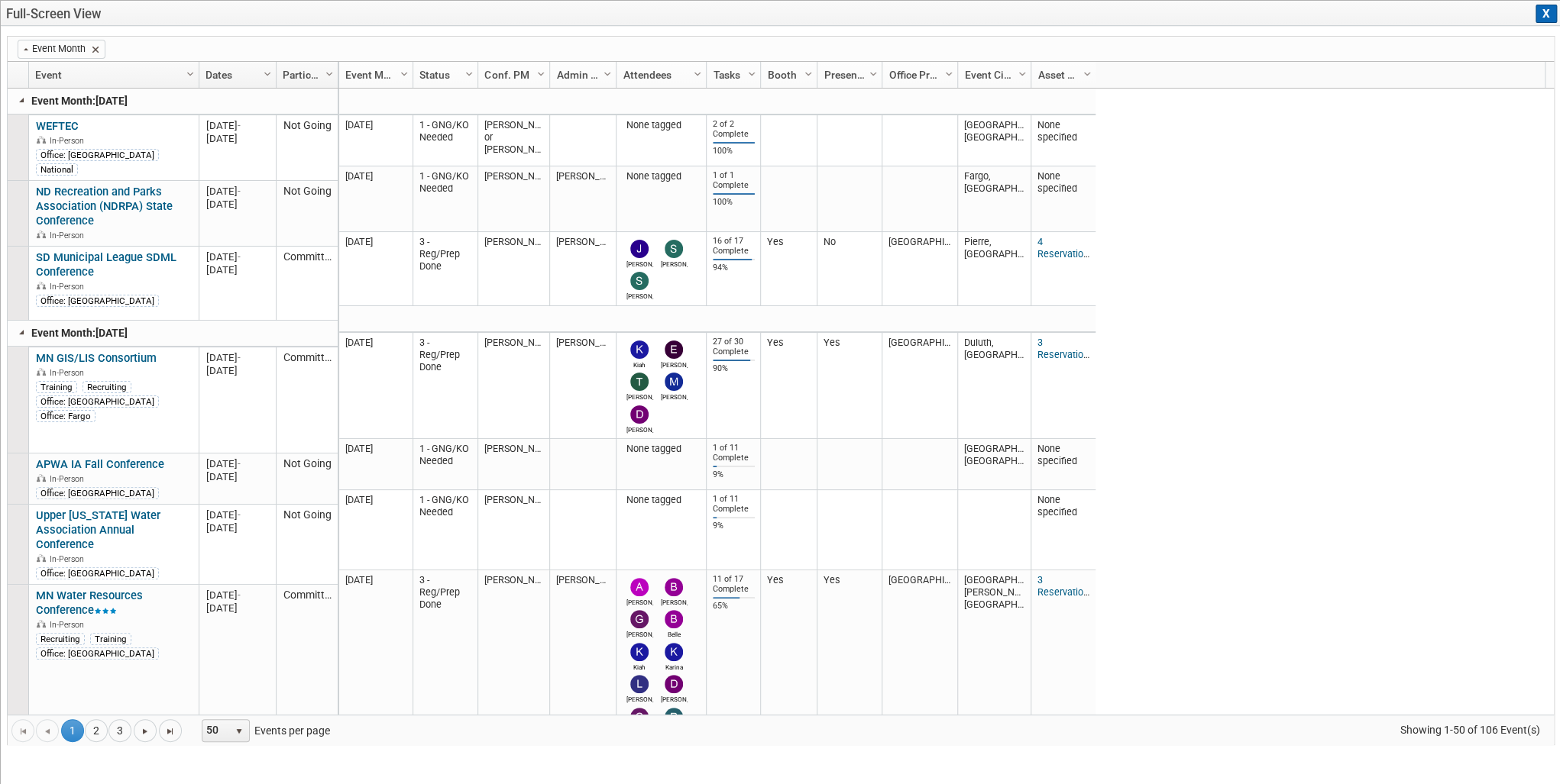
click at [1537, 16] on button "X" at bounding box center [1546, 13] width 22 height 18
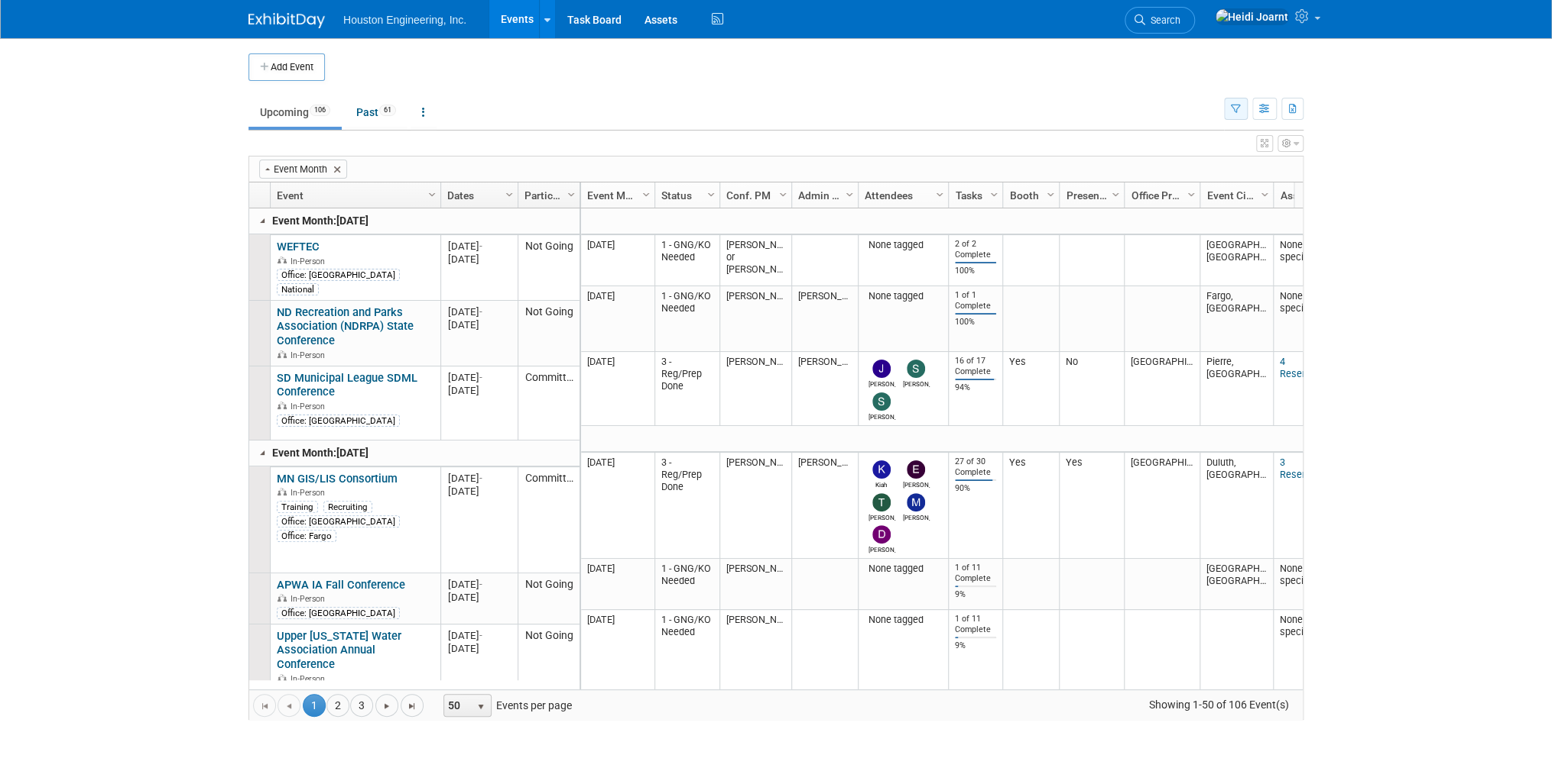
click at [1235, 108] on icon "button" at bounding box center [1235, 109] width 10 height 10
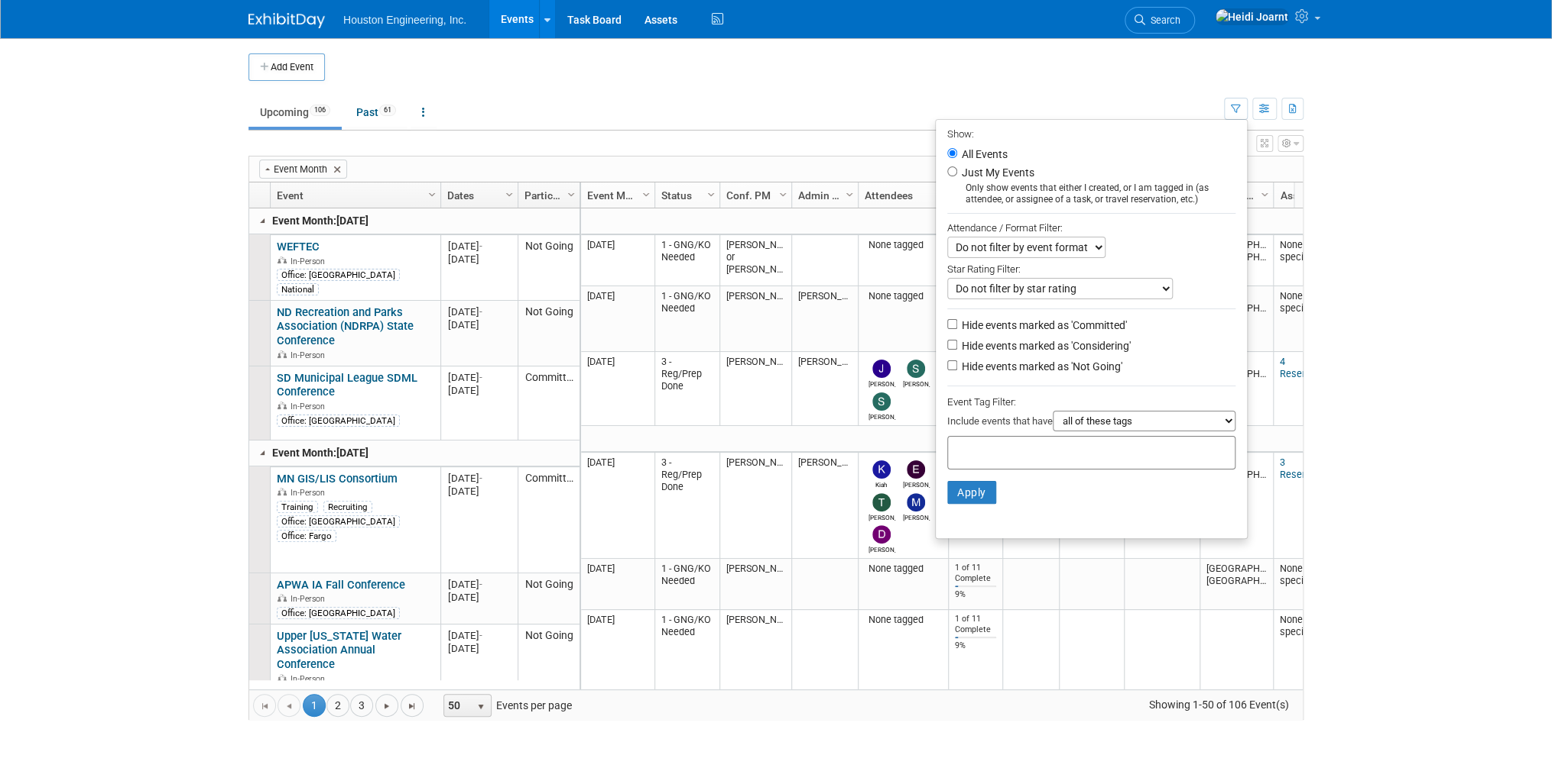
click at [1030, 366] on label "Hide events marked as 'Not Going'" at bounding box center [1039, 367] width 163 height 15
click at [957, 366] on input "Hide events marked as 'Not Going'" at bounding box center [952, 365] width 10 height 10
checkbox input "true"
click at [970, 492] on button "Apply" at bounding box center [971, 492] width 49 height 23
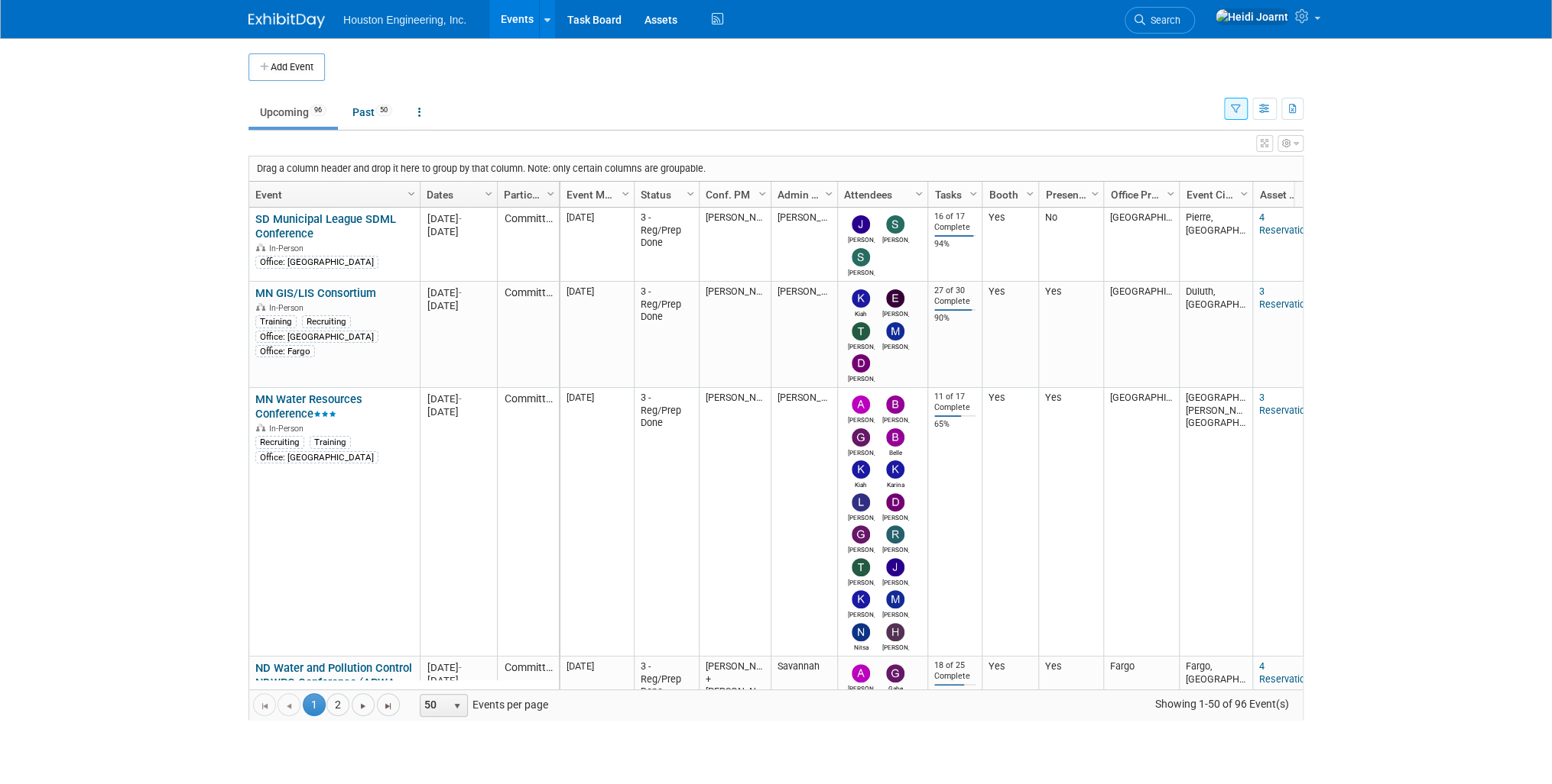
click at [1267, 149] on button "button" at bounding box center [1264, 143] width 17 height 17
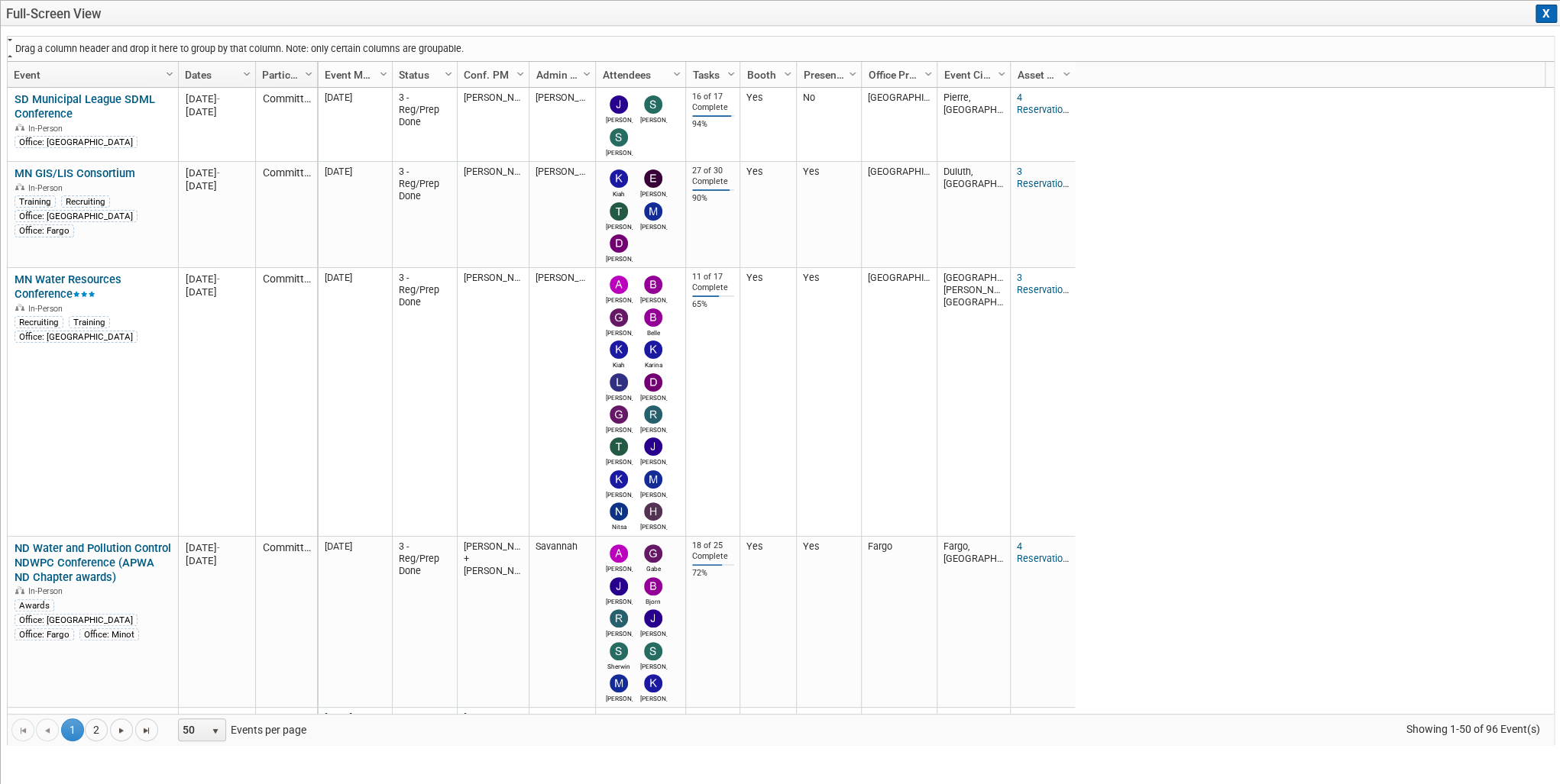
drag, startPoint x: 352, startPoint y: 76, endPoint x: 159, endPoint y: 42, distance: 196.0
click at [159, 42] on div "Drag a column header and drop it here to group by that column. Note: only certa…" at bounding box center [780, 391] width 1548 height 709
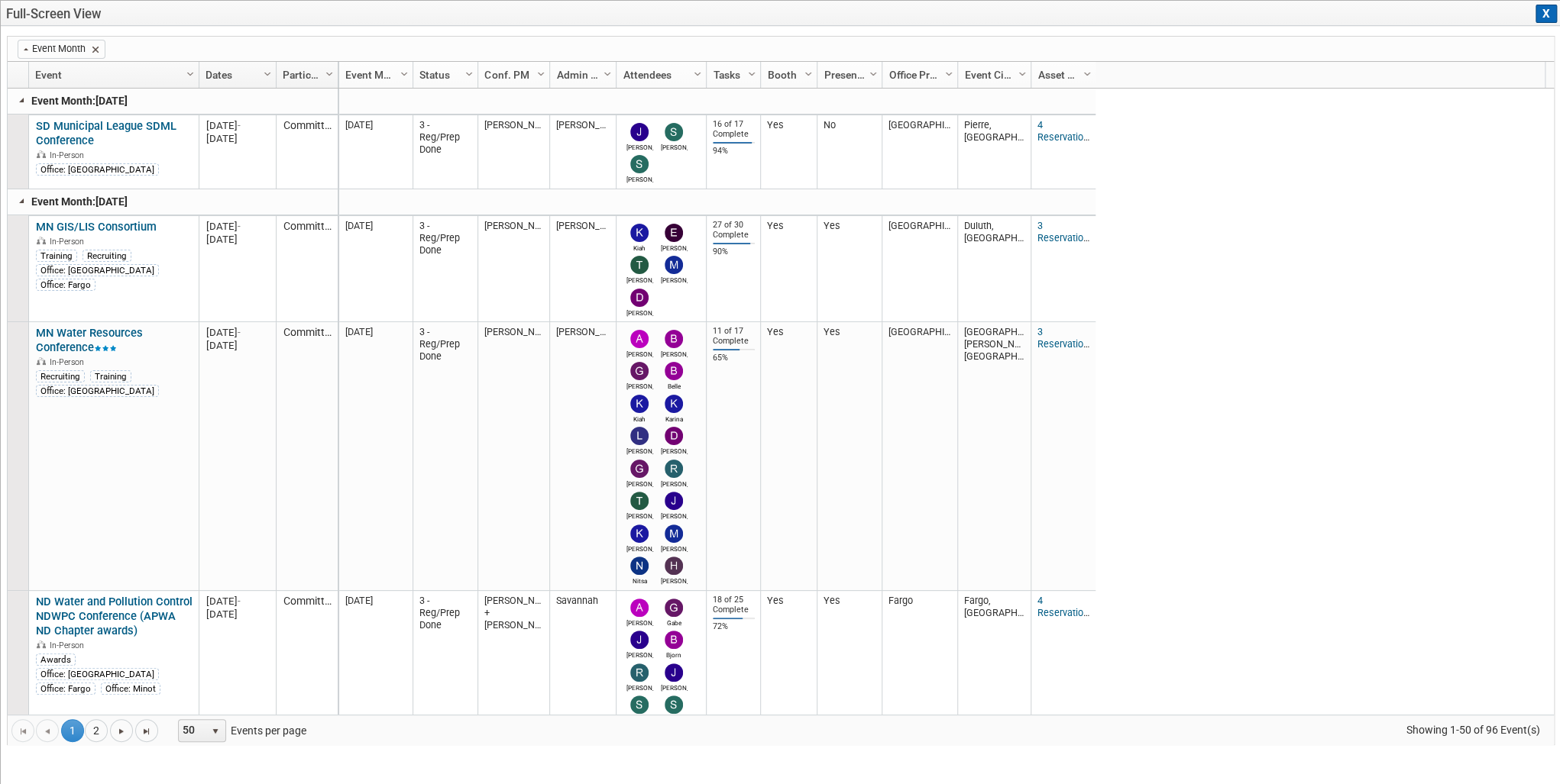
click at [18, 101] on link at bounding box center [22, 100] width 12 height 12
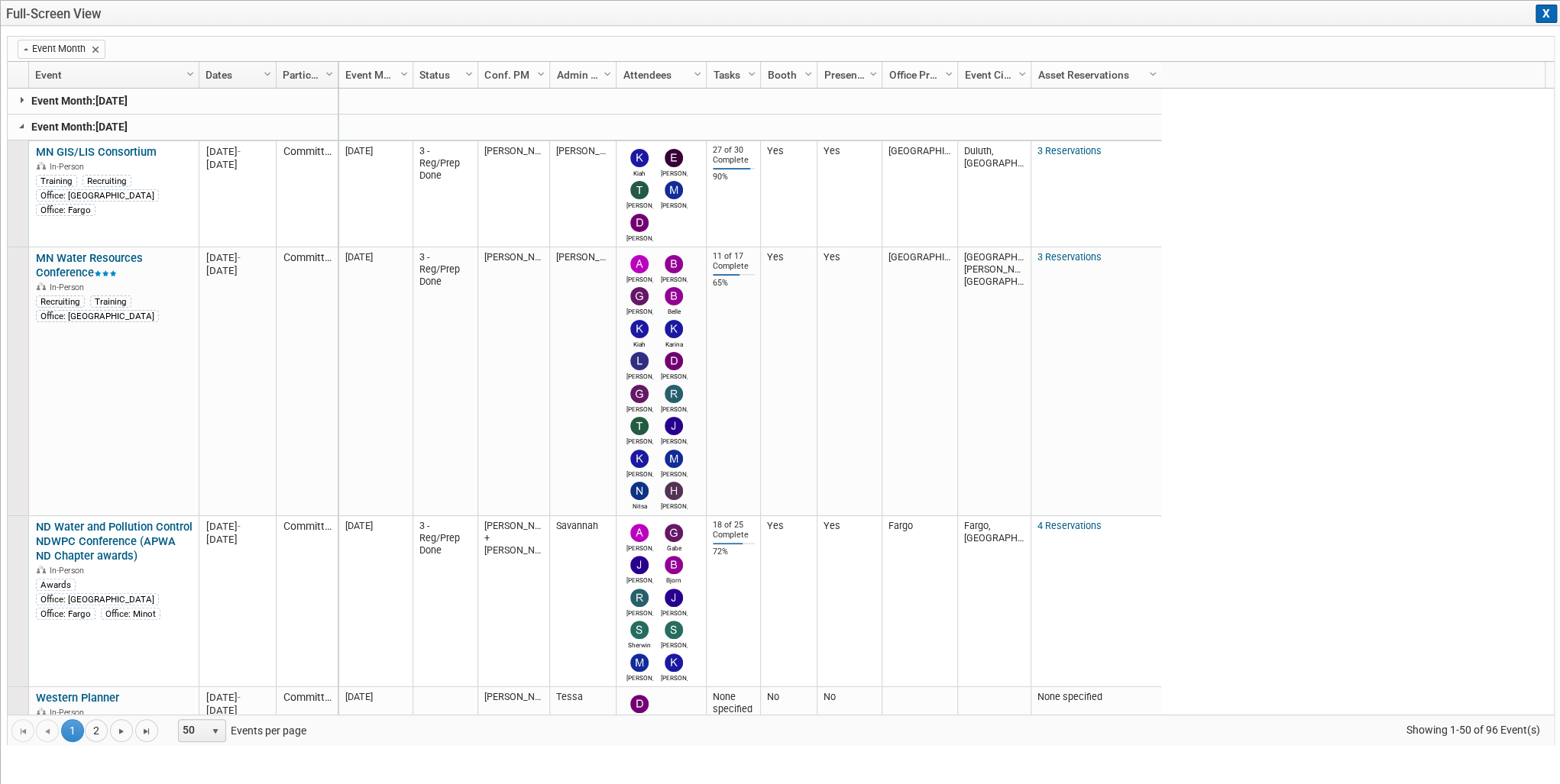
drag, startPoint x: 1094, startPoint y: 73, endPoint x: 1165, endPoint y: 70, distance: 71.1
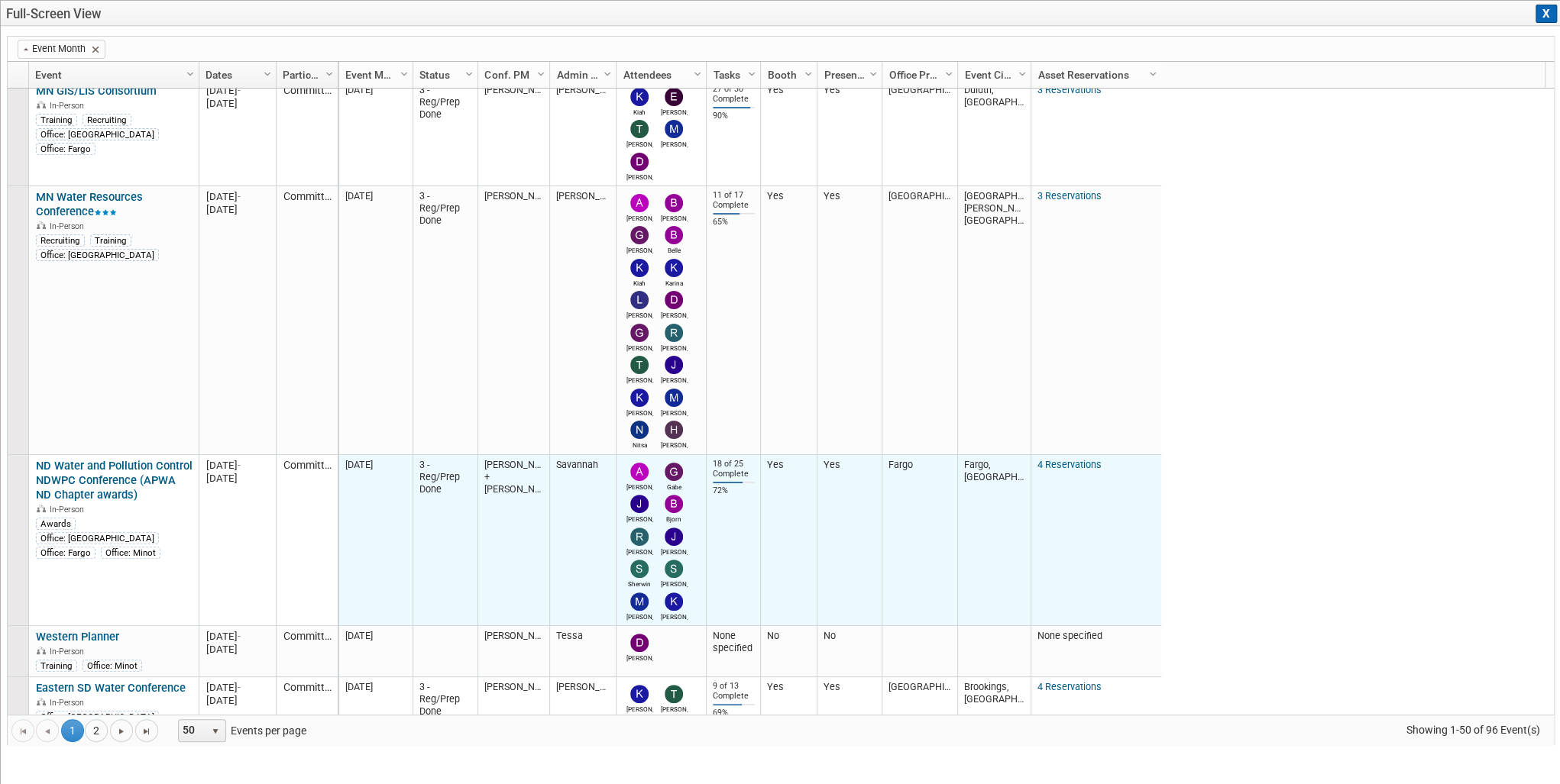
scroll to position [183, 0]
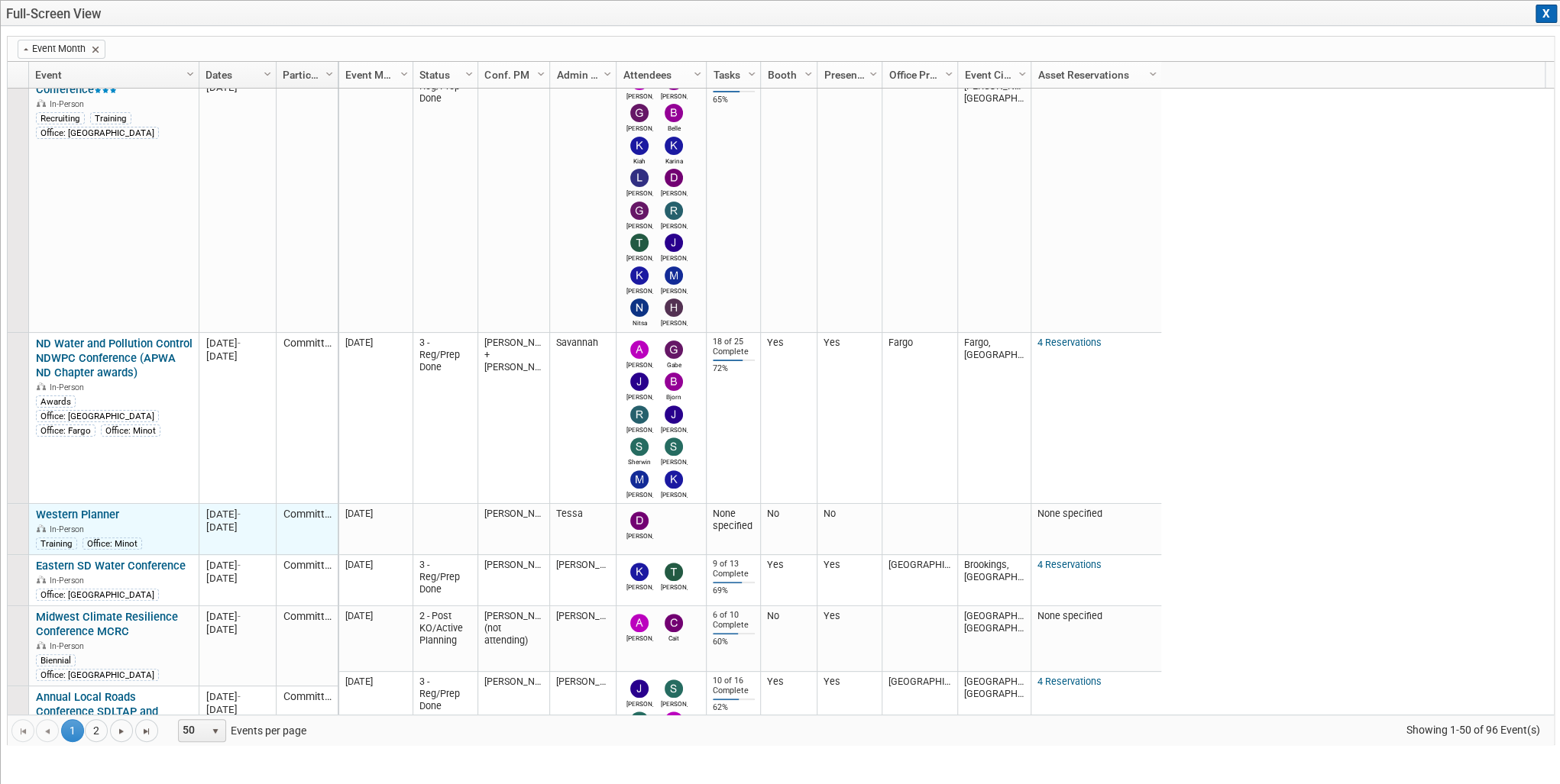
click at [98, 512] on link "Western Planner" at bounding box center [77, 514] width 83 height 14
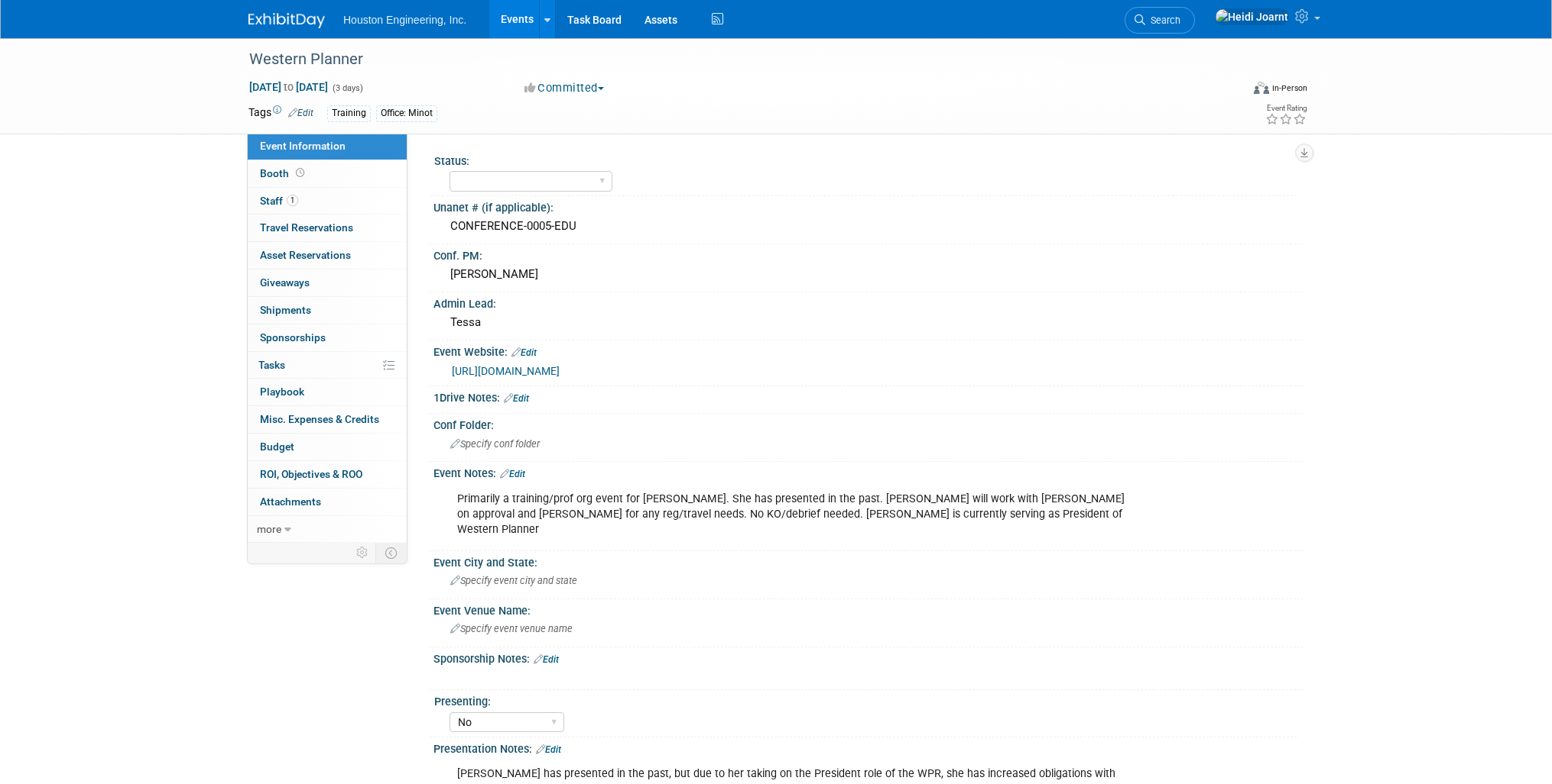
select select "No"
select select "Mun. Infrastructure"
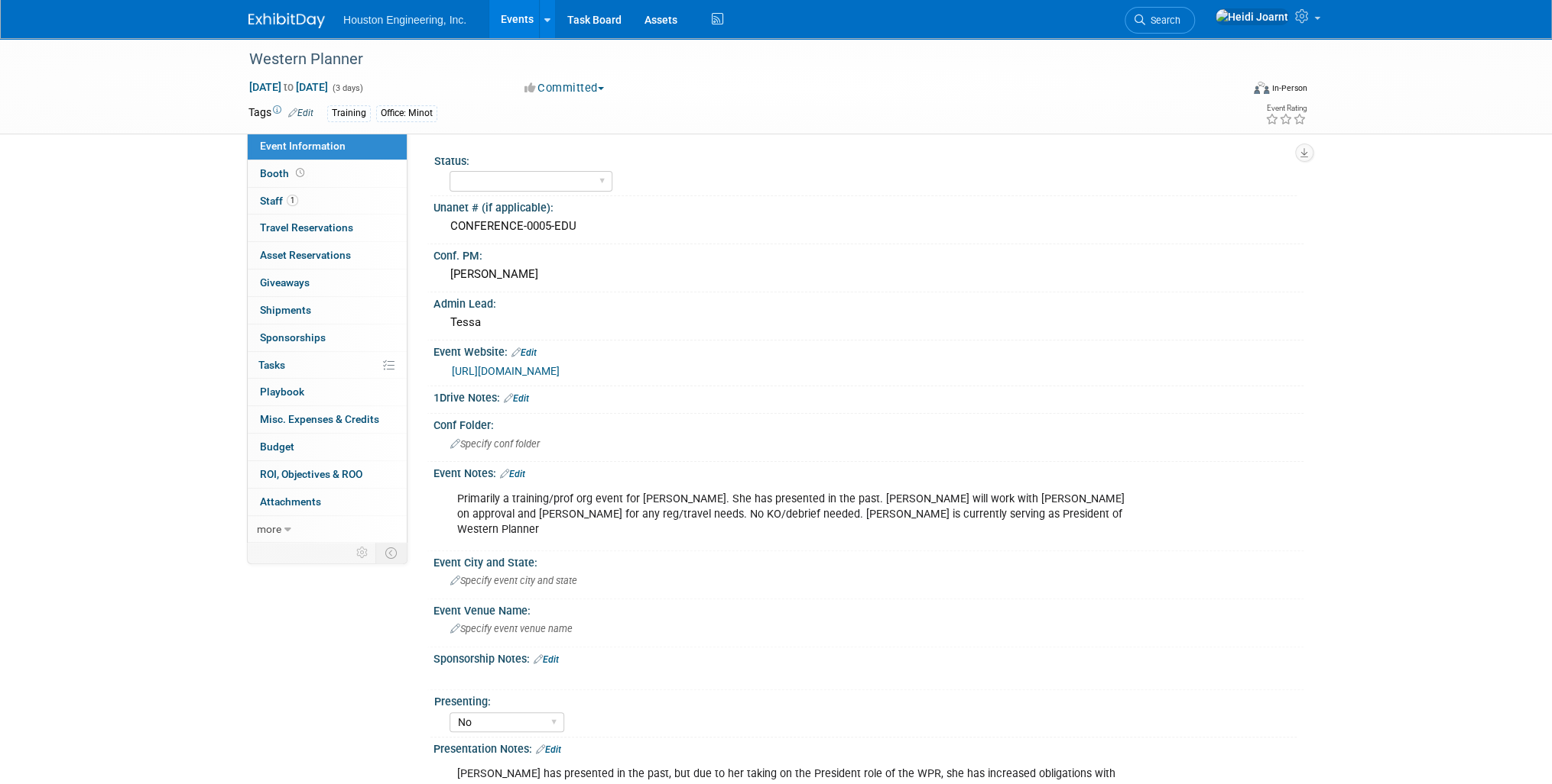
click at [523, 471] on link "Edit" at bounding box center [512, 474] width 25 height 10
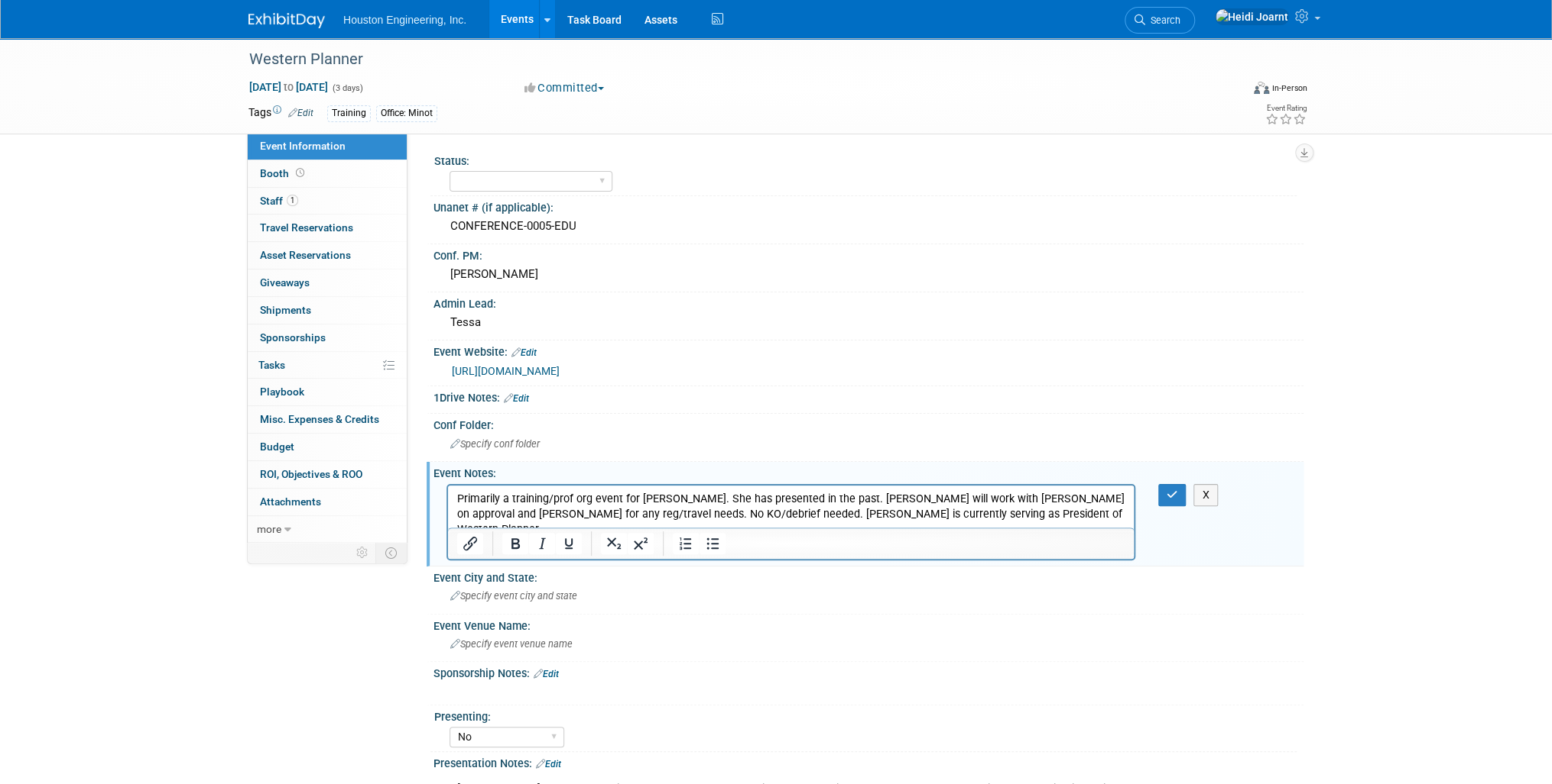
click at [989, 516] on p "Primarily a training/prof org event for [PERSON_NAME]. She has presented in the…" at bounding box center [791, 514] width 668 height 46
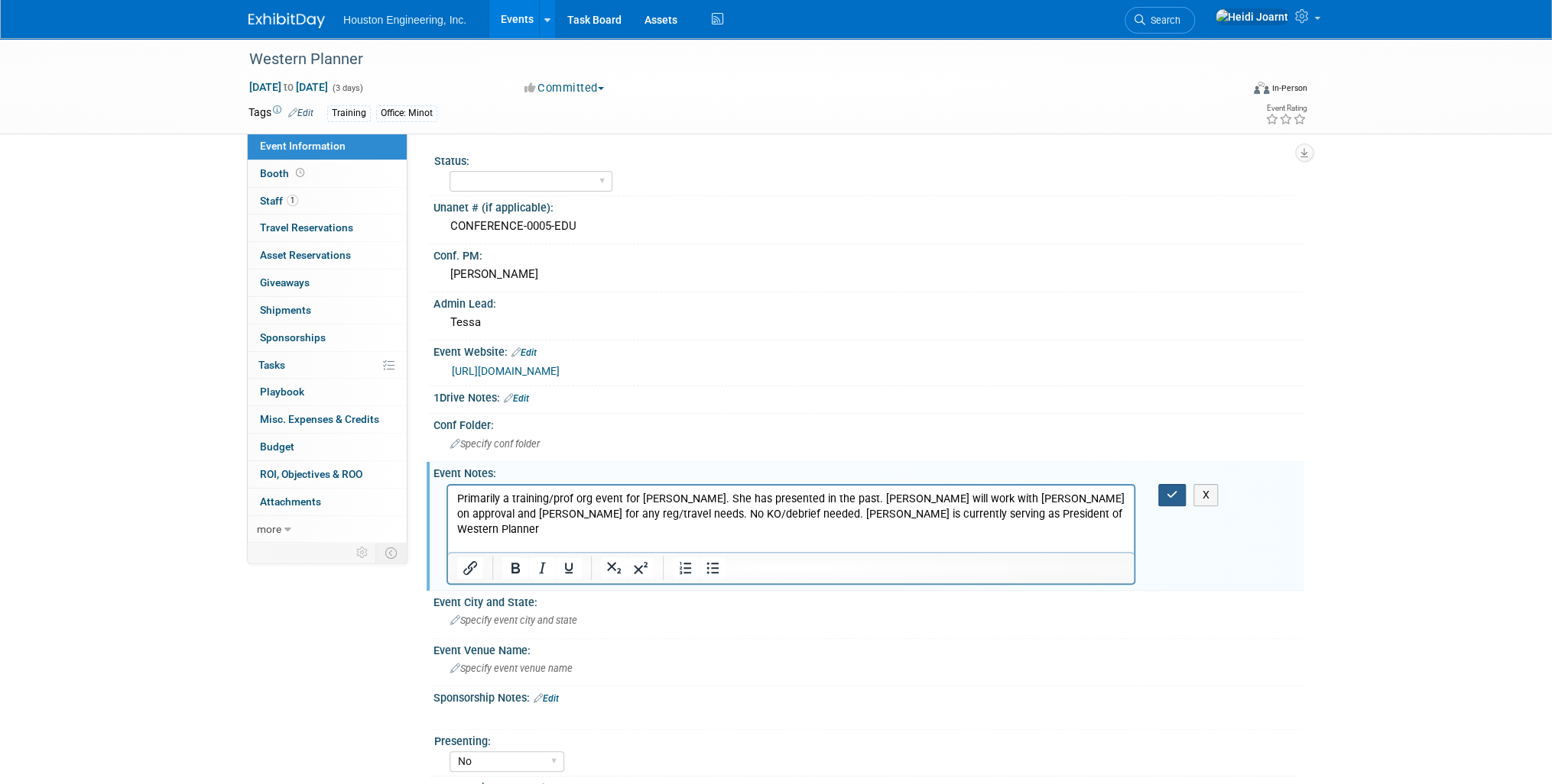
click at [1162, 489] on button "button" at bounding box center [1172, 494] width 28 height 22
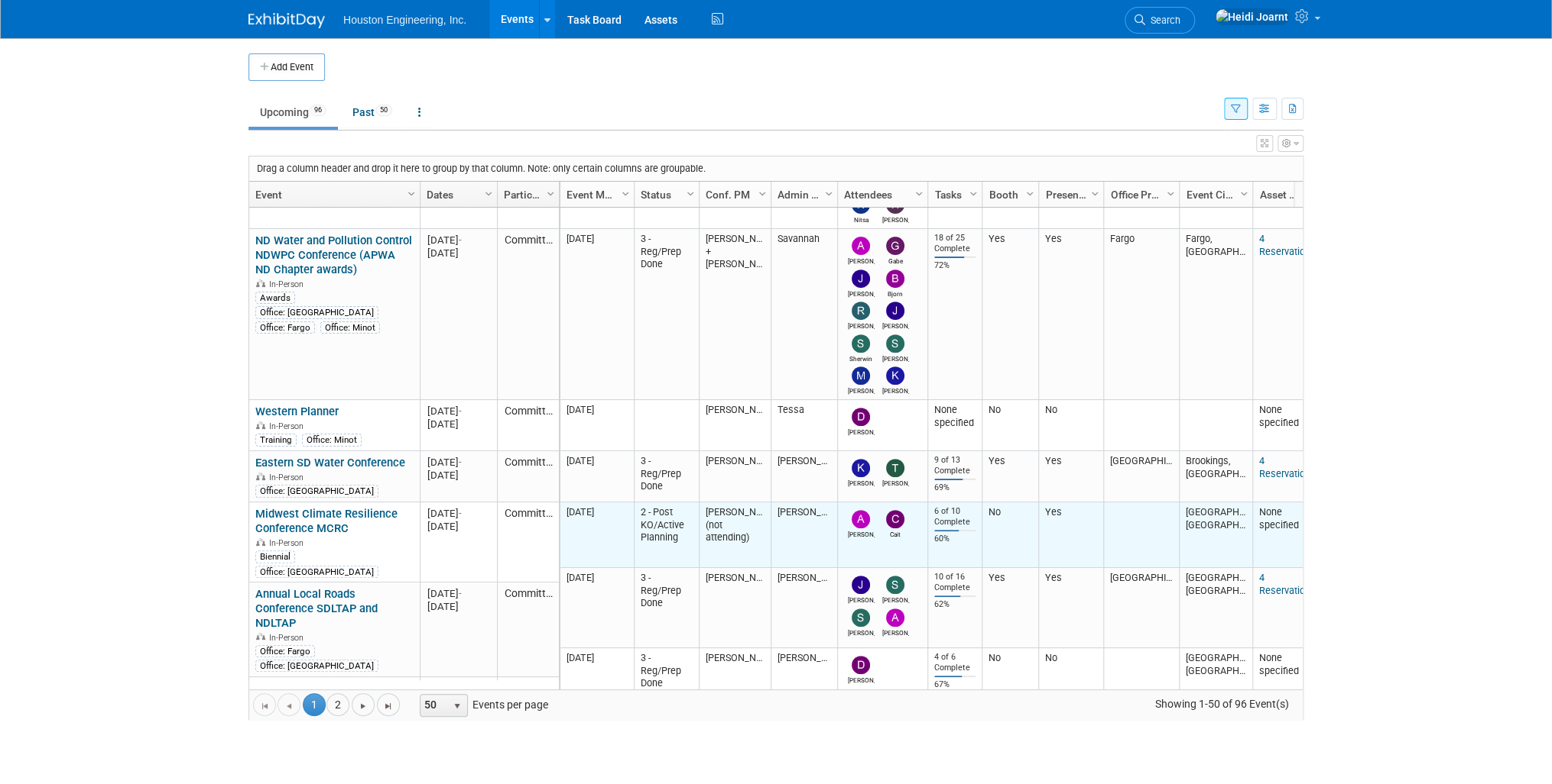
scroll to position [550, 0]
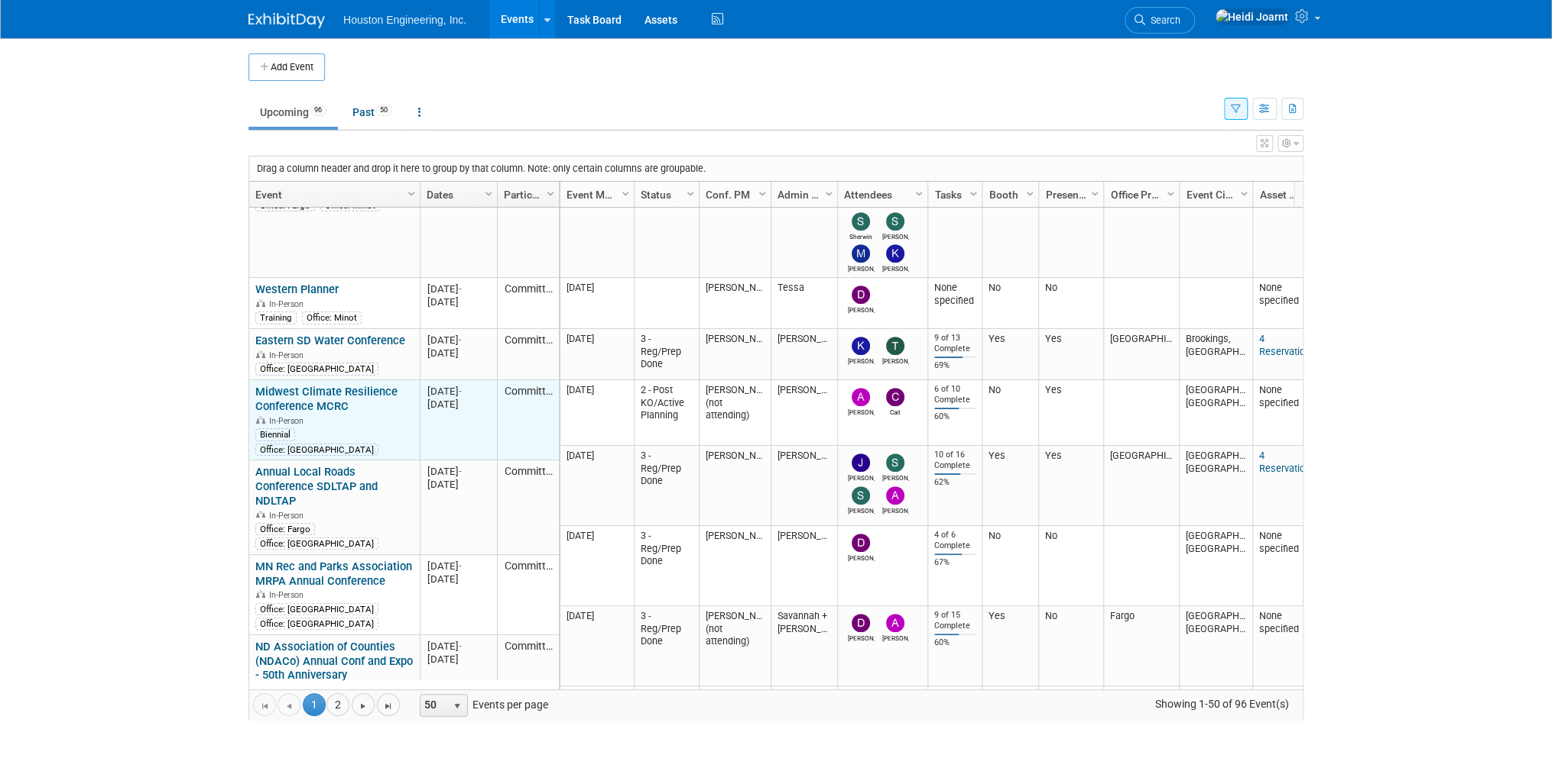
click at [347, 385] on link "Midwest Climate Resilience Conference MCRC" at bounding box center [326, 399] width 143 height 28
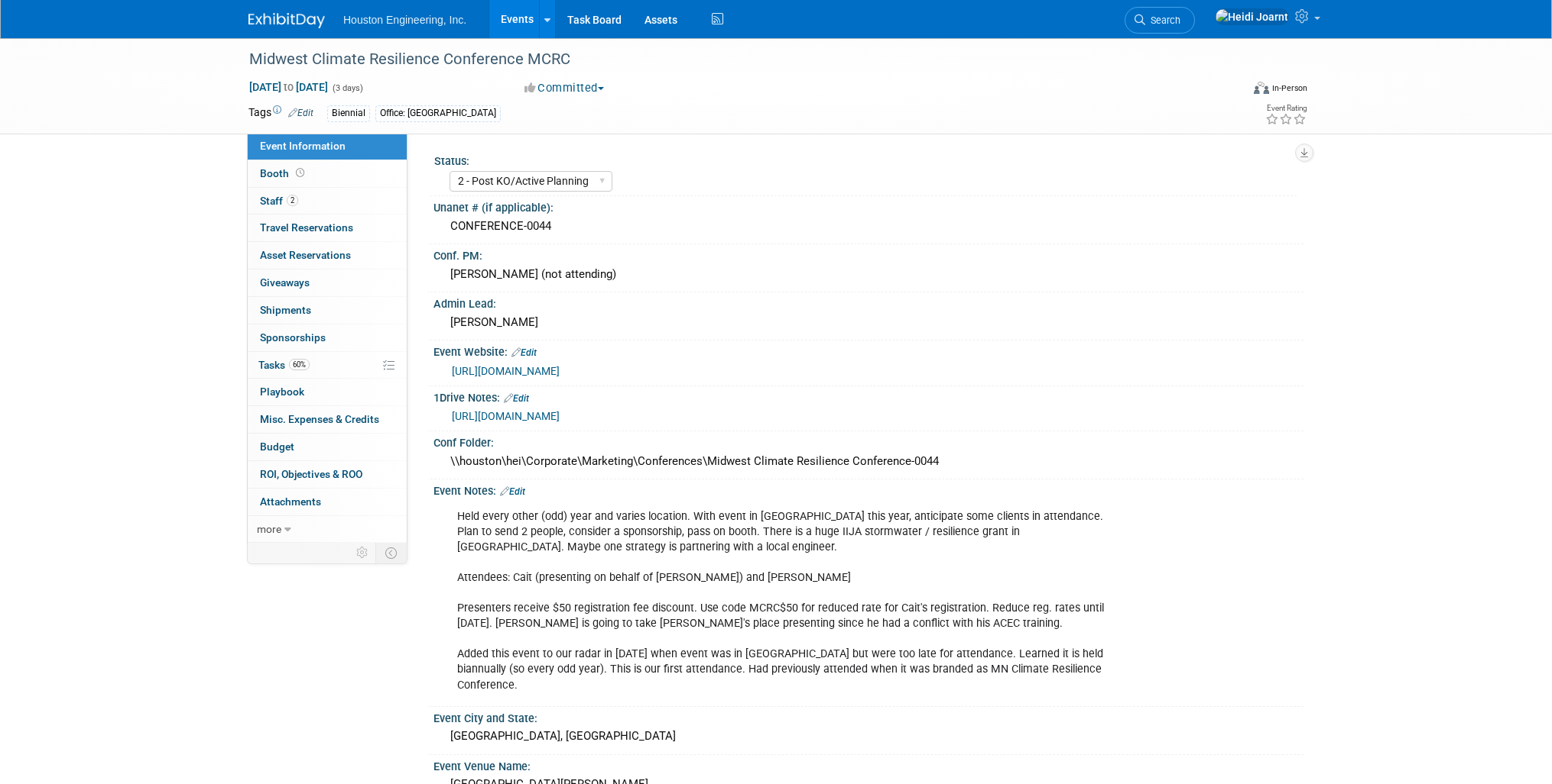
select select "2 - Post KO/Active Planning"
select select "Yes"
select select "Environmental"
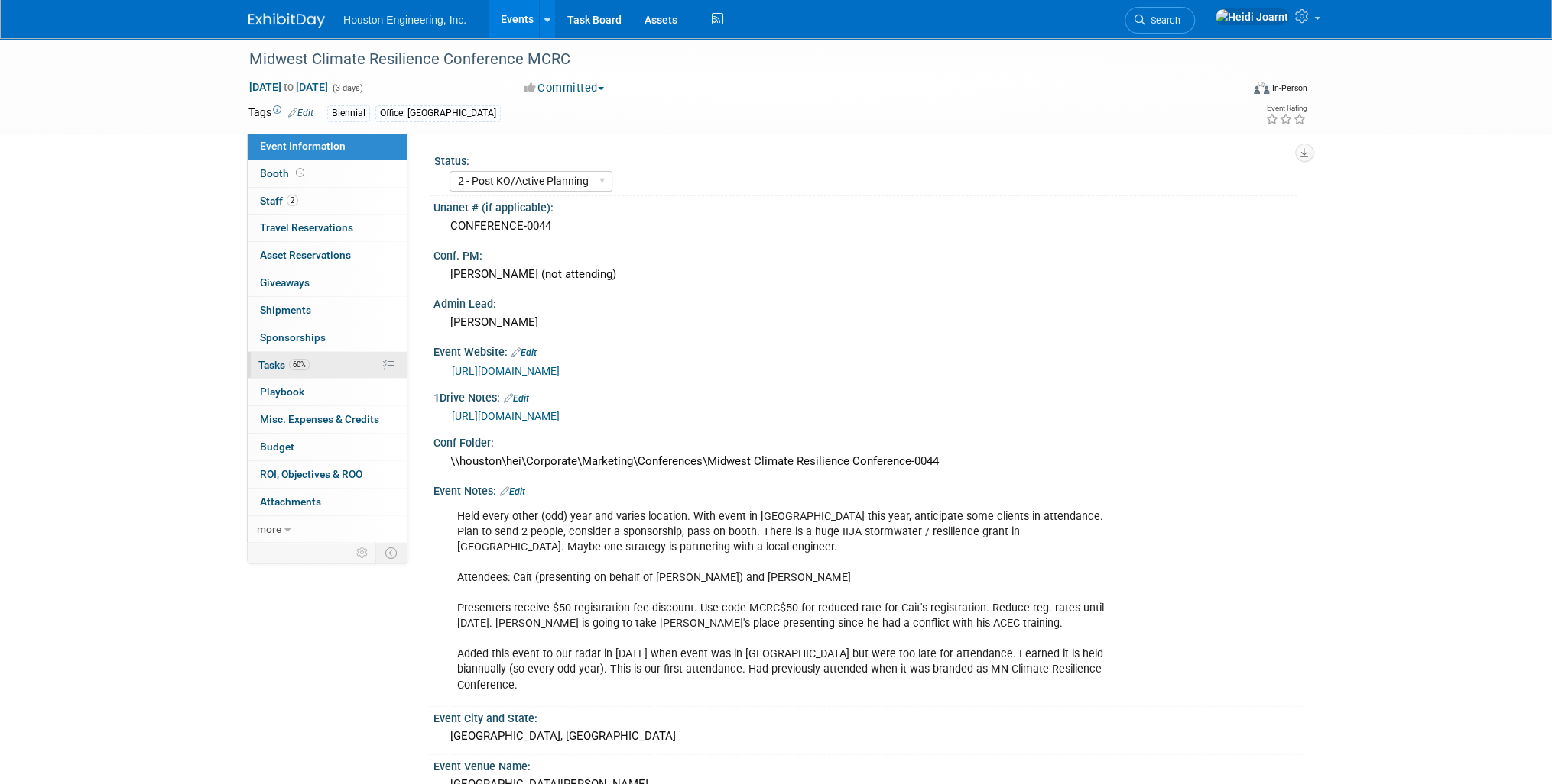
click at [318, 369] on link "60% Tasks 60%" at bounding box center [327, 365] width 159 height 26
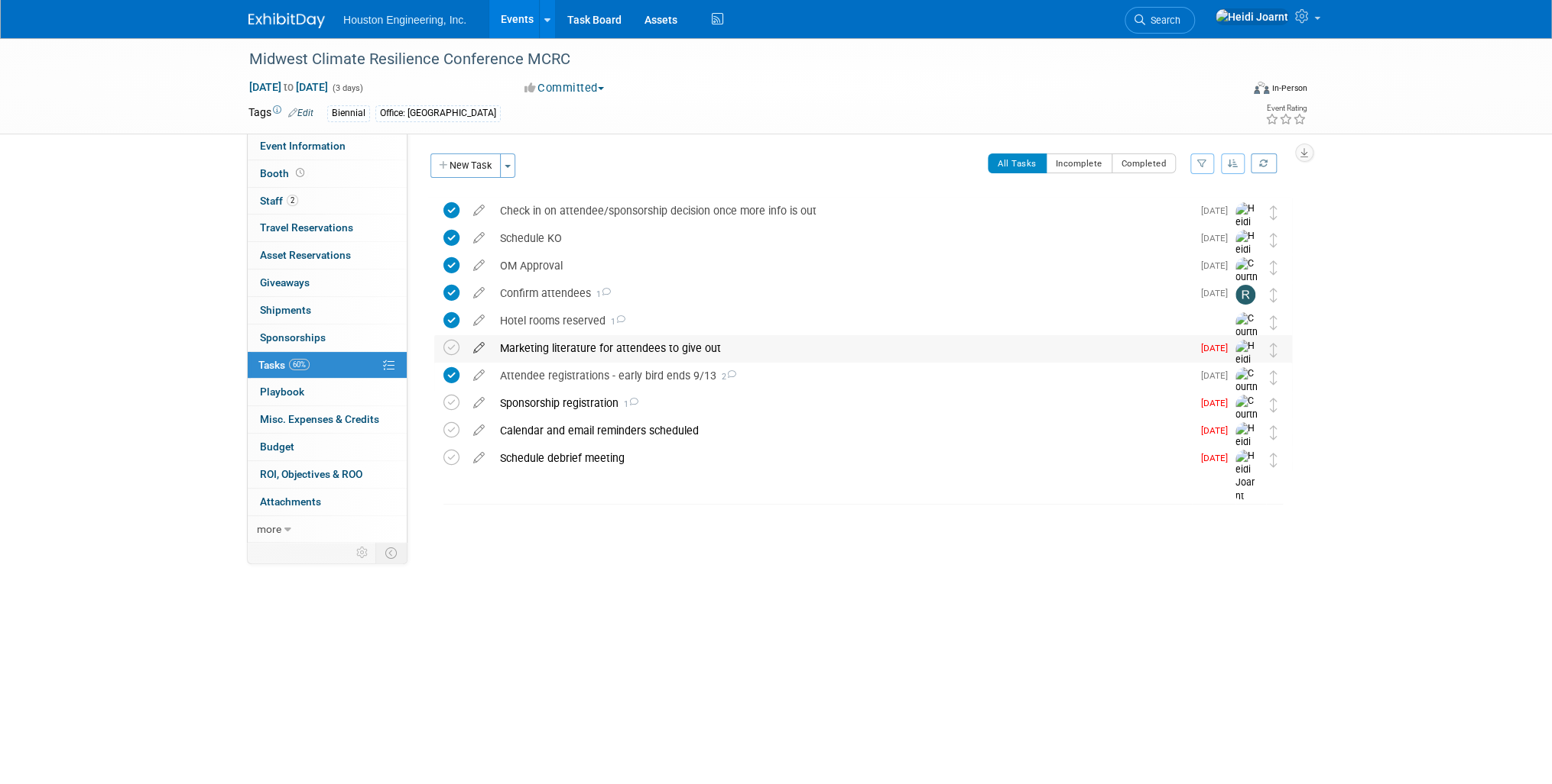
click at [482, 347] on icon at bounding box center [479, 344] width 26 height 19
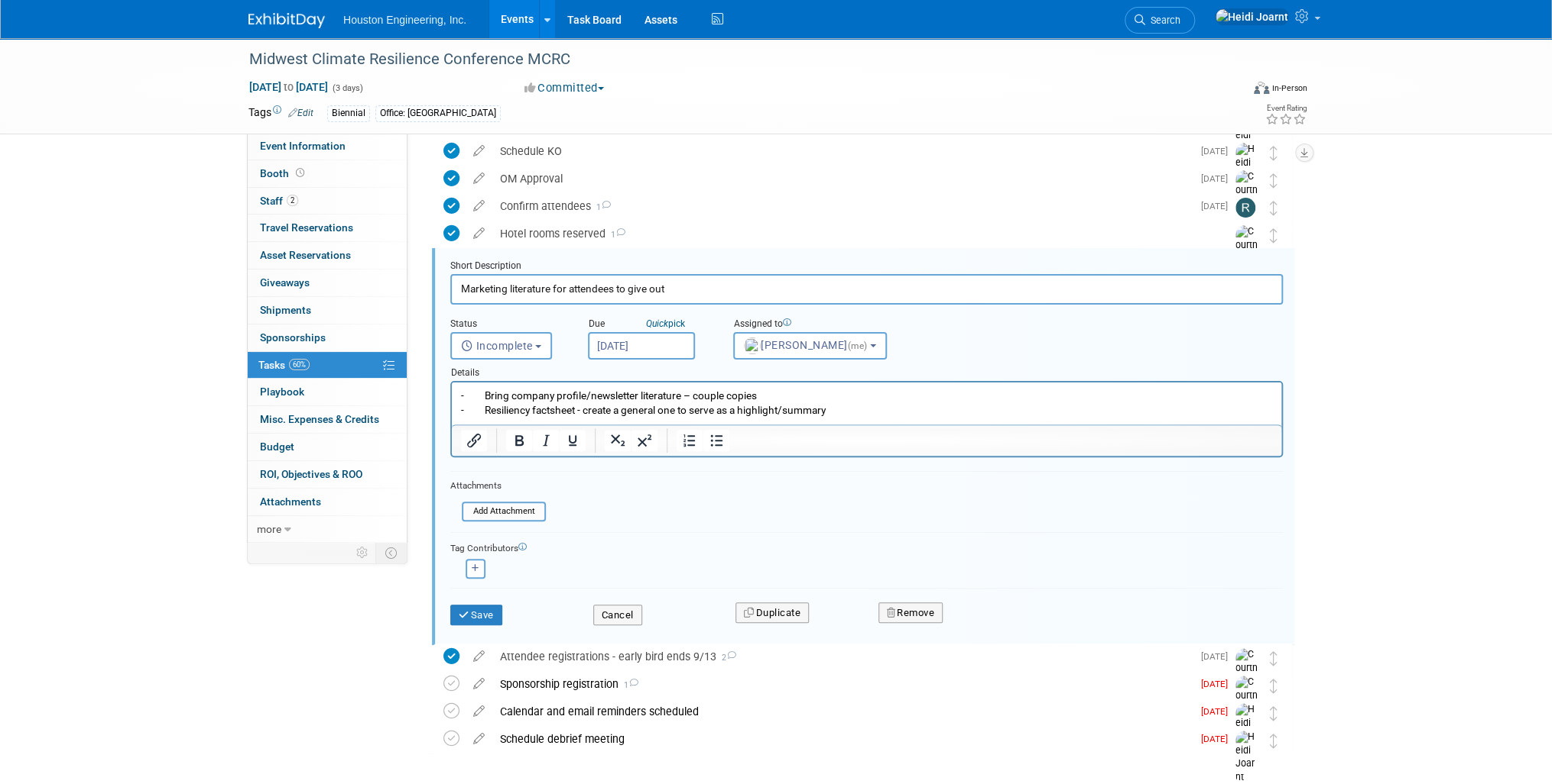
scroll to position [111, 0]
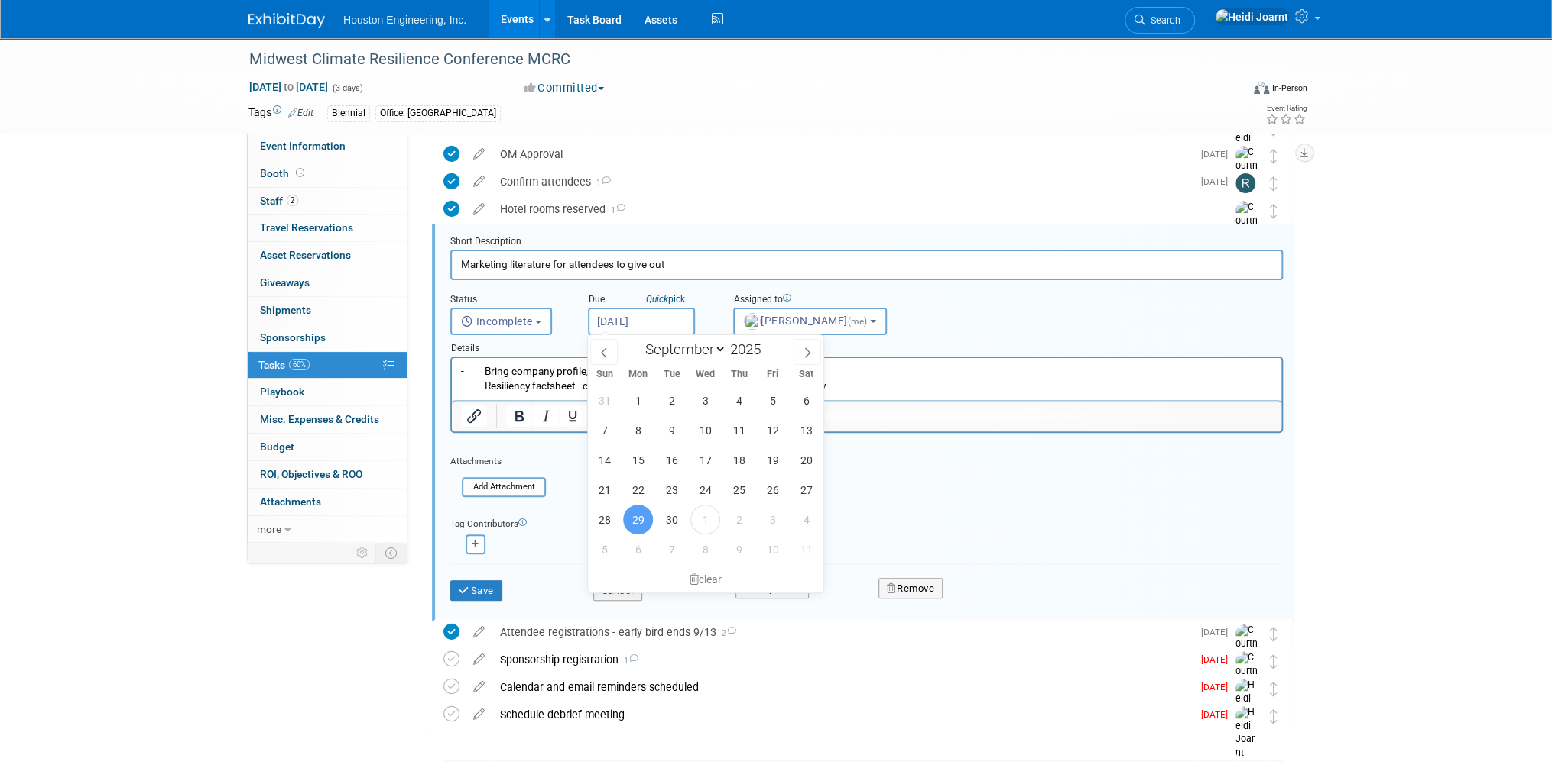
click at [636, 323] on input "[DATE]" at bounding box center [641, 321] width 107 height 27
click at [807, 355] on icon at bounding box center [806, 352] width 10 height 10
select select "9"
click at [767, 431] on span "10" at bounding box center [772, 430] width 30 height 30
type input "[DATE]"
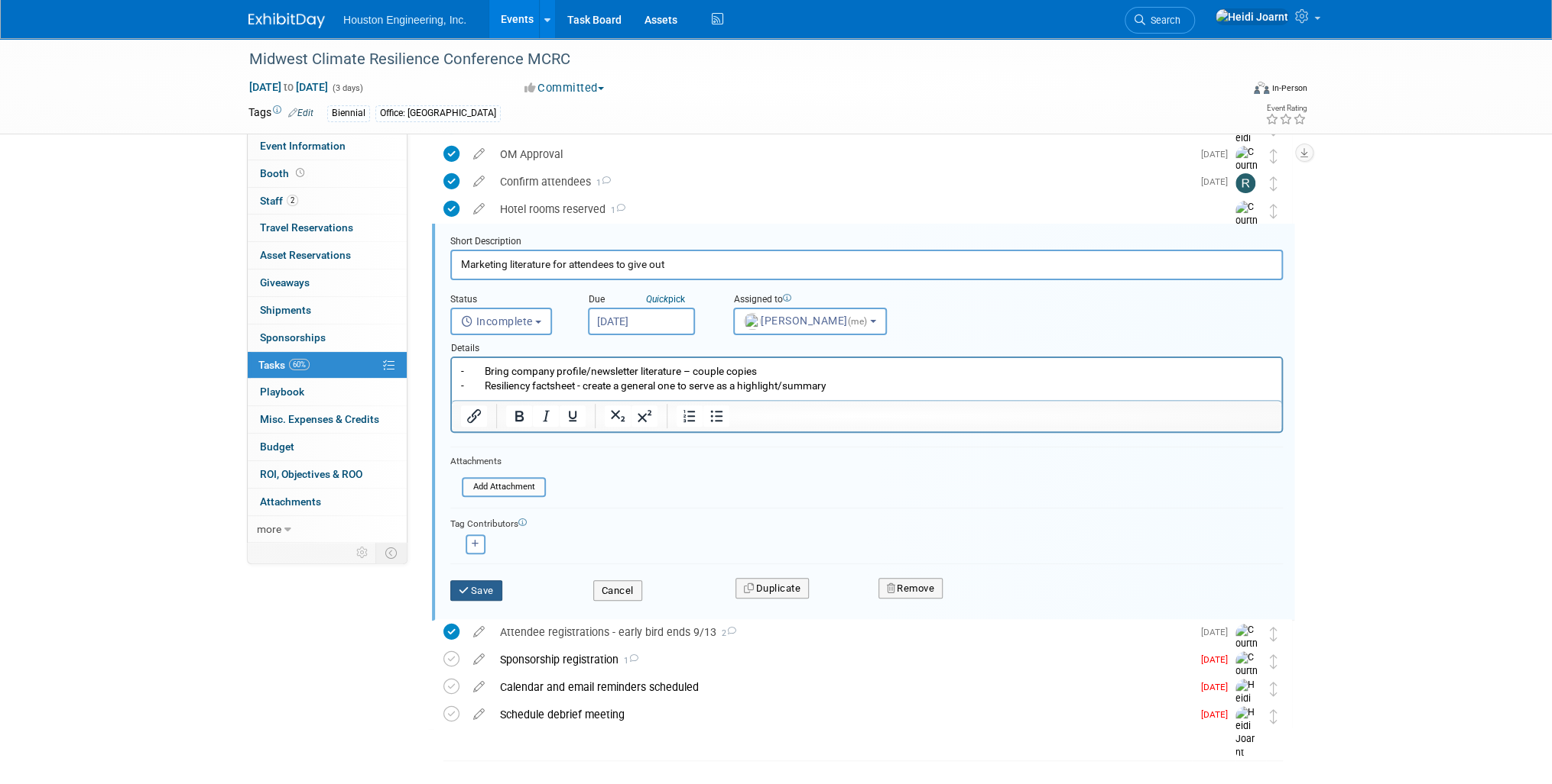
click at [477, 590] on button "Save" at bounding box center [476, 591] width 52 height 22
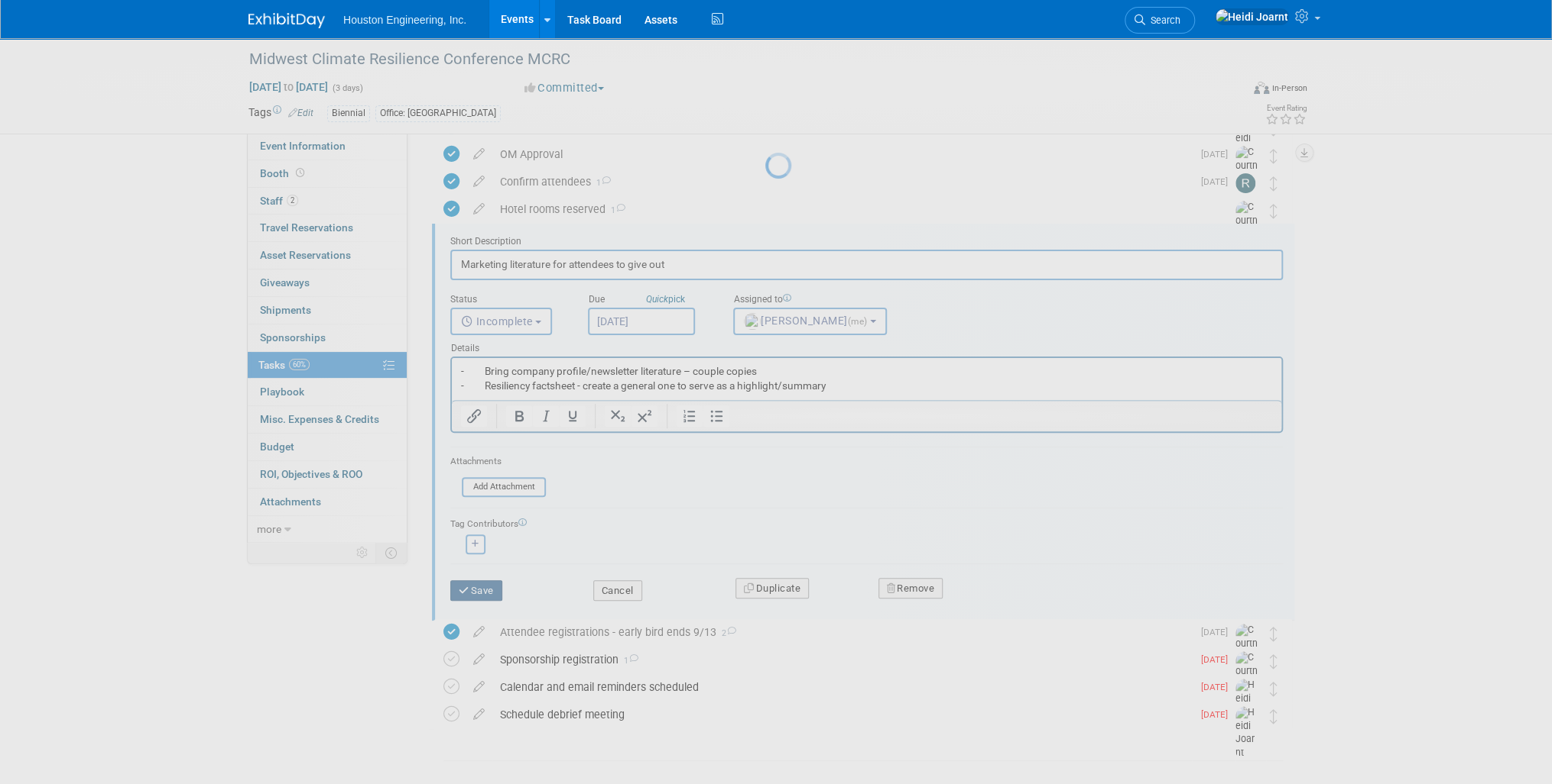
scroll to position [0, 0]
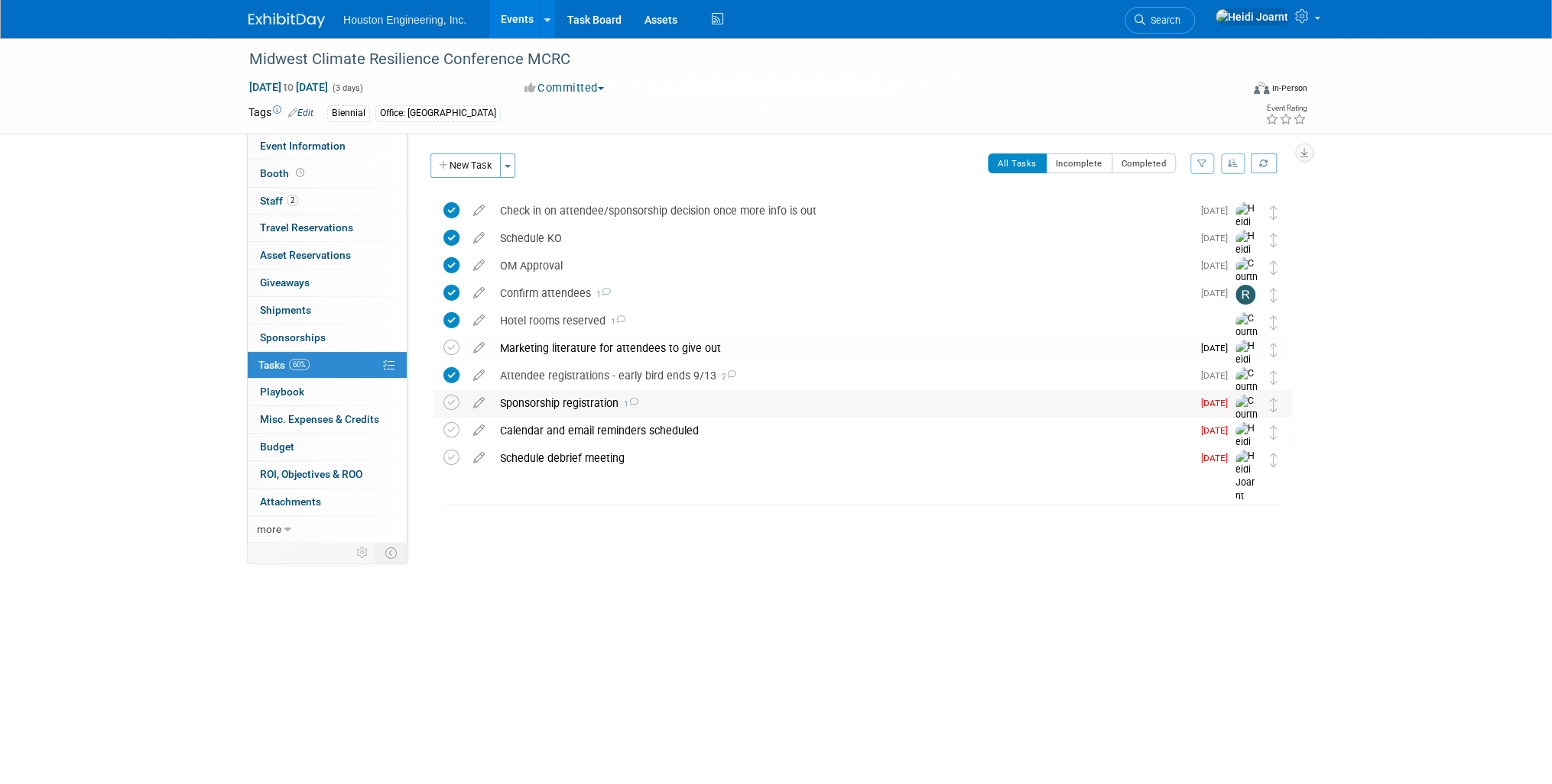
click at [686, 397] on div "Sponsorship registration 1" at bounding box center [841, 404] width 700 height 26
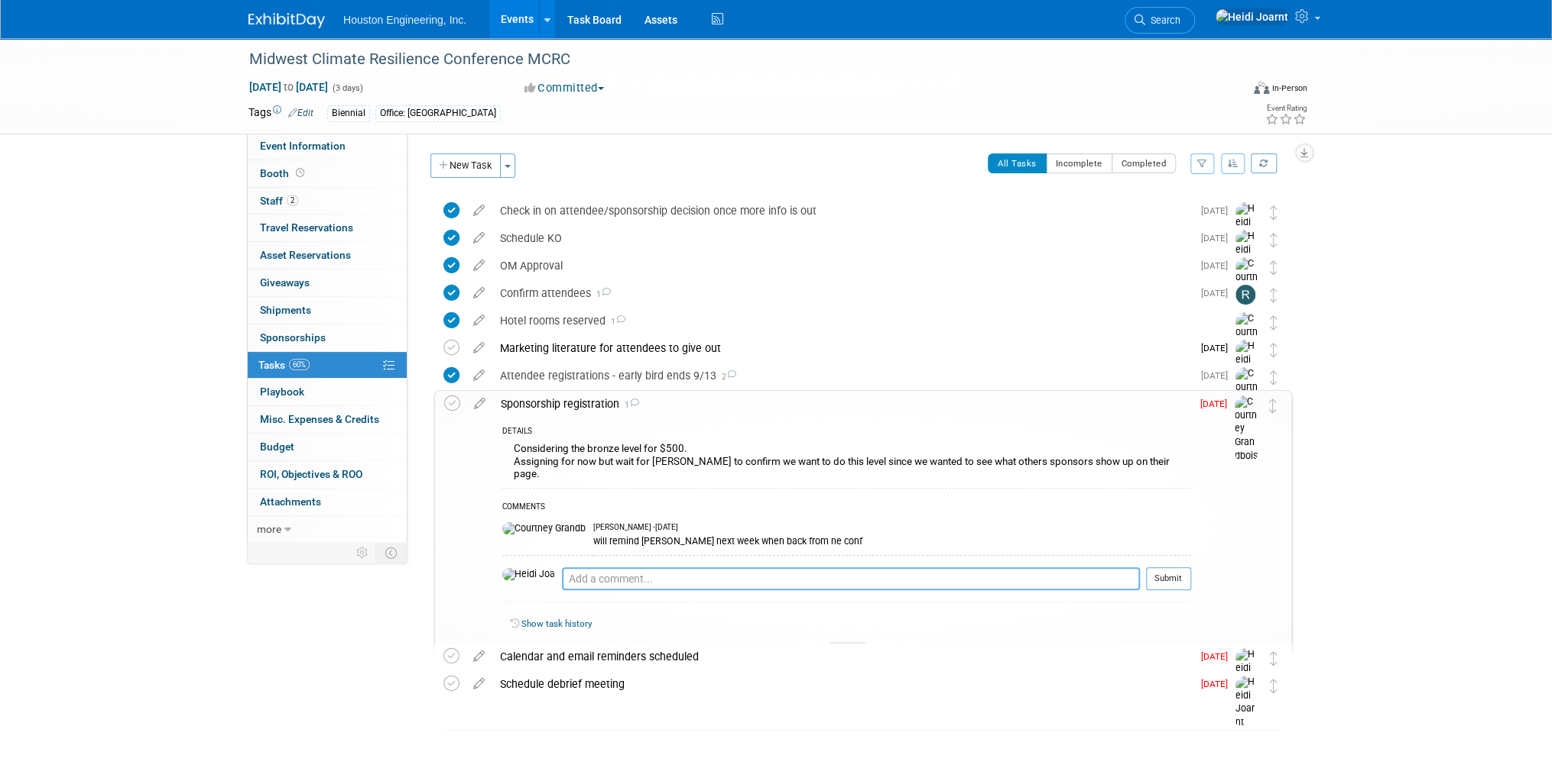
click at [672, 569] on textarea at bounding box center [851, 579] width 578 height 23
type textarea "A"
click at [846, 647] on icon at bounding box center [847, 652] width 6 height 9
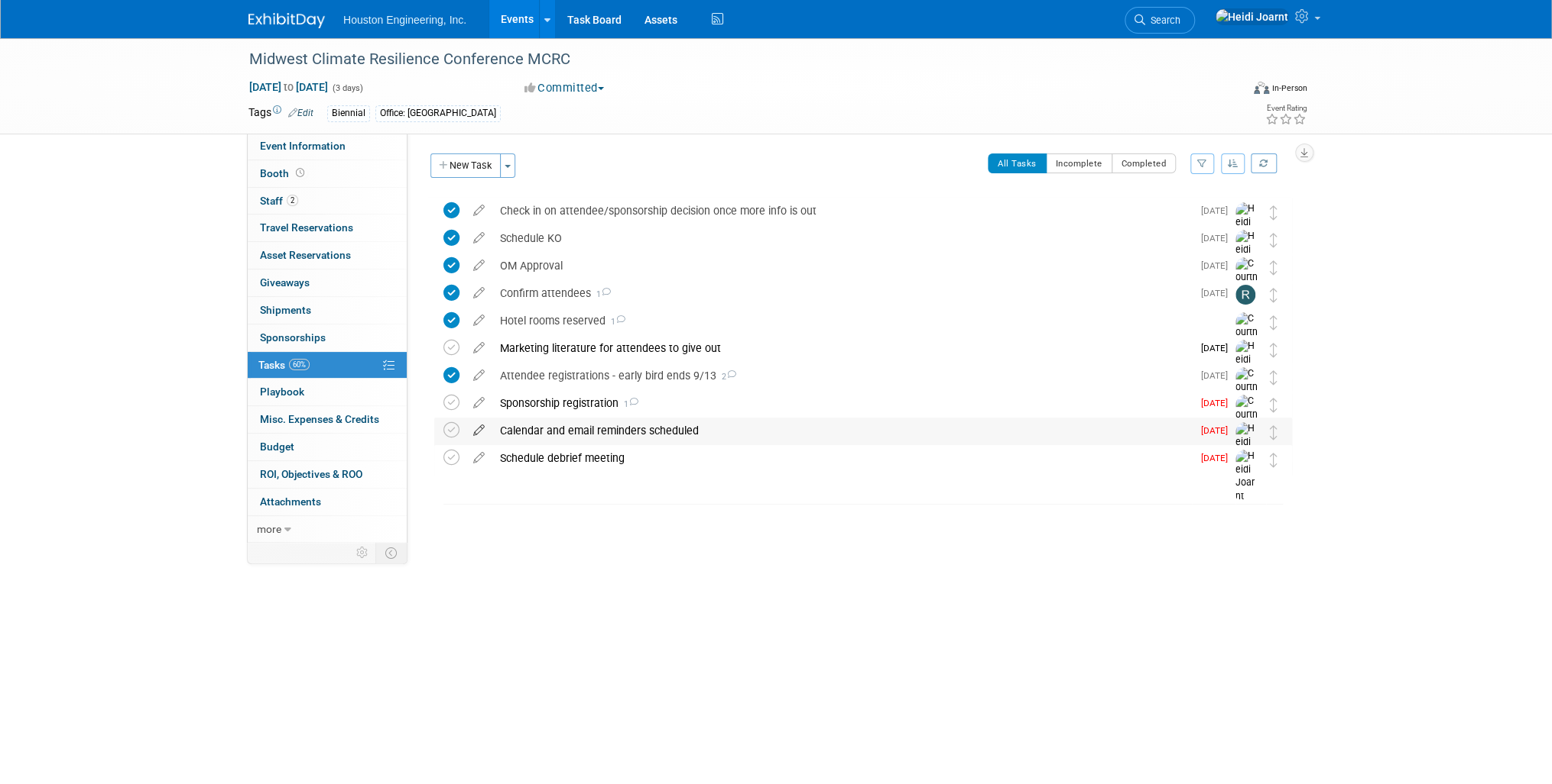
click at [478, 428] on icon at bounding box center [479, 427] width 26 height 19
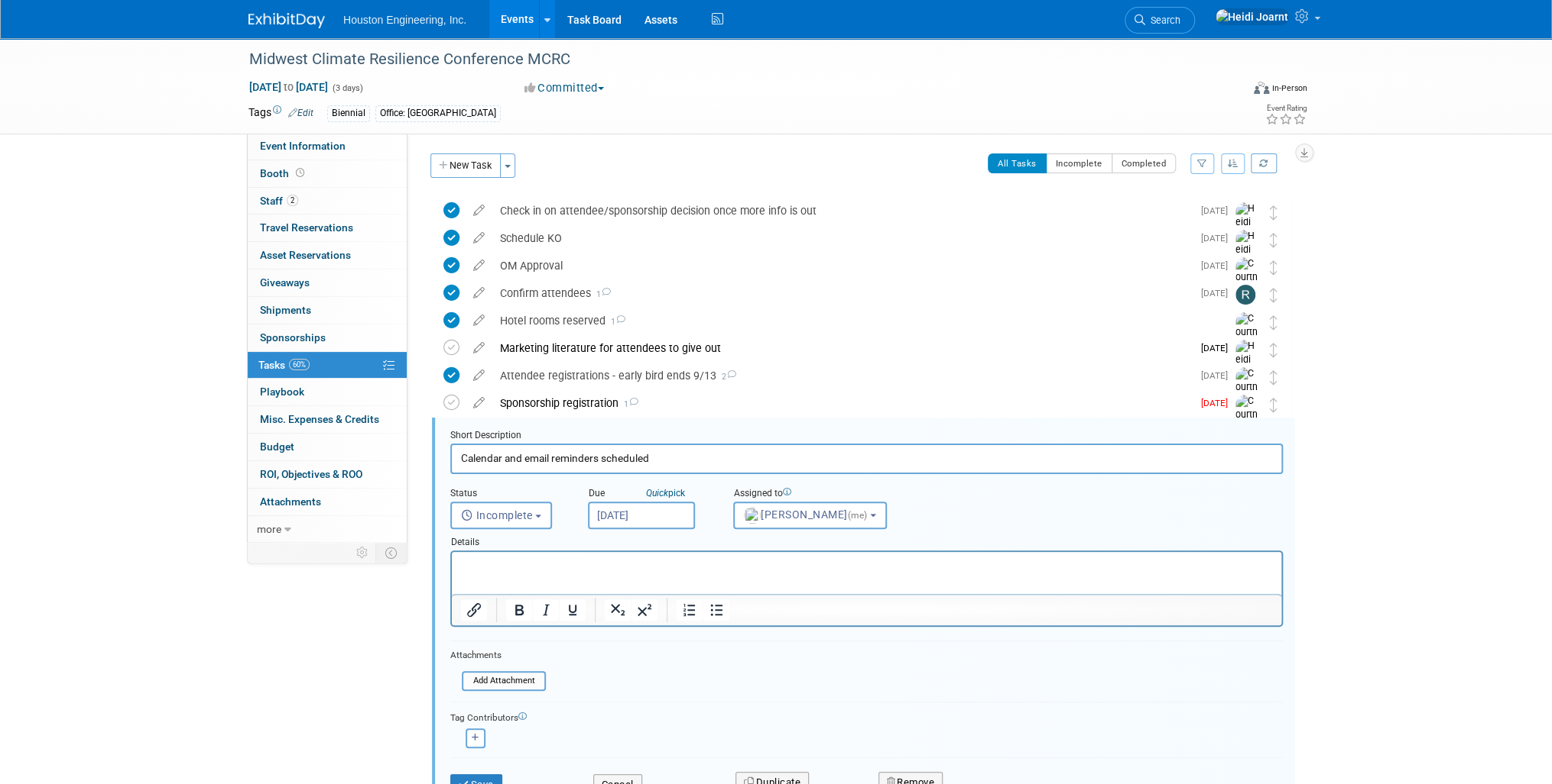
scroll to position [149, 0]
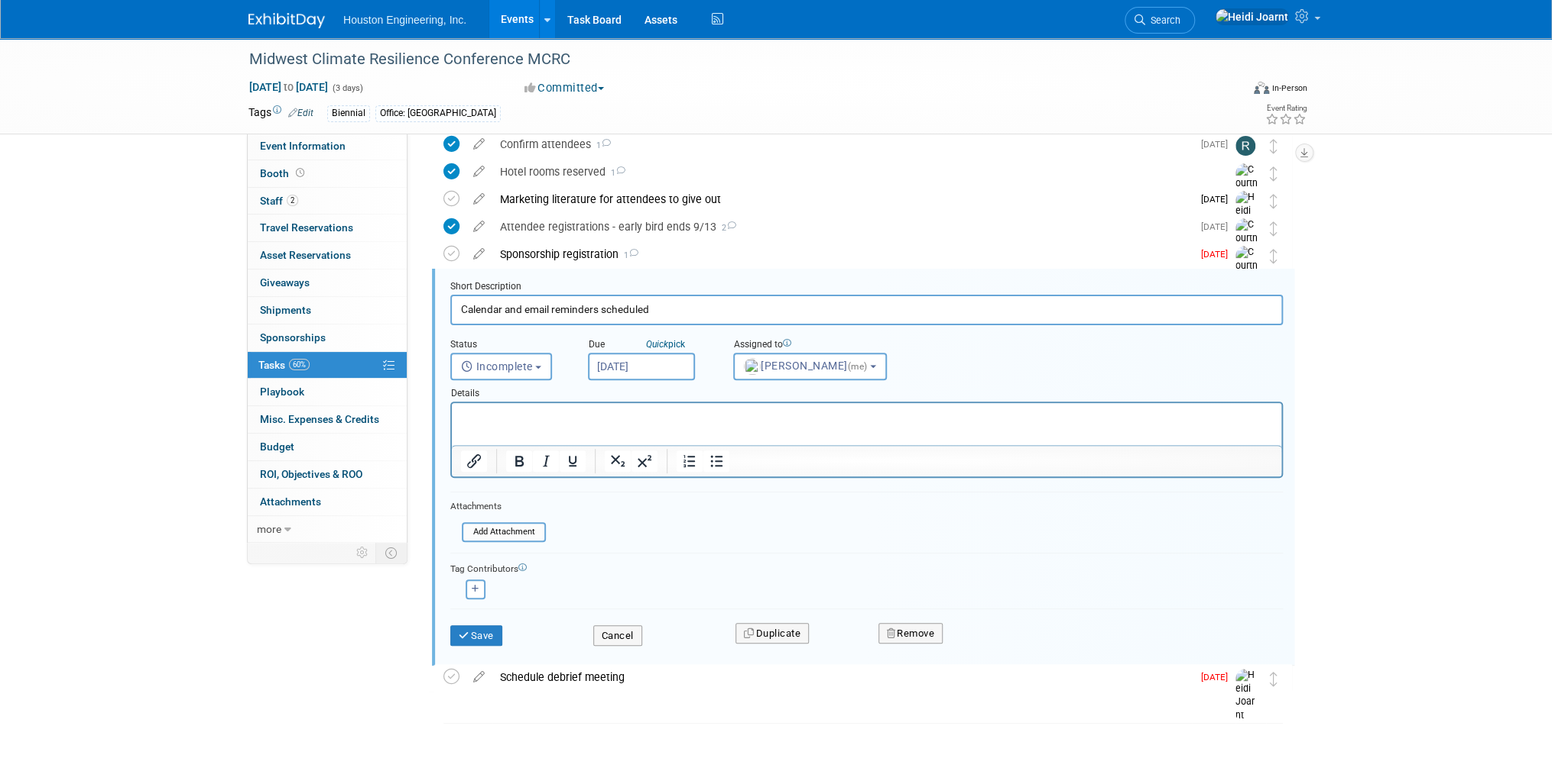
click at [623, 364] on input "[DATE]" at bounding box center [641, 366] width 107 height 27
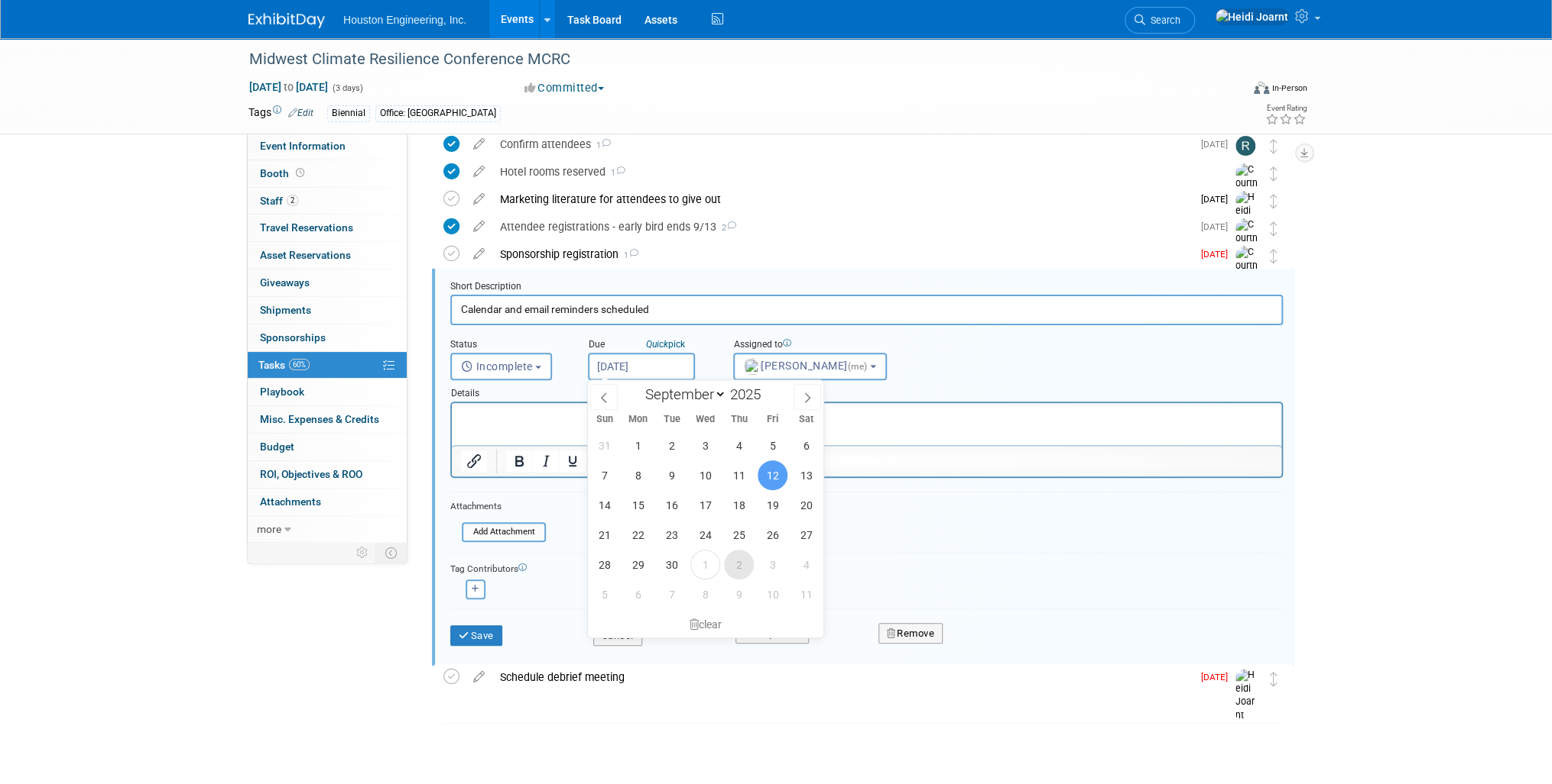
click at [733, 562] on span "2" at bounding box center [739, 565] width 30 height 30
type input "[DATE]"
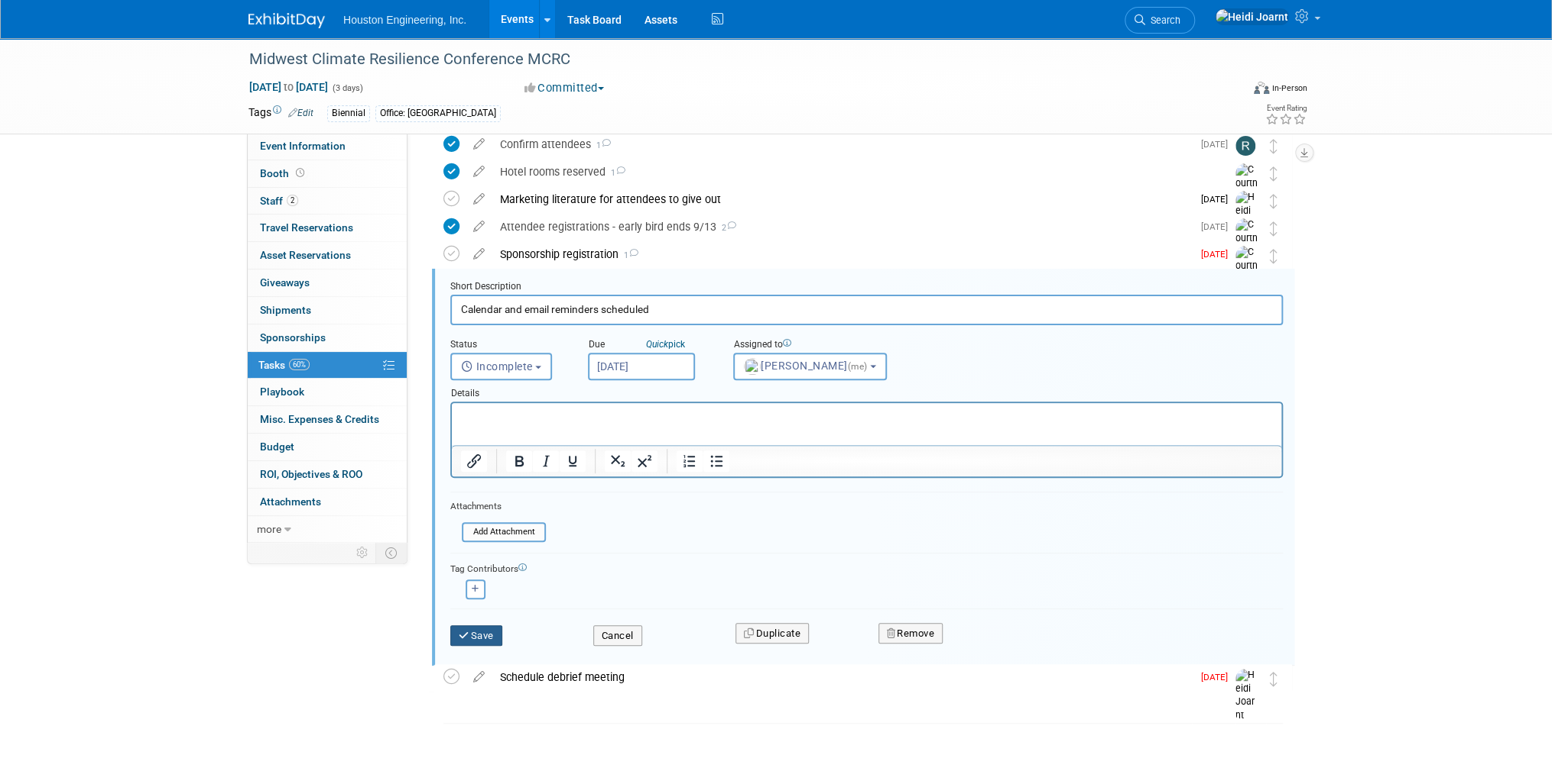
click at [479, 642] on button "Save" at bounding box center [476, 636] width 52 height 22
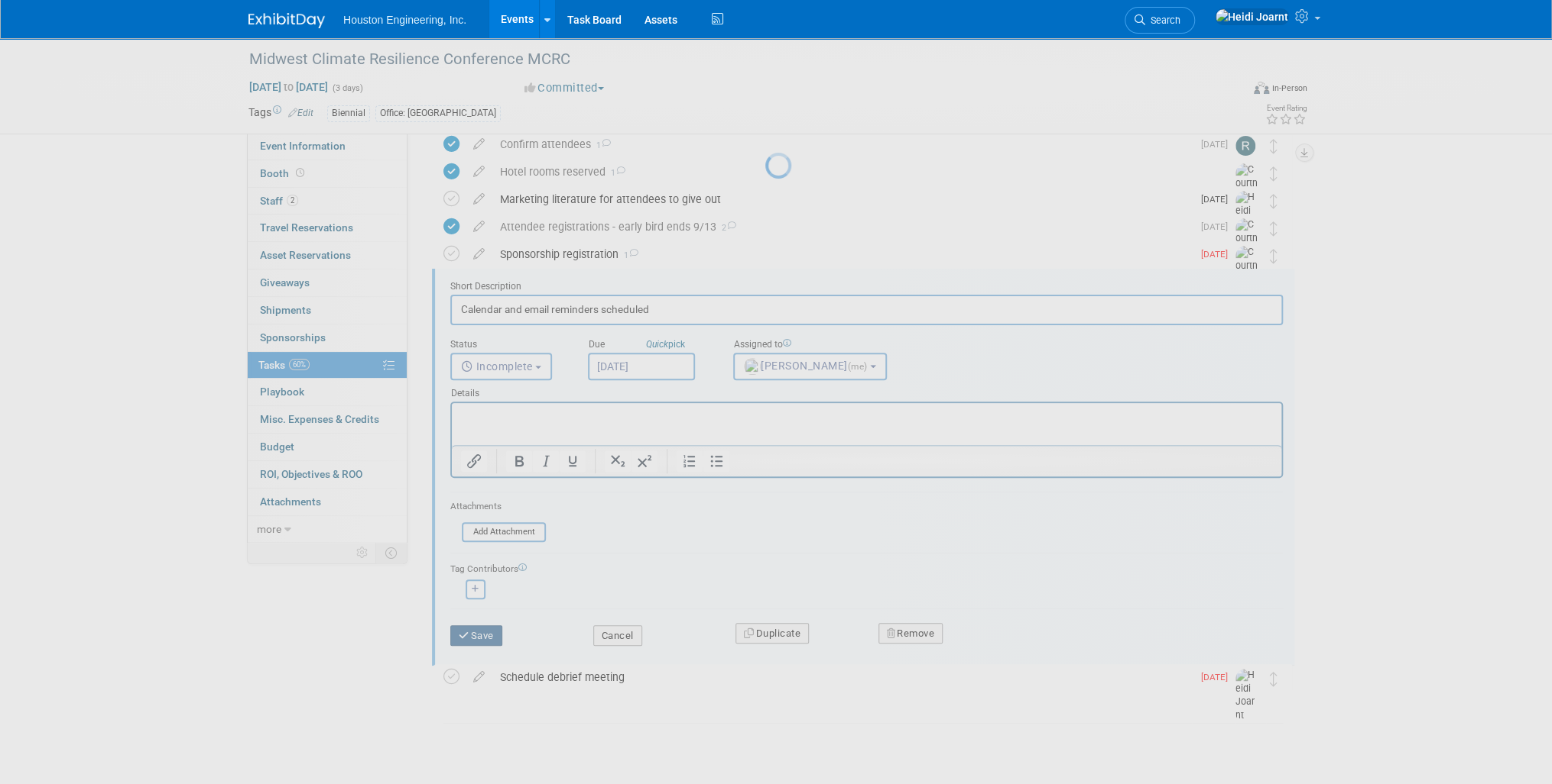
scroll to position [0, 0]
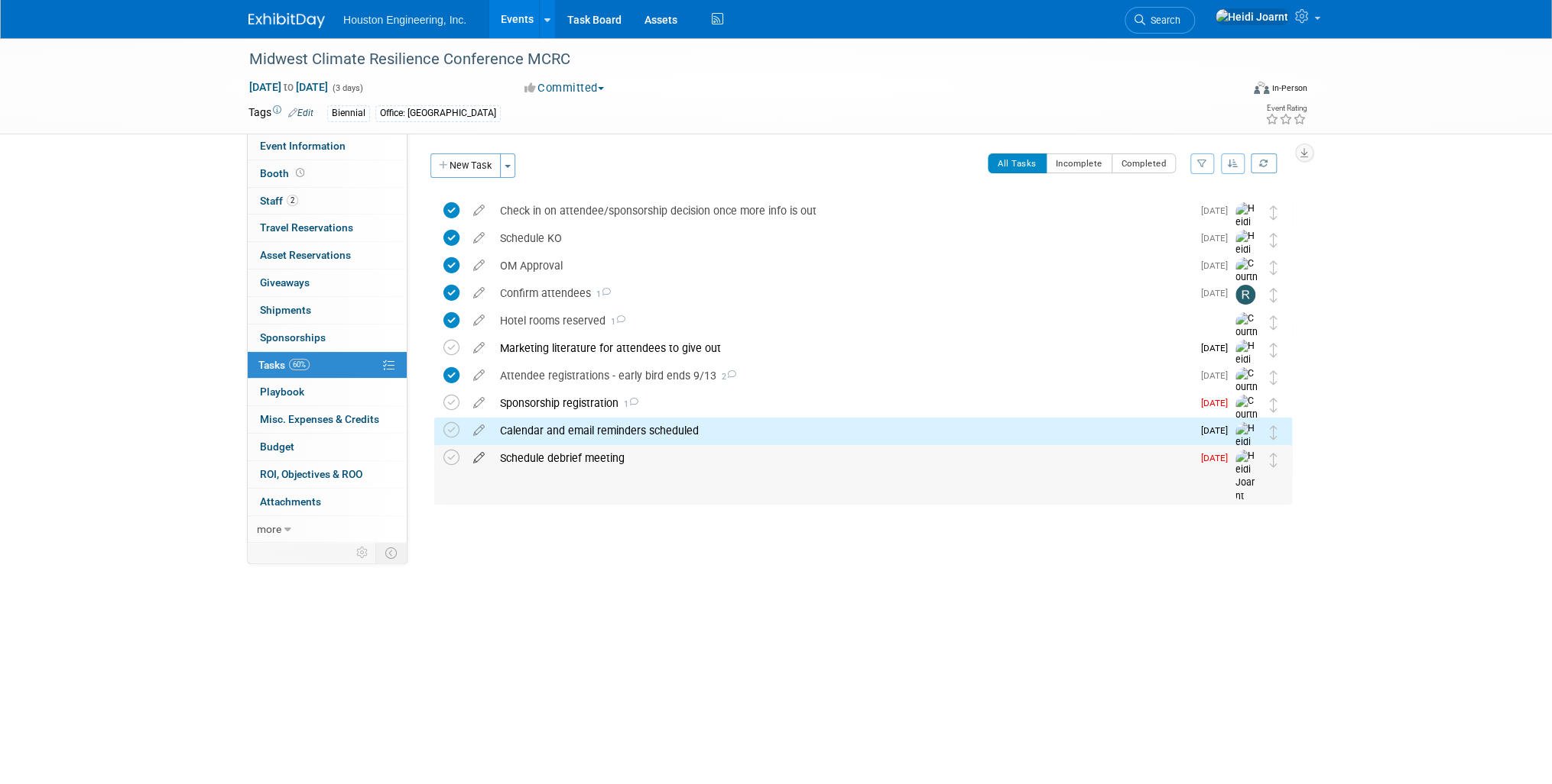
click at [486, 459] on icon at bounding box center [479, 455] width 26 height 19
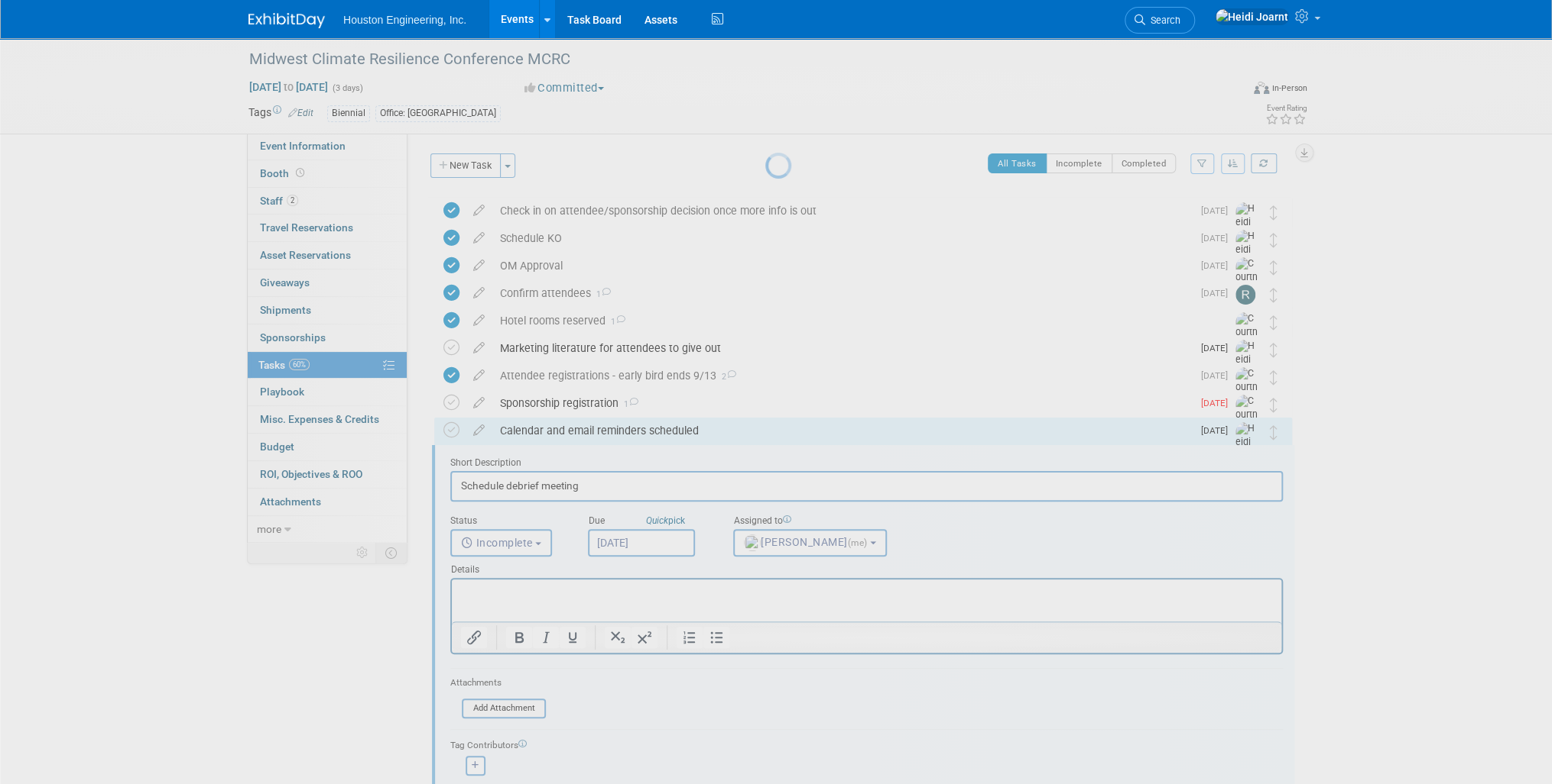
scroll to position [149, 0]
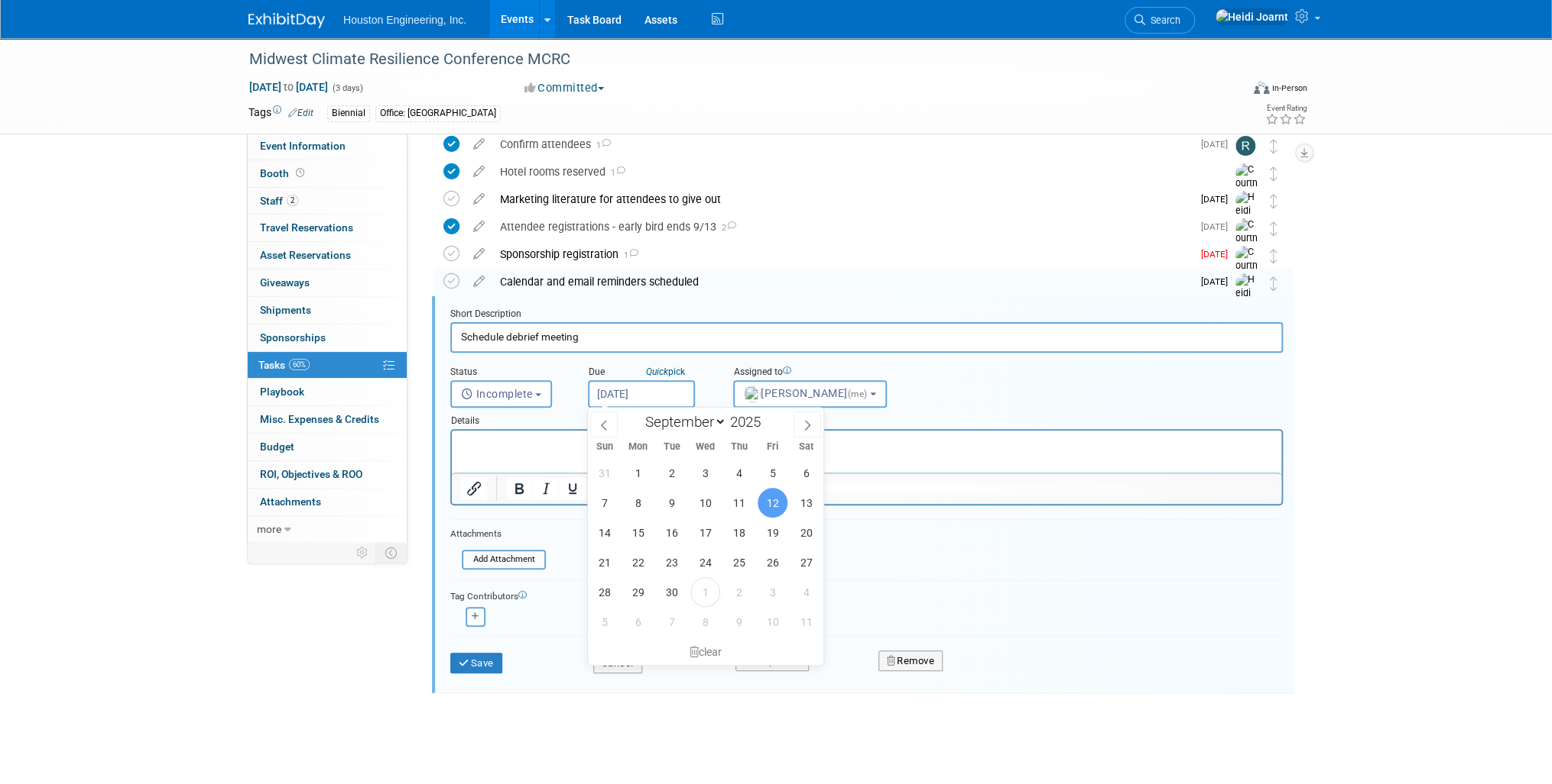
click at [655, 395] on input "[DATE]" at bounding box center [641, 393] width 107 height 27
click at [743, 592] on span "2" at bounding box center [739, 592] width 30 height 30
type input "[DATE]"
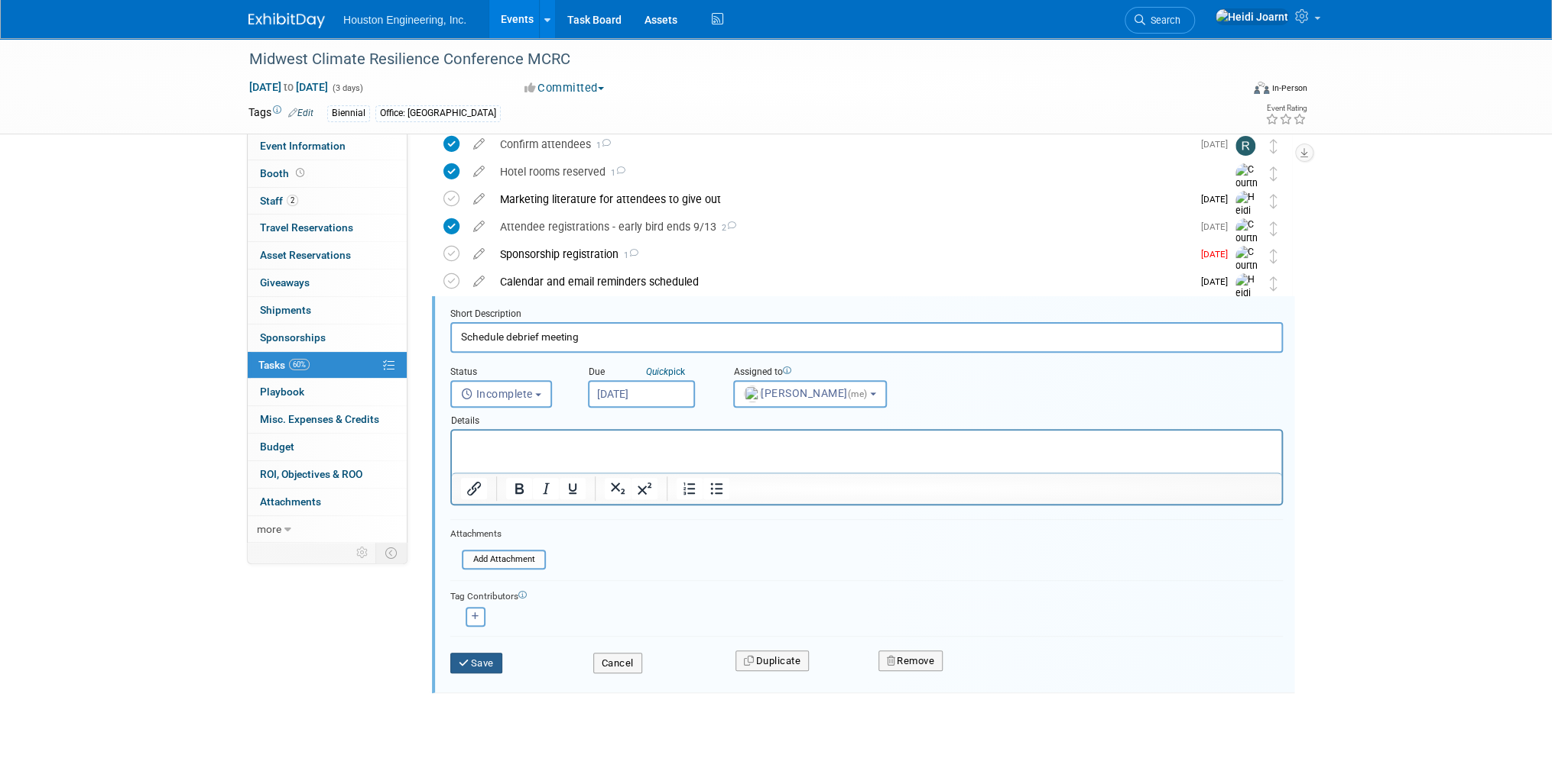
click at [490, 659] on button "Save" at bounding box center [476, 663] width 52 height 22
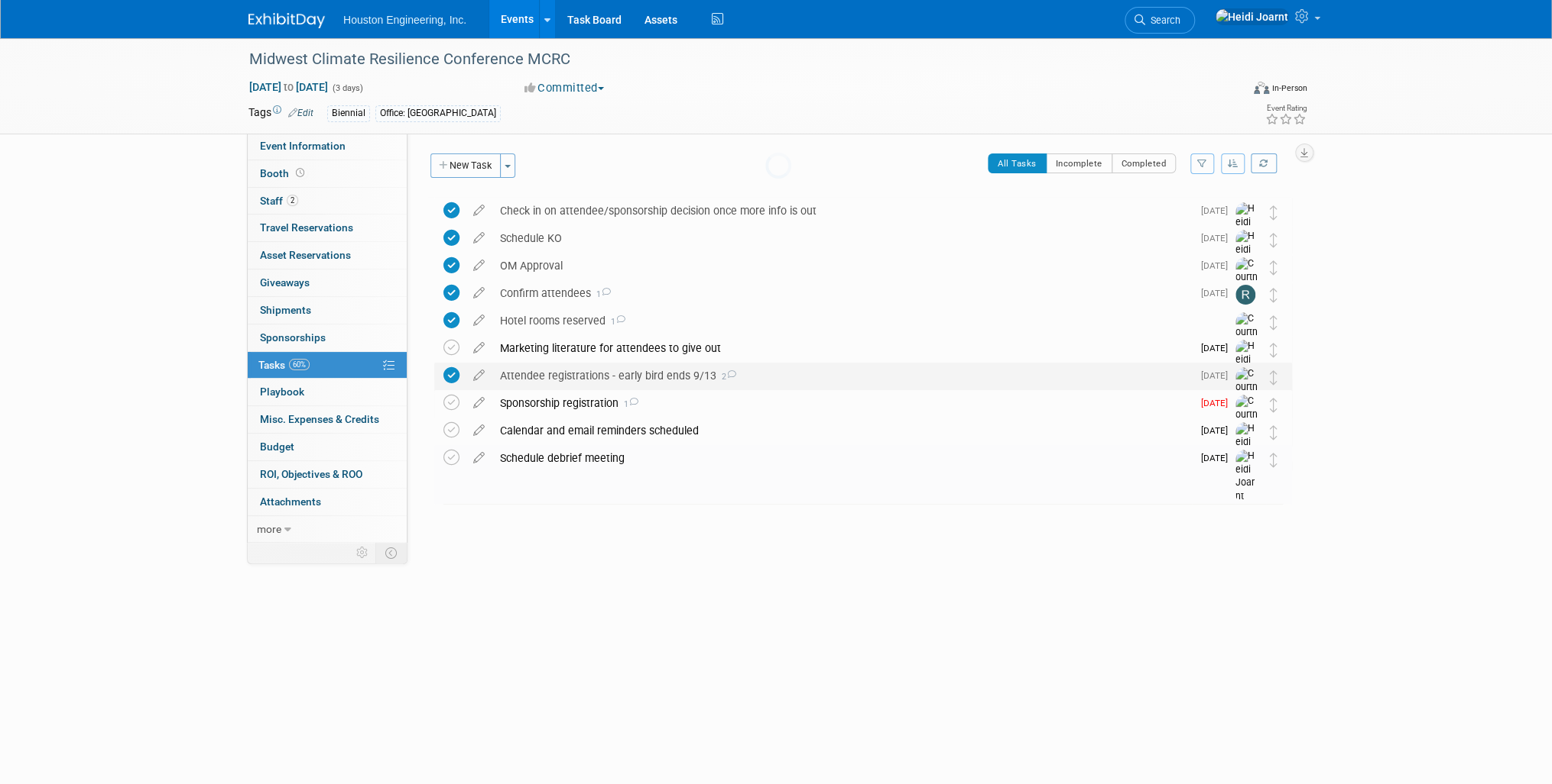
scroll to position [0, 0]
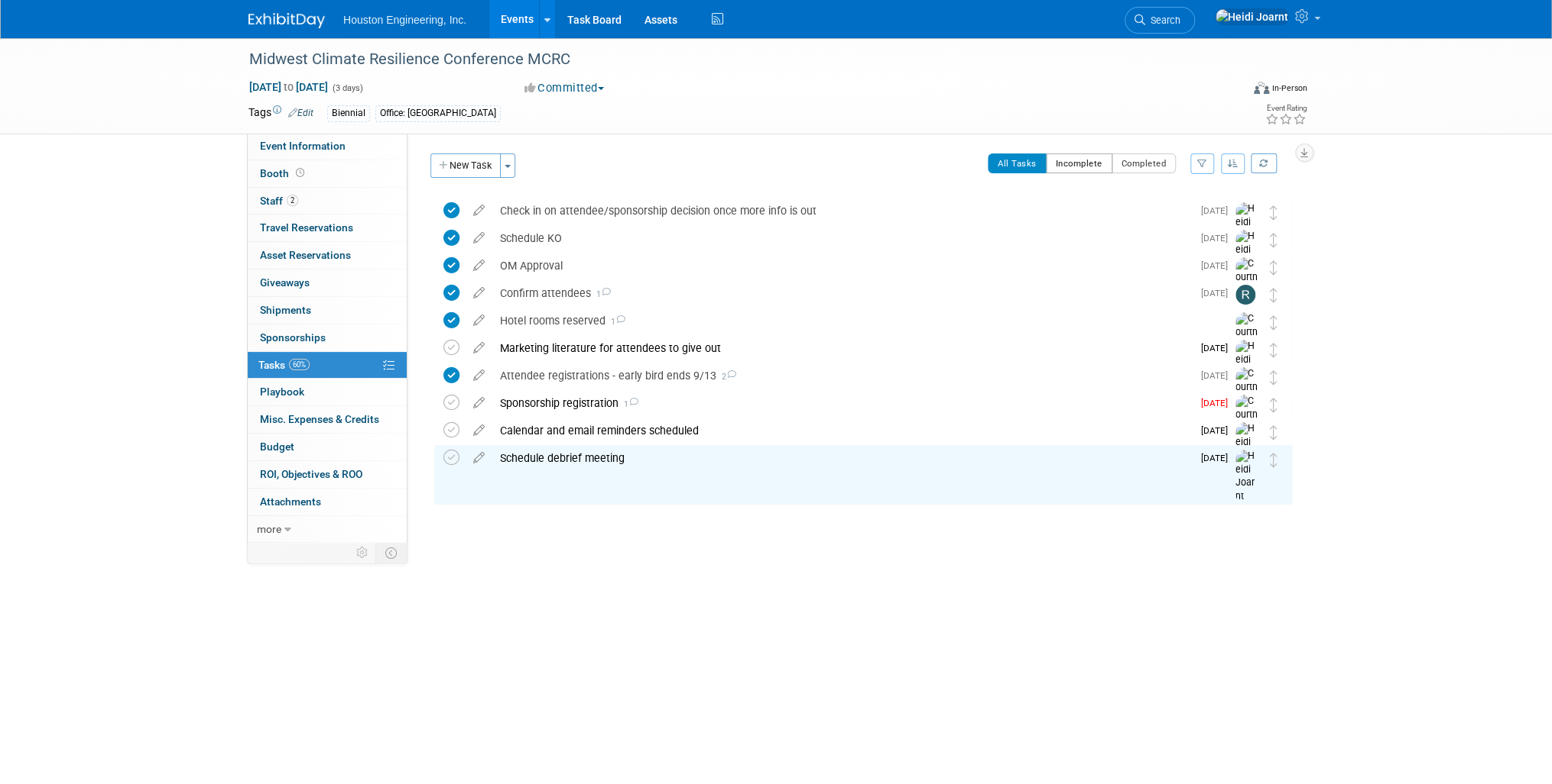
click at [1088, 162] on button "Incomplete" at bounding box center [1079, 163] width 66 height 20
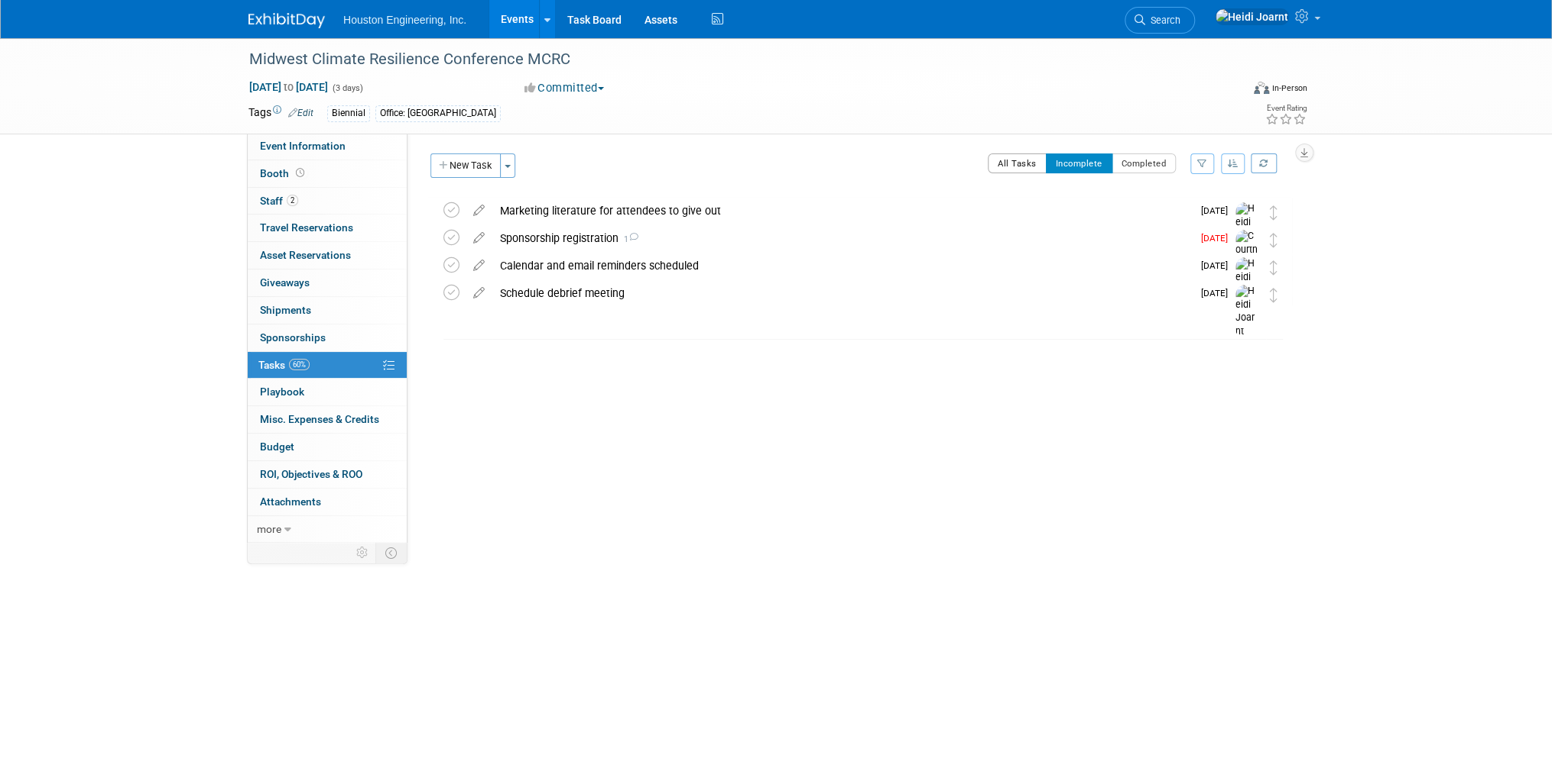
click at [1012, 161] on button "All Tasks" at bounding box center [1017, 163] width 59 height 20
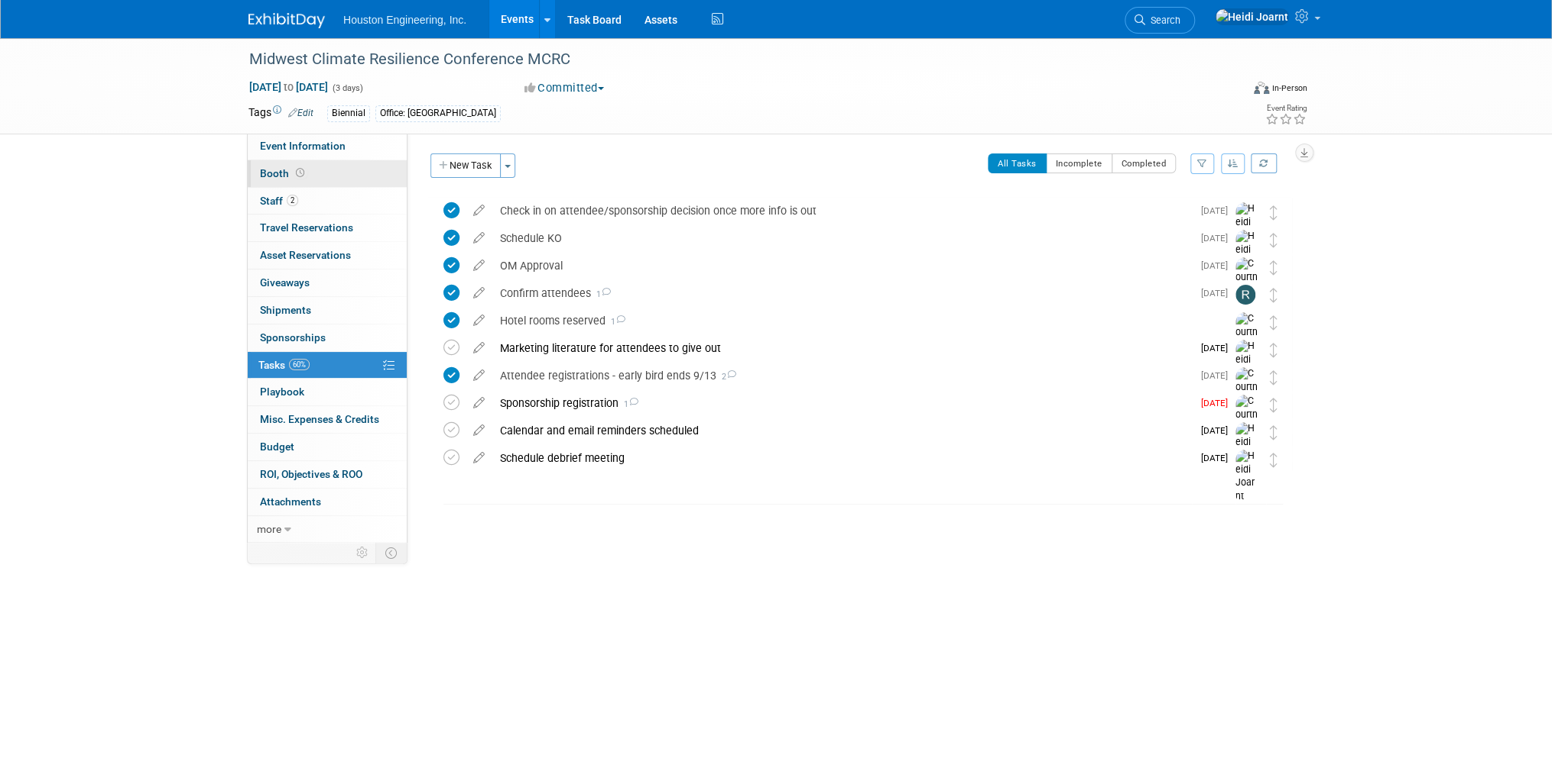
click at [331, 175] on link "Booth" at bounding box center [327, 174] width 159 height 26
select select "No"
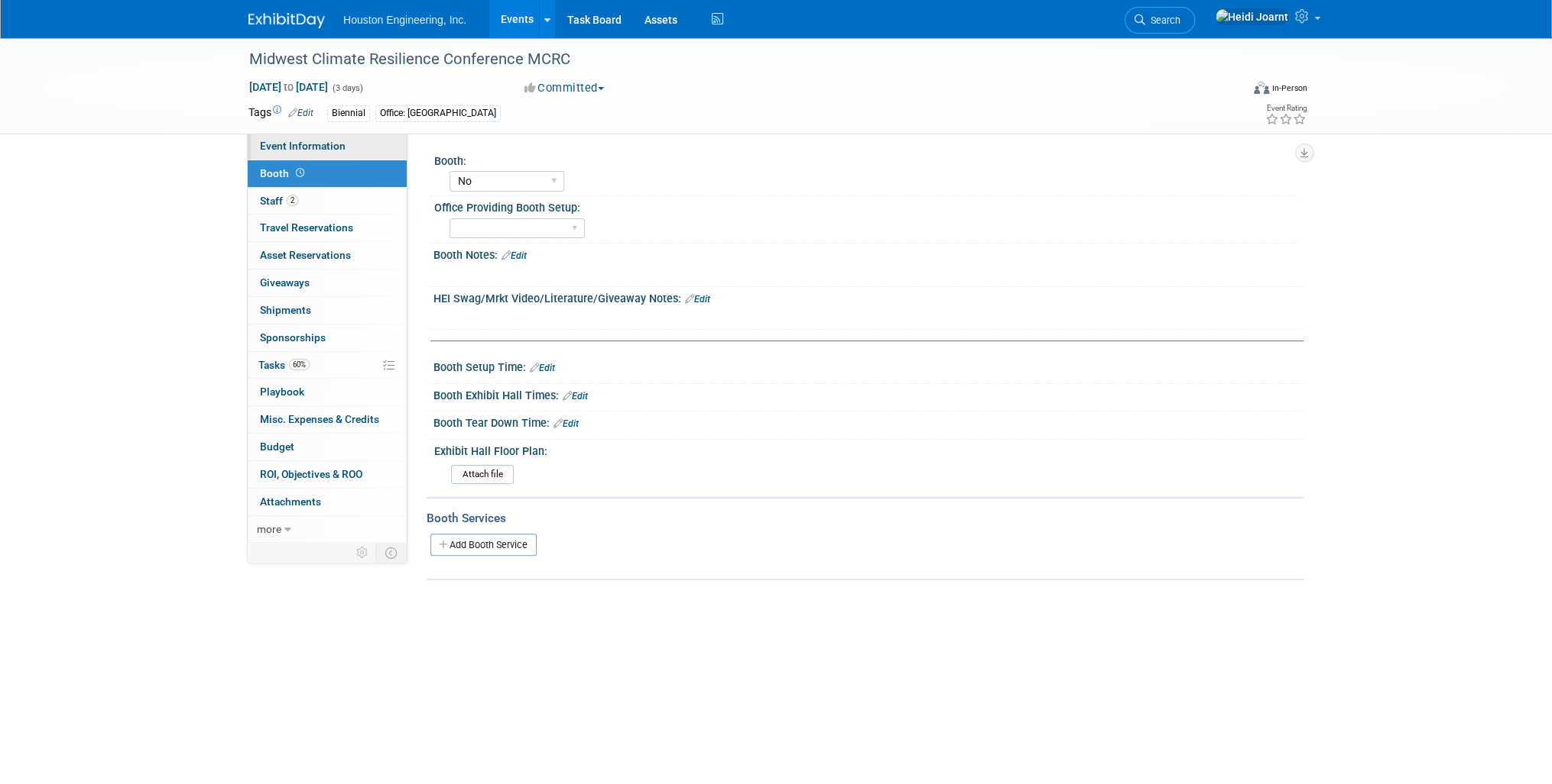
click at [326, 149] on span "Event Information" at bounding box center [302, 145] width 86 height 12
select select "2 - Post KO/Active Planning"
select select "Yes"
select select "Environmental"
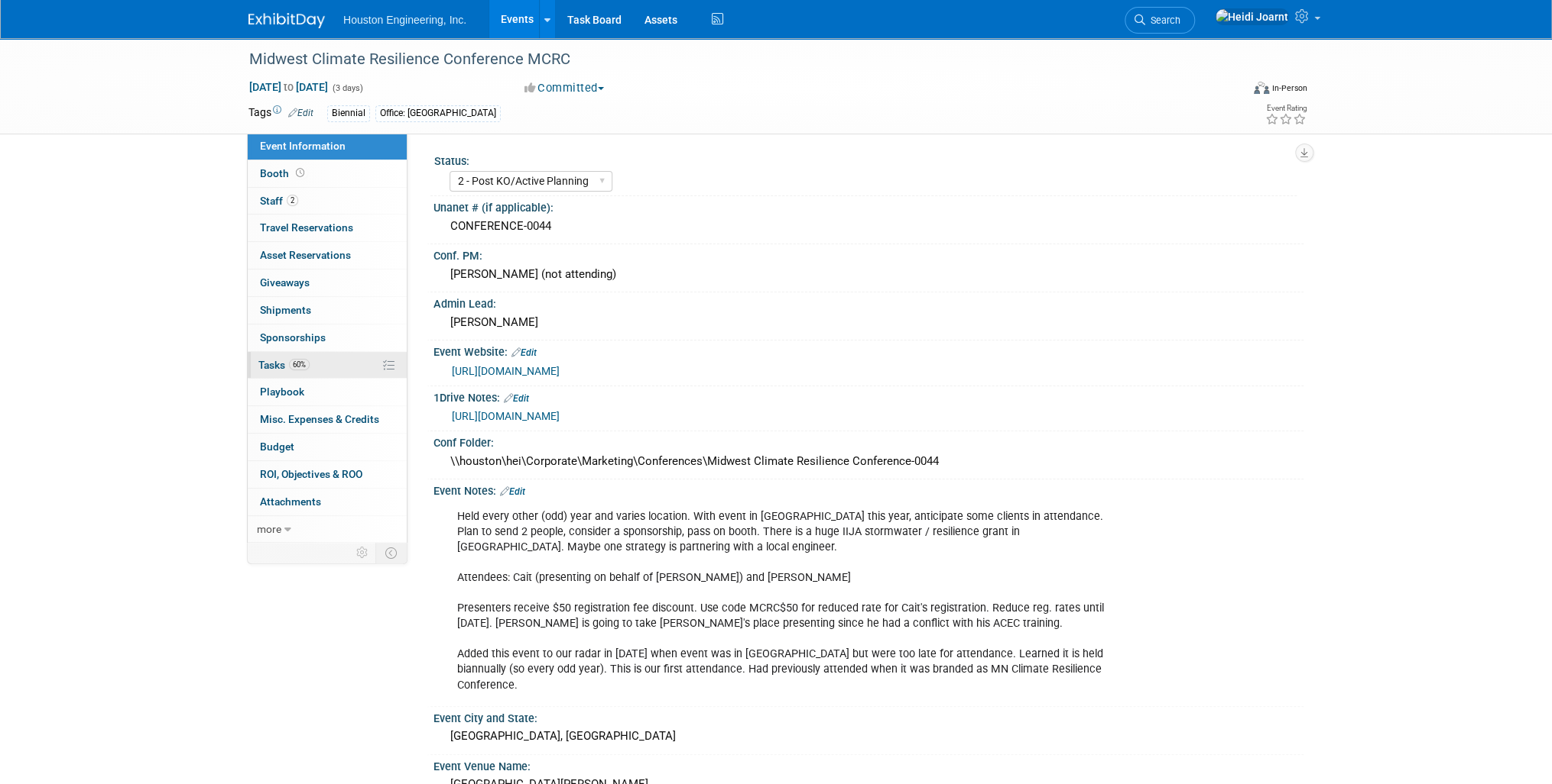
click at [339, 364] on link "60% Tasks 60%" at bounding box center [327, 365] width 159 height 26
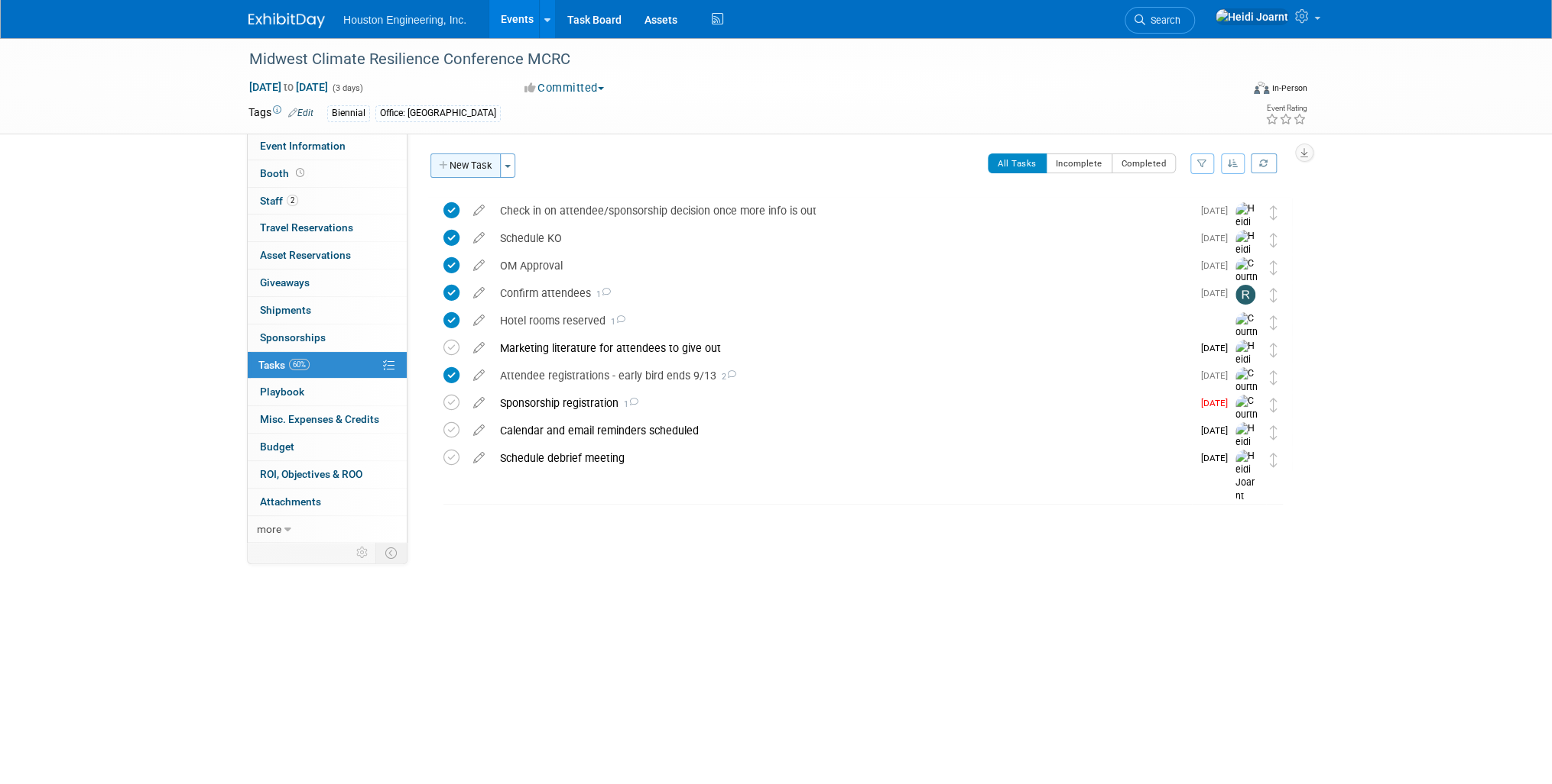
click at [478, 170] on button "New Task" at bounding box center [465, 166] width 70 height 25
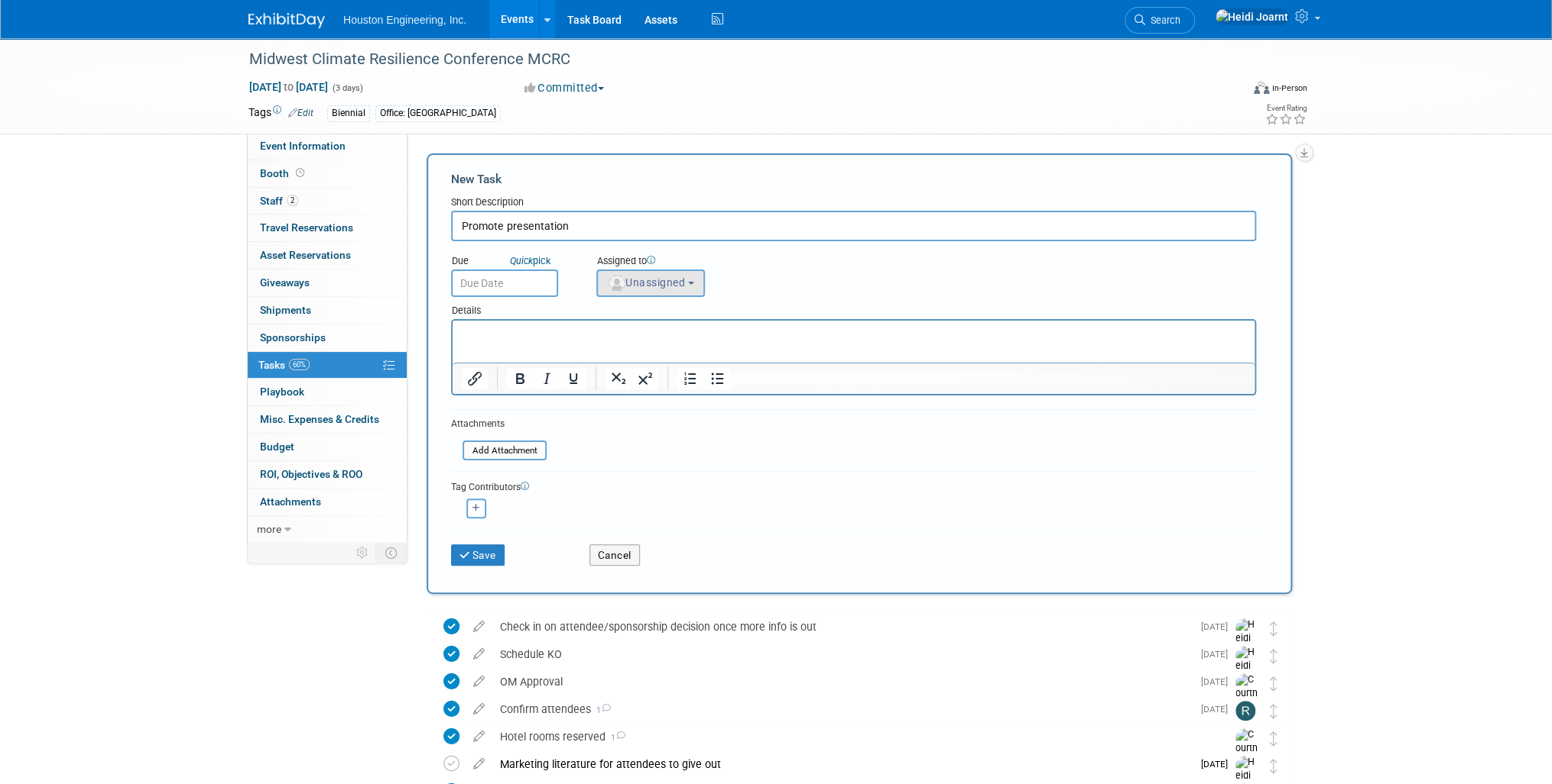
type input "Promote presentation"
click at [691, 284] on button "Unassigned" at bounding box center [650, 283] width 109 height 27
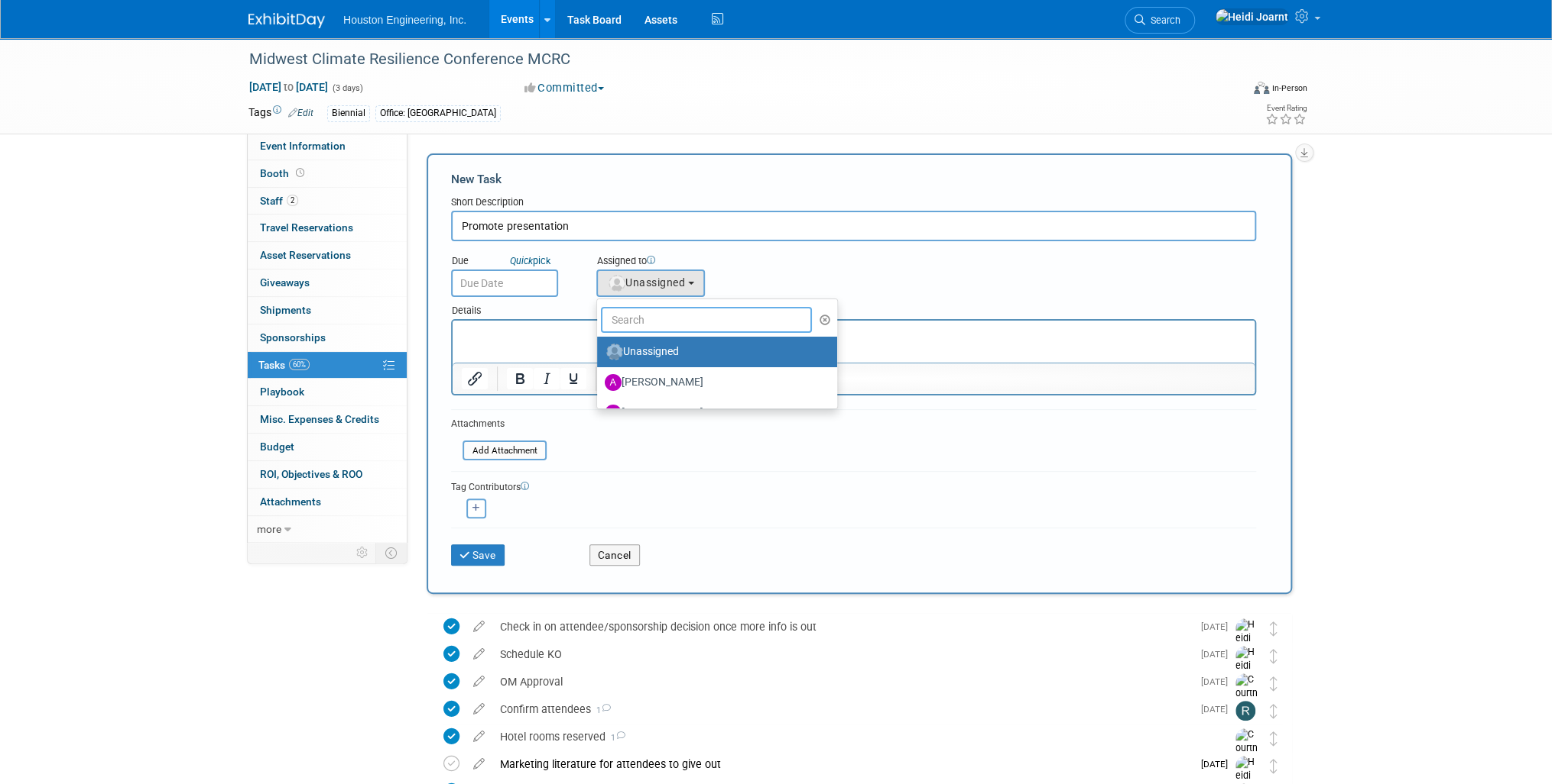
click at [669, 324] on input "text" at bounding box center [705, 320] width 211 height 26
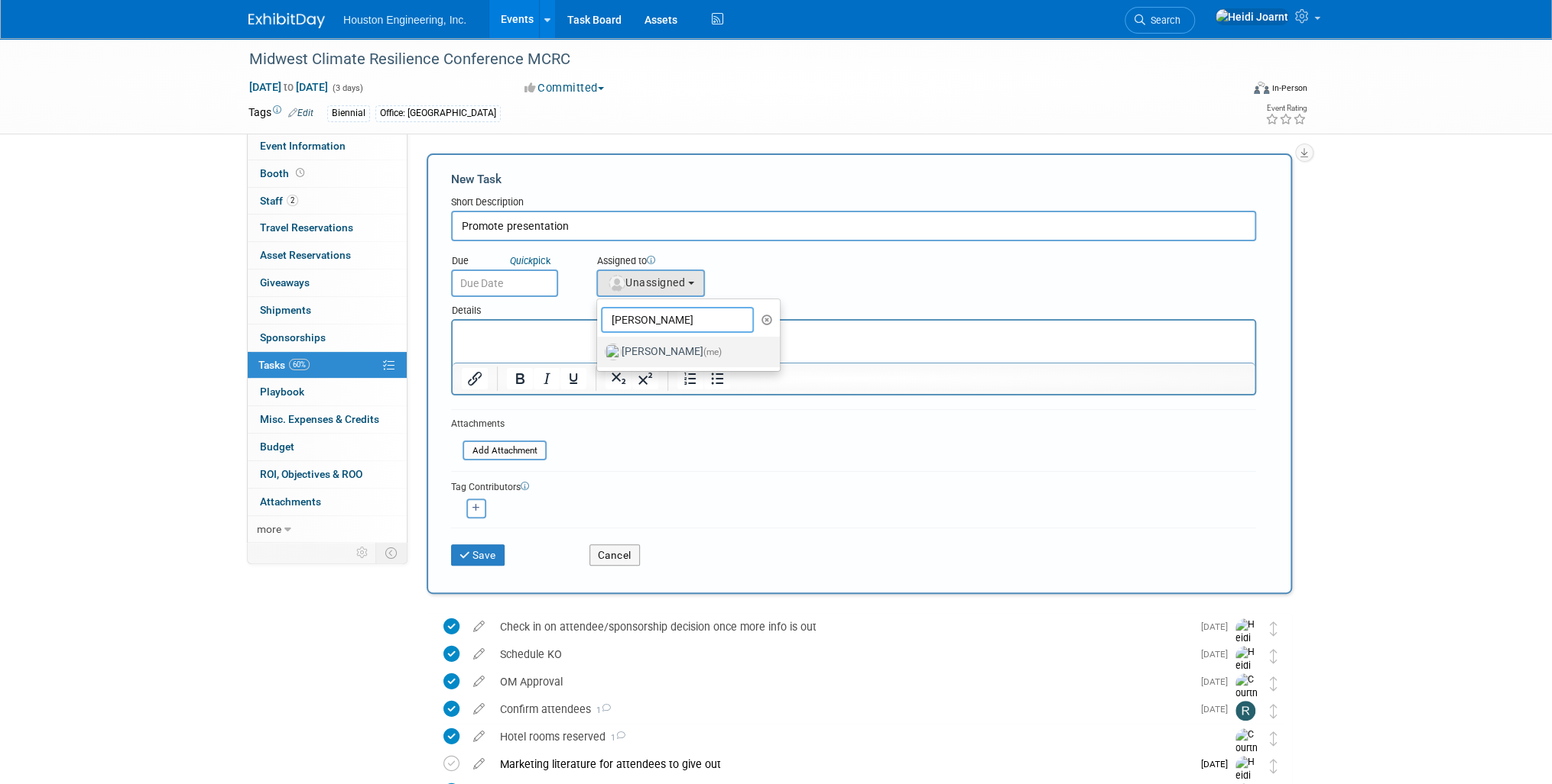
type input "[PERSON_NAME]"
click at [672, 340] on label "[PERSON_NAME] (me)" at bounding box center [683, 352] width 160 height 25
click at [599, 345] on input "[PERSON_NAME] (me)" at bounding box center [594, 350] width 10 height 10
select select "6d2580fd-cc23-403a-9f47-834f17e7f51f"
click at [517, 281] on input "text" at bounding box center [504, 283] width 107 height 27
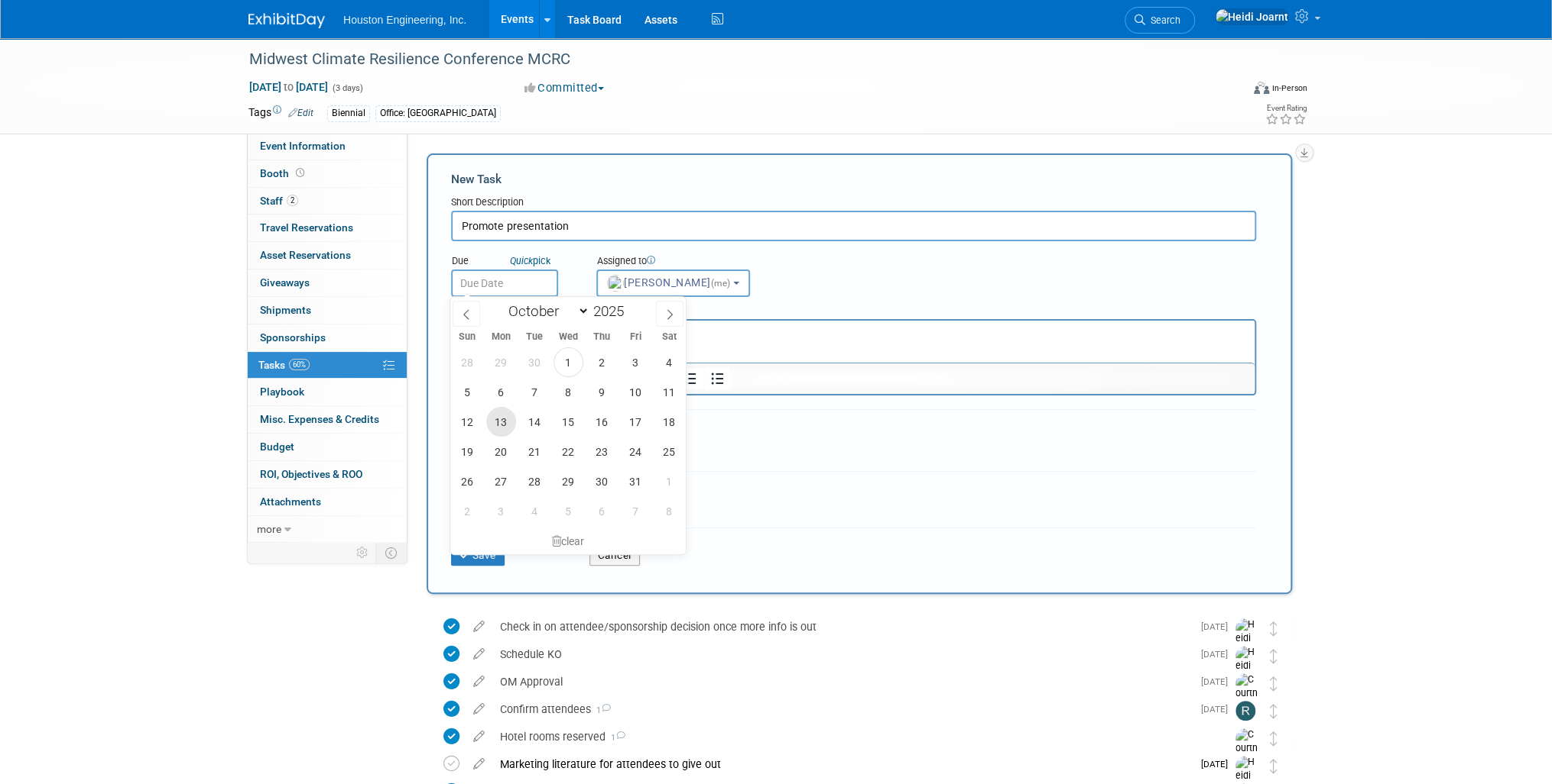
click at [499, 422] on span "13" at bounding box center [501, 423] width 30 height 30
type input "[DATE]"
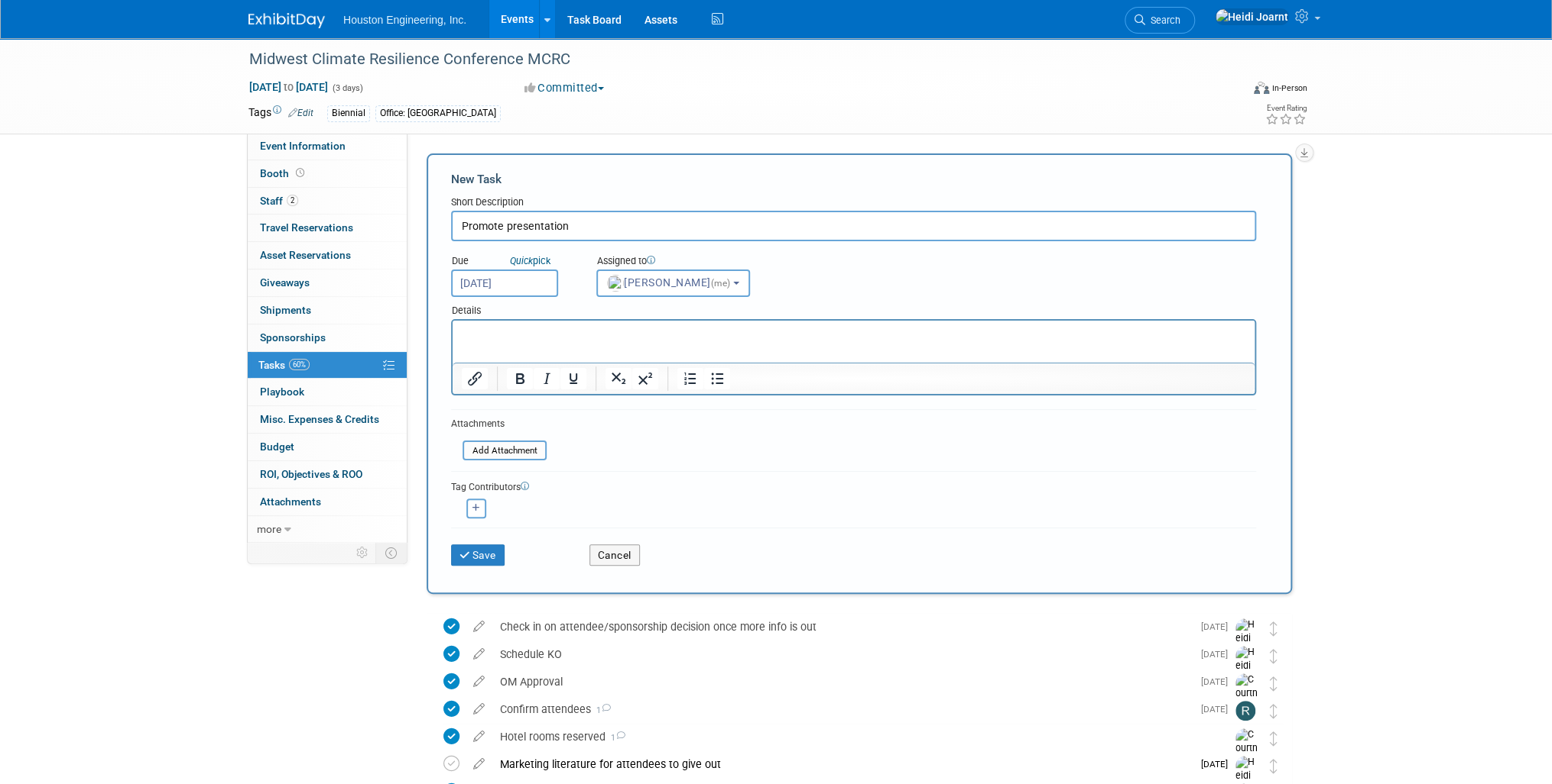
click at [474, 564] on div "Save Cancel" at bounding box center [853, 552] width 805 height 49
click at [475, 559] on button "Save" at bounding box center [478, 555] width 54 height 22
